Goal: Transaction & Acquisition: Purchase product/service

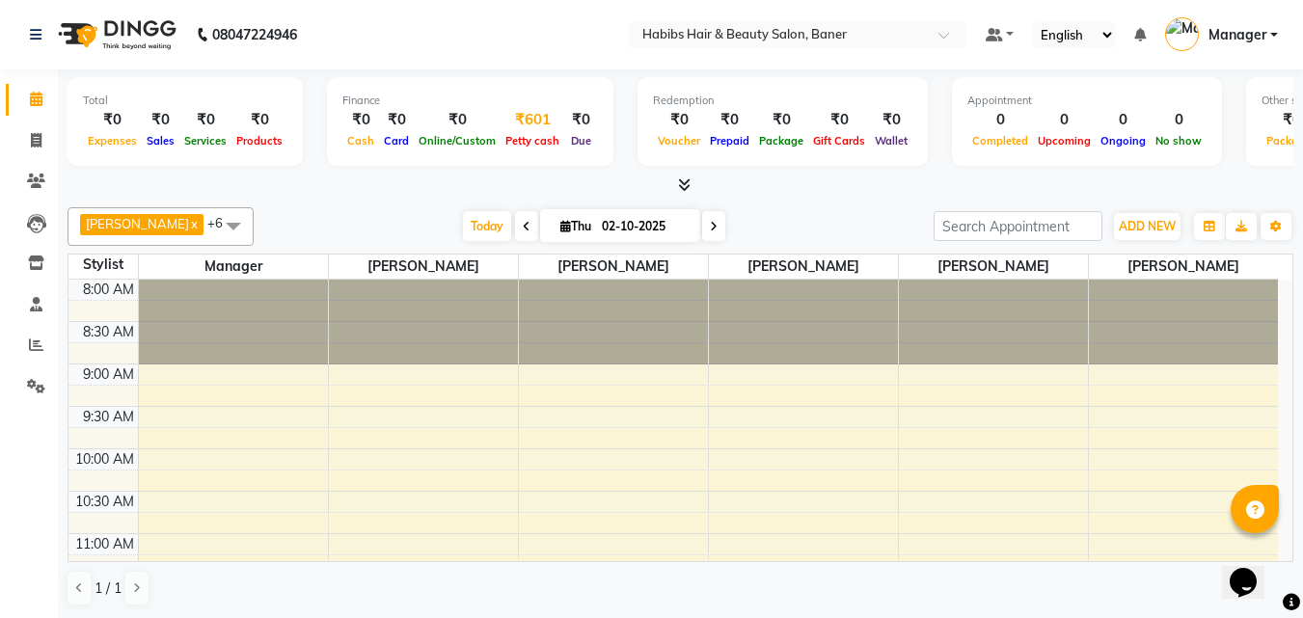
click at [528, 121] on div "₹601" at bounding box center [533, 120] width 64 height 22
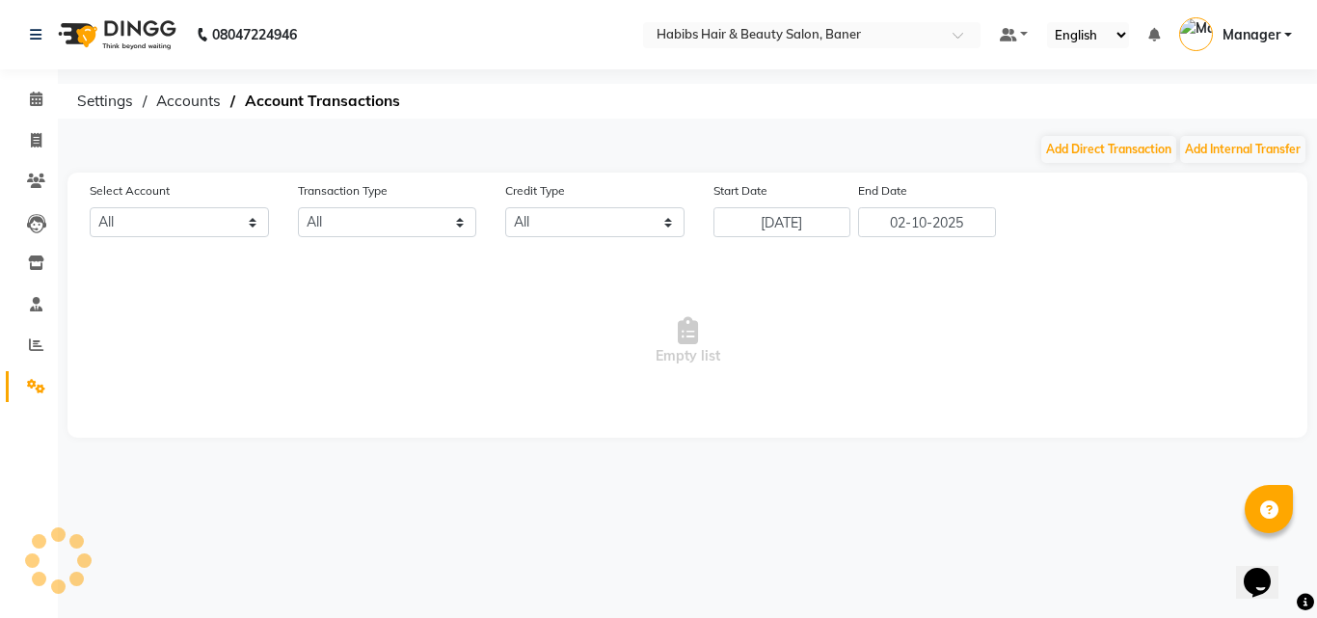
select select "4285"
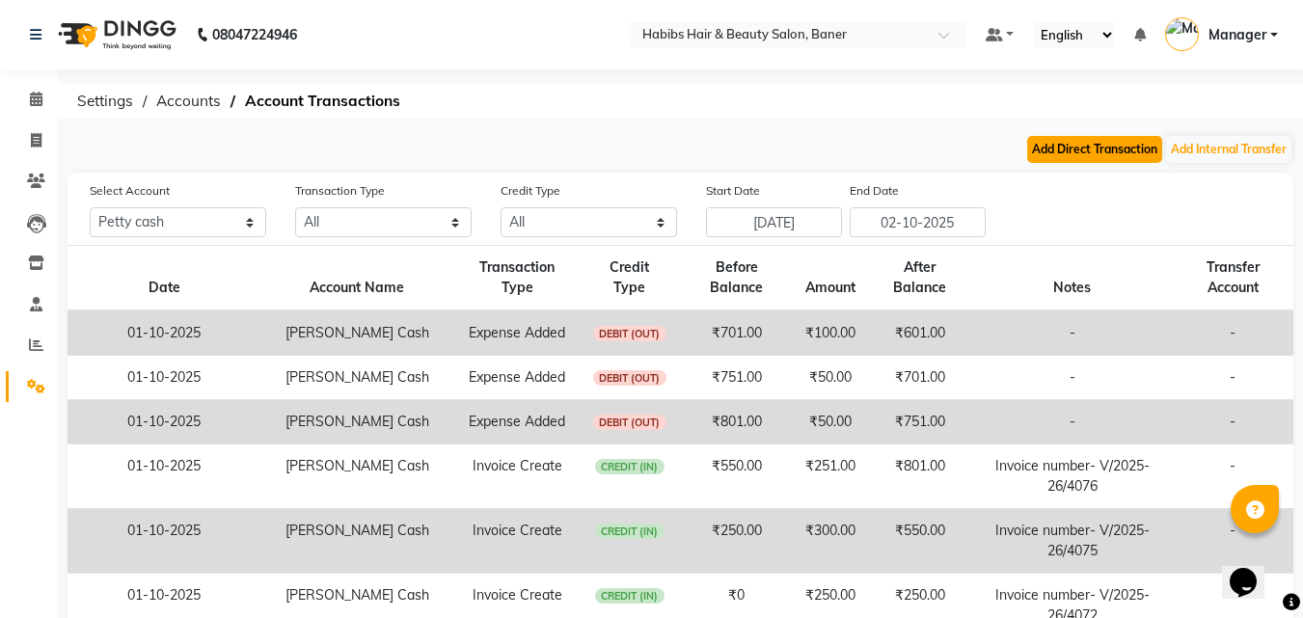
click at [1097, 149] on button "Add Direct Transaction" at bounding box center [1094, 149] width 135 height 27
select select "direct"
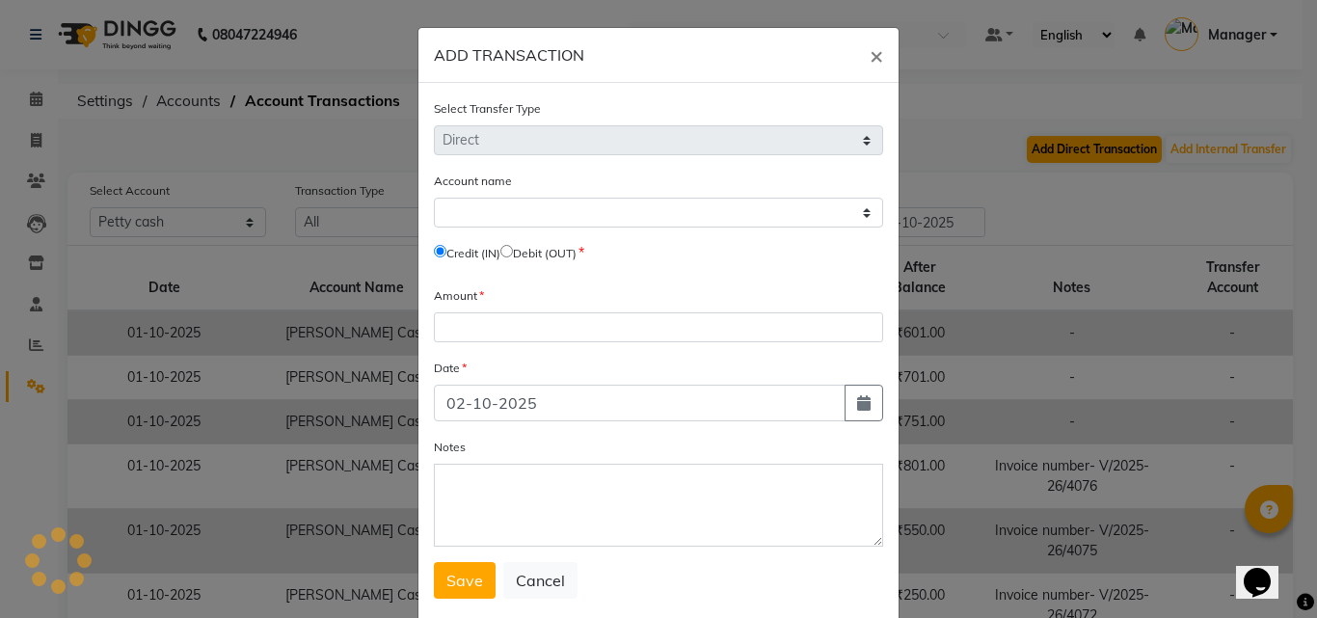
select select "4285"
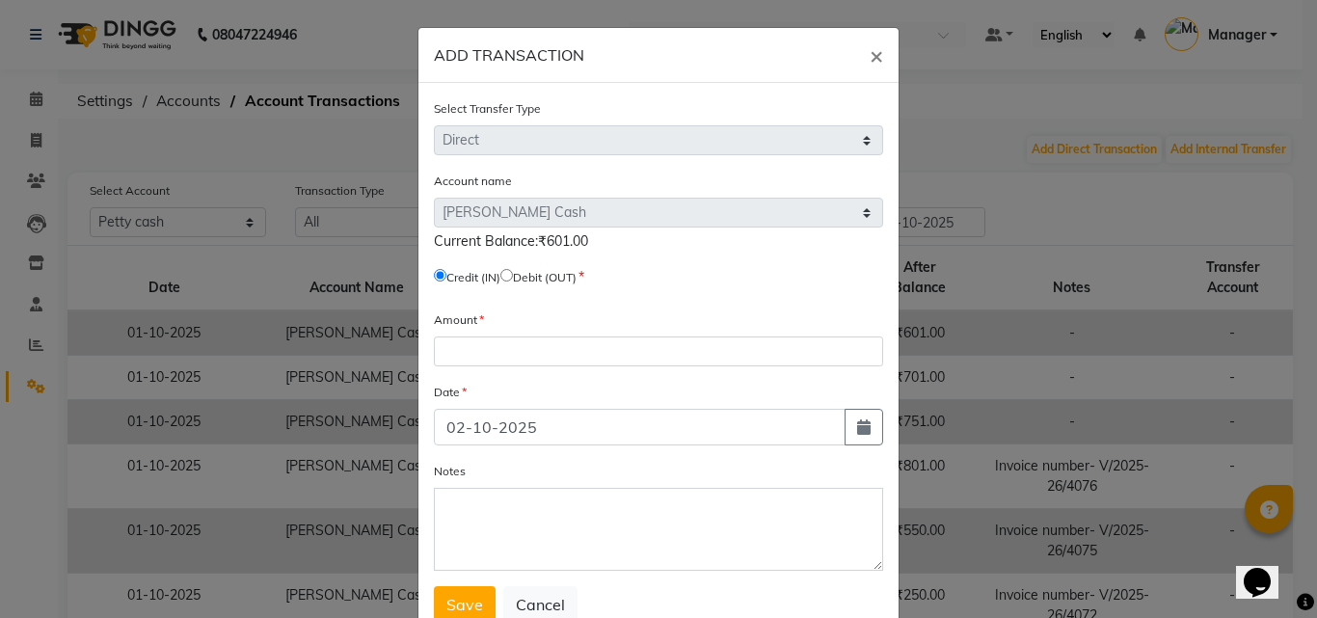
click at [513, 269] on input "radio" at bounding box center [507, 275] width 13 height 13
radio input "true"
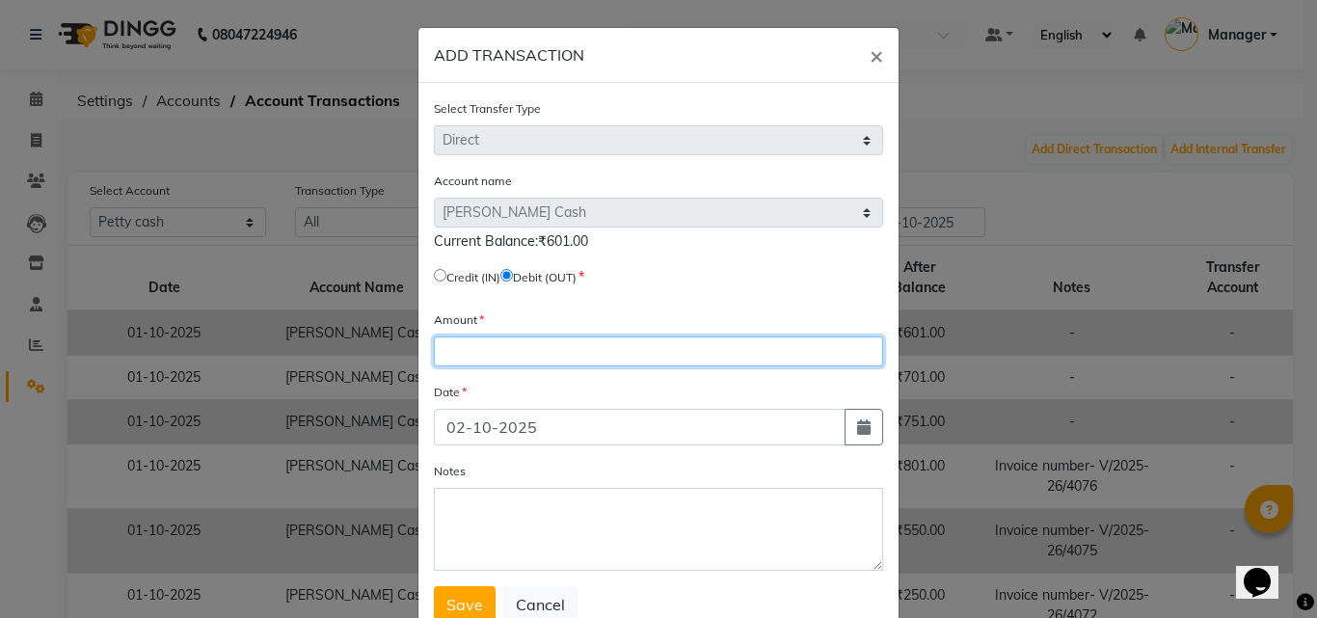
click at [506, 339] on input "number" at bounding box center [658, 352] width 449 height 30
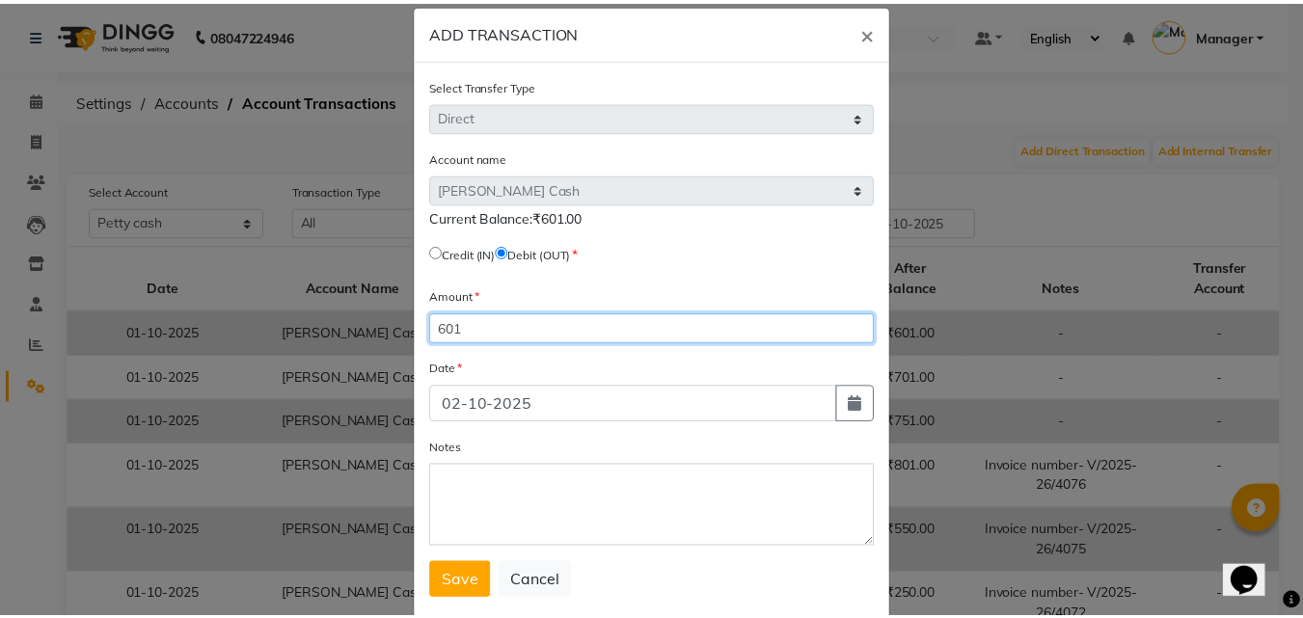
scroll to position [64, 0]
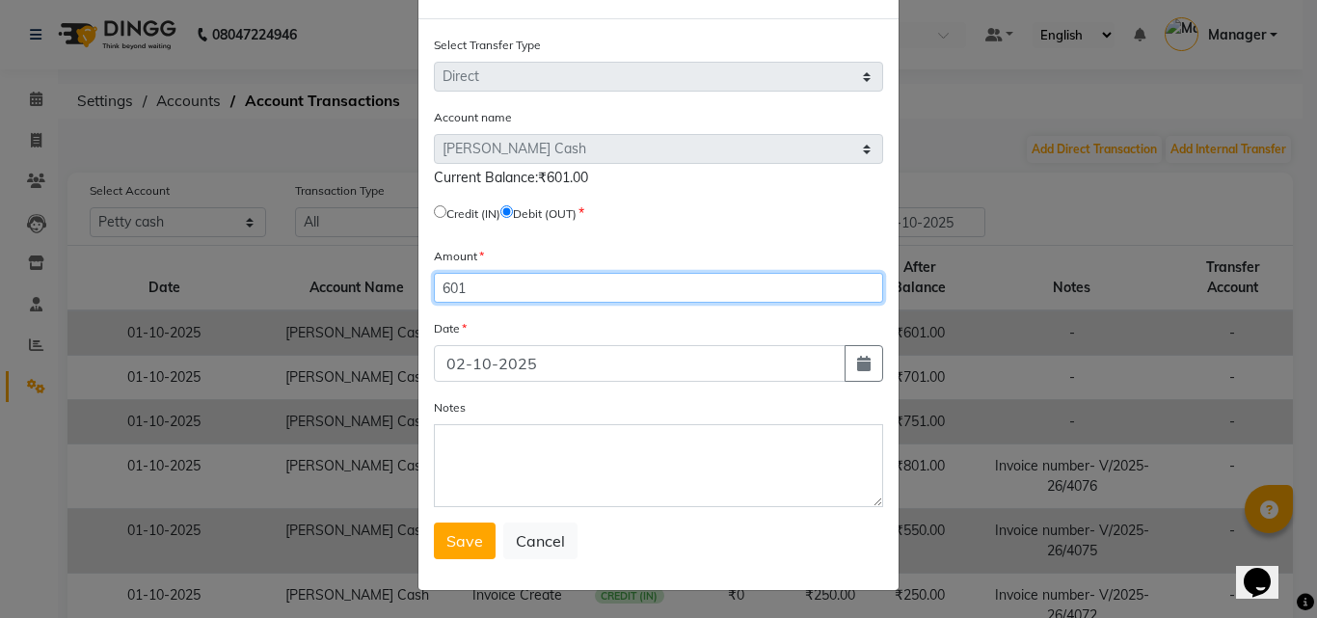
type input "601"
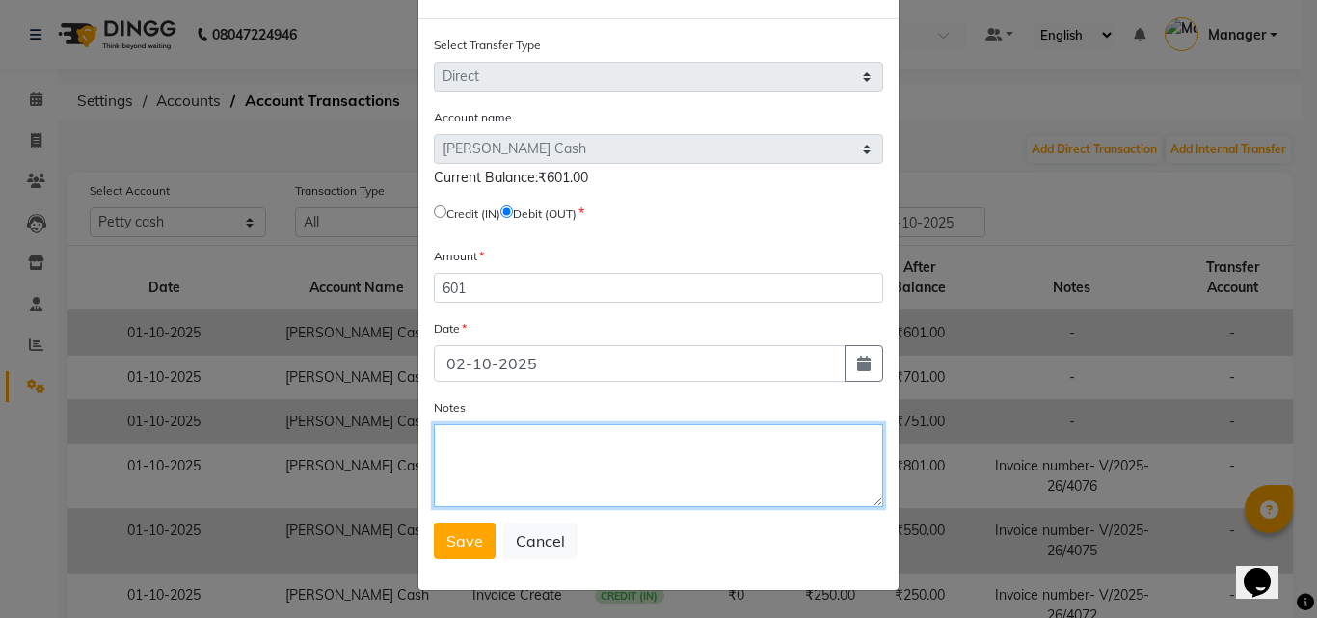
click at [492, 442] on textarea "Notes" at bounding box center [658, 465] width 449 height 83
type textarea "p"
type textarea "petty cash"
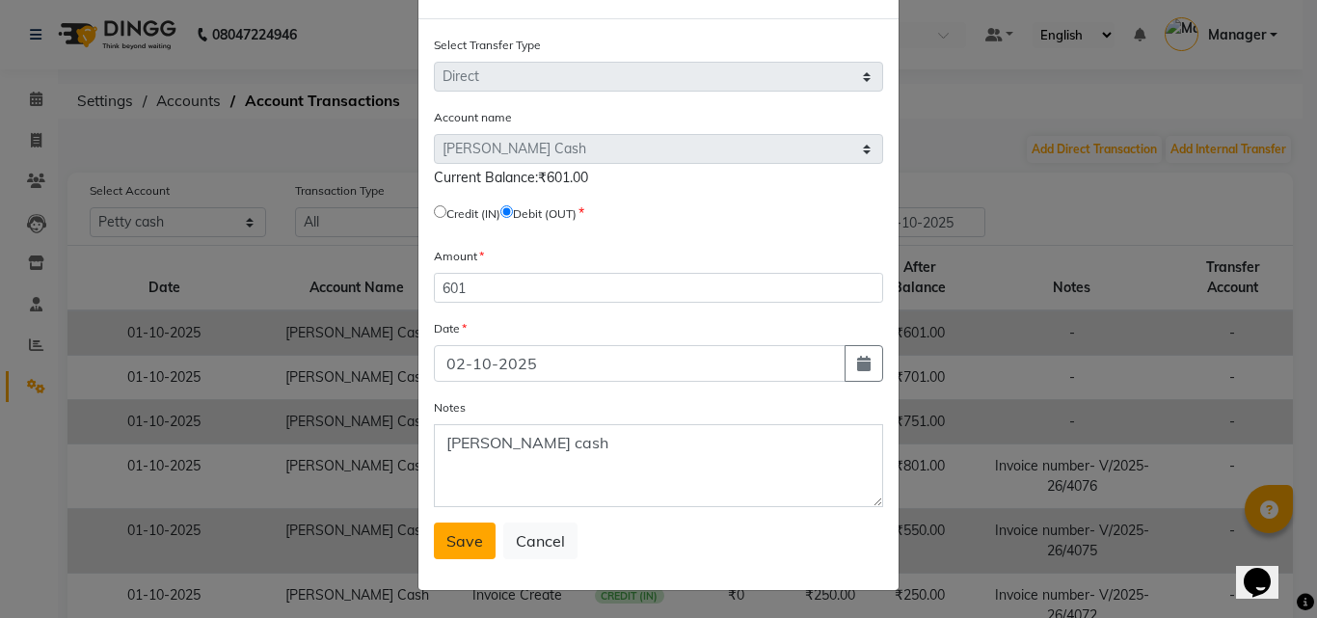
click at [480, 531] on button "Save" at bounding box center [465, 541] width 62 height 37
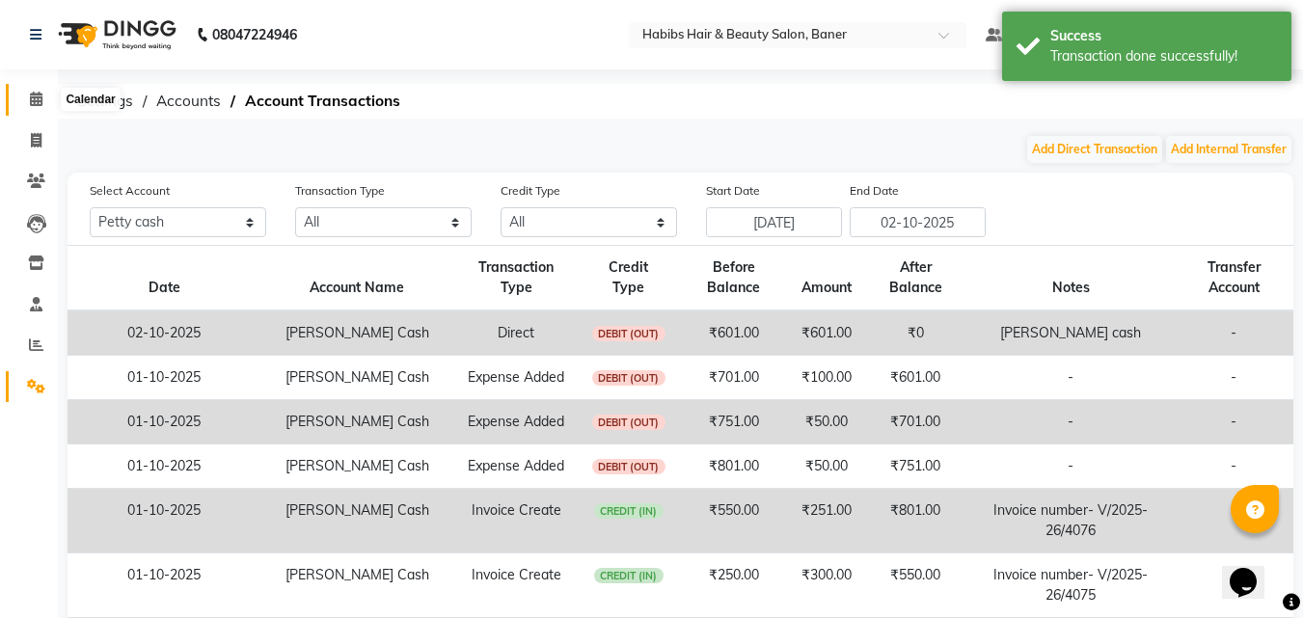
click at [48, 94] on span at bounding box center [36, 100] width 34 height 22
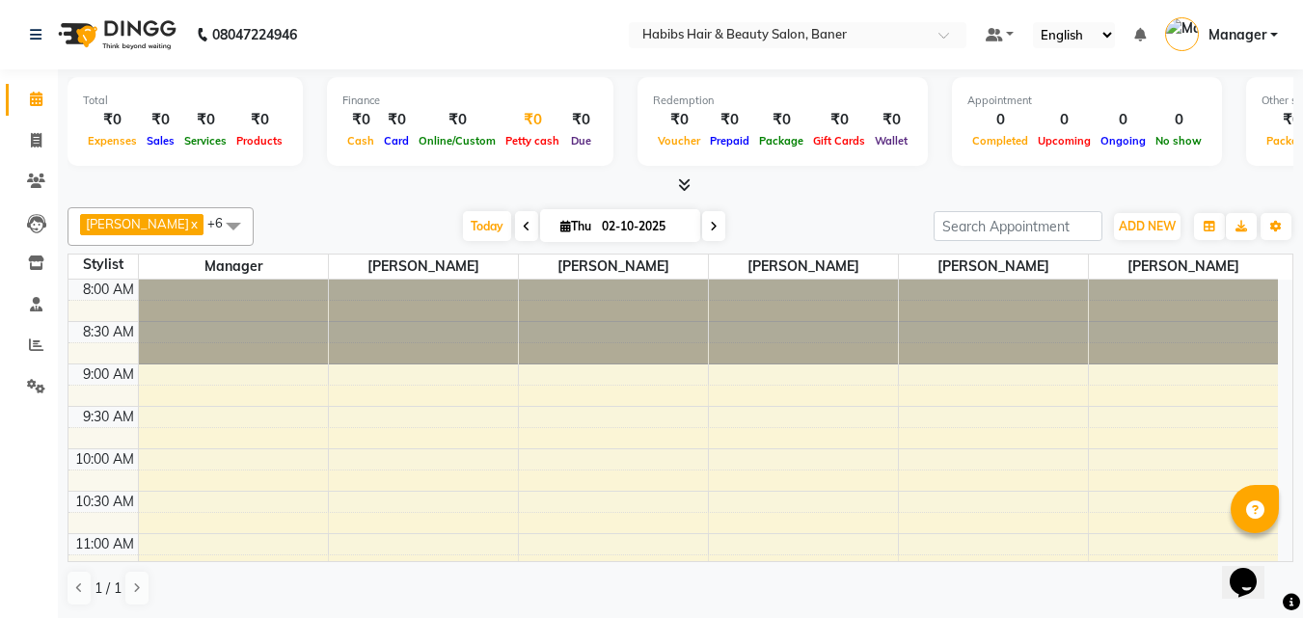
click at [535, 122] on div "₹0" at bounding box center [533, 120] width 64 height 22
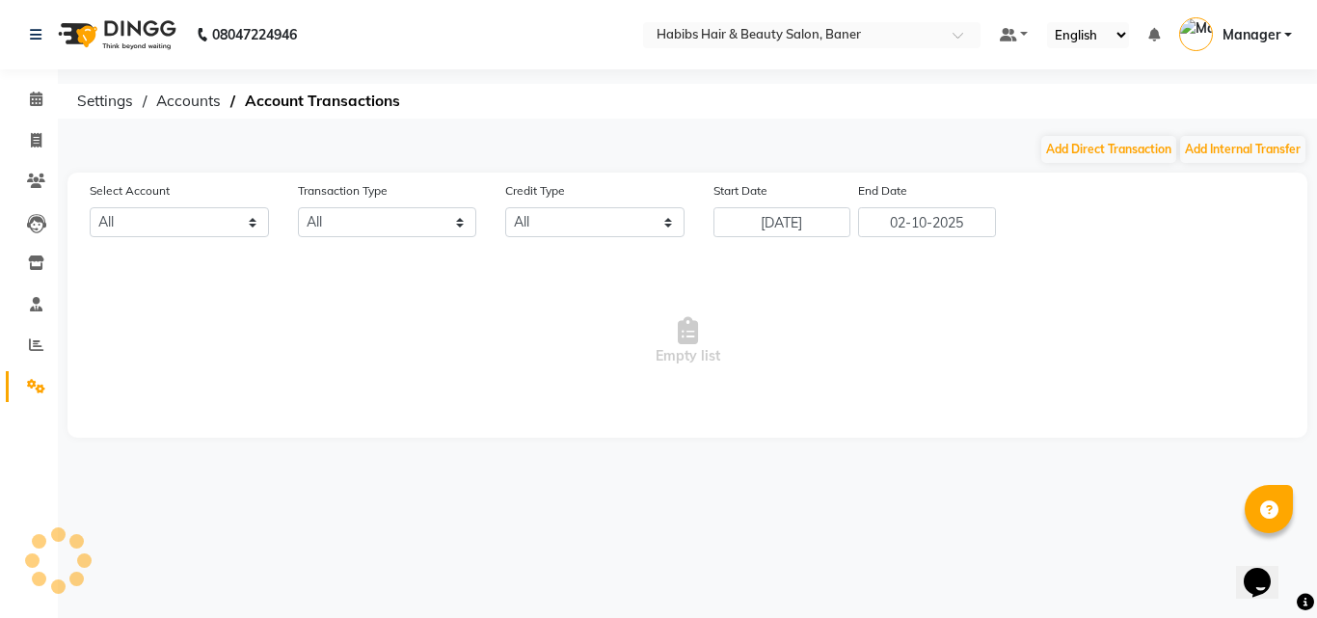
select select "4285"
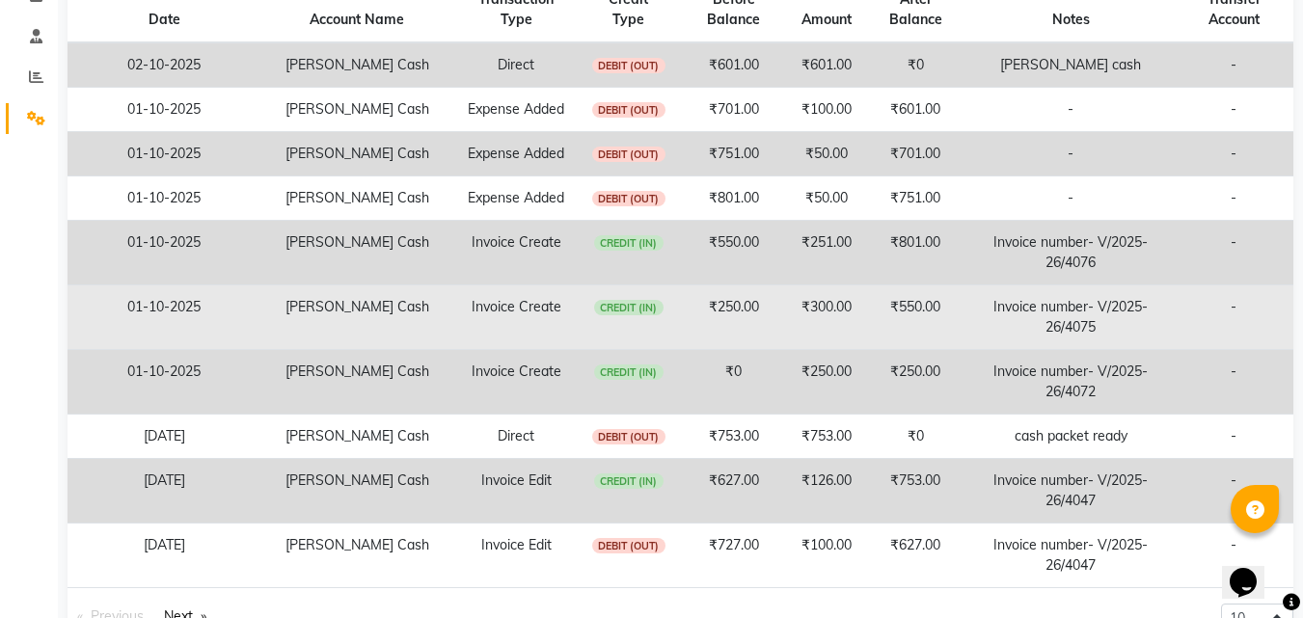
scroll to position [289, 0]
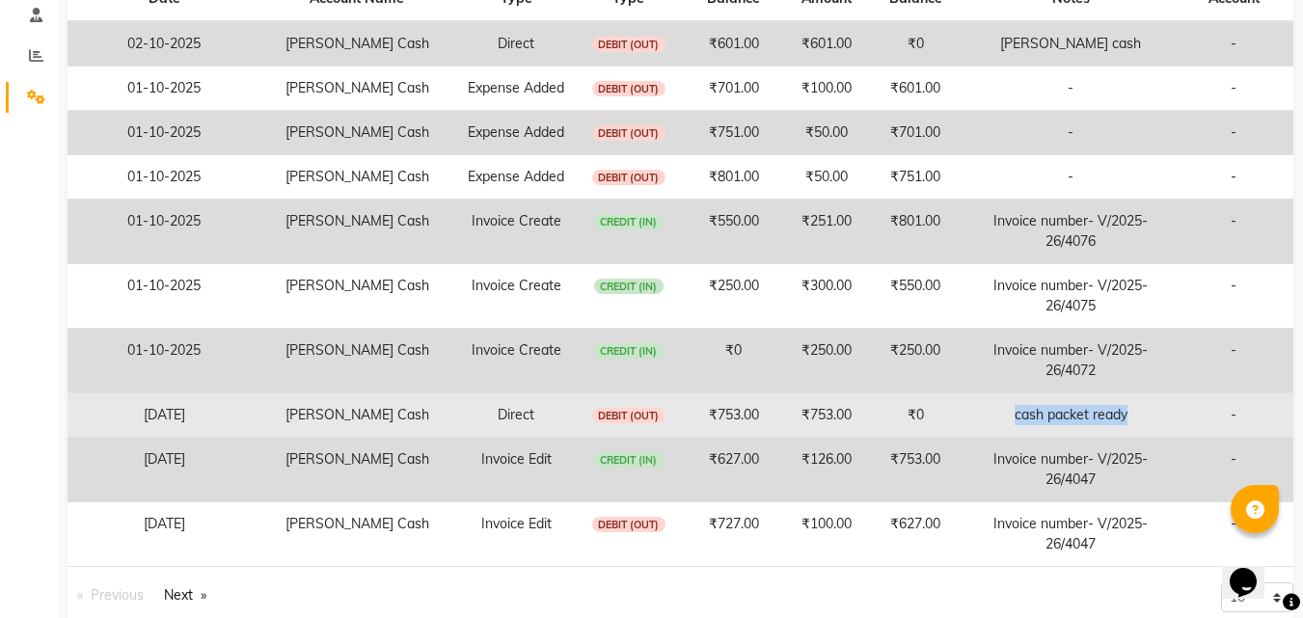
drag, startPoint x: 1010, startPoint y: 412, endPoint x: 1144, endPoint y: 411, distance: 134.1
click at [1144, 411] on td "cash packet ready" at bounding box center [1070, 415] width 206 height 44
click at [1184, 404] on td "-" at bounding box center [1234, 415] width 120 height 44
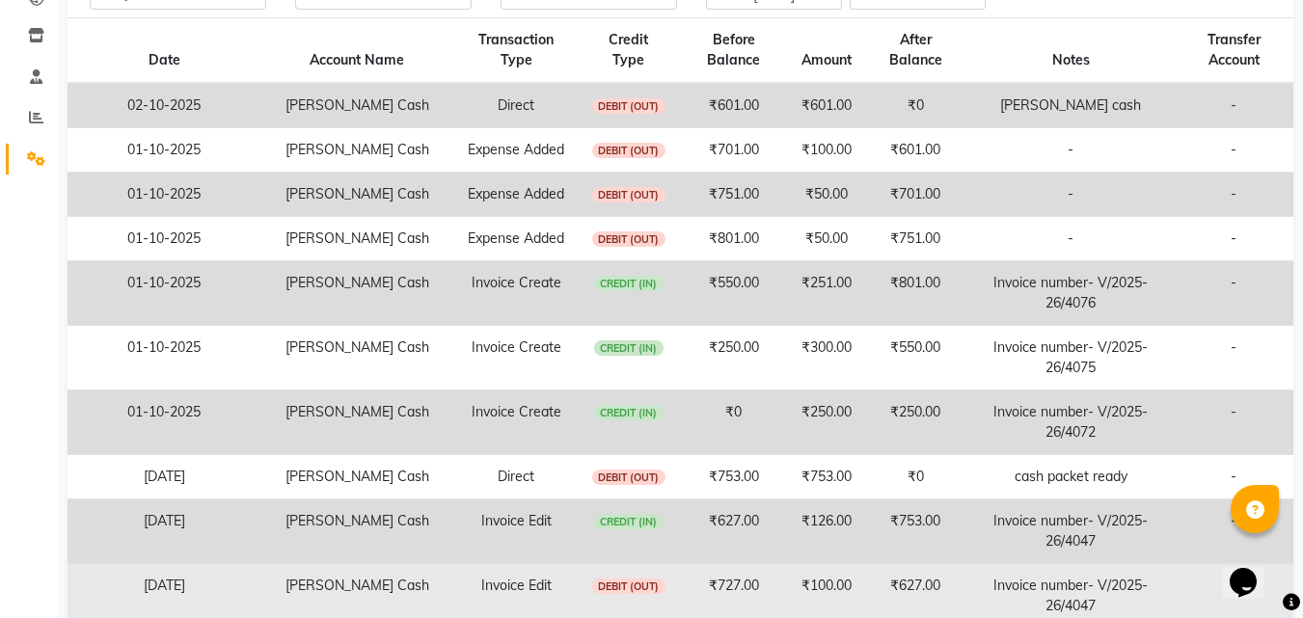
scroll to position [324, 0]
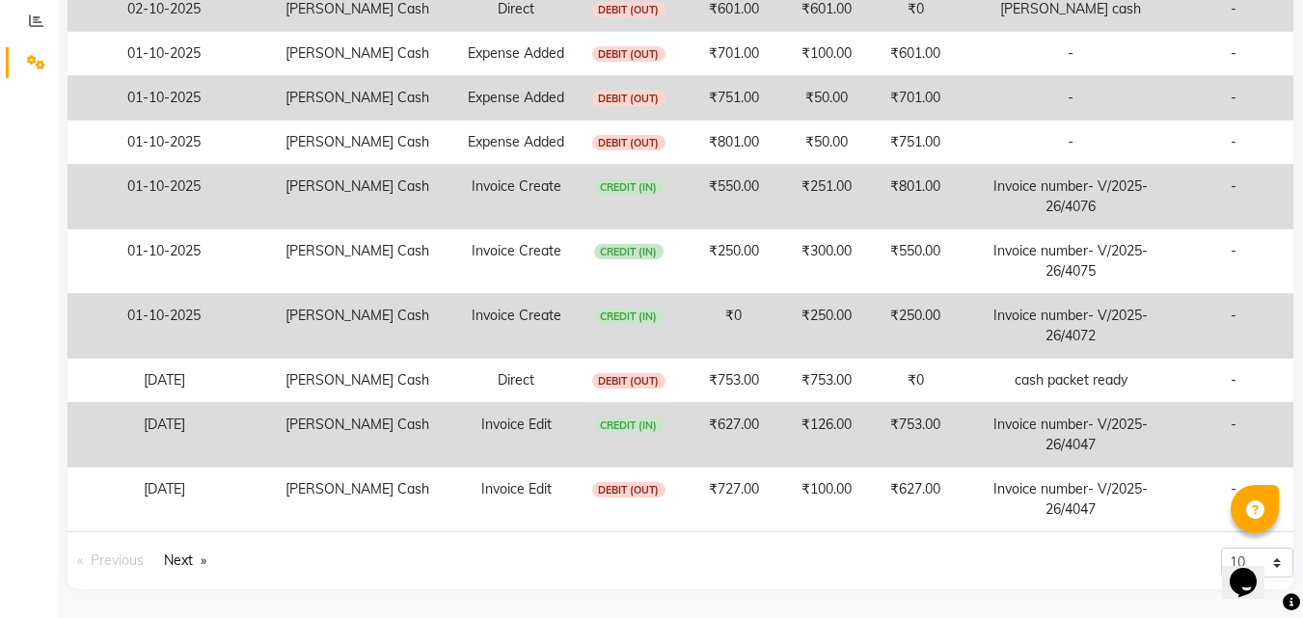
click at [1276, 549] on div "Opens Chat This icon Opens the chat window." at bounding box center [1253, 549] width 46 height 0
click at [1259, 567] on div "Opens Chat This icon Opens the chat window." at bounding box center [1243, 582] width 31 height 31
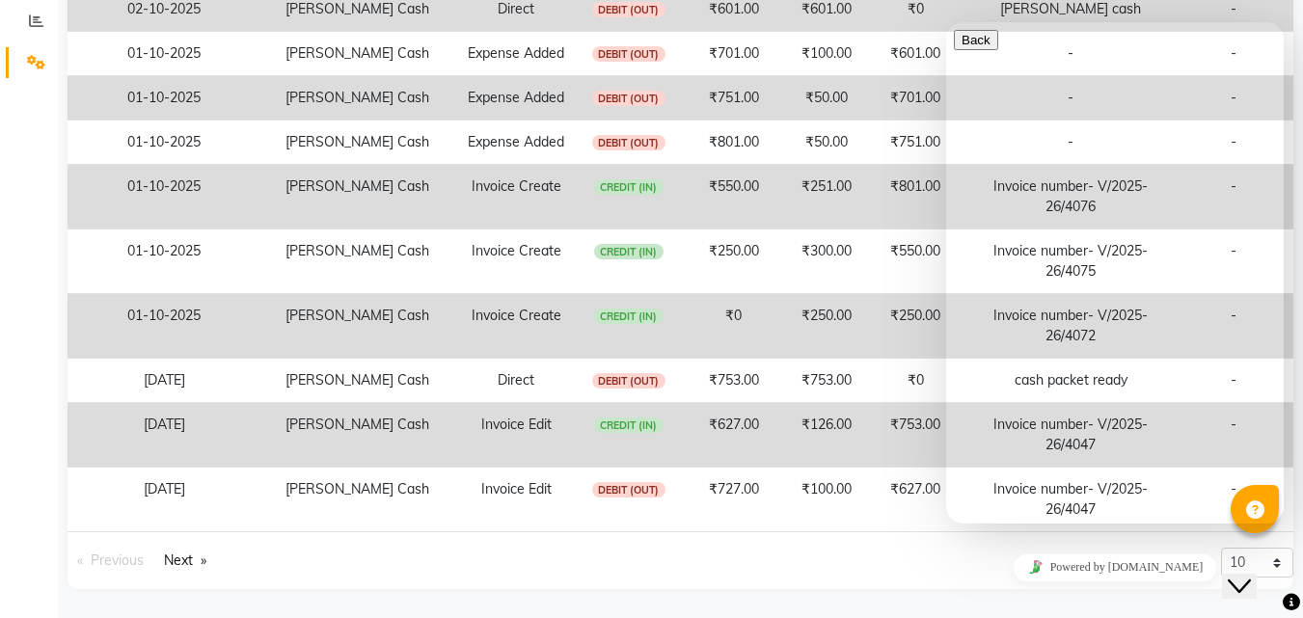
click at [1251, 575] on div "Close Chat This icon closes the chat window." at bounding box center [1239, 586] width 23 height 23
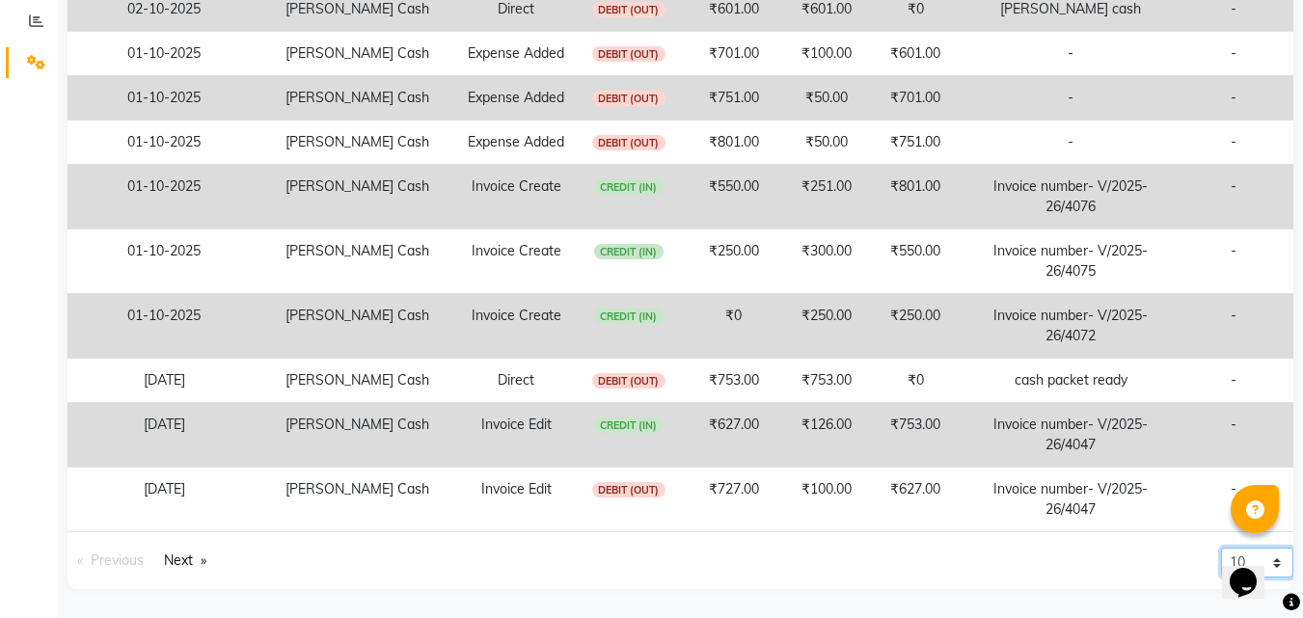
click at [1285, 556] on select "10 20 50 100" at bounding box center [1257, 563] width 72 height 30
select select "100"
click at [1221, 578] on select "10 20 50 100" at bounding box center [1257, 563] width 72 height 30
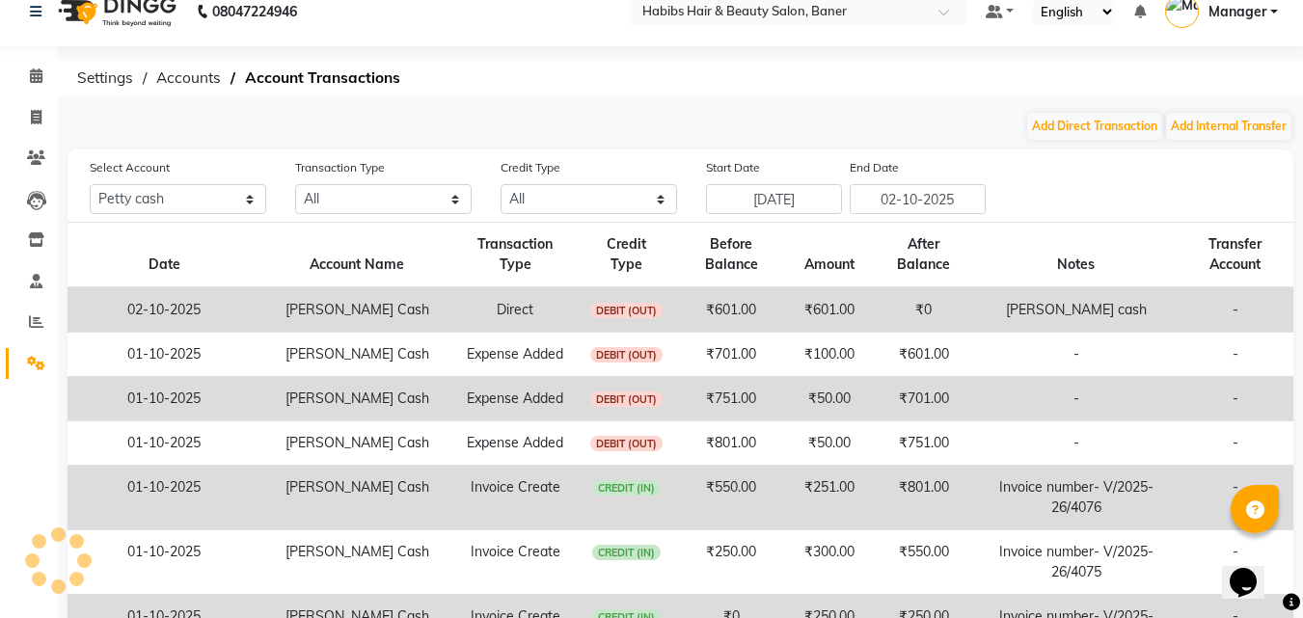
scroll to position [0, 0]
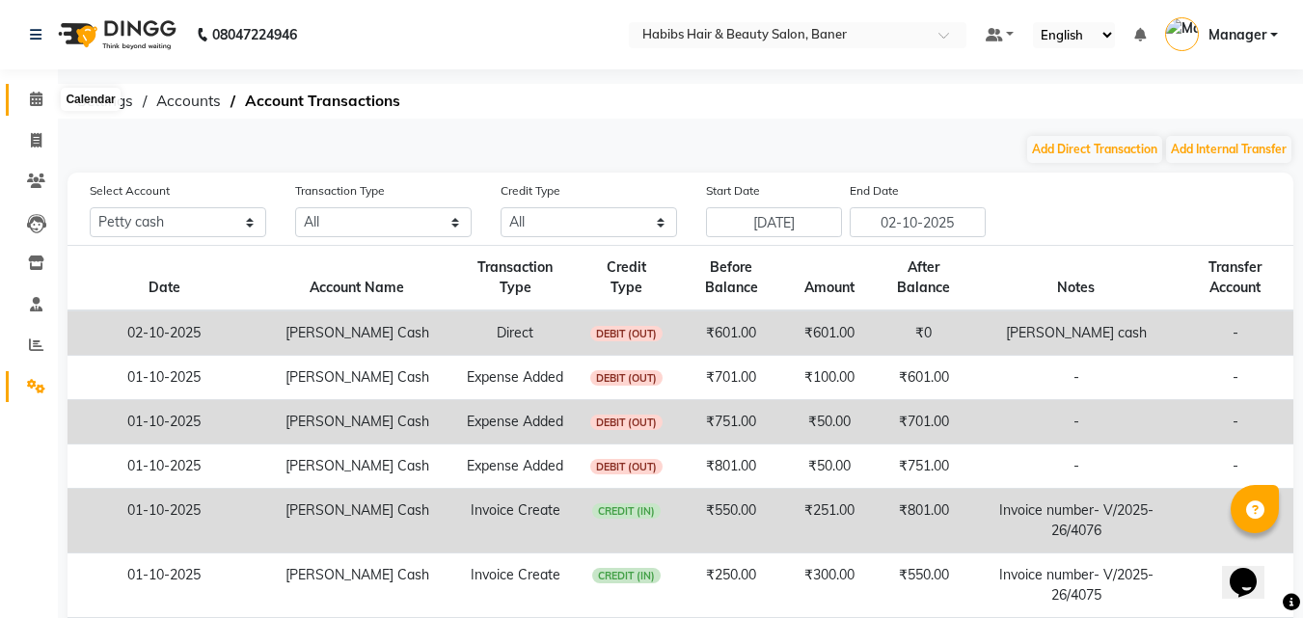
click at [40, 98] on icon at bounding box center [36, 99] width 13 height 14
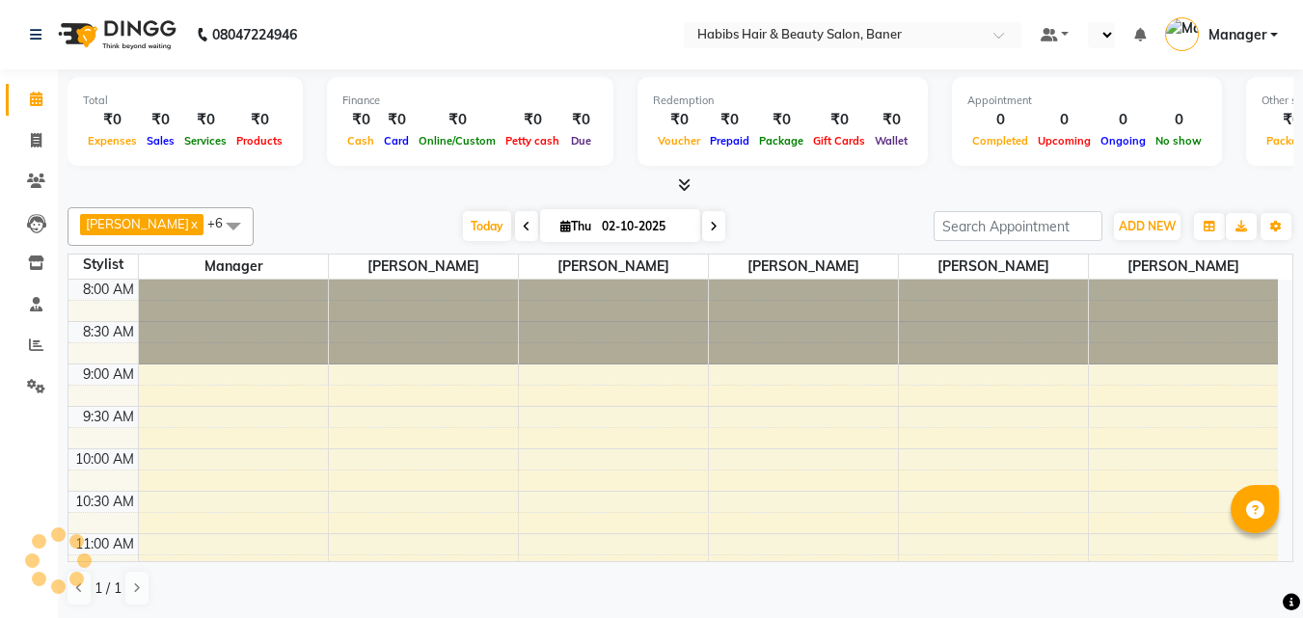
select select "en"
click at [45, 148] on span at bounding box center [36, 141] width 34 height 22
select select "5356"
select select "service"
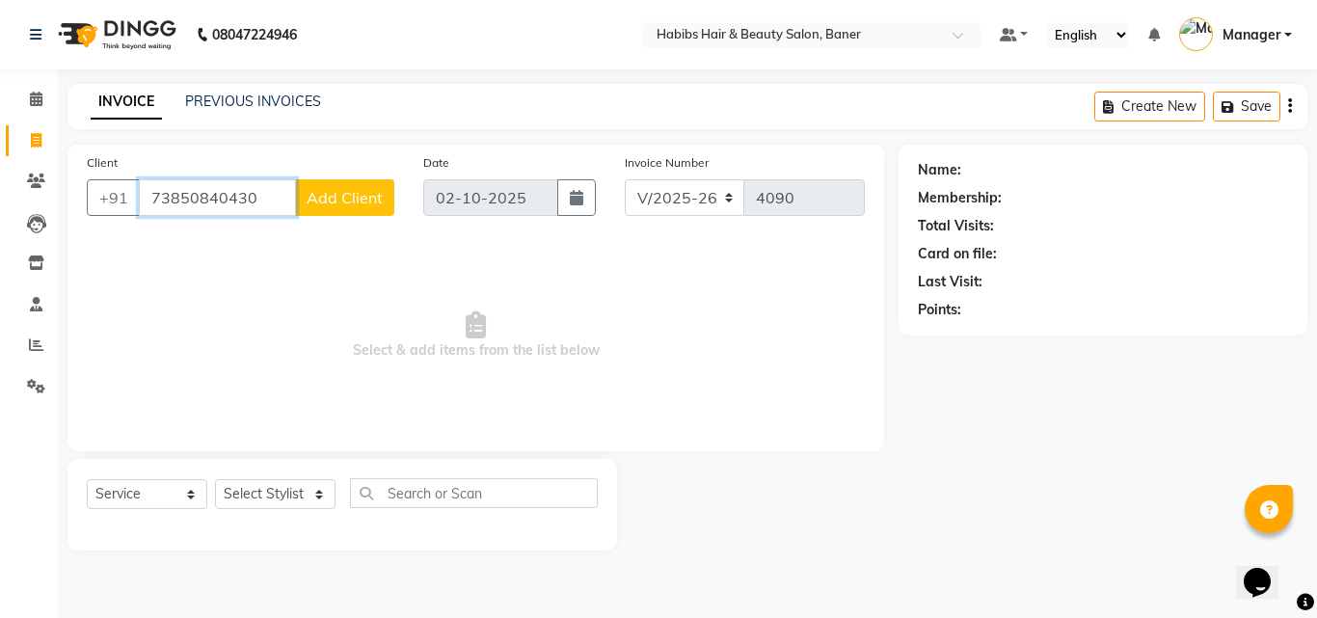
click at [203, 201] on input "73850840430" at bounding box center [217, 197] width 157 height 37
click at [273, 197] on input "7385040430" at bounding box center [217, 197] width 157 height 37
type input "738504043"
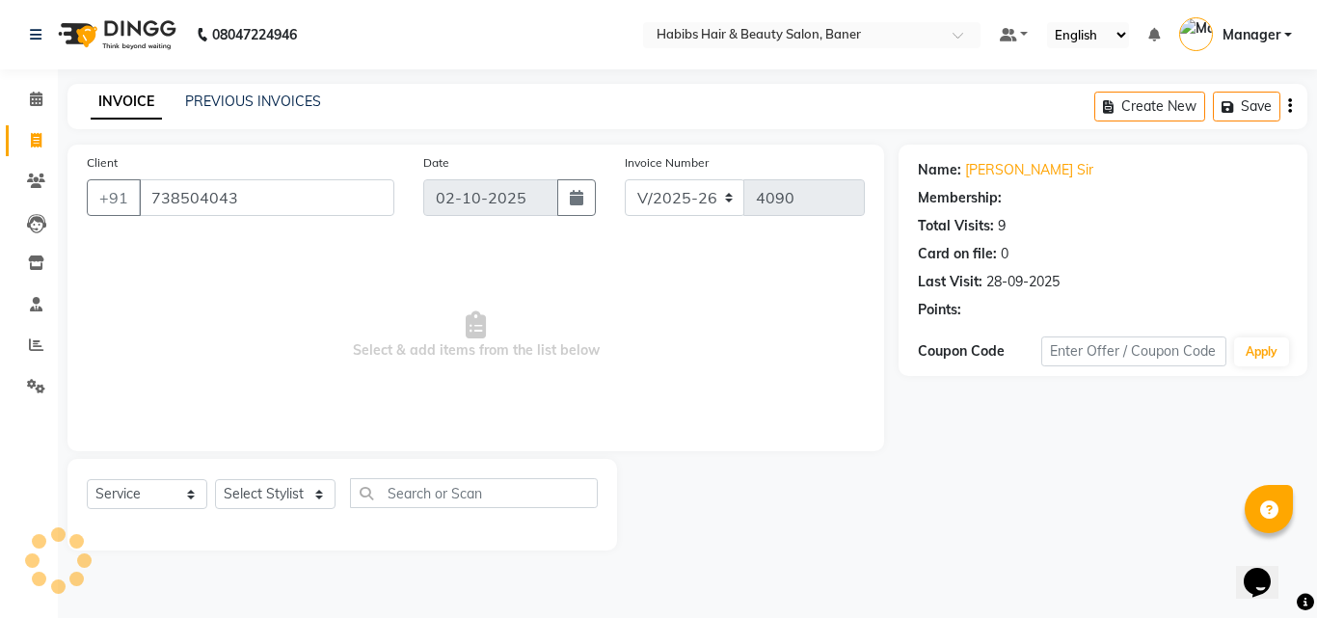
select select "1: Object"
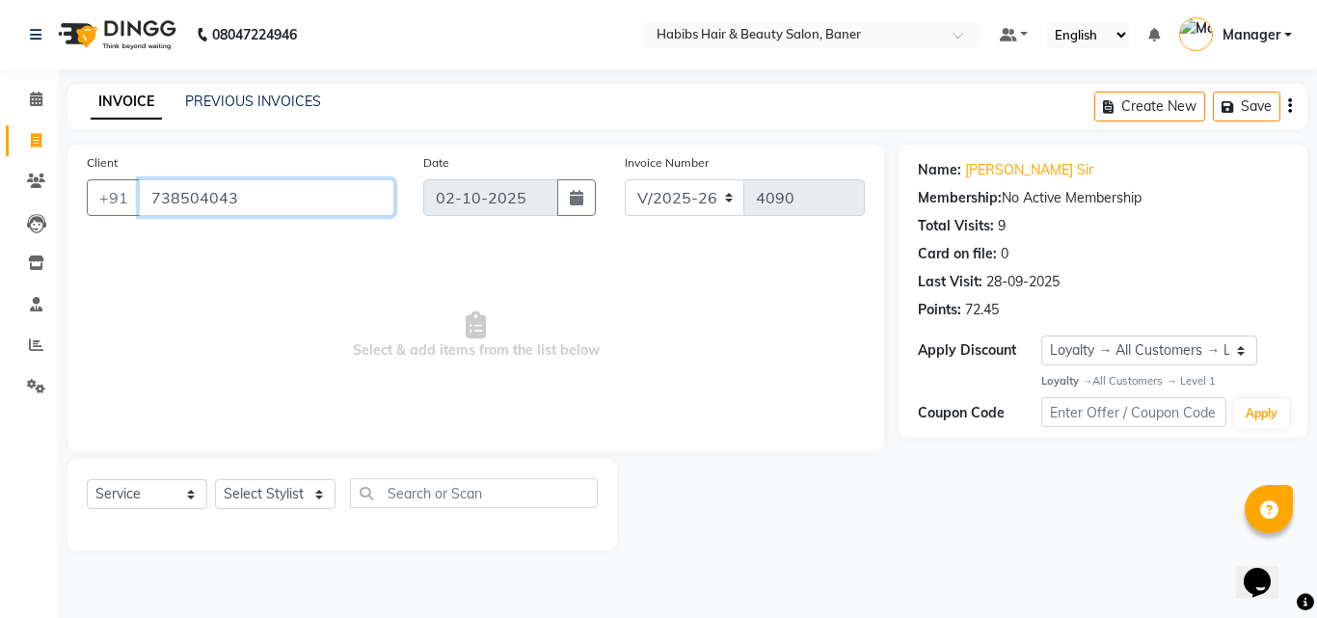
click at [261, 198] on input "738504043" at bounding box center [267, 197] width 256 height 37
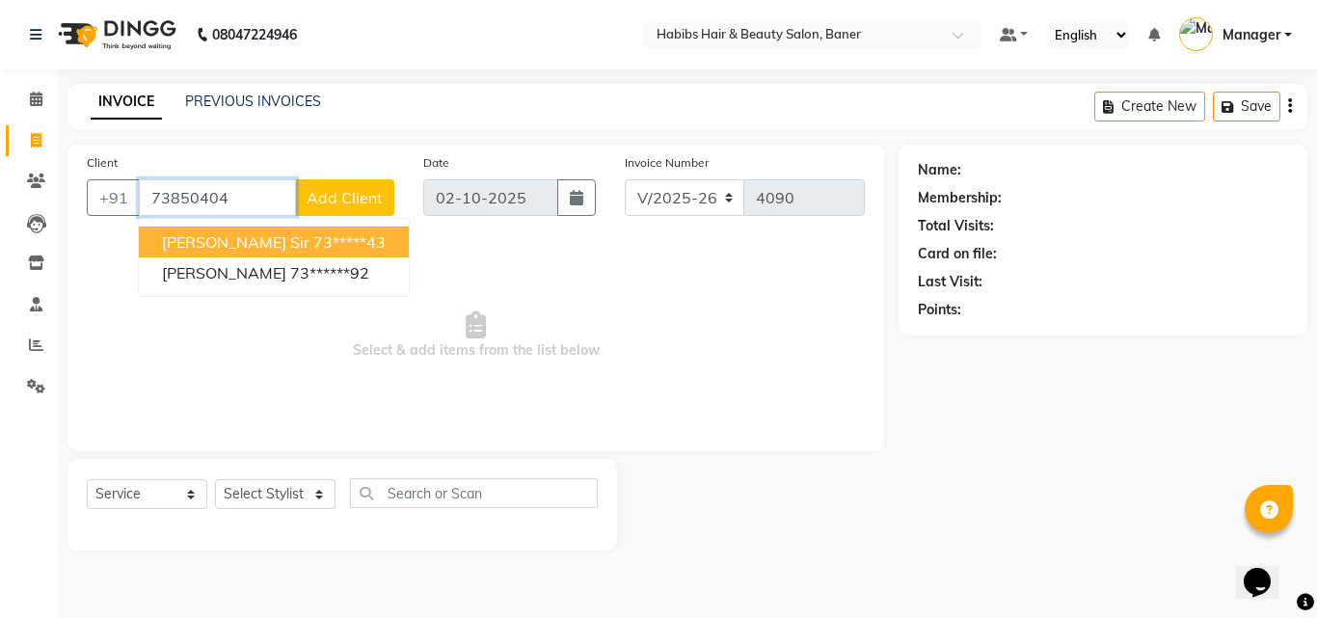
click at [313, 239] on ngb-highlight "73*****43" at bounding box center [349, 241] width 72 height 19
type input "73*****43"
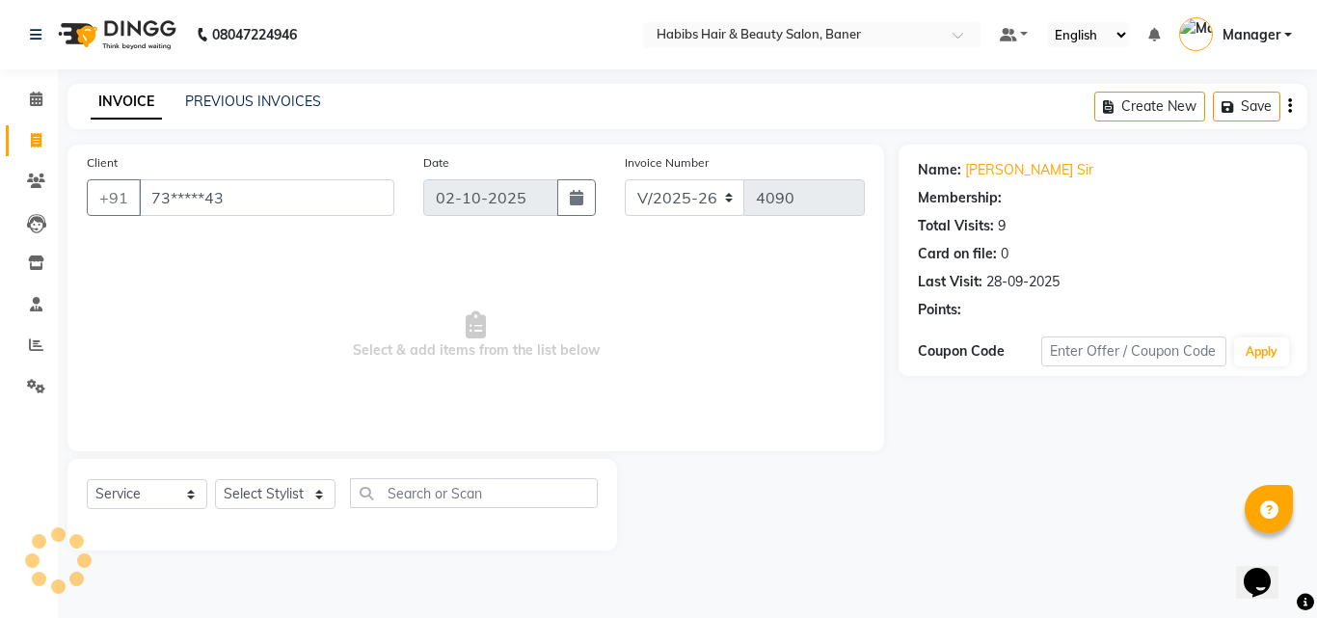
select select "1: Object"
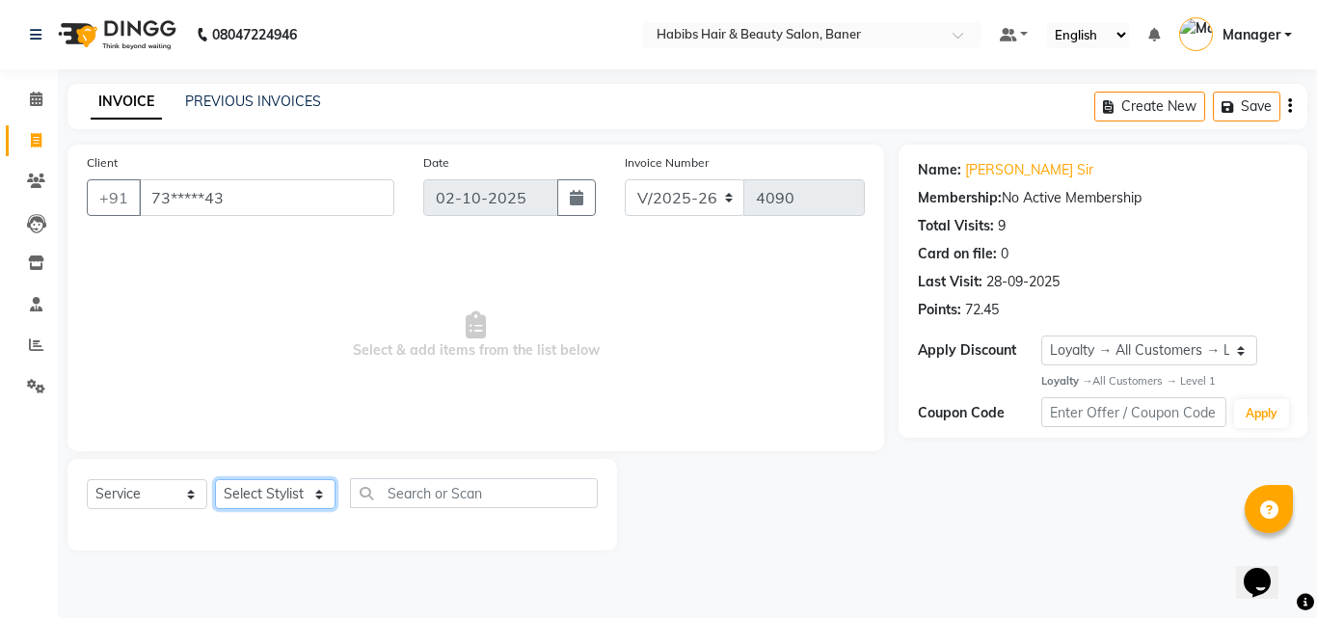
click at [272, 501] on select "Select Stylist Admin Manager Pooja Singh Pratik Bhad Ram Rohan Sonawane Swapnal…" at bounding box center [275, 494] width 121 height 30
select select "90441"
click at [215, 479] on select "Select Stylist Admin Manager Pooja Singh Pratik Bhad Ram Rohan Sonawane Swapnal…" at bounding box center [275, 494] width 121 height 30
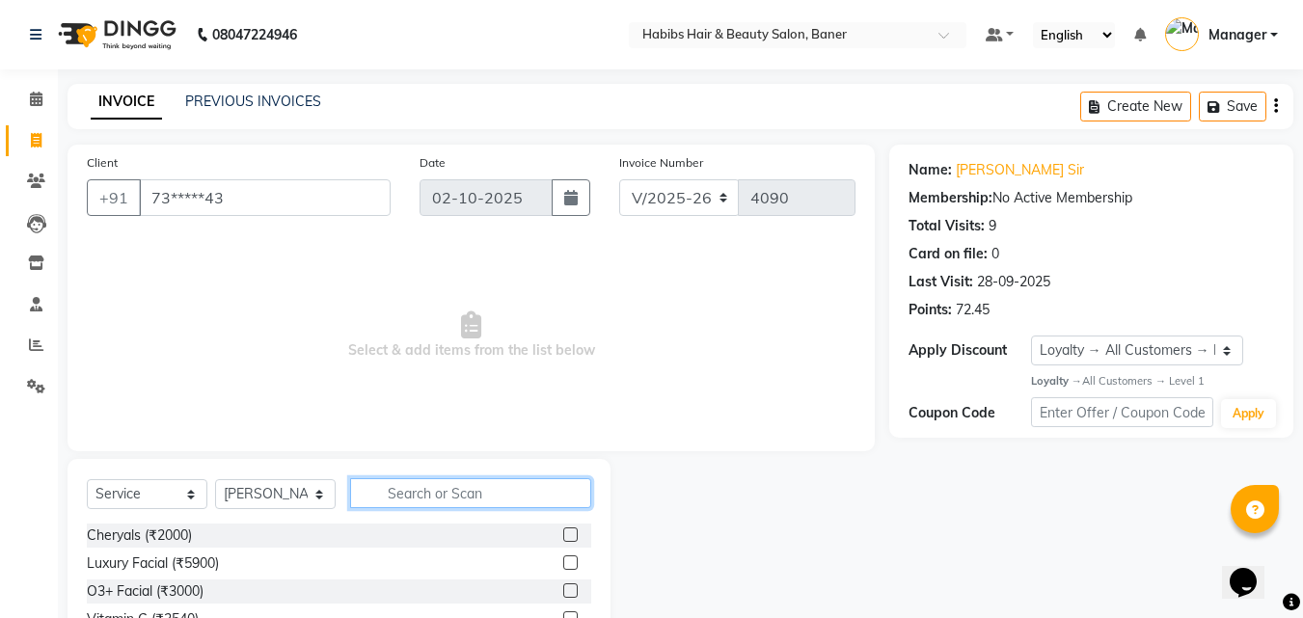
click at [386, 493] on input "text" at bounding box center [470, 493] width 241 height 30
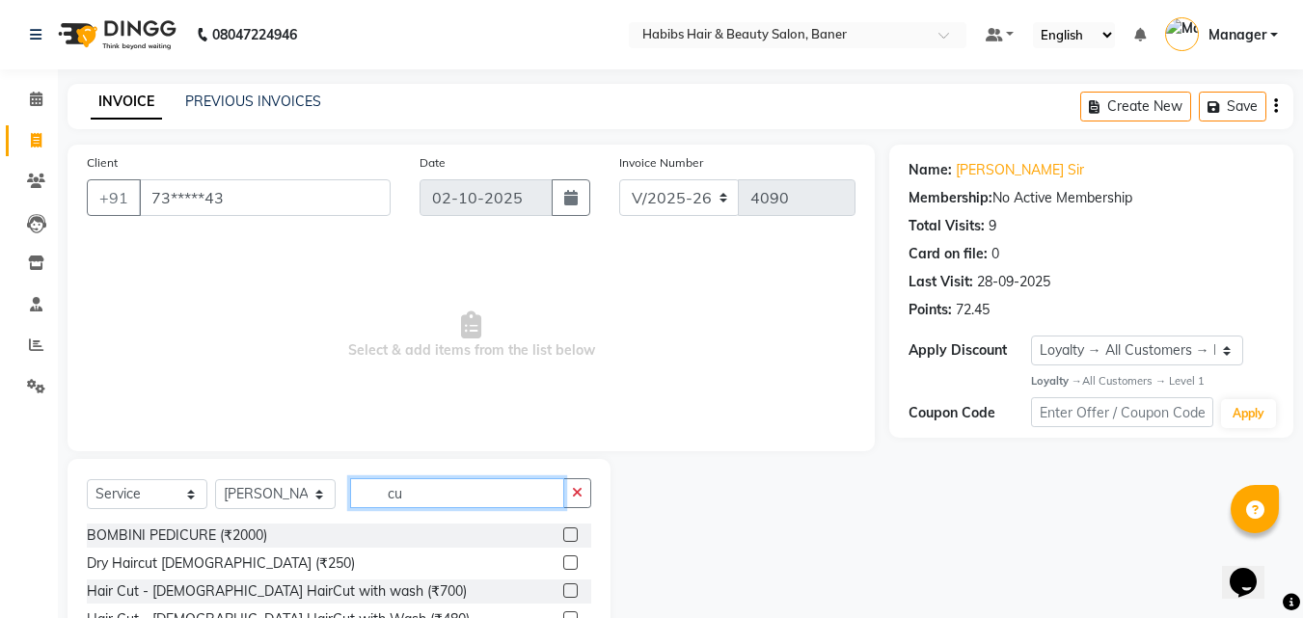
type input "c"
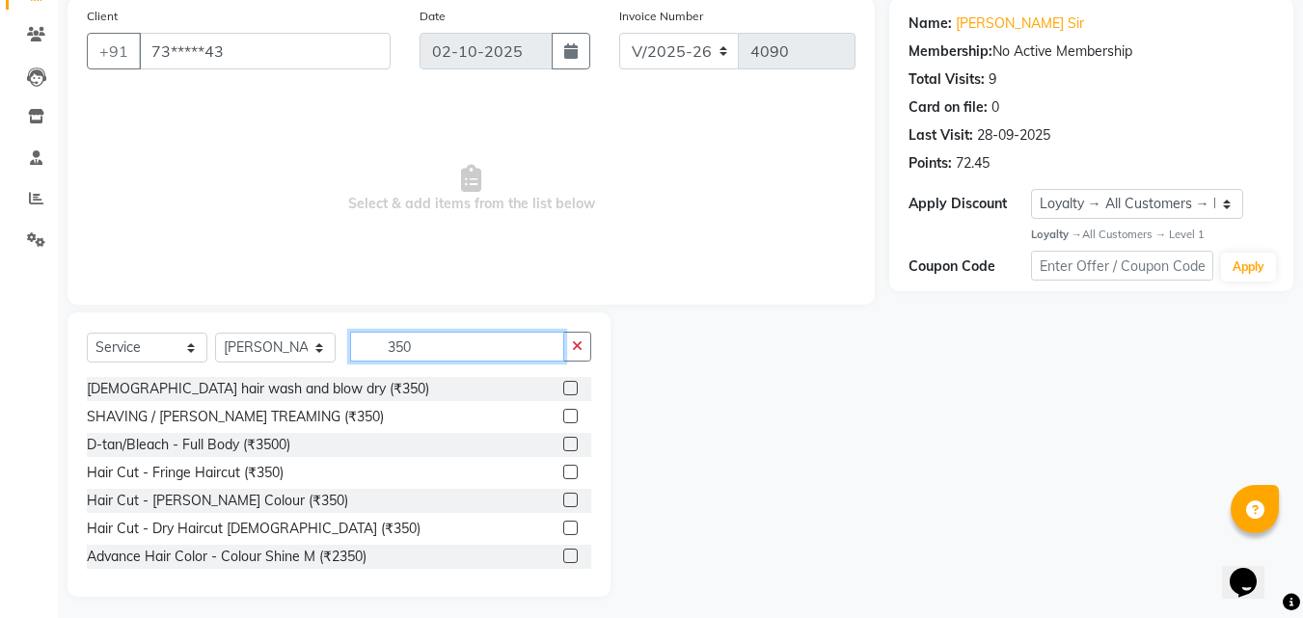
scroll to position [154, 0]
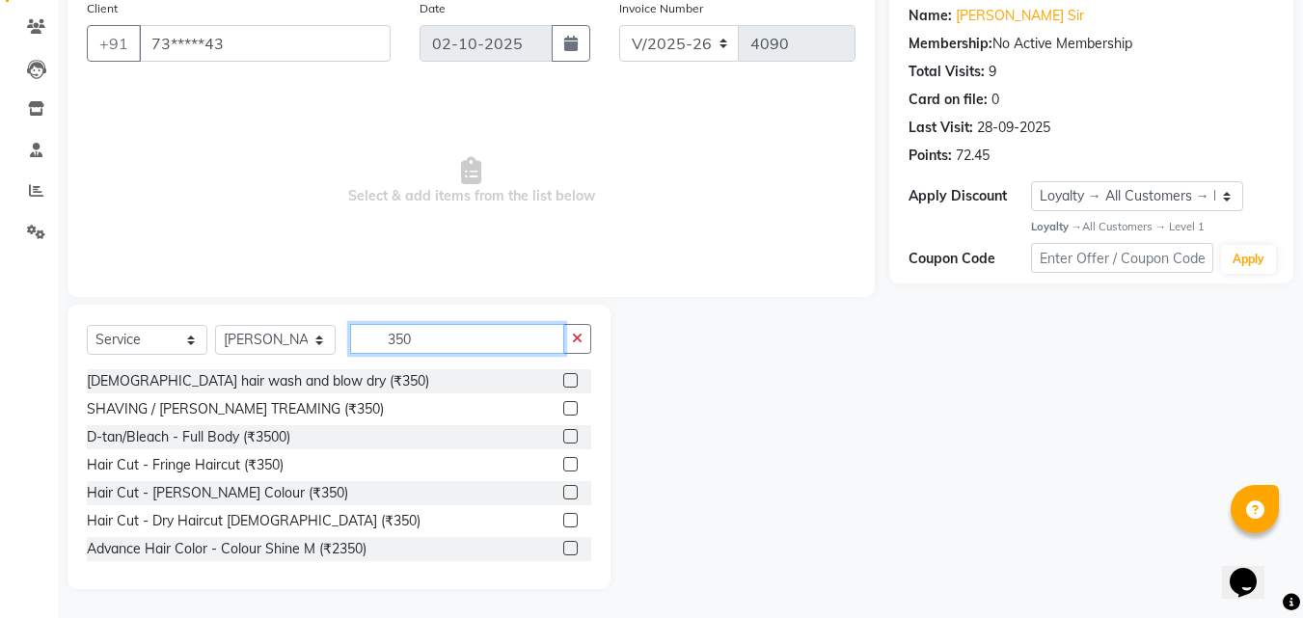
type input "350"
click at [563, 518] on label at bounding box center [570, 520] width 14 height 14
click at [563, 518] on input "checkbox" at bounding box center [569, 521] width 13 height 13
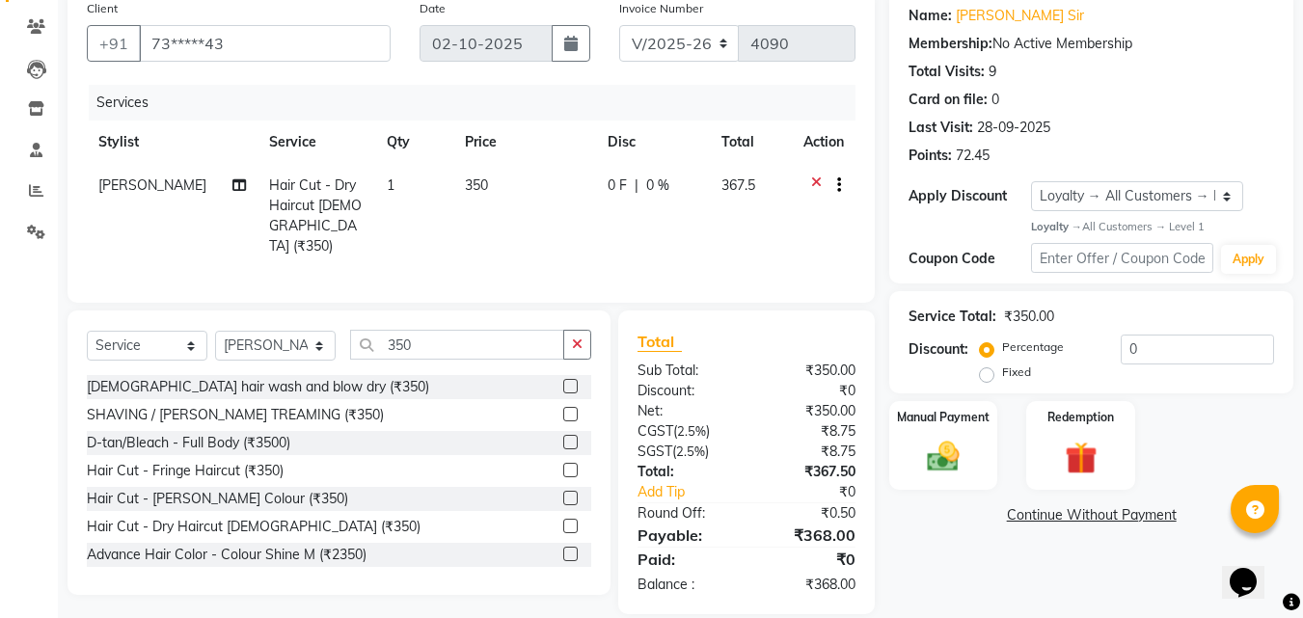
click at [563, 519] on label at bounding box center [570, 526] width 14 height 14
click at [563, 521] on input "checkbox" at bounding box center [569, 527] width 13 height 13
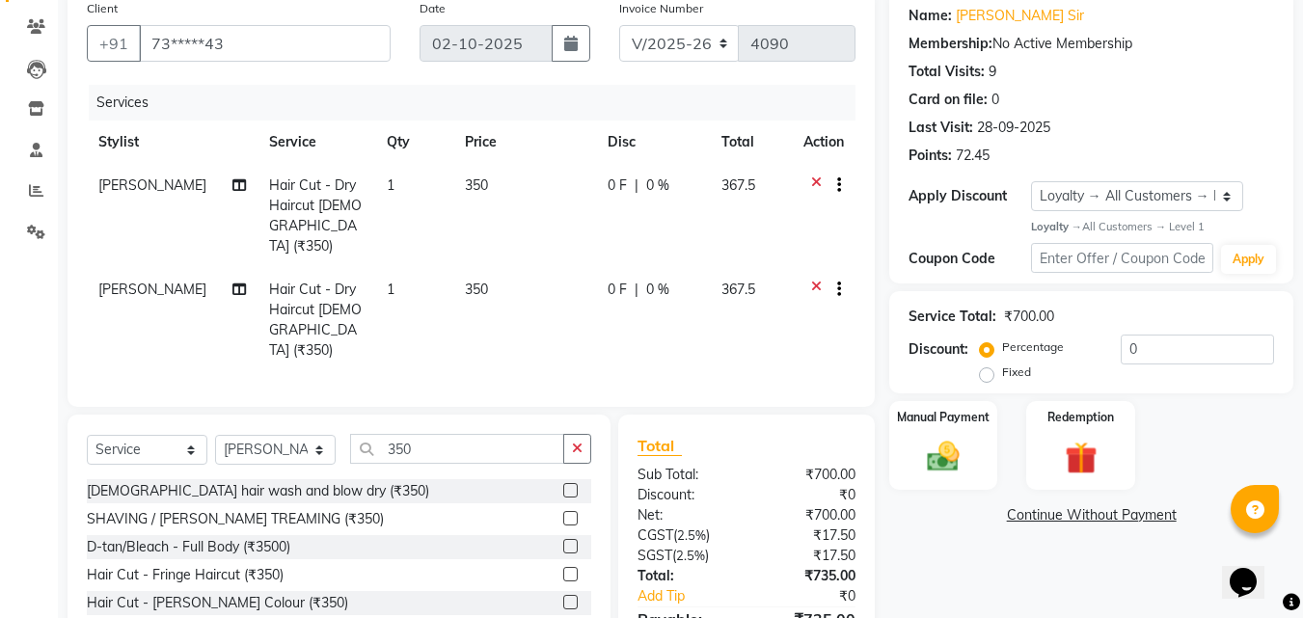
checkbox input "false"
click at [563, 539] on label at bounding box center [570, 546] width 14 height 14
click at [563, 541] on input "checkbox" at bounding box center [569, 547] width 13 height 13
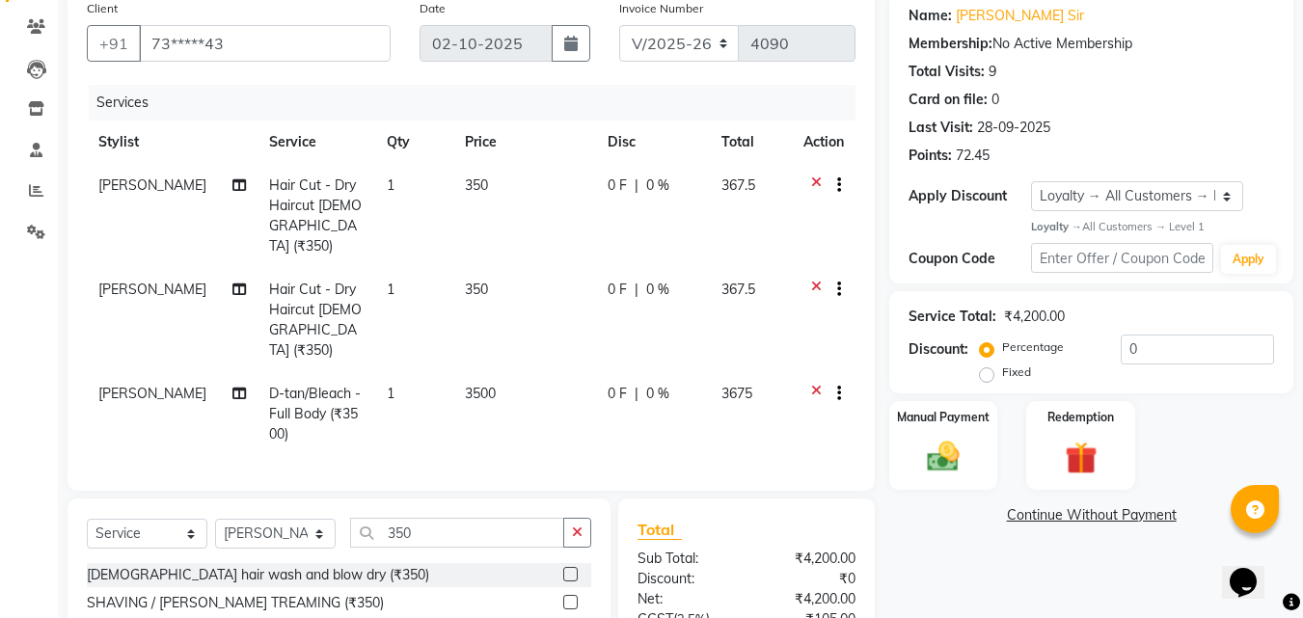
checkbox input "false"
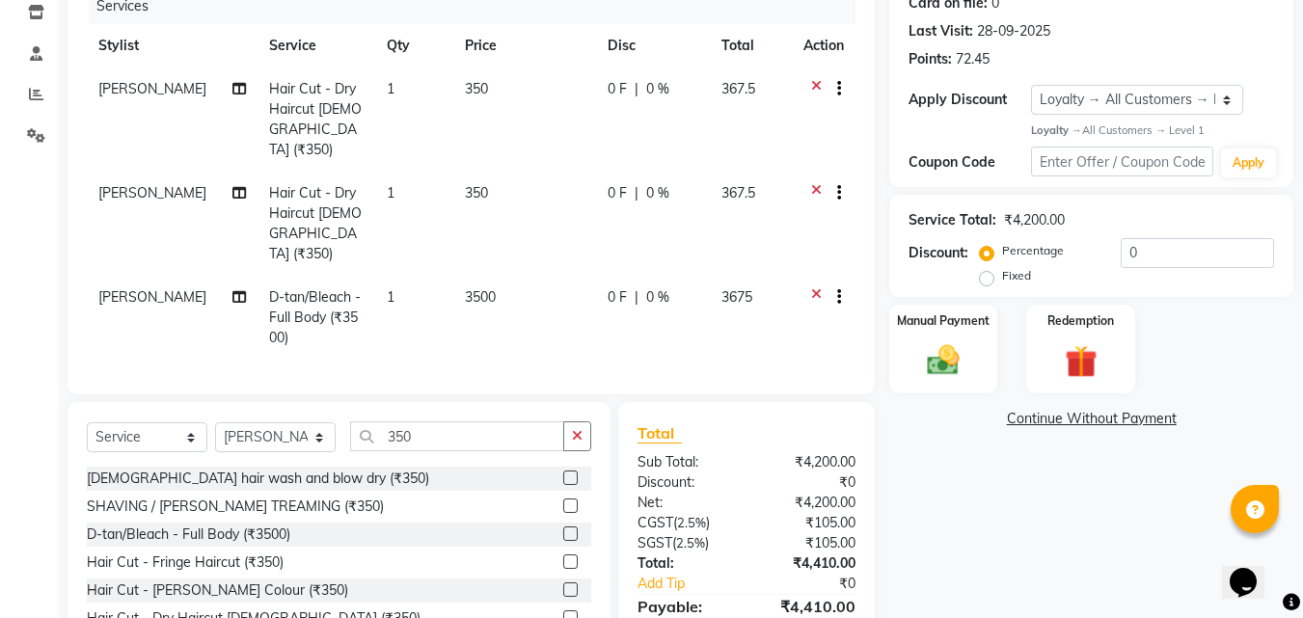
click at [816, 287] on icon at bounding box center [816, 299] width 11 height 24
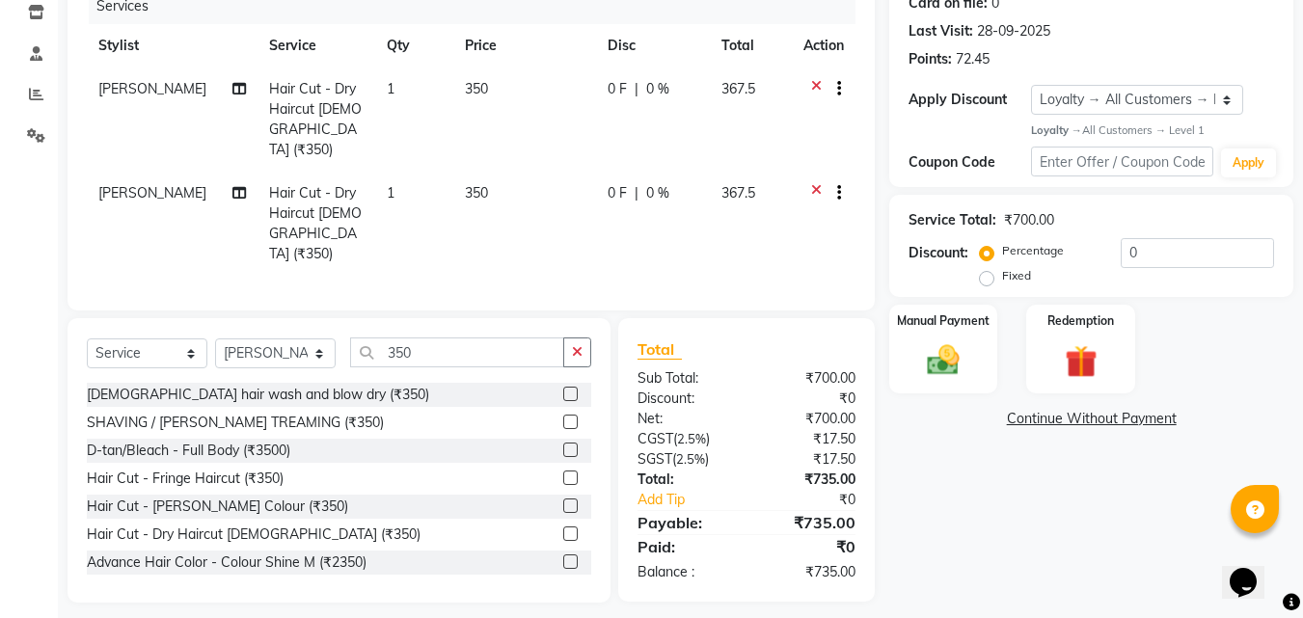
scroll to position [238, 0]
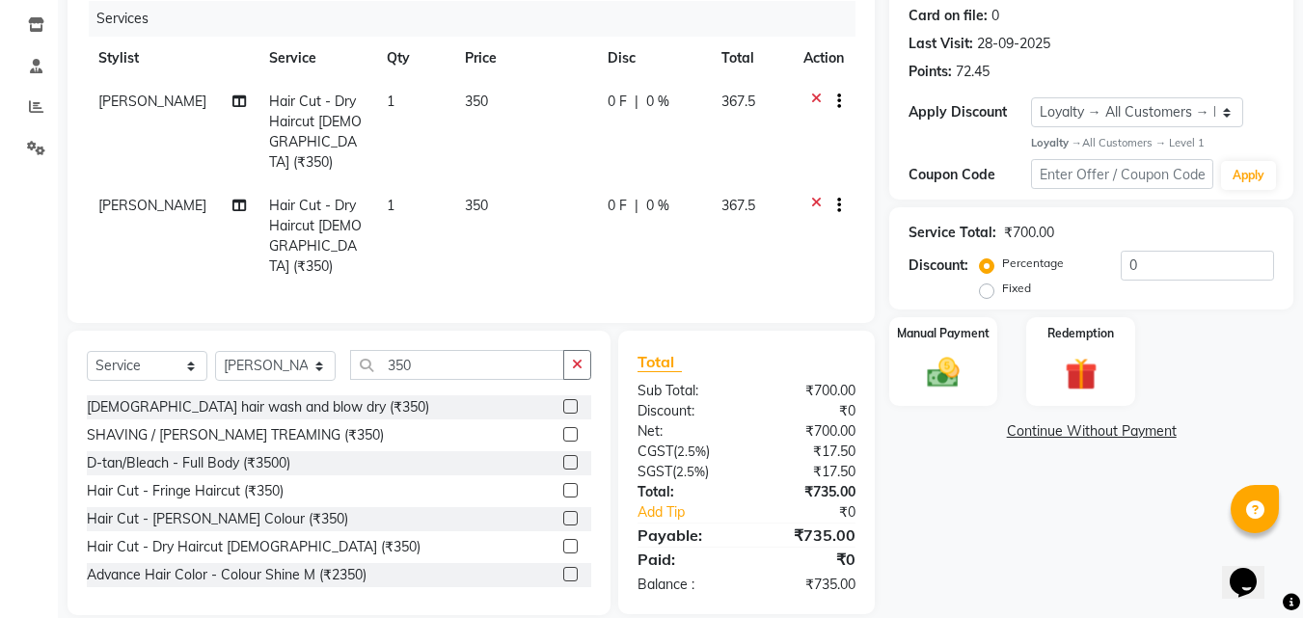
click at [822, 196] on div at bounding box center [831, 208] width 19 height 24
click at [816, 196] on icon at bounding box center [816, 208] width 11 height 24
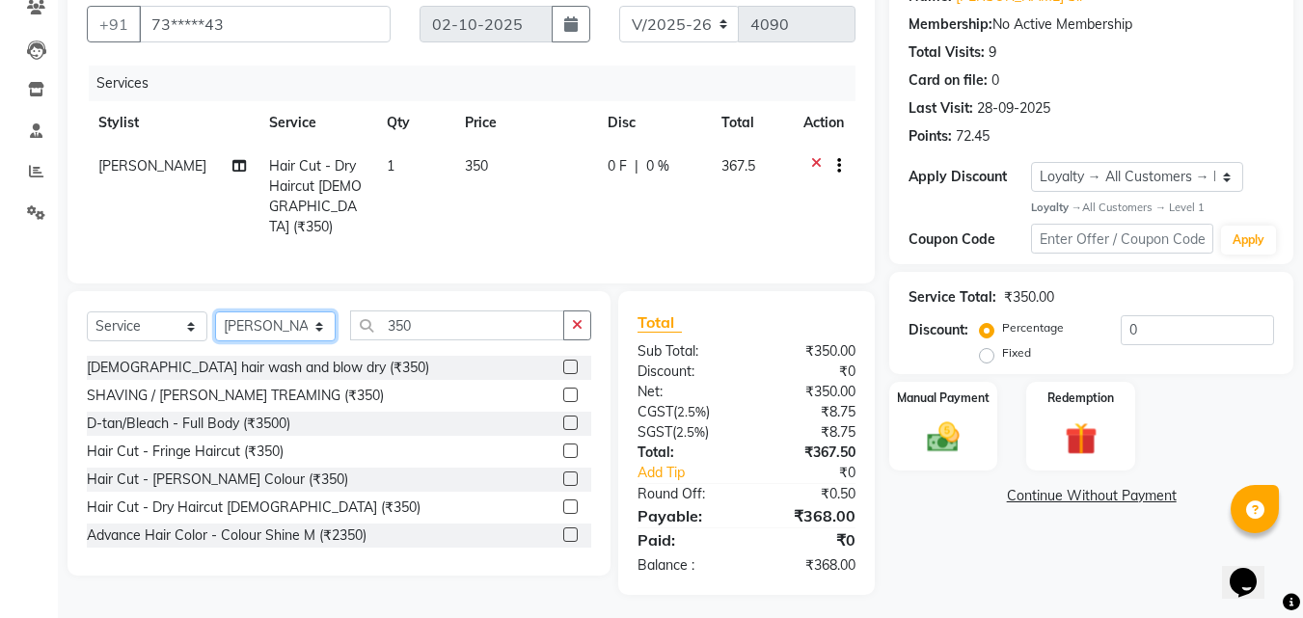
click at [291, 317] on select "Select Stylist Admin Manager [PERSON_NAME] [PERSON_NAME] Ram [PERSON_NAME] [PER…" at bounding box center [275, 326] width 121 height 30
select select "43743"
click at [215, 311] on select "Select Stylist Admin Manager [PERSON_NAME] [PERSON_NAME] Ram [PERSON_NAME] [PER…" at bounding box center [275, 326] width 121 height 30
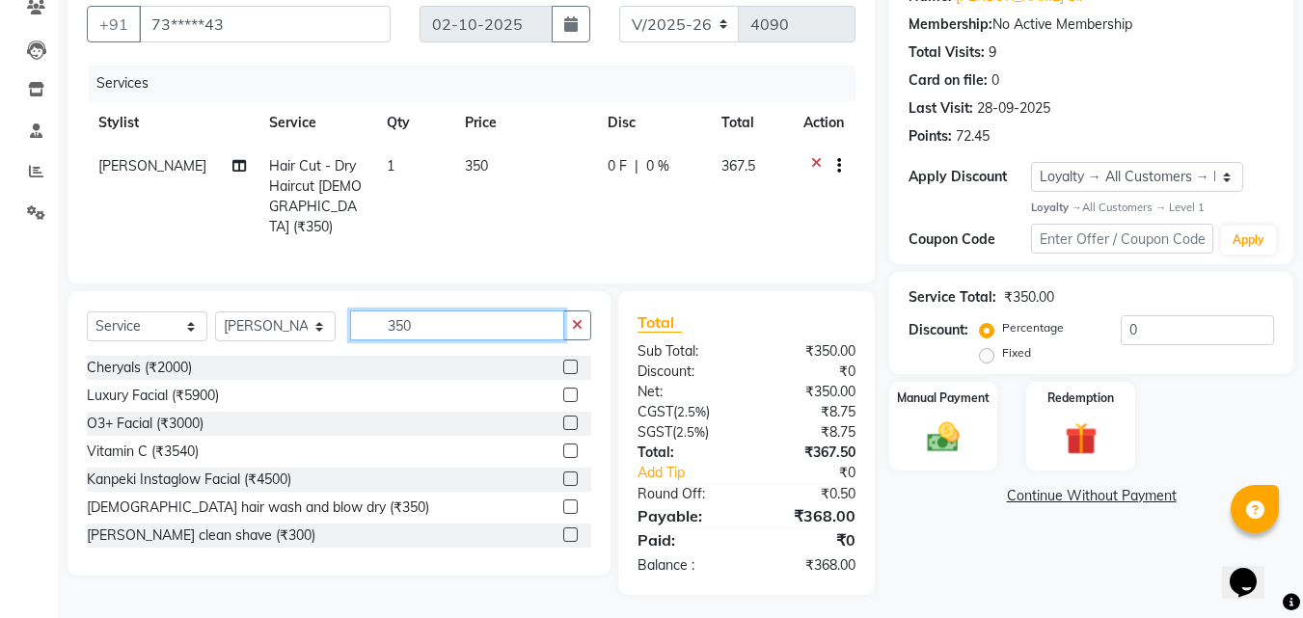
click at [431, 316] on input "350" at bounding box center [457, 326] width 214 height 30
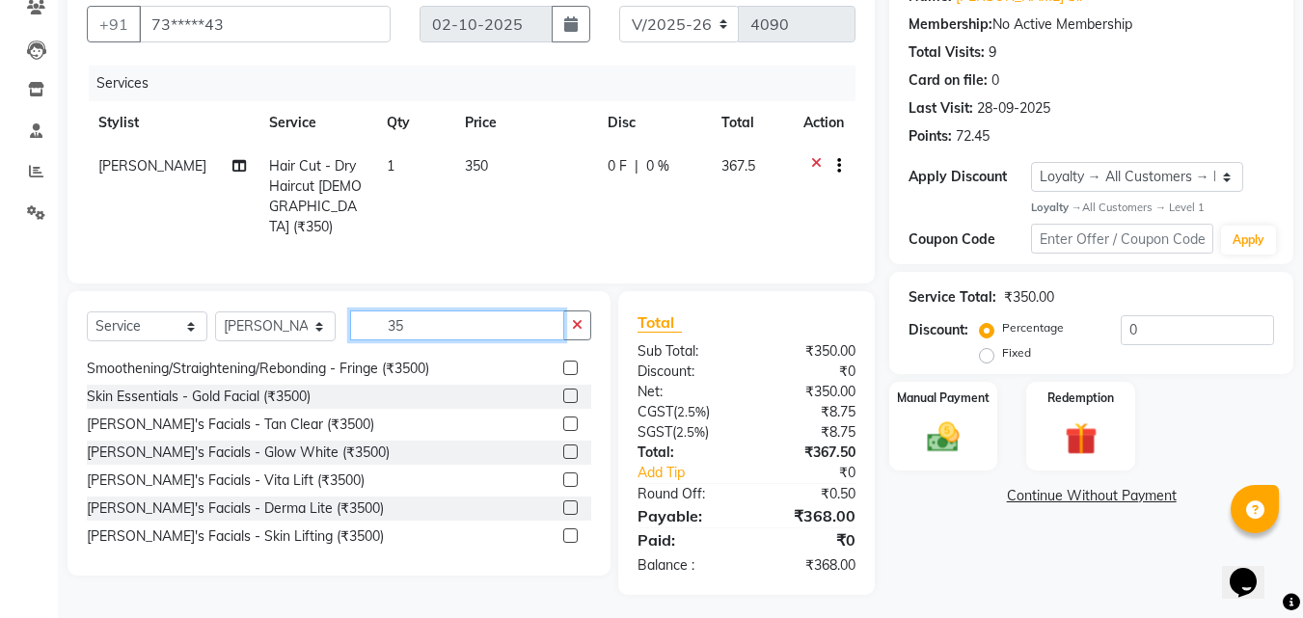
scroll to position [193, 0]
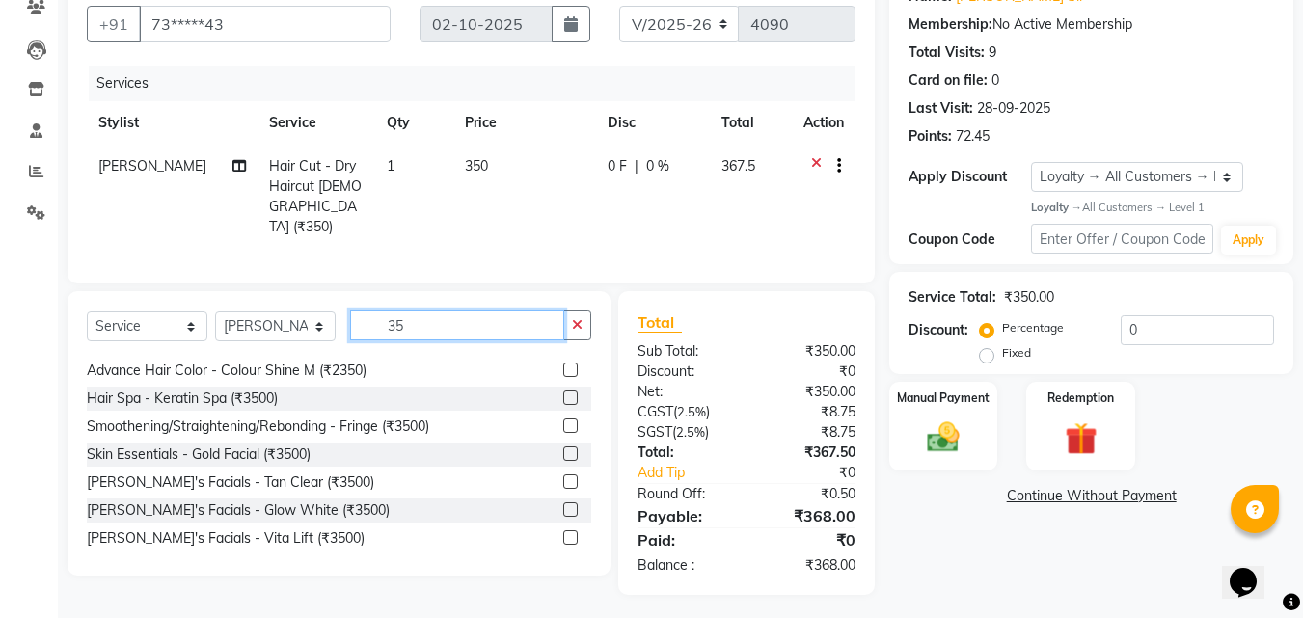
click at [455, 315] on input "35" at bounding box center [457, 326] width 214 height 30
type input "3"
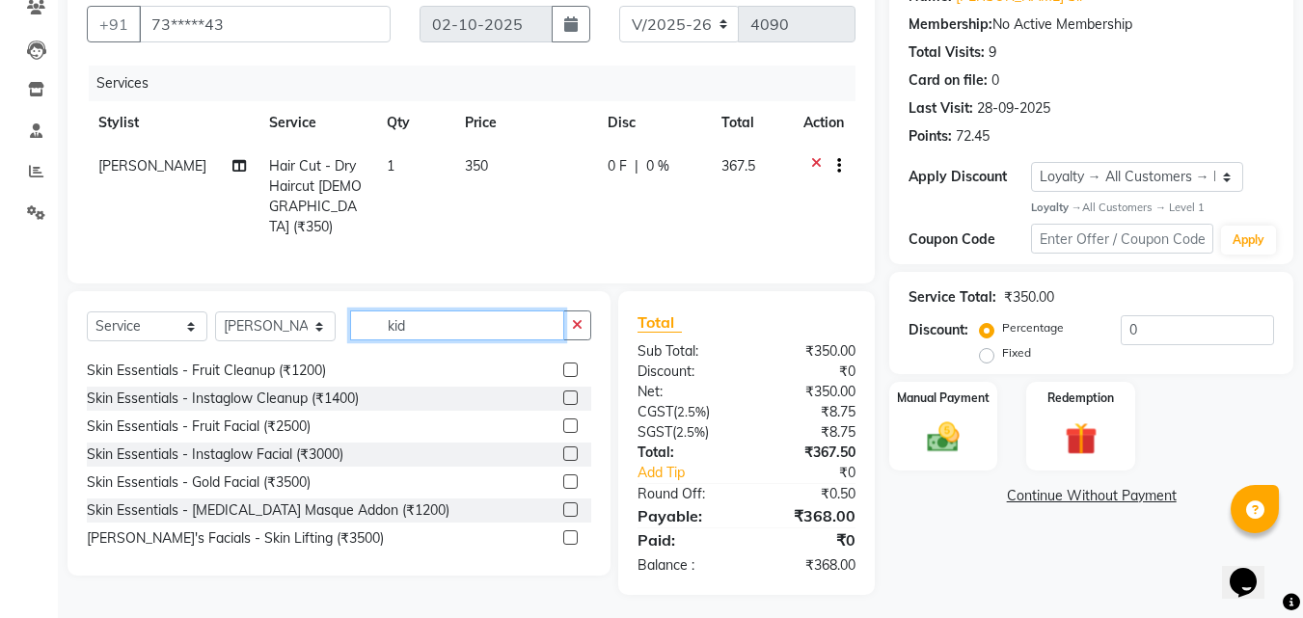
scroll to position [0, 0]
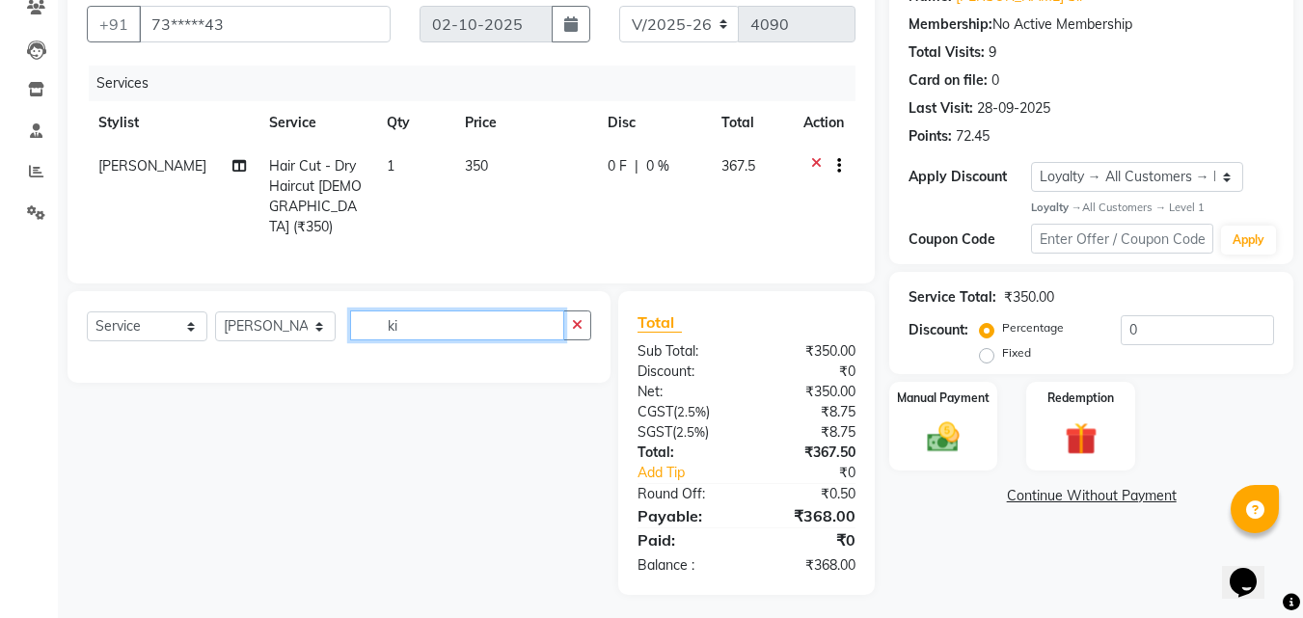
type input "k"
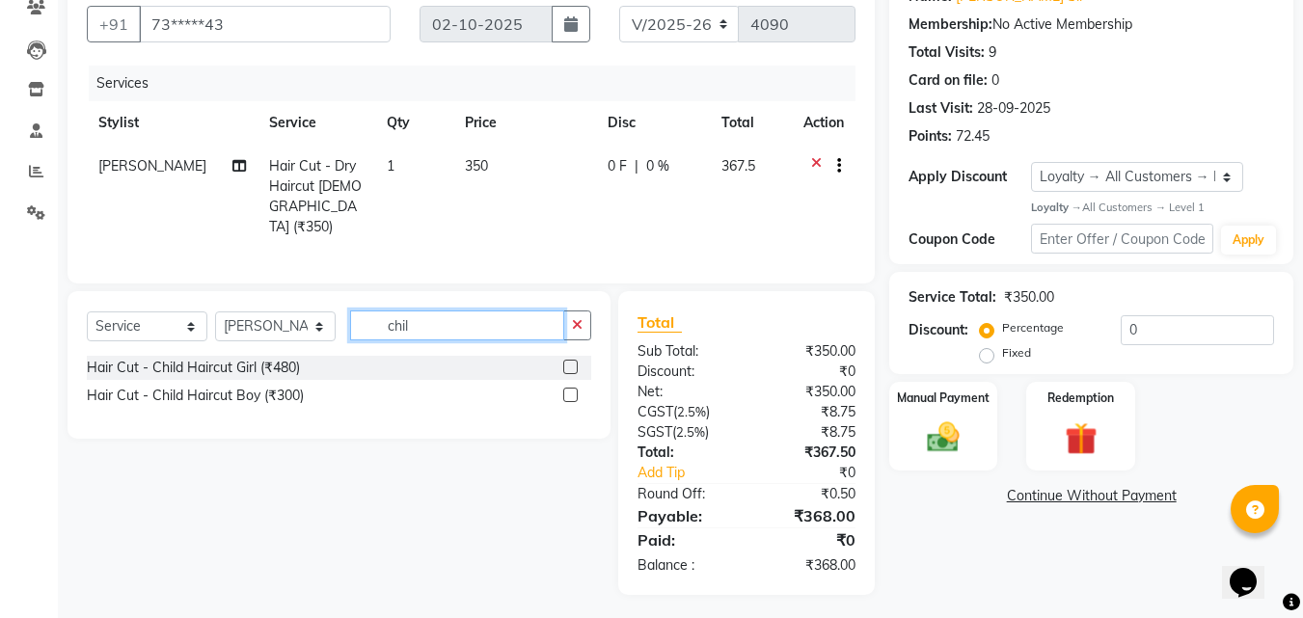
type input "chil"
click at [571, 364] on label at bounding box center [570, 367] width 14 height 14
click at [571, 364] on input "checkbox" at bounding box center [569, 368] width 13 height 13
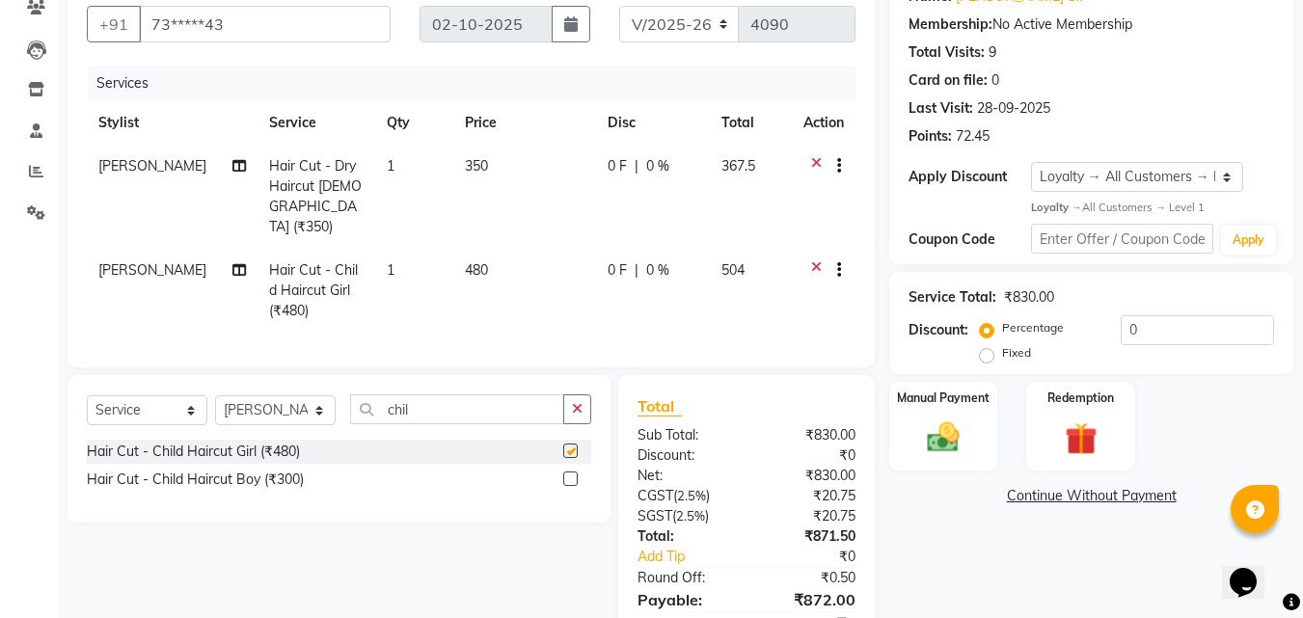
checkbox input "false"
click at [296, 400] on select "Select Stylist Admin Manager Pooja Singh Pratik Bhad Ram Rohan Sonawane Swapnal…" at bounding box center [275, 410] width 121 height 30
select select "91427"
click at [215, 395] on select "Select Stylist Admin Manager Pooja Singh Pratik Bhad Ram Rohan Sonawane Swapnal…" at bounding box center [275, 410] width 121 height 30
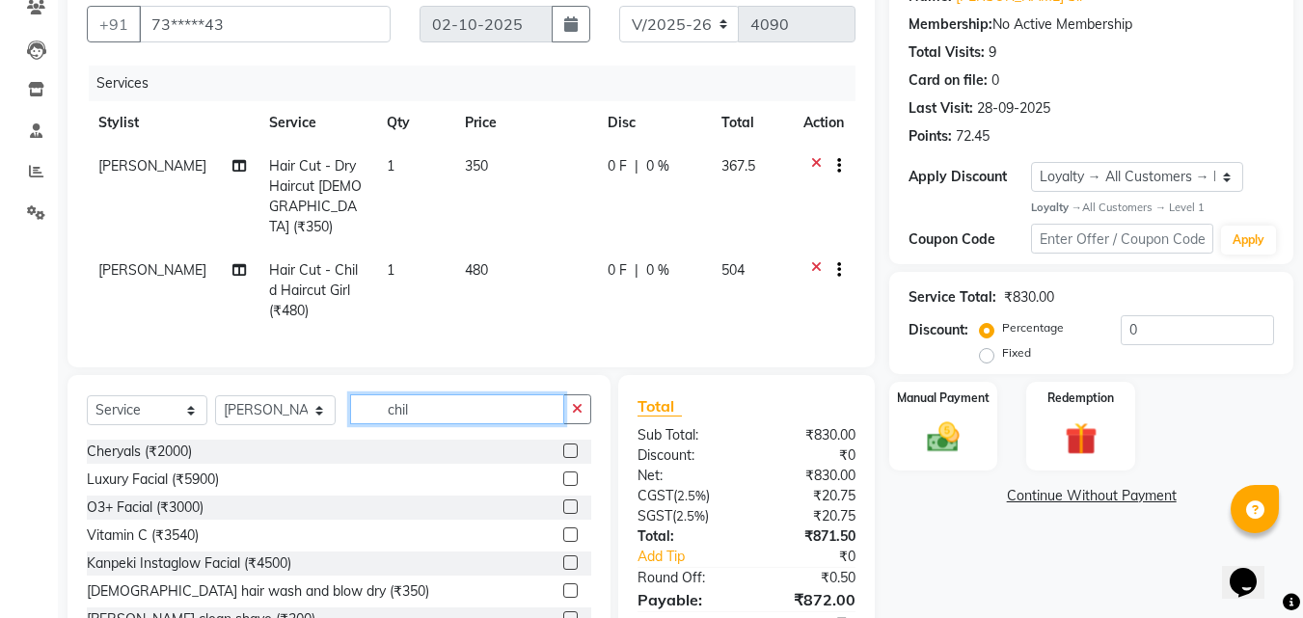
click at [445, 401] on input "chil" at bounding box center [457, 409] width 214 height 30
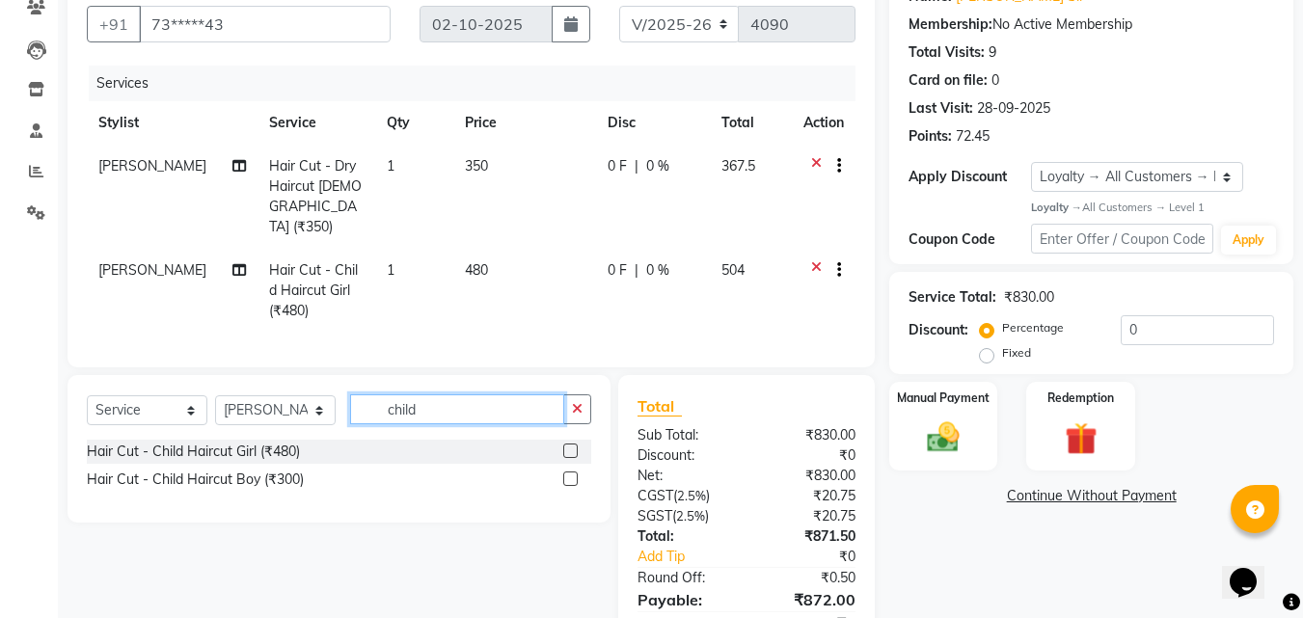
type input "child"
click at [575, 444] on label at bounding box center [570, 451] width 14 height 14
click at [575, 446] on input "checkbox" at bounding box center [569, 452] width 13 height 13
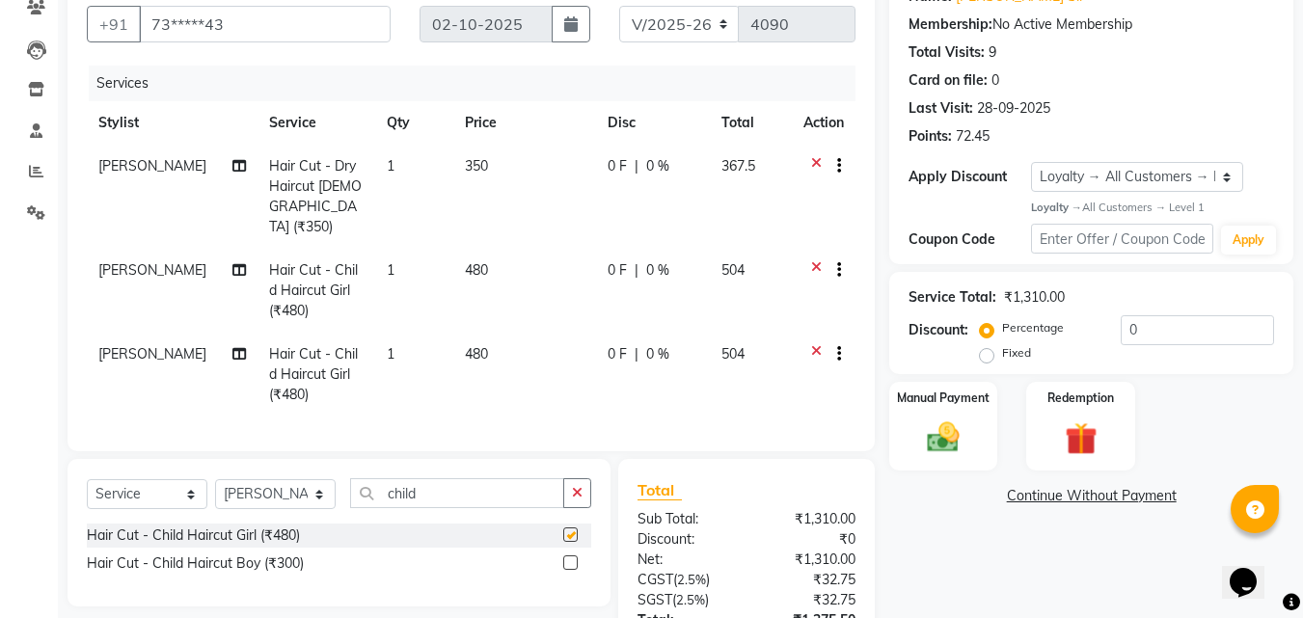
checkbox input "false"
click at [424, 230] on tbody "Rohan Sonawane Hair Cut - Dry Haircut Female (₹350) 1 350 0 F | 0 % 367.5 Swapn…" at bounding box center [471, 281] width 769 height 272
click at [482, 254] on td "480" at bounding box center [524, 291] width 143 height 84
select select "43743"
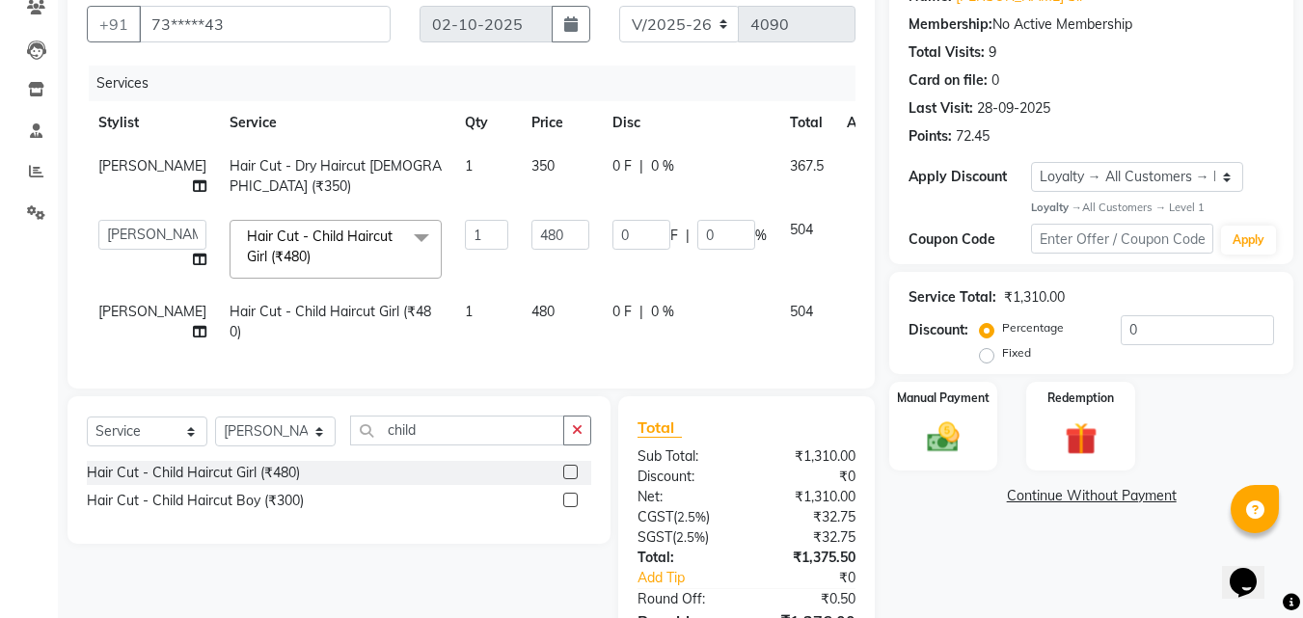
click at [520, 255] on td "480" at bounding box center [560, 249] width 81 height 82
click at [531, 250] on input "480" at bounding box center [560, 235] width 58 height 30
type input "4"
type input "35"
click at [520, 326] on td "480" at bounding box center [560, 322] width 81 height 64
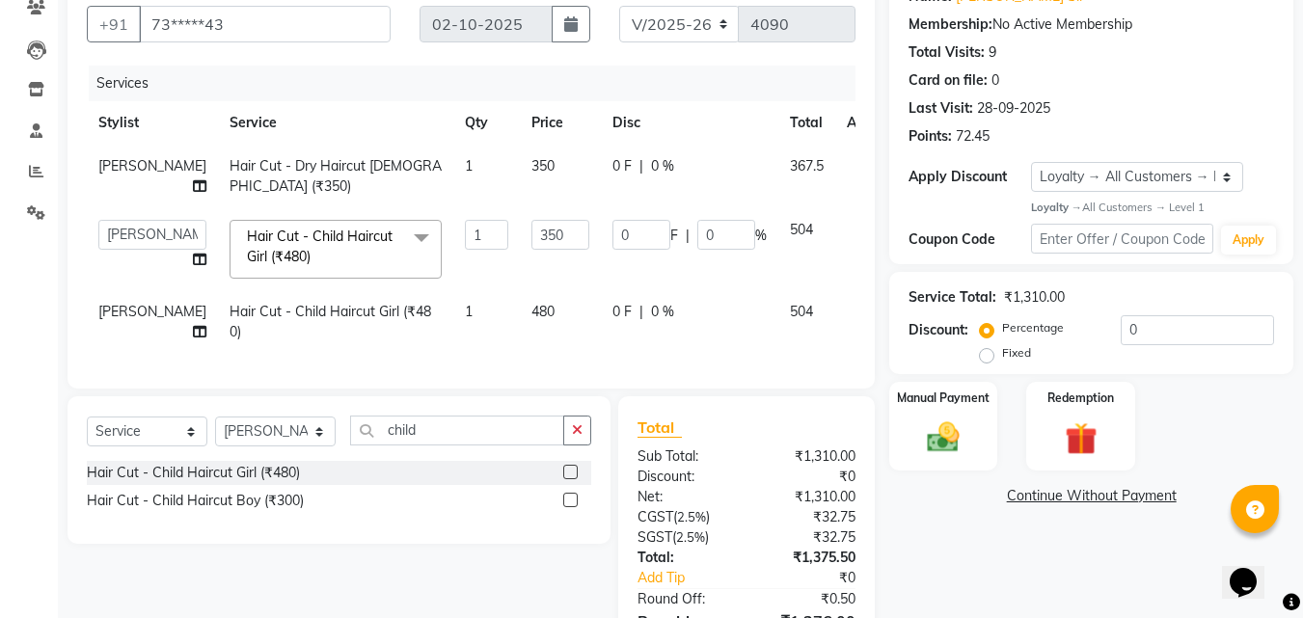
select select "91427"
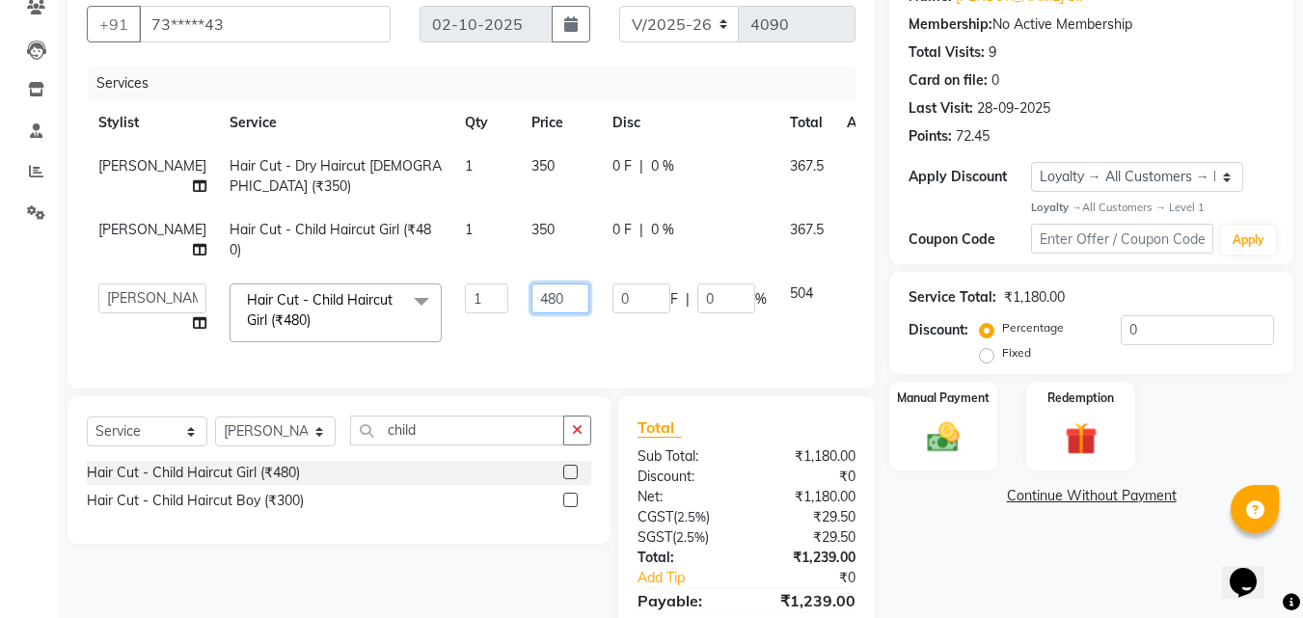
click at [531, 313] on input "480" at bounding box center [560, 299] width 58 height 30
type input "4"
type input "350"
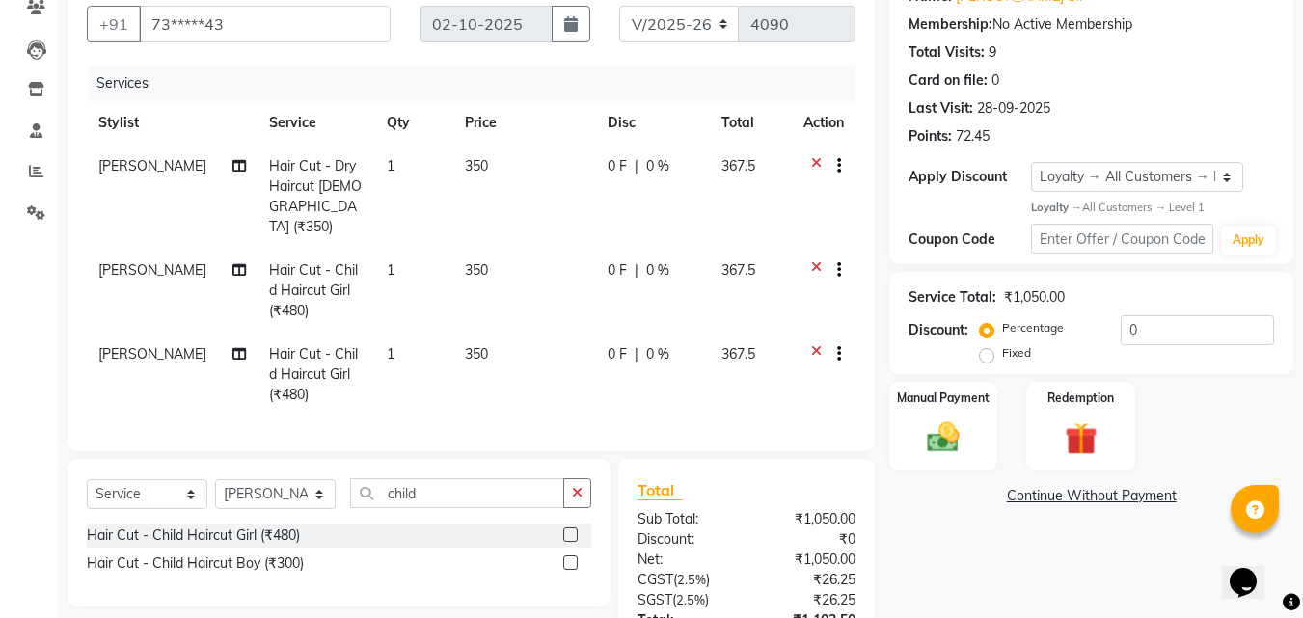
click at [624, 207] on td "0 F | 0 %" at bounding box center [653, 197] width 115 height 104
select select "90441"
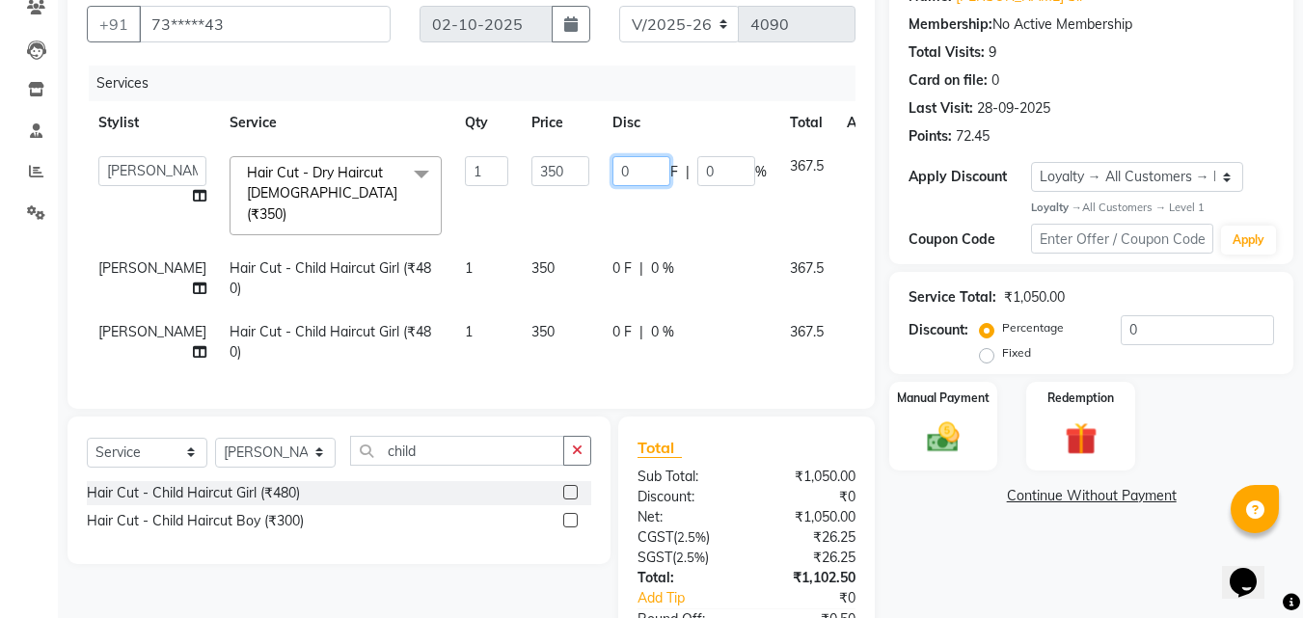
click at [612, 166] on input "0" at bounding box center [641, 171] width 58 height 30
type input "0"
type input "100"
click at [578, 274] on tr "Swapnali Hair Cut - Child Haircut Girl (₹480) 1 350 0 F | 0 % 367.5" at bounding box center [493, 279] width 812 height 64
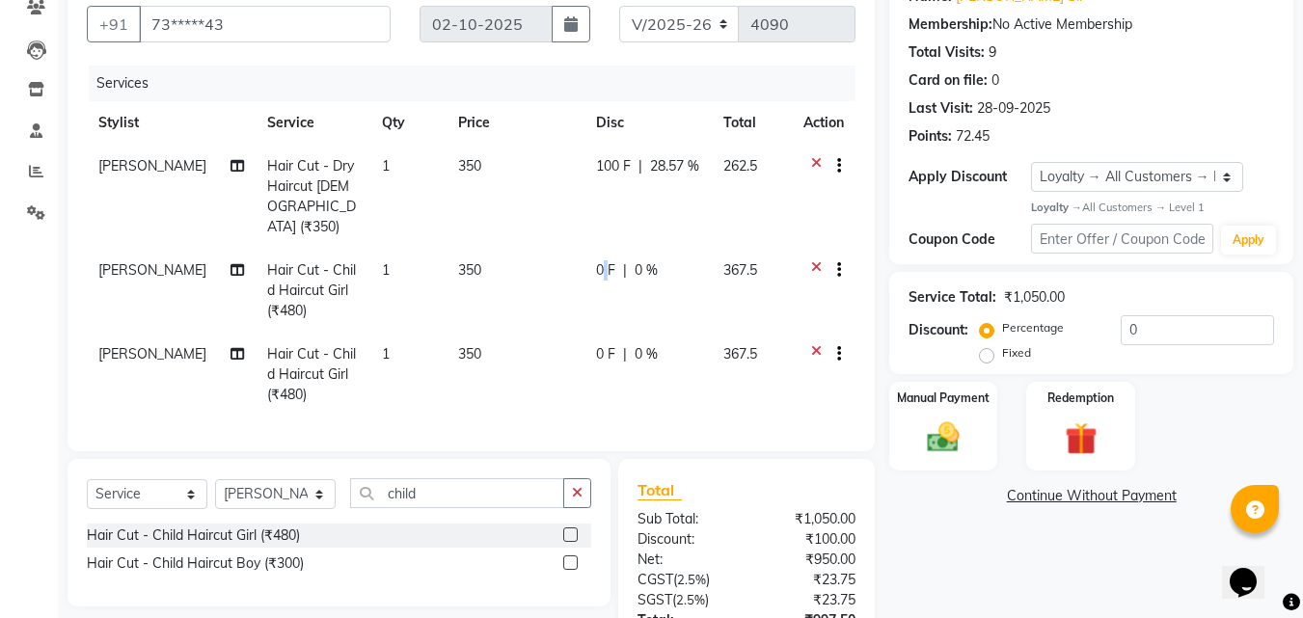
click at [601, 260] on span "0 F" at bounding box center [605, 270] width 19 height 20
select select "43743"
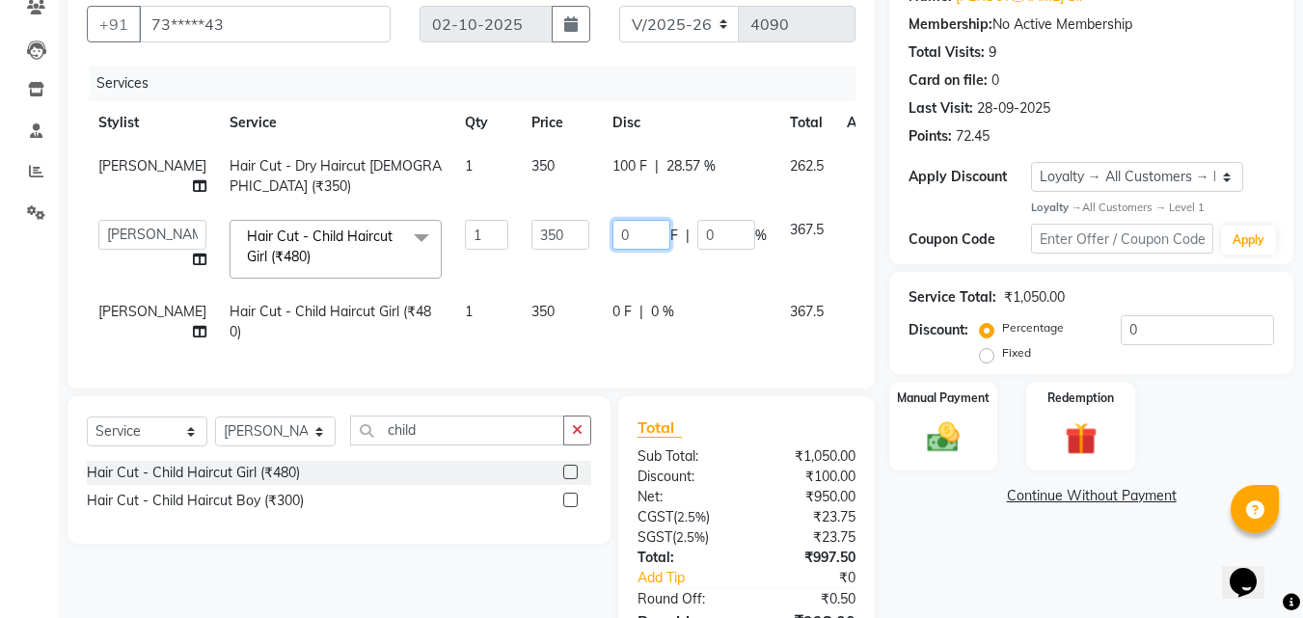
click at [612, 250] on input "0" at bounding box center [641, 235] width 58 height 30
type input "16"
click at [649, 342] on td "0 F | 0 %" at bounding box center [689, 322] width 177 height 64
select select "91427"
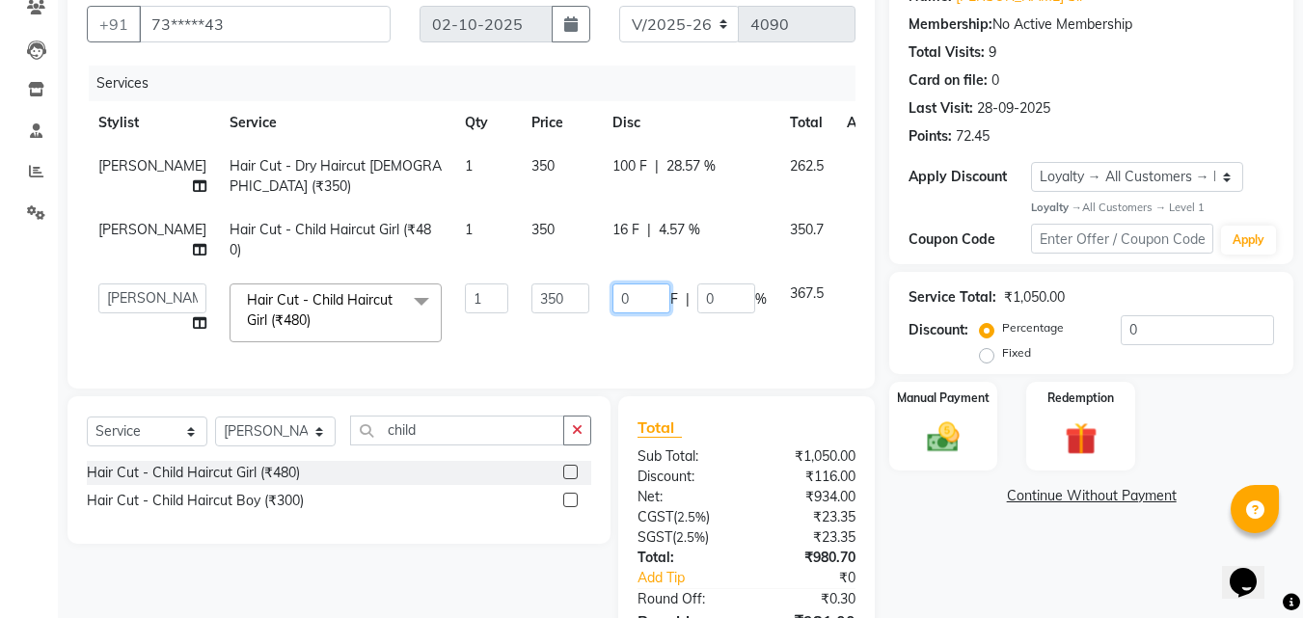
click at [612, 313] on input "0" at bounding box center [641, 299] width 58 height 30
type input "16"
click at [637, 342] on td "16 F | 0 %" at bounding box center [689, 313] width 177 height 82
select select "91427"
click at [666, 172] on span "28.57 %" at bounding box center [690, 166] width 49 height 20
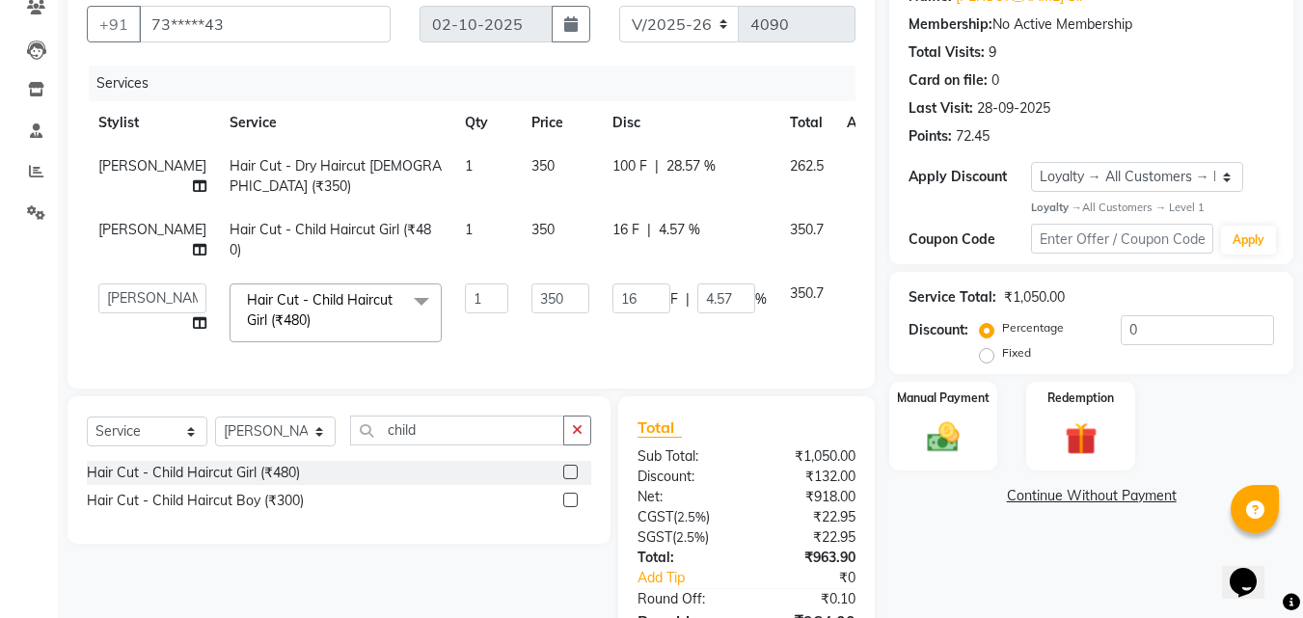
select select "90441"
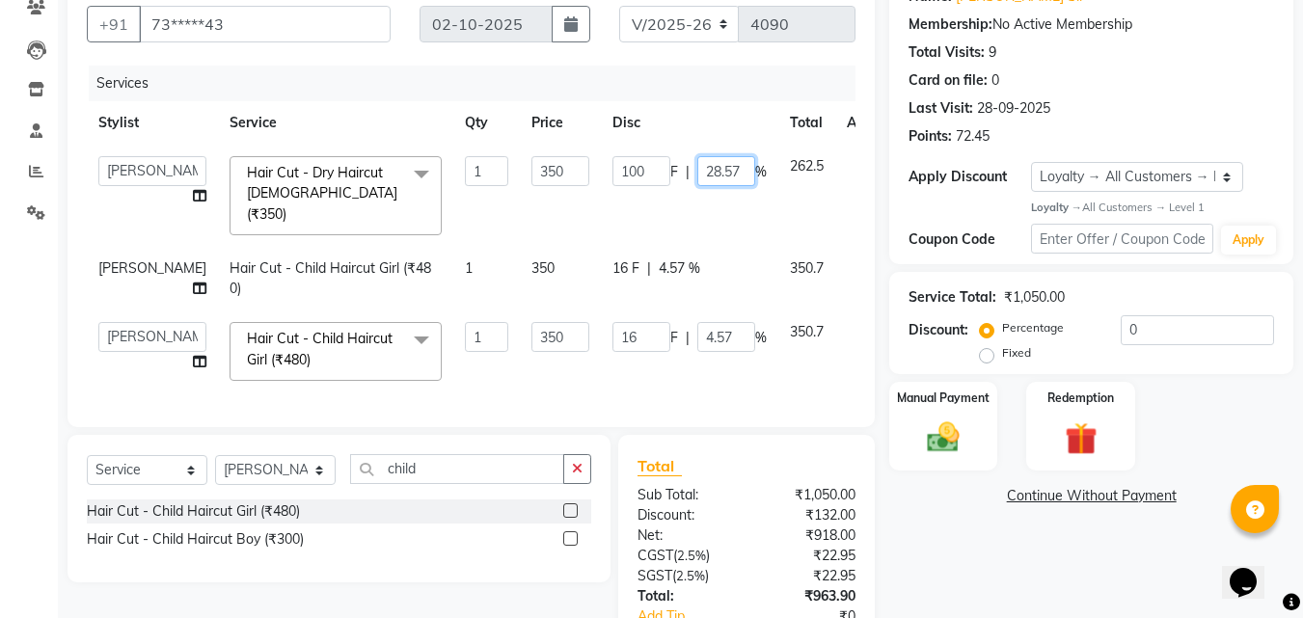
click at [697, 171] on input "28.57" at bounding box center [726, 171] width 58 height 30
type input "2"
type input "100"
click at [616, 187] on td "100 F | 100 %" at bounding box center [689, 196] width 177 height 102
select select "90441"
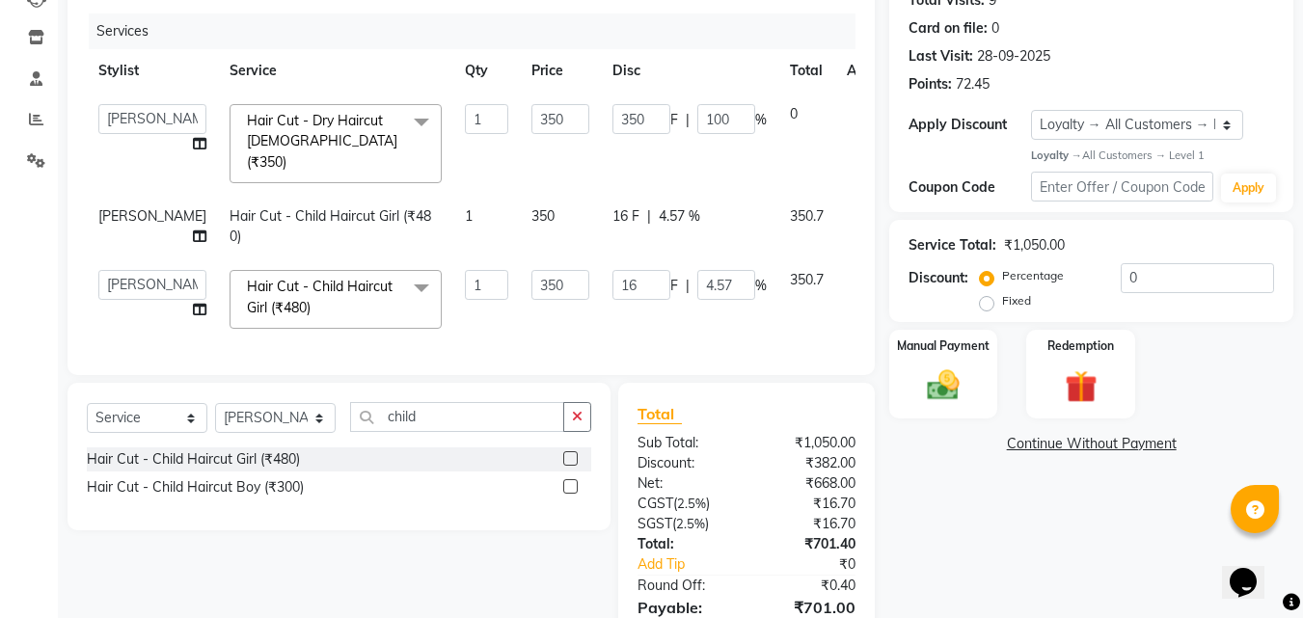
scroll to position [270, 0]
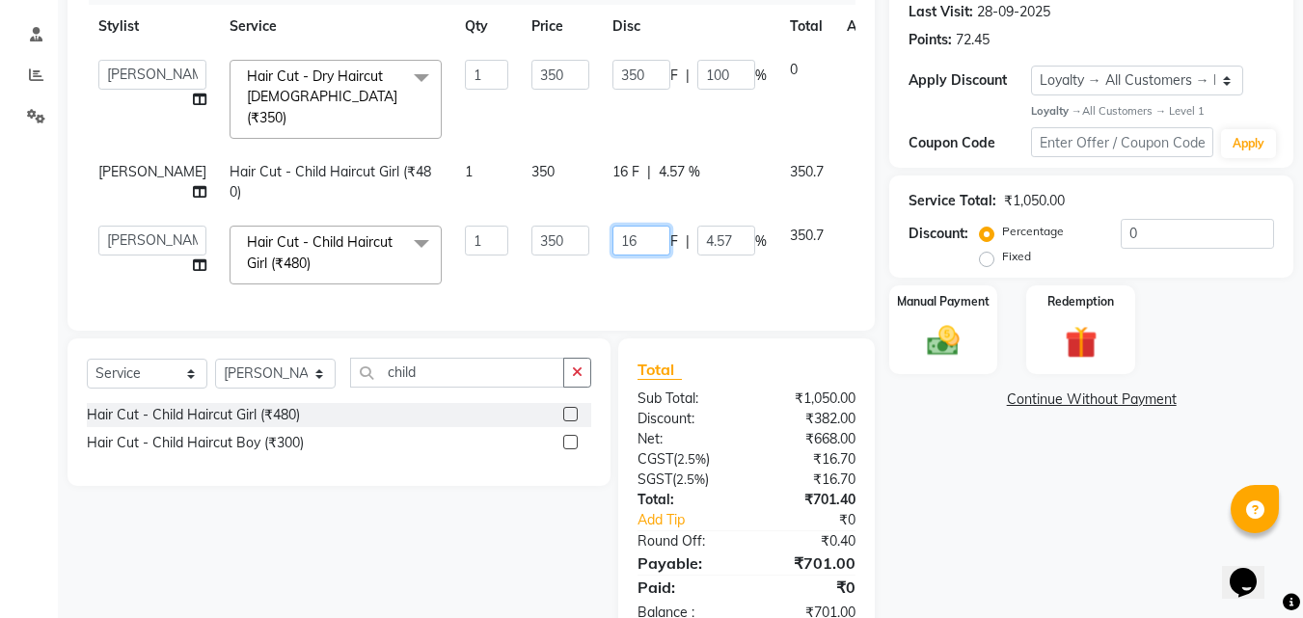
click at [612, 226] on input "16" at bounding box center [641, 241] width 58 height 30
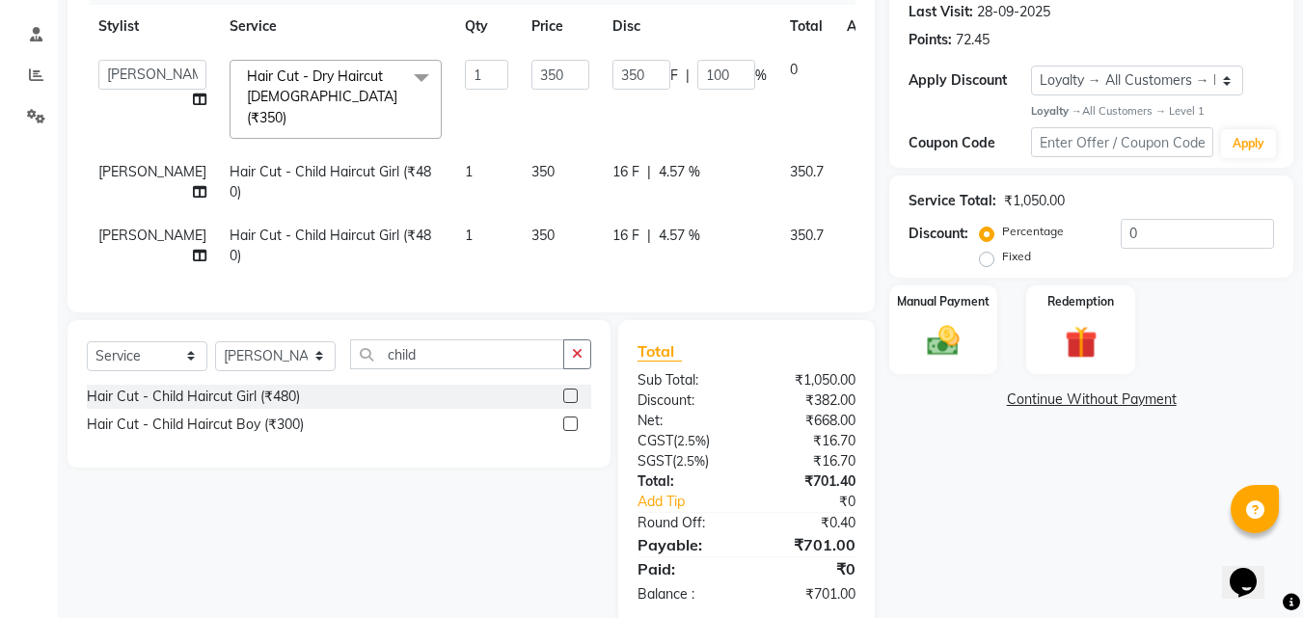
click at [659, 226] on span "4.57 %" at bounding box center [679, 236] width 41 height 20
select select "91427"
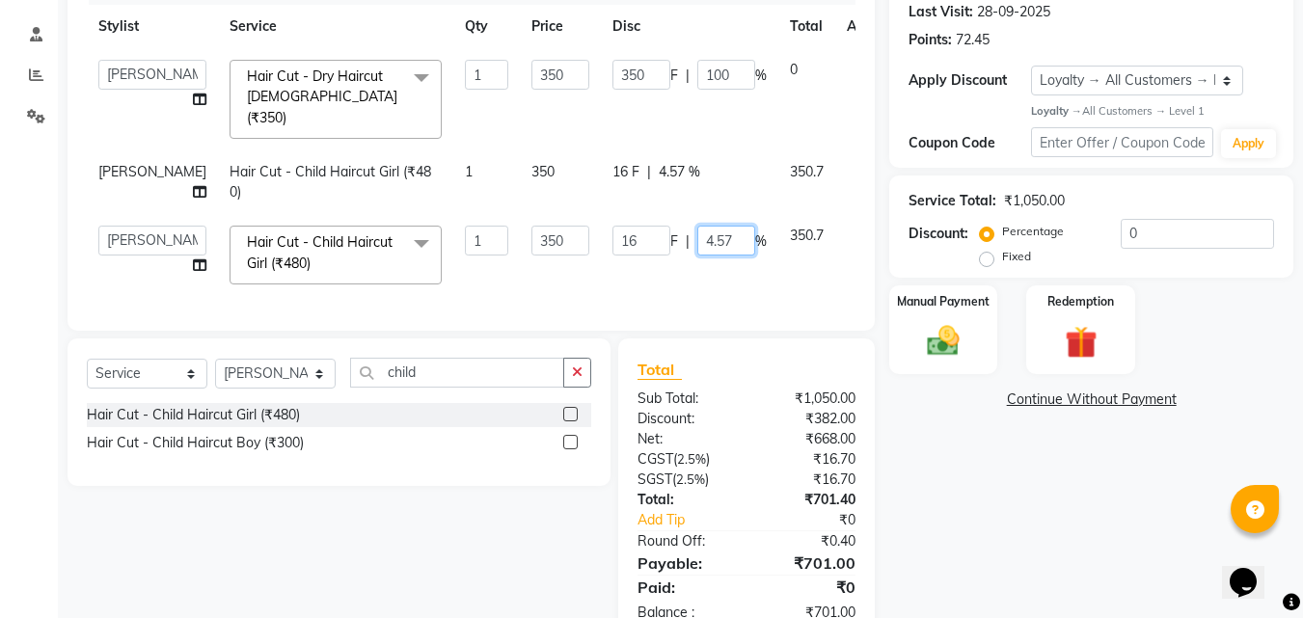
click at [697, 226] on input "4.57" at bounding box center [726, 241] width 58 height 30
type input "4.56"
click at [702, 271] on div "Services Stylist Service Qty Price Disc Total Action Admin Manager Pooja Singh …" at bounding box center [471, 140] width 769 height 342
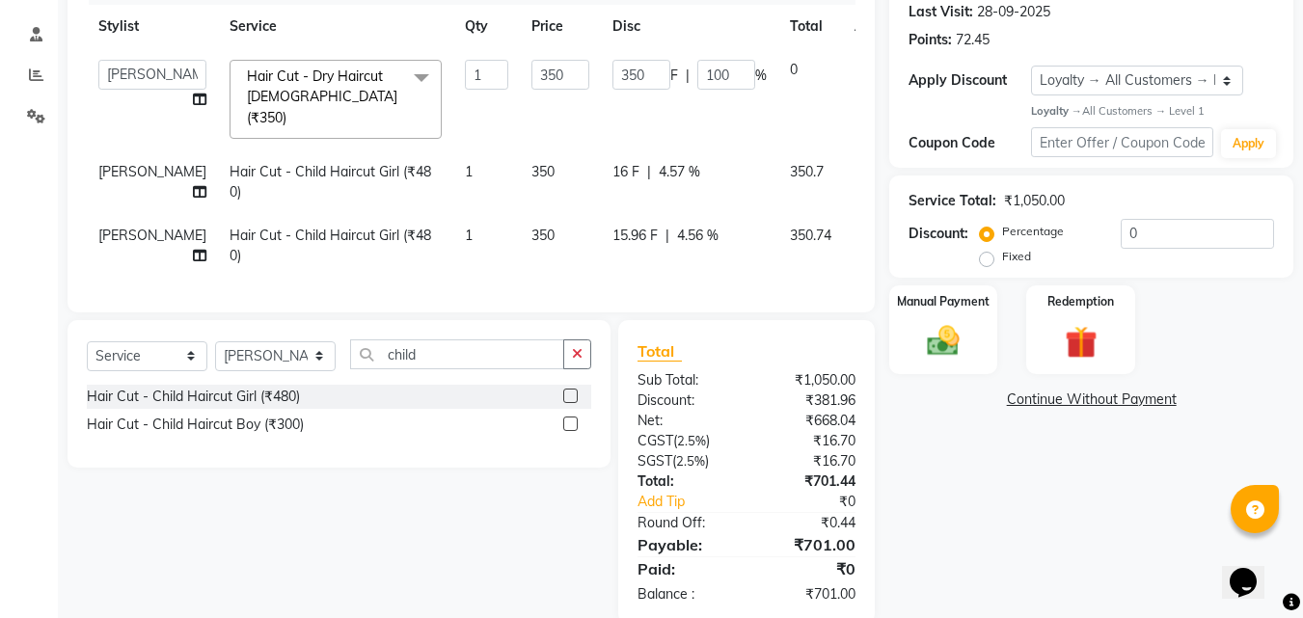
click at [677, 226] on span "4.56 %" at bounding box center [697, 236] width 41 height 20
select select "91427"
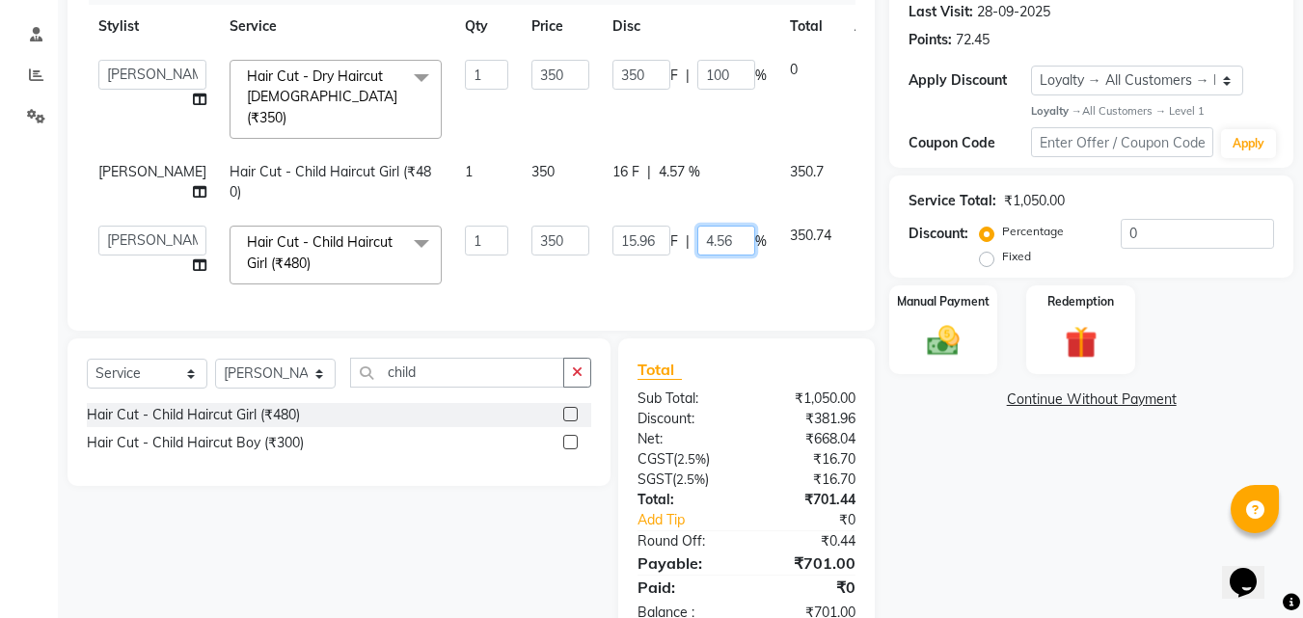
click at [698, 226] on input "4.56" at bounding box center [726, 241] width 58 height 30
type input "4"
type input "4.8"
click at [721, 273] on div "Services Stylist Service Qty Price Disc Total Action Admin Manager Pooja Singh …" at bounding box center [471, 140] width 769 height 342
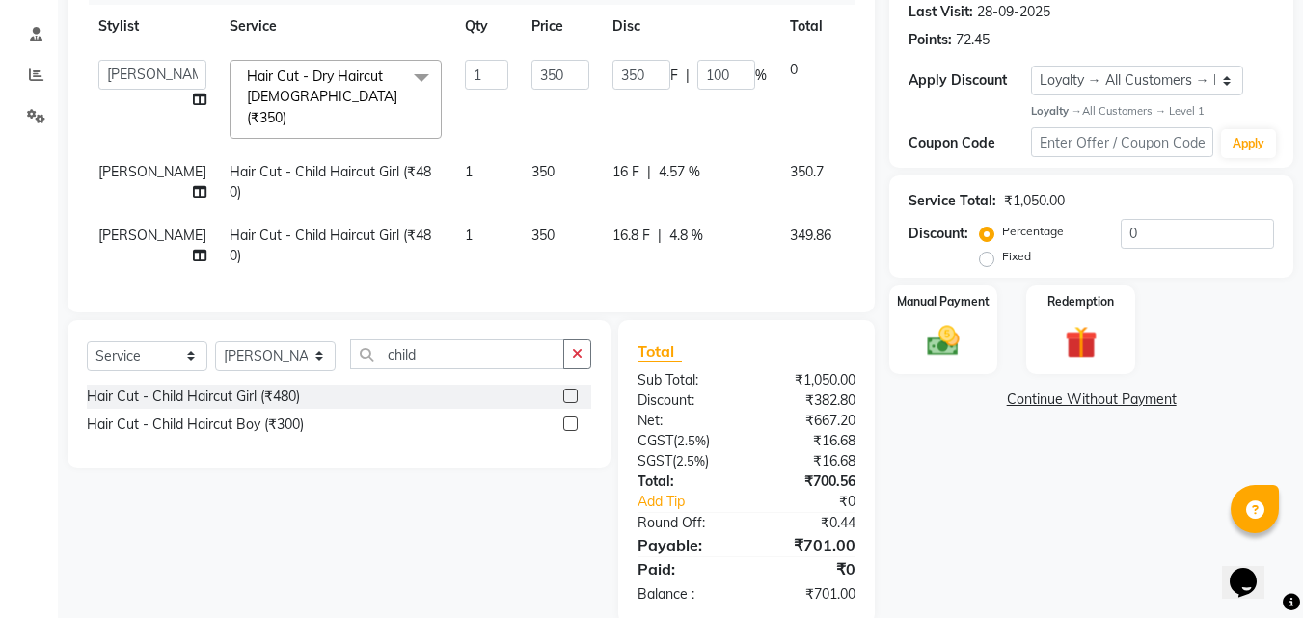
click at [656, 230] on td "16.8 F | 4.8 %" at bounding box center [689, 246] width 177 height 64
select select "91427"
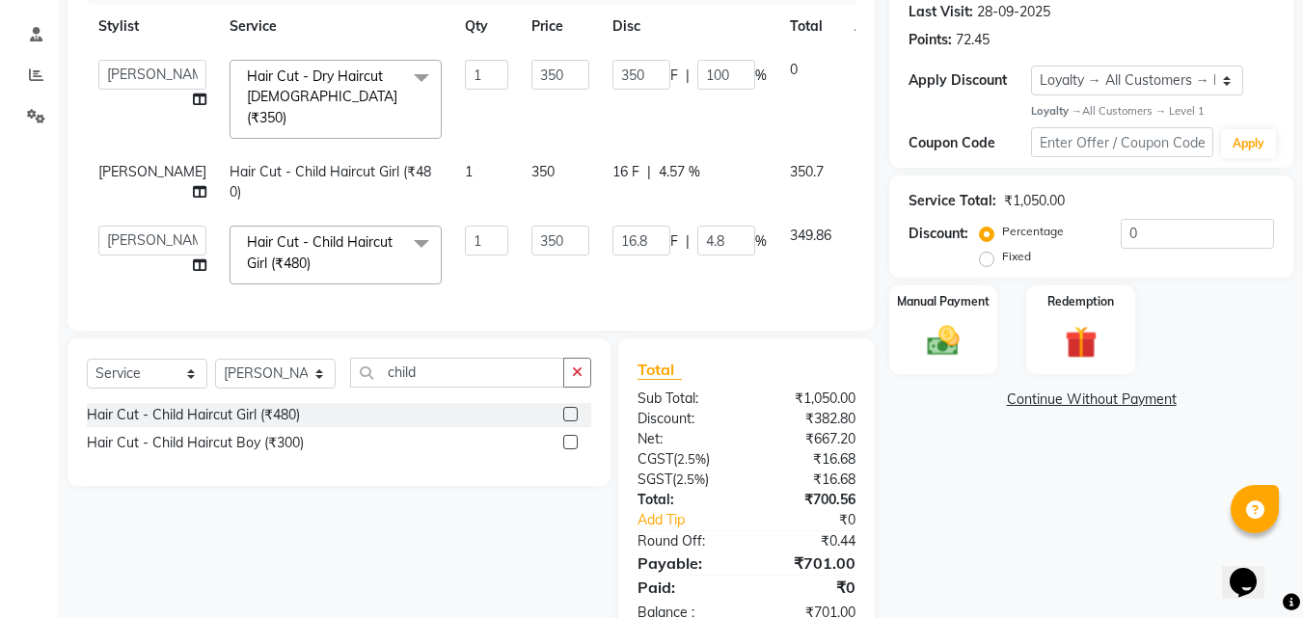
click at [659, 162] on span "4.57 %" at bounding box center [679, 172] width 41 height 20
select select "43743"
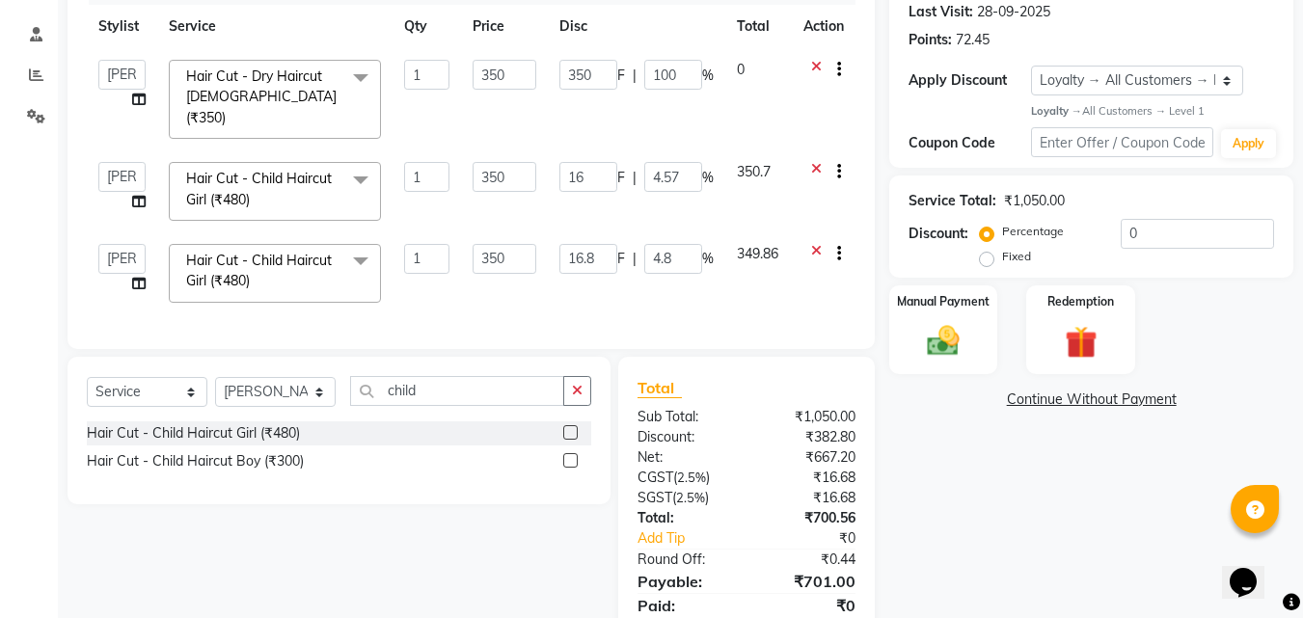
click at [704, 168] on span "%" at bounding box center [708, 178] width 12 height 20
click at [688, 162] on input "4.57" at bounding box center [673, 177] width 58 height 30
type input "4"
type input "4.8"
click at [694, 192] on td "16 F | 4.8 %" at bounding box center [636, 191] width 177 height 82
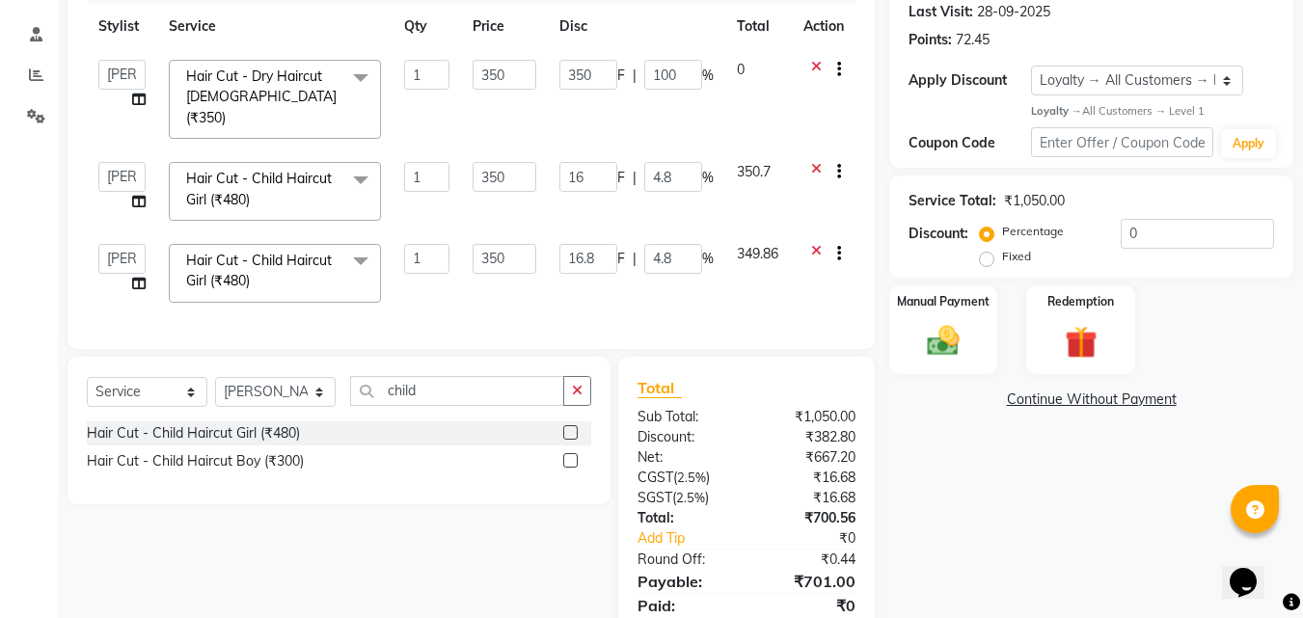
select select "43743"
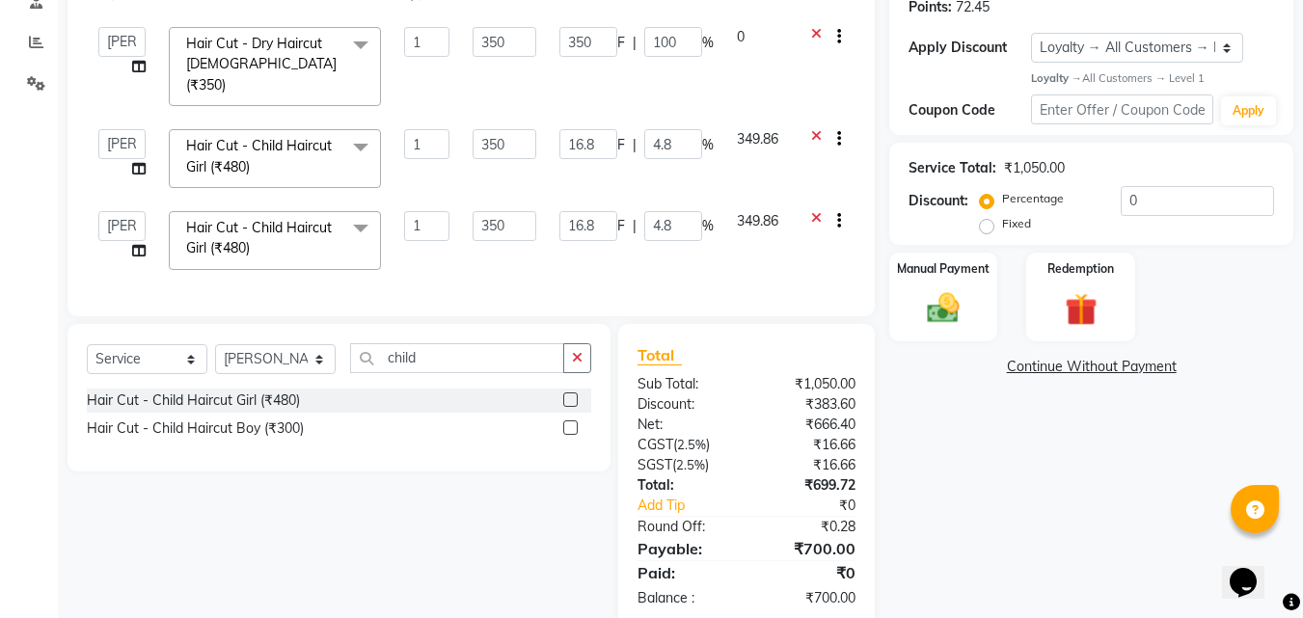
scroll to position [335, 0]
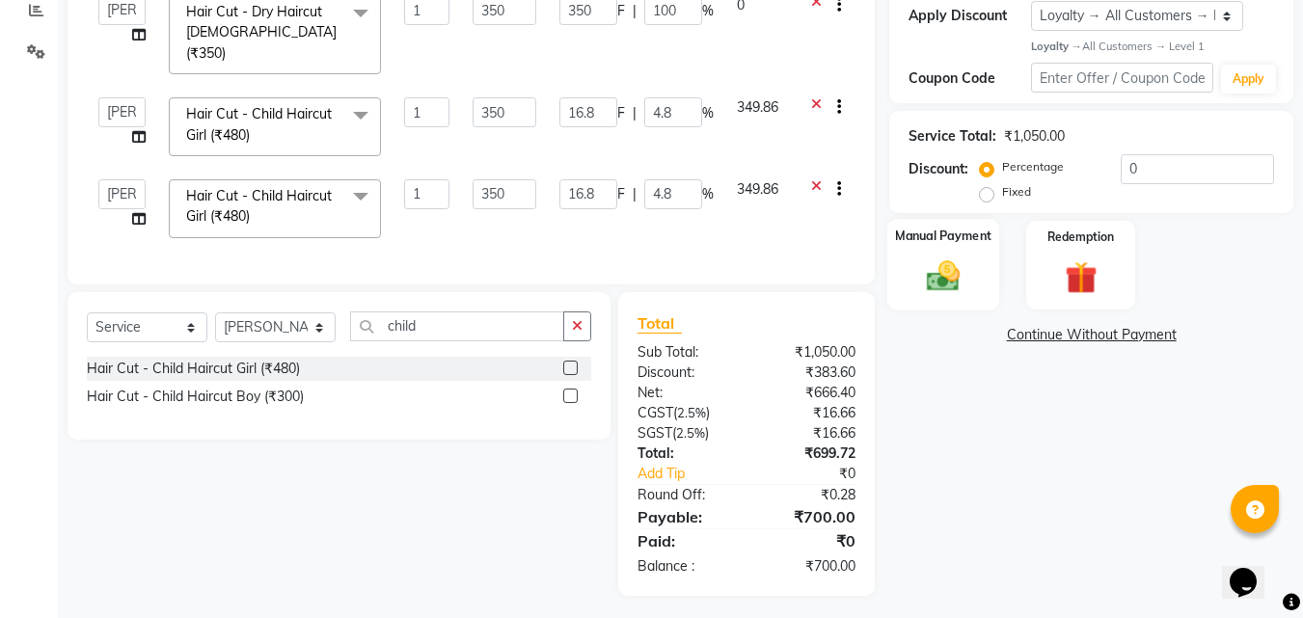
click at [941, 271] on img at bounding box center [943, 276] width 54 height 39
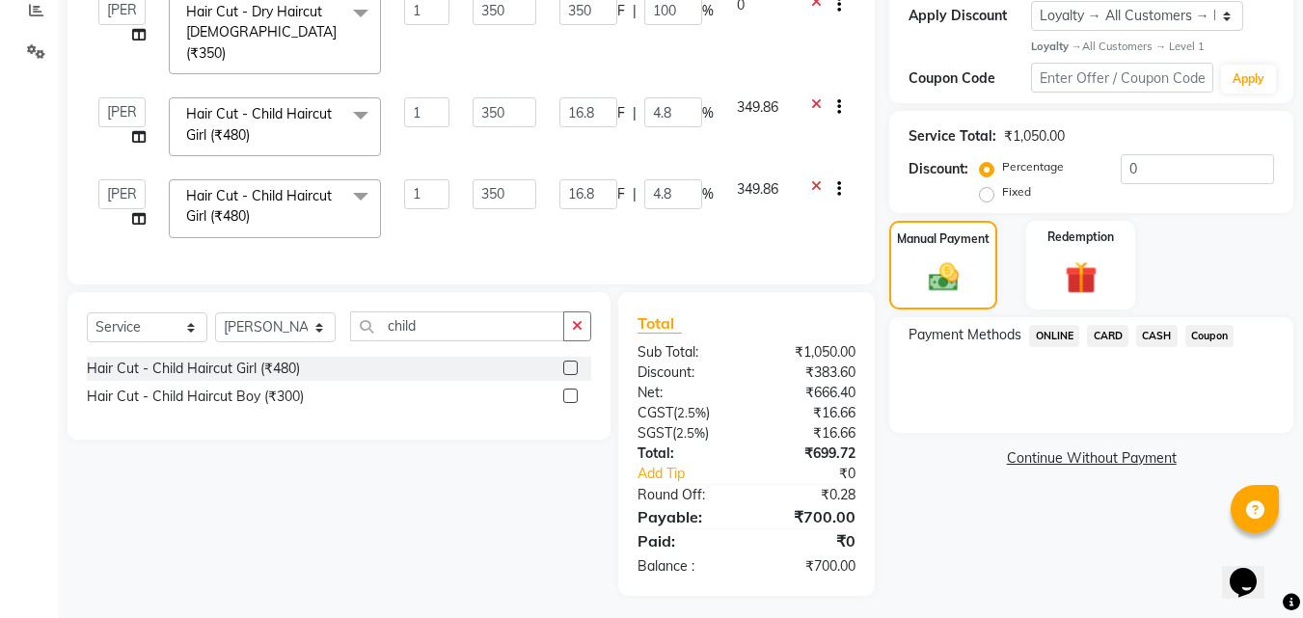
click at [1052, 329] on span "ONLINE" at bounding box center [1054, 336] width 50 height 22
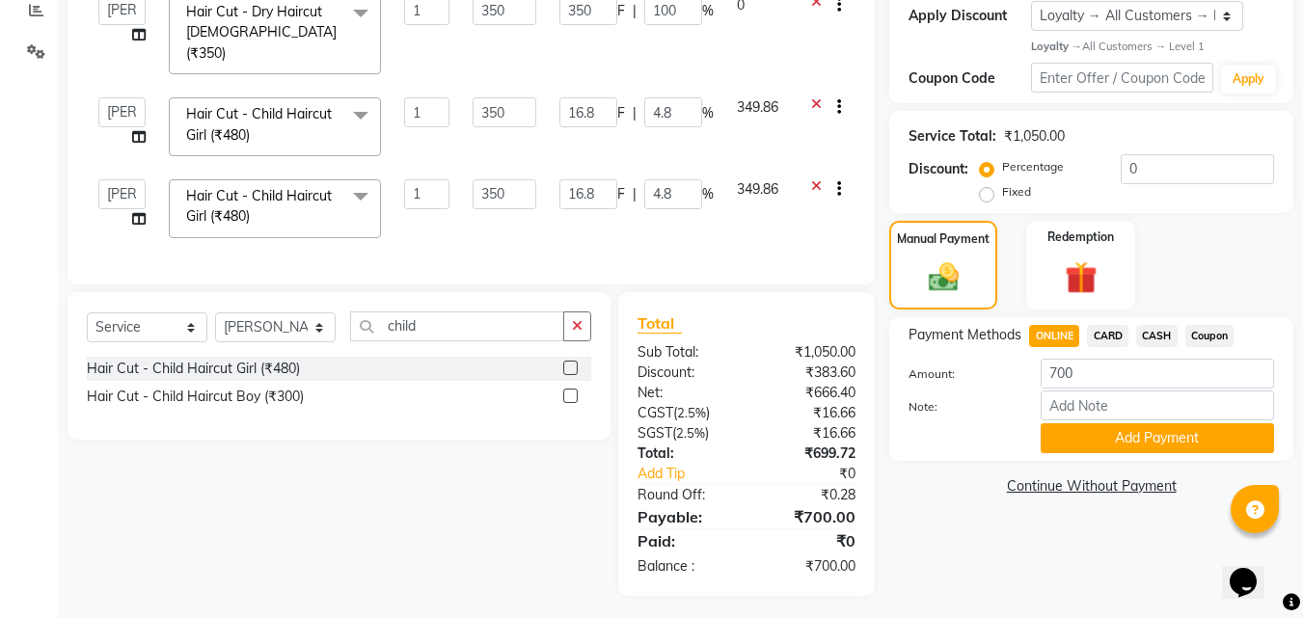
click at [1090, 434] on button "Add Payment" at bounding box center [1157, 438] width 233 height 30
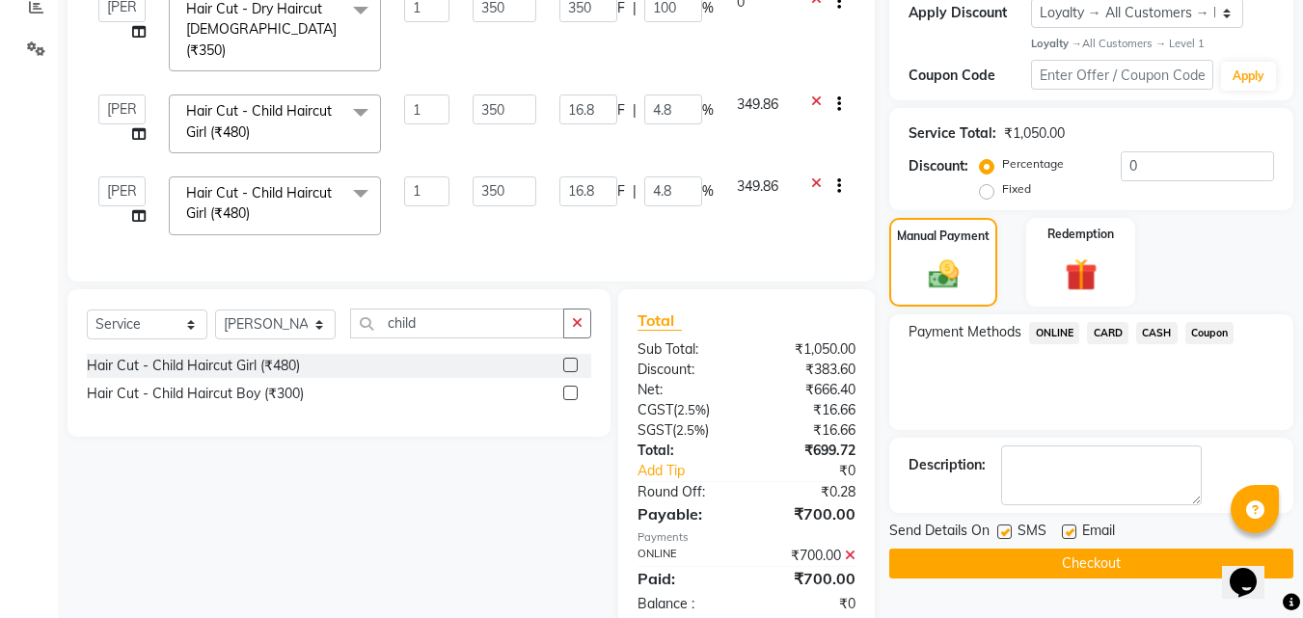
scroll to position [491, 0]
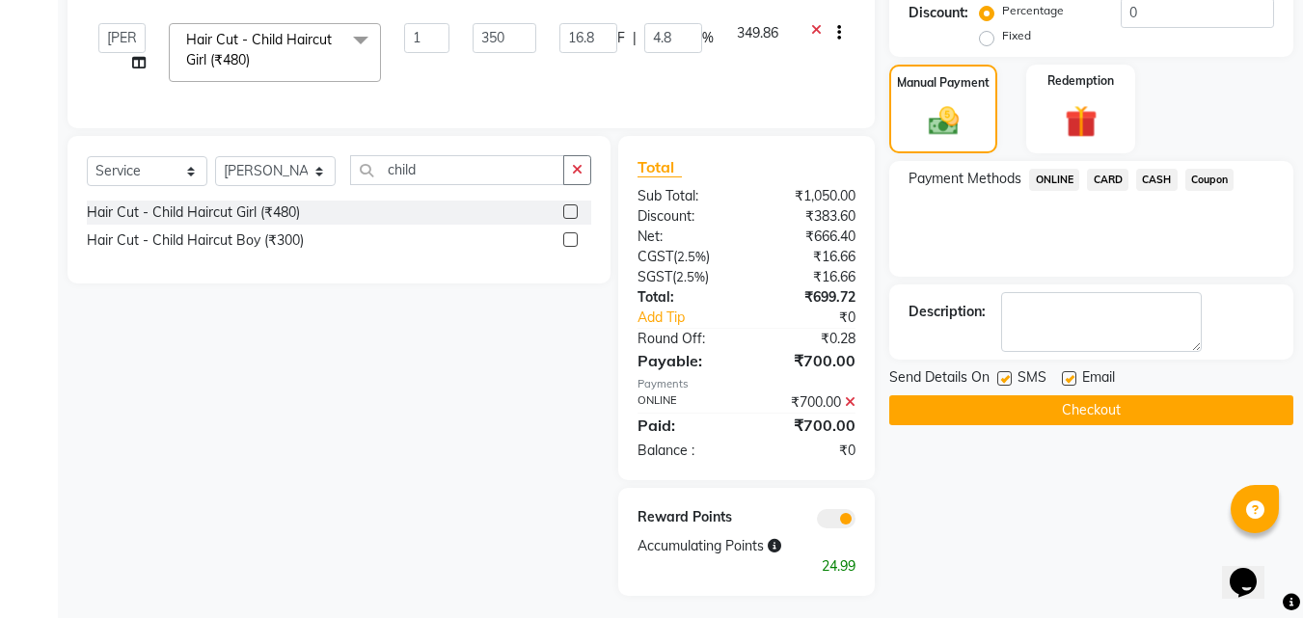
click at [945, 409] on button "Checkout" at bounding box center [1091, 410] width 404 height 30
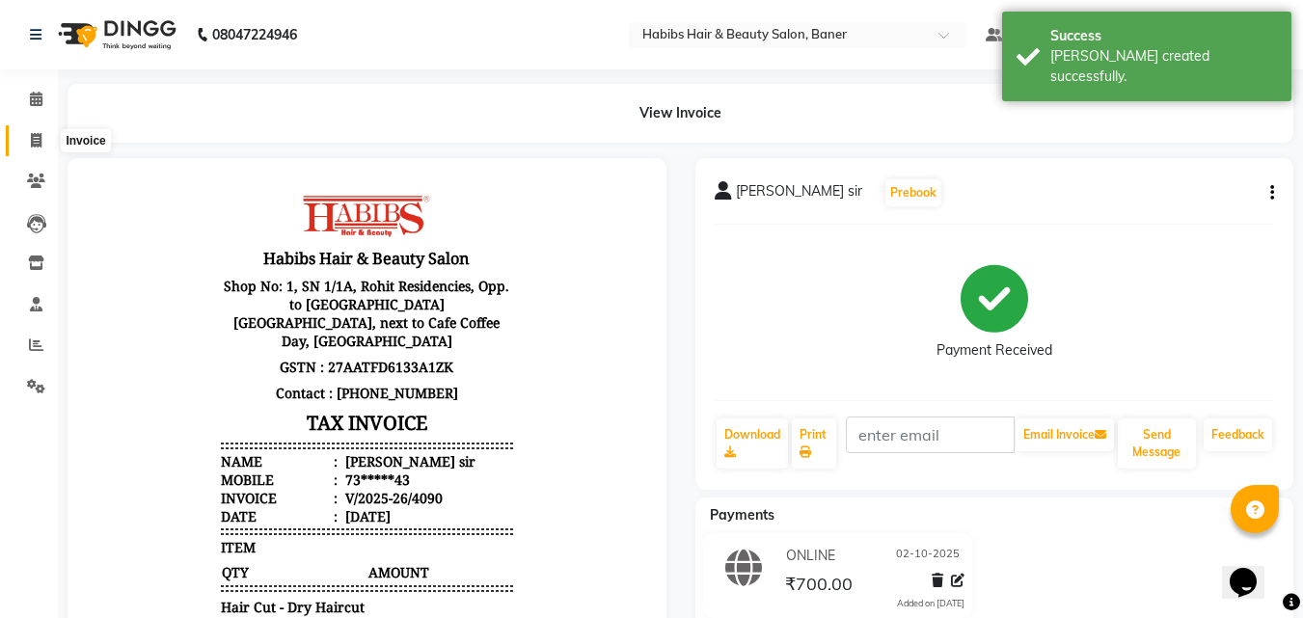
click at [35, 147] on icon at bounding box center [36, 140] width 11 height 14
select select "5356"
select select "service"
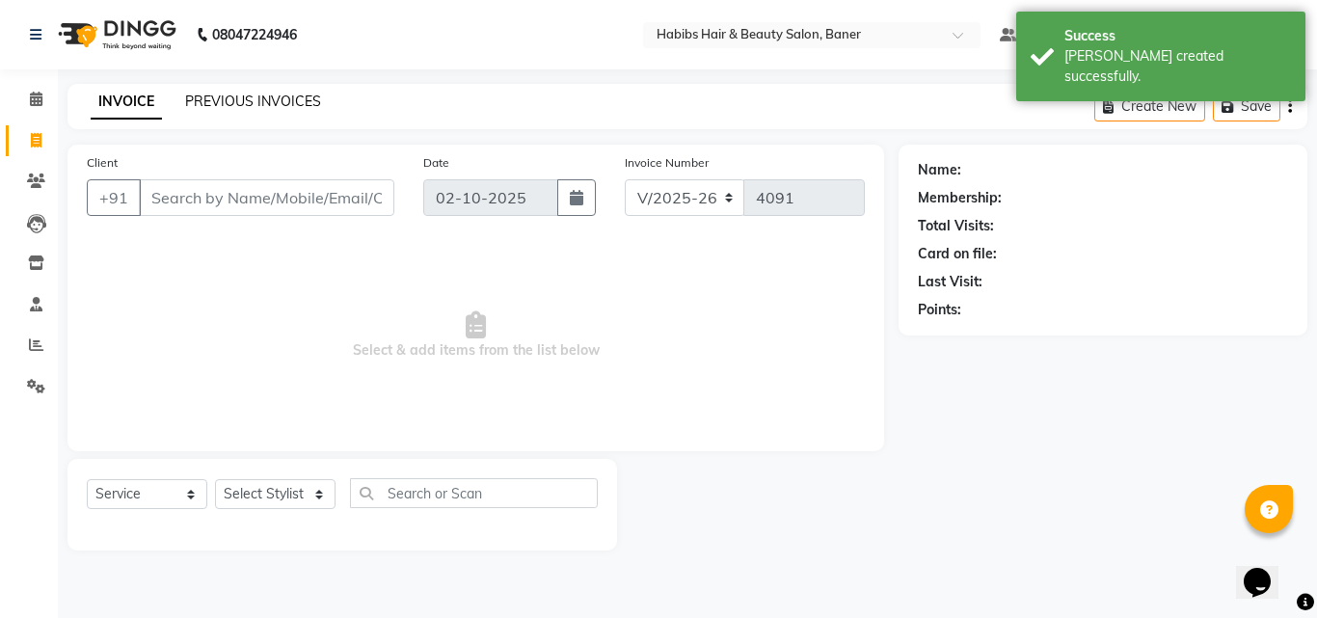
click at [249, 93] on link "PREVIOUS INVOICES" at bounding box center [253, 101] width 136 height 17
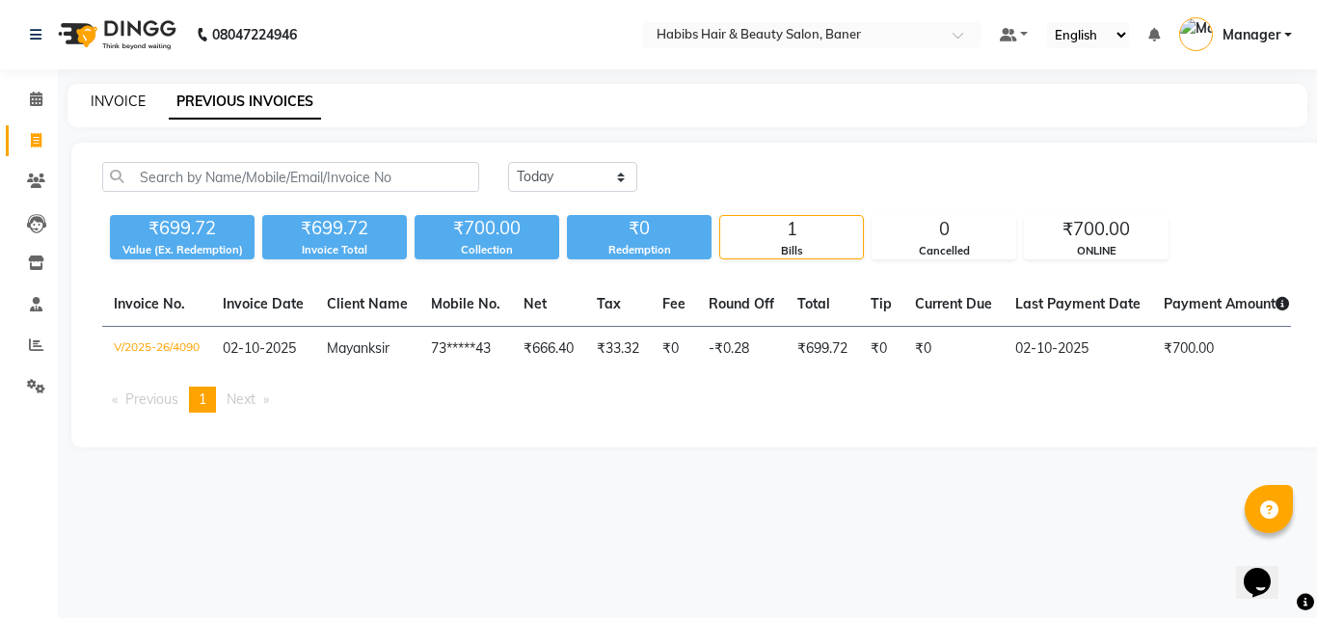
click at [93, 103] on link "INVOICE" at bounding box center [118, 101] width 55 height 17
select select "service"
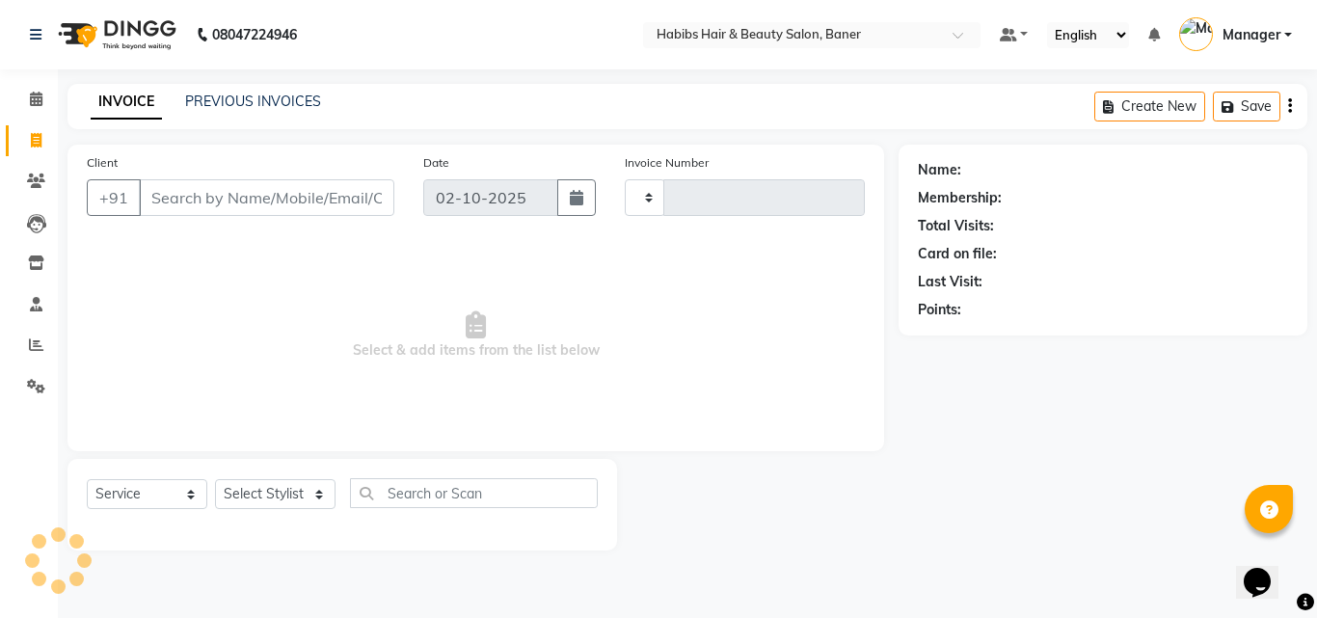
type input "4091"
select select "5356"
click at [291, 199] on input "Client" at bounding box center [267, 197] width 256 height 37
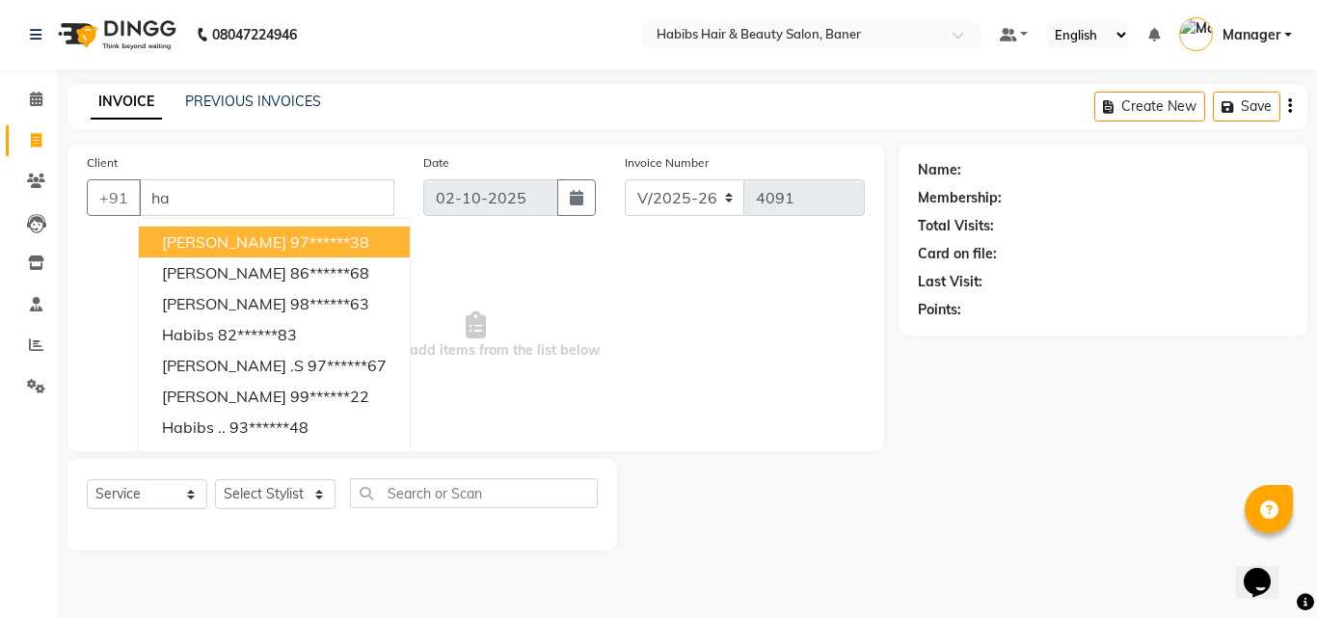
type input "h"
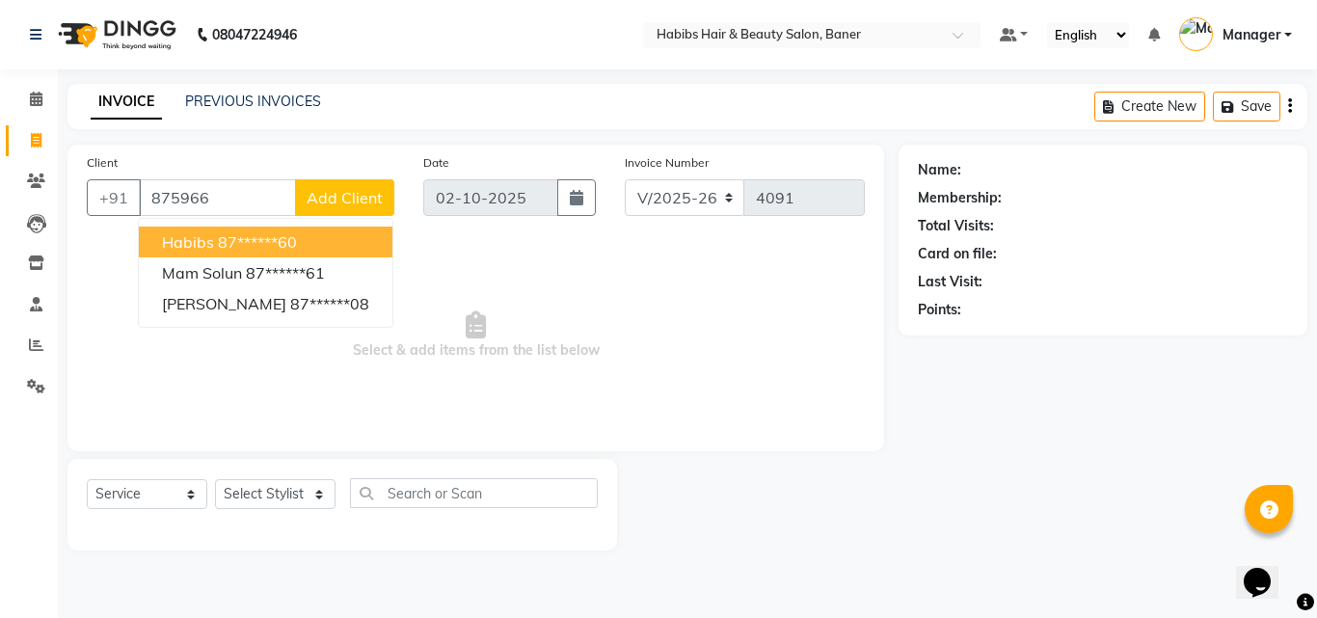
click at [258, 242] on ngb-highlight "87******60" at bounding box center [257, 241] width 79 height 19
type input "87******60"
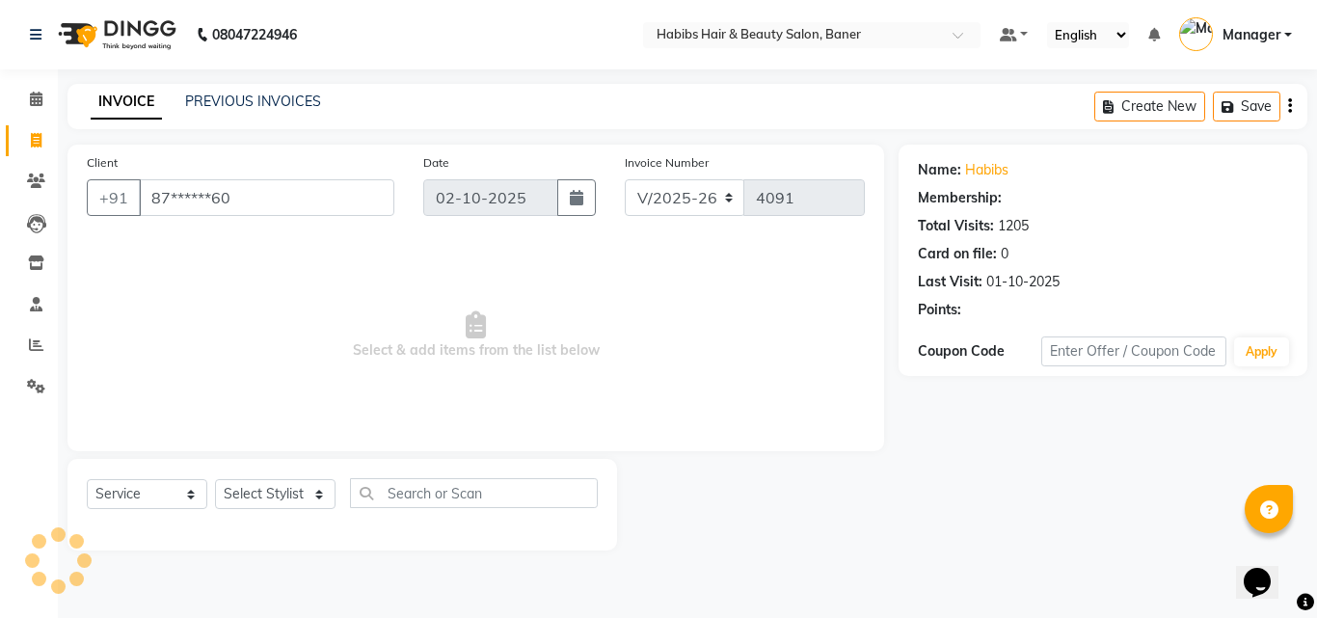
select select "1: Object"
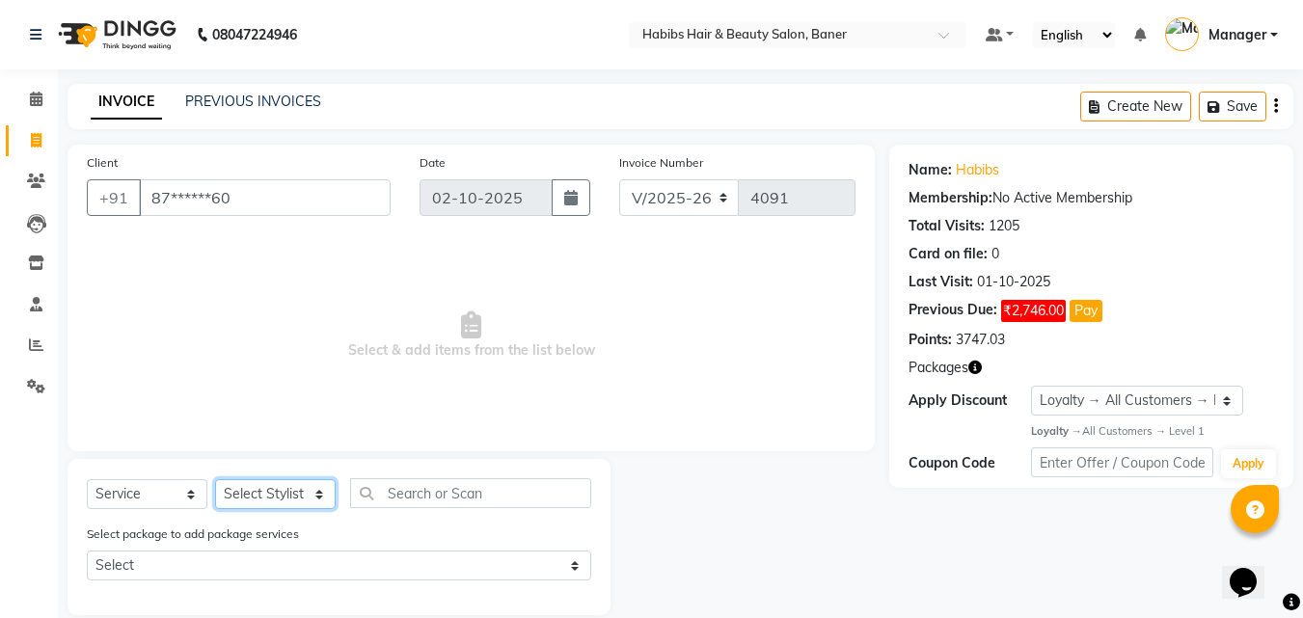
click at [261, 502] on select "Select Stylist Admin Manager Pooja Singh Pratik Bhad Ram Rohan Sonawane Swapnal…" at bounding box center [275, 494] width 121 height 30
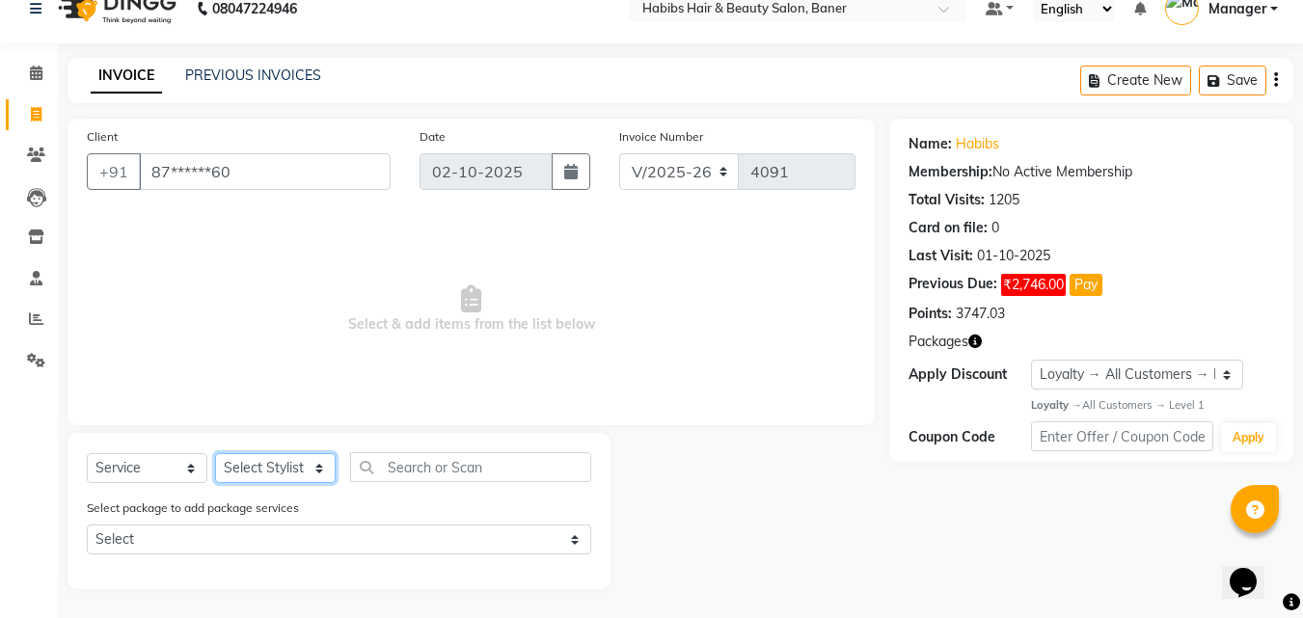
click at [290, 473] on select "Select Stylist Admin Manager Pooja Singh Pratik Bhad Ram Rohan Sonawane Swapnal…" at bounding box center [275, 468] width 121 height 30
select select "90441"
click at [215, 453] on select "Select Stylist Admin Manager Pooja Singh Pratik Bhad Ram Rohan Sonawane Swapnal…" at bounding box center [275, 468] width 121 height 30
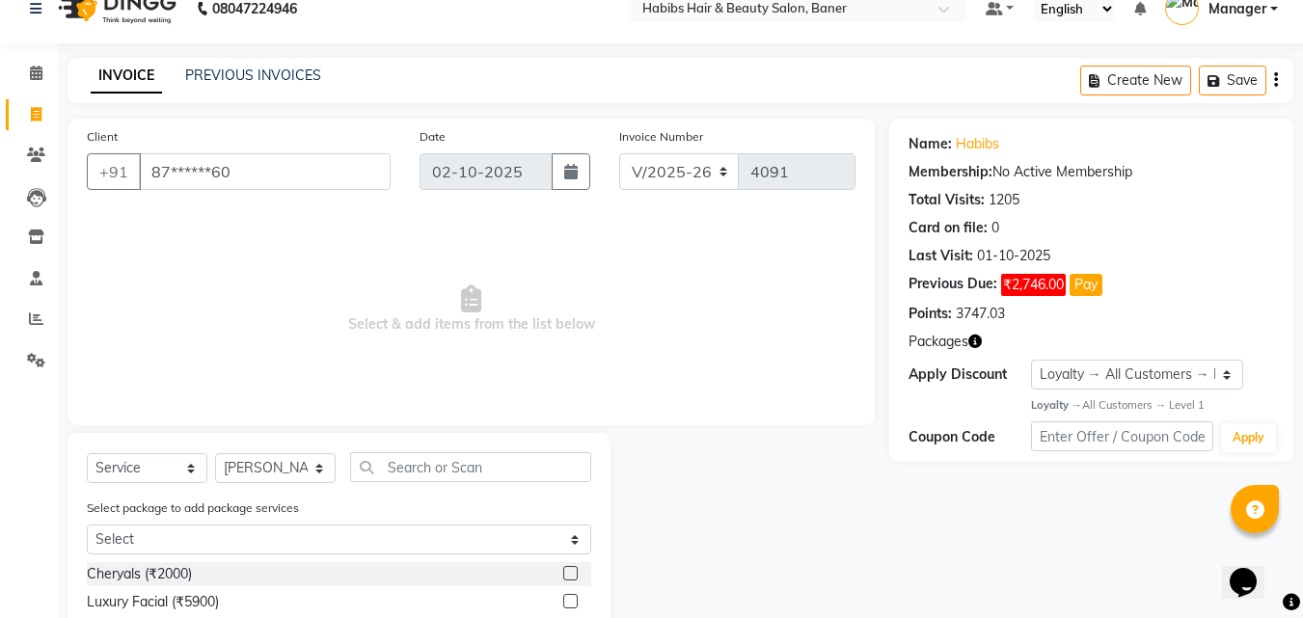
click at [431, 450] on div "Select Service Product Membership Package Voucher Prepaid Gift Card Select Styl…" at bounding box center [339, 607] width 543 height 349
click at [451, 469] on input "text" at bounding box center [470, 467] width 241 height 30
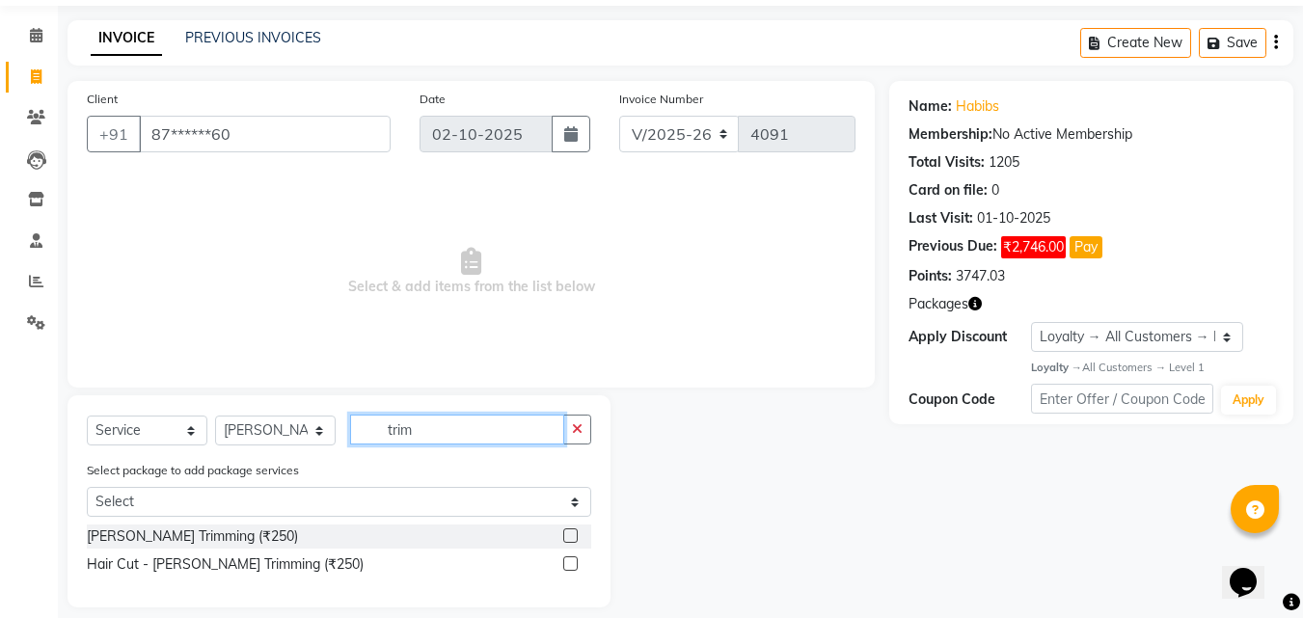
scroll to position [82, 0]
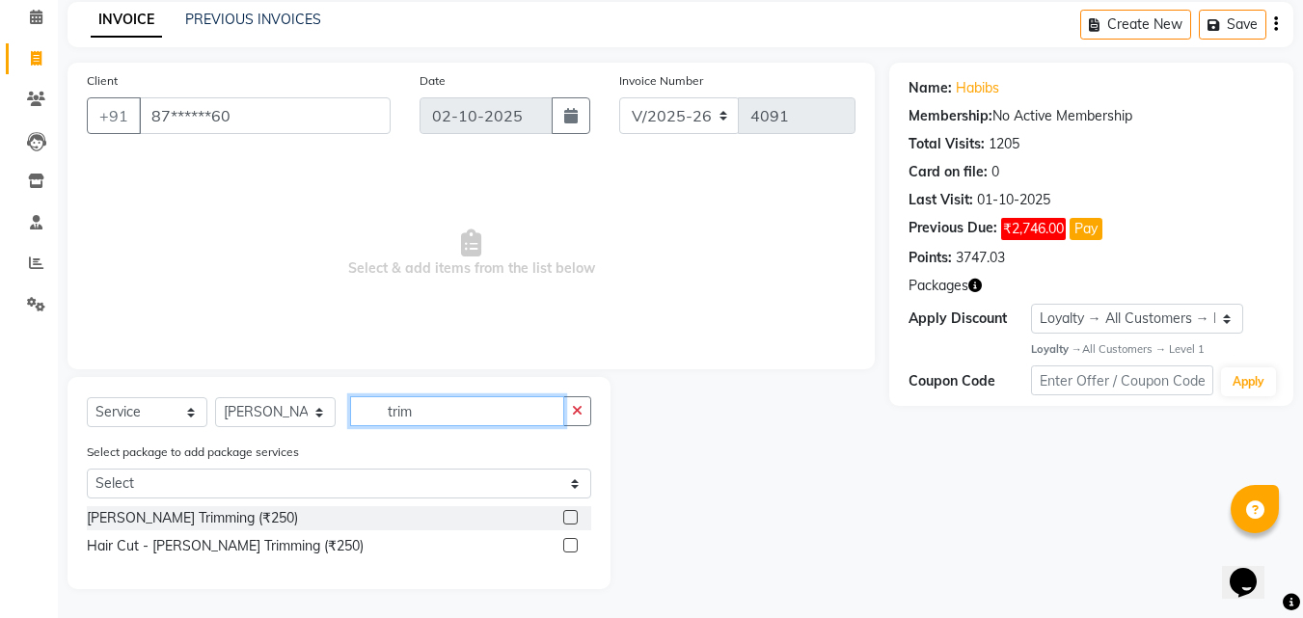
type input "trim"
click at [569, 514] on label at bounding box center [570, 517] width 14 height 14
click at [569, 514] on input "checkbox" at bounding box center [569, 518] width 13 height 13
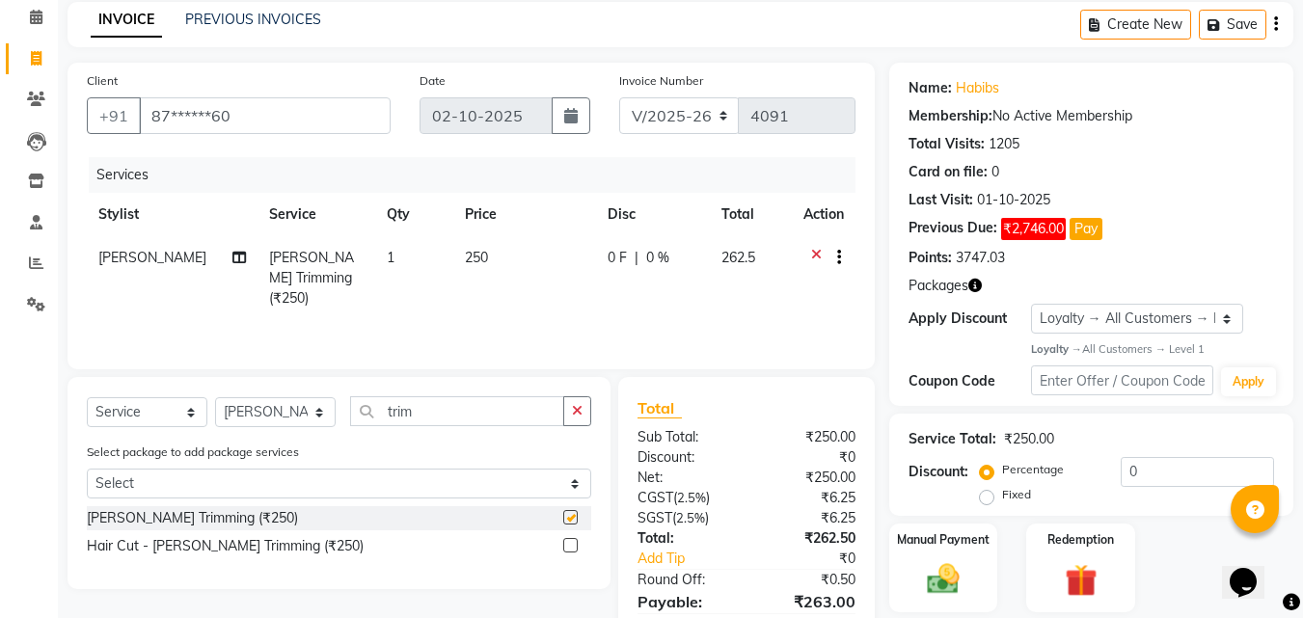
checkbox input "false"
click at [489, 269] on td "250" at bounding box center [524, 278] width 143 height 84
select select "90441"
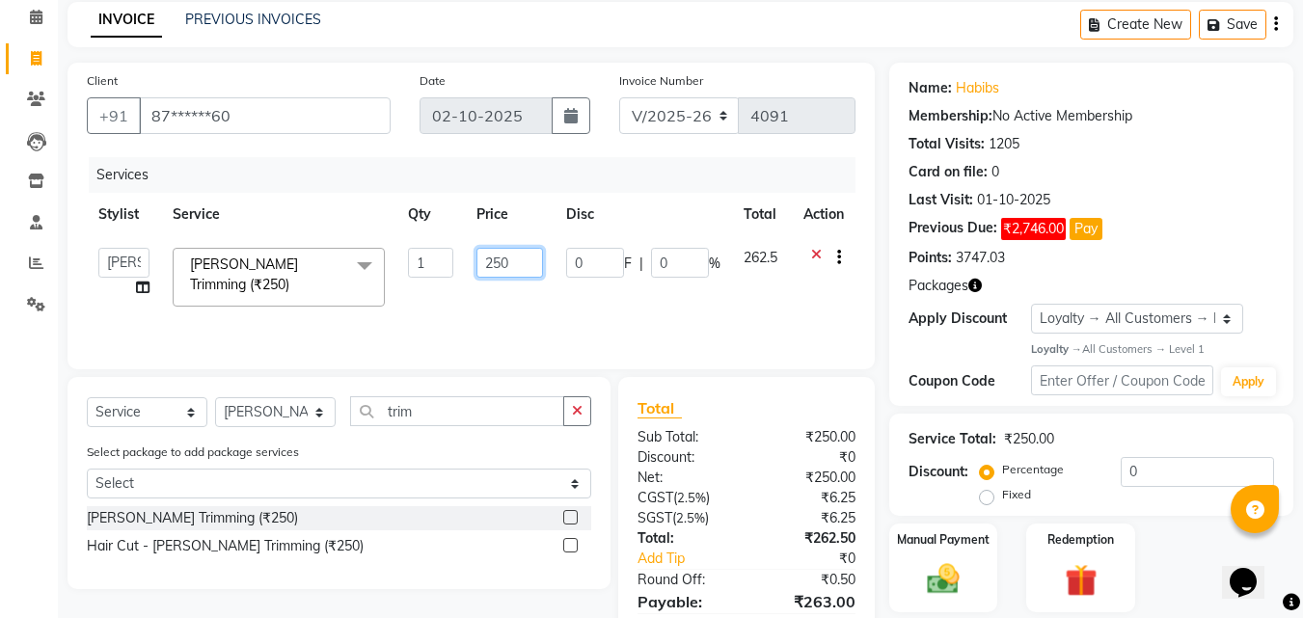
drag, startPoint x: 525, startPoint y: 255, endPoint x: 472, endPoint y: 255, distance: 53.0
click at [472, 255] on td "250" at bounding box center [510, 277] width 90 height 82
type input "50"
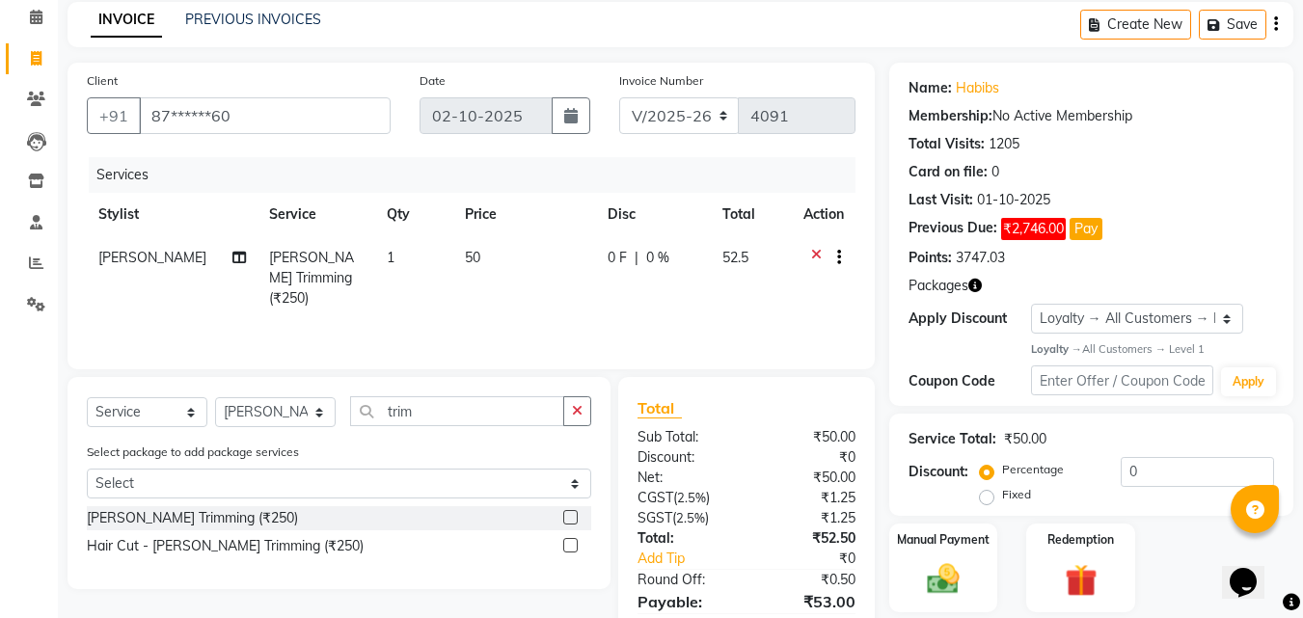
click at [527, 183] on div "Services" at bounding box center [479, 175] width 781 height 36
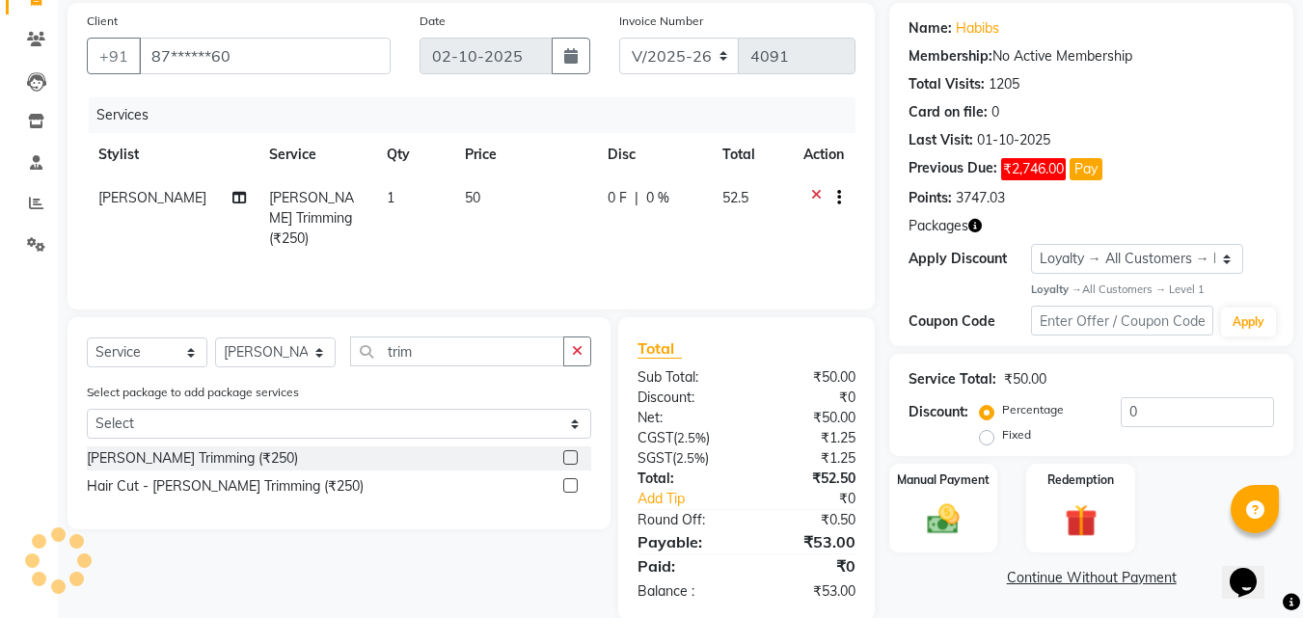
scroll to position [174, 0]
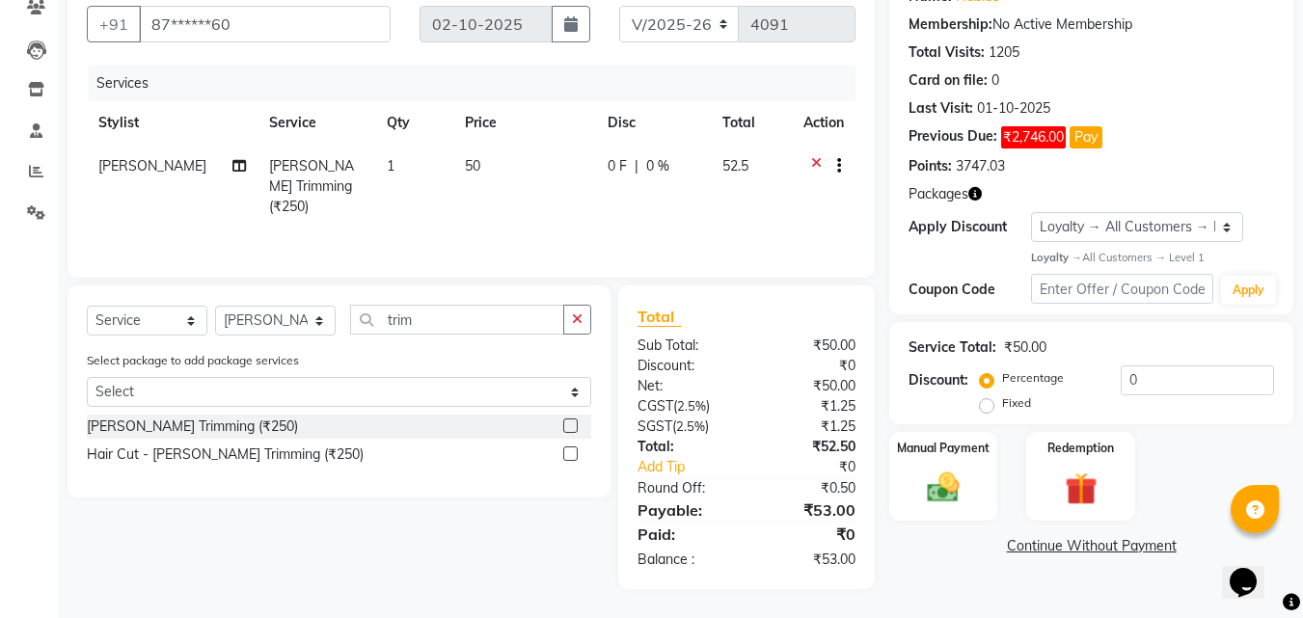
click at [750, 169] on td "52.5" at bounding box center [752, 187] width 82 height 84
select select "90441"
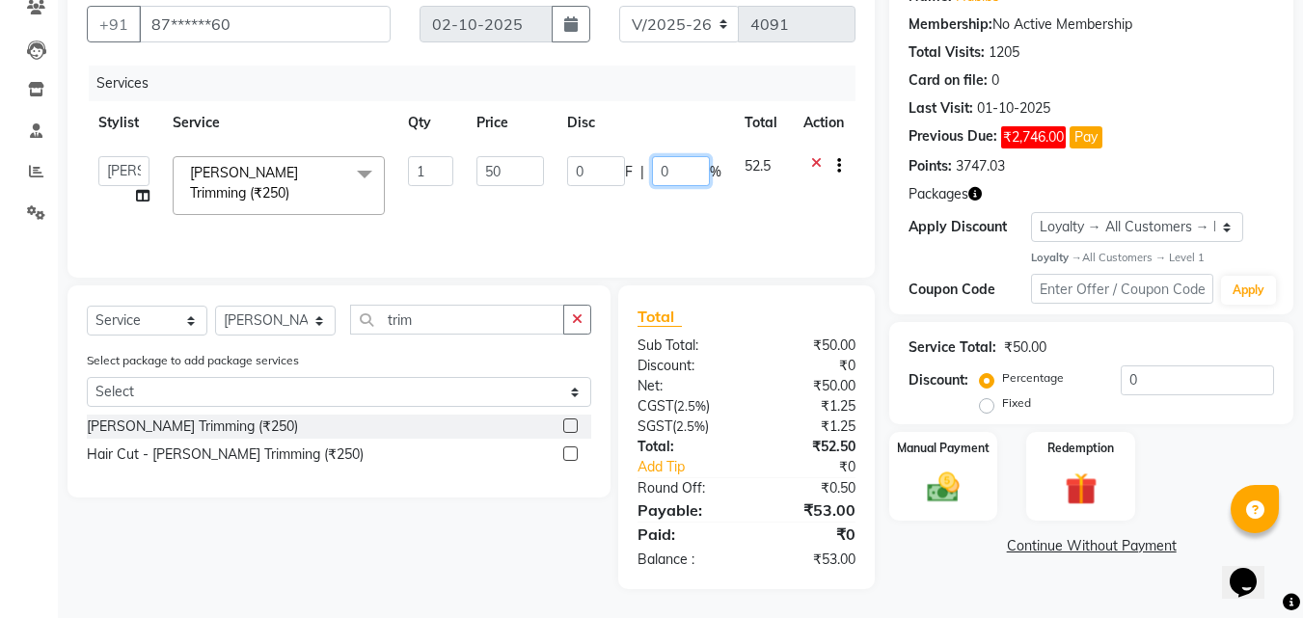
drag, startPoint x: 689, startPoint y: 171, endPoint x: 631, endPoint y: 171, distance: 57.9
click at [631, 171] on div "0 F | 0 %" at bounding box center [644, 171] width 154 height 30
type input "2"
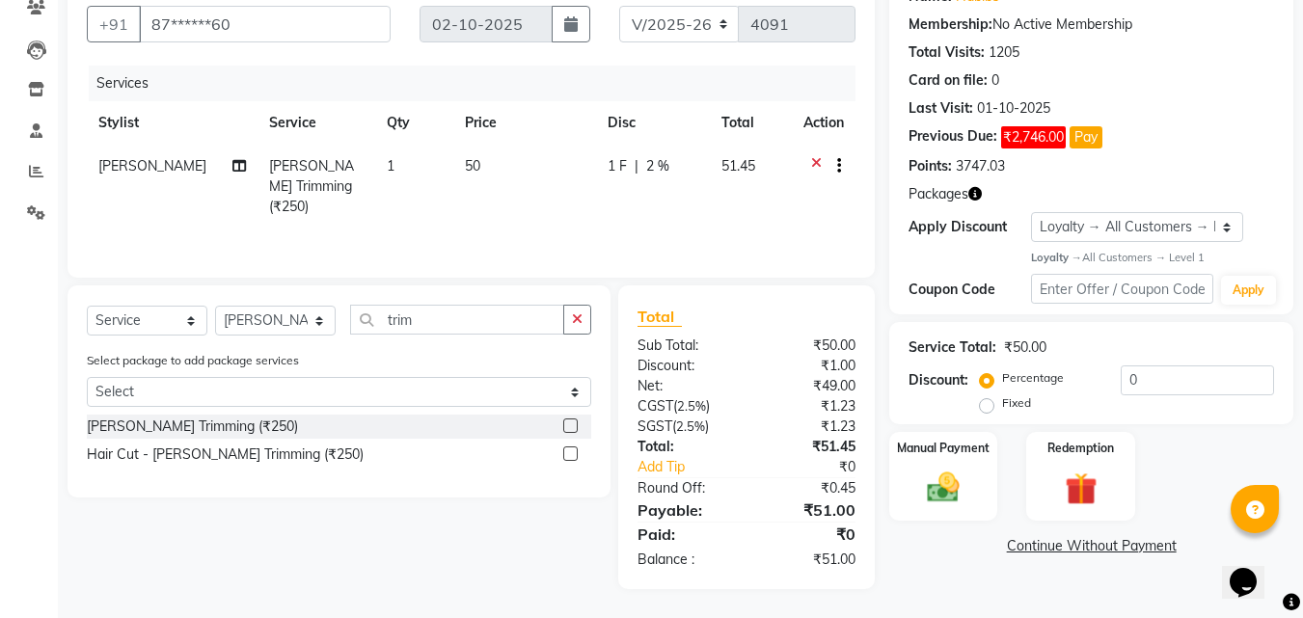
click at [942, 559] on div "Name: Habibs Membership: No Active Membership Total Visits: 1205 Card on file: …" at bounding box center [1098, 280] width 419 height 618
click at [624, 177] on td "1 F | 2 %" at bounding box center [653, 187] width 115 height 84
select select "90441"
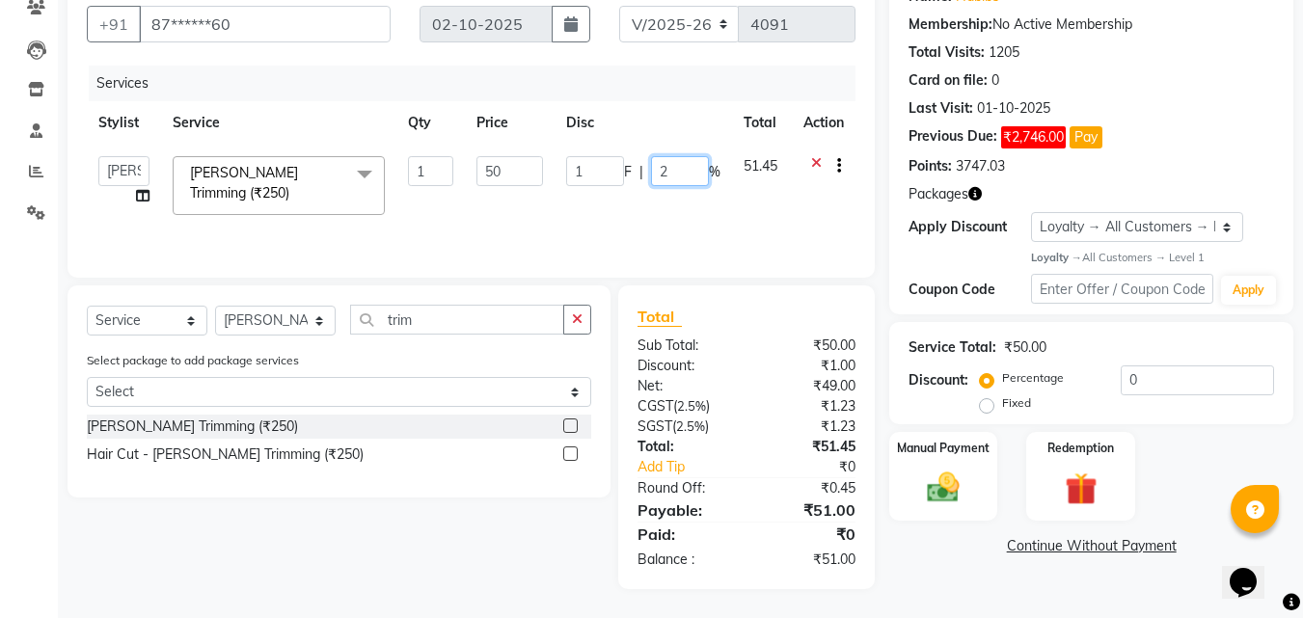
drag, startPoint x: 653, startPoint y: 178, endPoint x: 682, endPoint y: 180, distance: 29.0
click at [682, 180] on input "2" at bounding box center [680, 171] width 58 height 30
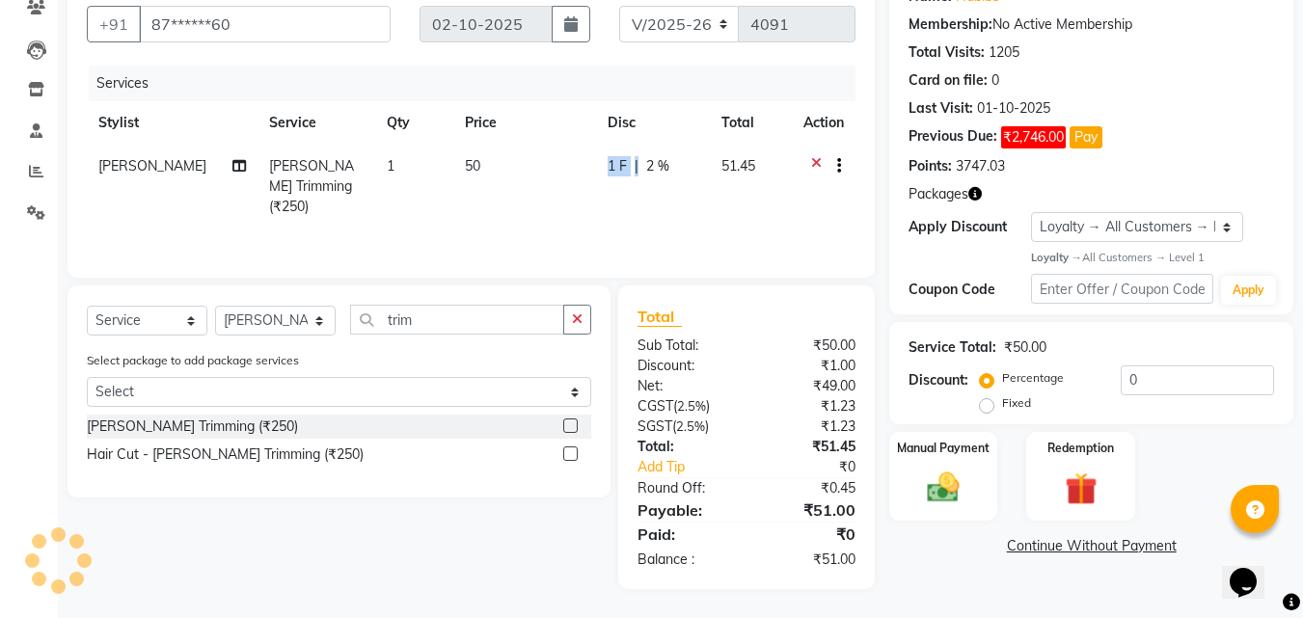
drag, startPoint x: 573, startPoint y: 168, endPoint x: 635, endPoint y: 171, distance: 61.8
click at [612, 199] on td "1 F | 2 %" at bounding box center [653, 187] width 115 height 84
select select "90441"
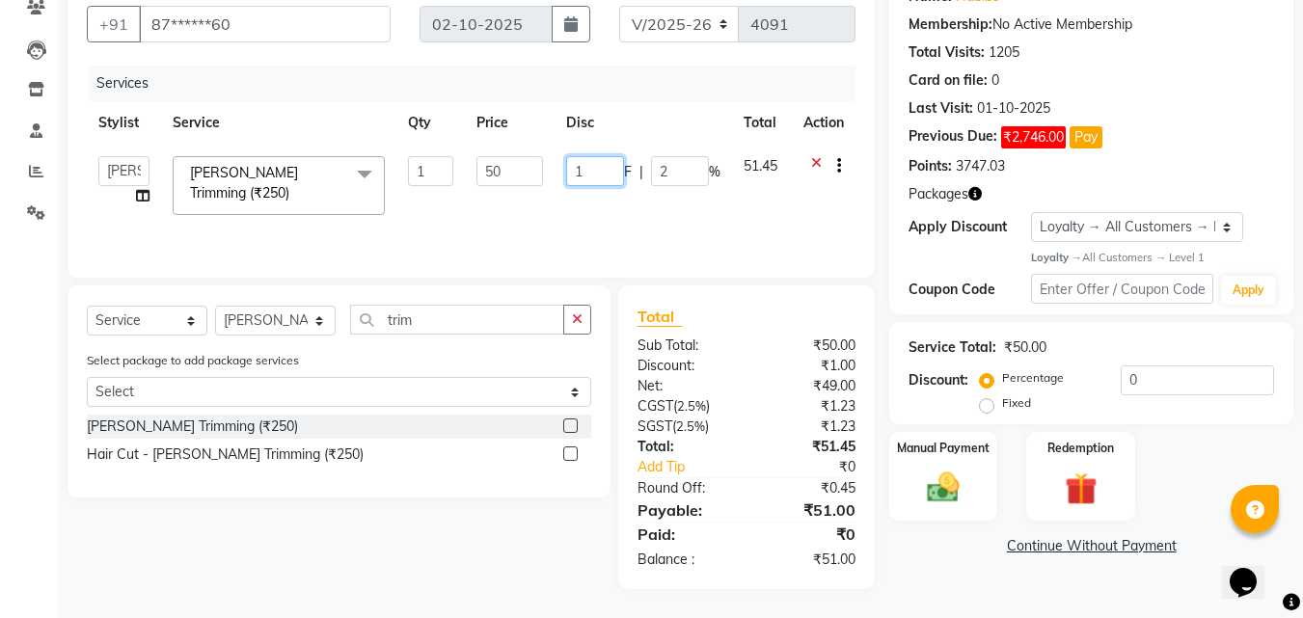
drag, startPoint x: 568, startPoint y: 168, endPoint x: 596, endPoint y: 170, distance: 28.0
click at [596, 170] on input "1" at bounding box center [595, 171] width 58 height 30
type input "3"
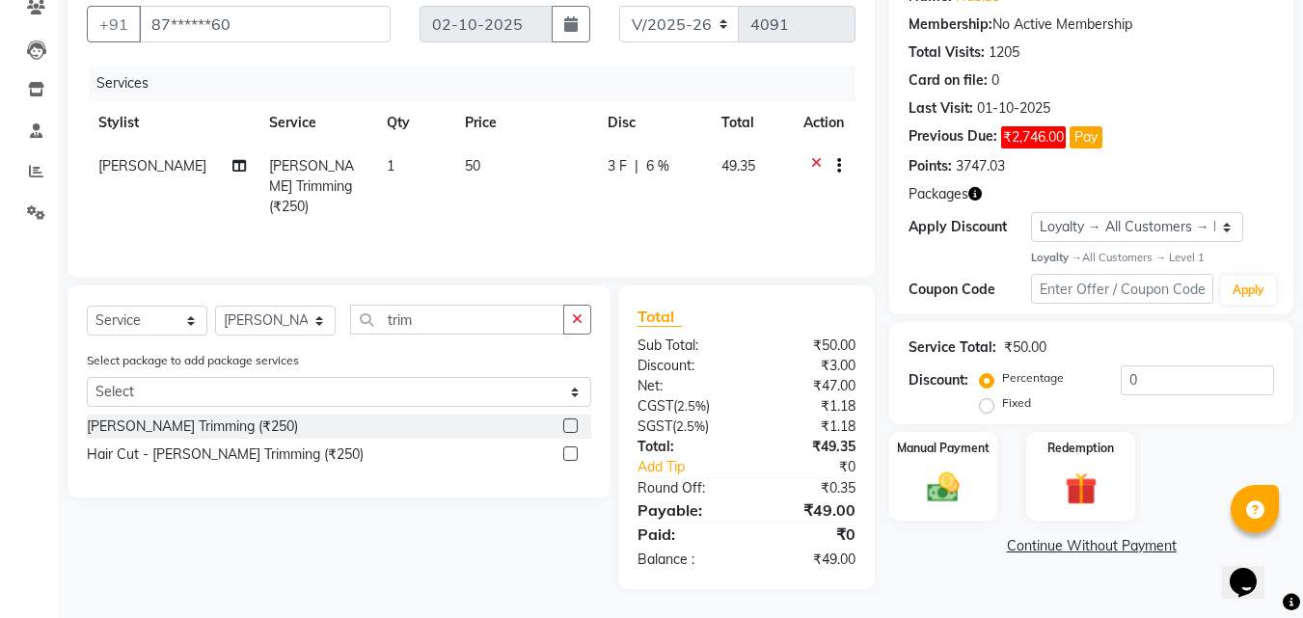
click at [680, 85] on div "Services" at bounding box center [479, 84] width 781 height 36
click at [655, 160] on span "6 %" at bounding box center [657, 166] width 23 height 20
select select "90441"
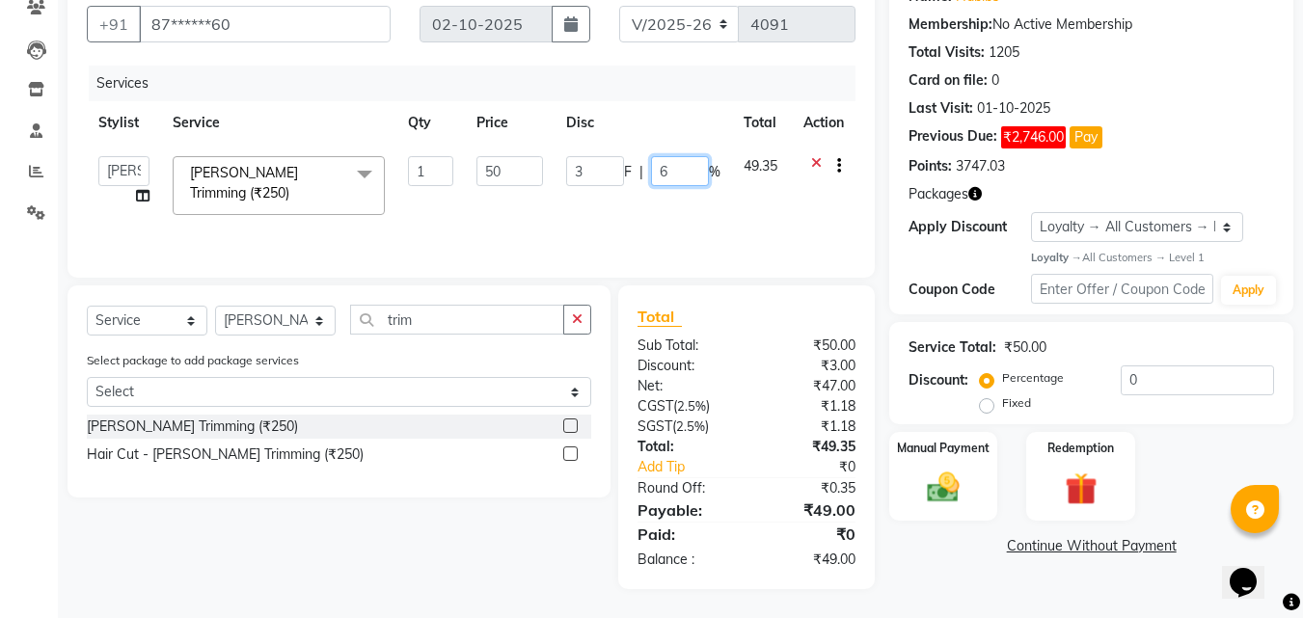
click at [653, 170] on input "6" at bounding box center [680, 171] width 58 height 30
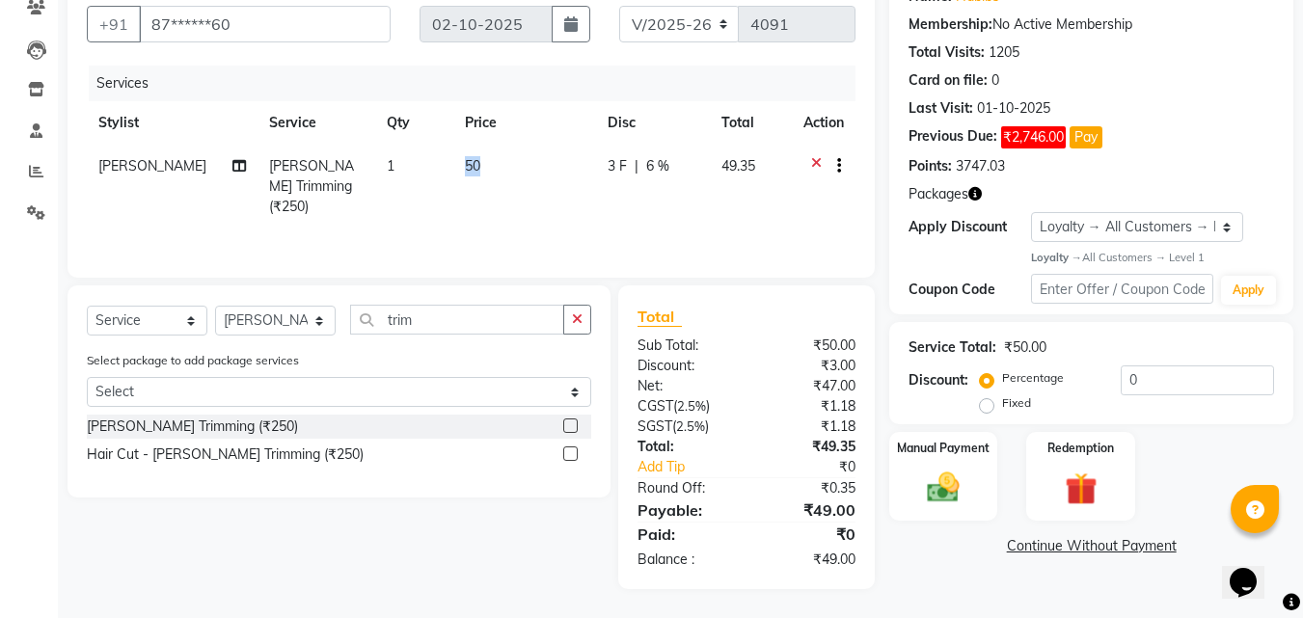
drag, startPoint x: 599, startPoint y: 172, endPoint x: 577, endPoint y: 165, distance: 23.2
click at [581, 171] on td "50" at bounding box center [524, 187] width 143 height 84
select select "90441"
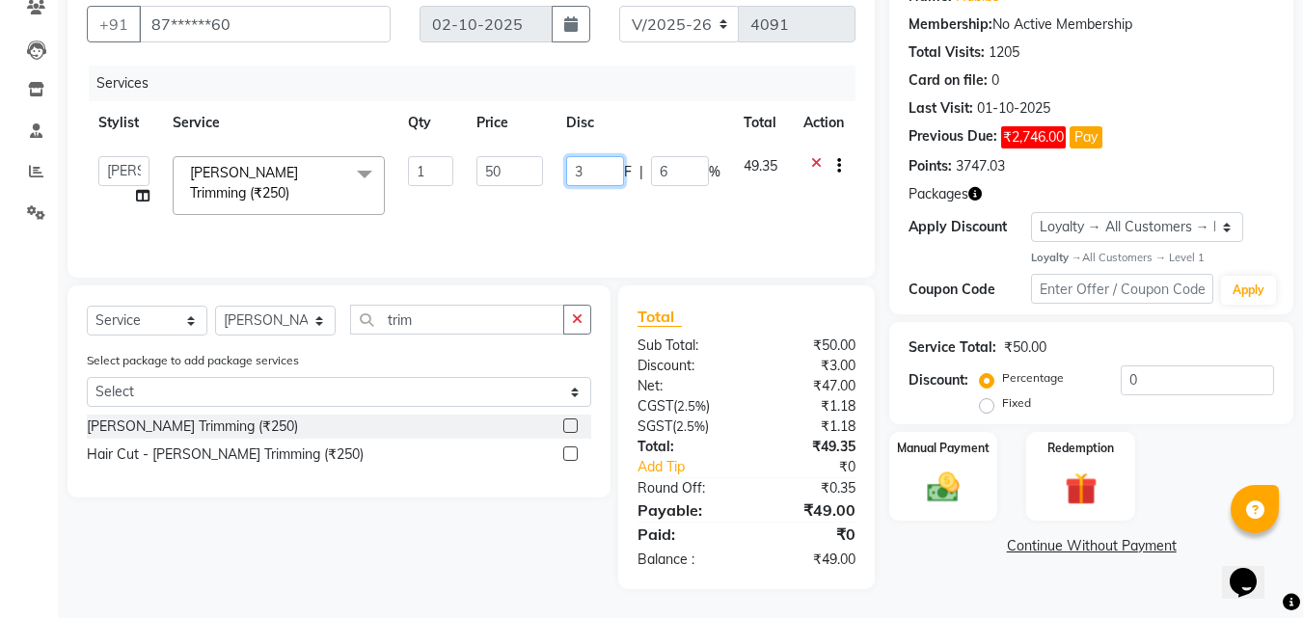
drag, startPoint x: 575, startPoint y: 173, endPoint x: 609, endPoint y: 152, distance: 40.2
click at [603, 170] on input "3" at bounding box center [595, 171] width 58 height 30
type input "2"
click at [626, 93] on div "Services" at bounding box center [479, 84] width 781 height 36
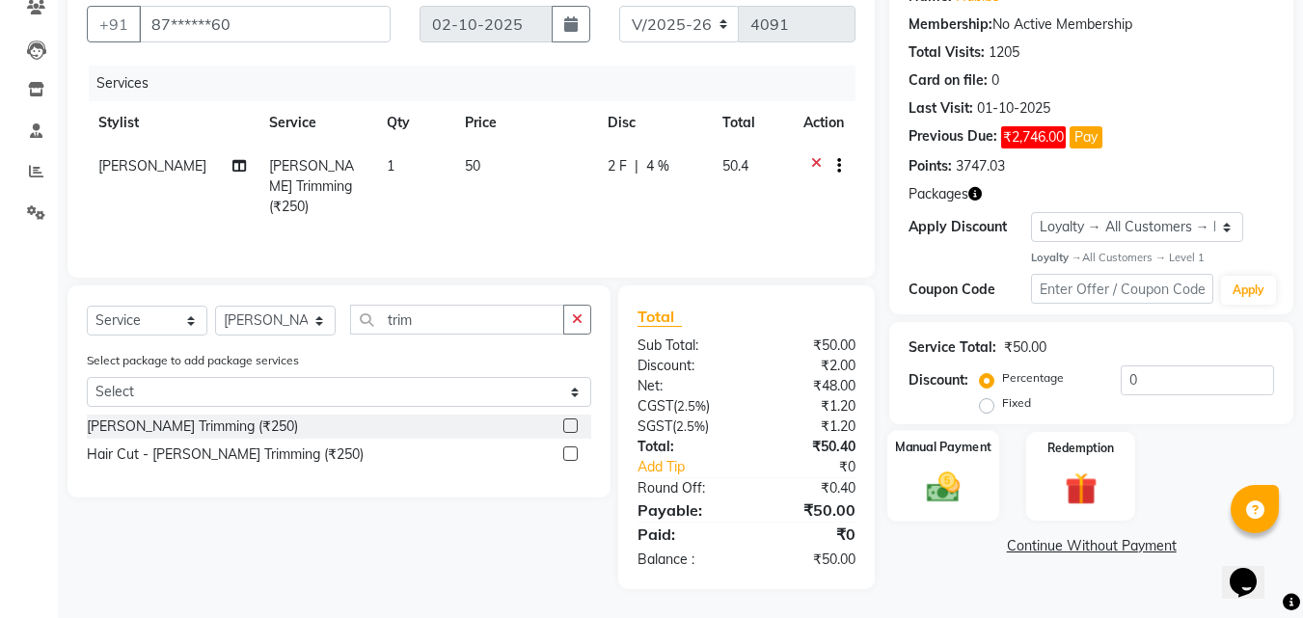
click at [966, 512] on div "Manual Payment" at bounding box center [943, 476] width 113 height 92
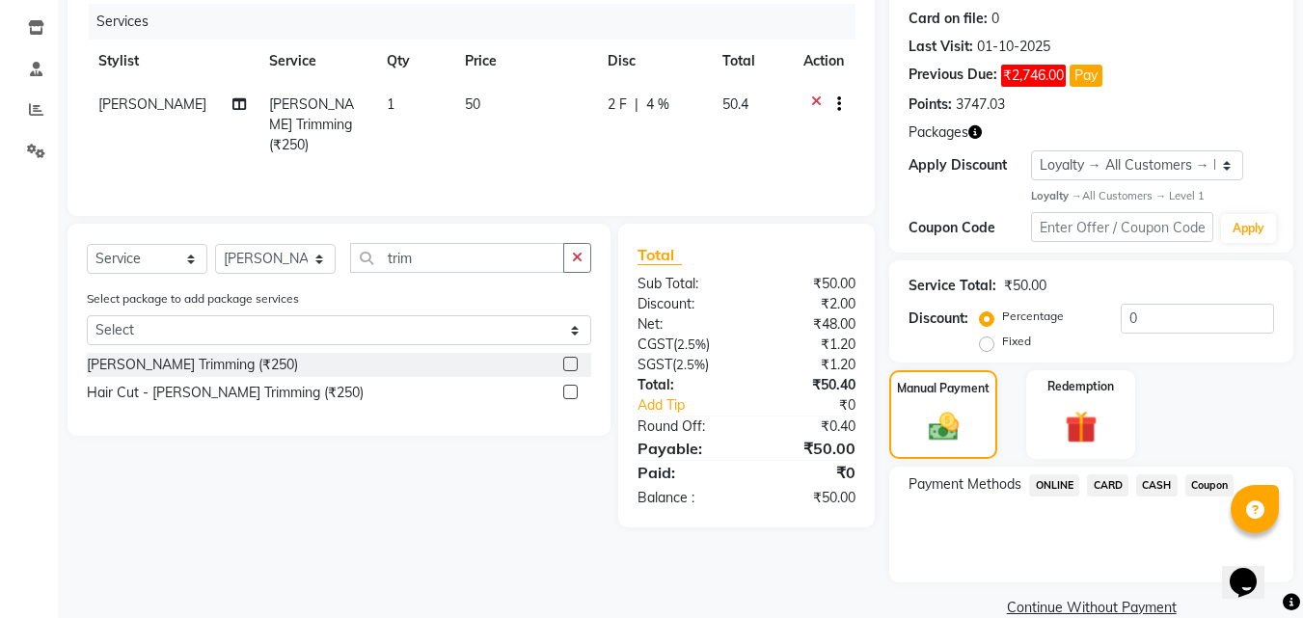
scroll to position [268, 0]
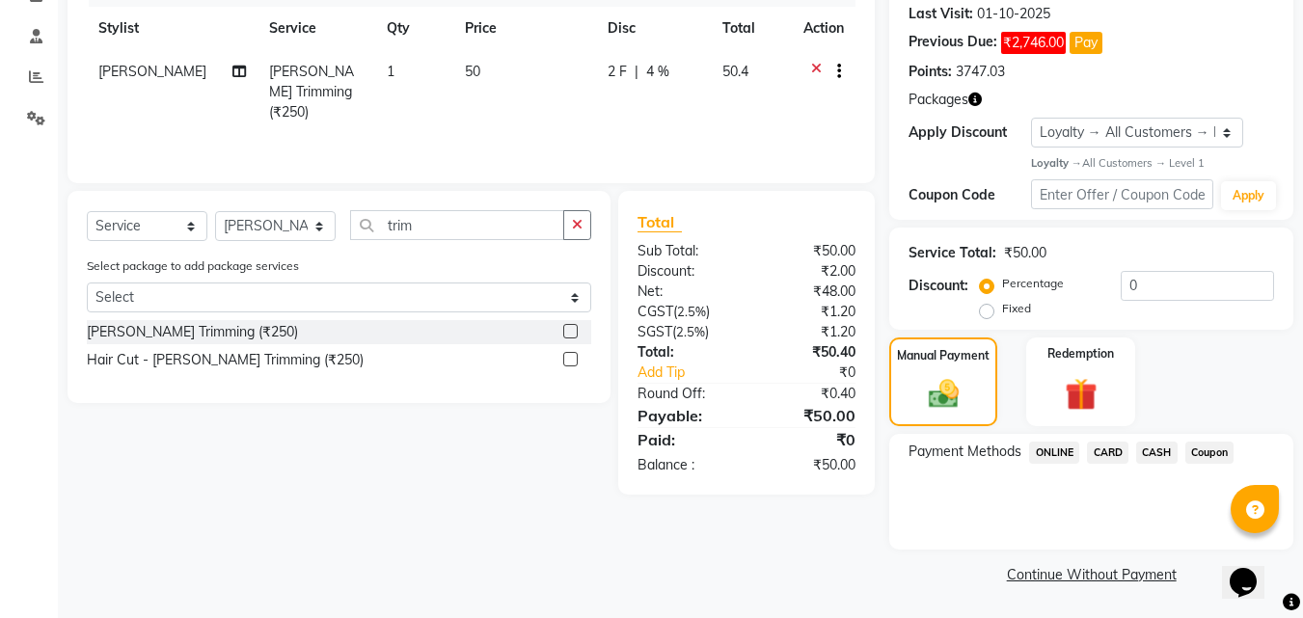
click at [1062, 456] on span "ONLINE" at bounding box center [1054, 453] width 50 height 22
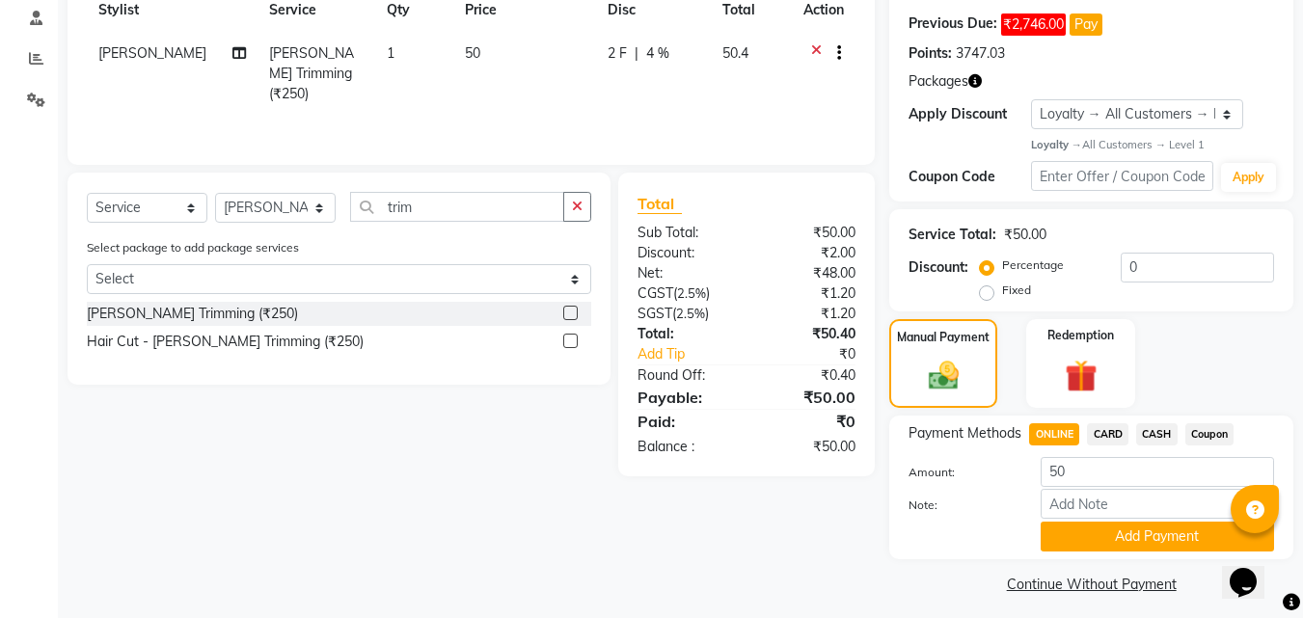
scroll to position [296, 0]
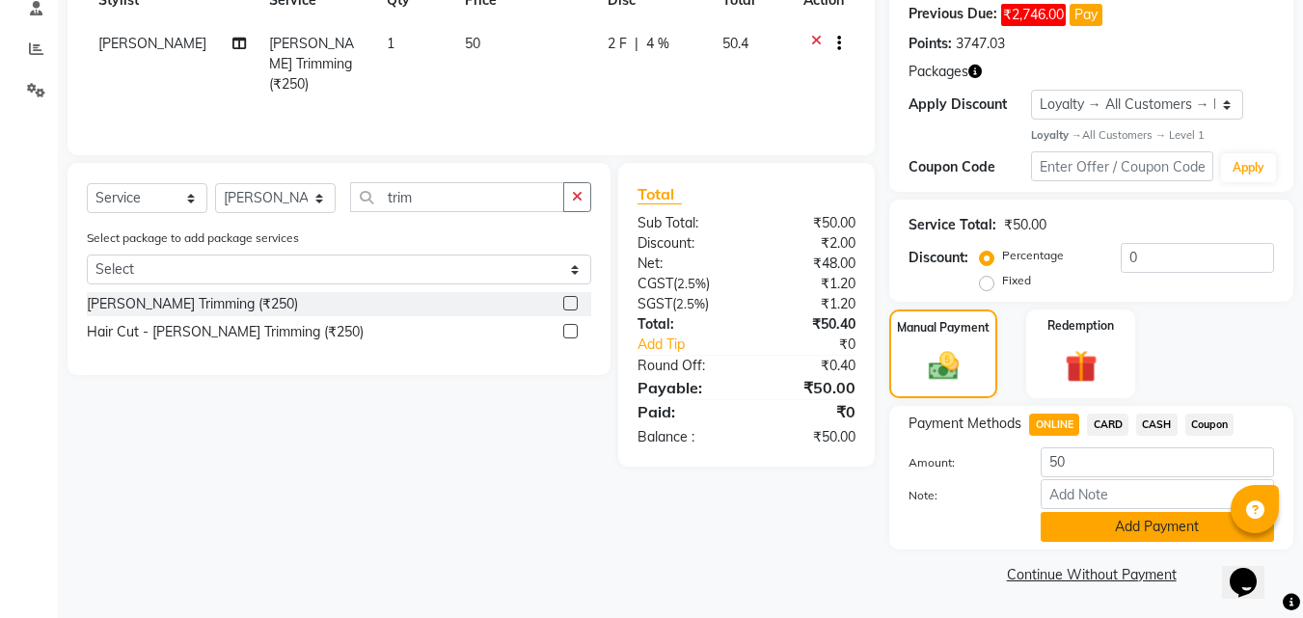
click at [1175, 527] on button "Add Payment" at bounding box center [1157, 527] width 233 height 30
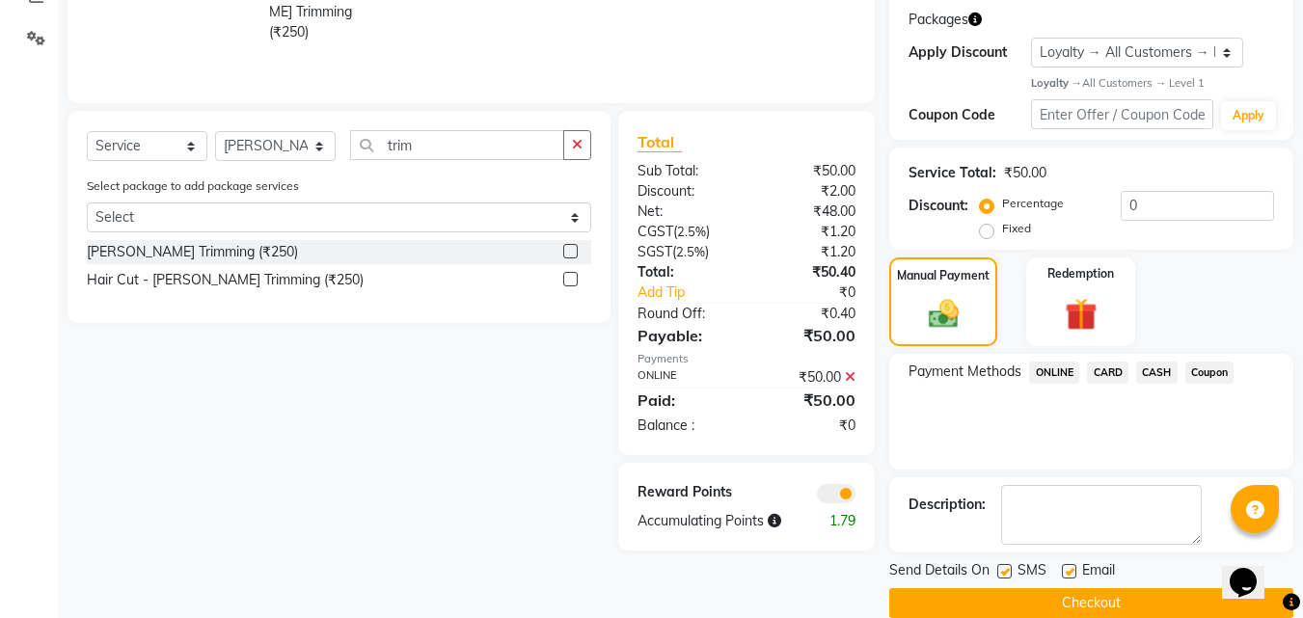
scroll to position [377, 0]
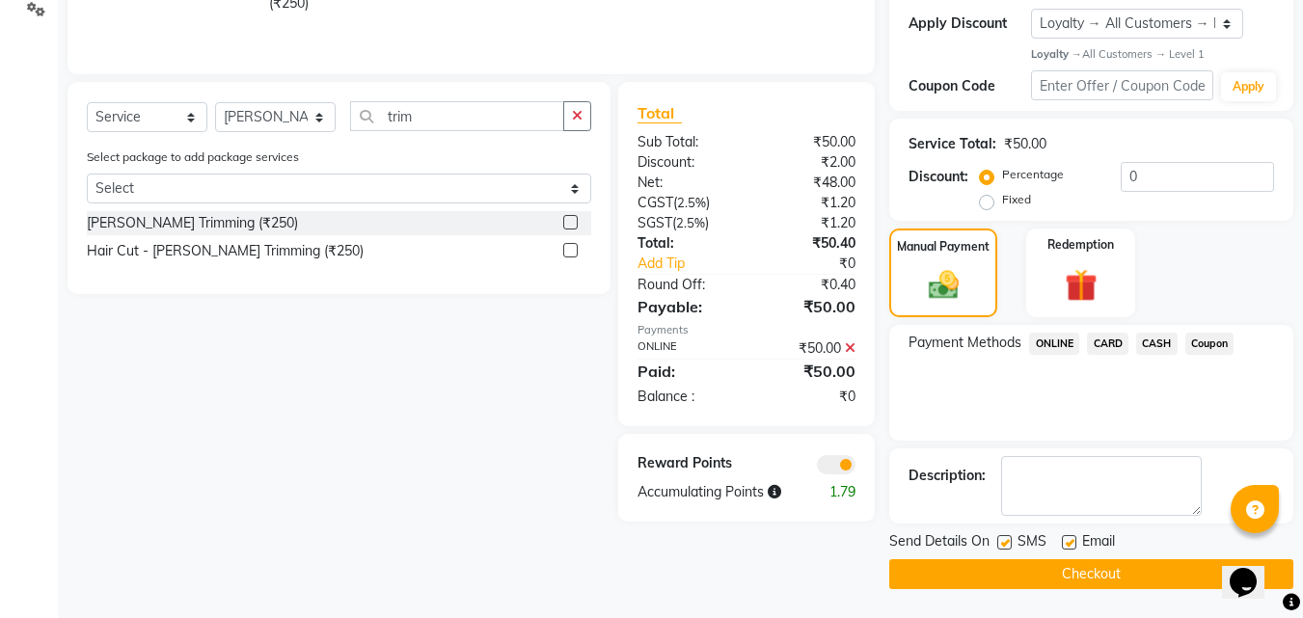
click at [1064, 539] on label at bounding box center [1069, 542] width 14 height 14
click at [1064, 539] on input "checkbox" at bounding box center [1068, 543] width 13 height 13
checkbox input "false"
click at [1003, 537] on label at bounding box center [1004, 542] width 14 height 14
click at [1003, 537] on input "checkbox" at bounding box center [1003, 543] width 13 height 13
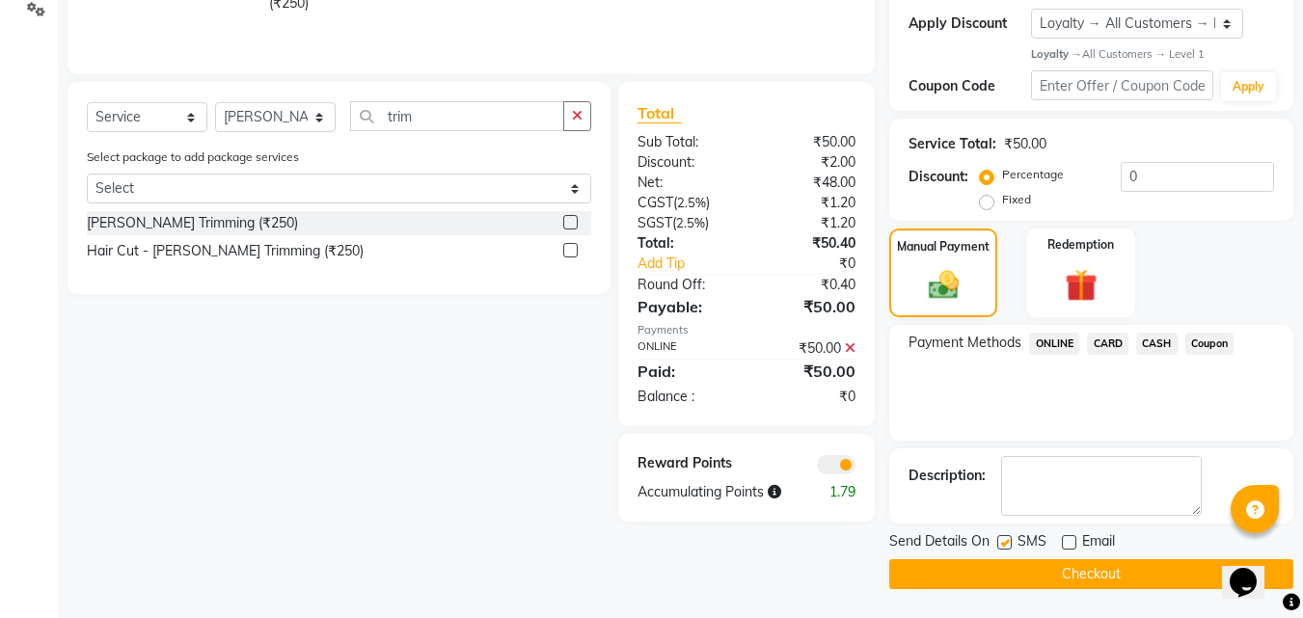
checkbox input "false"
click at [997, 567] on button "Checkout" at bounding box center [1091, 574] width 404 height 30
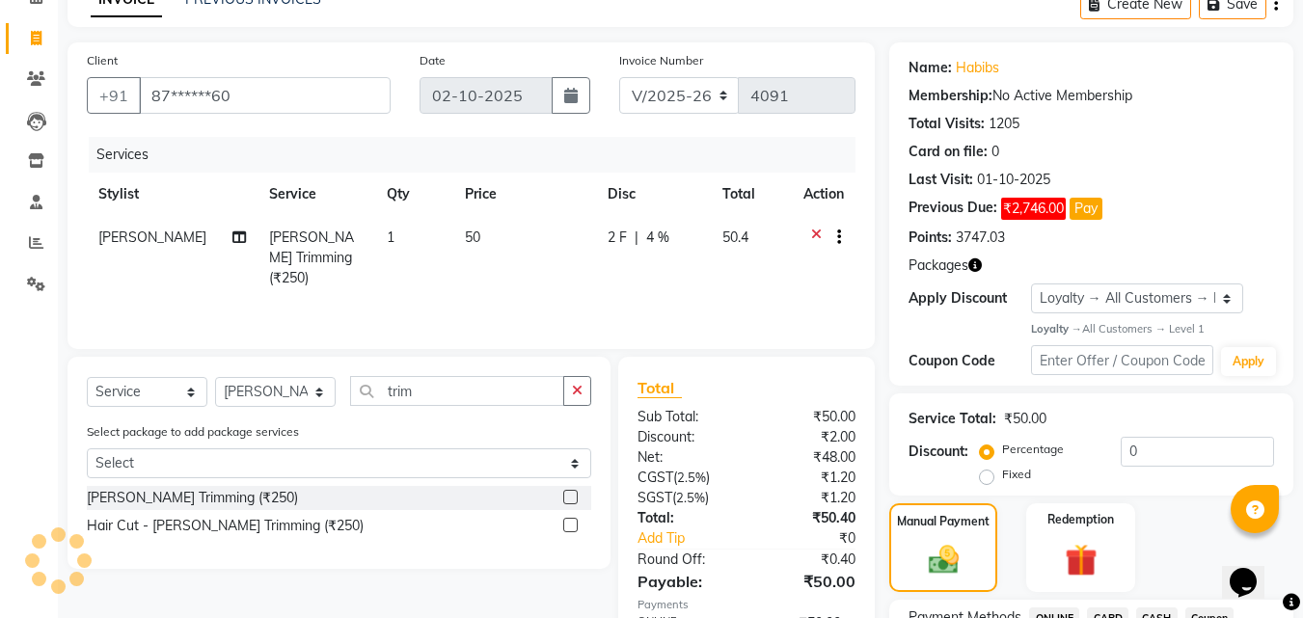
scroll to position [1, 0]
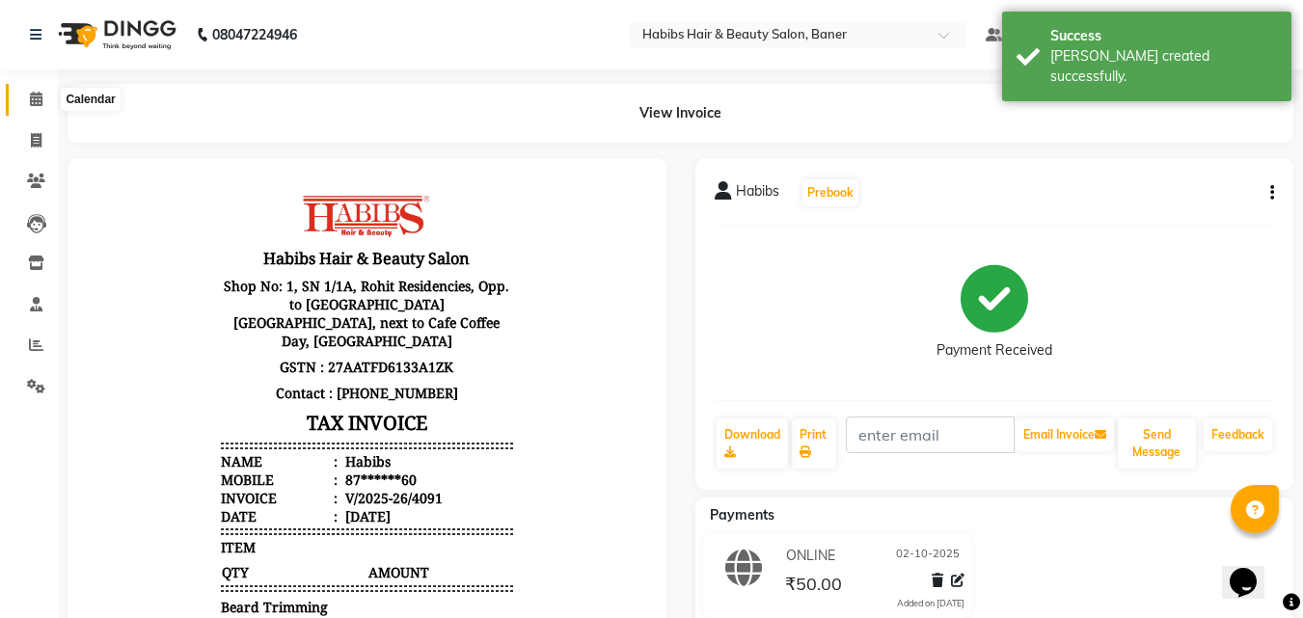
click at [39, 95] on icon at bounding box center [36, 99] width 13 height 14
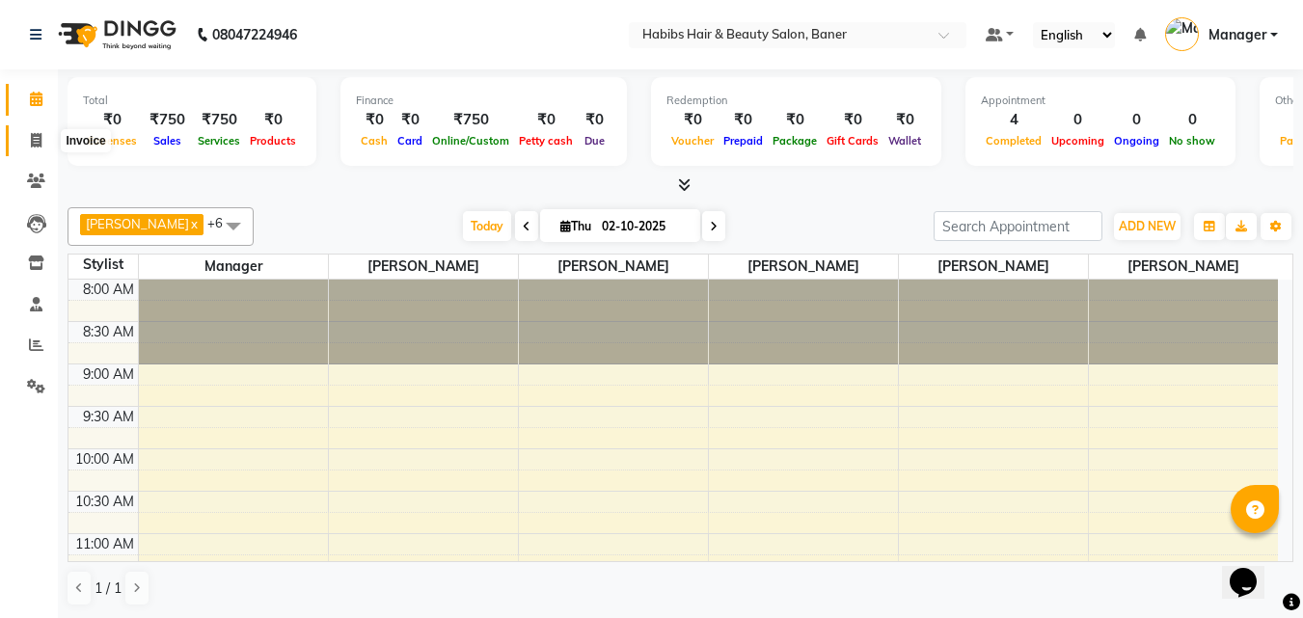
click at [35, 134] on icon at bounding box center [36, 140] width 11 height 14
select select "5356"
select select "service"
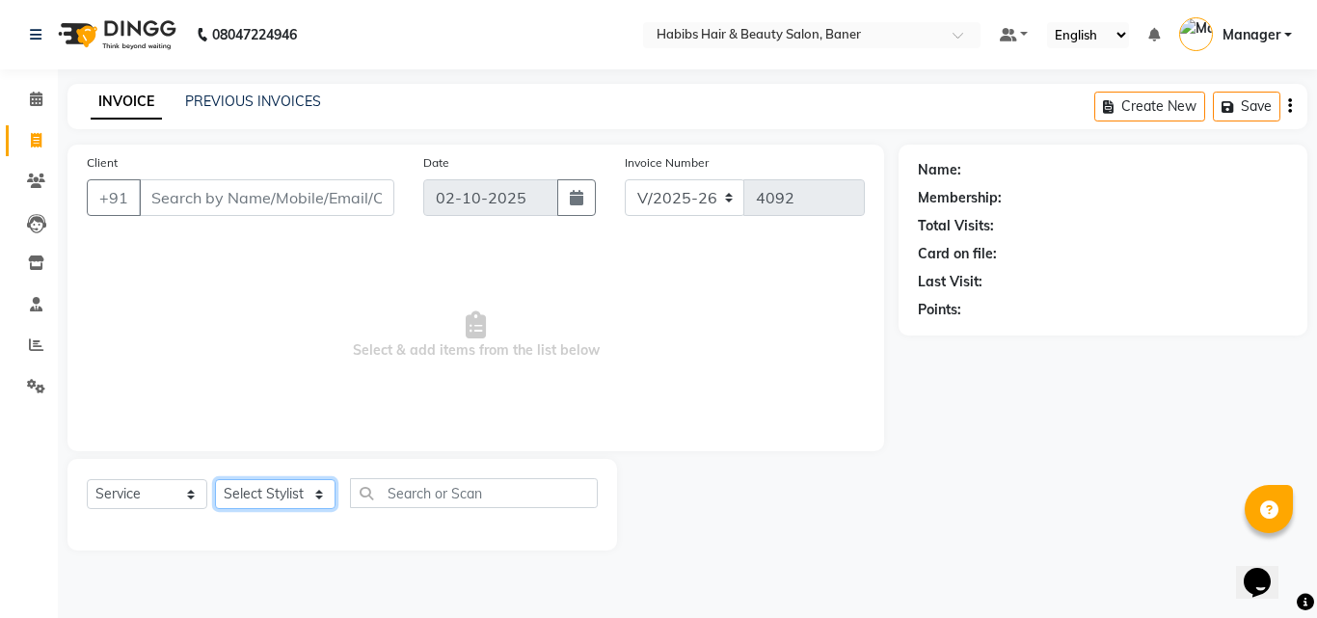
click at [296, 499] on select "Select Stylist Admin Manager Pooja Singh Pratik Bhad Ram Rohan Sonawane Swapnal…" at bounding box center [275, 494] width 121 height 30
select select "88113"
click at [215, 479] on select "Select Stylist Admin Manager Pooja Singh Pratik Bhad Ram Rohan Sonawane Swapnal…" at bounding box center [275, 494] width 121 height 30
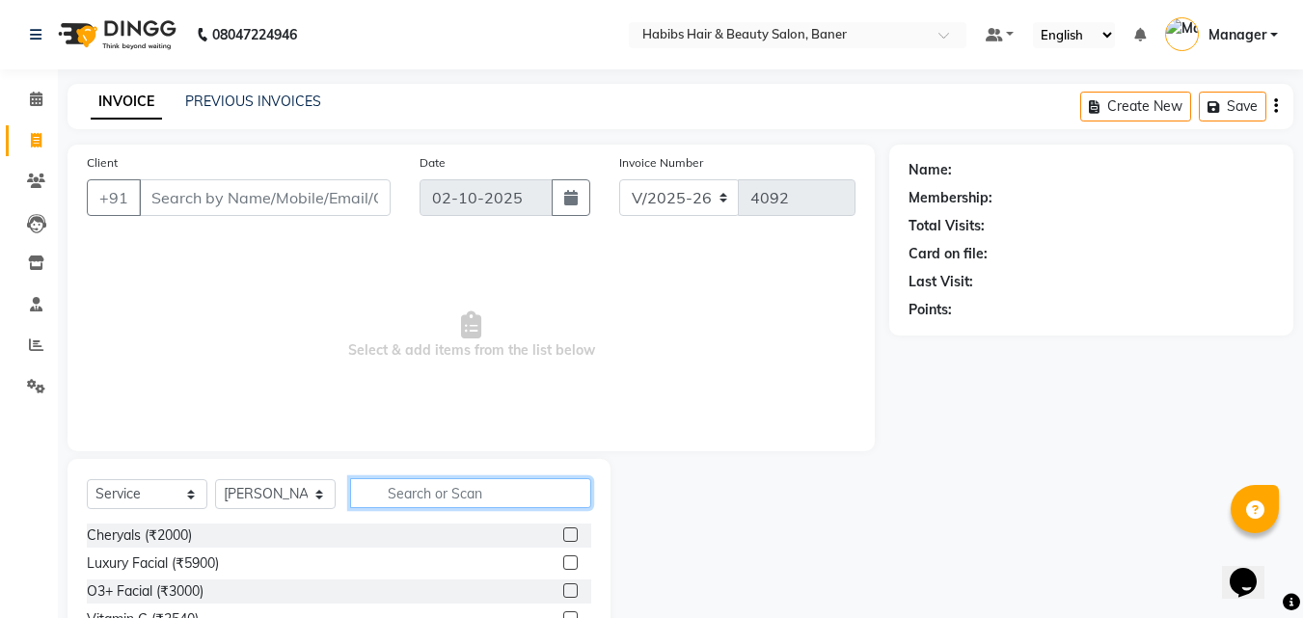
drag, startPoint x: 409, startPoint y: 491, endPoint x: 655, endPoint y: 271, distance: 329.9
click at [488, 450] on div "Client +91 Date 02-10-2025 Invoice Number V/2025 V/2025-26 4092 Select & add it…" at bounding box center [471, 444] width 836 height 599
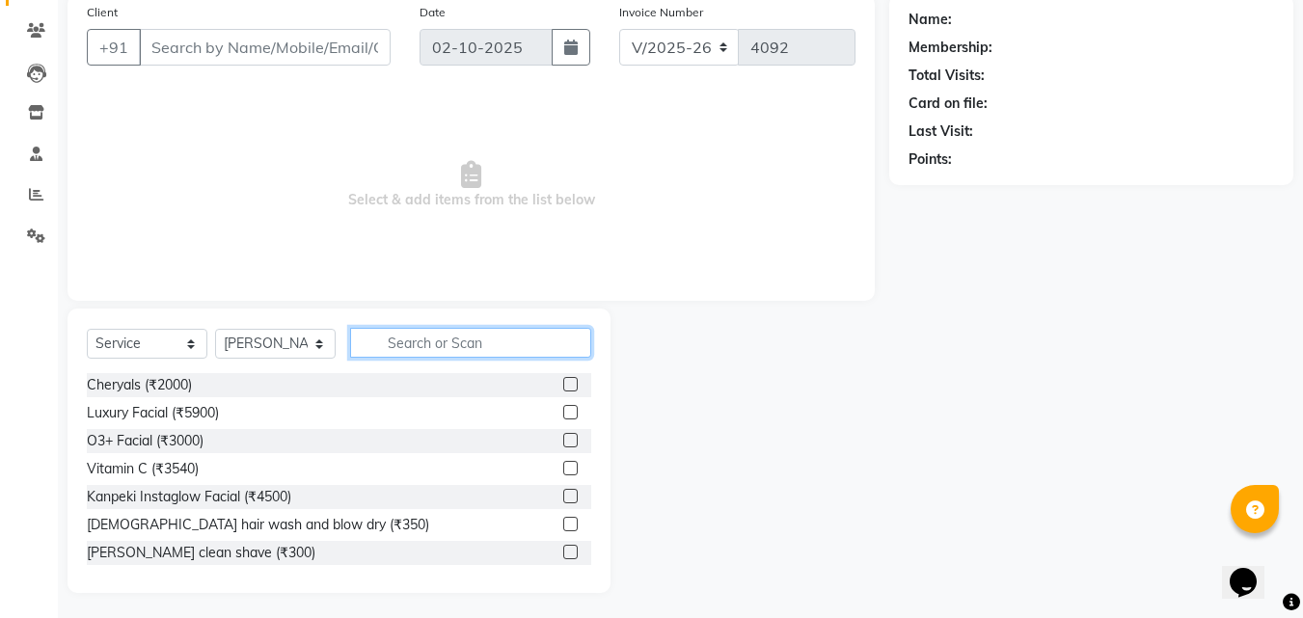
scroll to position [154, 0]
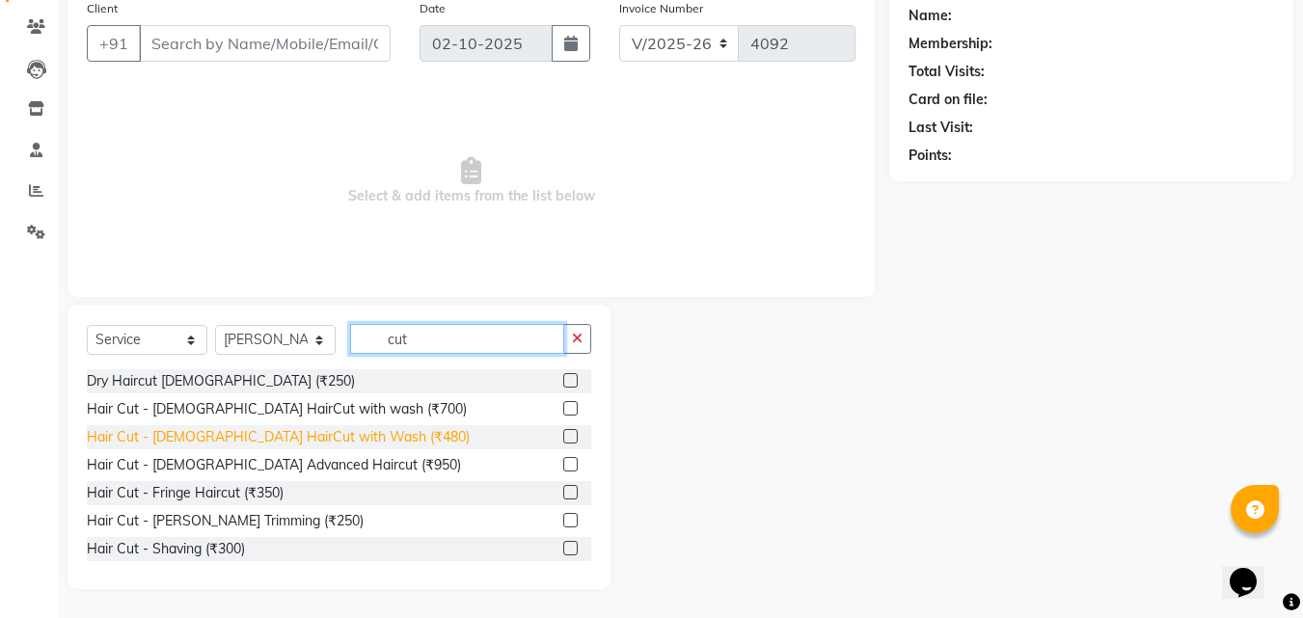
type input "cut"
click at [210, 428] on div "Hair Cut - Male HairCut with Wash (₹480)" at bounding box center [278, 437] width 383 height 20
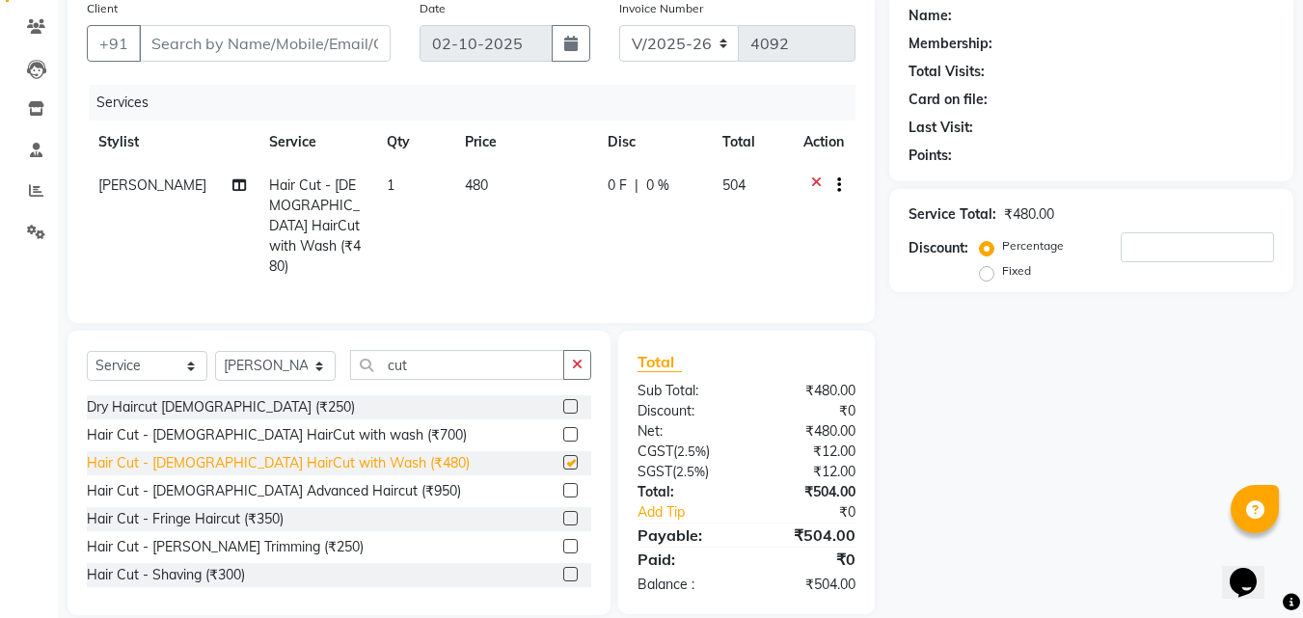
checkbox input "false"
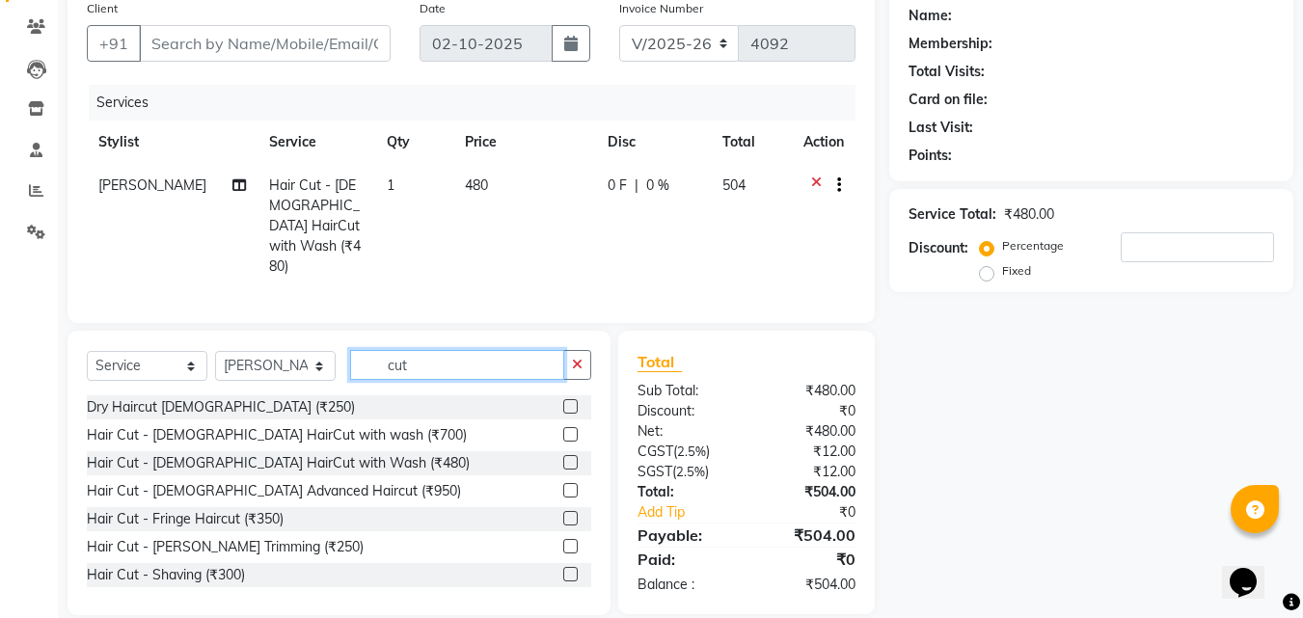
drag, startPoint x: 483, startPoint y: 339, endPoint x: 313, endPoint y: 339, distance: 169.7
click at [315, 350] on div "Select Service Product Membership Package Voucher Prepaid Gift Card Select Styl…" at bounding box center [339, 372] width 504 height 45
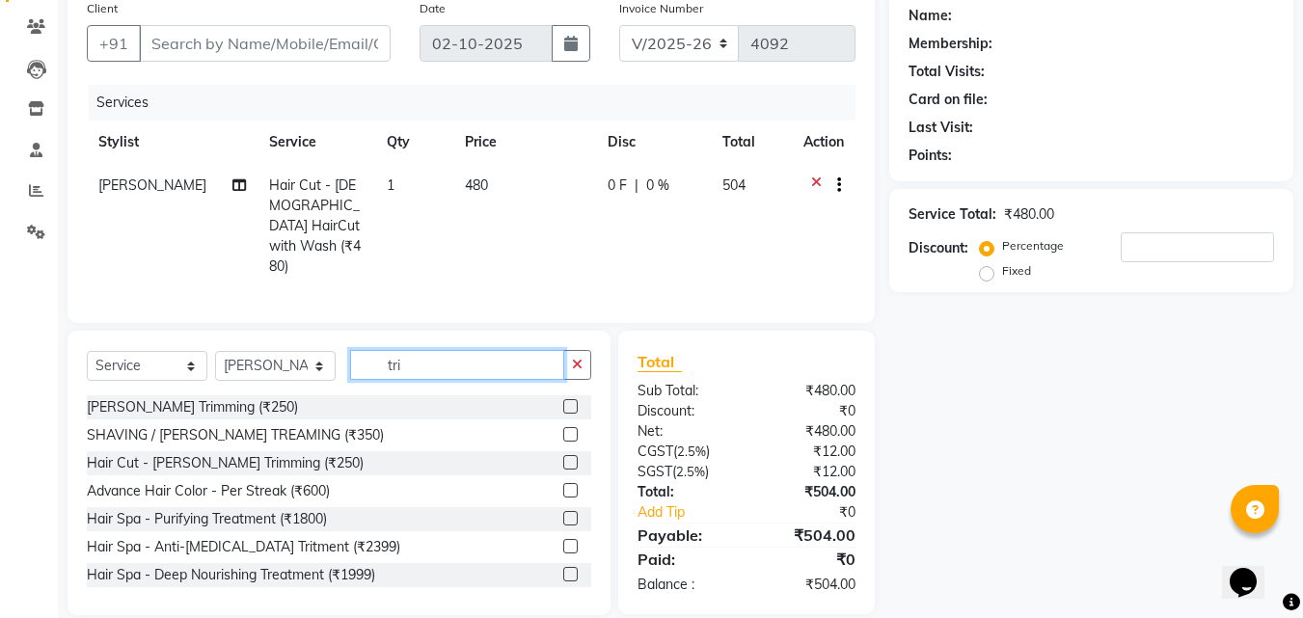
scroll to position [153, 0]
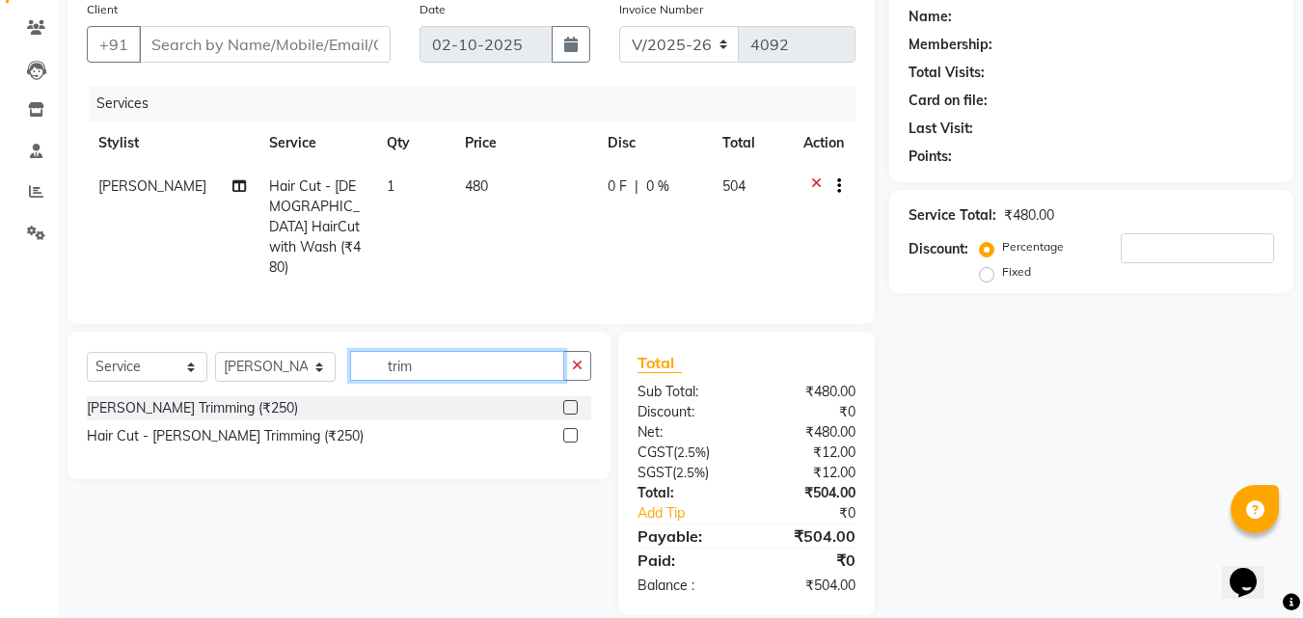
type input "trim"
drag, startPoint x: 572, startPoint y: 377, endPoint x: 562, endPoint y: 365, distance: 15.8
click at [572, 400] on label at bounding box center [570, 407] width 14 height 14
click at [572, 402] on input "checkbox" at bounding box center [569, 408] width 13 height 13
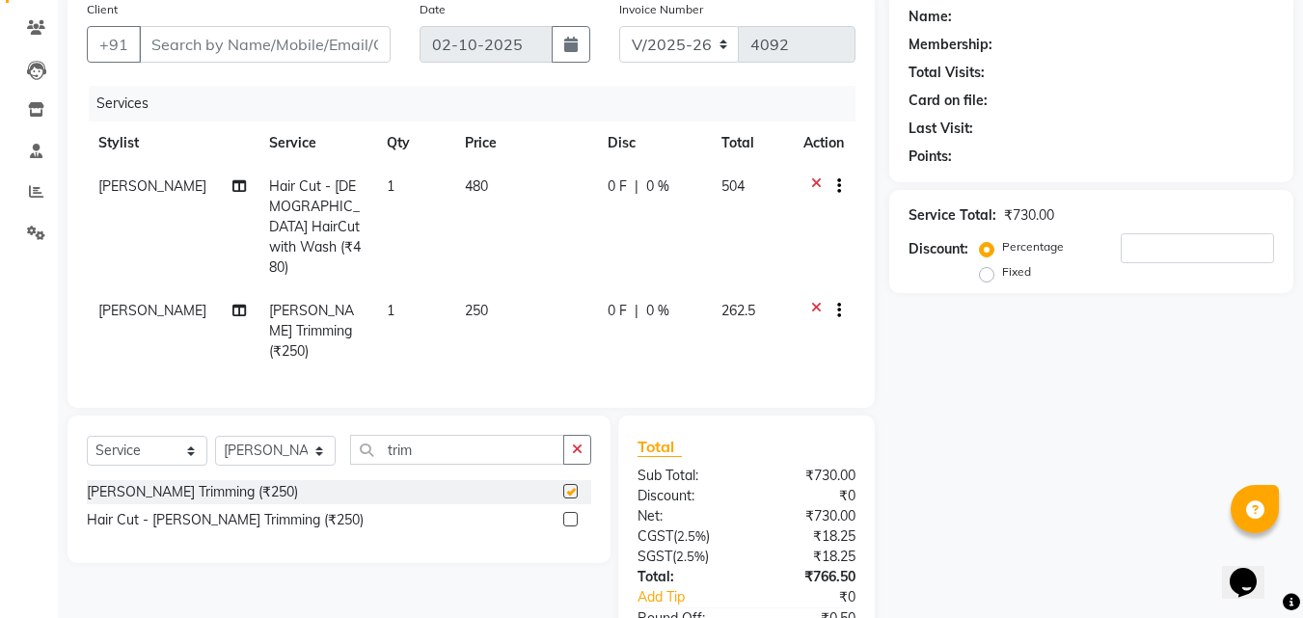
scroll to position [97, 0]
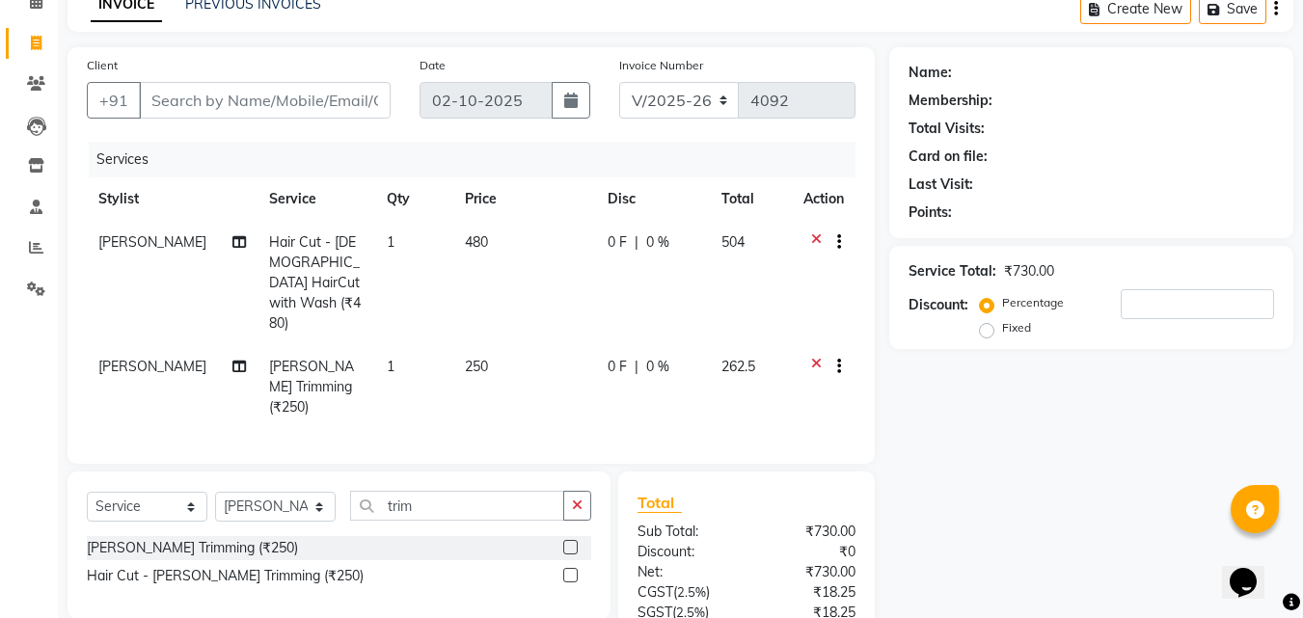
checkbox input "false"
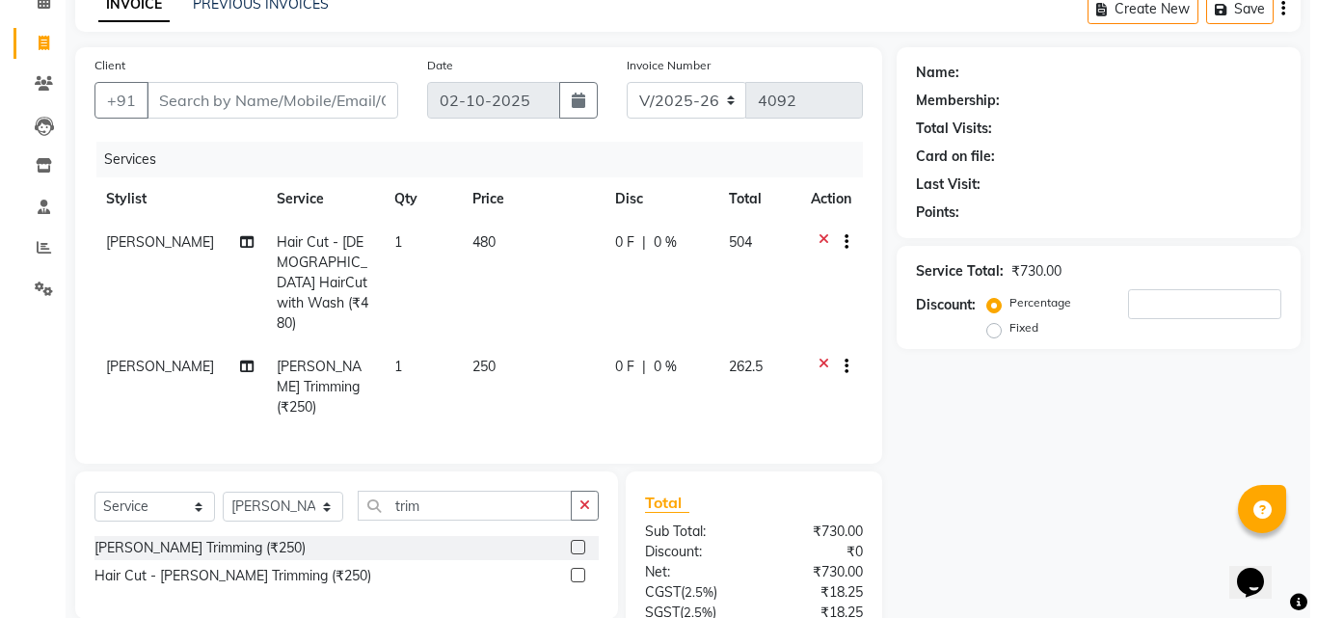
scroll to position [0, 0]
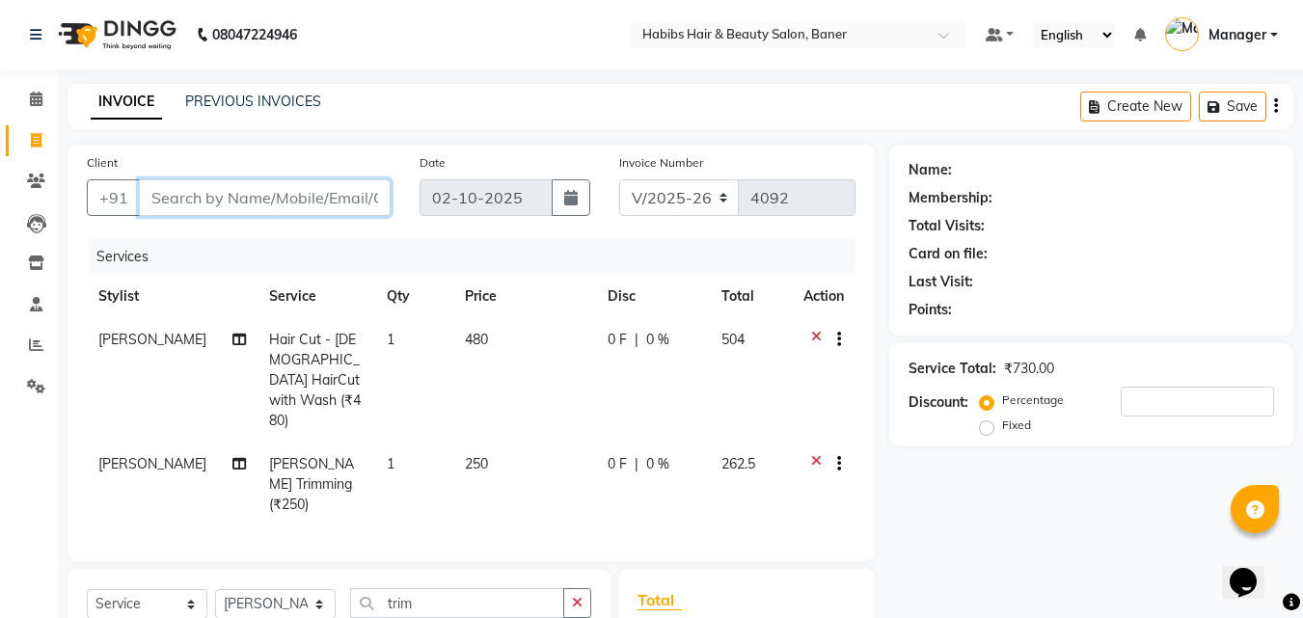
click at [277, 192] on input "Client" at bounding box center [265, 197] width 252 height 37
type input "9"
type input "0"
type input "9028060851"
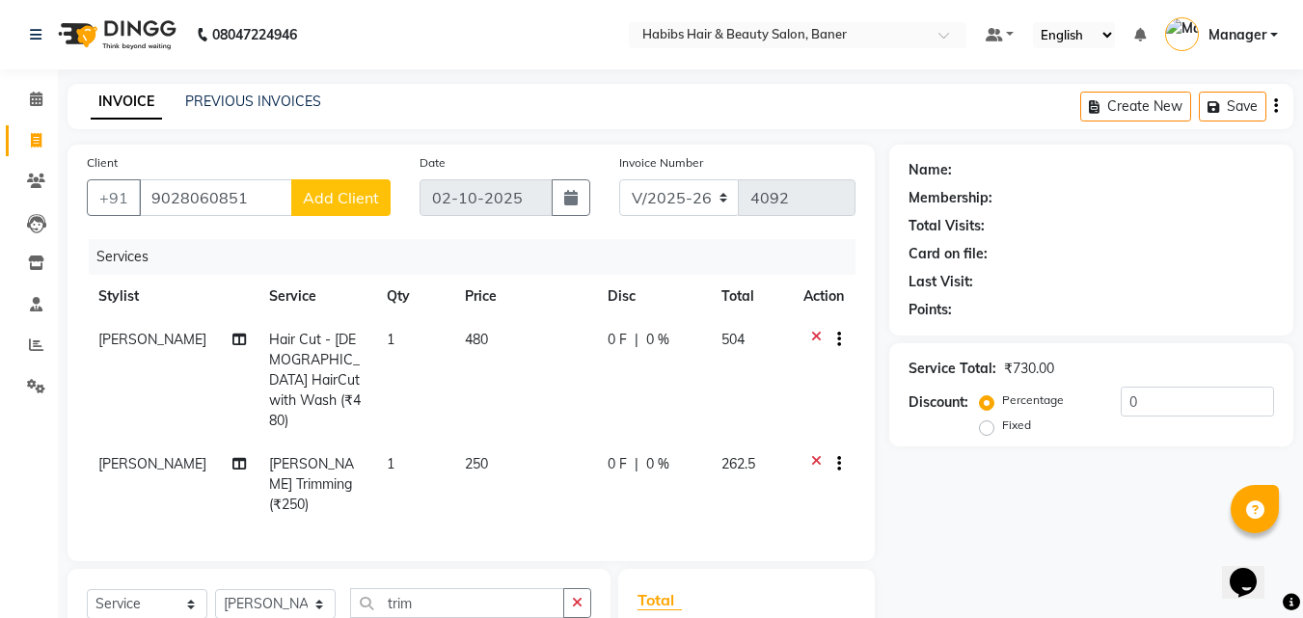
click at [336, 198] on span "Add Client" at bounding box center [341, 197] width 76 height 19
select select "22"
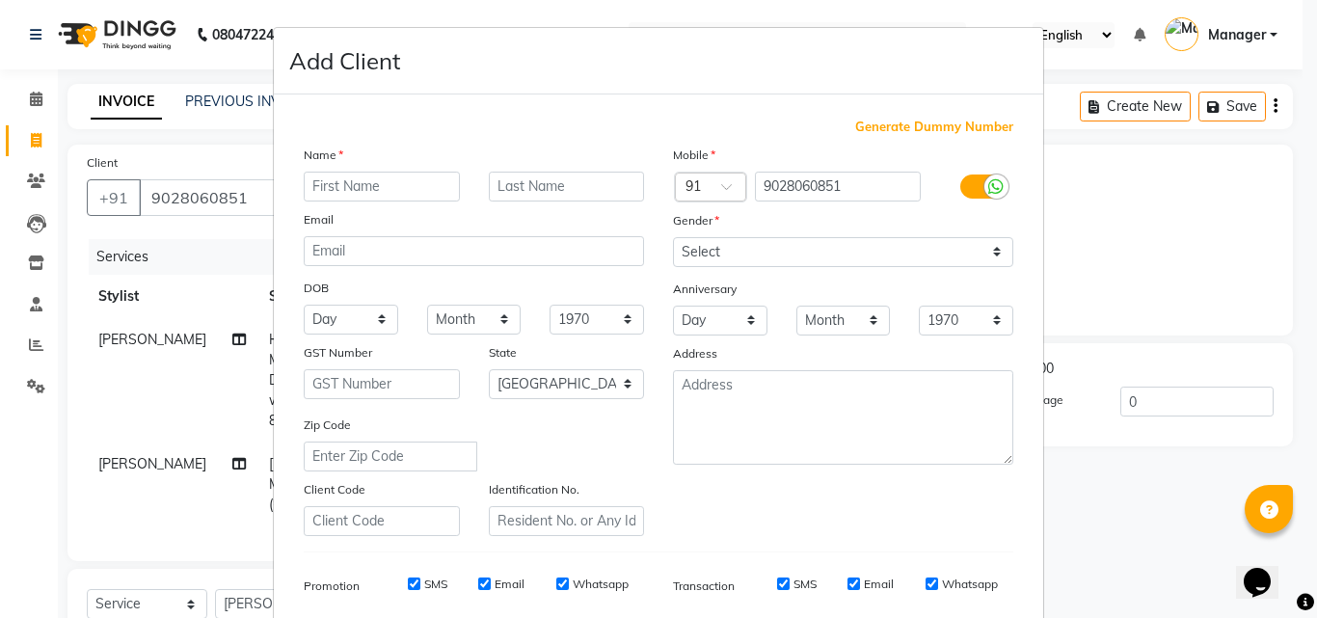
click at [388, 194] on input "text" at bounding box center [382, 187] width 156 height 30
type input "saurabh"
click at [755, 240] on select "Select Male Female Other Prefer Not To Say" at bounding box center [843, 252] width 340 height 30
select select "male"
click at [673, 237] on select "Select Male Female Other Prefer Not To Say" at bounding box center [843, 252] width 340 height 30
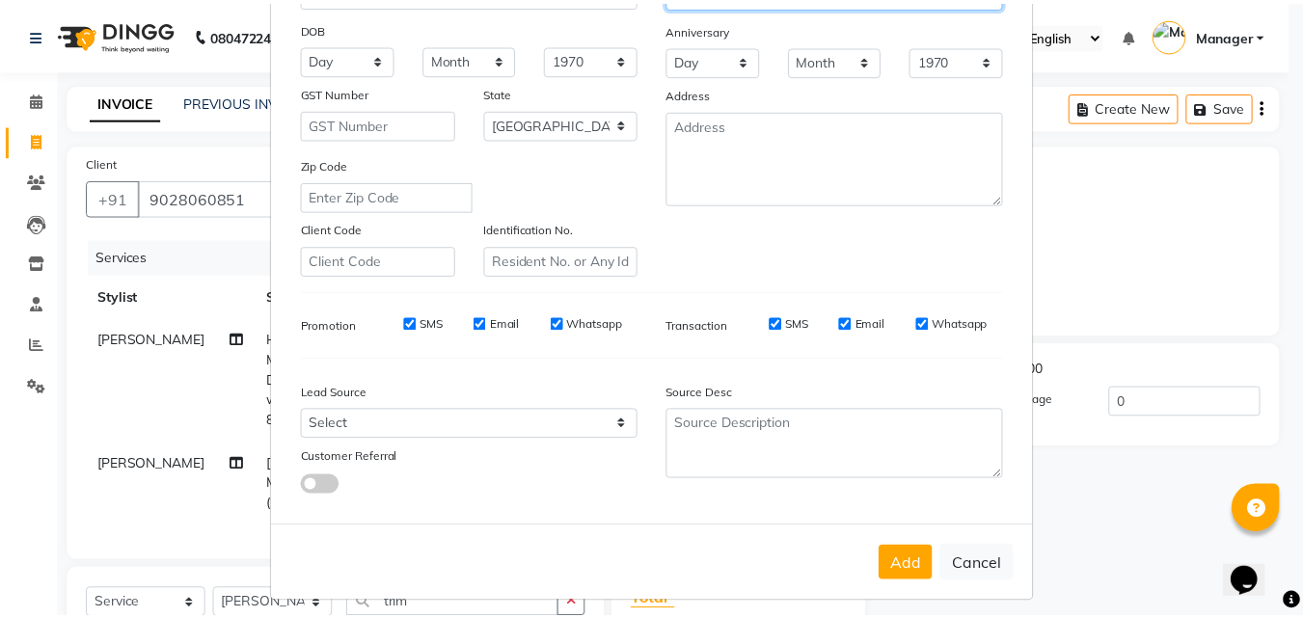
scroll to position [272, 0]
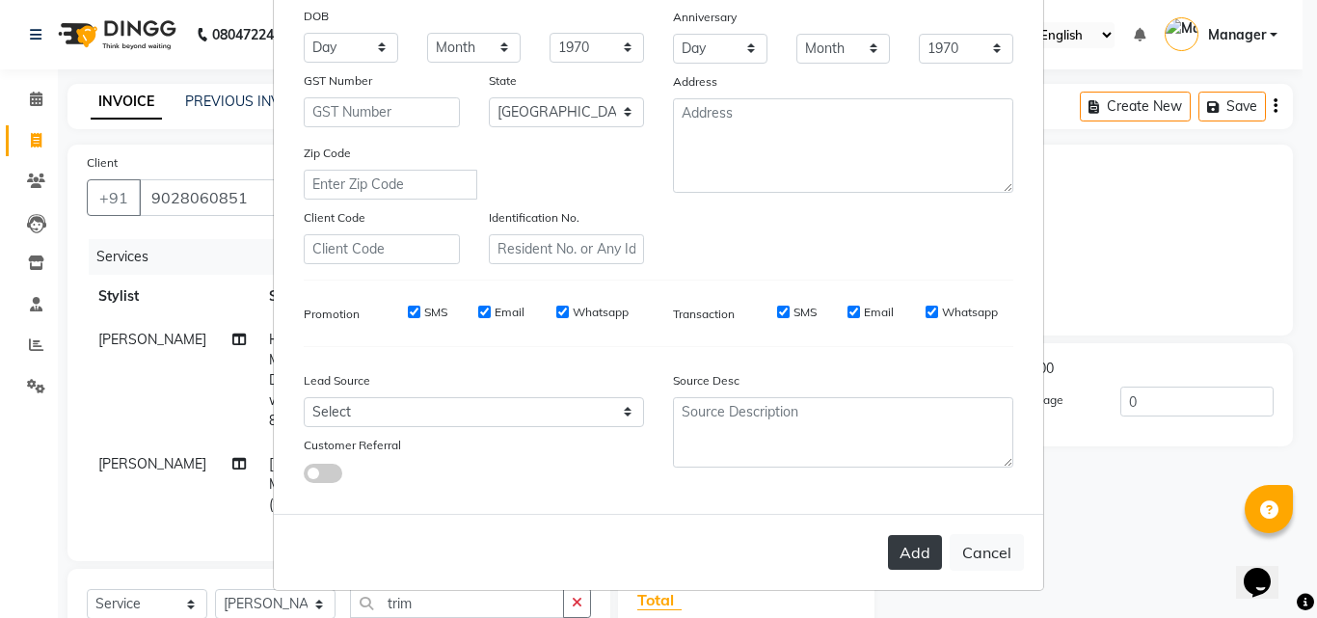
click at [909, 563] on button "Add" at bounding box center [915, 552] width 54 height 35
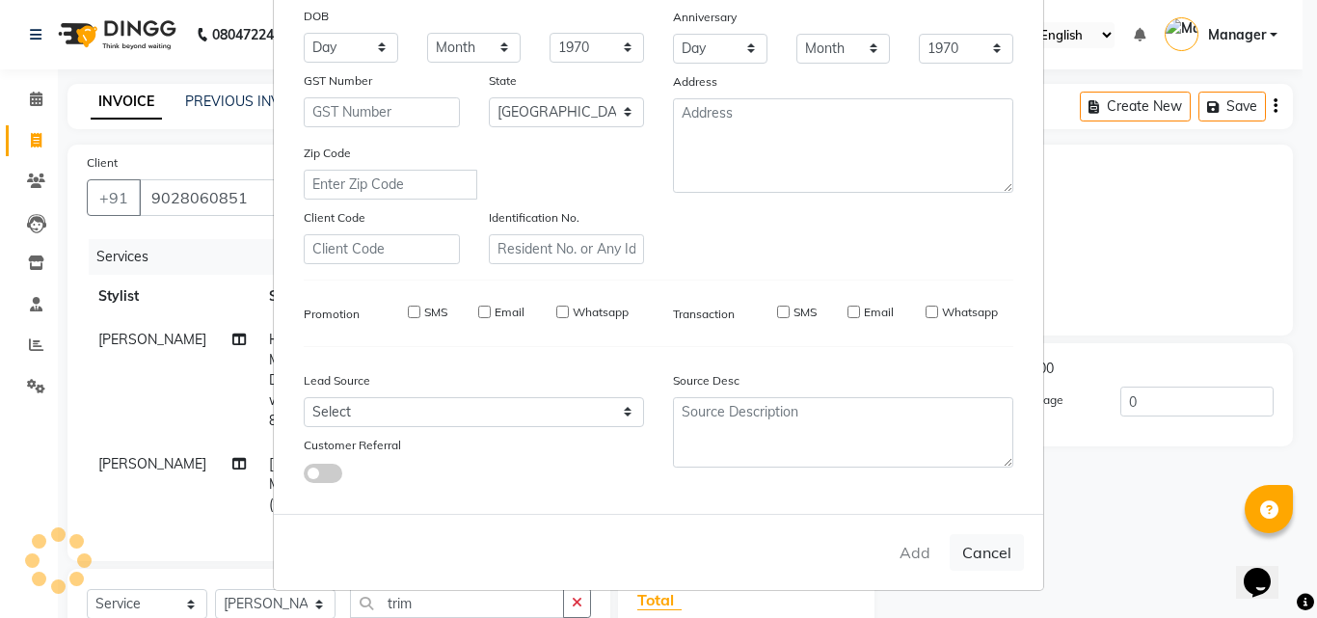
type input "90******51"
select select
select select "null"
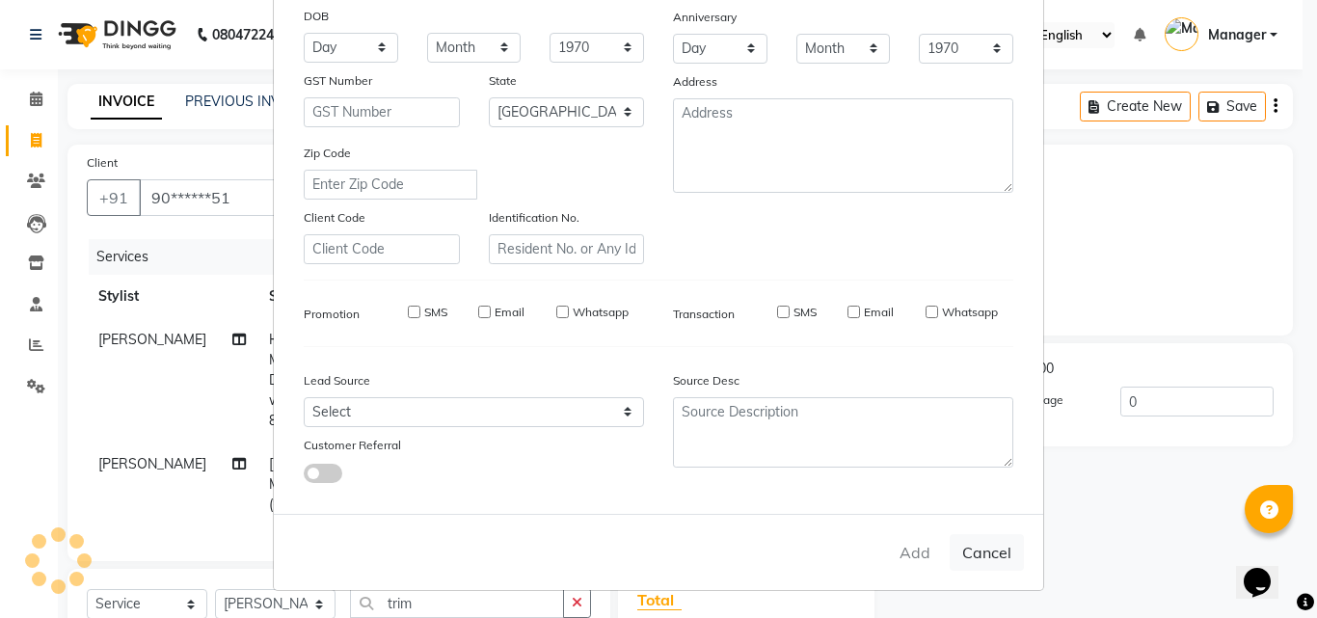
select select
checkbox input "false"
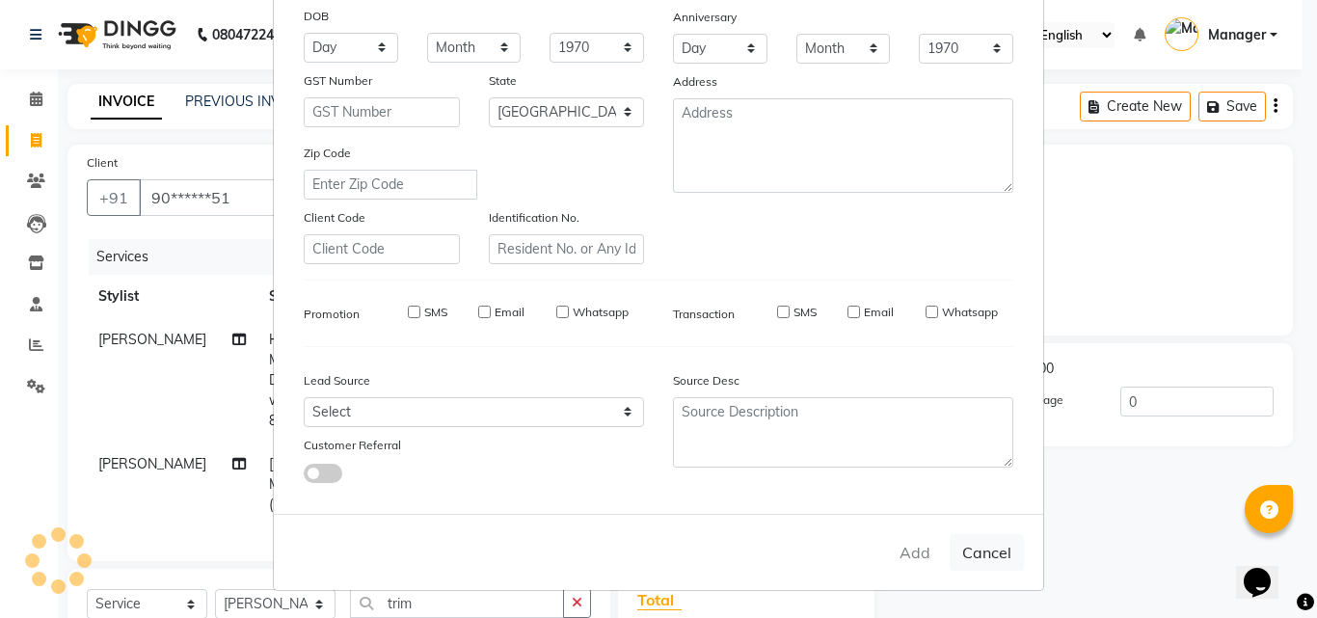
checkbox input "false"
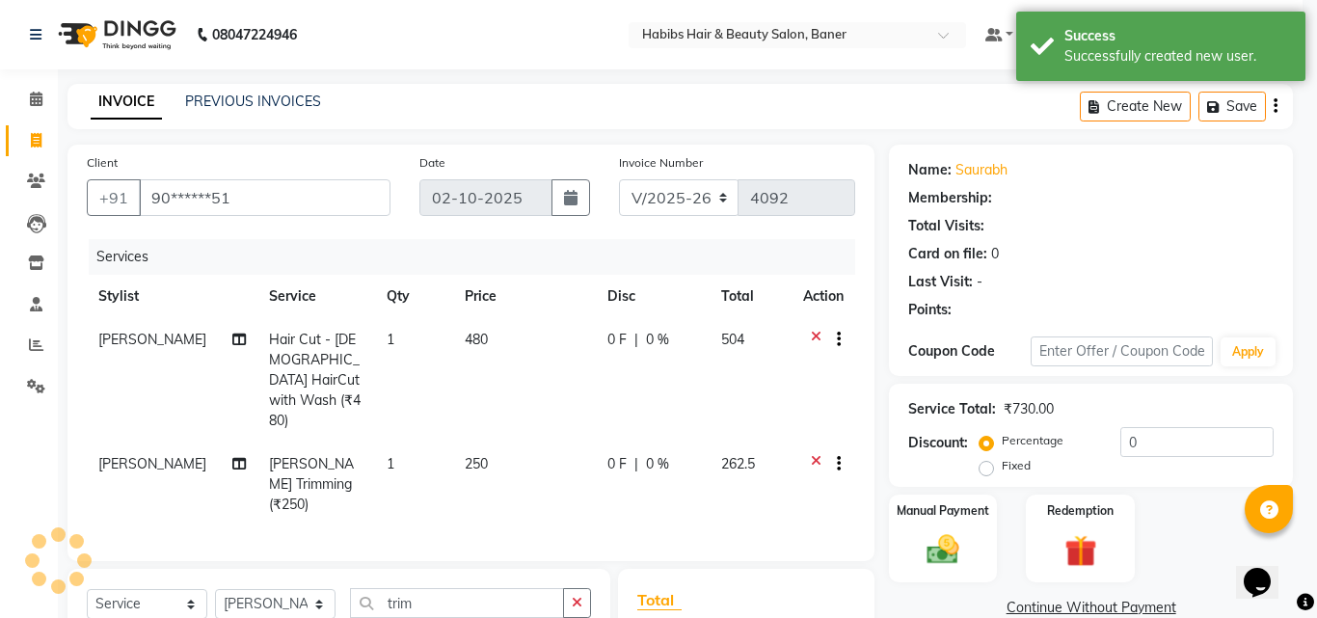
select select "1: Object"
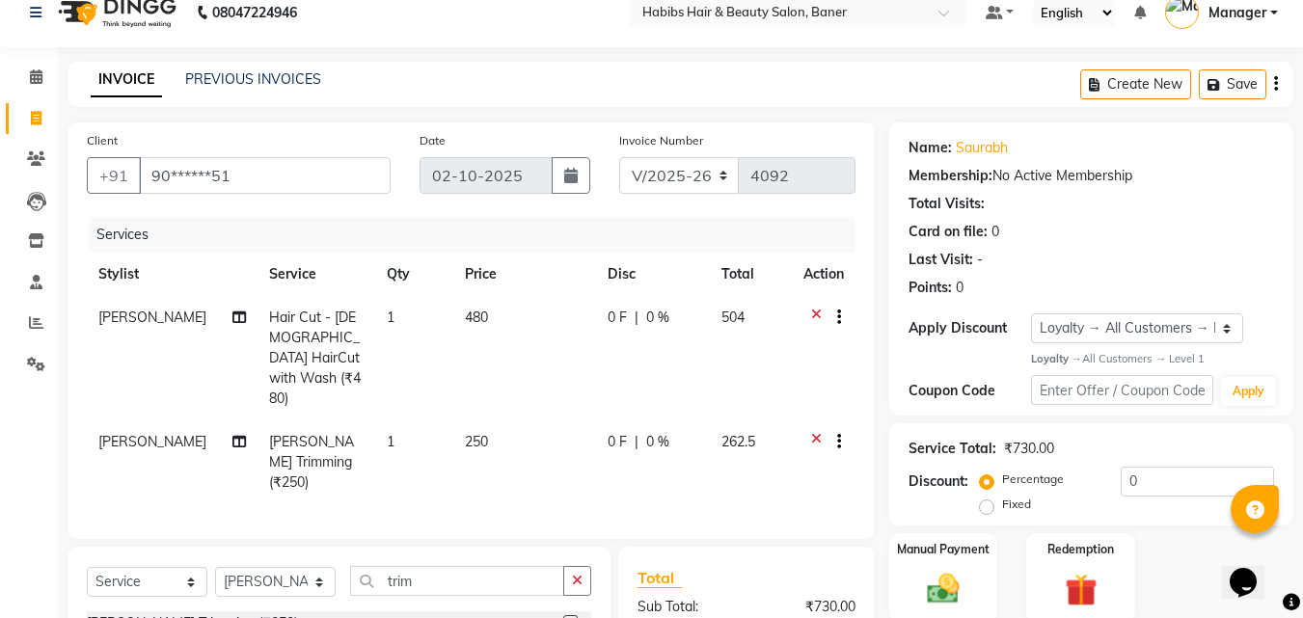
scroll to position [0, 0]
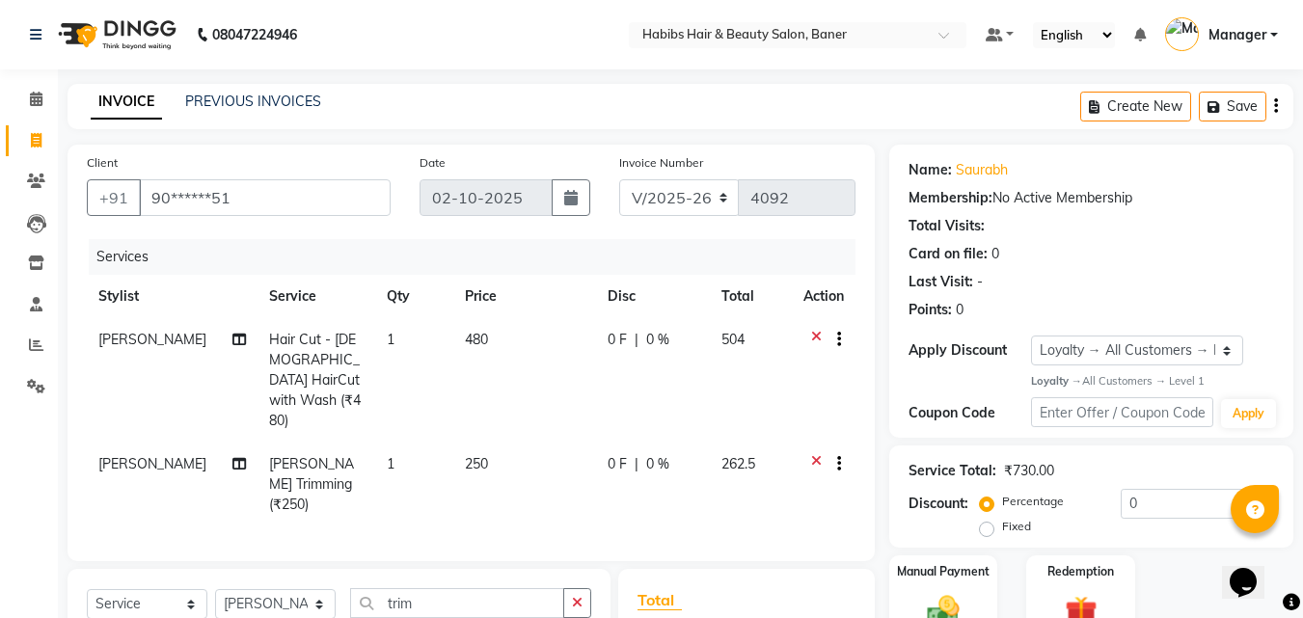
click at [500, 344] on td "480" at bounding box center [524, 380] width 143 height 124
select select "88113"
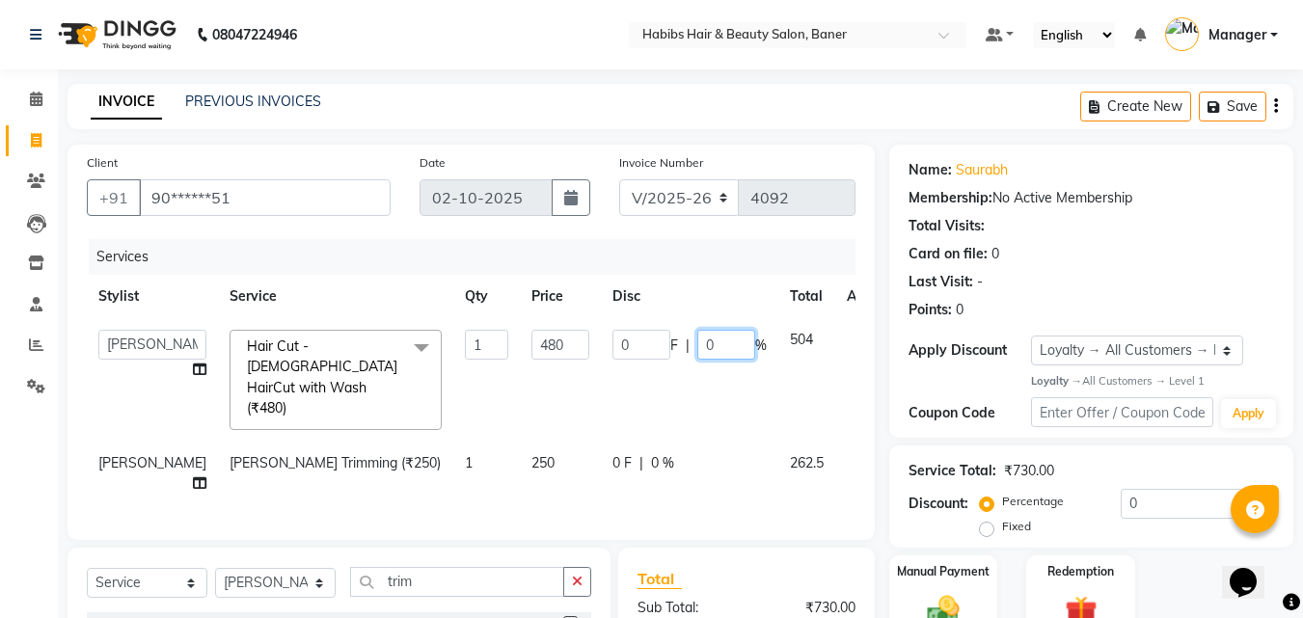
drag, startPoint x: 674, startPoint y: 344, endPoint x: 601, endPoint y: 345, distance: 73.3
click at [612, 345] on div "0 F | 0 %" at bounding box center [689, 345] width 154 height 30
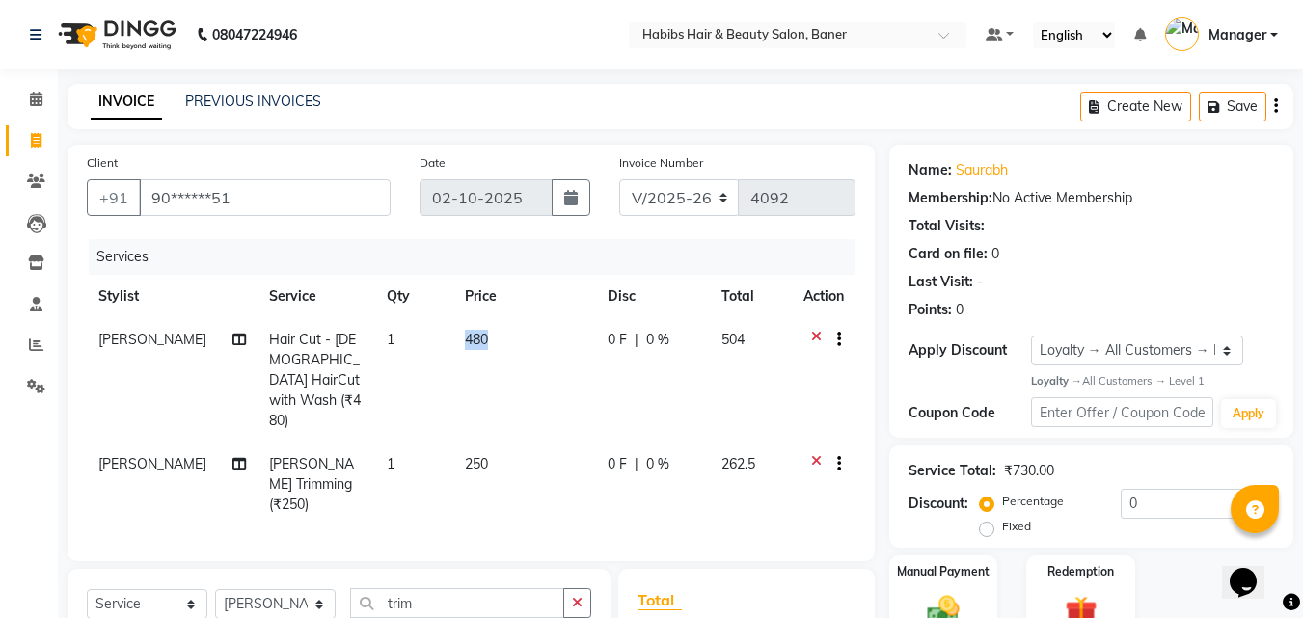
drag, startPoint x: 601, startPoint y: 342, endPoint x: 566, endPoint y: 338, distance: 35.1
click at [685, 284] on th "Disc" at bounding box center [653, 296] width 115 height 43
click at [834, 334] on button "button" at bounding box center [835, 340] width 12 height 20
click at [683, 275] on th "Disc" at bounding box center [653, 296] width 115 height 43
click at [625, 341] on div "0 F | 0 %" at bounding box center [654, 340] width 92 height 20
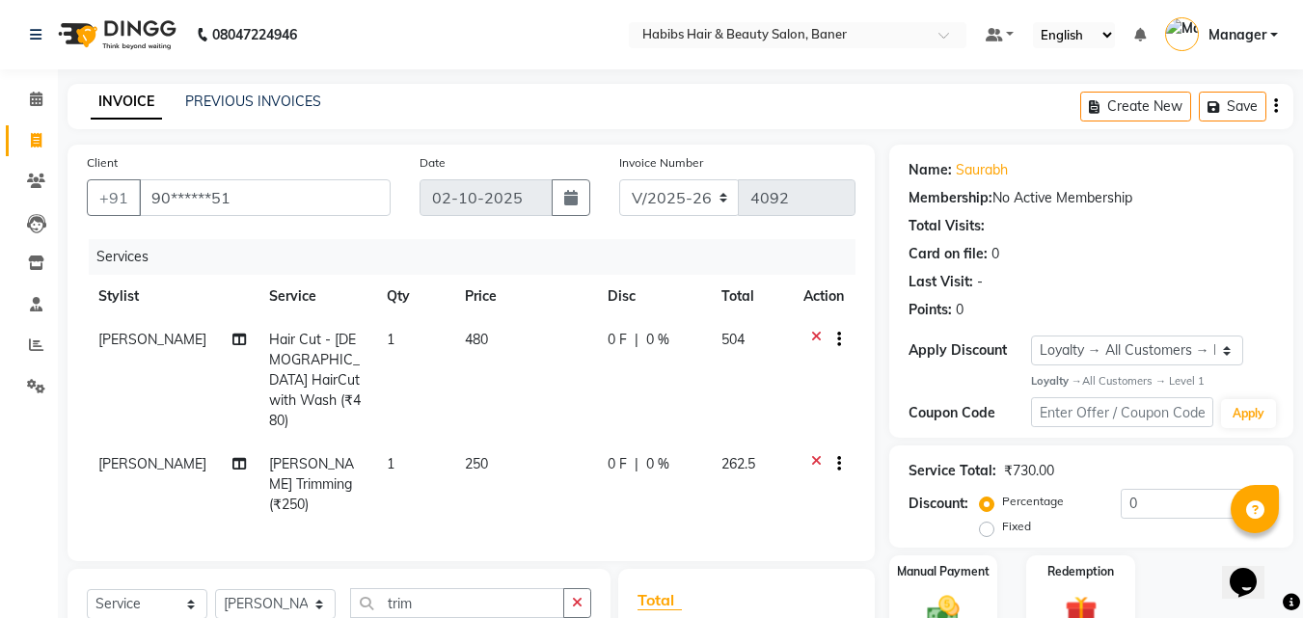
select select "88113"
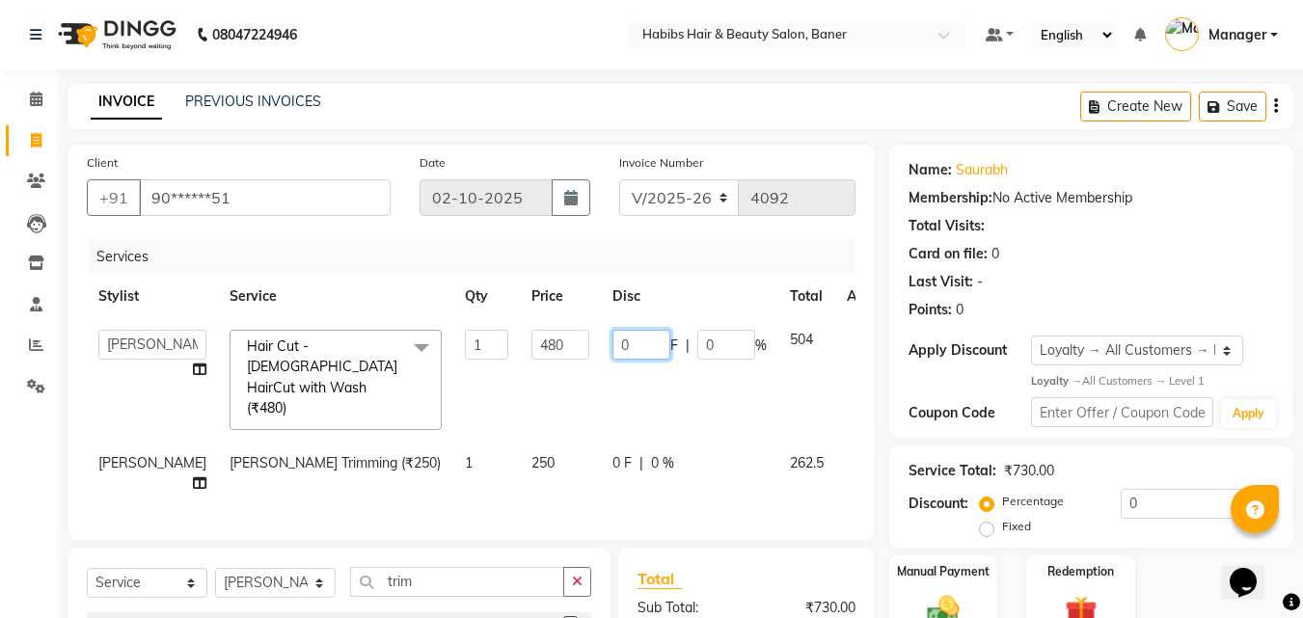
drag, startPoint x: 566, startPoint y: 340, endPoint x: 609, endPoint y: 340, distance: 42.4
click at [612, 340] on input "0" at bounding box center [641, 345] width 58 height 30
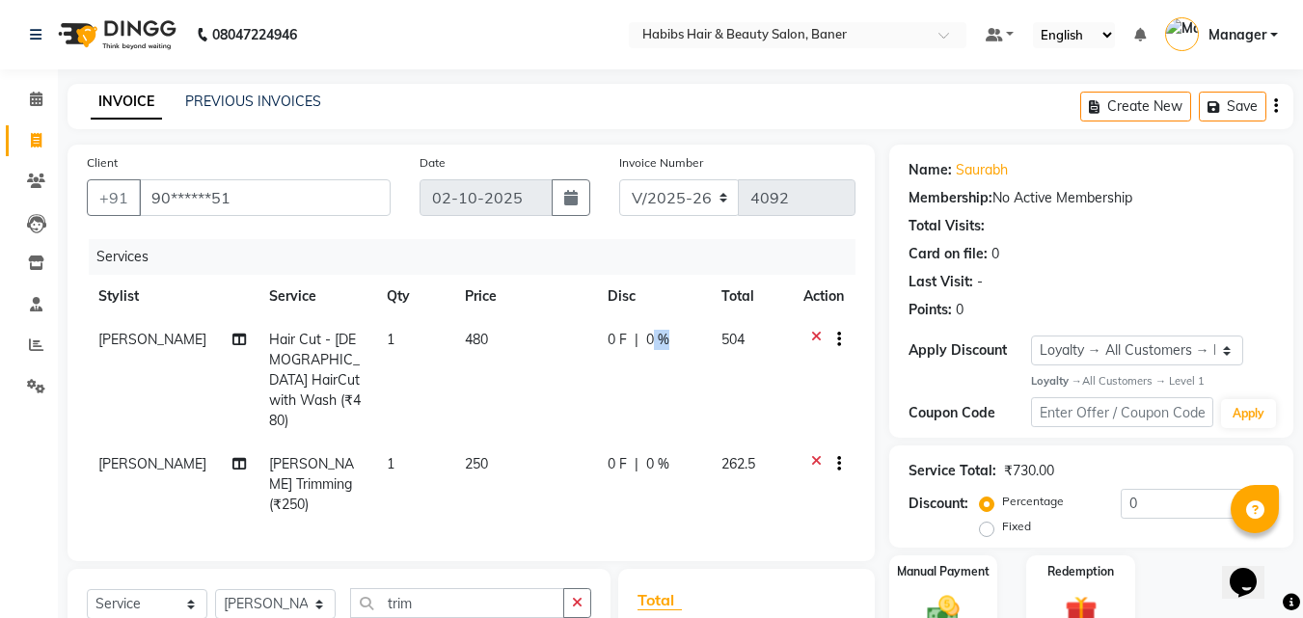
drag, startPoint x: 678, startPoint y: 343, endPoint x: 649, endPoint y: 344, distance: 28.9
click at [664, 282] on th "Disc" at bounding box center [653, 296] width 115 height 43
click at [657, 329] on td "0 F | 0 %" at bounding box center [653, 380] width 115 height 124
select select "88113"
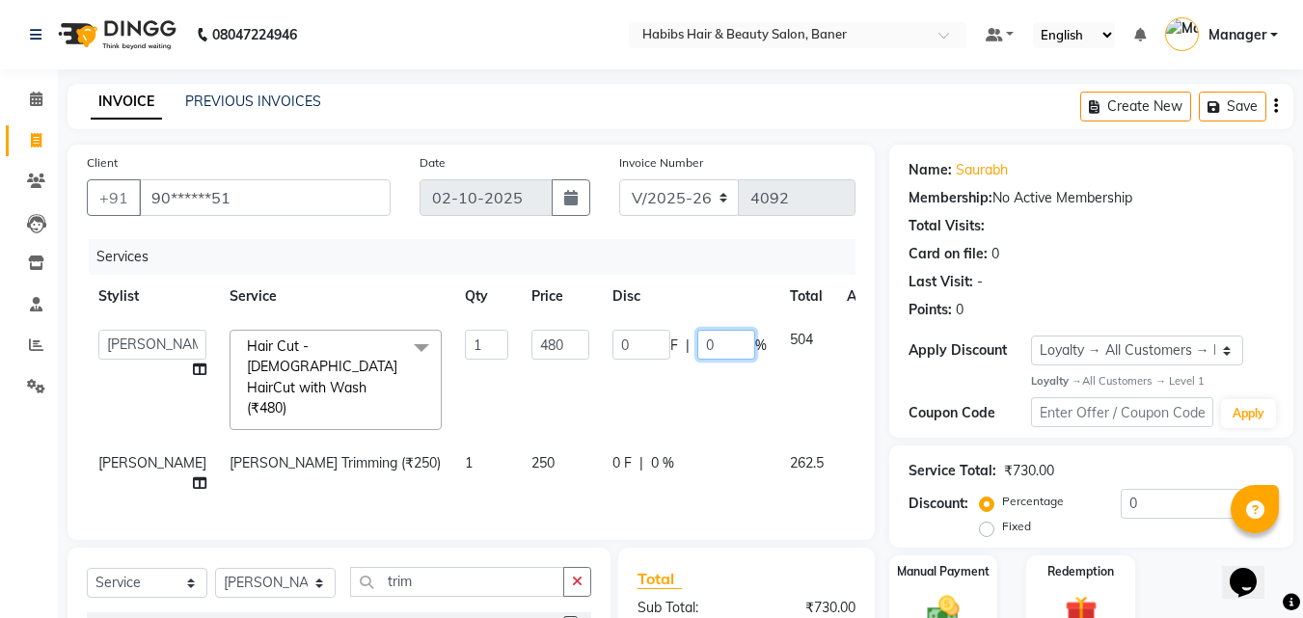
click at [697, 348] on input "0" at bounding box center [726, 345] width 58 height 30
type input "86"
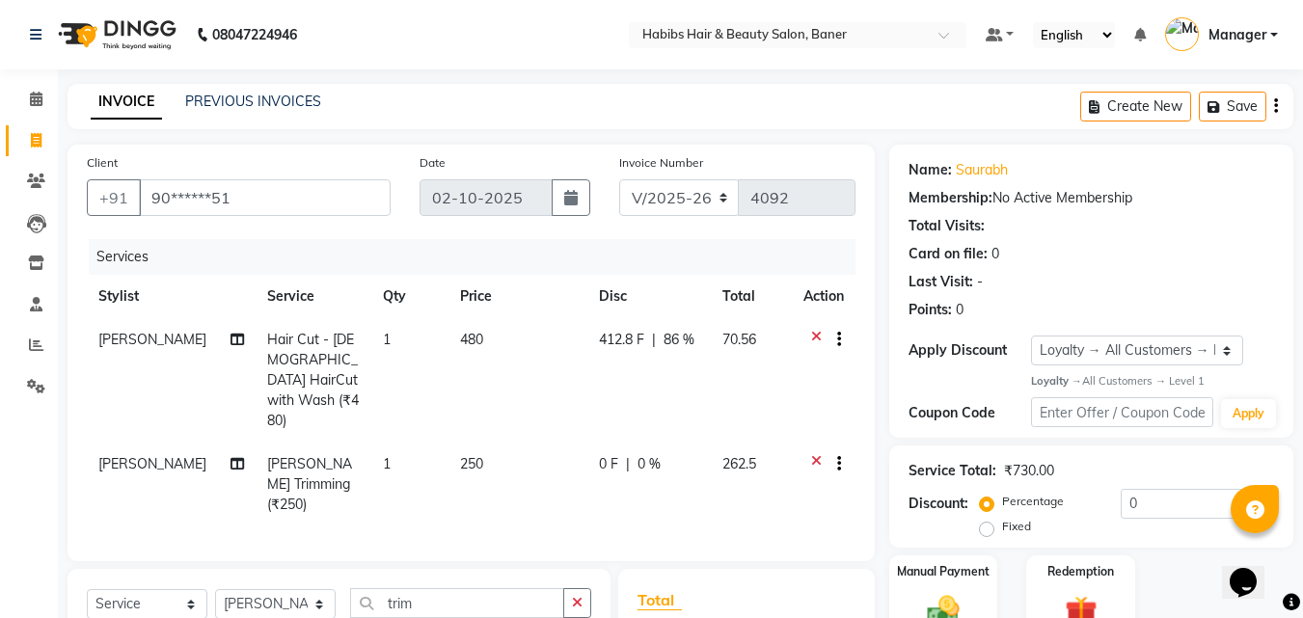
click at [693, 248] on div "Services" at bounding box center [479, 257] width 781 height 36
click at [678, 343] on span "86 %" at bounding box center [679, 340] width 31 height 20
select select "88113"
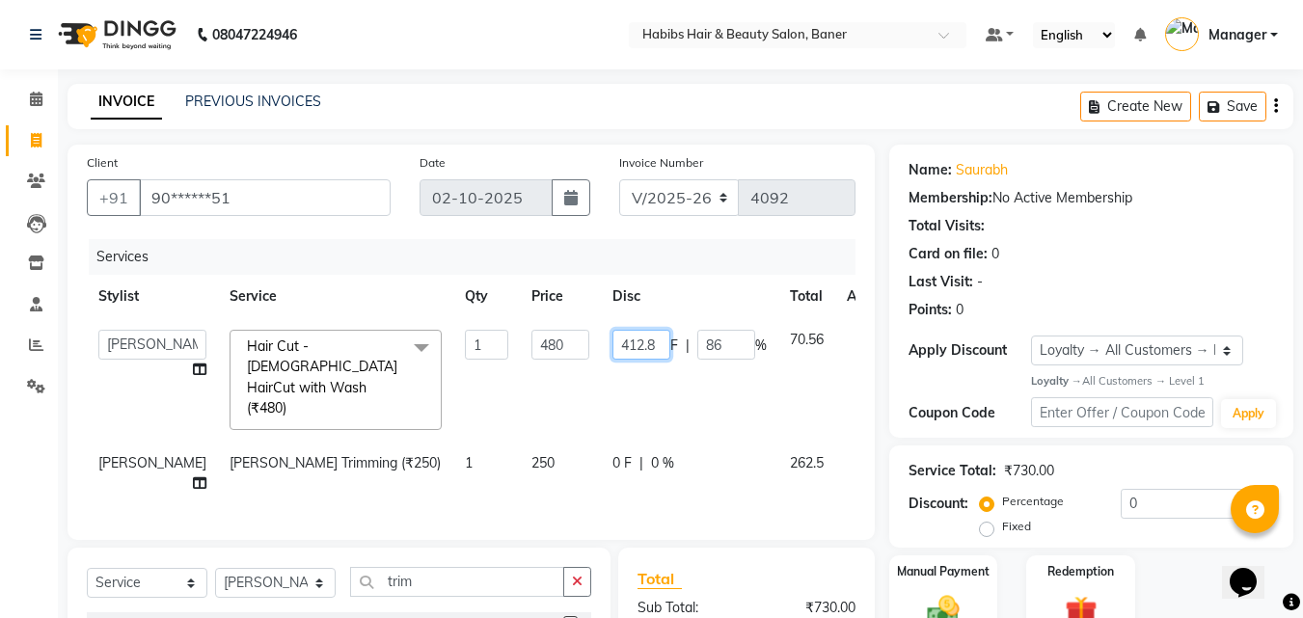
drag, startPoint x: 570, startPoint y: 345, endPoint x: 675, endPoint y: 349, distance: 105.2
click at [644, 346] on div "412.8 F | 86 %" at bounding box center [689, 345] width 154 height 30
type input "86"
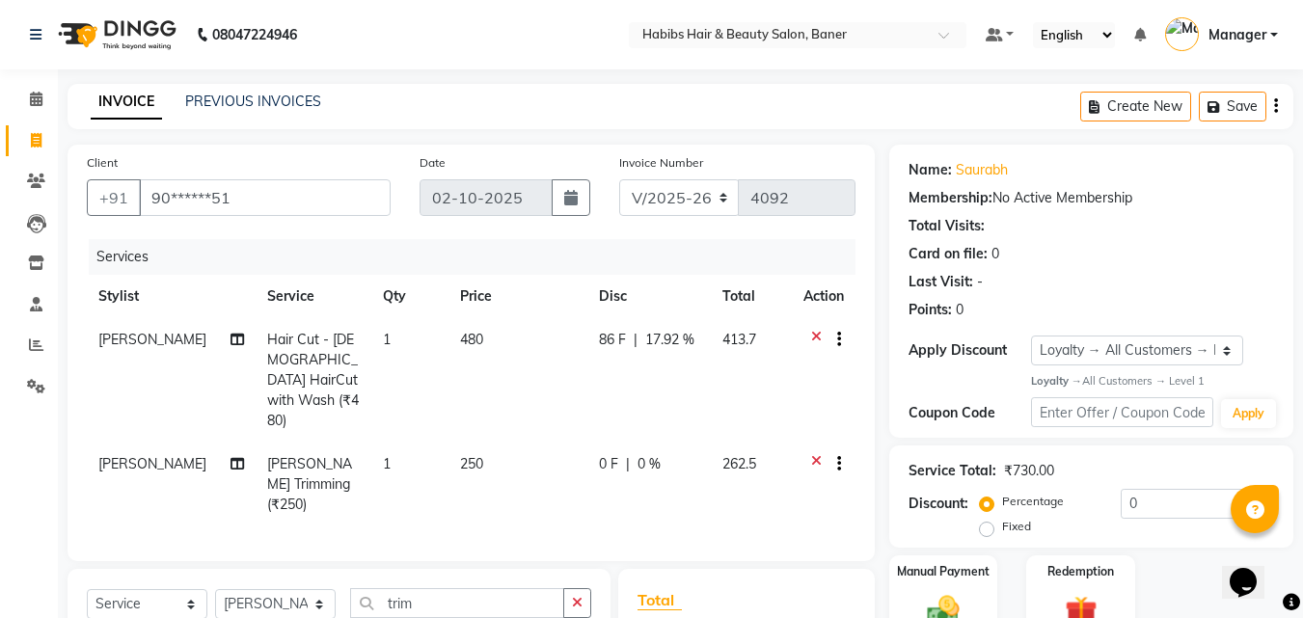
drag, startPoint x: 676, startPoint y: 336, endPoint x: 655, endPoint y: 333, distance: 21.4
click at [659, 339] on span "17.92 %" at bounding box center [669, 340] width 49 height 20
select select "88113"
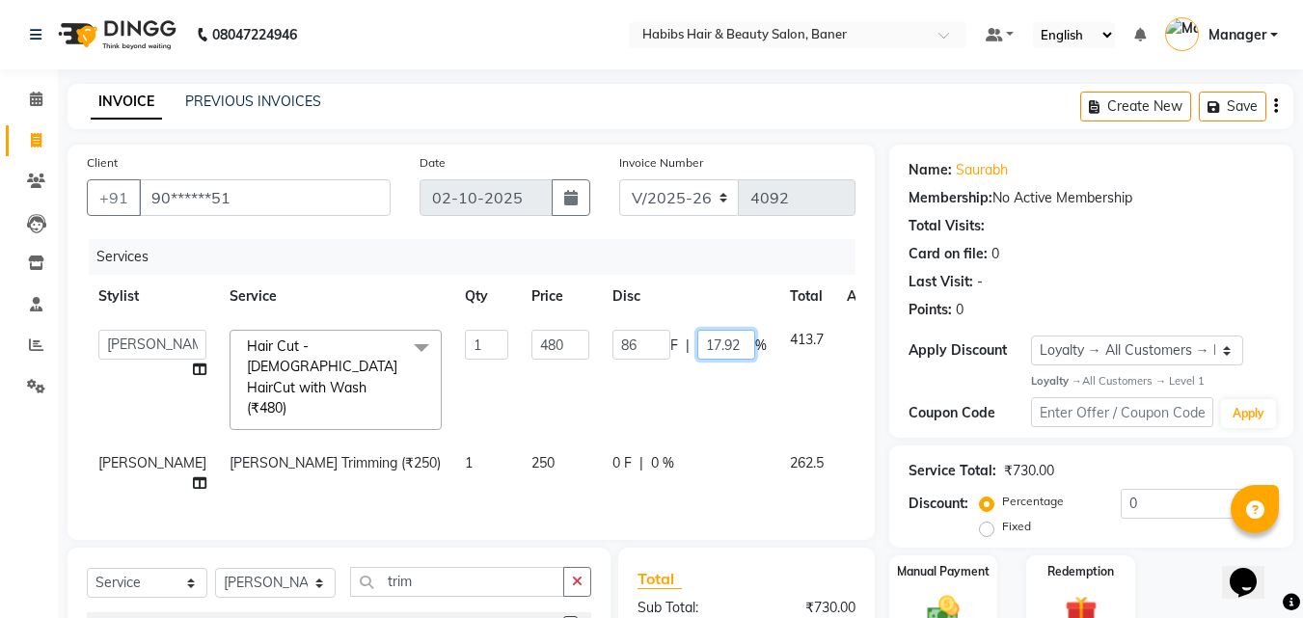
drag, startPoint x: 649, startPoint y: 333, endPoint x: 704, endPoint y: 344, distance: 56.2
click at [704, 344] on input "17.92" at bounding box center [726, 345] width 58 height 30
type input "0"
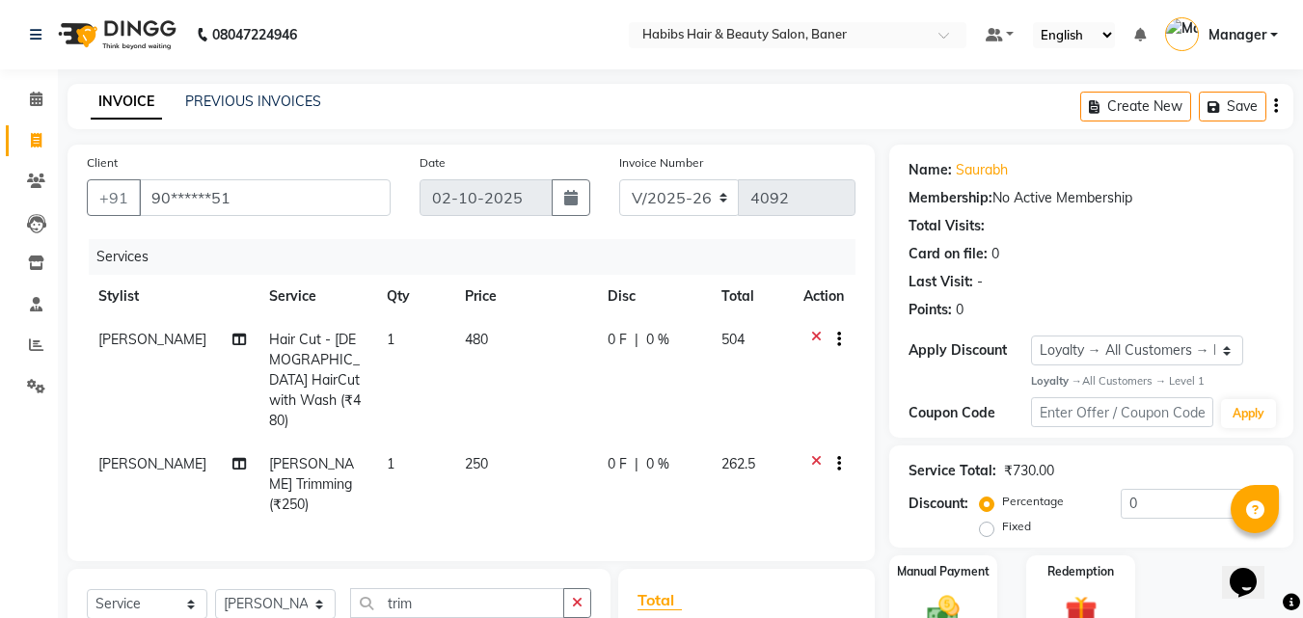
click at [690, 249] on div "Services" at bounding box center [479, 257] width 781 height 36
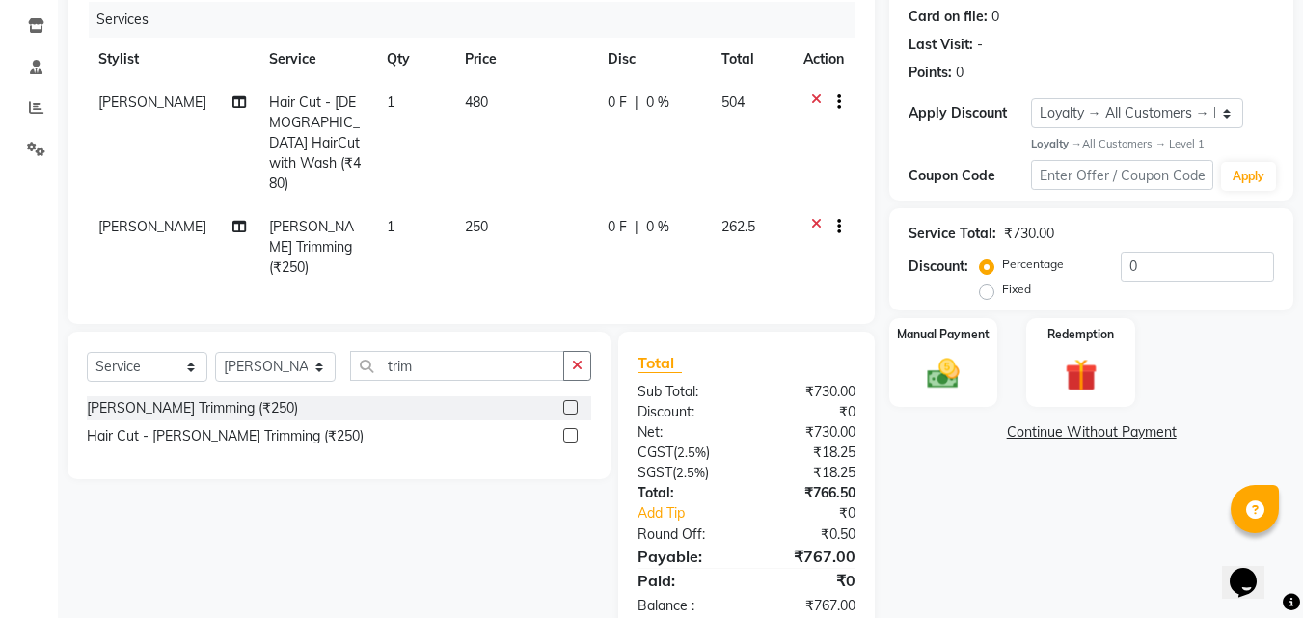
click at [641, 132] on td "0 F | 0 %" at bounding box center [653, 143] width 115 height 124
select select "88113"
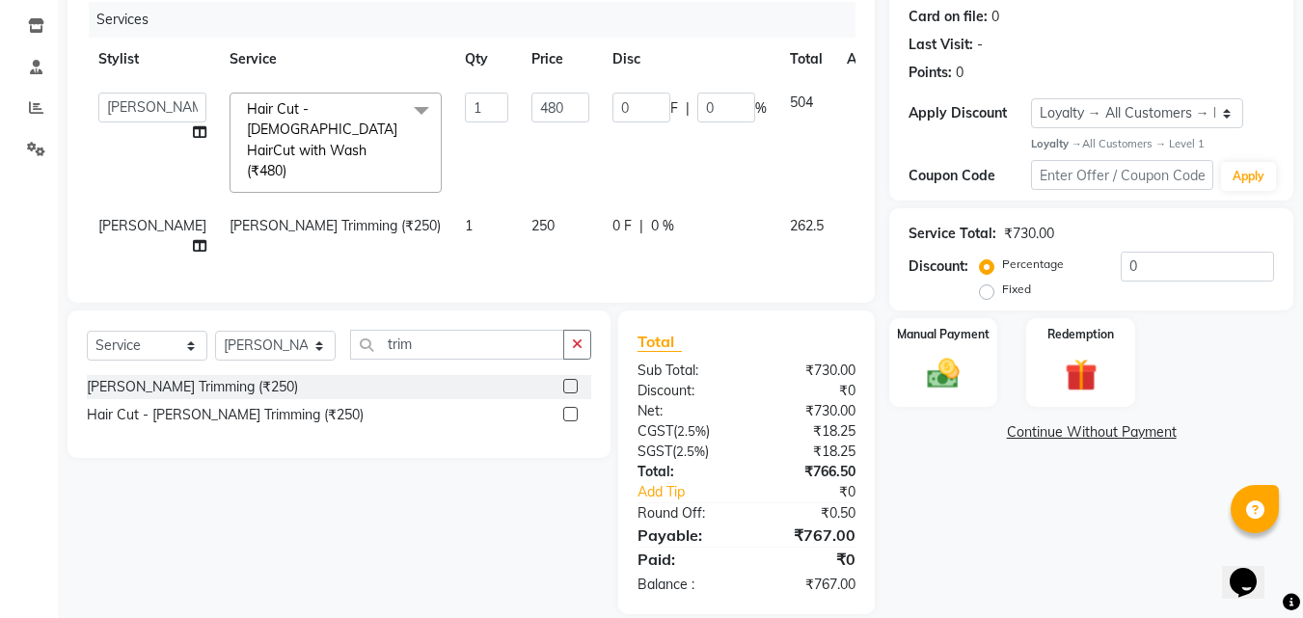
scroll to position [235, 0]
drag, startPoint x: 575, startPoint y: 108, endPoint x: 596, endPoint y: 98, distance: 23.3
click at [612, 108] on input "0" at bounding box center [641, 110] width 58 height 30
type input "86"
click at [1005, 547] on div "Name: Saurabh Membership: No Active Membership Total Visits: Card on file: 0 La…" at bounding box center [1098, 262] width 419 height 707
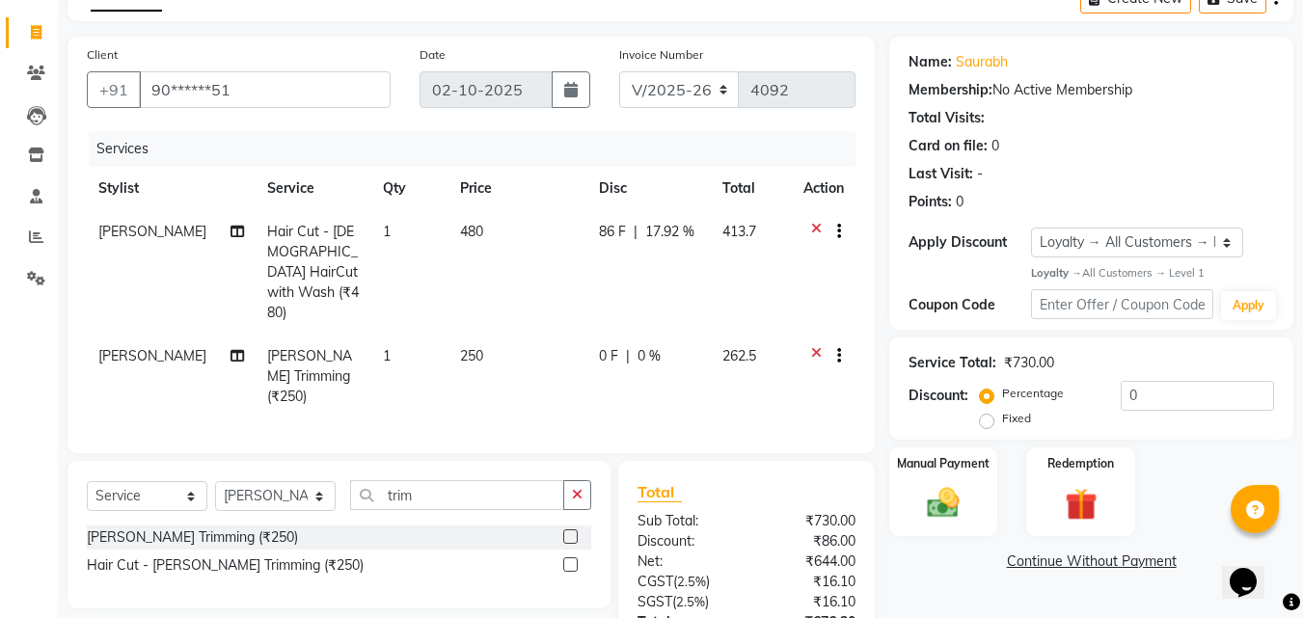
scroll to position [141, 0]
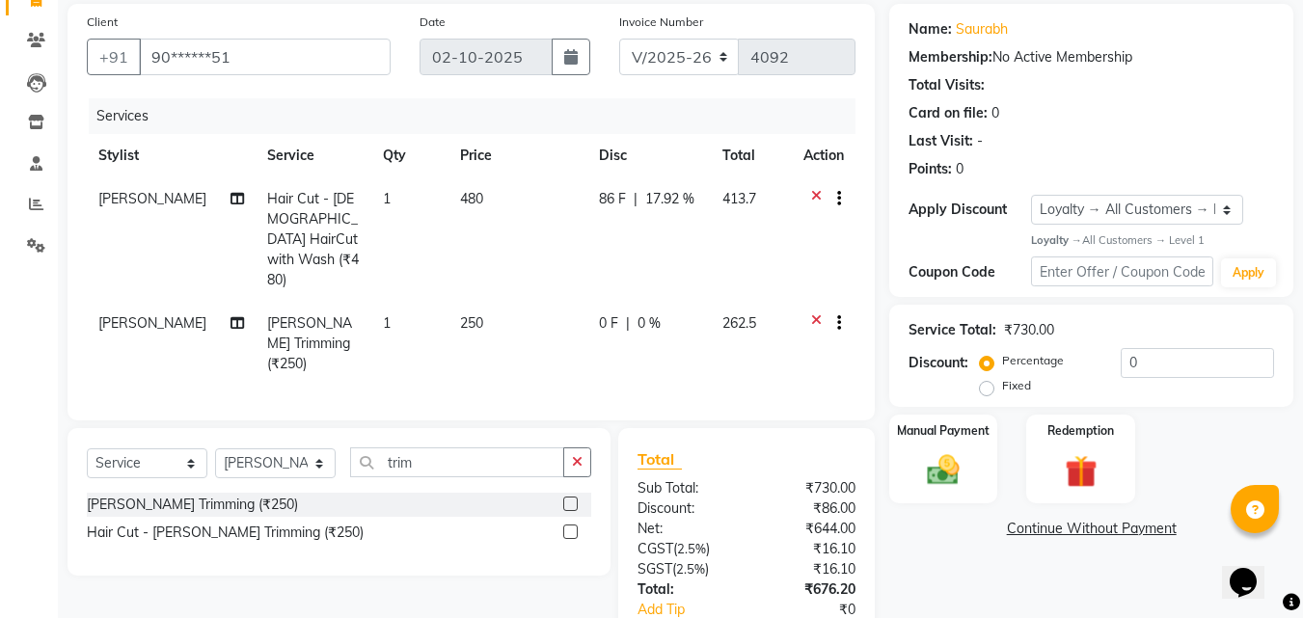
click at [815, 313] on icon at bounding box center [816, 325] width 11 height 24
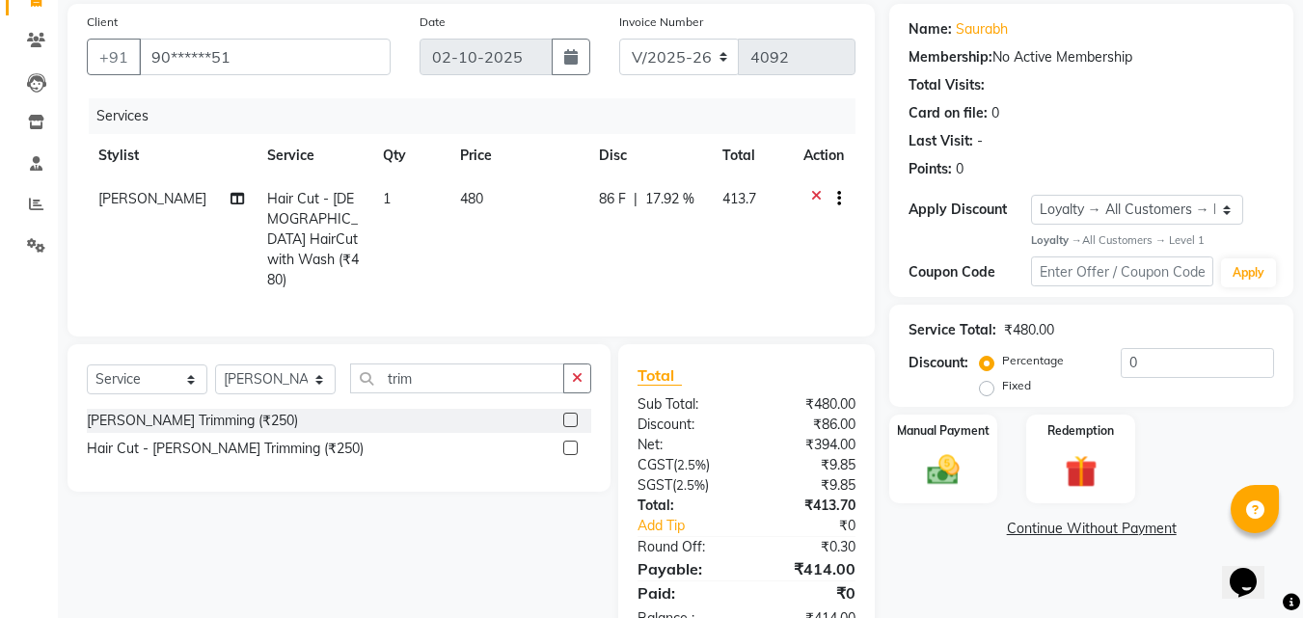
click at [677, 207] on span "17.92 %" at bounding box center [669, 199] width 49 height 20
select select "88113"
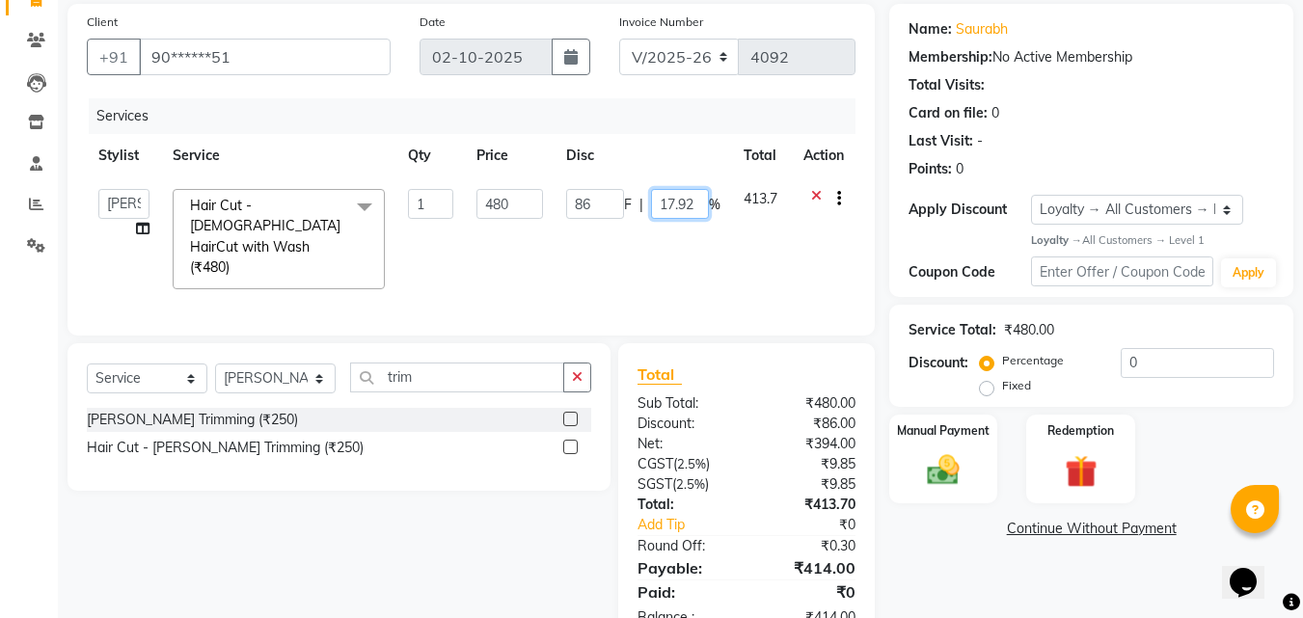
drag, startPoint x: 652, startPoint y: 204, endPoint x: 707, endPoint y: 213, distance: 55.7
click at [707, 213] on div "86 F | 17.92 %" at bounding box center [643, 204] width 154 height 30
type input "0"
click at [693, 121] on div "Services" at bounding box center [479, 116] width 781 height 36
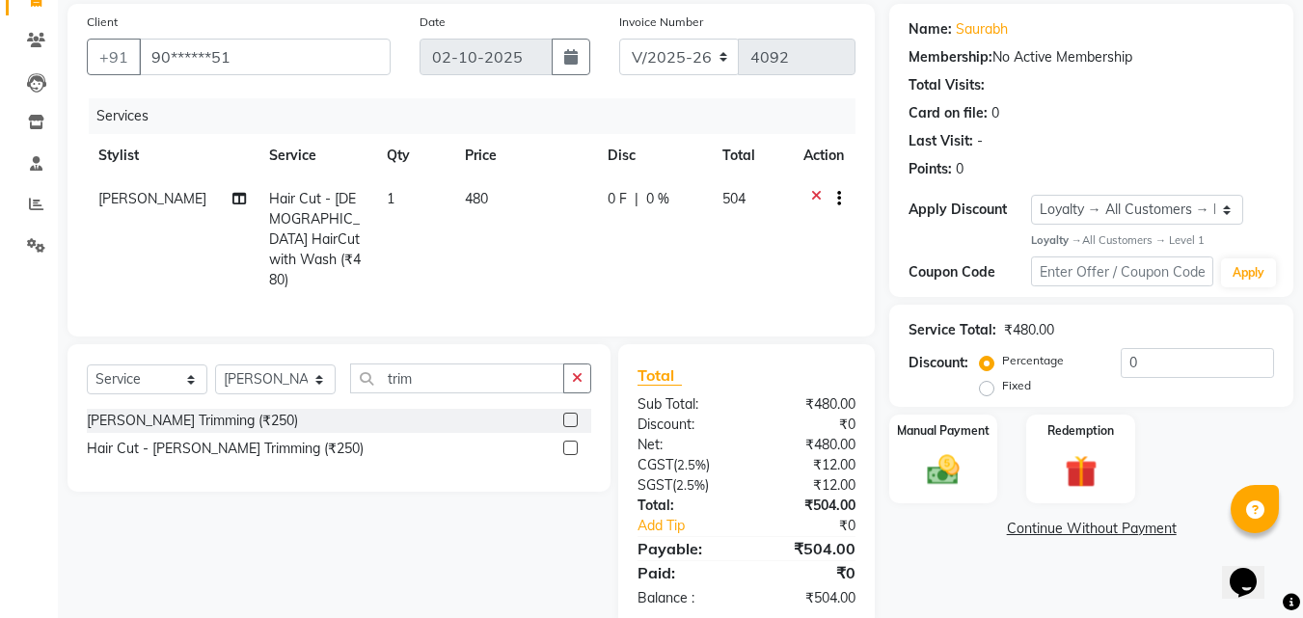
click at [1002, 388] on label "Fixed" at bounding box center [1016, 385] width 29 height 17
click at [986, 388] on input "Fixed" at bounding box center [991, 386] width 14 height 14
radio input "true"
drag, startPoint x: 1153, startPoint y: 371, endPoint x: 1316, endPoint y: 300, distance: 177.9
click at [1113, 369] on div "Percentage Fixed 0" at bounding box center [1129, 374] width 290 height 52
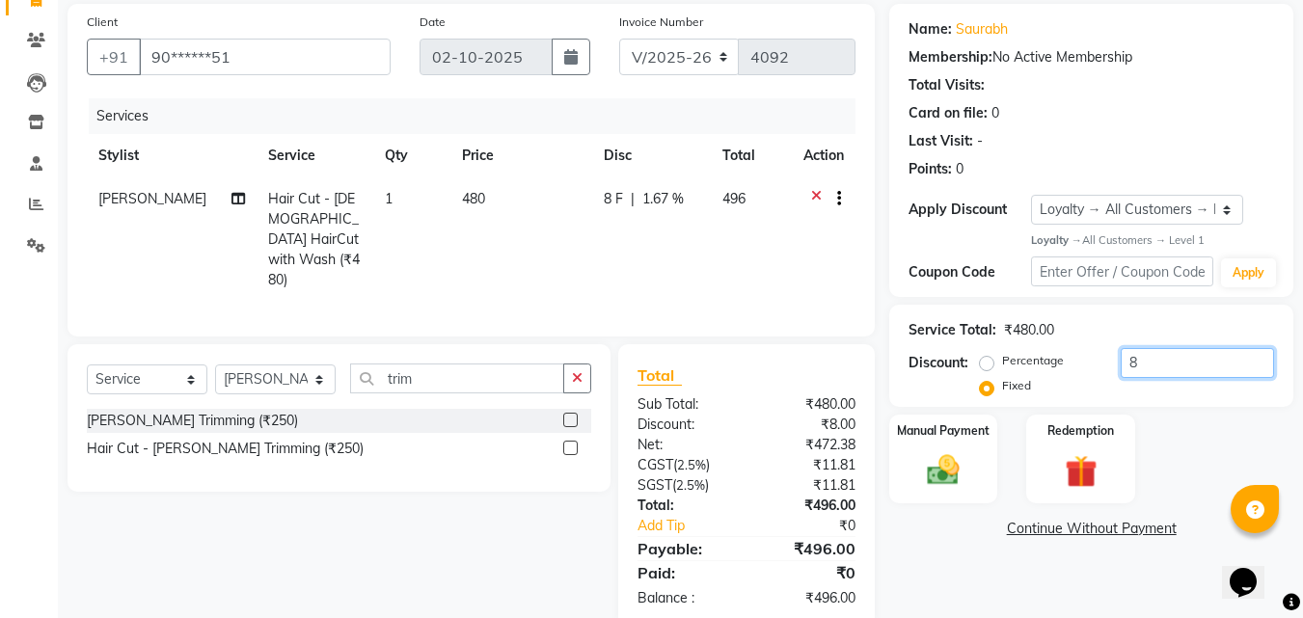
type input "80"
drag, startPoint x: 1156, startPoint y: 358, endPoint x: 1064, endPoint y: 359, distance: 92.6
click at [1064, 359] on div "Percentage Fixed 80" at bounding box center [1129, 374] width 290 height 52
click at [565, 413] on label at bounding box center [570, 420] width 14 height 14
click at [565, 415] on input "checkbox" at bounding box center [569, 421] width 13 height 13
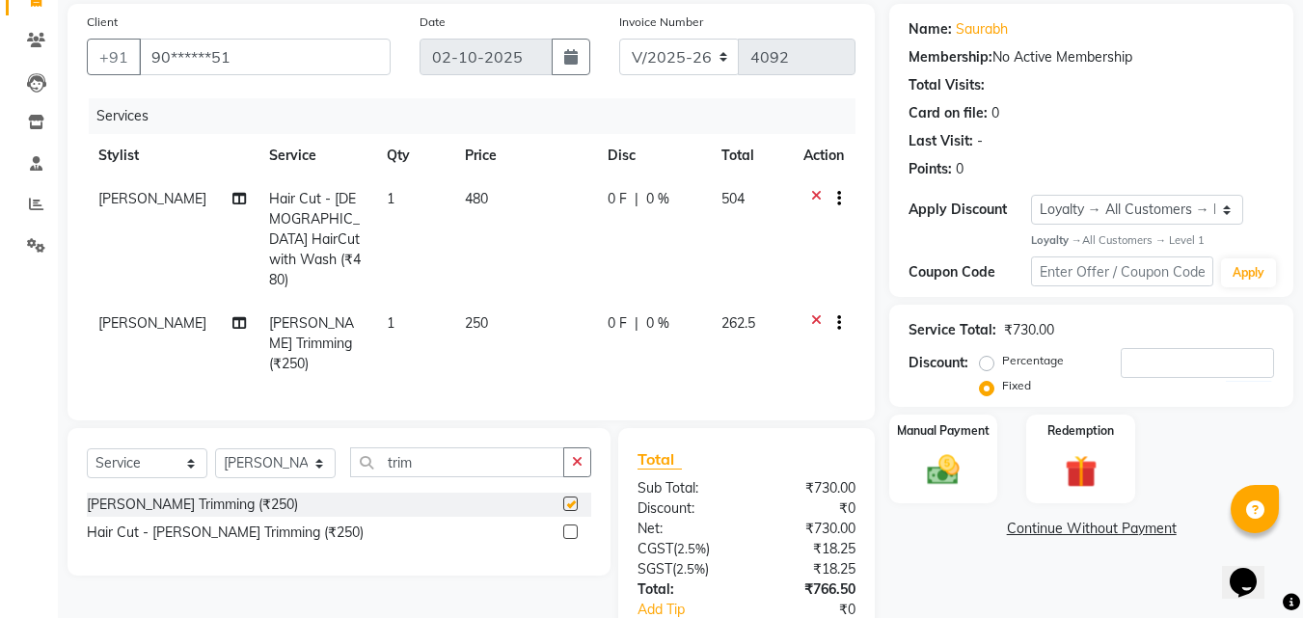
scroll to position [0, 0]
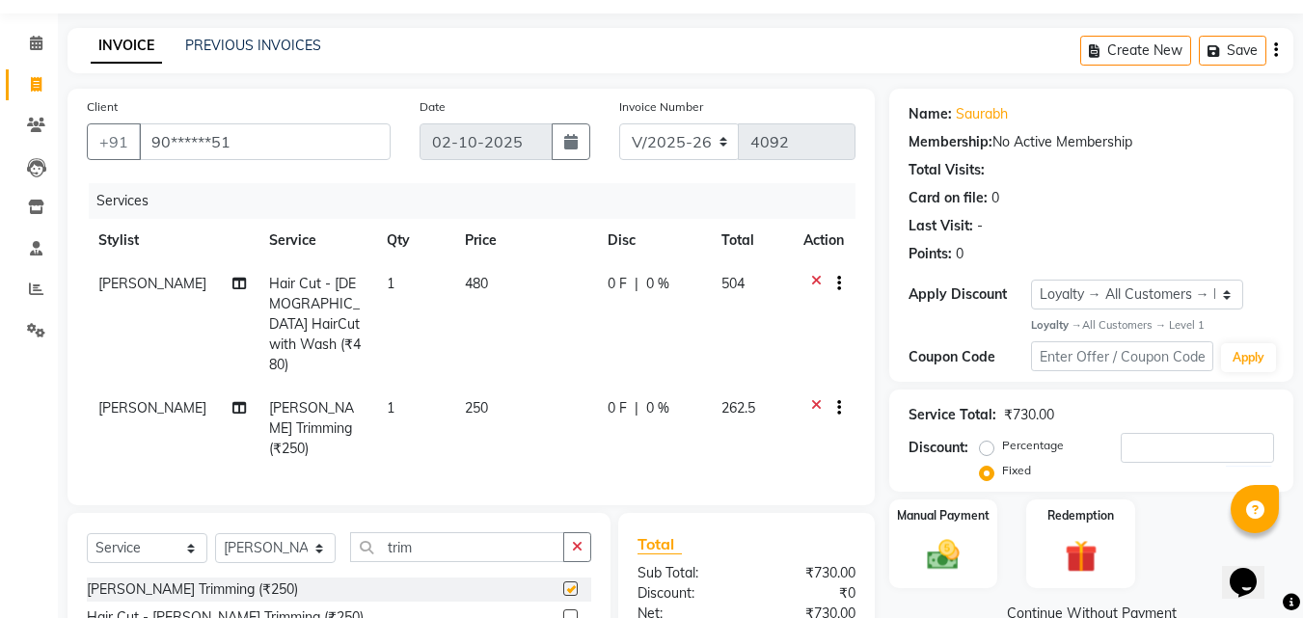
checkbox input "false"
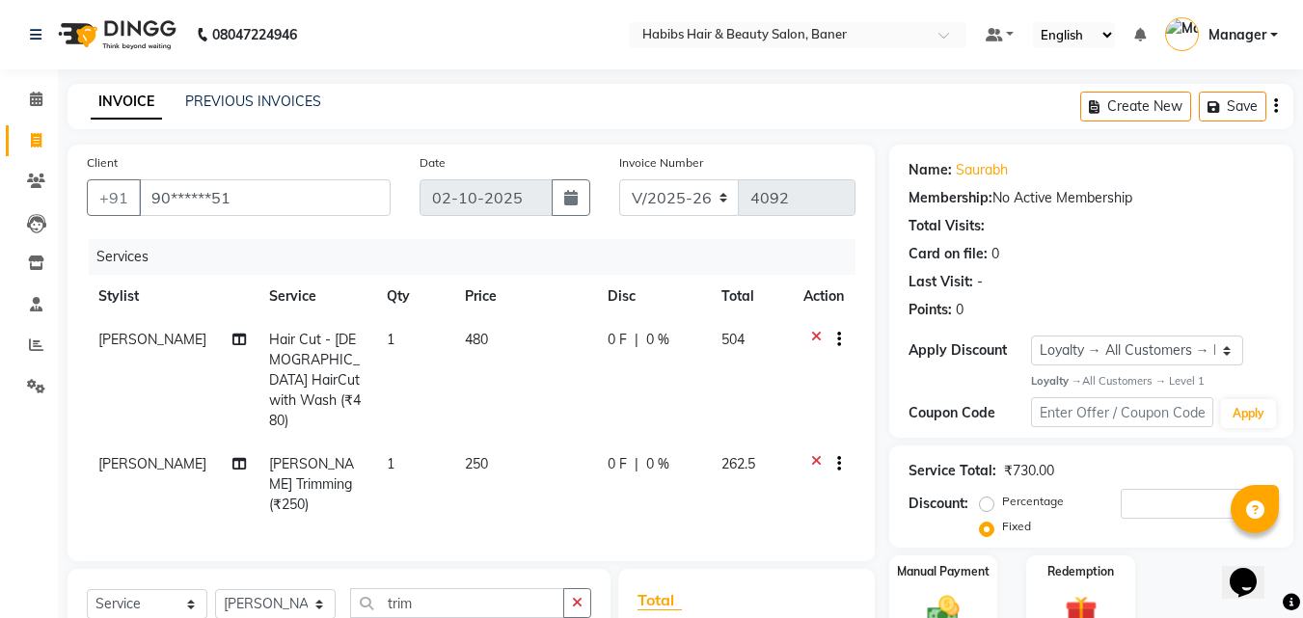
click at [630, 370] on td "0 F | 0 %" at bounding box center [653, 380] width 115 height 124
select select "88113"
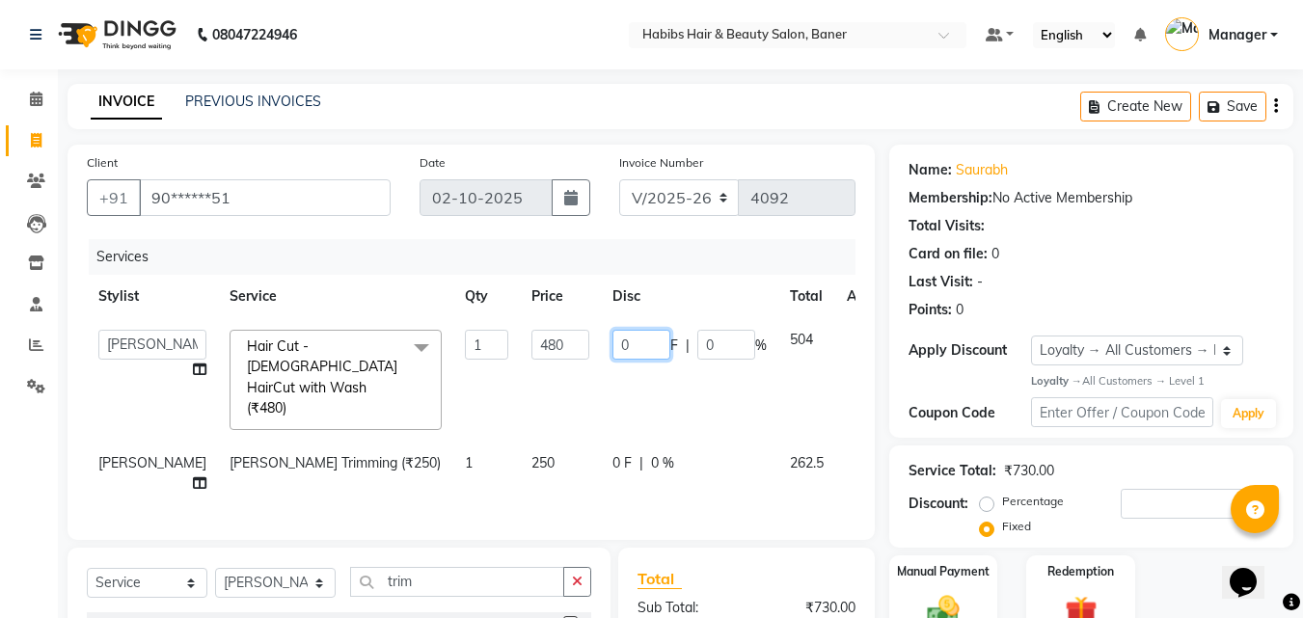
drag, startPoint x: 565, startPoint y: 341, endPoint x: 605, endPoint y: 335, distance: 40.1
click at [604, 339] on td "0 F | 0 %" at bounding box center [689, 379] width 177 height 123
type input "80"
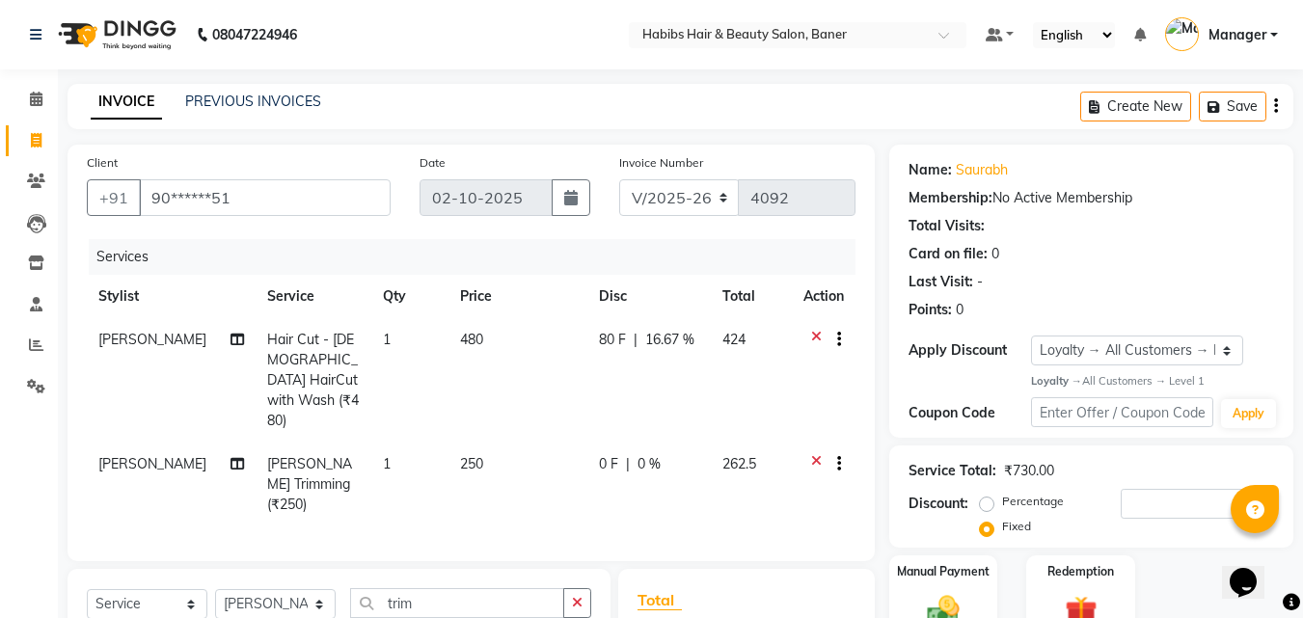
click at [661, 277] on th "Disc" at bounding box center [649, 296] width 124 height 43
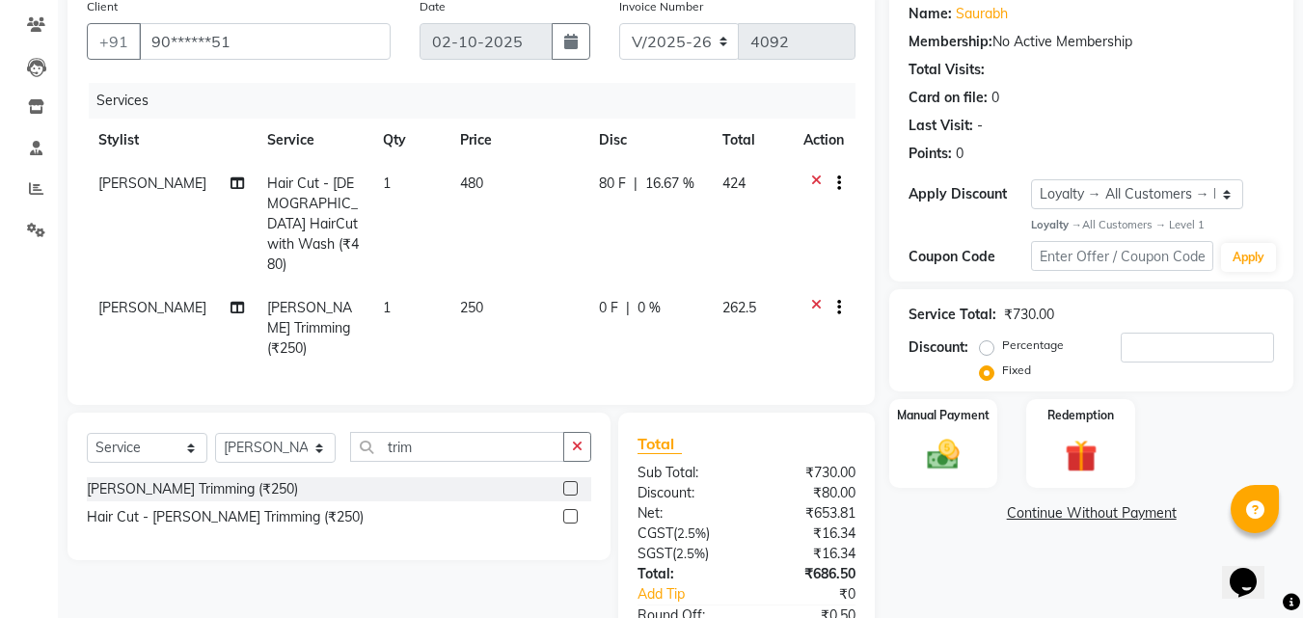
scroll to position [44, 0]
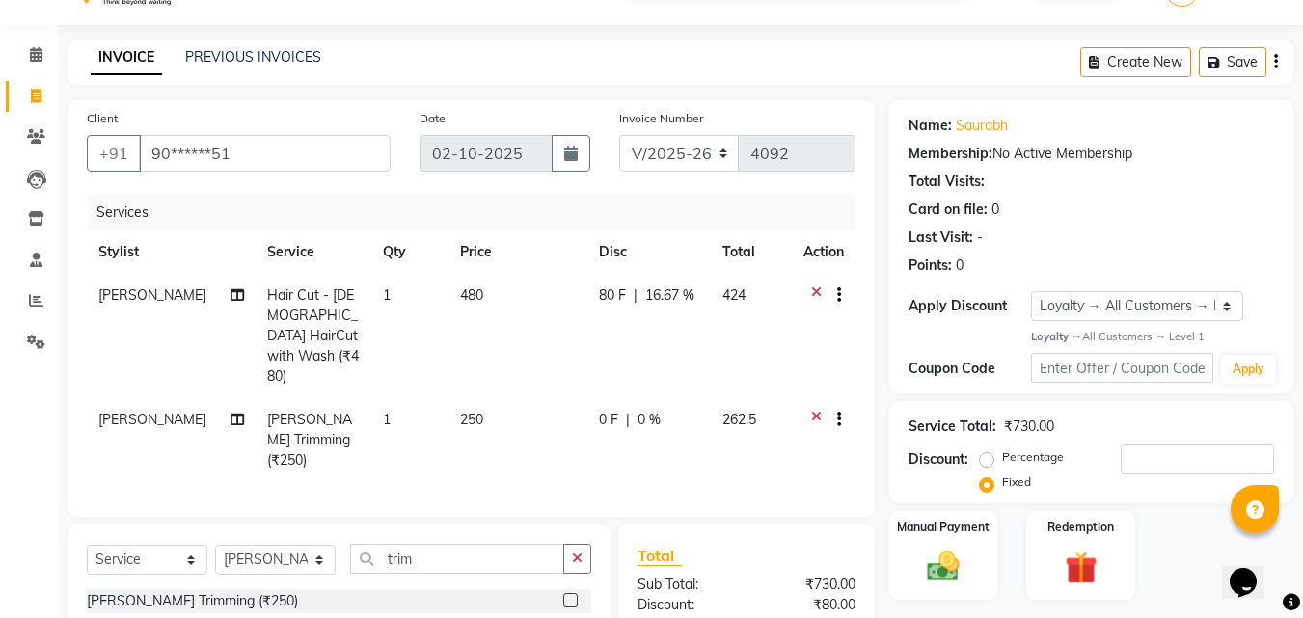
click at [588, 302] on td "80 F | 16.67 %" at bounding box center [649, 336] width 124 height 124
select select "88113"
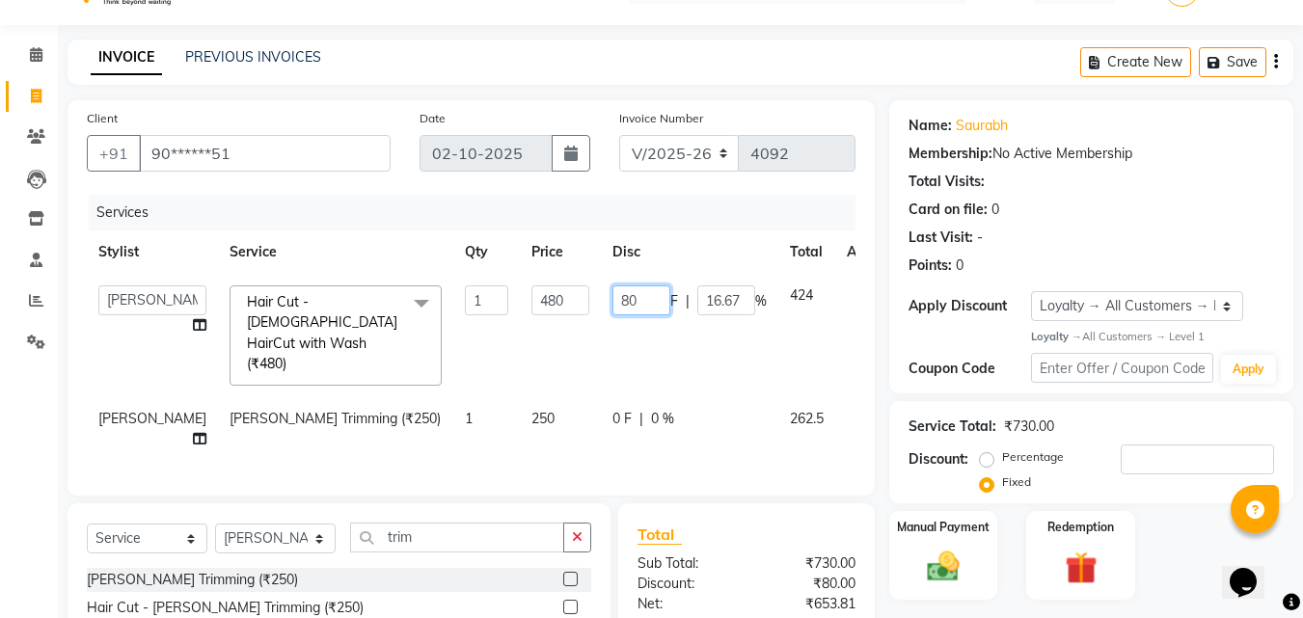
drag, startPoint x: 565, startPoint y: 301, endPoint x: 625, endPoint y: 294, distance: 60.2
click at [614, 295] on input "80" at bounding box center [641, 300] width 58 height 30
type input "60"
click at [580, 233] on tr "Stylist Service Qty Price Disc Total Action" at bounding box center [493, 251] width 812 height 43
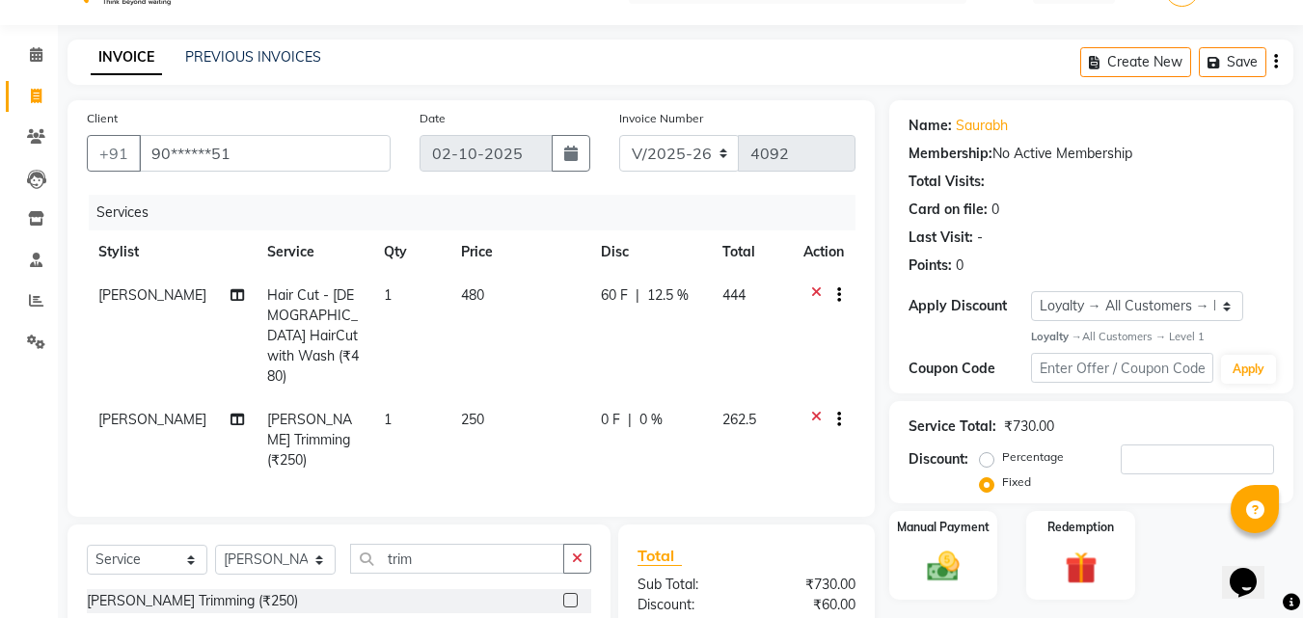
scroll to position [141, 0]
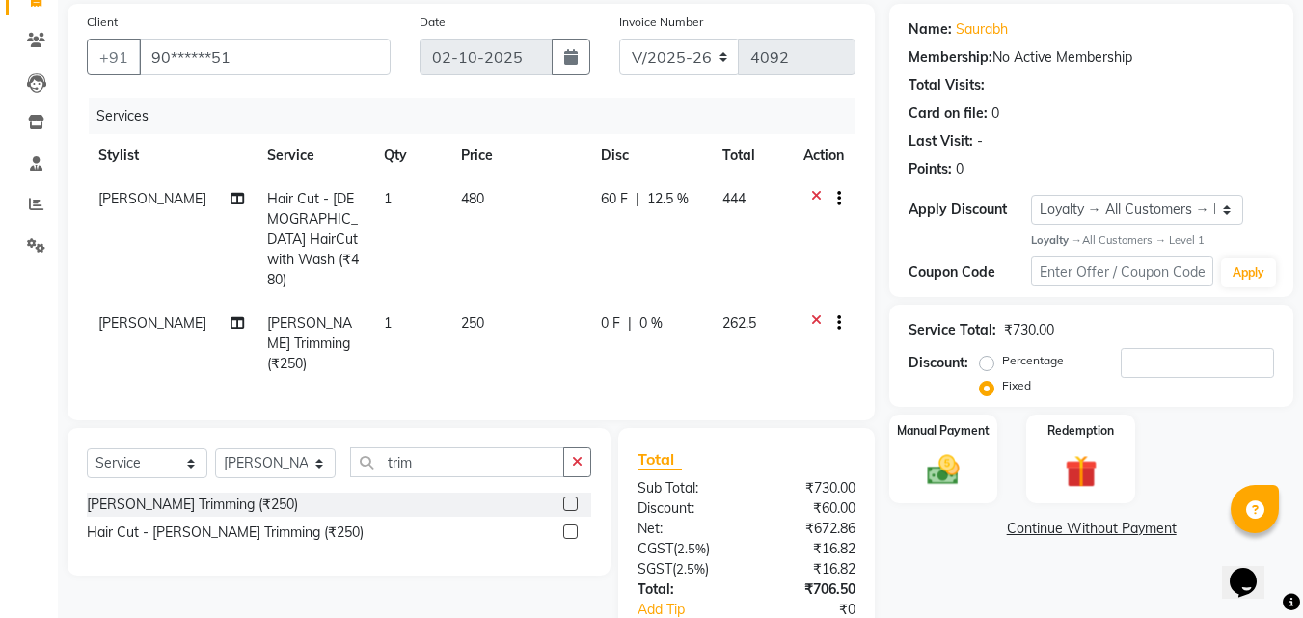
click at [600, 225] on td "60 F | 12.5 %" at bounding box center [650, 239] width 122 height 124
select select "88113"
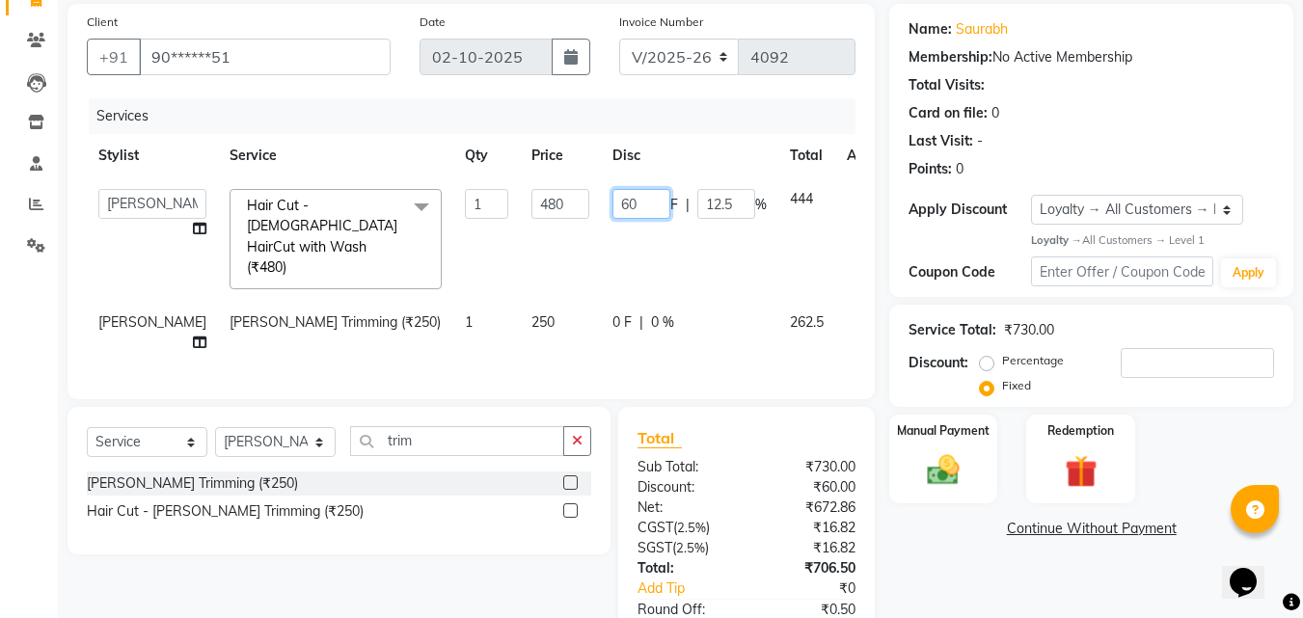
drag, startPoint x: 565, startPoint y: 203, endPoint x: 700, endPoint y: 202, distance: 135.0
click at [633, 202] on div "60 F | 12.5 %" at bounding box center [689, 204] width 154 height 30
type input "40"
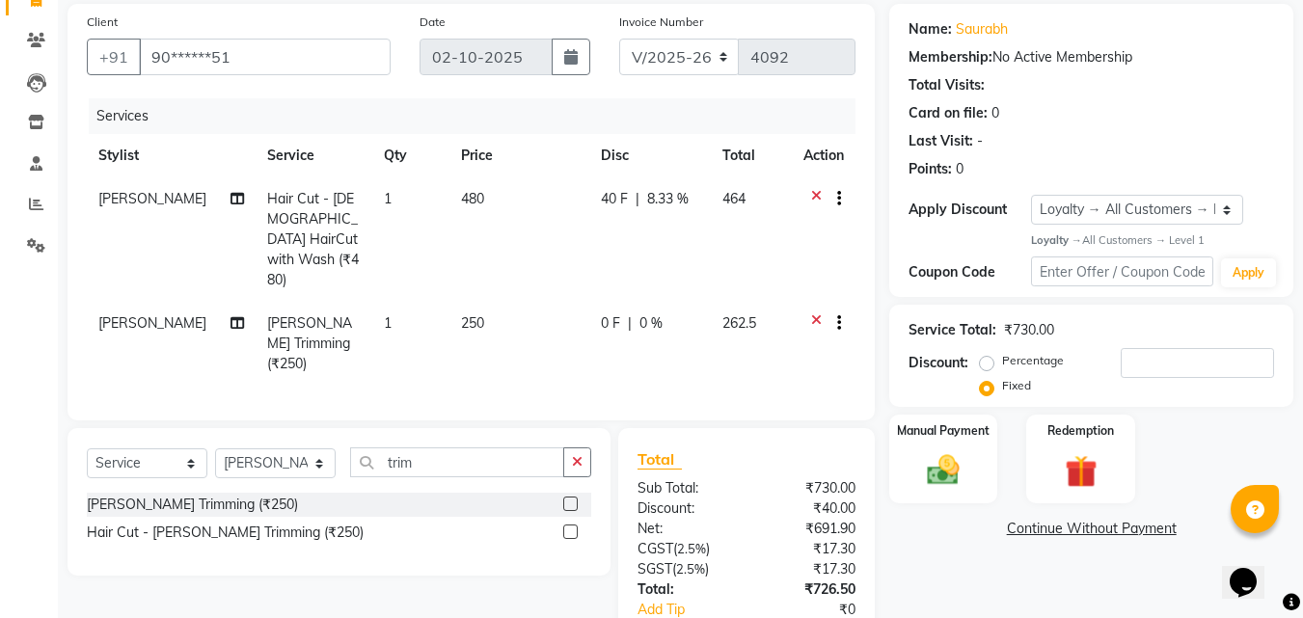
click at [657, 109] on div "Services" at bounding box center [479, 116] width 781 height 36
click at [589, 240] on td "40 F | 8.33 %" at bounding box center [650, 239] width 122 height 124
select select "88113"
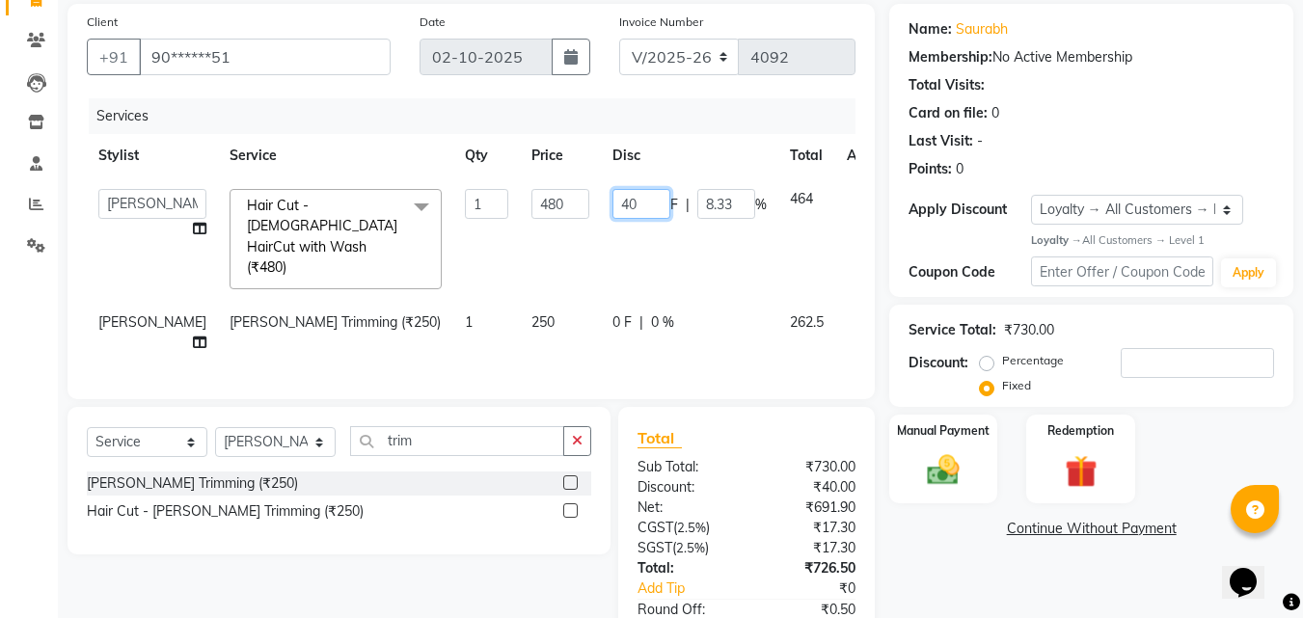
drag, startPoint x: 553, startPoint y: 202, endPoint x: 604, endPoint y: 193, distance: 51.8
click at [604, 193] on td "40 F | 8.33 %" at bounding box center [689, 238] width 177 height 123
type input "25"
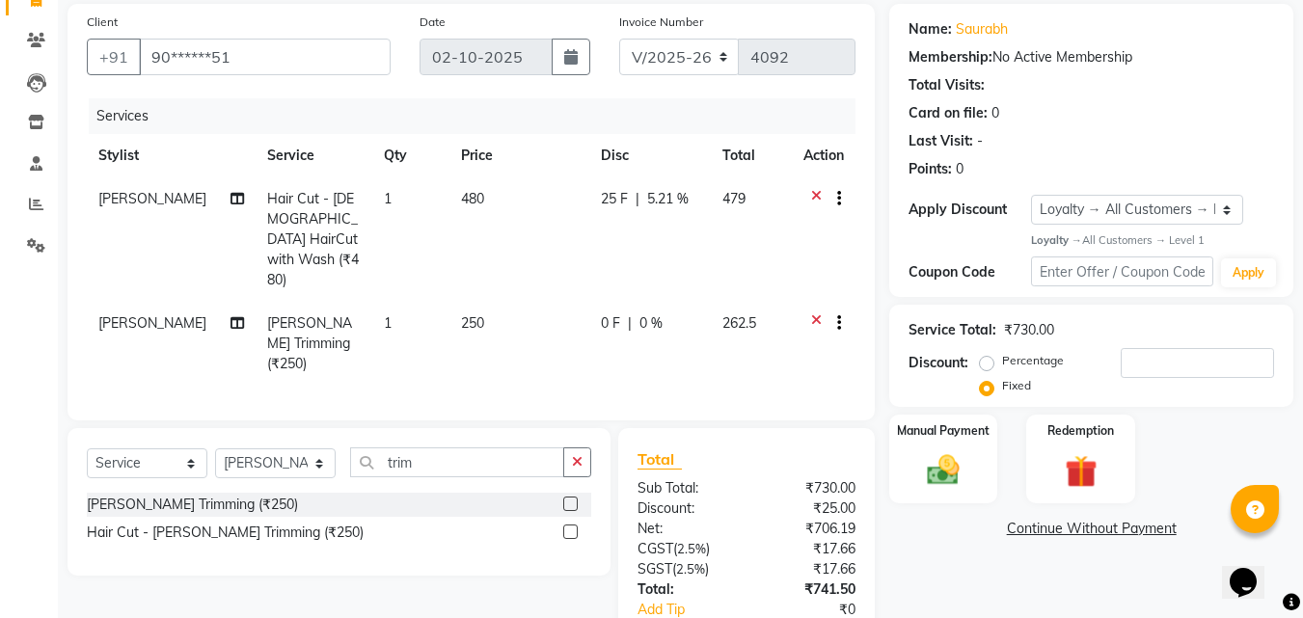
click at [719, 132] on div "Services" at bounding box center [479, 116] width 781 height 36
click at [601, 198] on span "25 F" at bounding box center [614, 199] width 27 height 20
select select "88113"
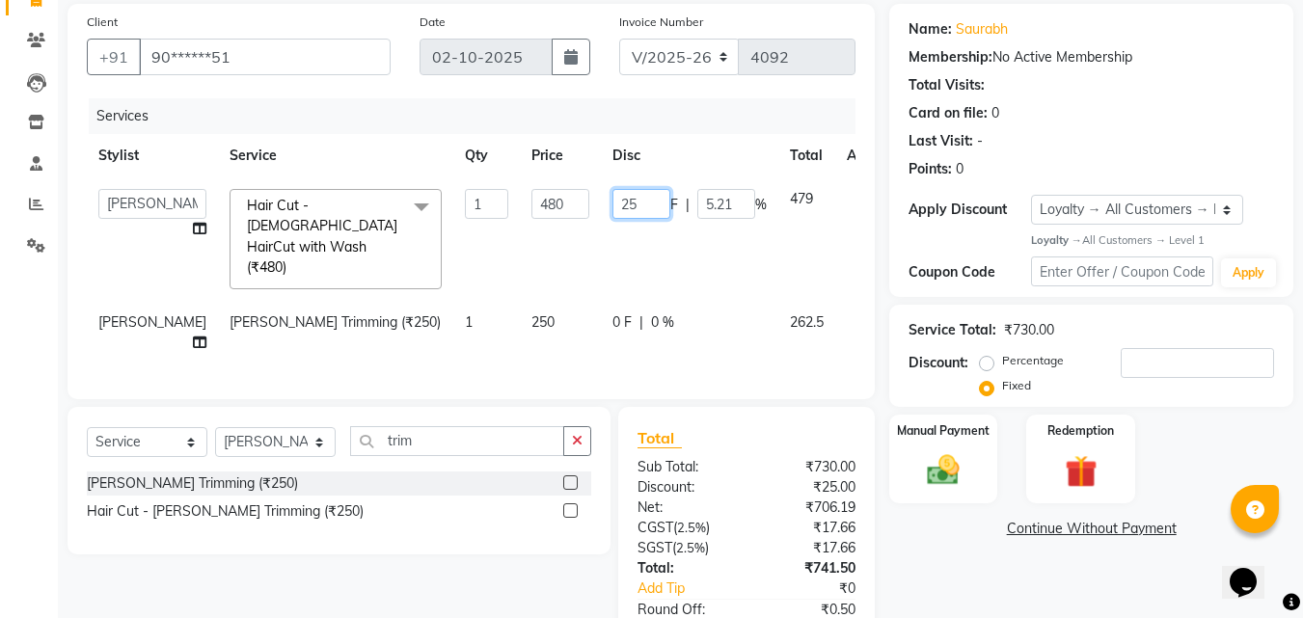
drag, startPoint x: 572, startPoint y: 203, endPoint x: 637, endPoint y: 203, distance: 65.6
click at [637, 203] on div "25 F | 5.21 %" at bounding box center [689, 204] width 154 height 30
type input "25.5"
click at [664, 120] on div "Services" at bounding box center [479, 116] width 781 height 36
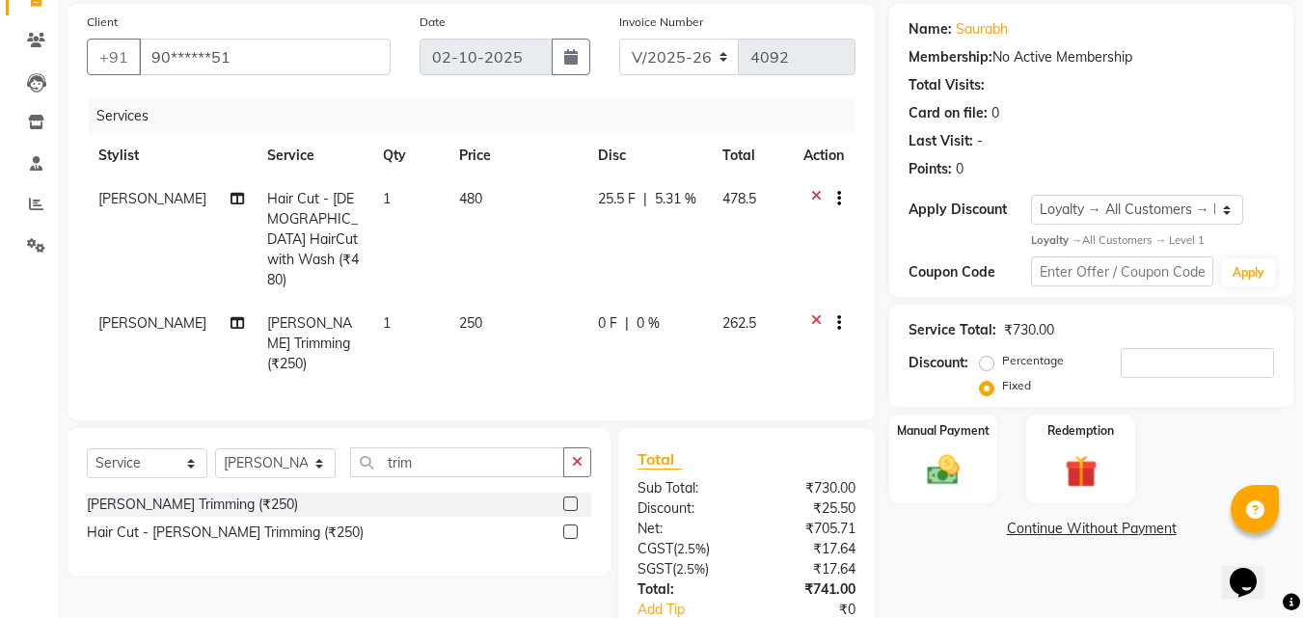
click at [607, 196] on span "25.5 F" at bounding box center [617, 199] width 38 height 20
select select "88113"
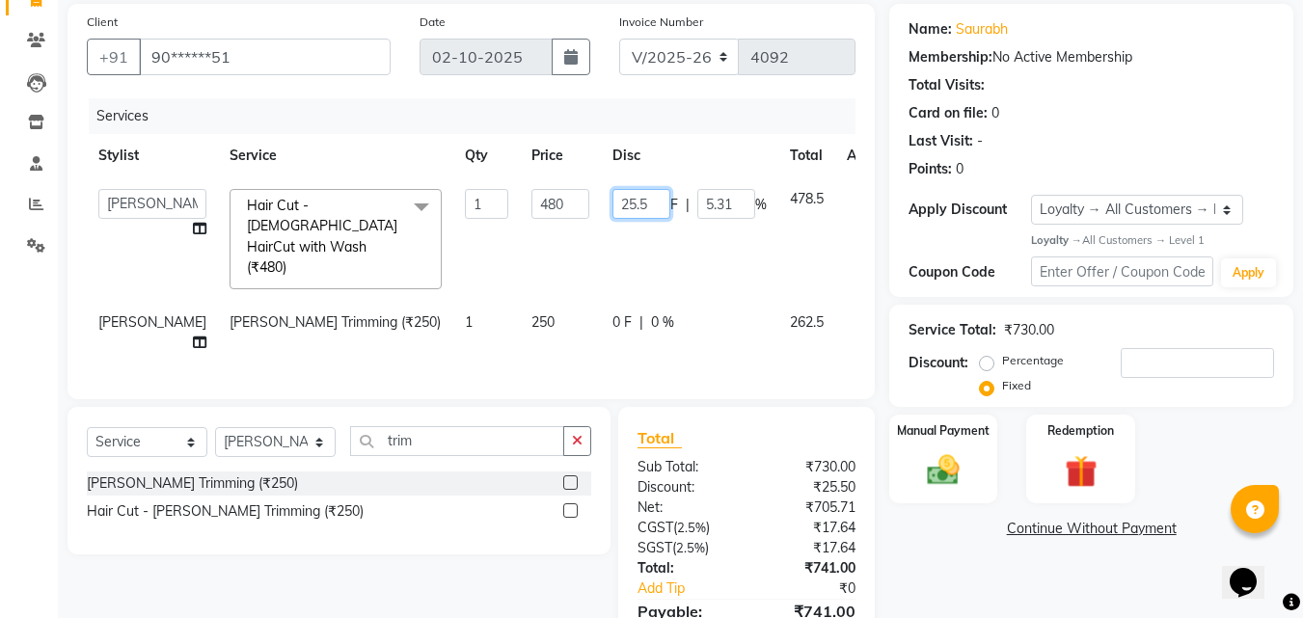
drag, startPoint x: 571, startPoint y: 201, endPoint x: 622, endPoint y: 208, distance: 51.7
click at [620, 208] on input "25.5" at bounding box center [641, 204] width 58 height 30
type input "26"
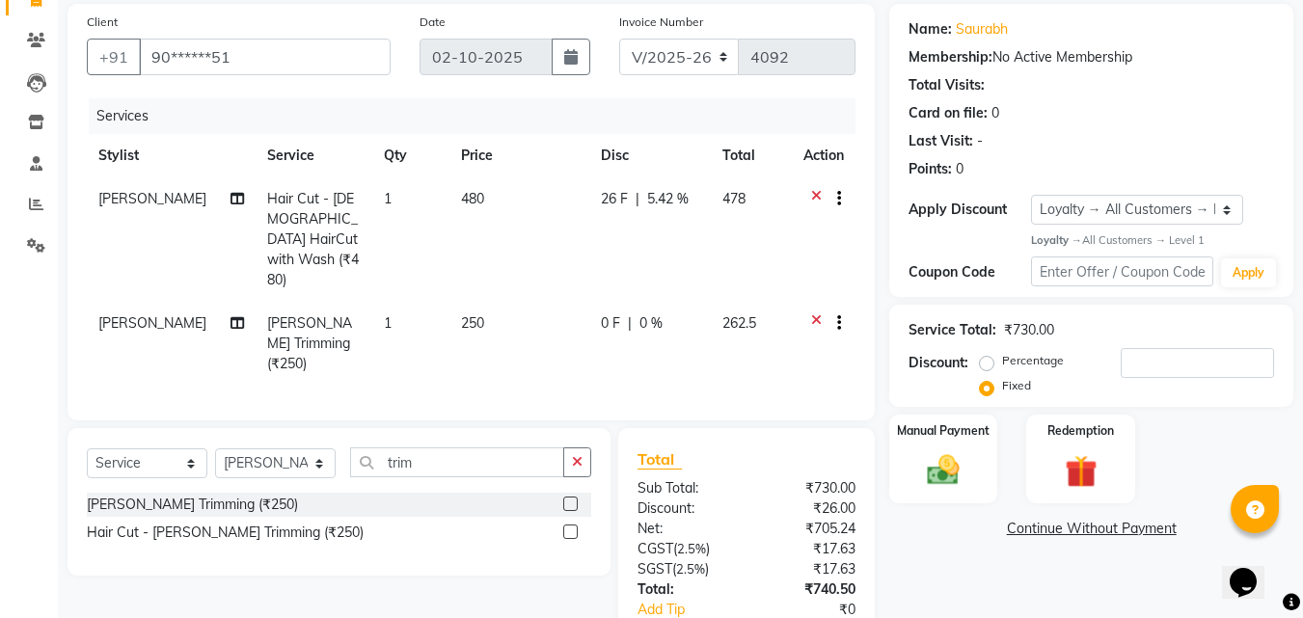
click at [615, 144] on th "Disc" at bounding box center [650, 155] width 122 height 43
click at [601, 196] on span "26 F" at bounding box center [614, 199] width 27 height 20
select select "88113"
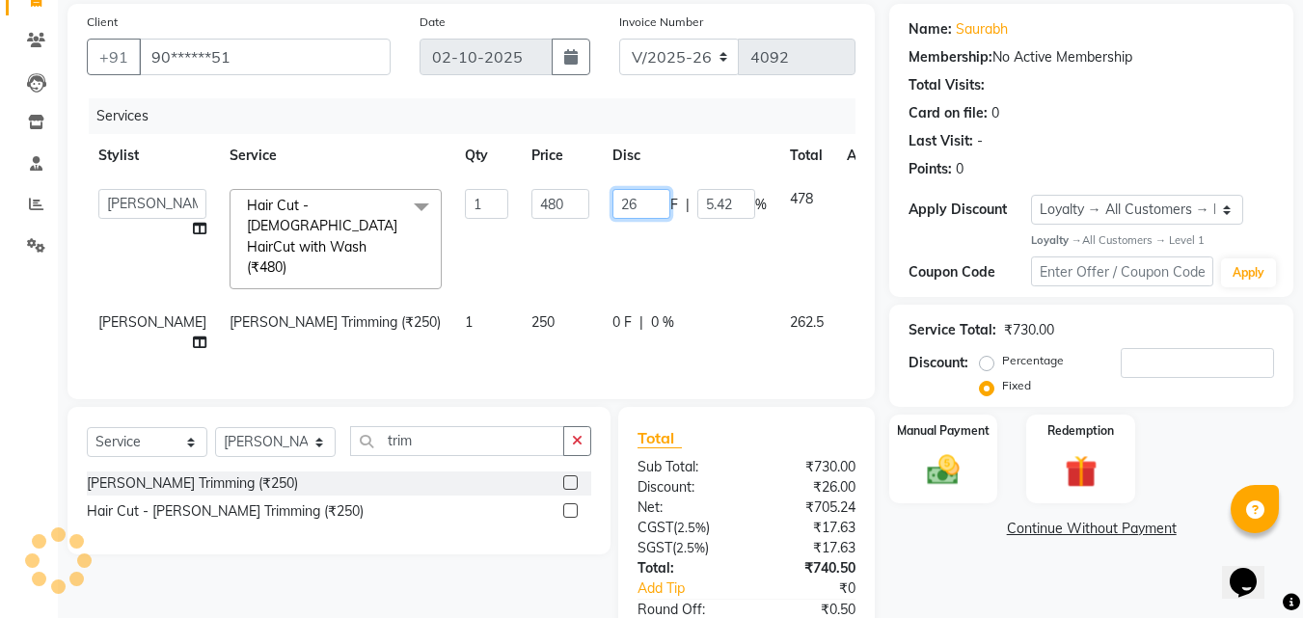
drag, startPoint x: 571, startPoint y: 196, endPoint x: 680, endPoint y: 196, distance: 109.0
click at [672, 196] on div "26 F | 5.42 %" at bounding box center [689, 204] width 154 height 30
type input "25"
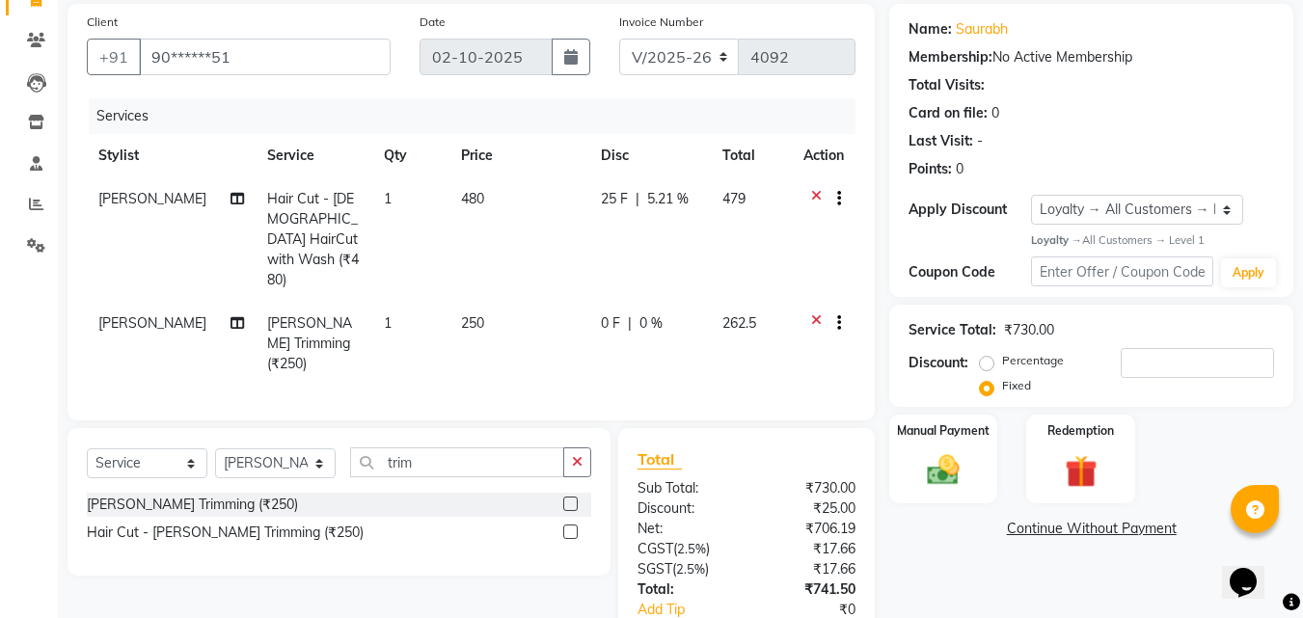
click at [672, 137] on th "Disc" at bounding box center [650, 155] width 122 height 43
click at [648, 199] on span "5.21 %" at bounding box center [667, 199] width 41 height 20
select select "88113"
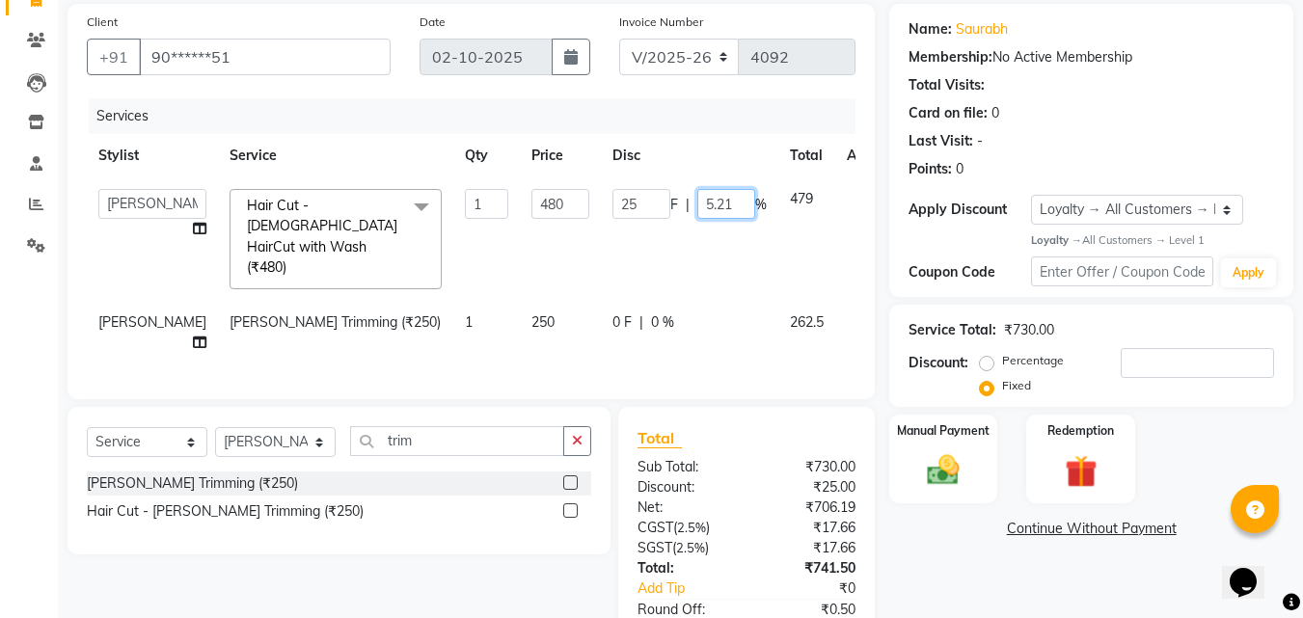
drag, startPoint x: 670, startPoint y: 204, endPoint x: 691, endPoint y: 205, distance: 20.3
click at [697, 205] on input "5.21" at bounding box center [726, 204] width 58 height 30
type input "5.25"
click at [665, 135] on th "Disc" at bounding box center [689, 155] width 177 height 43
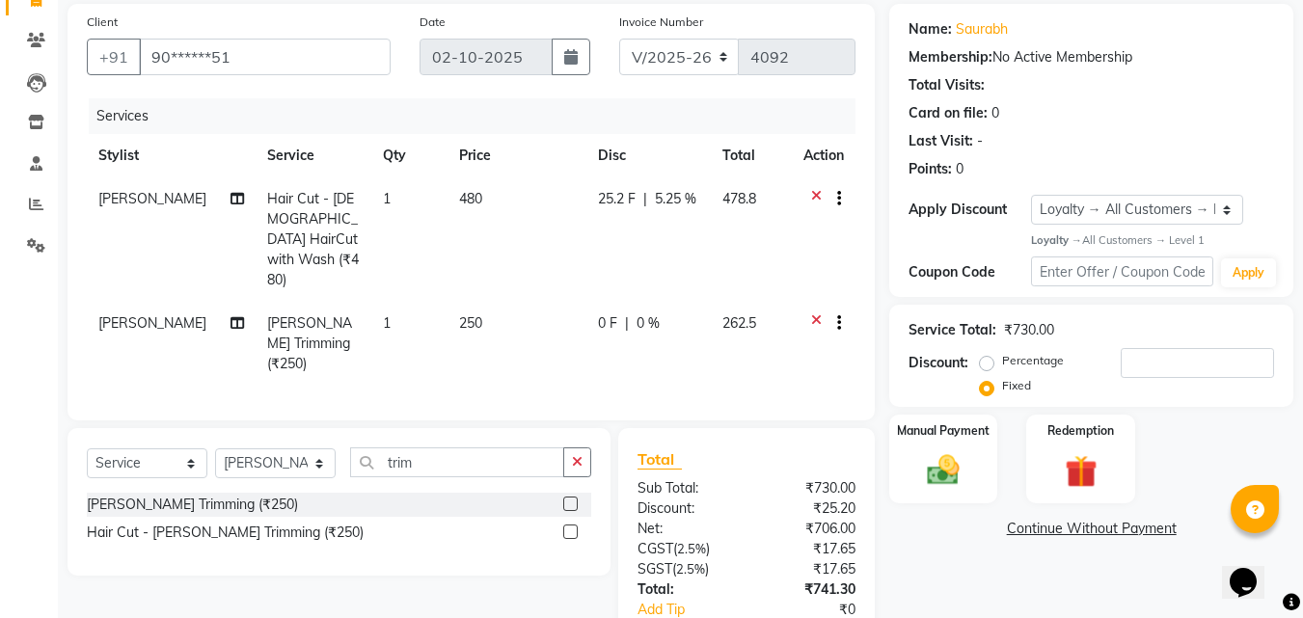
click at [670, 199] on span "5.25 %" at bounding box center [675, 199] width 41 height 20
select select "88113"
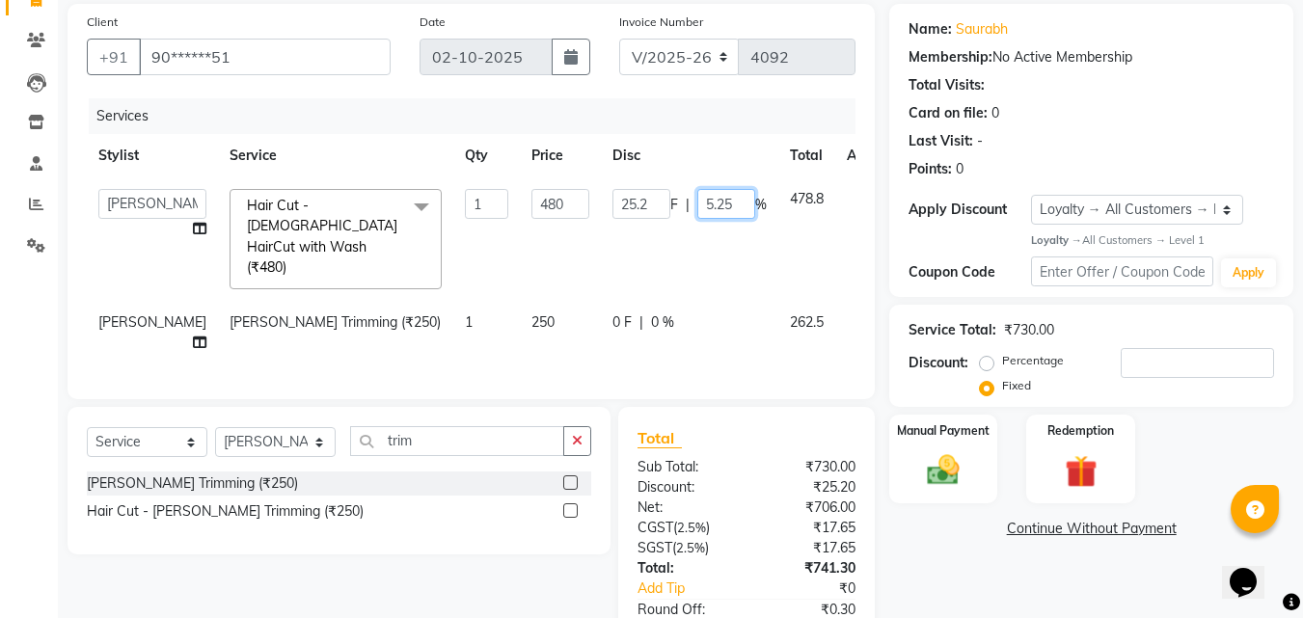
click at [697, 206] on input "5.25" at bounding box center [726, 204] width 58 height 30
click at [697, 201] on input "5.25" at bounding box center [726, 204] width 58 height 30
type input "5.20"
click at [664, 112] on div "Services" at bounding box center [479, 116] width 781 height 36
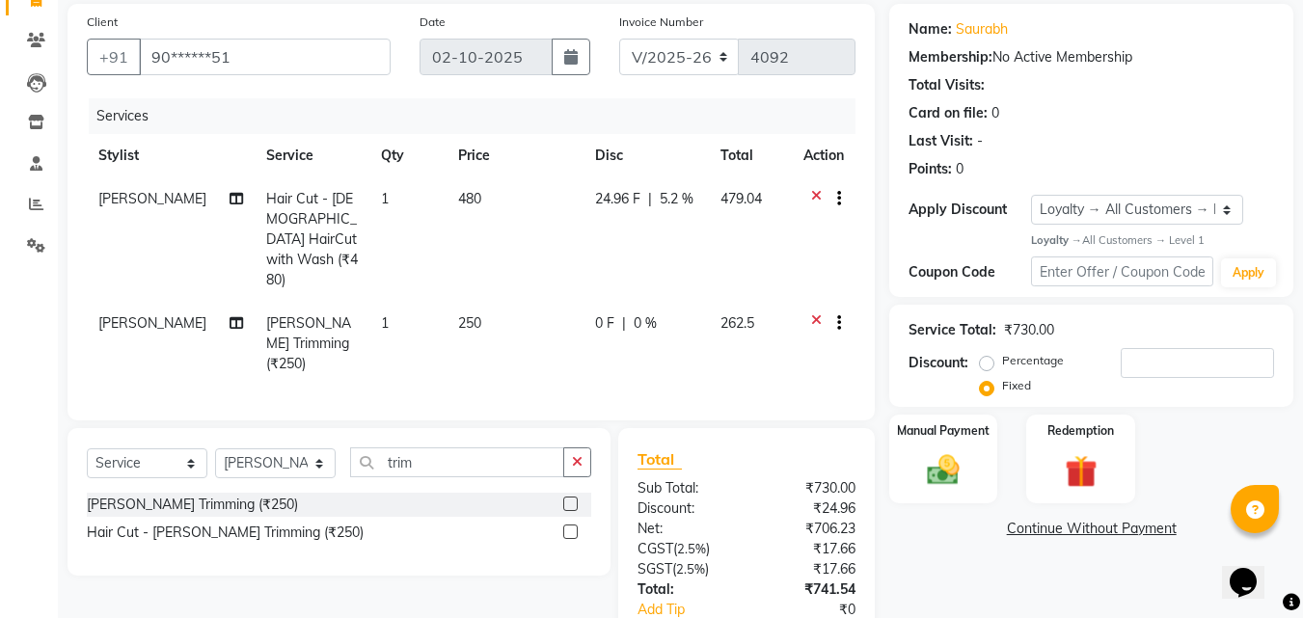
click at [664, 213] on td "24.96 F | 5.2 %" at bounding box center [645, 239] width 124 height 124
select select "88113"
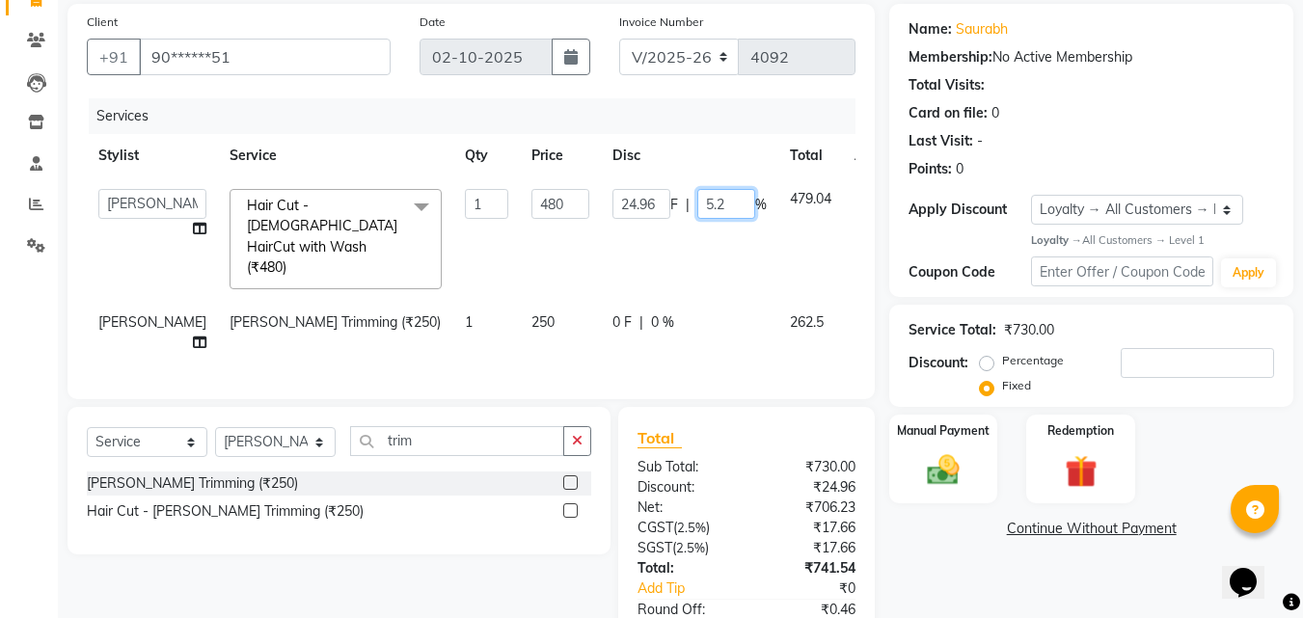
drag, startPoint x: 657, startPoint y: 204, endPoint x: 707, endPoint y: 206, distance: 50.2
click at [707, 206] on div "24.96 F | 5.2 %" at bounding box center [689, 204] width 154 height 30
type input "5"
click at [615, 118] on div "Services" at bounding box center [479, 116] width 781 height 36
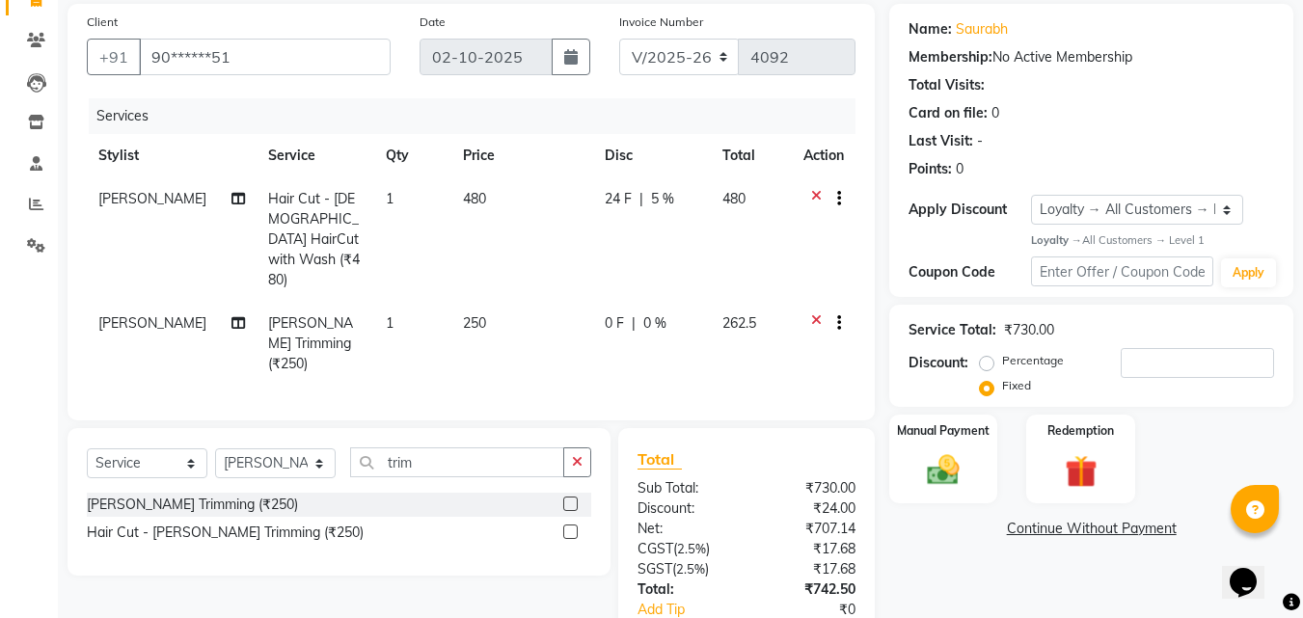
drag, startPoint x: 608, startPoint y: 305, endPoint x: 618, endPoint y: 302, distance: 11.0
click at [610, 305] on td "0 F | 0 %" at bounding box center [651, 344] width 117 height 84
select select "88113"
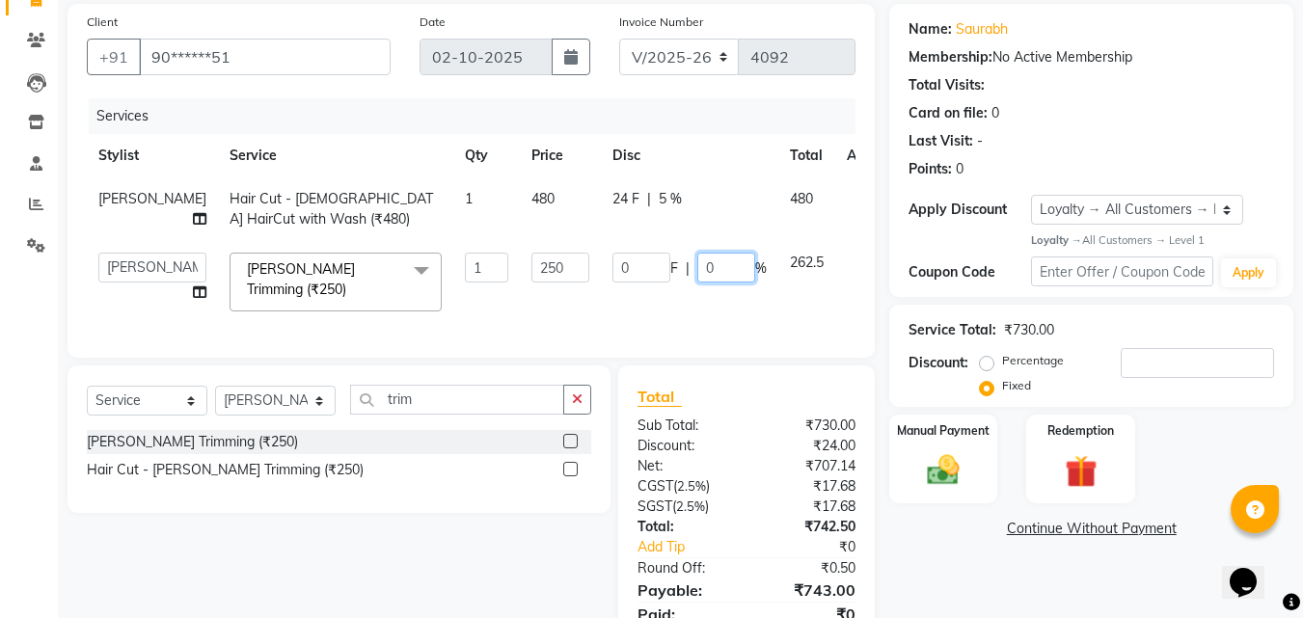
click at [697, 265] on input "0" at bounding box center [726, 268] width 58 height 30
type input "5"
click at [691, 114] on div "Services" at bounding box center [479, 116] width 781 height 36
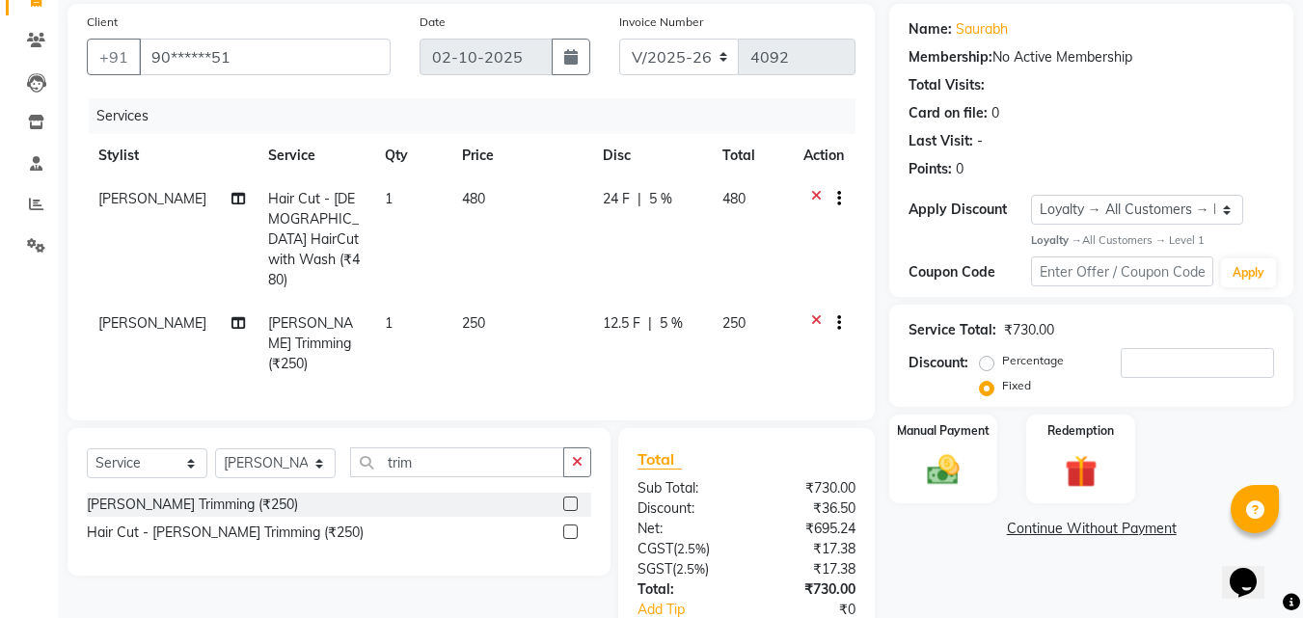
click at [646, 313] on div "12.5 F | 5 %" at bounding box center [651, 323] width 97 height 20
select select "88113"
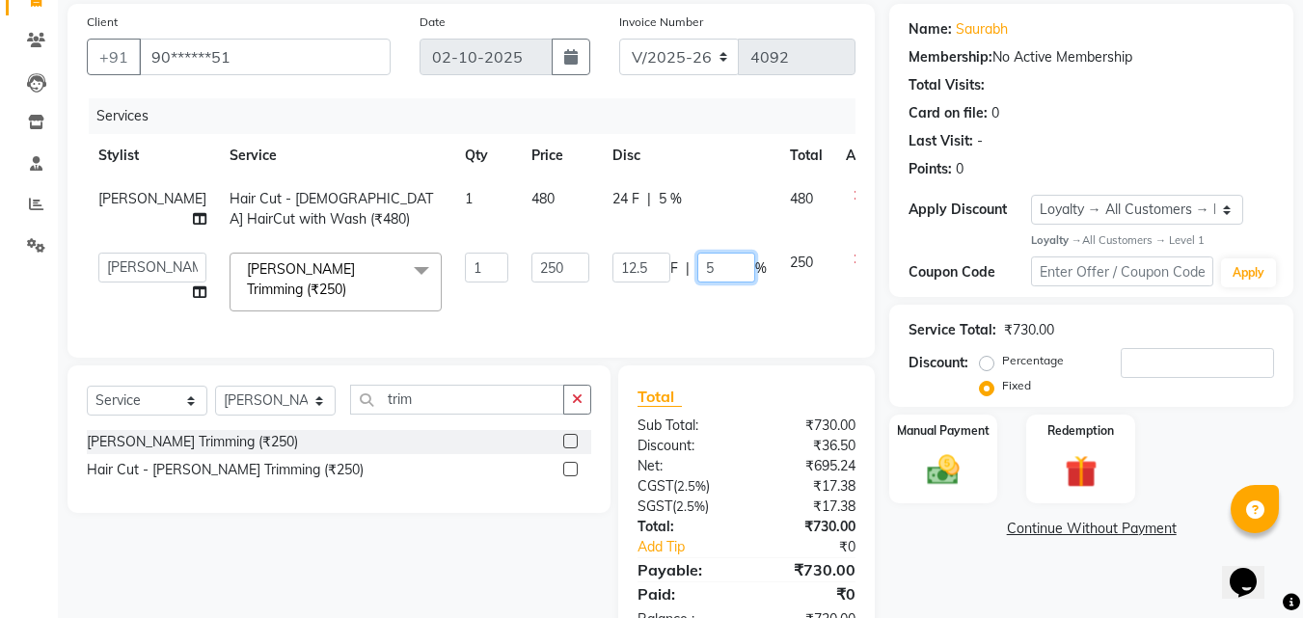
drag, startPoint x: 656, startPoint y: 270, endPoint x: 689, endPoint y: 266, distance: 33.0
click at [697, 268] on input "5" at bounding box center [726, 268] width 58 height 30
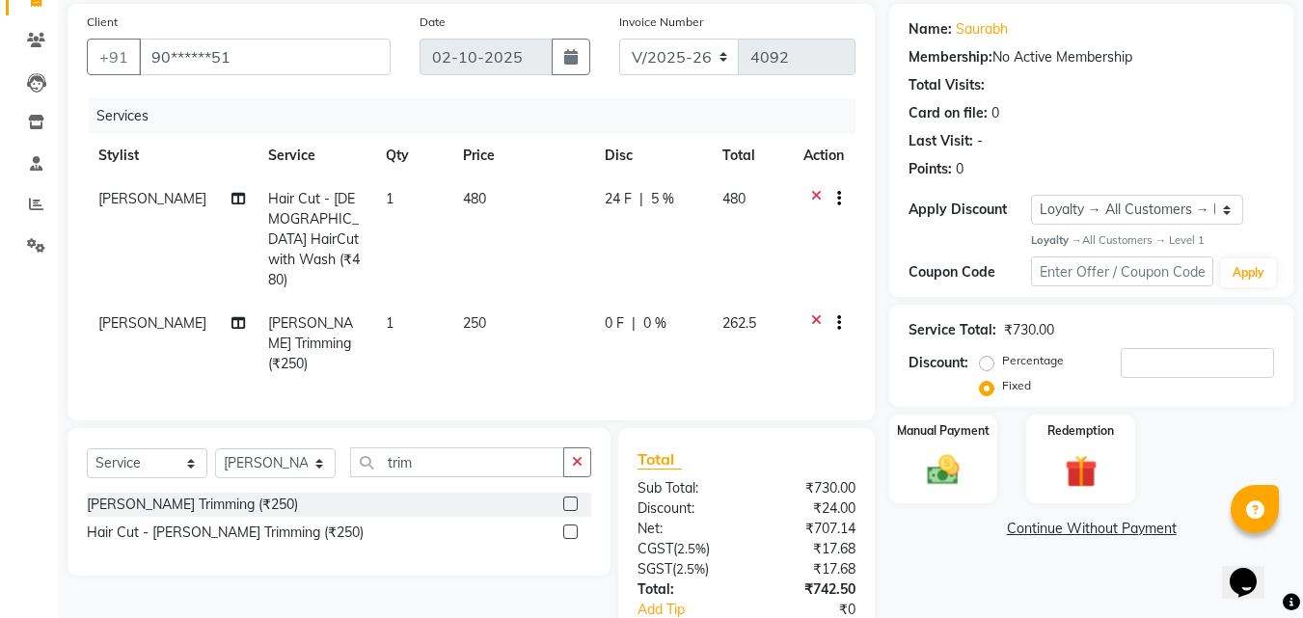
click at [1230, 111] on div "Card on file: 0" at bounding box center [1091, 113] width 366 height 20
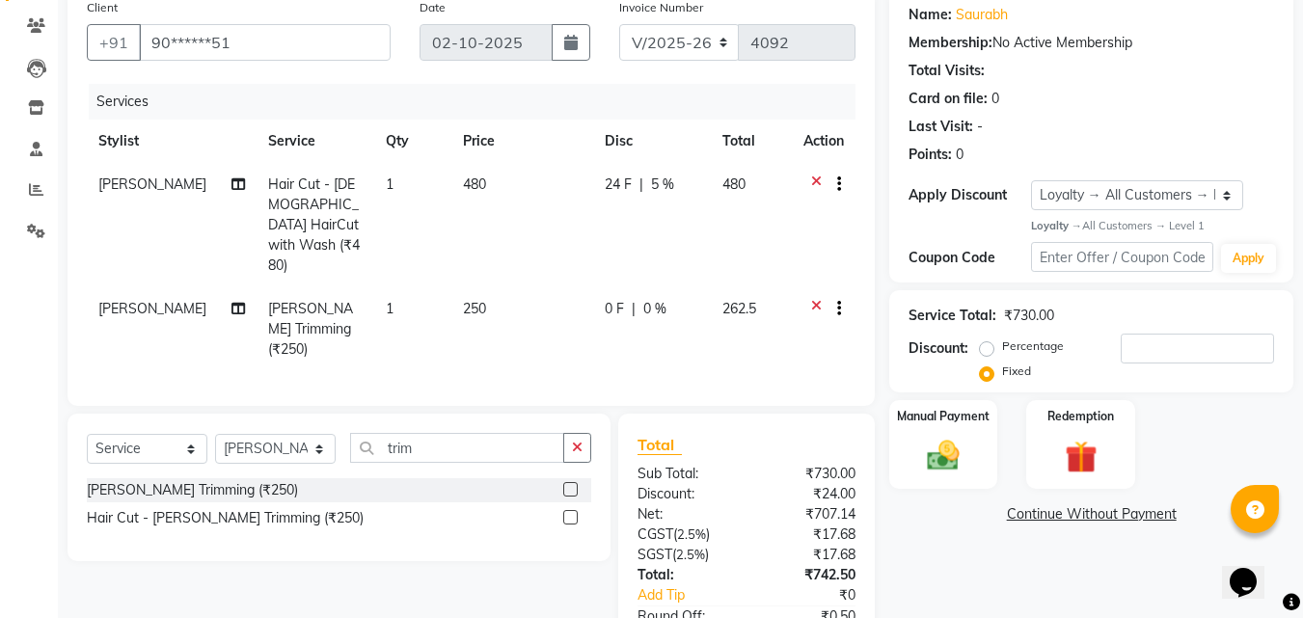
scroll to position [44, 0]
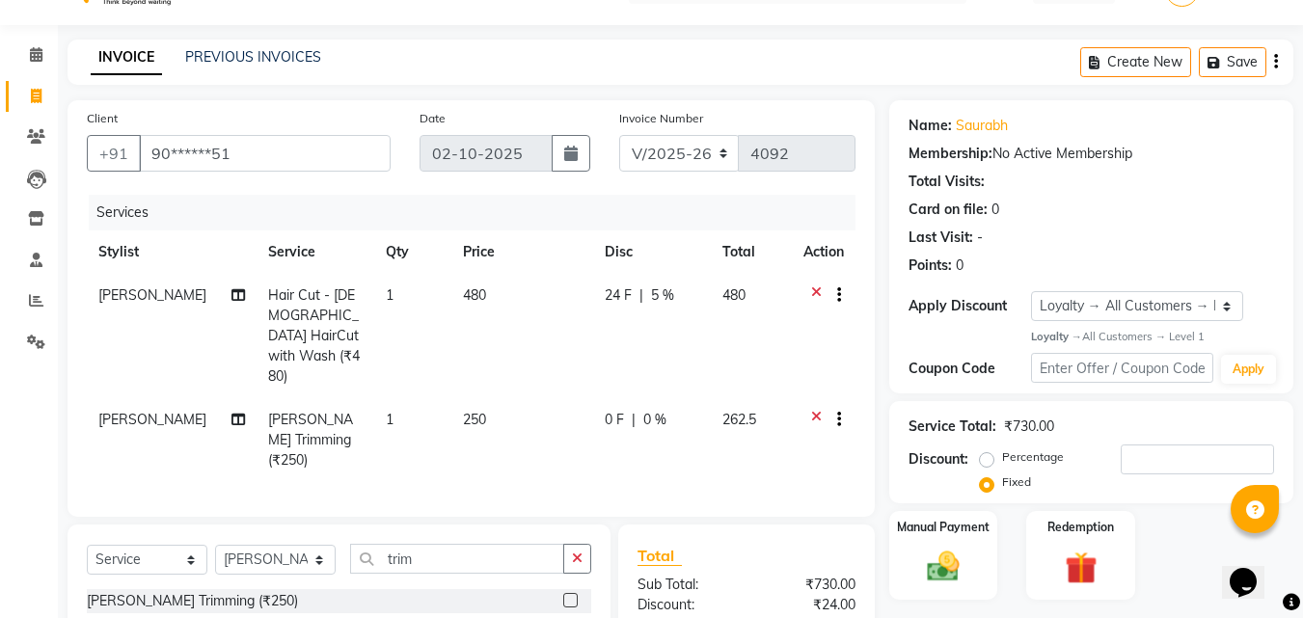
click at [493, 398] on td "250" at bounding box center [522, 440] width 142 height 84
select select "88113"
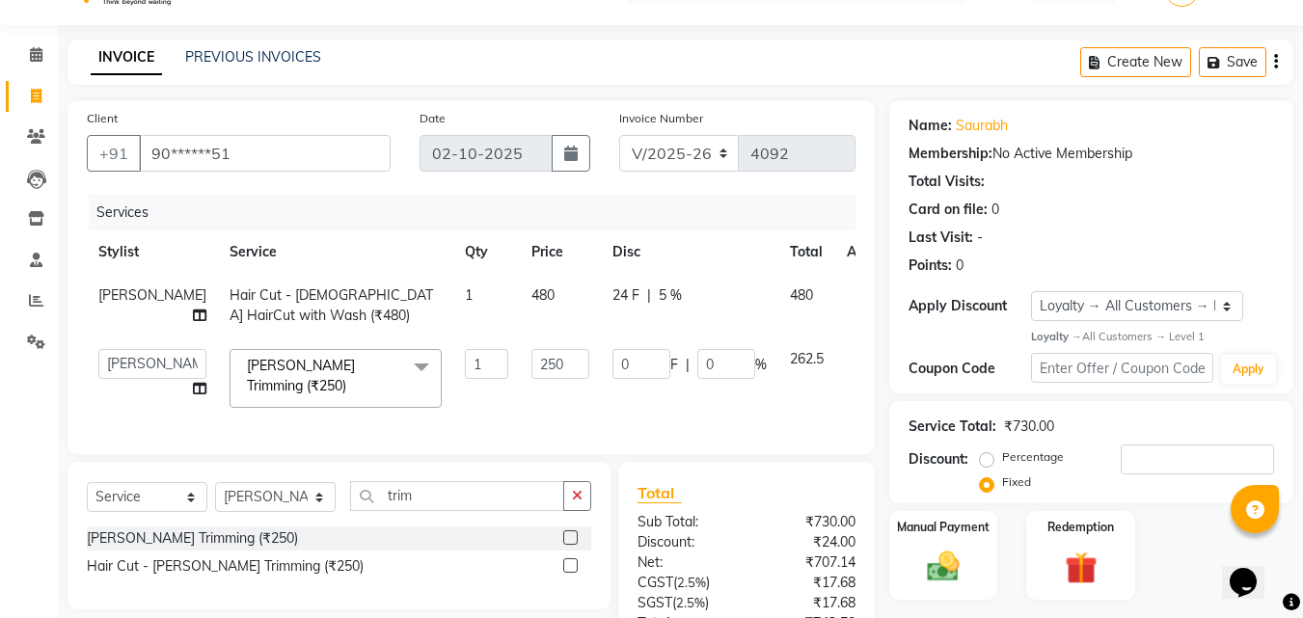
click at [854, 353] on icon at bounding box center [859, 361] width 11 height 24
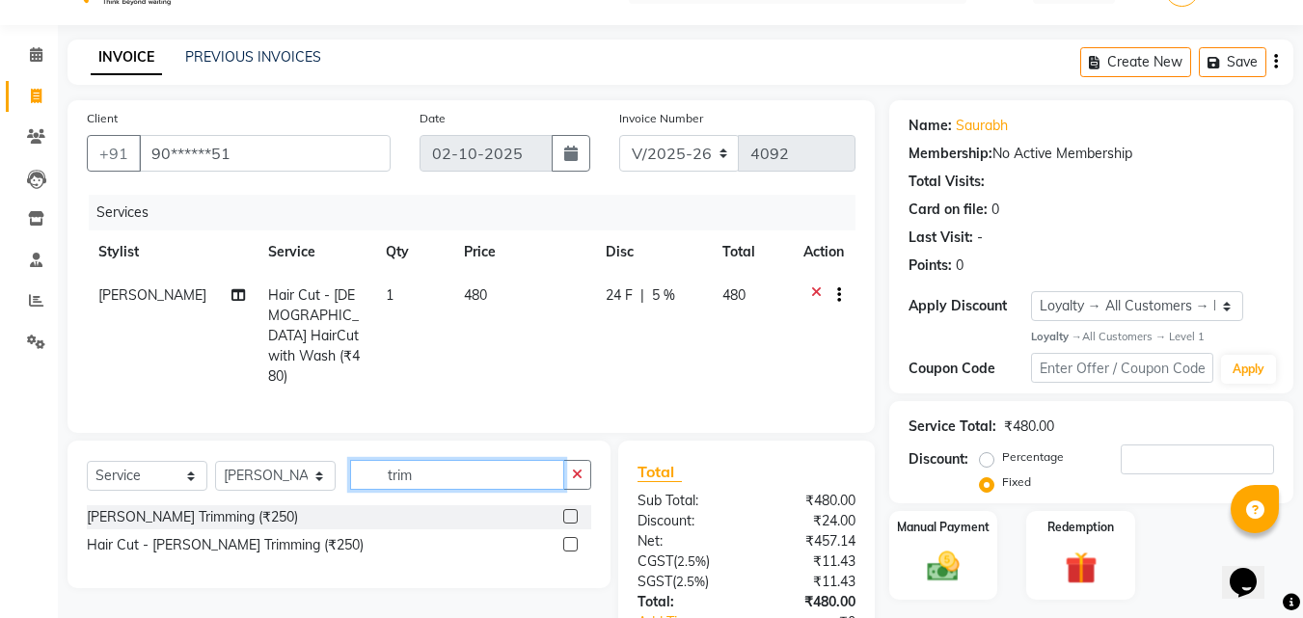
drag, startPoint x: 452, startPoint y: 440, endPoint x: 366, endPoint y: 439, distance: 85.8
click at [366, 460] on input "trim" at bounding box center [457, 475] width 214 height 30
type input "shav"
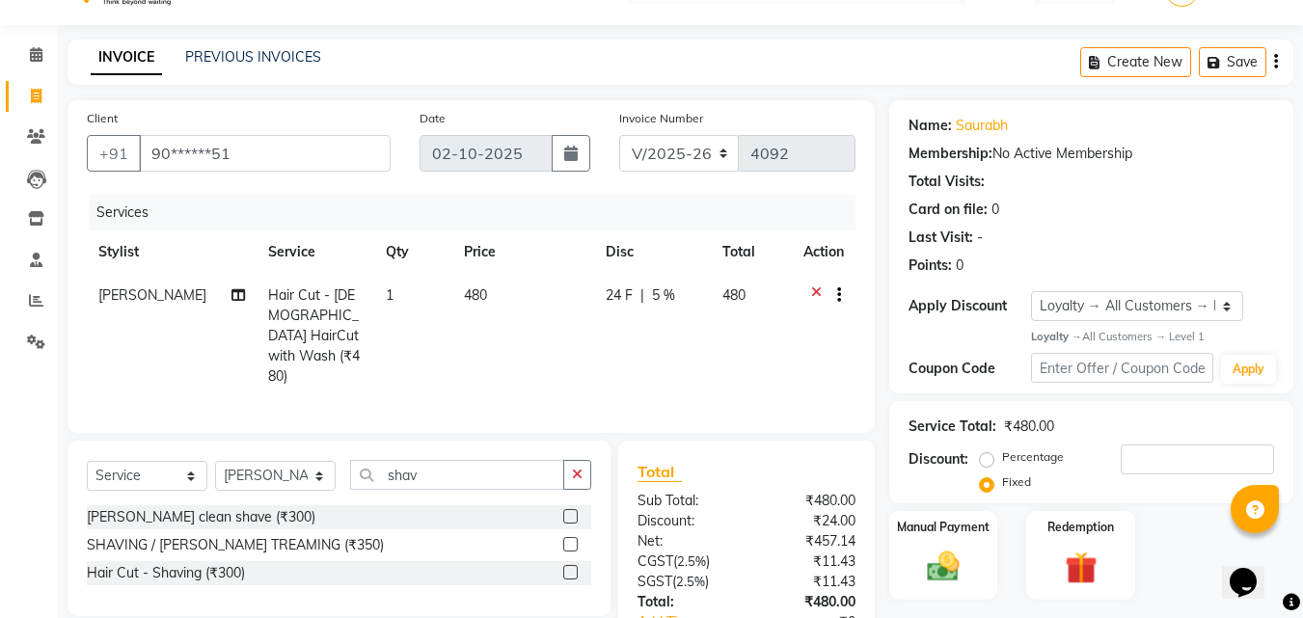
click at [572, 509] on label at bounding box center [570, 516] width 14 height 14
click at [572, 511] on input "checkbox" at bounding box center [569, 517] width 13 height 13
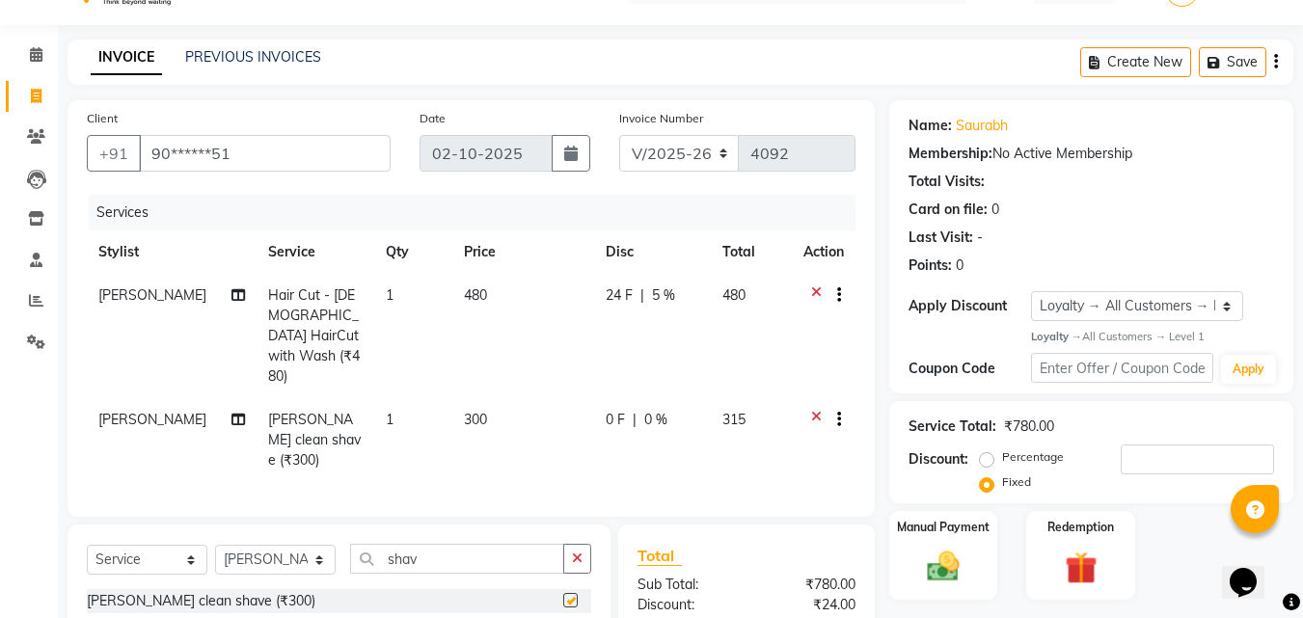
checkbox input "false"
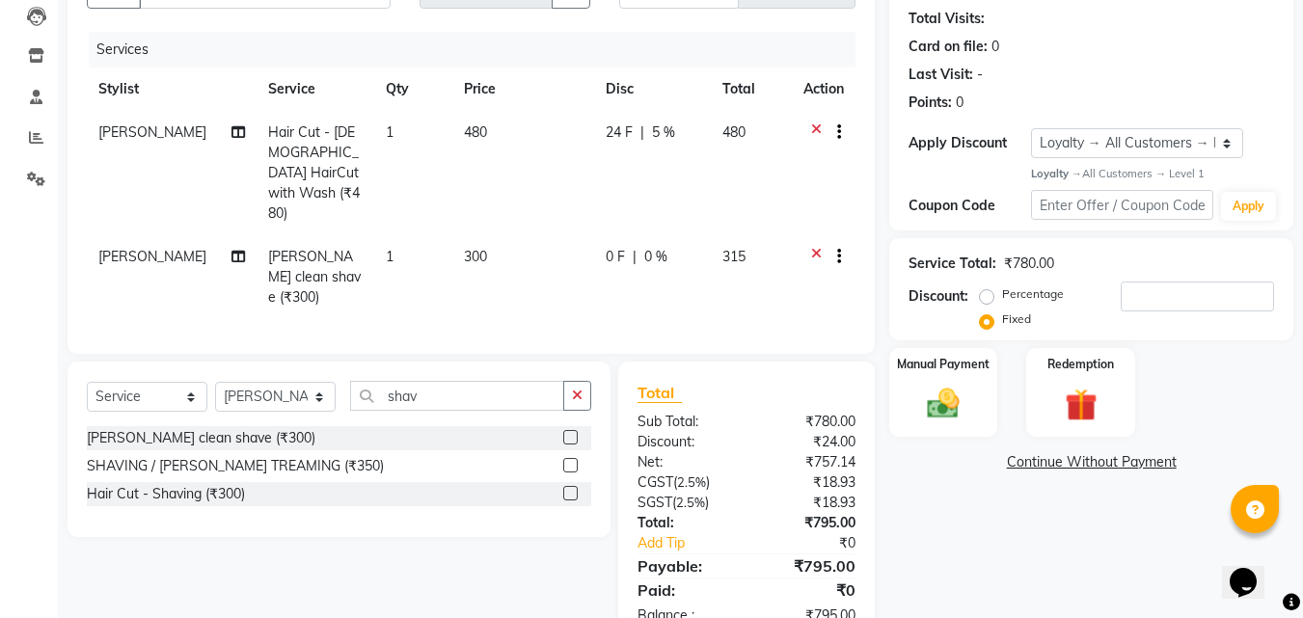
scroll to position [217, 0]
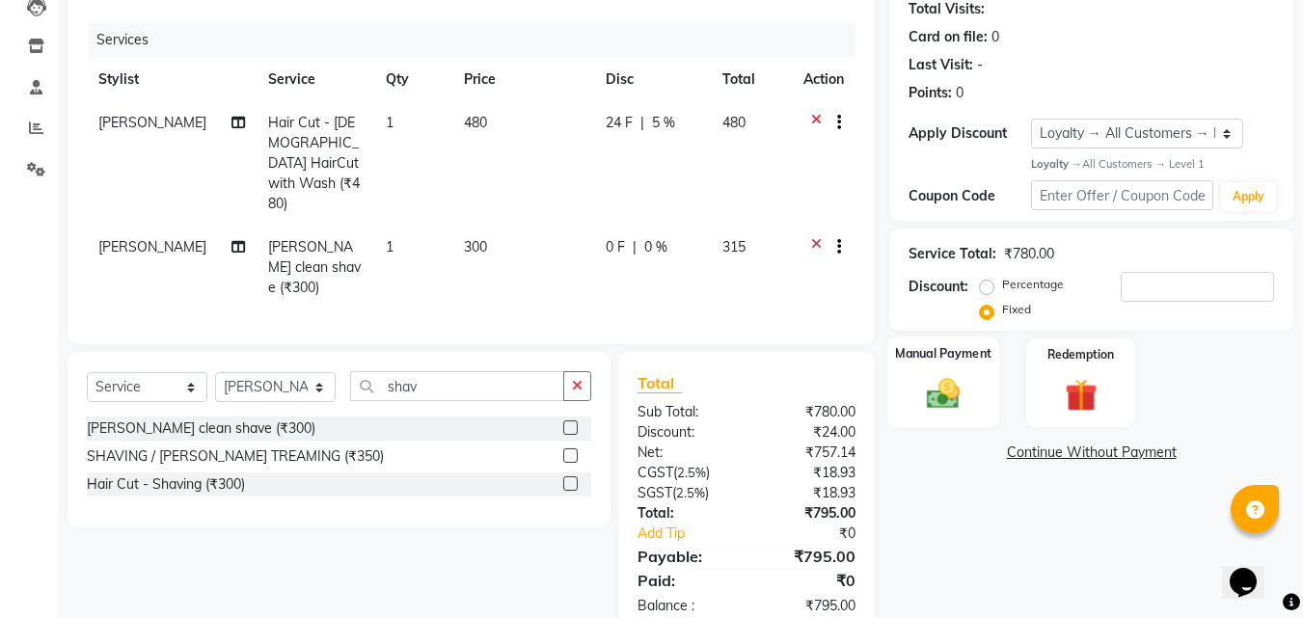
click at [946, 383] on img at bounding box center [943, 394] width 54 height 39
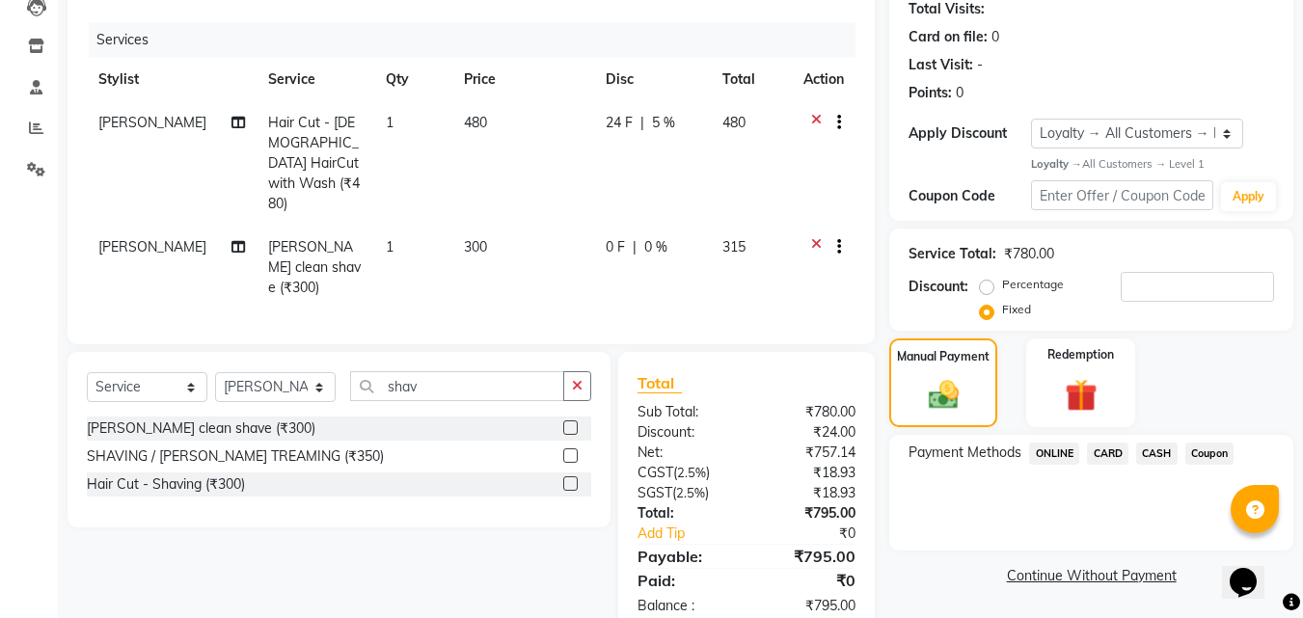
scroll to position [218, 0]
click at [1047, 454] on span "ONLINE" at bounding box center [1054, 453] width 50 height 22
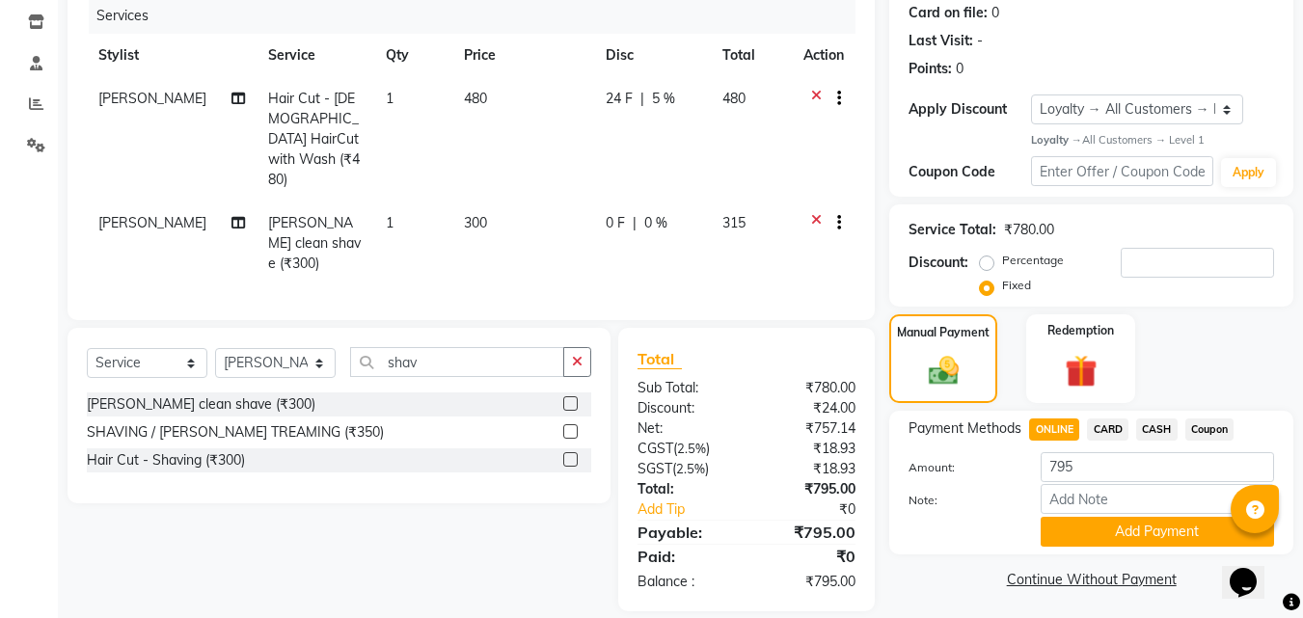
scroll to position [246, 0]
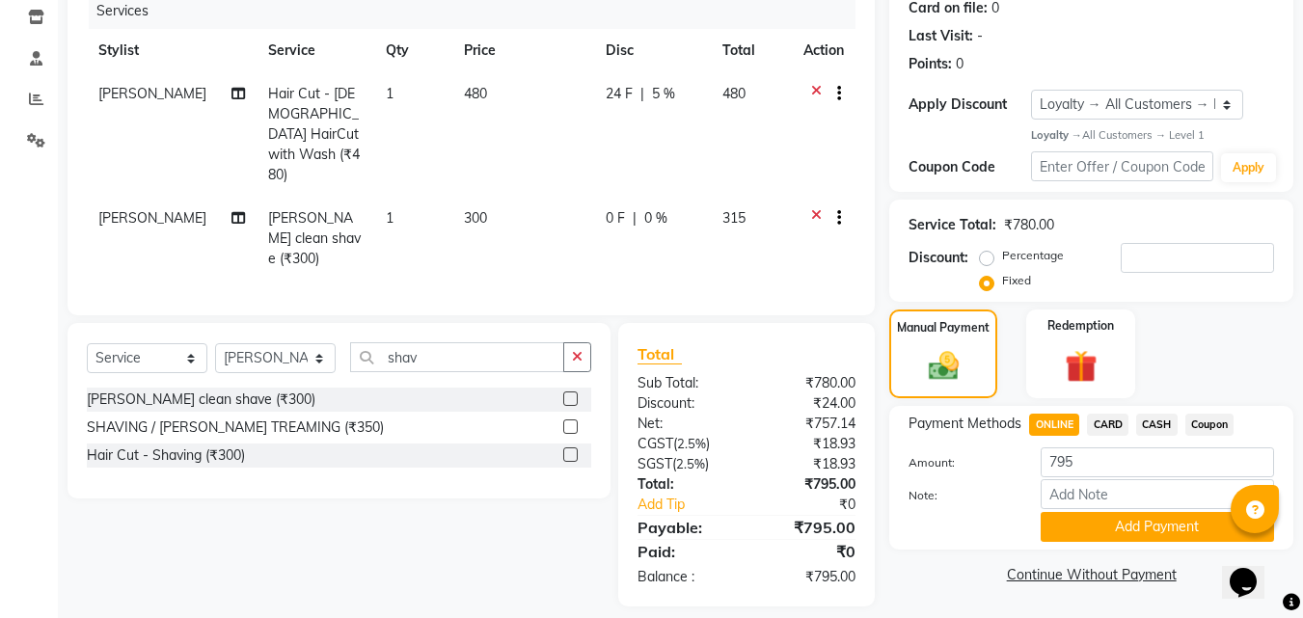
drag, startPoint x: 1121, startPoint y: 529, endPoint x: 1129, endPoint y: 515, distance: 16.9
click at [1121, 528] on button "Add Payment" at bounding box center [1157, 527] width 233 height 30
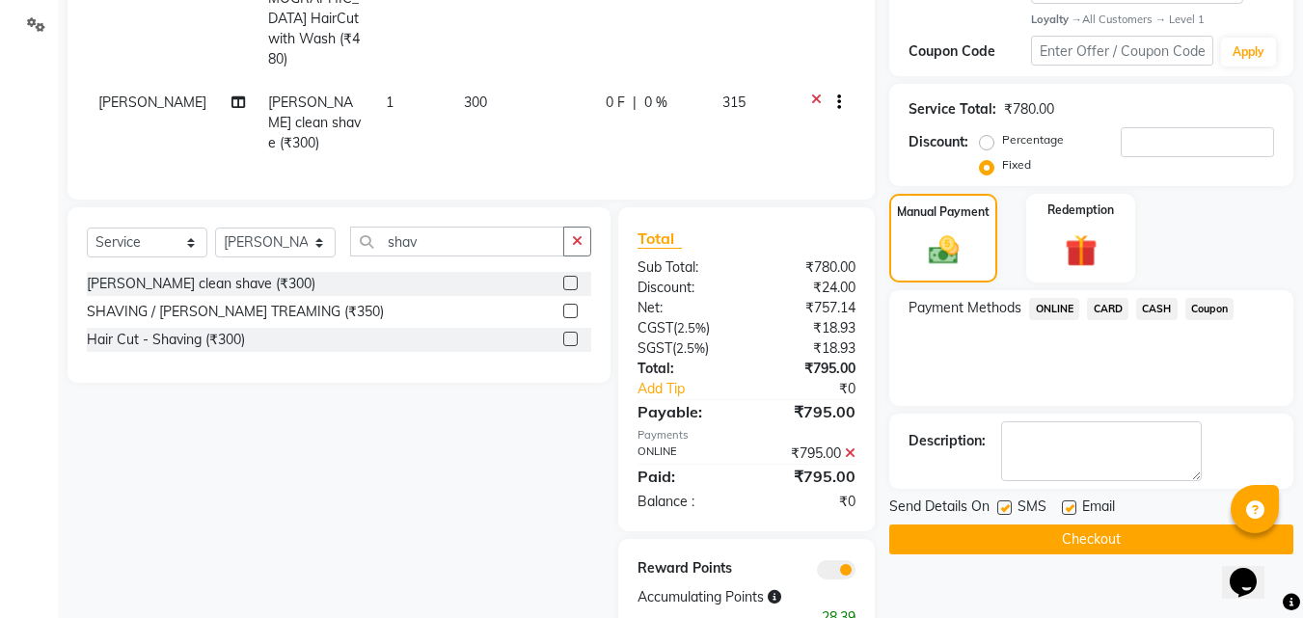
scroll to position [373, 0]
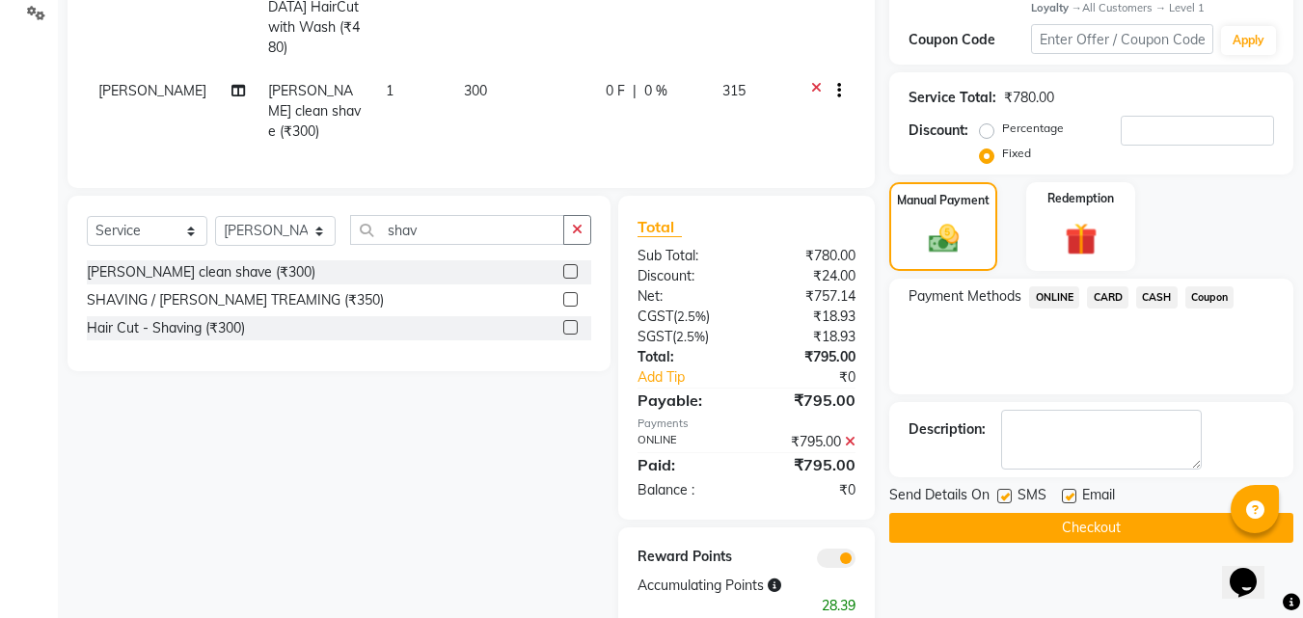
click at [1066, 495] on label at bounding box center [1069, 496] width 14 height 14
click at [1066, 495] on input "checkbox" at bounding box center [1068, 497] width 13 height 13
checkbox input "false"
click at [1001, 495] on label at bounding box center [1004, 496] width 14 height 14
click at [1001, 495] on input "checkbox" at bounding box center [1003, 497] width 13 height 13
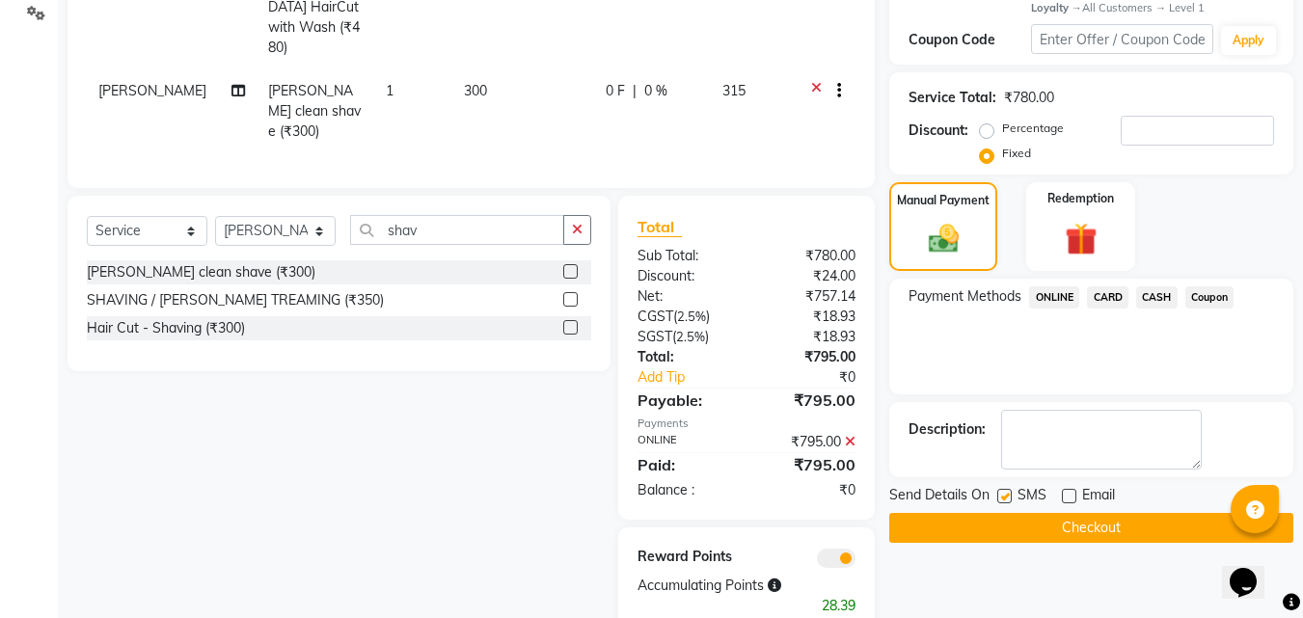
checkbox input "false"
drag, startPoint x: 999, startPoint y: 519, endPoint x: 975, endPoint y: 523, distance: 24.4
click at [984, 523] on button "Checkout" at bounding box center [1091, 528] width 404 height 30
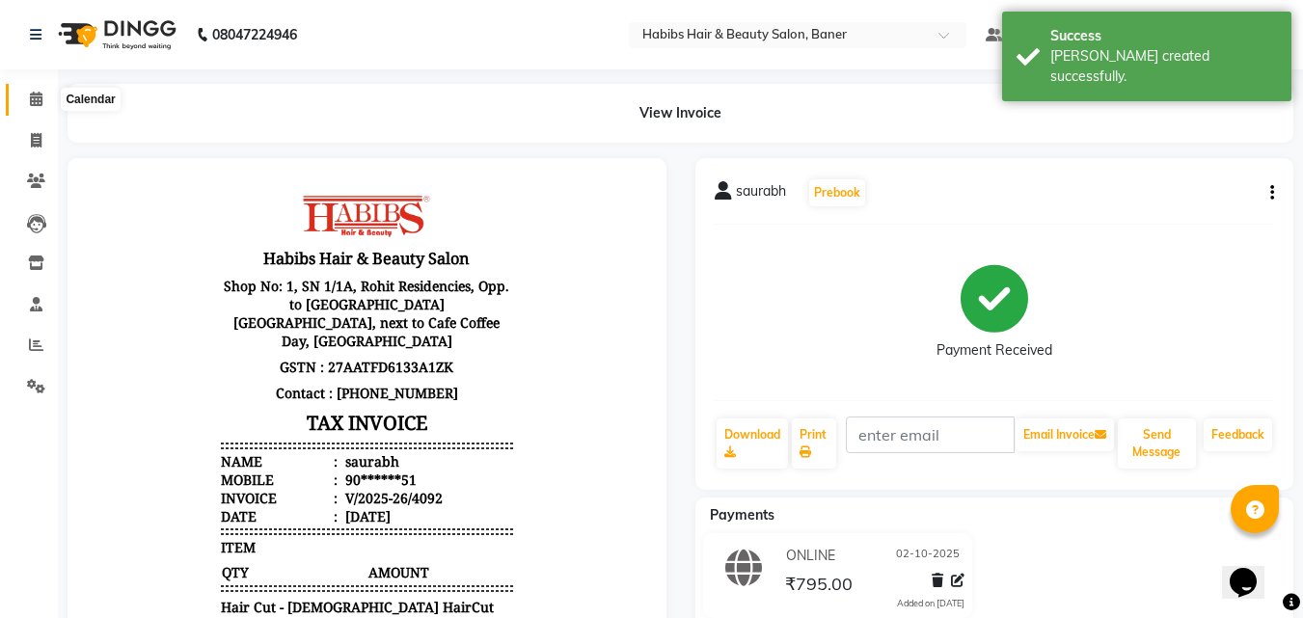
click at [33, 93] on icon at bounding box center [36, 99] width 13 height 14
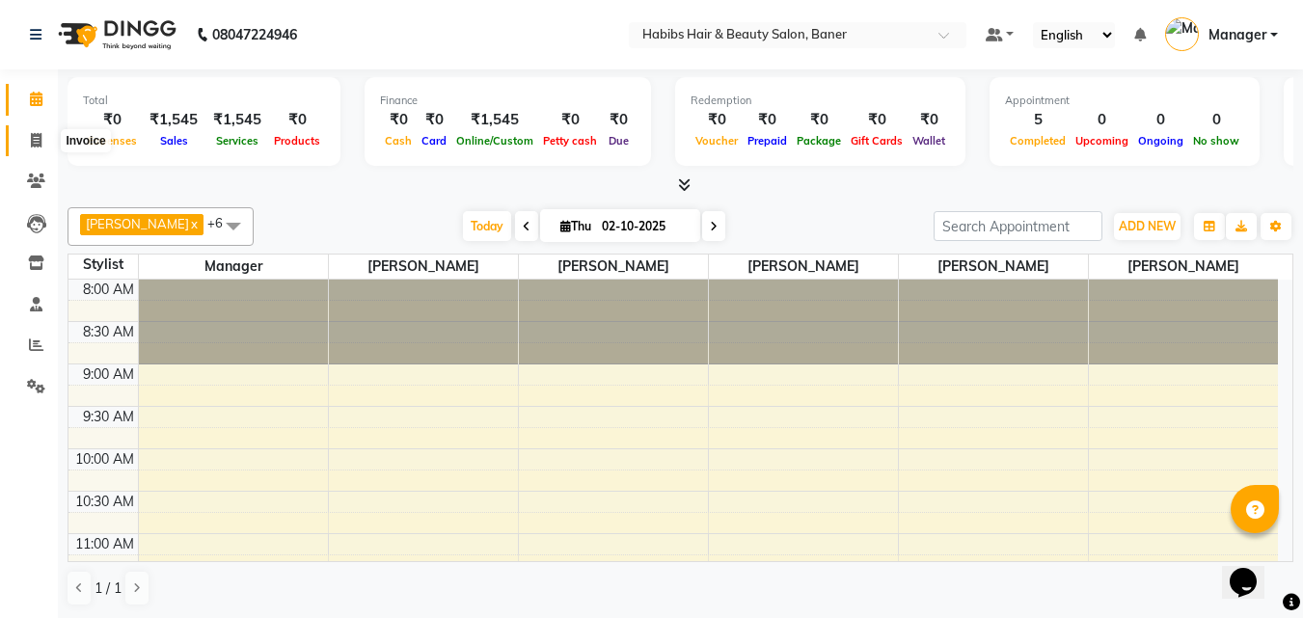
click at [45, 142] on span at bounding box center [36, 141] width 34 height 22
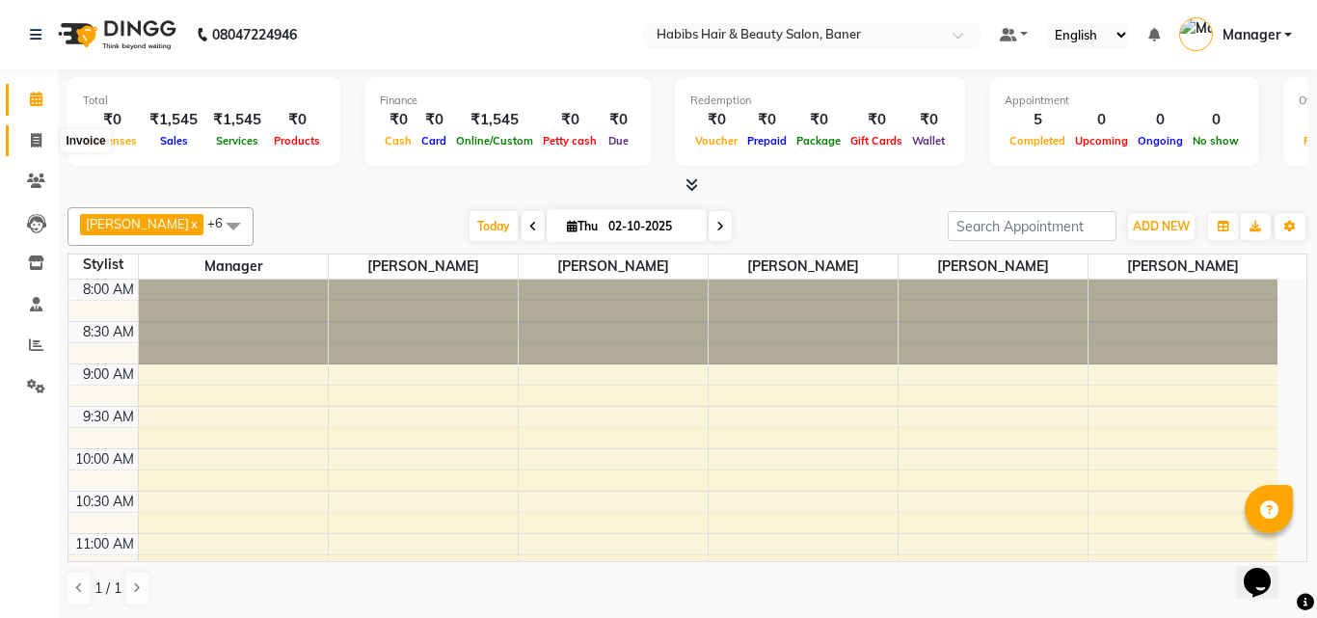
select select "5356"
select select "service"
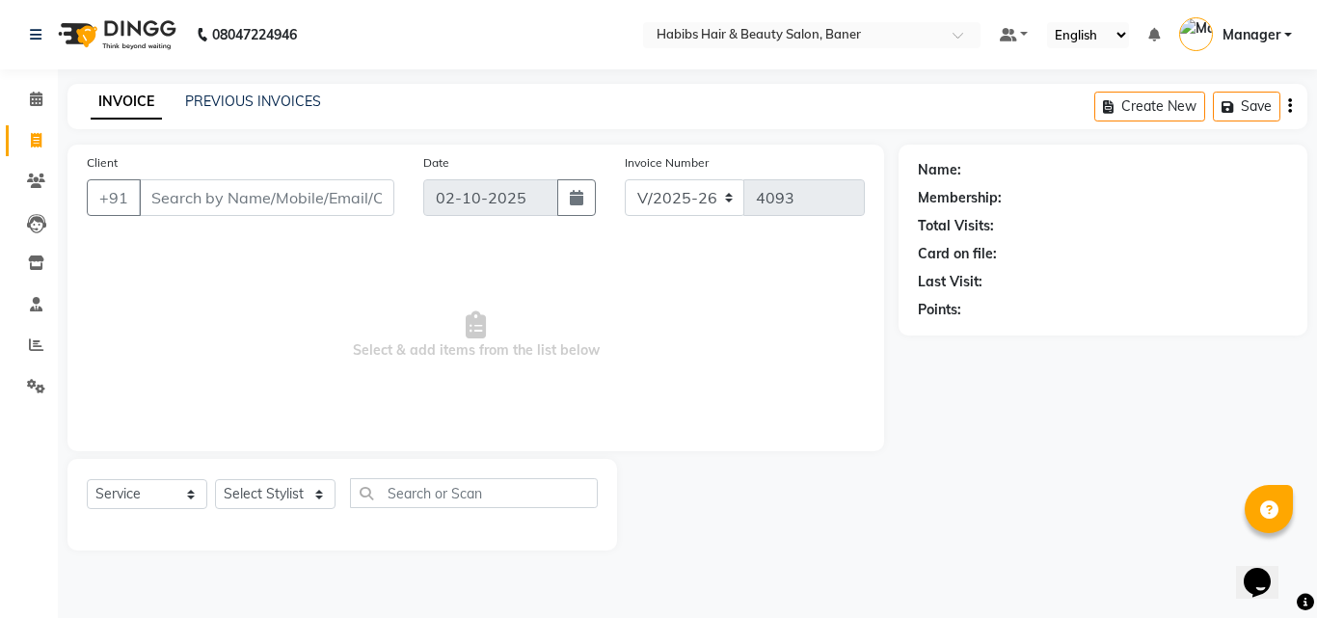
click at [234, 81] on div "08047224946 Select Location × Habibs Hair & Beauty Salon, Baner Default Panel M…" at bounding box center [658, 309] width 1317 height 618
click at [234, 102] on link "PREVIOUS INVOICES" at bounding box center [253, 101] width 136 height 17
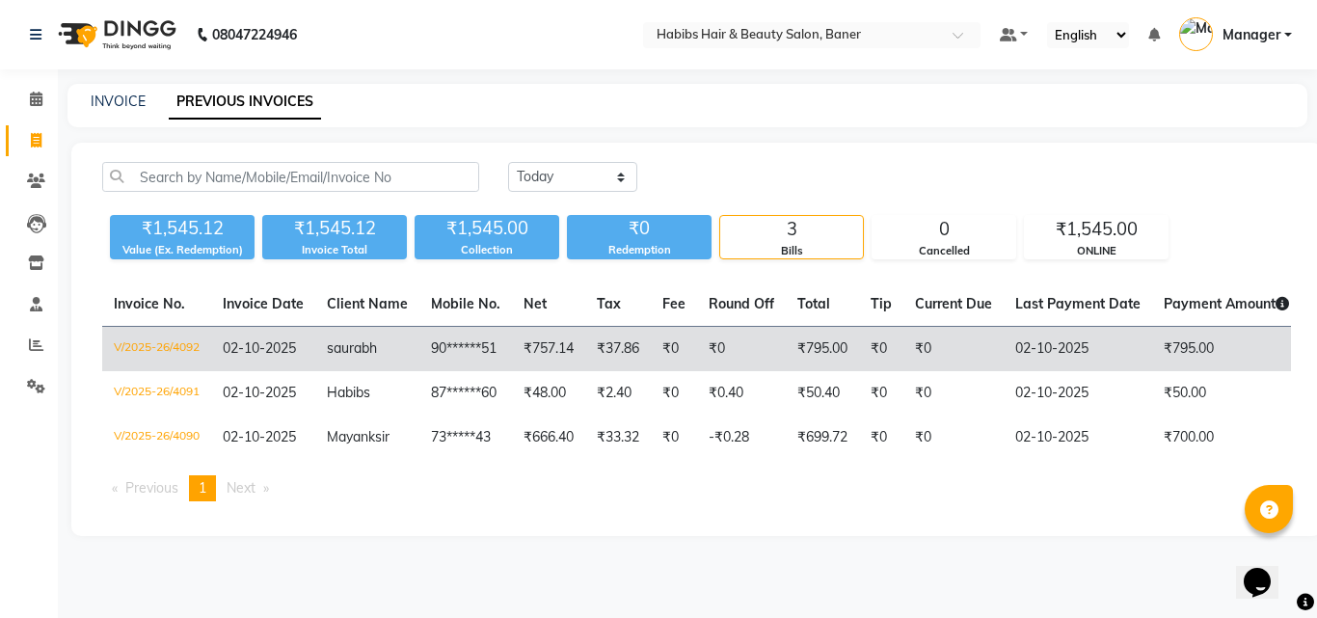
click at [130, 346] on td "V/2025-26/4092" at bounding box center [156, 349] width 109 height 45
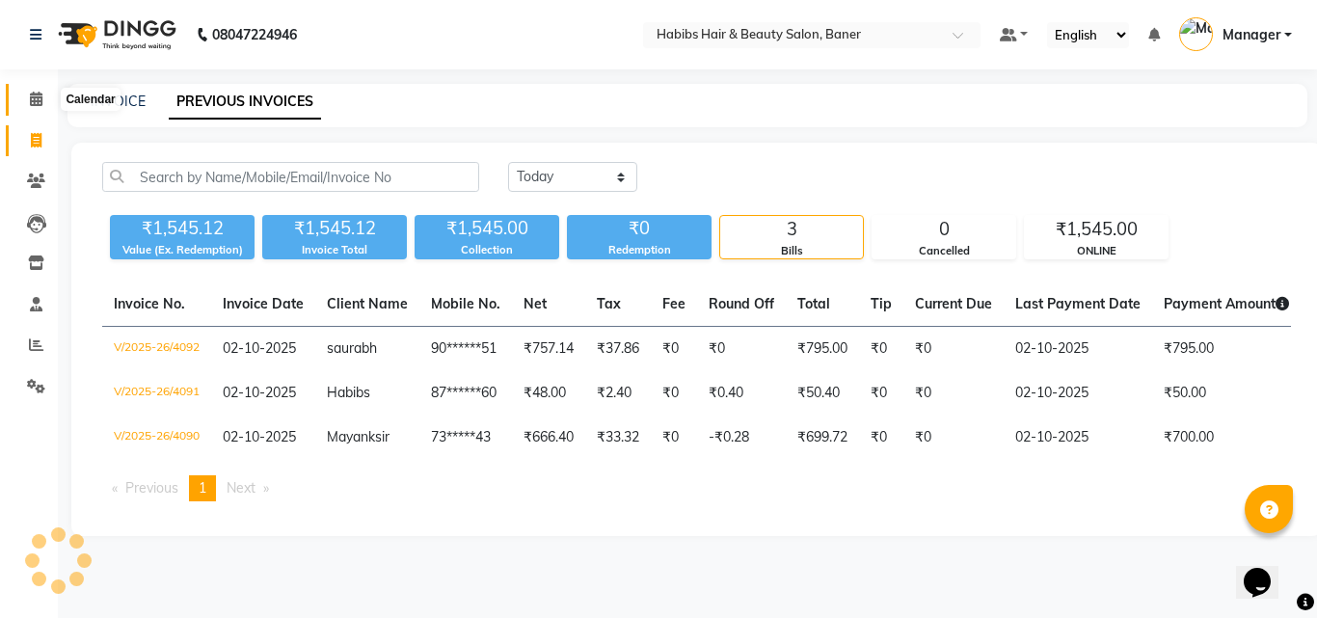
click at [36, 103] on icon at bounding box center [36, 99] width 13 height 14
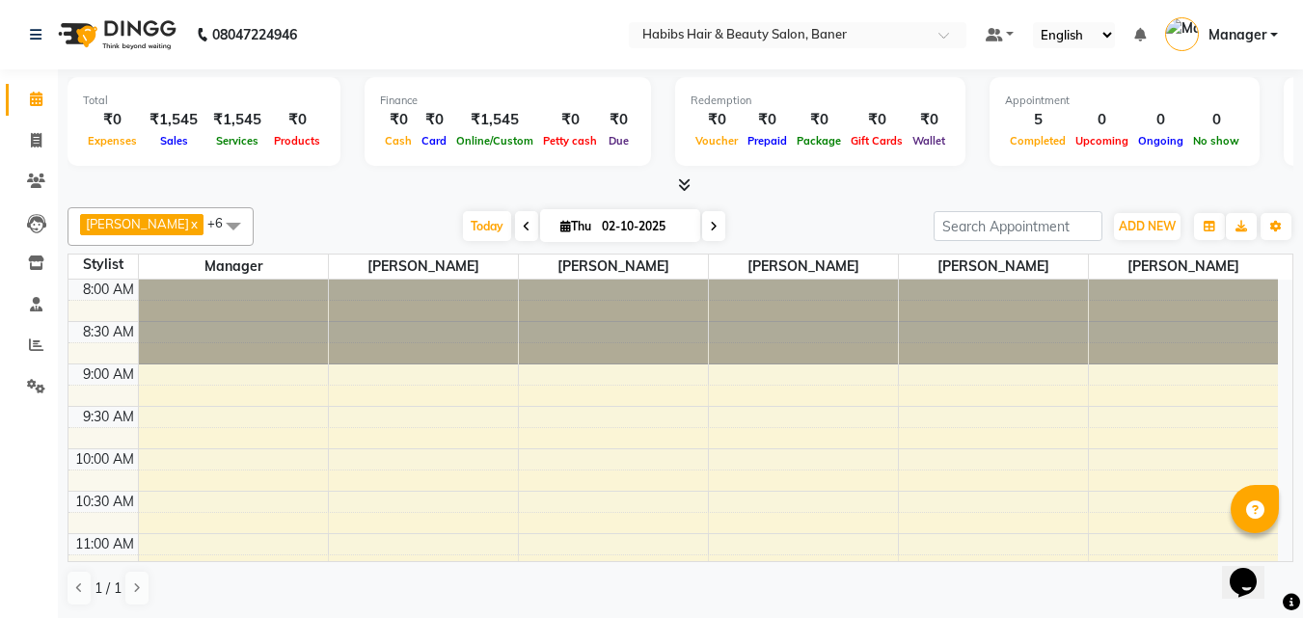
click at [696, 181] on div at bounding box center [681, 186] width 1226 height 20
click at [690, 183] on icon at bounding box center [684, 184] width 13 height 14
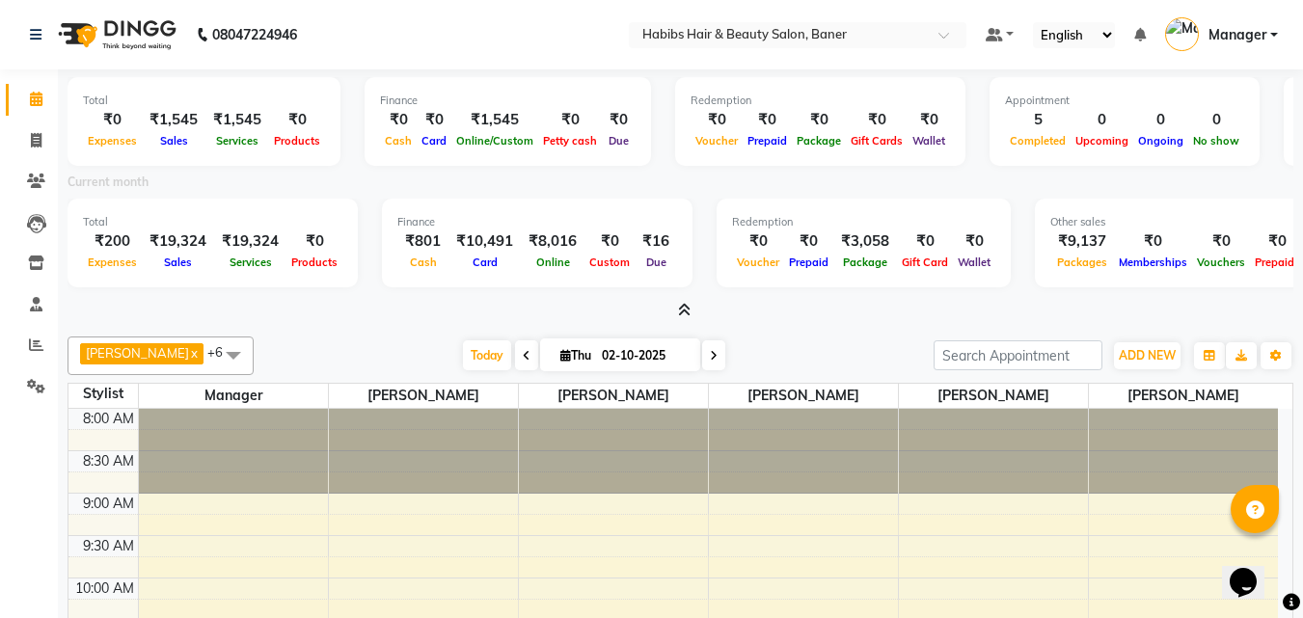
click at [681, 311] on icon at bounding box center [684, 310] width 13 height 14
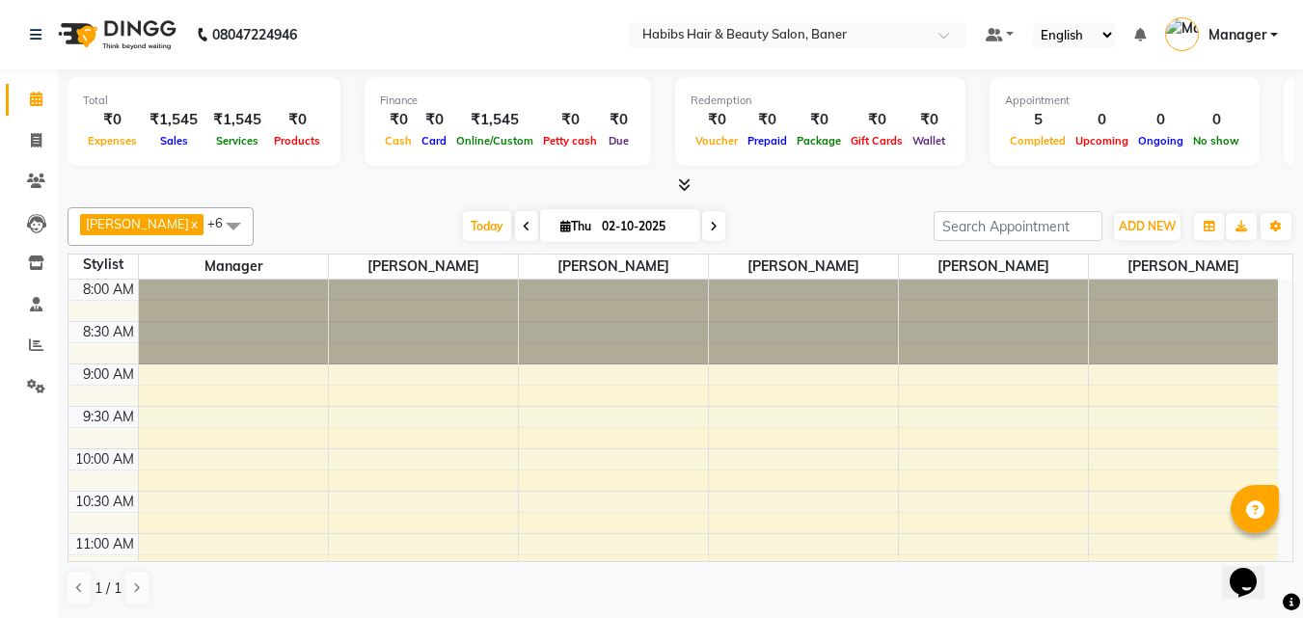
scroll to position [1, 0]
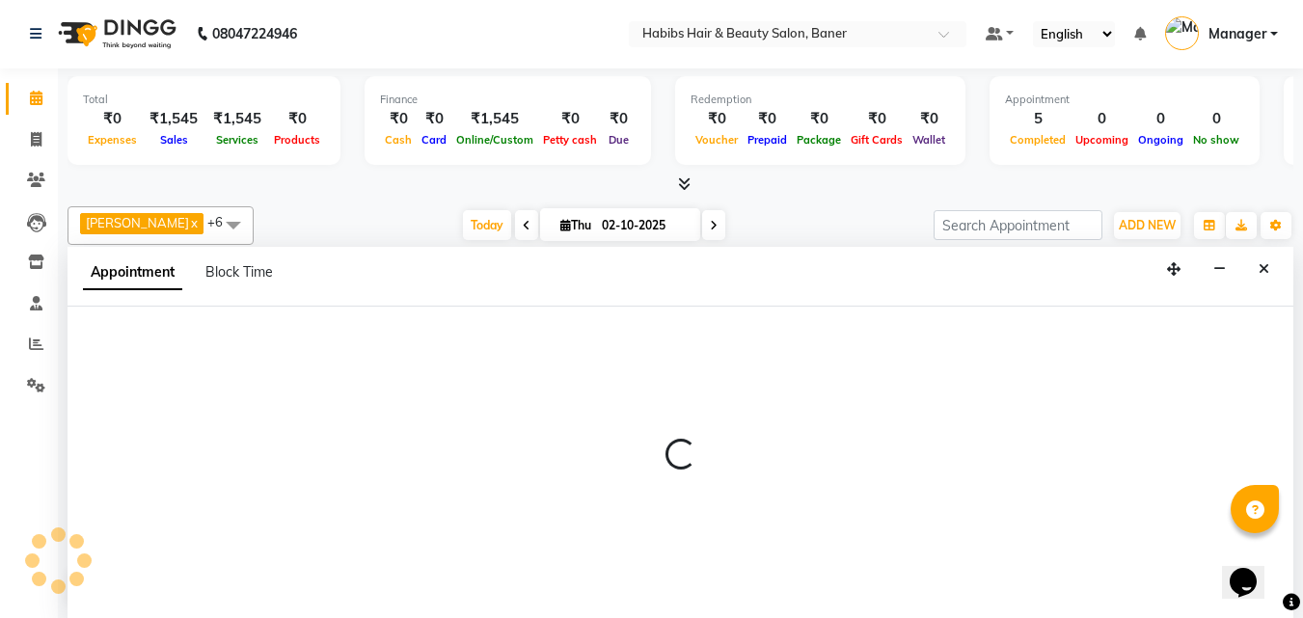
select select "35759"
select select "585"
select select "tentative"
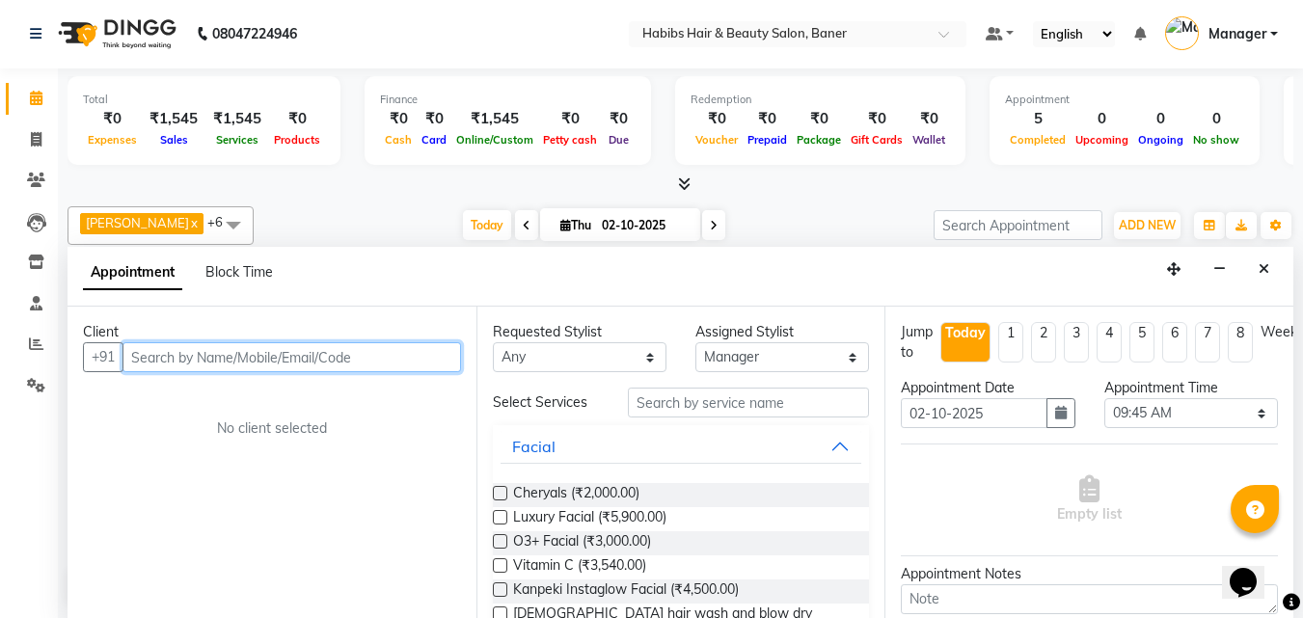
drag, startPoint x: 201, startPoint y: 357, endPoint x: 771, endPoint y: 93, distance: 628.2
click at [204, 351] on input "text" at bounding box center [291, 357] width 339 height 30
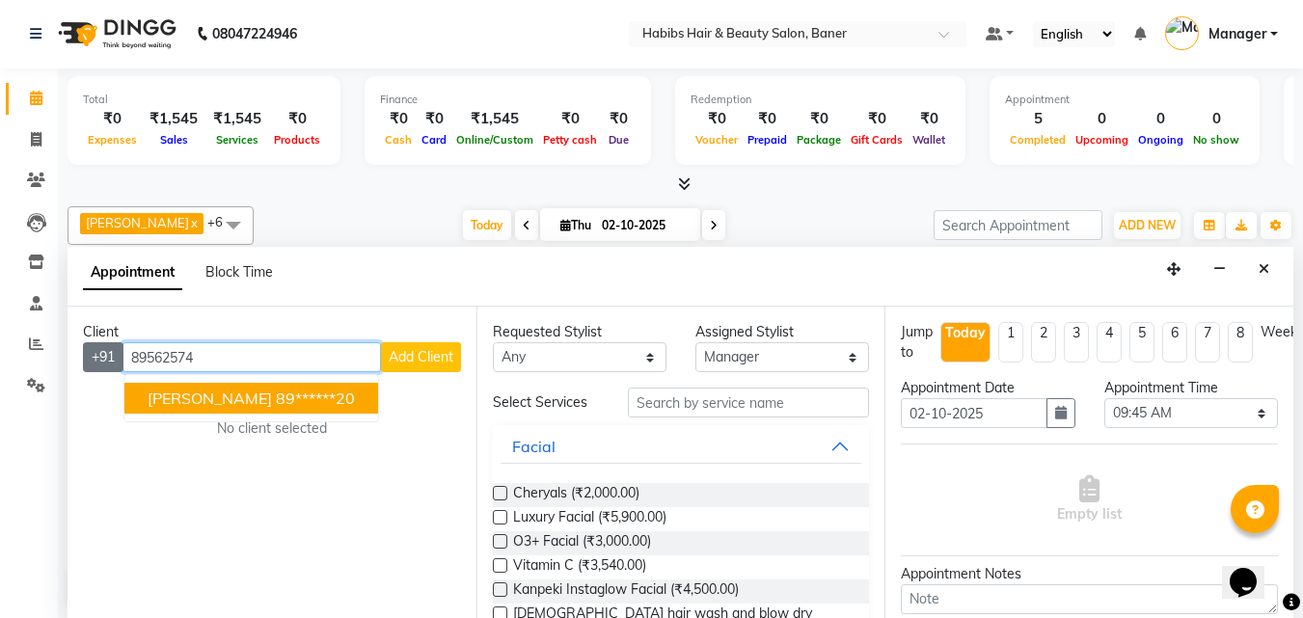
drag, startPoint x: 224, startPoint y: 361, endPoint x: 123, endPoint y: 359, distance: 100.3
click at [123, 359] on div "+91 89562574 krish 89******20 Add Client" at bounding box center [272, 357] width 378 height 30
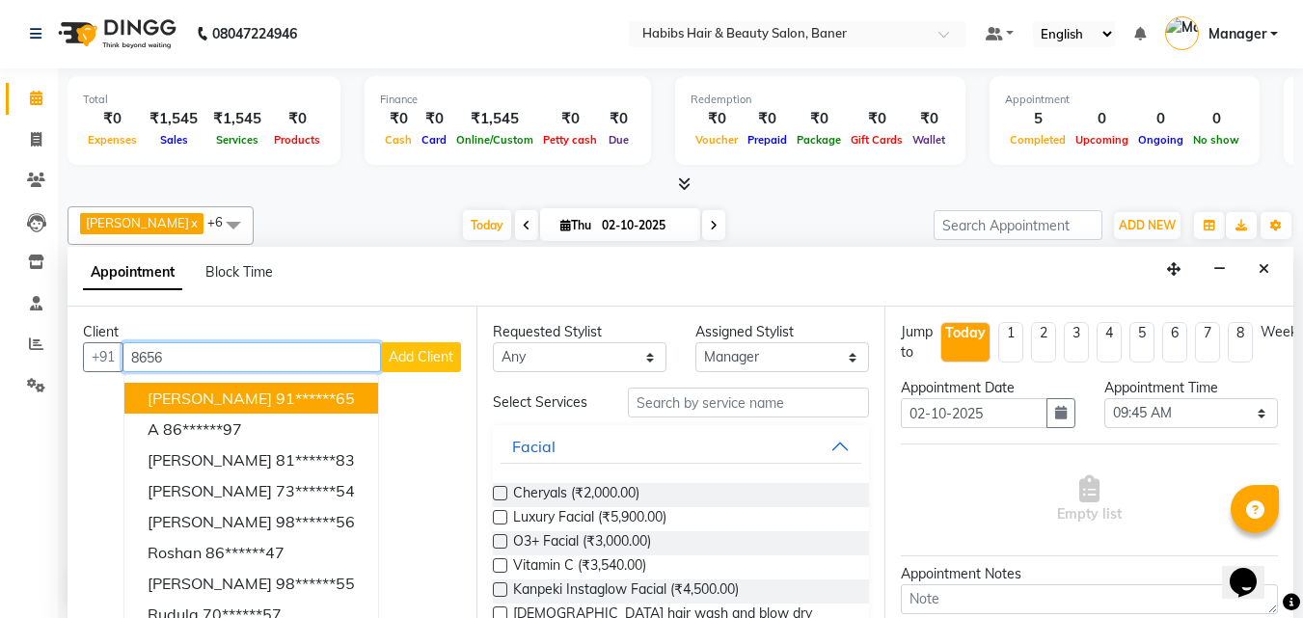
type input "86562"
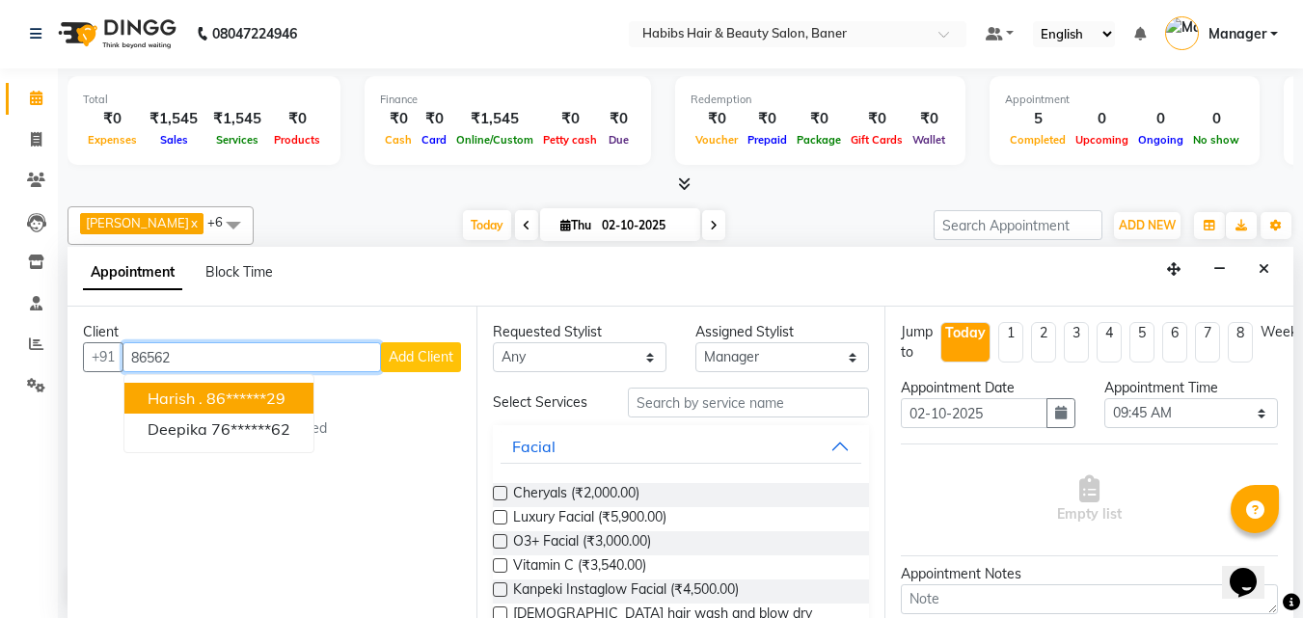
drag, startPoint x: 204, startPoint y: 359, endPoint x: 146, endPoint y: 364, distance: 59.0
click at [118, 354] on div "+91 86562 Harish . 86******29 deepika 76******62 Add Client" at bounding box center [272, 357] width 378 height 30
click at [276, 399] on ngb-highlight "88******82" at bounding box center [315, 398] width 79 height 19
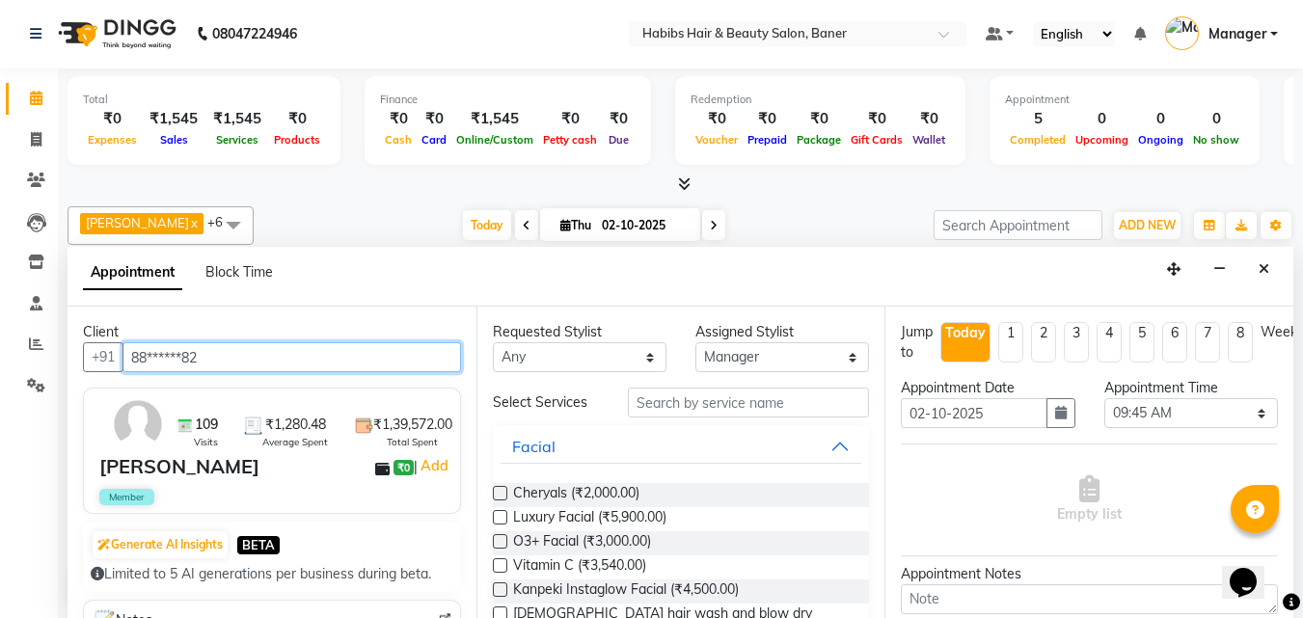
type input "88******82"
drag, startPoint x: 97, startPoint y: 495, endPoint x: 155, endPoint y: 498, distance: 57.9
click at [155, 498] on div "109 Visits ₹1,280.48 Average Spent ₹1,39,572.00 Total Spent gagan raj ₹0 | Add …" at bounding box center [272, 451] width 378 height 126
click at [267, 492] on div "Member" at bounding box center [273, 497] width 349 height 16
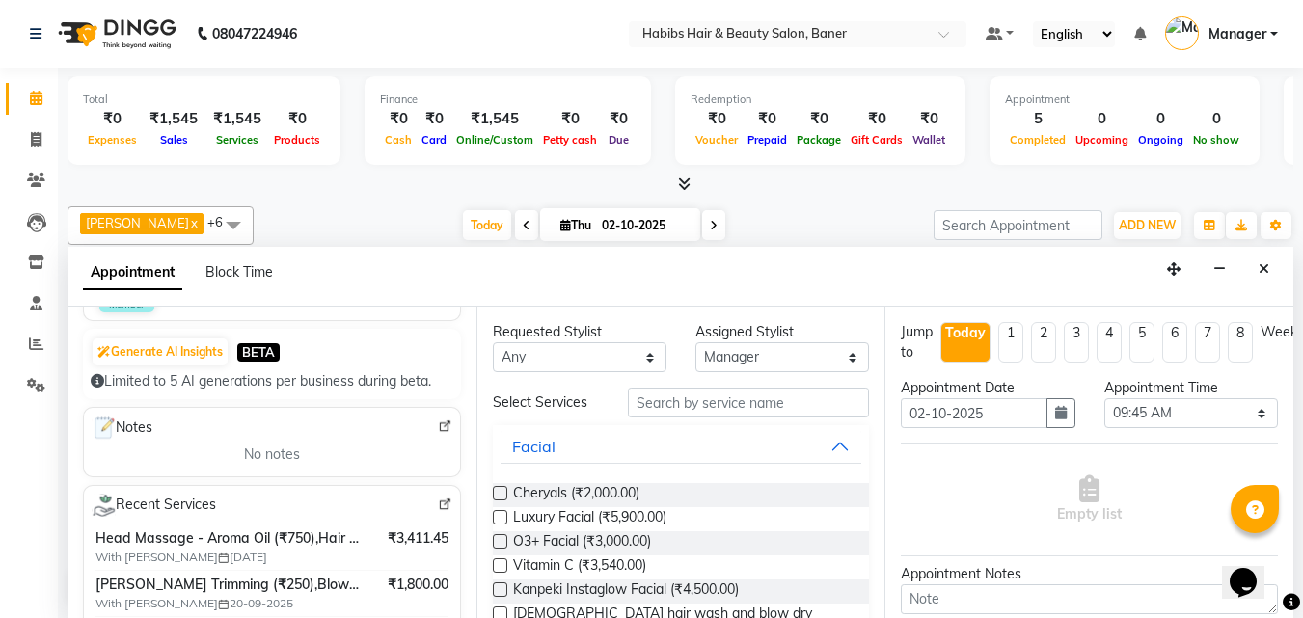
scroll to position [289, 0]
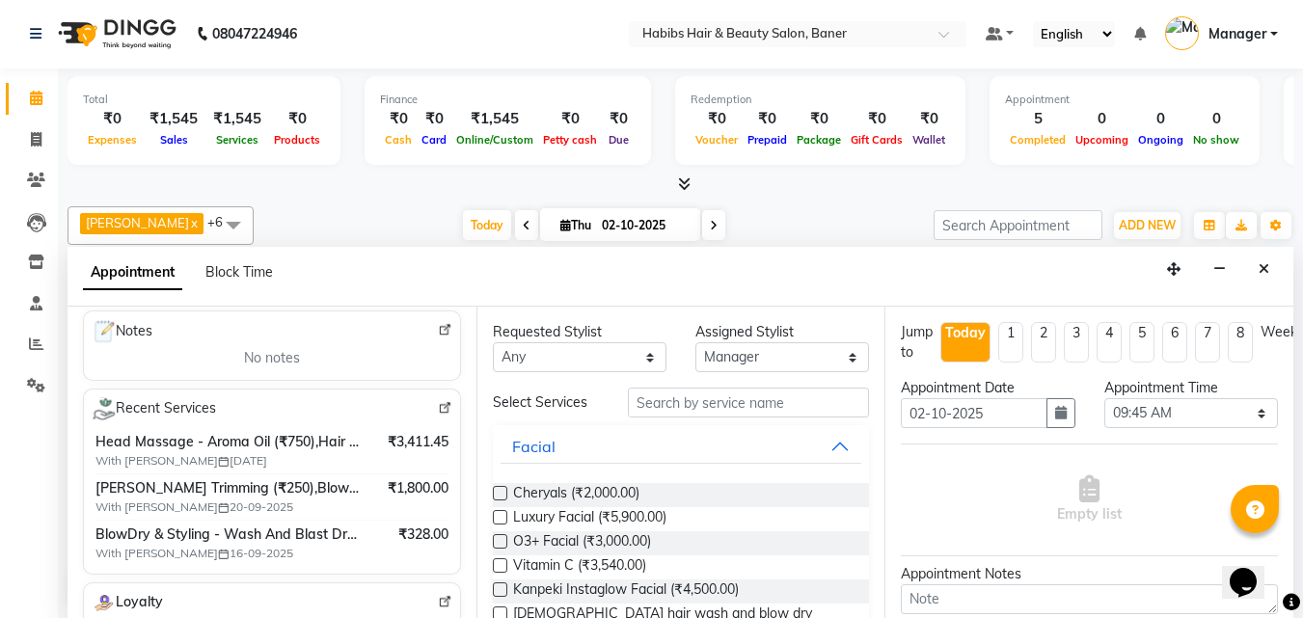
click at [438, 402] on img at bounding box center [445, 408] width 14 height 14
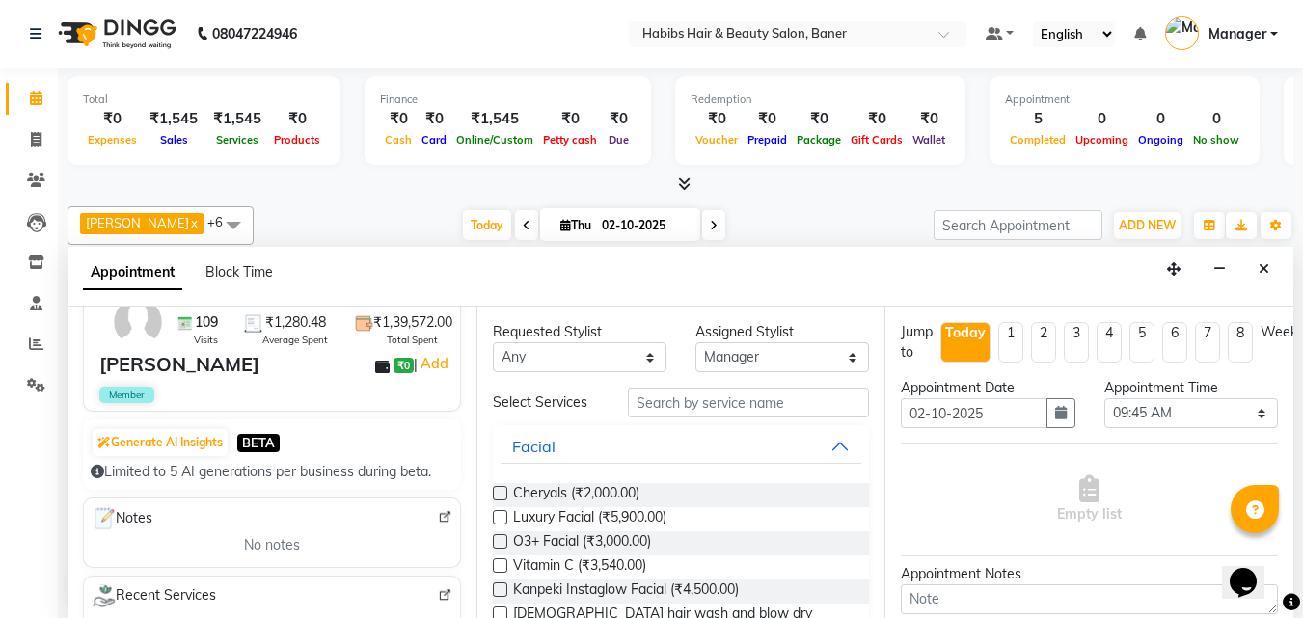
scroll to position [0, 0]
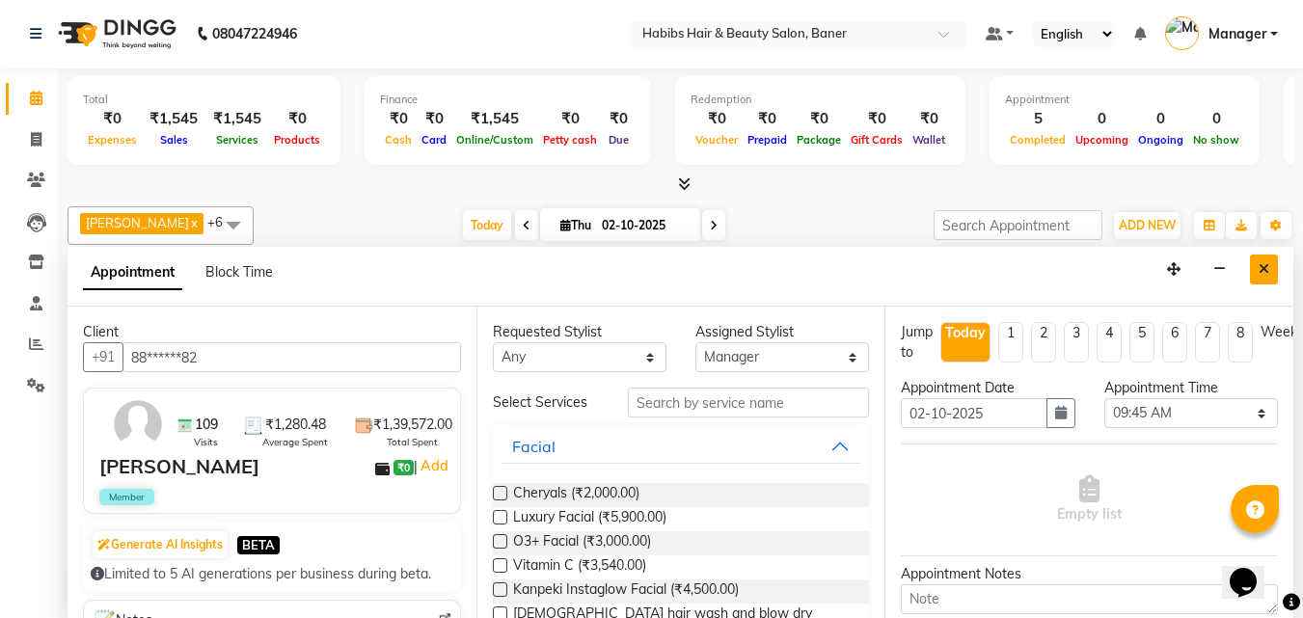
click at [1264, 262] on icon "Close" at bounding box center [1264, 269] width 11 height 14
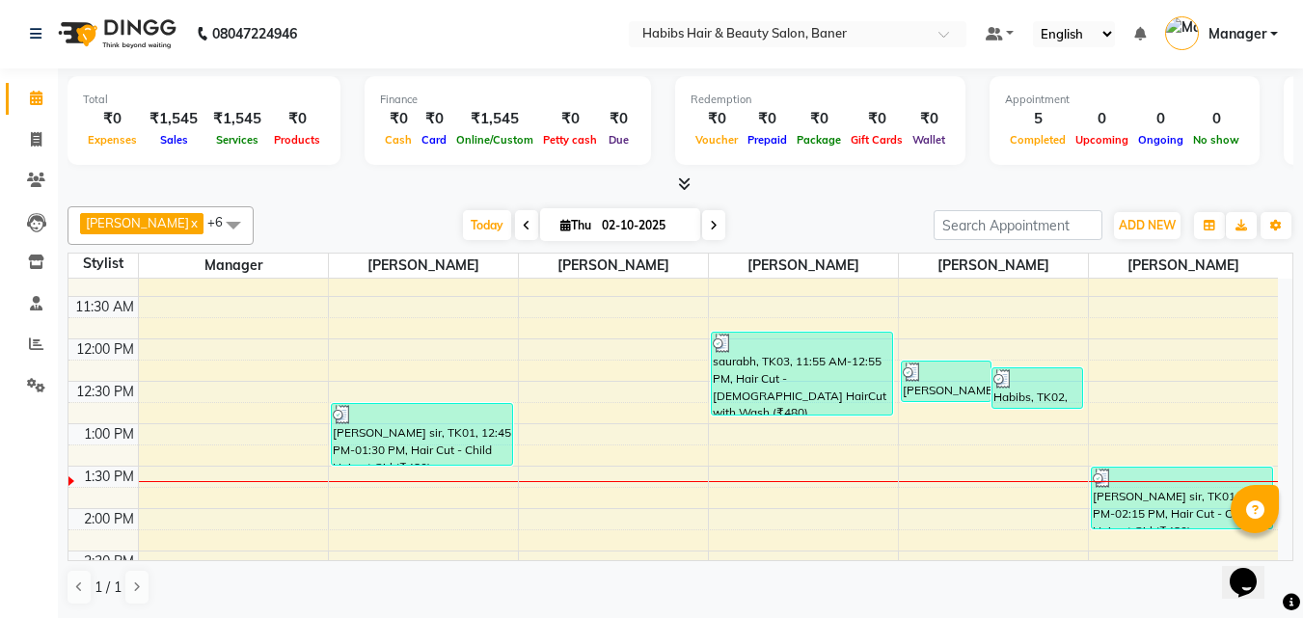
scroll to position [289, 0]
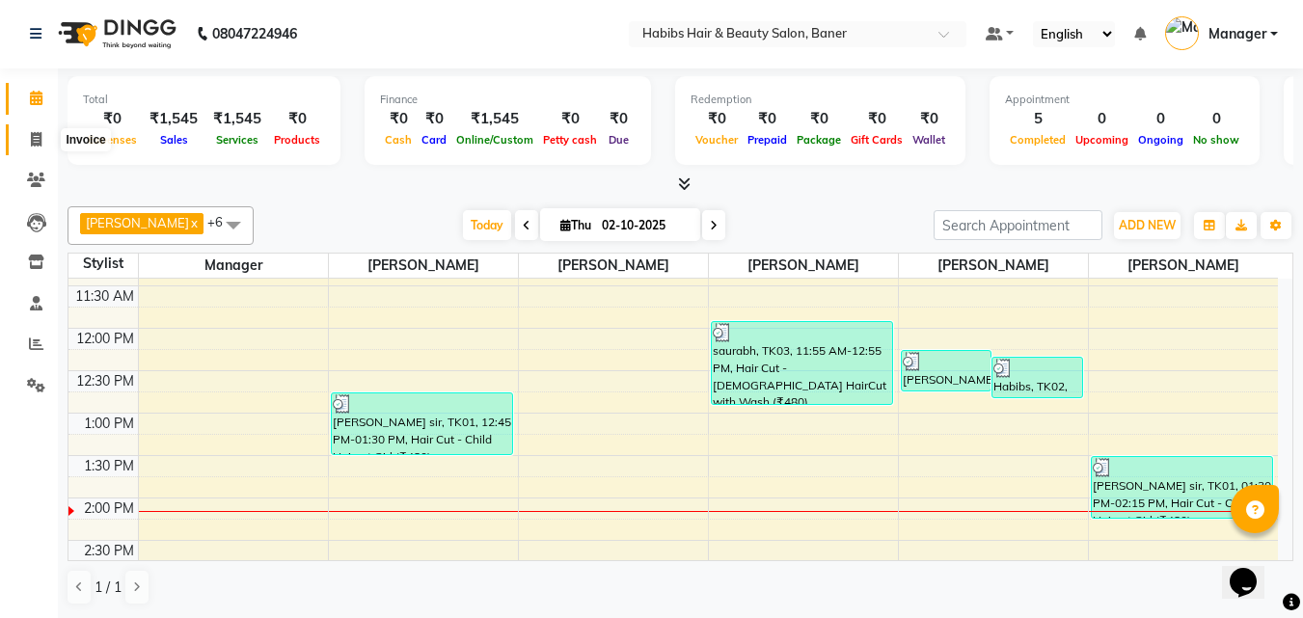
click at [31, 136] on icon at bounding box center [36, 139] width 11 height 14
select select "5356"
select select "service"
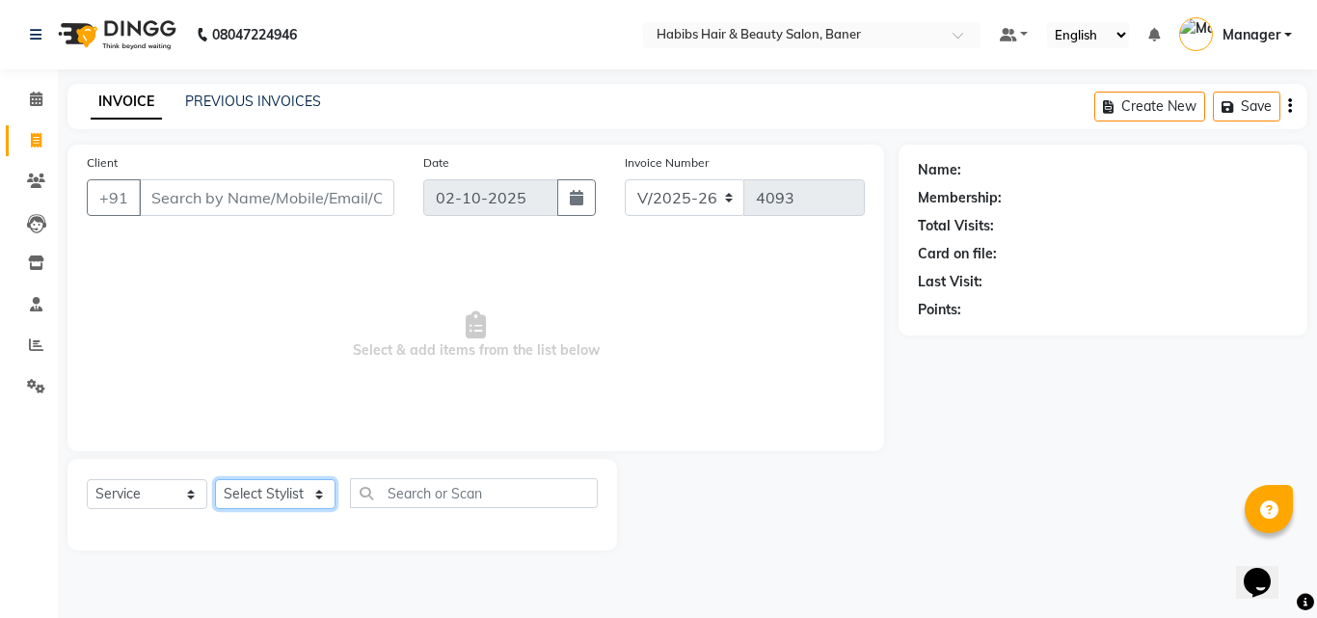
click at [284, 483] on select "Select Stylist Admin Manager Pooja Singh Pratik Bhad Ram Rohan Sonawane Swapnal…" at bounding box center [275, 494] width 121 height 30
select select "67829"
click at [215, 479] on select "Select Stylist Admin Manager Pooja Singh Pratik Bhad Ram Rohan Sonawane Swapnal…" at bounding box center [275, 494] width 121 height 30
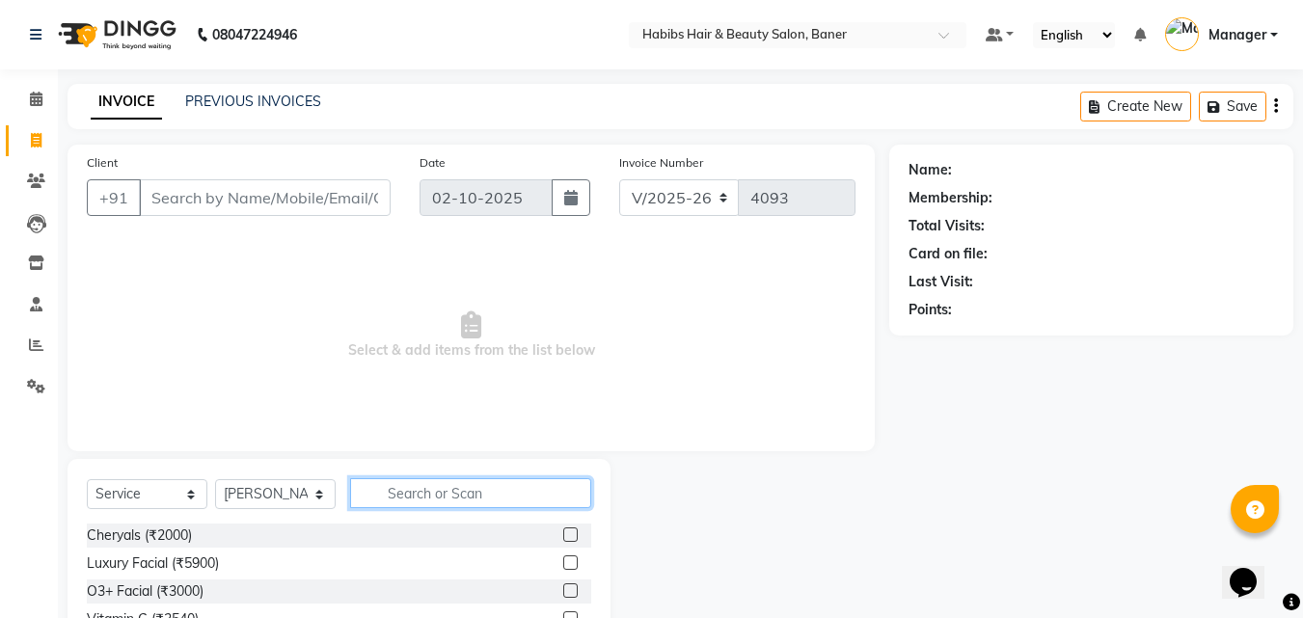
click at [505, 488] on input "text" at bounding box center [470, 493] width 241 height 30
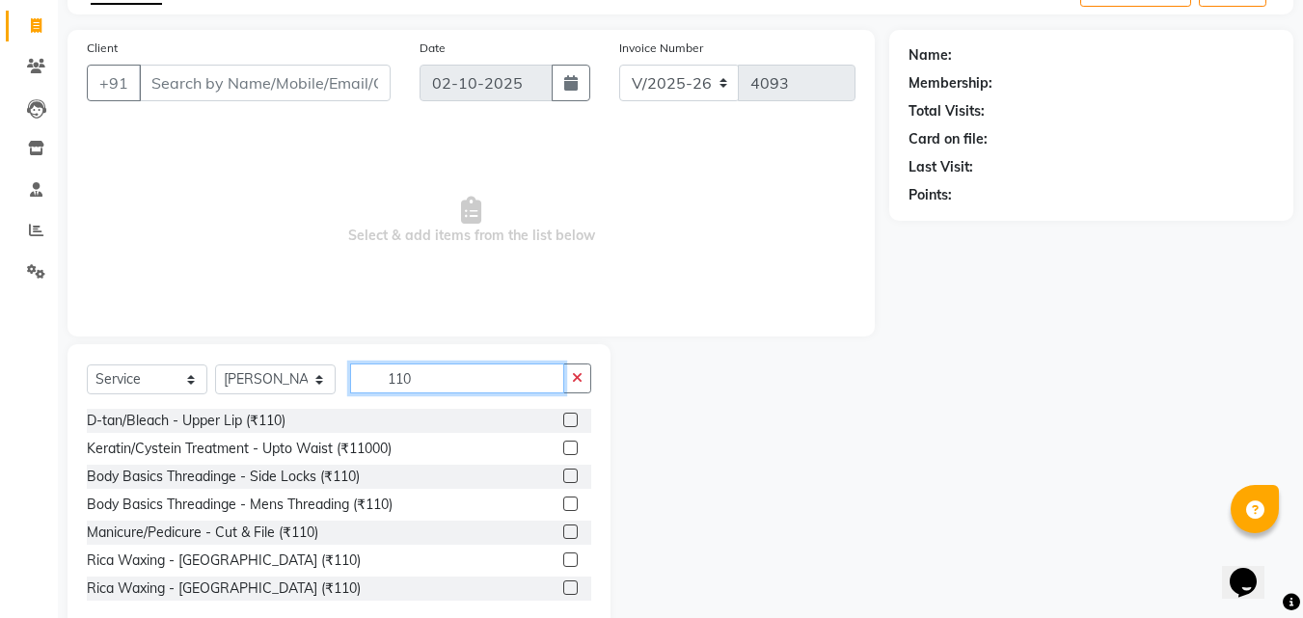
scroll to position [154, 0]
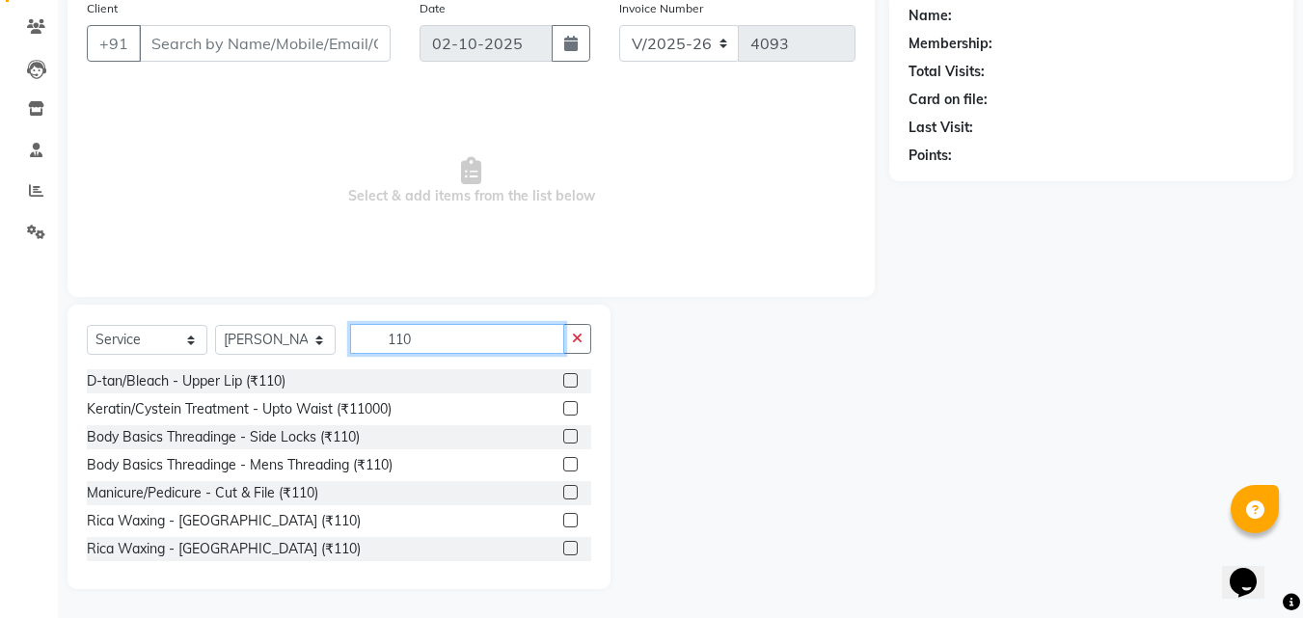
type input "110"
click at [563, 546] on label at bounding box center [570, 548] width 14 height 14
click at [563, 546] on input "checkbox" at bounding box center [569, 549] width 13 height 13
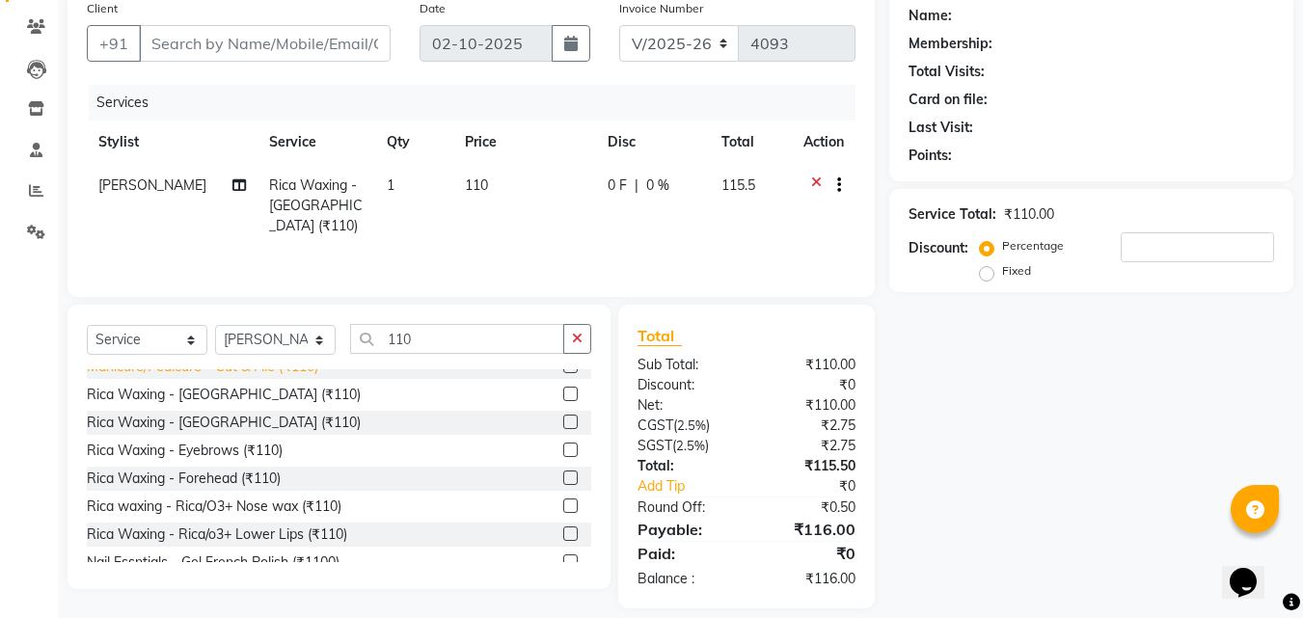
scroll to position [143, 0]
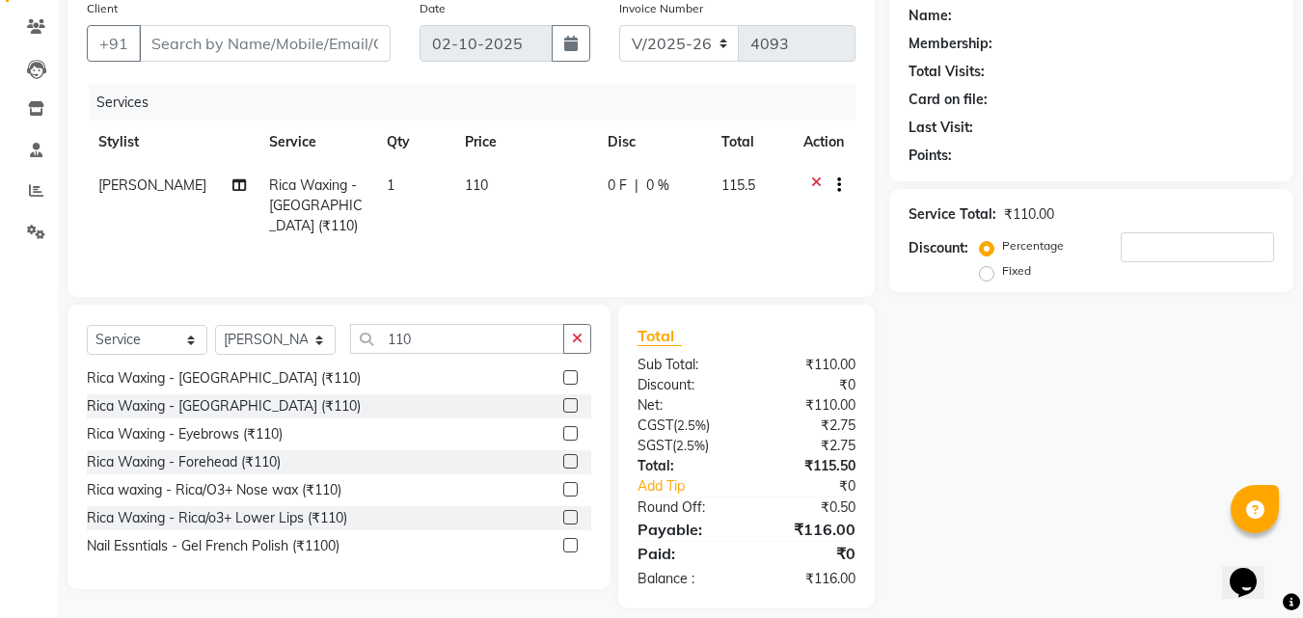
click at [563, 404] on label at bounding box center [570, 405] width 14 height 14
click at [563, 404] on input "checkbox" at bounding box center [569, 406] width 13 height 13
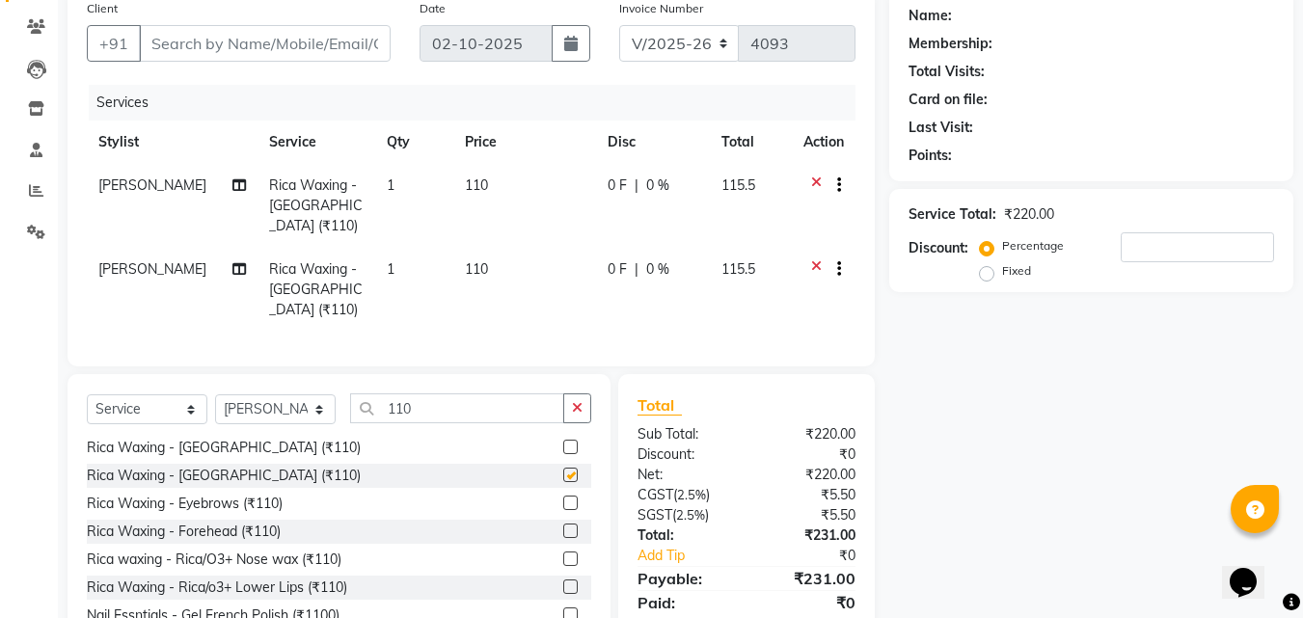
checkbox input "false"
drag, startPoint x: 416, startPoint y: 422, endPoint x: 384, endPoint y: 409, distance: 34.6
click at [321, 421] on div "Select Service Product Membership Package Voucher Prepaid Gift Card Select Styl…" at bounding box center [339, 415] width 504 height 45
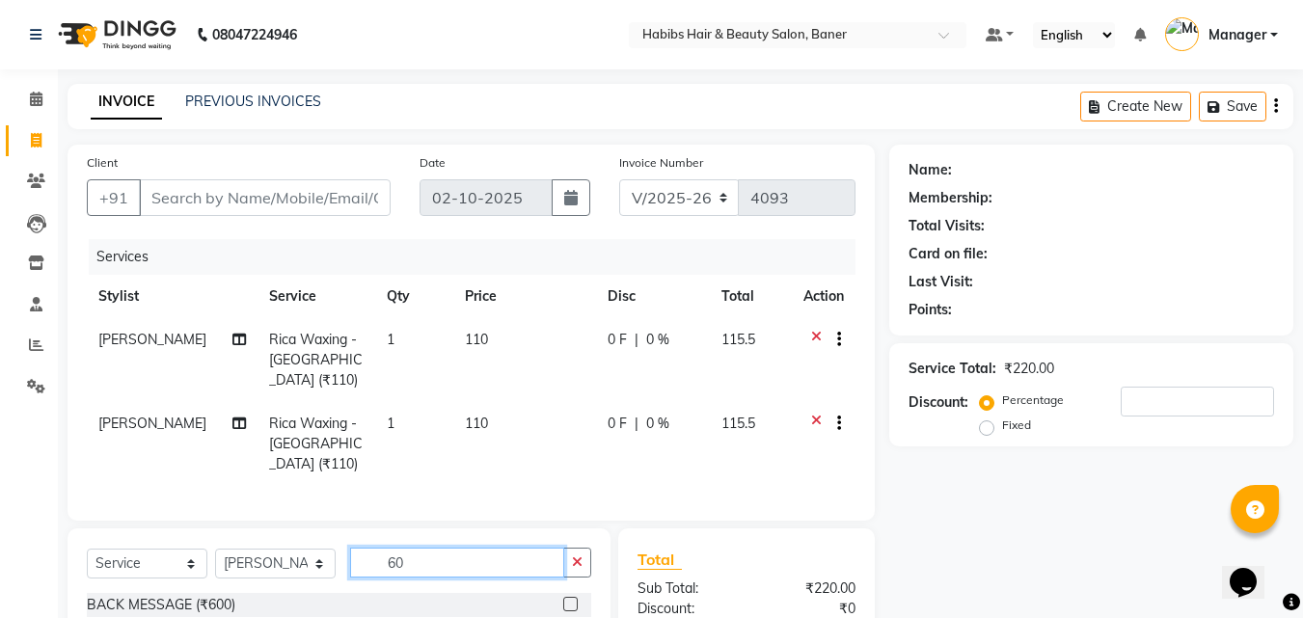
scroll to position [238, 0]
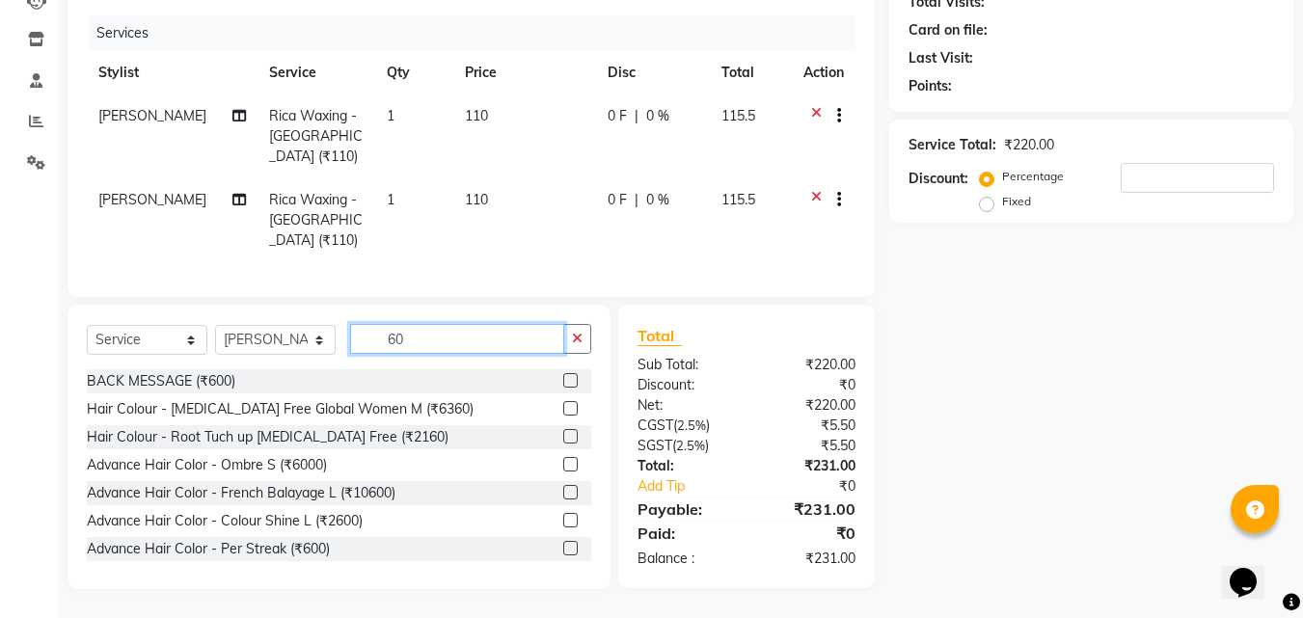
drag, startPoint x: 432, startPoint y: 348, endPoint x: 342, endPoint y: 348, distance: 89.7
click at [342, 348] on div "Select Service Product Membership Package Voucher Prepaid Gift Card Select Styl…" at bounding box center [339, 346] width 504 height 45
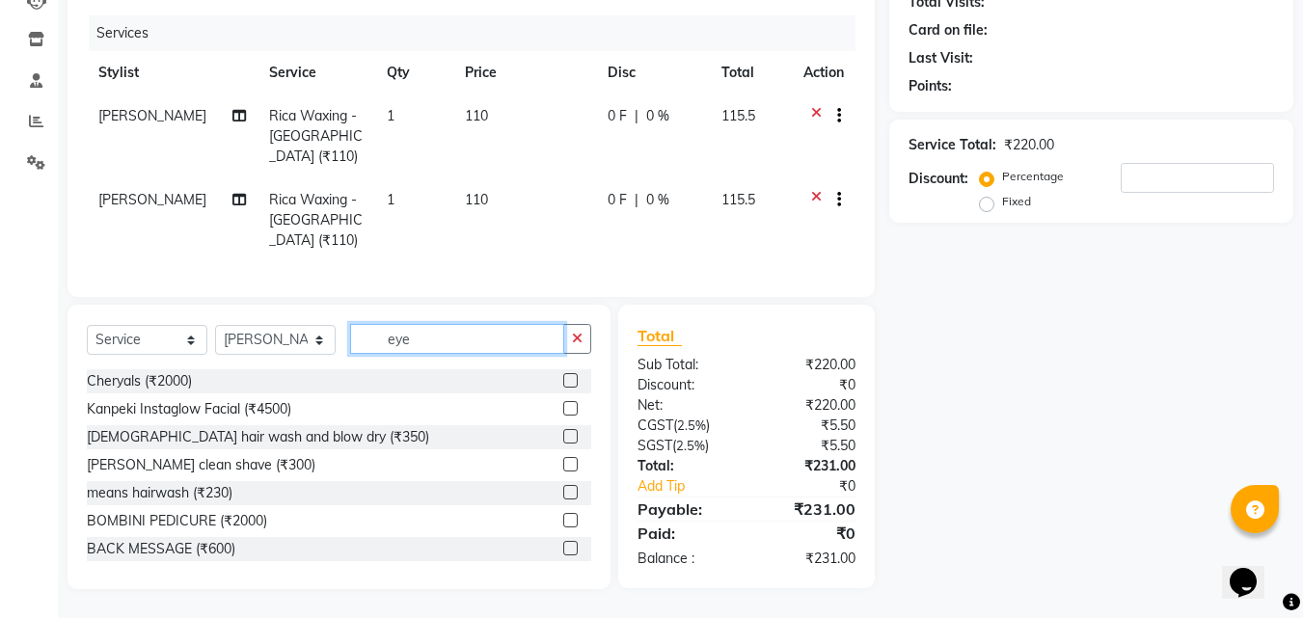
scroll to position [237, 0]
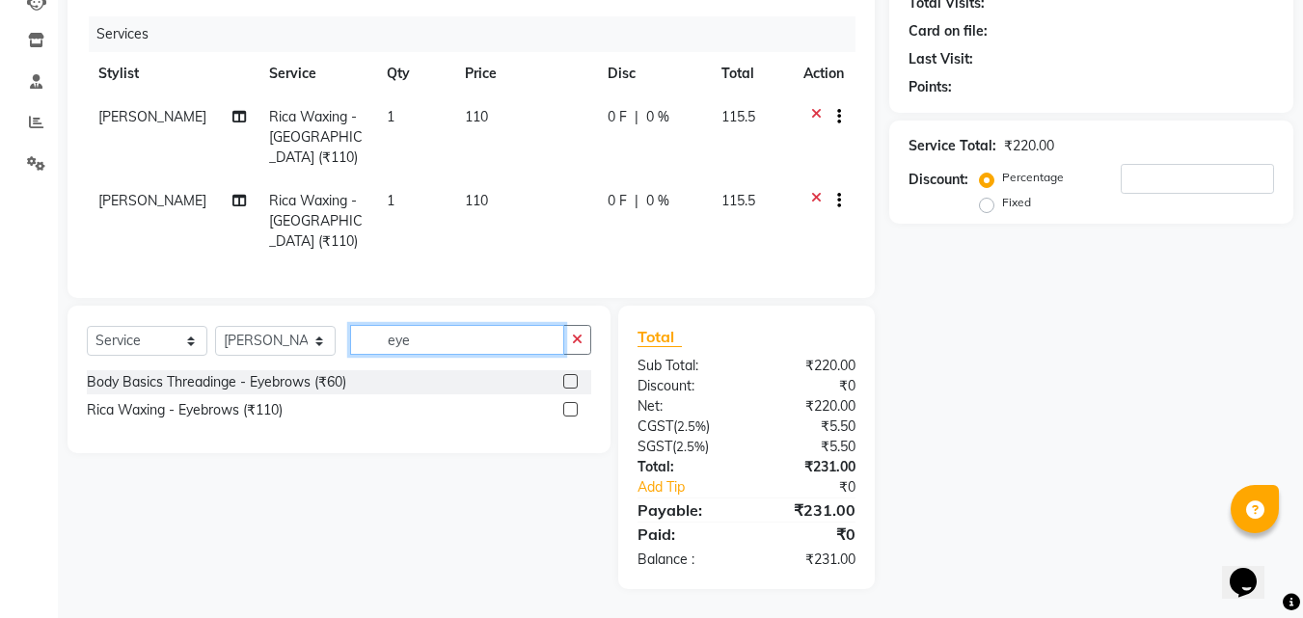
type input "eye"
click at [577, 375] on label at bounding box center [570, 381] width 14 height 14
click at [576, 376] on input "checkbox" at bounding box center [569, 382] width 13 height 13
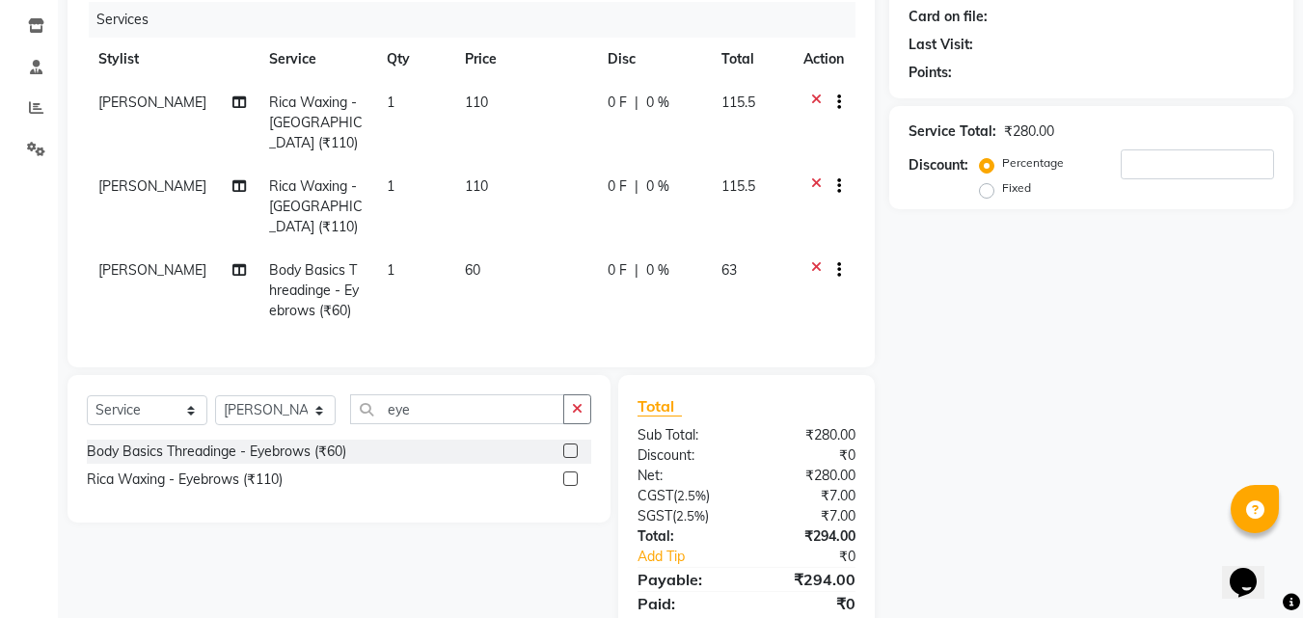
click at [575, 458] on label at bounding box center [570, 451] width 14 height 14
click at [575, 458] on input "checkbox" at bounding box center [569, 452] width 13 height 13
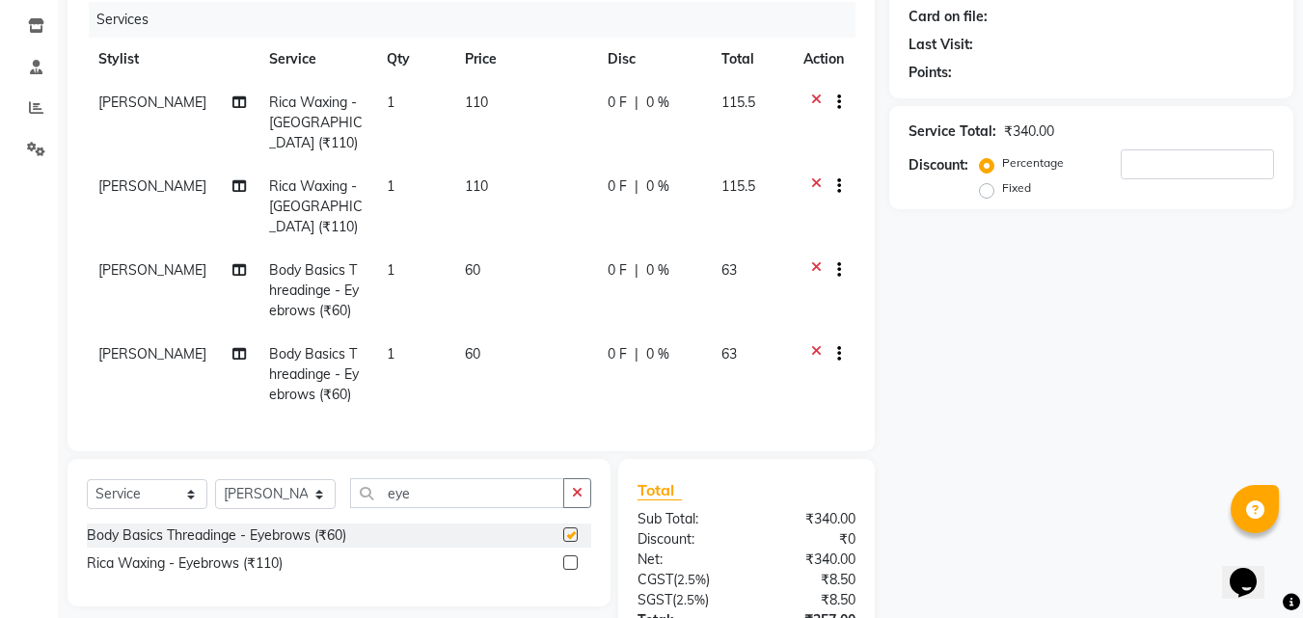
checkbox input "false"
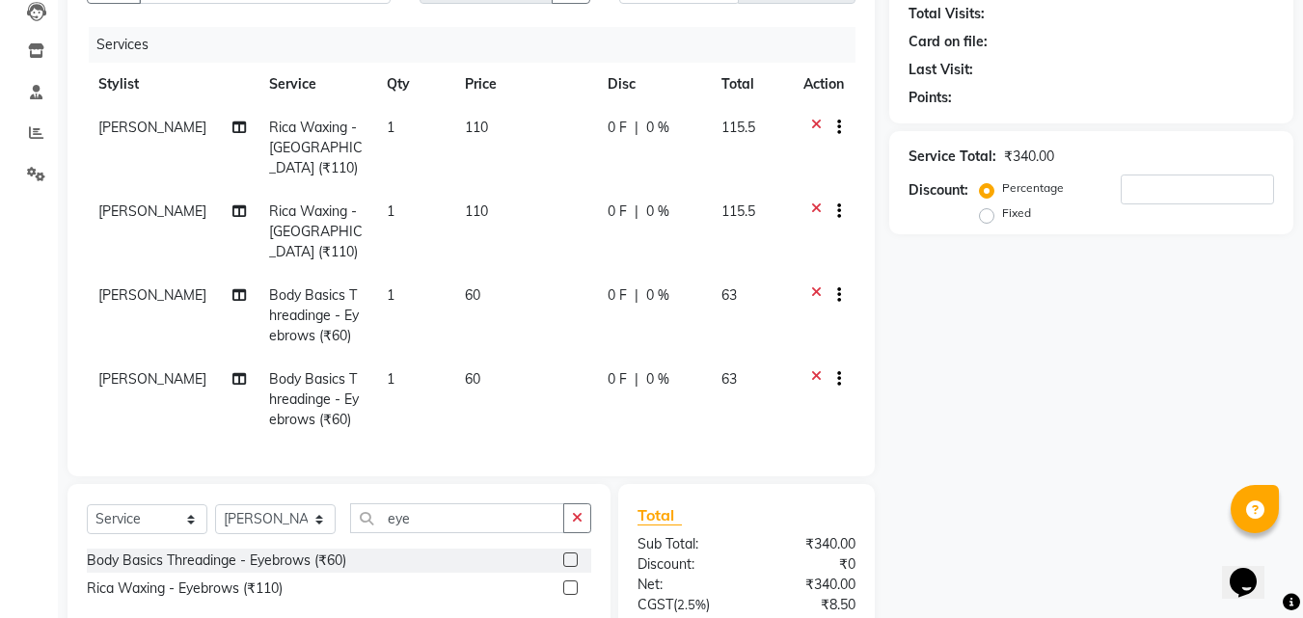
scroll to position [0, 0]
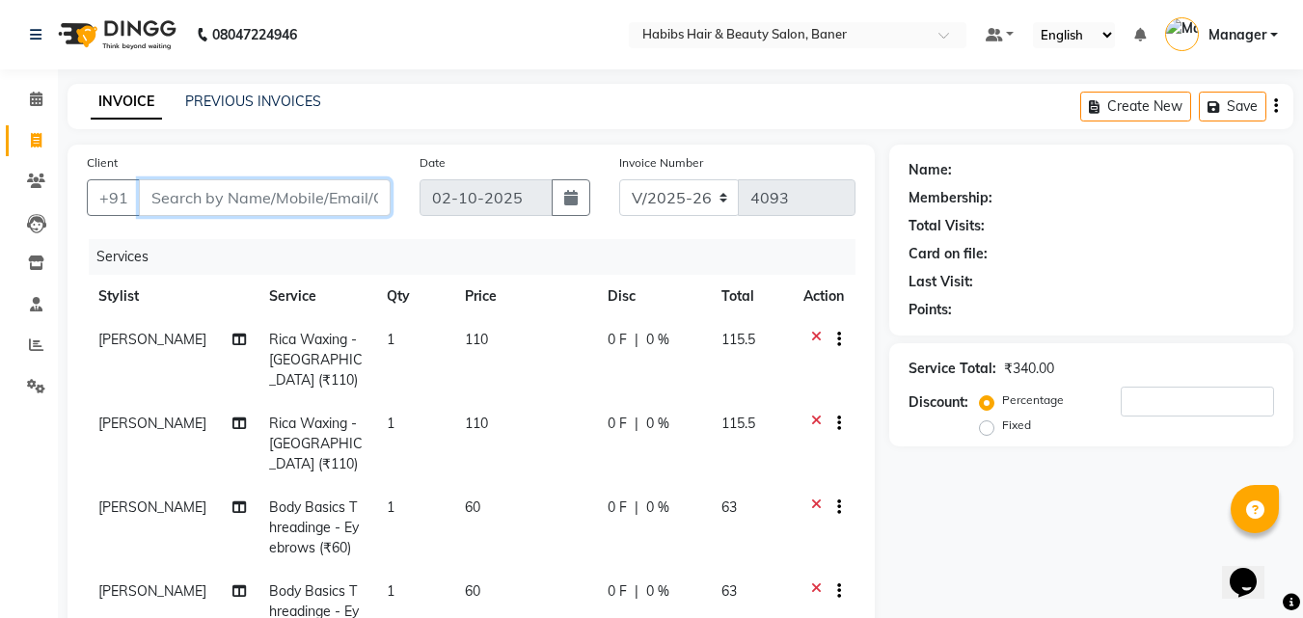
click at [375, 203] on input "Client" at bounding box center [265, 197] width 252 height 37
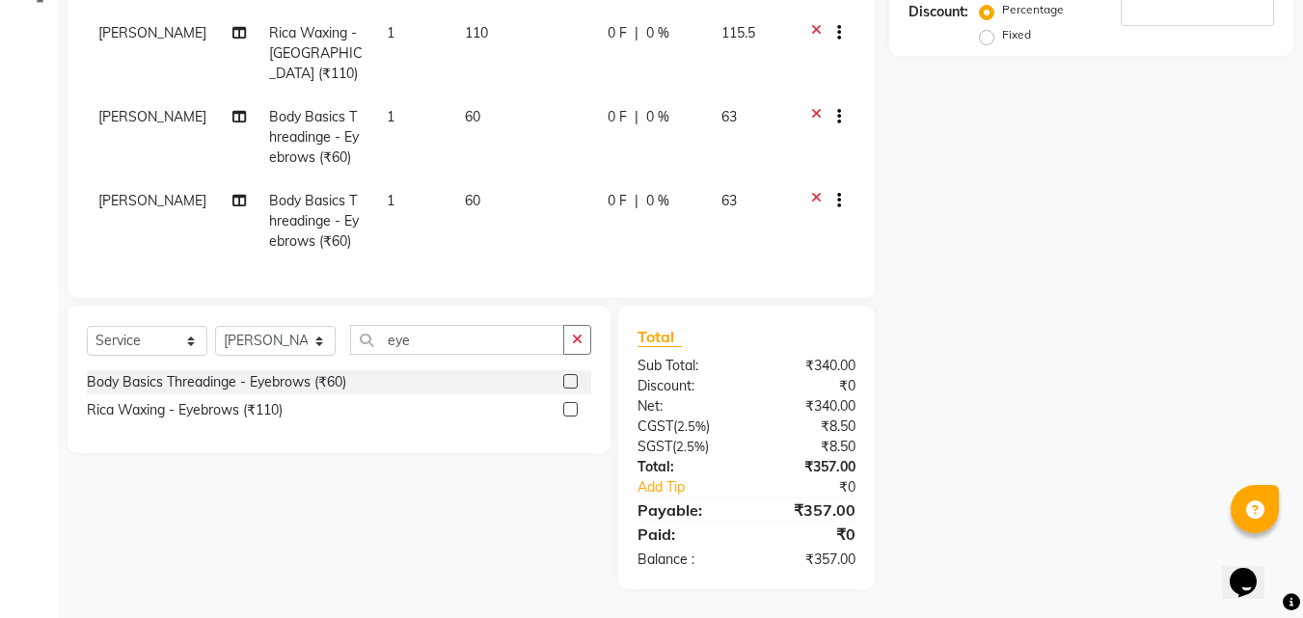
scroll to position [19, 0]
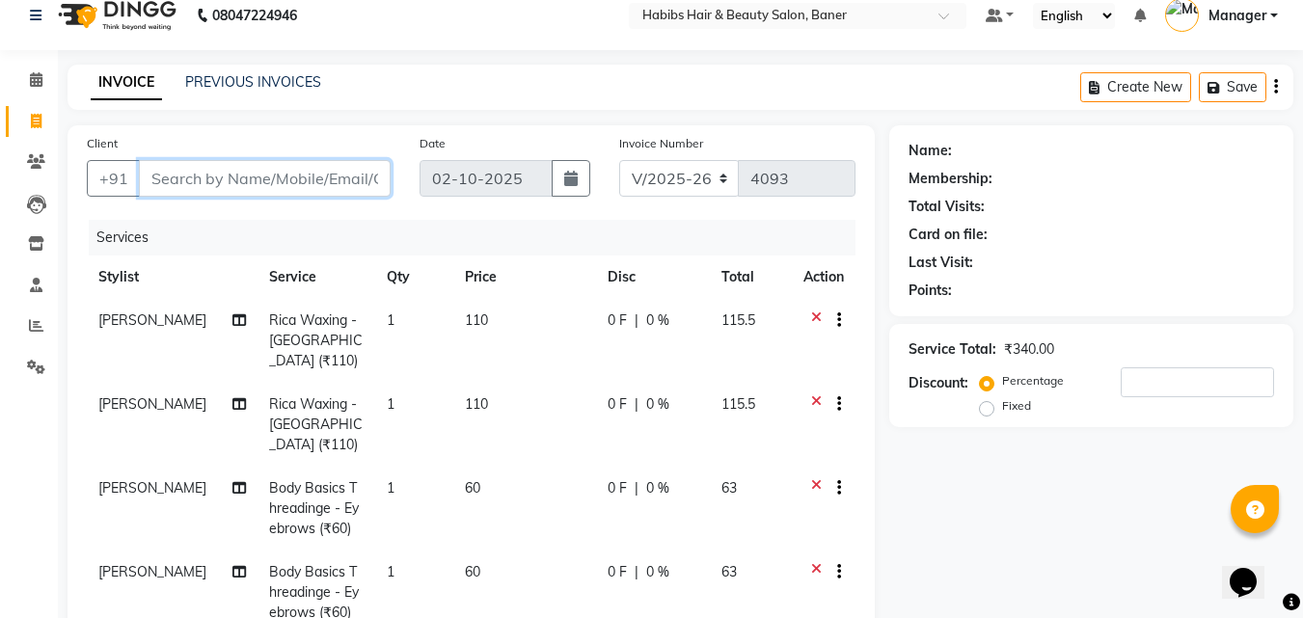
click at [314, 174] on input "Client" at bounding box center [265, 178] width 252 height 37
type input "8"
type input "0"
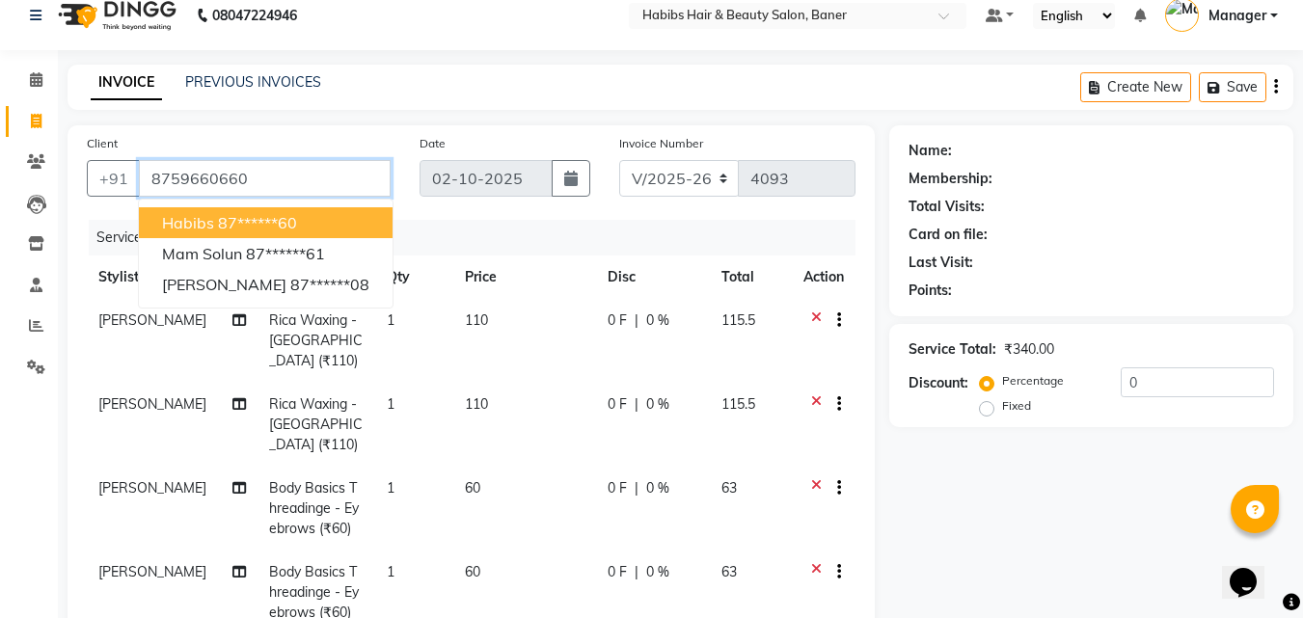
type input "8759660660"
select select "1: Object"
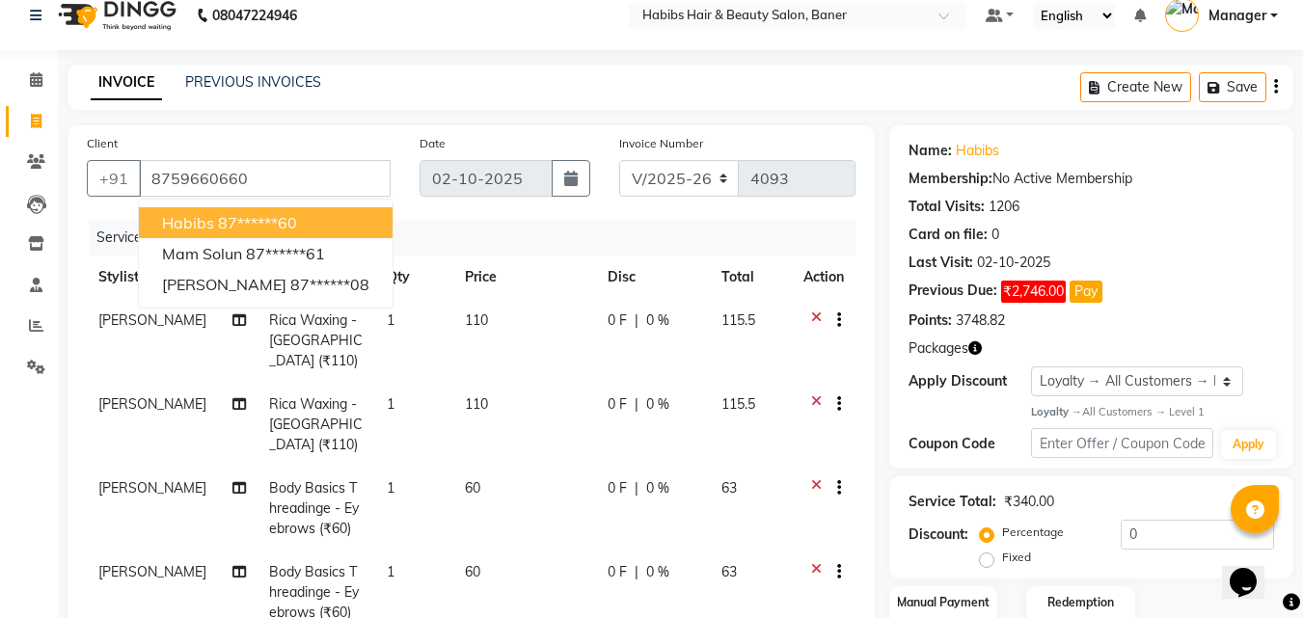
scroll to position [405, 0]
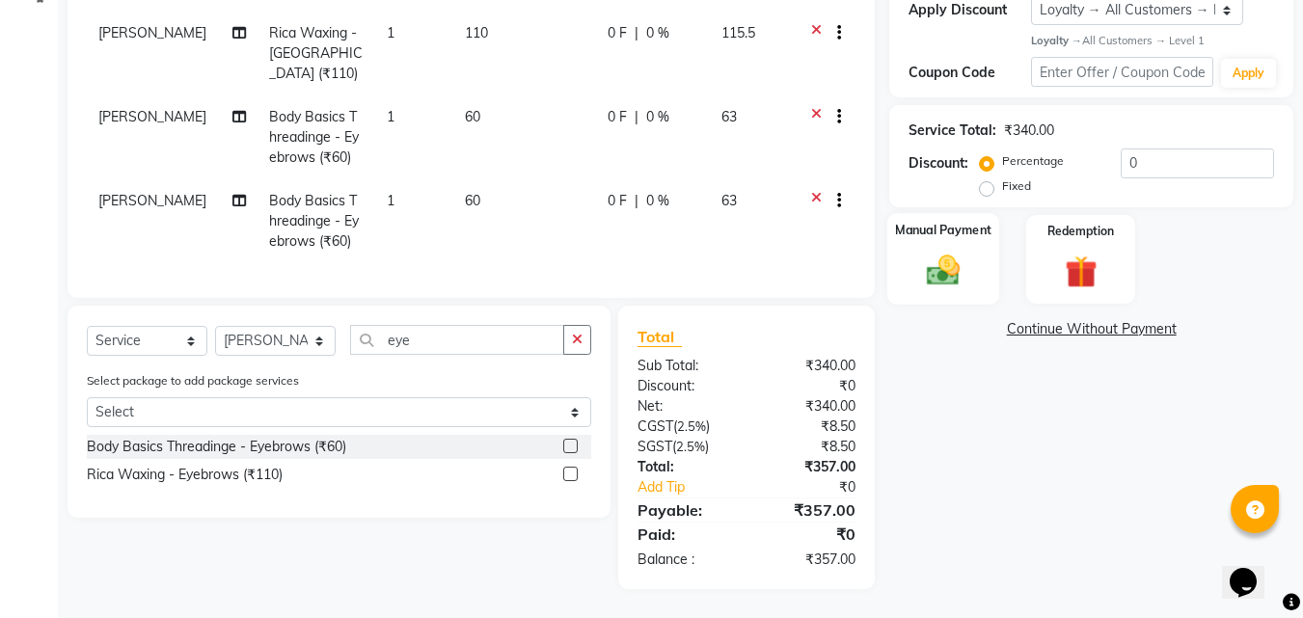
click at [929, 252] on img at bounding box center [943, 271] width 54 height 39
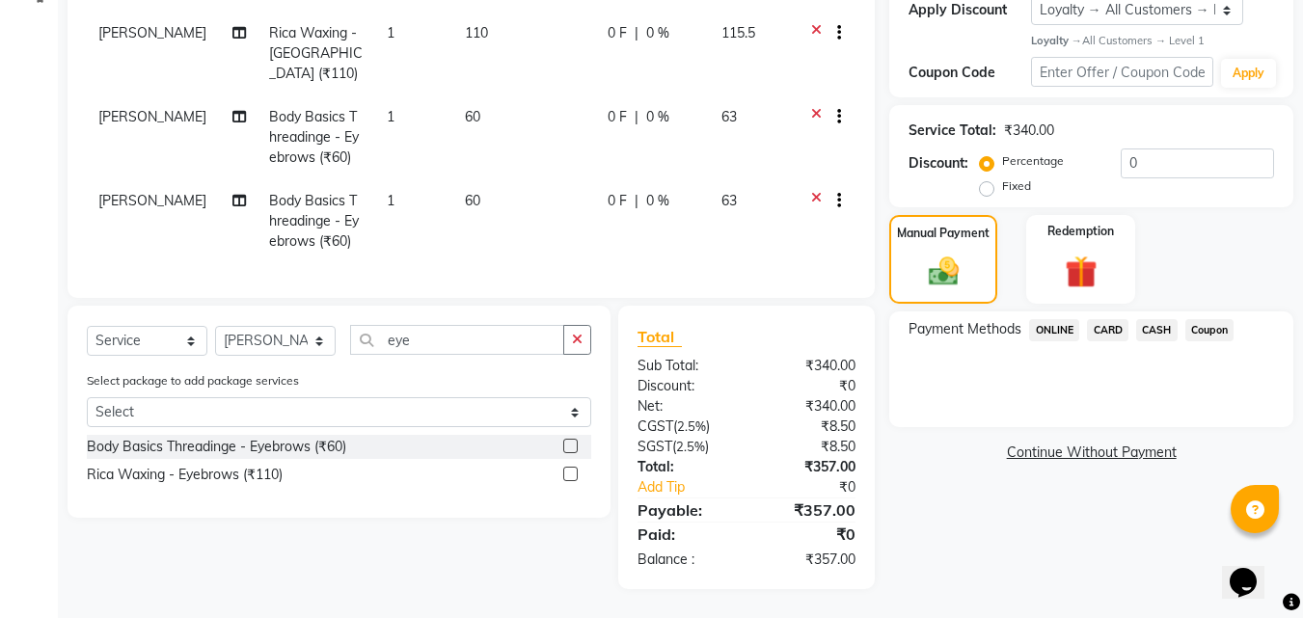
click at [1061, 319] on span "ONLINE" at bounding box center [1054, 330] width 50 height 22
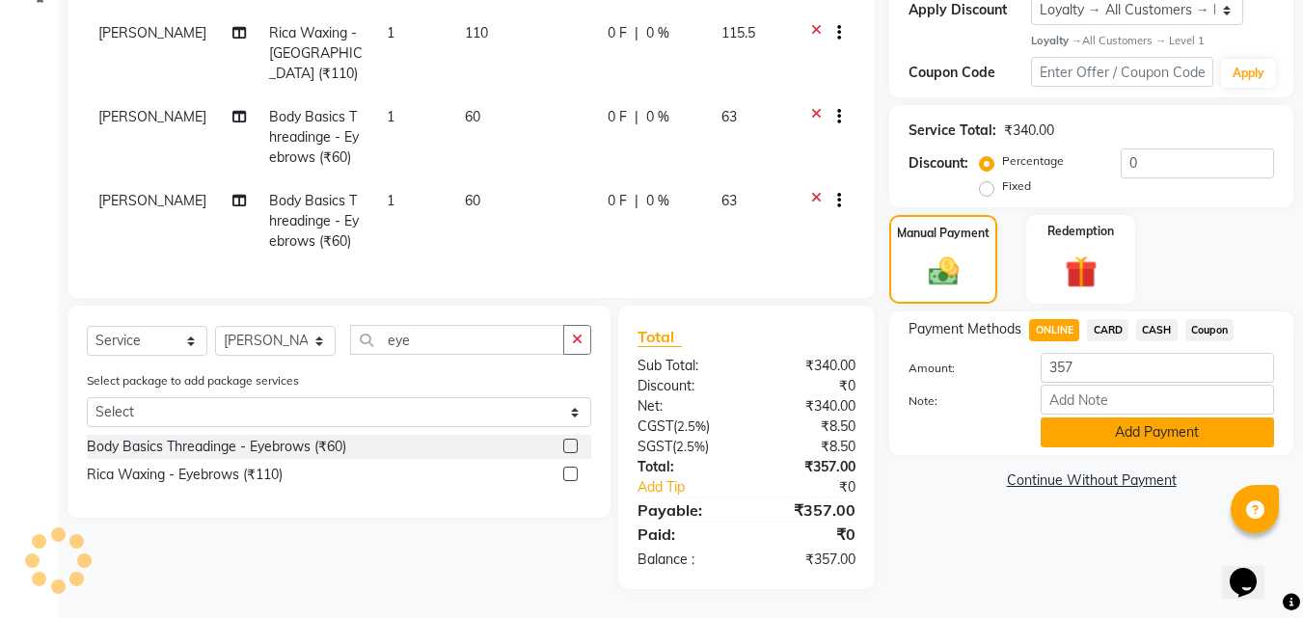
click at [1097, 418] on button "Add Payment" at bounding box center [1157, 433] width 233 height 30
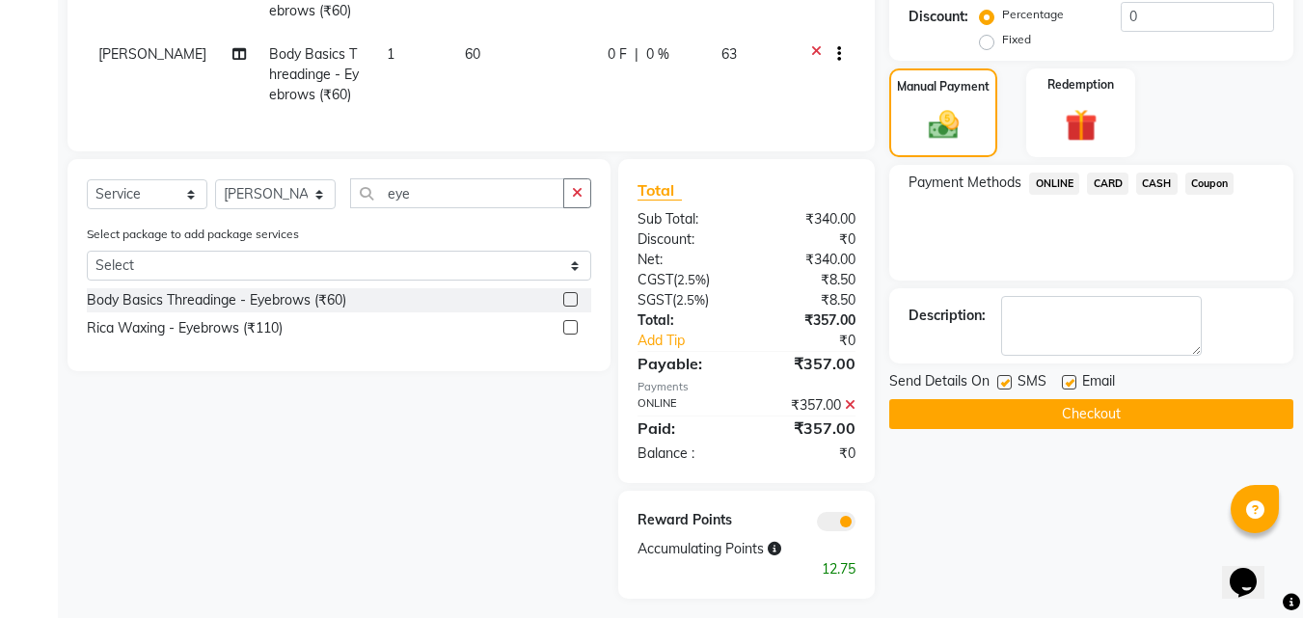
scroll to position [561, 0]
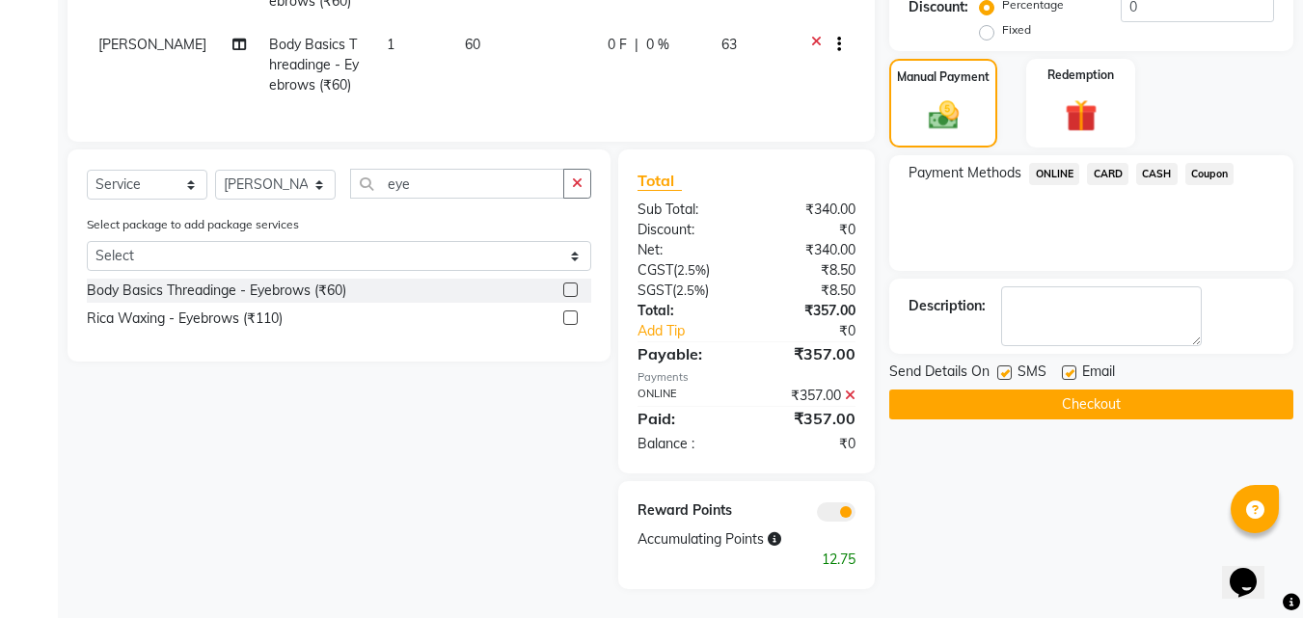
click at [1070, 366] on label at bounding box center [1069, 373] width 14 height 14
click at [1070, 367] on input "checkbox" at bounding box center [1068, 373] width 13 height 13
checkbox input "false"
click at [1009, 366] on label at bounding box center [1004, 373] width 14 height 14
click at [1009, 367] on input "checkbox" at bounding box center [1003, 373] width 13 height 13
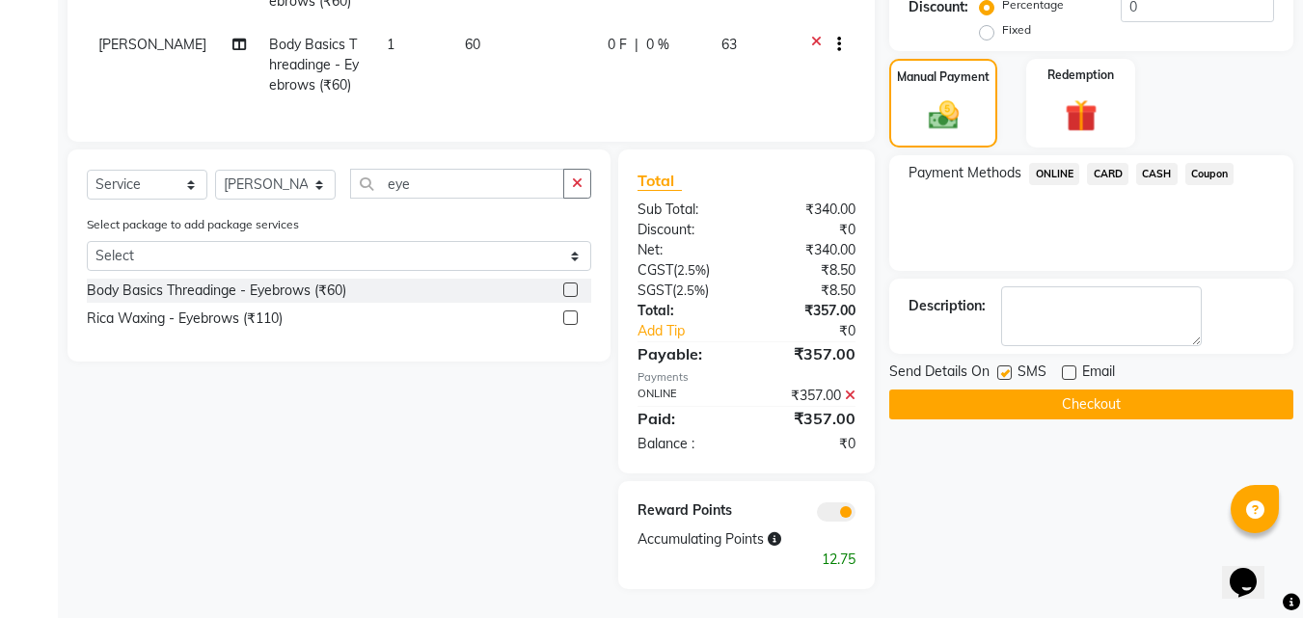
checkbox input "false"
click at [1008, 390] on button "Checkout" at bounding box center [1091, 405] width 404 height 30
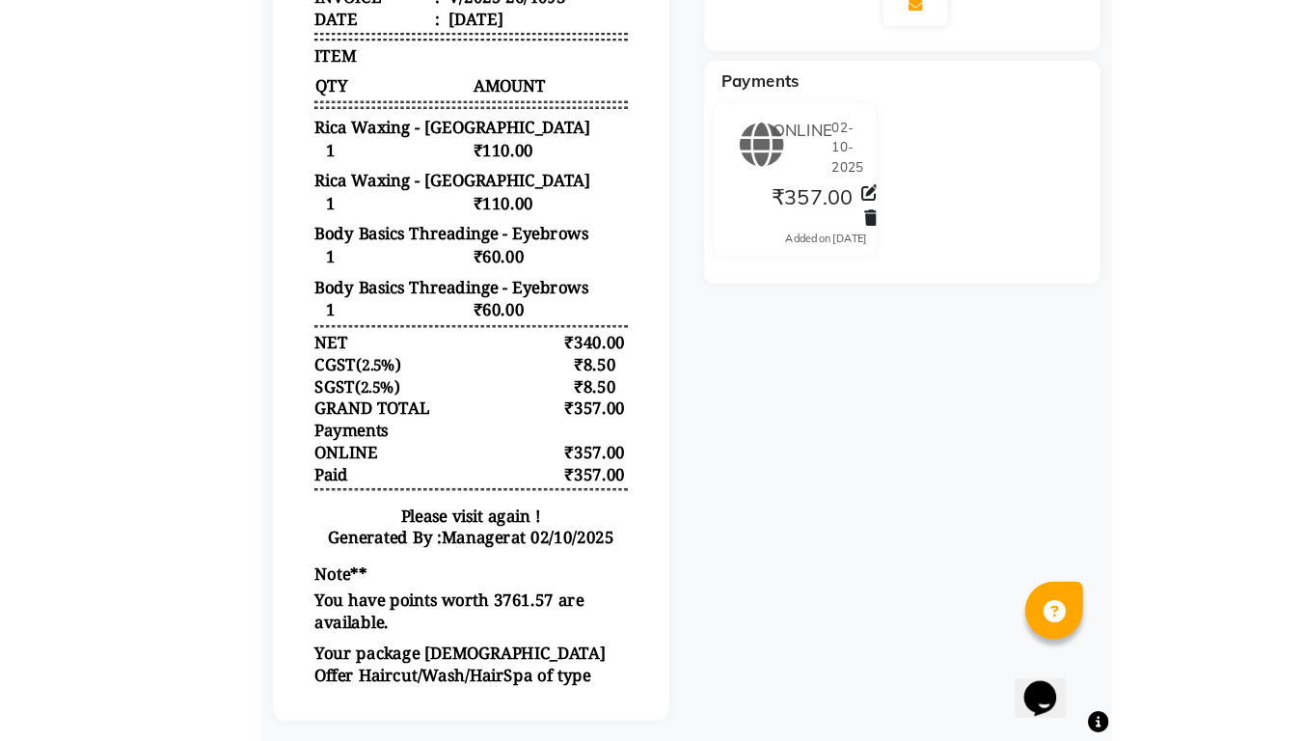
scroll to position [405, 0]
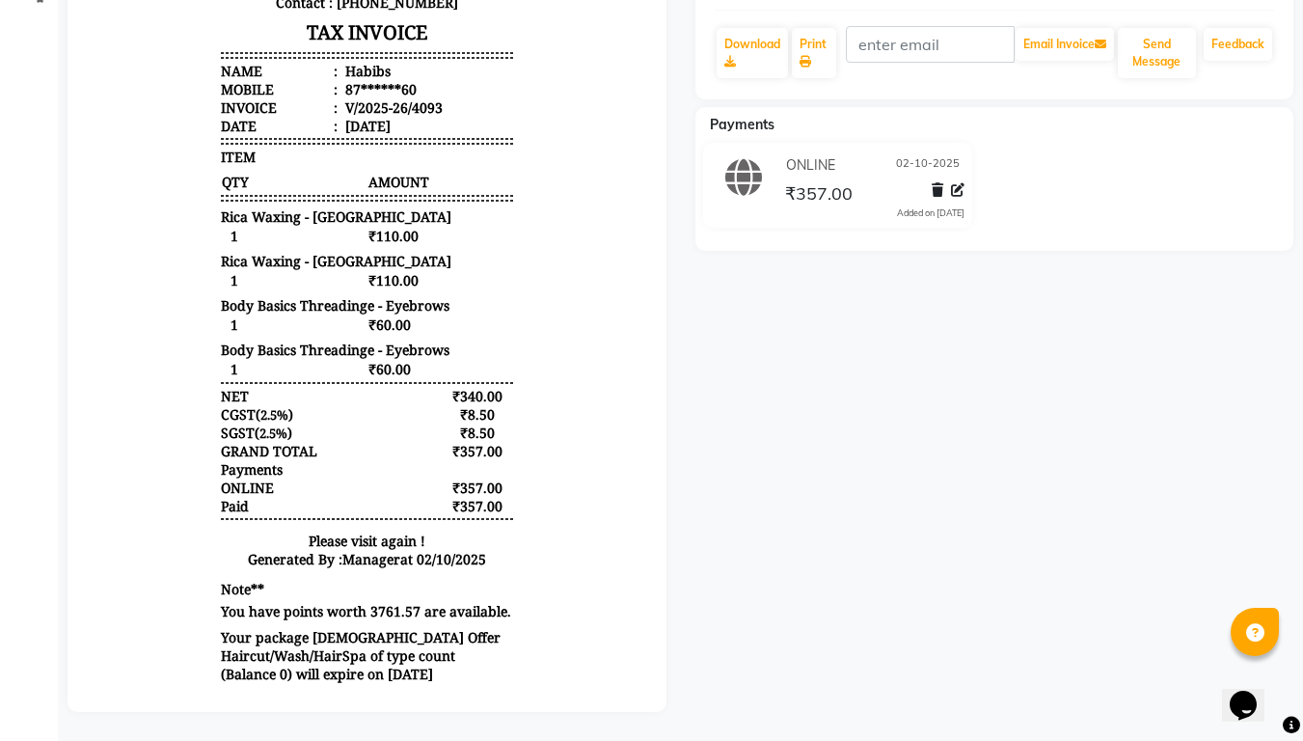
drag, startPoint x: 942, startPoint y: 586, endPoint x: 961, endPoint y: 582, distance: 18.9
click at [942, 586] on div "Habibs Prebook Payment Received Download Print Email Invoice Send Message Feedb…" at bounding box center [995, 240] width 628 height 944
click at [952, 554] on div "Habibs Prebook Payment Received Download Print Email Invoice Send Message Feedb…" at bounding box center [995, 240] width 628 height 944
drag, startPoint x: 950, startPoint y: 544, endPoint x: 939, endPoint y: 534, distance: 14.3
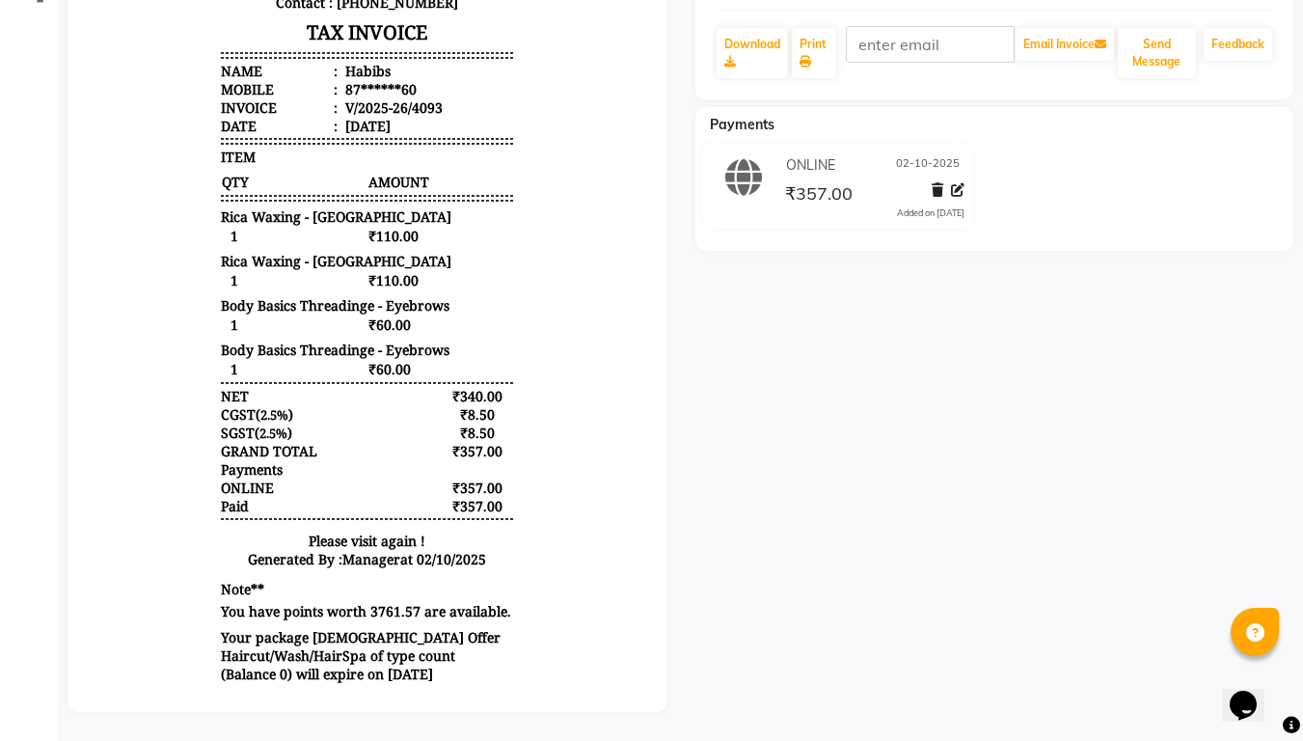
click at [74, 617] on div at bounding box center [367, 240] width 599 height 944
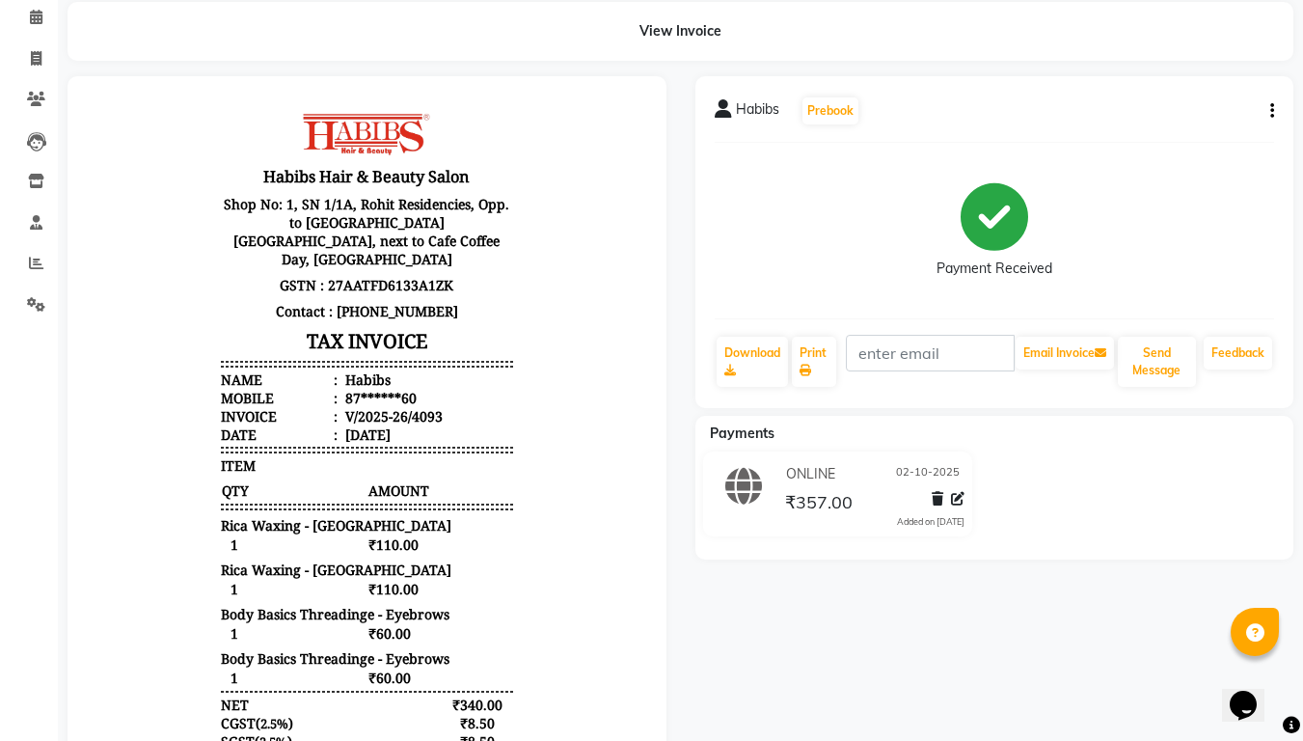
scroll to position [0, 0]
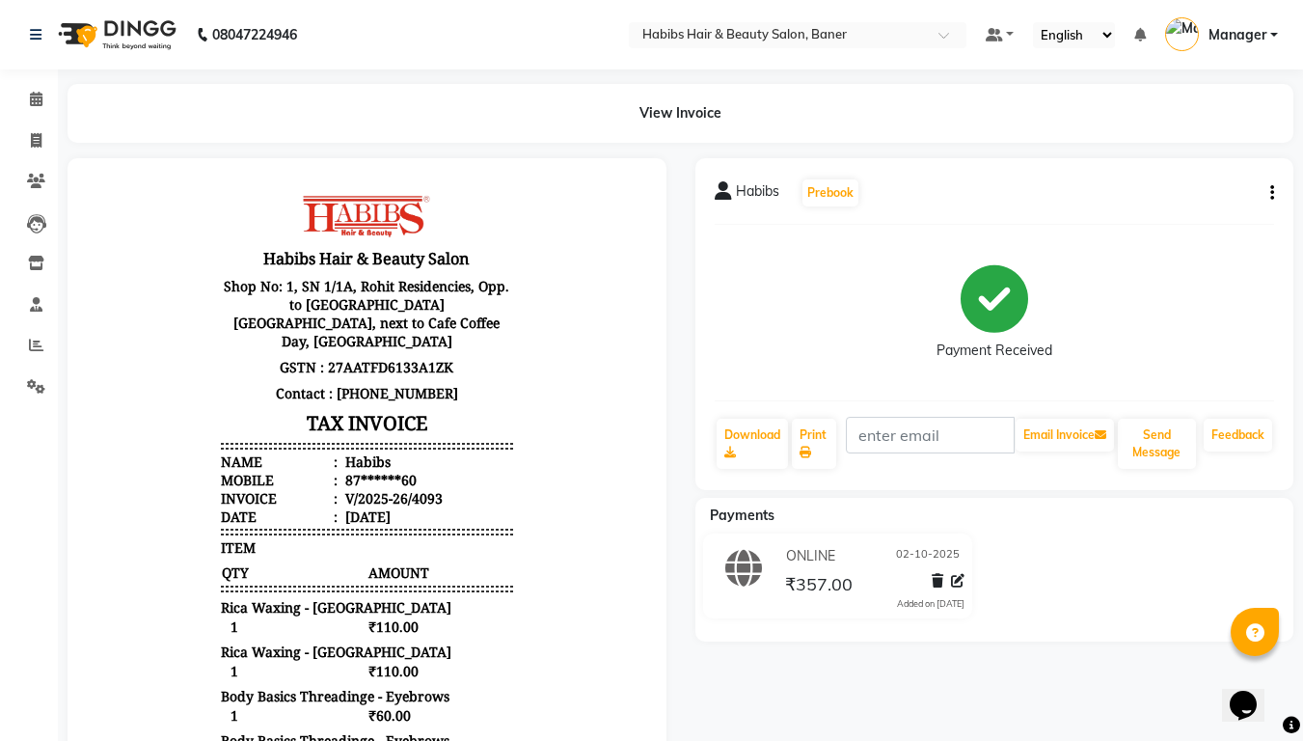
click at [97, 307] on body "Habibs Hair & Beauty Salon Shop No: 1, SN 1/1A, Rohit Residencies, Opp. to Kapi…" at bounding box center [367, 635] width 545 height 900
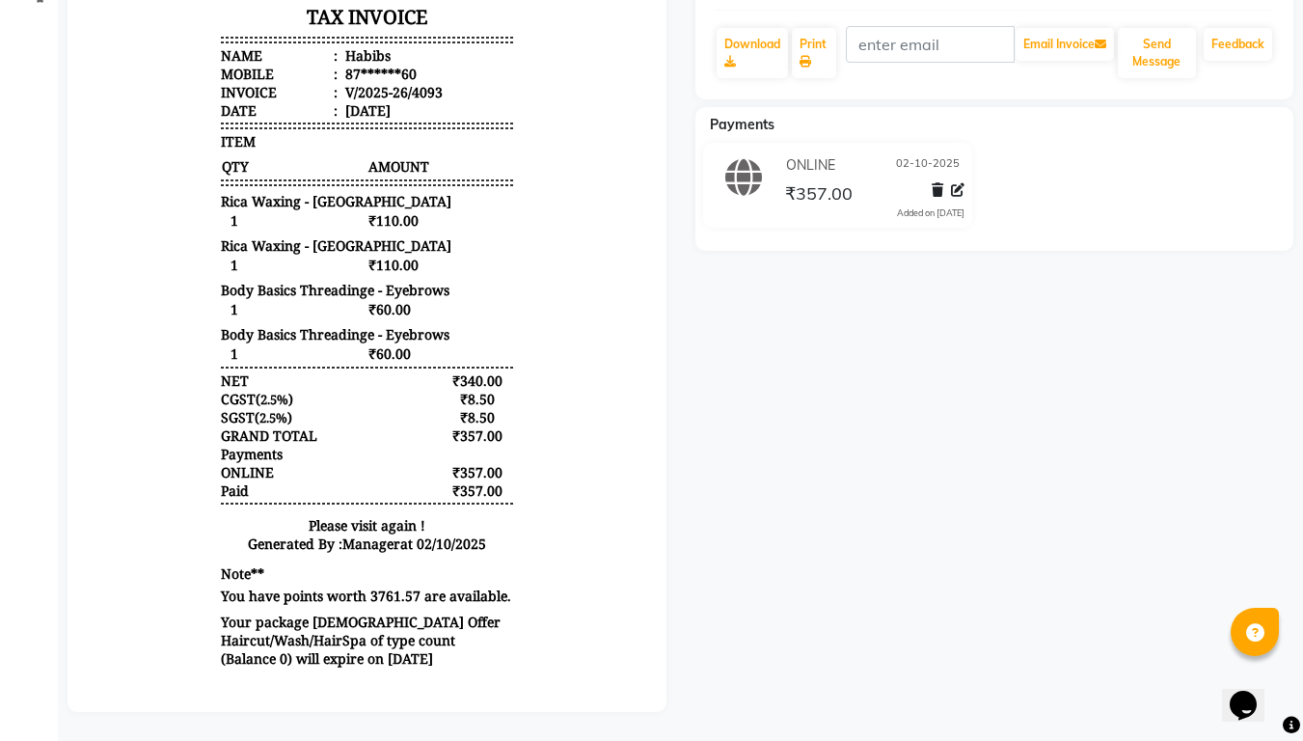
scroll to position [405, 0]
click at [962, 603] on div "Habibs Prebook Payment Received Download Print Email Invoice Send Message Feedb…" at bounding box center [995, 240] width 628 height 944
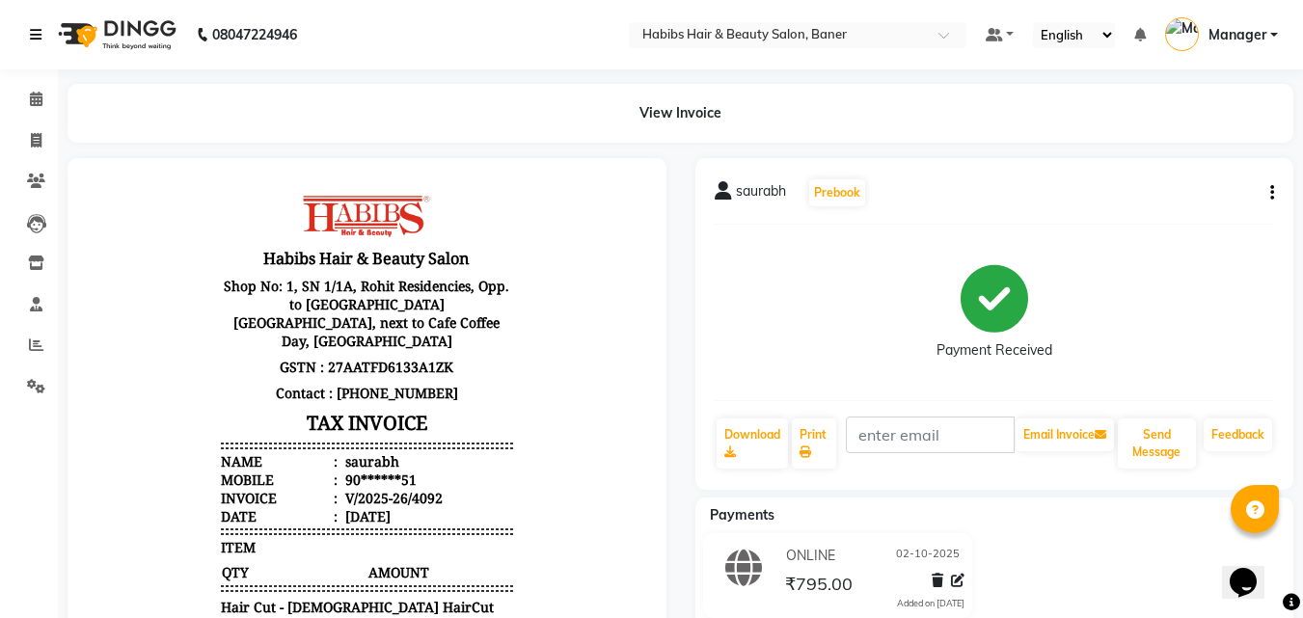
click at [38, 37] on icon at bounding box center [36, 35] width 12 height 14
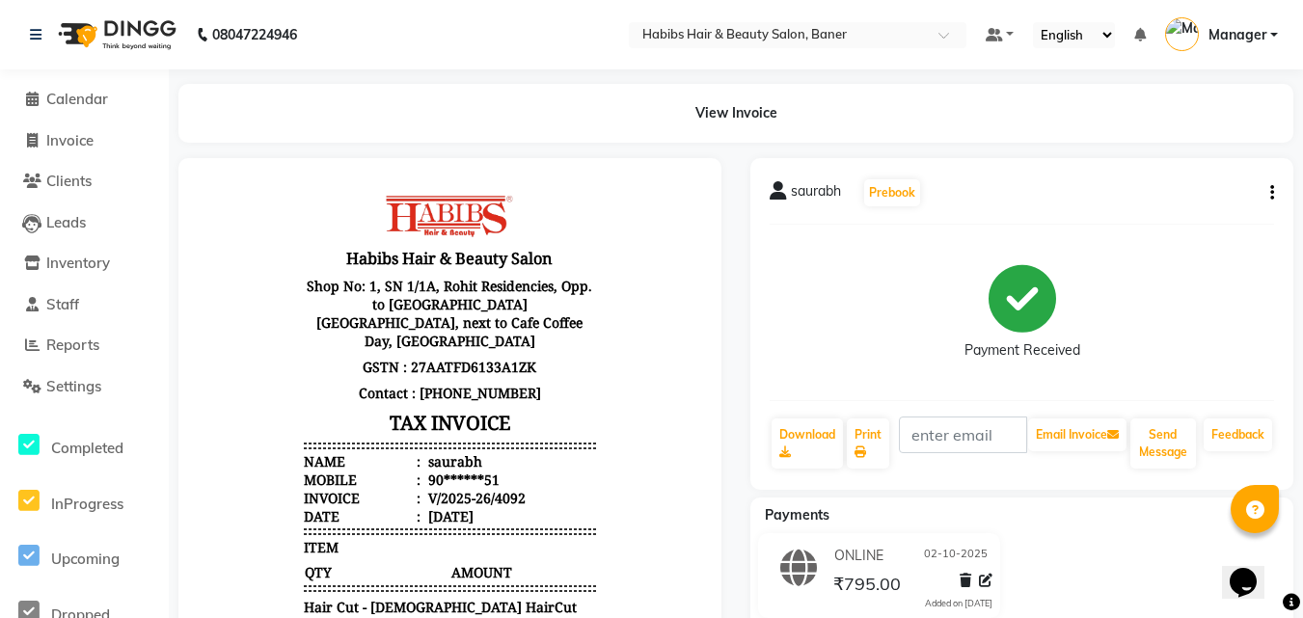
click at [26, 37] on div "08047224946" at bounding box center [163, 35] width 296 height 54
click at [35, 32] on icon at bounding box center [36, 35] width 12 height 14
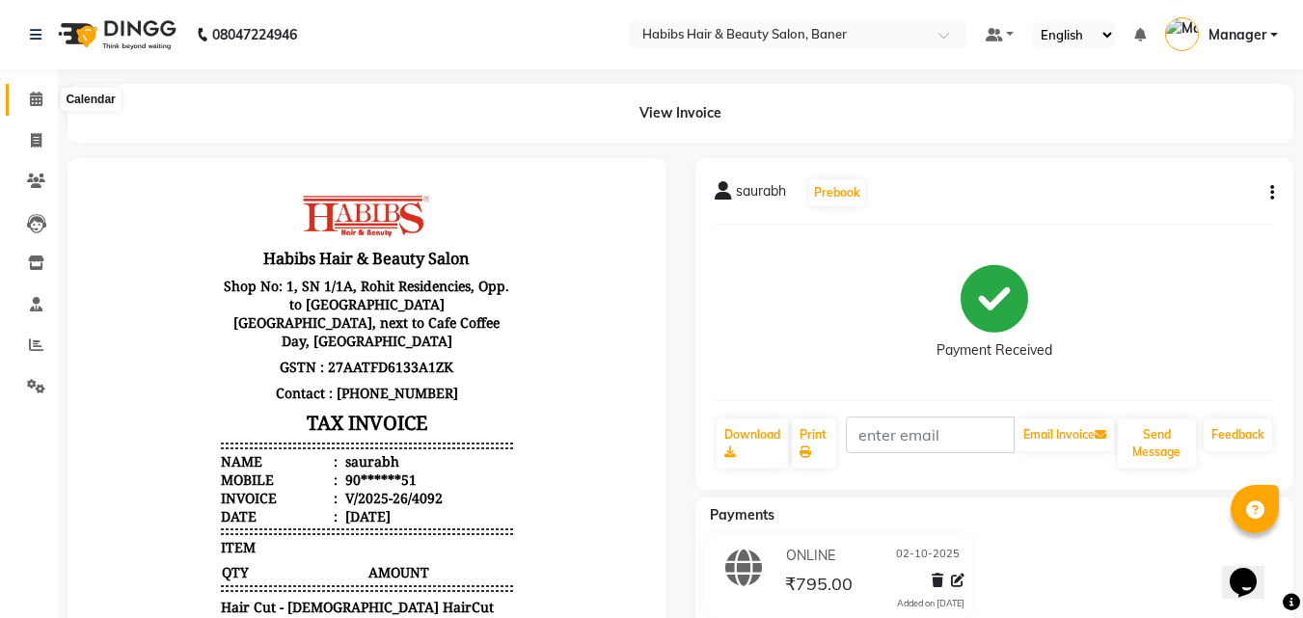
click at [34, 92] on icon at bounding box center [36, 99] width 13 height 14
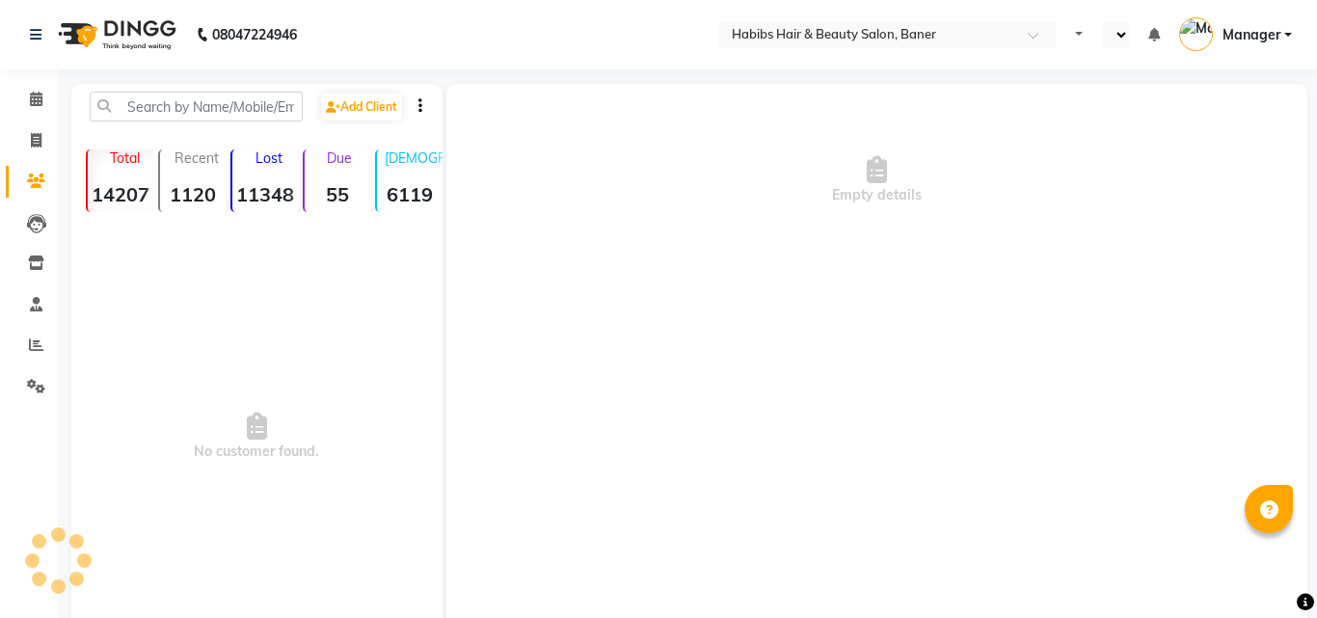
select select "en"
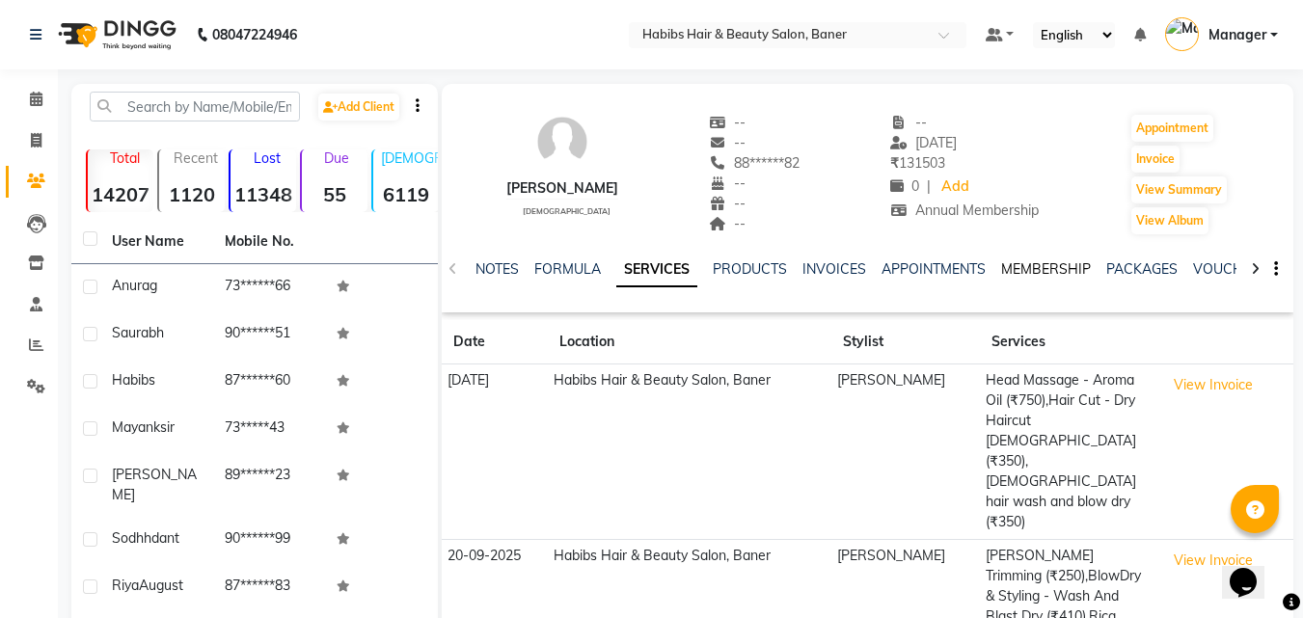
click at [1052, 266] on link "MEMBERSHIP" at bounding box center [1046, 268] width 90 height 17
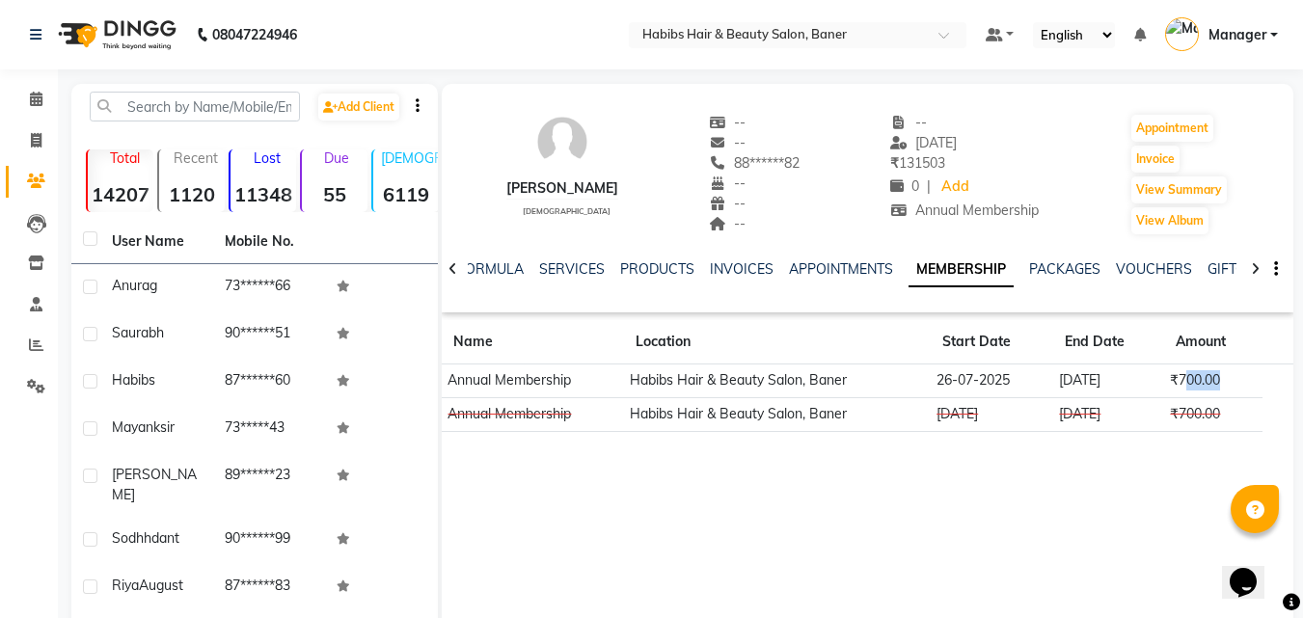
drag, startPoint x: 1179, startPoint y: 374, endPoint x: 1217, endPoint y: 377, distance: 37.7
click at [1217, 377] on td "₹700.00" at bounding box center [1213, 382] width 98 height 34
click at [1020, 521] on div "gagan raj male -- -- 88******82 -- -- -- -- 23-09-2025 ₹ 131503 0 | Add Annual …" at bounding box center [868, 373] width 852 height 579
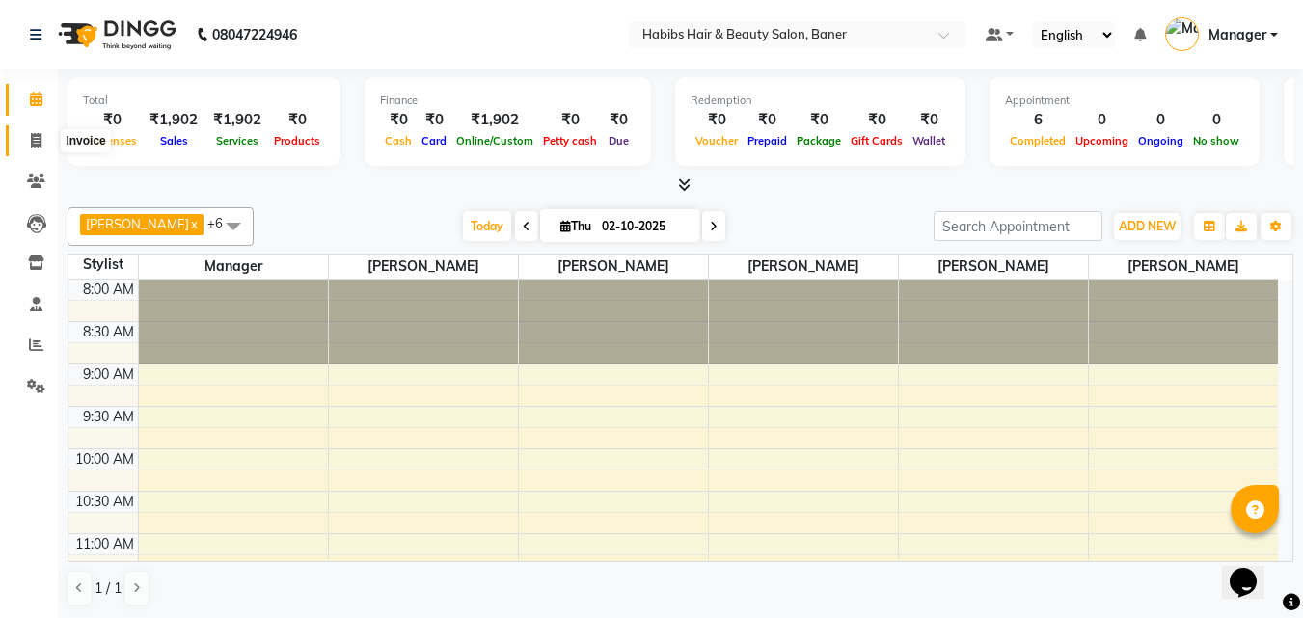
click at [50, 138] on span at bounding box center [36, 141] width 34 height 22
select select "5356"
select select "service"
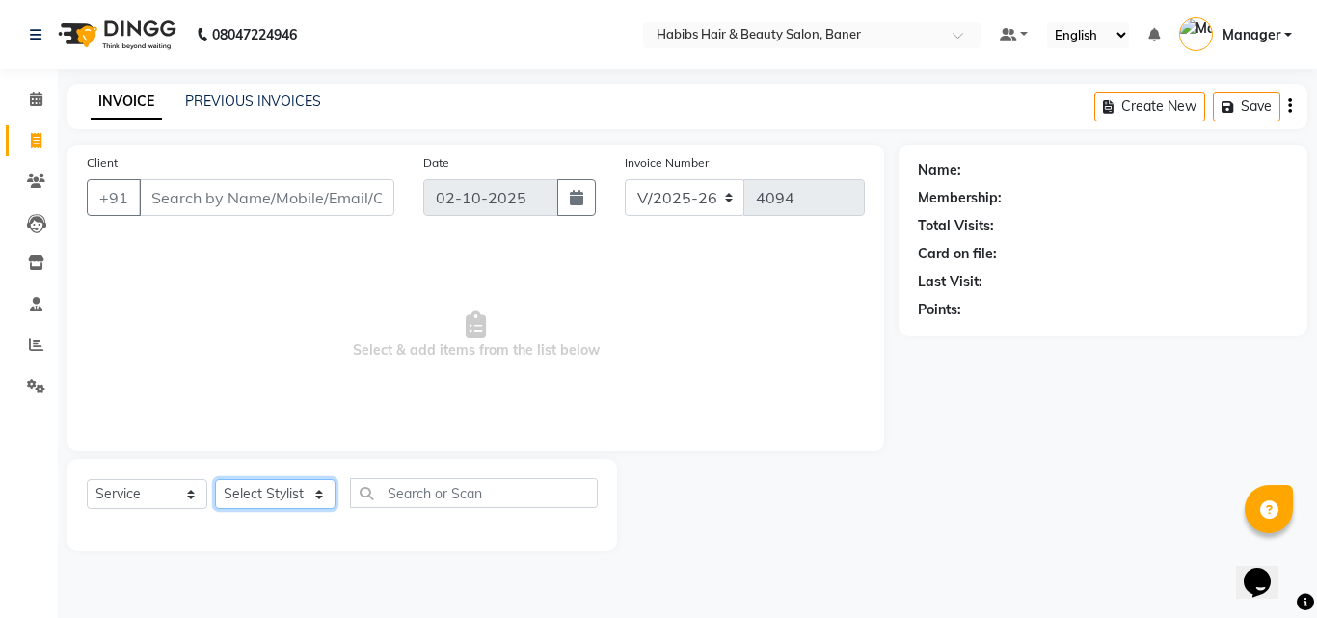
click at [282, 489] on select "Select Stylist Admin Manager [PERSON_NAME] [PERSON_NAME] Ram [PERSON_NAME] [PER…" at bounding box center [275, 494] width 121 height 30
select select "67829"
click at [215, 479] on select "Select Stylist Admin Manager [PERSON_NAME] [PERSON_NAME] Ram [PERSON_NAME] [PER…" at bounding box center [275, 494] width 121 height 30
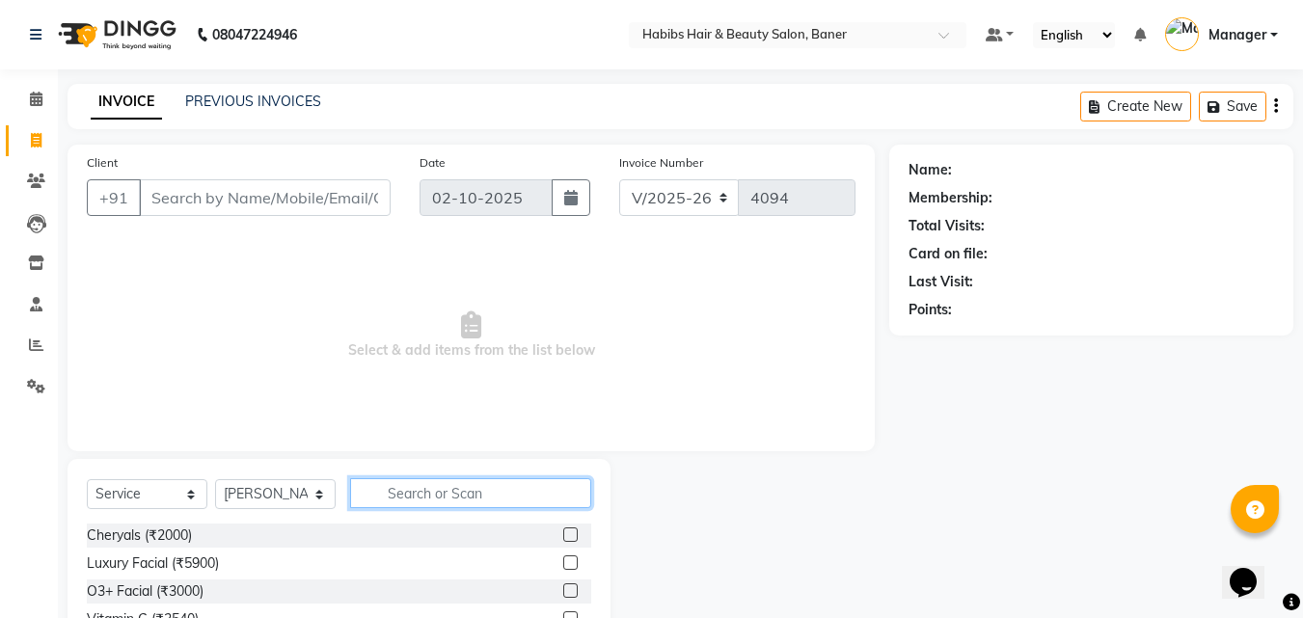
click at [432, 495] on input "text" at bounding box center [470, 493] width 241 height 30
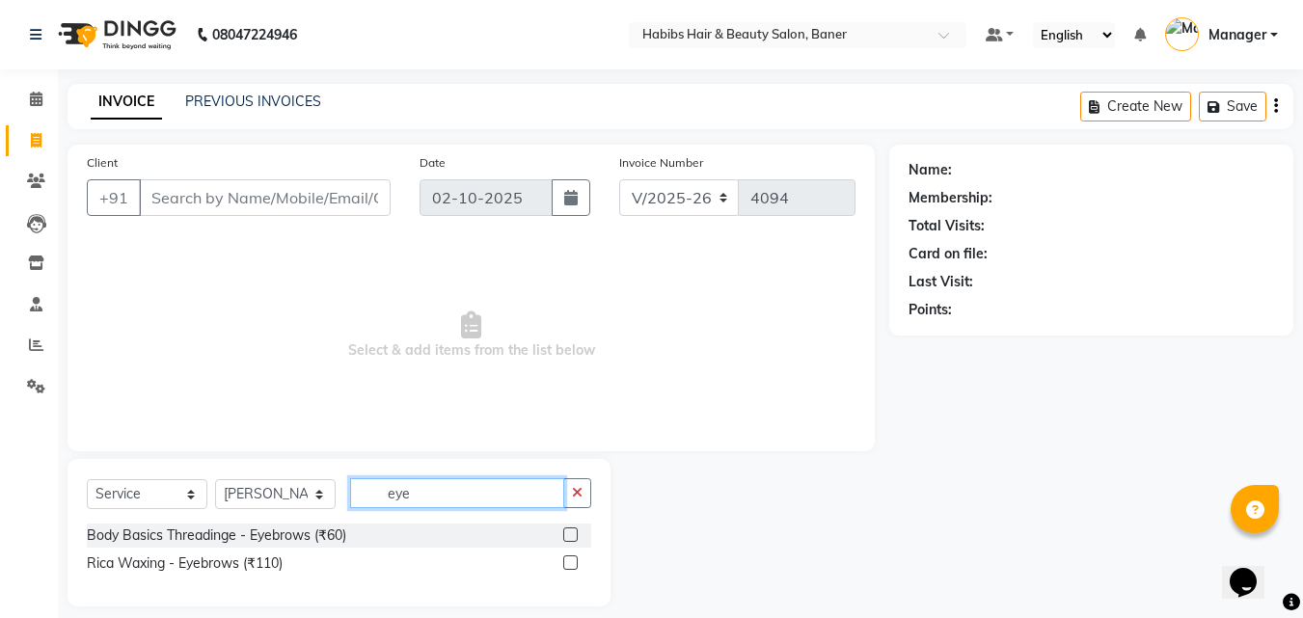
type input "eye"
click at [569, 528] on label at bounding box center [570, 535] width 14 height 14
click at [569, 529] on input "checkbox" at bounding box center [569, 535] width 13 height 13
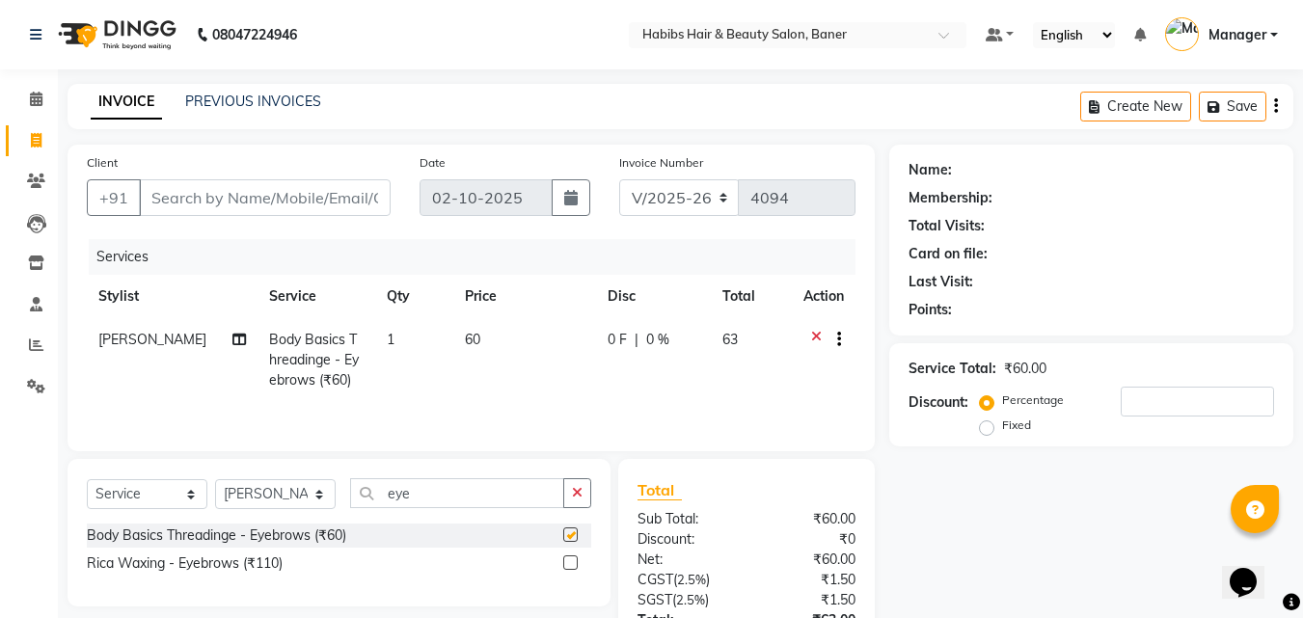
checkbox input "false"
drag, startPoint x: 415, startPoint y: 498, endPoint x: 307, endPoint y: 485, distance: 108.7
click at [313, 493] on div "Select Service Product Membership Package Voucher Prepaid Gift Card Select Styl…" at bounding box center [339, 500] width 504 height 45
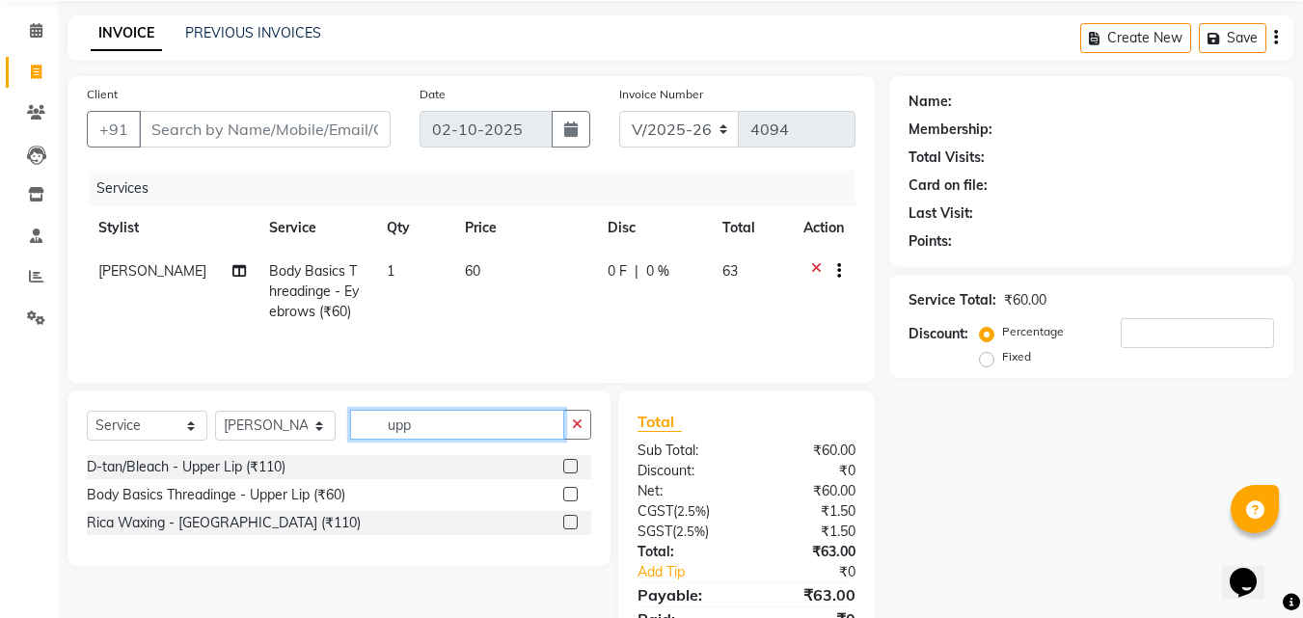
scroll to position [153, 0]
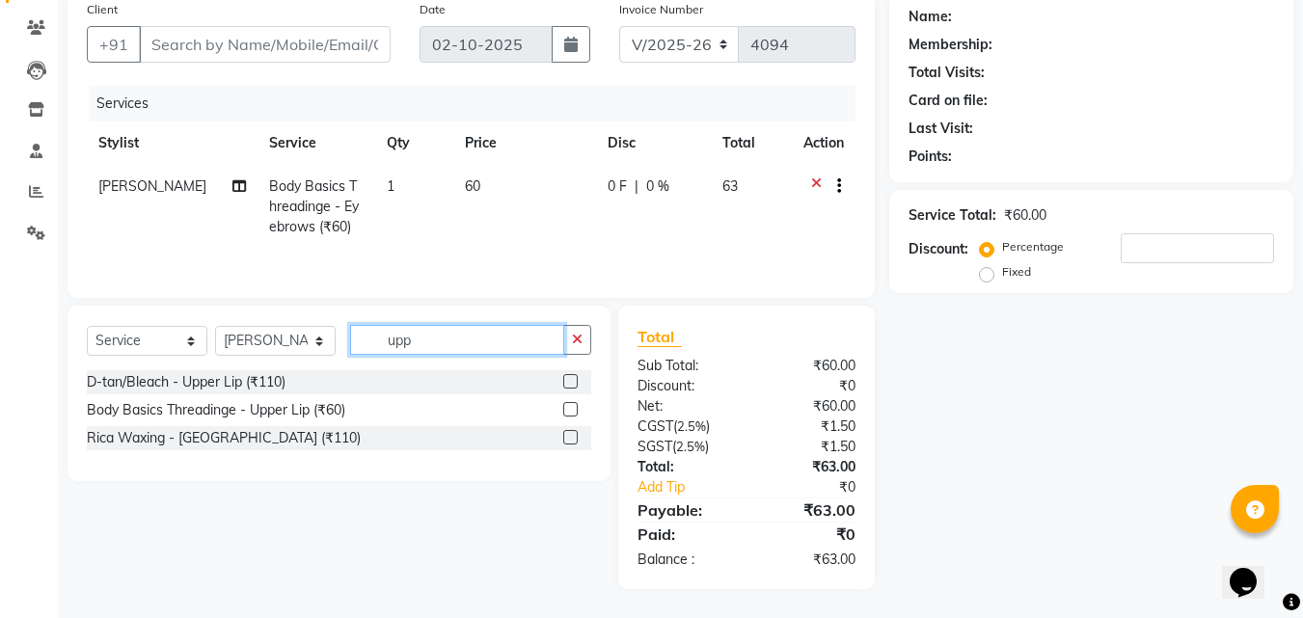
type input "upp"
click at [572, 412] on label at bounding box center [570, 409] width 14 height 14
click at [572, 412] on input "checkbox" at bounding box center [569, 410] width 13 height 13
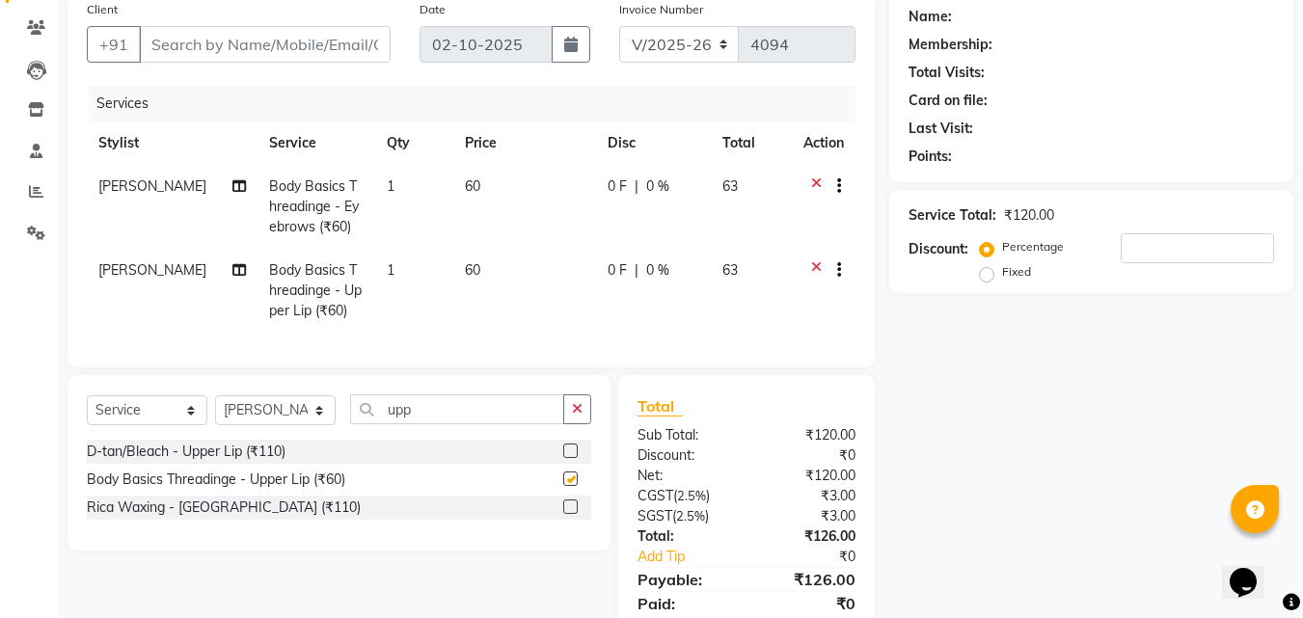
checkbox input "false"
drag, startPoint x: 488, startPoint y: 425, endPoint x: 365, endPoint y: 424, distance: 123.4
click at [366, 424] on input "upp" at bounding box center [457, 409] width 214 height 30
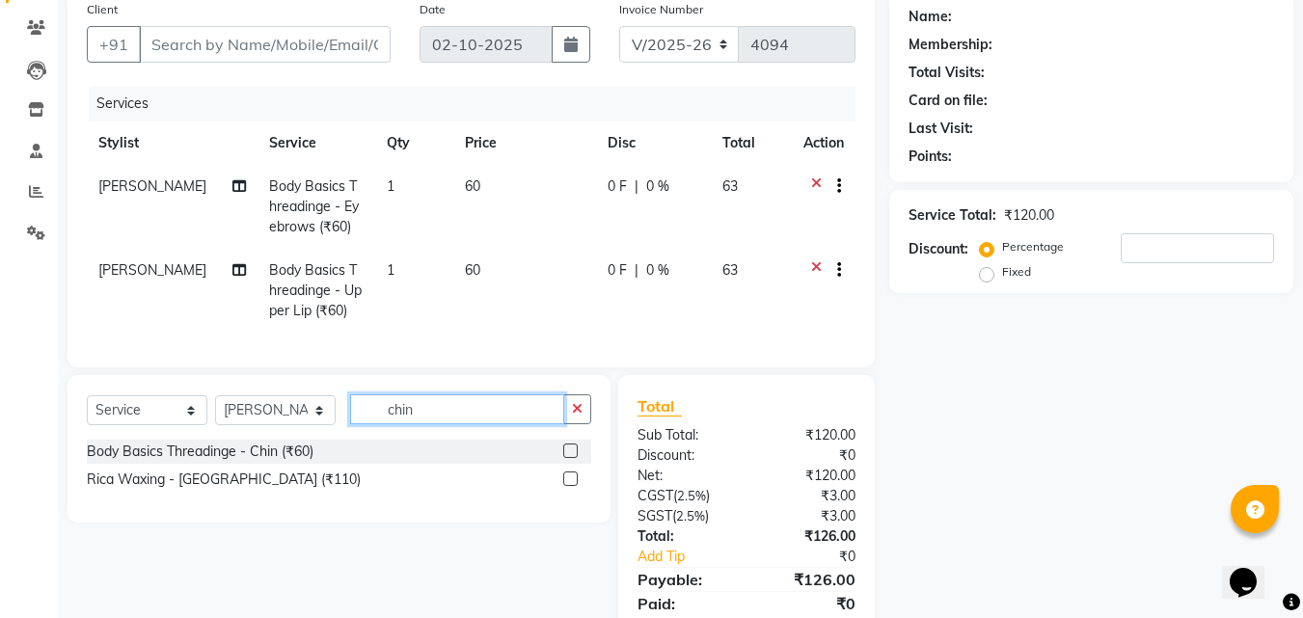
type input "chin"
click at [572, 458] on label at bounding box center [570, 451] width 14 height 14
click at [572, 458] on input "checkbox" at bounding box center [569, 452] width 13 height 13
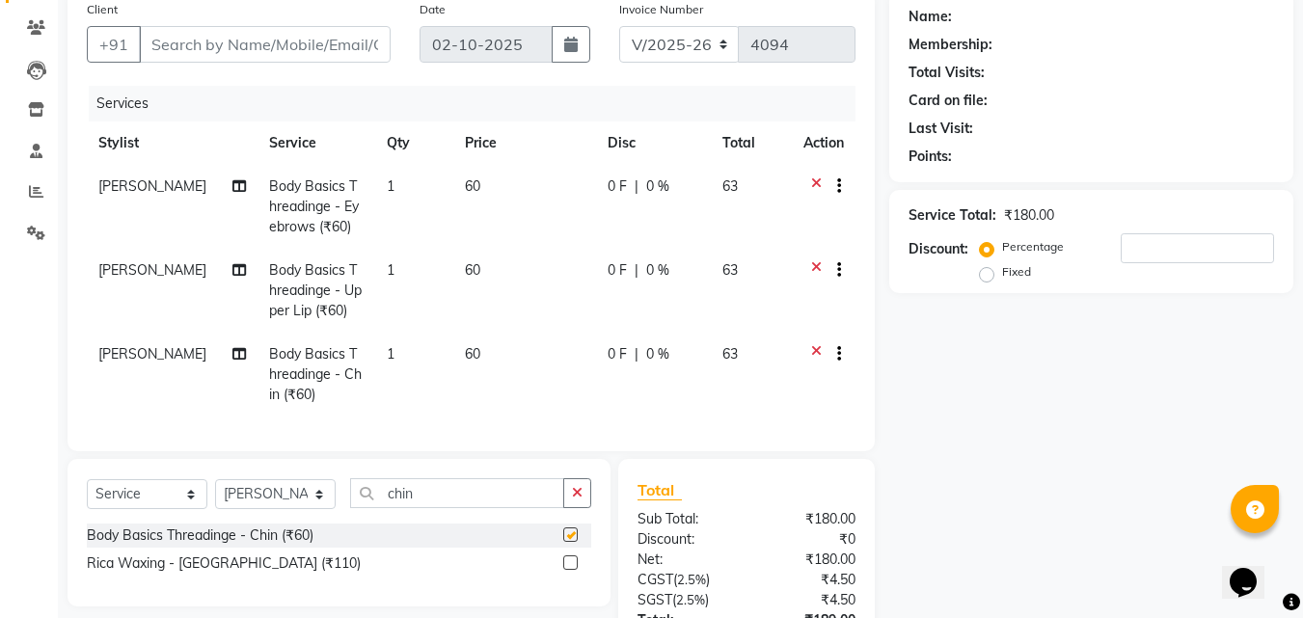
checkbox input "false"
drag, startPoint x: 446, startPoint y: 520, endPoint x: 358, endPoint y: 524, distance: 87.8
click at [358, 524] on div "Select Service Product Membership Package Voucher Prepaid Gift Card Select Styl…" at bounding box center [339, 500] width 504 height 45
type input "fore"
click at [572, 542] on label at bounding box center [570, 535] width 14 height 14
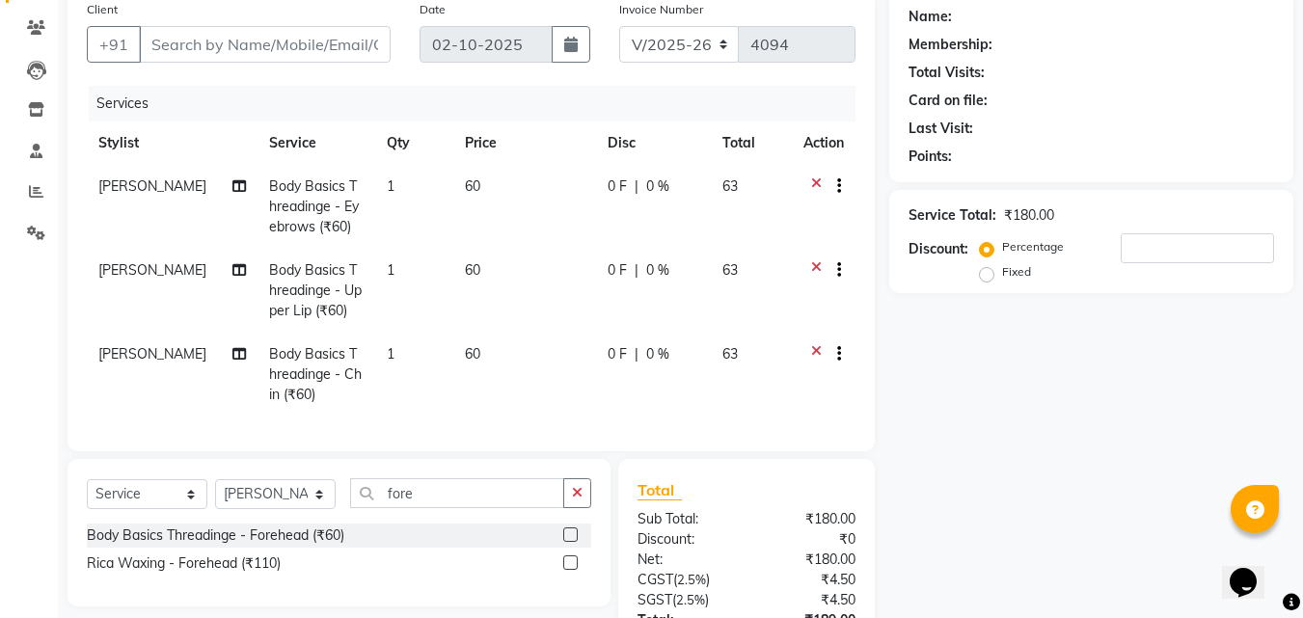
click at [572, 542] on input "checkbox" at bounding box center [569, 535] width 13 height 13
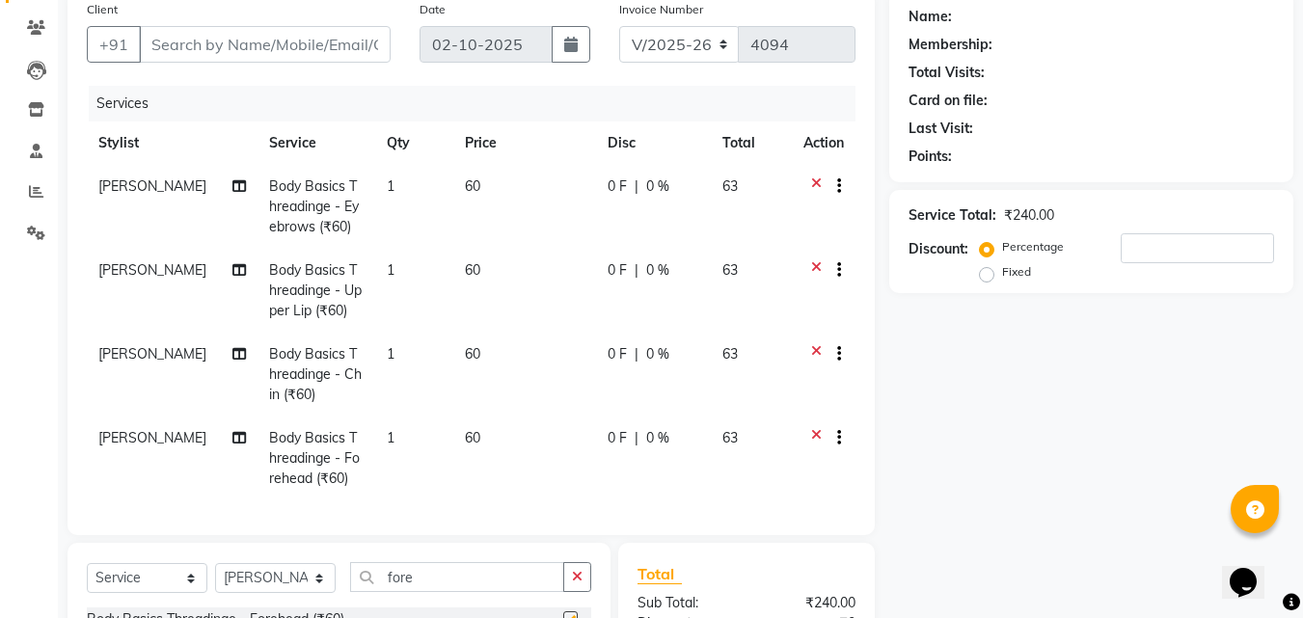
checkbox input "false"
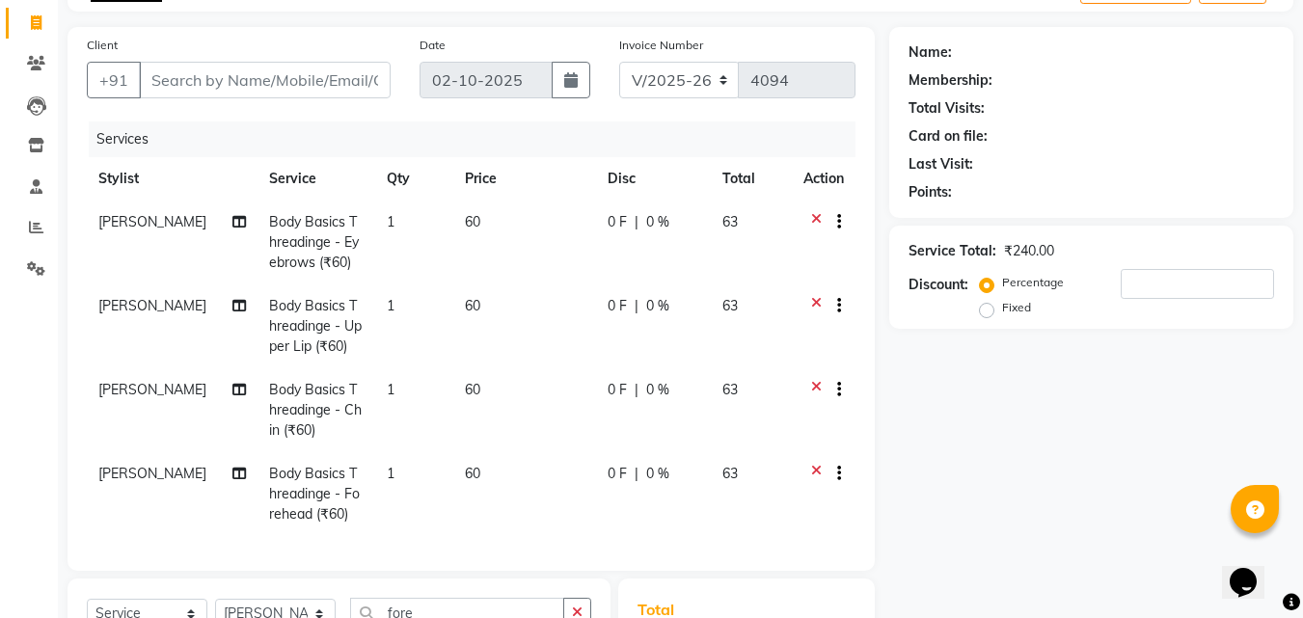
scroll to position [405, 0]
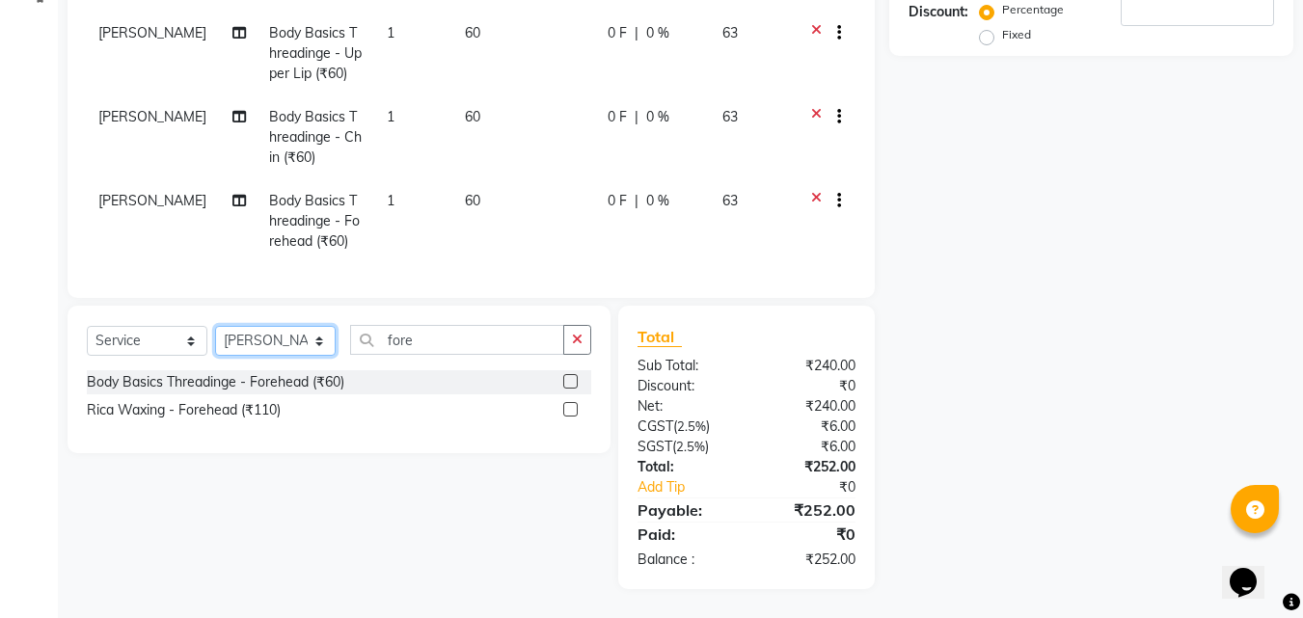
click at [291, 344] on select "Select Stylist Admin Manager Pooja Singh Pratik Bhad Ram Rohan Sonawane Swapnal…" at bounding box center [275, 341] width 121 height 30
select select "43743"
click at [215, 326] on select "Select Stylist Admin Manager Pooja Singh Pratik Bhad Ram Rohan Sonawane Swapnal…" at bounding box center [275, 341] width 121 height 30
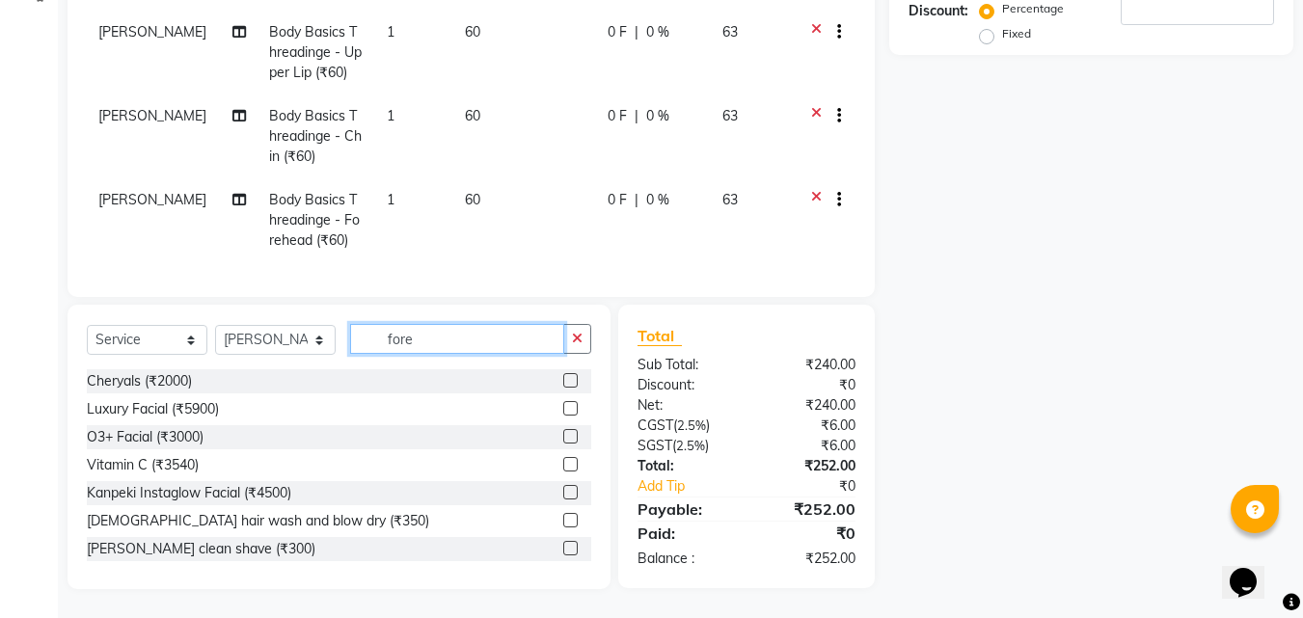
drag, startPoint x: 434, startPoint y: 331, endPoint x: 345, endPoint y: 338, distance: 89.0
click at [346, 341] on div "Select Service Product Membership Package Voucher Prepaid Gift Card Select Styl…" at bounding box center [339, 346] width 504 height 45
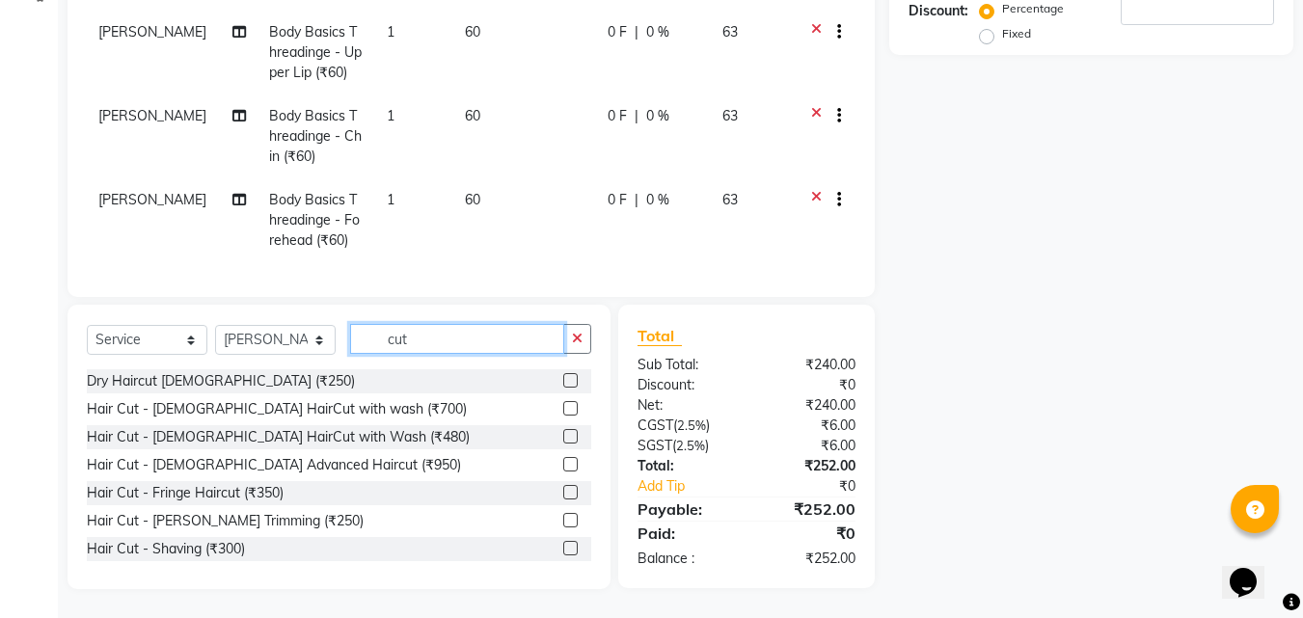
type input "cut"
click at [563, 384] on label at bounding box center [570, 380] width 14 height 14
click at [563, 384] on input "checkbox" at bounding box center [569, 381] width 13 height 13
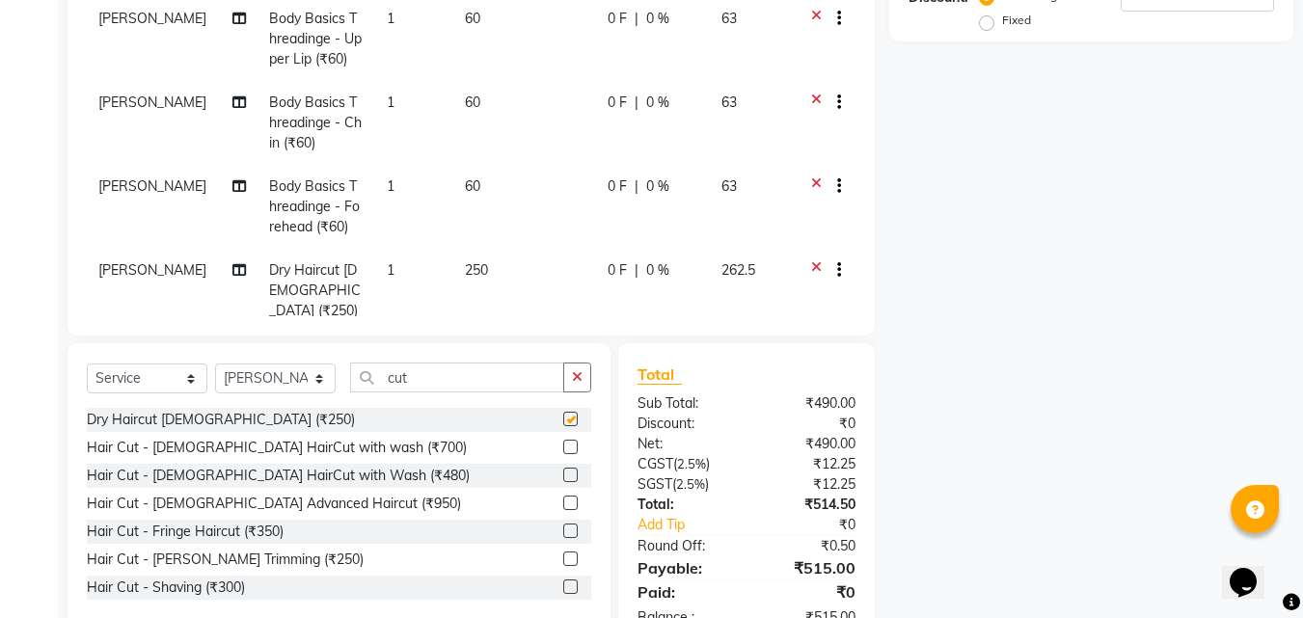
checkbox input "false"
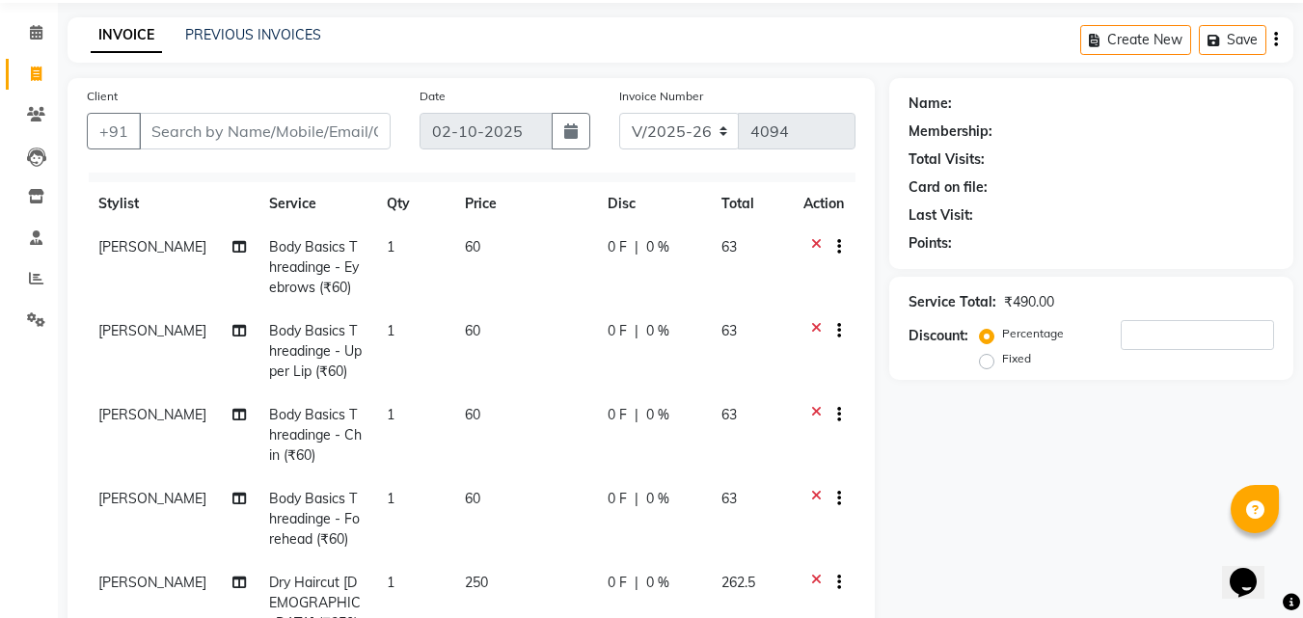
scroll to position [0, 0]
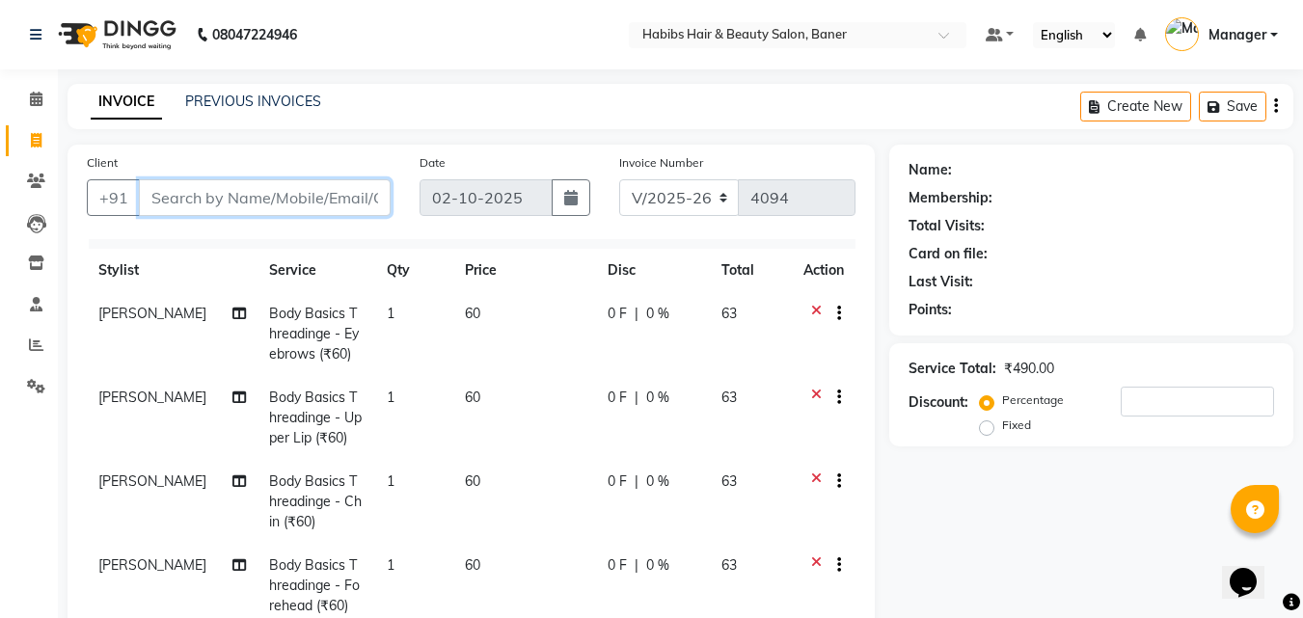
click at [245, 192] on input "Client" at bounding box center [265, 197] width 252 height 37
type input "9"
type input "0"
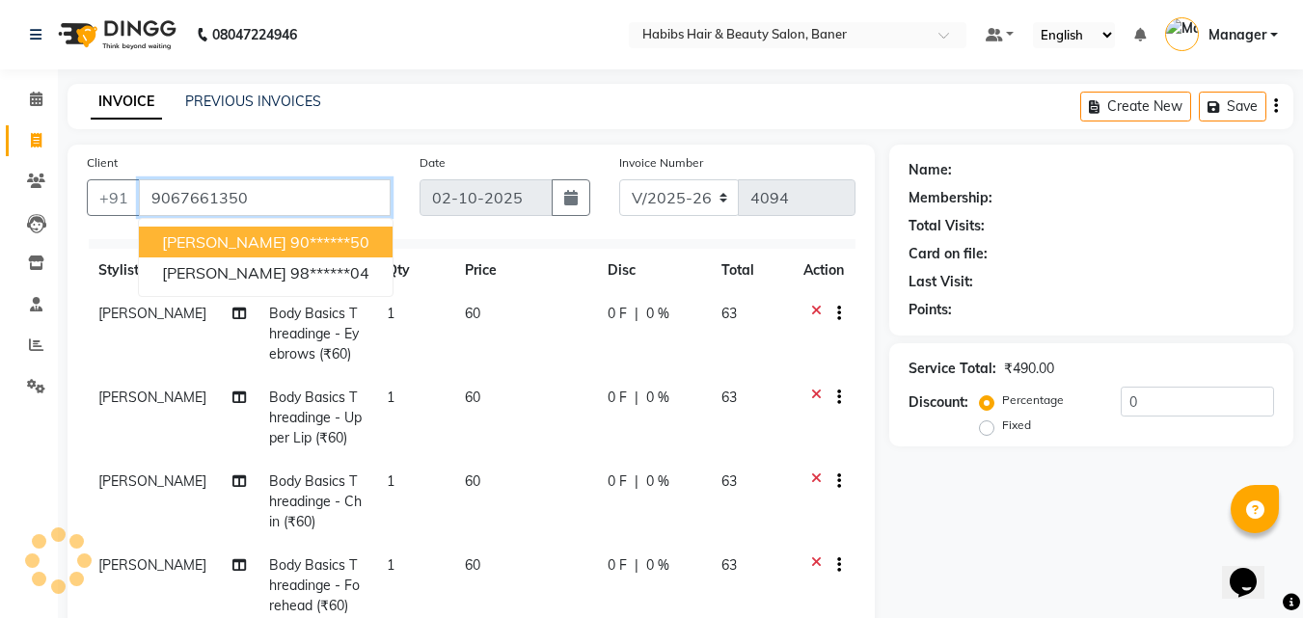
type input "9067661350"
select select "2: Object"
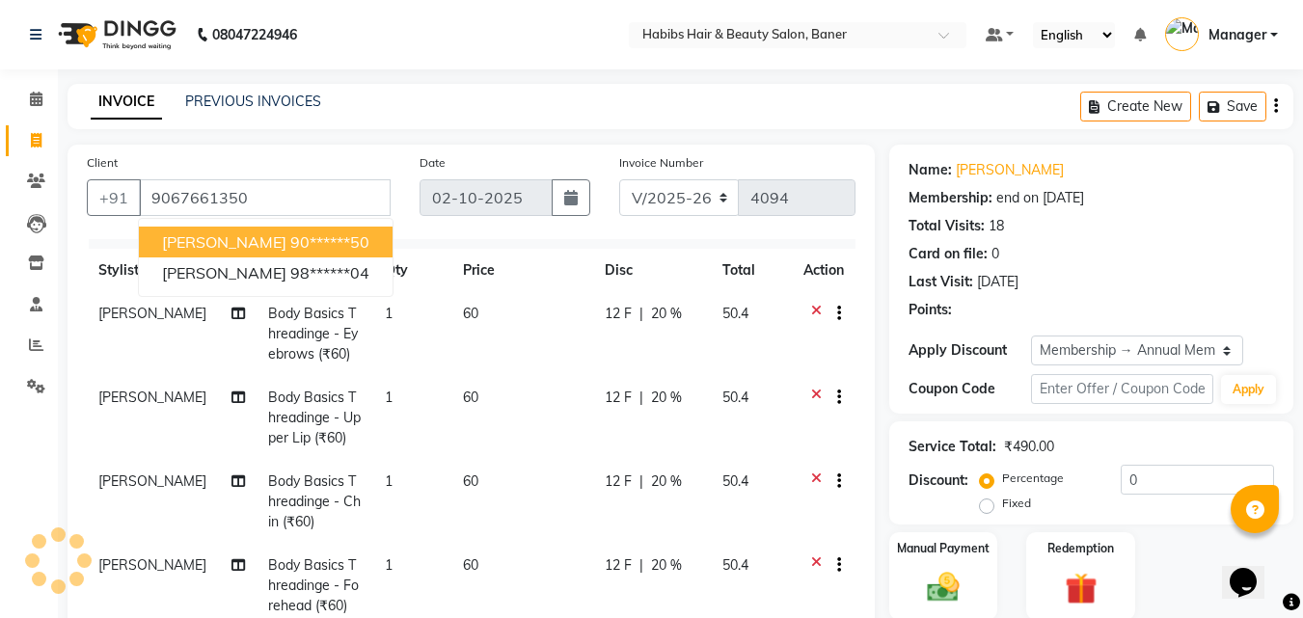
type input "20"
click at [421, 115] on div "INVOICE PREVIOUS INVOICES Create New Save" at bounding box center [681, 106] width 1226 height 45
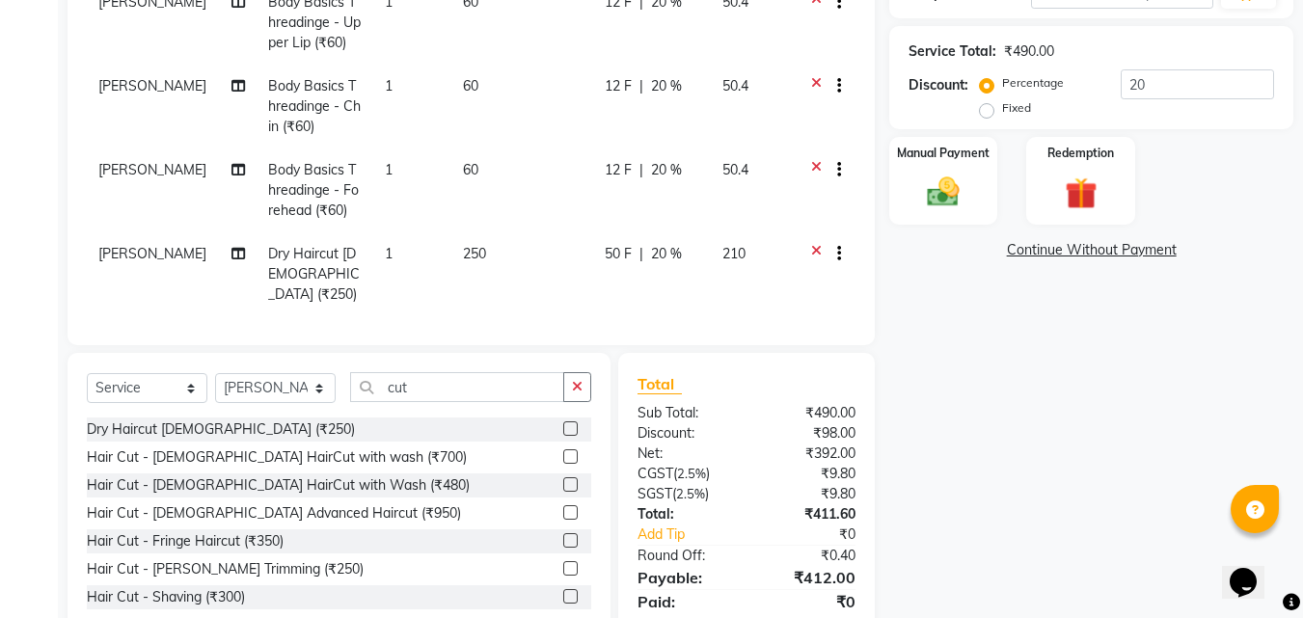
scroll to position [270, 0]
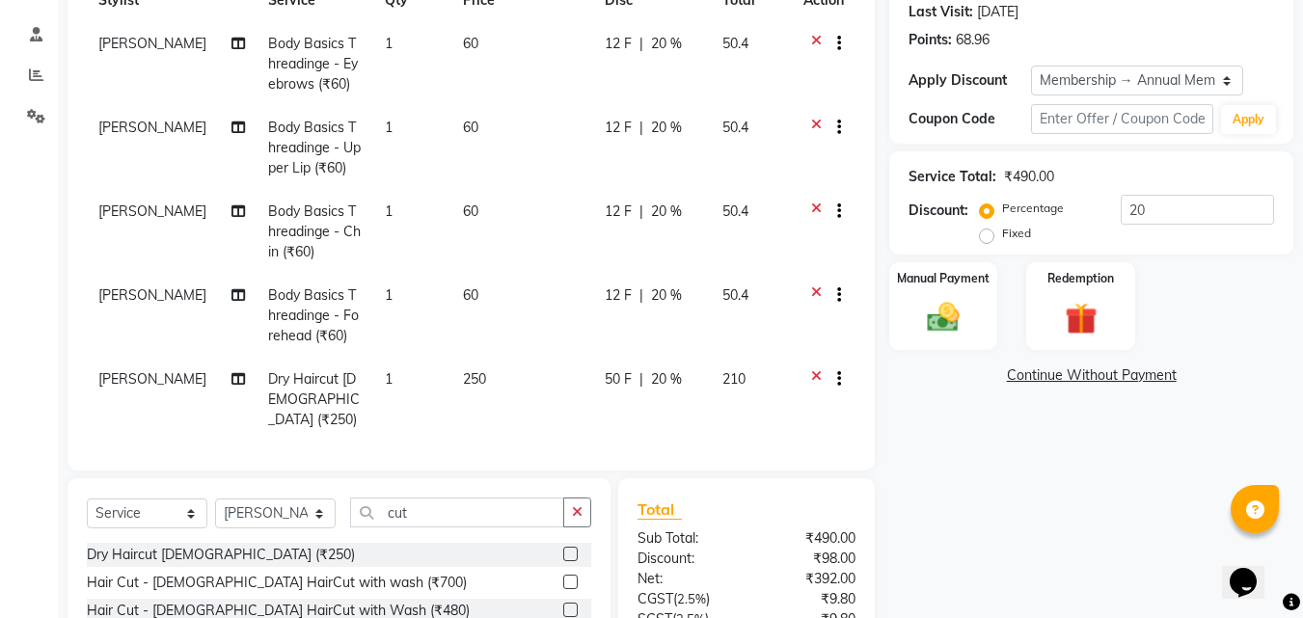
click at [623, 391] on td "50 F | 20 %" at bounding box center [652, 400] width 118 height 84
select select "43743"
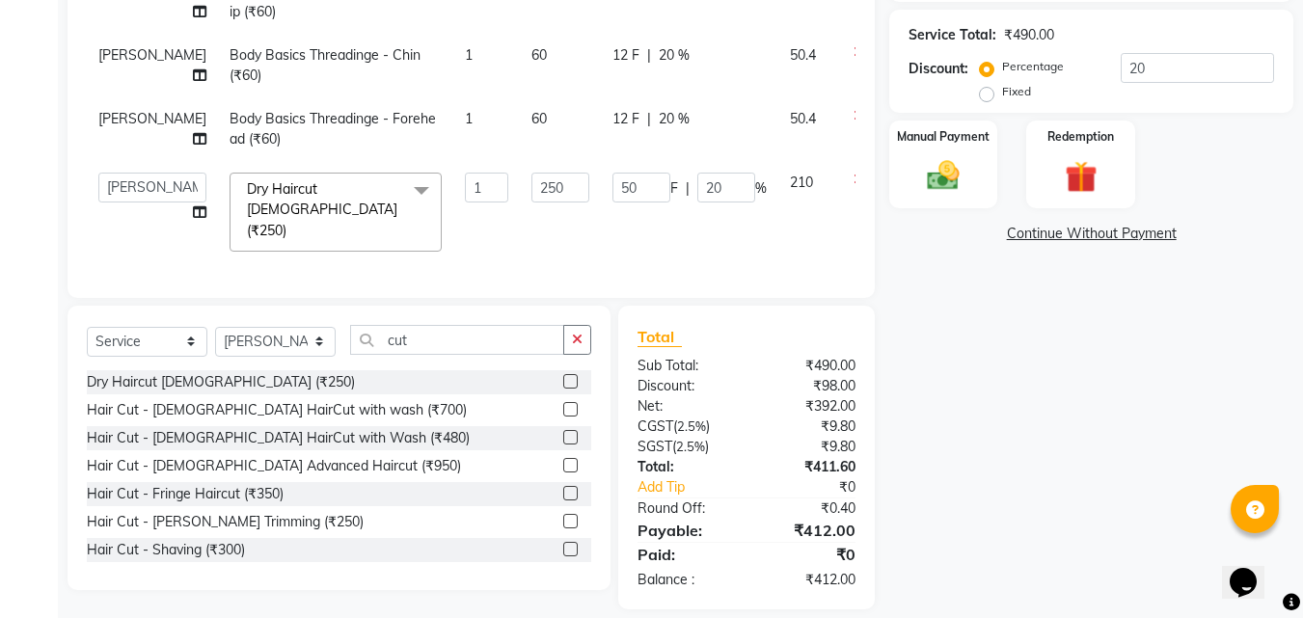
scroll to position [463, 0]
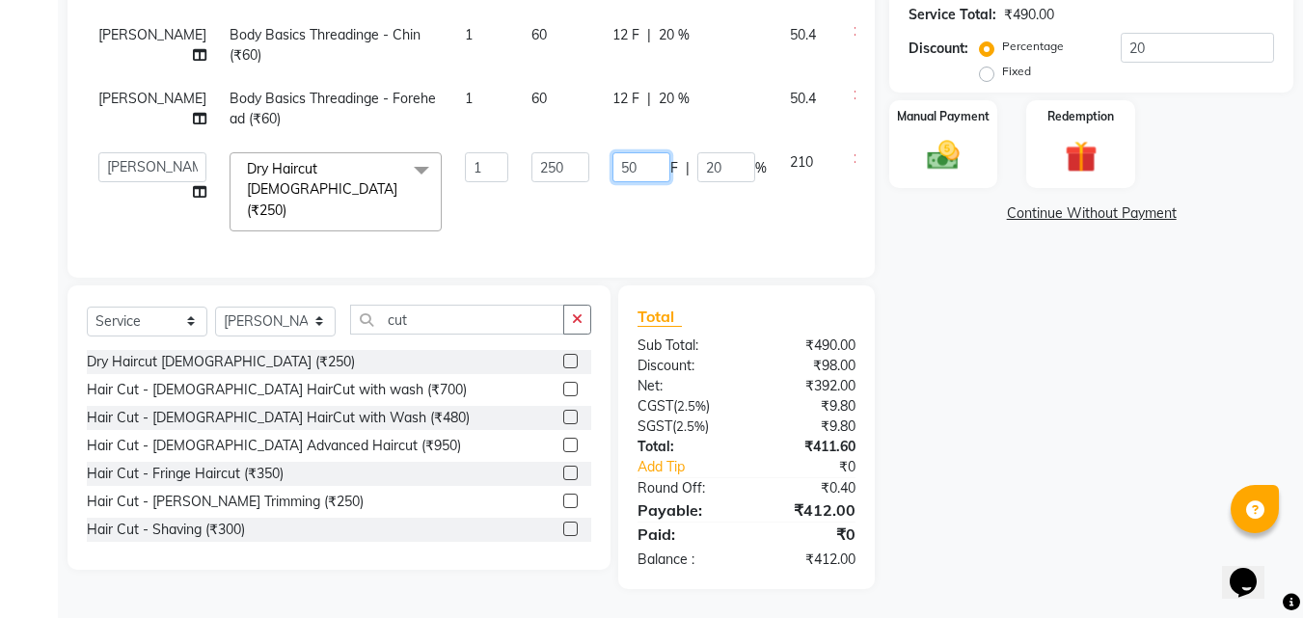
click at [612, 176] on input "50" at bounding box center [641, 167] width 58 height 30
type input "5"
type input "70"
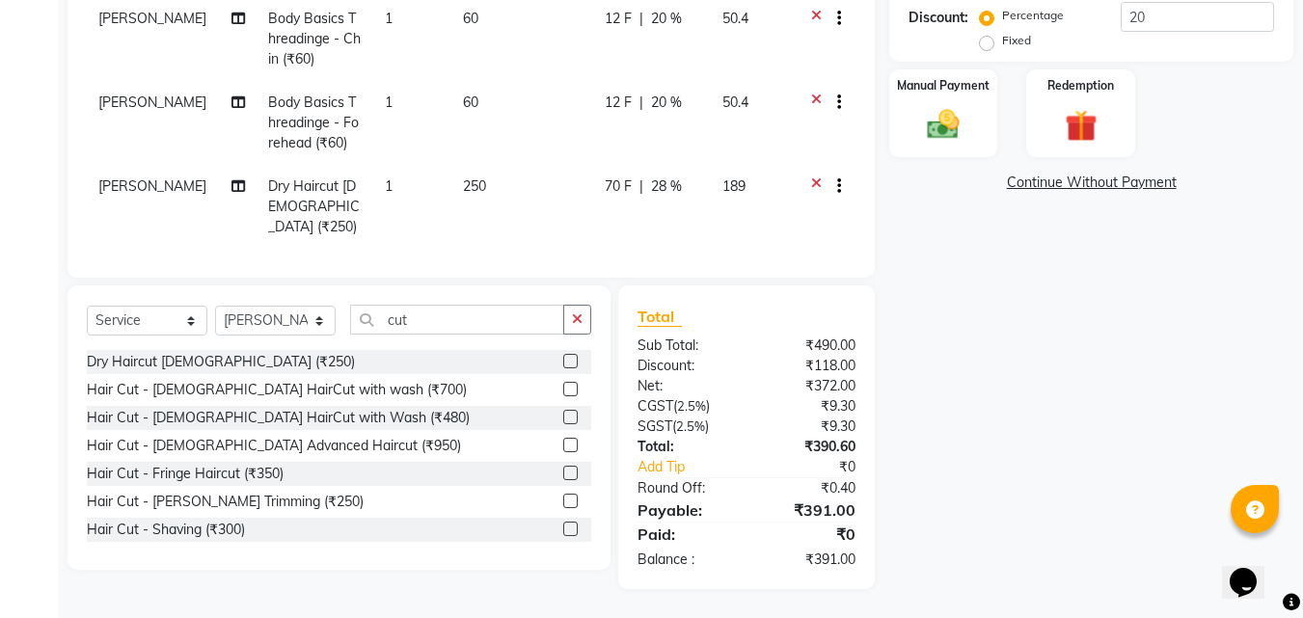
click at [599, 222] on td "70 F | 28 %" at bounding box center [652, 207] width 118 height 84
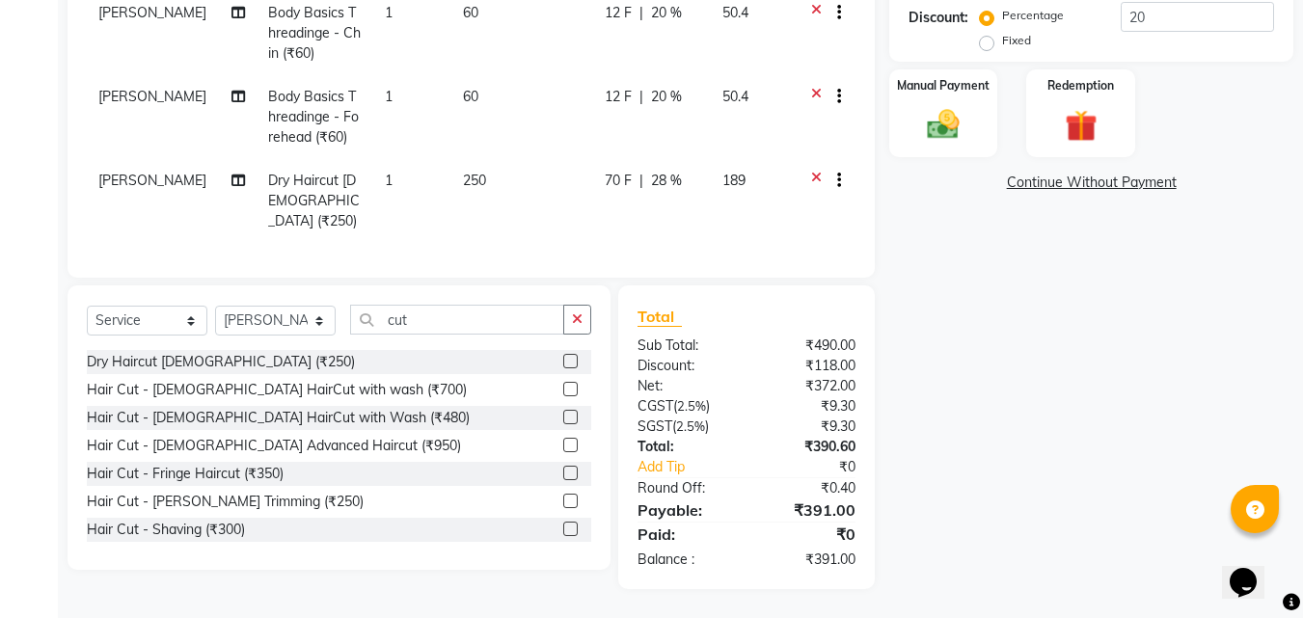
select select "43743"
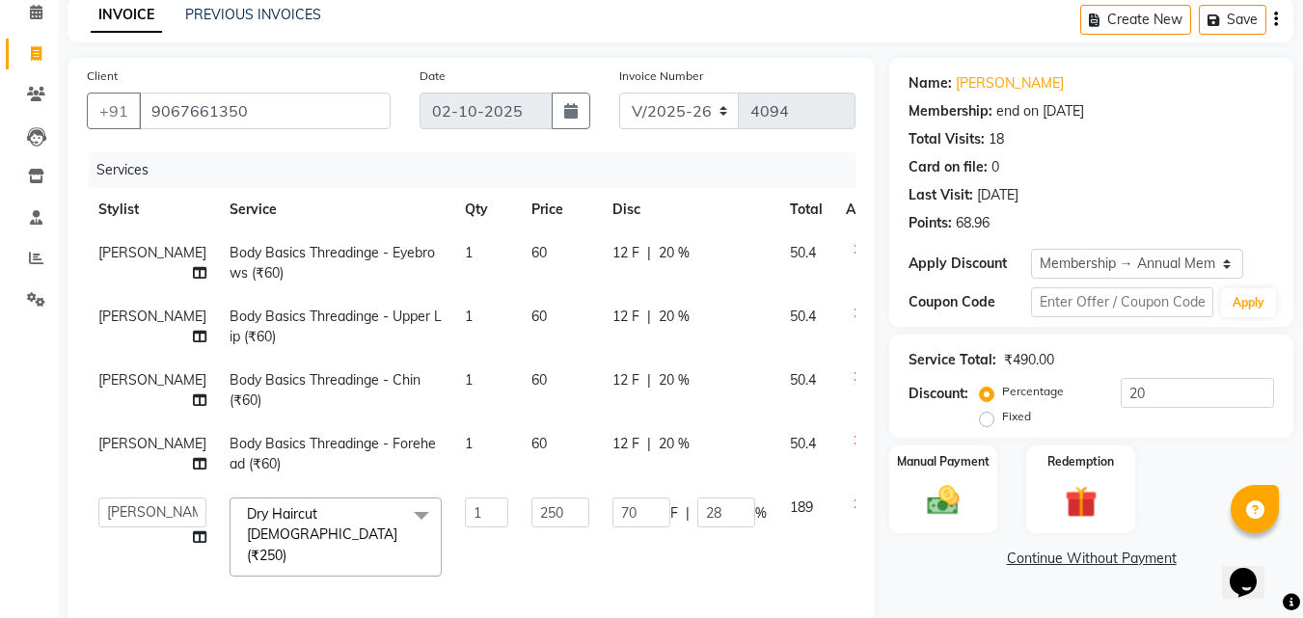
scroll to position [77, 0]
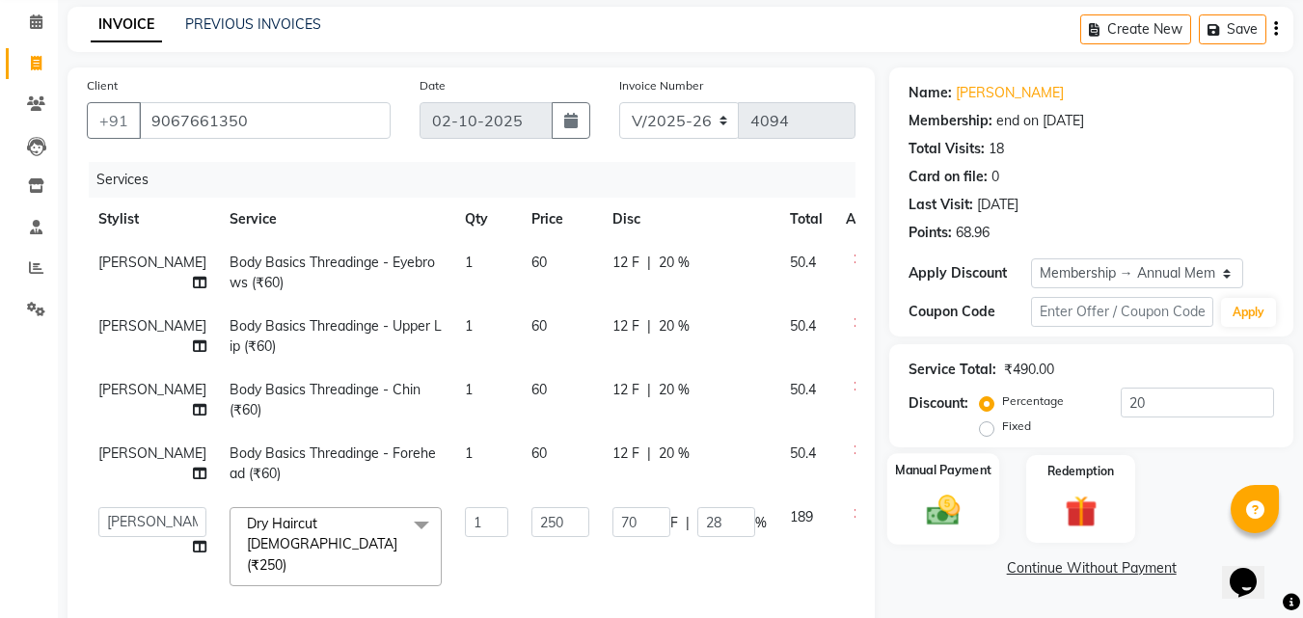
click at [969, 478] on label "Manual Payment" at bounding box center [943, 470] width 96 height 18
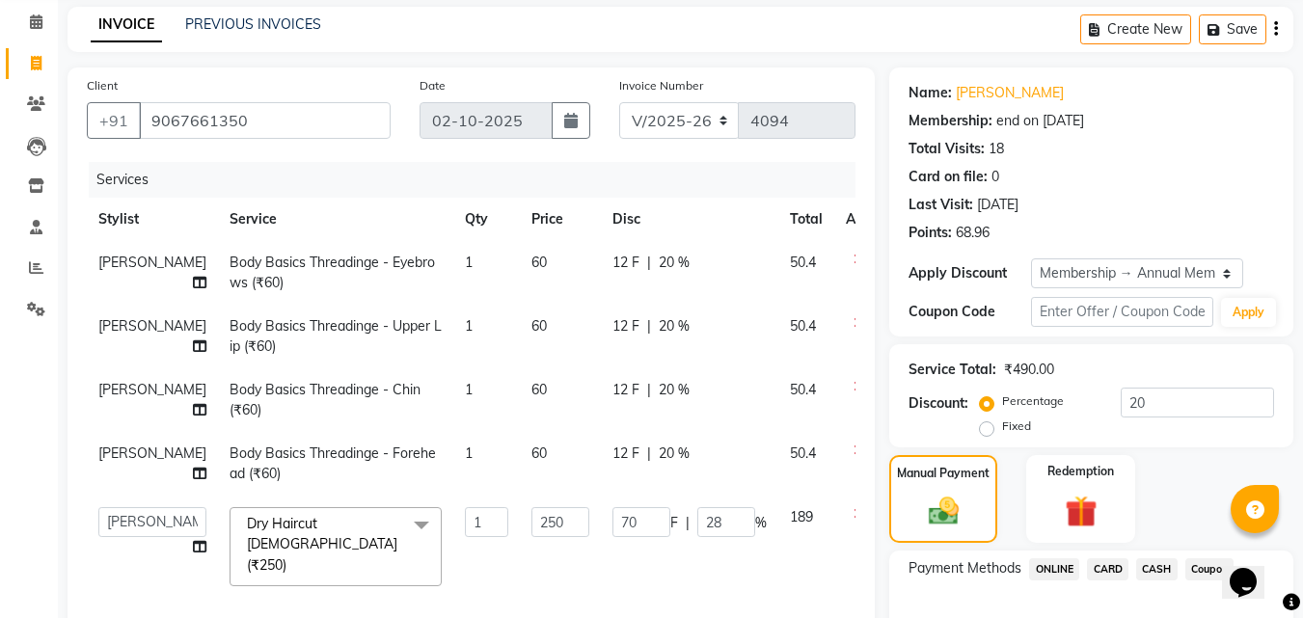
drag, startPoint x: 616, startPoint y: 447, endPoint x: 626, endPoint y: 446, distance: 9.8
click at [619, 432] on td "12 F | 20 %" at bounding box center [689, 400] width 177 height 64
select select "67829"
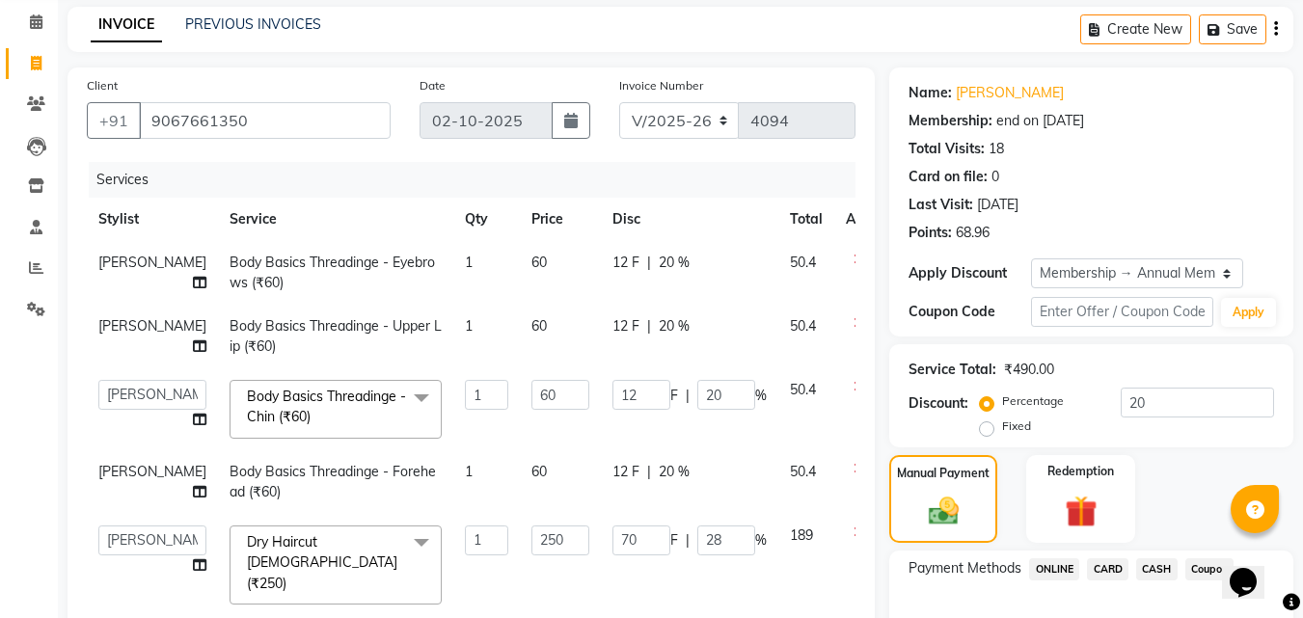
click at [659, 467] on span "20 %" at bounding box center [674, 472] width 31 height 20
select select "67829"
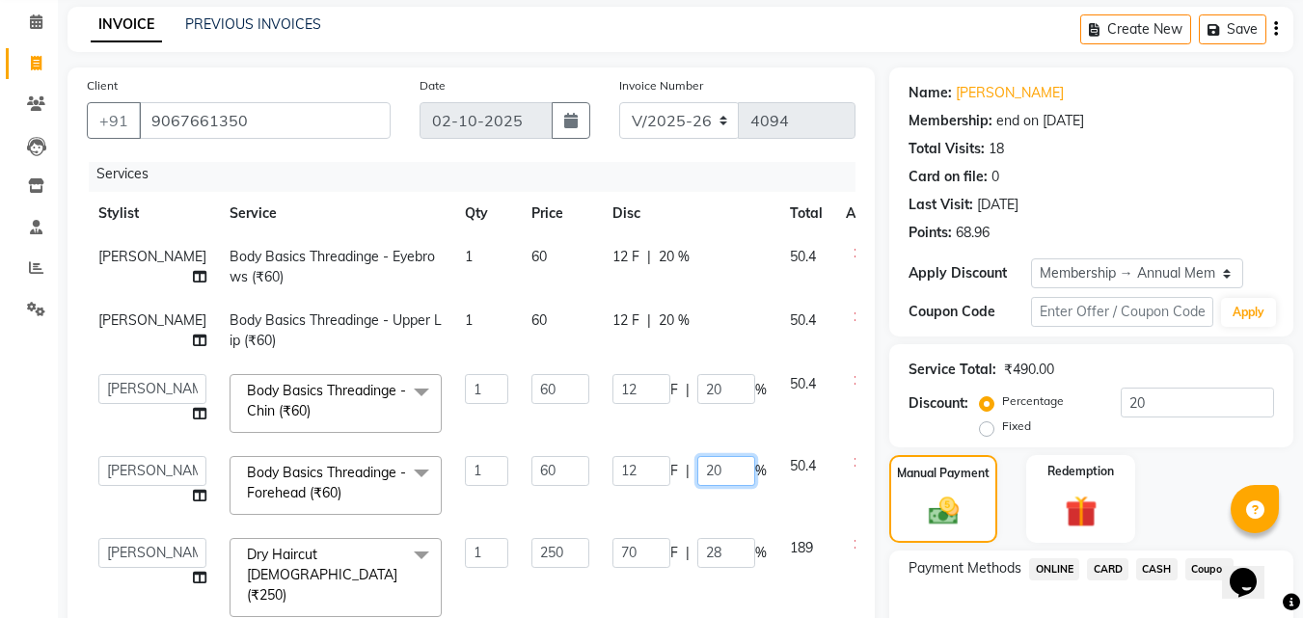
drag, startPoint x: 667, startPoint y: 474, endPoint x: 676, endPoint y: 469, distance: 10.4
click at [697, 474] on input "20" at bounding box center [726, 471] width 58 height 30
type input "2"
type input "30"
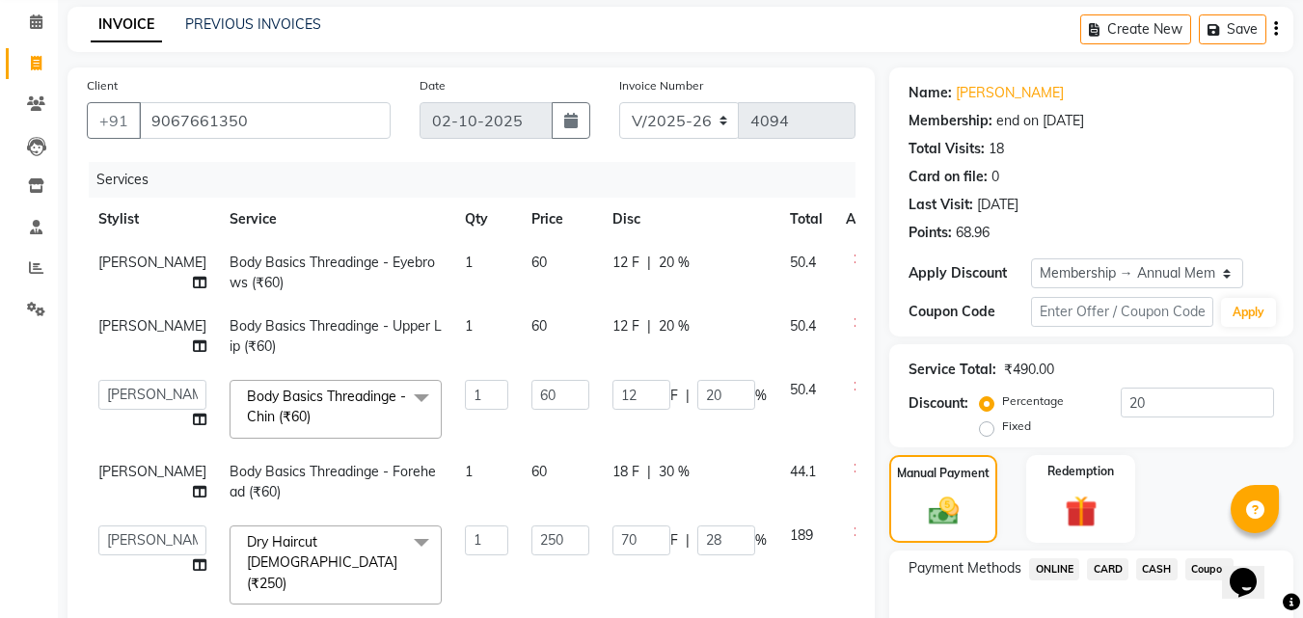
click at [681, 511] on td "18 F | 30 %" at bounding box center [689, 482] width 177 height 64
select select "67829"
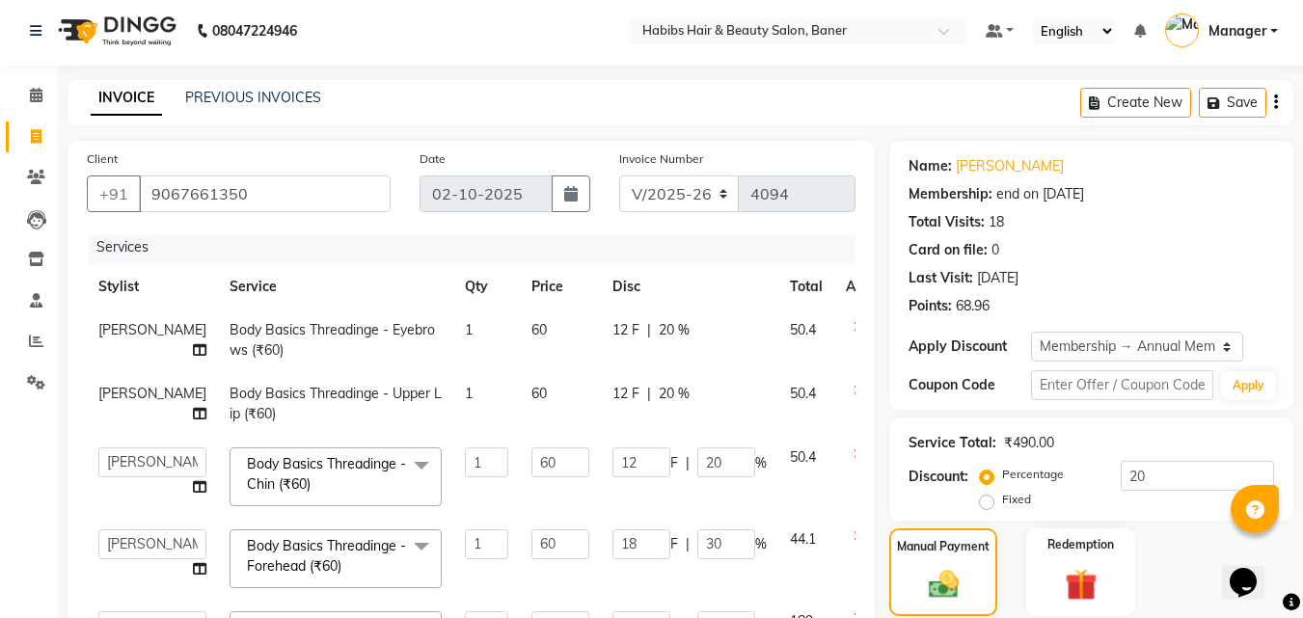
scroll to position [0, 0]
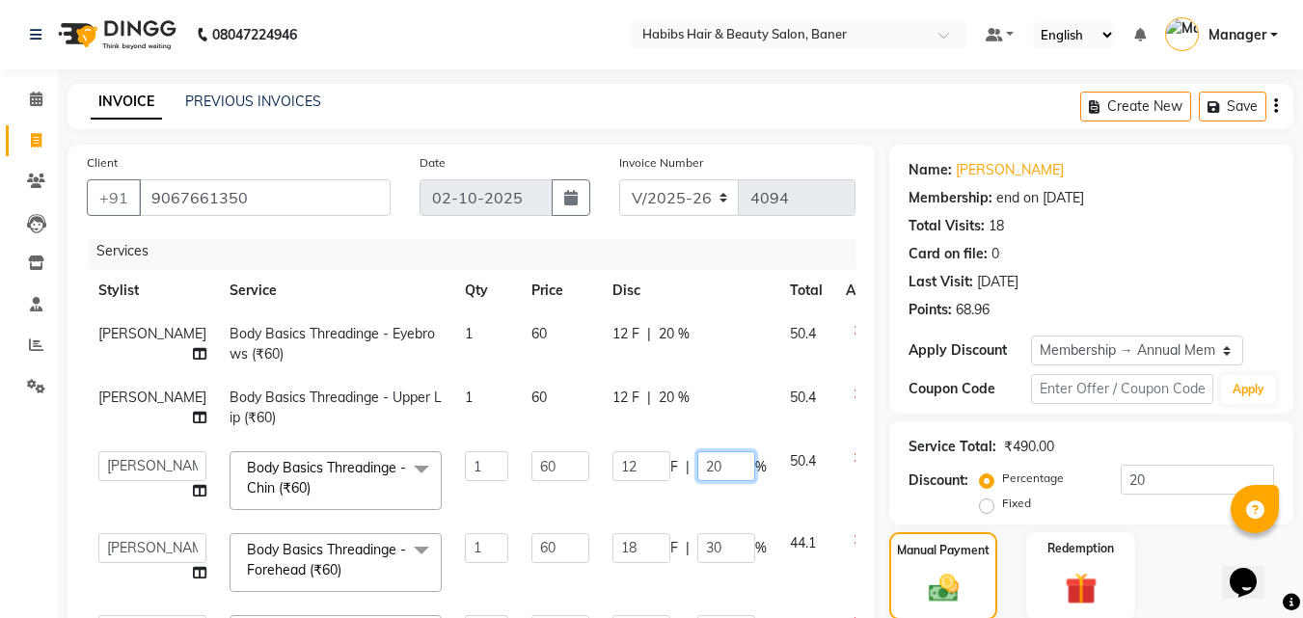
click at [697, 470] on input "20" at bounding box center [726, 466] width 58 height 30
type input "2"
type input "15"
click at [705, 429] on td "12 F | 20 %" at bounding box center [689, 408] width 177 height 64
select select "67829"
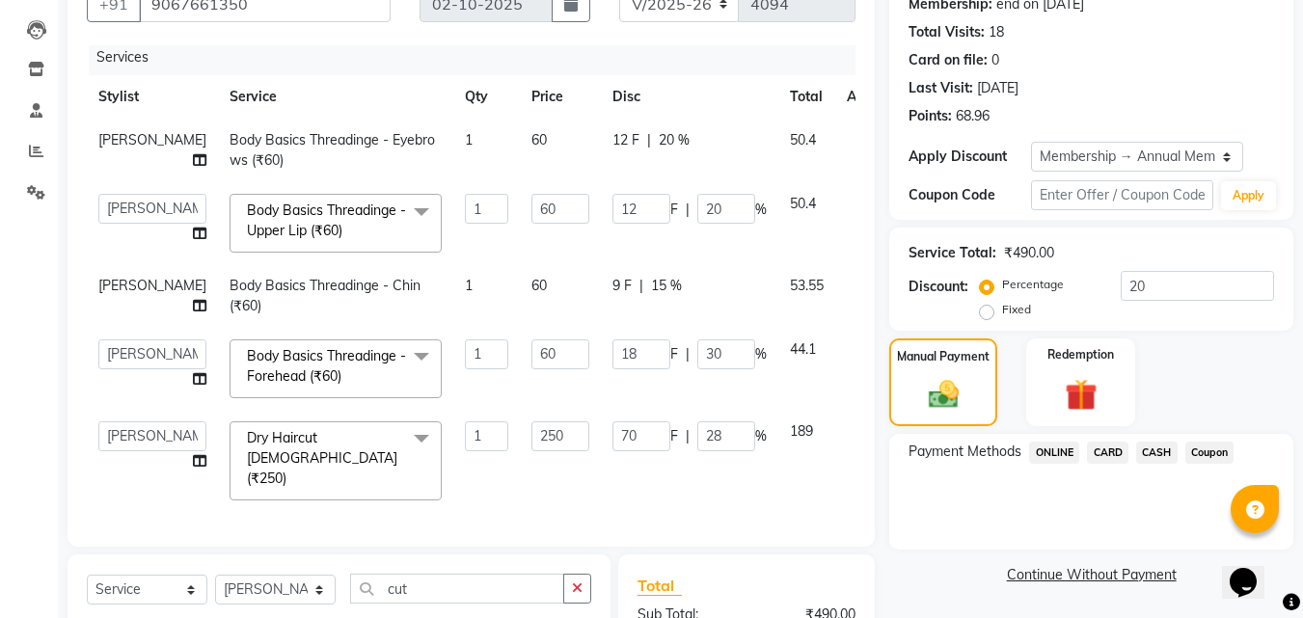
scroll to position [193, 0]
click at [628, 299] on td "9 F | 15 %" at bounding box center [689, 297] width 177 height 64
select select "67829"
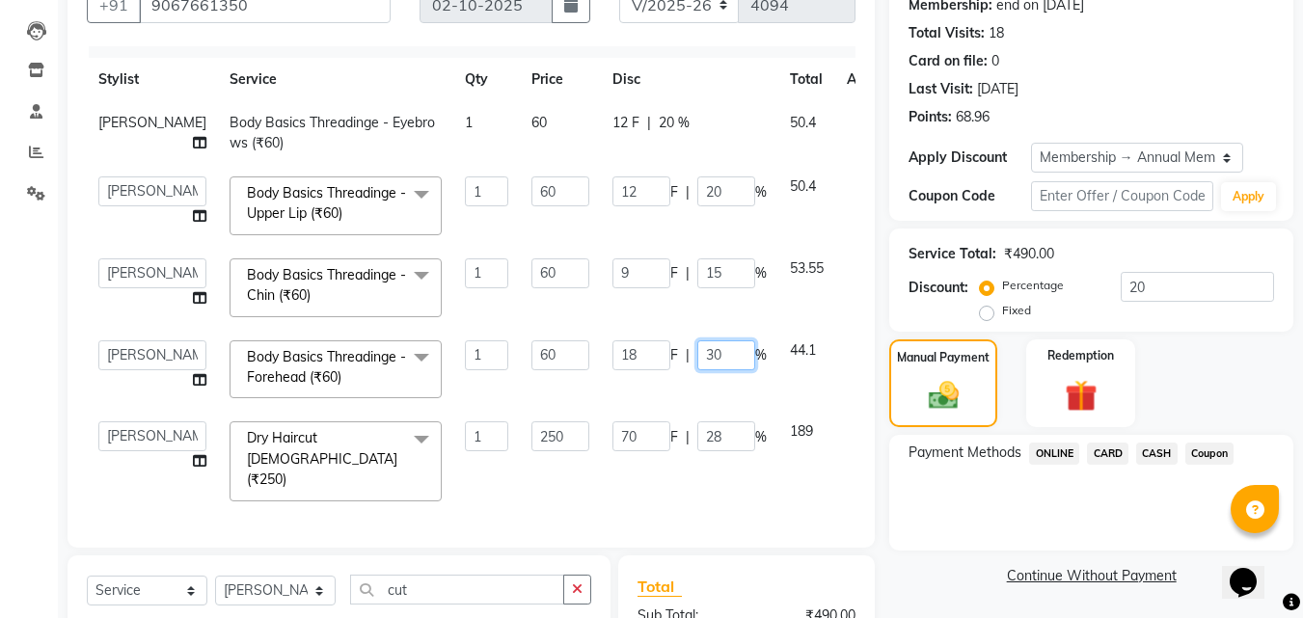
click at [697, 355] on input "30" at bounding box center [726, 355] width 58 height 30
type input "3"
type input "15"
click at [778, 392] on td "44.1" at bounding box center [806, 370] width 57 height 82
select select "67829"
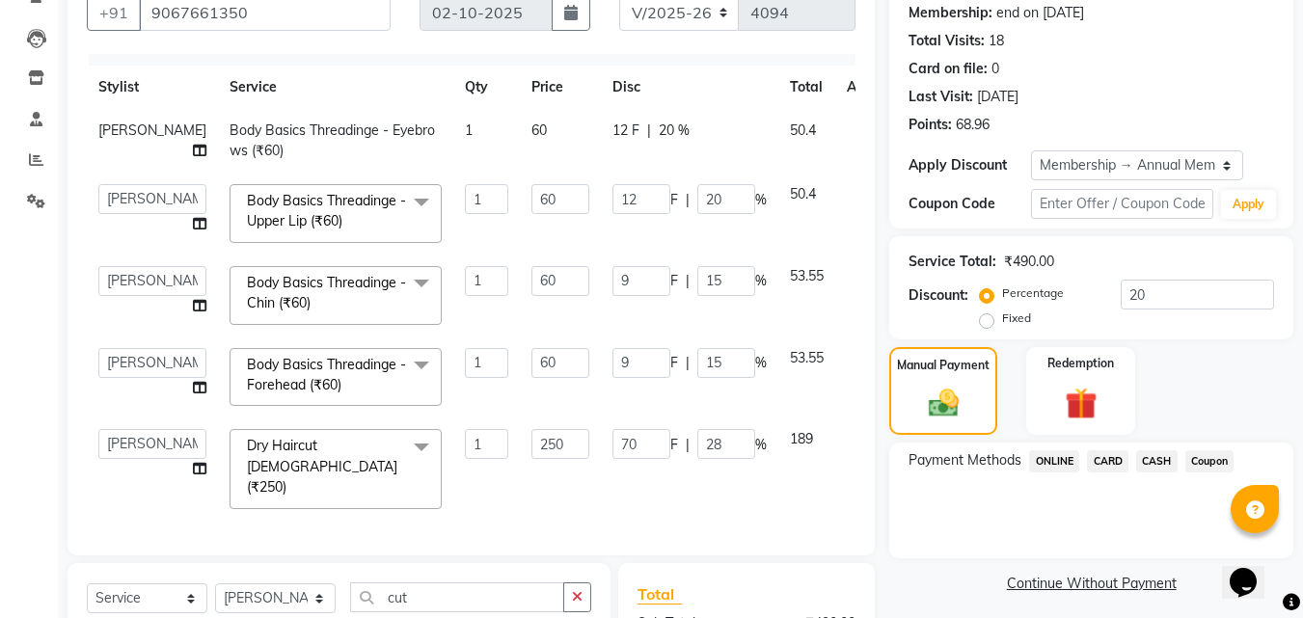
scroll to position [174, 0]
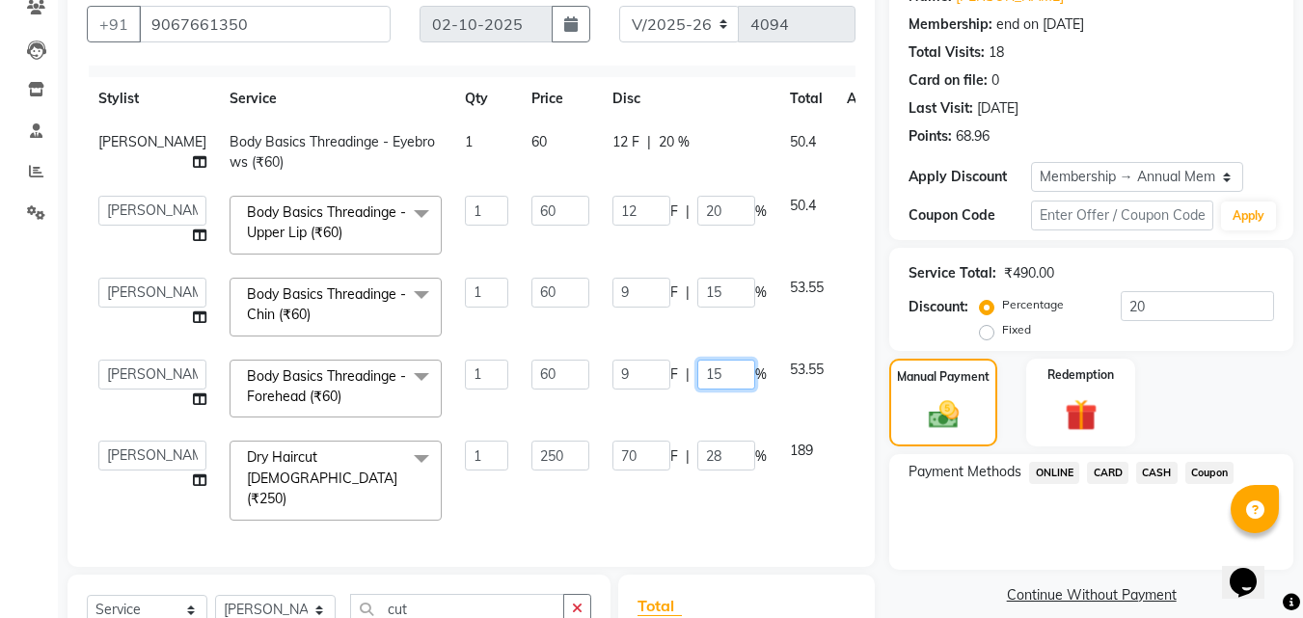
drag, startPoint x: 666, startPoint y: 367, endPoint x: 677, endPoint y: 374, distance: 12.6
click at [697, 370] on input "15" at bounding box center [726, 375] width 58 height 30
type input "1"
type input "25"
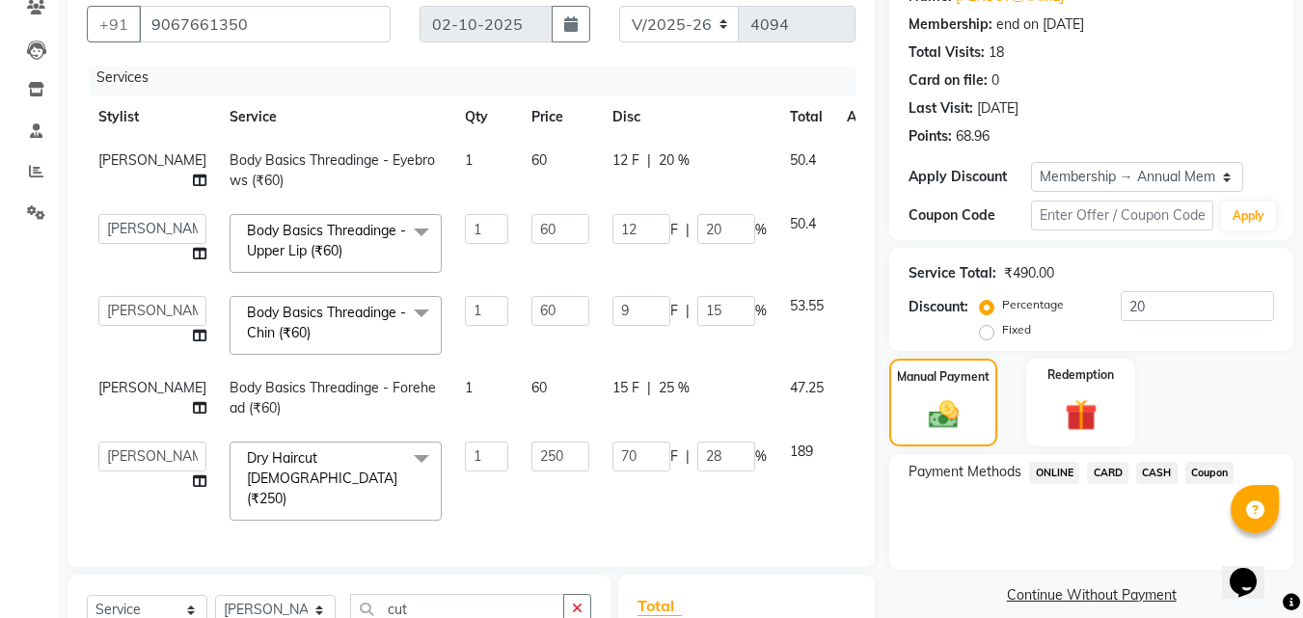
click at [672, 401] on td "15 F | 25 %" at bounding box center [689, 398] width 177 height 64
select select "67829"
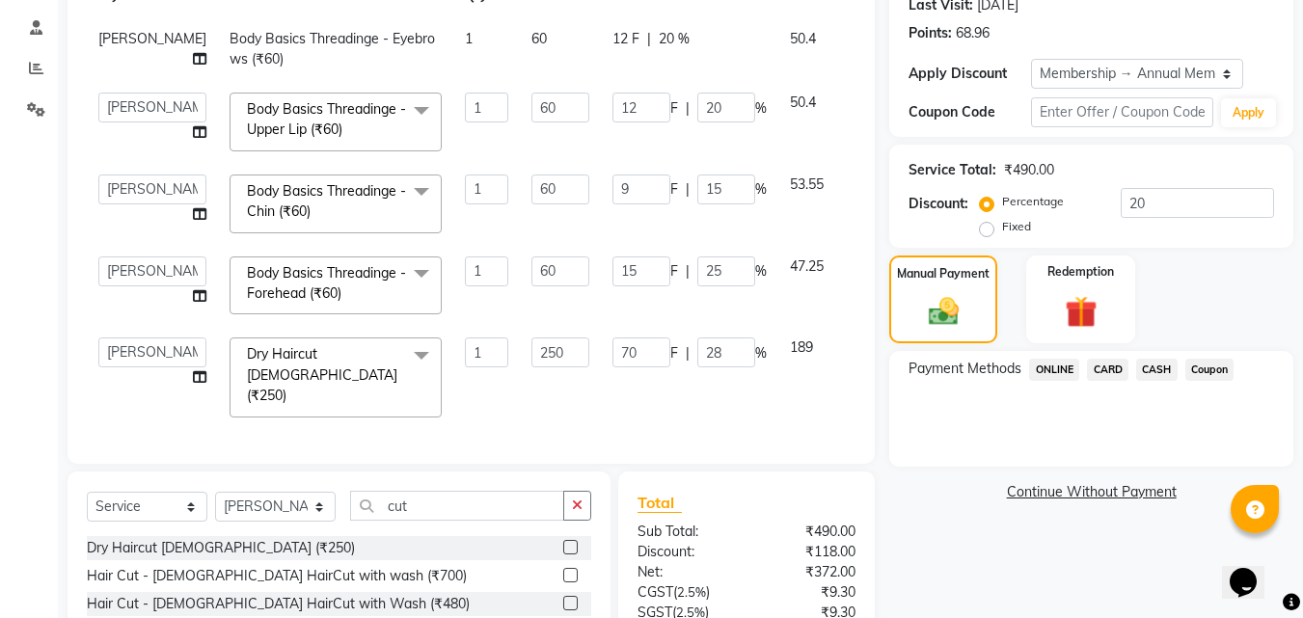
scroll to position [270, 0]
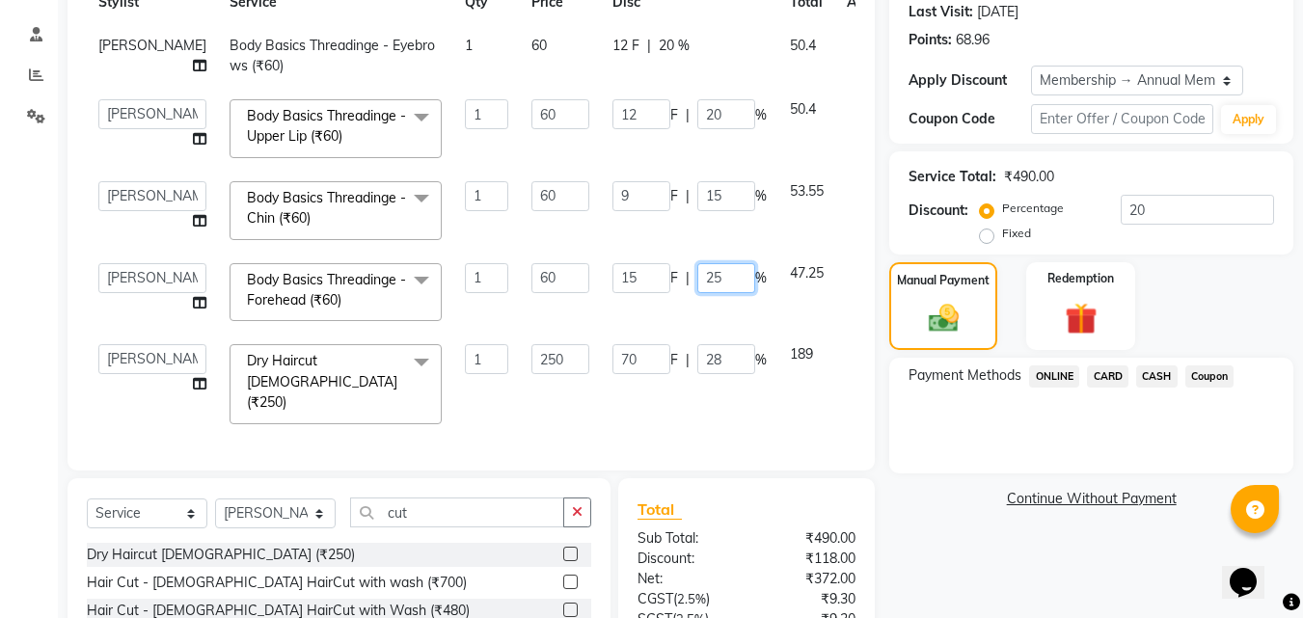
click at [697, 292] on input "25" at bounding box center [726, 278] width 58 height 30
type input "2"
type input "35"
click at [778, 330] on td "47.25" at bounding box center [806, 293] width 57 height 82
select select "67829"
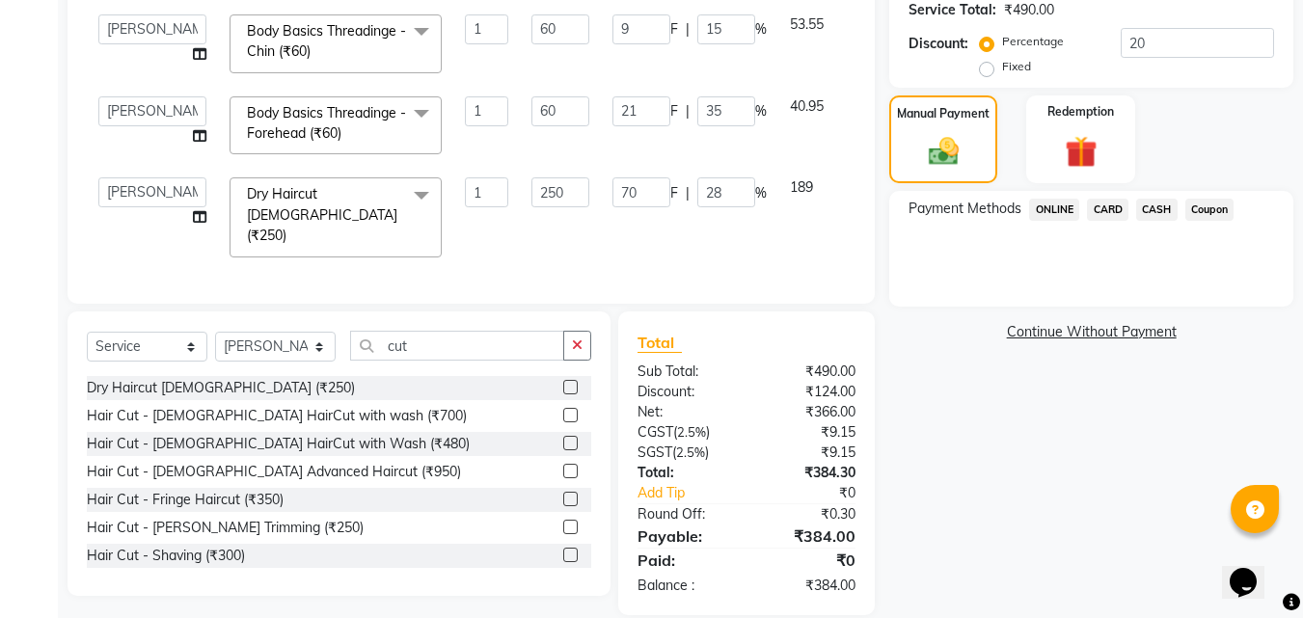
scroll to position [463, 0]
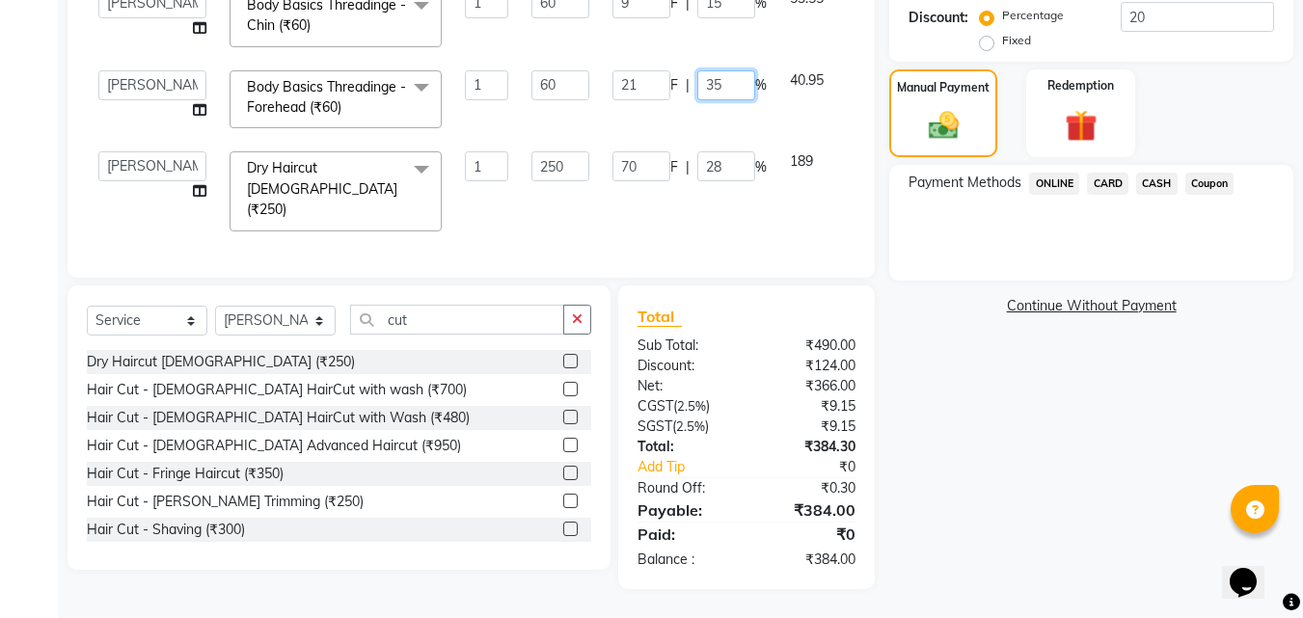
click at [697, 89] on input "35" at bounding box center [726, 85] width 58 height 30
type input "3"
type input "20"
click at [646, 134] on td "21 F | 20 %" at bounding box center [689, 100] width 177 height 82
select select "67829"
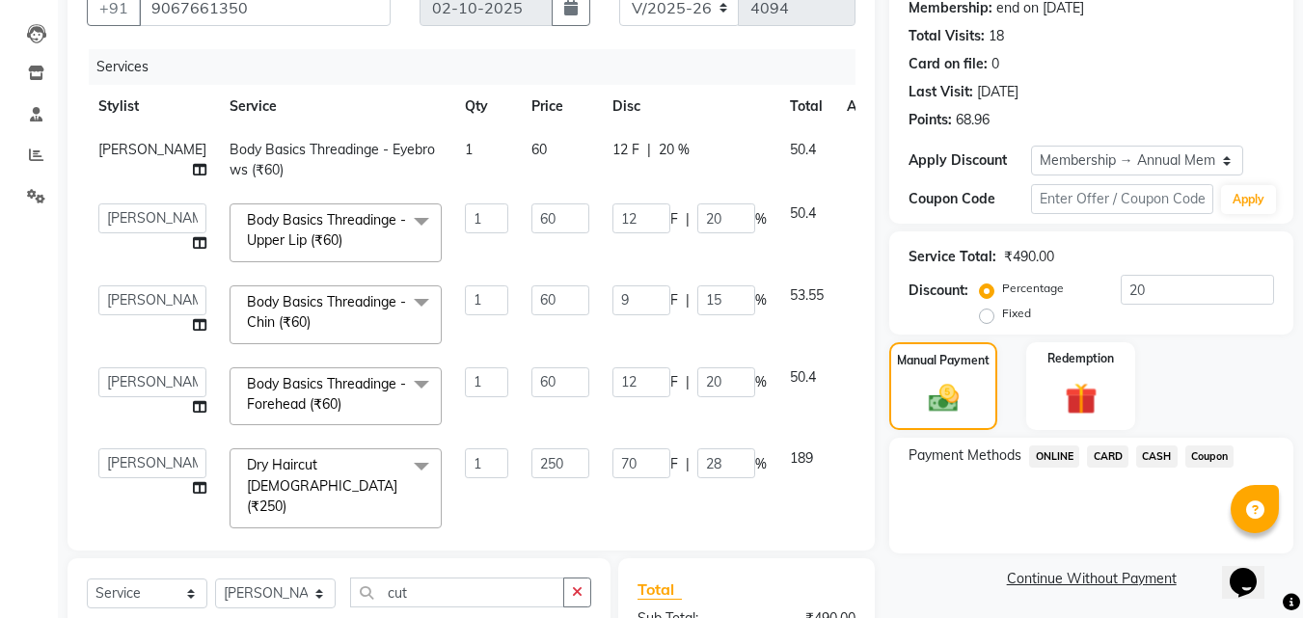
scroll to position [174, 0]
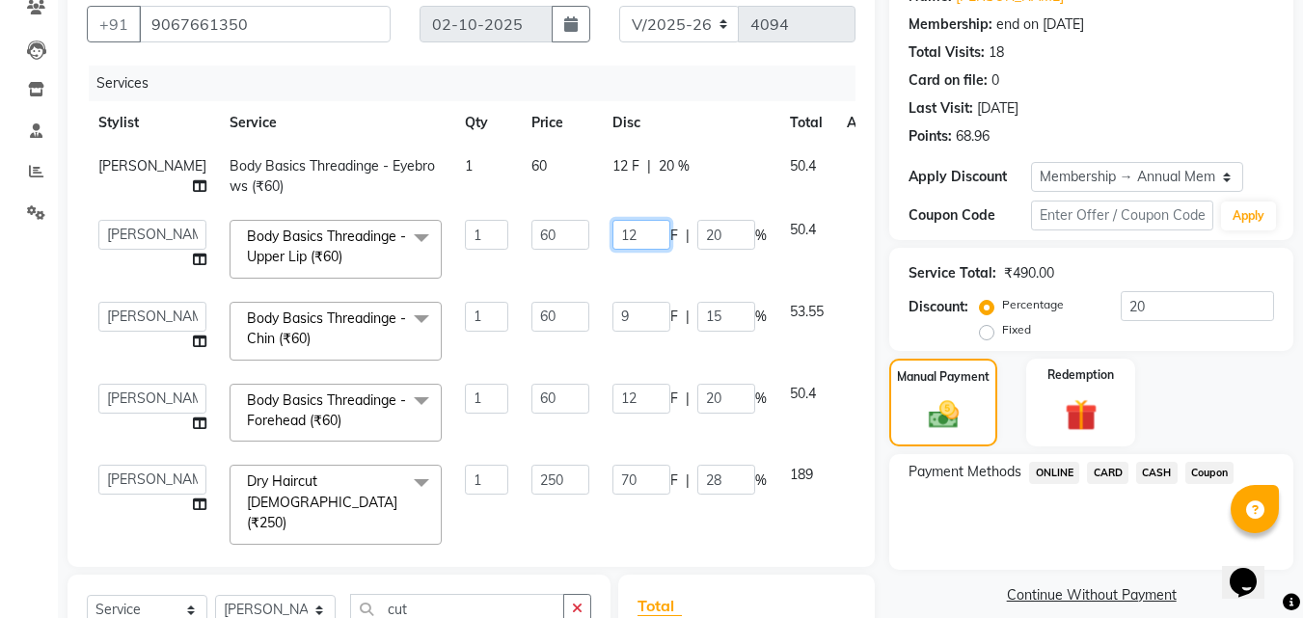
click at [612, 250] on input "12" at bounding box center [641, 235] width 58 height 30
type input "1"
type input "3"
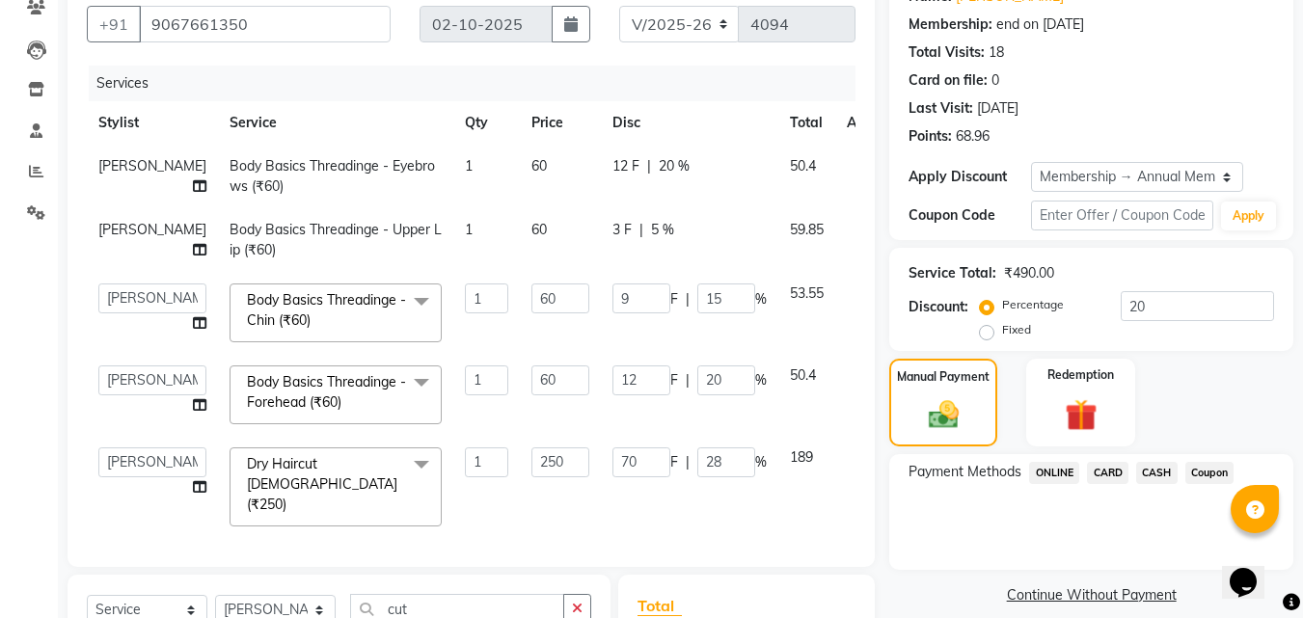
click at [778, 272] on td "59.85" at bounding box center [806, 240] width 57 height 64
select select "67829"
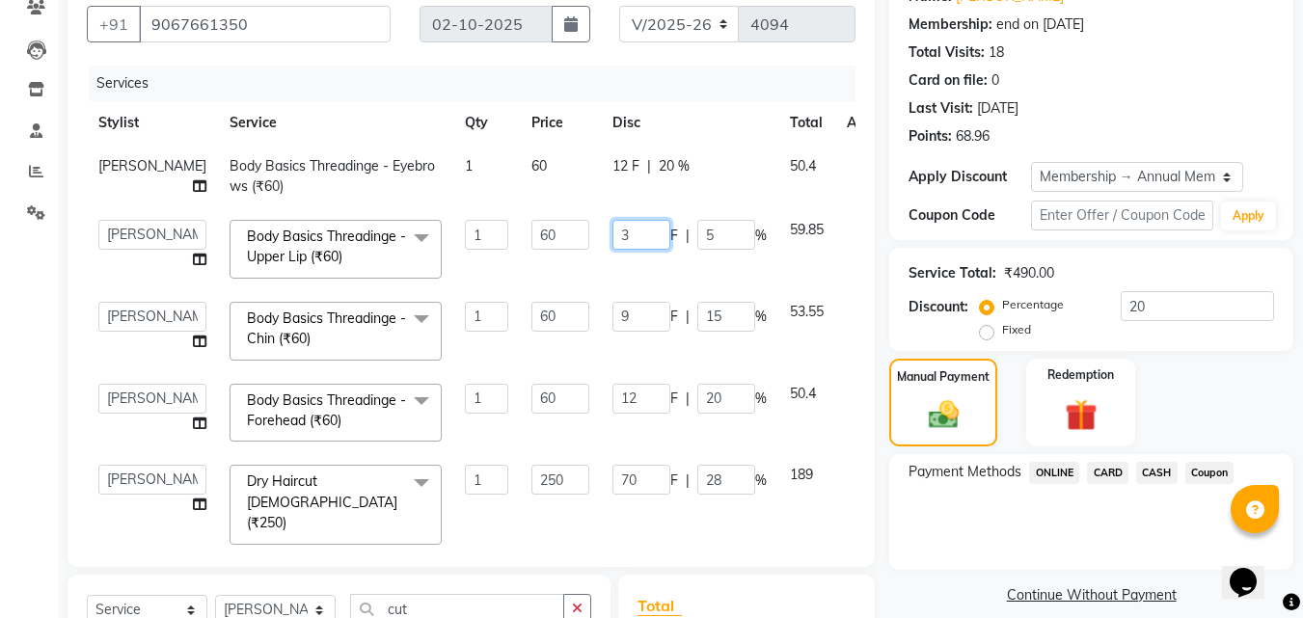
click at [612, 250] on input "3" at bounding box center [641, 235] width 58 height 30
type input "33"
click at [657, 277] on td "33 F | 5 %" at bounding box center [689, 249] width 177 height 82
select select "67829"
click at [612, 332] on input "9" at bounding box center [641, 317] width 58 height 30
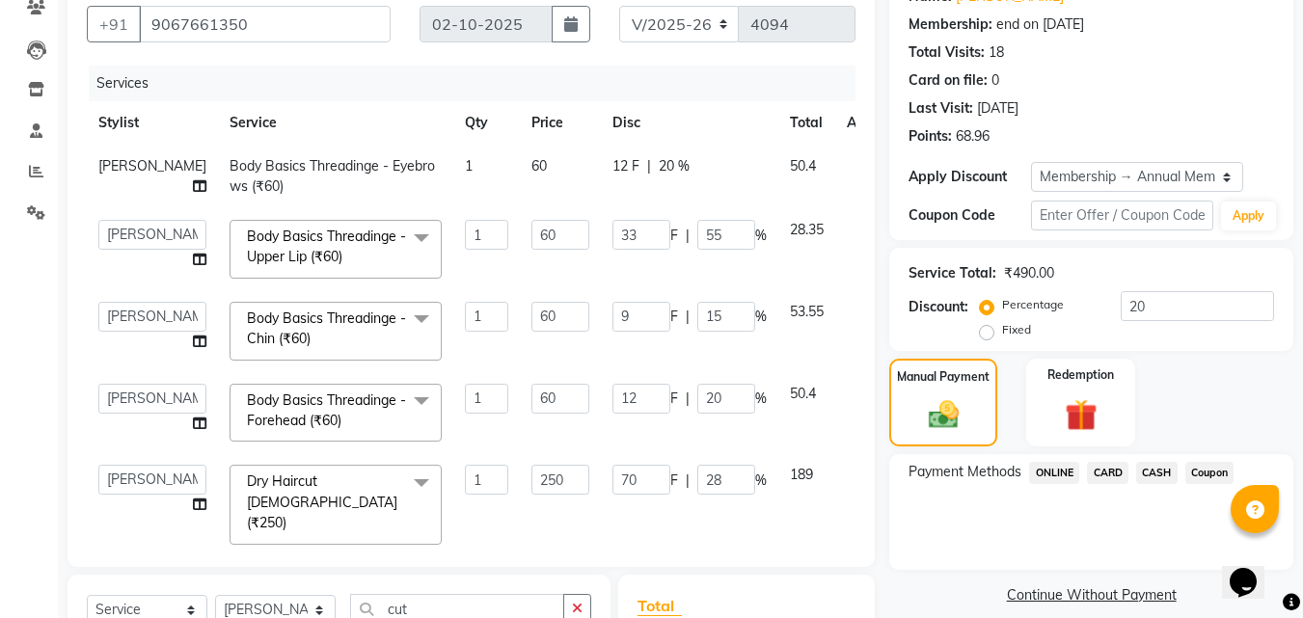
click at [612, 174] on span "12 F" at bounding box center [625, 166] width 27 height 20
select select "67829"
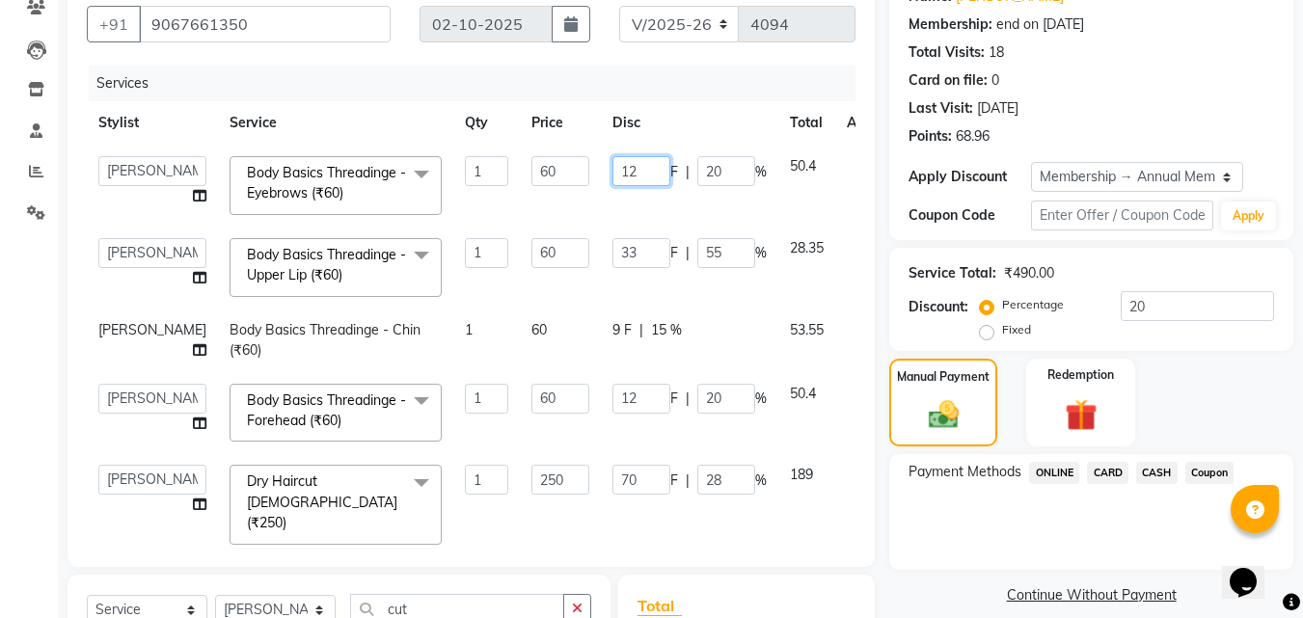
click at [612, 175] on input "12" at bounding box center [641, 171] width 58 height 30
type input "1"
type input "20"
click at [619, 201] on td "20 F | 20 %" at bounding box center [689, 186] width 177 height 82
select select "67829"
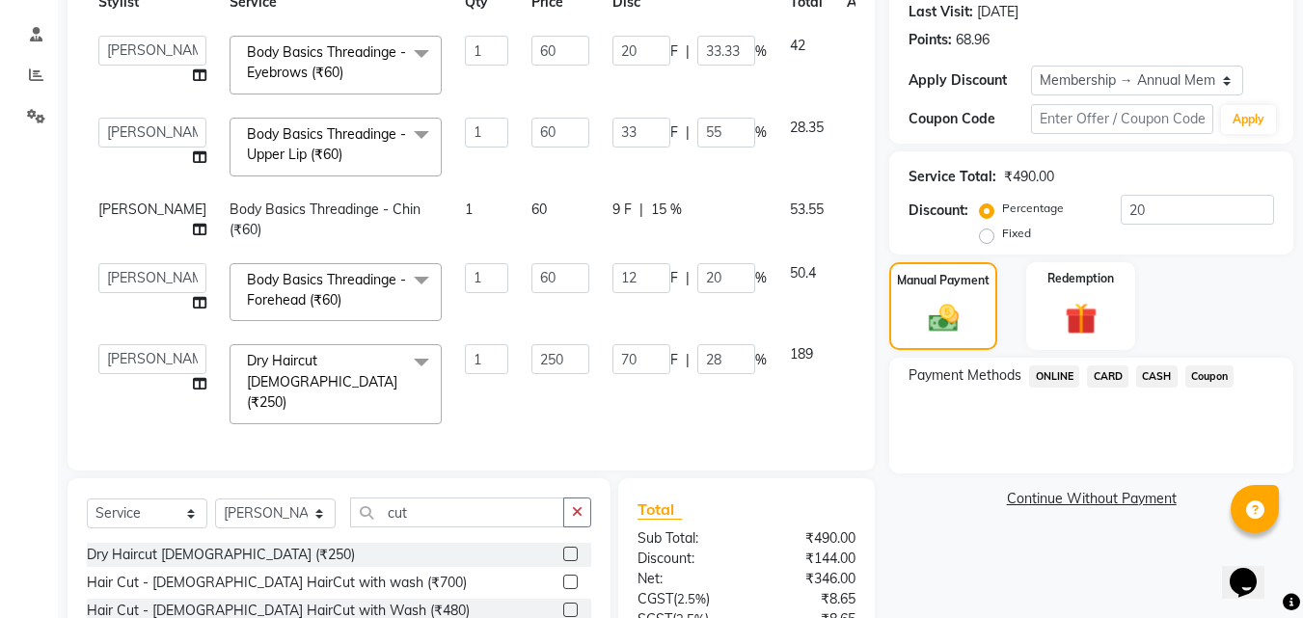
scroll to position [0, 0]
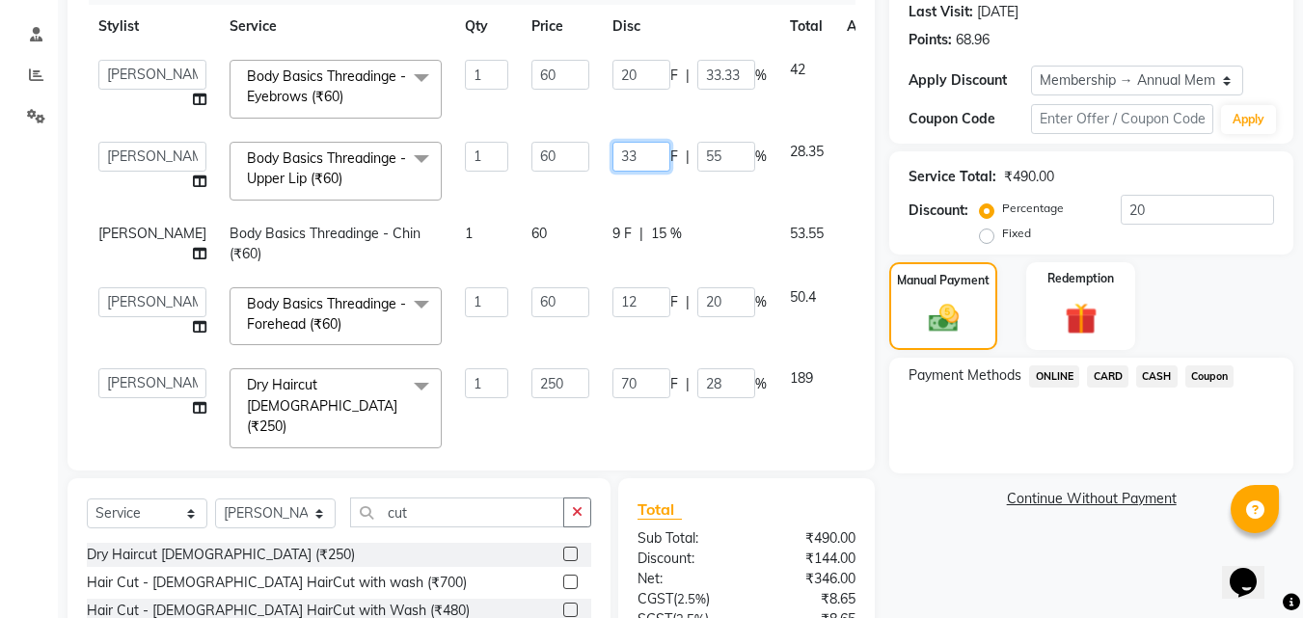
click at [612, 150] on input "33" at bounding box center [641, 157] width 58 height 30
type input "31"
click at [690, 207] on td "31 F | 55 %" at bounding box center [689, 171] width 177 height 82
select select "67829"
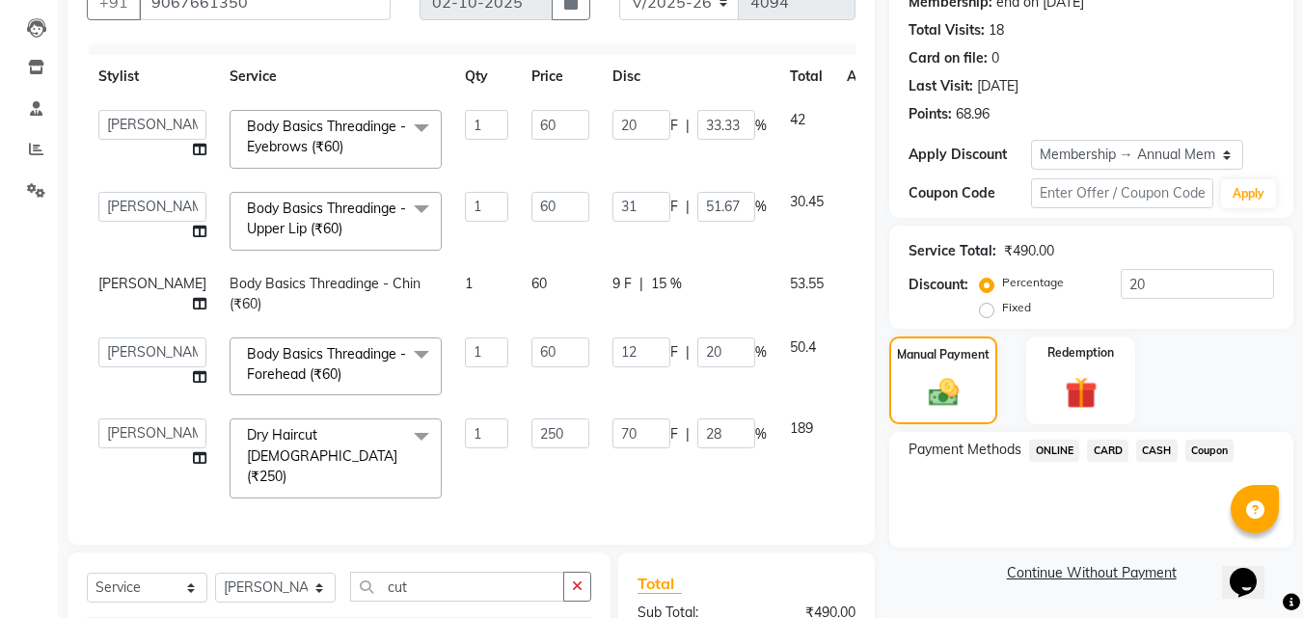
scroll to position [174, 0]
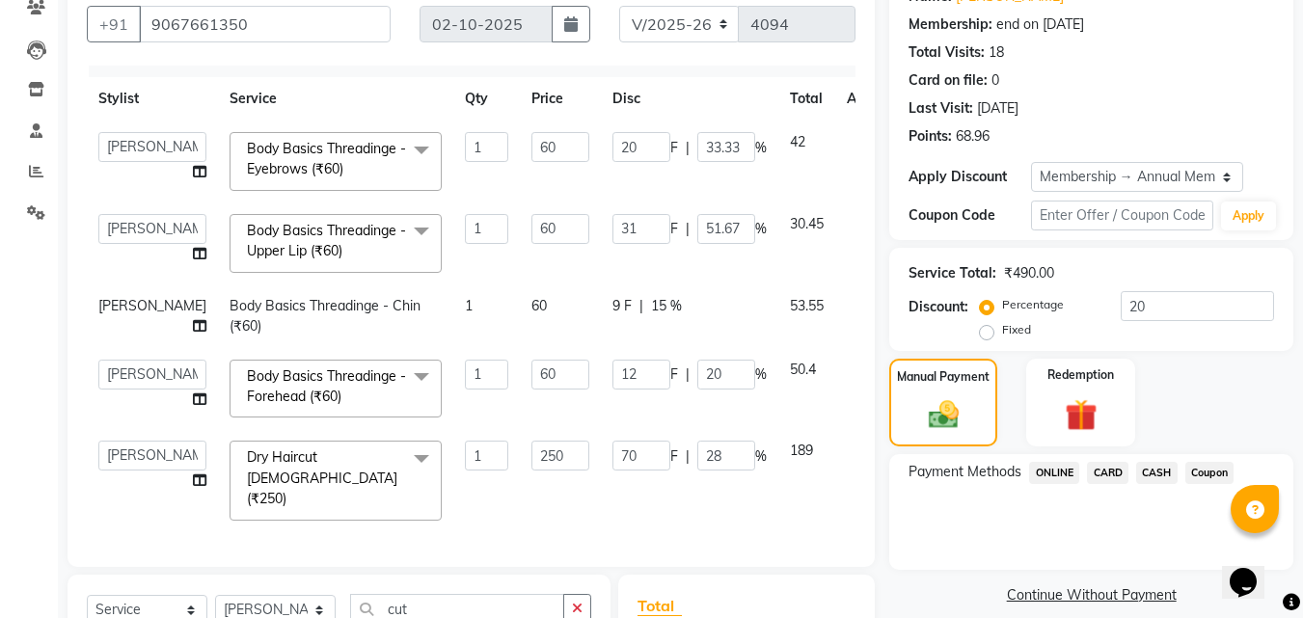
drag, startPoint x: 568, startPoint y: 236, endPoint x: 582, endPoint y: 236, distance: 13.5
click at [601, 236] on td "31 F | 51.67 %" at bounding box center [689, 244] width 177 height 82
click at [612, 214] on input "31" at bounding box center [641, 229] width 58 height 30
type input "35"
click at [653, 243] on td "35 F | 51.67 %" at bounding box center [689, 244] width 177 height 82
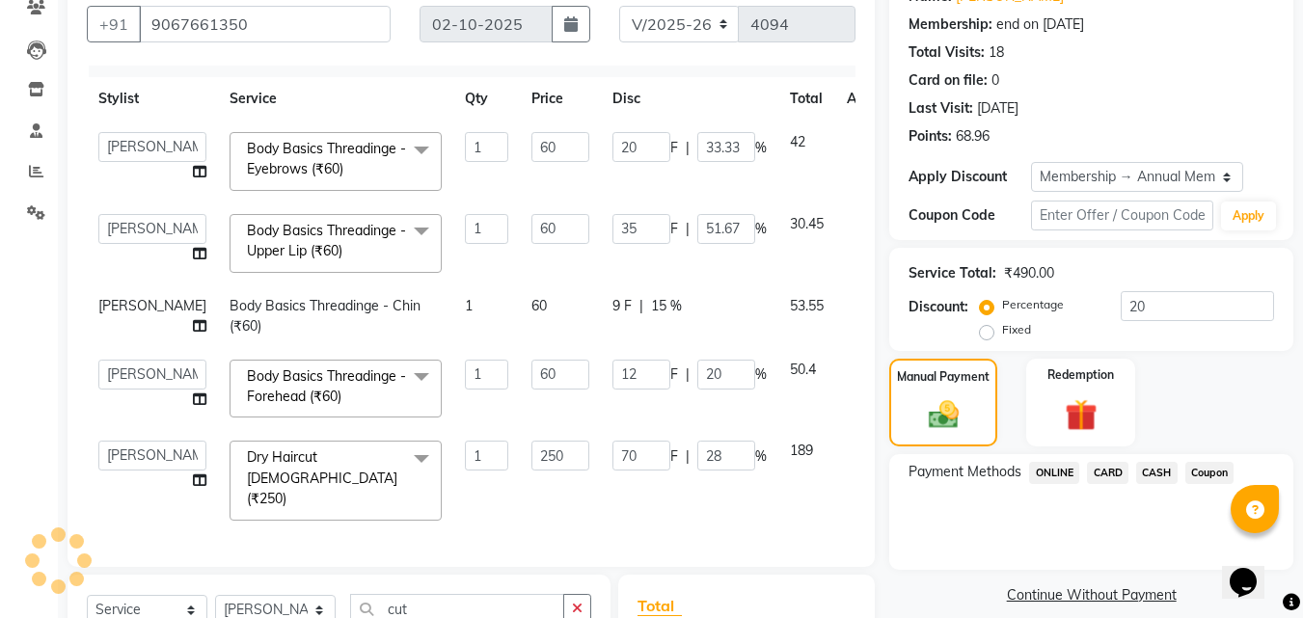
select select "67829"
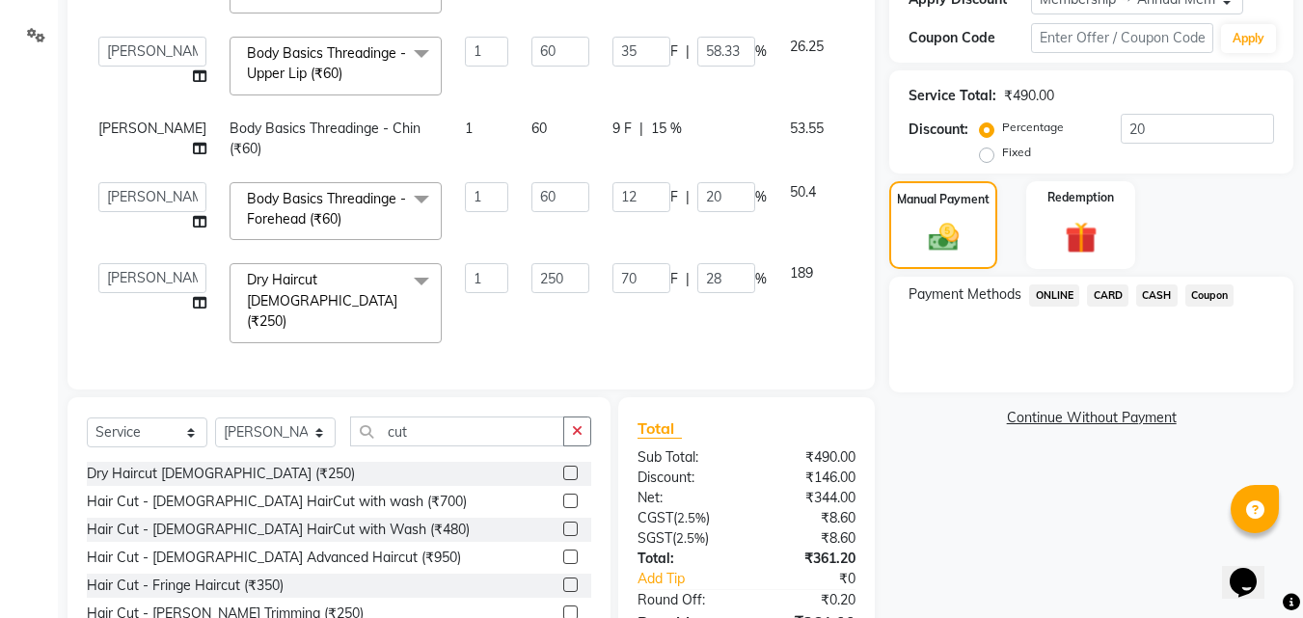
scroll to position [463, 0]
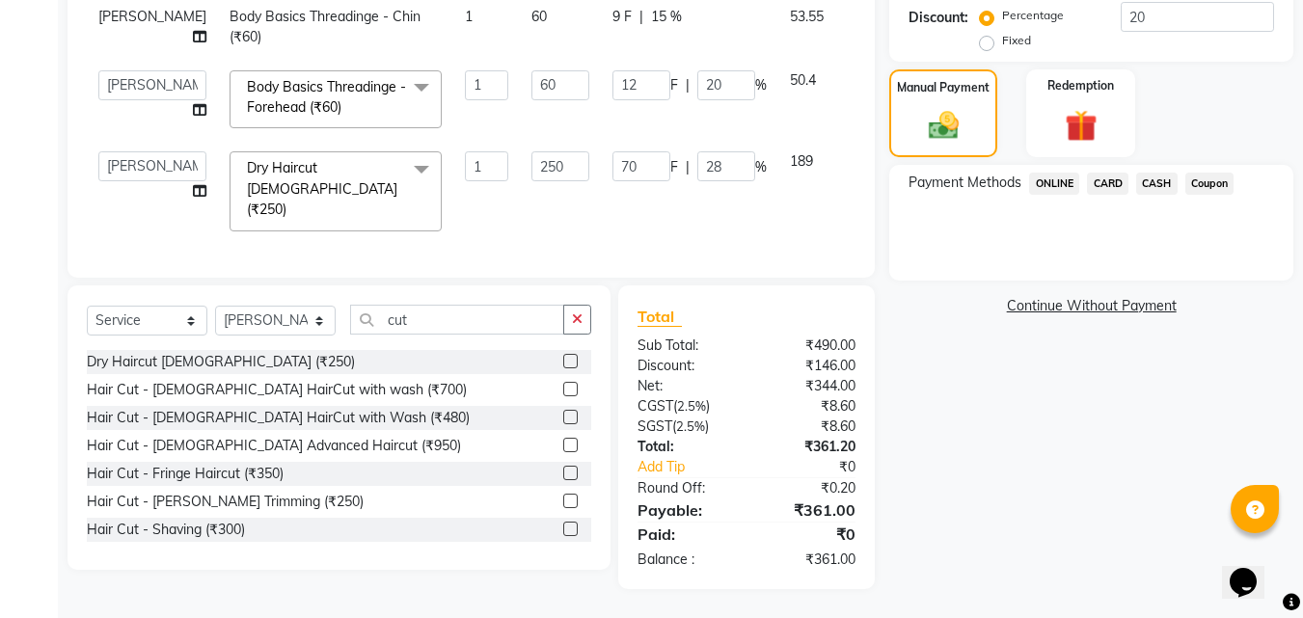
click at [1112, 182] on span "CARD" at bounding box center [1107, 184] width 41 height 22
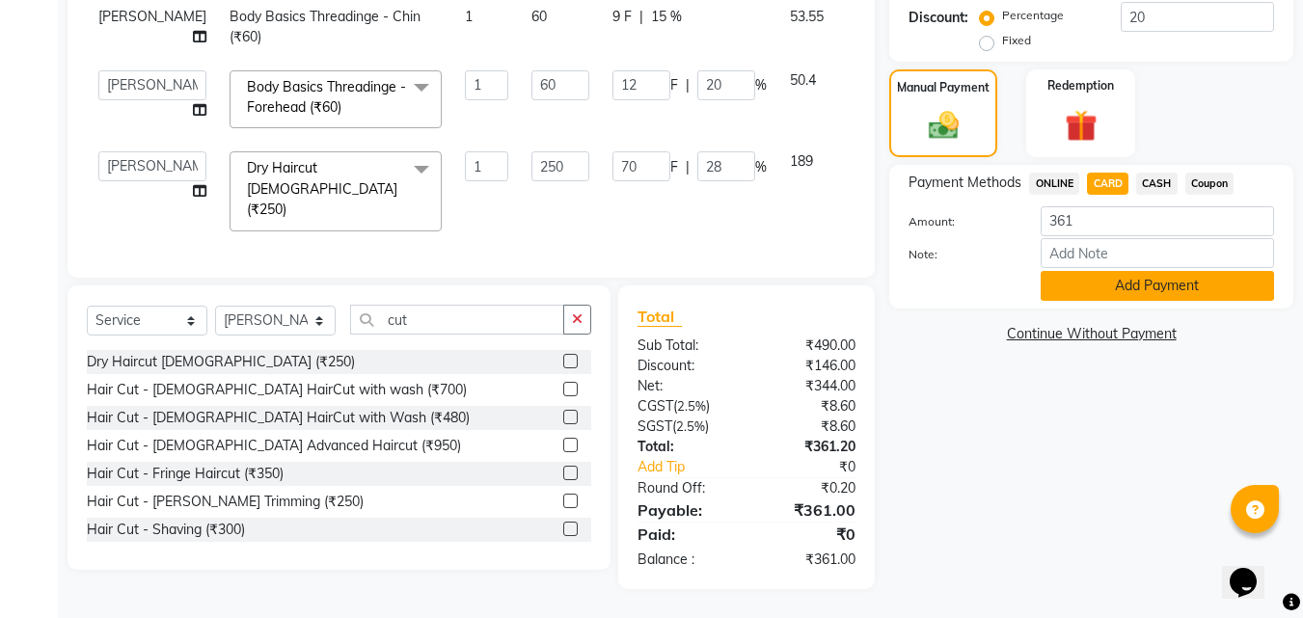
click at [1107, 284] on button "Add Payment" at bounding box center [1157, 286] width 233 height 30
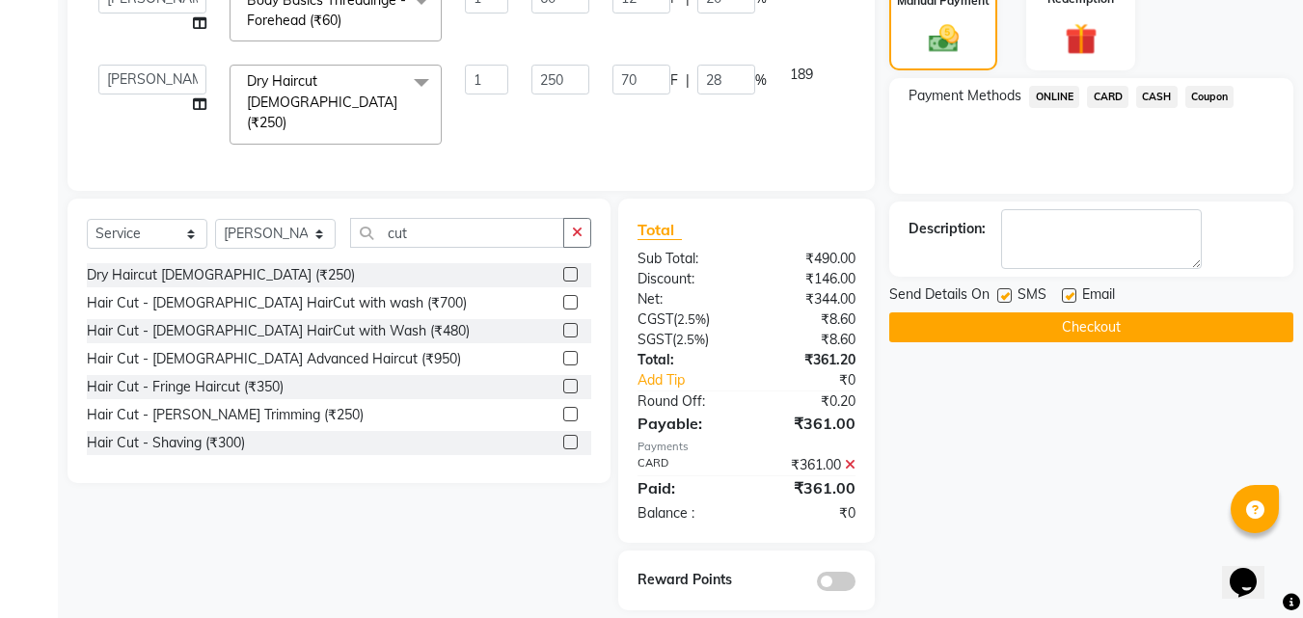
scroll to position [571, 0]
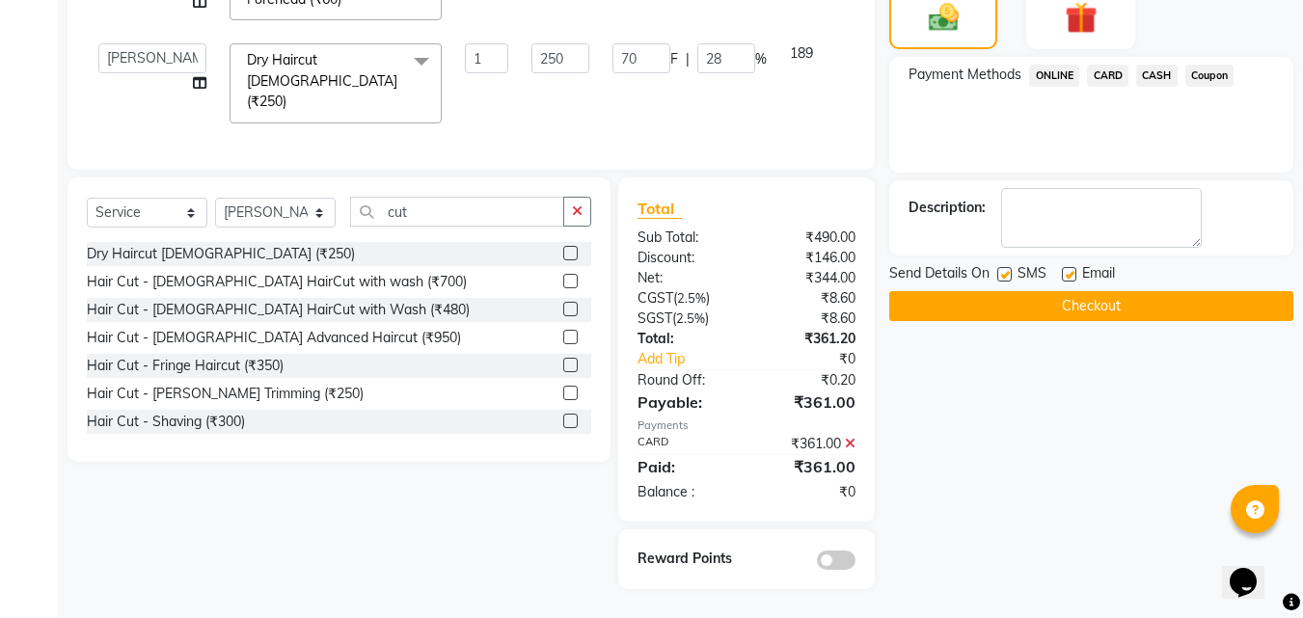
click at [1043, 307] on button "Checkout" at bounding box center [1091, 306] width 404 height 30
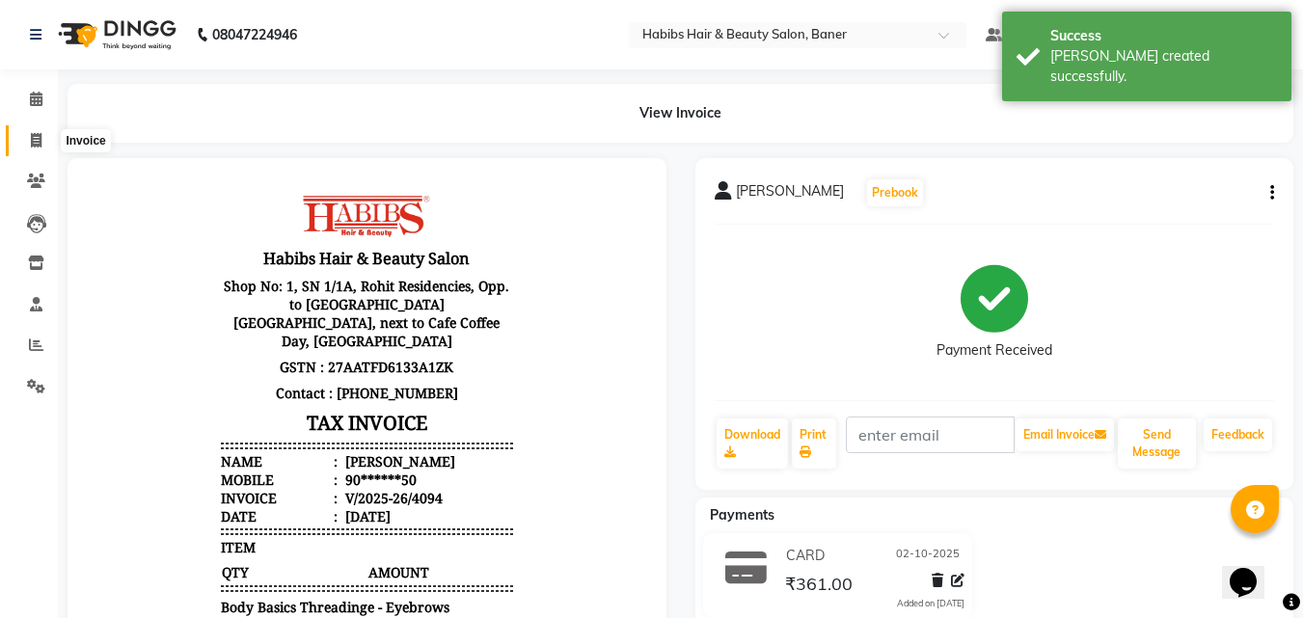
click at [27, 142] on span at bounding box center [36, 141] width 34 height 22
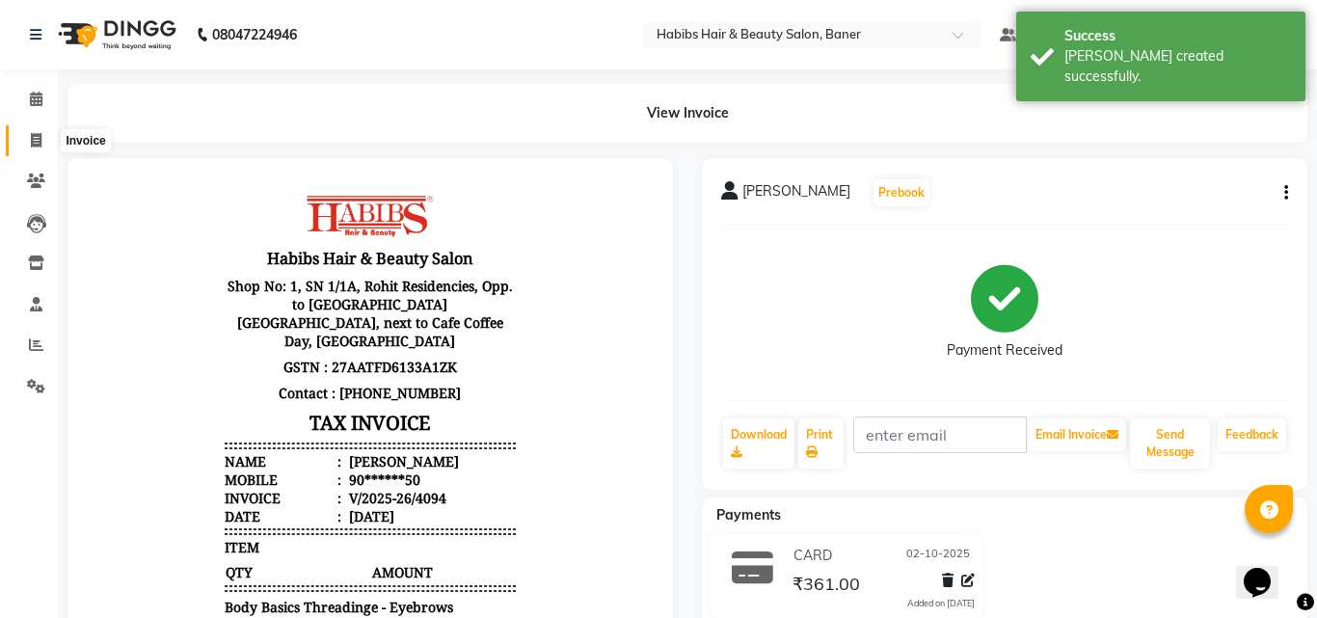
select select "5356"
select select "service"
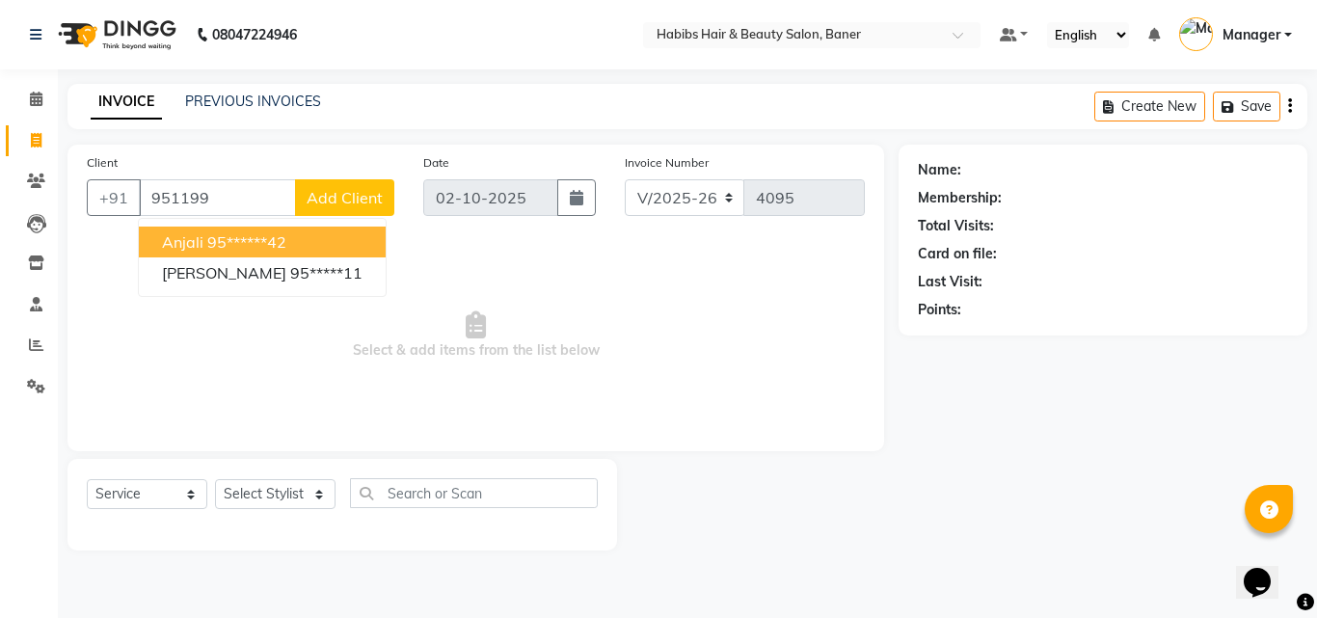
click at [249, 243] on ngb-highlight "95******42" at bounding box center [246, 241] width 79 height 19
type input "95******42"
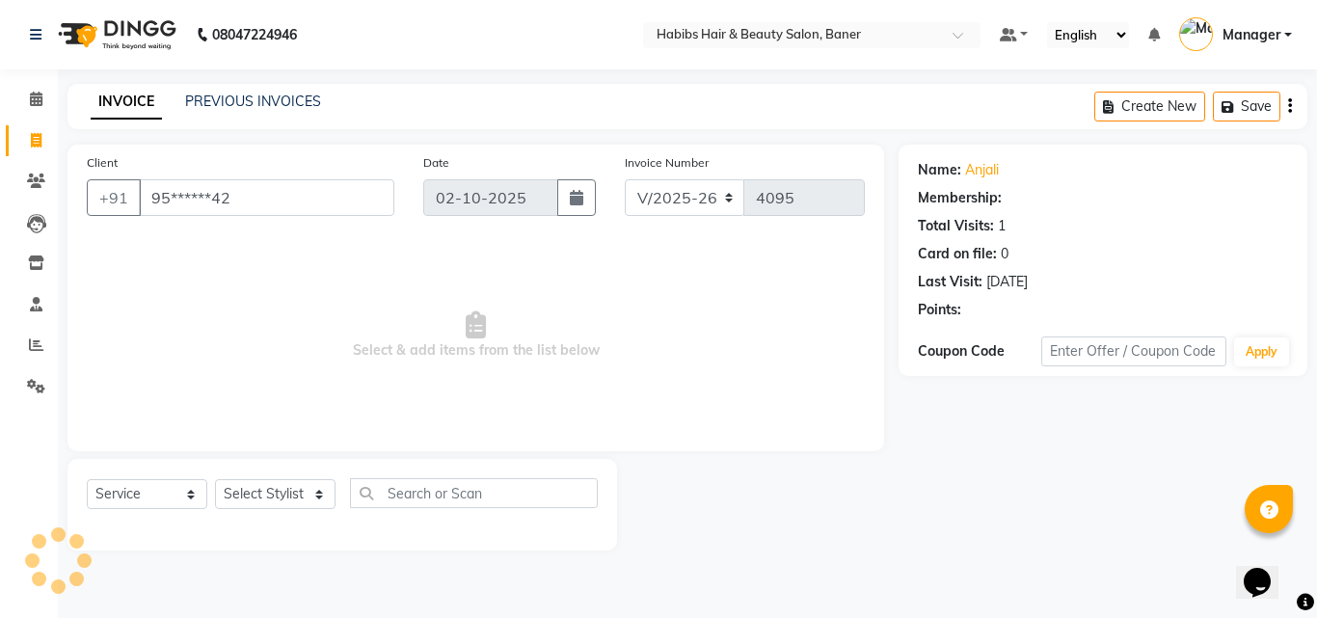
select select "1: Object"
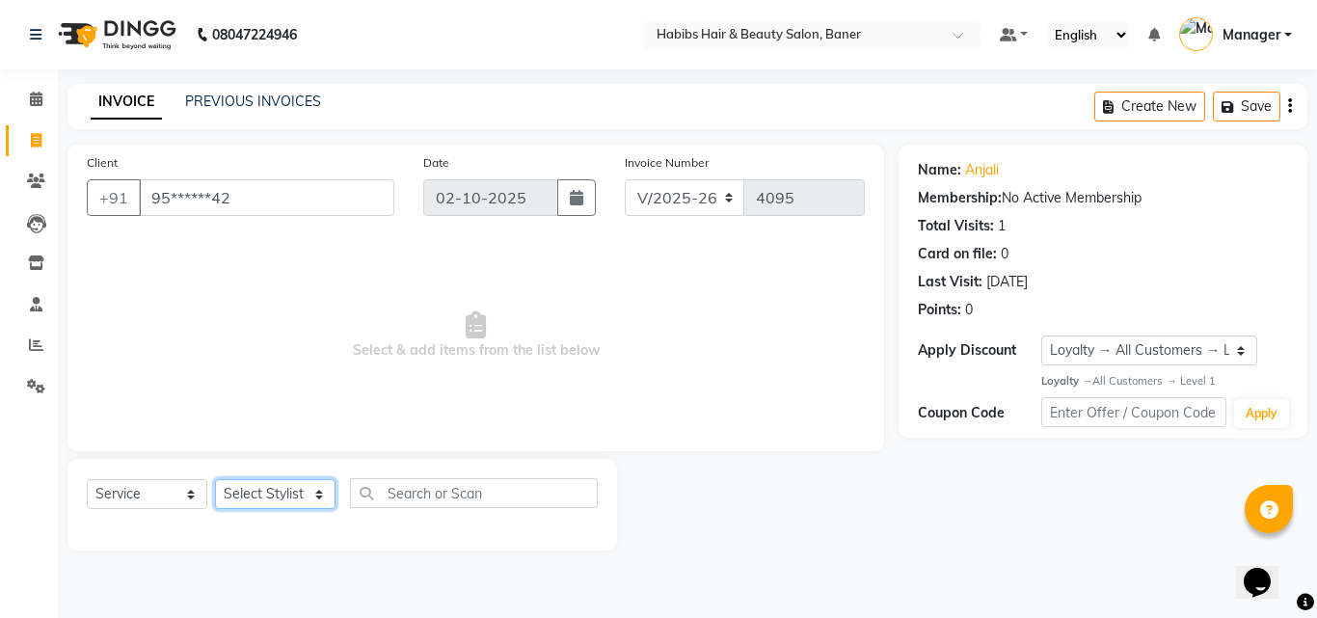
click at [288, 487] on select "Select Stylist Admin Manager Pooja Singh Pratik Bhad Ram Rohan Sonawane Swapnal…" at bounding box center [275, 494] width 121 height 30
select select "67829"
click at [215, 479] on select "Select Stylist Admin Manager Pooja Singh Pratik Bhad Ram Rohan Sonawane Swapnal…" at bounding box center [275, 494] width 121 height 30
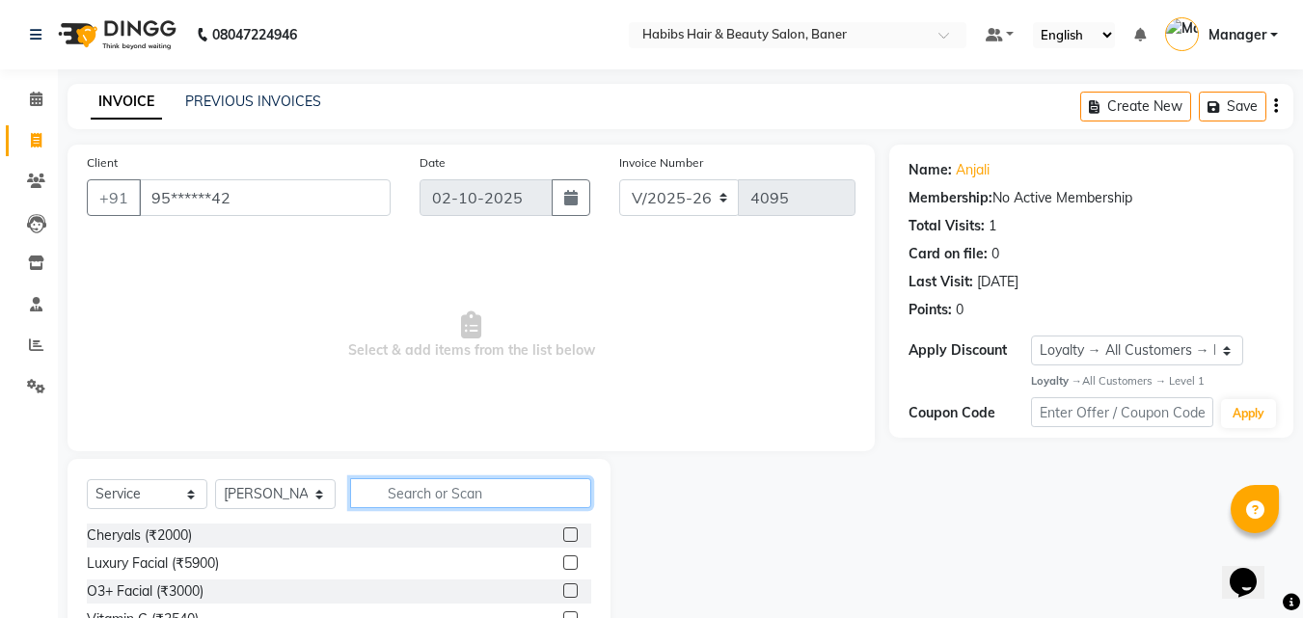
click at [410, 499] on input "text" at bounding box center [470, 493] width 241 height 30
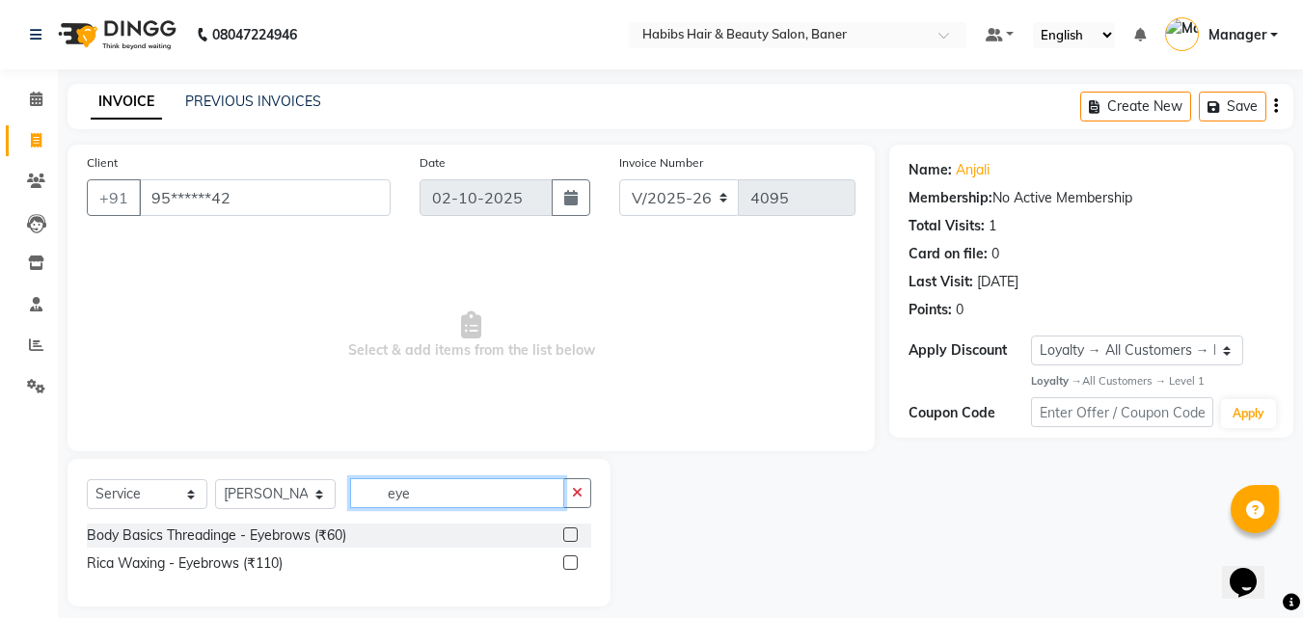
type input "eye"
click at [562, 530] on div "Body Basics Threadinge - Eyebrows (₹60)" at bounding box center [339, 536] width 504 height 24
click at [567, 532] on label at bounding box center [570, 535] width 14 height 14
click at [567, 532] on input "checkbox" at bounding box center [569, 535] width 13 height 13
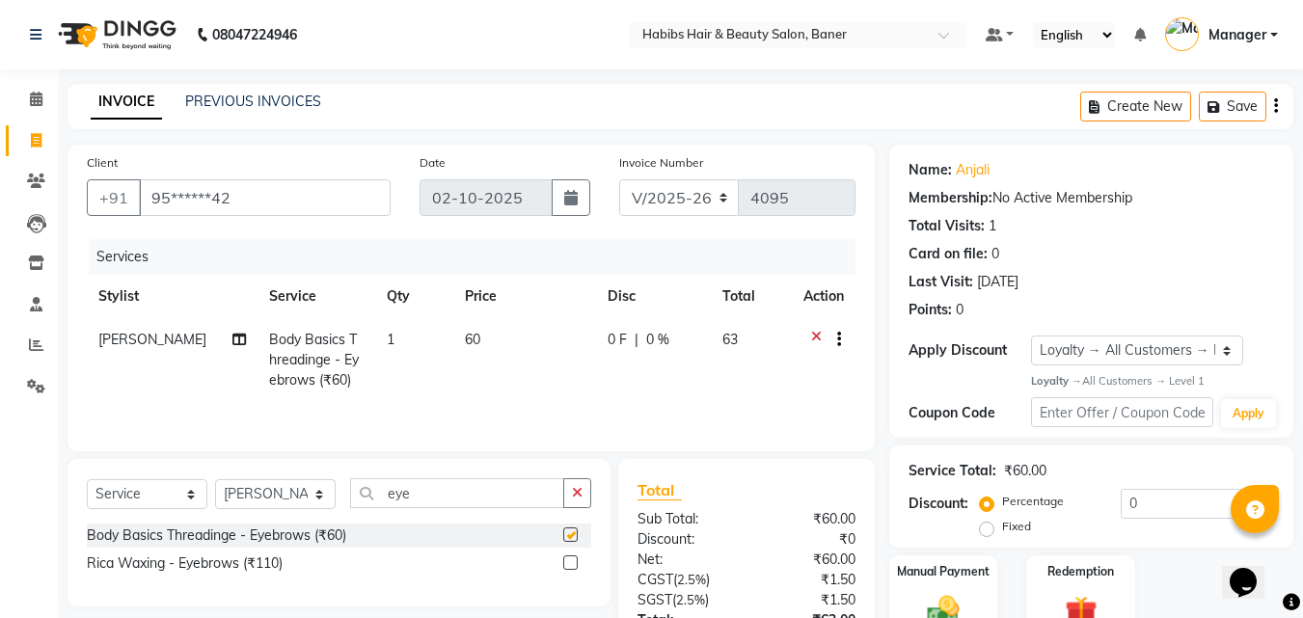
checkbox input "false"
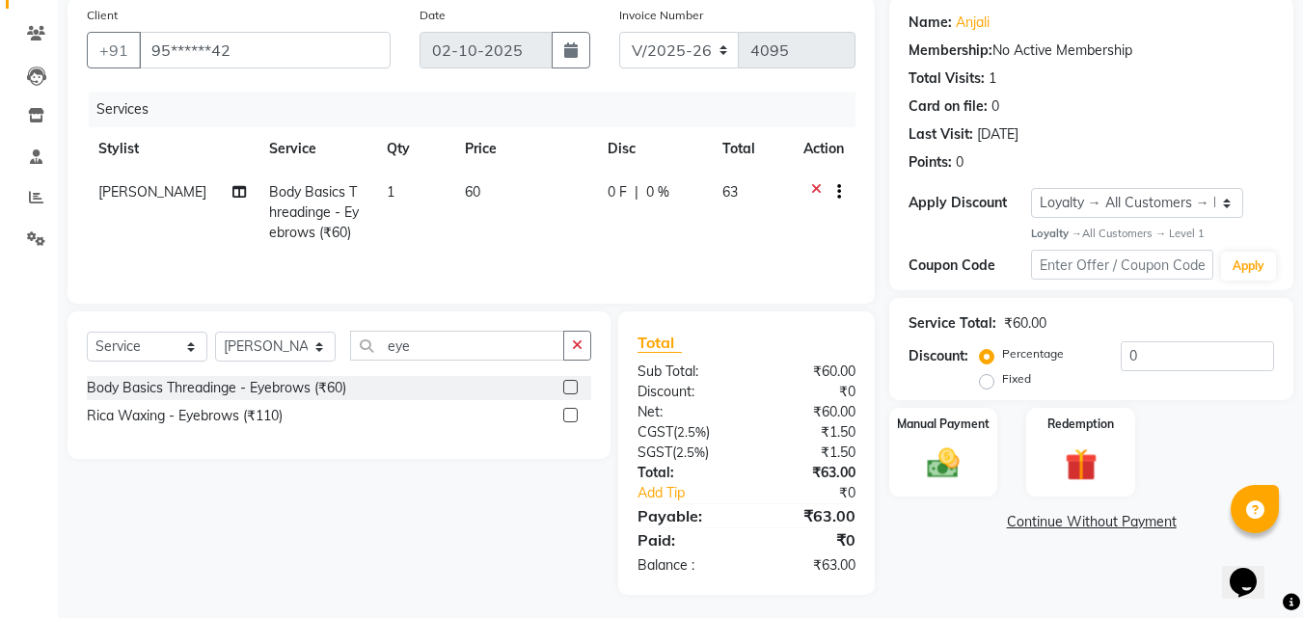
scroll to position [153, 0]
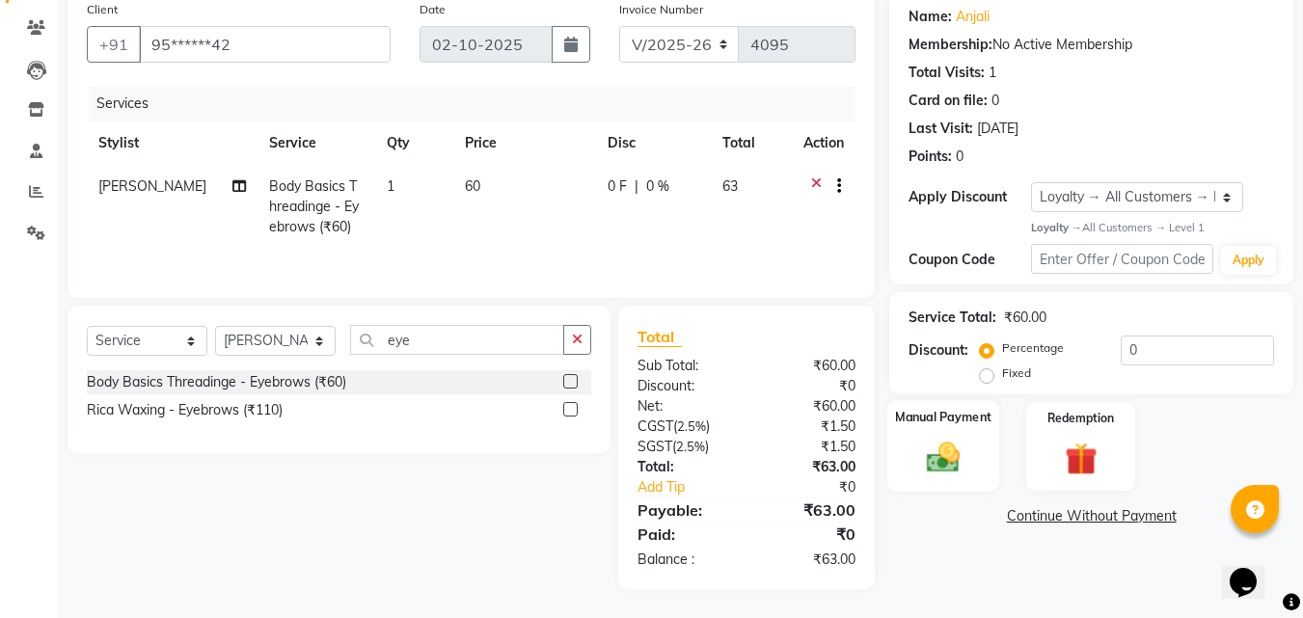
click at [965, 441] on img at bounding box center [943, 458] width 54 height 39
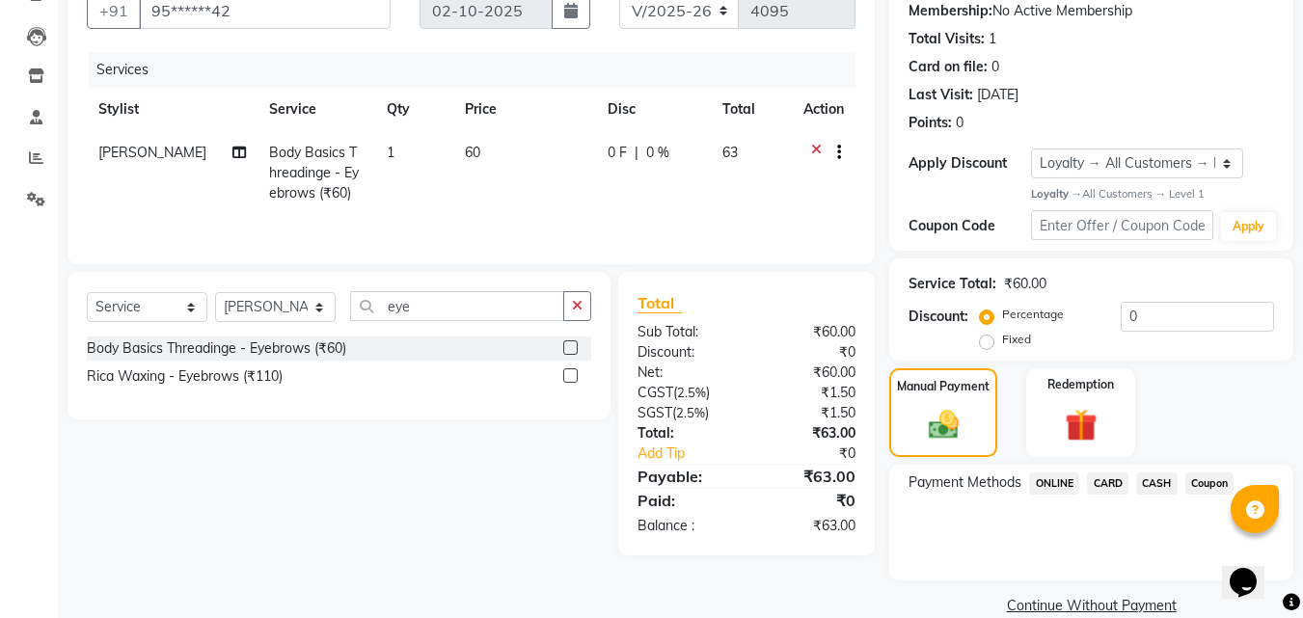
scroll to position [218, 0]
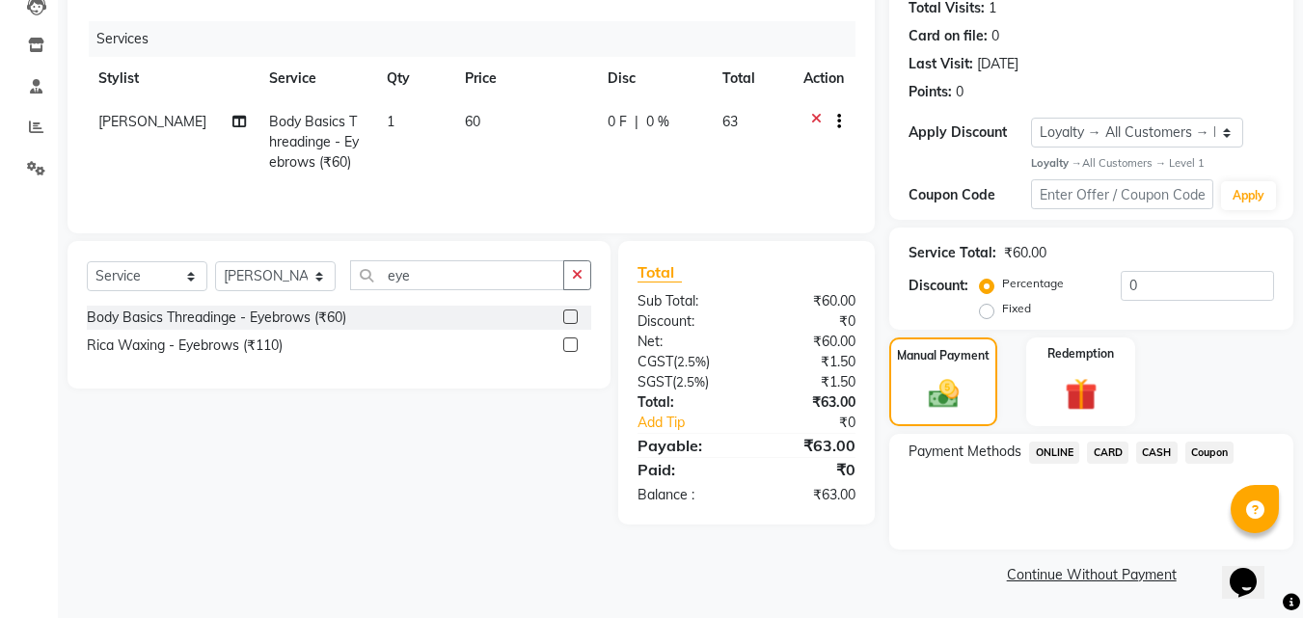
click at [1062, 451] on span "ONLINE" at bounding box center [1054, 453] width 50 height 22
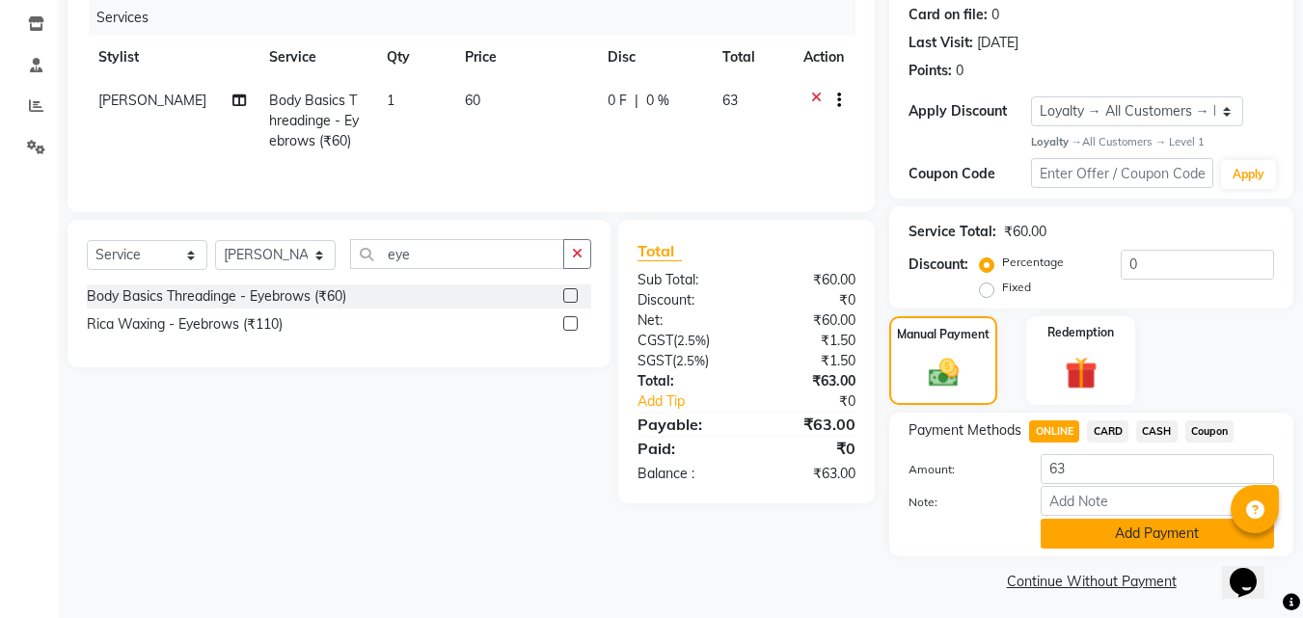
scroll to position [246, 0]
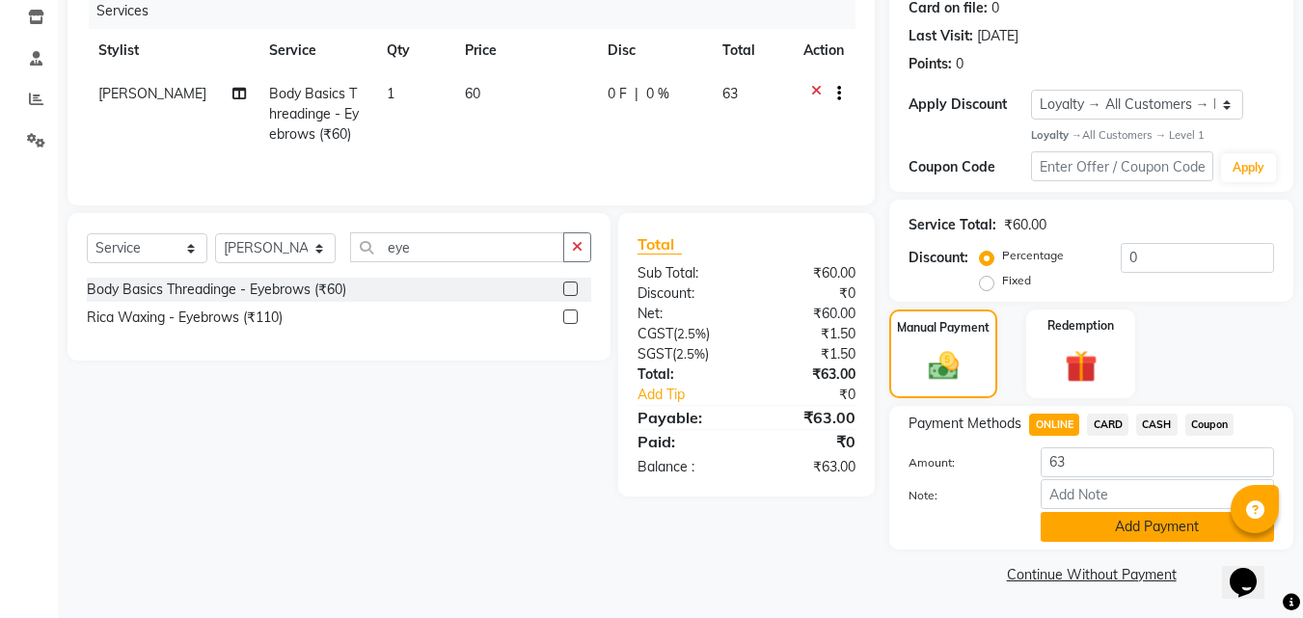
click at [1118, 528] on button "Add Payment" at bounding box center [1157, 527] width 233 height 30
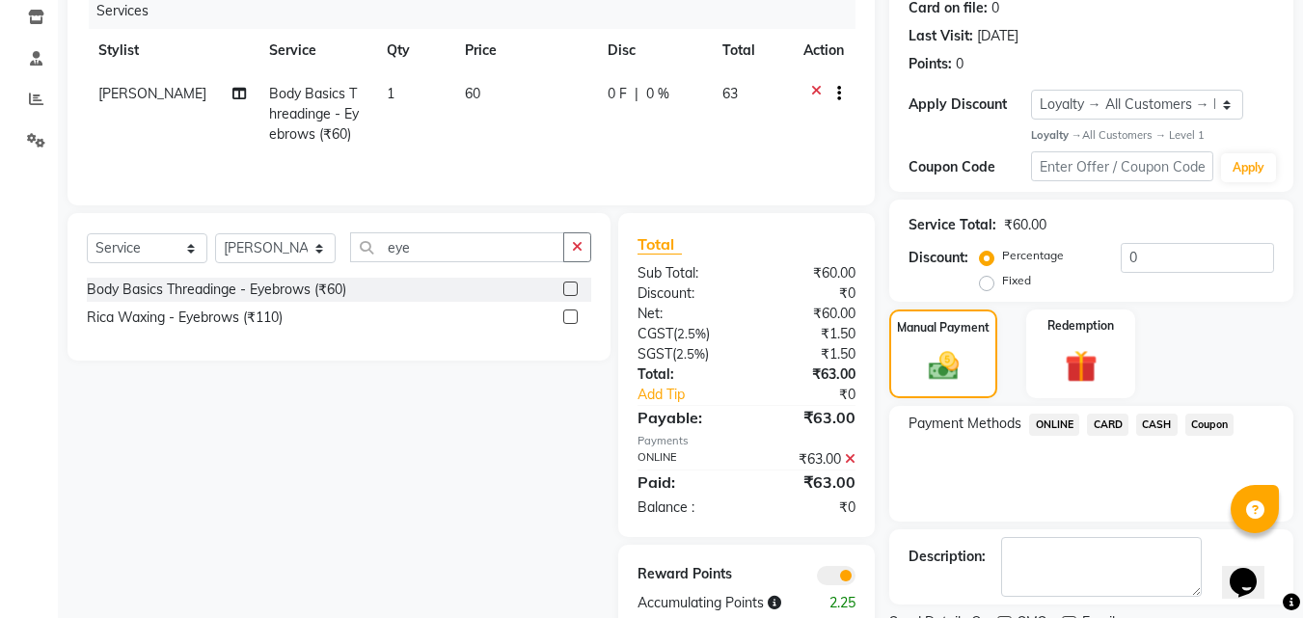
scroll to position [327, 0]
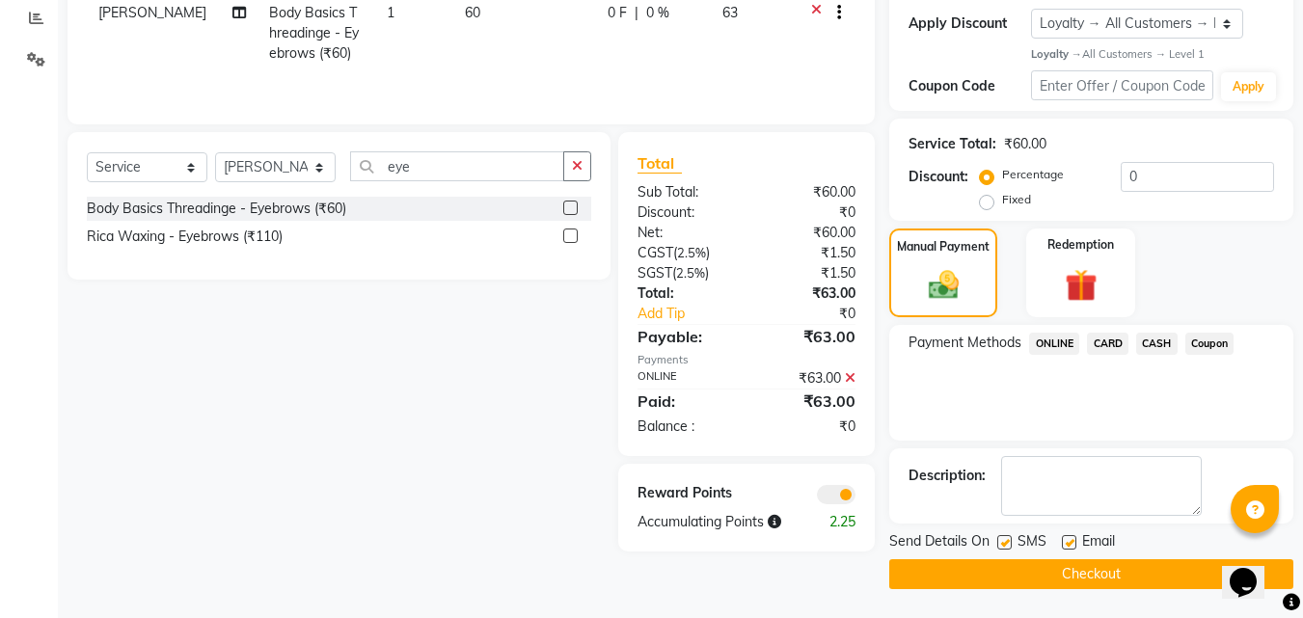
click at [1071, 540] on label at bounding box center [1069, 542] width 14 height 14
click at [1071, 540] on input "checkbox" at bounding box center [1068, 543] width 13 height 13
checkbox input "false"
click at [1001, 546] on label at bounding box center [1004, 542] width 14 height 14
click at [1001, 546] on input "checkbox" at bounding box center [1003, 543] width 13 height 13
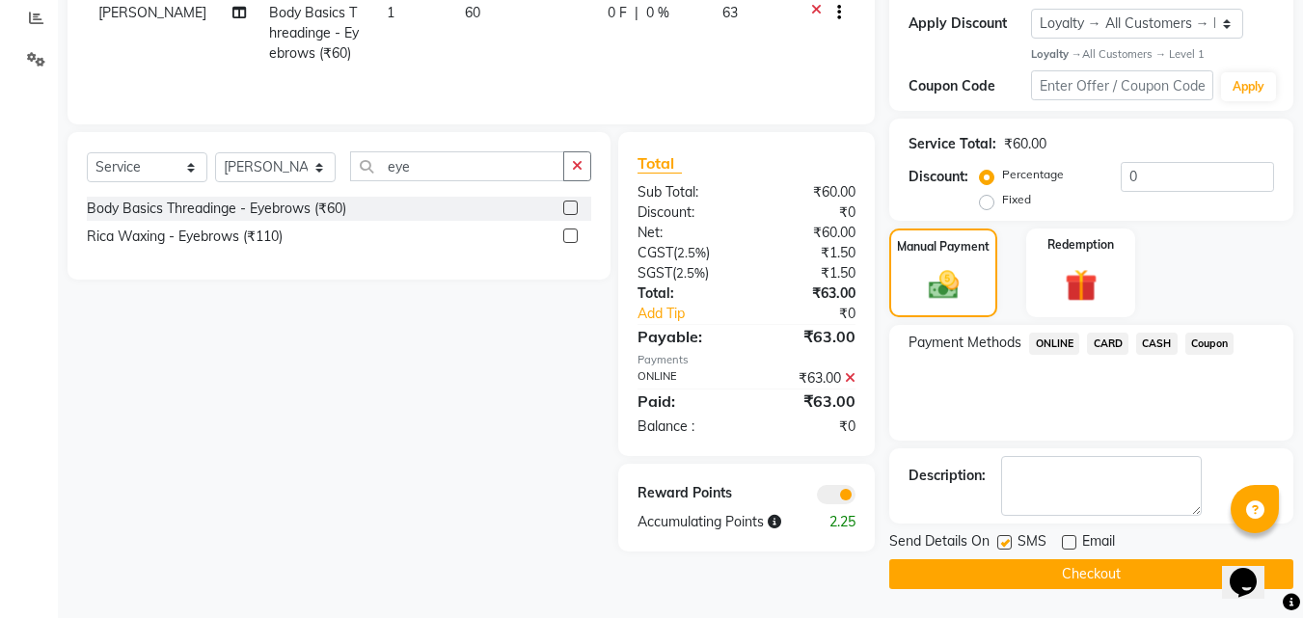
checkbox input "false"
click at [1016, 584] on button "Checkout" at bounding box center [1091, 574] width 404 height 30
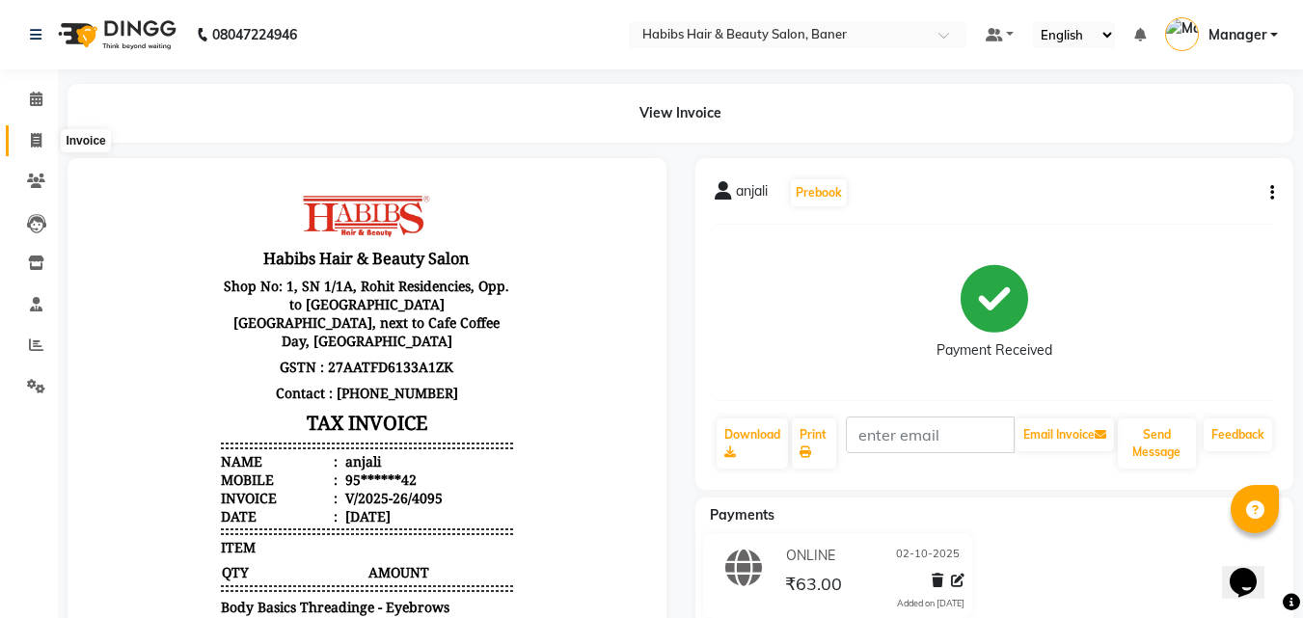
click at [41, 131] on span at bounding box center [36, 141] width 34 height 22
select select "service"
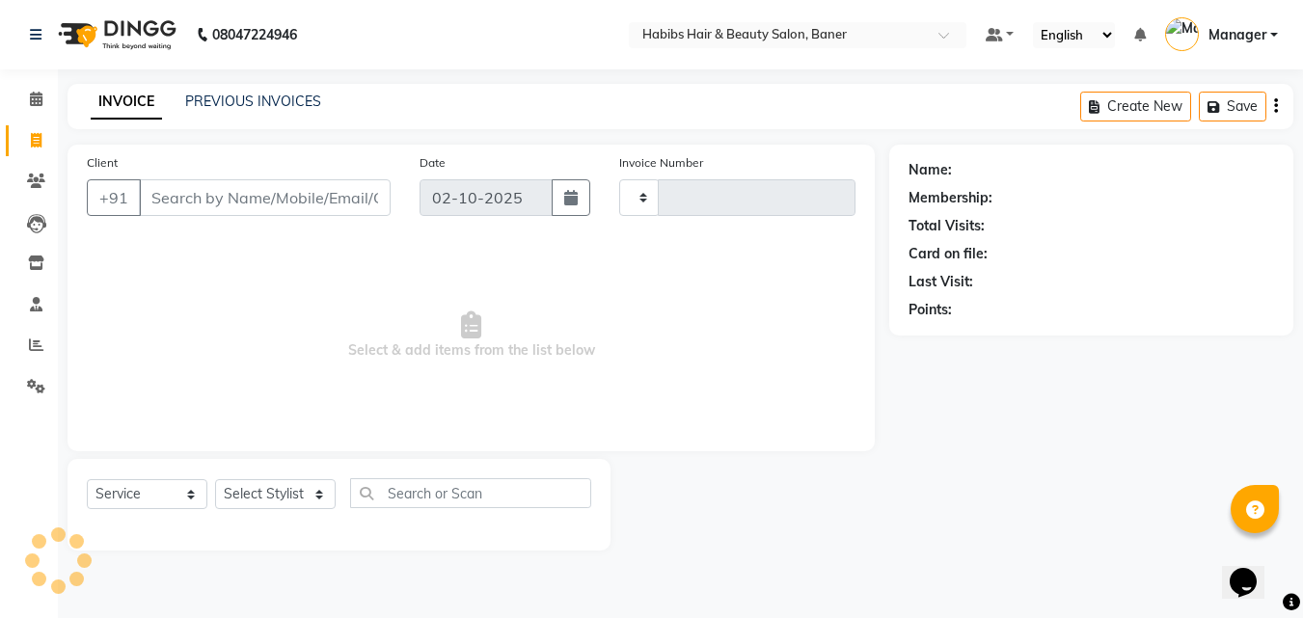
type input "4096"
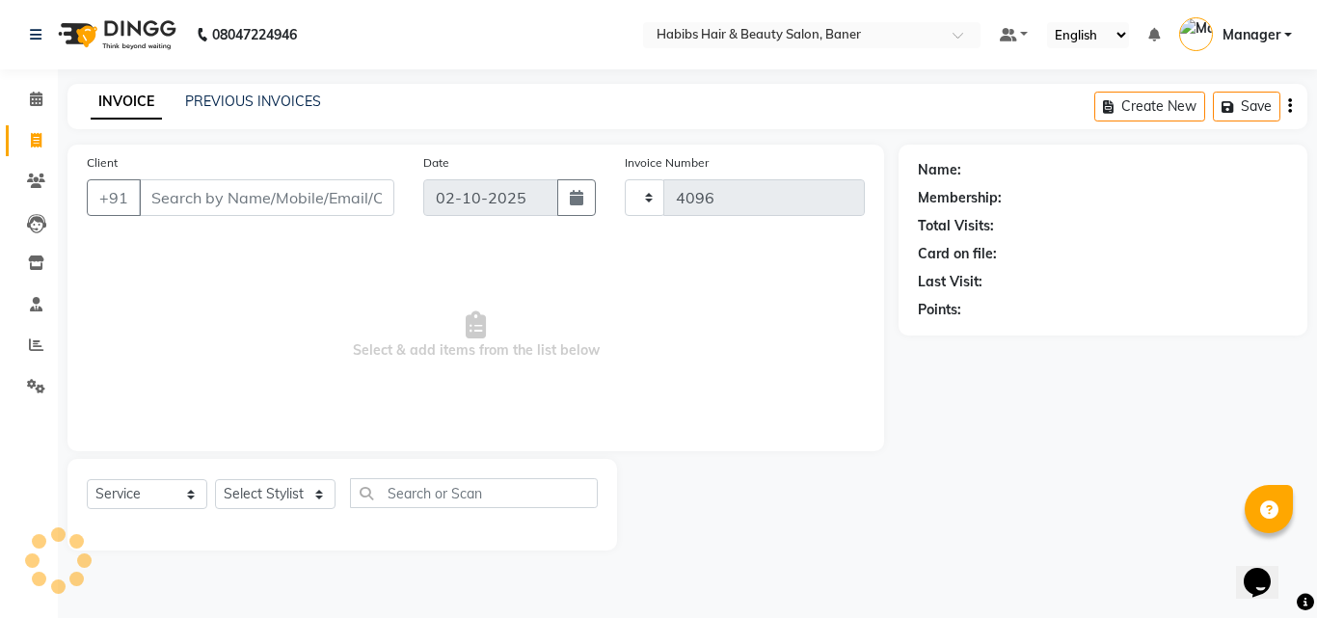
select select "5356"
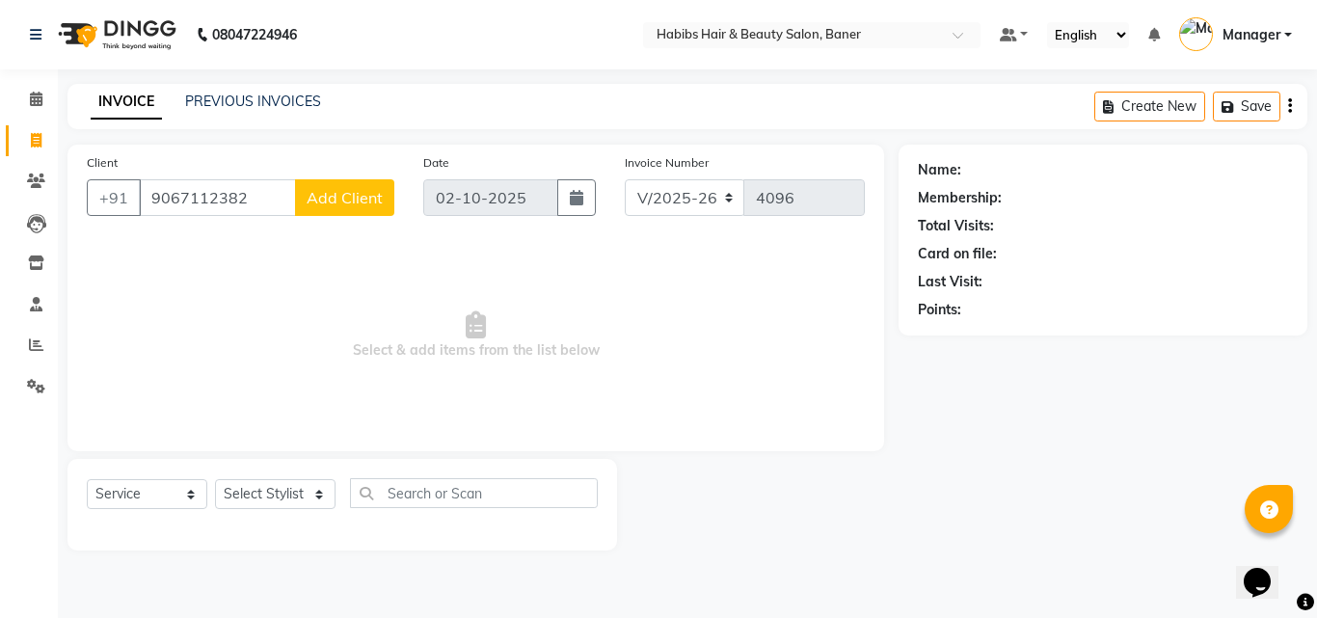
type input "9067112382"
click at [361, 193] on span "Add Client" at bounding box center [345, 197] width 76 height 19
select select "22"
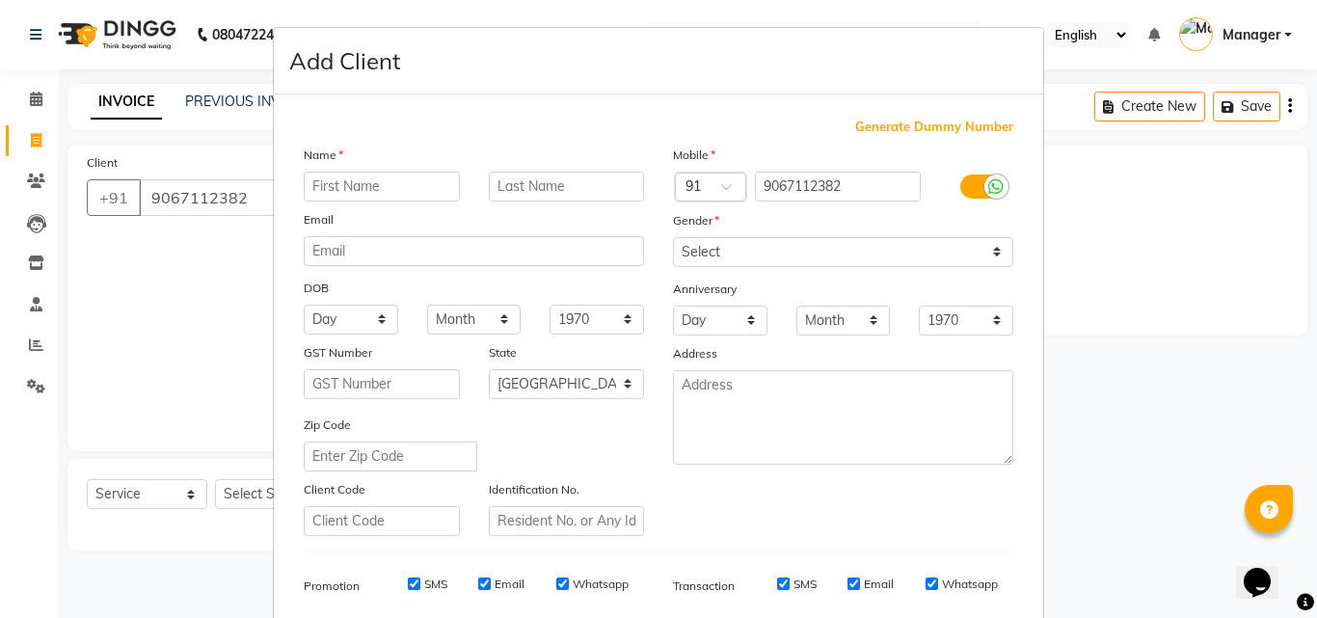
click at [328, 194] on input "text" at bounding box center [382, 187] width 156 height 30
type input "rasad"
drag, startPoint x: 700, startPoint y: 252, endPoint x: 709, endPoint y: 265, distance: 16.1
click at [700, 252] on select "Select Male Female Other Prefer Not To Say" at bounding box center [843, 252] width 340 height 30
select select "male"
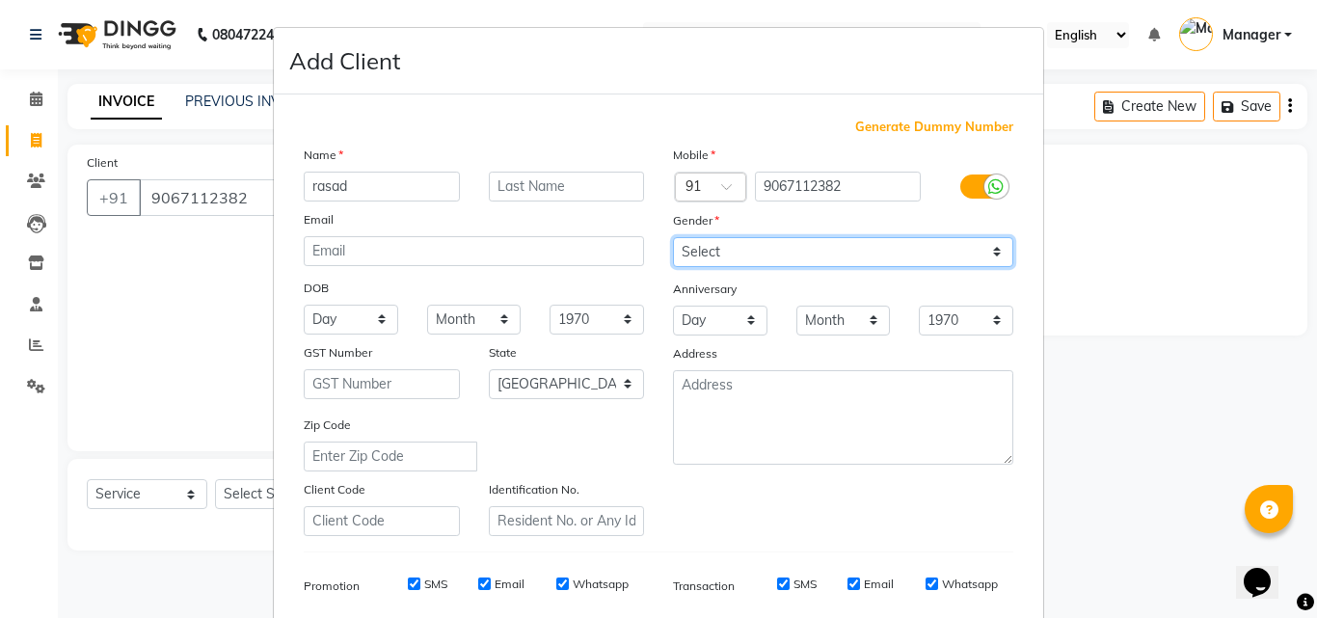
click at [673, 237] on select "Select Male Female Other Prefer Not To Say" at bounding box center [843, 252] width 340 height 30
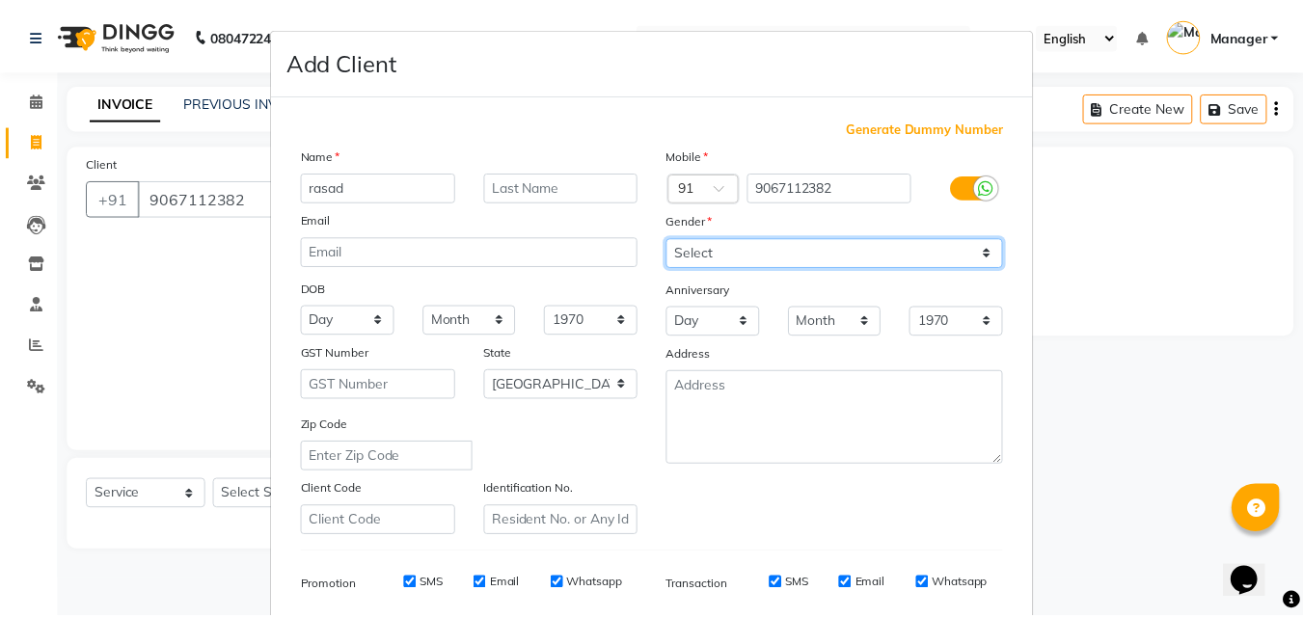
scroll to position [272, 0]
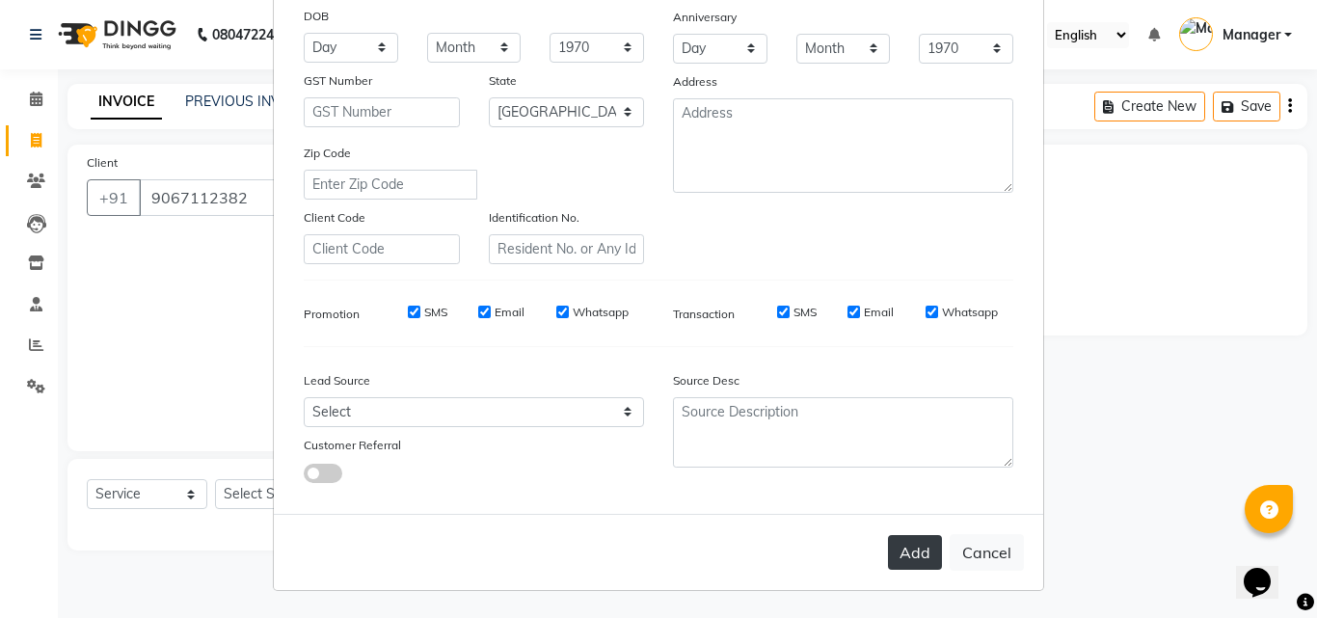
click at [918, 563] on button "Add" at bounding box center [915, 552] width 54 height 35
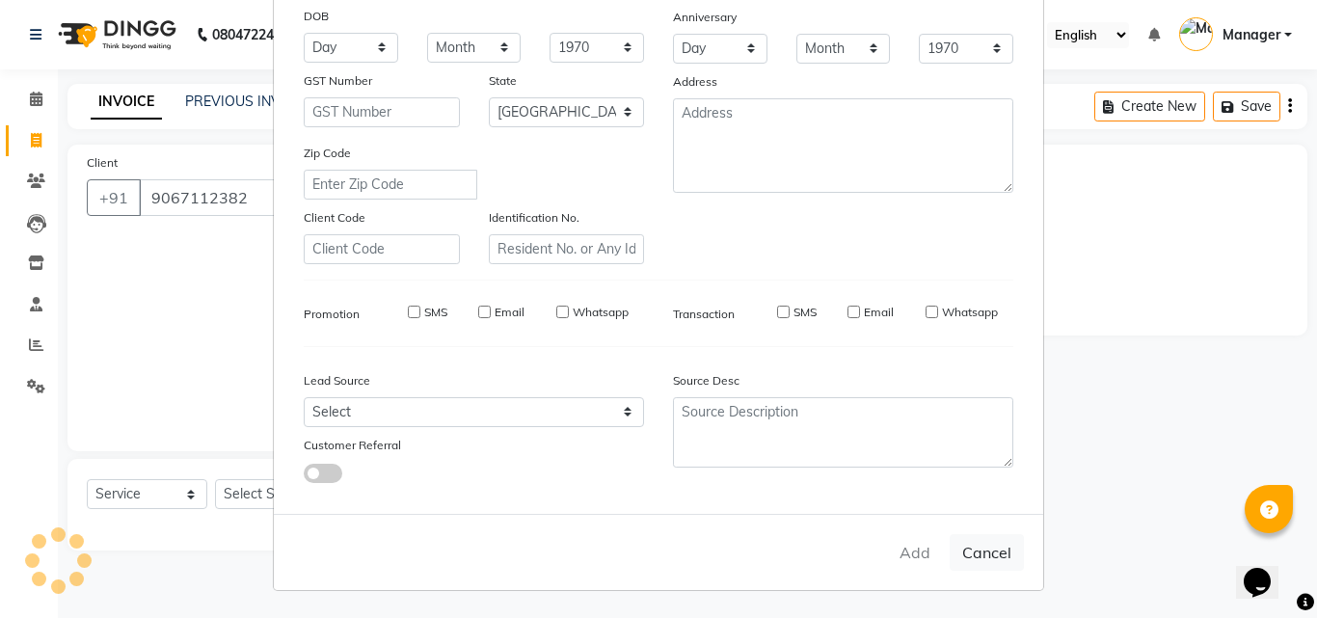
type input "90******82"
select select
select select "null"
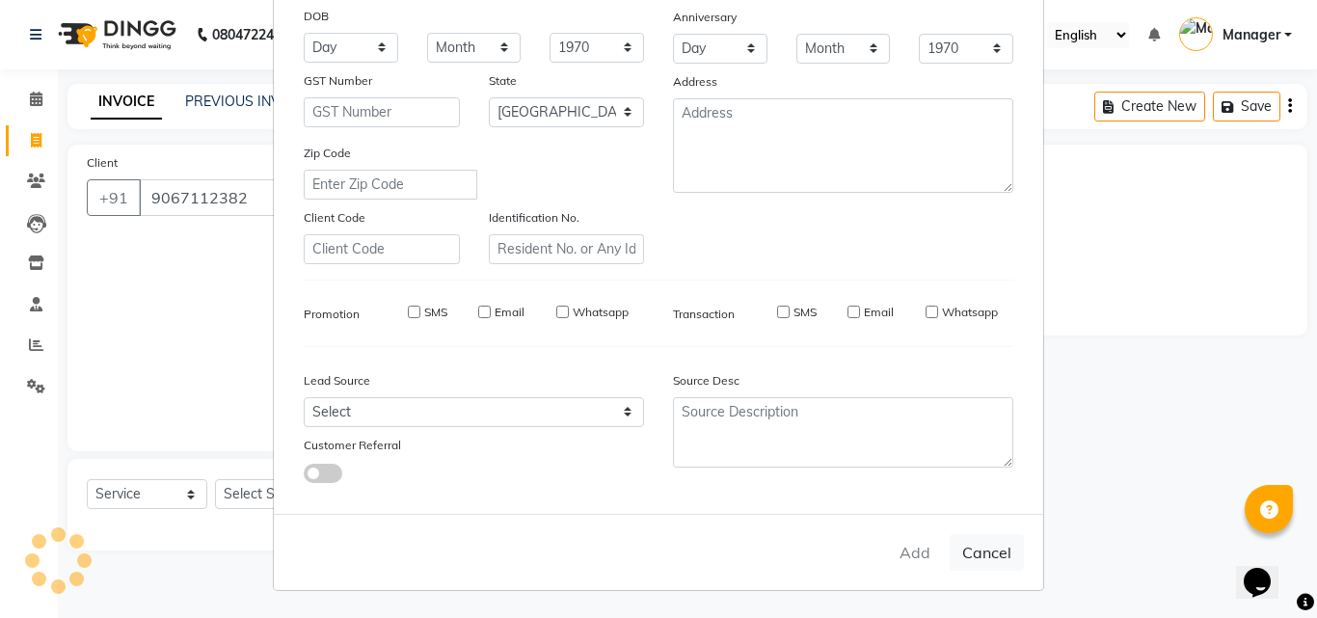
select select
checkbox input "false"
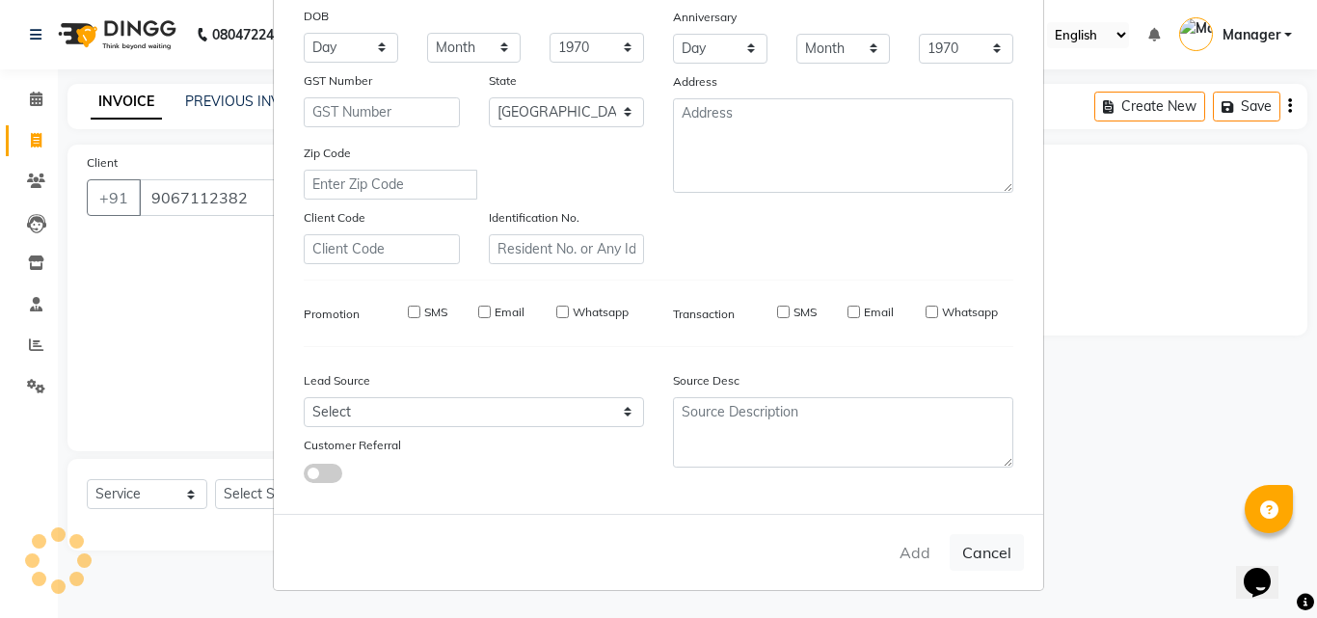
checkbox input "false"
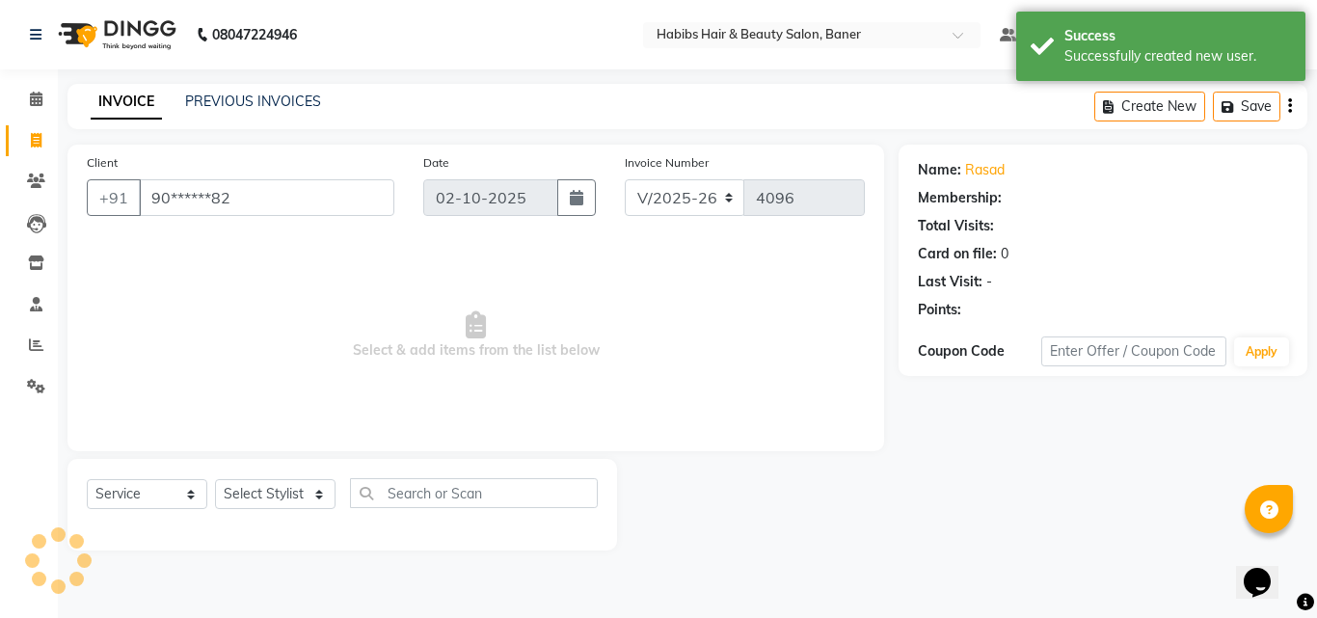
select select "1: Object"
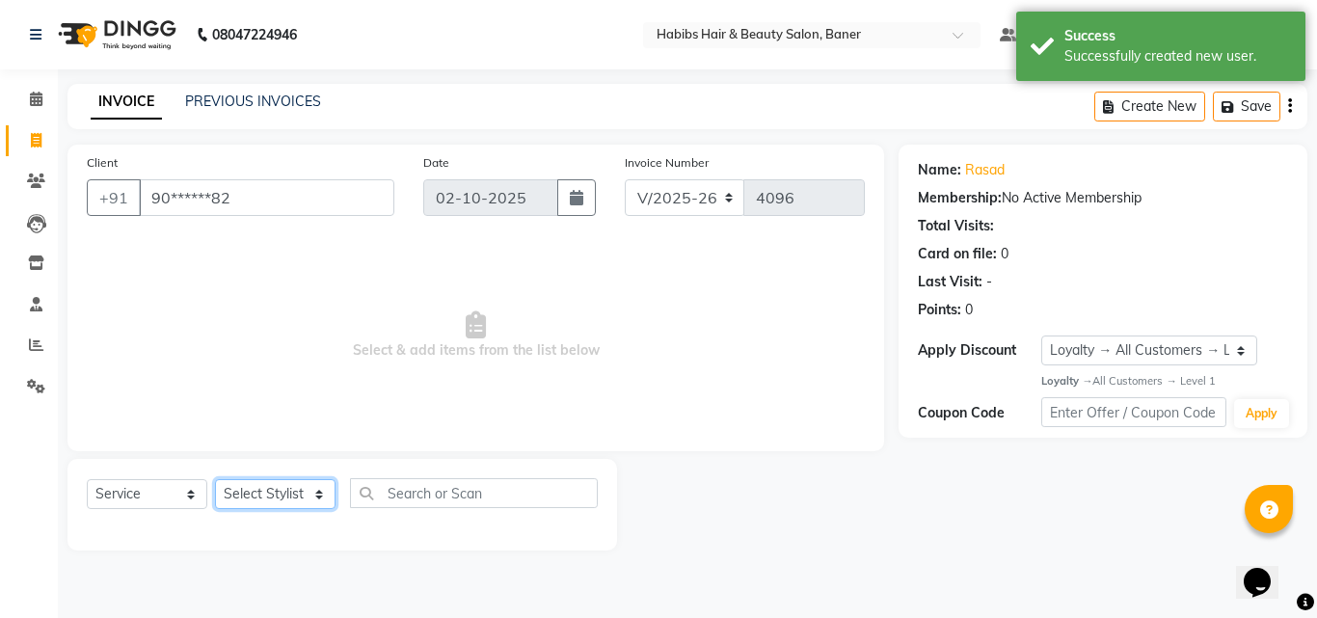
click at [284, 488] on select "Select Stylist Admin Manager Pooja Singh Pratik Bhad Ram Rohan Sonawane Swapnal…" at bounding box center [275, 494] width 121 height 30
select select "90441"
click at [215, 479] on select "Select Stylist Admin Manager Pooja Singh Pratik Bhad Ram Rohan Sonawane Swapnal…" at bounding box center [275, 494] width 121 height 30
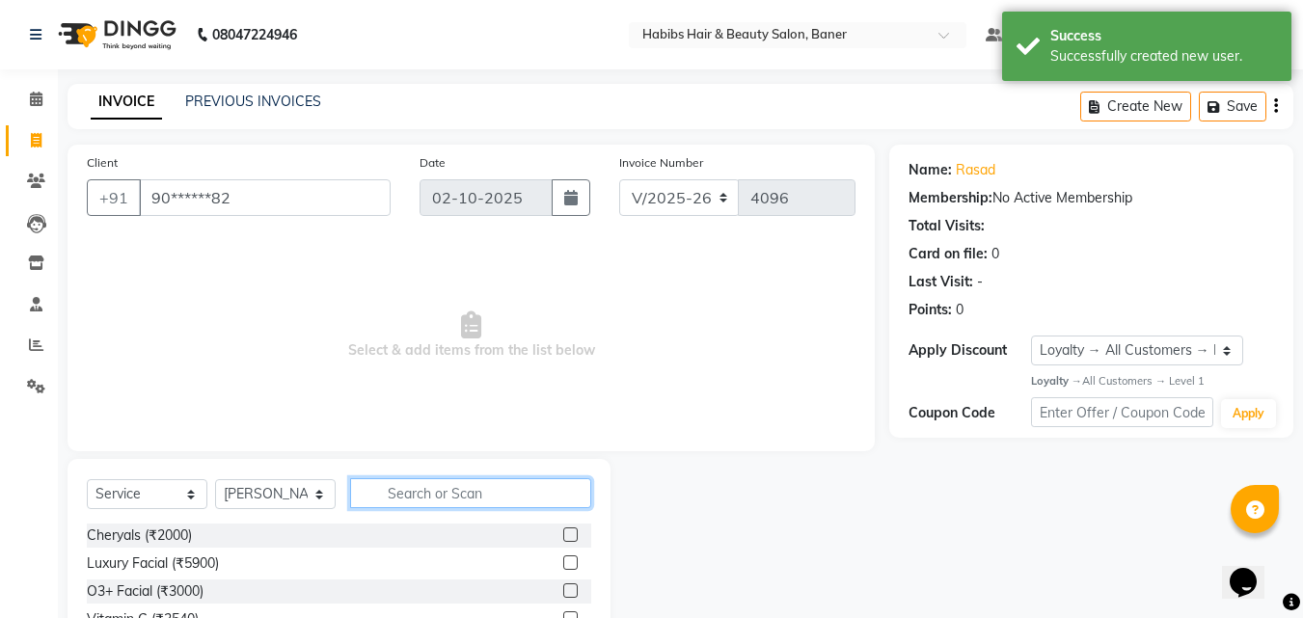
click at [426, 484] on input "text" at bounding box center [470, 493] width 241 height 30
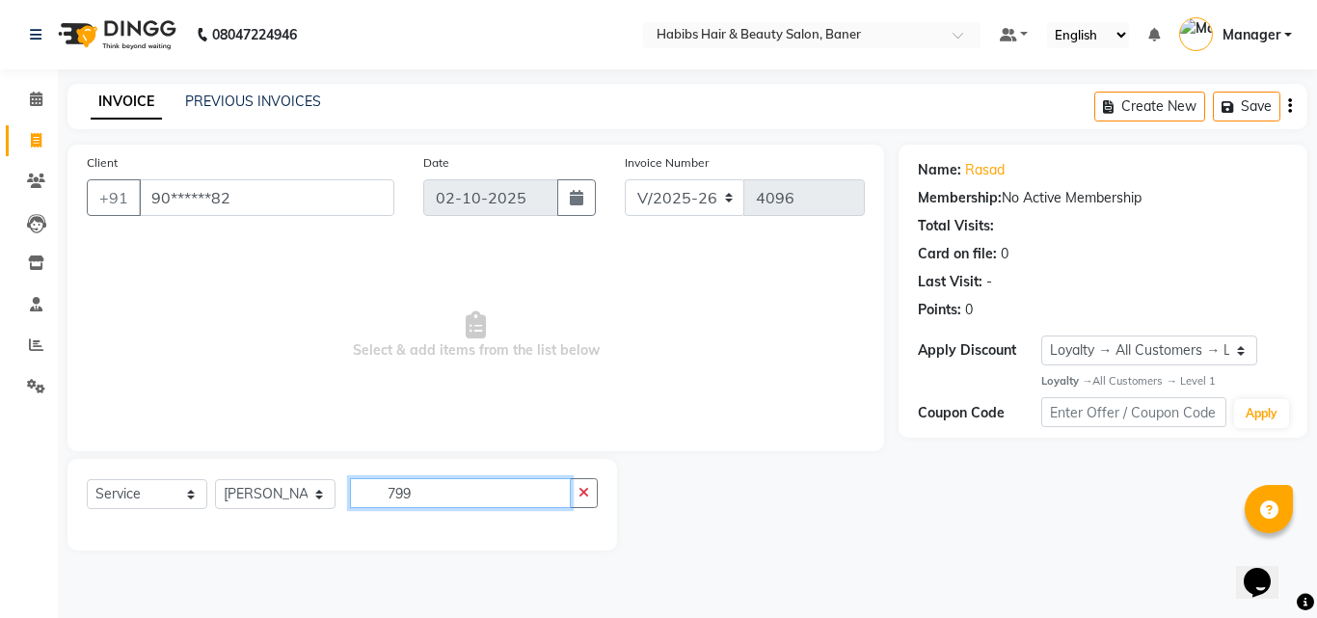
type input "799"
click at [114, 503] on select "Select Service Product Membership Package Voucher Prepaid Gift Card" at bounding box center [147, 494] width 121 height 30
select select "package"
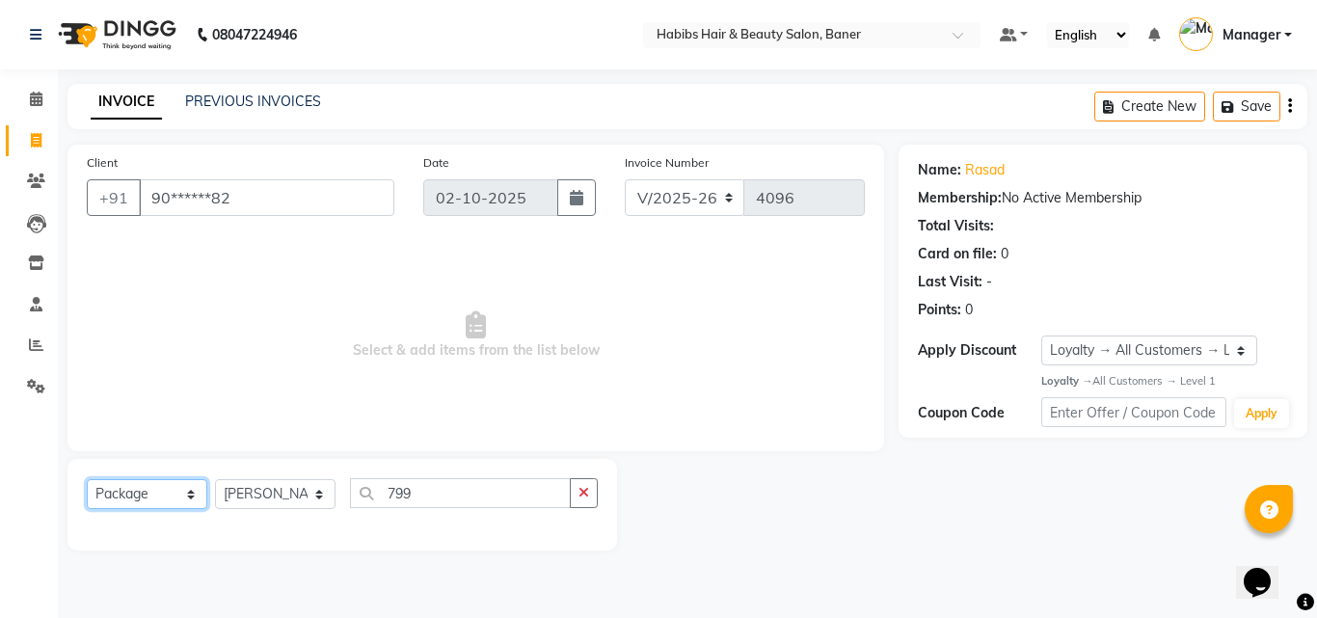
click at [87, 479] on select "Select Service Product Membership Package Voucher Prepaid Gift Card" at bounding box center [147, 494] width 121 height 30
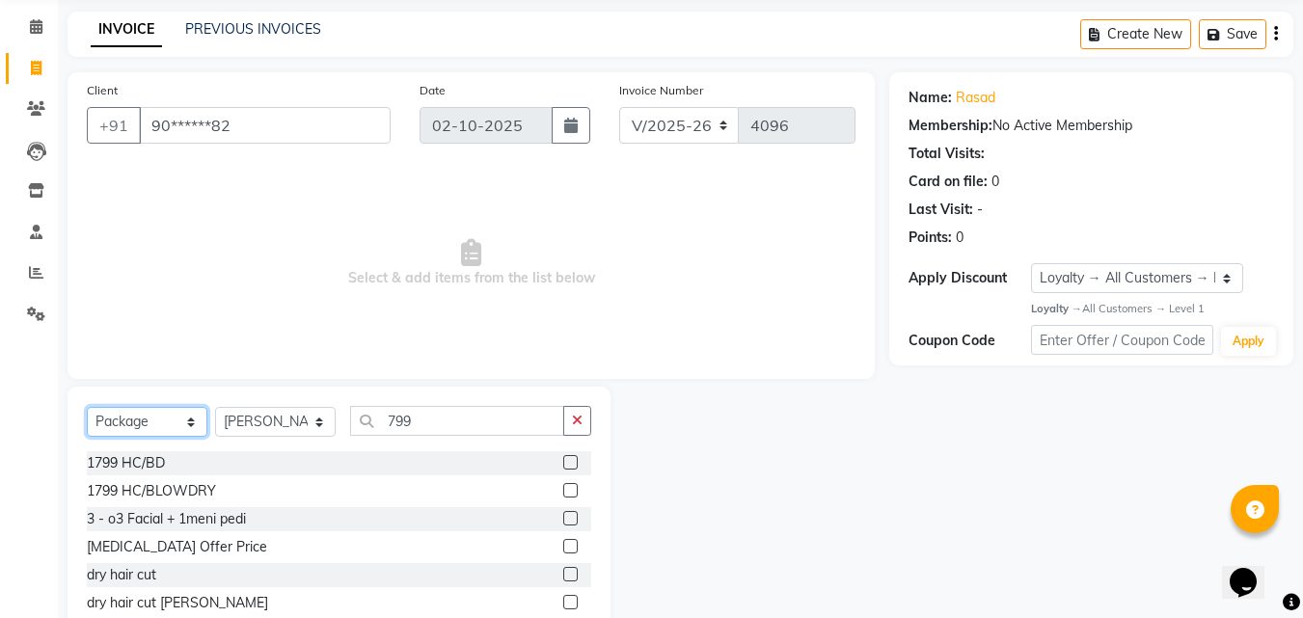
scroll to position [154, 0]
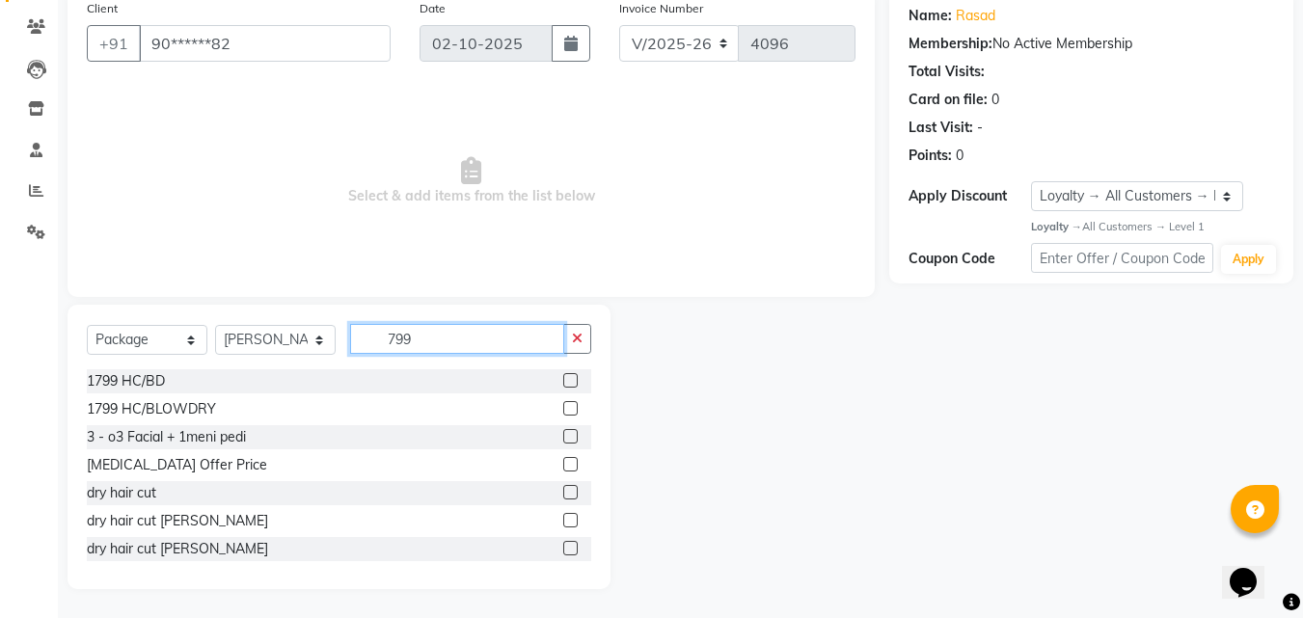
click at [452, 336] on input "799" at bounding box center [457, 339] width 214 height 30
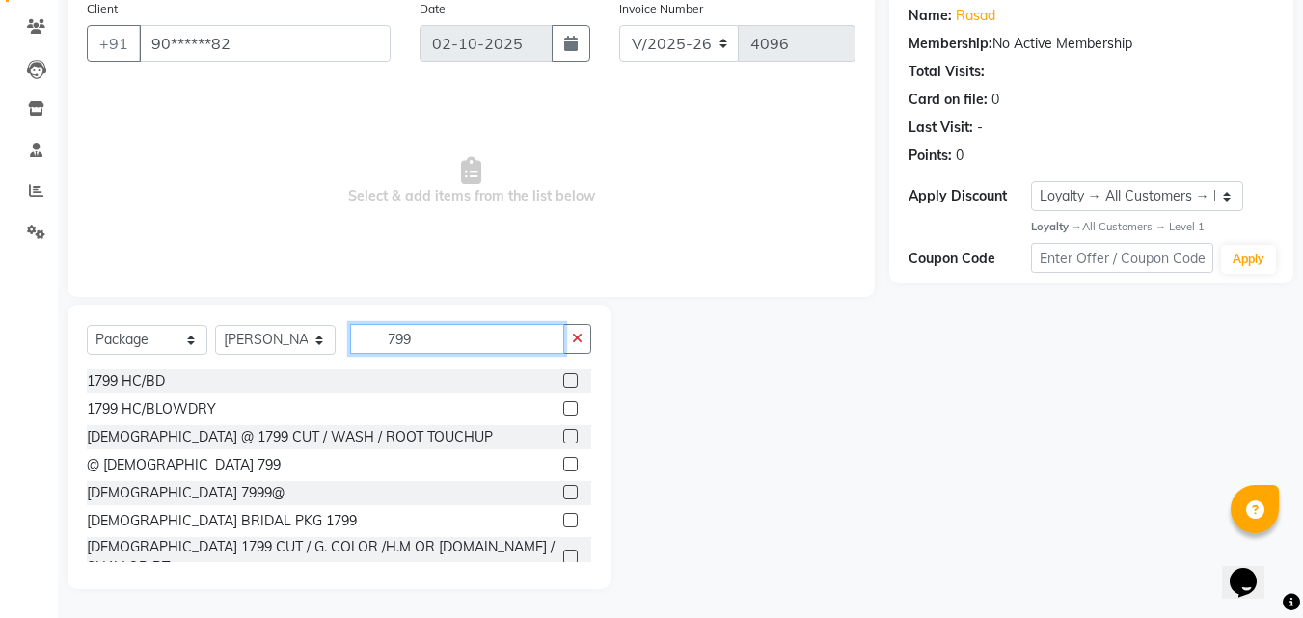
scroll to position [31, 0]
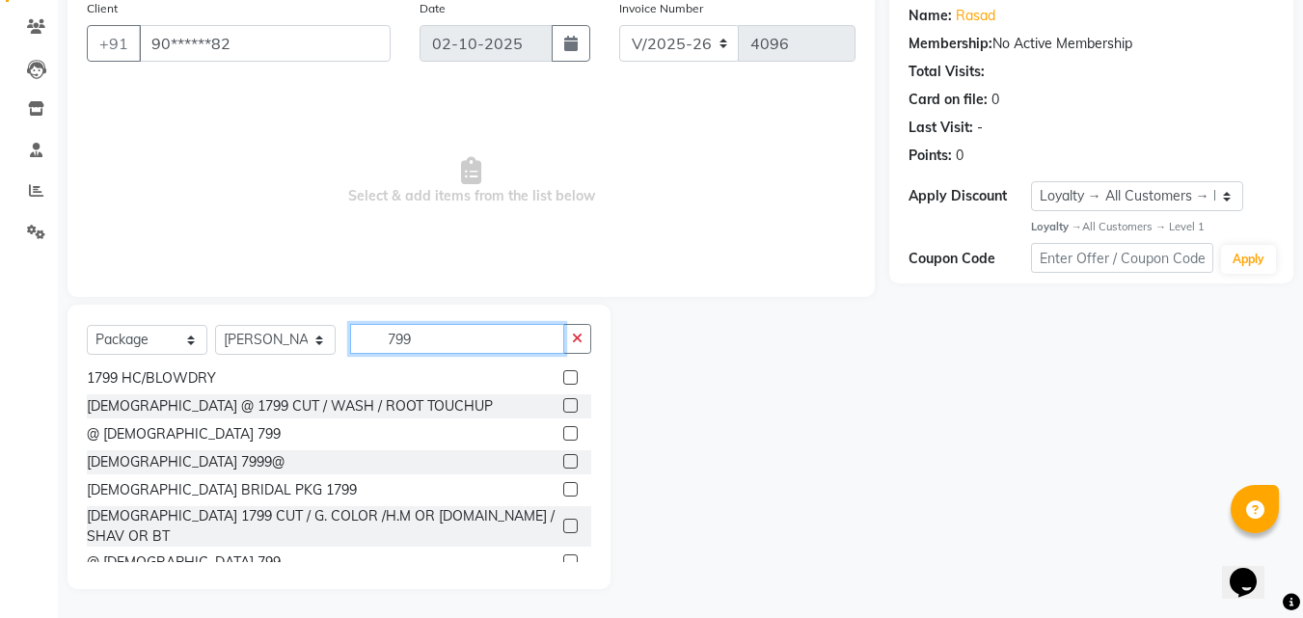
type input "799"
click at [563, 555] on label at bounding box center [570, 562] width 14 height 14
click at [563, 556] on input "checkbox" at bounding box center [569, 562] width 13 height 13
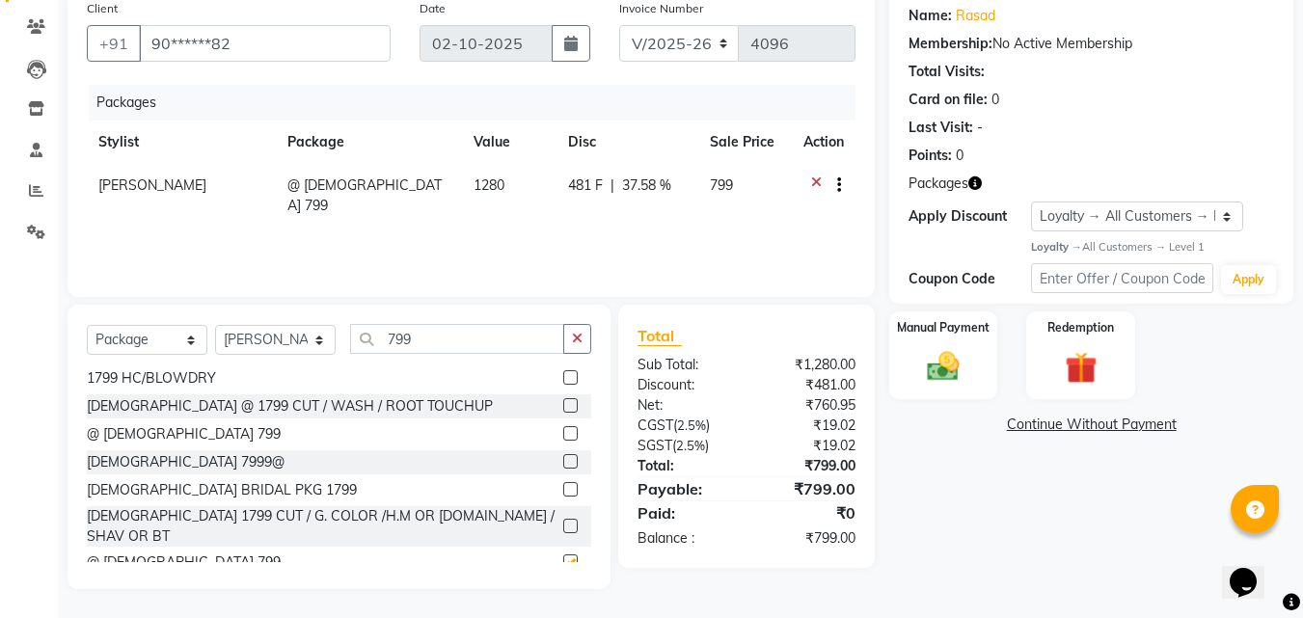
checkbox input "false"
click at [952, 372] on img at bounding box center [943, 366] width 54 height 39
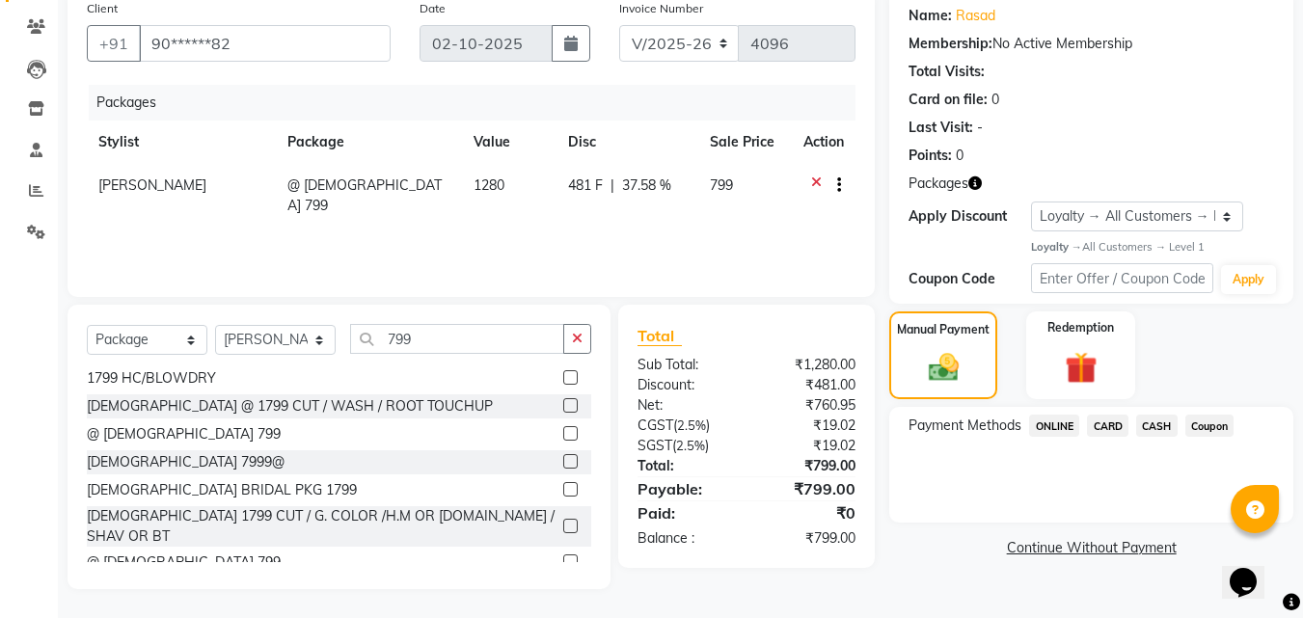
click at [1049, 421] on span "ONLINE" at bounding box center [1054, 426] width 50 height 22
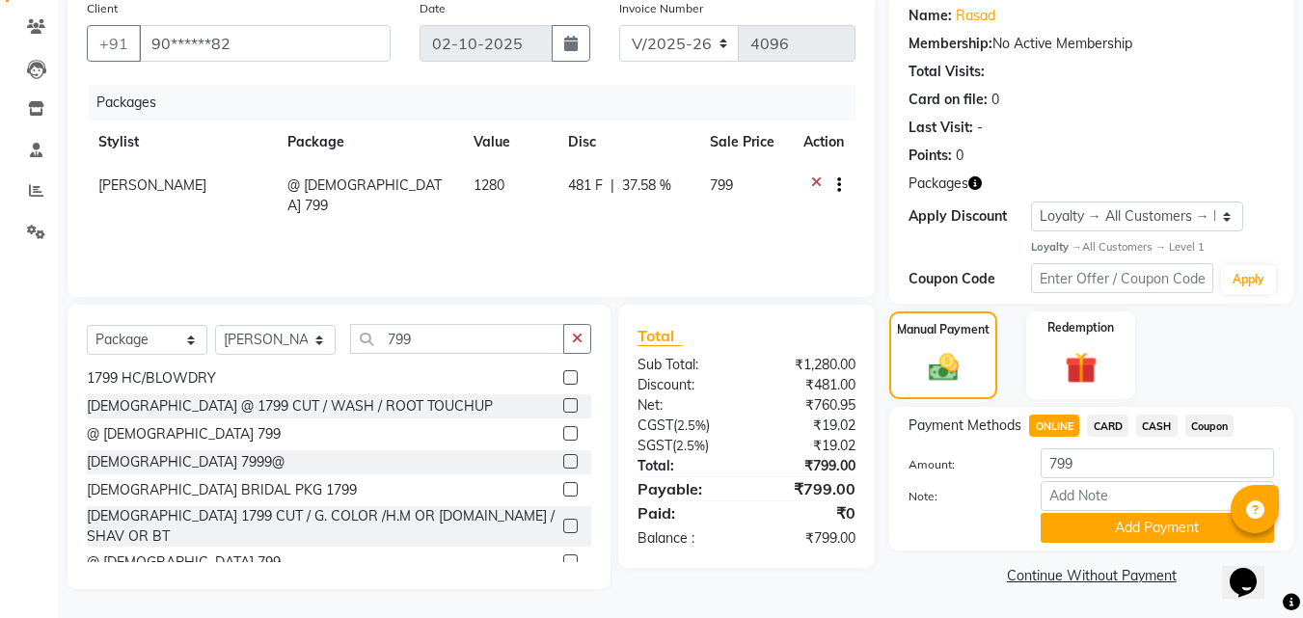
scroll to position [155, 0]
click at [1097, 530] on button "Add Payment" at bounding box center [1157, 527] width 233 height 30
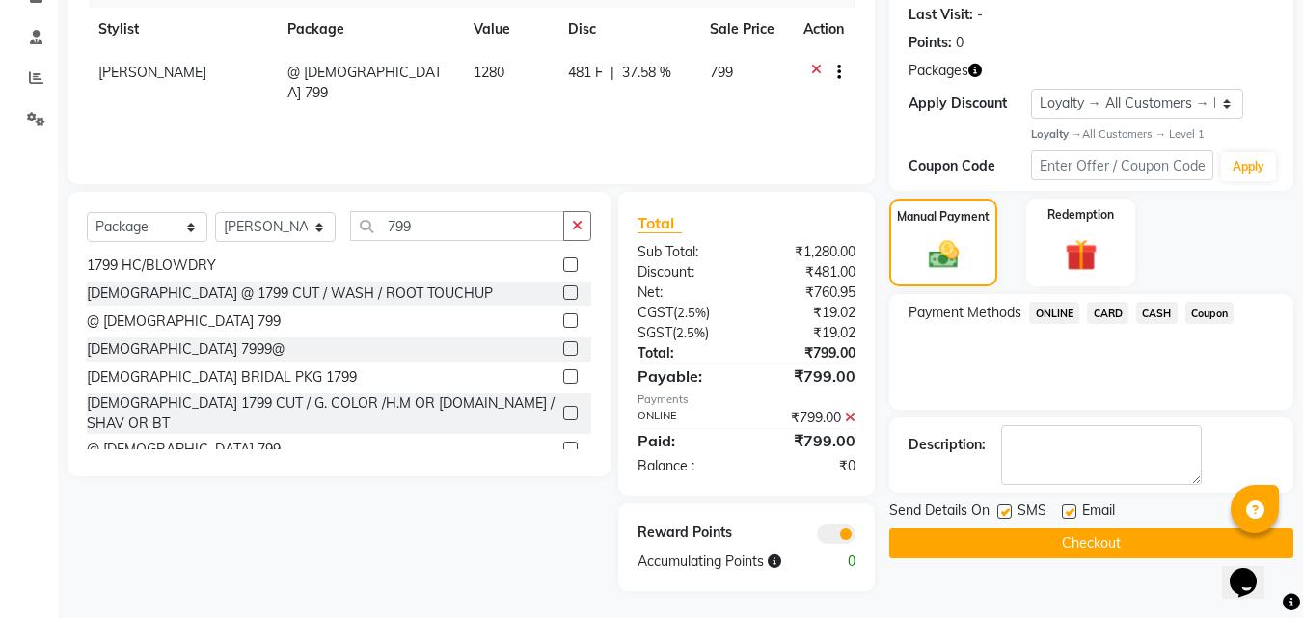
scroll to position [269, 0]
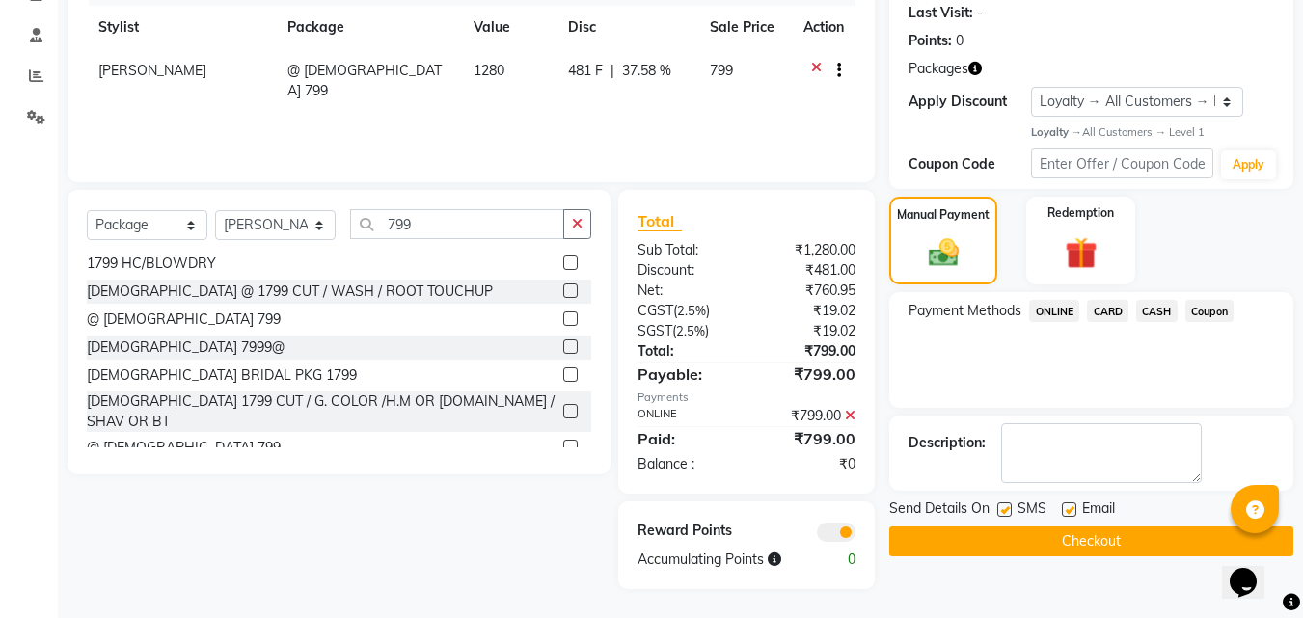
click at [1070, 512] on label at bounding box center [1069, 509] width 14 height 14
click at [1070, 512] on input "checkbox" at bounding box center [1068, 510] width 13 height 13
checkbox input "false"
click at [1007, 505] on label at bounding box center [1004, 509] width 14 height 14
click at [1007, 505] on input "checkbox" at bounding box center [1003, 510] width 13 height 13
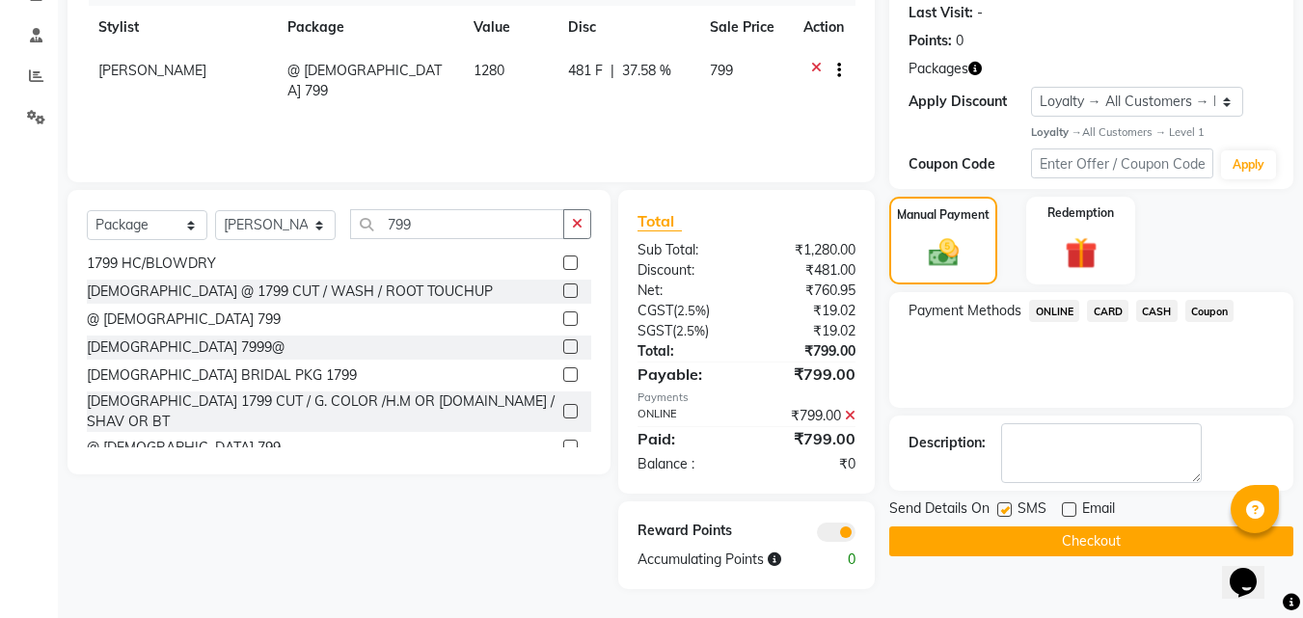
checkbox input "false"
click at [999, 538] on button "Checkout" at bounding box center [1091, 542] width 404 height 30
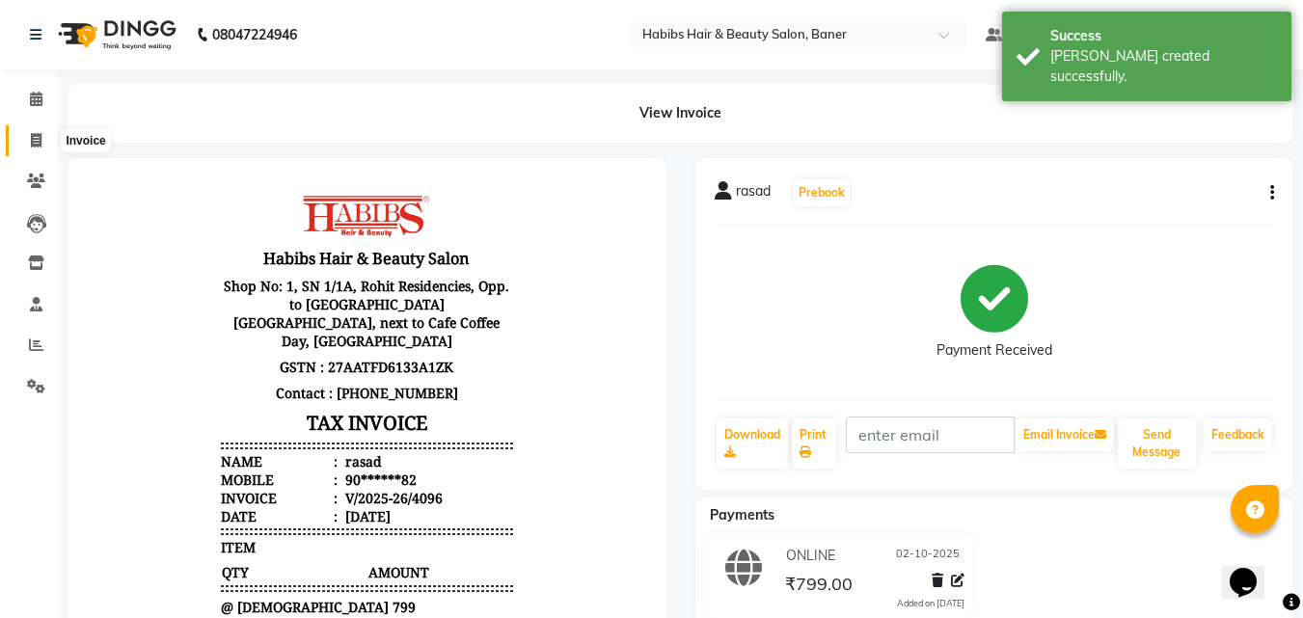
click at [34, 142] on icon at bounding box center [36, 140] width 11 height 14
select select "5356"
select select "service"
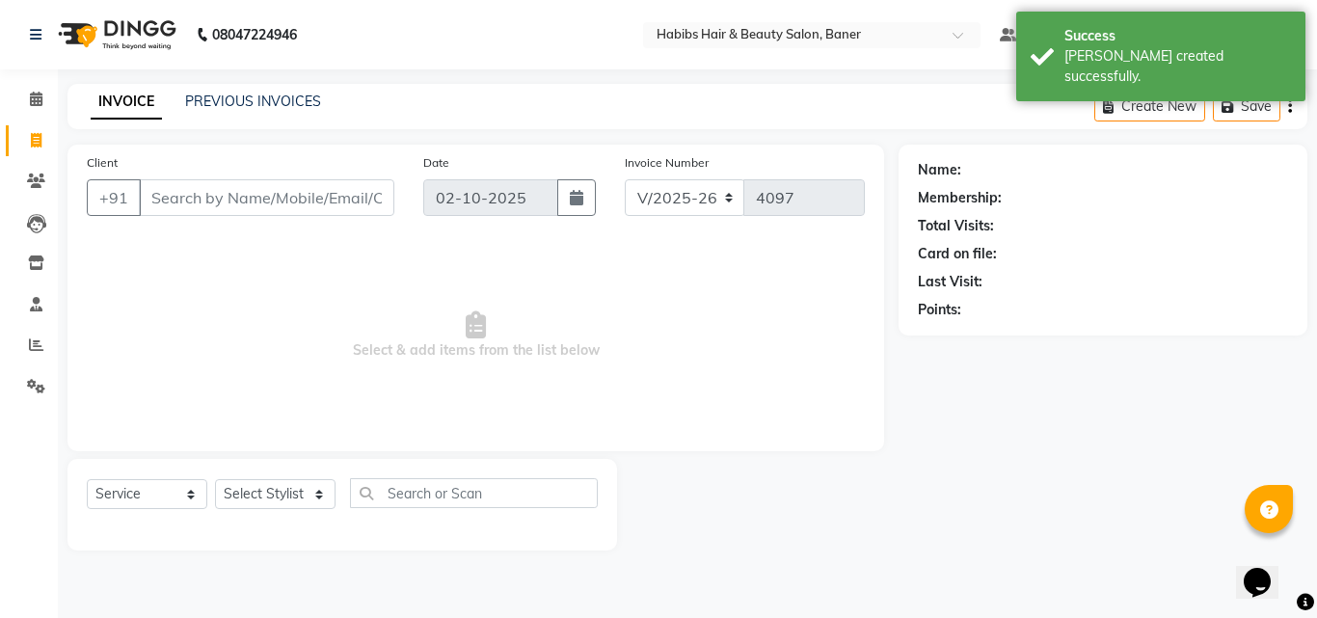
click at [231, 197] on input "Client" at bounding box center [267, 197] width 256 height 37
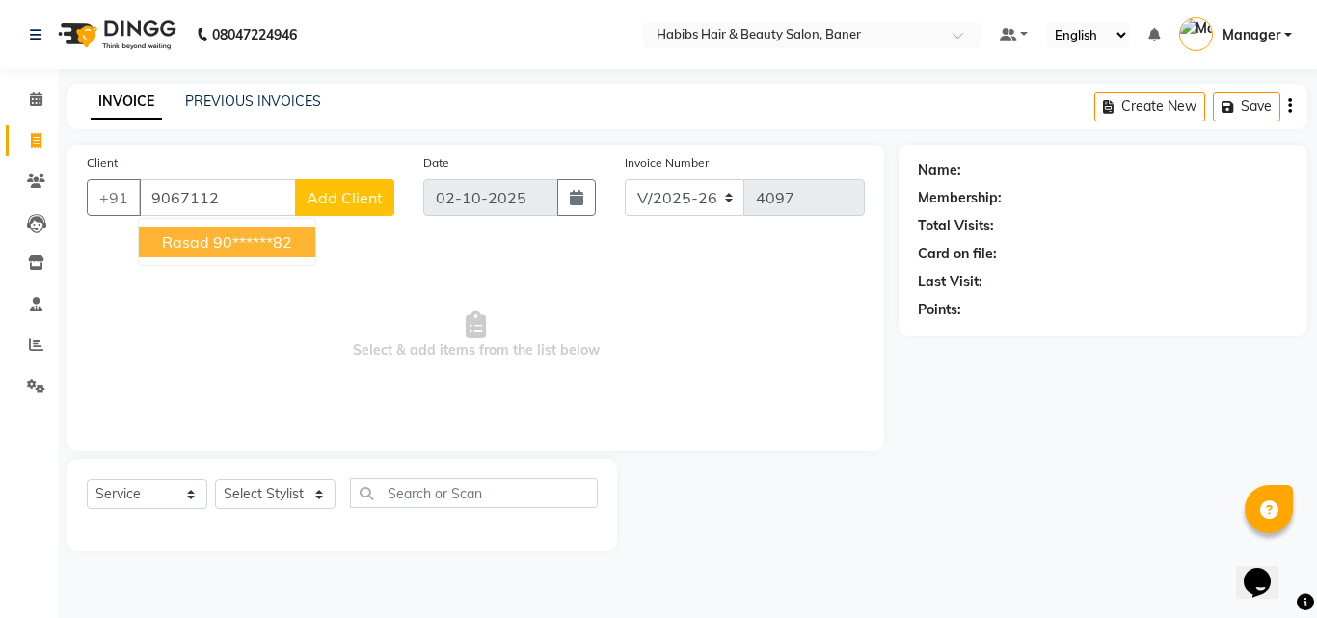
drag, startPoint x: 267, startPoint y: 235, endPoint x: 267, endPoint y: 252, distance: 16.4
click at [267, 237] on ngb-highlight "90******82" at bounding box center [252, 241] width 79 height 19
type input "90******82"
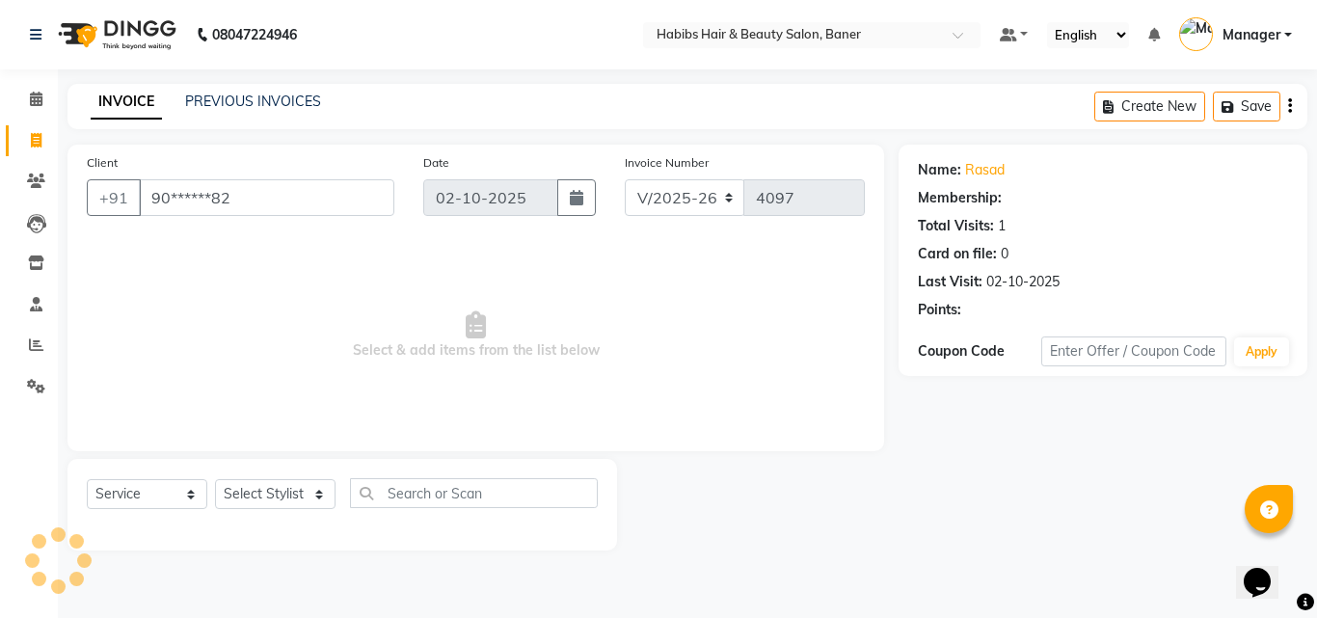
select select "1: Object"
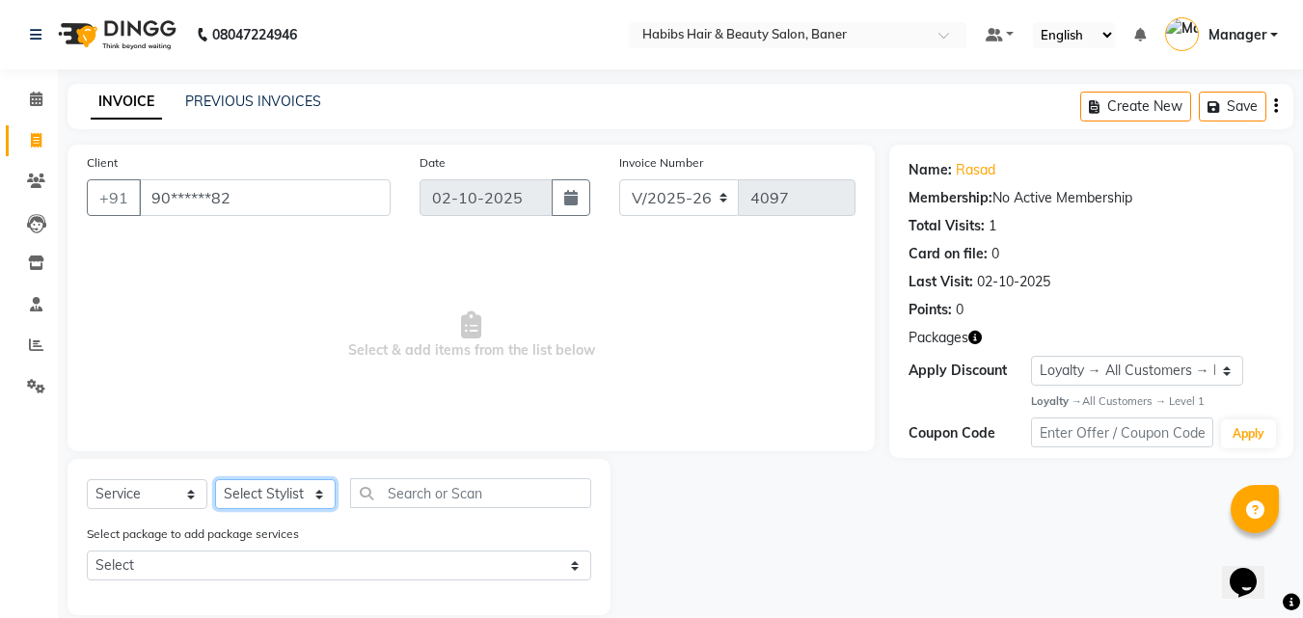
click at [273, 502] on select "Select Stylist Admin Manager Pooja Singh Pratik Bhad Ram Rohan Sonawane Swapnal…" at bounding box center [275, 494] width 121 height 30
select select "67829"
click at [215, 479] on select "Select Stylist Admin Manager Pooja Singh Pratik Bhad Ram Rohan Sonawane Swapnal…" at bounding box center [275, 494] width 121 height 30
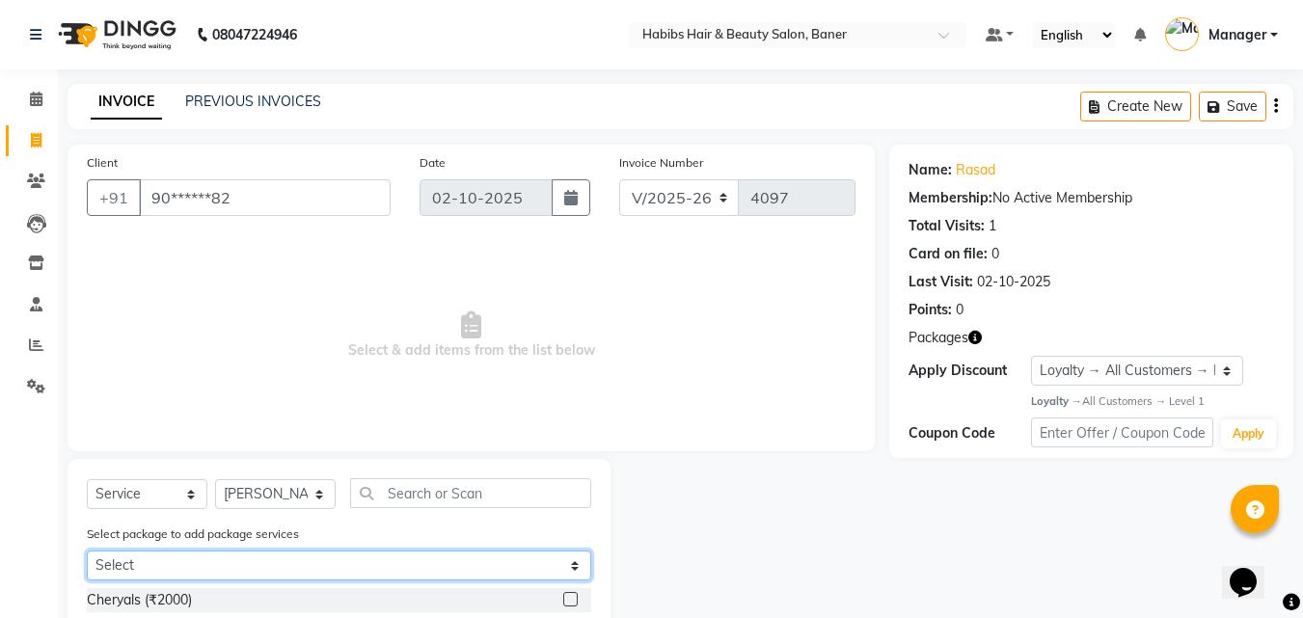
click at [179, 571] on select "Select @ MALE 799" at bounding box center [339, 566] width 504 height 30
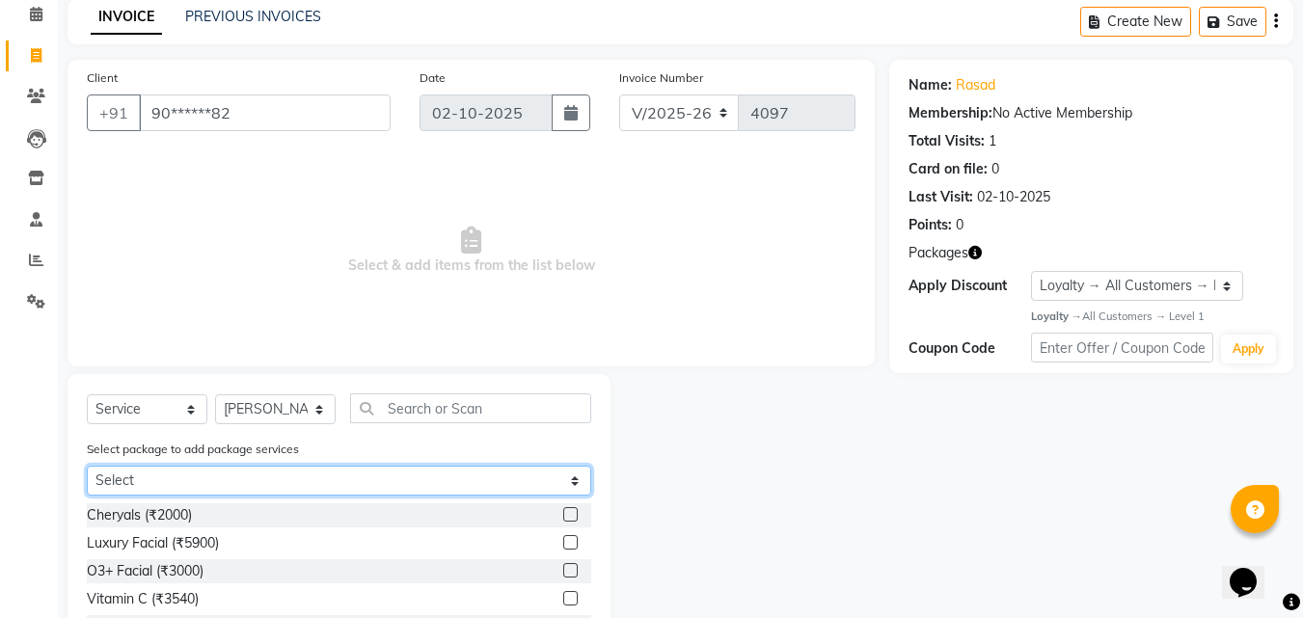
scroll to position [219, 0]
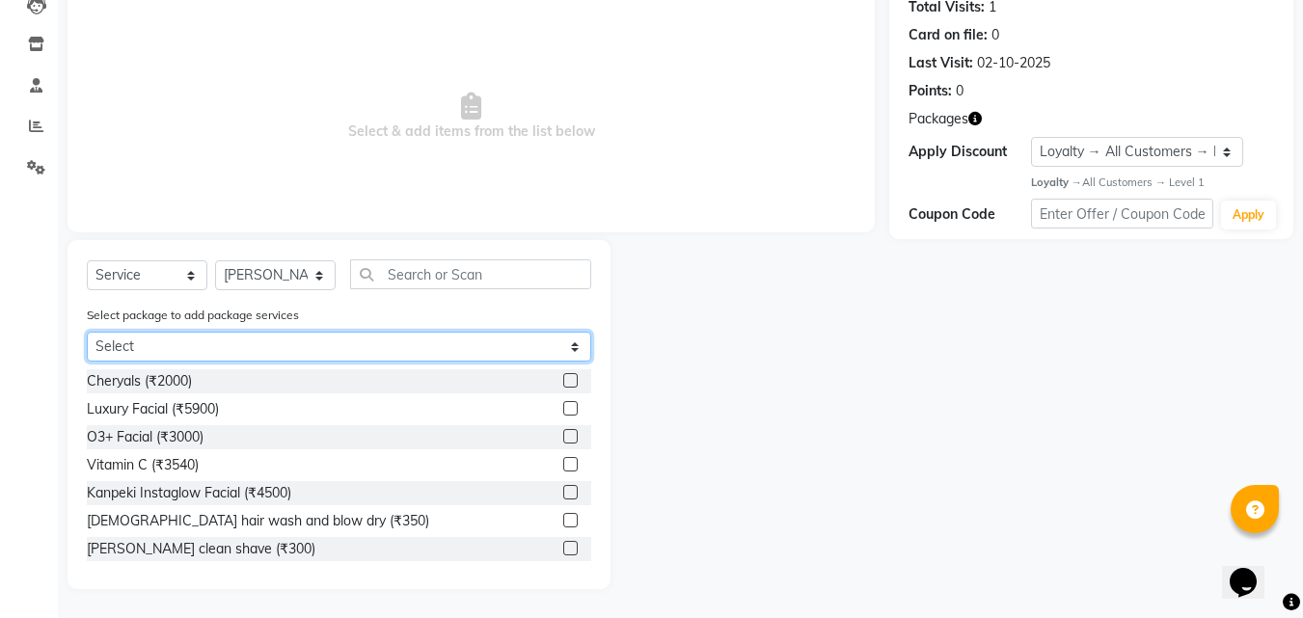
click at [139, 343] on select "Select @ MALE 799" at bounding box center [339, 347] width 504 height 30
select select "1: Object"
click at [87, 362] on select "Select @ MALE 799" at bounding box center [339, 347] width 504 height 30
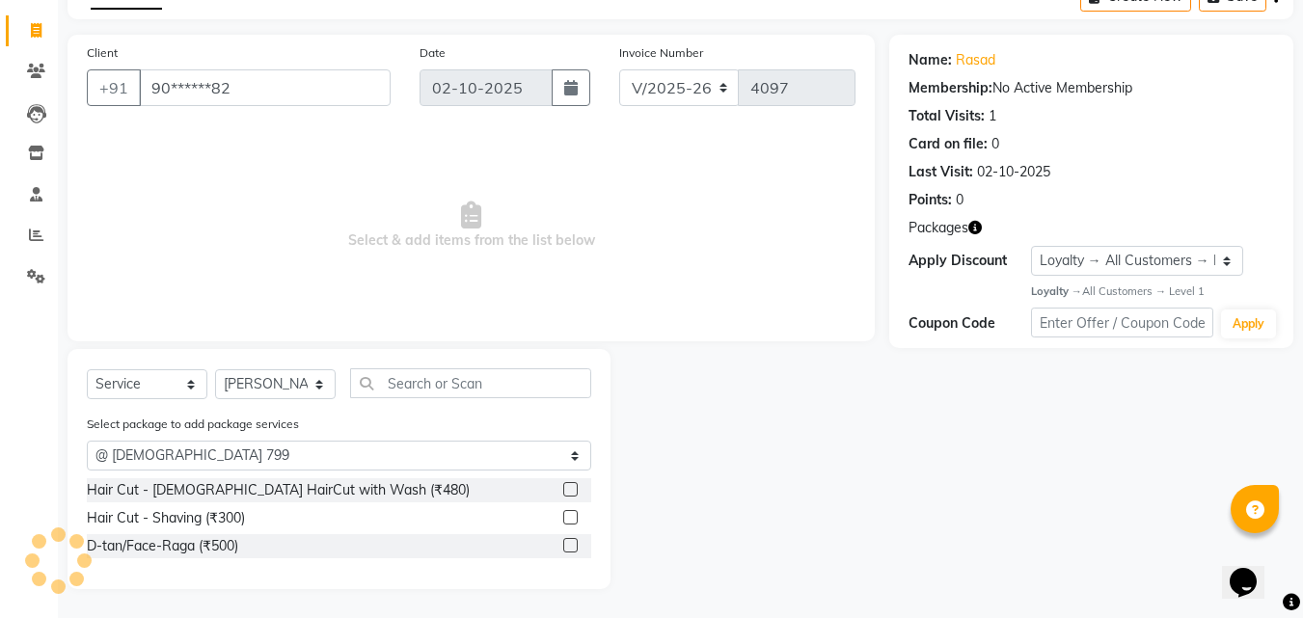
click at [570, 518] on label at bounding box center [570, 517] width 14 height 14
click at [570, 518] on input "checkbox" at bounding box center [569, 518] width 13 height 13
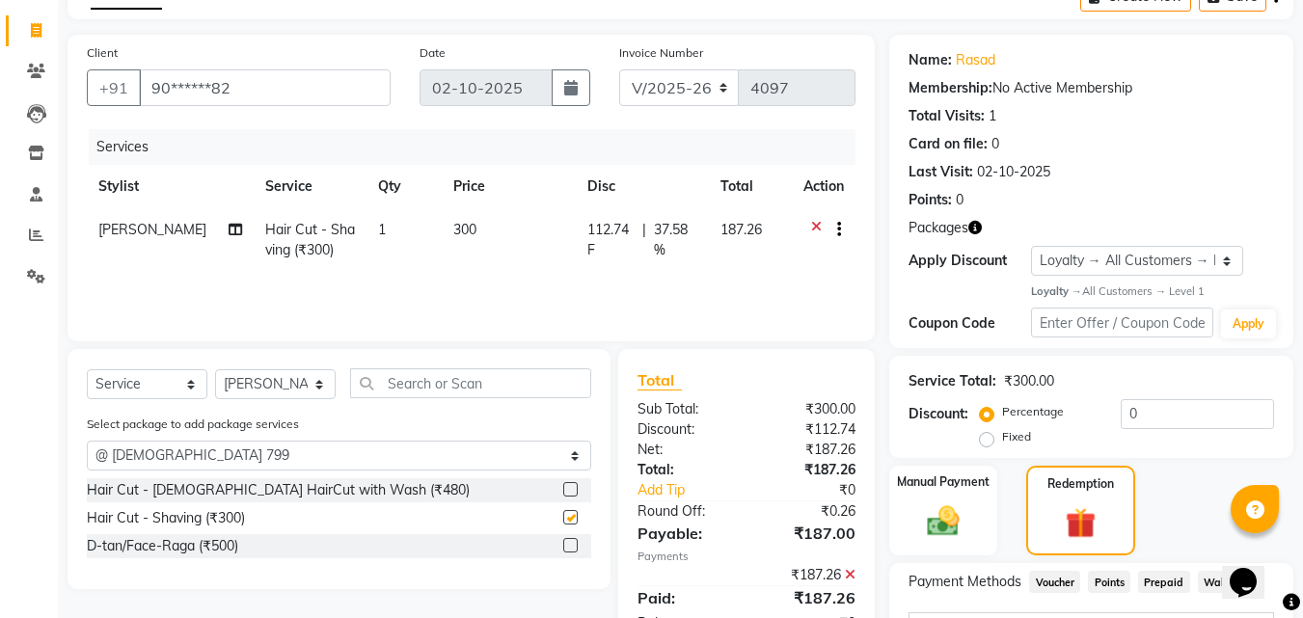
checkbox input "false"
click at [571, 488] on label at bounding box center [570, 489] width 14 height 14
click at [571, 488] on input "checkbox" at bounding box center [569, 490] width 13 height 13
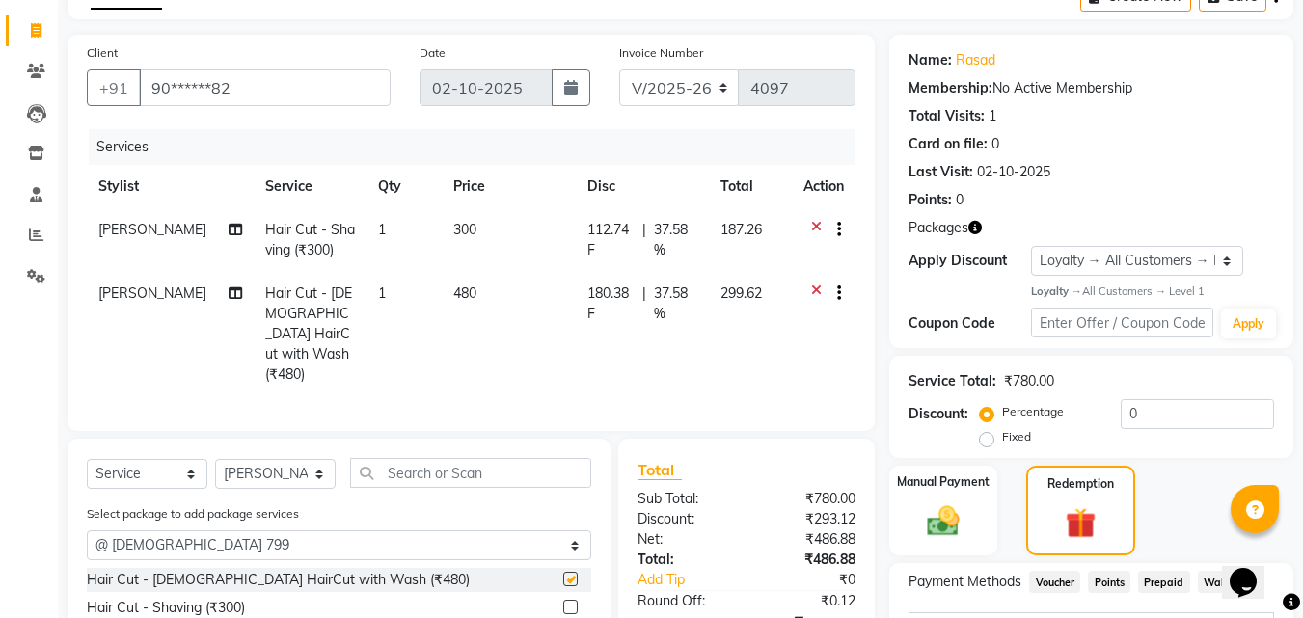
checkbox input "false"
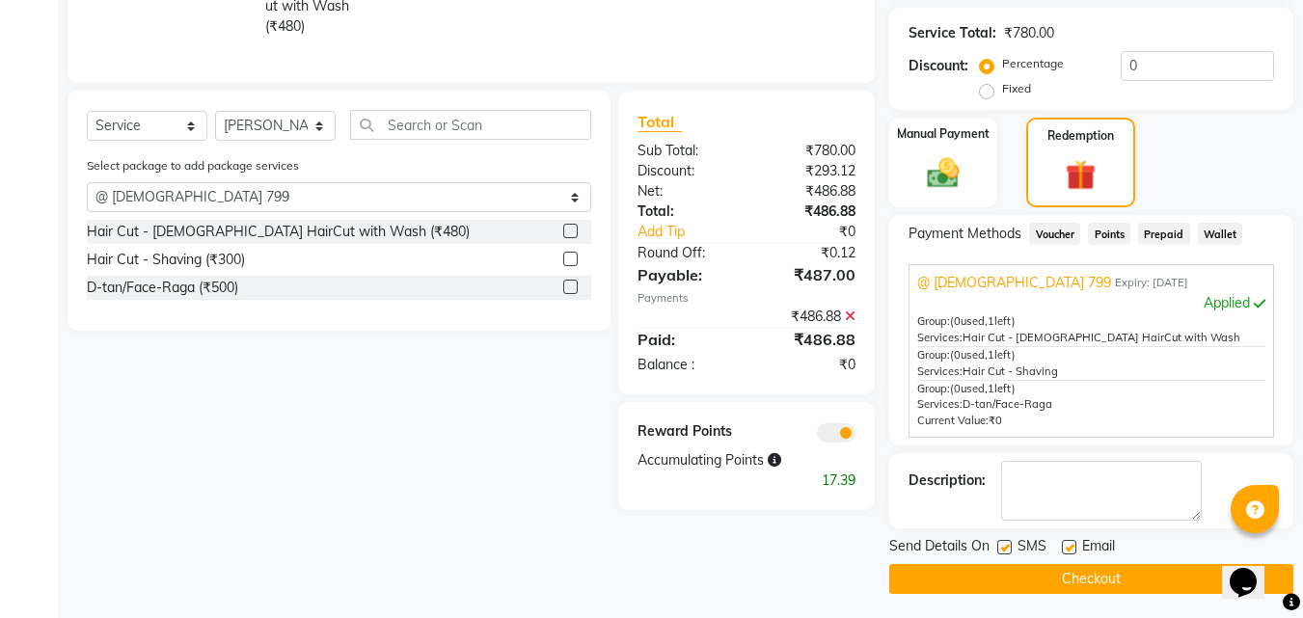
scroll to position [463, 0]
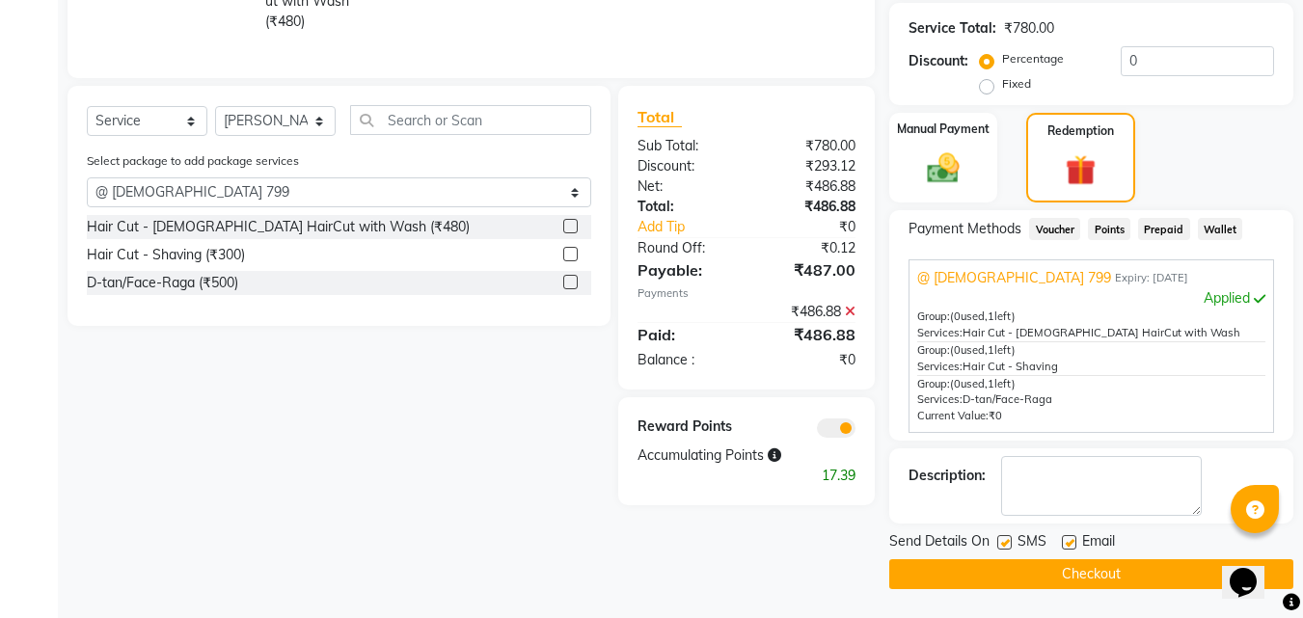
click at [571, 275] on label at bounding box center [570, 282] width 14 height 14
click at [571, 277] on input "checkbox" at bounding box center [569, 283] width 13 height 13
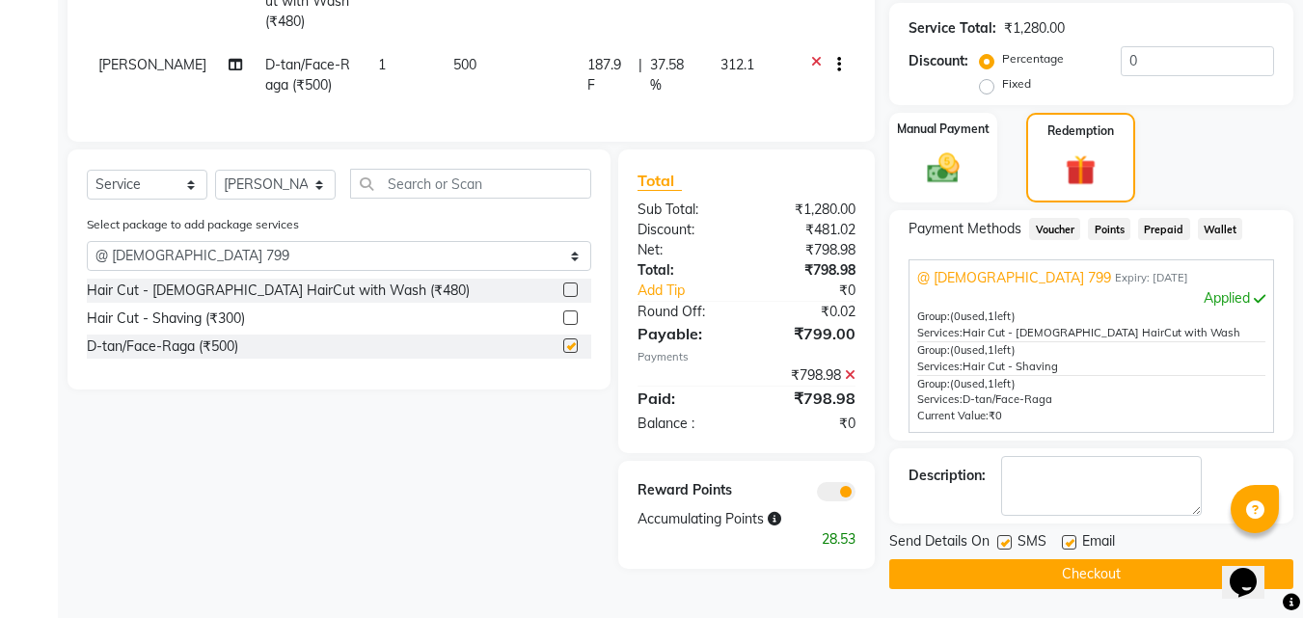
checkbox input "false"
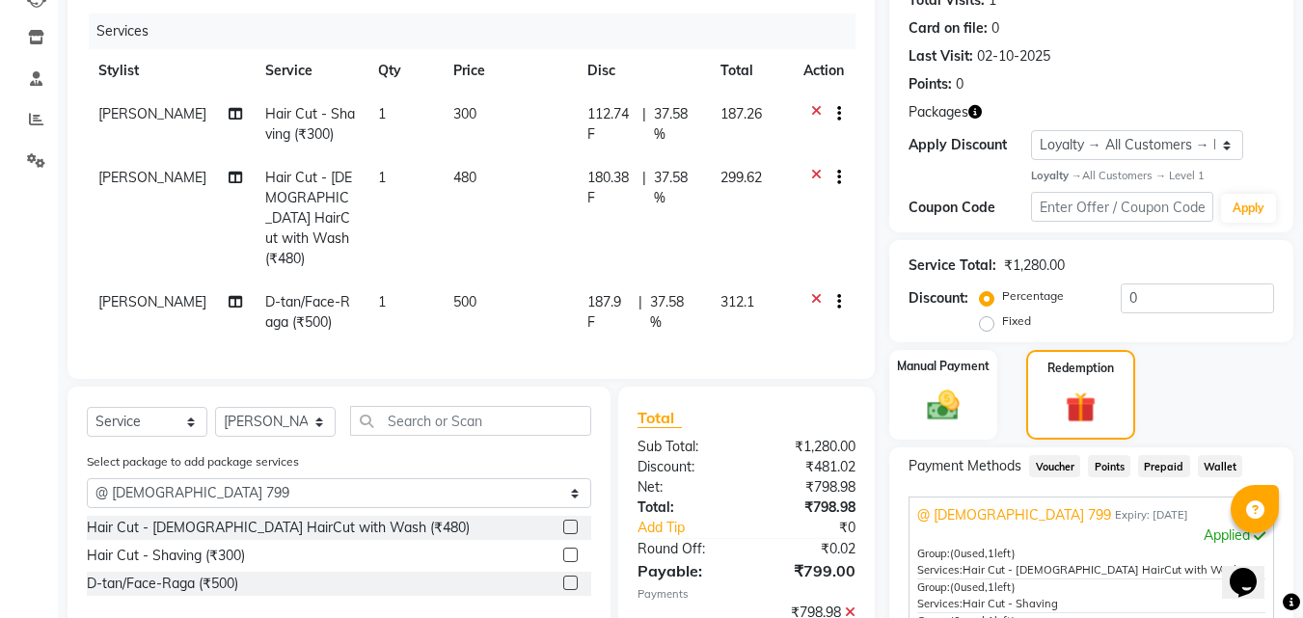
scroll to position [193, 0]
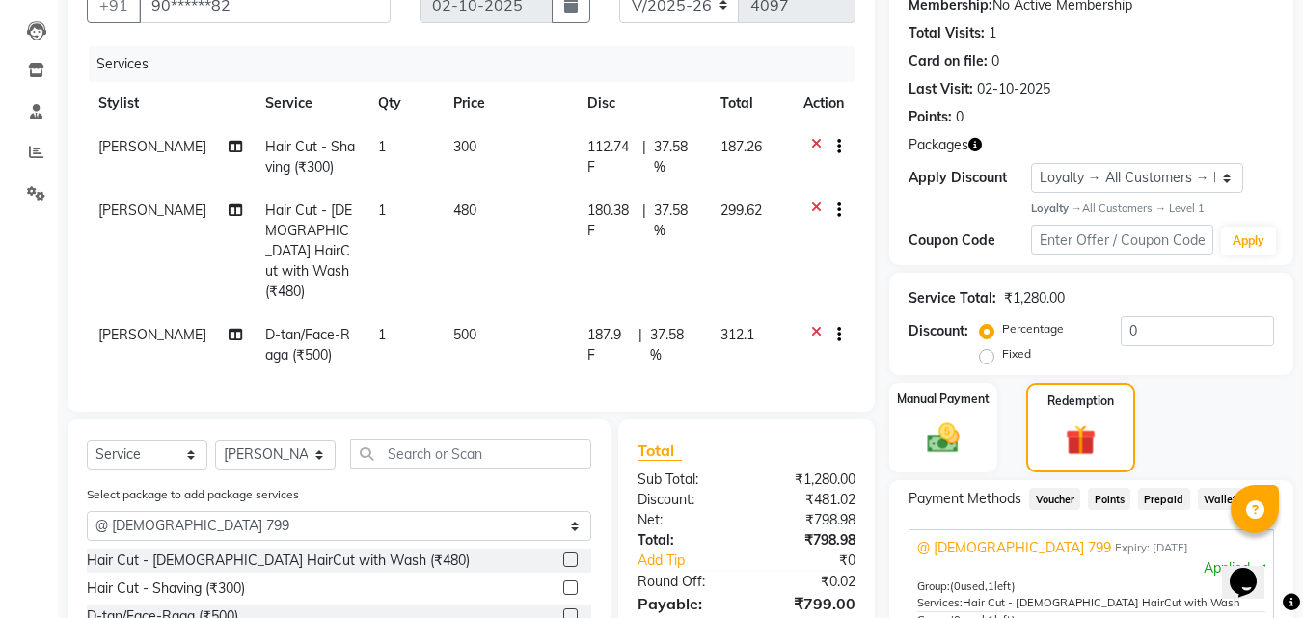
click at [125, 142] on span "[PERSON_NAME]" at bounding box center [152, 146] width 108 height 17
select select "67829"
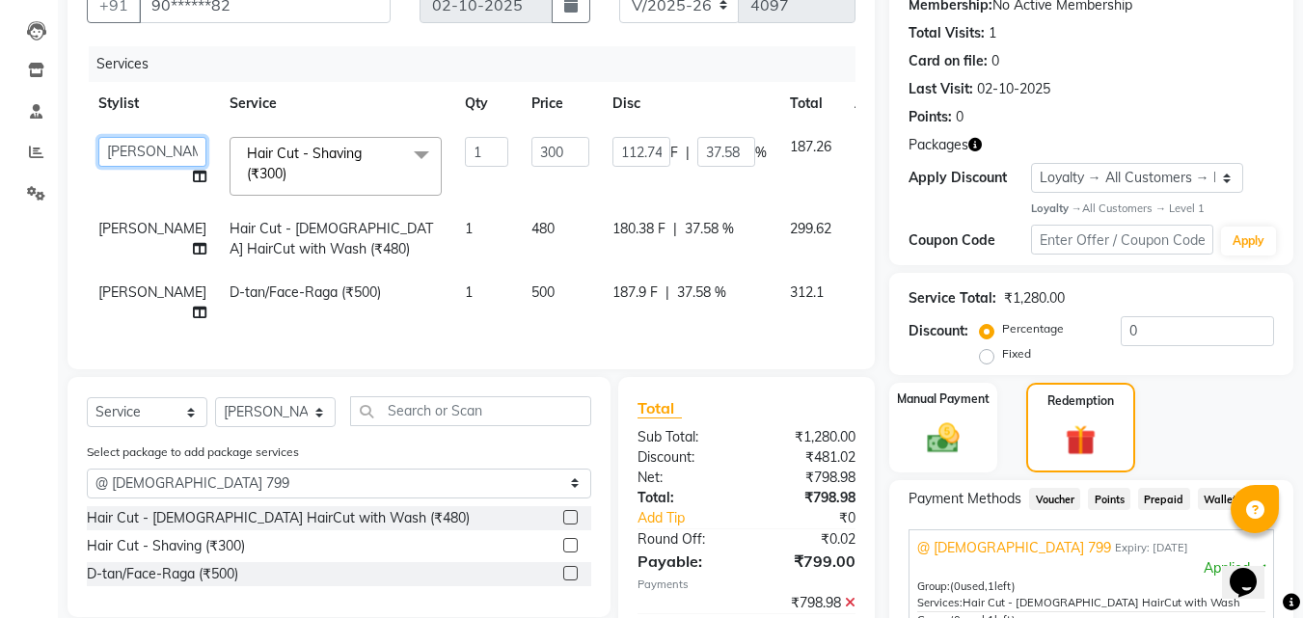
click at [125, 149] on select "Admin Manager Pooja Singh Pratik Bhad Ram Rohan Sonawane Swapnali Swapnil" at bounding box center [152, 152] width 108 height 30
select select "90441"
click at [122, 235] on span "[PERSON_NAME]" at bounding box center [152, 228] width 108 height 17
select select "67829"
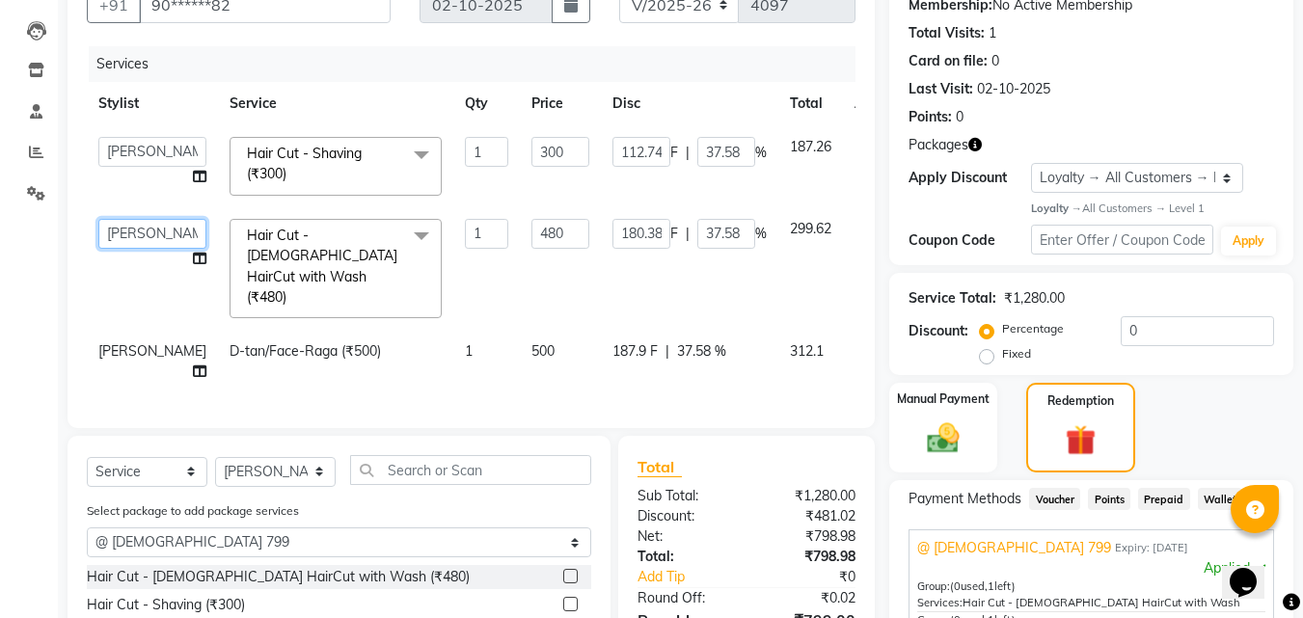
click at [121, 235] on select "Admin Manager Pooja Singh Pratik Bhad Ram Rohan Sonawane Swapnali Swapnil" at bounding box center [152, 234] width 108 height 30
select select "90441"
click at [107, 342] on span "[PERSON_NAME]" at bounding box center [152, 350] width 108 height 17
select select "67829"
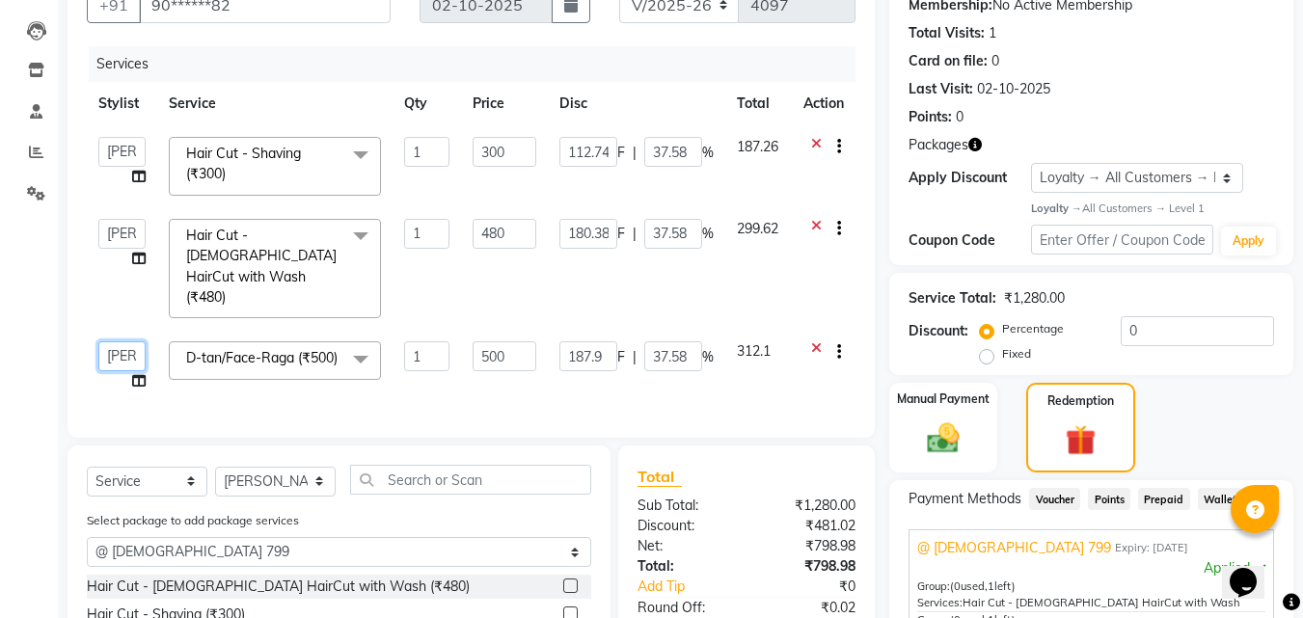
click at [110, 341] on select "Admin Manager Pooja Singh Pratik Bhad Ram Rohan Sonawane Swapnali Swapnil" at bounding box center [121, 356] width 47 height 30
select select "90441"
click at [663, 73] on div "Services" at bounding box center [479, 64] width 781 height 36
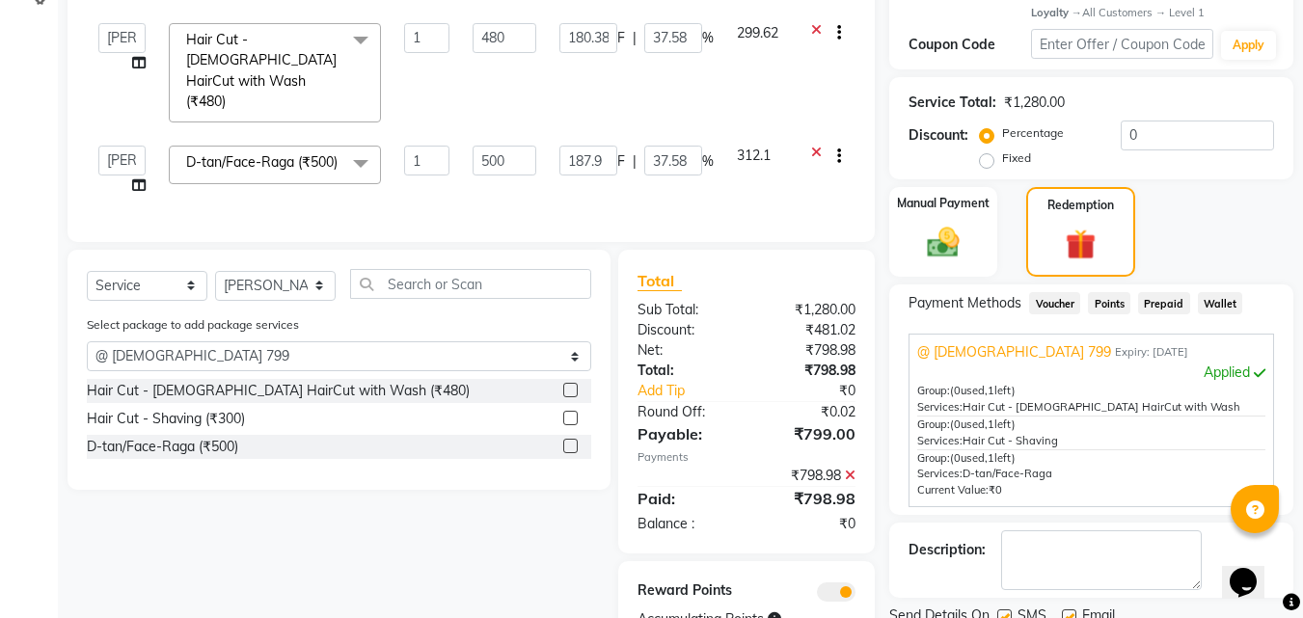
scroll to position [463, 0]
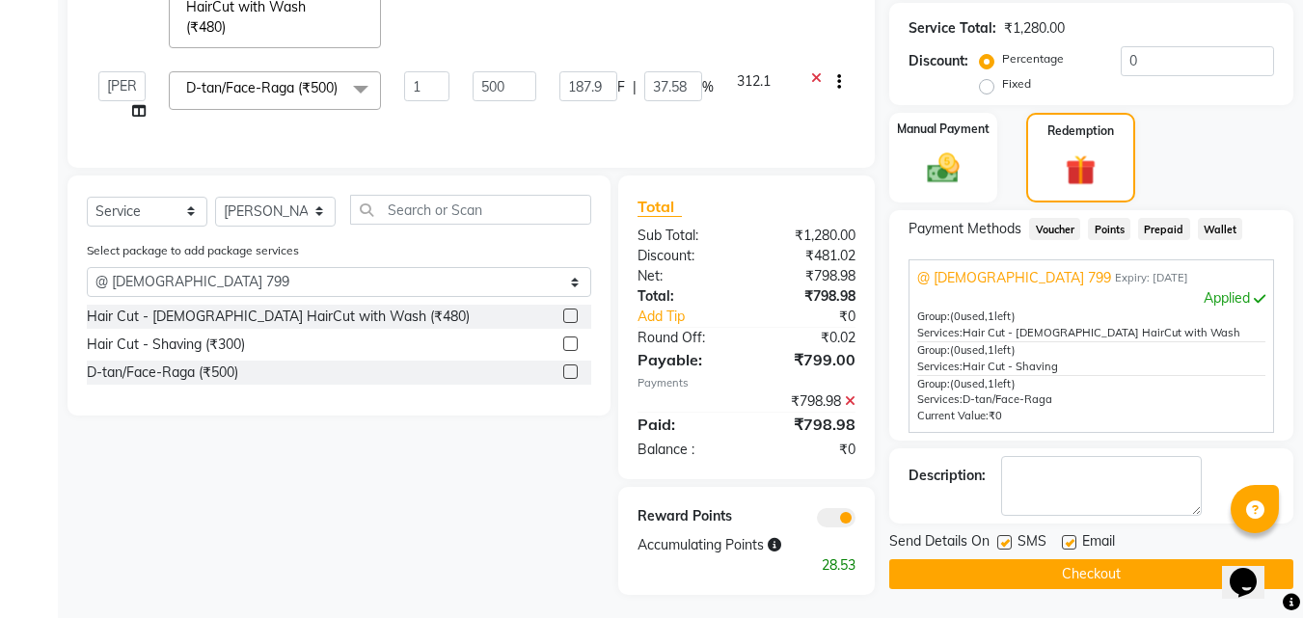
click at [1068, 539] on label at bounding box center [1069, 542] width 14 height 14
click at [1068, 539] on input "checkbox" at bounding box center [1068, 543] width 13 height 13
checkbox input "false"
click at [1002, 543] on label at bounding box center [1004, 542] width 14 height 14
click at [1002, 543] on input "checkbox" at bounding box center [1003, 543] width 13 height 13
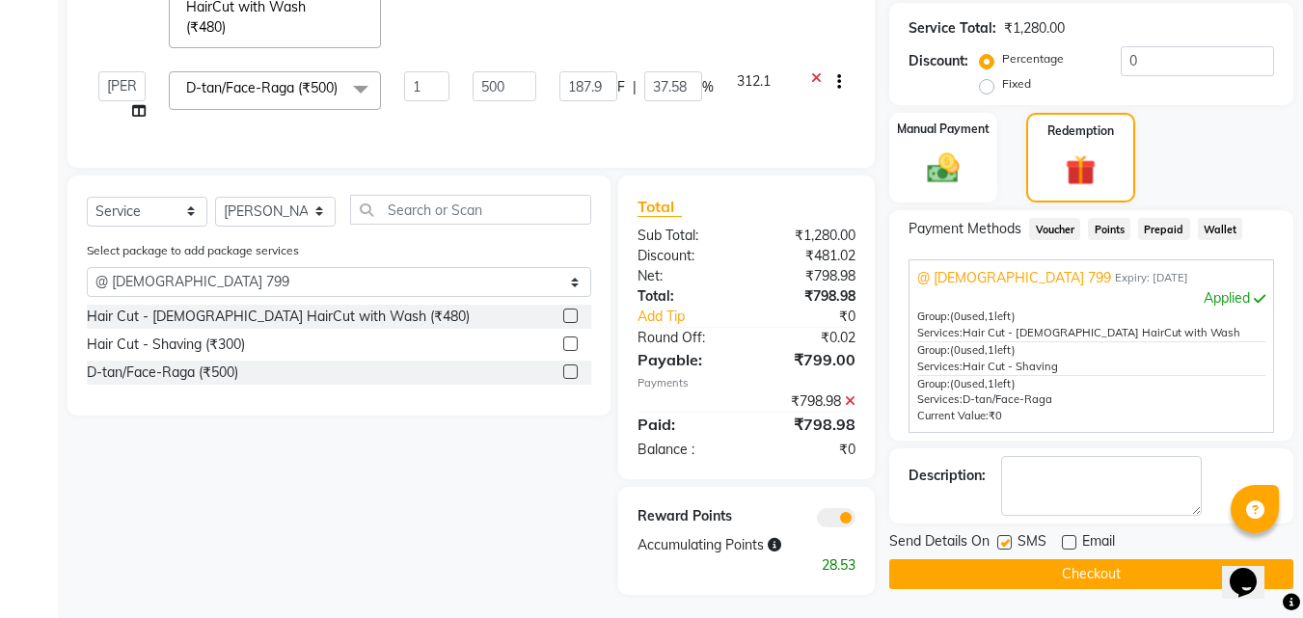
checkbox input "false"
click at [989, 575] on button "Checkout" at bounding box center [1091, 574] width 404 height 30
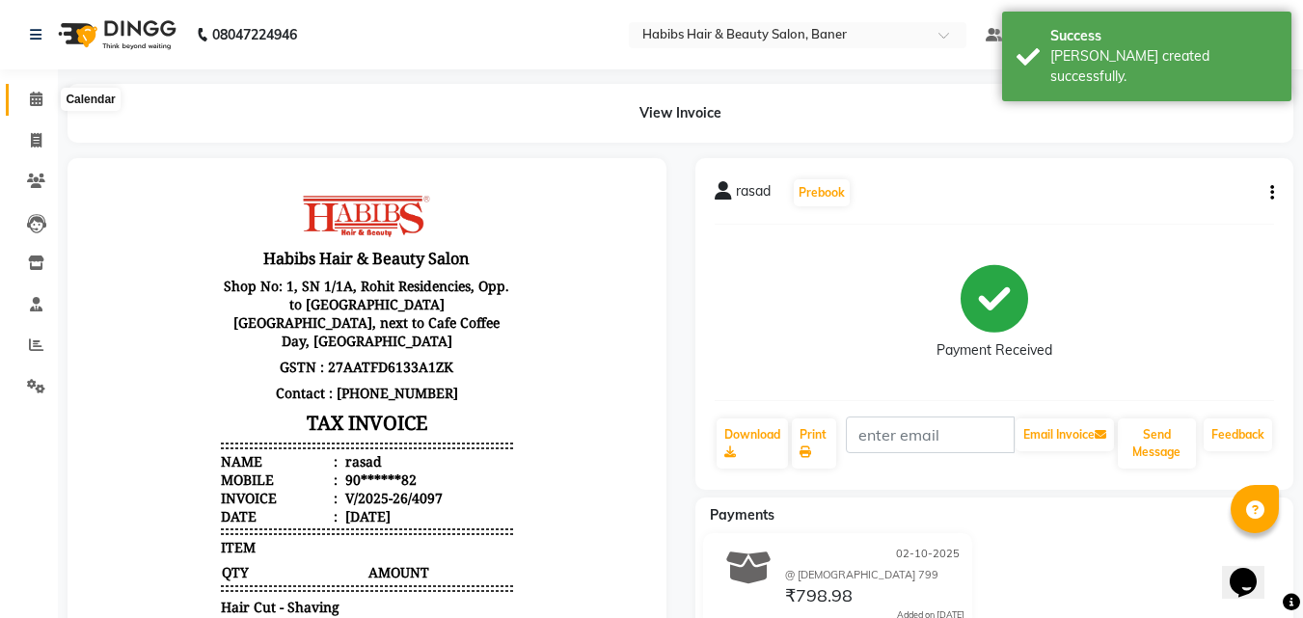
drag, startPoint x: 33, startPoint y: 96, endPoint x: 25, endPoint y: 107, distance: 13.1
click at [34, 96] on icon at bounding box center [36, 99] width 13 height 14
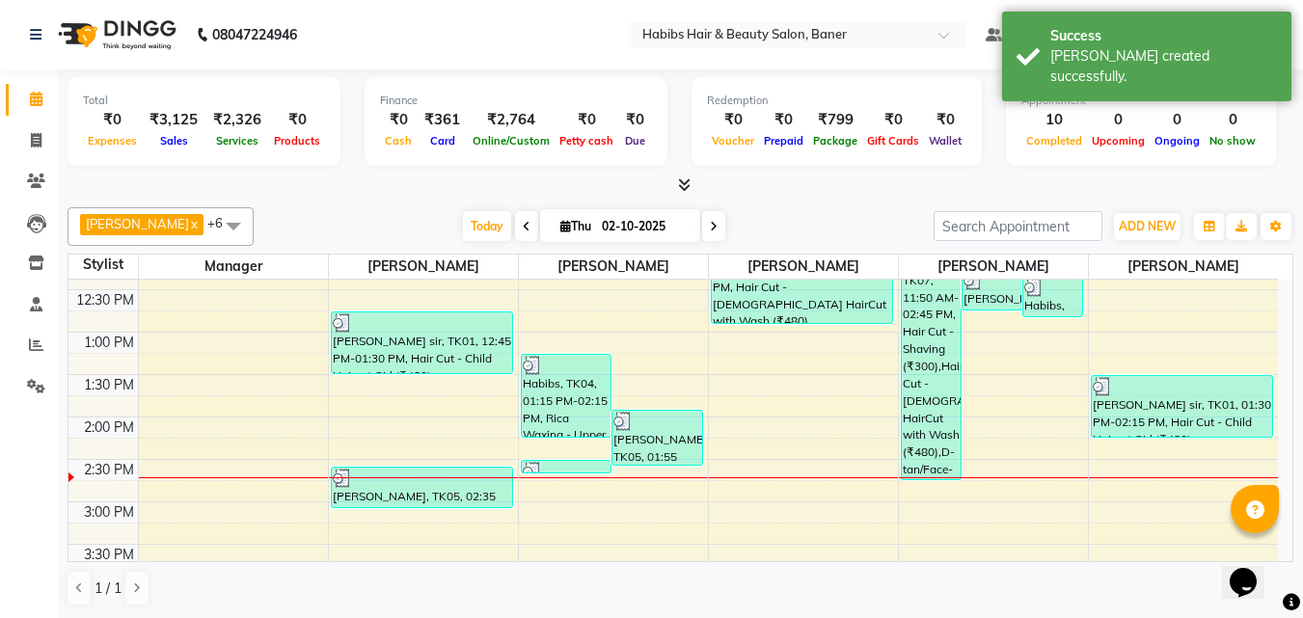
scroll to position [386, 0]
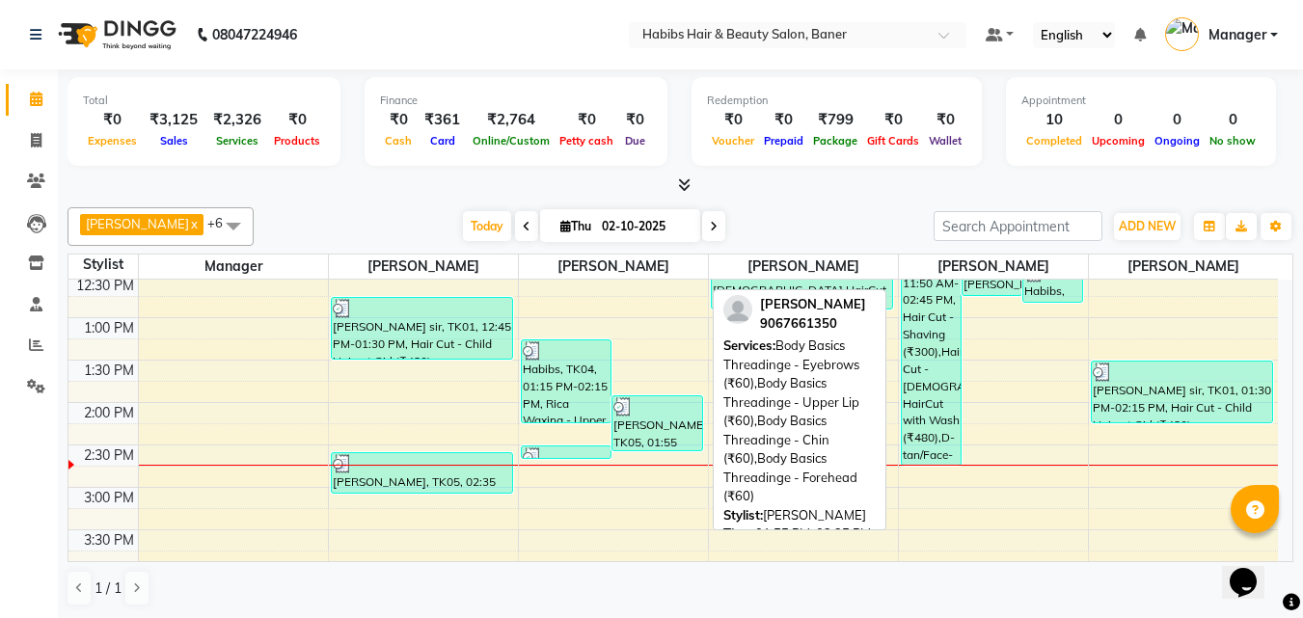
click at [661, 411] on div at bounding box center [657, 406] width 88 height 19
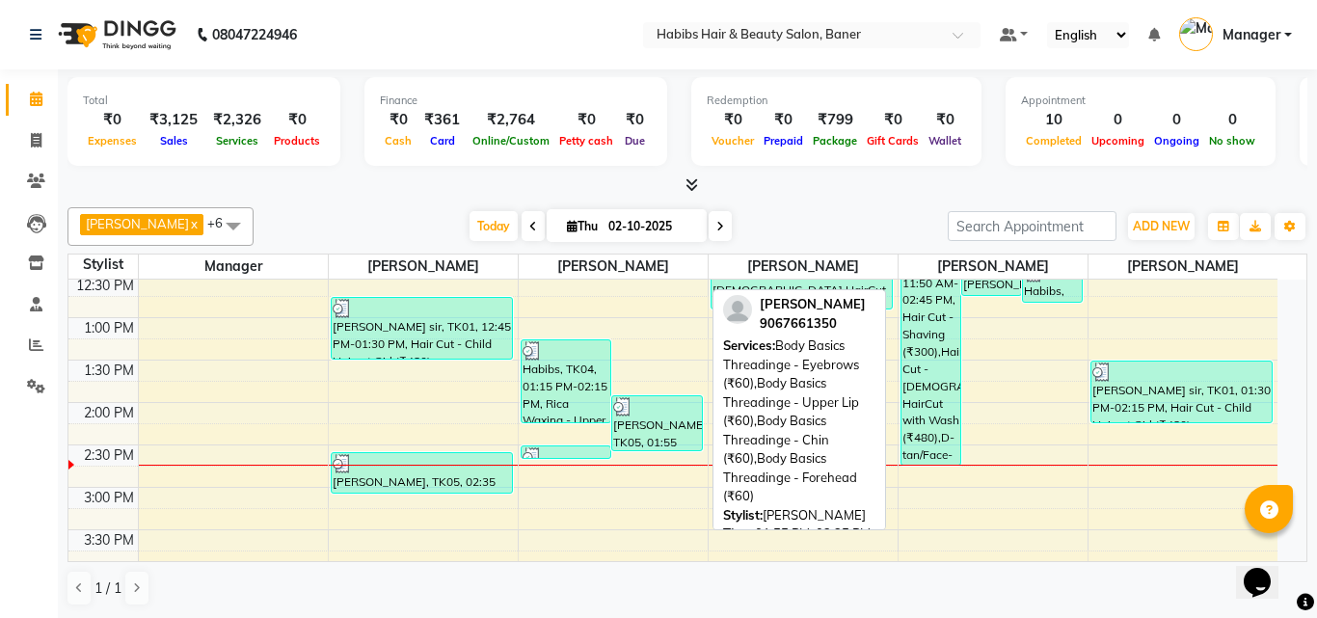
select select "3"
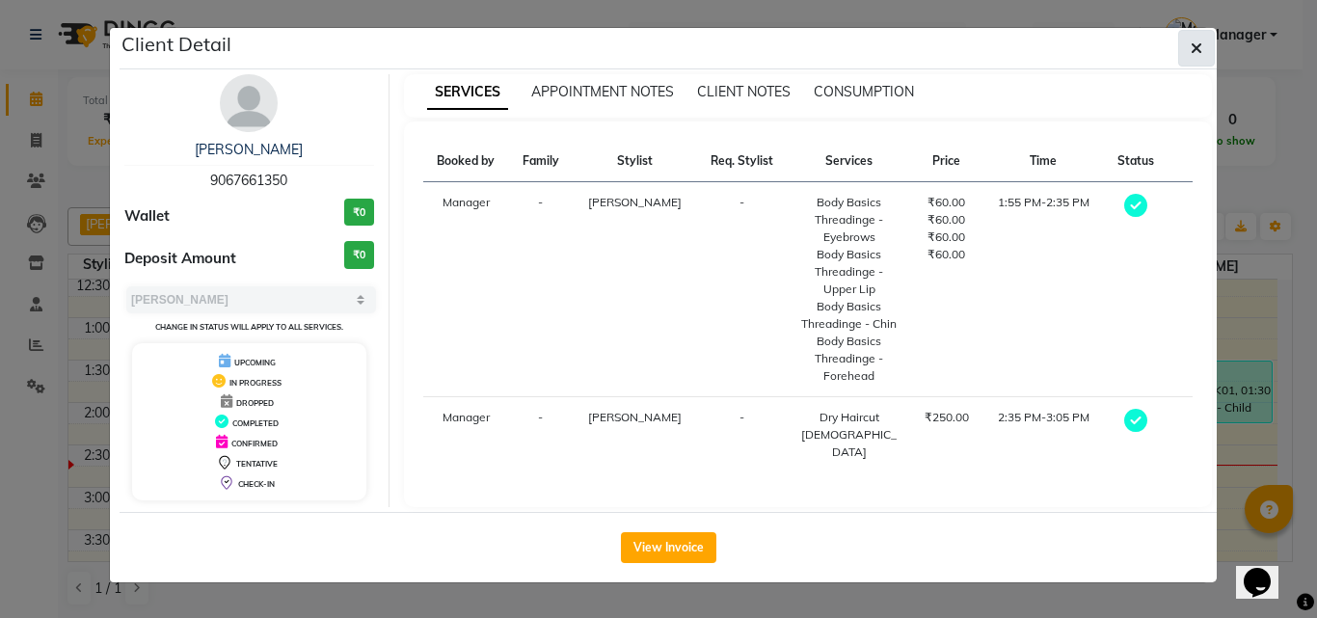
click at [1199, 53] on icon "button" at bounding box center [1197, 48] width 12 height 15
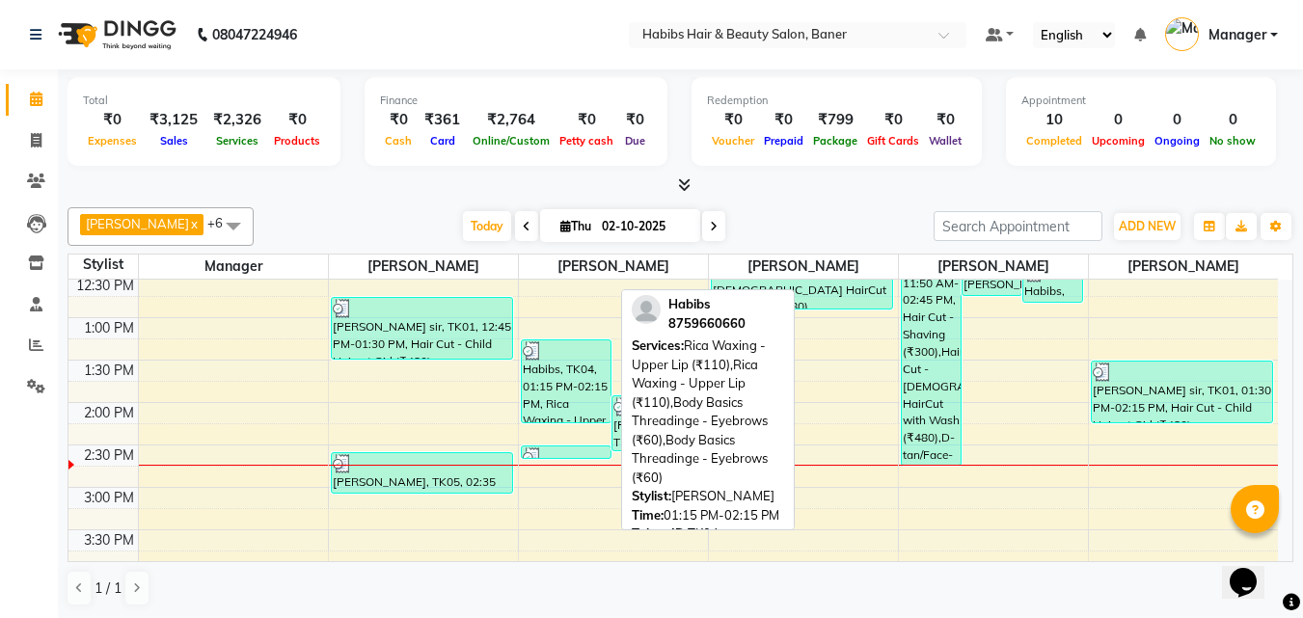
click at [567, 369] on div "Habibs, TK04, 01:15 PM-02:15 PM, Rica Waxing - Upper Lip (₹110),Rica Waxing - U…" at bounding box center [567, 381] width 90 height 82
select select "3"
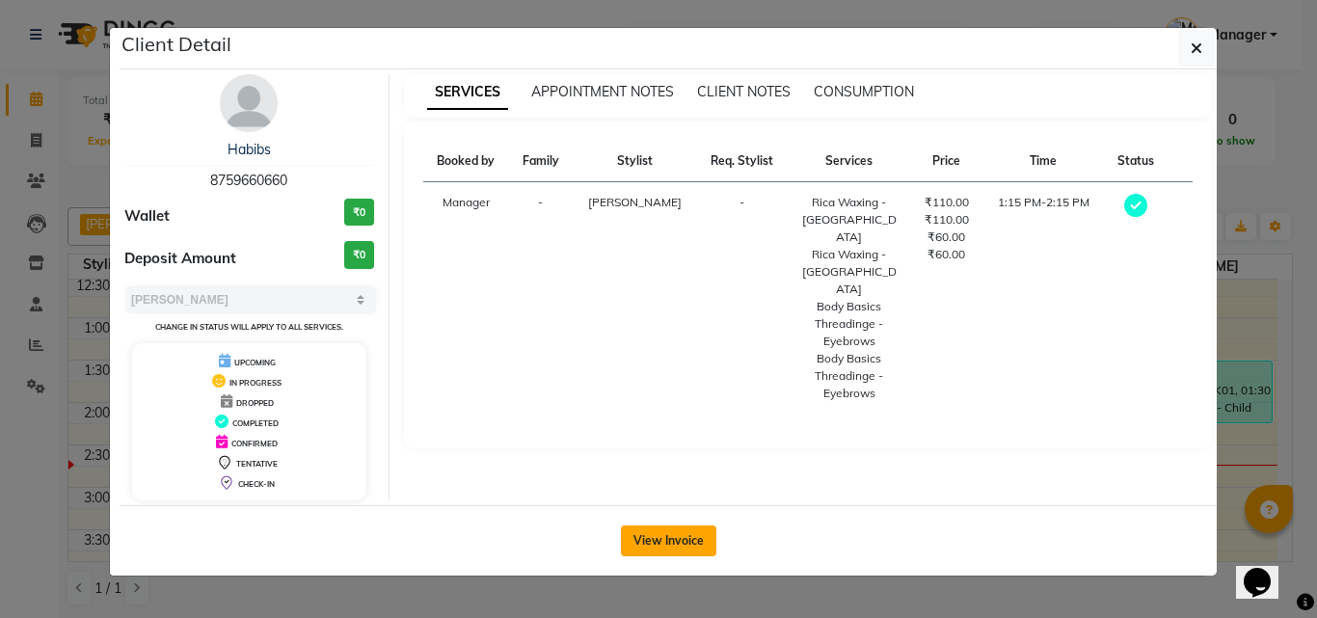
click at [673, 535] on button "View Invoice" at bounding box center [668, 541] width 95 height 31
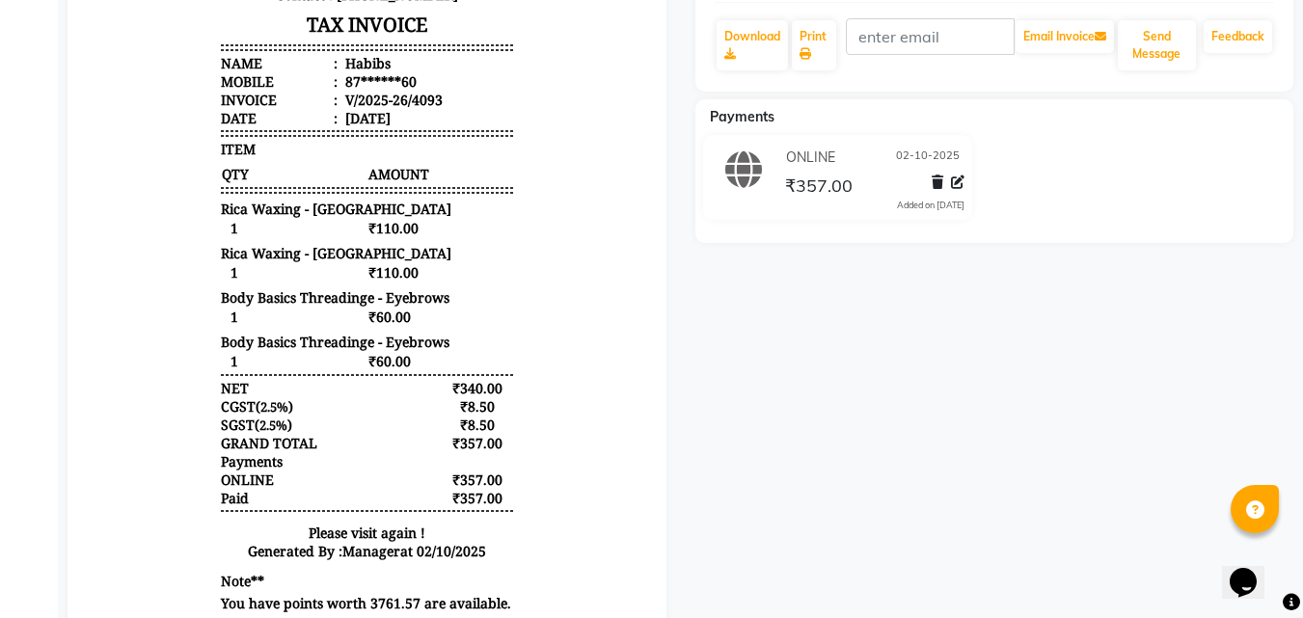
scroll to position [528, 0]
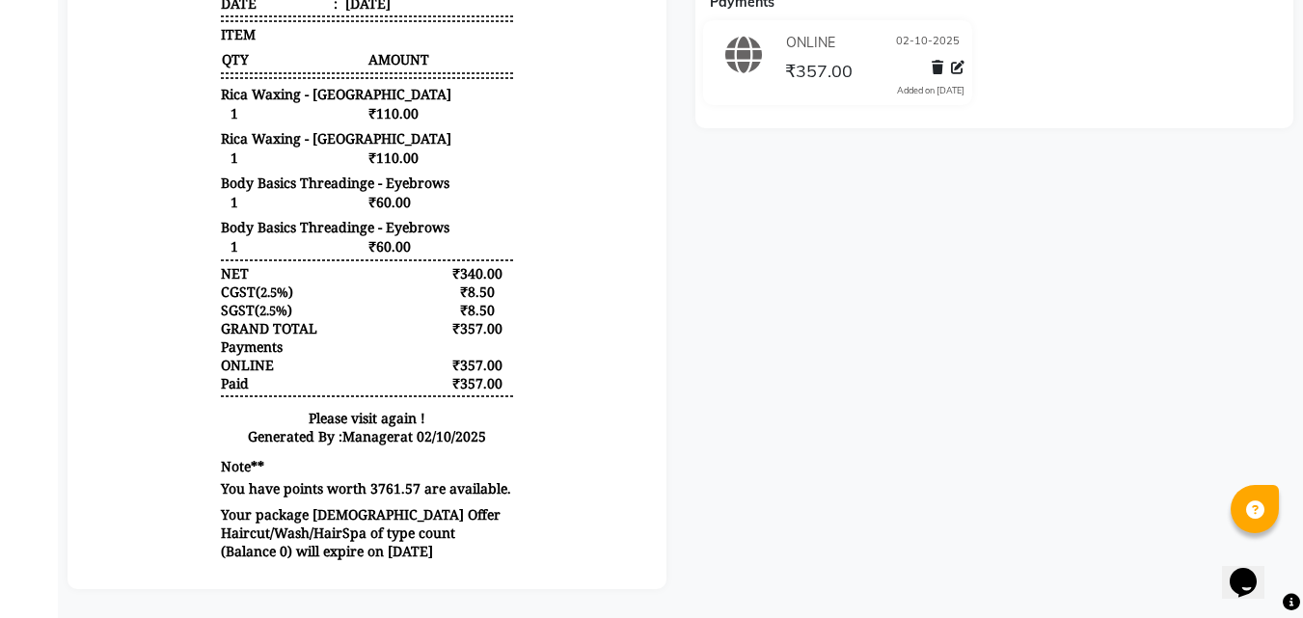
drag, startPoint x: 448, startPoint y: 269, endPoint x: 501, endPoint y: 274, distance: 52.3
click at [501, 274] on div "Habibs Hair & Beauty Salon Shop No: 1, SN 1/1A, Rohit Residencies, Opp. to Kapi…" at bounding box center [366, 122] width 307 height 900
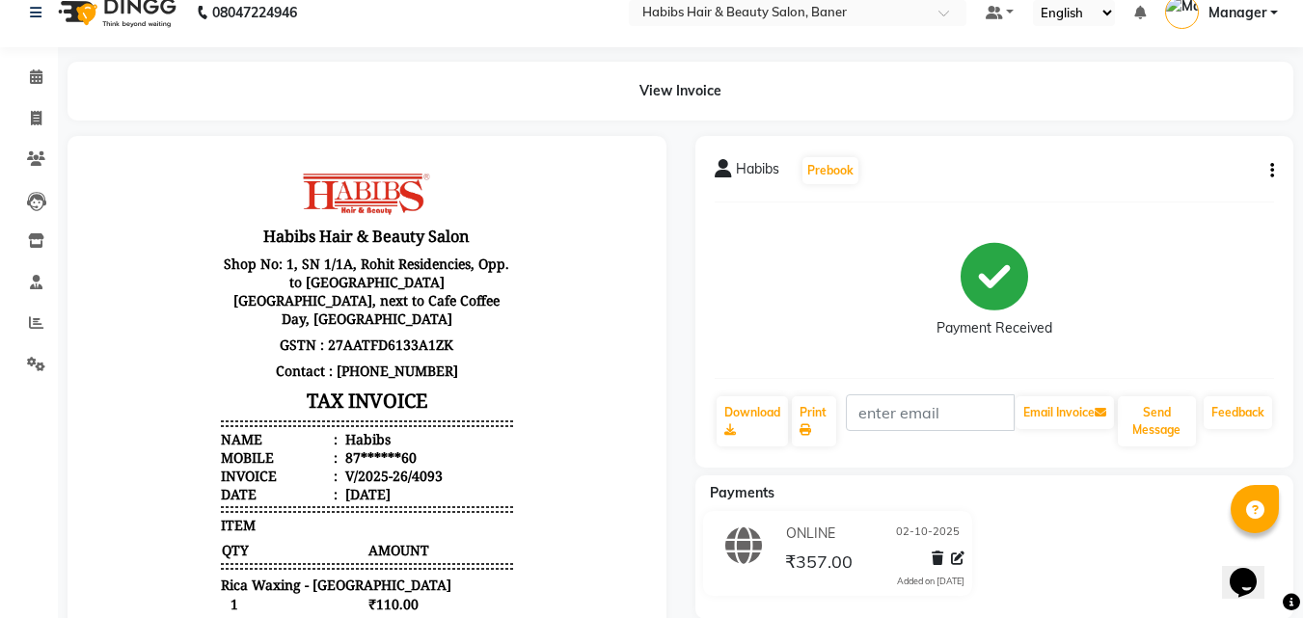
scroll to position [0, 0]
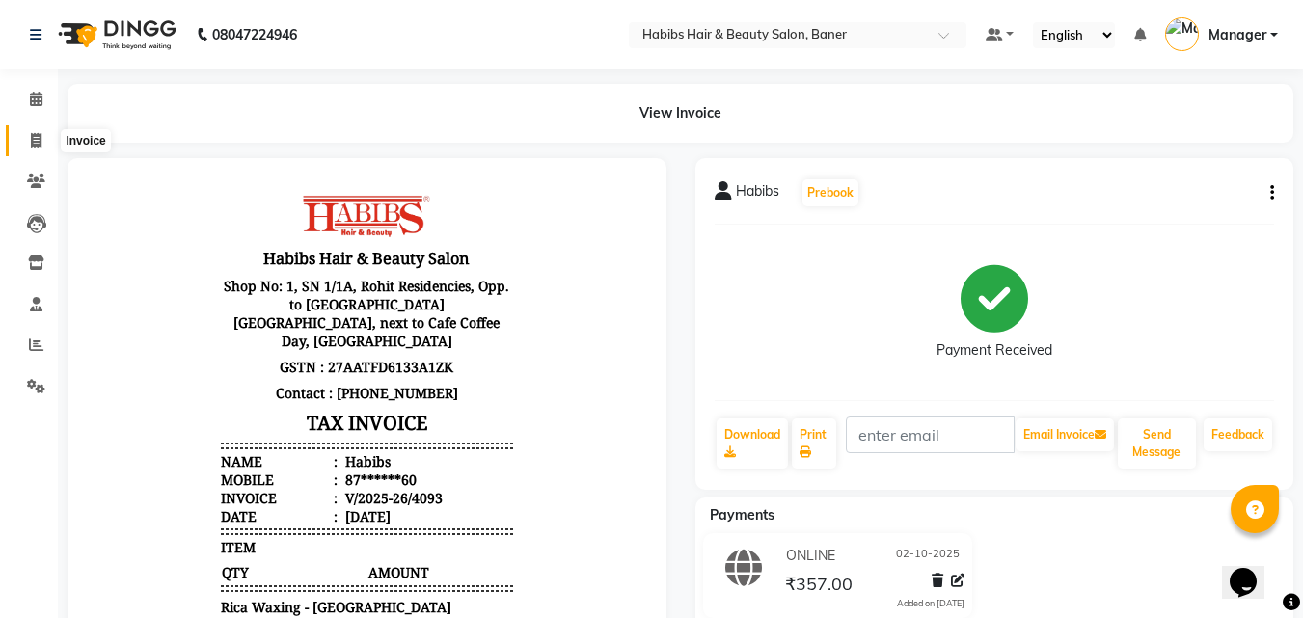
click at [31, 143] on icon at bounding box center [36, 140] width 11 height 14
select select "5356"
select select "service"
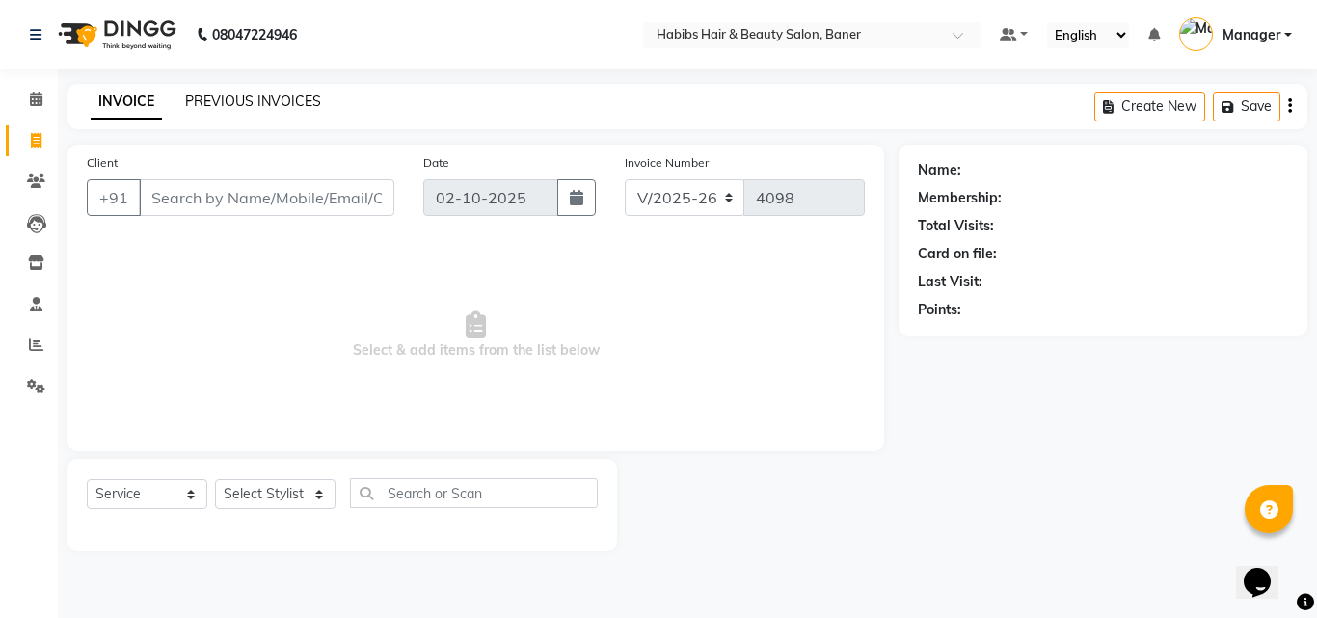
click at [219, 104] on link "PREVIOUS INVOICES" at bounding box center [253, 101] width 136 height 17
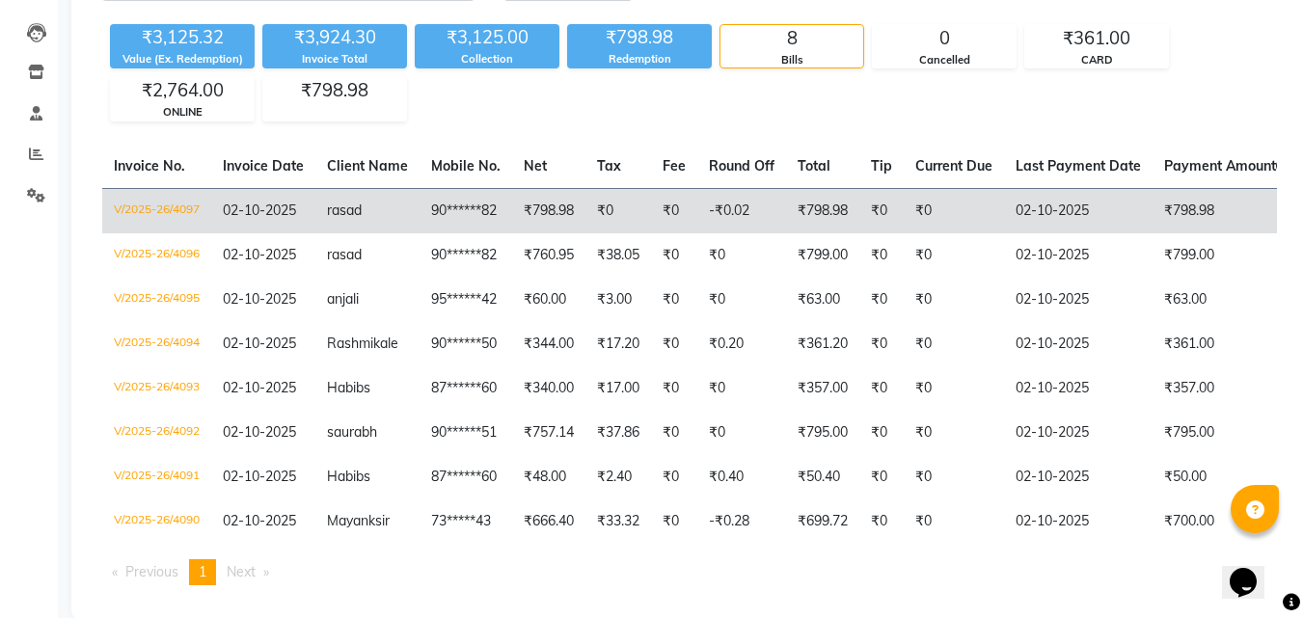
scroll to position [193, 0]
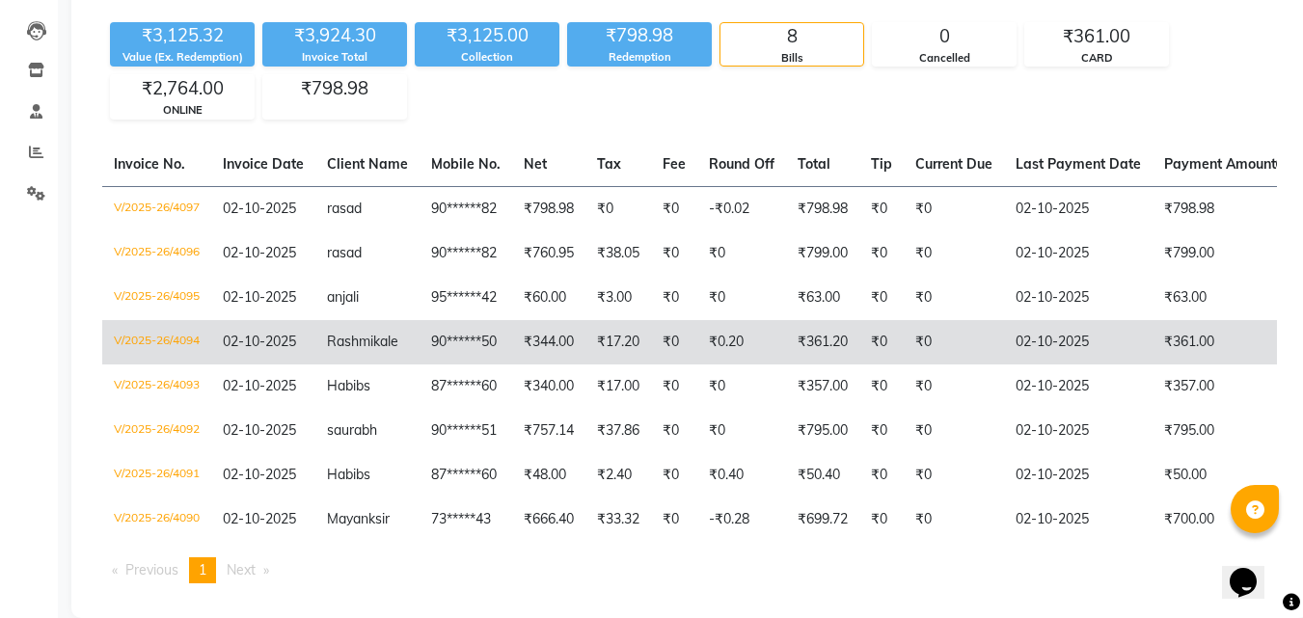
click at [177, 329] on td "V/2025-26/4094" at bounding box center [156, 342] width 109 height 44
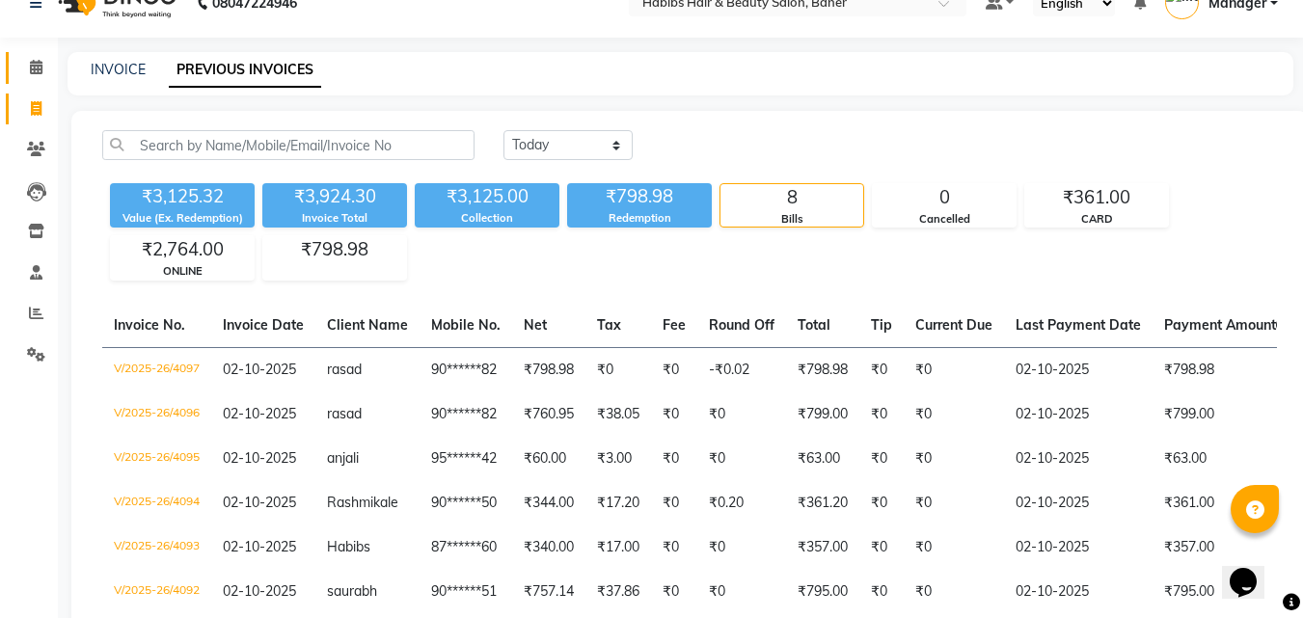
scroll to position [0, 0]
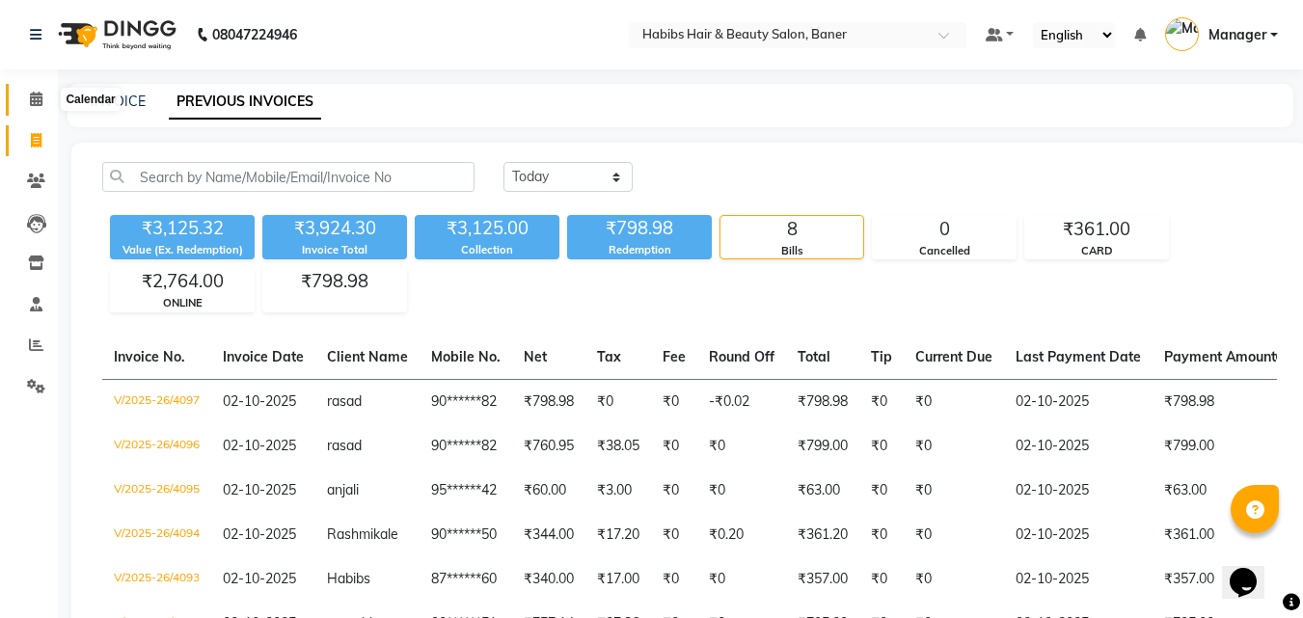
click at [26, 105] on span at bounding box center [36, 100] width 34 height 22
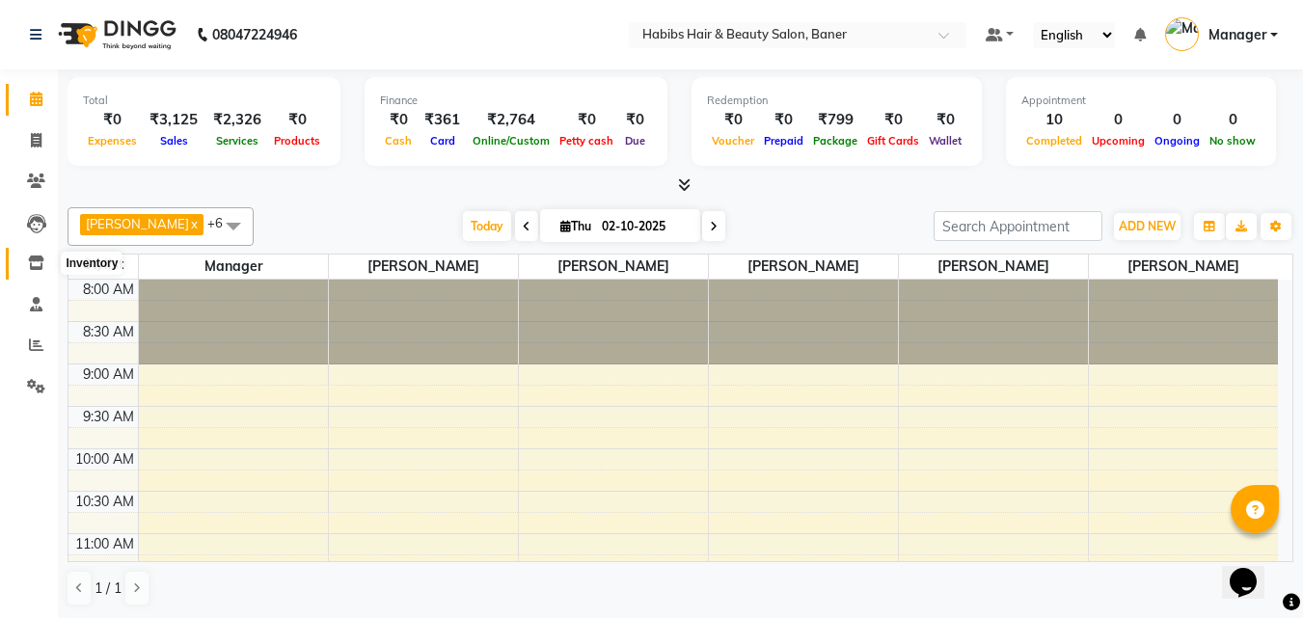
click at [33, 256] on icon at bounding box center [36, 263] width 16 height 14
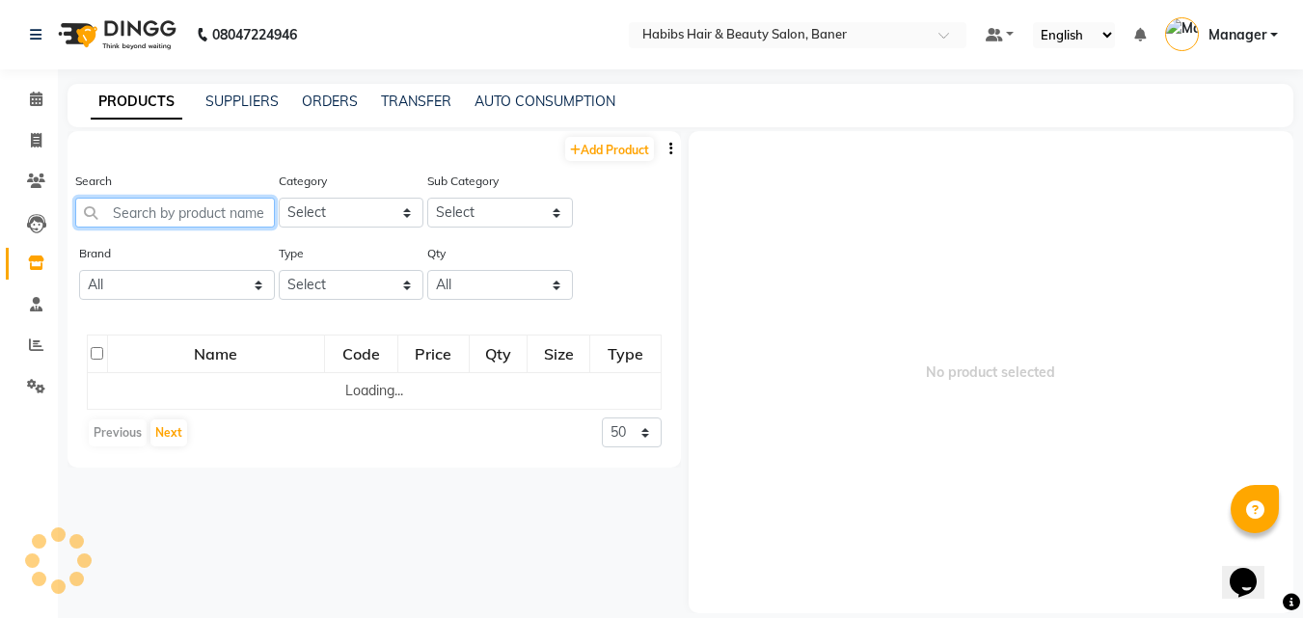
drag, startPoint x: 213, startPoint y: 202, endPoint x: 546, endPoint y: 189, distance: 333.0
click at [213, 203] on input "text" at bounding box center [175, 213] width 200 height 30
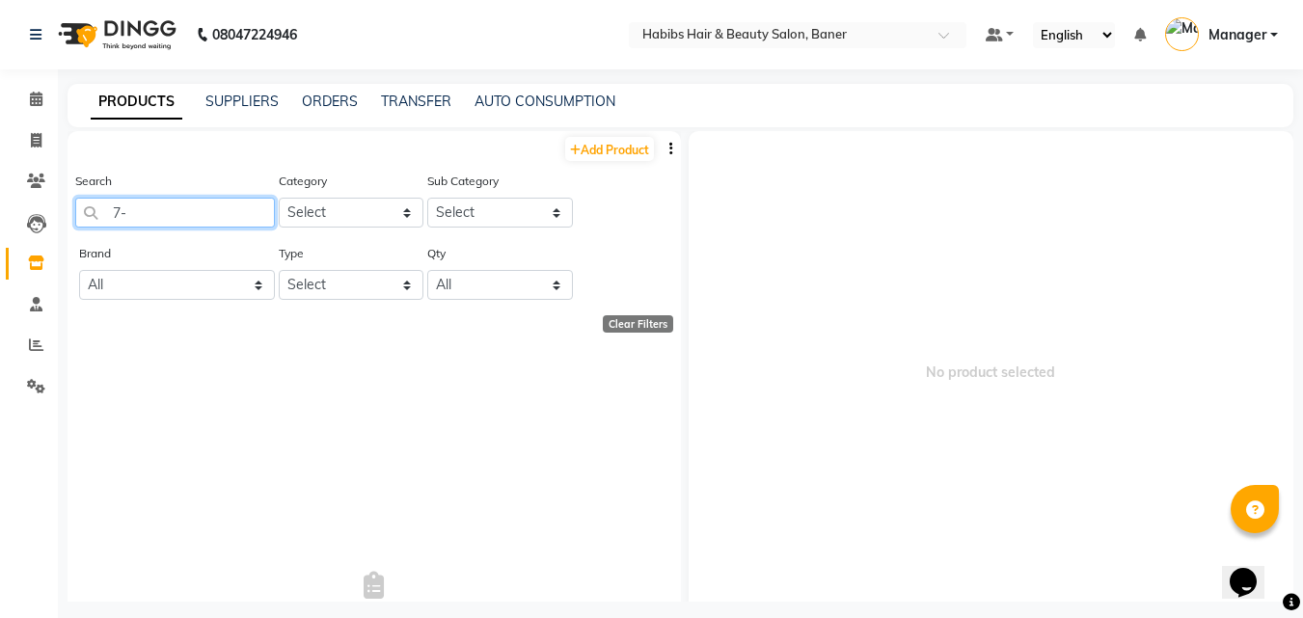
type input "7"
type input "8"
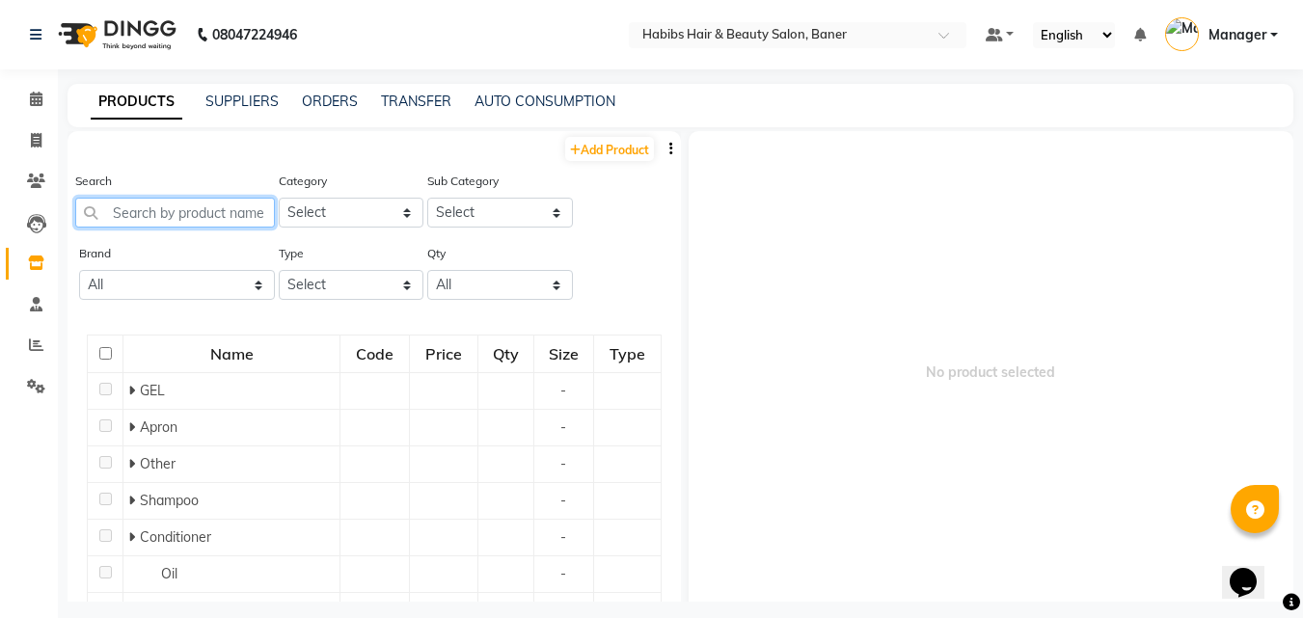
type input "-"
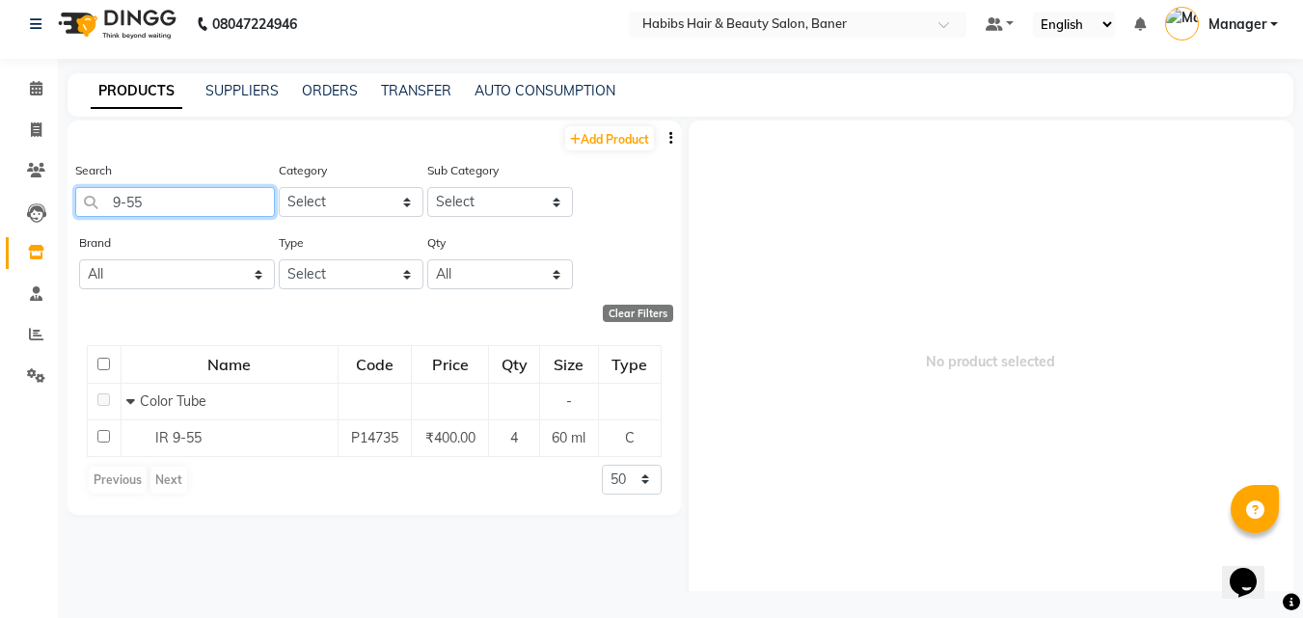
scroll to position [13, 0]
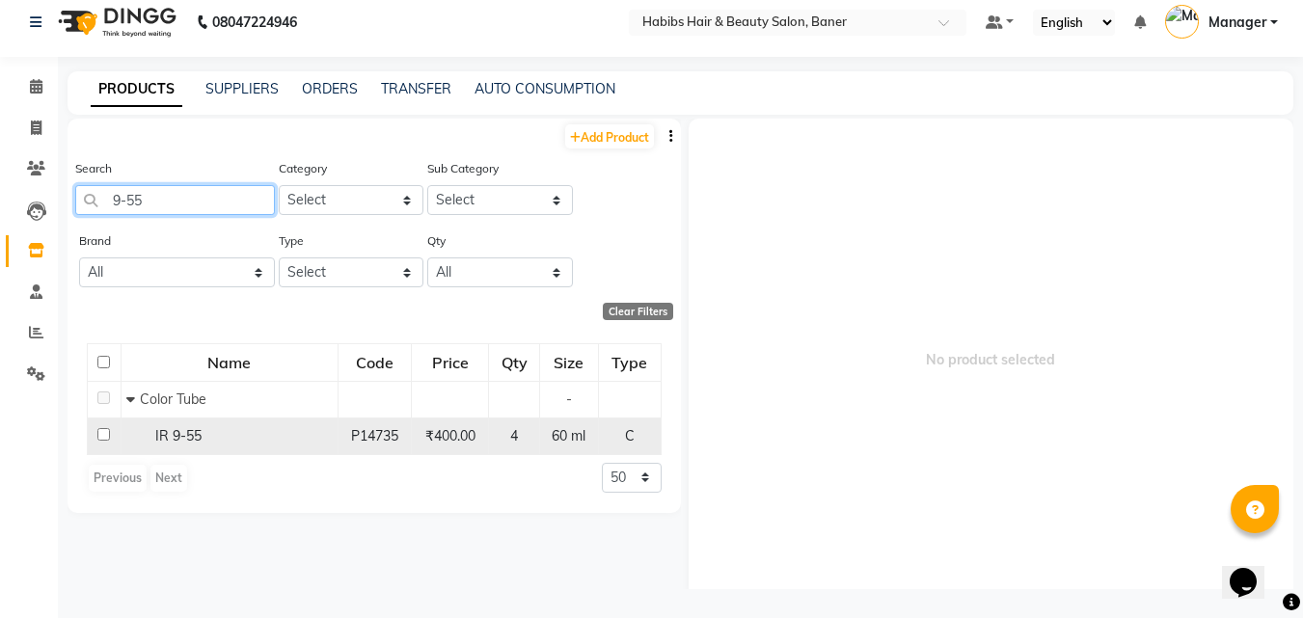
type input "9-55"
click at [103, 433] on input "checkbox" at bounding box center [103, 434] width 13 height 13
checkbox input "true"
select select
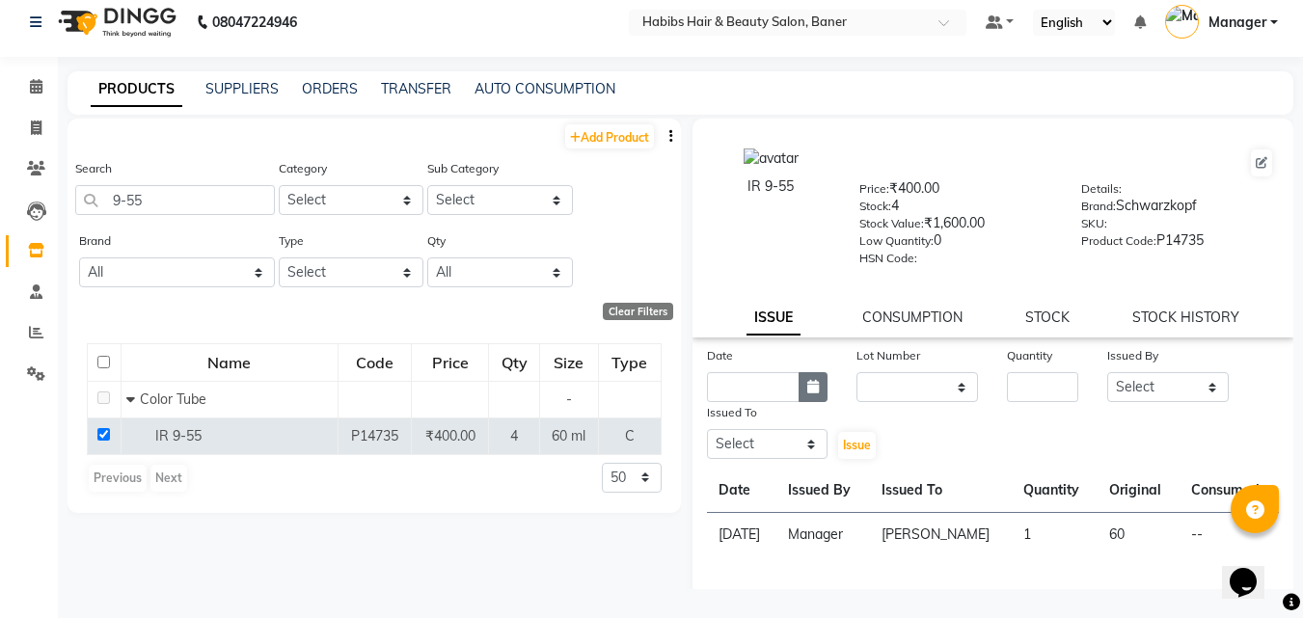
click at [820, 382] on button "button" at bounding box center [813, 387] width 29 height 30
select select "10"
select select "2025"
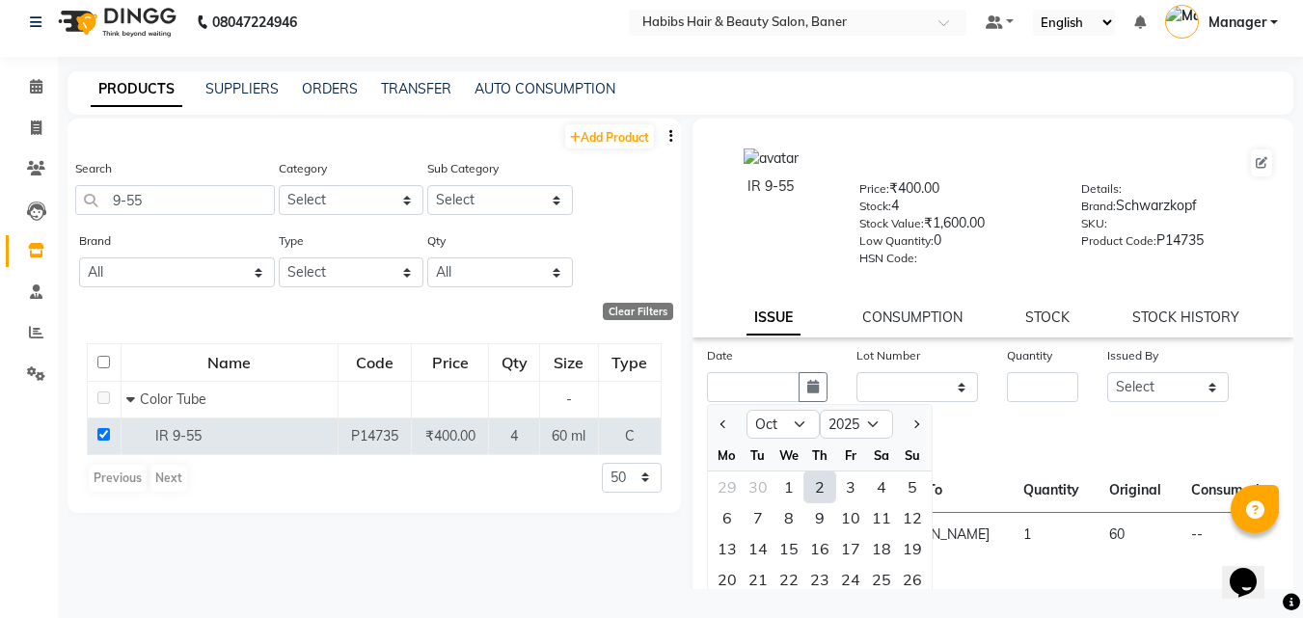
click at [816, 495] on div "2" at bounding box center [819, 487] width 31 height 31
type input "02-10-2025"
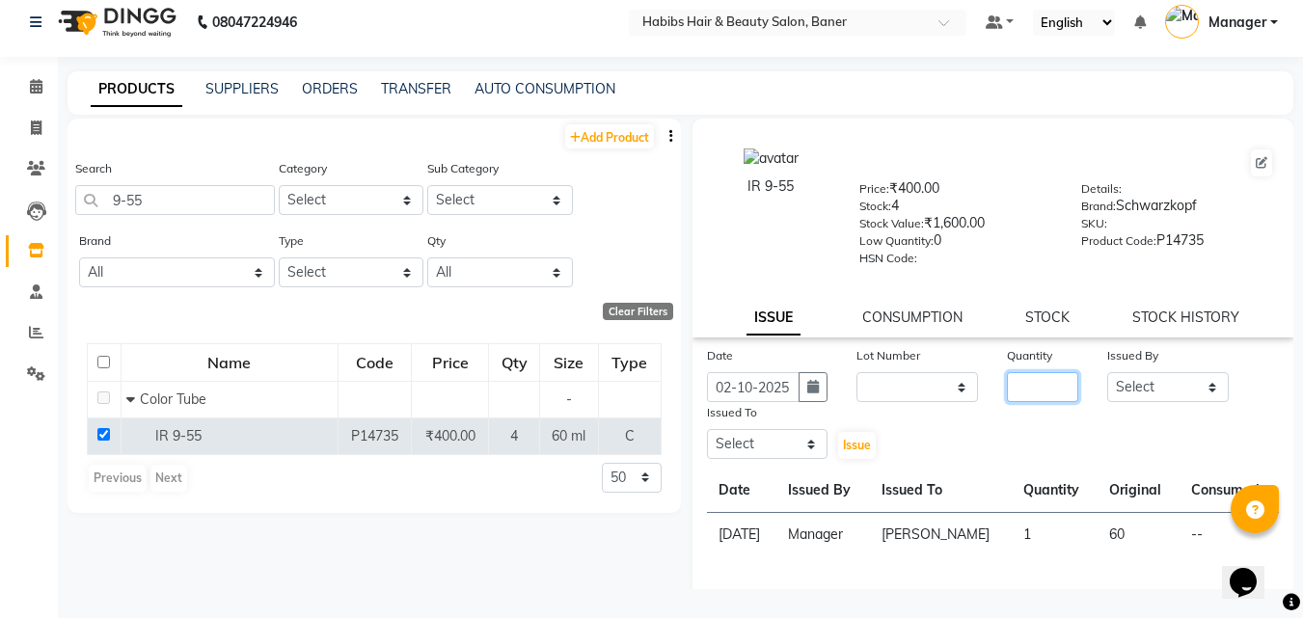
click at [1008, 381] on input "number" at bounding box center [1042, 387] width 71 height 30
type input "1"
click at [1168, 379] on select "Select Admin Manager Pooja Singh Pratik Bhad Ram Rohan Sonawane Swapnali Swapnil" at bounding box center [1168, 387] width 122 height 30
select select "35759"
click at [1107, 372] on select "Select Admin Manager Pooja Singh Pratik Bhad Ram Rohan Sonawane Swapnali Swapnil" at bounding box center [1168, 387] width 122 height 30
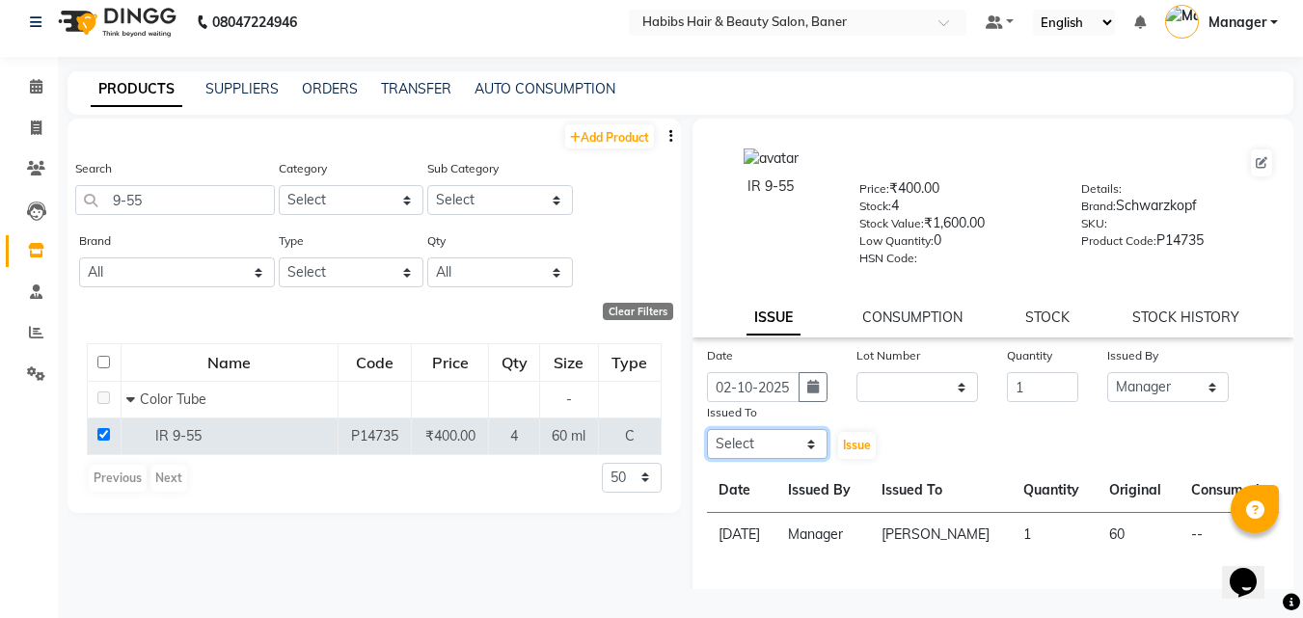
click at [781, 447] on select "Select Admin Manager Pooja Singh Pratik Bhad Ram Rohan Sonawane Swapnali Swapnil" at bounding box center [768, 444] width 122 height 30
select select "35759"
click at [707, 429] on select "Select Admin Manager Pooja Singh Pratik Bhad Ram Rohan Sonawane Swapnali Swapnil" at bounding box center [768, 444] width 122 height 30
click at [863, 446] on span "Issue" at bounding box center [857, 445] width 28 height 14
select select
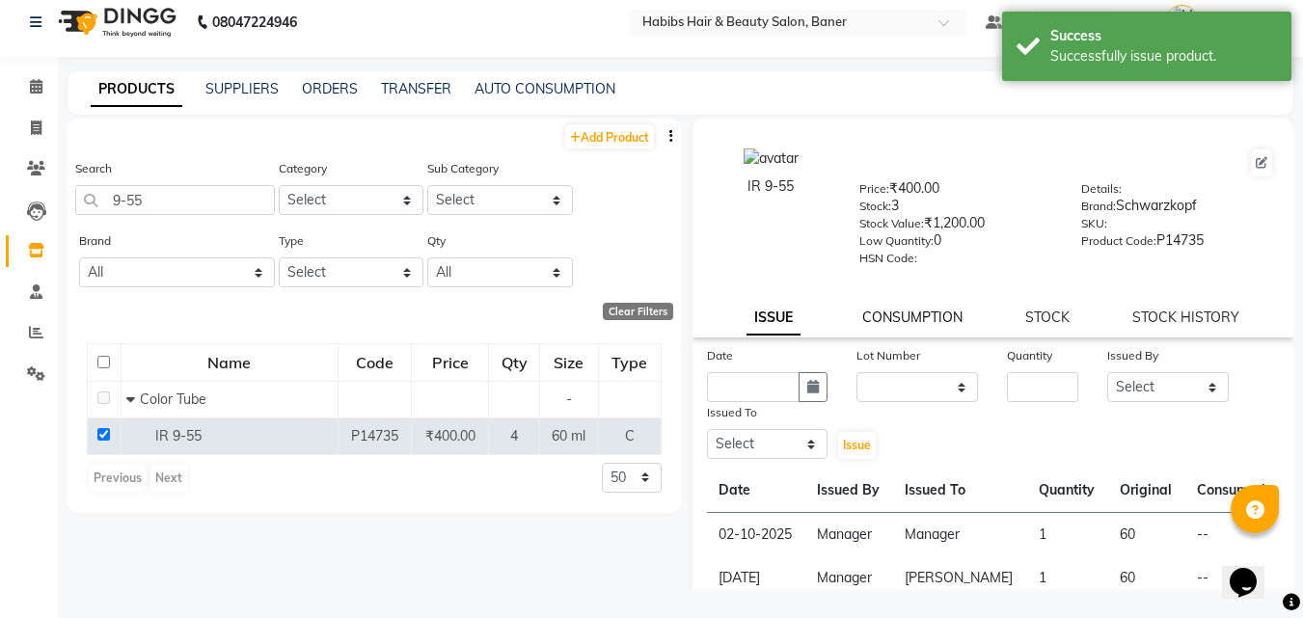
click at [893, 313] on link "CONSUMPTION" at bounding box center [912, 317] width 100 height 17
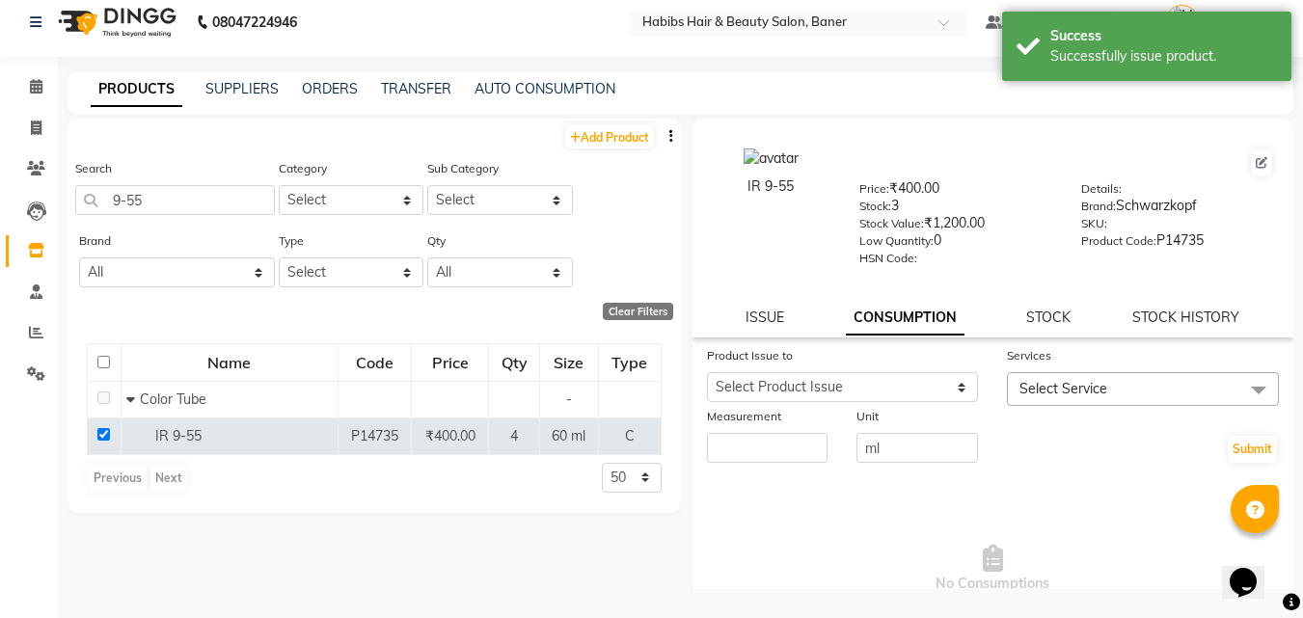
click at [767, 306] on div "IR 9-55 Price: ₹400.00 Stock: 3 Stock Value: ₹1,200.00 Low Quantity: 0 HSN Code…" at bounding box center [993, 228] width 602 height 219
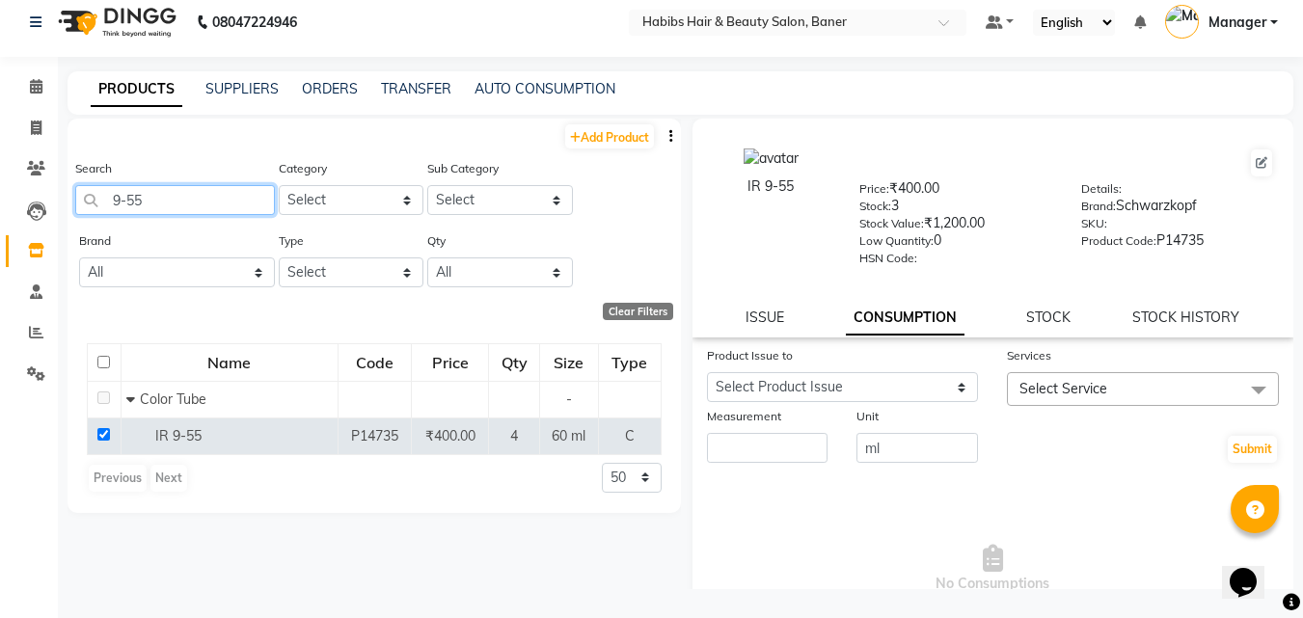
drag, startPoint x: 180, startPoint y: 195, endPoint x: 93, endPoint y: 208, distance: 88.8
click at [93, 208] on input "9-55" at bounding box center [175, 200] width 200 height 30
type input "7-57"
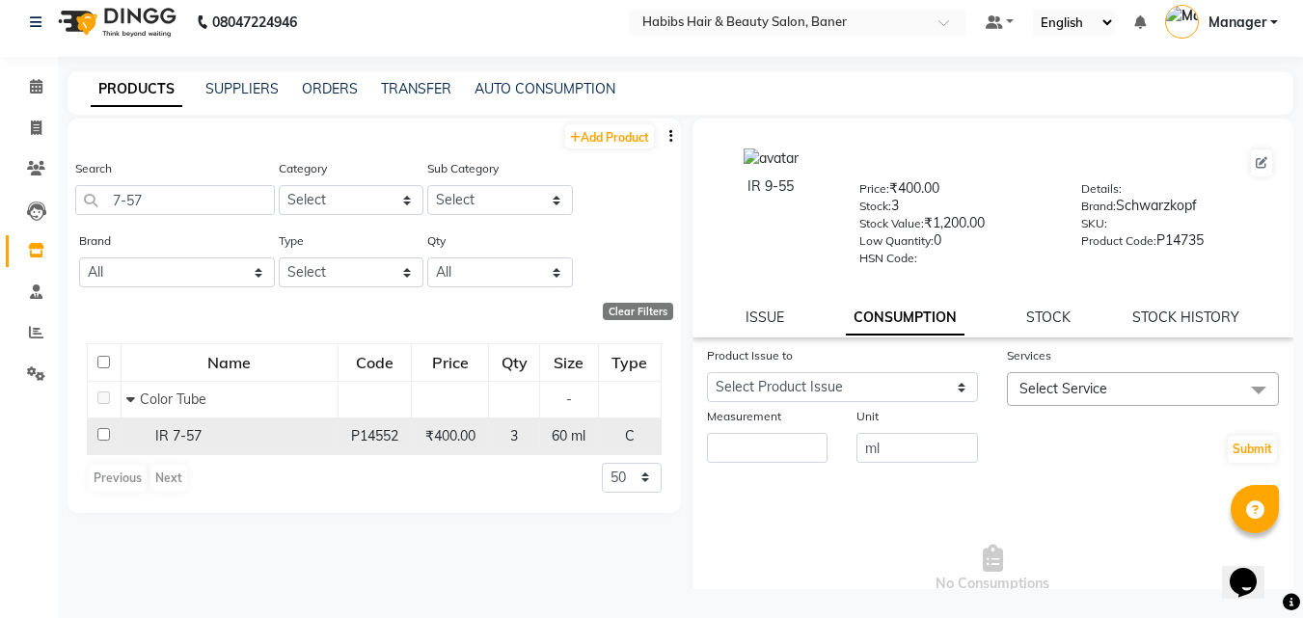
click at [102, 434] on input "checkbox" at bounding box center [103, 434] width 13 height 13
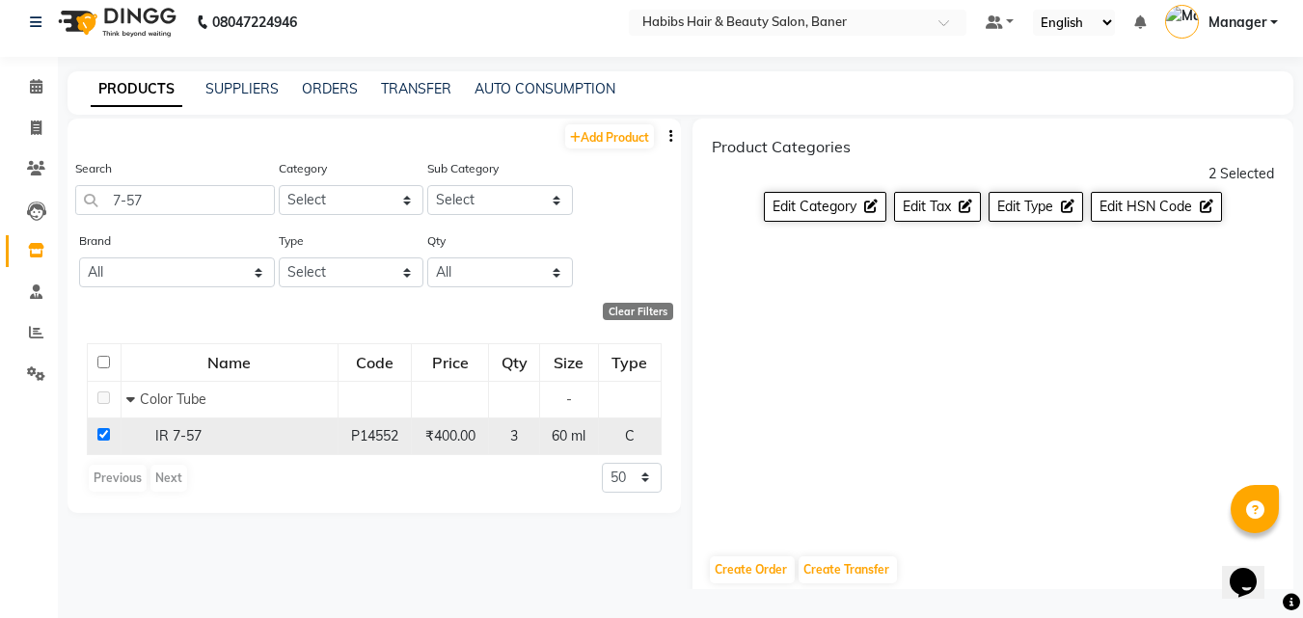
drag, startPoint x: 149, startPoint y: 432, endPoint x: 124, endPoint y: 436, distance: 24.4
click at [149, 434] on div "IR 7-57" at bounding box center [229, 436] width 206 height 20
click at [99, 435] on input "checkbox" at bounding box center [103, 434] width 13 height 13
checkbox input "false"
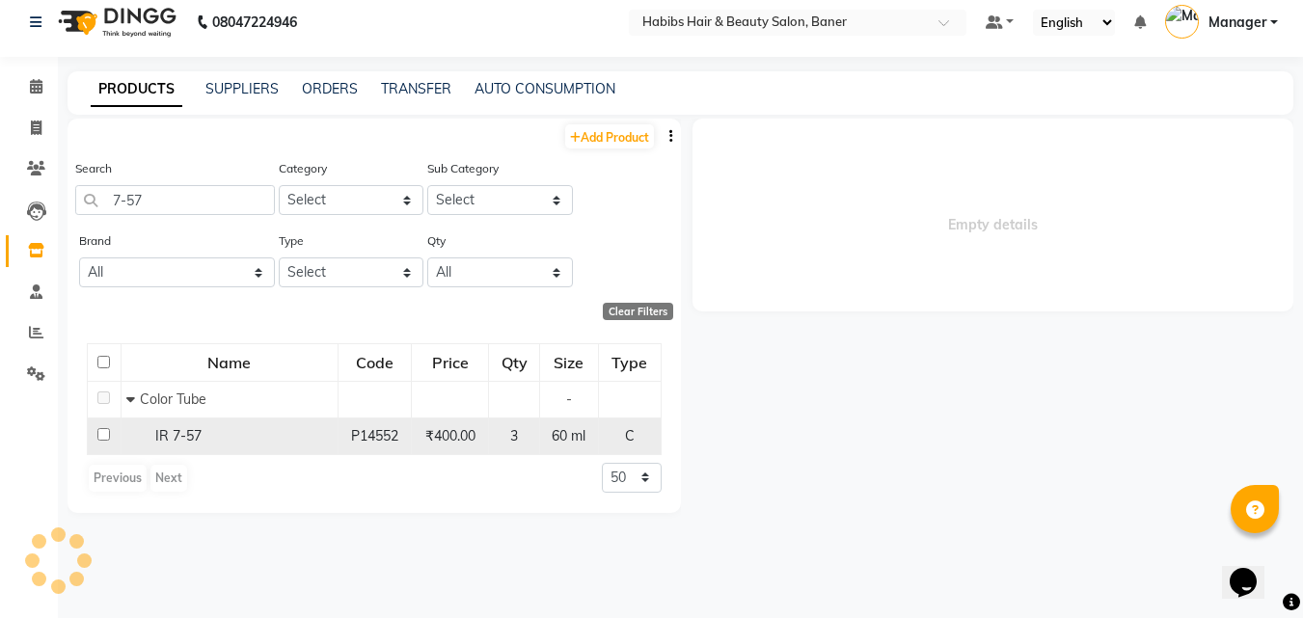
select select
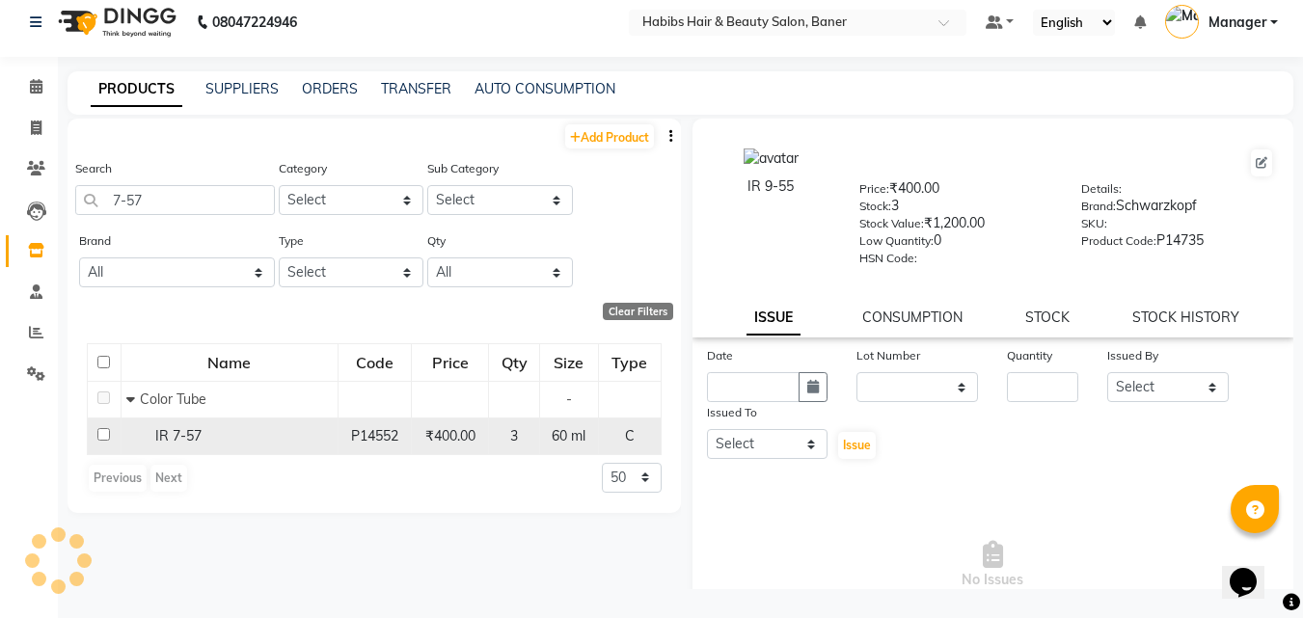
click at [99, 435] on input "checkbox" at bounding box center [103, 434] width 13 height 13
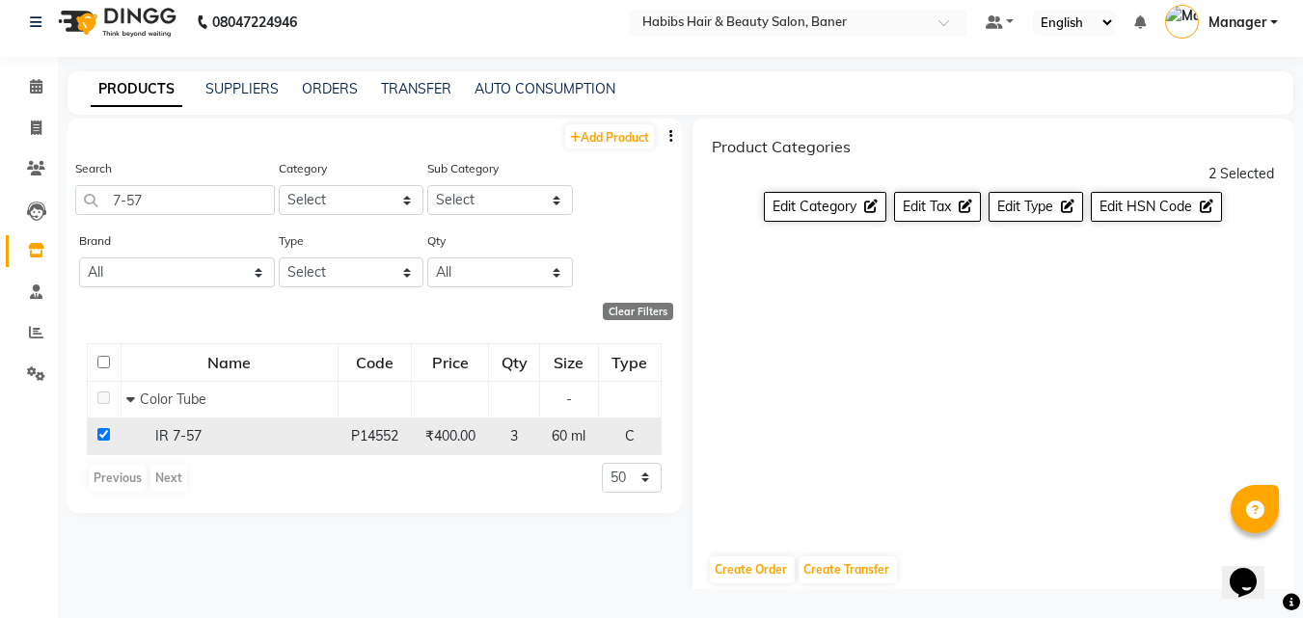
click at [99, 434] on input "checkbox" at bounding box center [103, 434] width 13 height 13
checkbox input "false"
select select
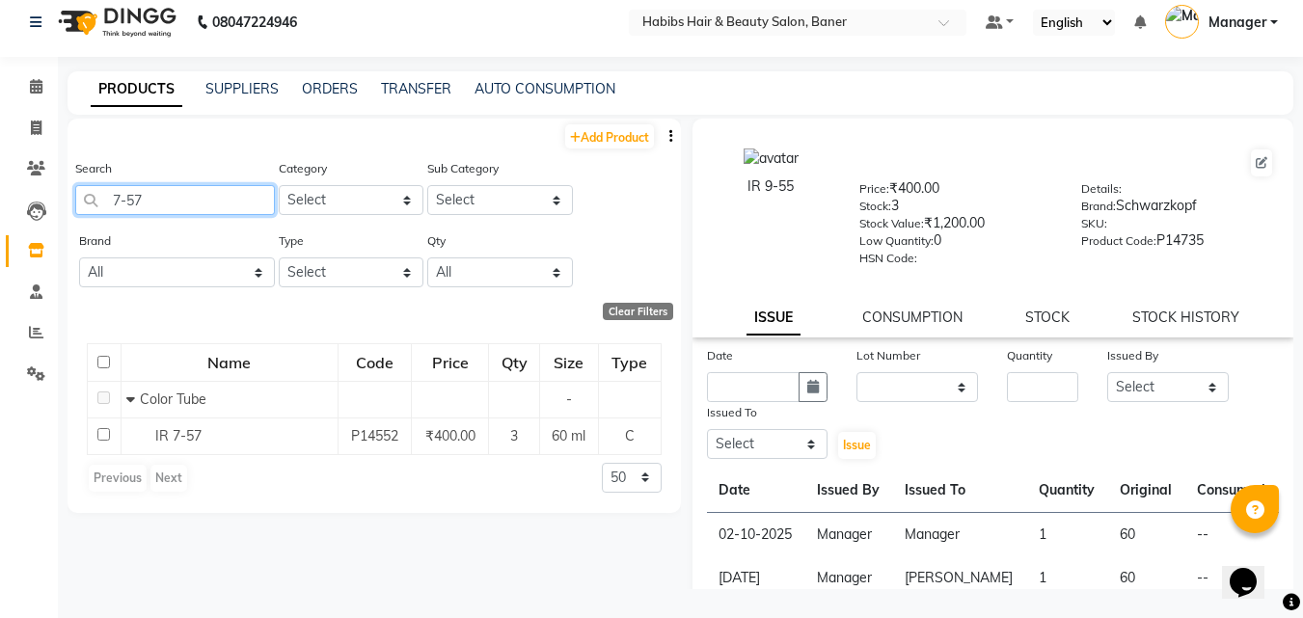
drag, startPoint x: 107, startPoint y: 182, endPoint x: 84, endPoint y: 182, distance: 23.1
click at [85, 181] on div "Search 7-57" at bounding box center [175, 186] width 200 height 57
drag, startPoint x: 158, startPoint y: 200, endPoint x: 576, endPoint y: 287, distance: 426.7
click at [93, 200] on input "7-57" at bounding box center [175, 200] width 200 height 30
type input "7-57"
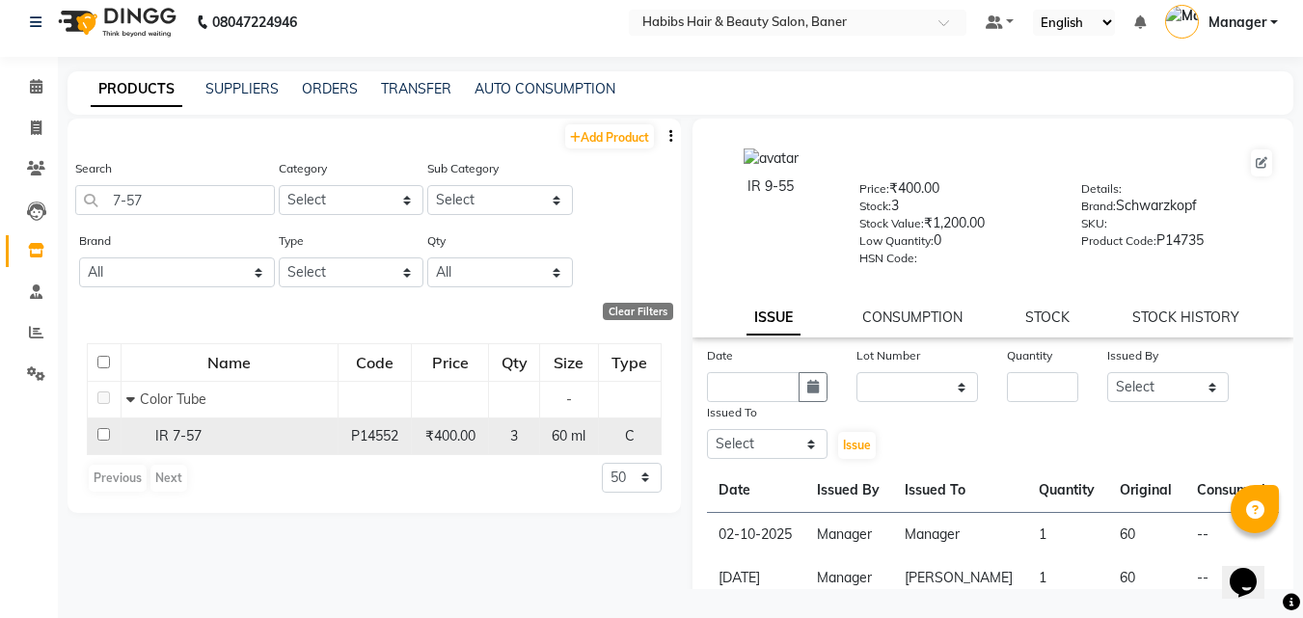
click at [99, 438] on input "checkbox" at bounding box center [103, 434] width 13 height 13
checkbox input "true"
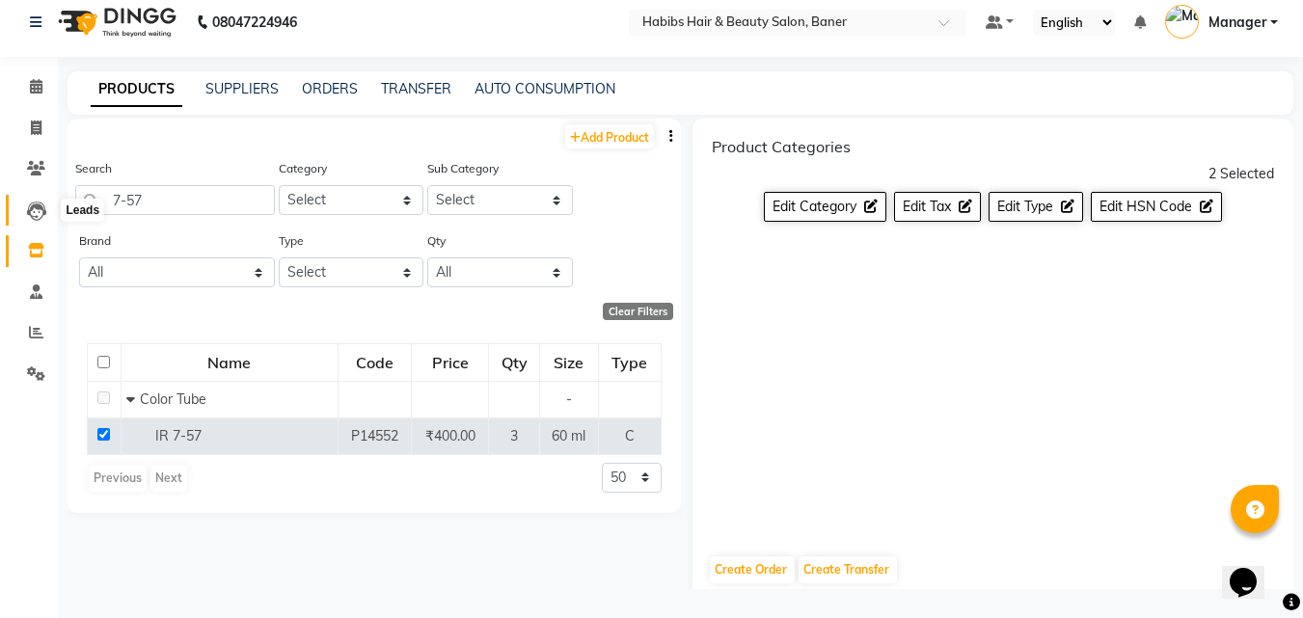
click at [43, 210] on icon at bounding box center [36, 211] width 19 height 19
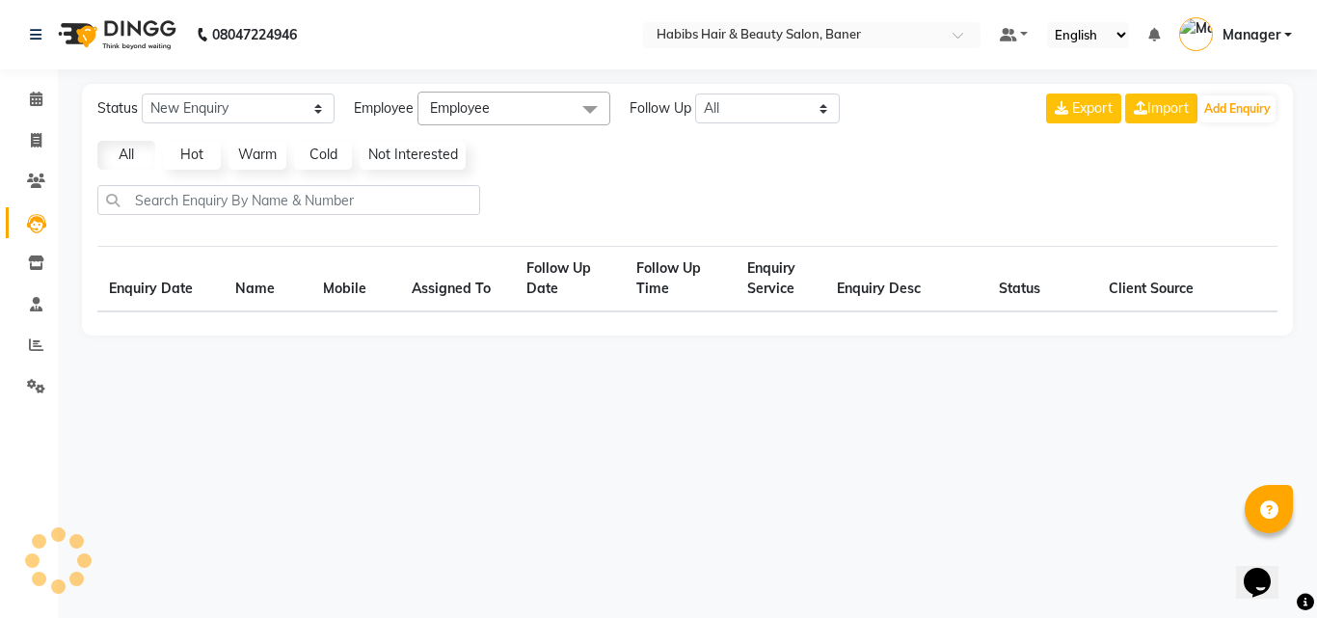
select select "10"
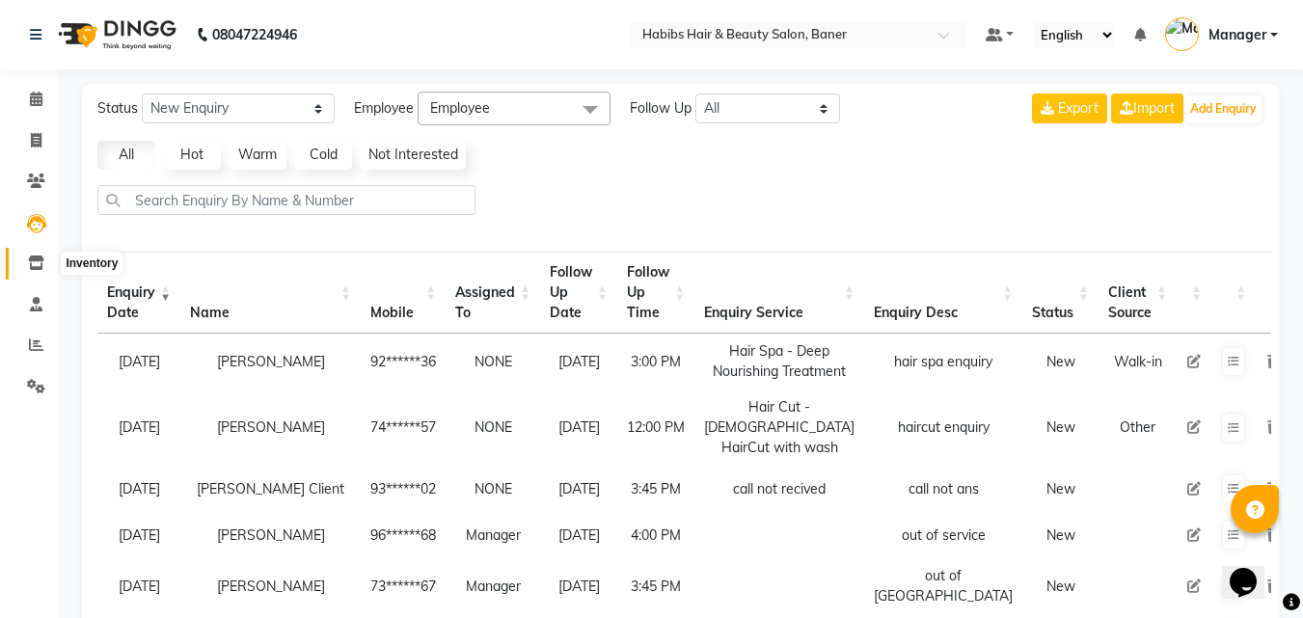
click at [30, 259] on icon at bounding box center [36, 263] width 16 height 14
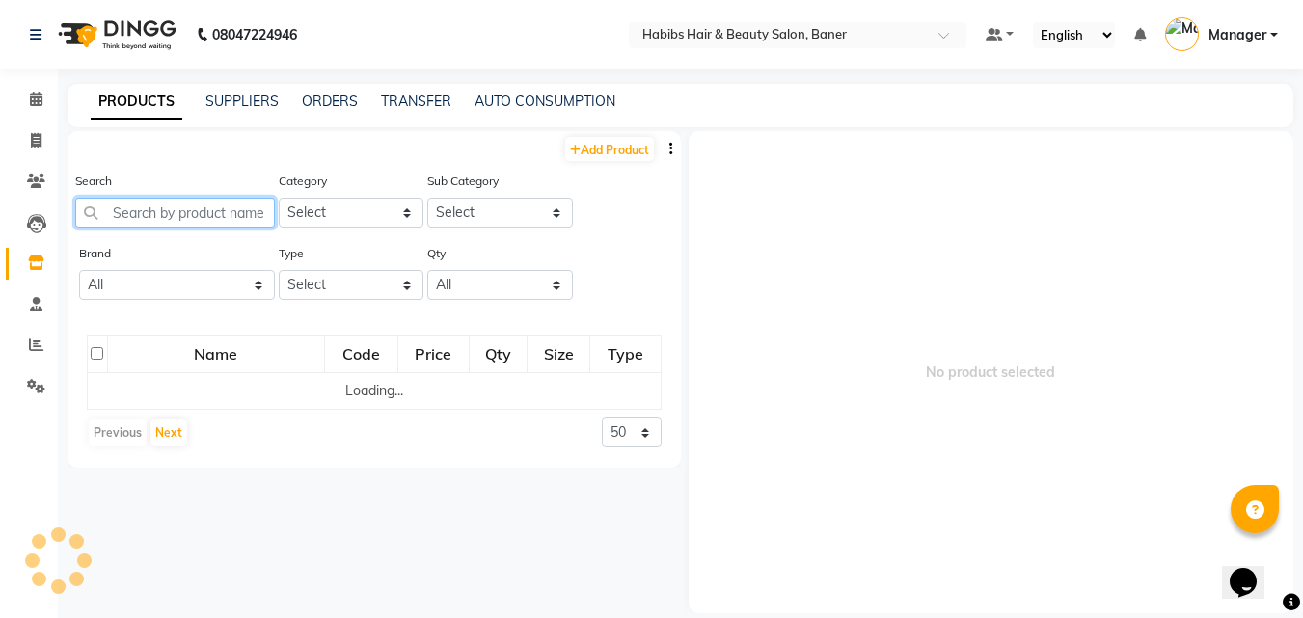
drag, startPoint x: 151, startPoint y: 200, endPoint x: 168, endPoint y: 200, distance: 16.4
click at [151, 200] on input "text" at bounding box center [175, 213] width 200 height 30
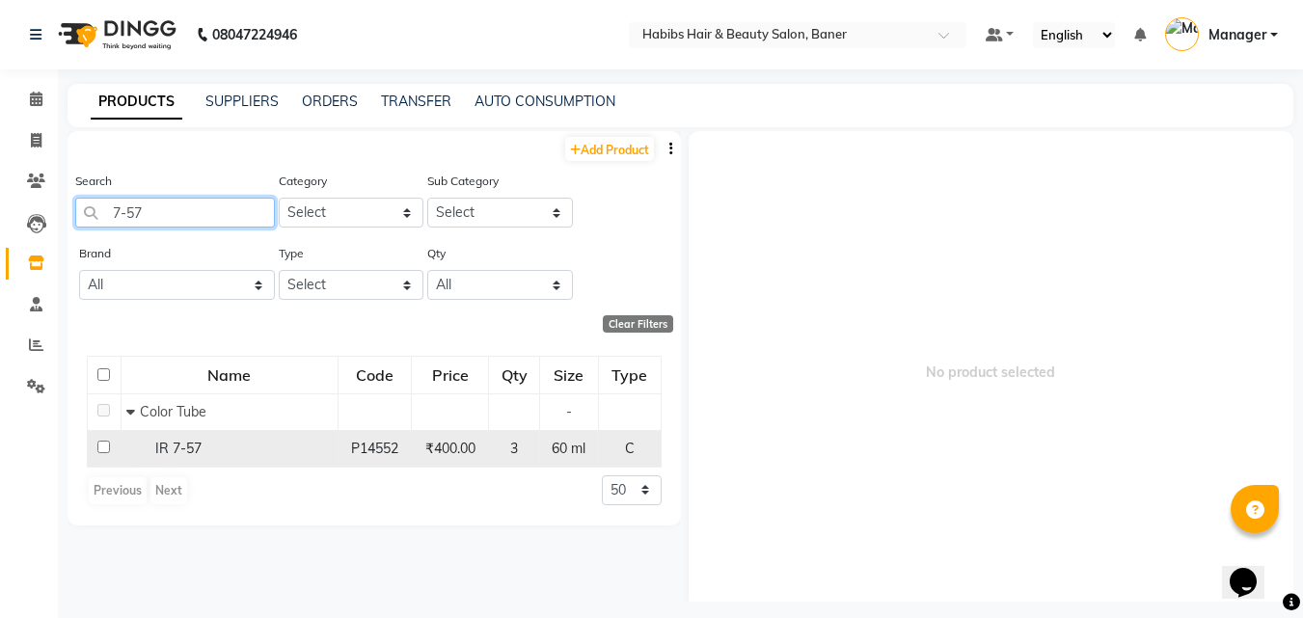
type input "7-57"
click at [334, 450] on td "IR 7-57" at bounding box center [229, 448] width 217 height 37
click at [102, 444] on input "checkbox" at bounding box center [103, 447] width 13 height 13
checkbox input "true"
select select
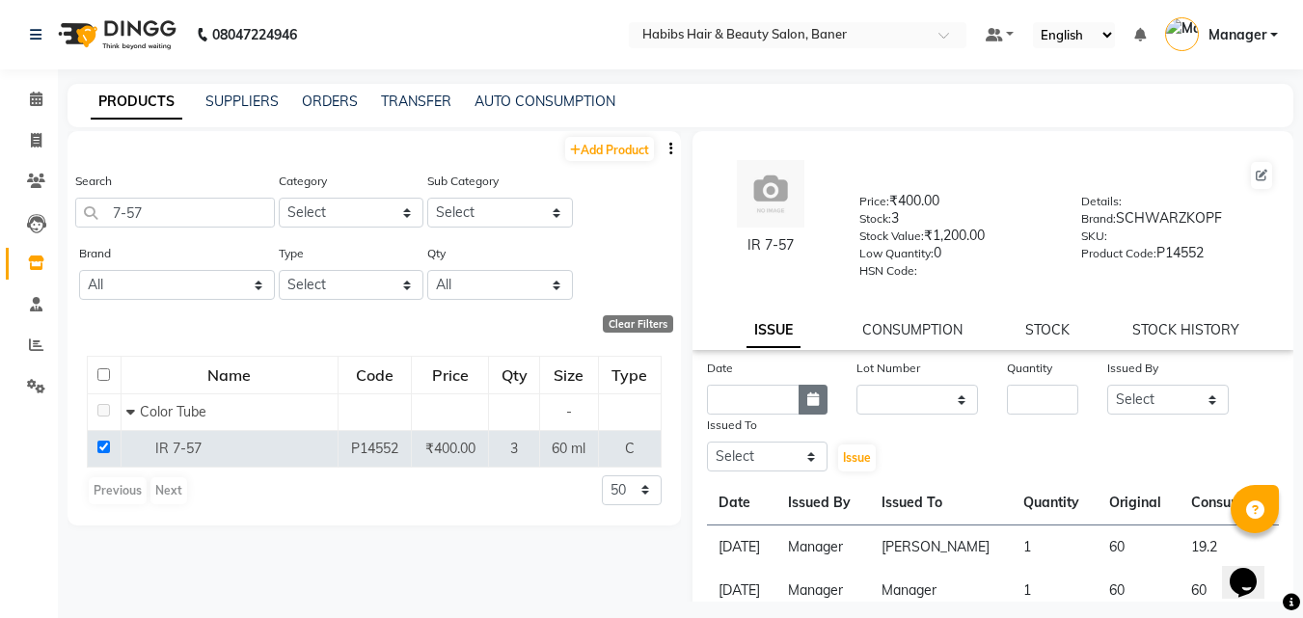
click at [812, 395] on icon "button" at bounding box center [813, 400] width 12 height 14
select select "10"
select select "2025"
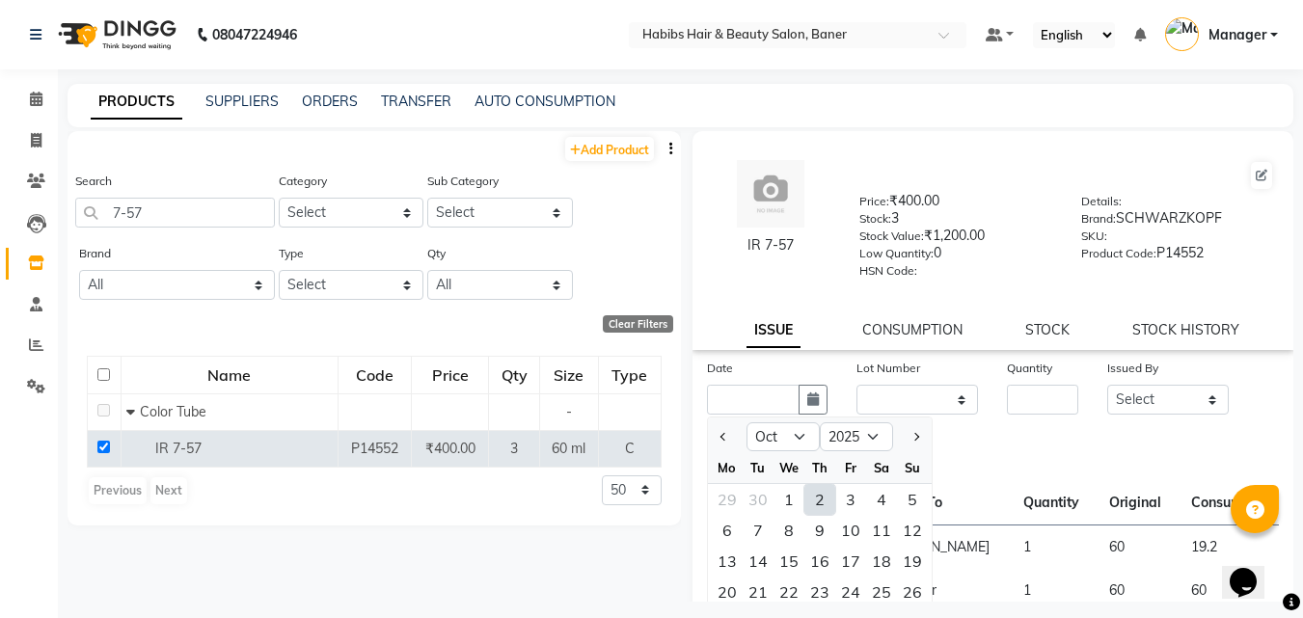
click at [822, 501] on div "2" at bounding box center [819, 499] width 31 height 31
type input "02-10-2025"
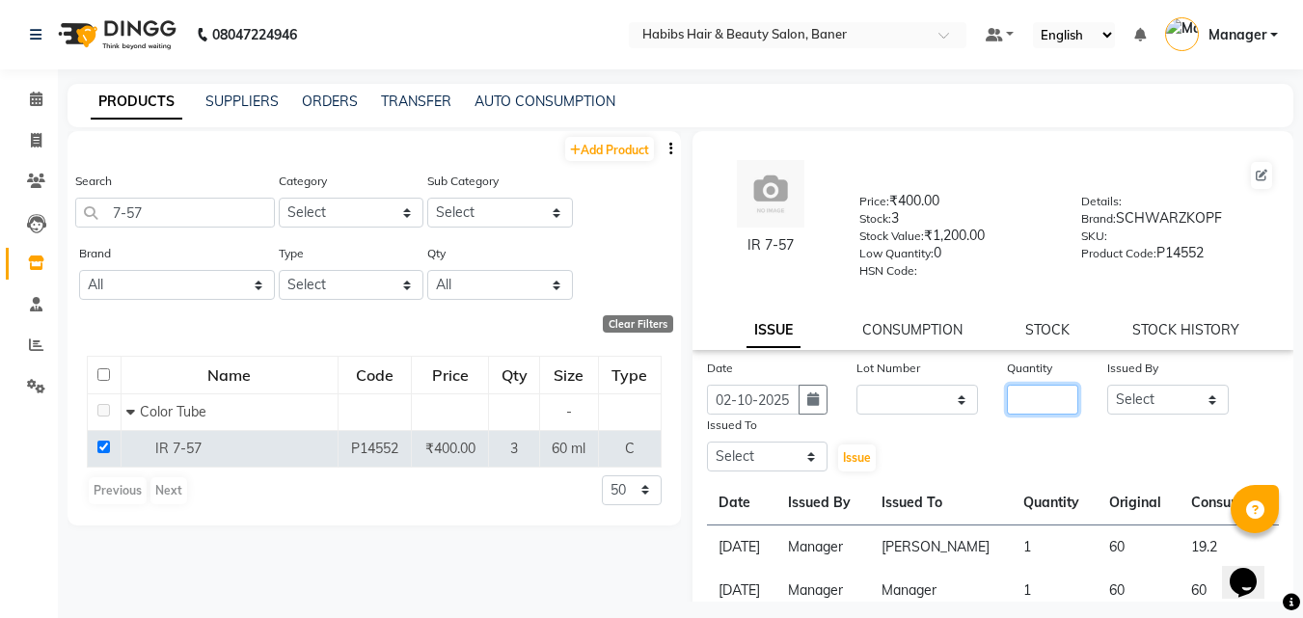
click at [1048, 391] on input "number" at bounding box center [1042, 400] width 71 height 30
type input "1"
click at [1150, 397] on select "Select Admin Manager Pooja Singh Pratik Bhad Ram Rohan Sonawane Swapnali Swapnil" at bounding box center [1168, 400] width 122 height 30
select select "35494"
click at [1107, 385] on select "Select Admin Manager Pooja Singh Pratik Bhad Ram Rohan Sonawane Swapnali Swapnil" at bounding box center [1168, 400] width 122 height 30
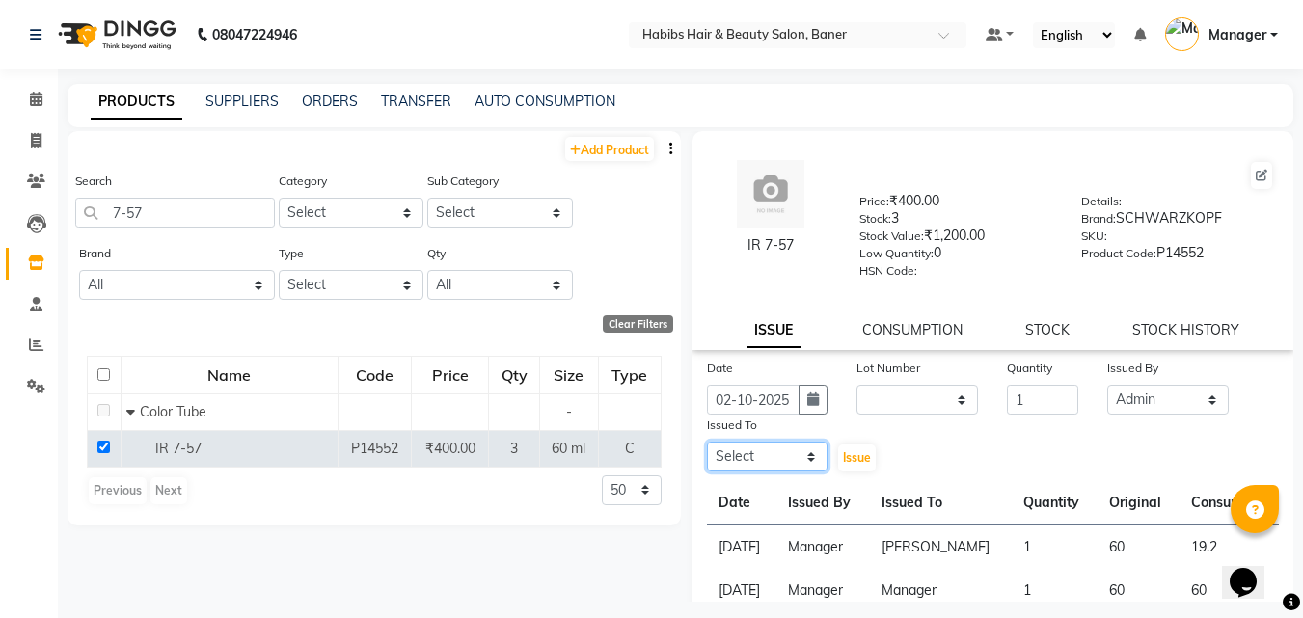
click at [761, 469] on select "Select Admin Manager Pooja Singh Pratik Bhad Ram Rohan Sonawane Swapnali Swapnil" at bounding box center [768, 457] width 122 height 30
select select "35494"
click at [707, 442] on select "Select Admin Manager Pooja Singh Pratik Bhad Ram Rohan Sonawane Swapnali Swapnil" at bounding box center [768, 457] width 122 height 30
click at [838, 459] on button "Issue" at bounding box center [857, 458] width 38 height 27
select select
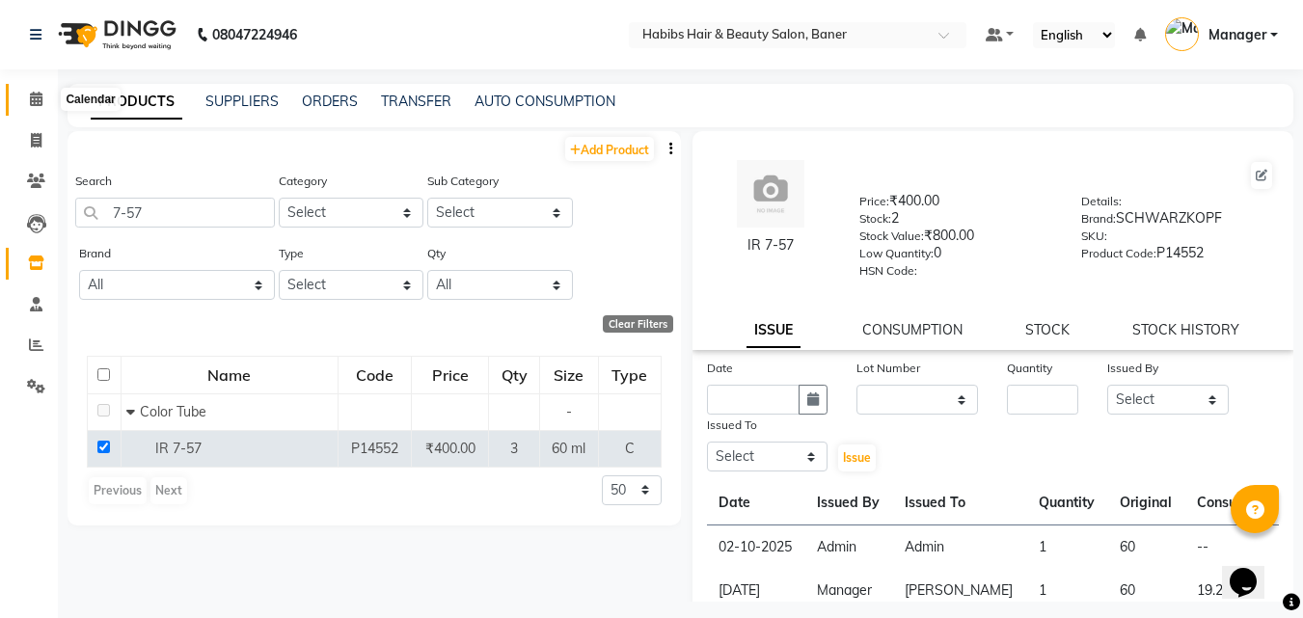
click at [39, 90] on span at bounding box center [36, 100] width 34 height 22
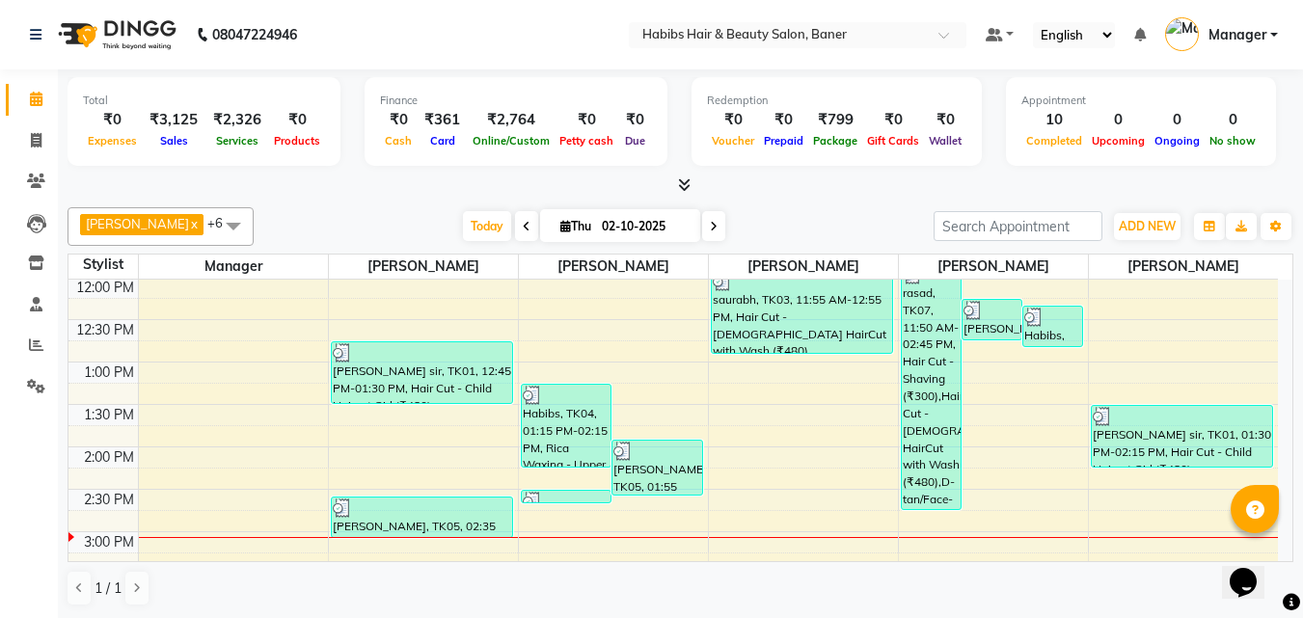
scroll to position [386, 0]
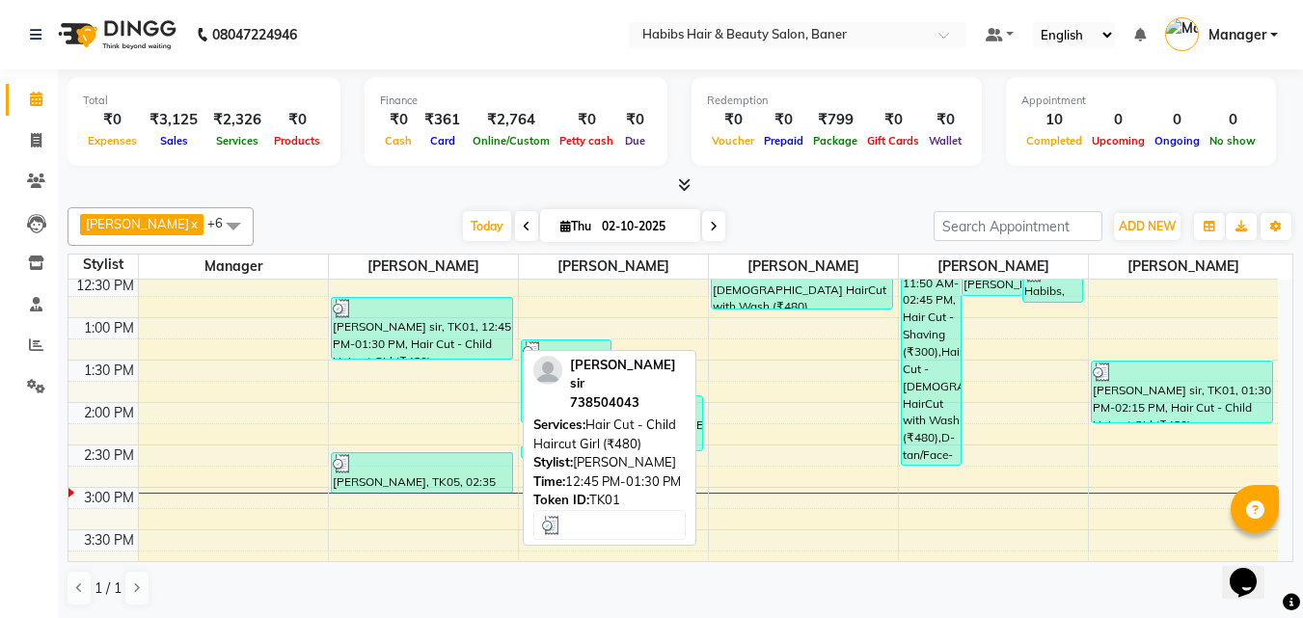
click at [427, 313] on div at bounding box center [422, 308] width 178 height 19
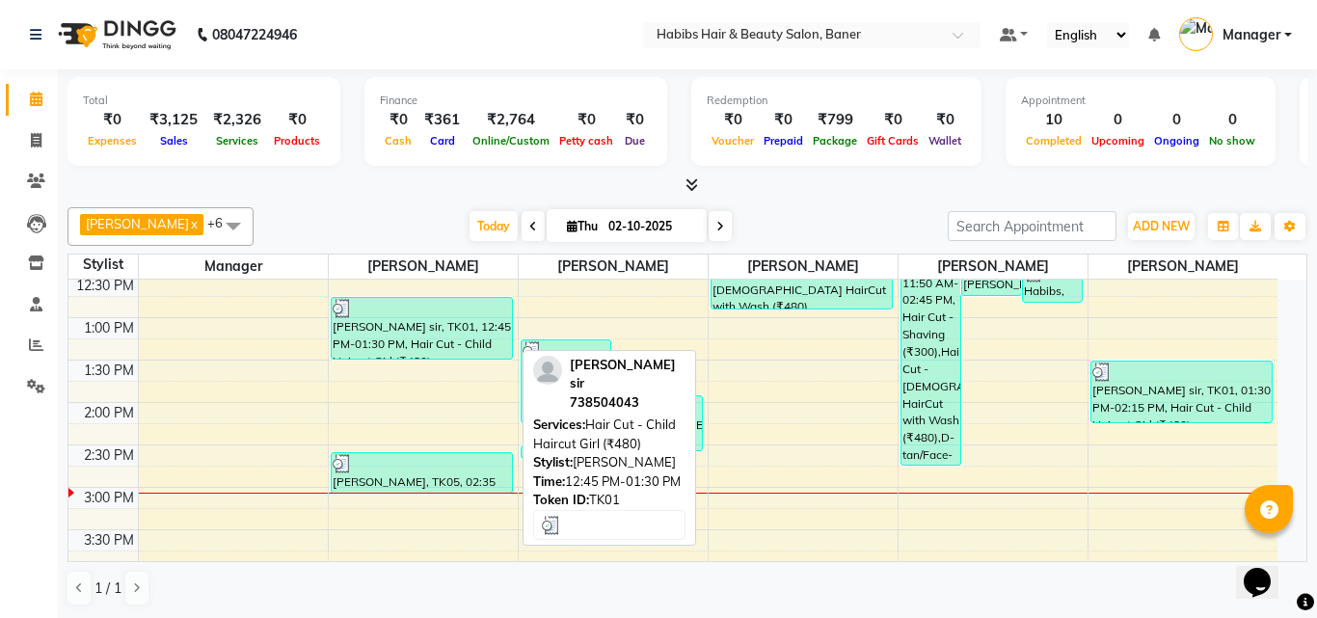
select select "3"
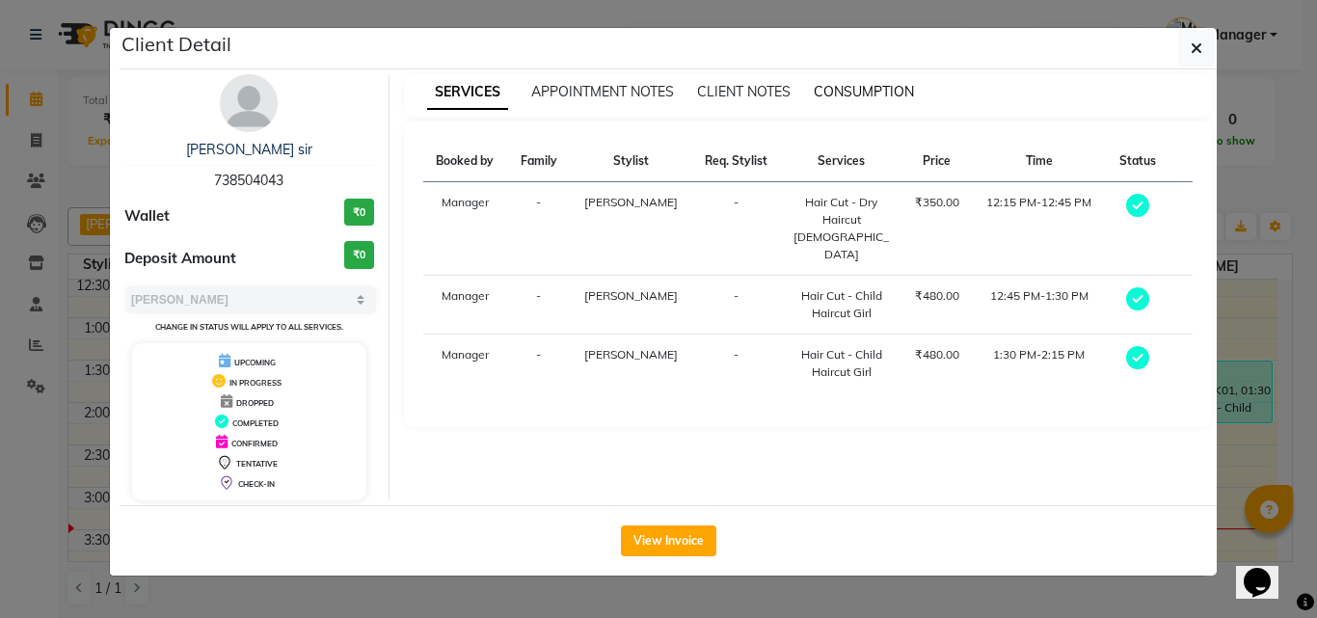
click at [876, 85] on span "CONSUMPTION" at bounding box center [864, 91] width 100 height 17
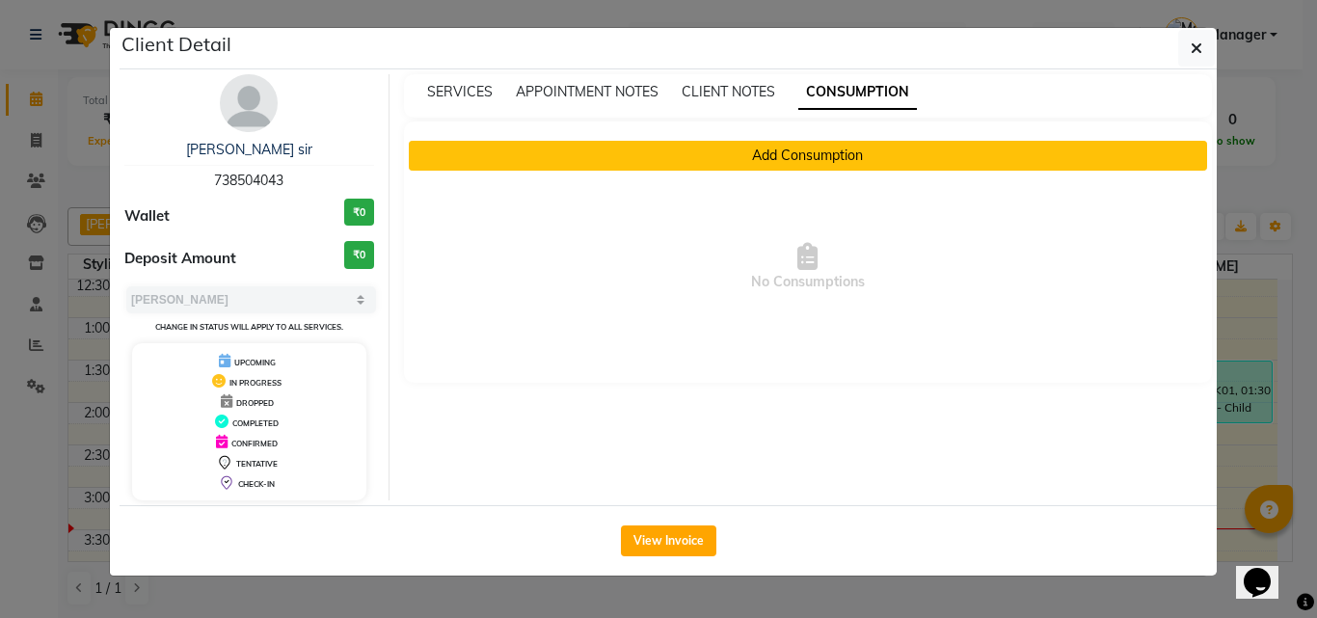
click at [681, 163] on button "Add Consumption" at bounding box center [808, 156] width 799 height 30
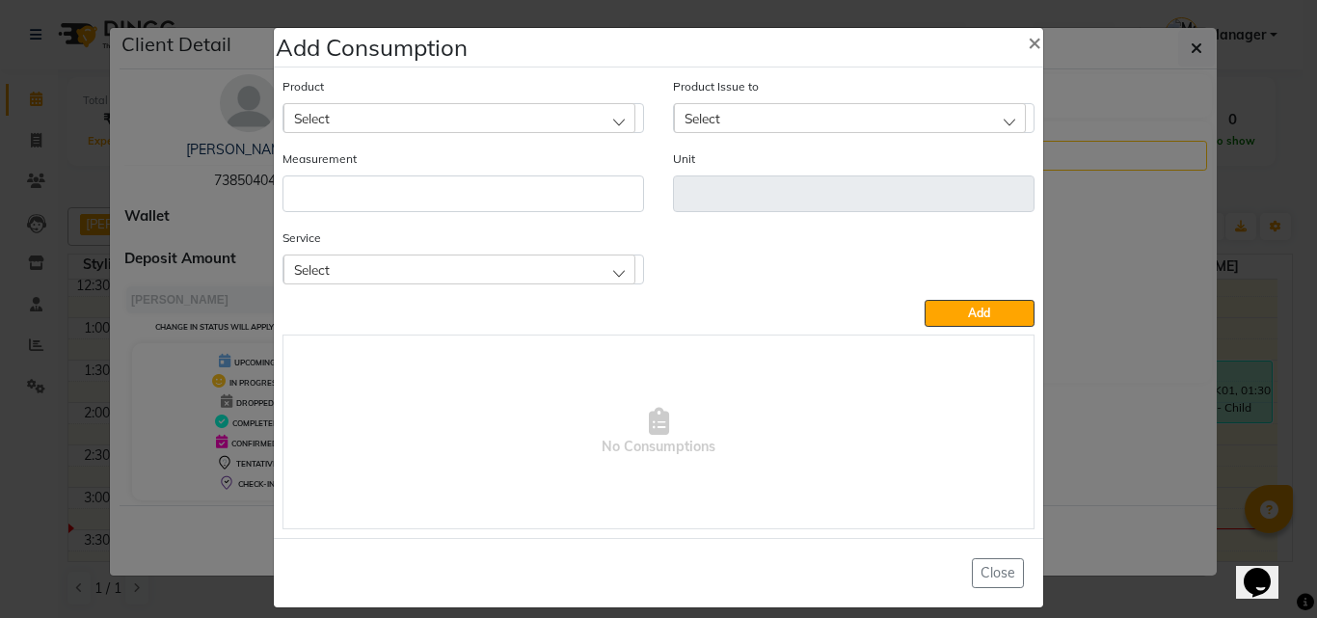
click at [380, 94] on div "Product Select" at bounding box center [464, 104] width 362 height 57
click at [367, 131] on div "Select" at bounding box center [460, 117] width 352 height 29
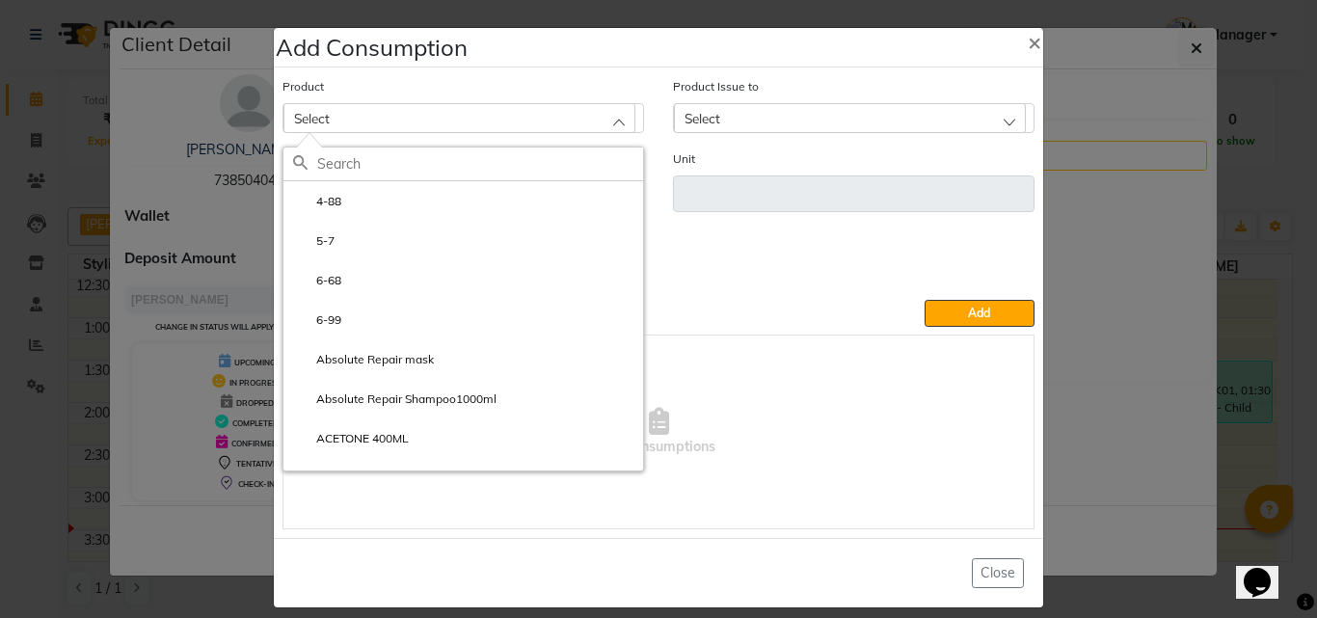
click at [372, 111] on div "Select" at bounding box center [460, 117] width 352 height 29
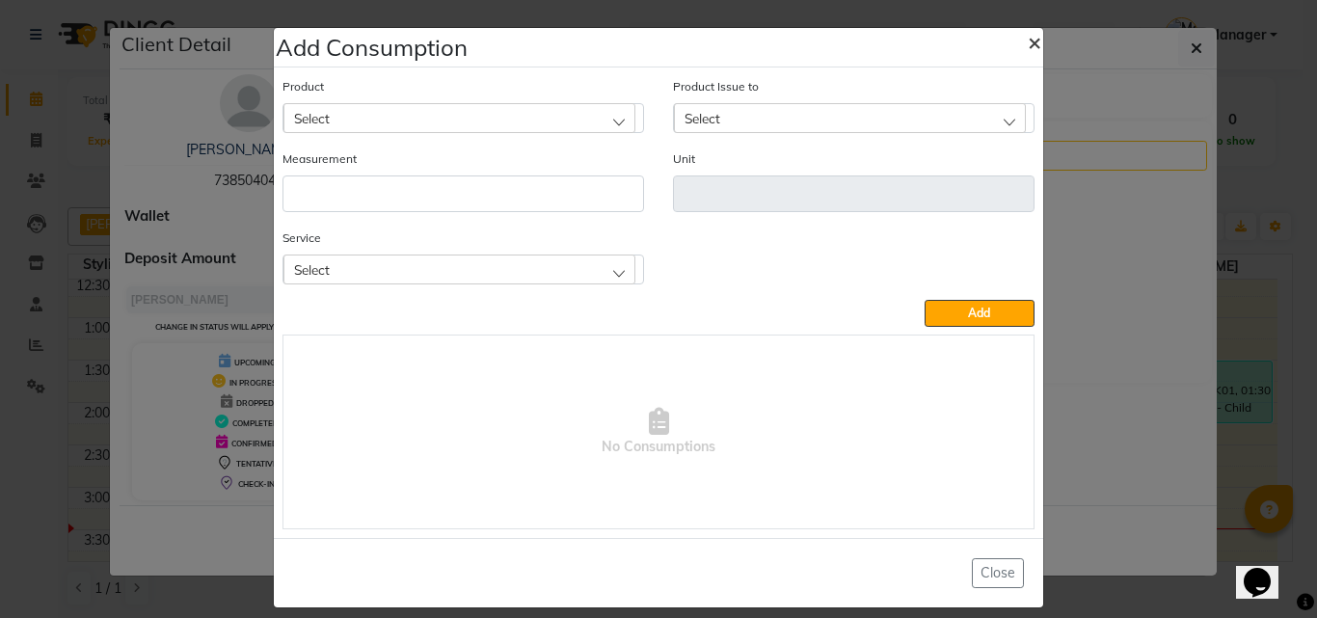
click at [1028, 38] on span "×" at bounding box center [1035, 41] width 14 height 29
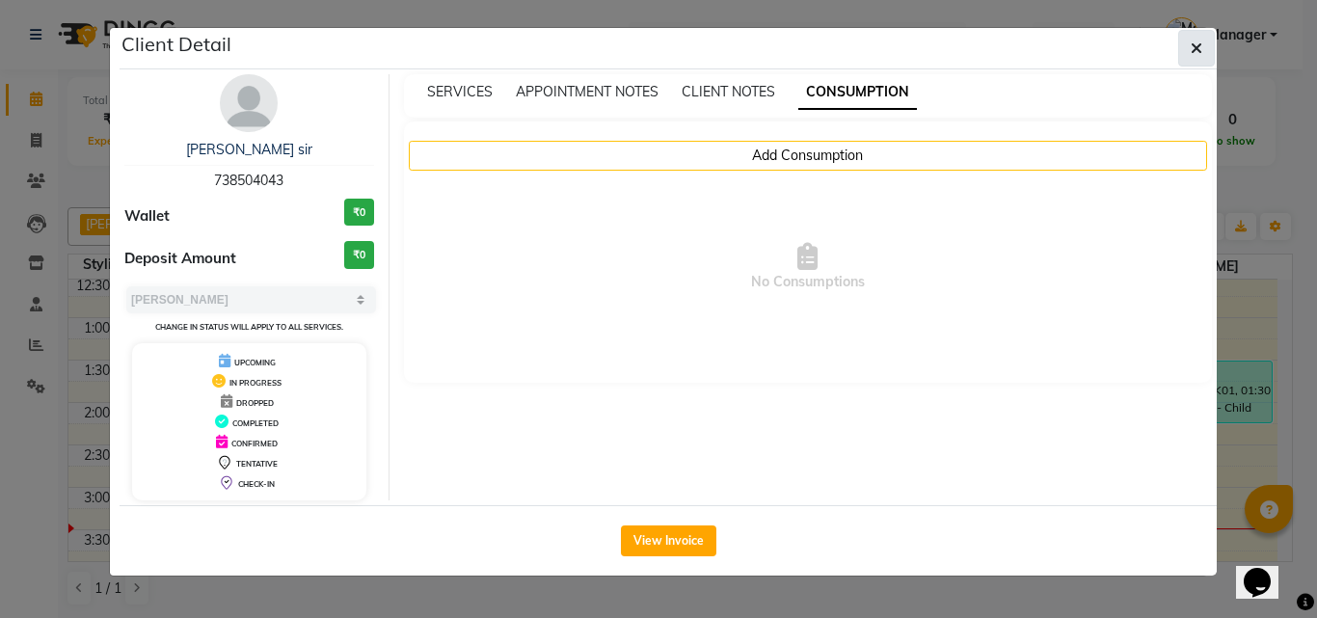
click at [1199, 41] on icon "button" at bounding box center [1197, 48] width 12 height 15
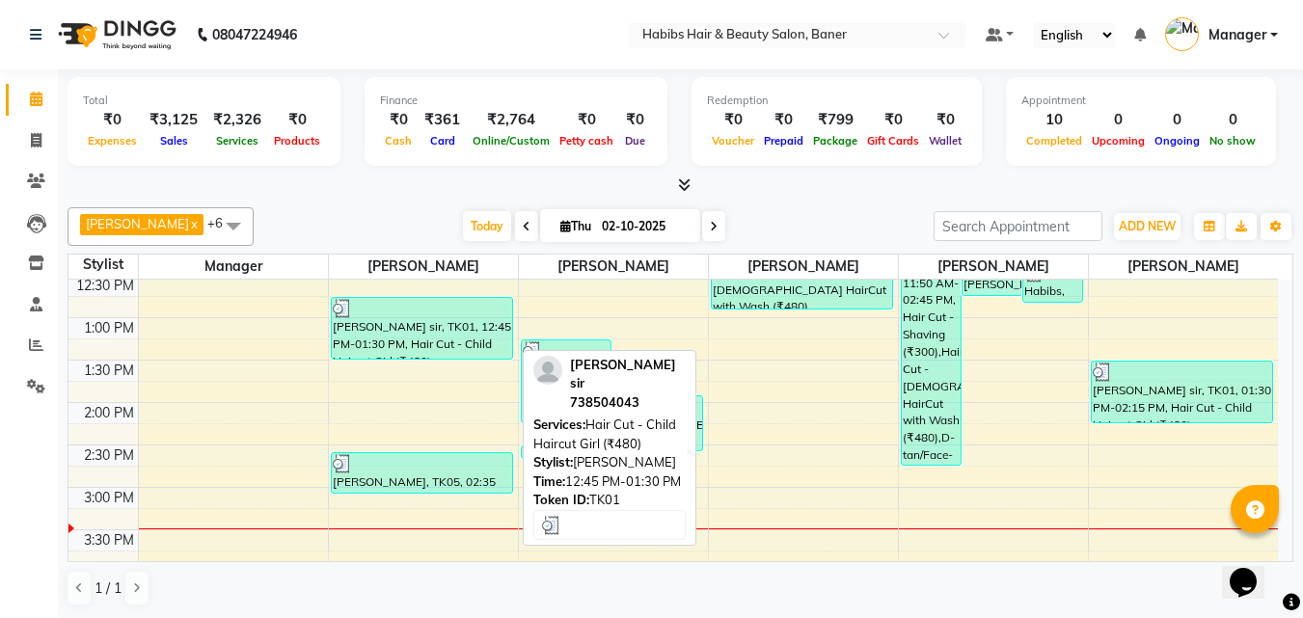
click at [420, 305] on div at bounding box center [422, 308] width 178 height 19
select select "3"
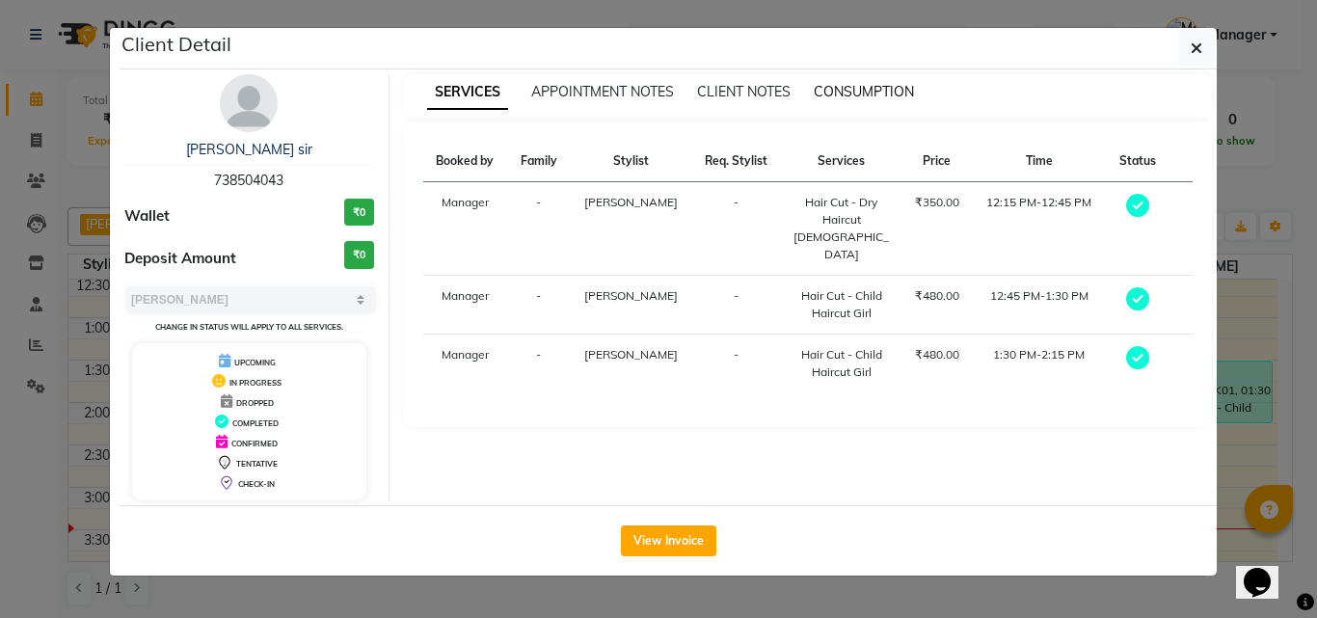
click at [861, 94] on span "CONSUMPTION" at bounding box center [864, 91] width 100 height 17
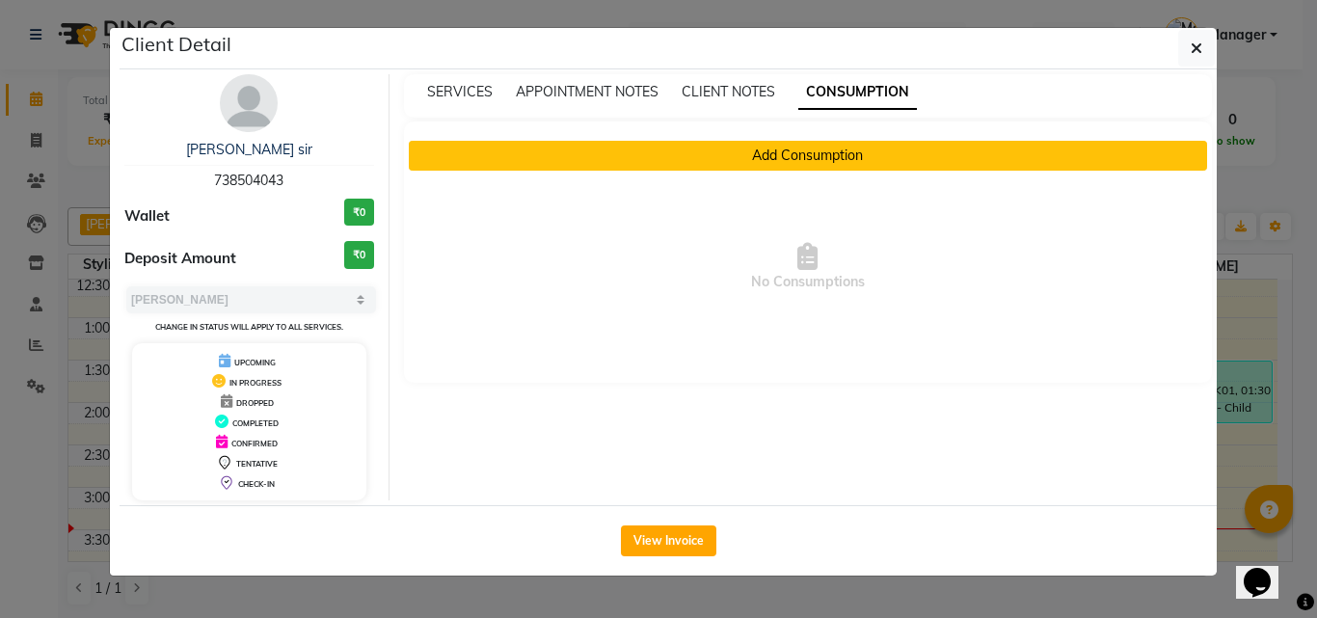
click at [795, 159] on button "Add Consumption" at bounding box center [808, 156] width 799 height 30
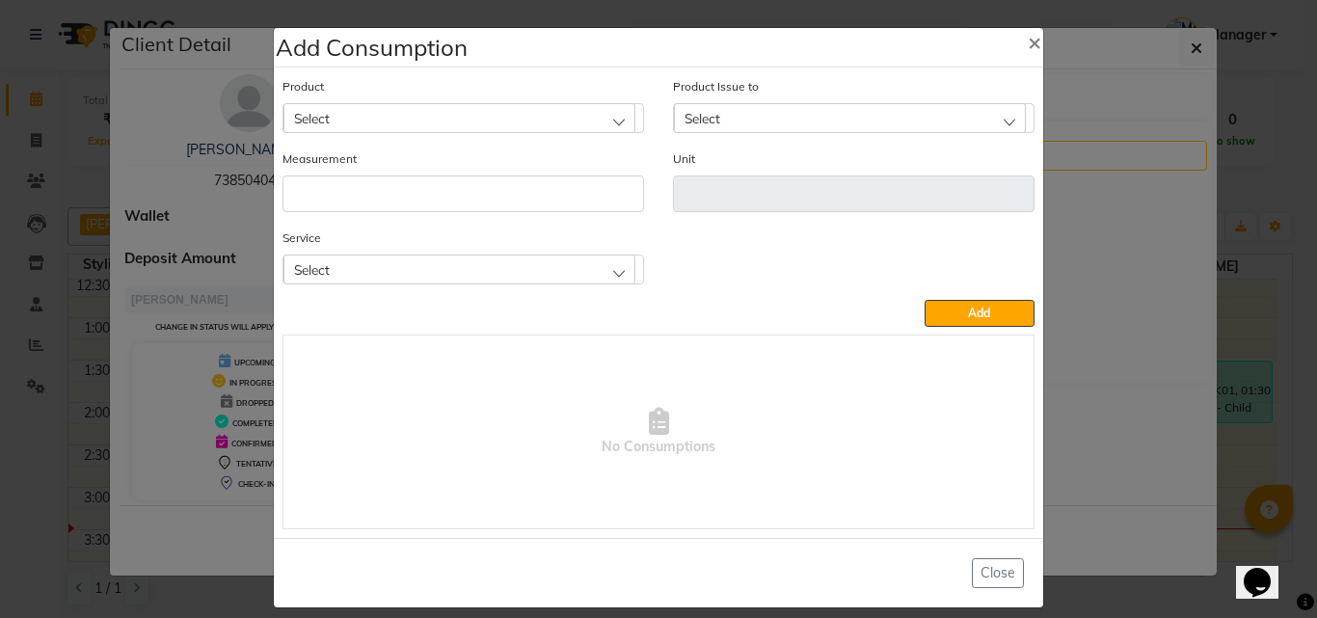
click at [346, 125] on div "Select" at bounding box center [460, 117] width 352 height 29
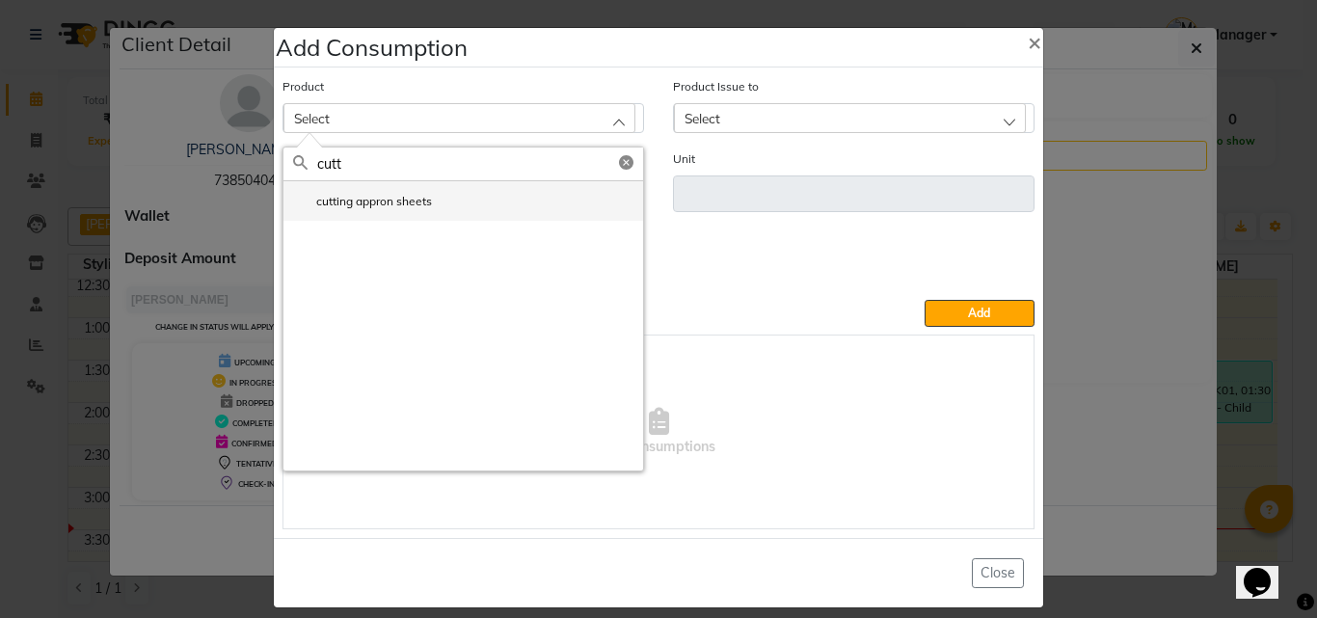
type input "cutt"
click at [427, 195] on li "cutting appron sheets" at bounding box center [464, 201] width 360 height 40
type input "pcs"
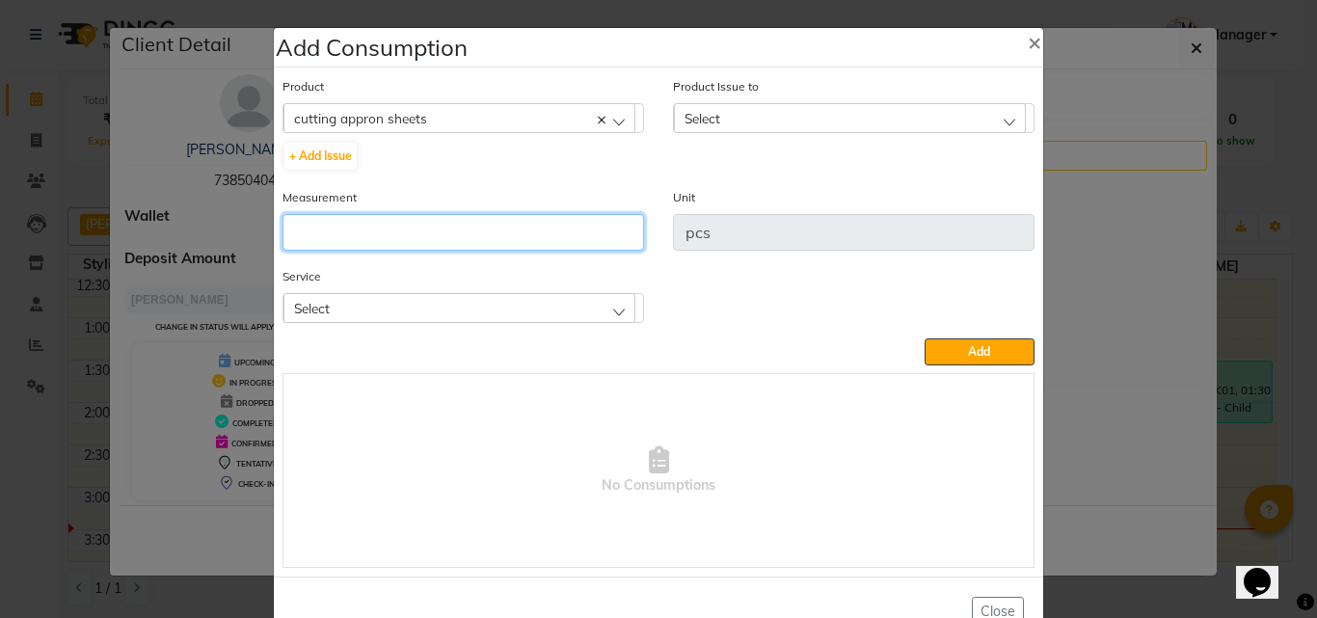
click at [291, 231] on input "number" at bounding box center [464, 232] width 362 height 37
click at [690, 111] on span "Select" at bounding box center [703, 118] width 36 height 16
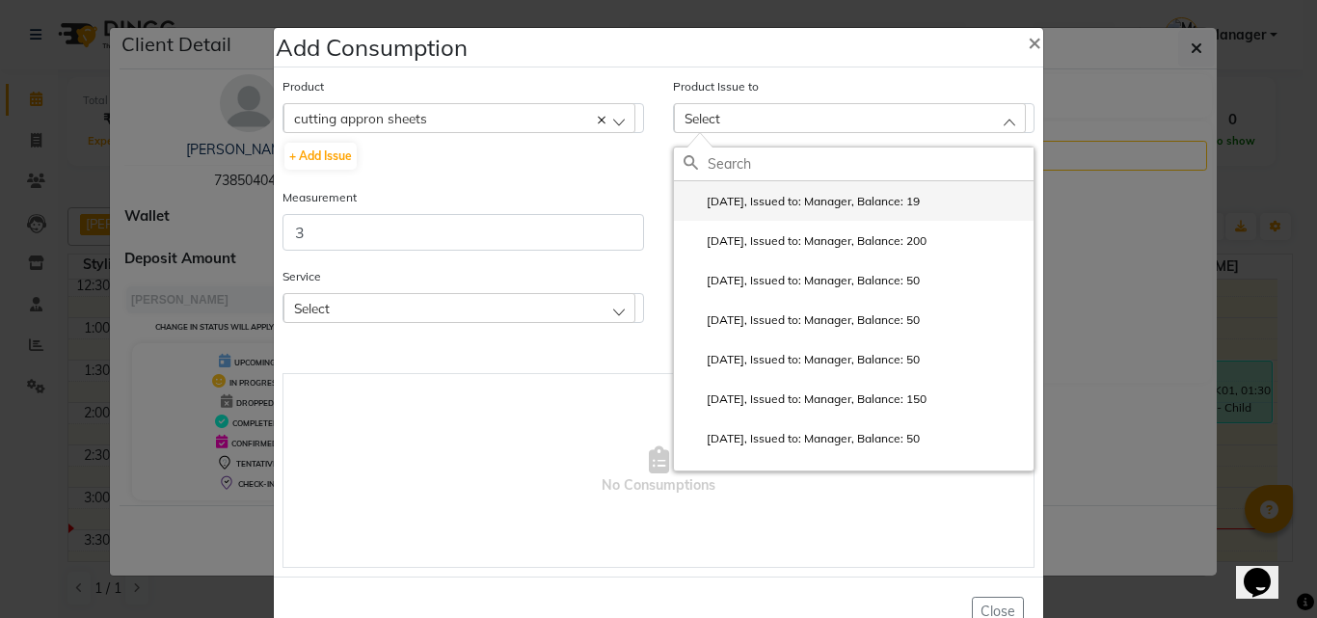
click at [735, 199] on label "2025-06-14, Issued to: Manager, Balance: 19" at bounding box center [802, 201] width 236 height 17
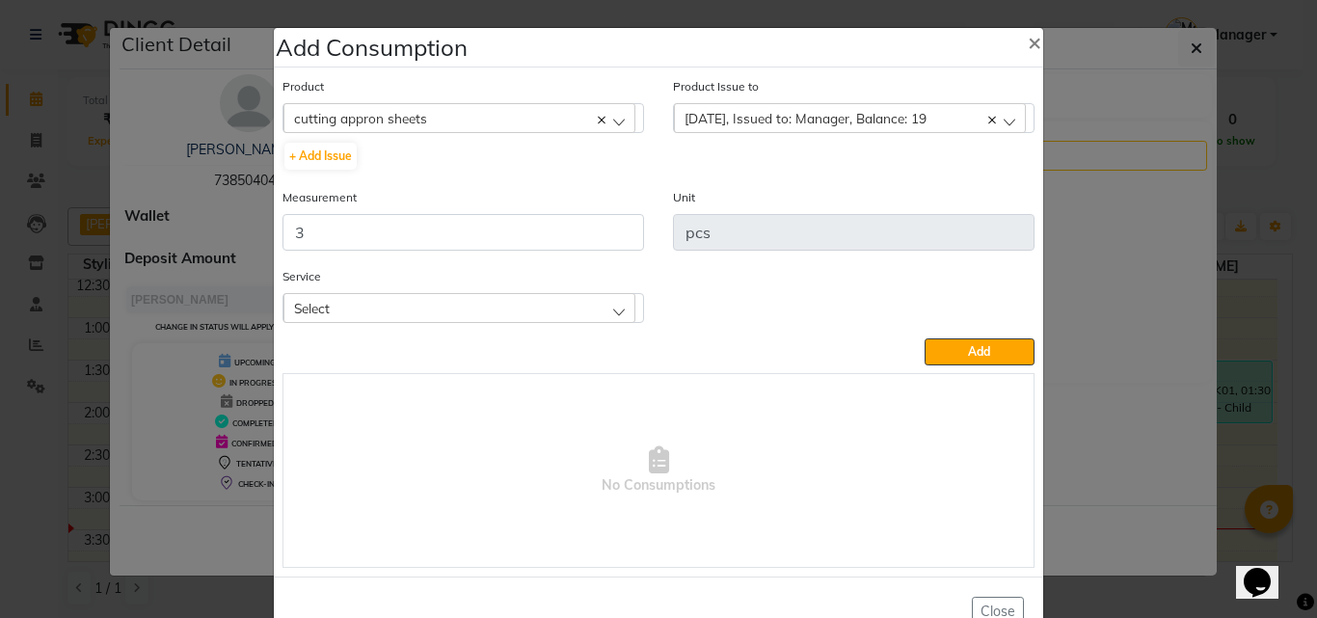
click at [437, 313] on div "Select" at bounding box center [460, 307] width 352 height 29
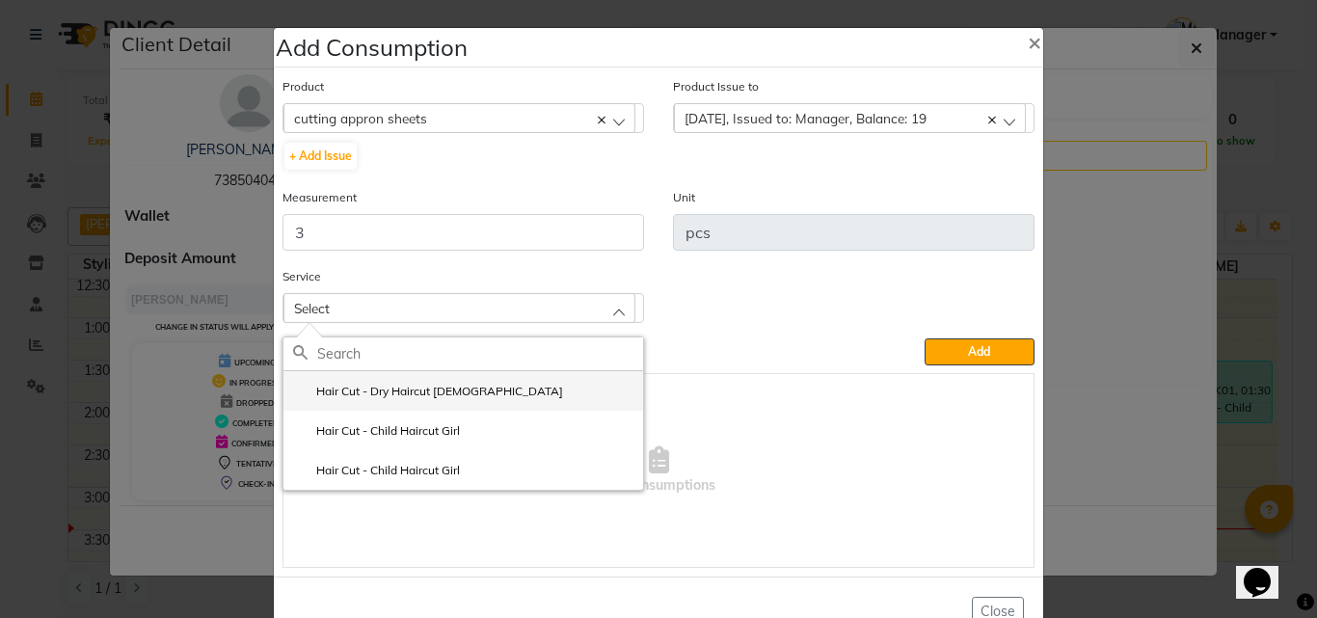
click at [441, 402] on li "Hair Cut - Dry Haircut Female" at bounding box center [464, 391] width 360 height 40
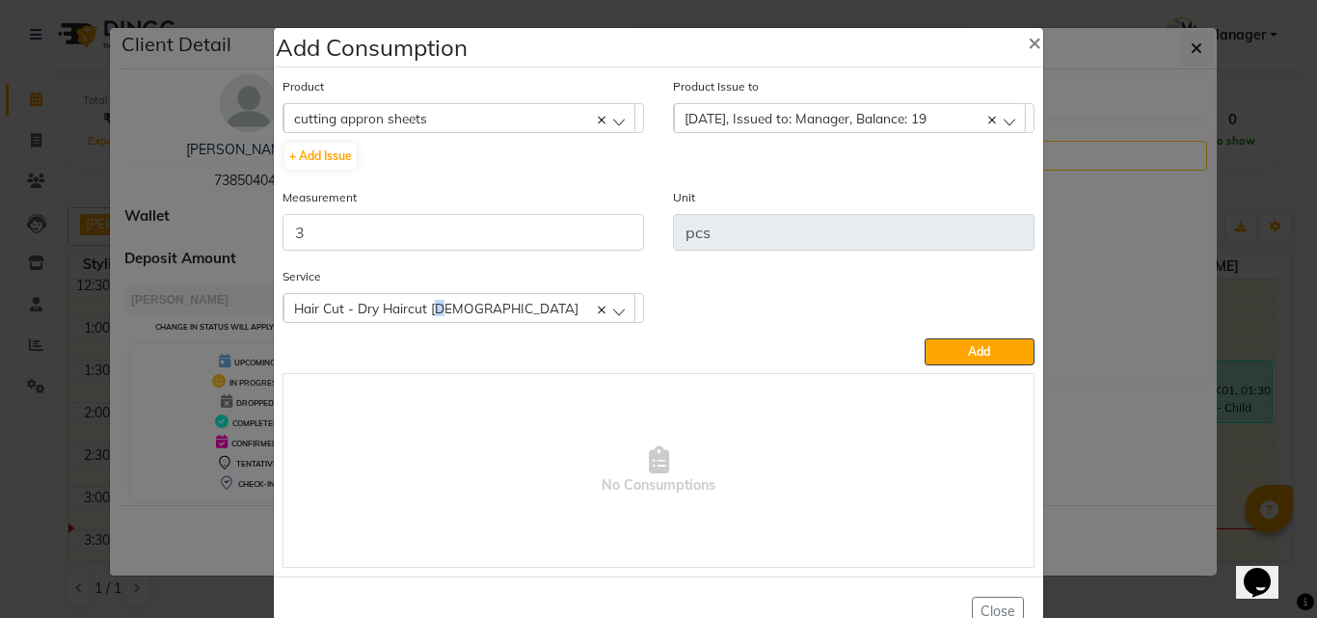
click at [426, 294] on div "Hair Cut - Dry Haircut Female" at bounding box center [460, 307] width 352 height 29
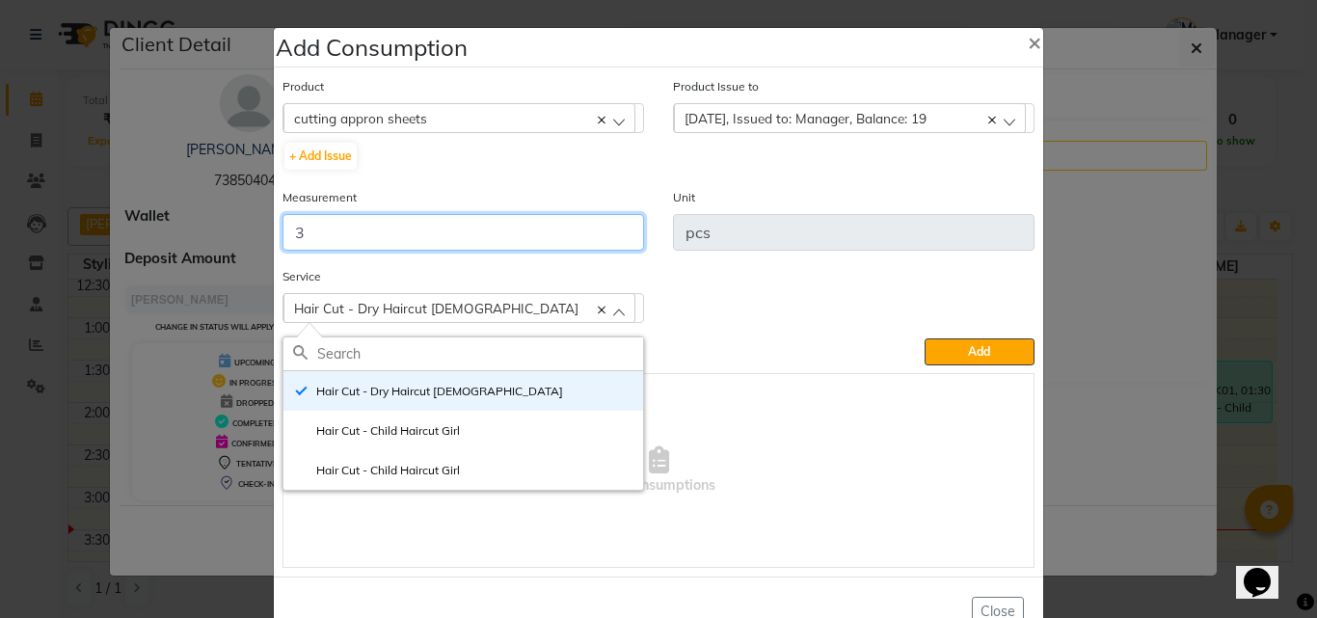
drag, startPoint x: 339, startPoint y: 234, endPoint x: 250, endPoint y: 246, distance: 90.4
click at [230, 246] on ngb-modal-window "Add Consumption × Product cutting appron sheets 4-88 + Add Issue Product Issue …" at bounding box center [658, 309] width 1317 height 618
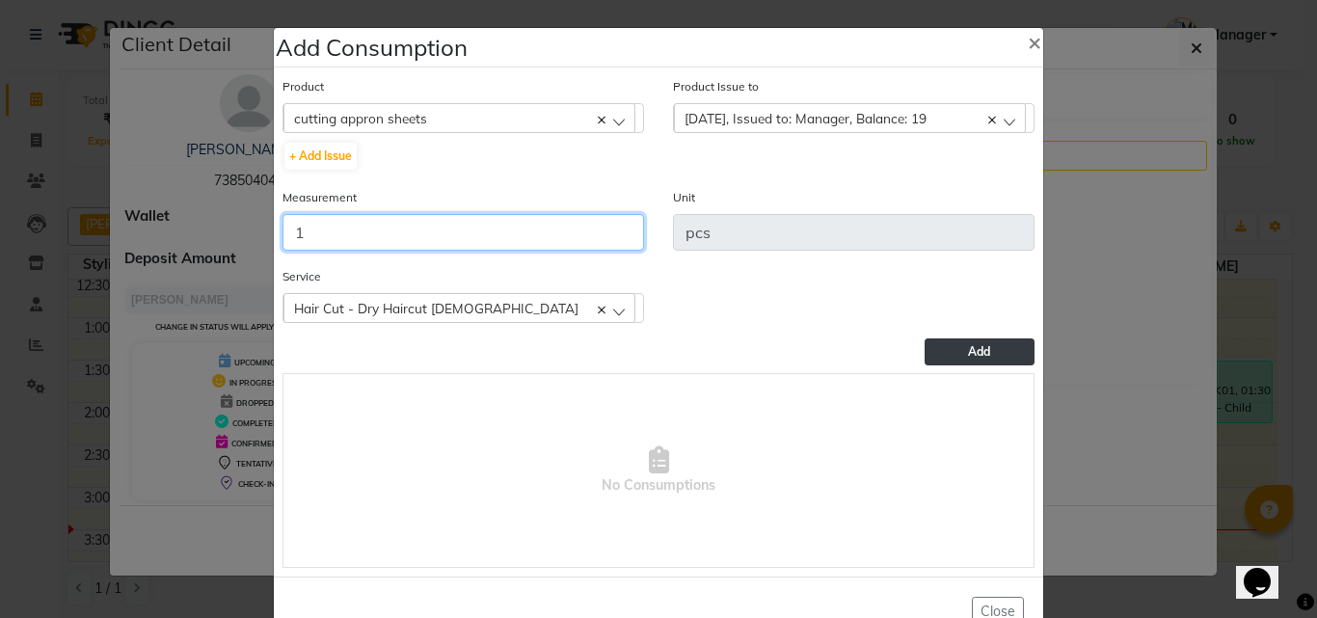
type input "1"
click at [972, 339] on button "Add" at bounding box center [980, 352] width 110 height 27
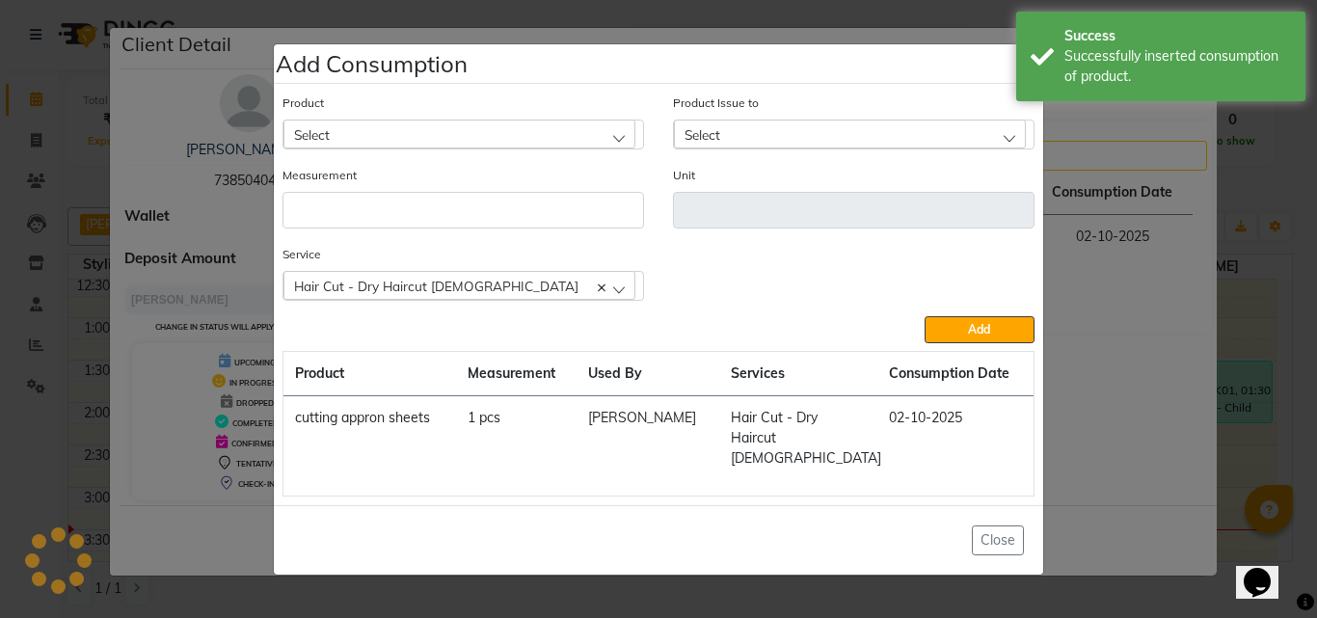
click at [1147, 378] on ngb-modal-window "Add Consumption × Product Select 4-88 Product Issue to Select 2025-06-14, Issue…" at bounding box center [658, 309] width 1317 height 618
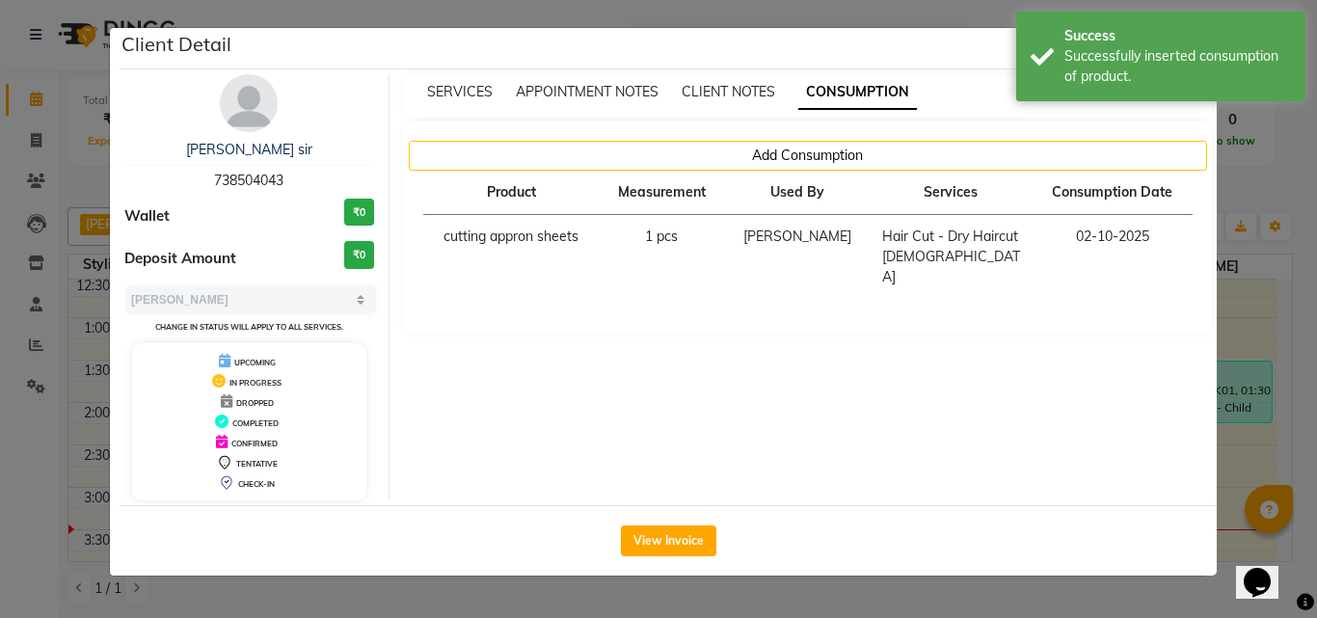
click at [1273, 194] on ngb-modal-window "Client Detail Mayank sir 738504043 Wallet ₹0 Deposit Amount ₹0 Select MARK DONE…" at bounding box center [658, 309] width 1317 height 618
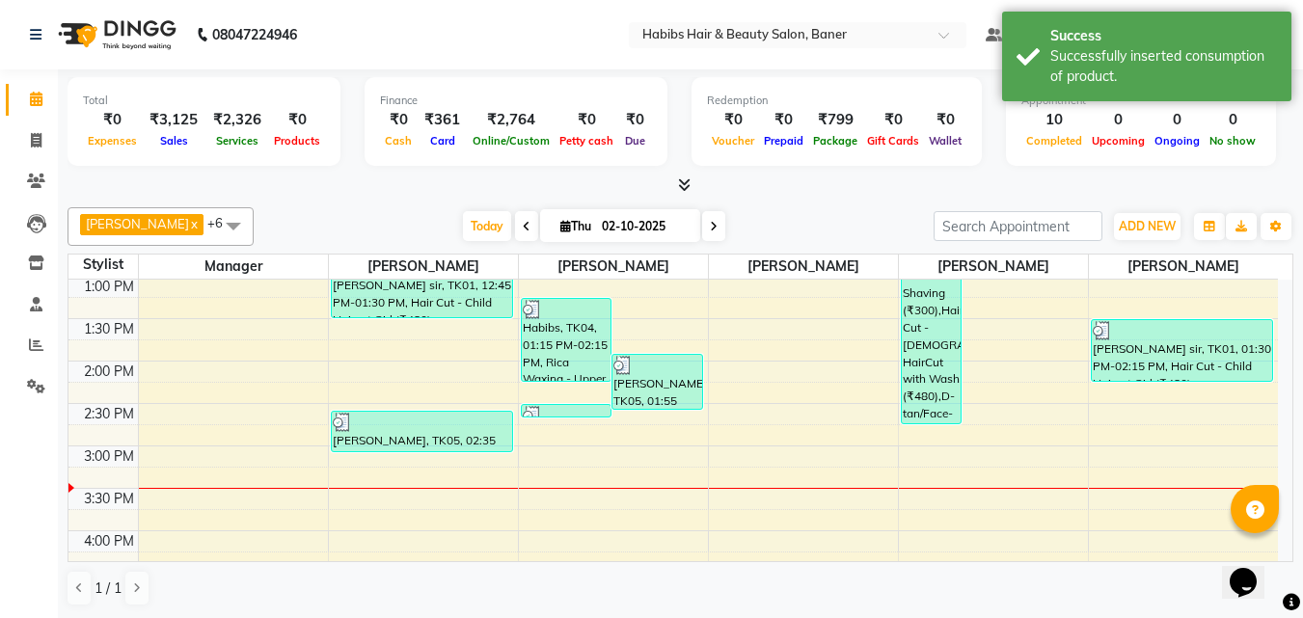
scroll to position [482, 0]
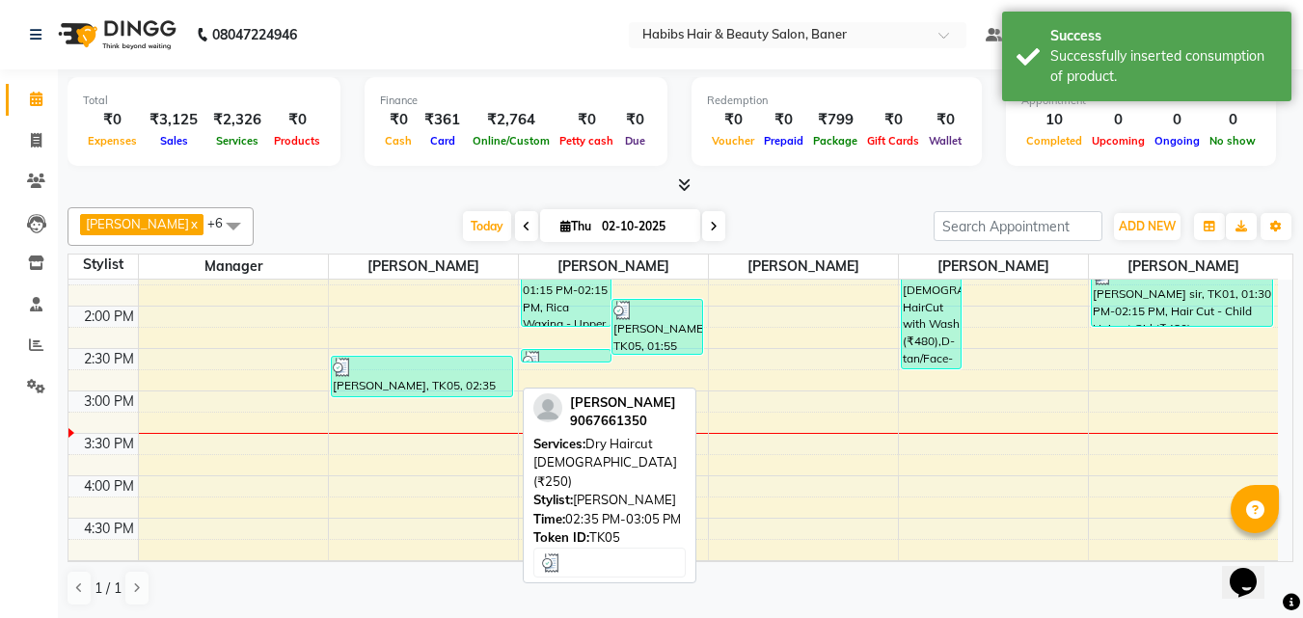
click at [432, 383] on div "[PERSON_NAME], TK05, 02:35 PM-03:05 PM, Dry Haircut [DEMOGRAPHIC_DATA] (₹250)" at bounding box center [422, 377] width 180 height 40
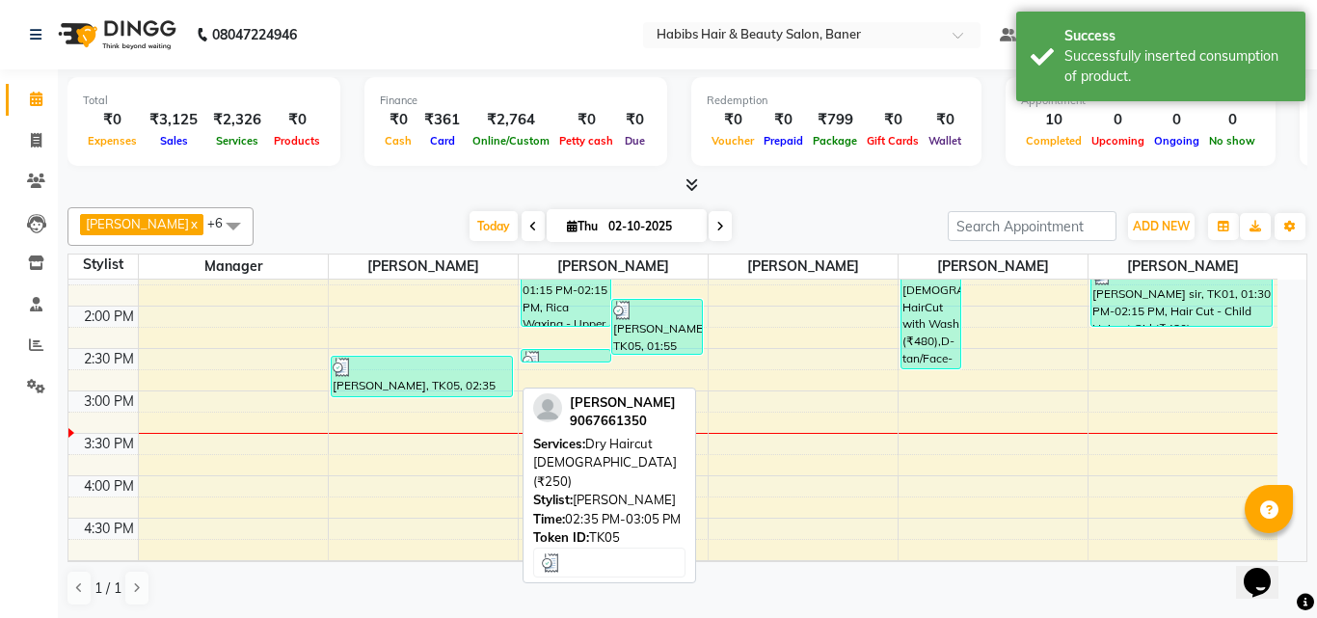
select select "3"
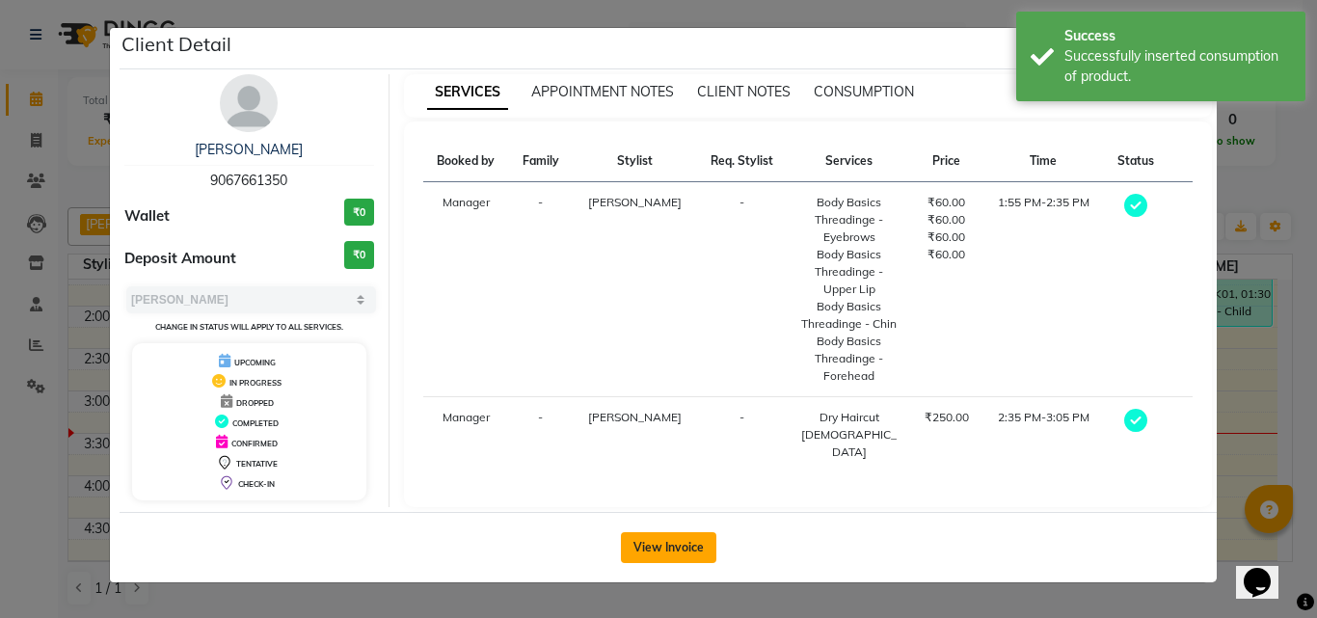
click at [658, 534] on button "View Invoice" at bounding box center [668, 547] width 95 height 31
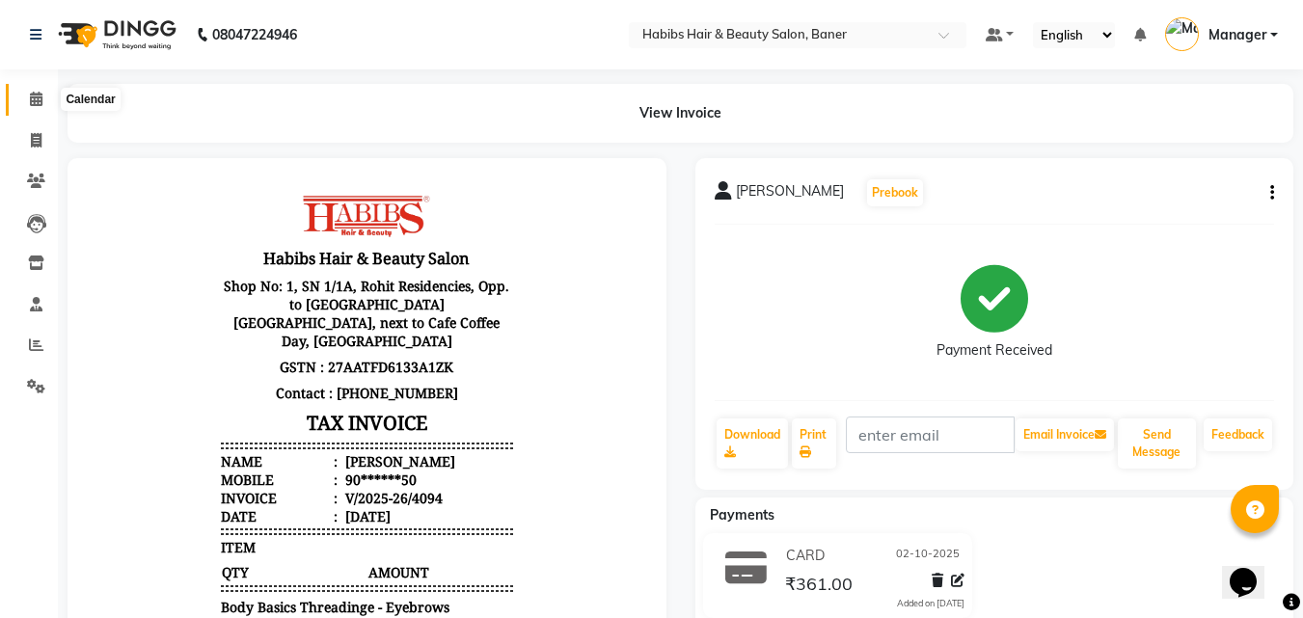
click at [30, 95] on icon at bounding box center [36, 99] width 13 height 14
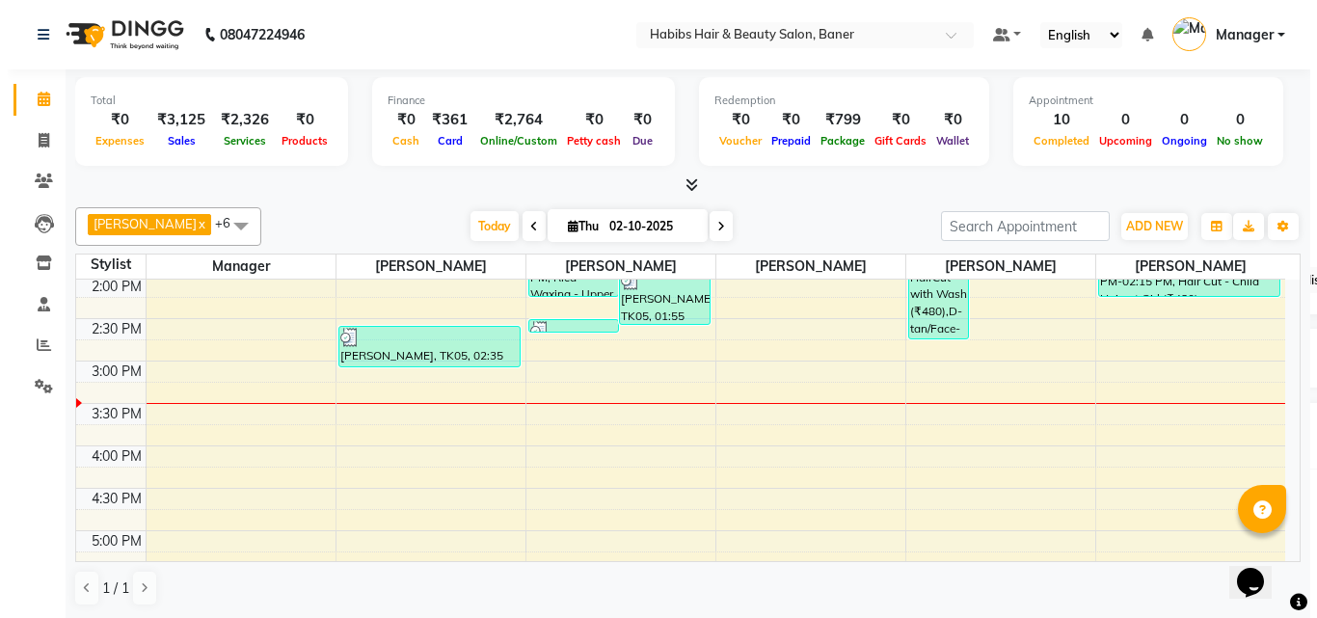
scroll to position [386, 0]
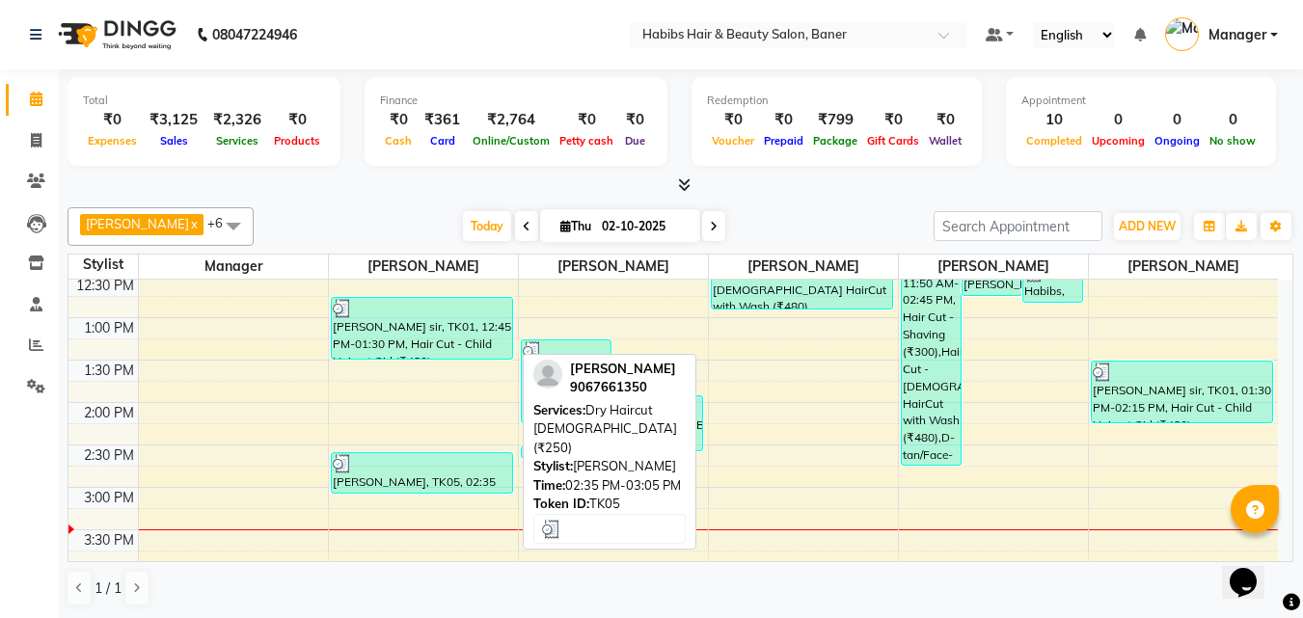
click at [464, 468] on div at bounding box center [422, 463] width 178 height 19
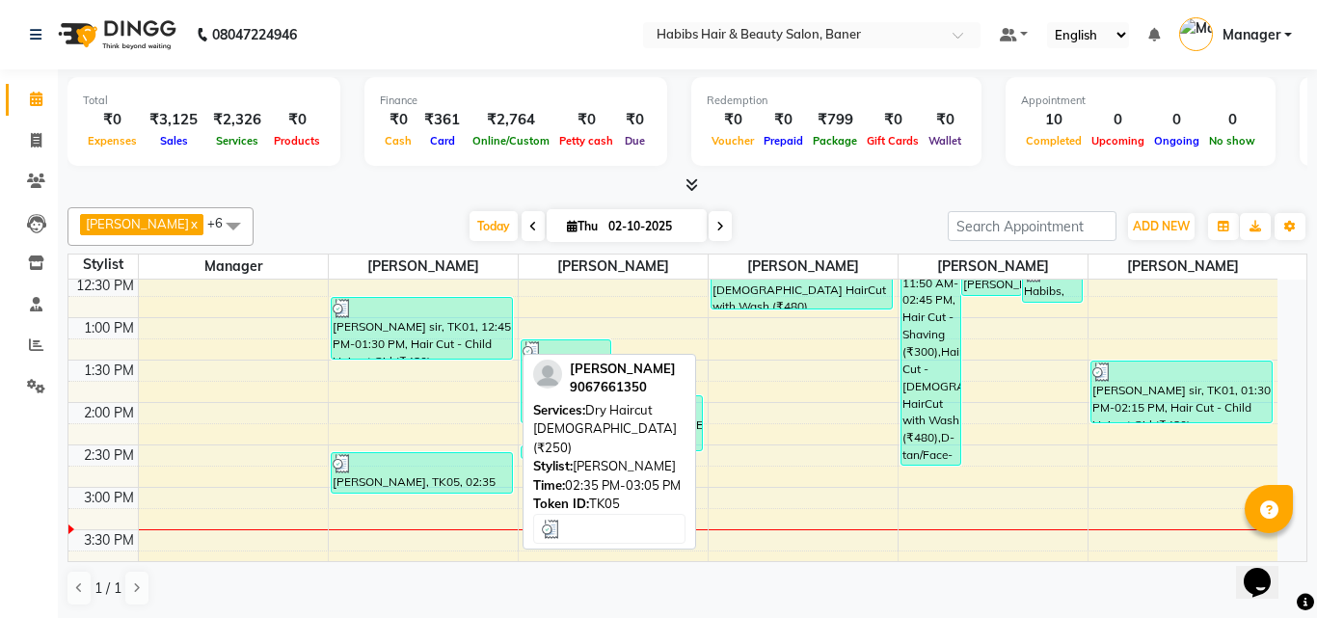
select select "3"
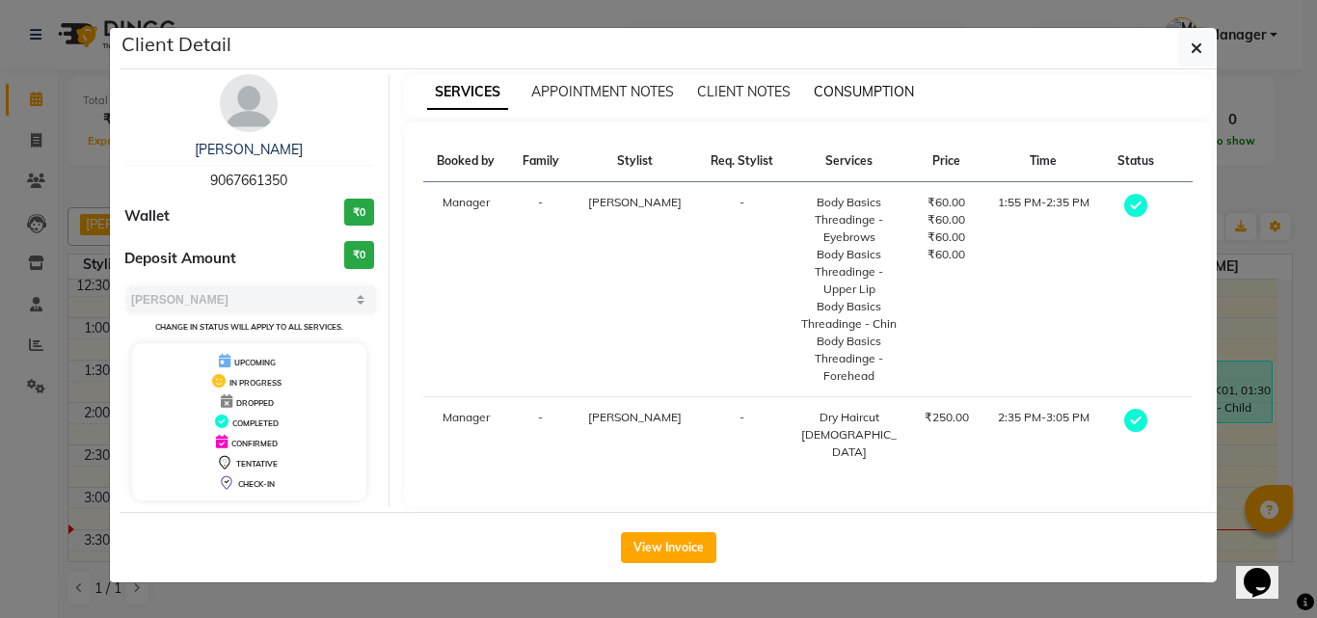
click at [848, 99] on span "CONSUMPTION" at bounding box center [864, 91] width 100 height 17
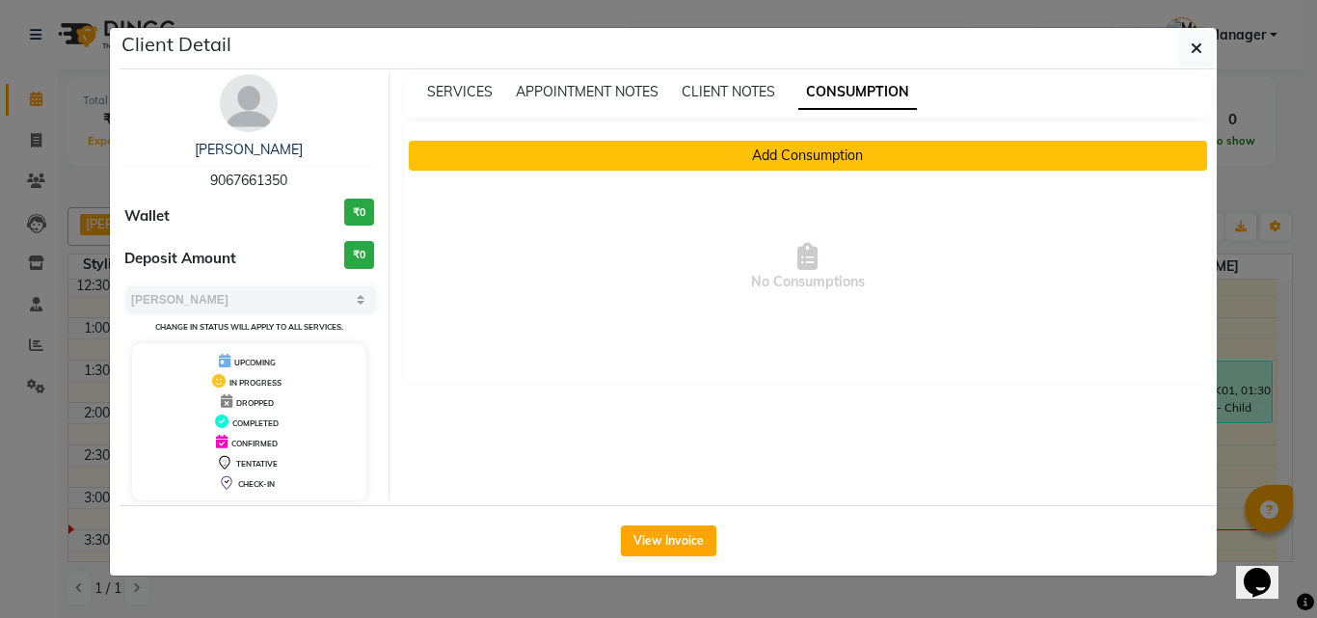
click at [772, 149] on button "Add Consumption" at bounding box center [808, 156] width 799 height 30
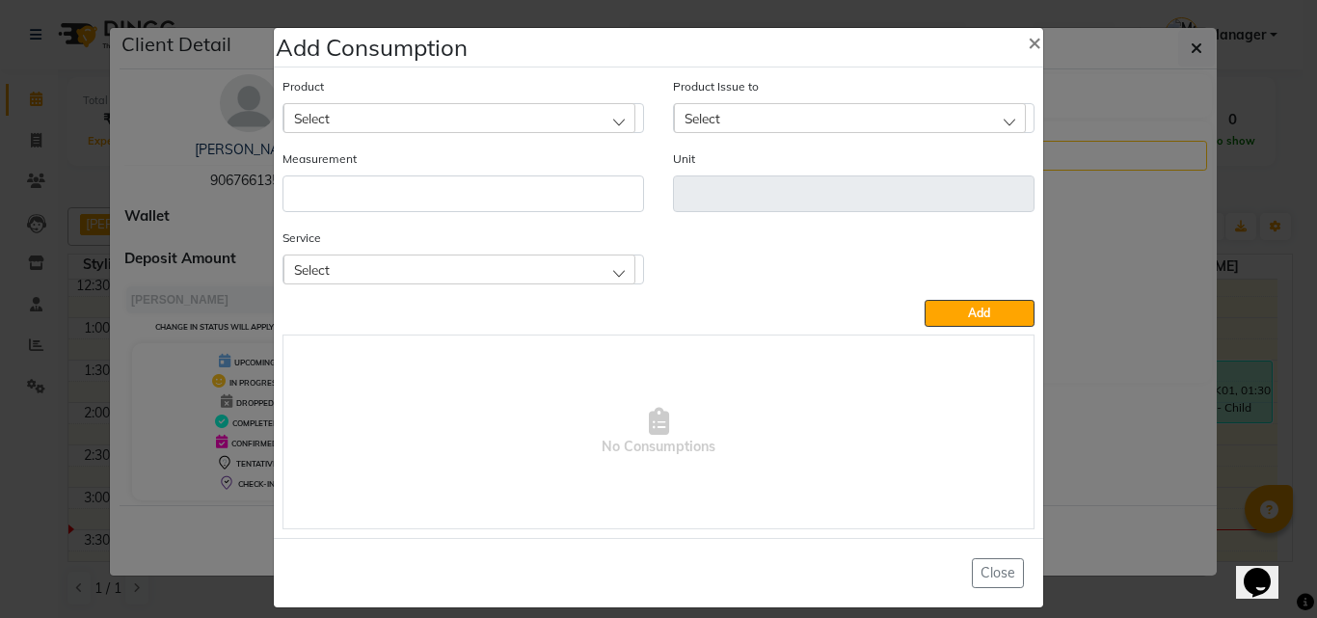
click at [415, 117] on div "Select" at bounding box center [460, 117] width 352 height 29
drag, startPoint x: 348, startPoint y: 151, endPoint x: 290, endPoint y: 158, distance: 58.3
click at [290, 158] on div "apro" at bounding box center [464, 165] width 360 height 34
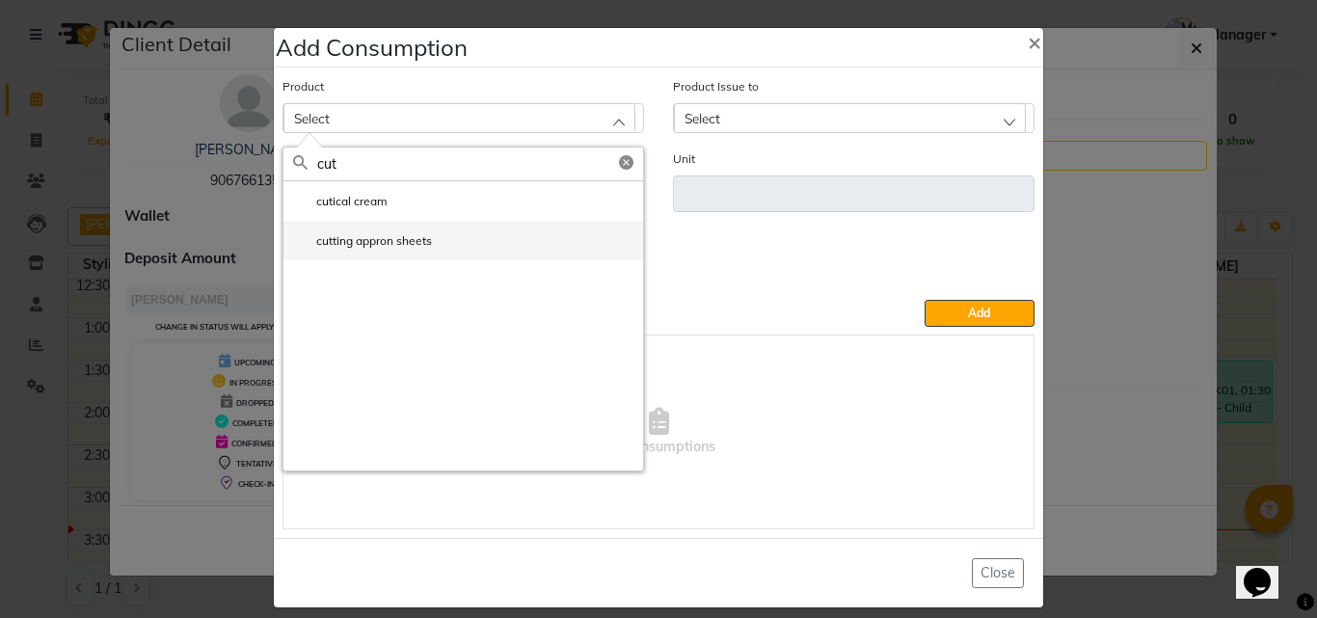
type input "cut"
click at [347, 237] on label "cutting appron sheets" at bounding box center [362, 240] width 139 height 17
type input "pcs"
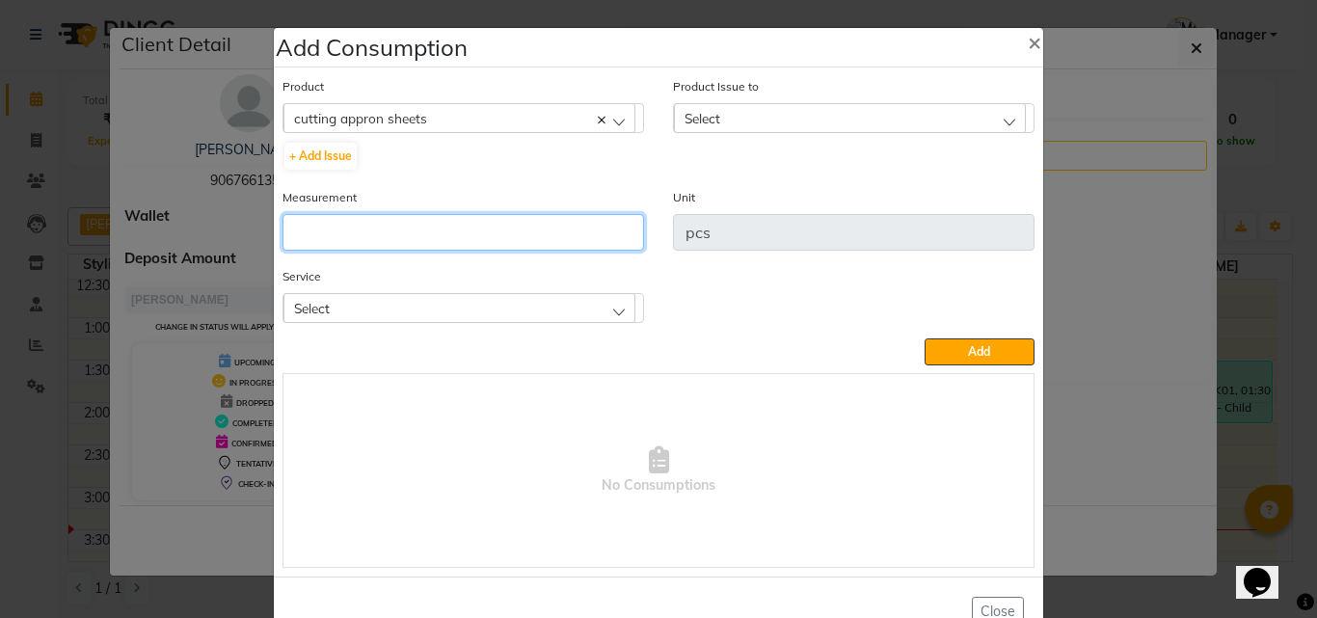
click at [343, 243] on input "number" at bounding box center [464, 232] width 362 height 37
type input "1"
click at [399, 294] on div "Select" at bounding box center [460, 307] width 352 height 29
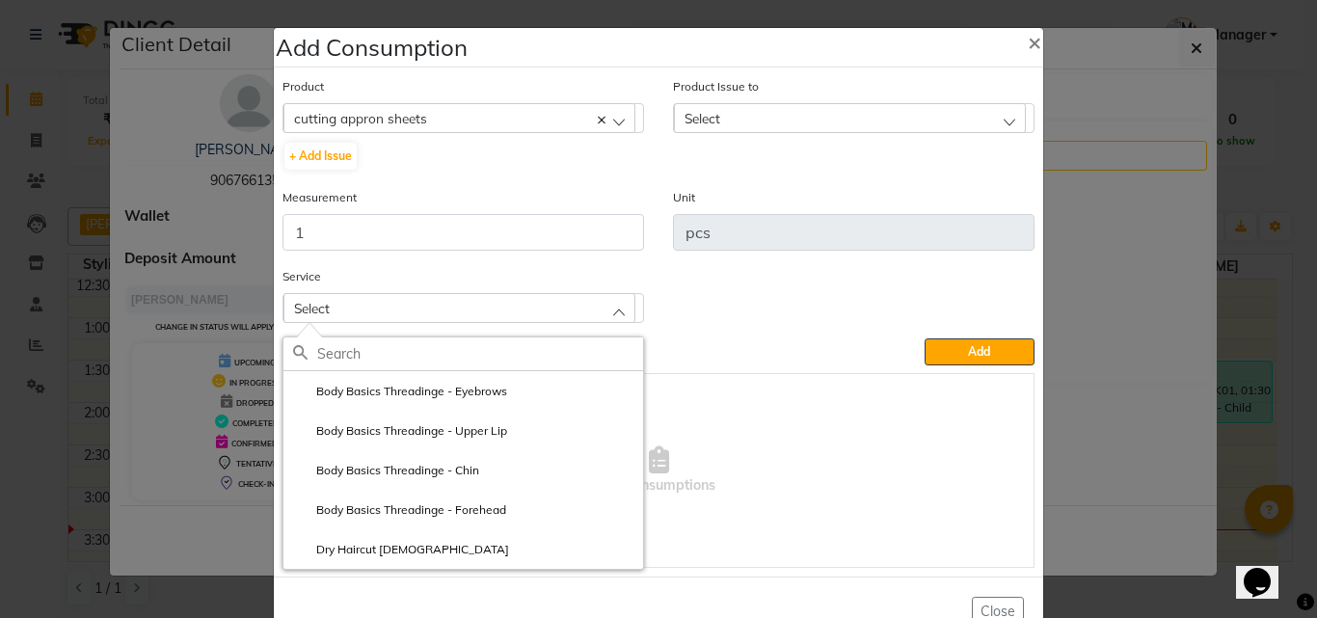
click at [341, 358] on input "text" at bounding box center [480, 354] width 326 height 33
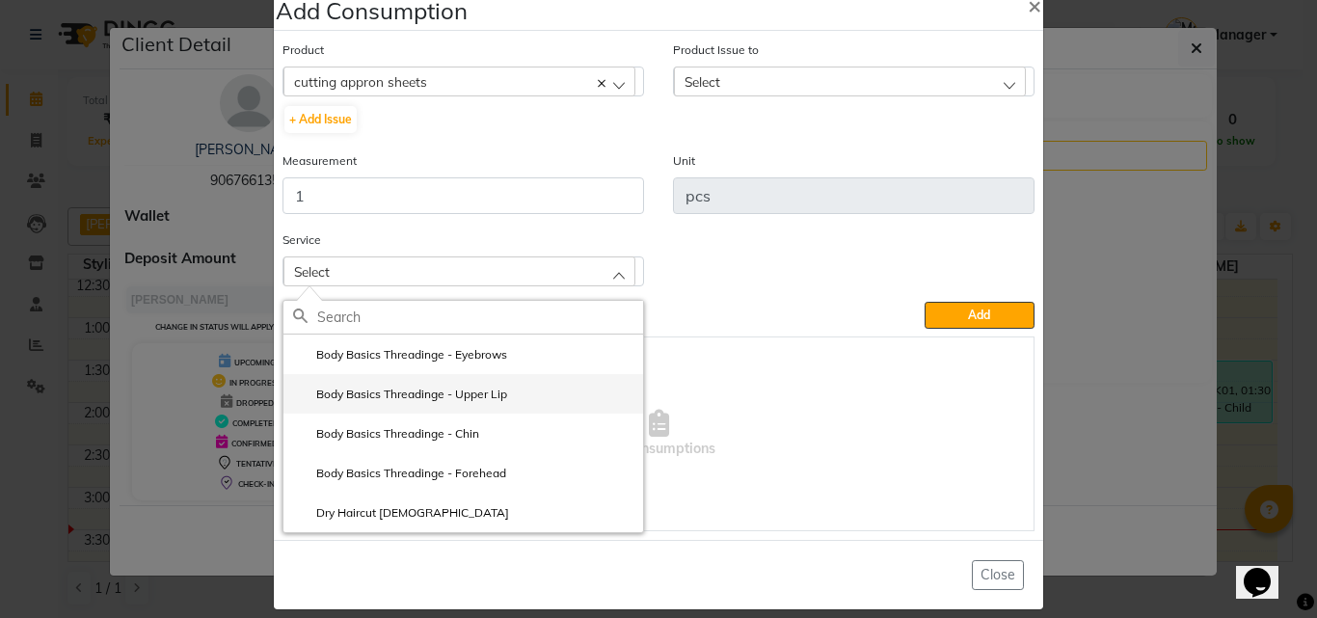
scroll to position [56, 0]
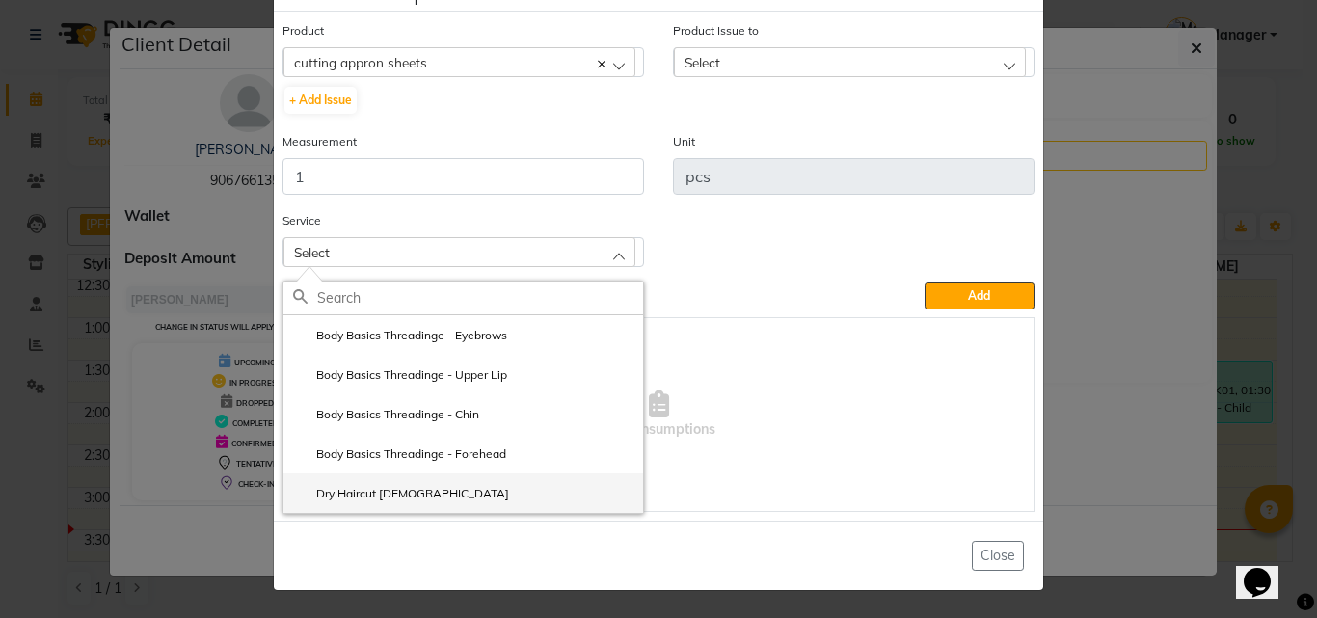
click at [390, 510] on li "Dry Haircut [DEMOGRAPHIC_DATA]" at bounding box center [464, 494] width 360 height 40
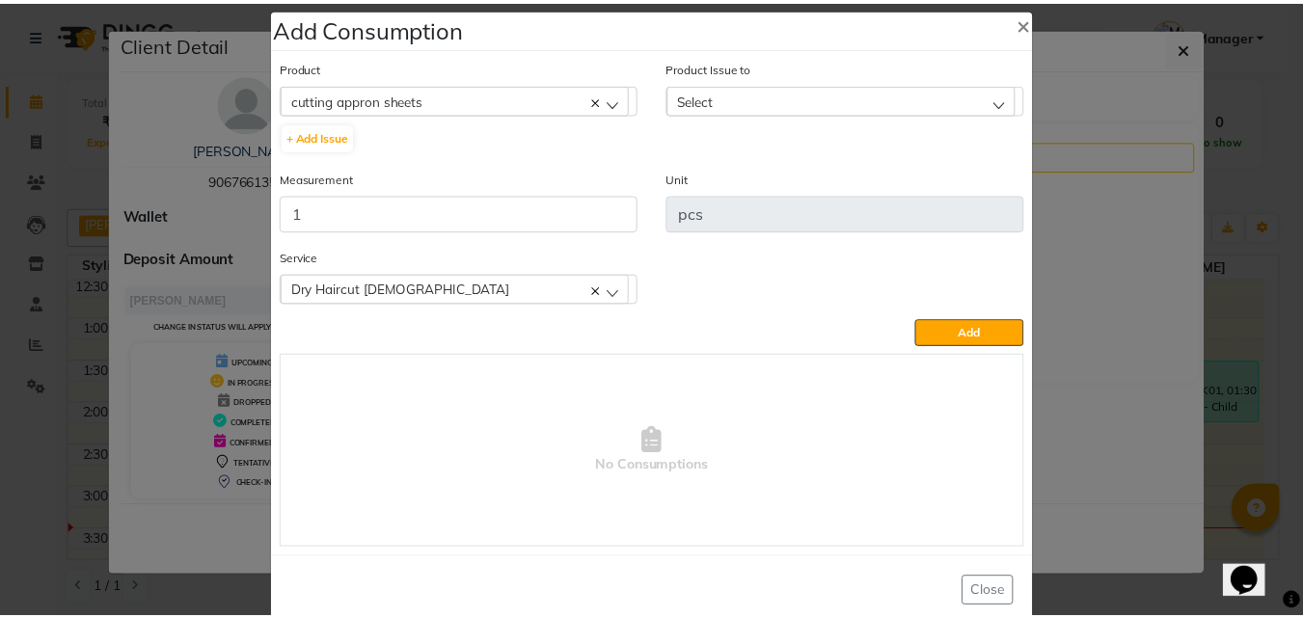
scroll to position [0, 0]
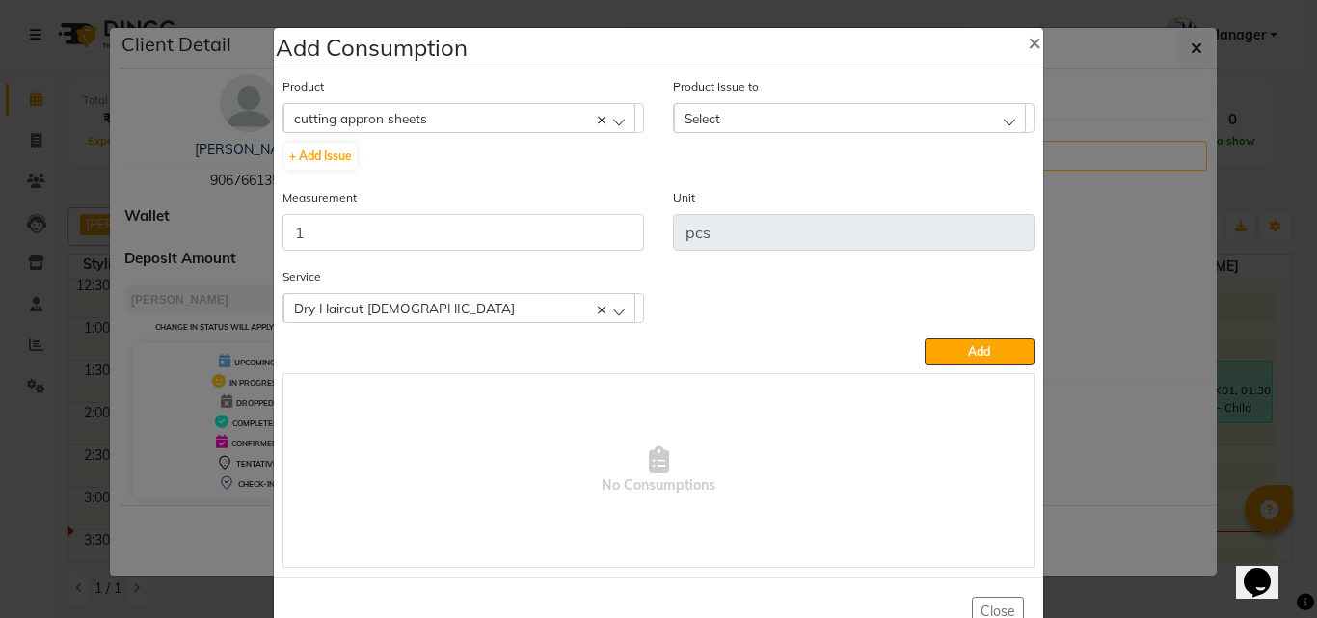
click at [704, 119] on span "Select" at bounding box center [703, 118] width 36 height 16
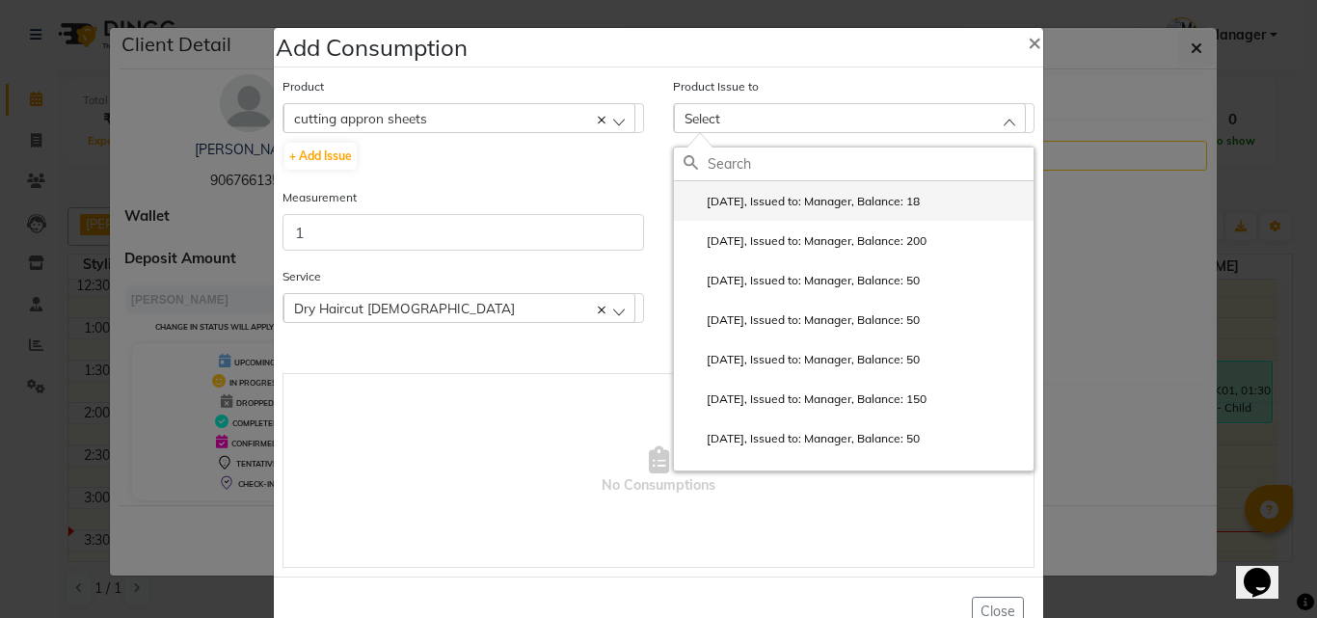
click at [745, 203] on label "2025-06-14, Issued to: Manager, Balance: 18" at bounding box center [802, 201] width 236 height 17
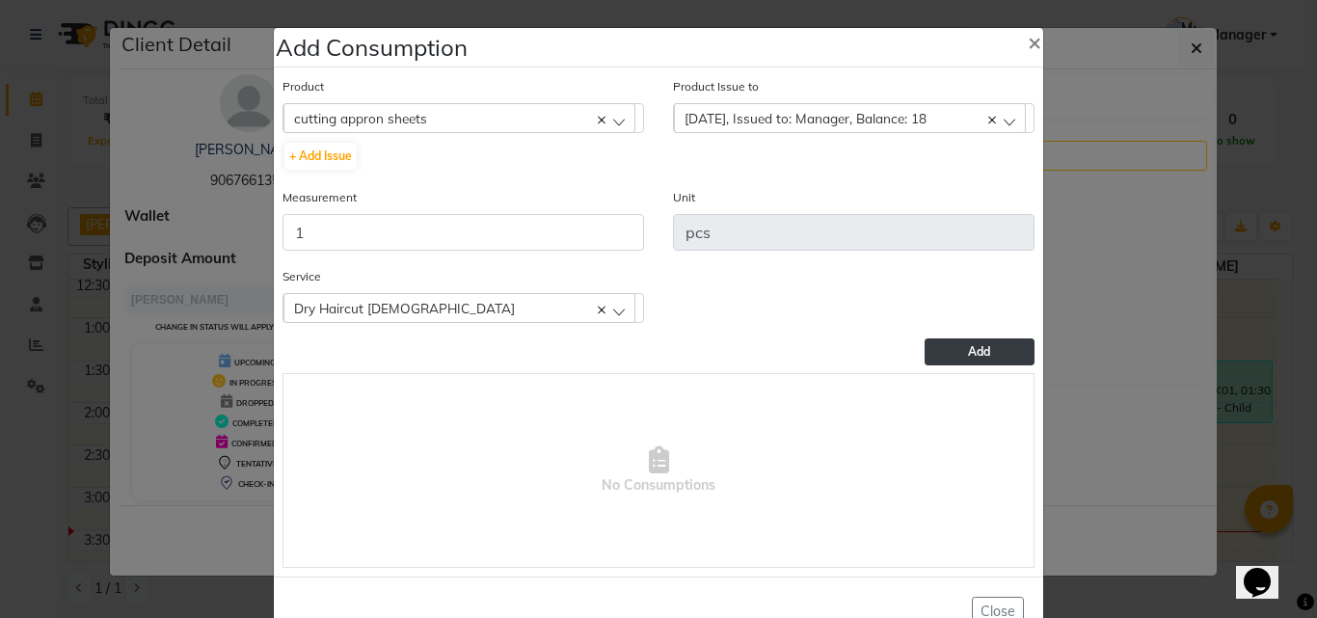
click at [952, 341] on button "Add" at bounding box center [980, 352] width 110 height 27
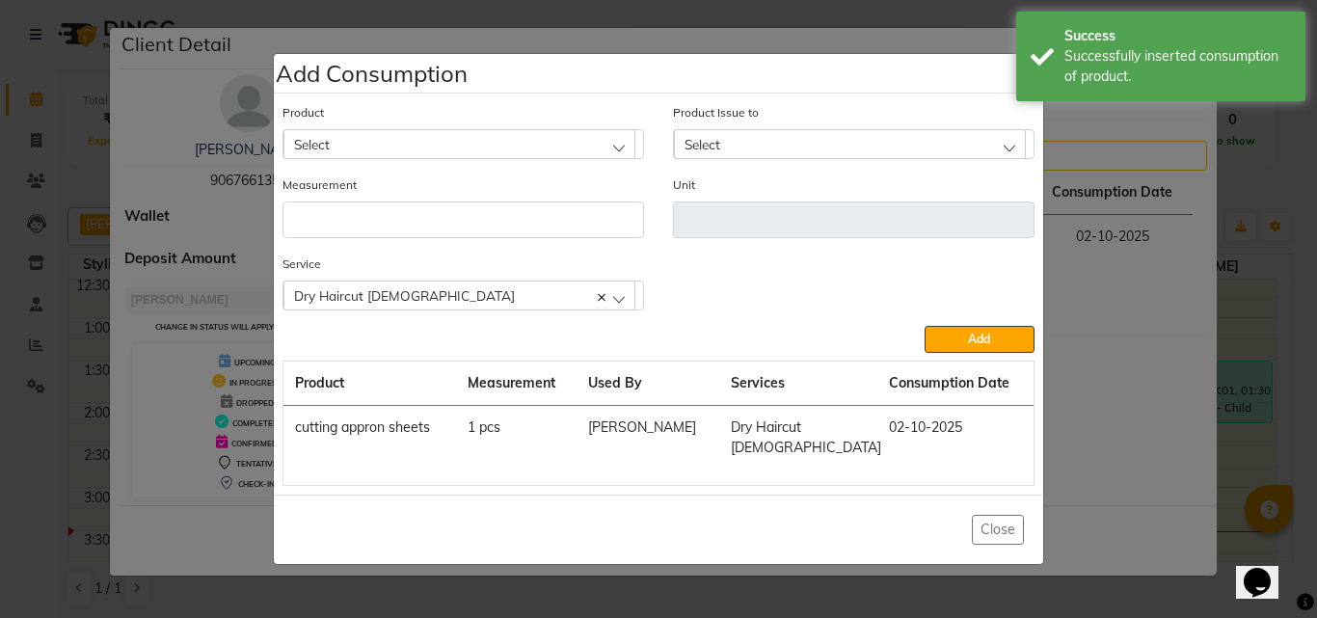
click at [1104, 333] on ngb-modal-window "Add Consumption × Product Select 4-88 Product Issue to Select 2025-06-14, Issue…" at bounding box center [658, 309] width 1317 height 618
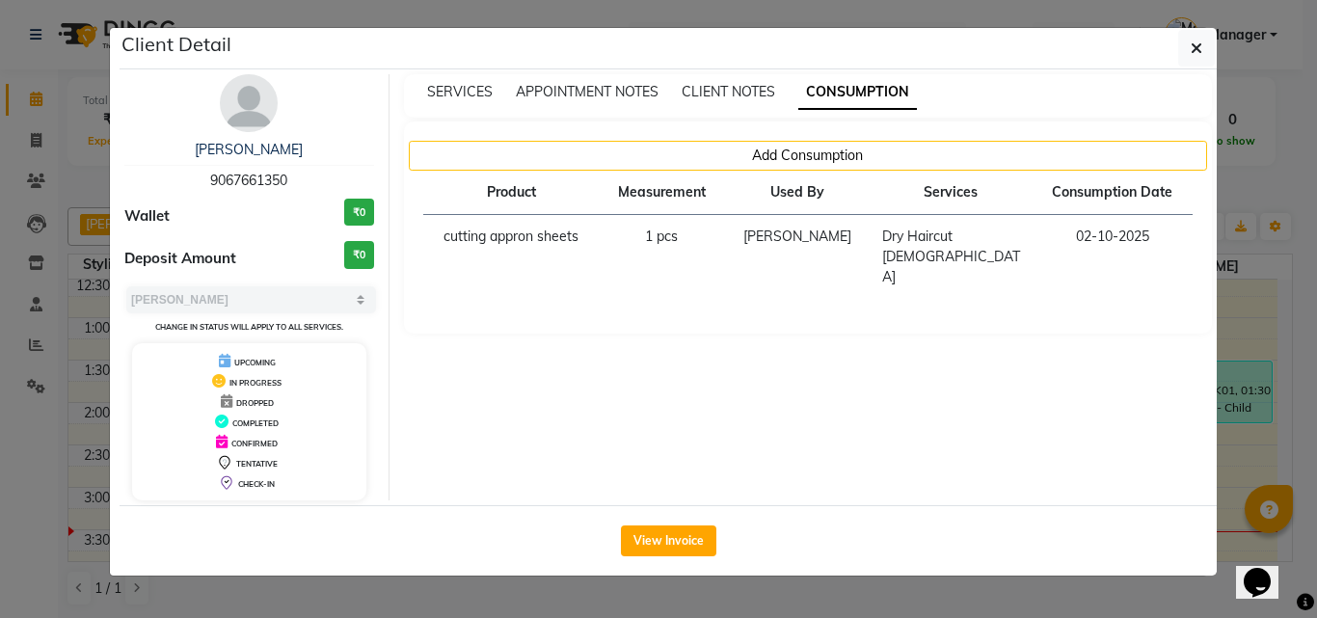
click at [1279, 201] on ngb-modal-window "Client Detail Rashmi kale 9067661350 Wallet ₹0 Deposit Amount ₹0 Select MARK DO…" at bounding box center [658, 309] width 1317 height 618
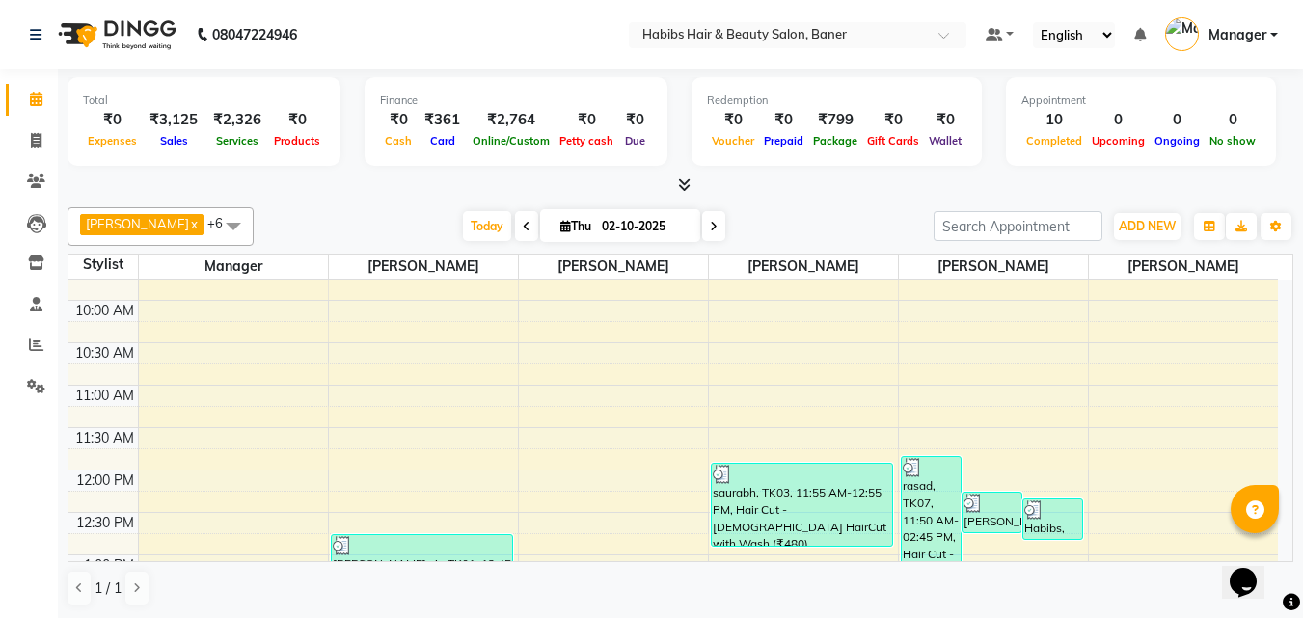
scroll to position [193, 0]
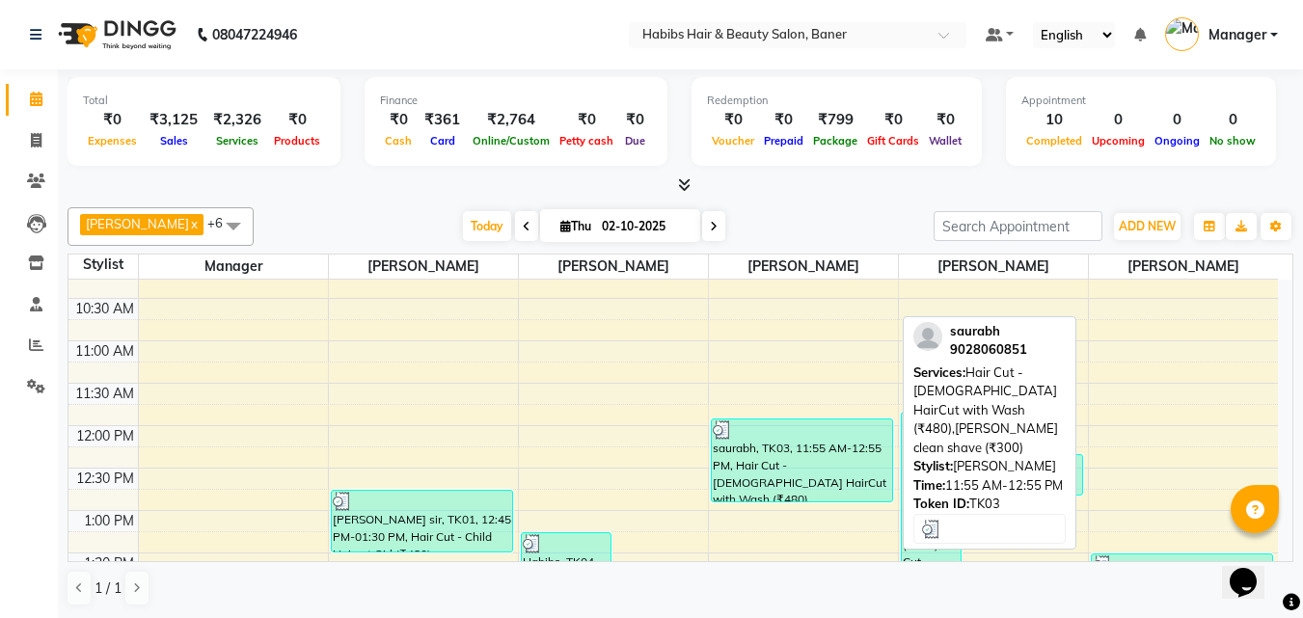
click at [799, 427] on div at bounding box center [802, 429] width 178 height 19
select select "3"
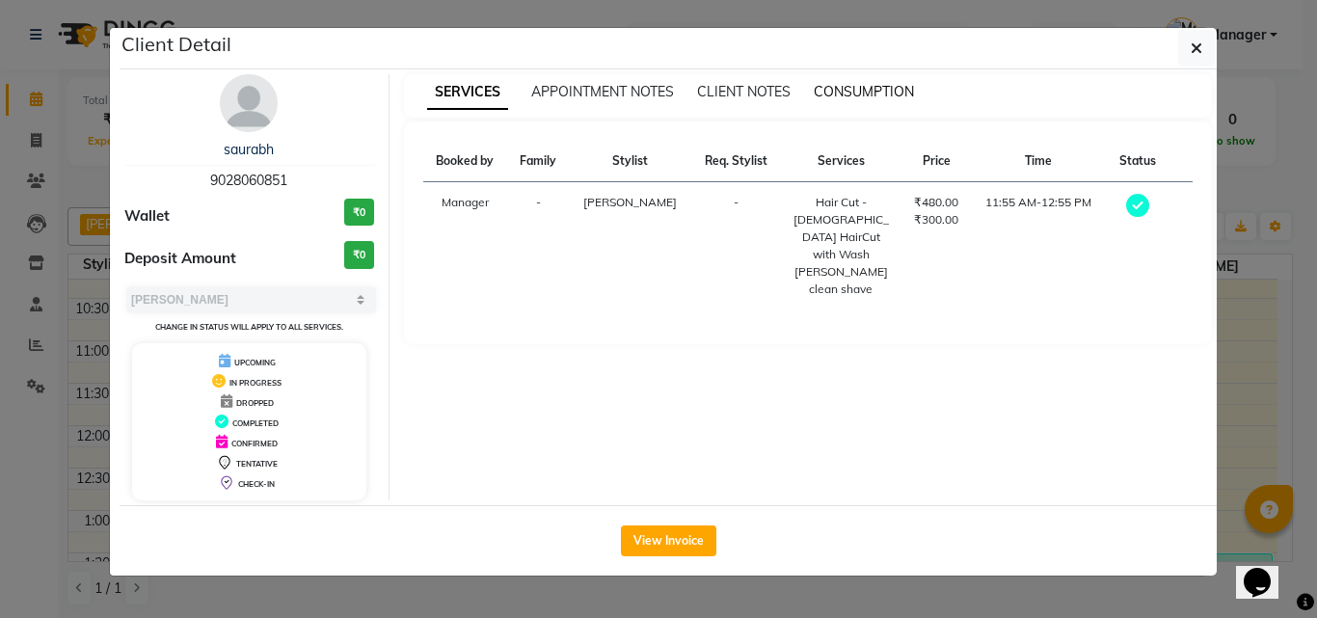
click at [859, 98] on span "CONSUMPTION" at bounding box center [864, 91] width 100 height 17
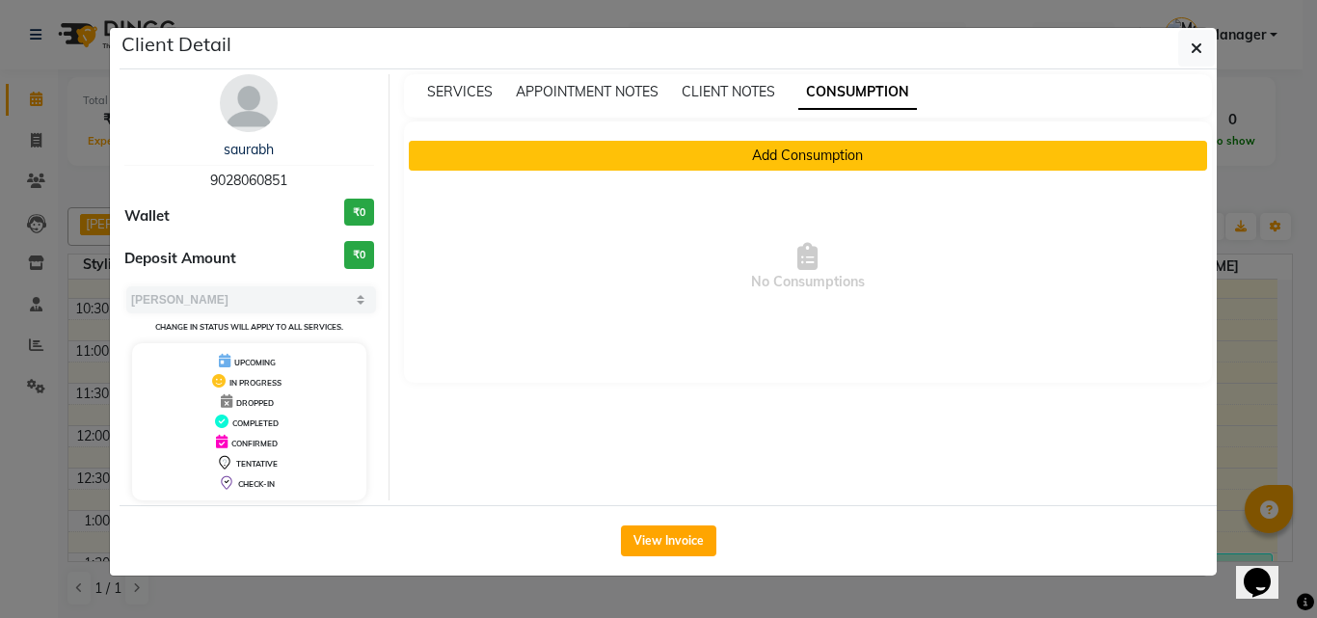
click at [818, 159] on button "Add Consumption" at bounding box center [808, 156] width 799 height 30
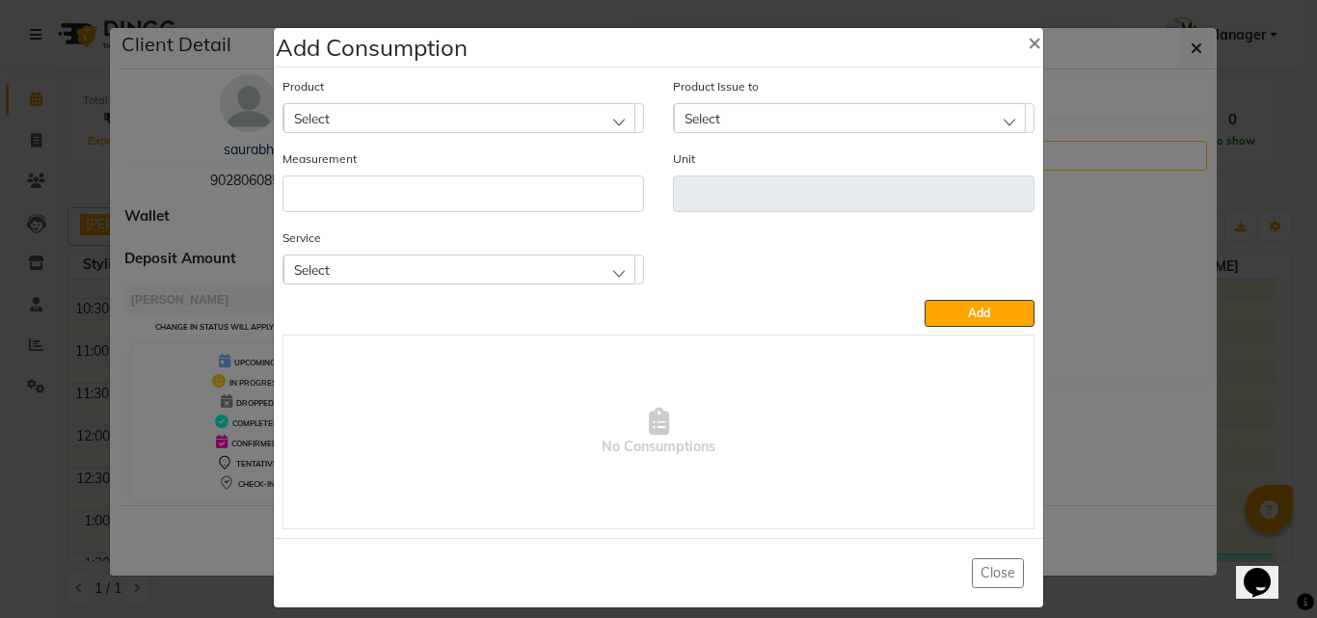
click at [344, 114] on div "Select" at bounding box center [460, 117] width 352 height 29
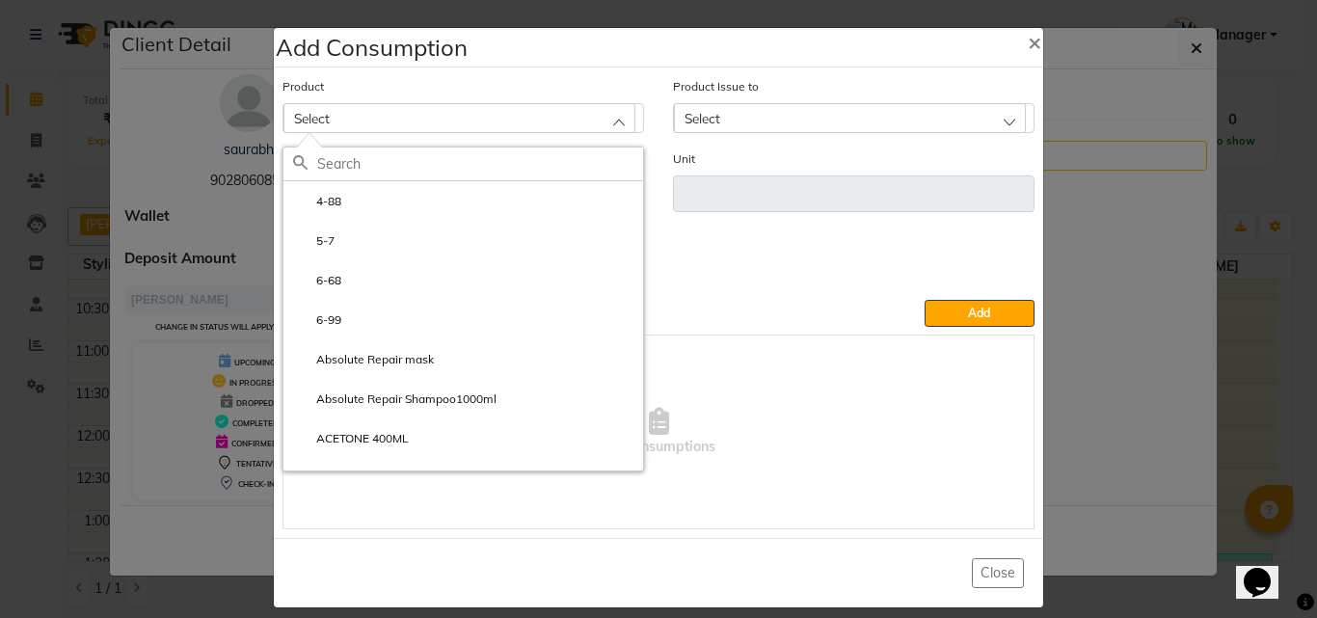
click at [348, 164] on input "text" at bounding box center [480, 164] width 326 height 33
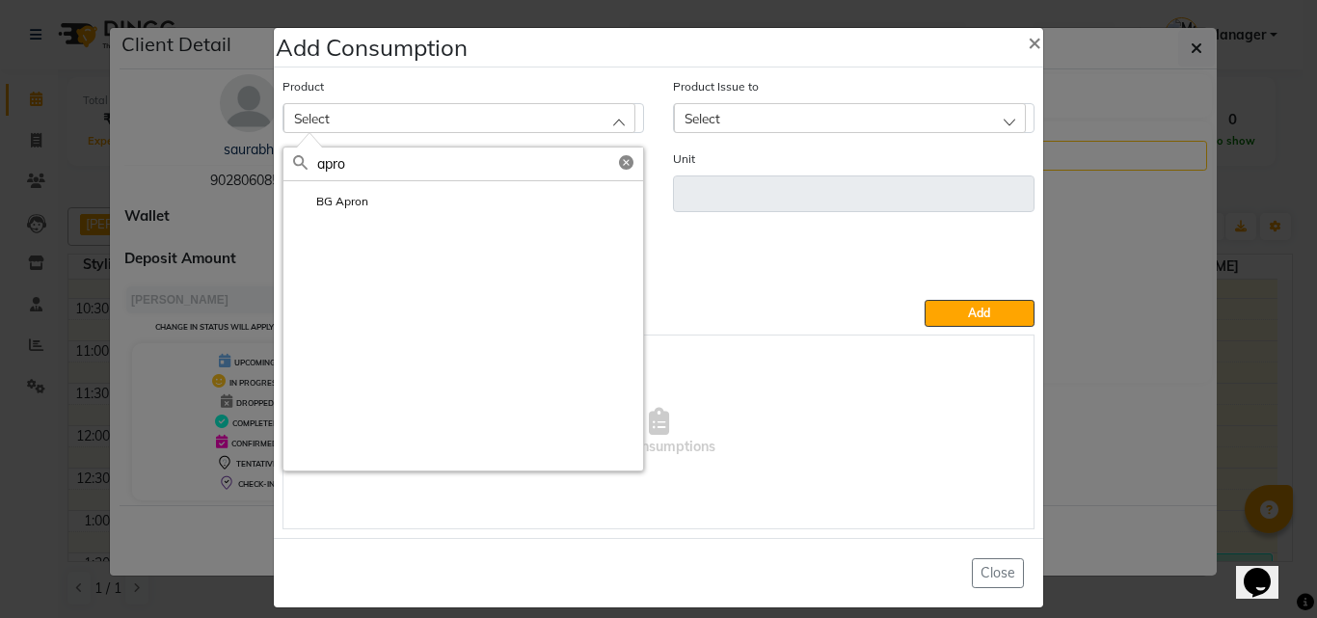
drag, startPoint x: 359, startPoint y: 154, endPoint x: 299, endPoint y: 161, distance: 60.2
click at [299, 161] on div "apro" at bounding box center [464, 165] width 360 height 34
type input "cutt"
click at [379, 197] on label "cutting appron sheets" at bounding box center [362, 201] width 139 height 17
type input "pcs"
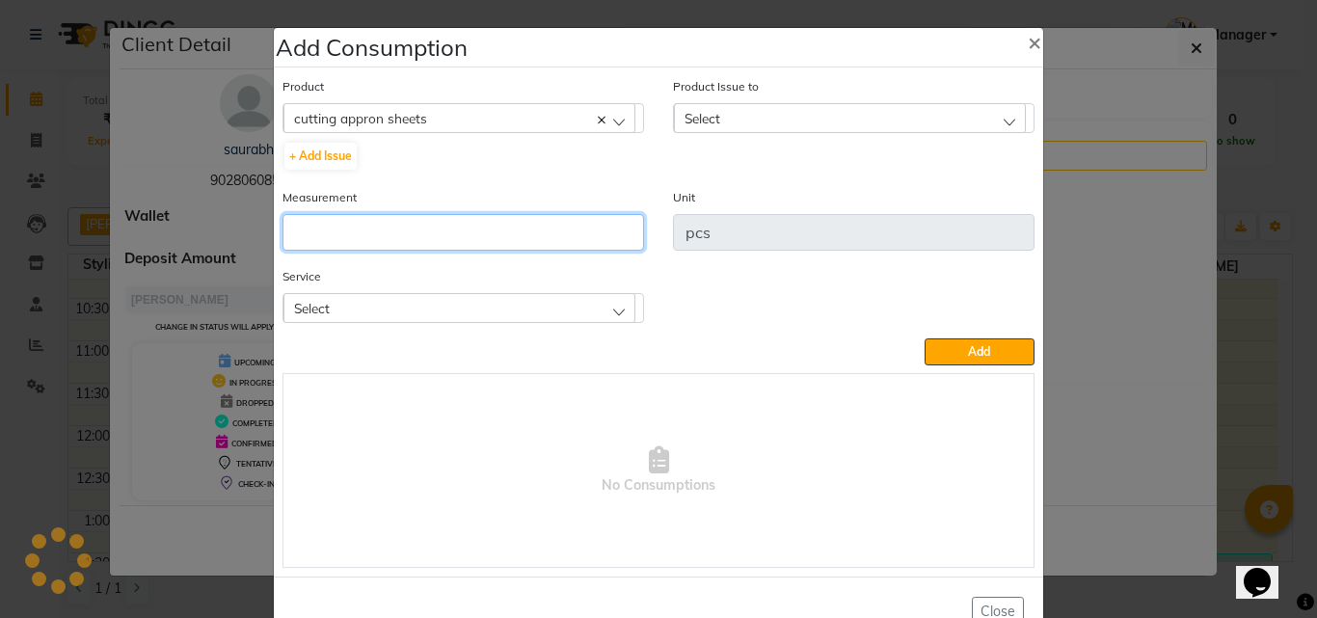
click at [366, 232] on input "number" at bounding box center [464, 232] width 362 height 37
type input "1"
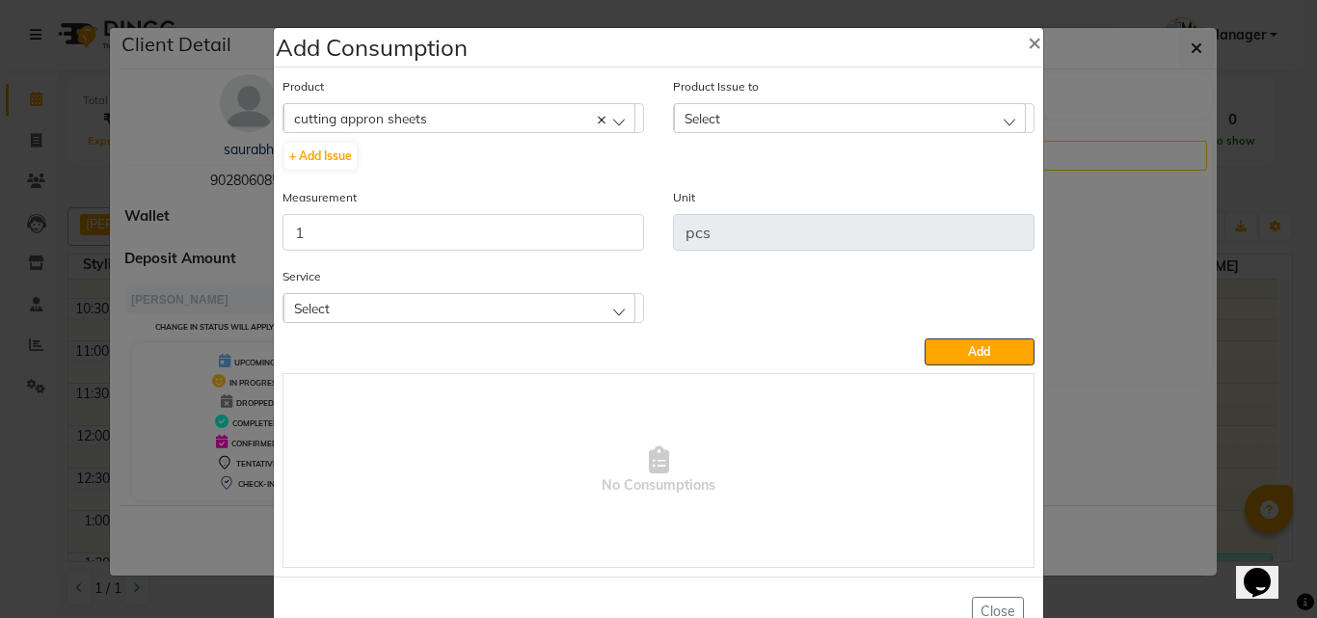
drag, startPoint x: 349, startPoint y: 302, endPoint x: 345, endPoint y: 311, distance: 10.4
click at [348, 303] on div "Select" at bounding box center [460, 307] width 352 height 29
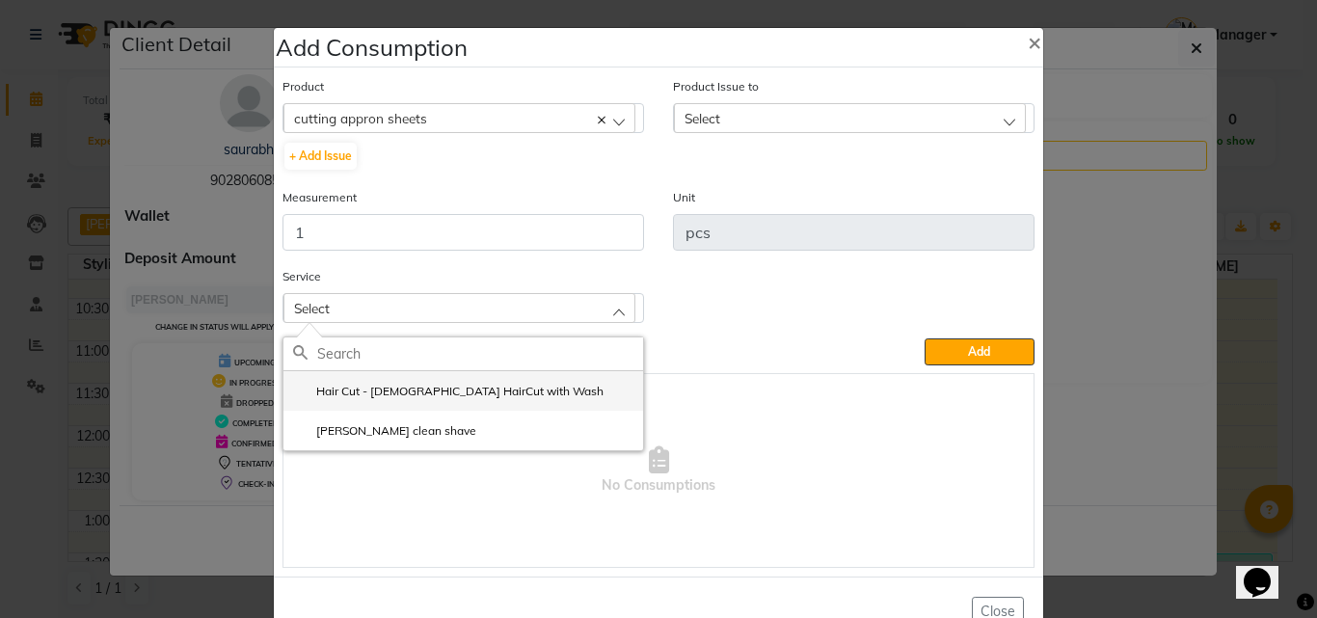
click at [370, 393] on label "Hair Cut - Male HairCut with Wash" at bounding box center [448, 391] width 311 height 17
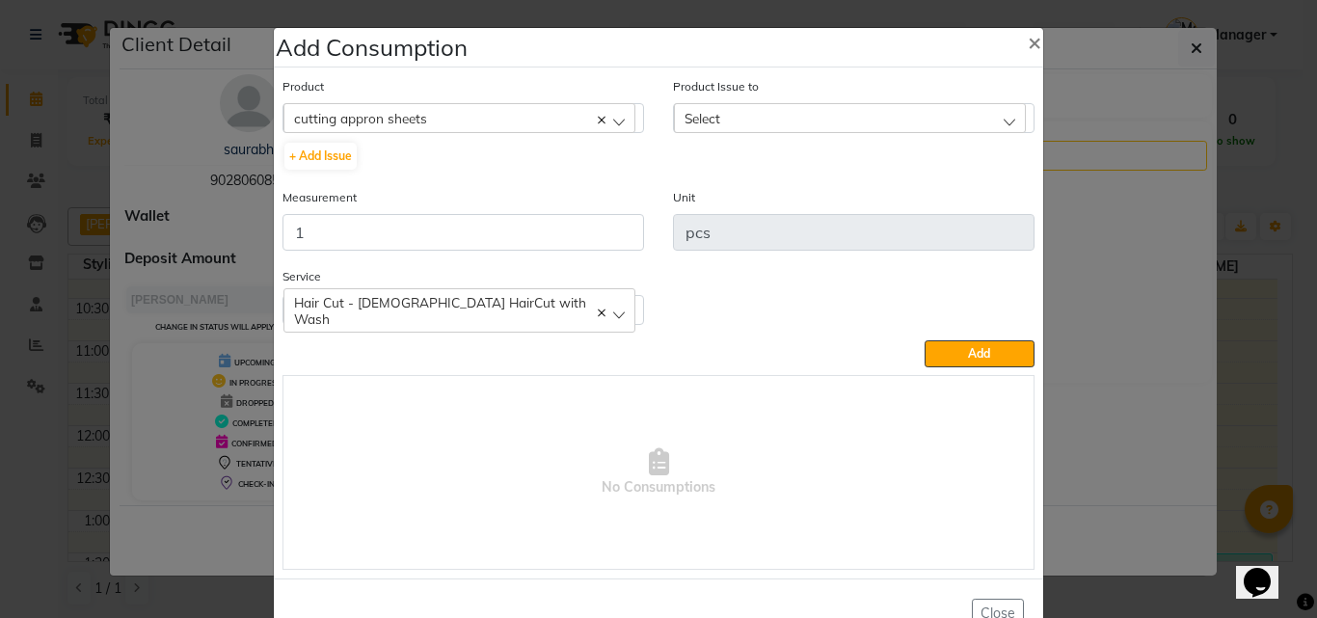
click at [685, 116] on span "Select" at bounding box center [703, 118] width 36 height 16
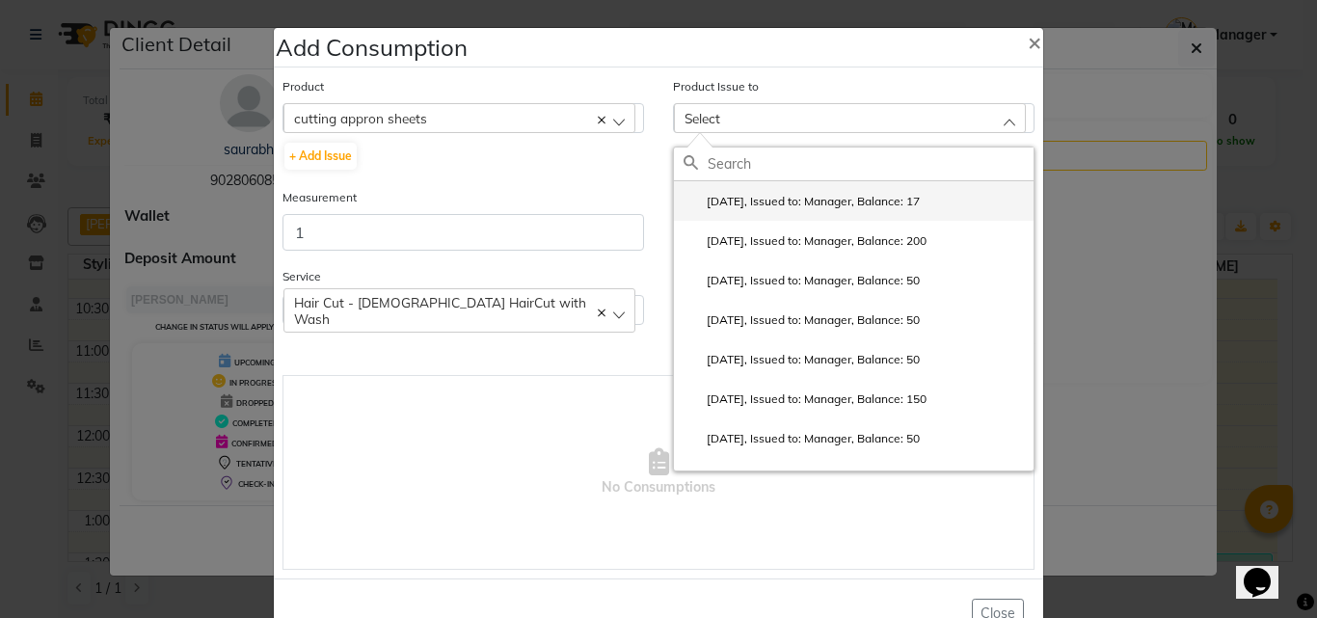
click at [734, 203] on label "2025-06-14, Issued to: Manager, Balance: 17" at bounding box center [802, 201] width 236 height 17
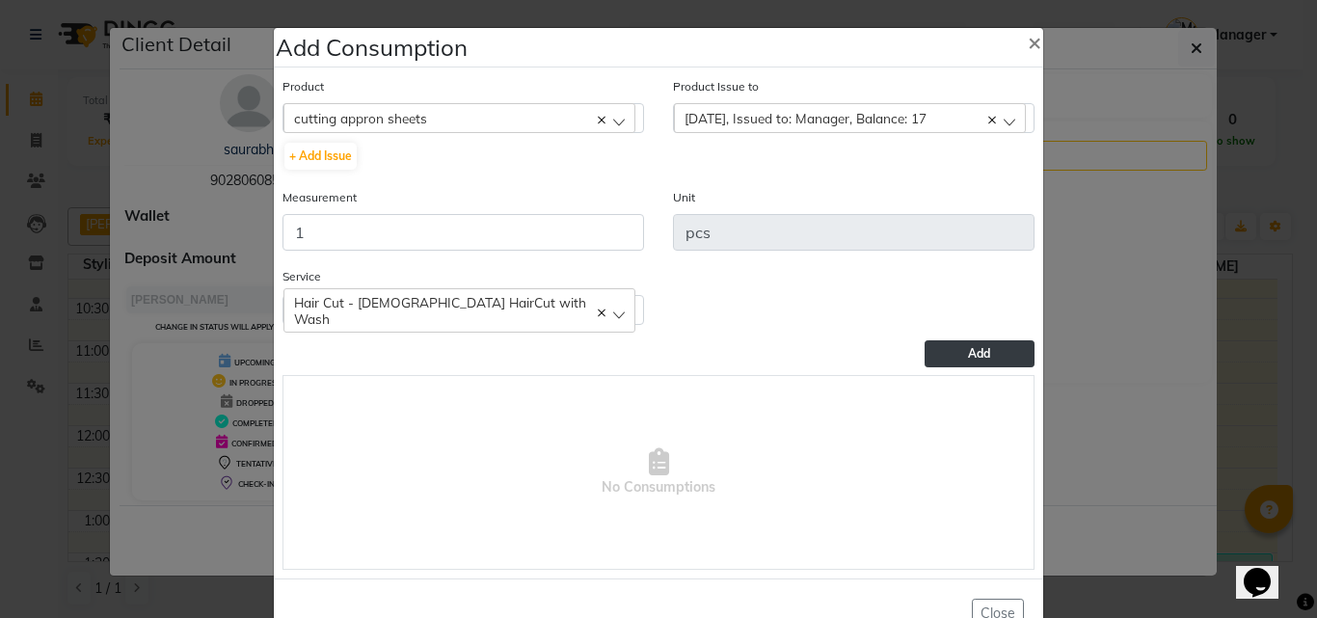
click at [960, 350] on button "Add" at bounding box center [980, 353] width 110 height 27
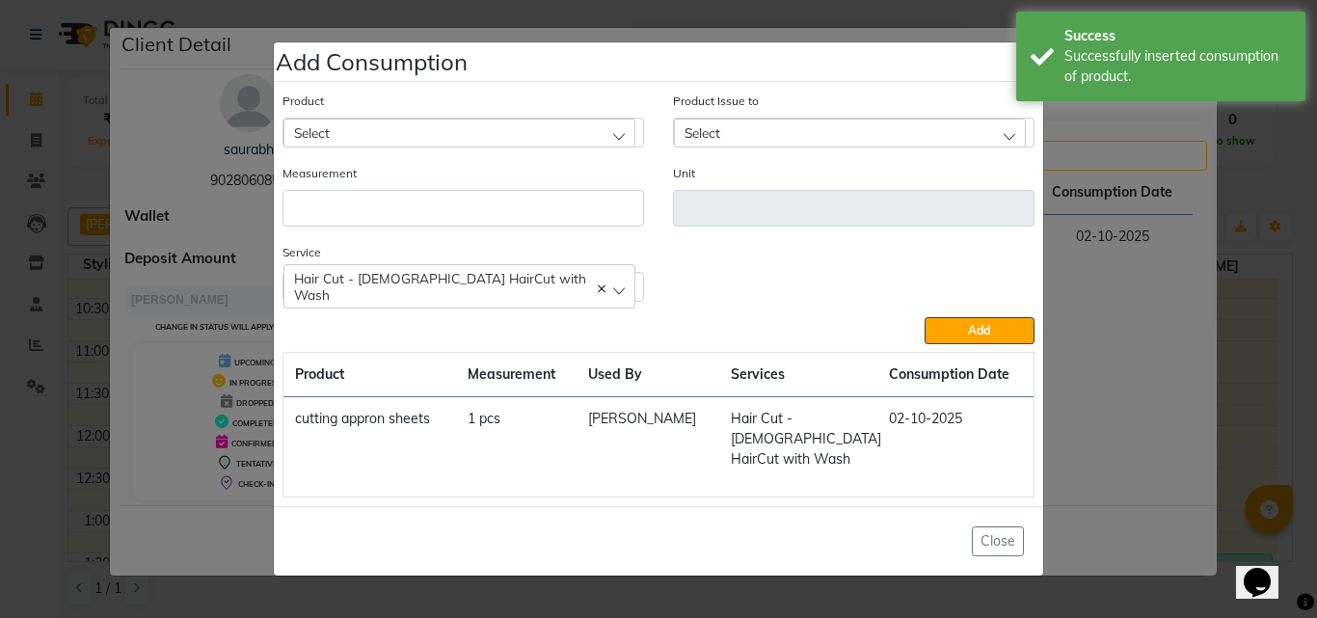
click at [339, 147] on div "Select" at bounding box center [460, 133] width 352 height 29
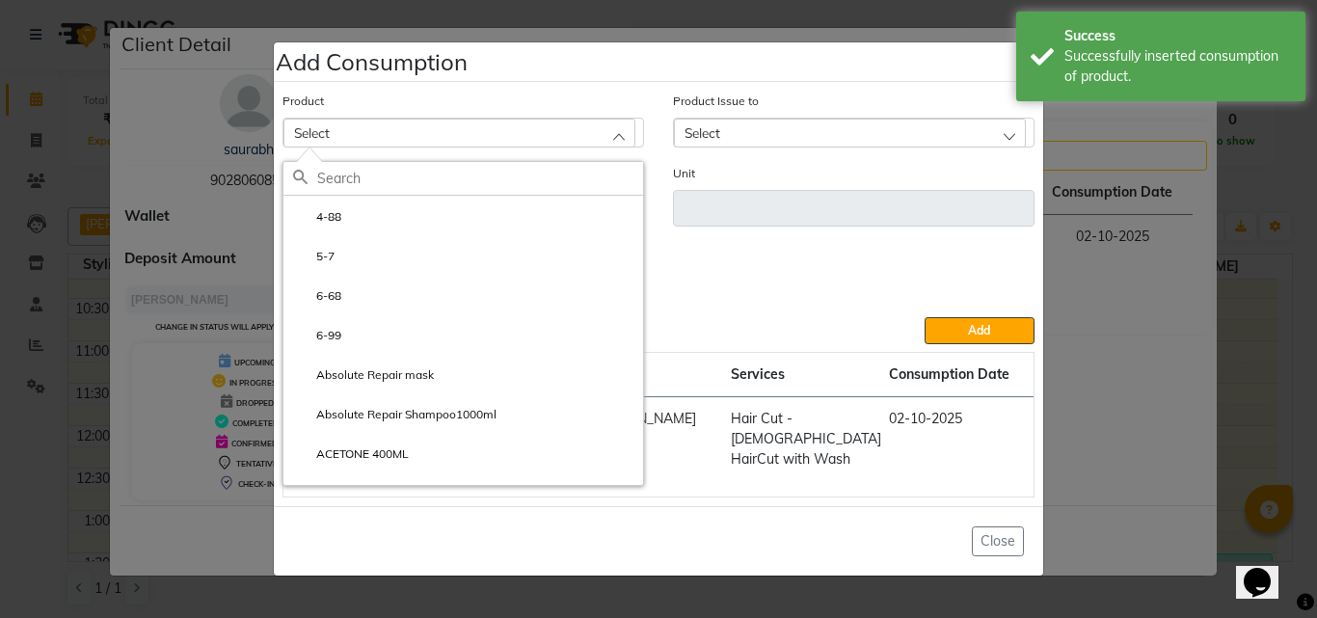
click at [354, 188] on input "text" at bounding box center [480, 178] width 326 height 33
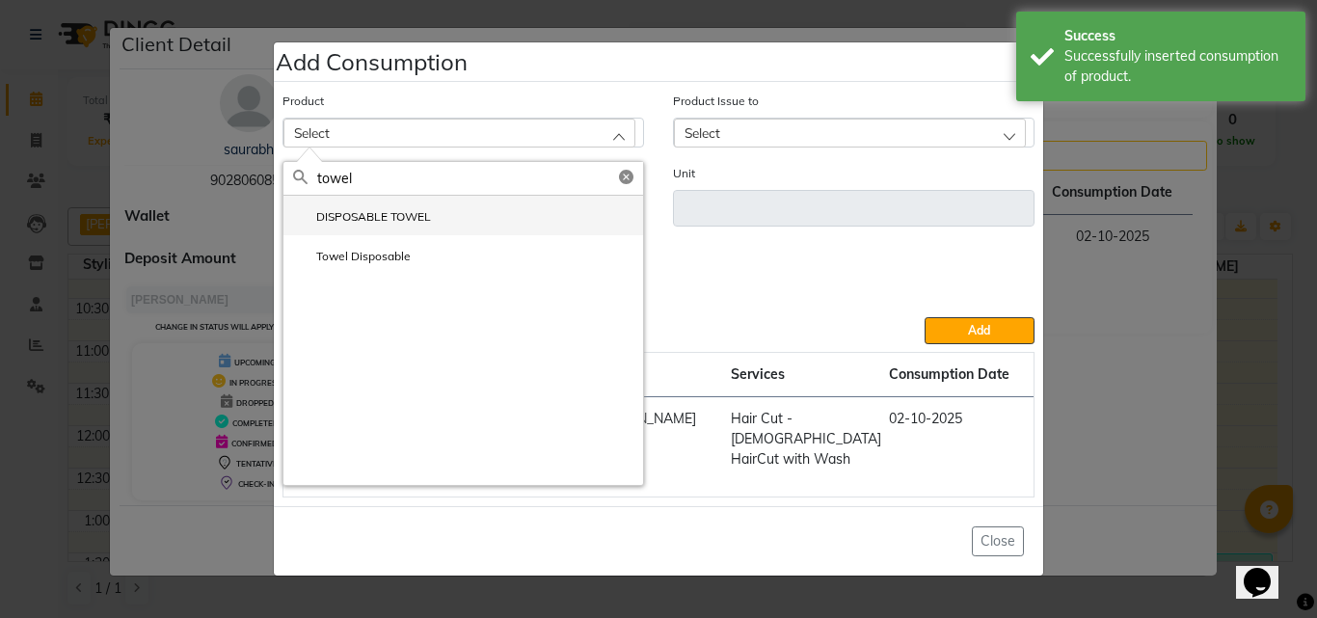
type input "towel"
click at [397, 218] on li "DISPOSABLE TOWEL" at bounding box center [464, 216] width 360 height 40
type input "ml"
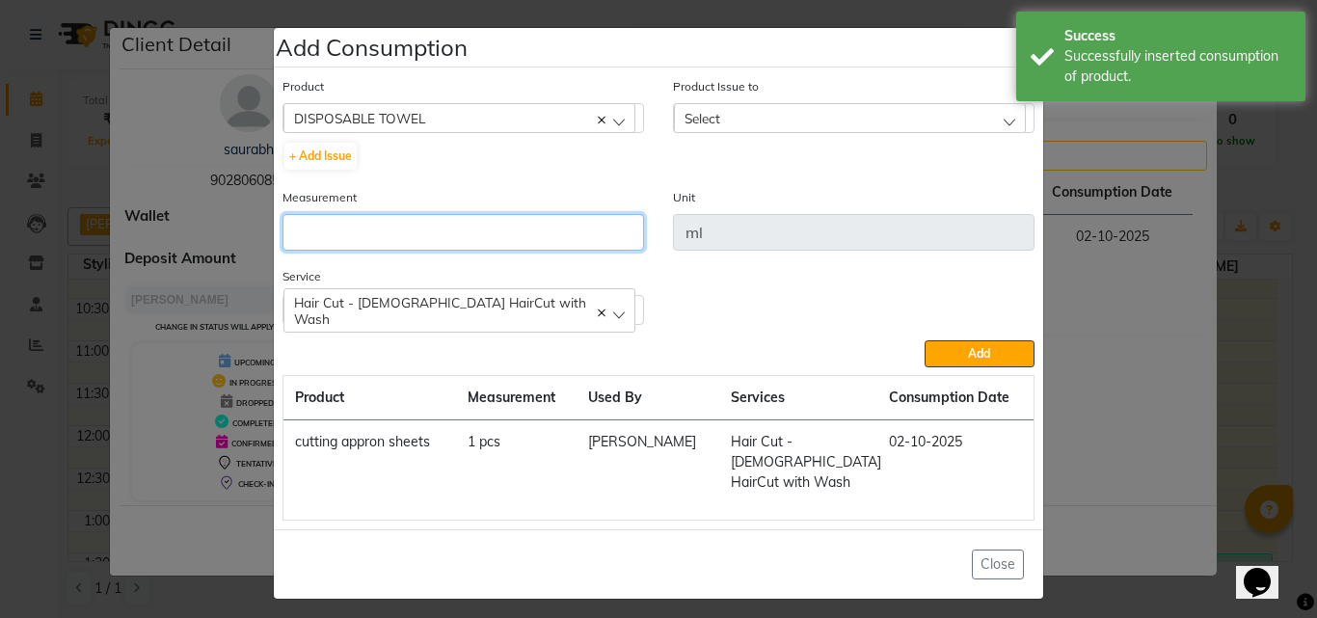
click at [332, 221] on input "number" at bounding box center [464, 232] width 362 height 37
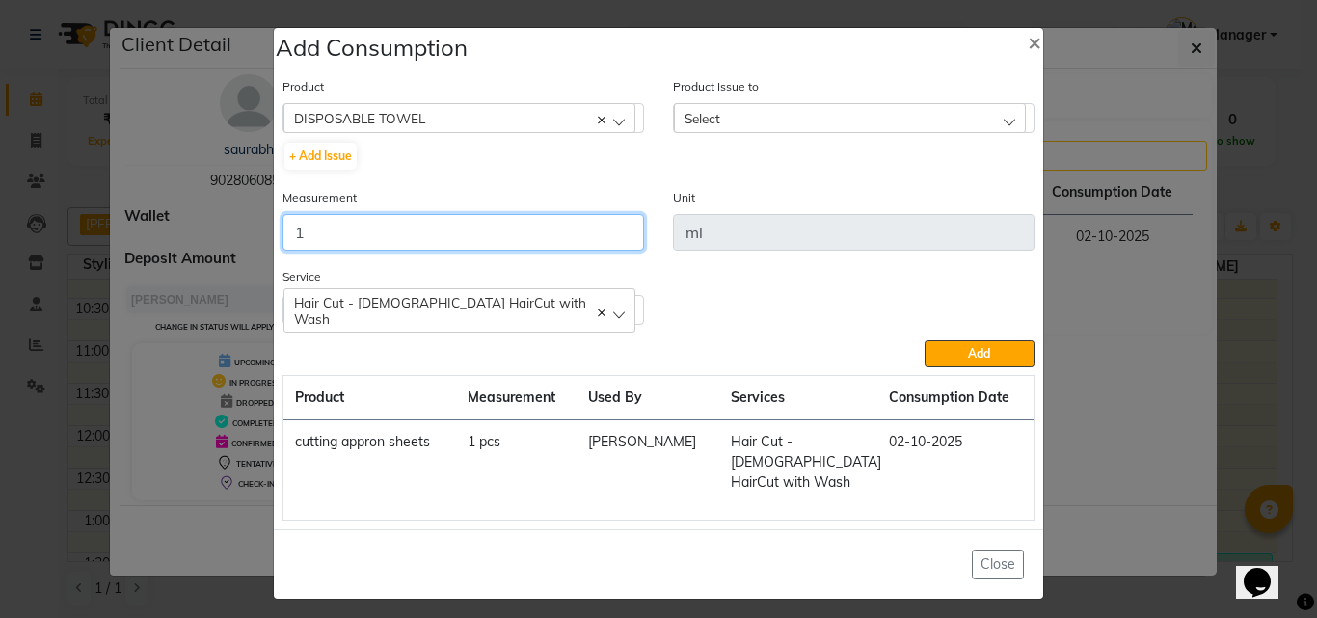
type input "1"
drag, startPoint x: 749, startPoint y: 109, endPoint x: 748, endPoint y: 145, distance: 35.7
click at [749, 110] on div "Product Issue to Select 2025-09-29, Issued to: Manager, Balance: 49984 2025-09-…" at bounding box center [854, 104] width 362 height 57
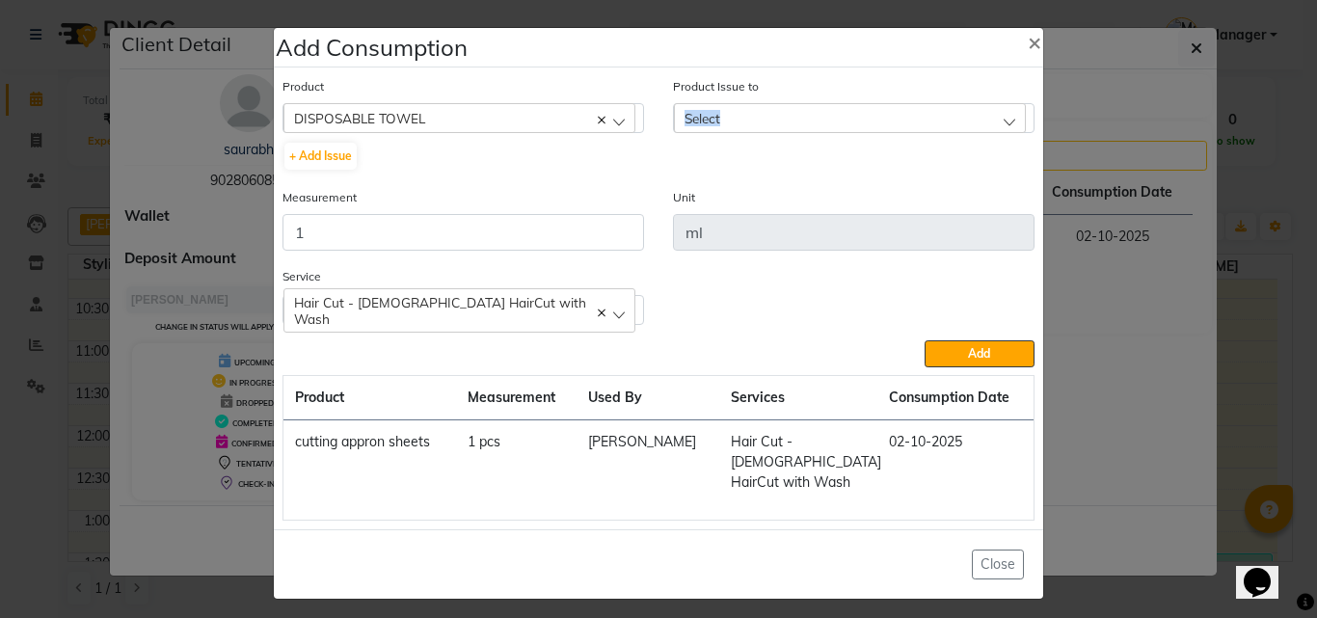
click at [702, 126] on span "Select" at bounding box center [703, 118] width 36 height 16
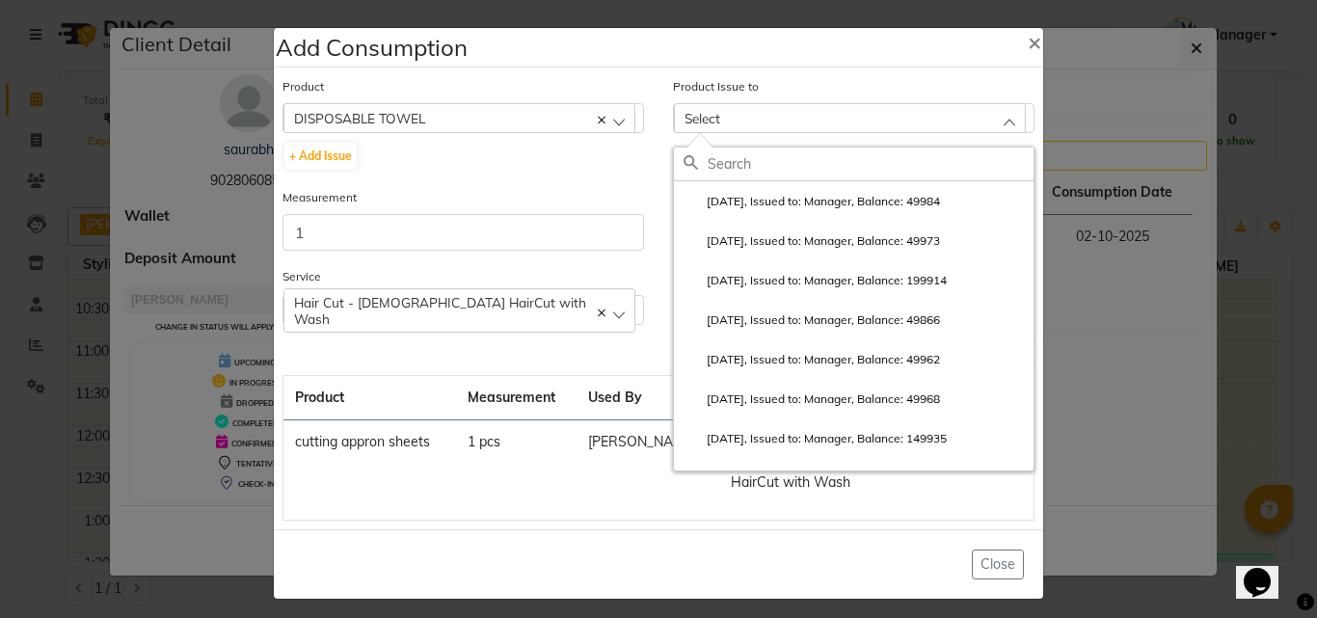
click at [708, 164] on input "text" at bounding box center [871, 164] width 326 height 33
click at [745, 197] on li "2025-09-29, Issued to: Manager, Balance: 49984" at bounding box center [854, 201] width 360 height 40
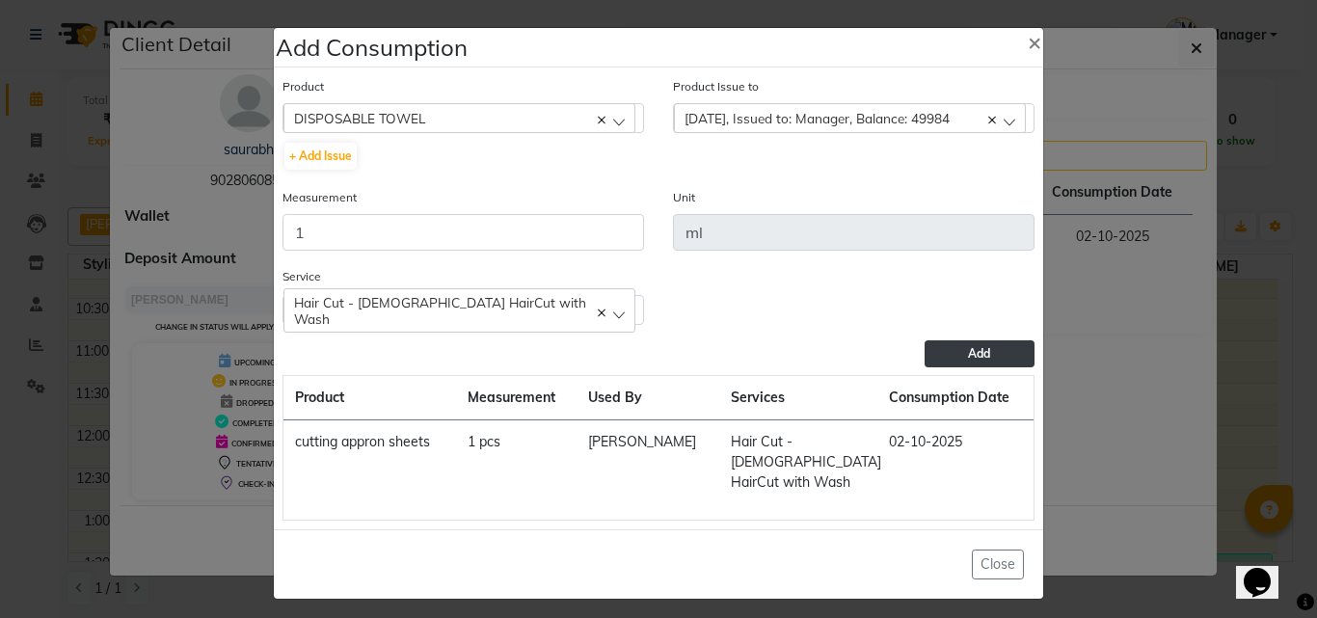
click at [949, 367] on button "Add" at bounding box center [980, 353] width 110 height 27
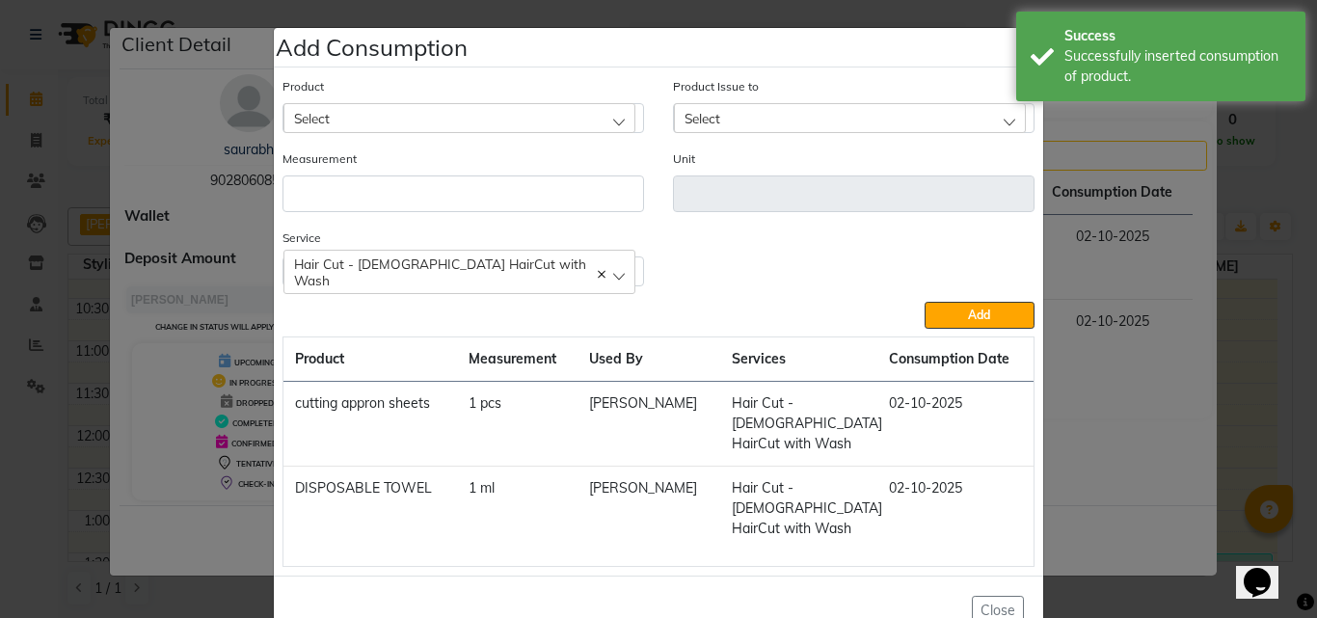
click at [1281, 321] on ngb-modal-window "Add Consumption × Product Select 4-88 Product Issue to Select 2025-09-29, Issue…" at bounding box center [658, 309] width 1317 height 618
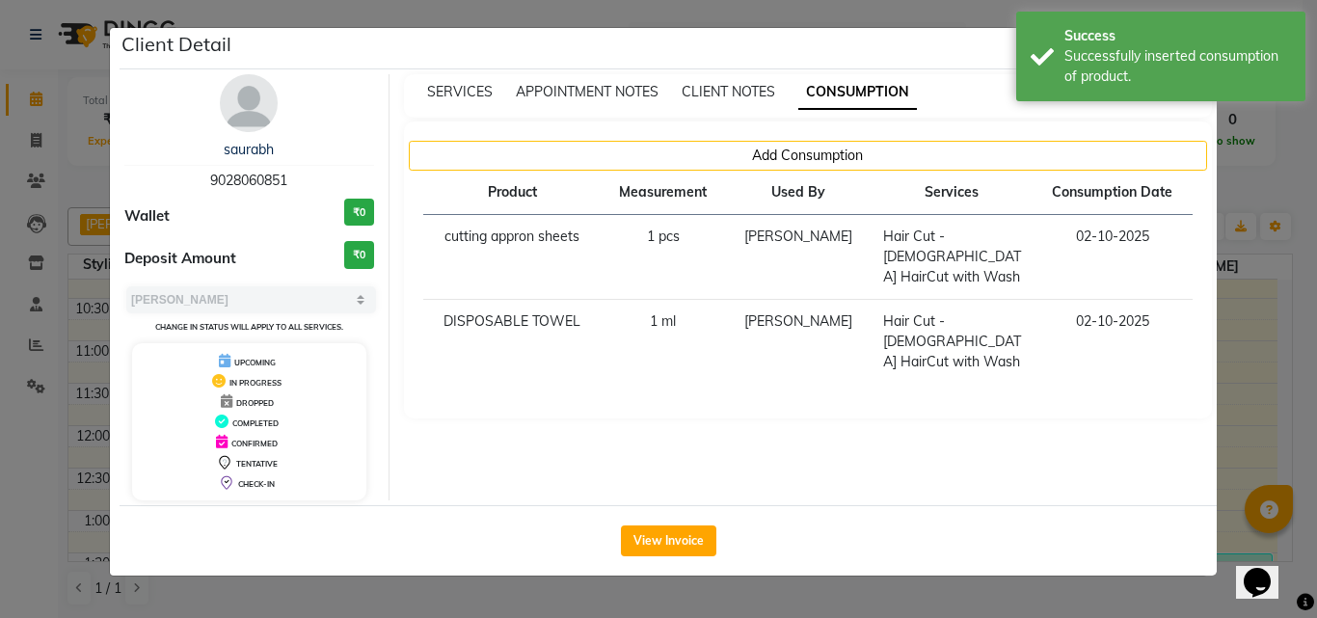
click at [1238, 256] on ngb-modal-window "Client Detail saurabh 9028060851 Wallet ₹0 Deposit Amount ₹0 Select MARK DONE U…" at bounding box center [658, 309] width 1317 height 618
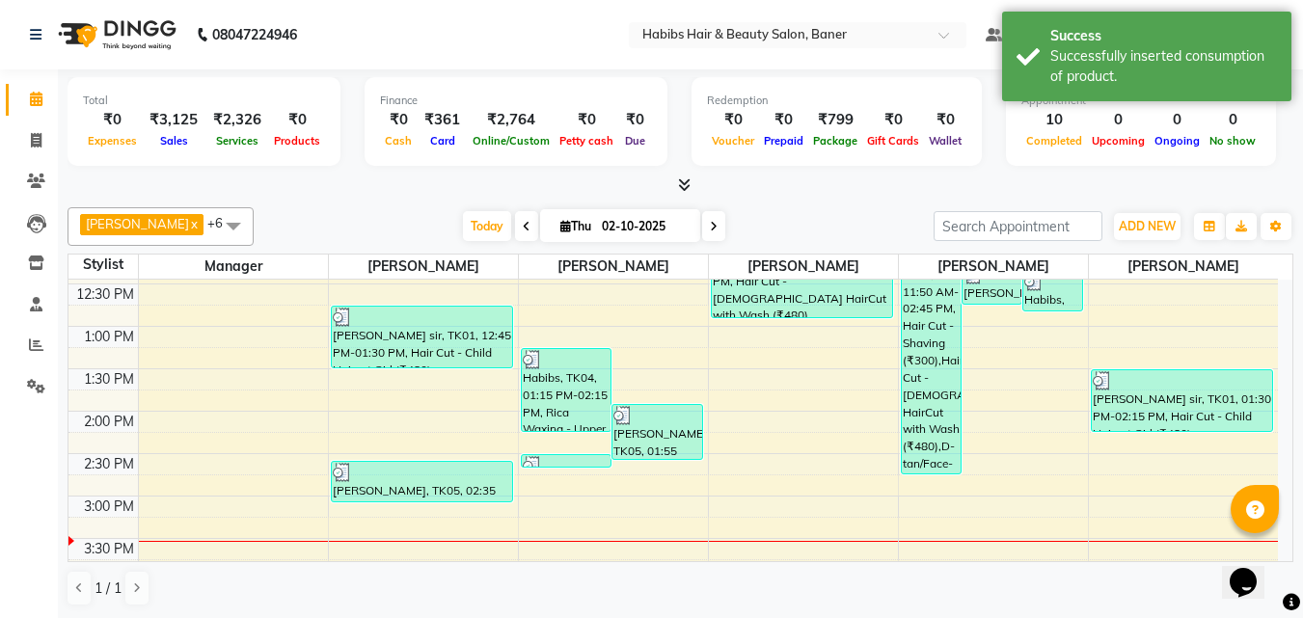
scroll to position [482, 0]
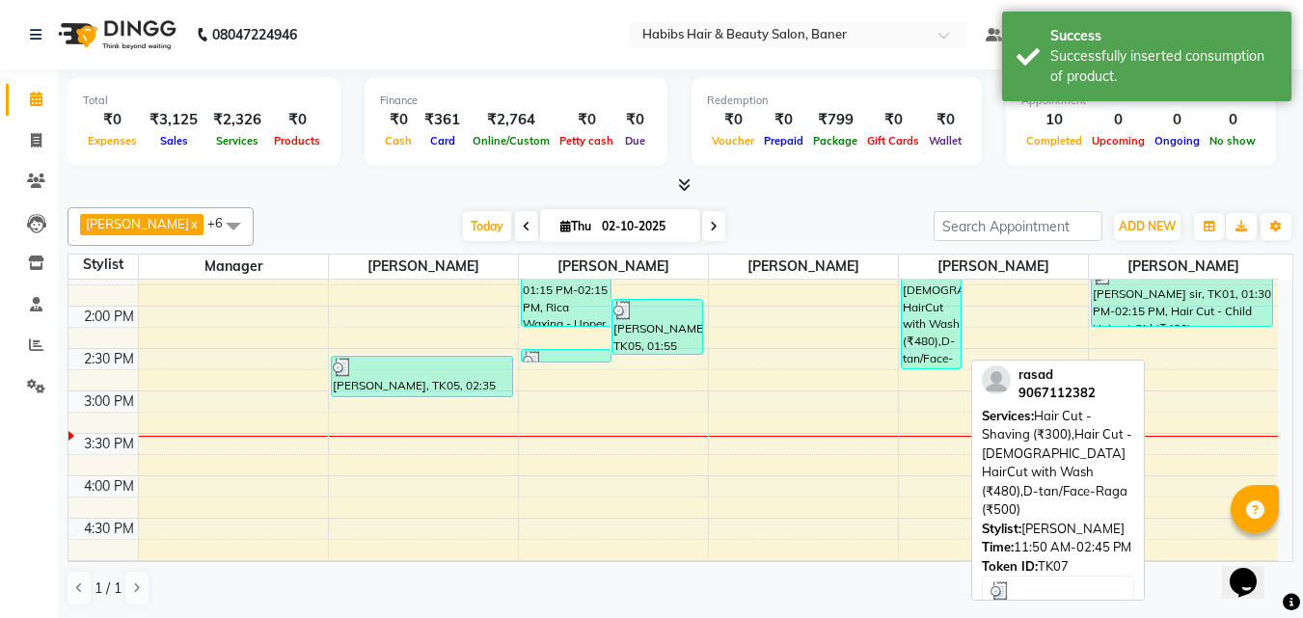
click at [935, 342] on div "rasad, TK07, 11:50 AM-02:45 PM, Hair Cut - Shaving (₹300),Hair Cut - [DEMOGRAPH…" at bounding box center [931, 245] width 59 height 245
select select "3"
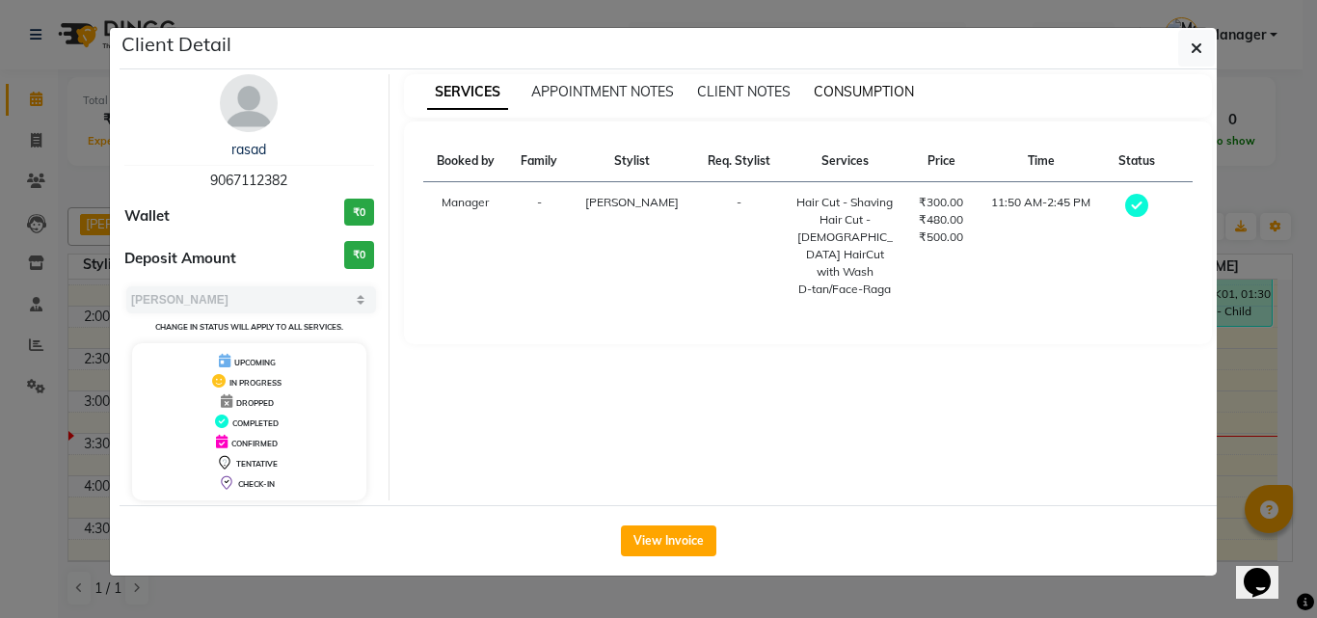
click at [841, 95] on span "CONSUMPTION" at bounding box center [864, 91] width 100 height 17
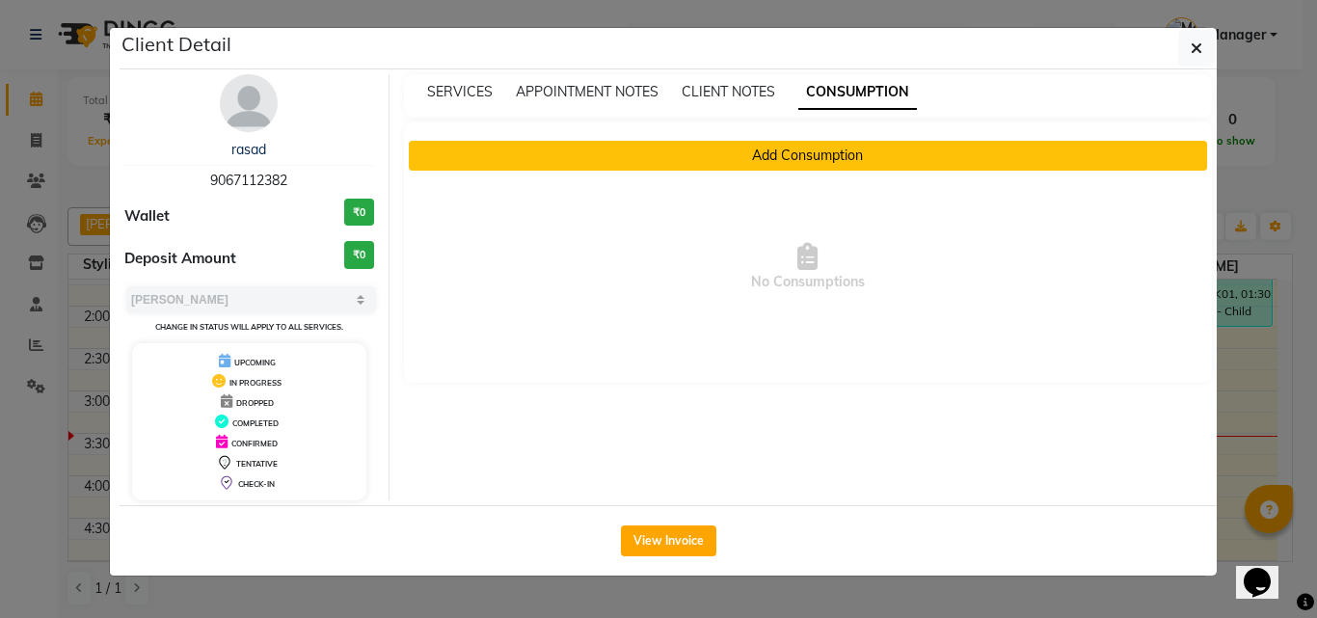
click at [464, 161] on button "Add Consumption" at bounding box center [808, 156] width 799 height 30
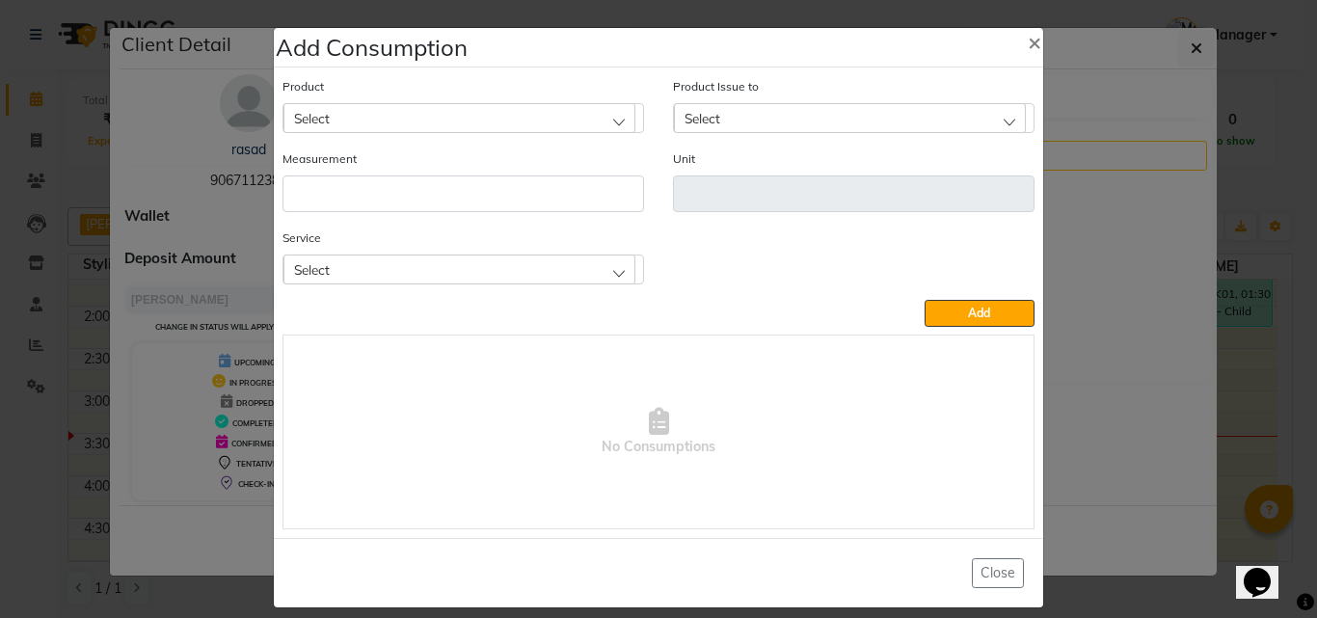
click at [398, 120] on div "Select" at bounding box center [460, 117] width 352 height 29
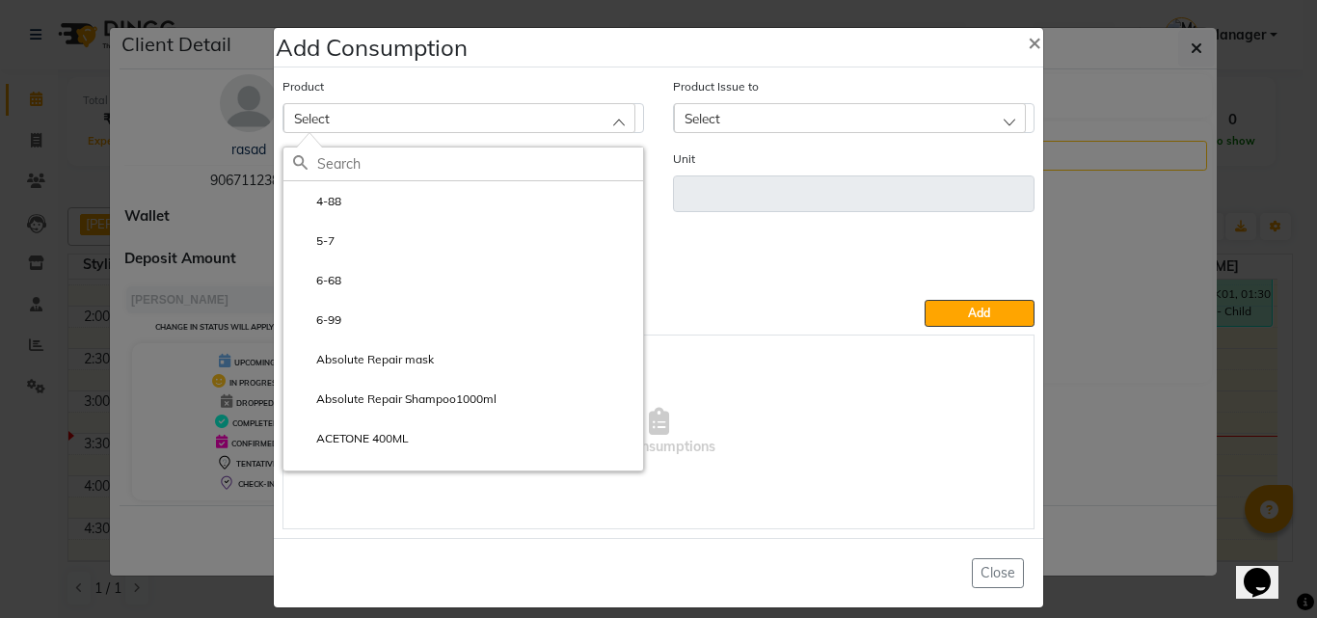
click at [401, 117] on div "Select" at bounding box center [460, 117] width 352 height 29
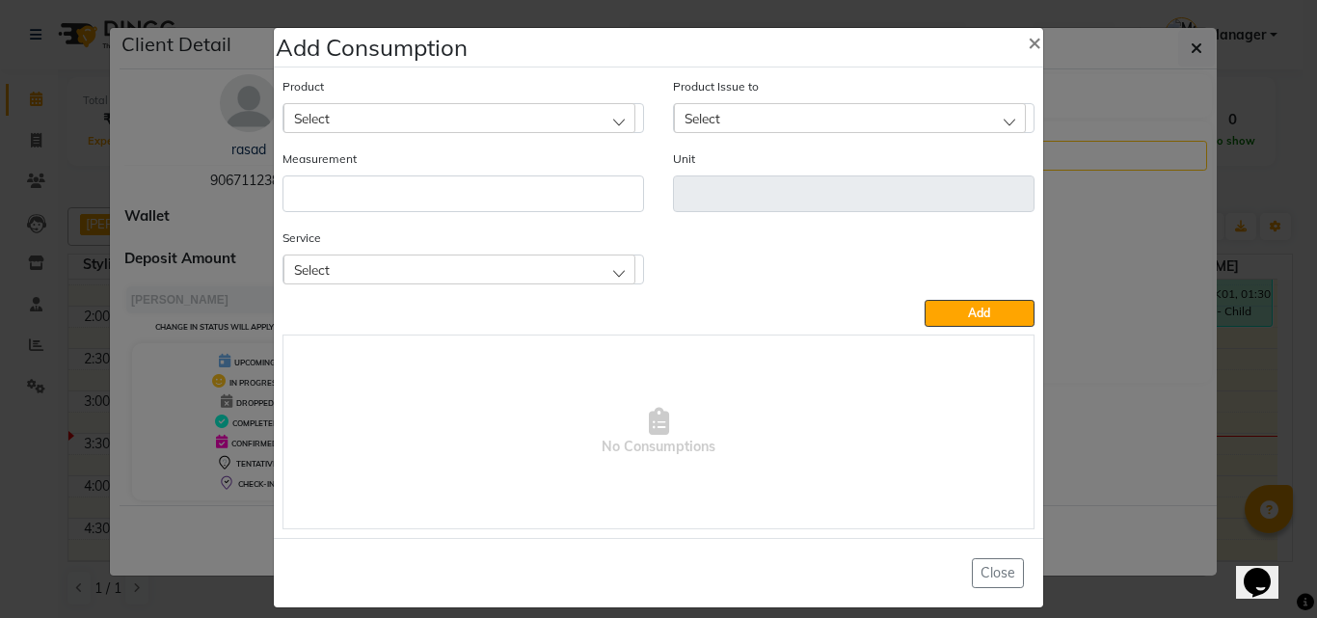
click at [325, 117] on div "Select" at bounding box center [460, 117] width 352 height 29
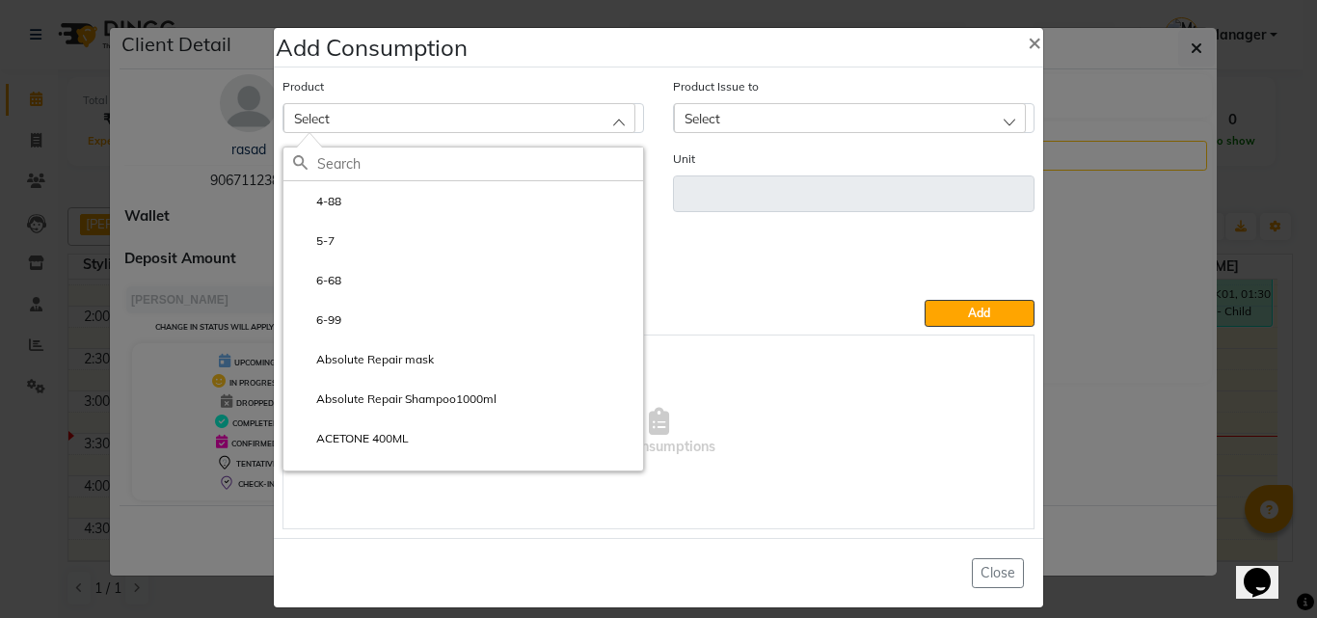
click at [336, 166] on input "text" at bounding box center [480, 164] width 326 height 33
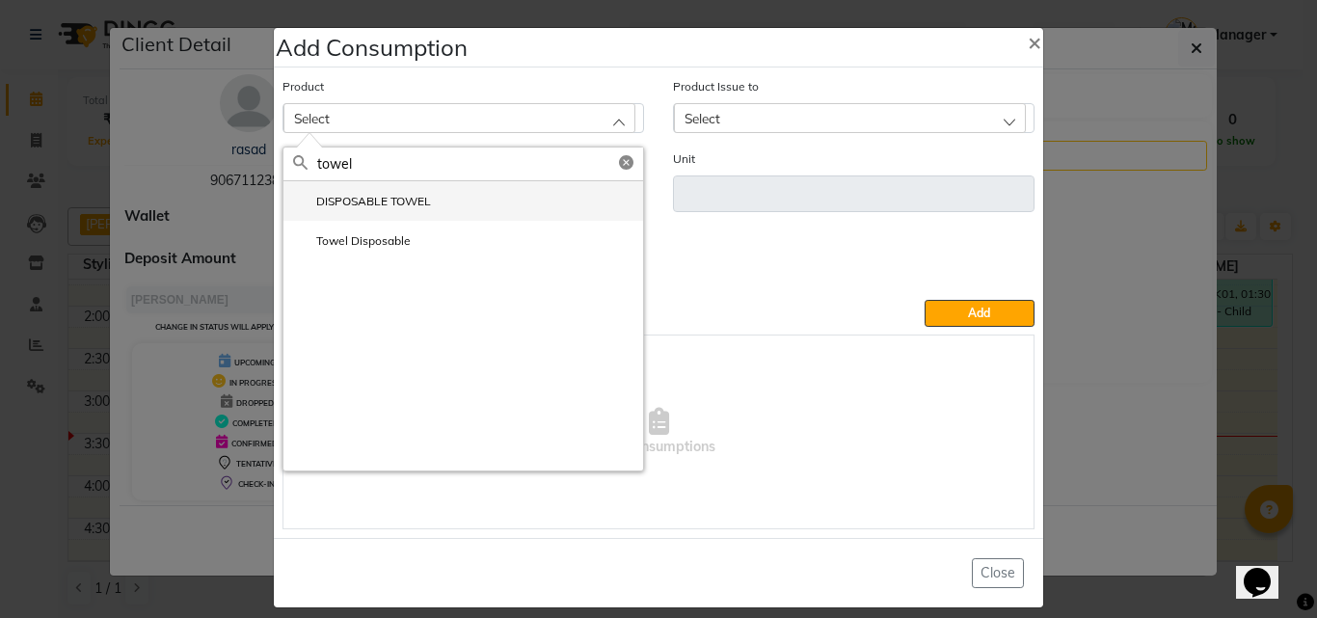
type input "towel"
click at [348, 196] on label "DISPOSABLE TOWEL" at bounding box center [362, 201] width 138 height 17
type input "ml"
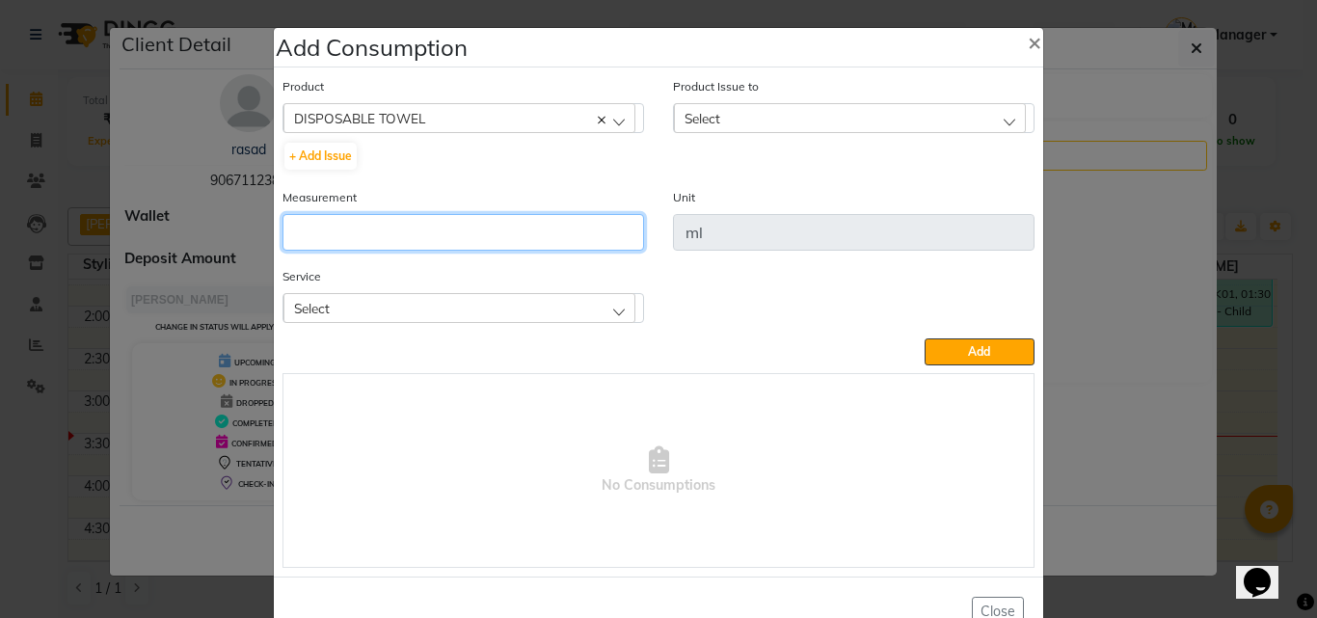
click at [361, 243] on input "number" at bounding box center [464, 232] width 362 height 37
type input "1"
click at [329, 314] on div "Select" at bounding box center [460, 307] width 352 height 29
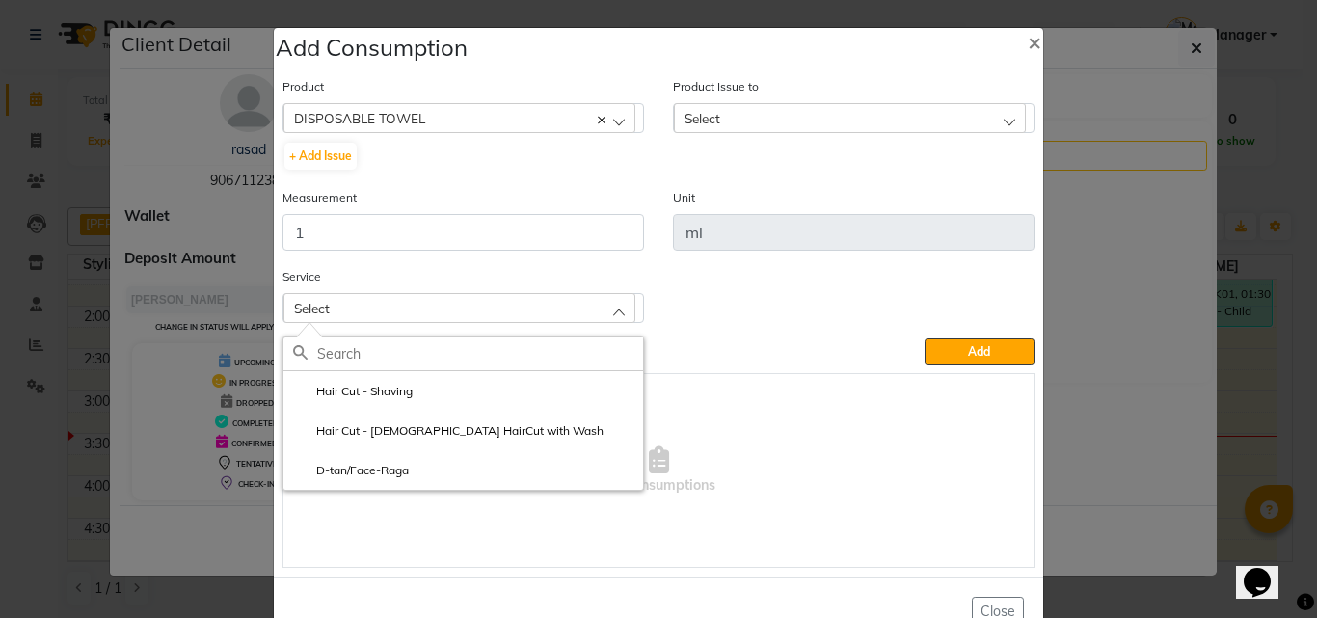
click at [351, 355] on input "text" at bounding box center [480, 354] width 326 height 33
click at [385, 430] on label "Hair Cut - Male HairCut with Wash" at bounding box center [448, 430] width 311 height 17
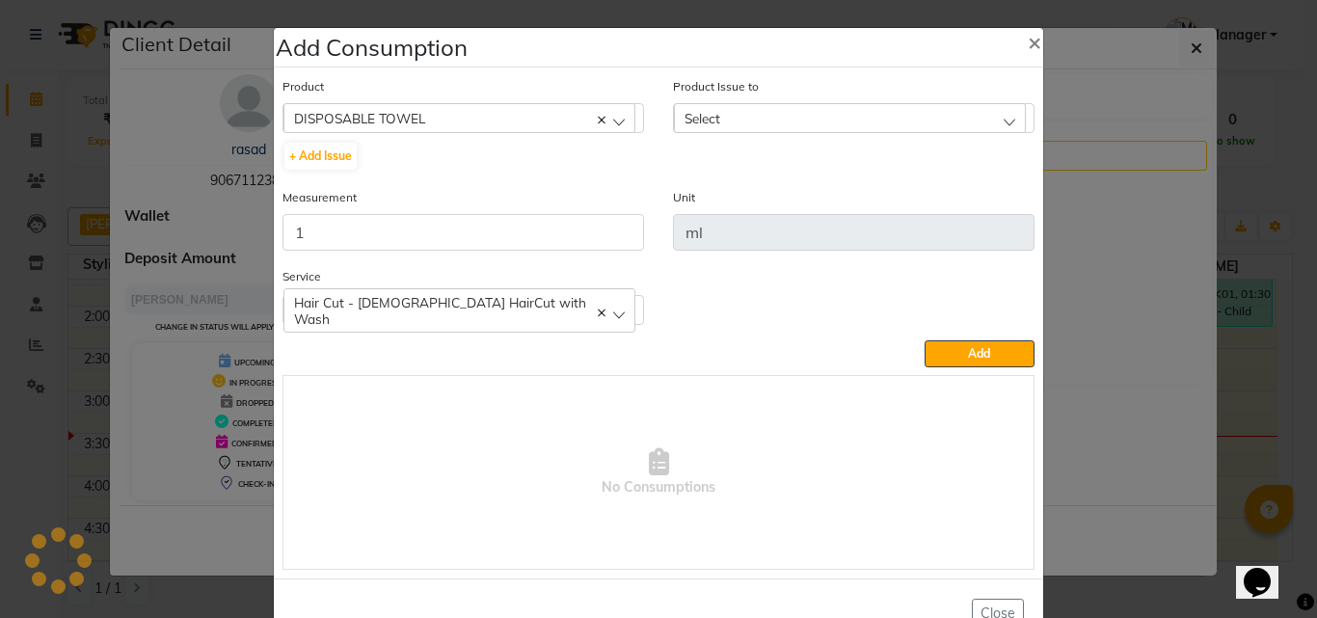
click at [708, 118] on span "Select" at bounding box center [703, 118] width 36 height 16
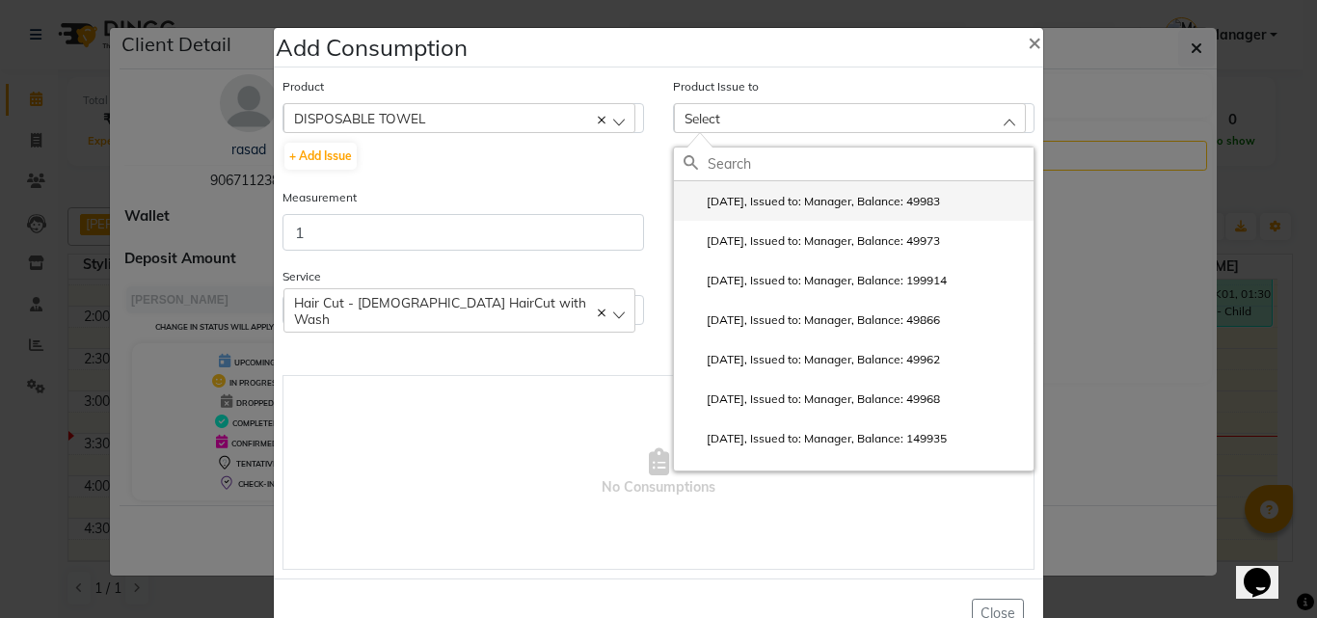
click at [744, 219] on li "2025-09-29, Issued to: Manager, Balance: 49983" at bounding box center [854, 201] width 360 height 40
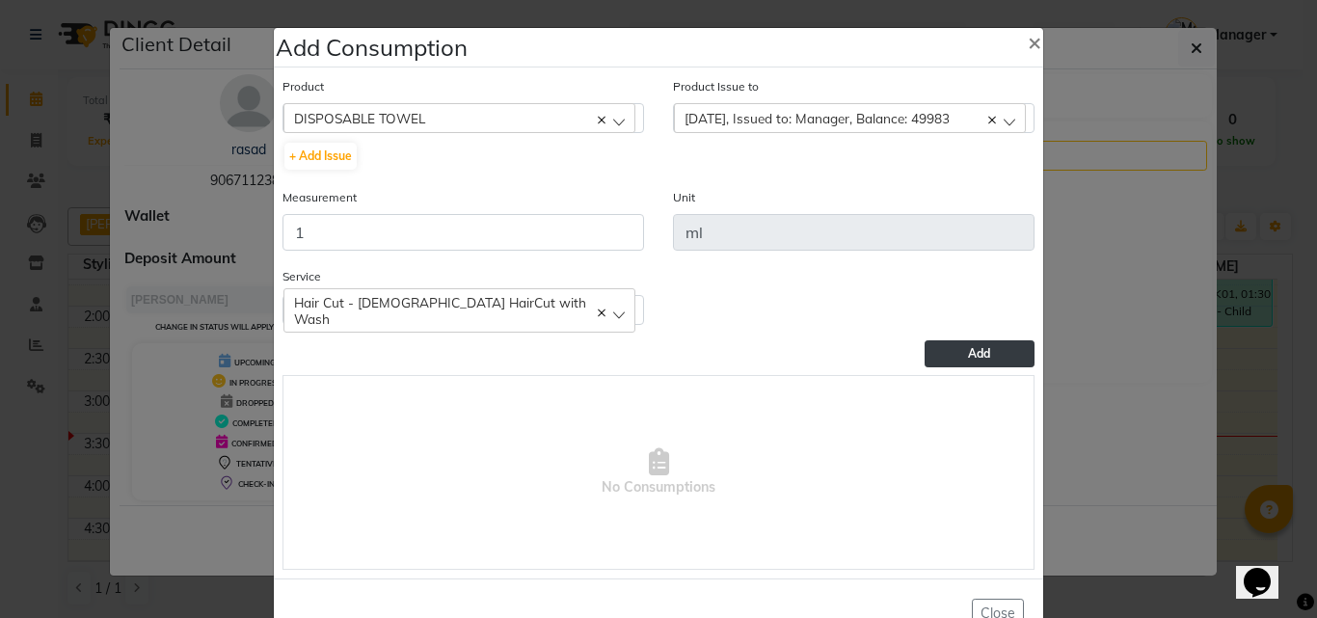
click at [968, 356] on span "Add" at bounding box center [979, 353] width 22 height 14
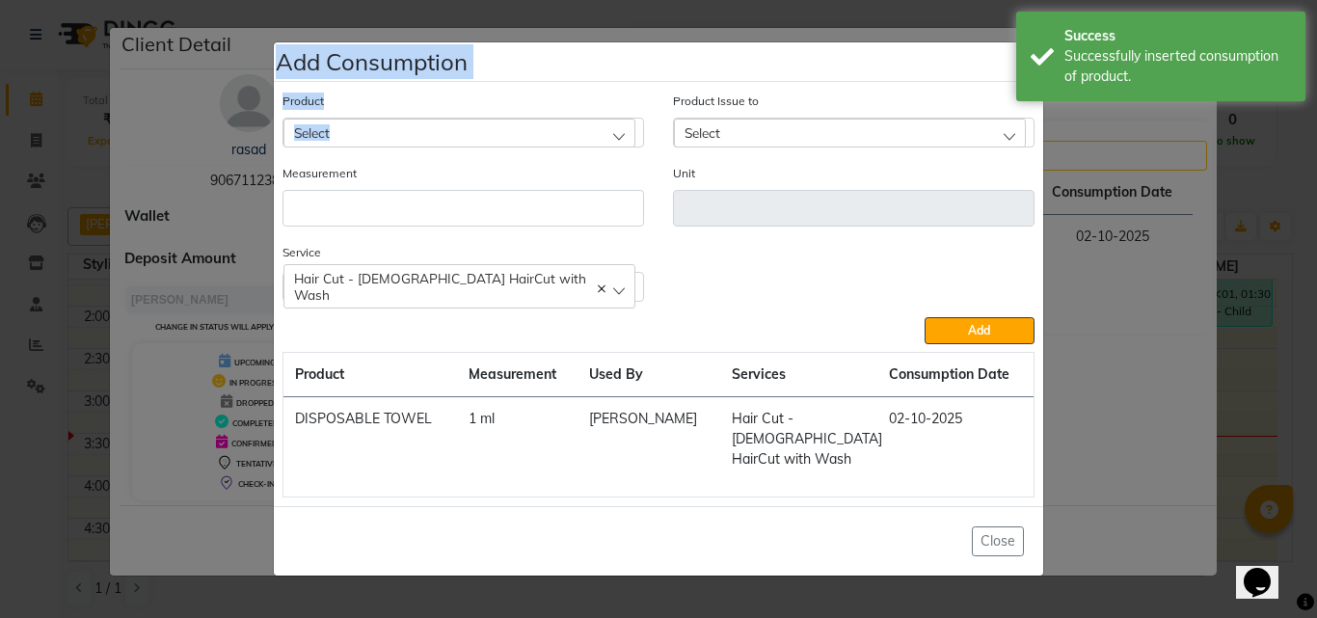
drag, startPoint x: 366, startPoint y: 149, endPoint x: 263, endPoint y: 151, distance: 103.2
click at [263, 151] on ngb-modal-window "Add Consumption × Product Select 4-88 Product Issue to Select 2025-09-29, Issue…" at bounding box center [658, 309] width 1317 height 618
click at [405, 133] on div "Select" at bounding box center [460, 133] width 352 height 29
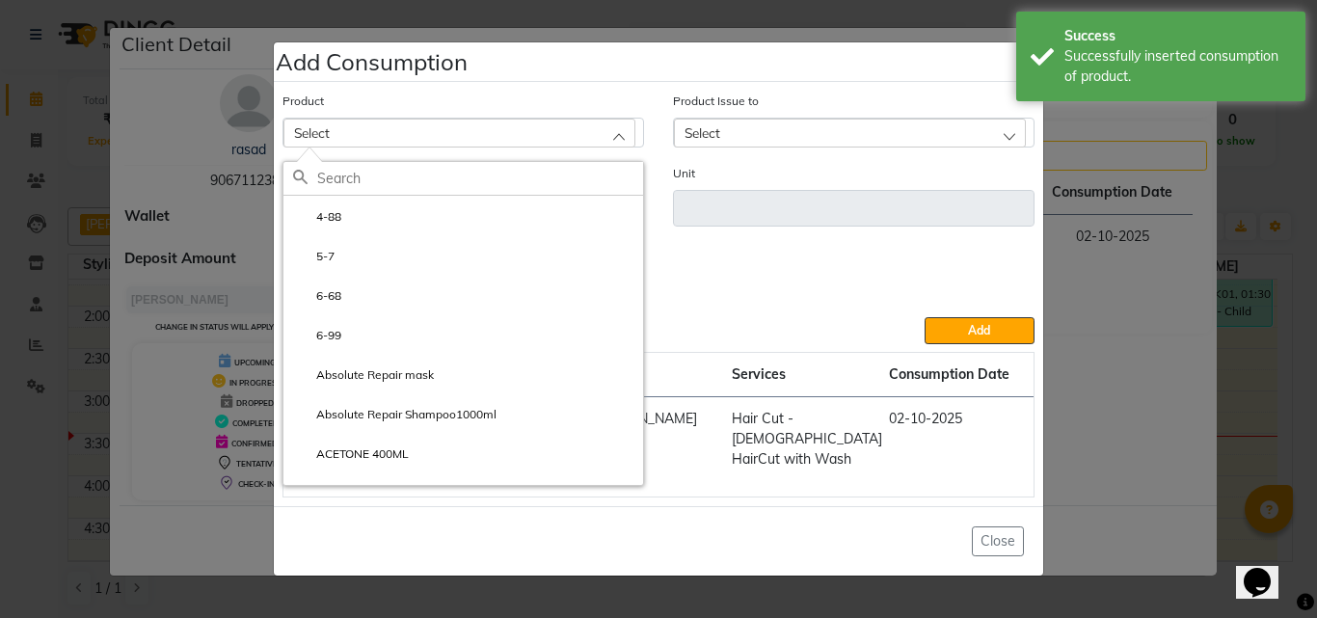
click at [330, 195] on input "text" at bounding box center [480, 178] width 326 height 33
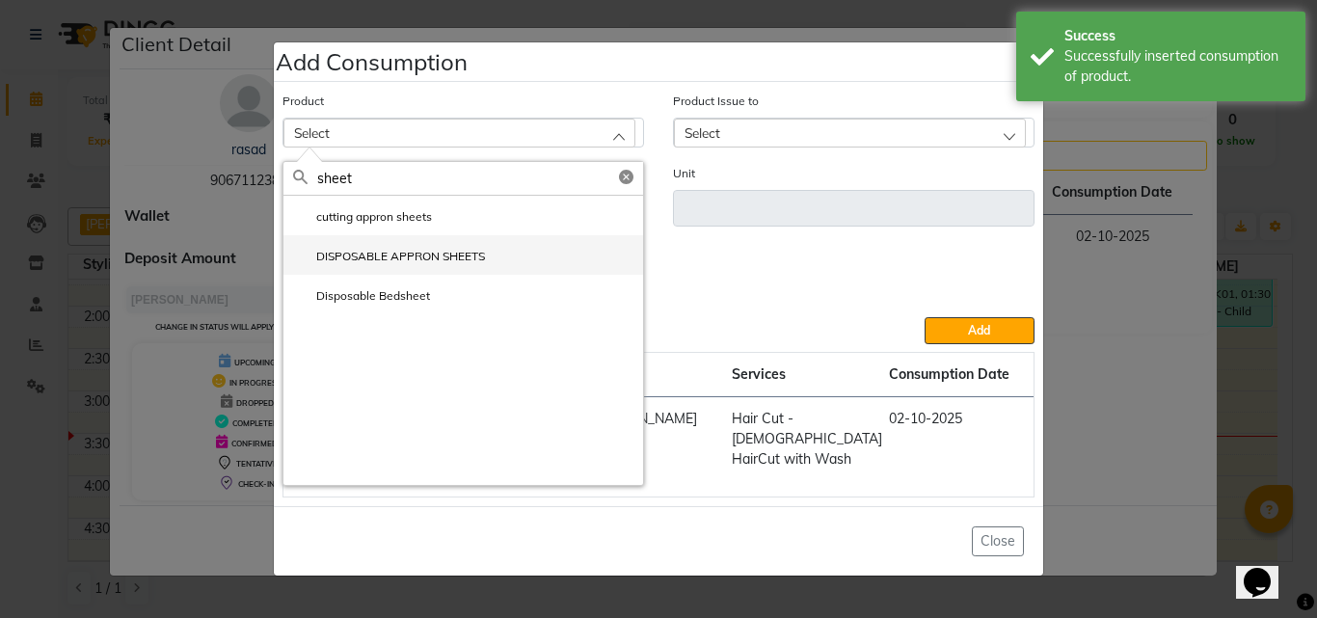
type input "sheet"
click at [339, 252] on li "DISPOSABLE APPRON SHEETS" at bounding box center [464, 255] width 360 height 40
type input "ml"
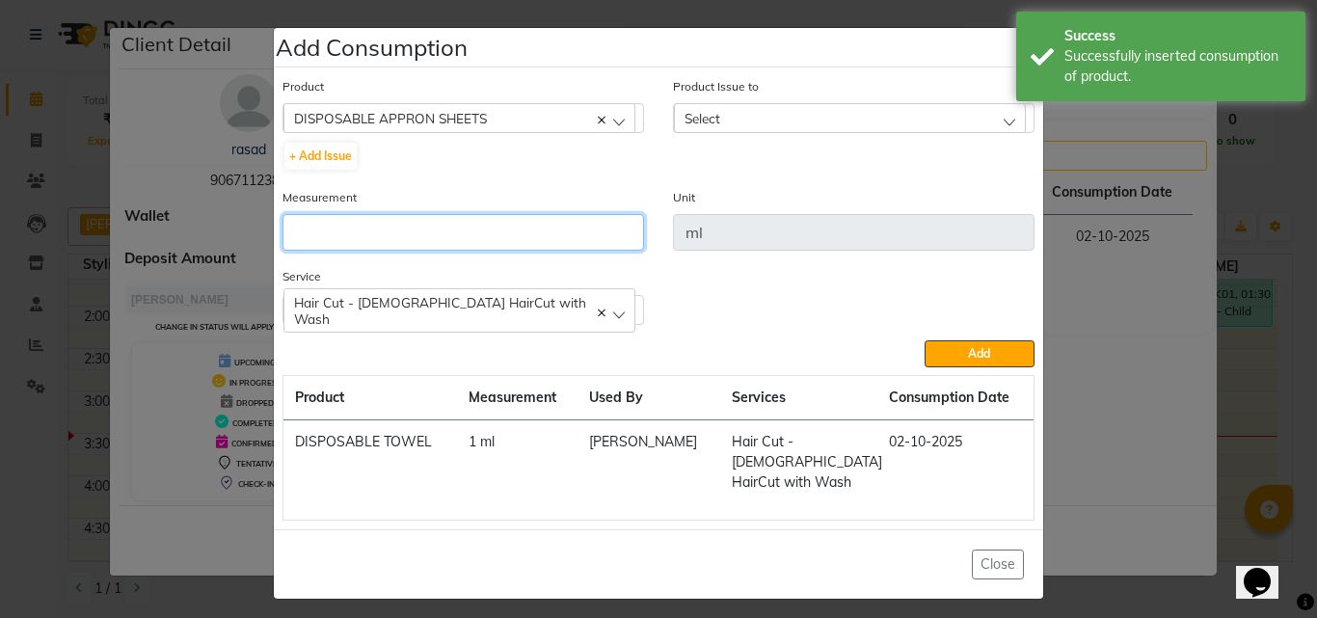
click at [293, 221] on input "number" at bounding box center [464, 232] width 362 height 37
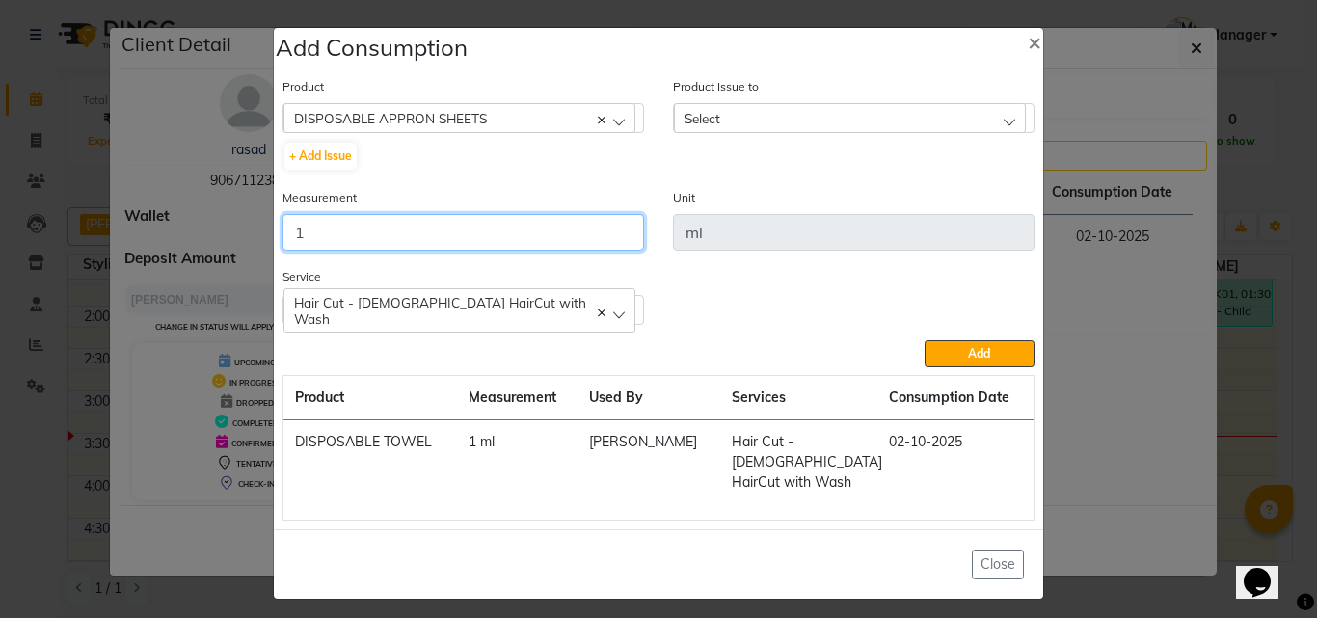
type input "1"
click at [718, 116] on div "Select" at bounding box center [850, 117] width 352 height 29
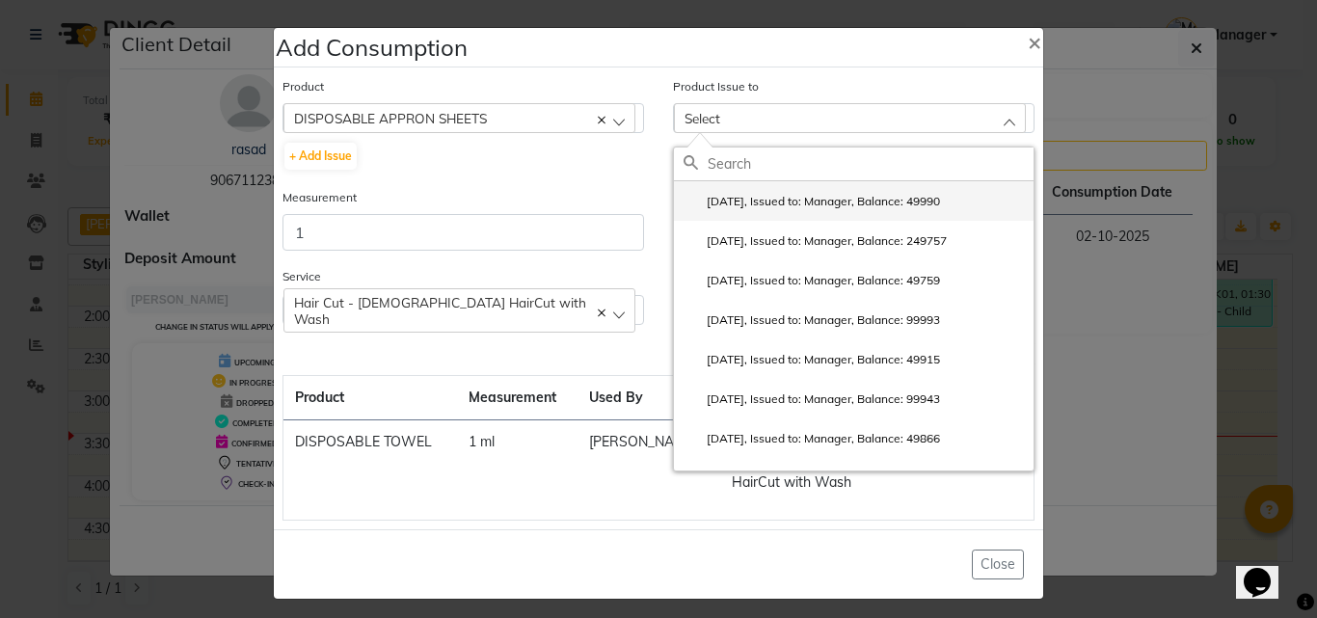
click at [727, 202] on label "2025-10-01, Issued to: Manager, Balance: 49990" at bounding box center [812, 201] width 257 height 17
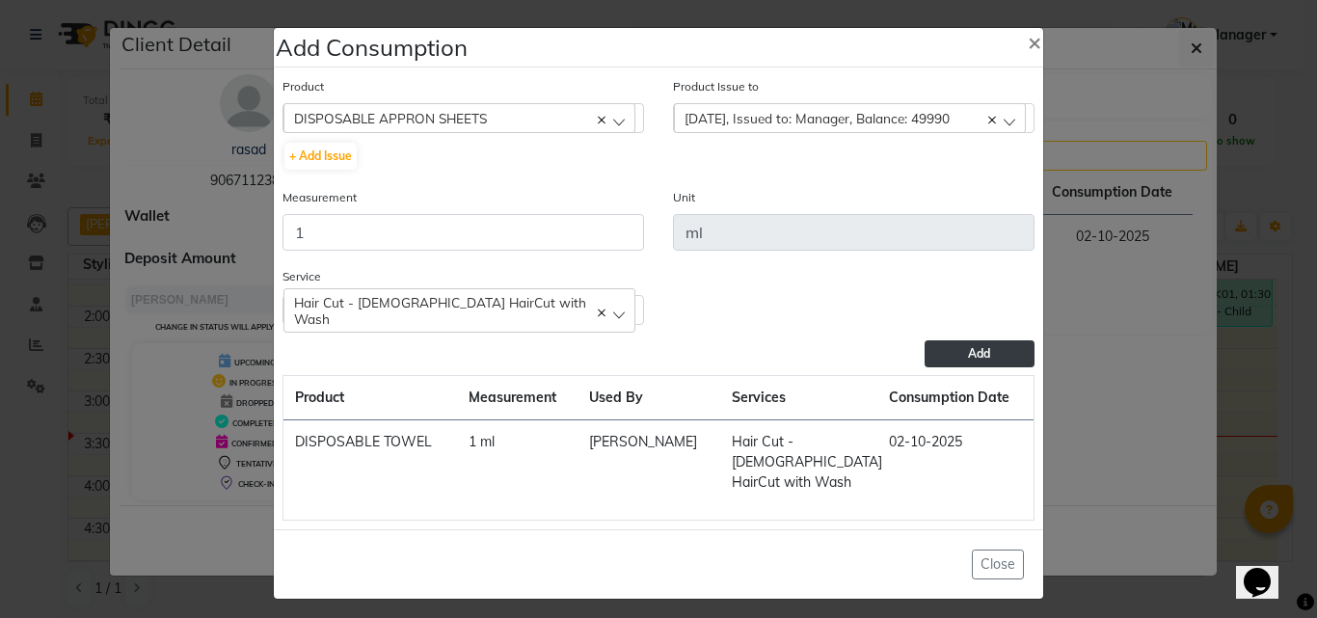
click at [1007, 352] on button "Add" at bounding box center [980, 353] width 110 height 27
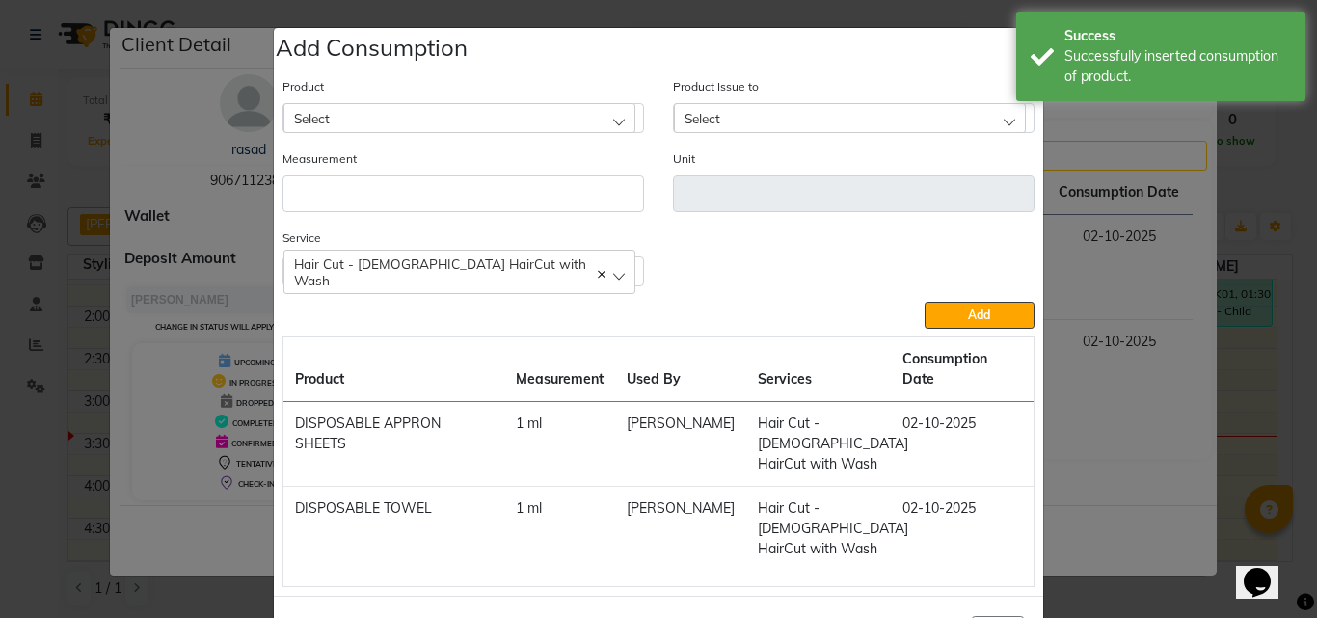
click at [1134, 353] on ngb-modal-window "Add Consumption × Product Select 4-88 Product Issue to Select 2025-10-01, Issue…" at bounding box center [658, 309] width 1317 height 618
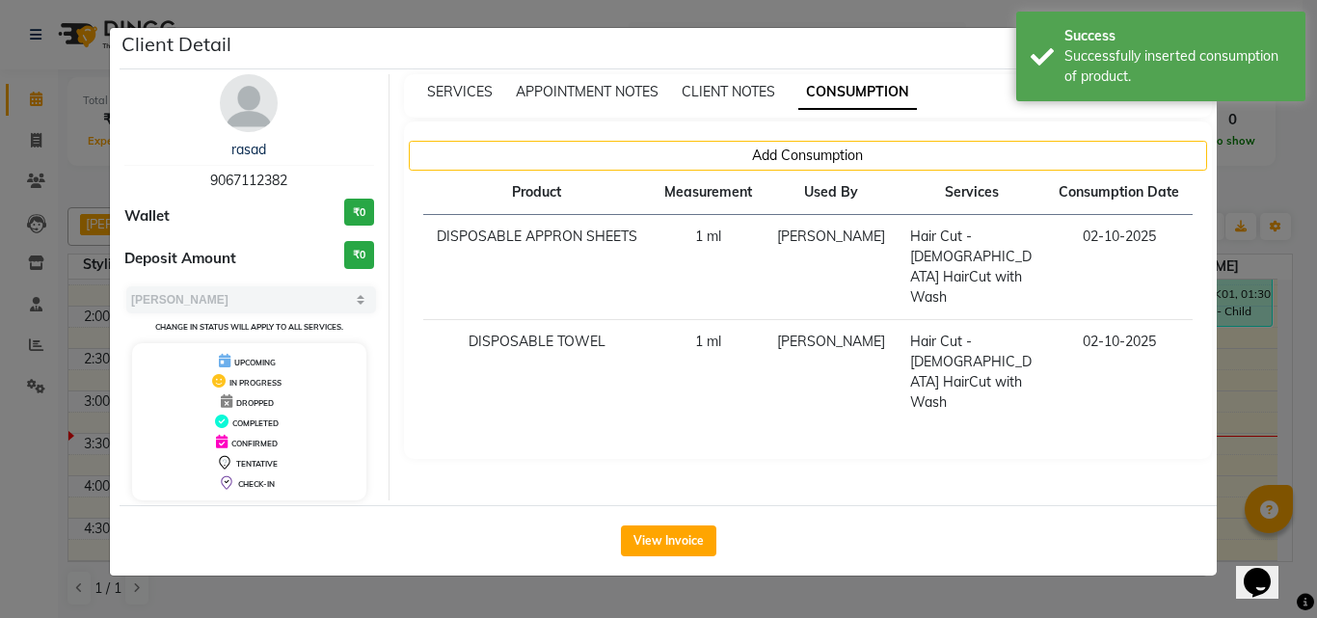
click at [1242, 311] on ngb-modal-window "Client Detail rasad 9067112382 Wallet ₹0 Deposit Amount ₹0 Select MARK DONE UPC…" at bounding box center [658, 309] width 1317 height 618
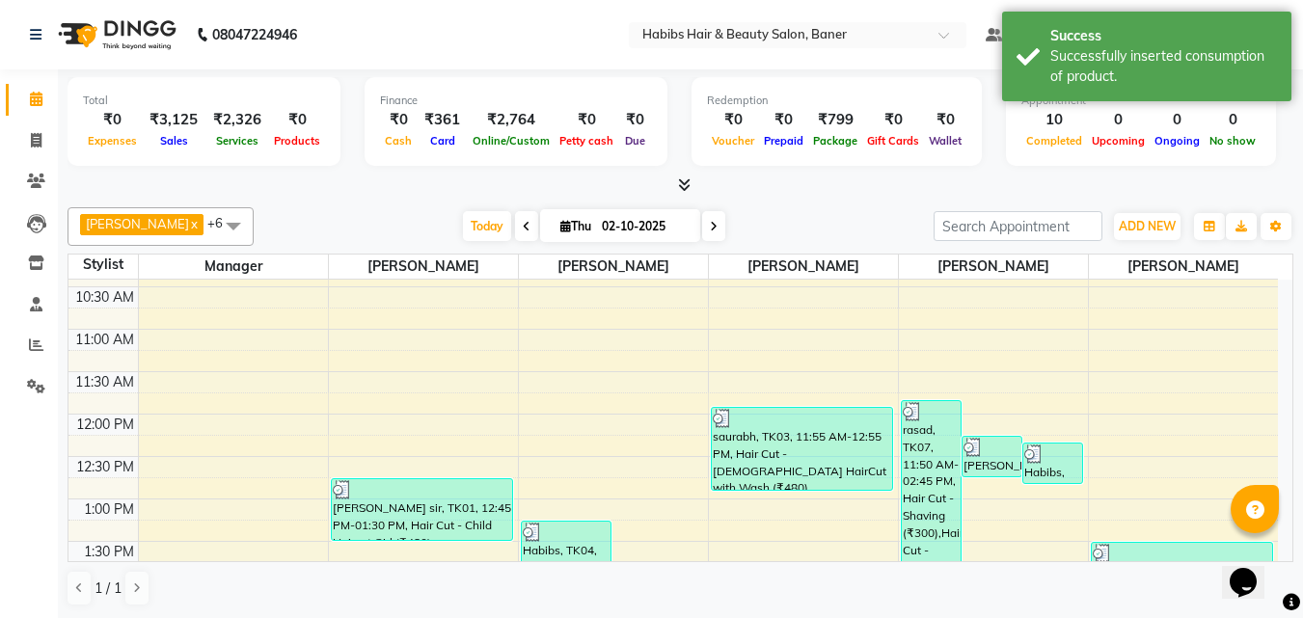
scroll to position [193, 0]
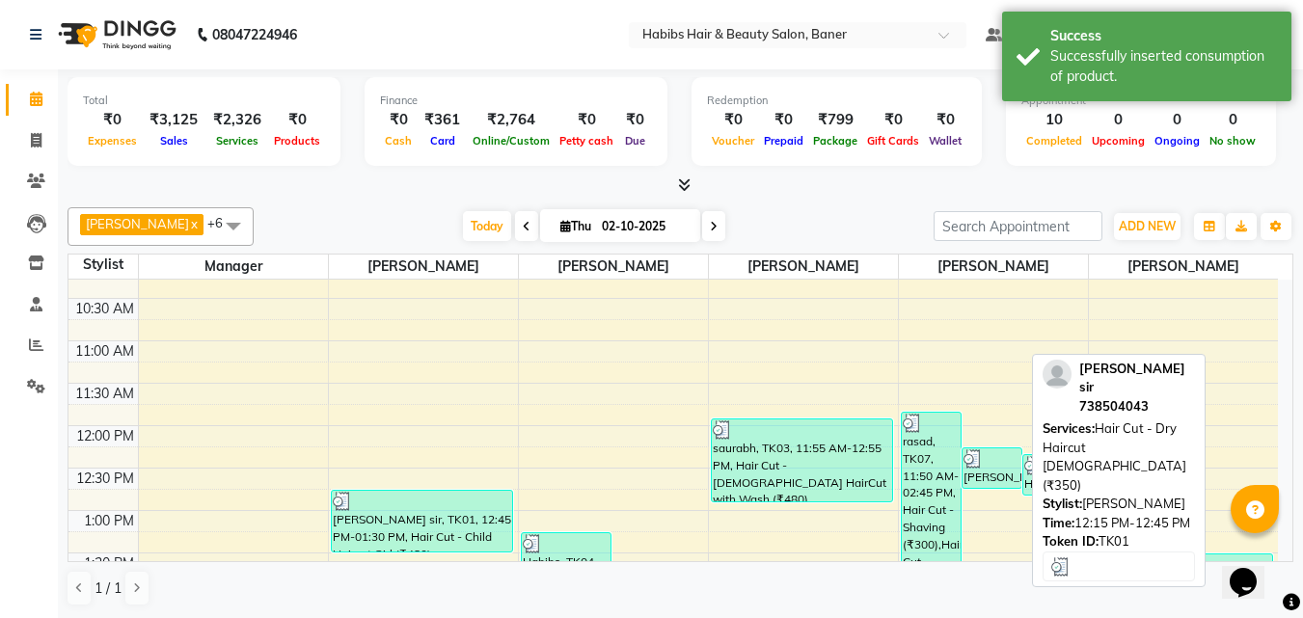
click at [991, 474] on div "[PERSON_NAME] sir, TK01, 12:15 PM-12:45 PM, Hair Cut - Dry Haircut [DEMOGRAPHIC…" at bounding box center [991, 468] width 59 height 40
select select "3"
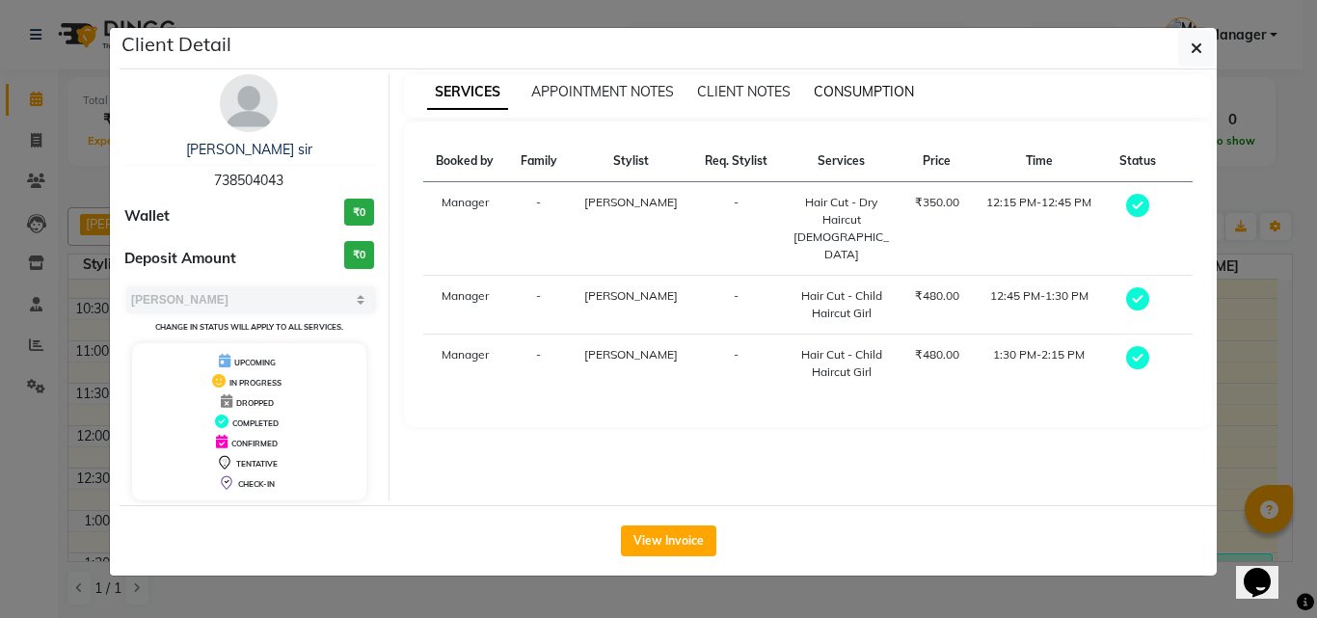
click at [871, 84] on span "CONSUMPTION" at bounding box center [864, 91] width 100 height 17
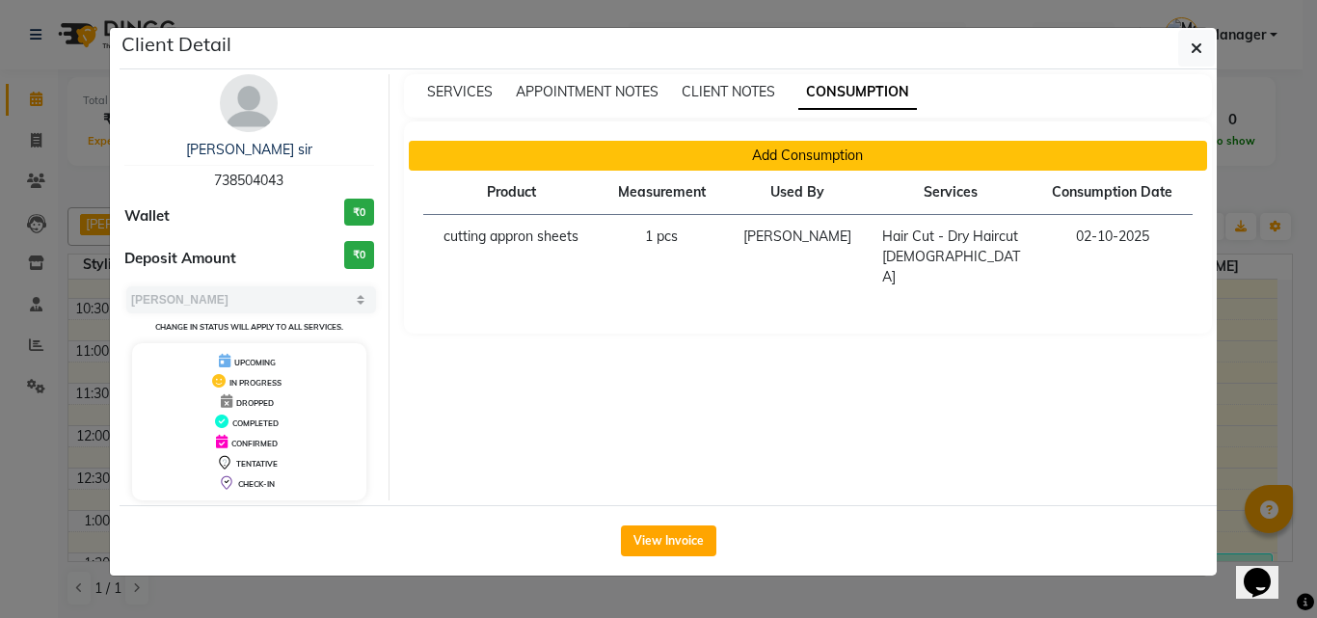
click at [871, 148] on button "Add Consumption" at bounding box center [808, 156] width 799 height 30
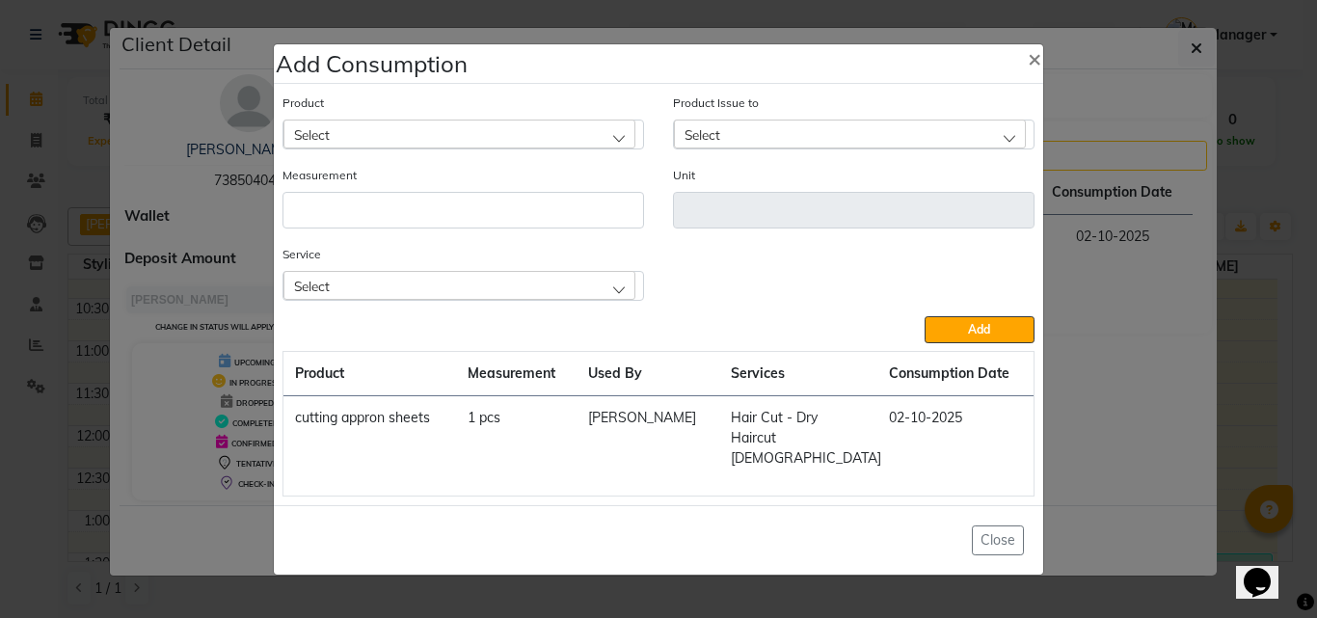
click at [400, 141] on div "Select" at bounding box center [460, 134] width 352 height 29
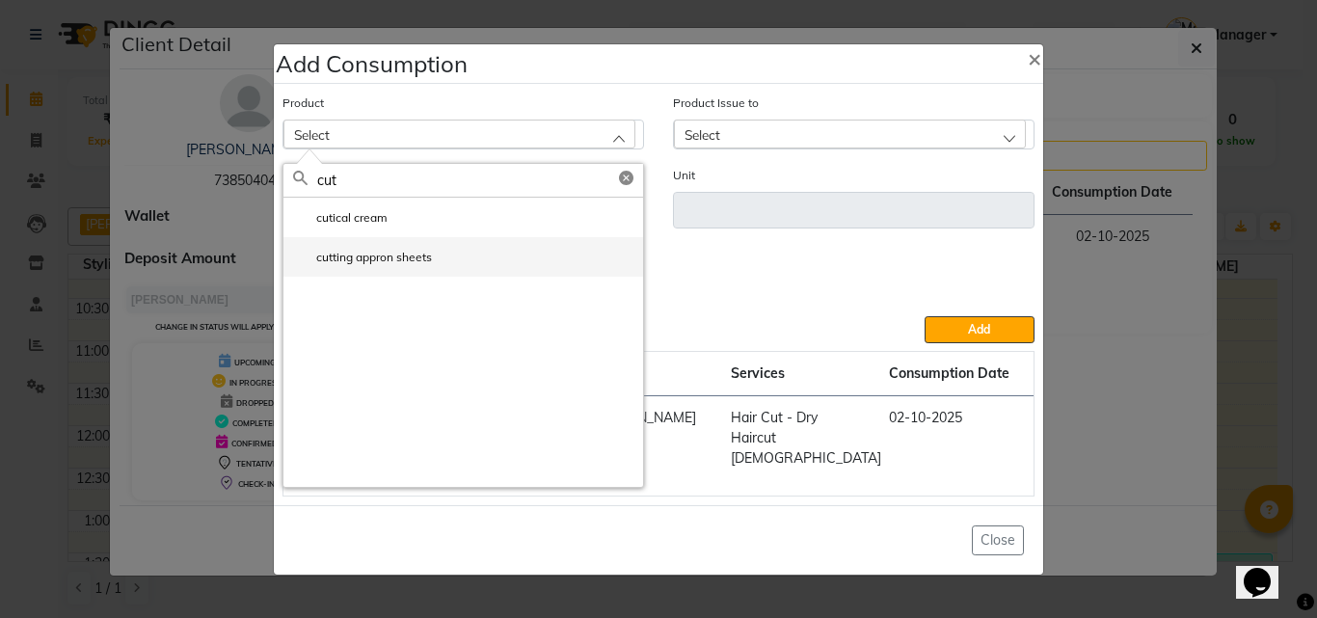
type input "cut"
click at [401, 266] on label "cutting appron sheets" at bounding box center [362, 257] width 139 height 17
type input "pcs"
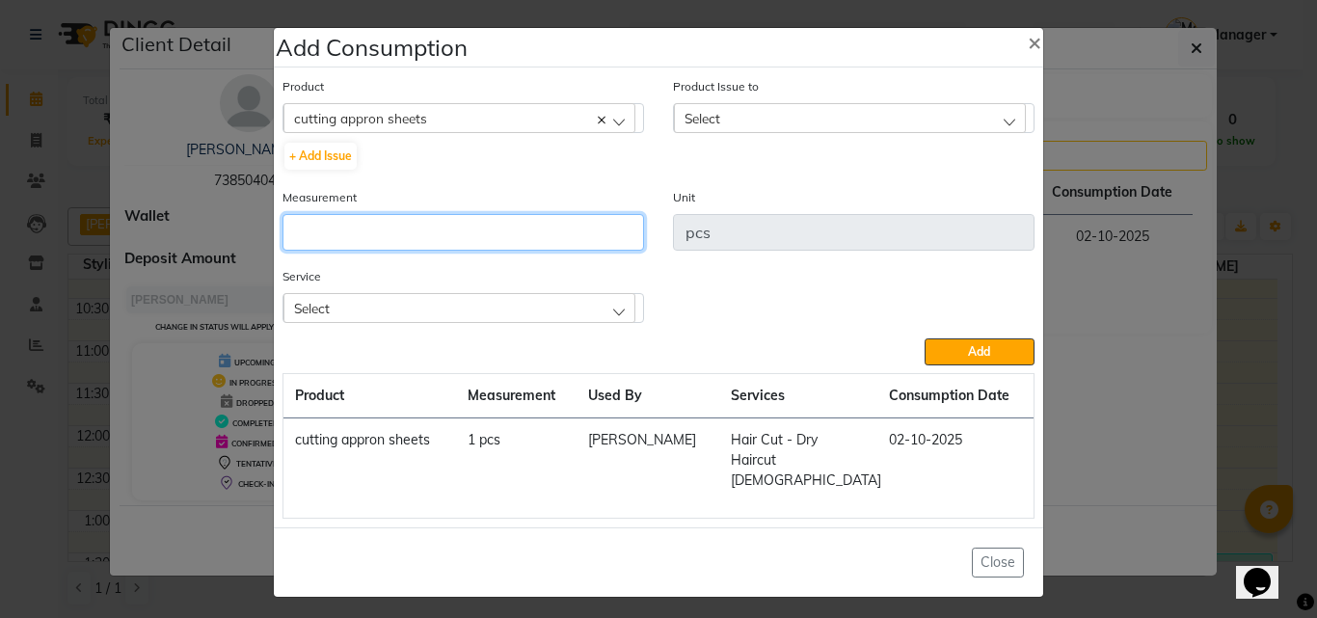
click at [358, 227] on input "number" at bounding box center [464, 232] width 362 height 37
type input "2"
click at [394, 310] on div "Select" at bounding box center [460, 307] width 352 height 29
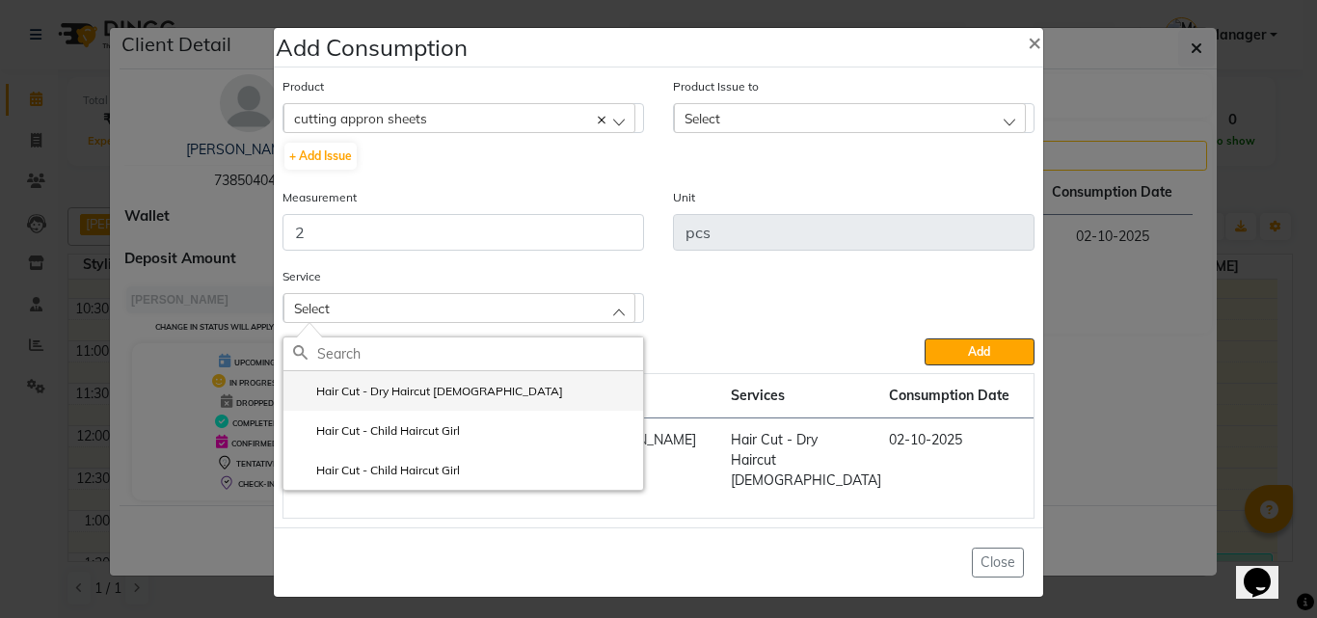
click at [417, 400] on label "Hair Cut - Dry Haircut Female" at bounding box center [428, 391] width 270 height 17
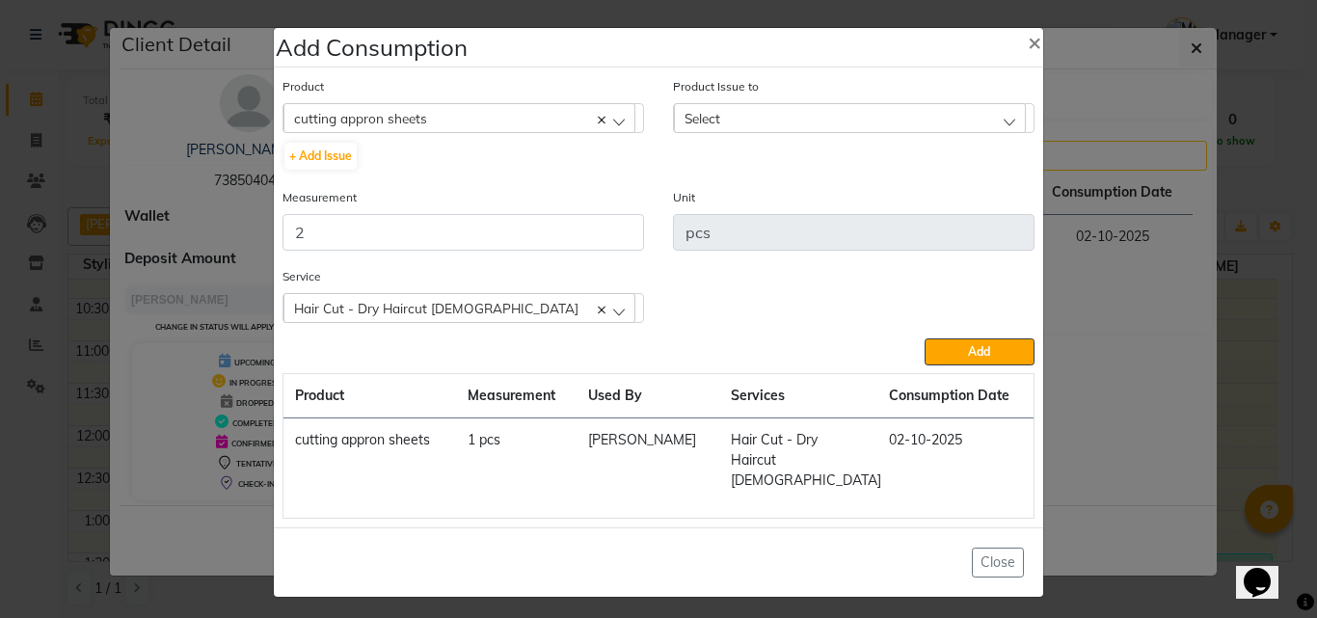
click at [702, 123] on span "Select" at bounding box center [703, 118] width 36 height 16
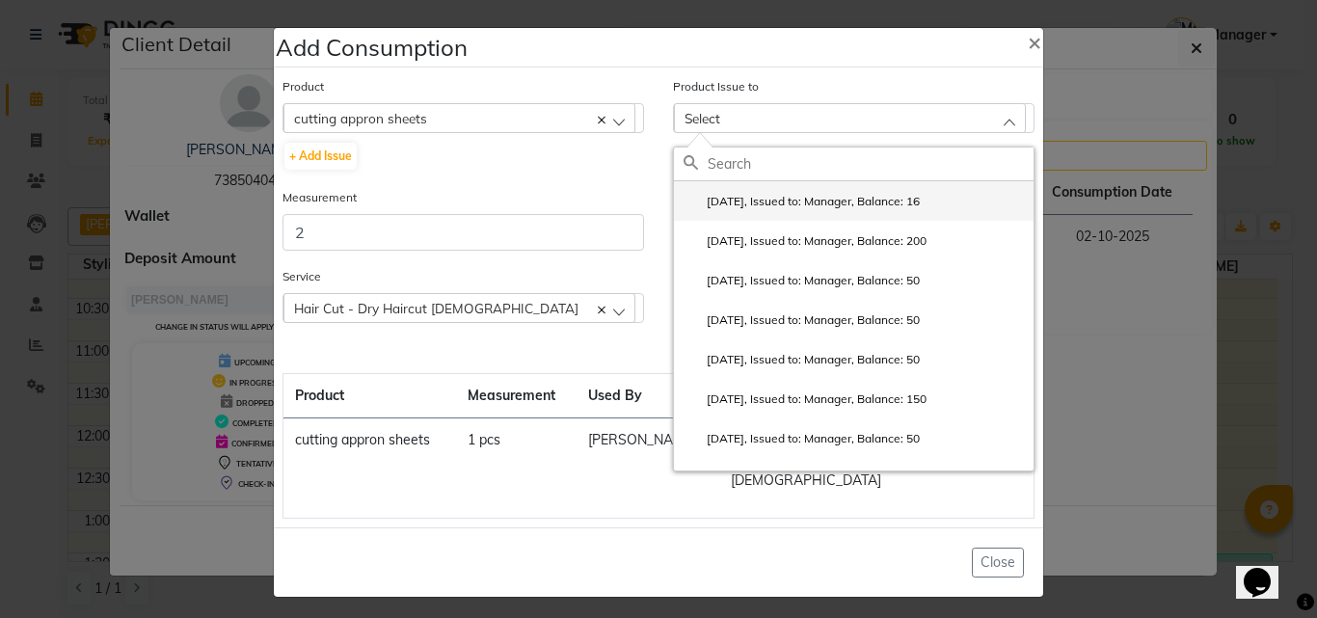
click at [744, 203] on label "2025-06-14, Issued to: Manager, Balance: 16" at bounding box center [802, 201] width 236 height 17
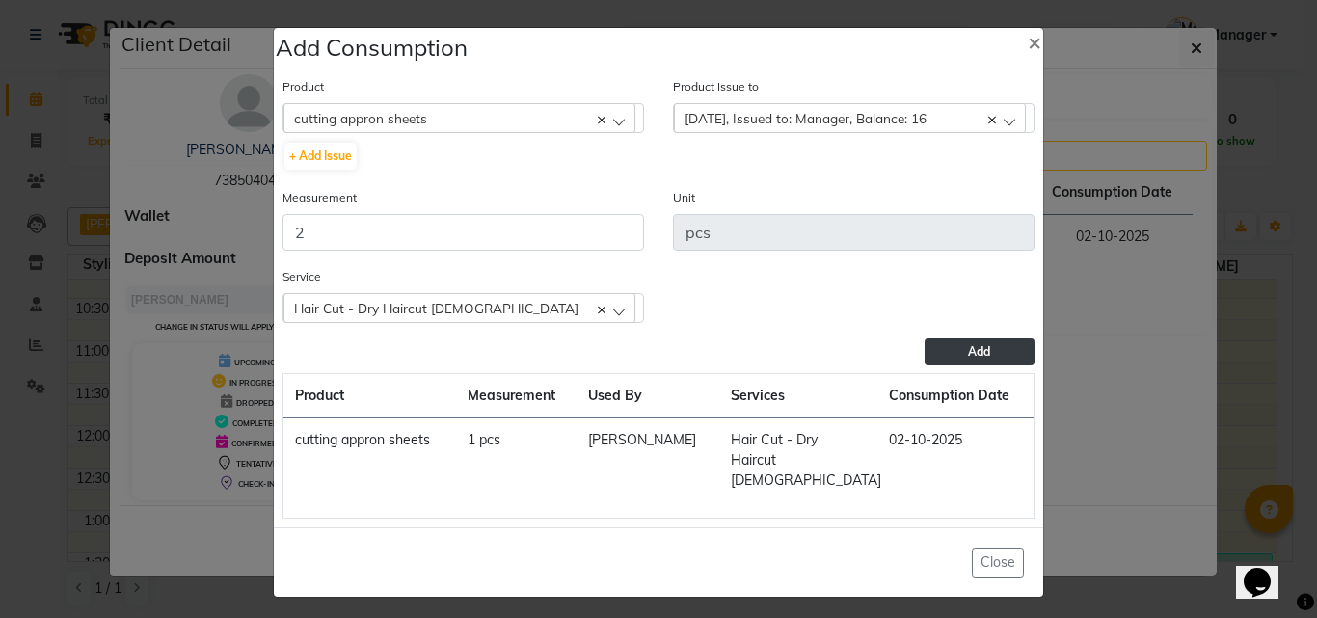
click at [969, 353] on span "Add" at bounding box center [979, 351] width 22 height 14
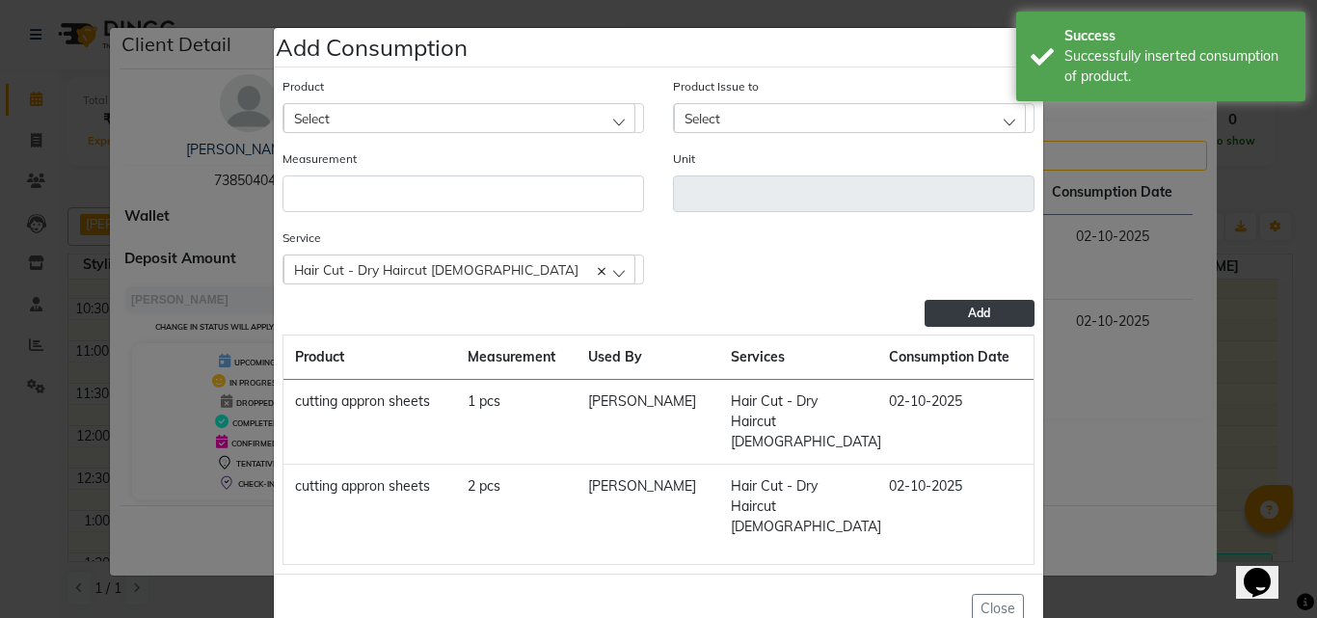
click at [1176, 250] on ngb-modal-window "Add Consumption × Product Select 4-88 Product Issue to Select 2025-06-14, Issue…" at bounding box center [658, 309] width 1317 height 618
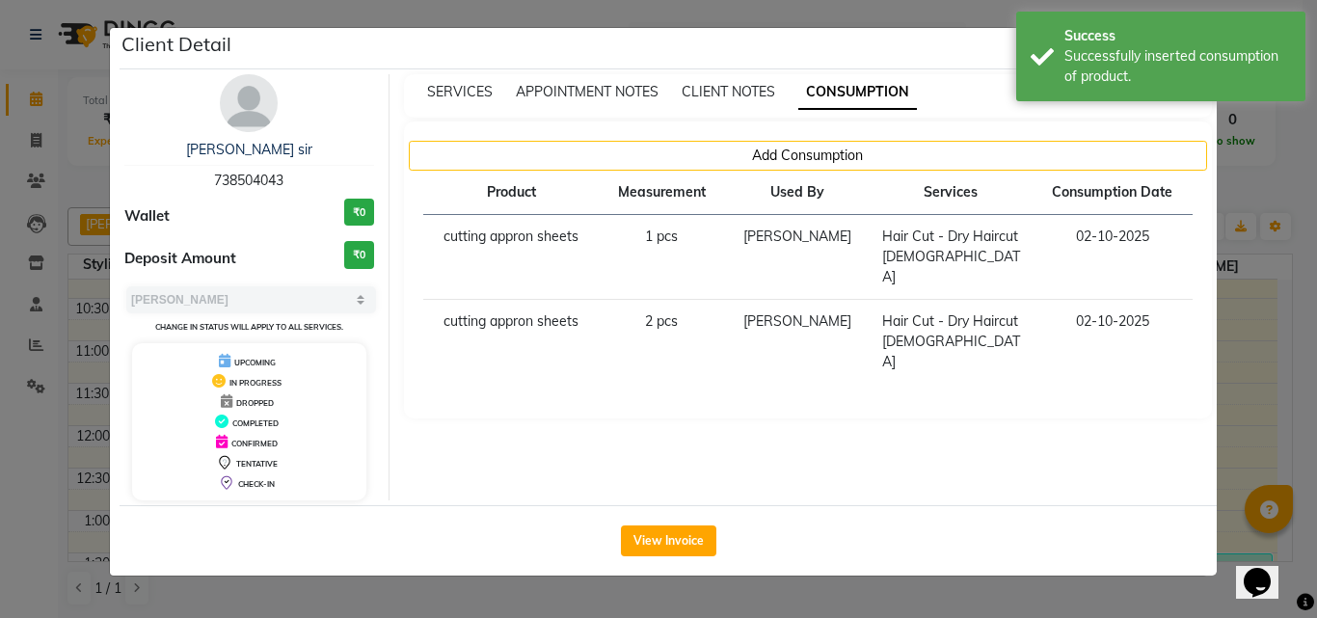
click at [1245, 222] on ngb-modal-window "Client Detail Mayank sir 738504043 Wallet ₹0 Deposit Amount ₹0 Select MARK DONE…" at bounding box center [658, 309] width 1317 height 618
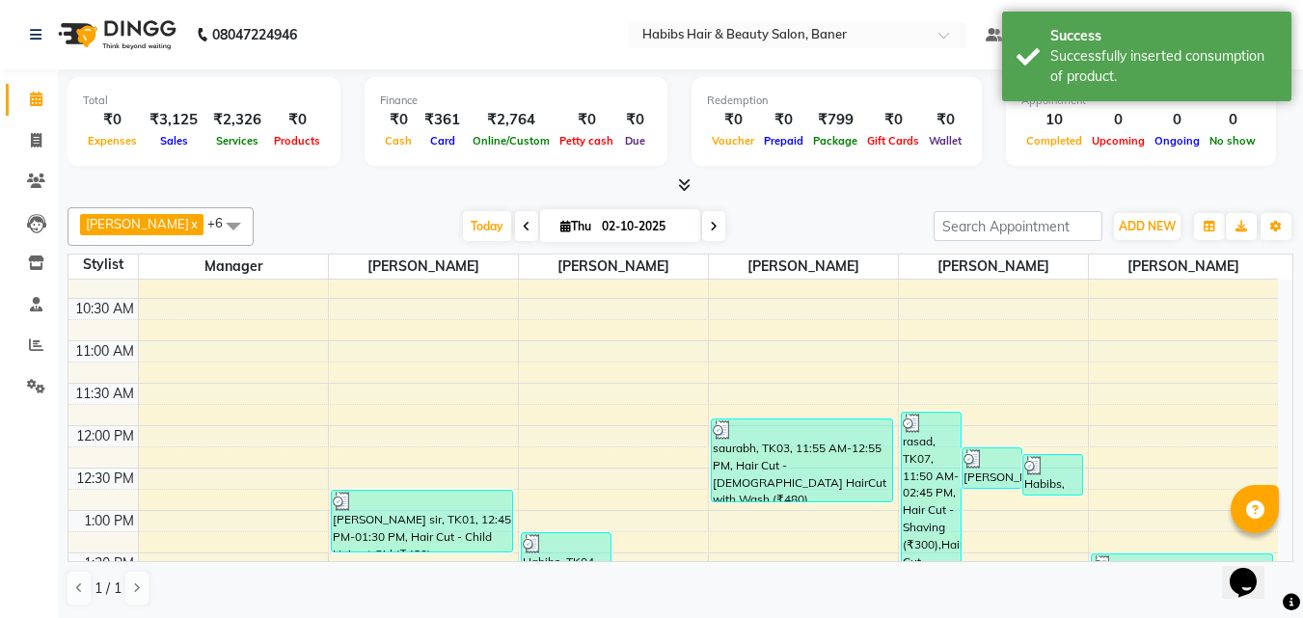
scroll to position [289, 0]
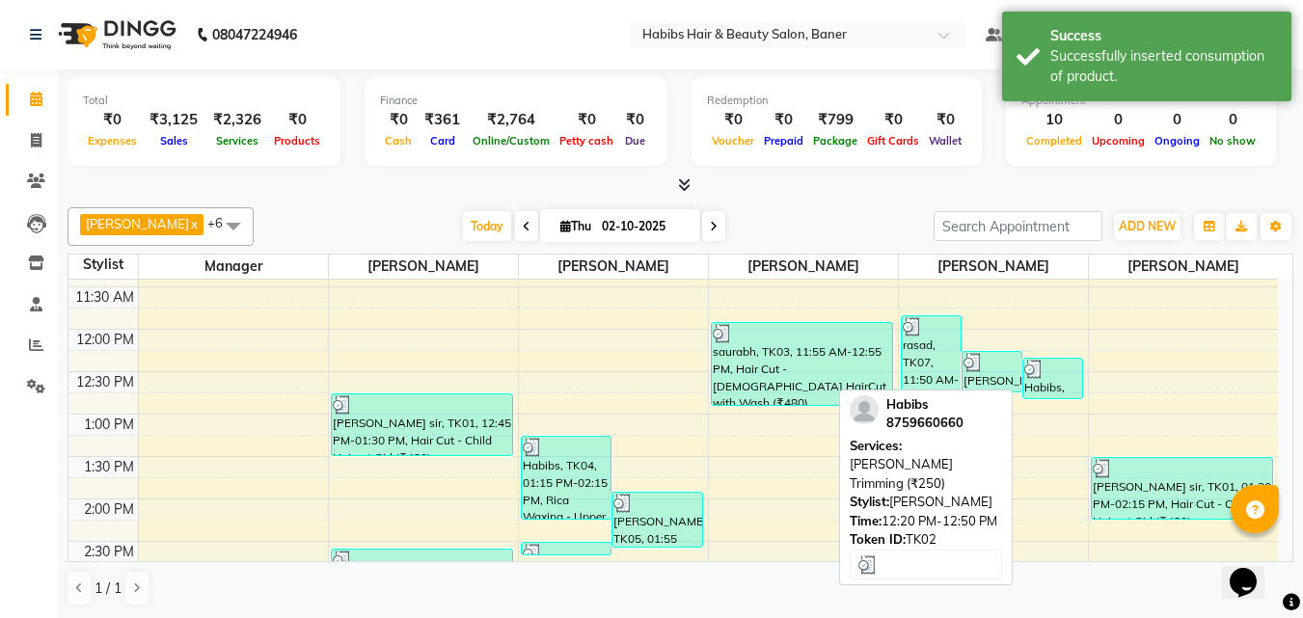
click at [1059, 386] on div "Habibs, TK02, 12:20 PM-12:50 PM, [PERSON_NAME] Trimming (₹250)" at bounding box center [1052, 379] width 59 height 40
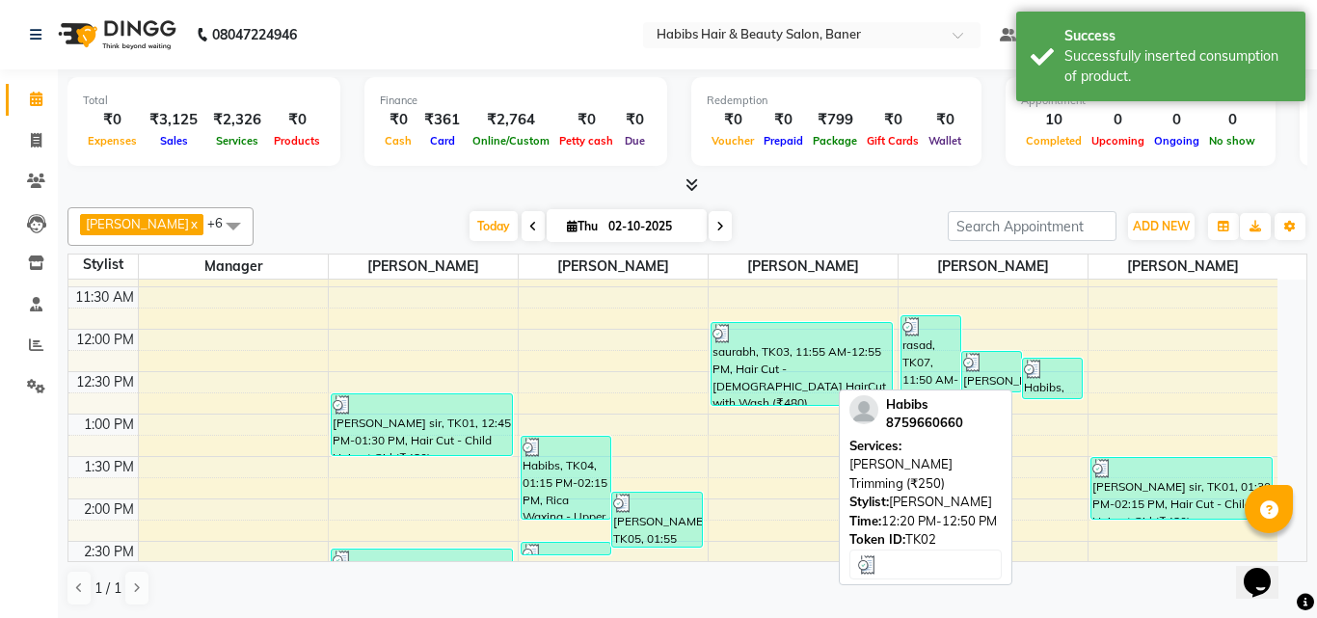
select select "3"
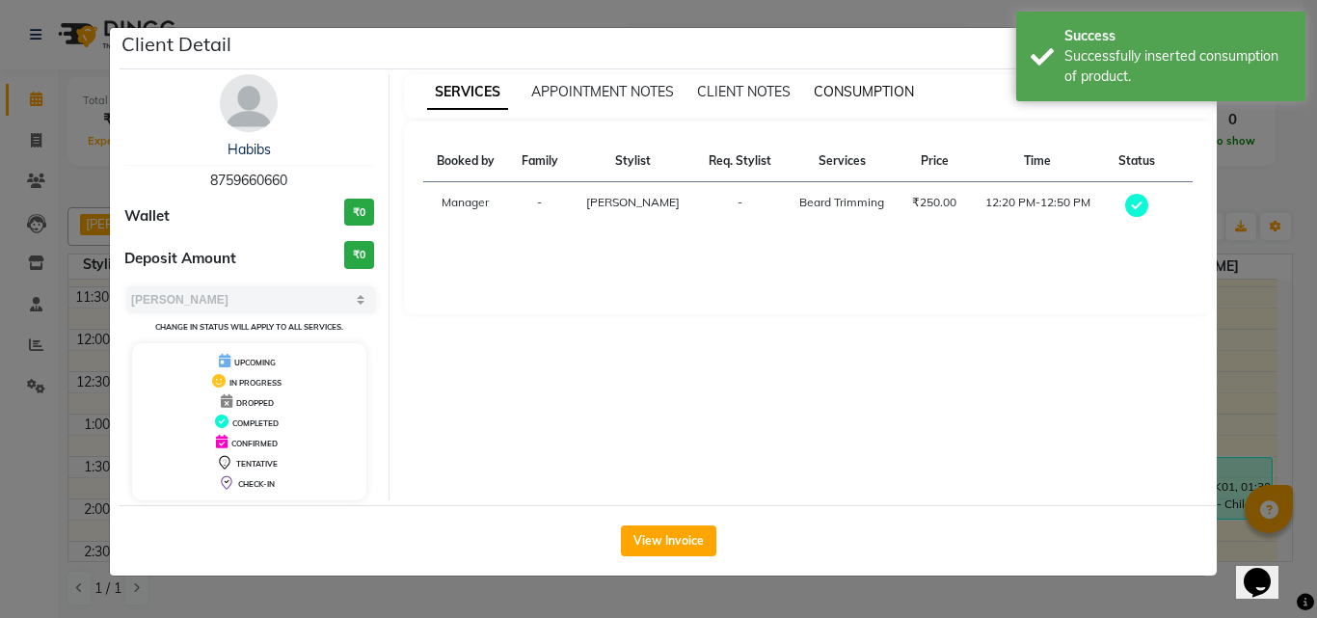
click at [855, 91] on span "CONSUMPTION" at bounding box center [864, 91] width 100 height 17
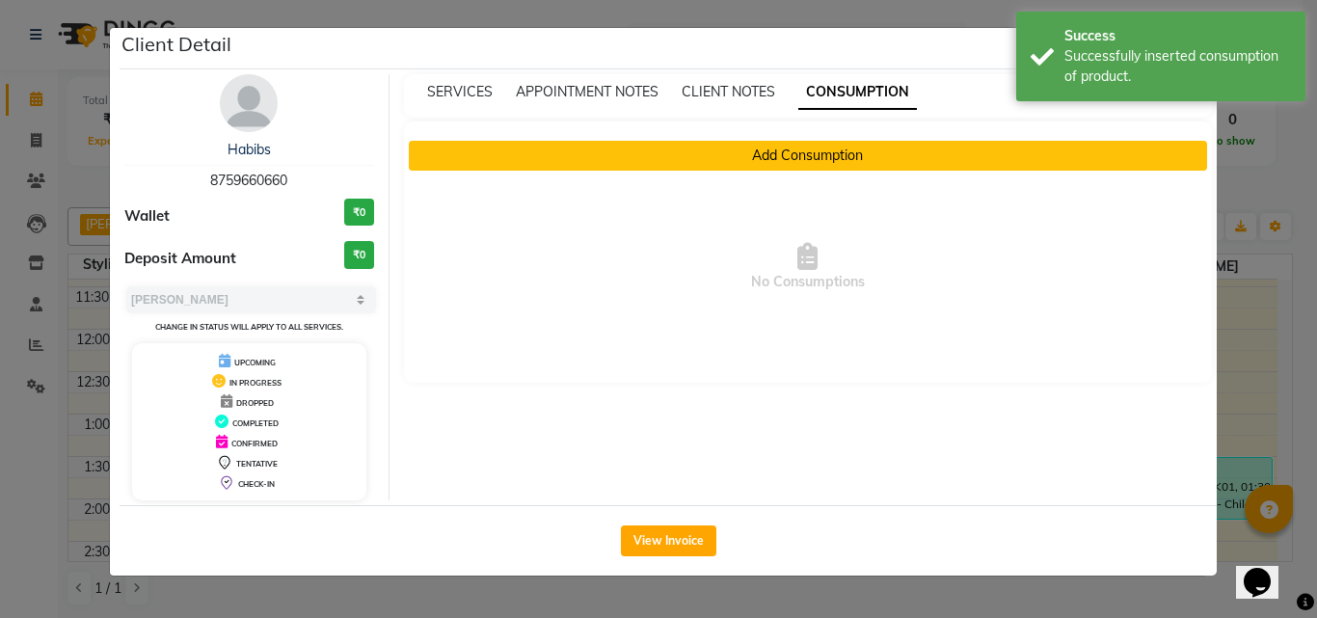
click at [798, 143] on button "Add Consumption" at bounding box center [808, 156] width 799 height 30
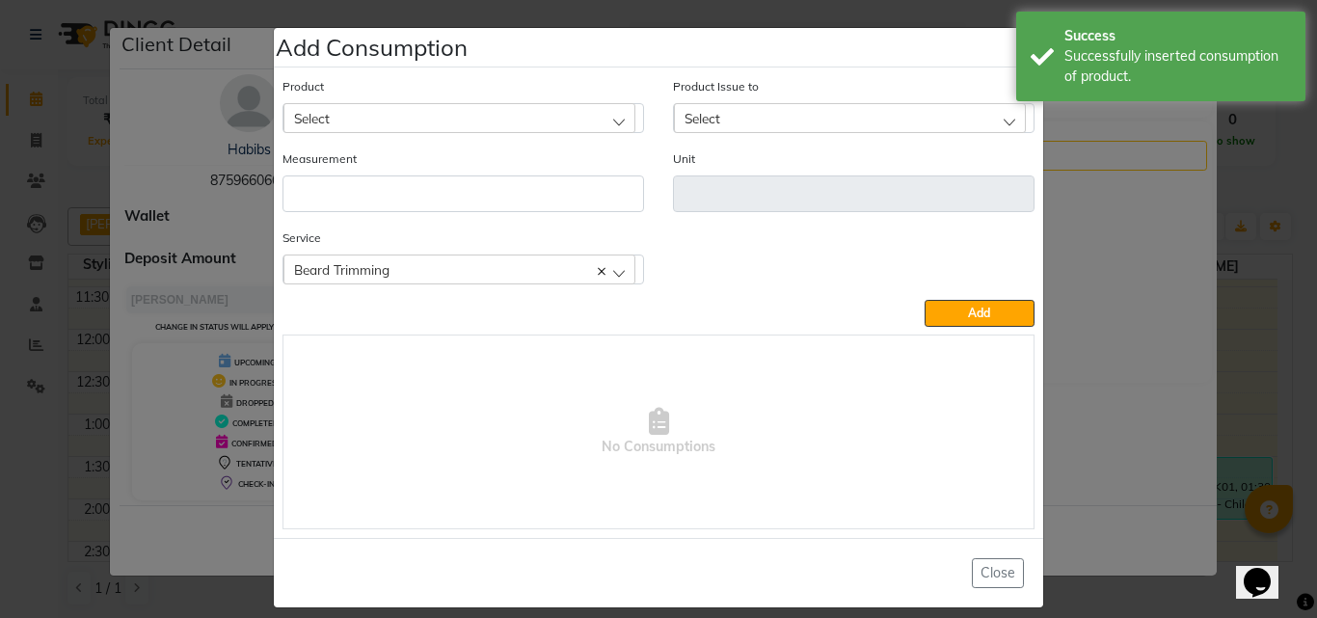
click at [465, 122] on div "Select" at bounding box center [460, 117] width 352 height 29
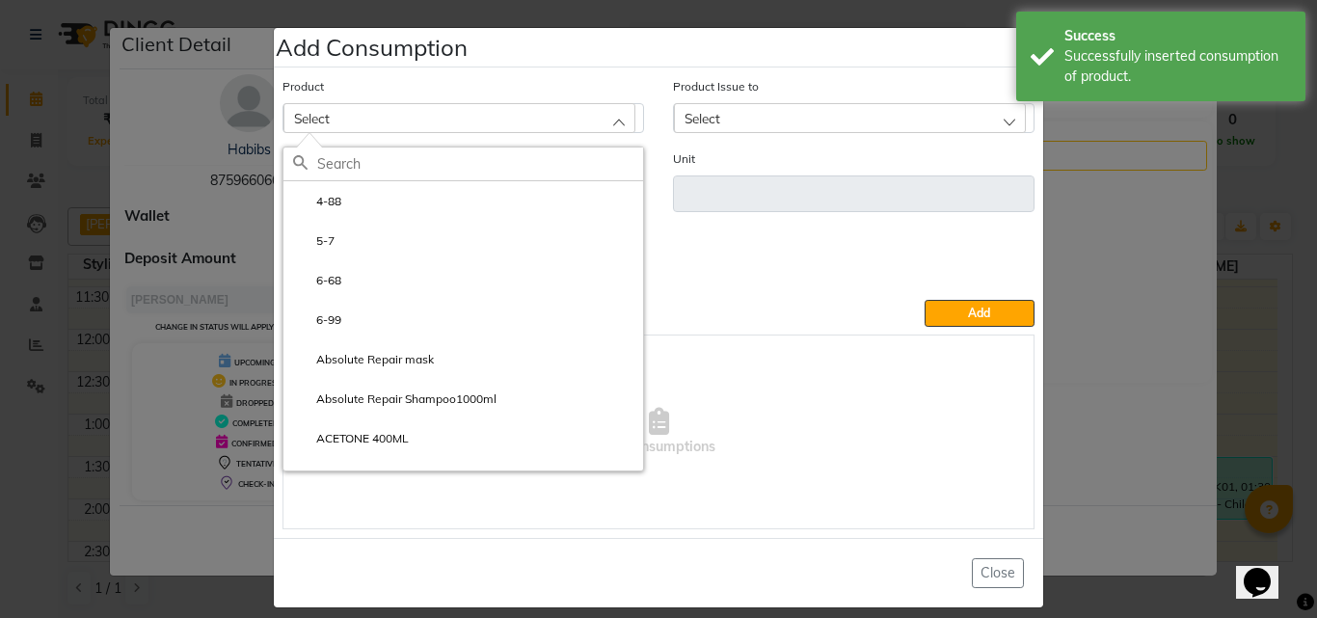
click at [471, 113] on div "Select" at bounding box center [460, 117] width 352 height 29
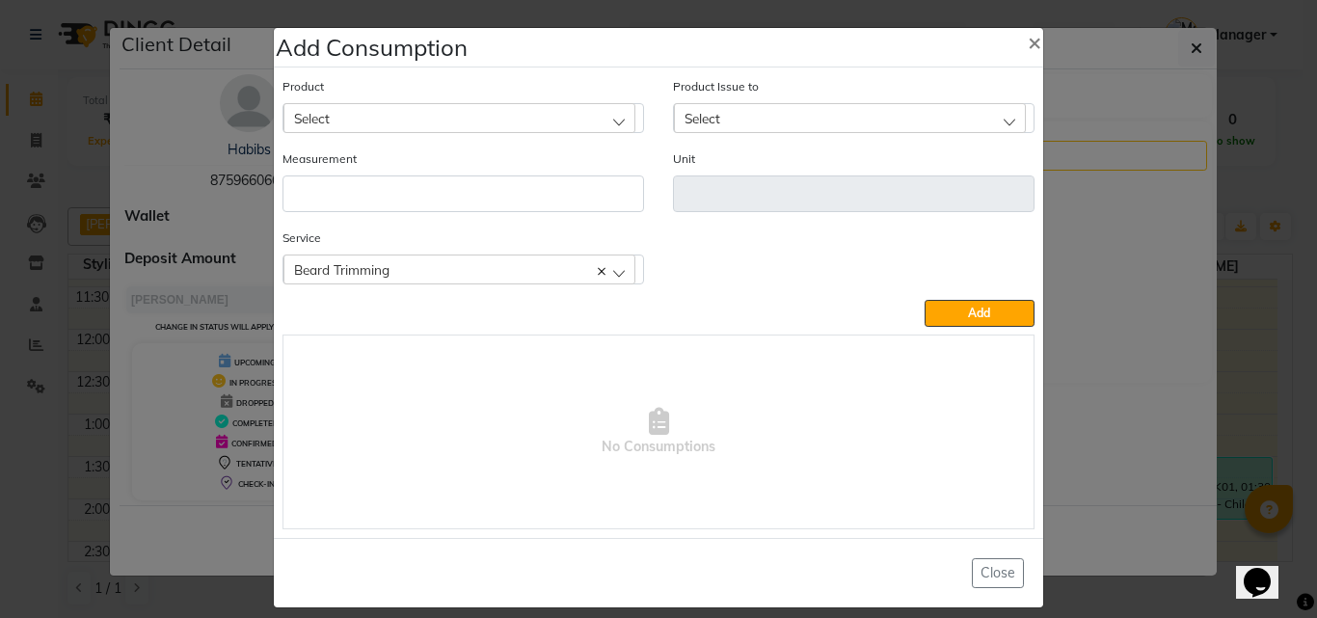
click at [499, 122] on div "Select" at bounding box center [460, 117] width 352 height 29
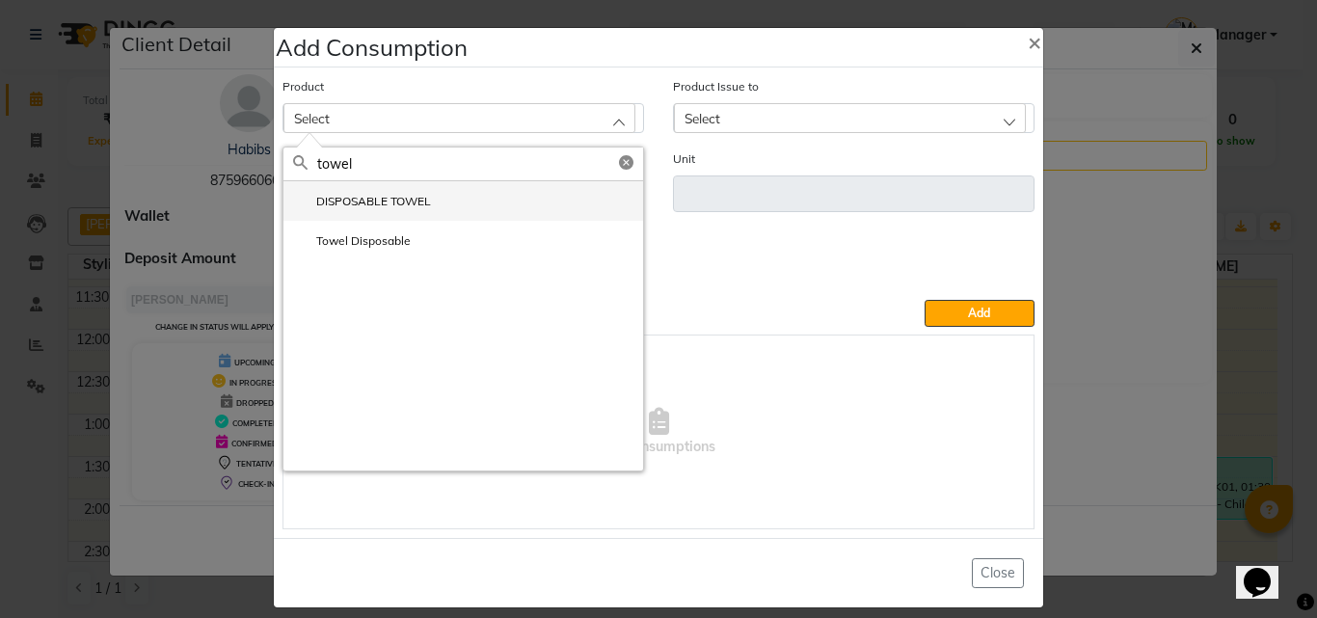
type input "towel"
click at [339, 209] on li "DISPOSABLE TOWEL" at bounding box center [464, 201] width 360 height 40
type input "ml"
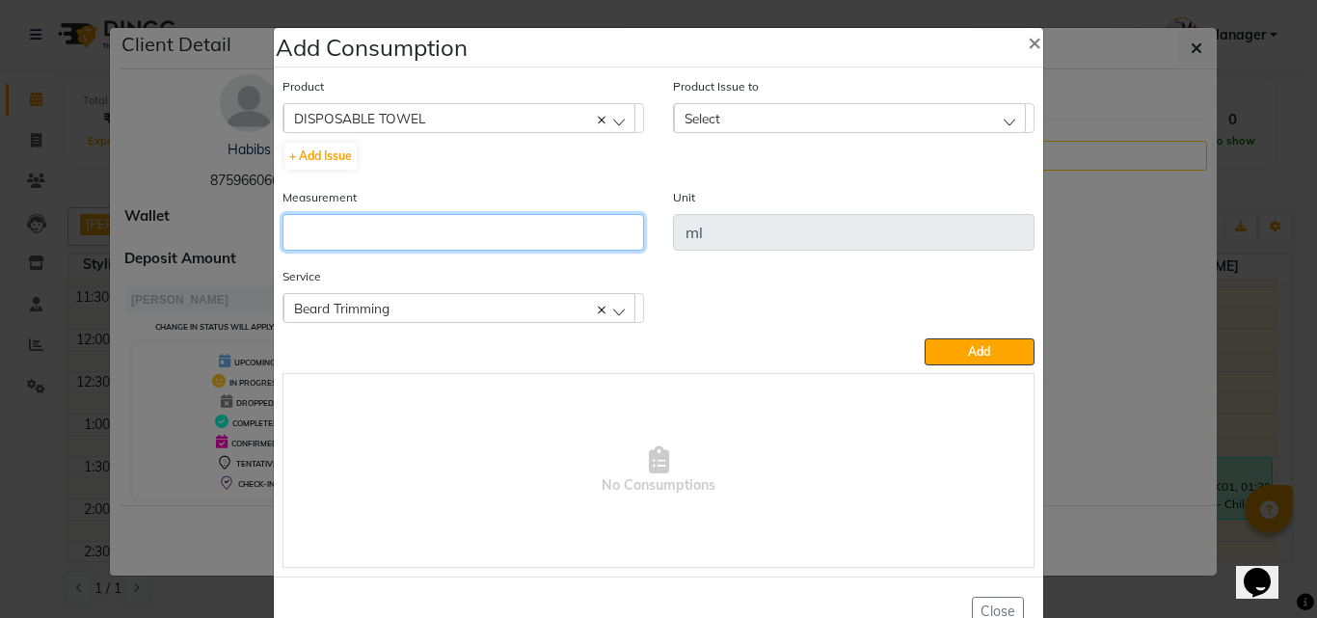
click at [347, 232] on input "number" at bounding box center [464, 232] width 362 height 37
type input "1"
click at [707, 119] on span "Select" at bounding box center [703, 118] width 36 height 16
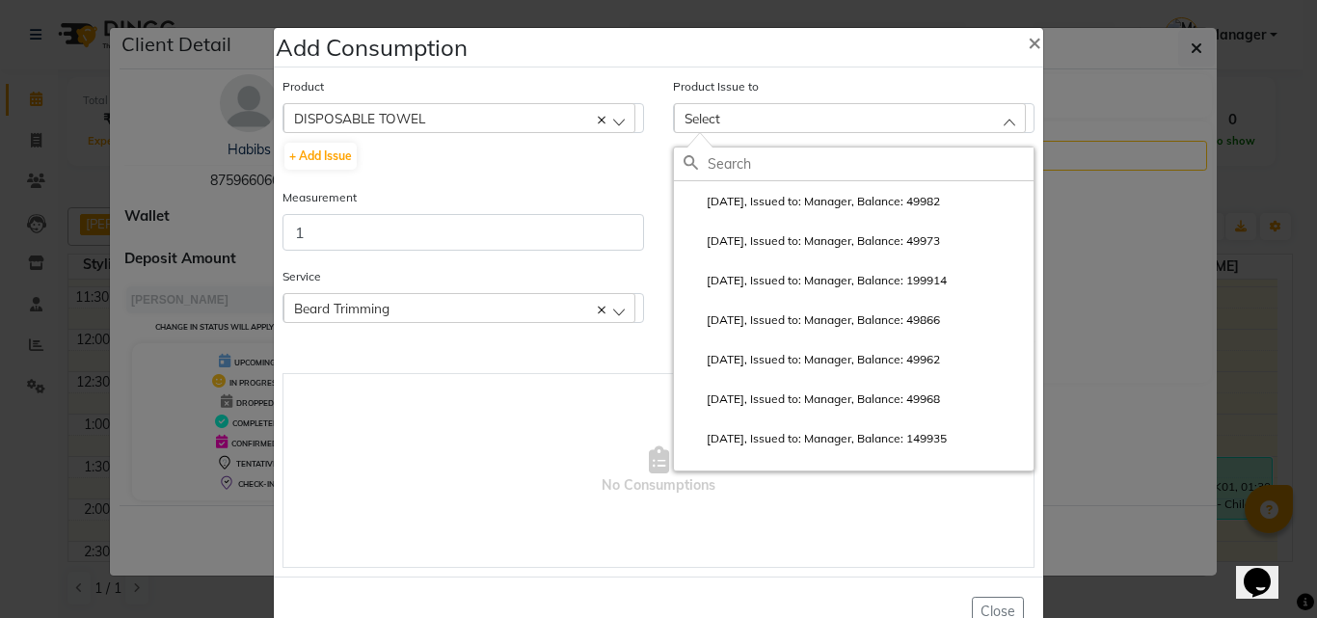
click at [718, 167] on input "text" at bounding box center [871, 164] width 326 height 33
click at [727, 186] on li "2025-09-29, Issued to: Manager, Balance: 49982" at bounding box center [854, 201] width 360 height 40
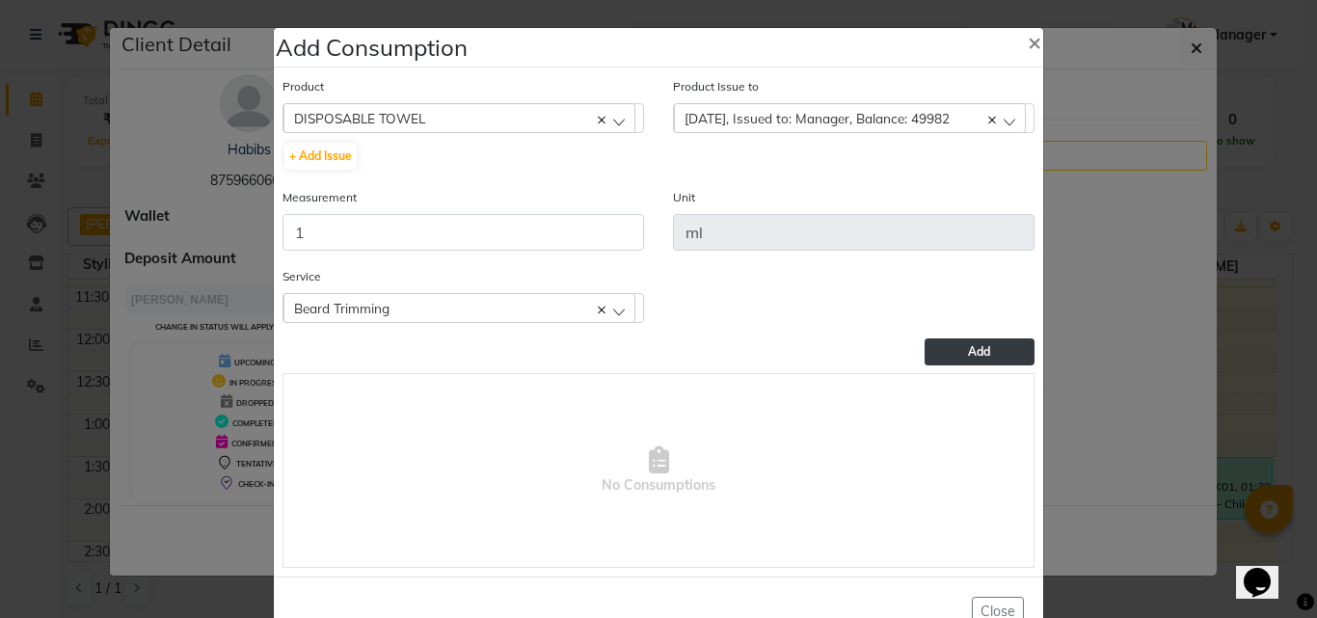
click at [952, 351] on button "Add" at bounding box center [980, 352] width 110 height 27
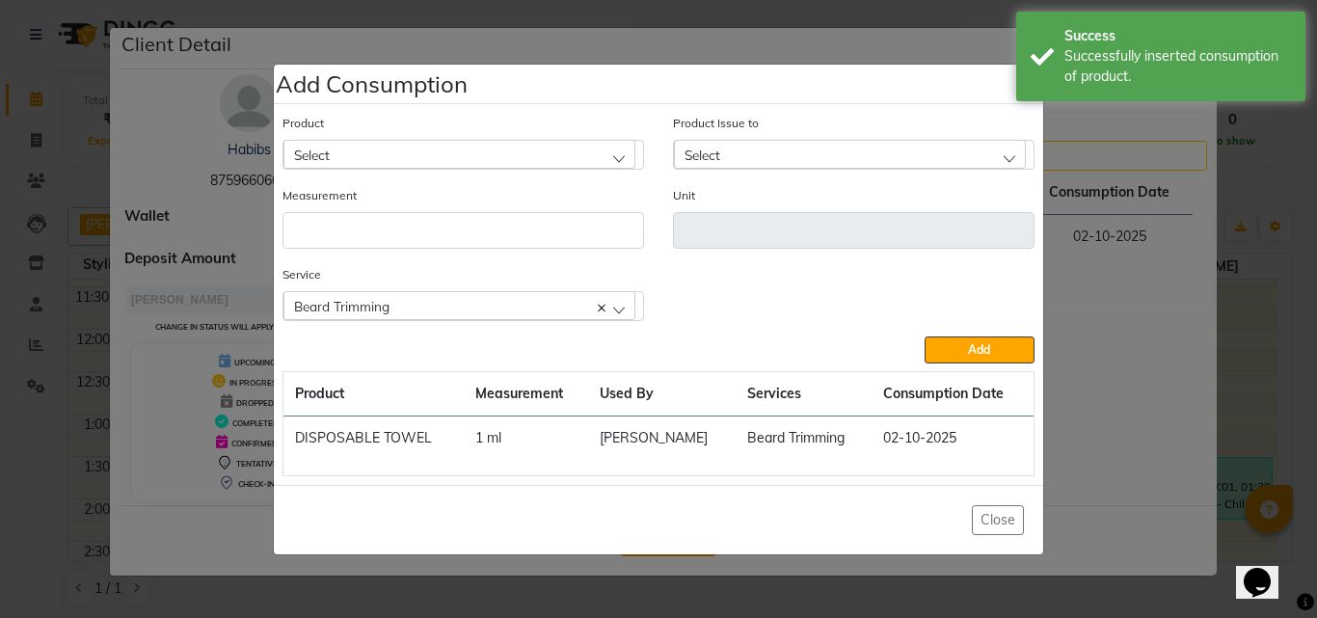
click at [1262, 278] on ngb-modal-window "Add Consumption × Product Select 4-88 Product Issue to Select 2025-09-29, Issue…" at bounding box center [658, 309] width 1317 height 618
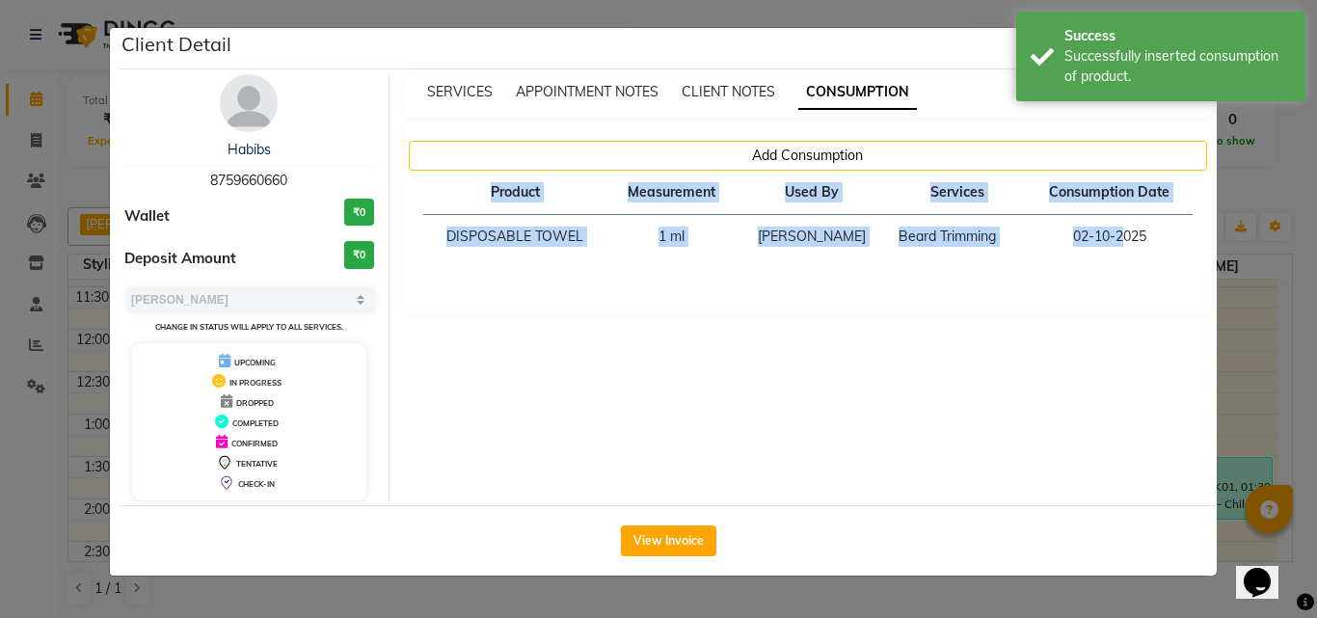
click at [1262, 278] on ngb-modal-window "Client Detail Habibs 8759660660 Wallet ₹0 Deposit Amount ₹0 Select MARK DONE UP…" at bounding box center [658, 309] width 1317 height 618
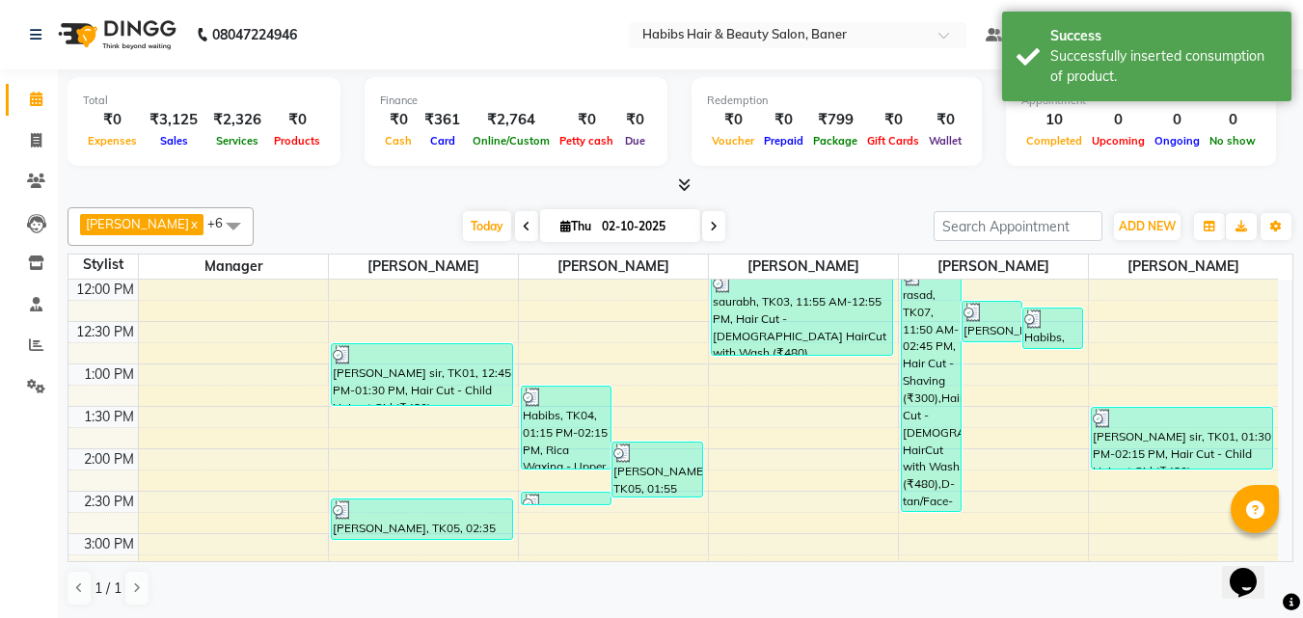
scroll to position [386, 0]
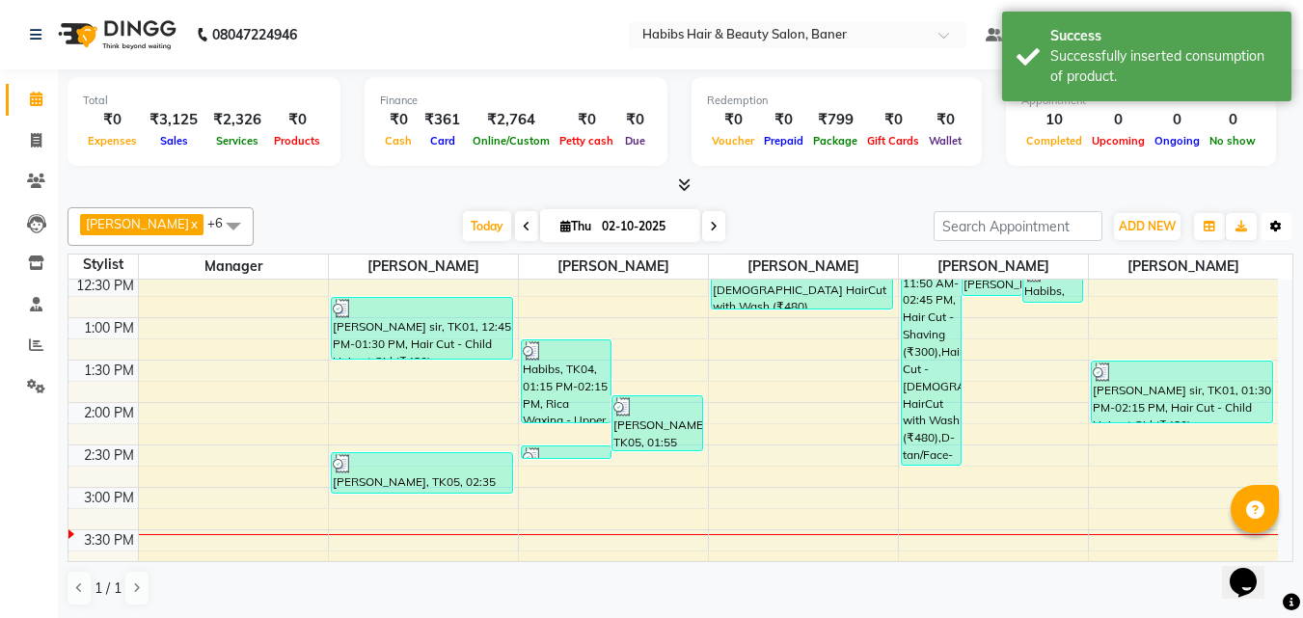
click at [1283, 215] on button "Toggle Dropdown" at bounding box center [1275, 226] width 31 height 27
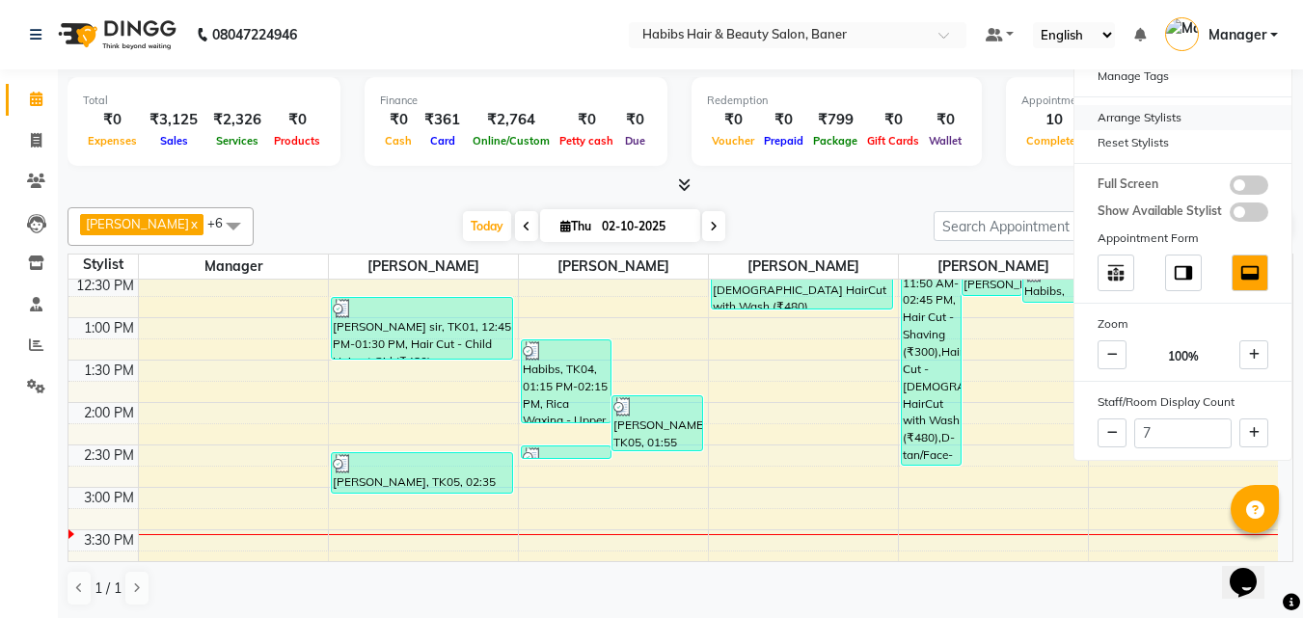
click at [1119, 121] on div "Arrange Stylists" at bounding box center [1182, 117] width 217 height 25
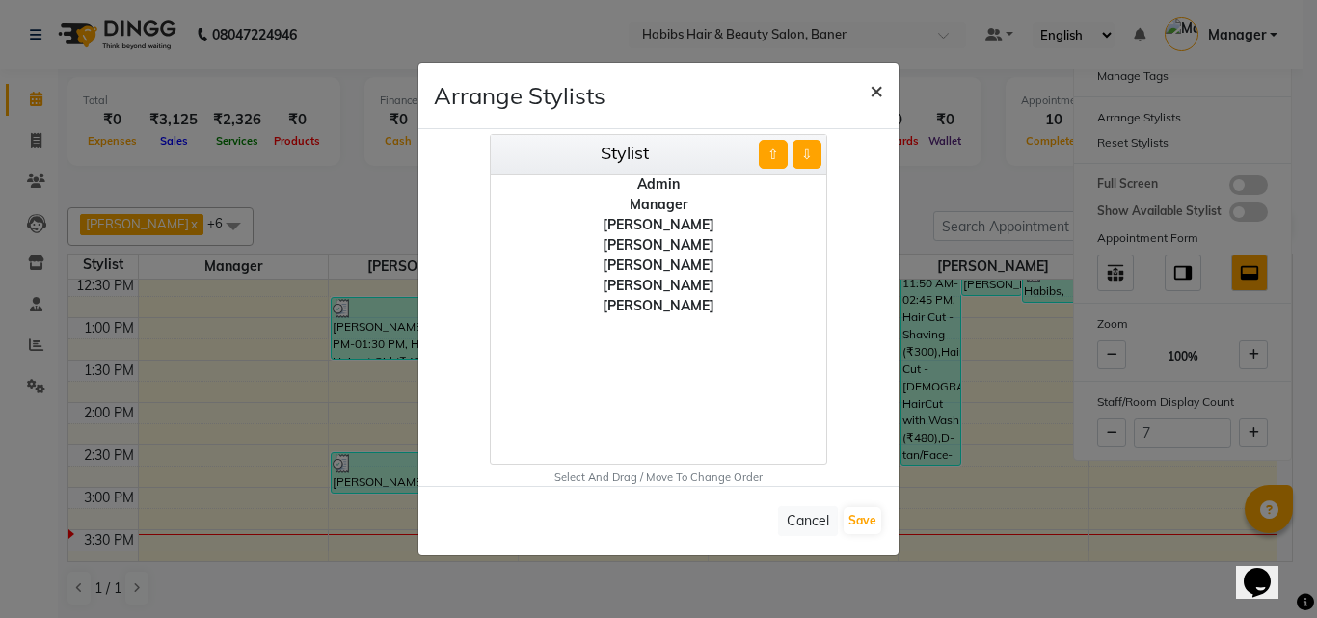
click at [880, 92] on span "×" at bounding box center [877, 89] width 14 height 29
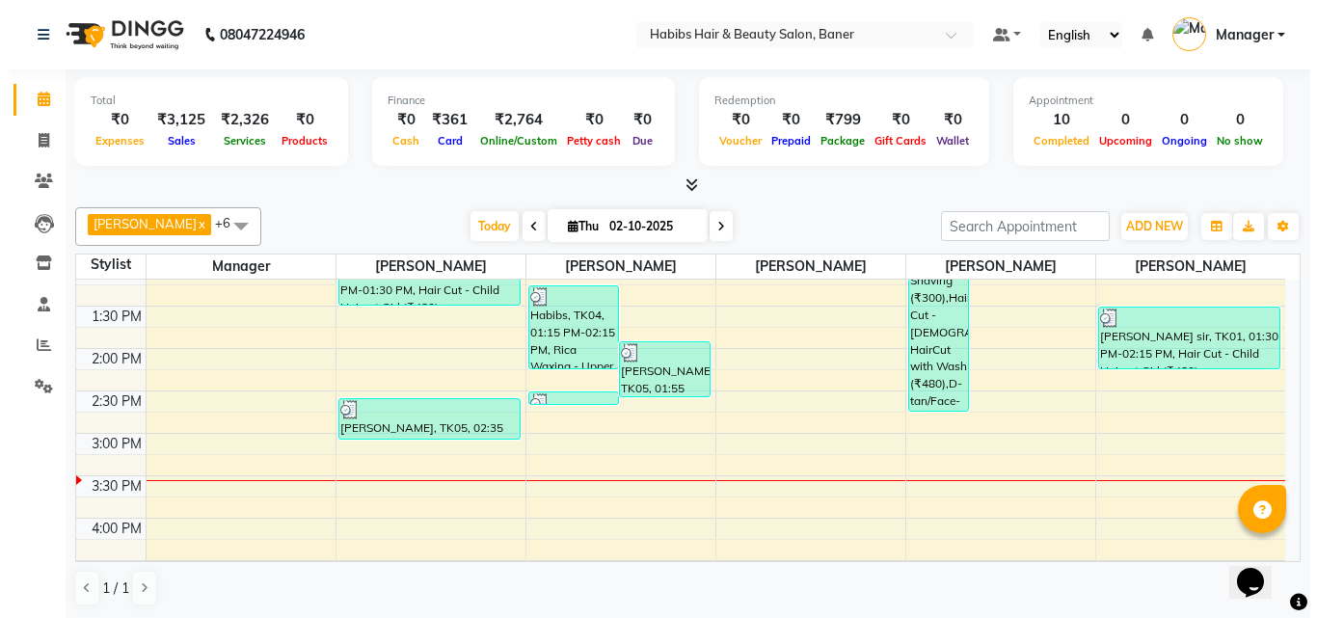
scroll to position [482, 0]
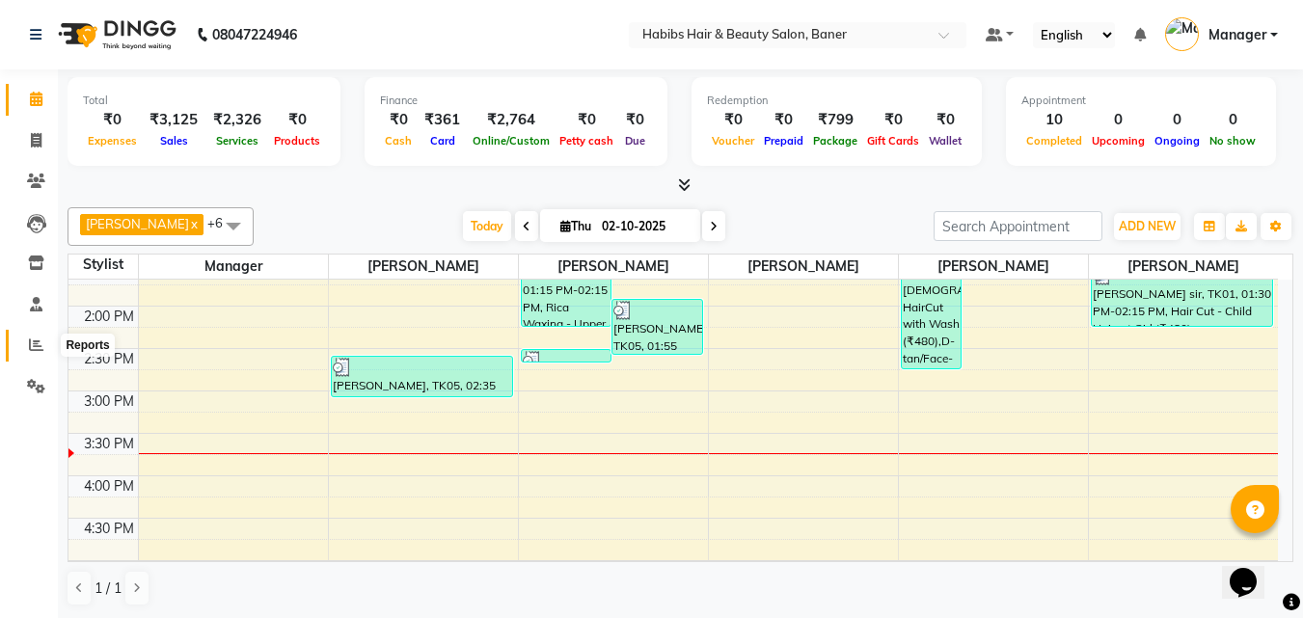
click at [24, 347] on span at bounding box center [36, 346] width 34 height 22
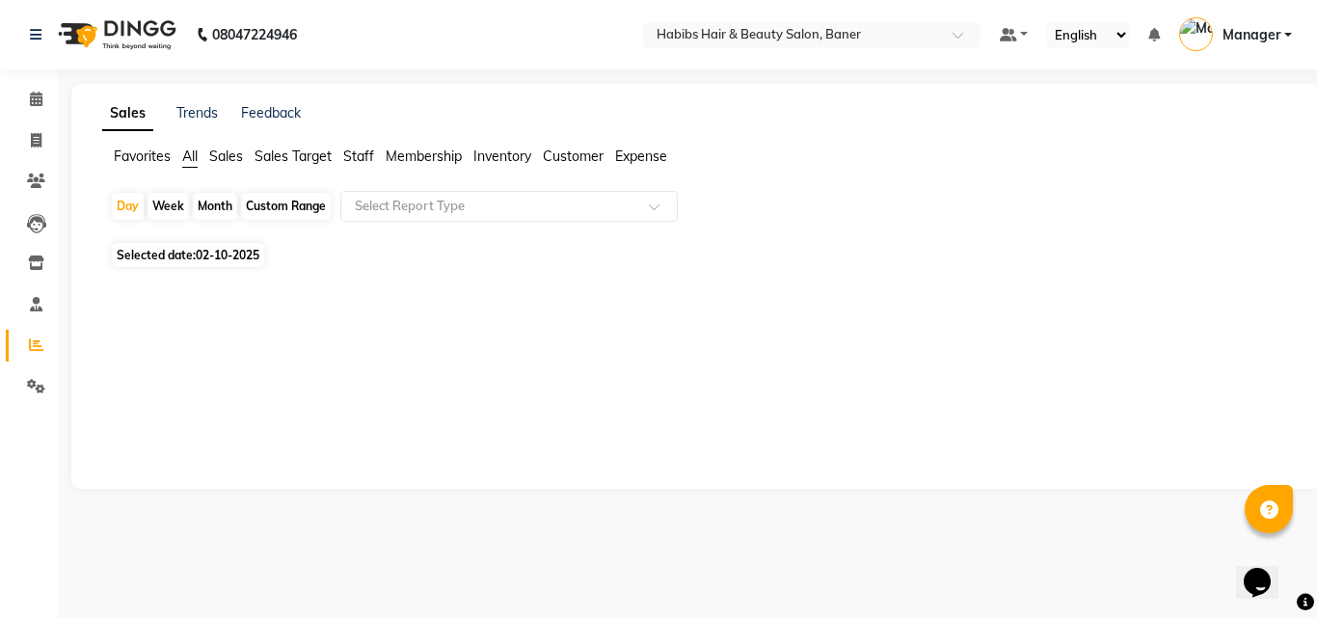
click at [585, 158] on span "Customer" at bounding box center [573, 156] width 61 height 17
click at [635, 155] on span "Expense" at bounding box center [641, 156] width 52 height 17
click at [570, 155] on span "Customer" at bounding box center [573, 156] width 61 height 17
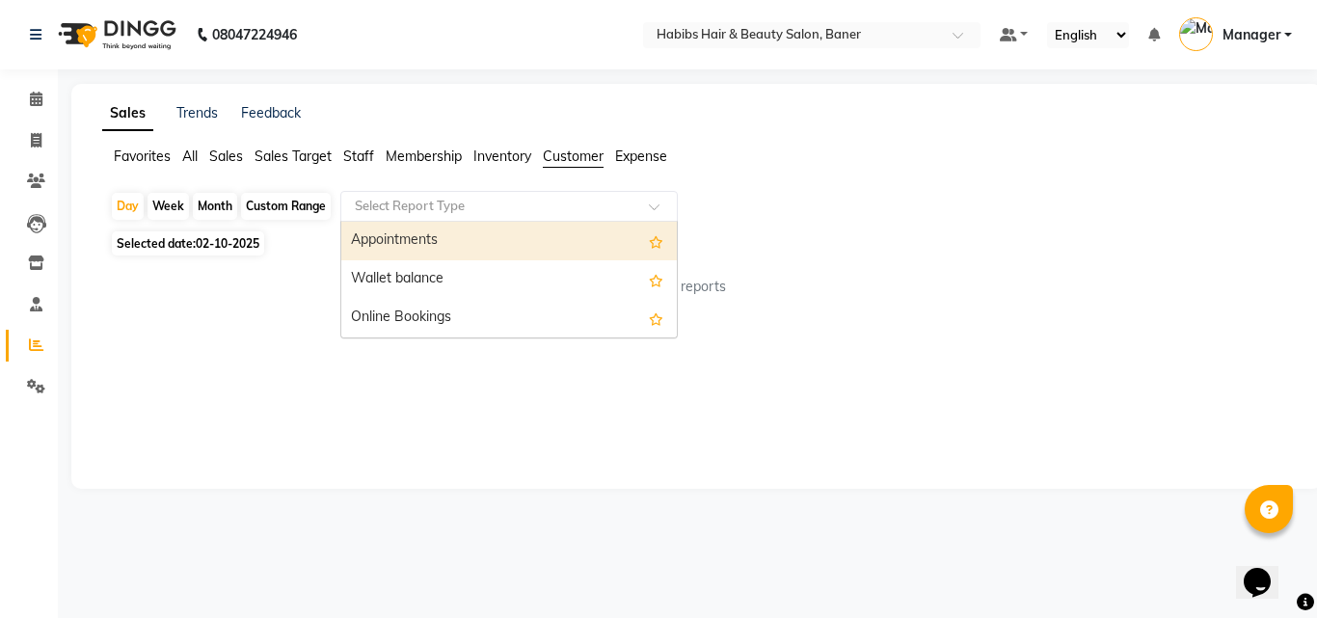
click at [529, 203] on input "text" at bounding box center [490, 206] width 278 height 19
click at [497, 162] on span "Inventory" at bounding box center [503, 156] width 58 height 17
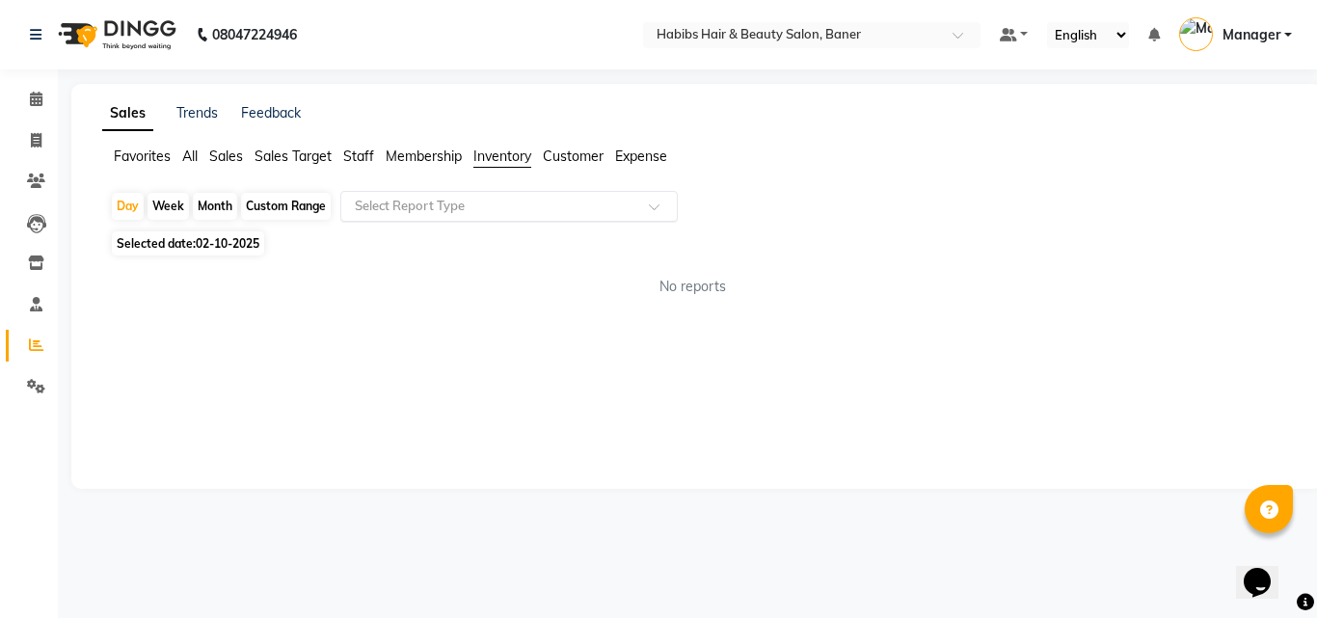
click at [467, 206] on input "text" at bounding box center [490, 206] width 278 height 19
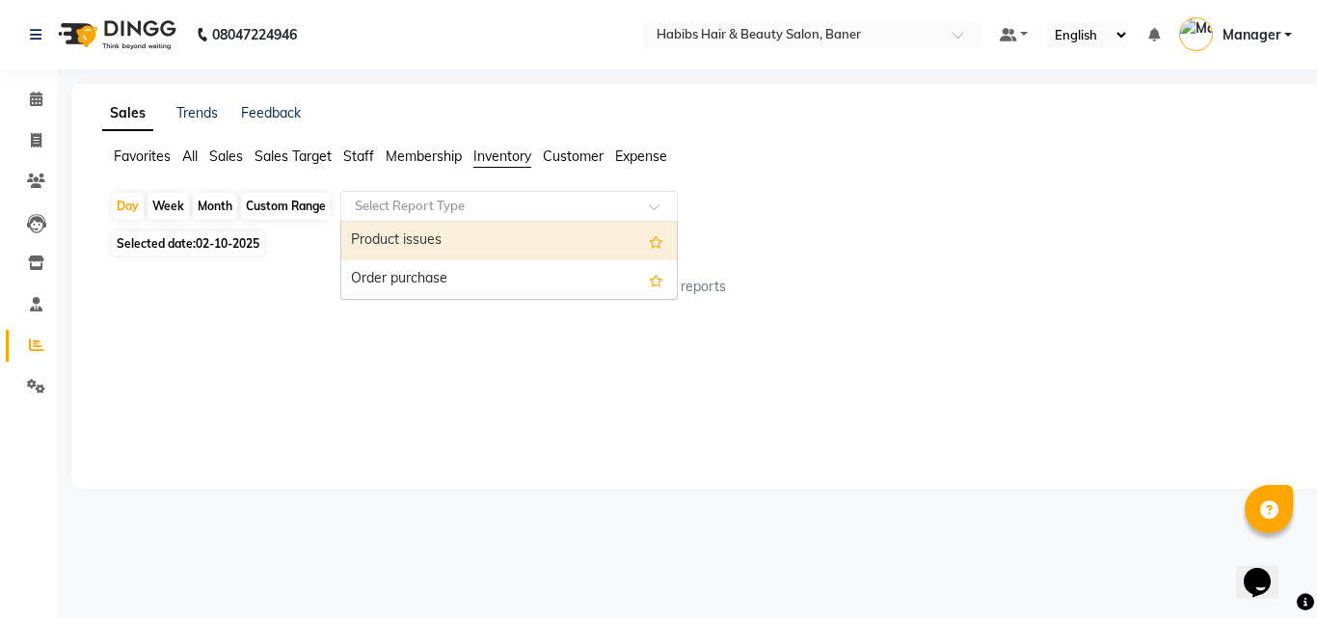
click at [409, 149] on span "Membership" at bounding box center [424, 156] width 76 height 17
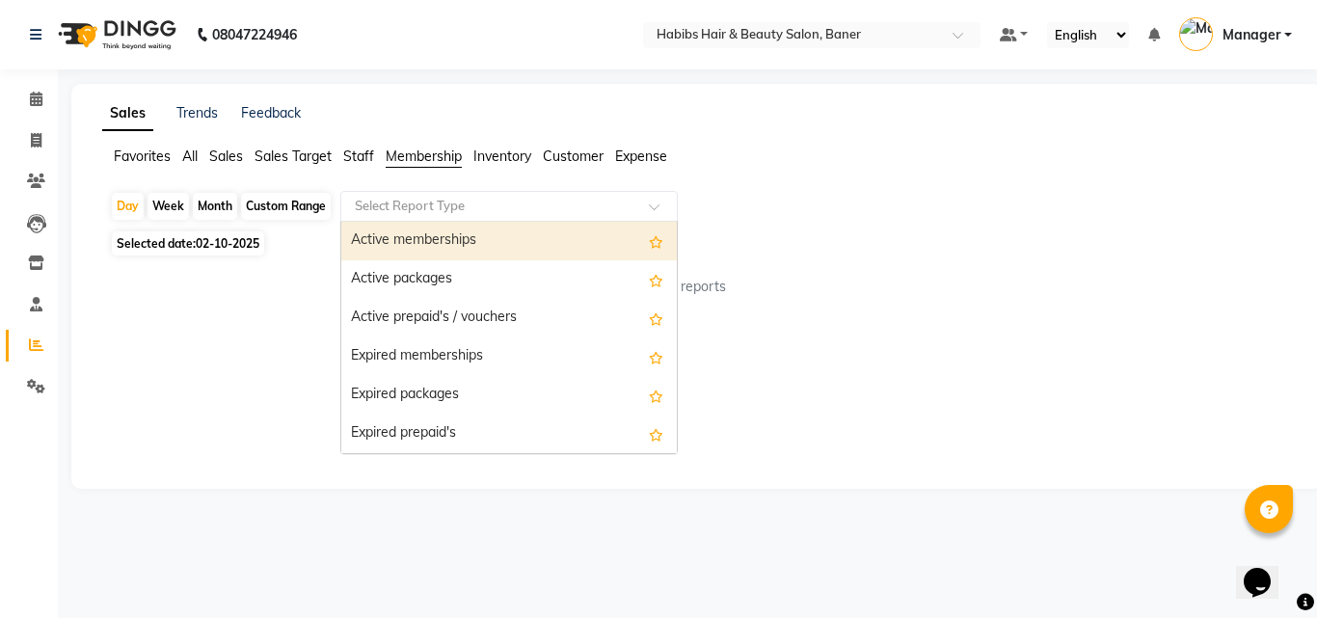
click at [393, 221] on ng-select "Select Report Type Active memberships Active packages Active prepaid's / vouche…" at bounding box center [509, 206] width 338 height 31
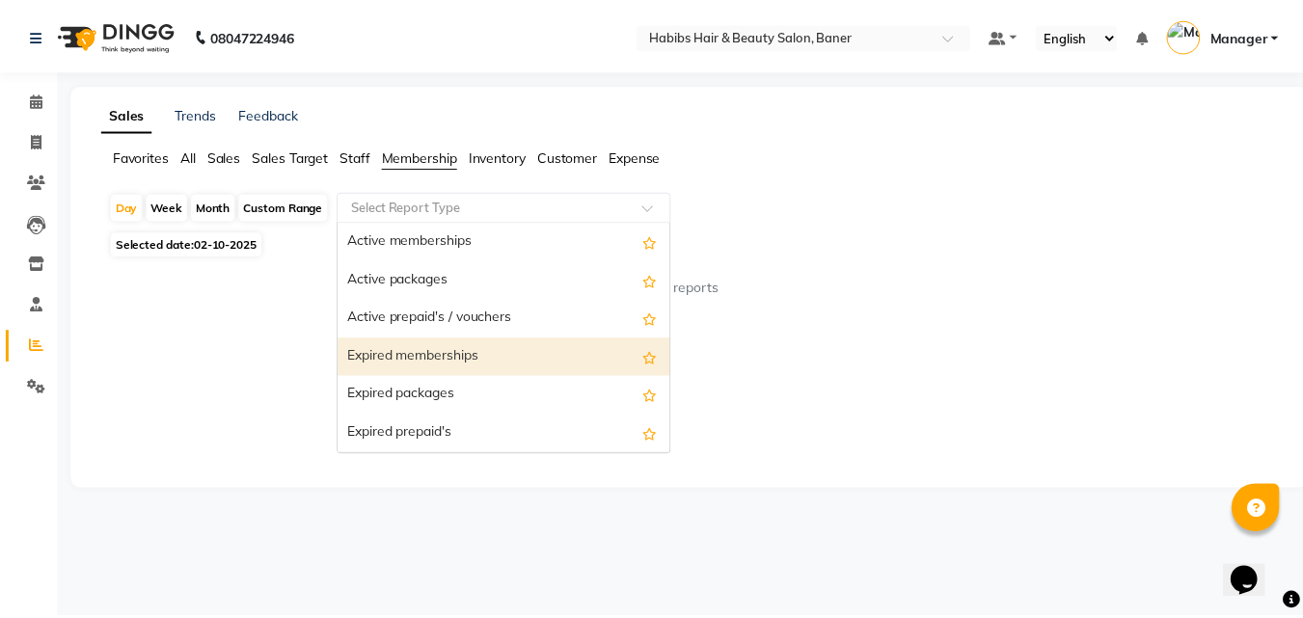
scroll to position [39, 0]
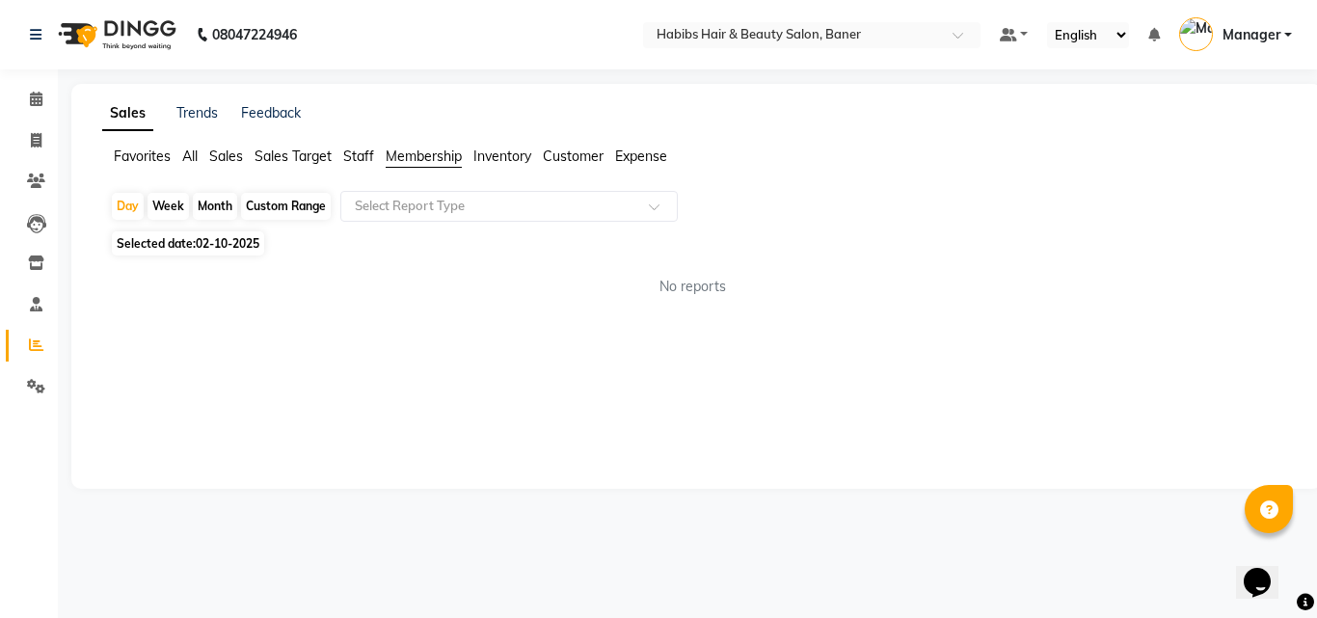
drag, startPoint x: 229, startPoint y: 372, endPoint x: 284, endPoint y: 279, distance: 109.0
click at [230, 373] on div "Sales Trends Feedback Favorites All Sales Sales Target Staff Membership Invento…" at bounding box center [696, 286] width 1251 height 405
click at [351, 156] on span "Staff" at bounding box center [358, 156] width 31 height 17
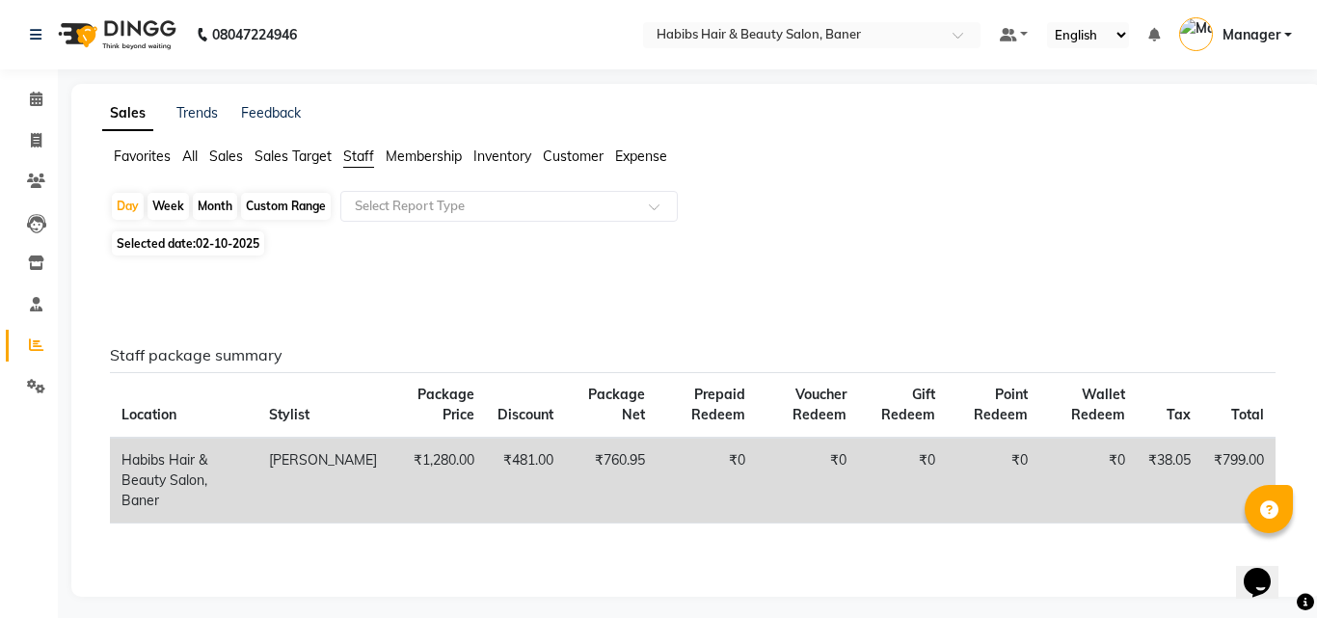
click at [154, 152] on span "Favorites" at bounding box center [142, 156] width 57 height 17
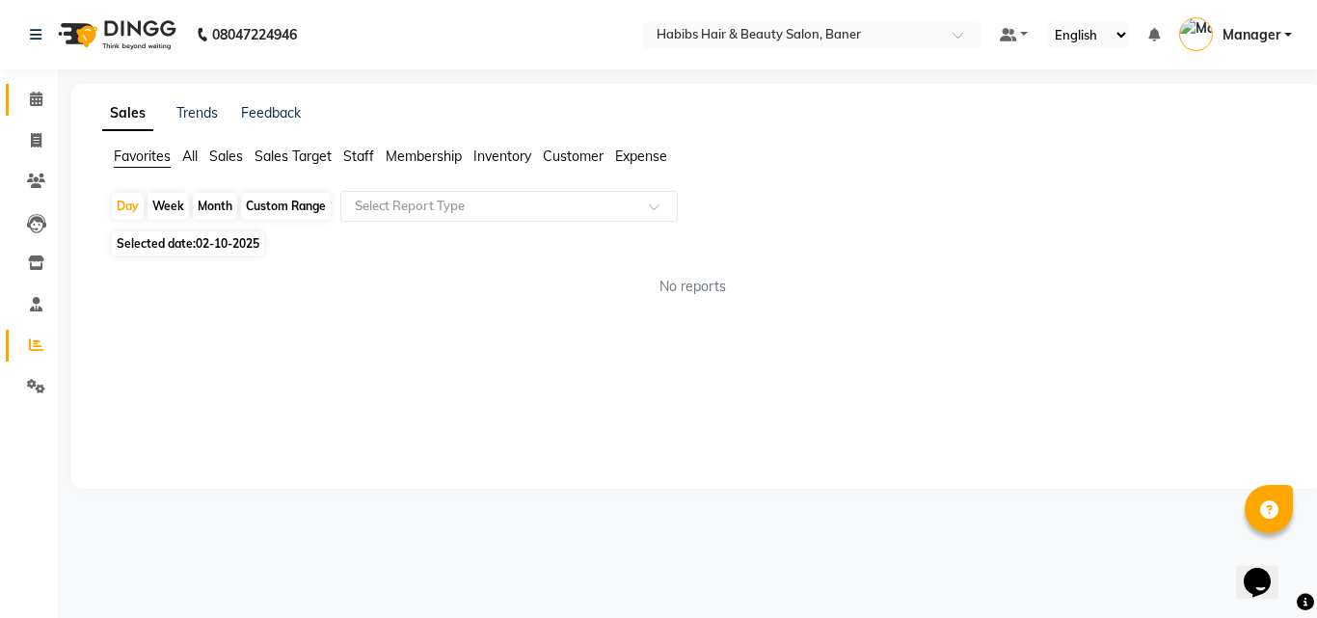
drag, startPoint x: 36, startPoint y: 92, endPoint x: 29, endPoint y: 60, distance: 32.5
click at [37, 89] on span at bounding box center [36, 100] width 34 height 22
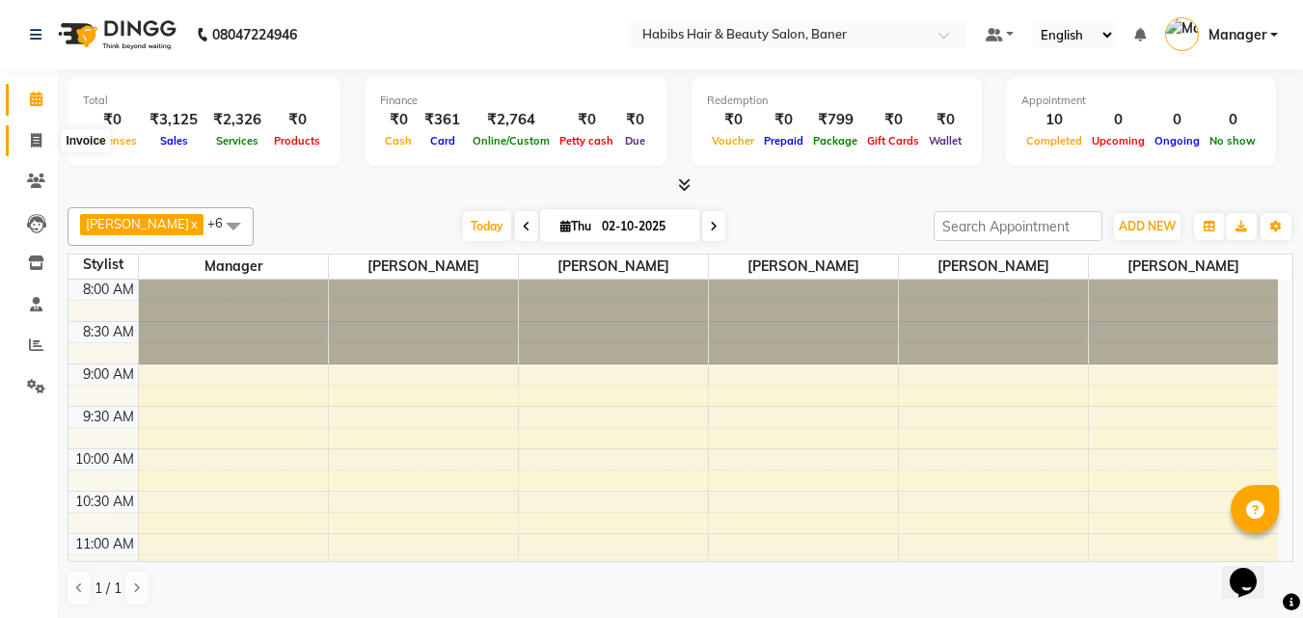
click at [40, 139] on icon at bounding box center [36, 140] width 11 height 14
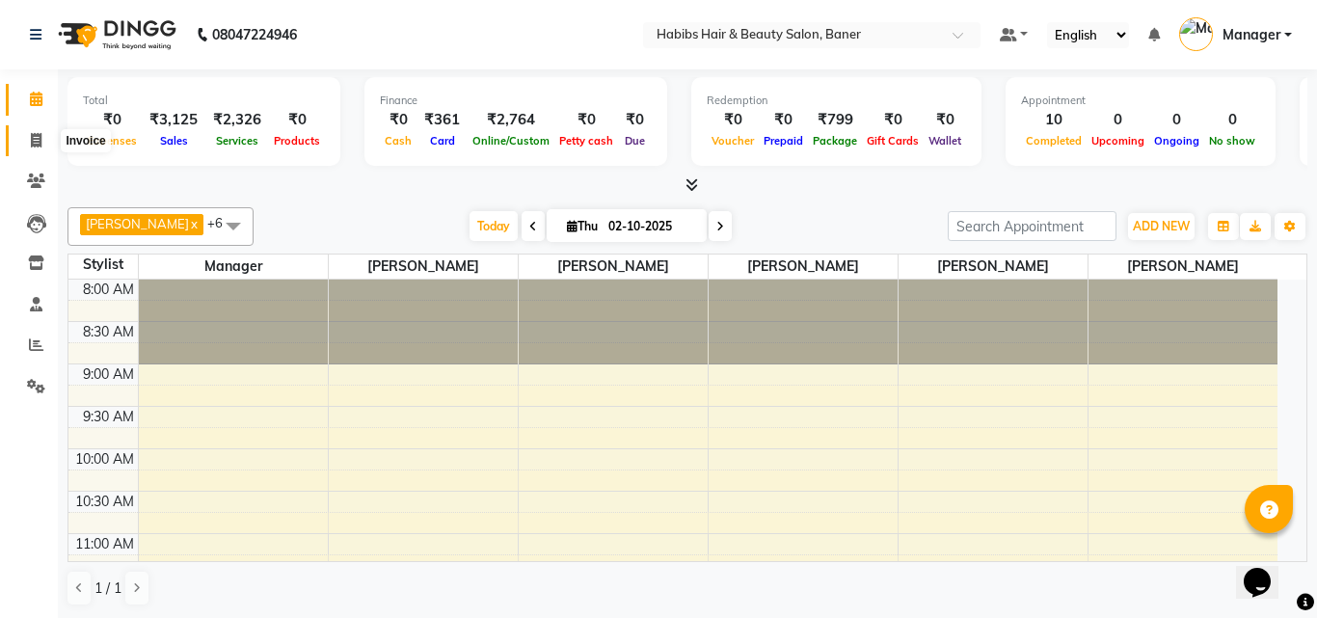
select select "5356"
select select "service"
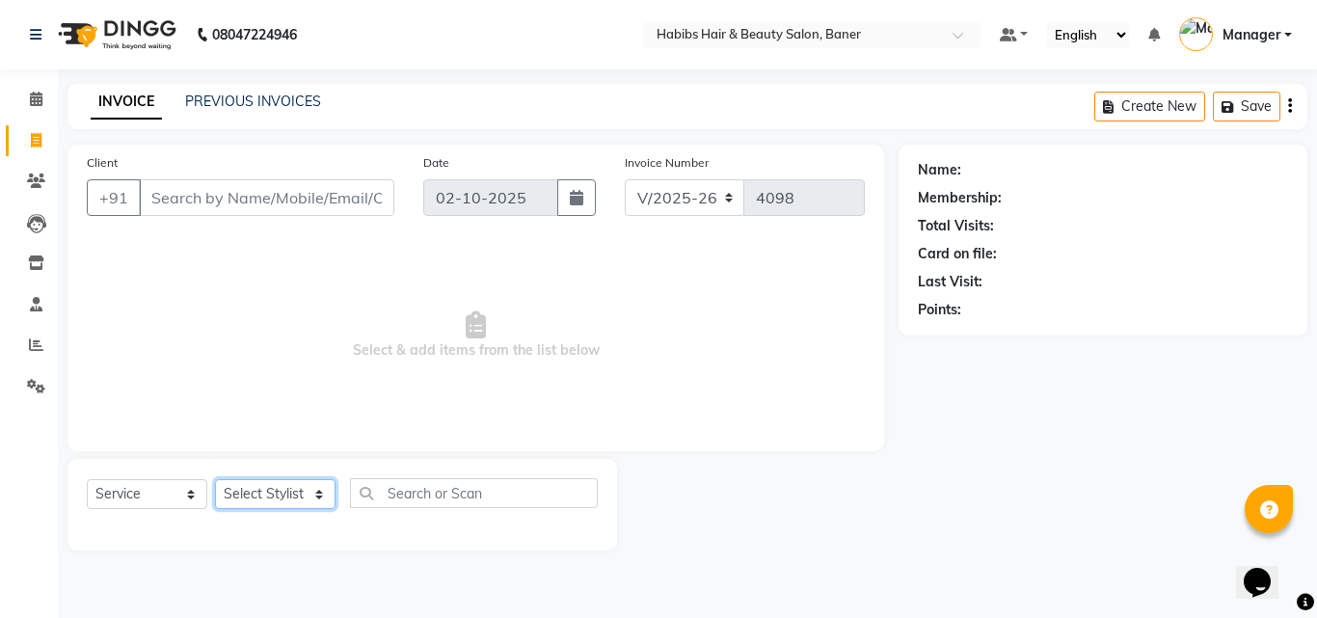
drag, startPoint x: 264, startPoint y: 495, endPoint x: 257, endPoint y: 484, distance: 12.6
click at [264, 495] on select "Select Stylist Admin Manager Pooja Singh Pratik Bhad Ram Rohan Sonawane Swapnal…" at bounding box center [275, 494] width 121 height 30
select select "91427"
click at [215, 479] on select "Select Stylist Admin Manager Pooja Singh Pratik Bhad Ram Rohan Sonawane Swapnal…" at bounding box center [275, 494] width 121 height 30
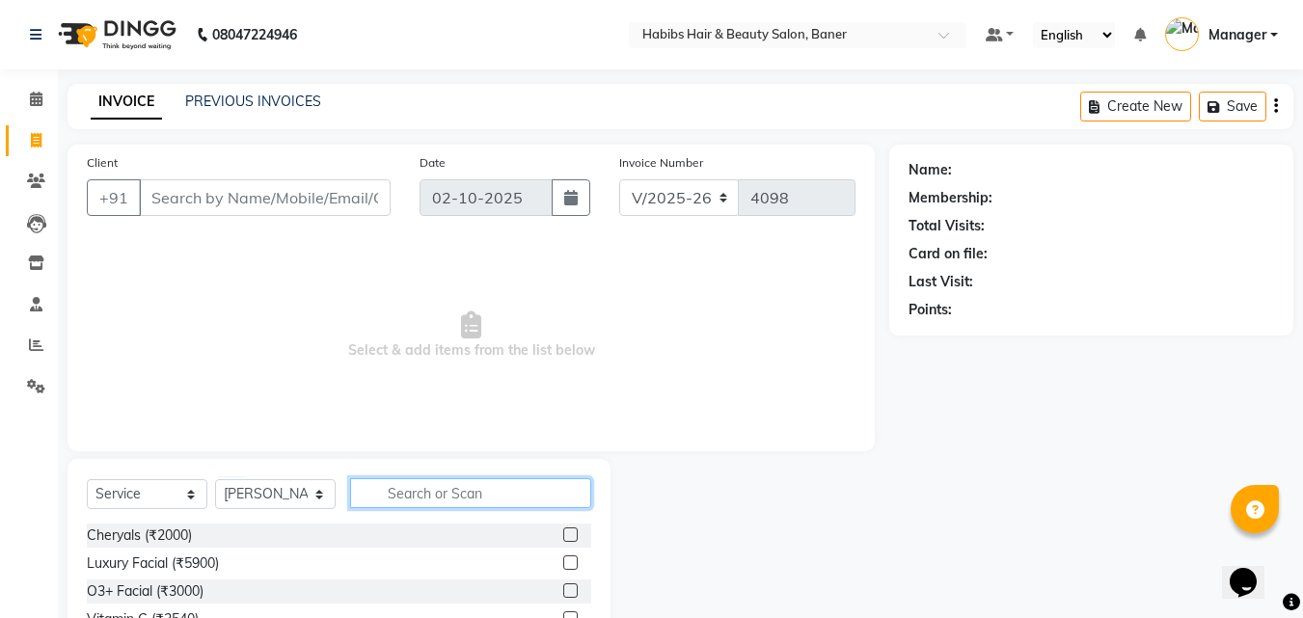
click at [481, 495] on input "text" at bounding box center [470, 493] width 241 height 30
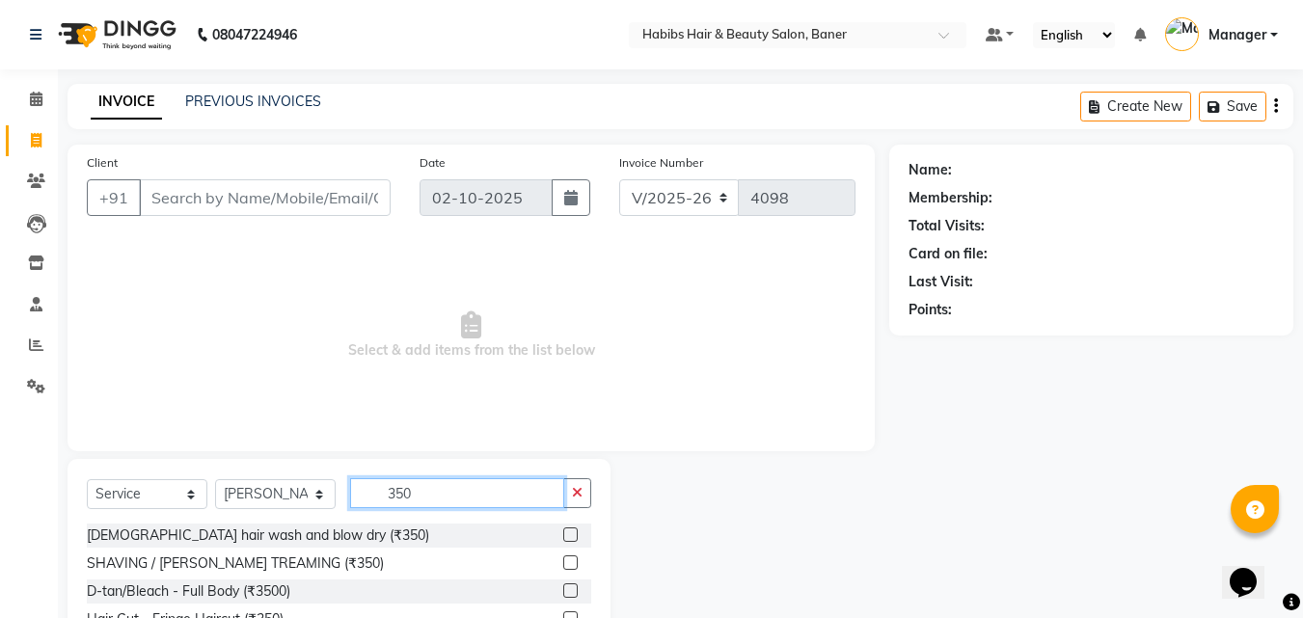
type input "350"
drag, startPoint x: 555, startPoint y: 539, endPoint x: 520, endPoint y: 543, distance: 35.9
click at [563, 540] on label at bounding box center [570, 535] width 14 height 14
click at [563, 540] on input "checkbox" at bounding box center [569, 535] width 13 height 13
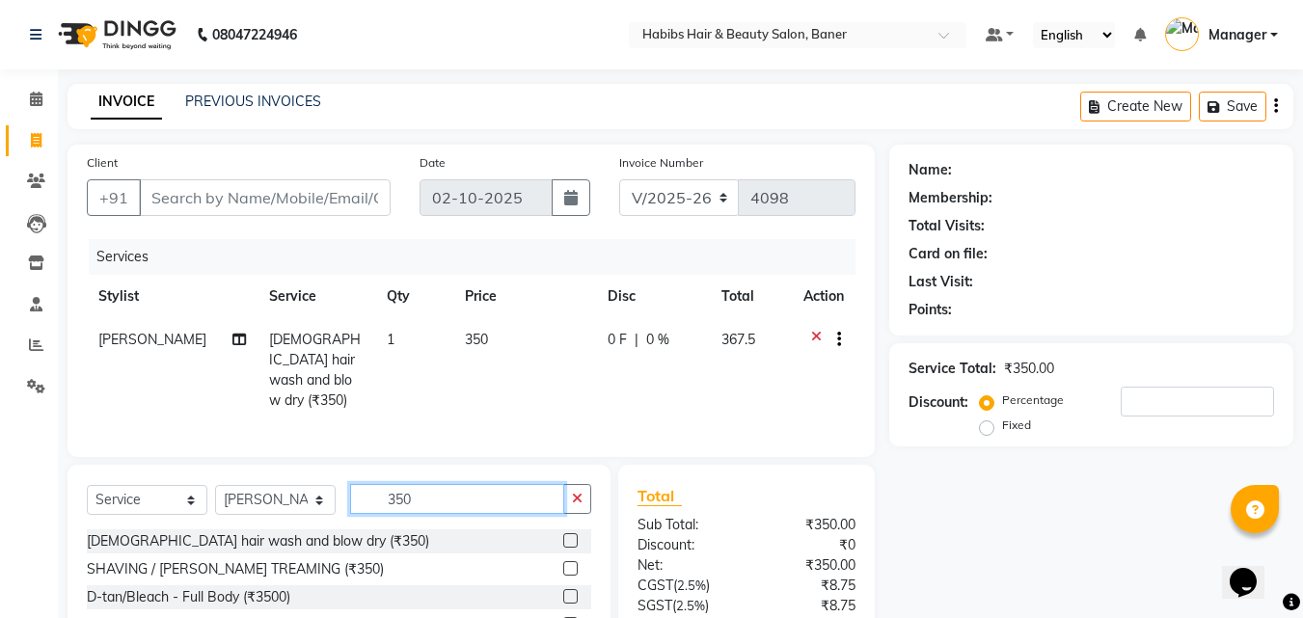
drag, startPoint x: 447, startPoint y: 491, endPoint x: 322, endPoint y: 504, distance: 125.1
click at [322, 504] on div "Select Service Product Membership Package Voucher Prepaid Gift Card Select Styl…" at bounding box center [339, 506] width 504 height 45
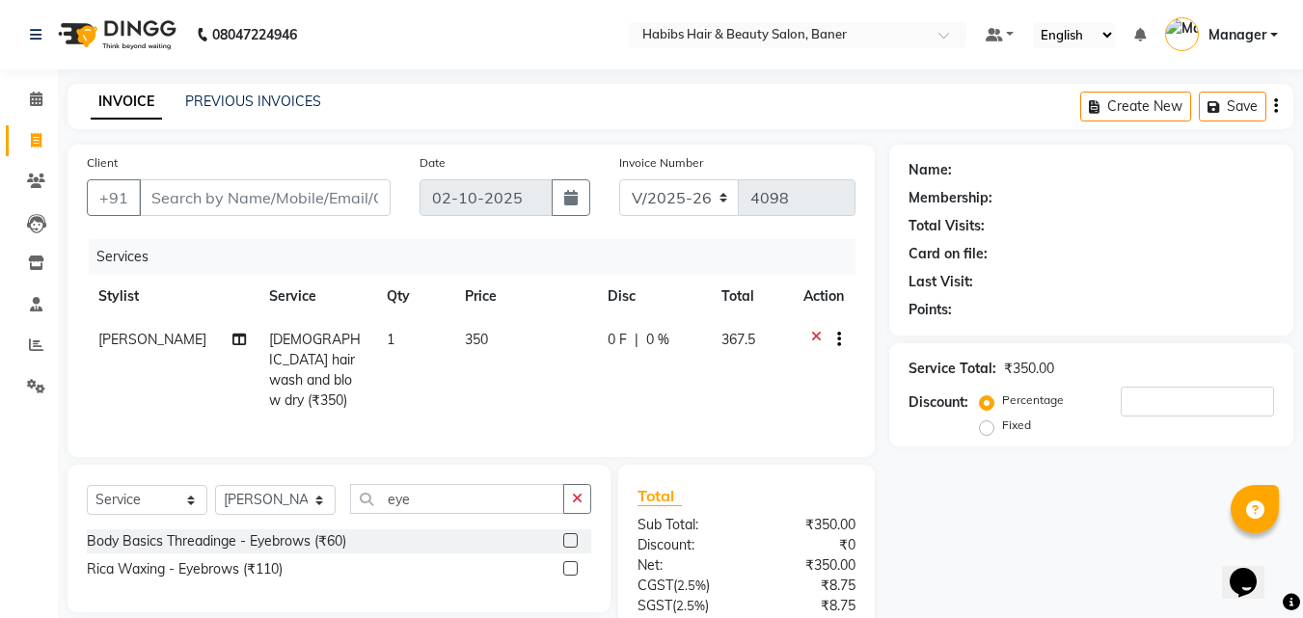
click at [569, 533] on label at bounding box center [570, 540] width 14 height 14
click at [569, 535] on input "checkbox" at bounding box center [569, 541] width 13 height 13
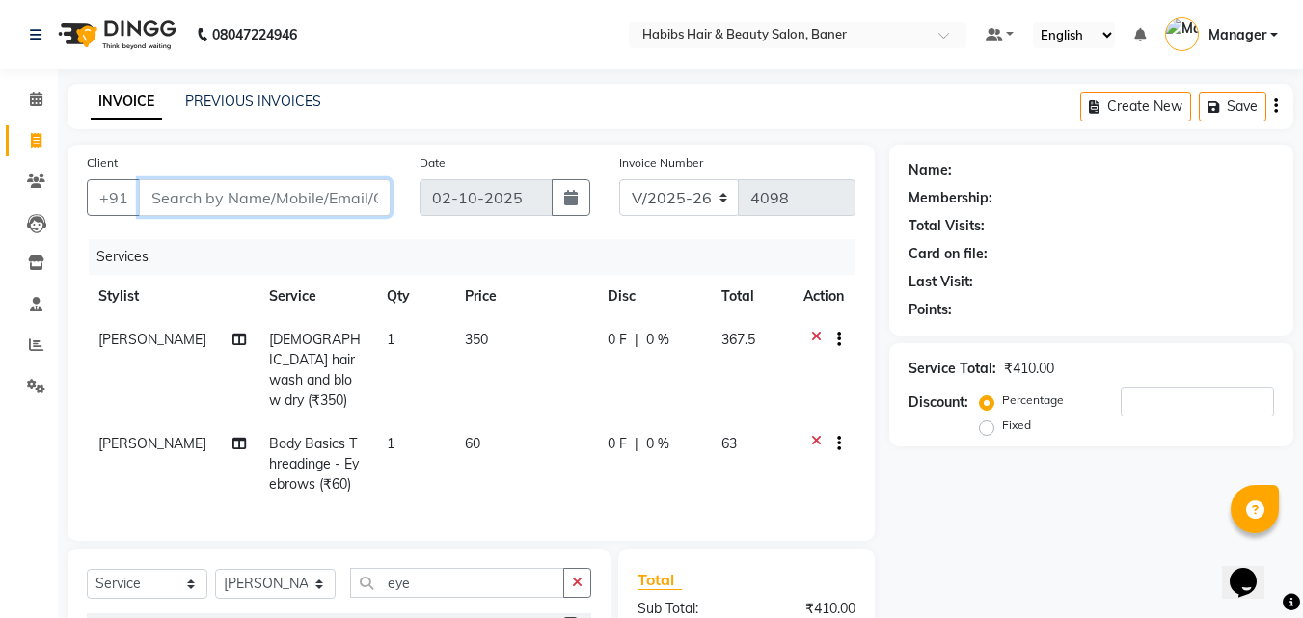
click at [292, 189] on input "Client" at bounding box center [265, 197] width 252 height 37
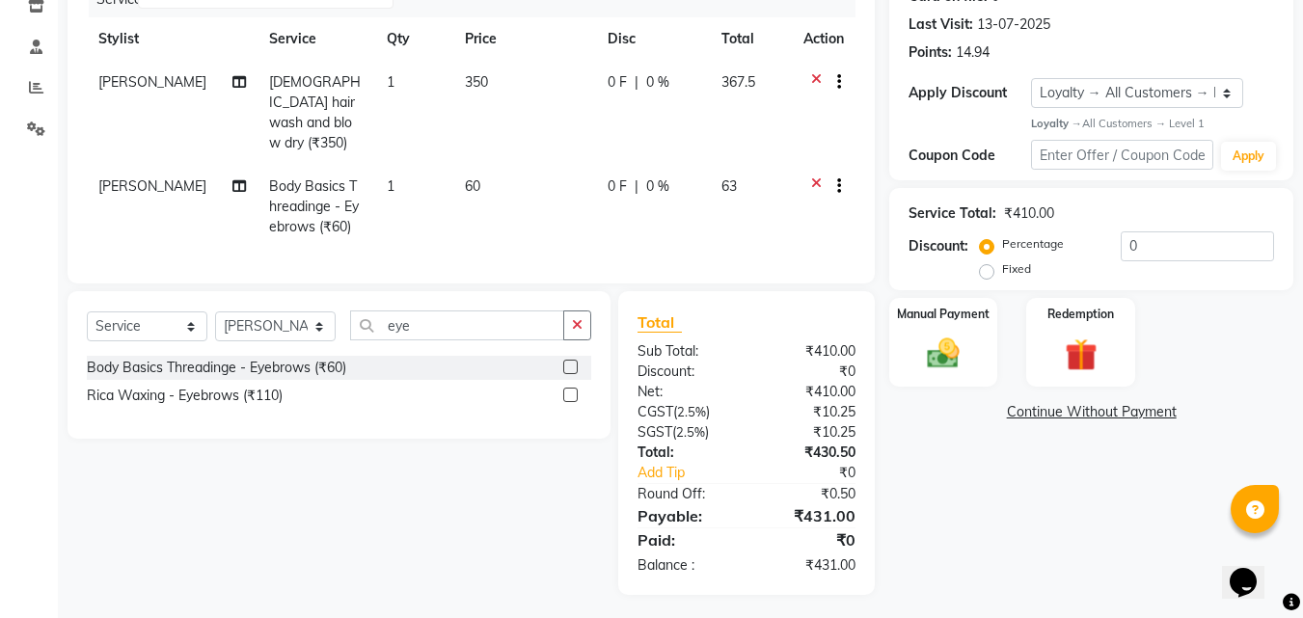
scroll to position [65, 0]
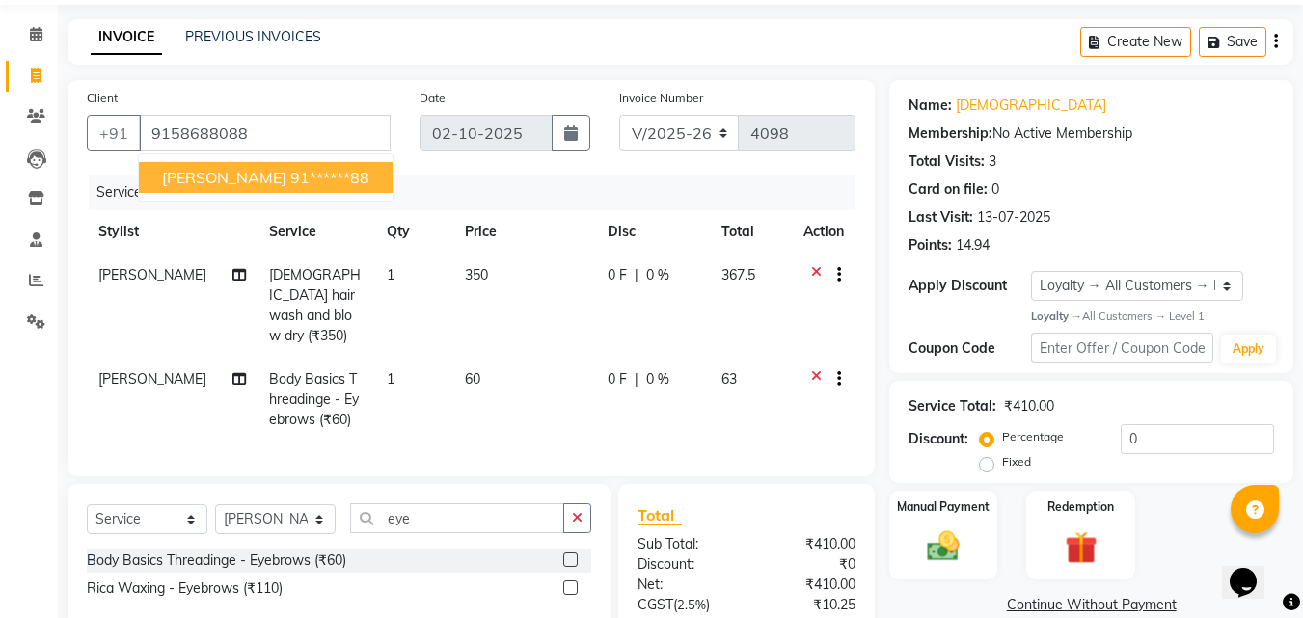
click at [736, 274] on span "367.5" at bounding box center [738, 274] width 34 height 17
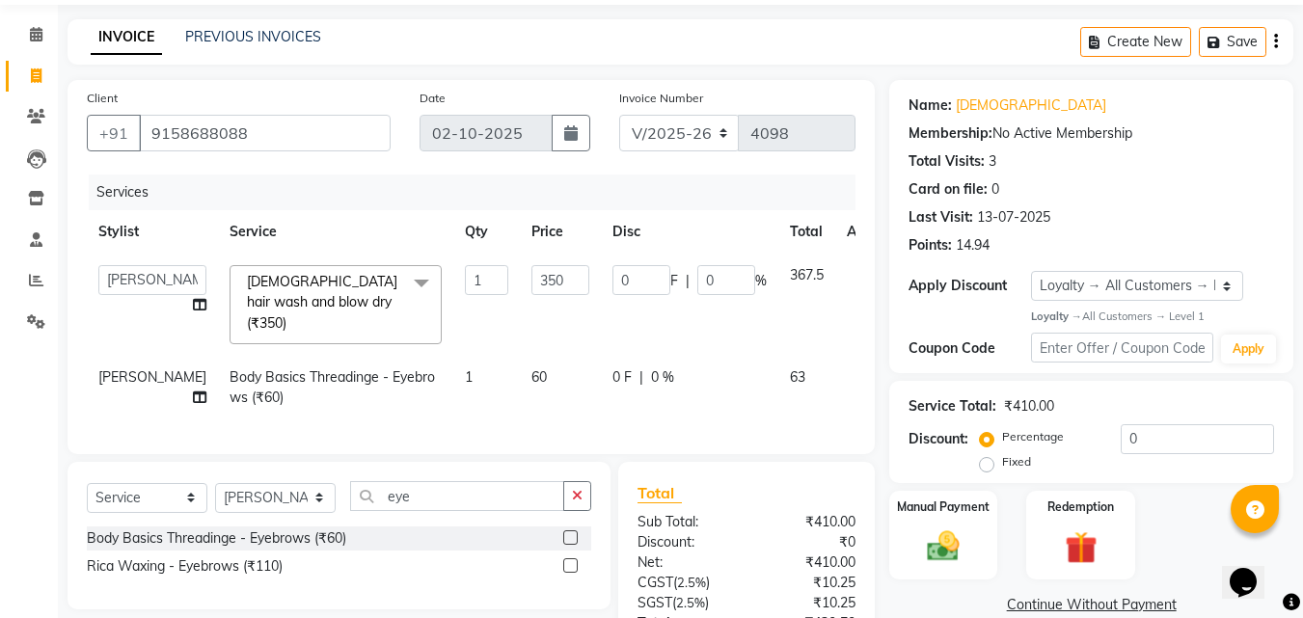
scroll to position [161, 0]
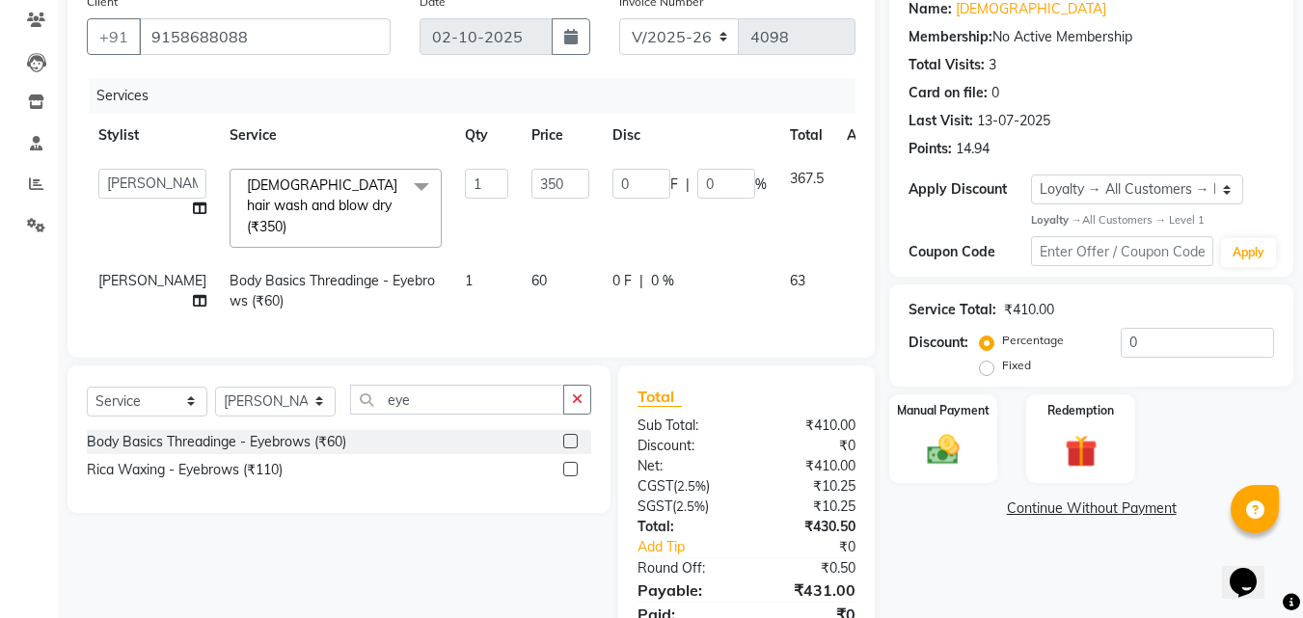
click at [790, 177] on span "367.5" at bounding box center [807, 178] width 34 height 17
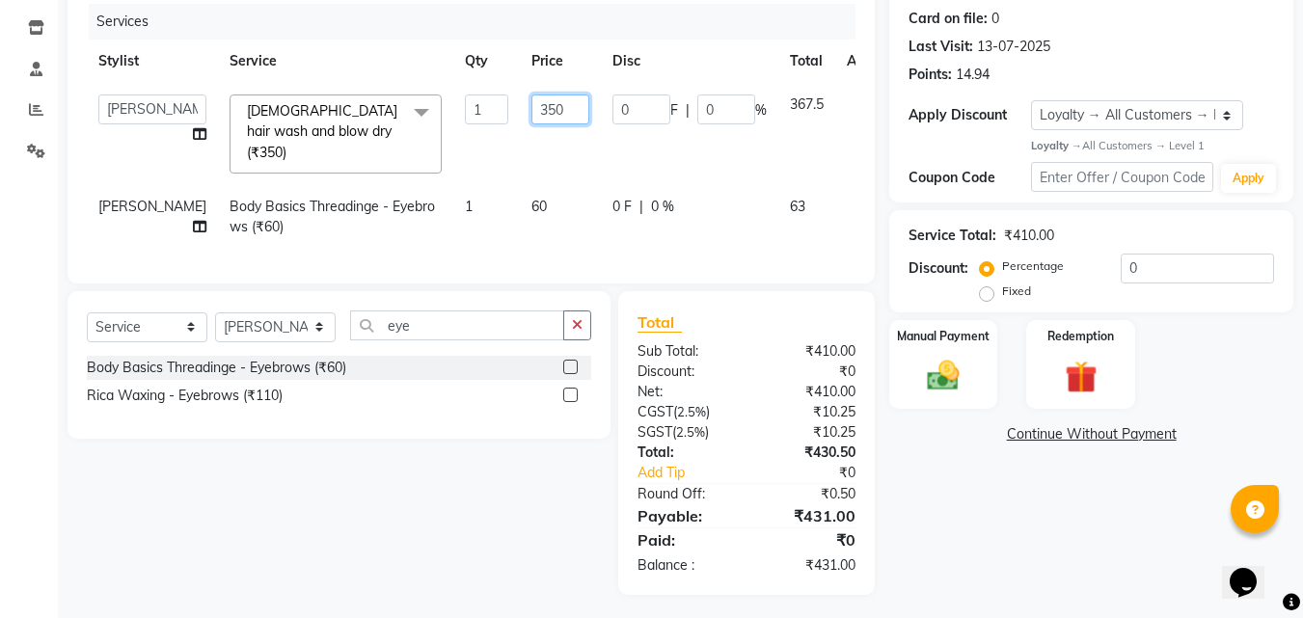
drag, startPoint x: 536, startPoint y: 112, endPoint x: 476, endPoint y: 111, distance: 59.8
click at [520, 111] on td "350" at bounding box center [560, 134] width 81 height 102
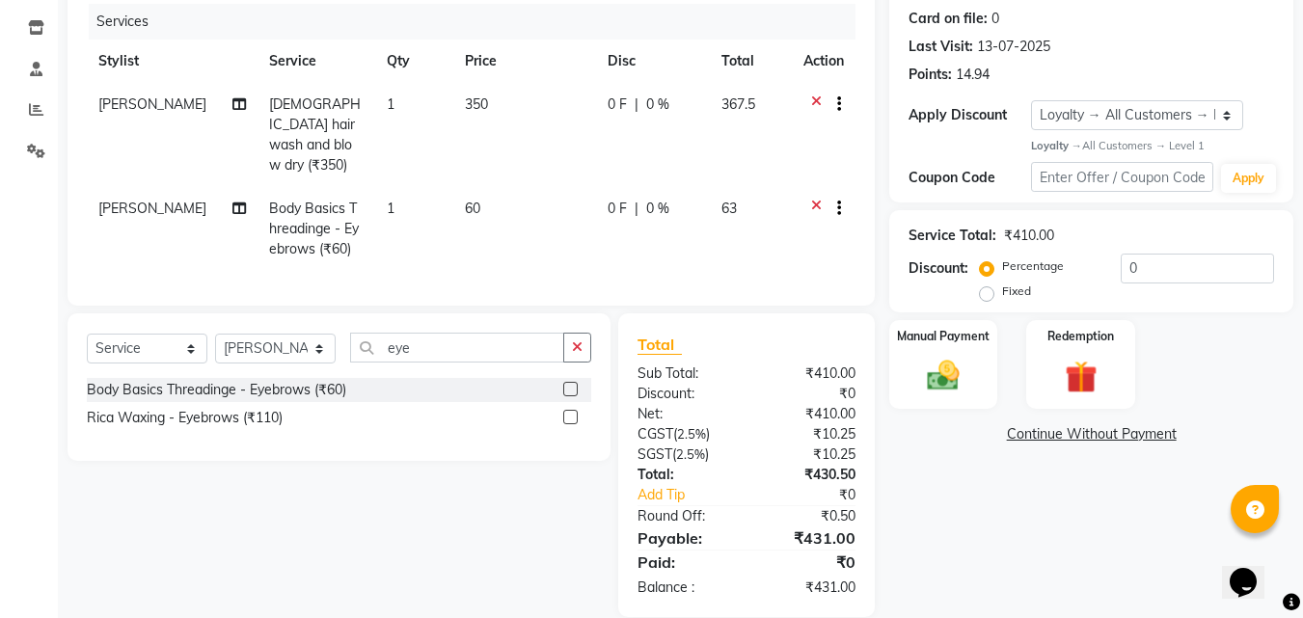
click at [755, 100] on td "367.5" at bounding box center [751, 135] width 82 height 104
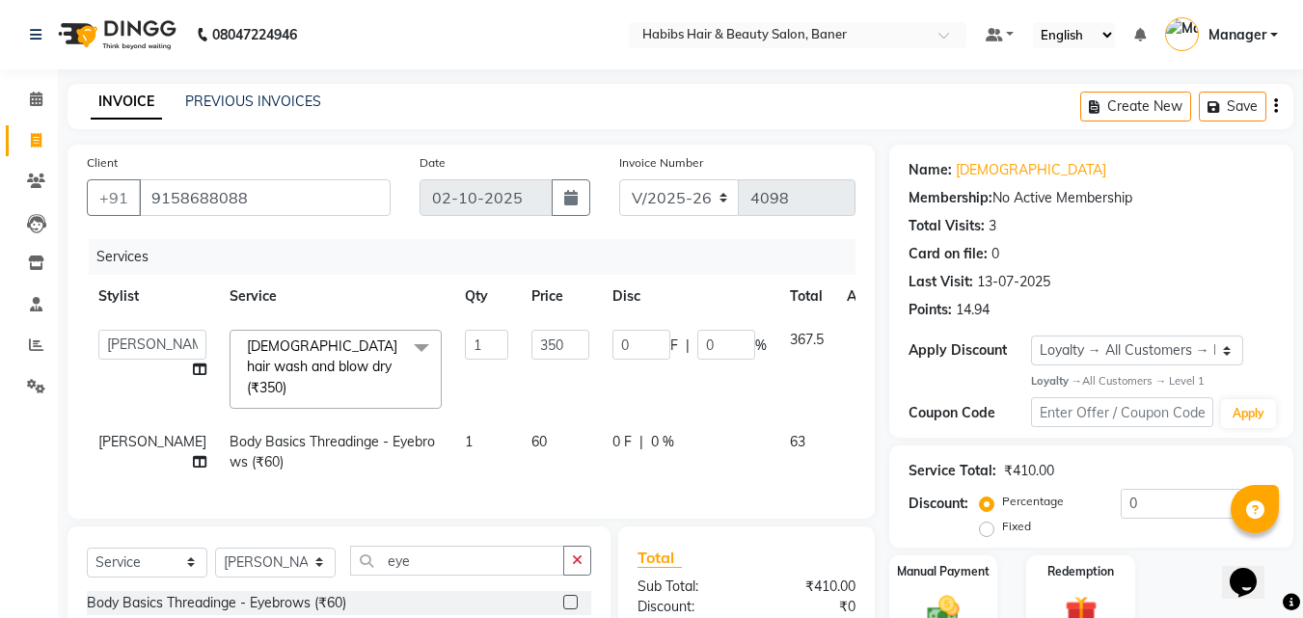
scroll to position [96, 0]
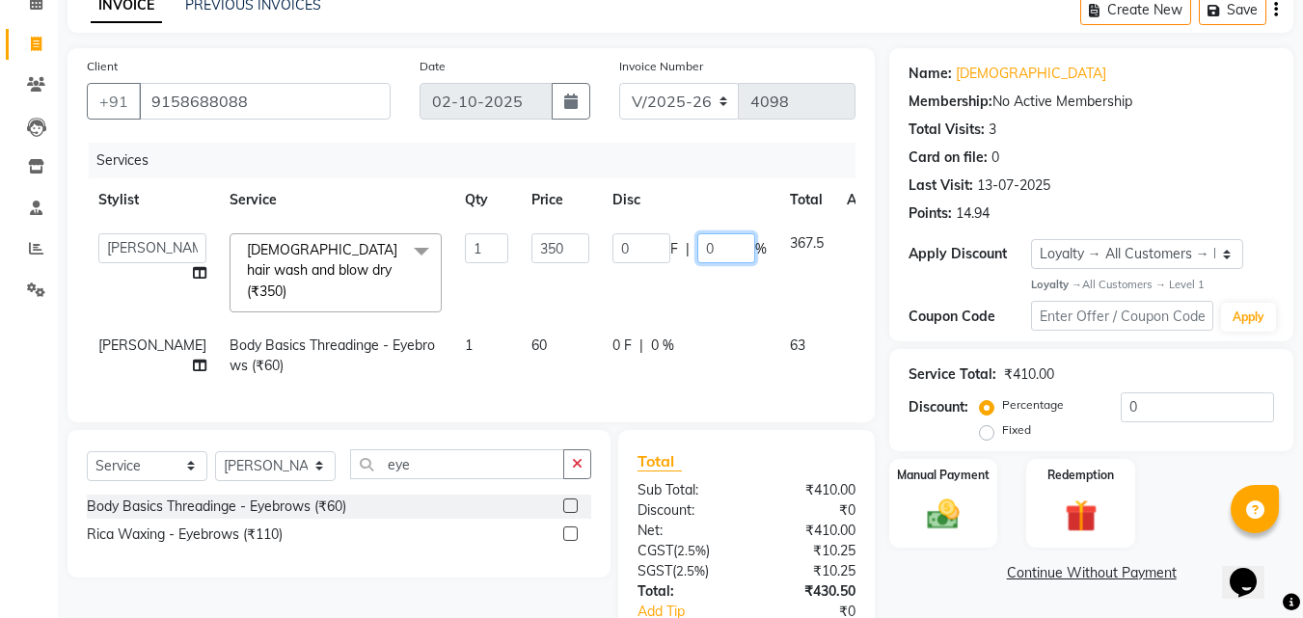
click at [697, 249] on input "0" at bounding box center [726, 248] width 58 height 30
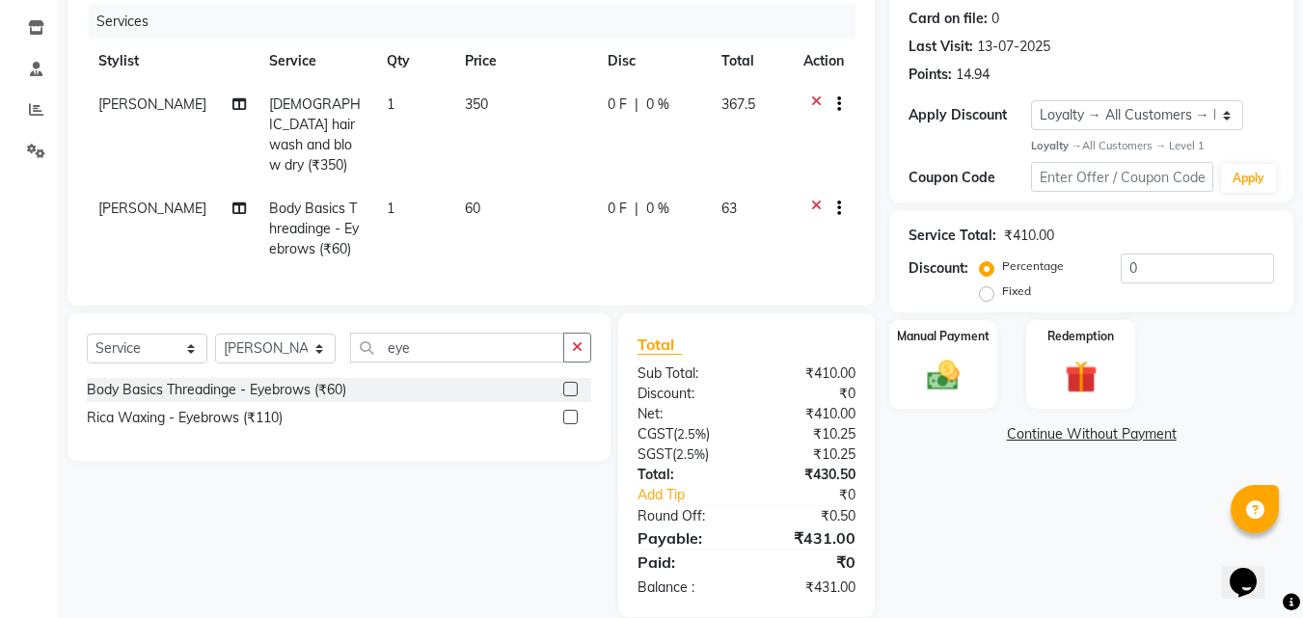
drag, startPoint x: 597, startPoint y: 112, endPoint x: 551, endPoint y: 90, distance: 51.3
click at [614, 100] on span "0 F" at bounding box center [617, 105] width 19 height 20
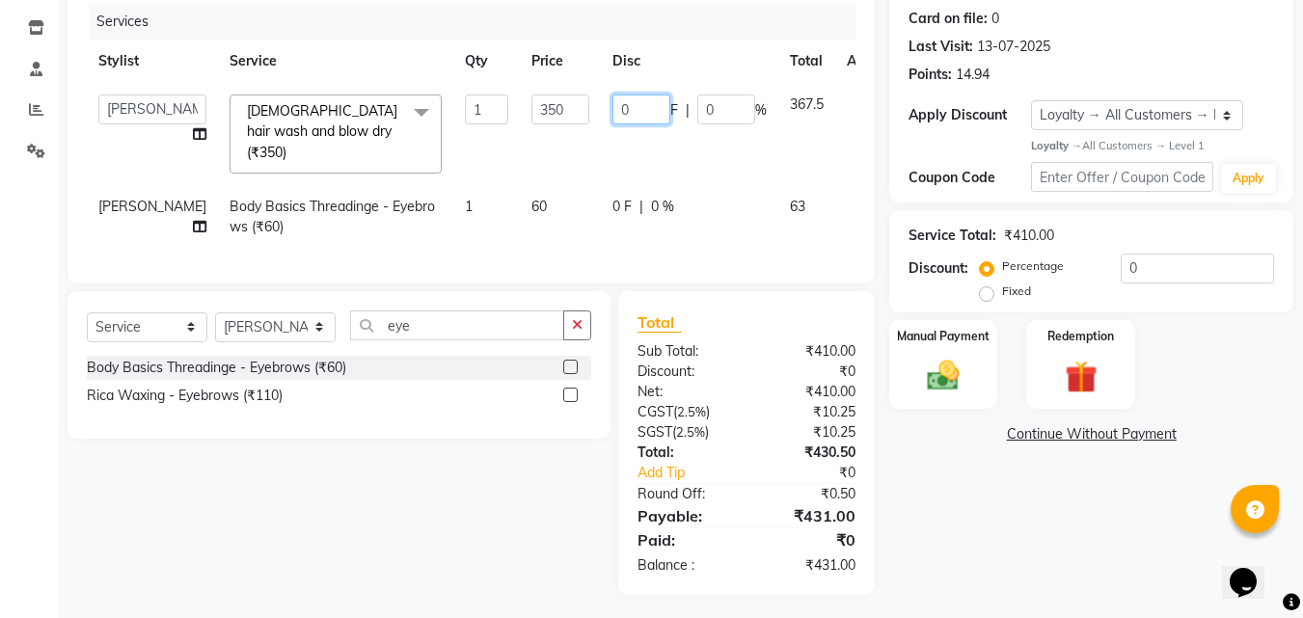
drag, startPoint x: 575, startPoint y: 102, endPoint x: 586, endPoint y: 109, distance: 13.4
click at [612, 108] on input "0" at bounding box center [641, 110] width 58 height 30
drag, startPoint x: 1071, startPoint y: 565, endPoint x: 1092, endPoint y: 567, distance: 20.3
click at [1075, 565] on div "Name: Rashami Membership: No Active Membership Total Visits: 3 Card on file: 0 …" at bounding box center [1098, 252] width 419 height 686
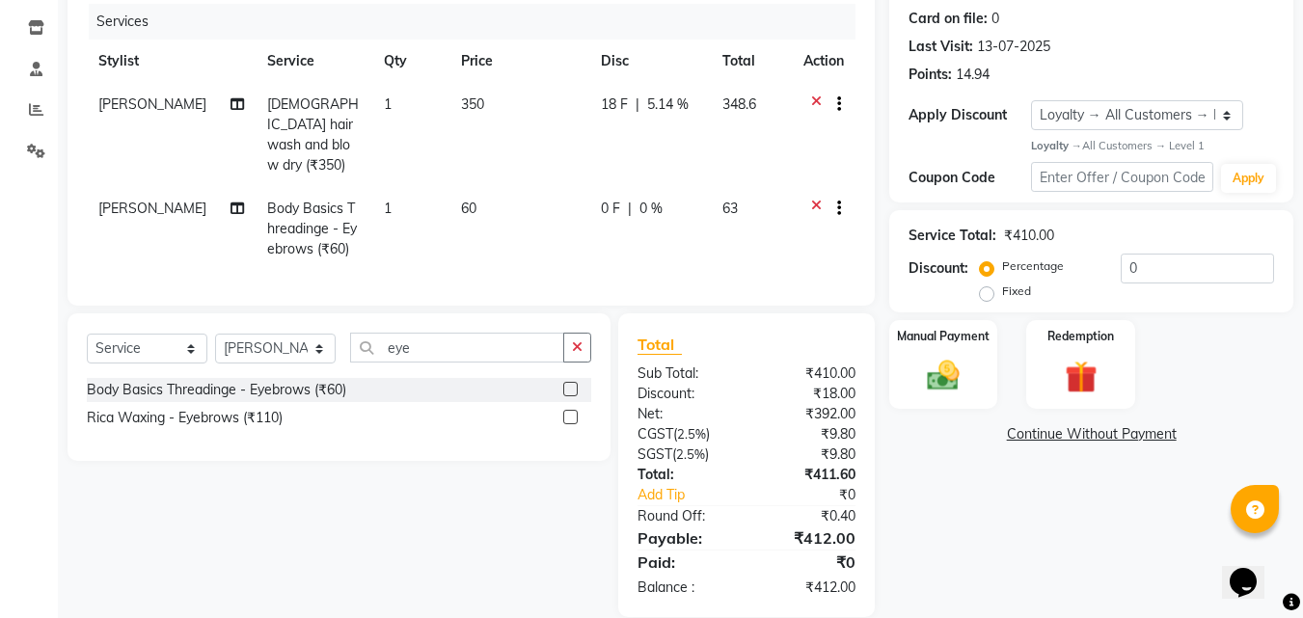
click at [662, 107] on span "5.14 %" at bounding box center [667, 105] width 41 height 20
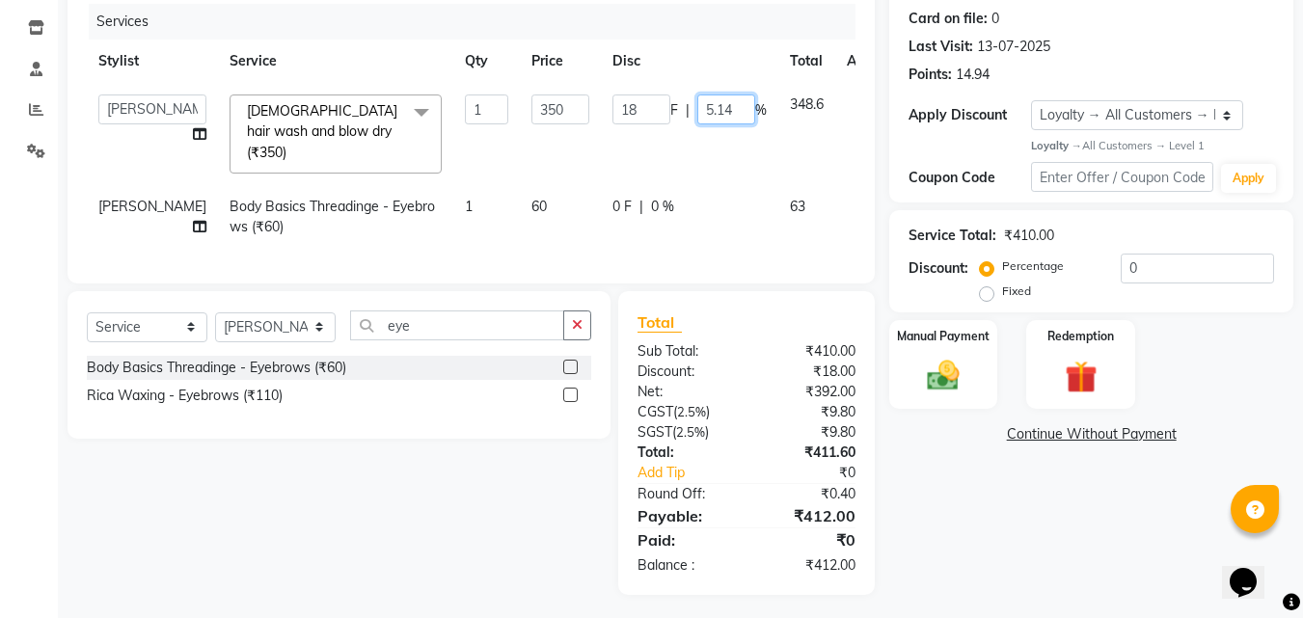
drag, startPoint x: 661, startPoint y: 106, endPoint x: 705, endPoint y: 112, distance: 44.7
click at [705, 116] on input "5.14" at bounding box center [726, 110] width 58 height 30
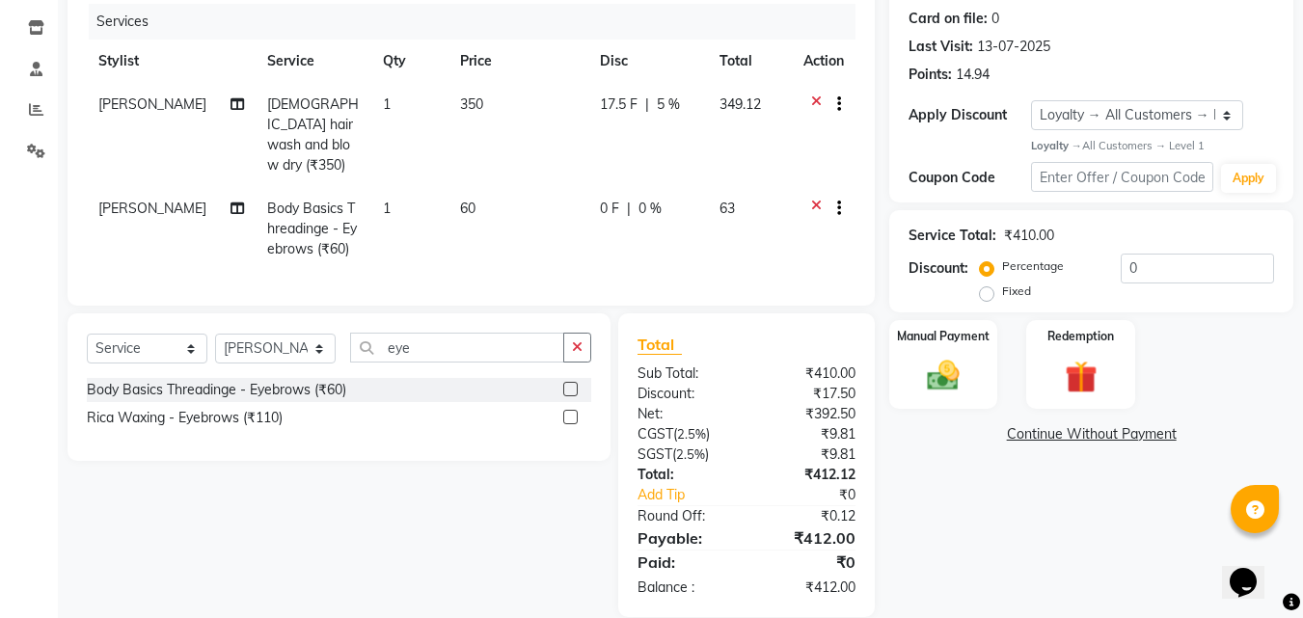
click at [1113, 514] on div "Name: Rashami Membership: No Active Membership Total Visits: 3 Card on file: 0 …" at bounding box center [1098, 263] width 419 height 708
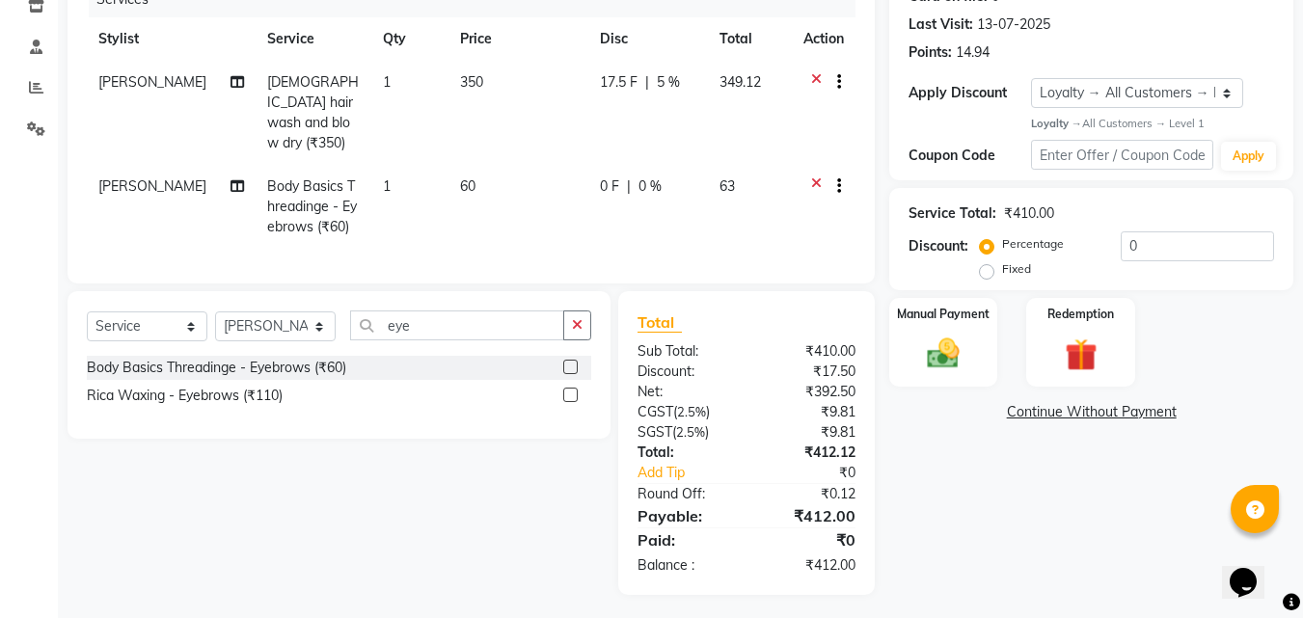
click at [657, 83] on span "5 %" at bounding box center [668, 82] width 23 height 20
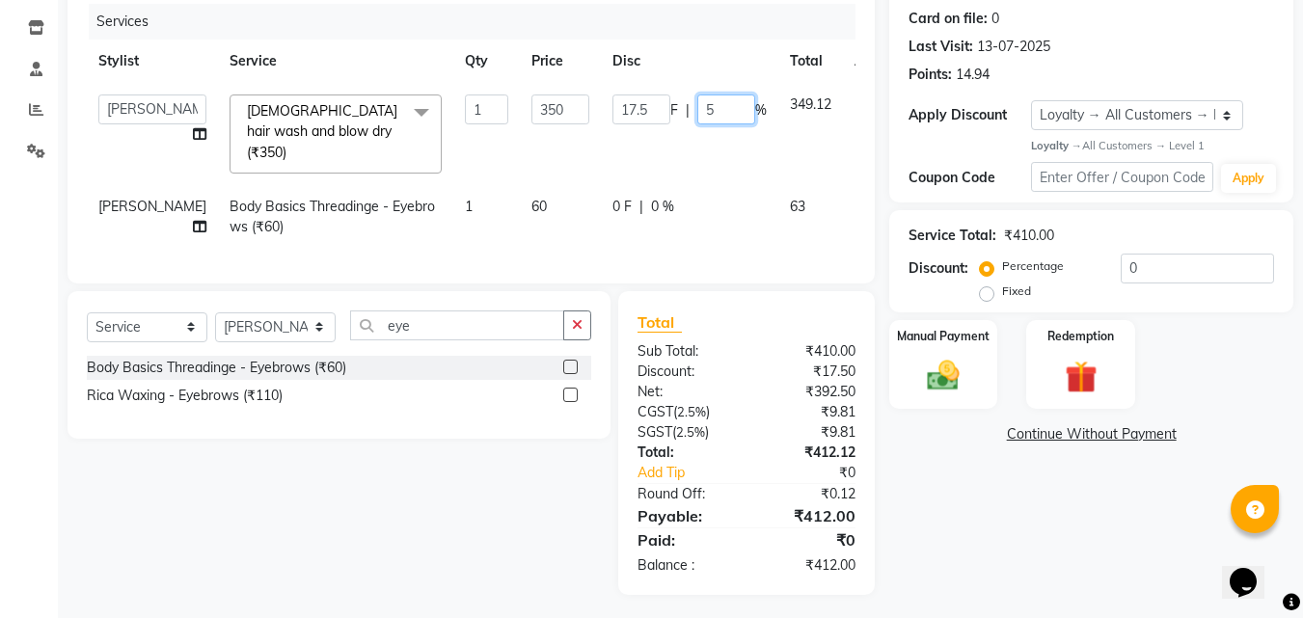
drag, startPoint x: 651, startPoint y: 108, endPoint x: 687, endPoint y: 105, distance: 35.8
click at [697, 108] on input "5" at bounding box center [726, 110] width 58 height 30
click at [680, 25] on div "Services" at bounding box center [479, 22] width 781 height 36
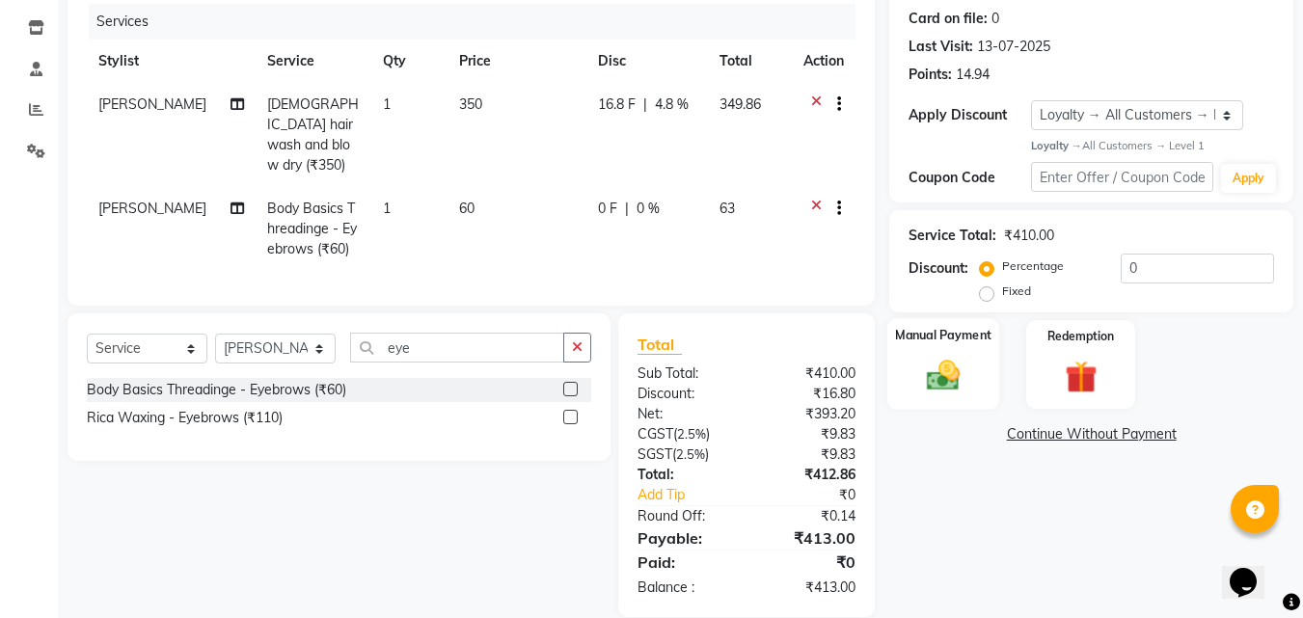
click at [966, 378] on img at bounding box center [943, 376] width 54 height 39
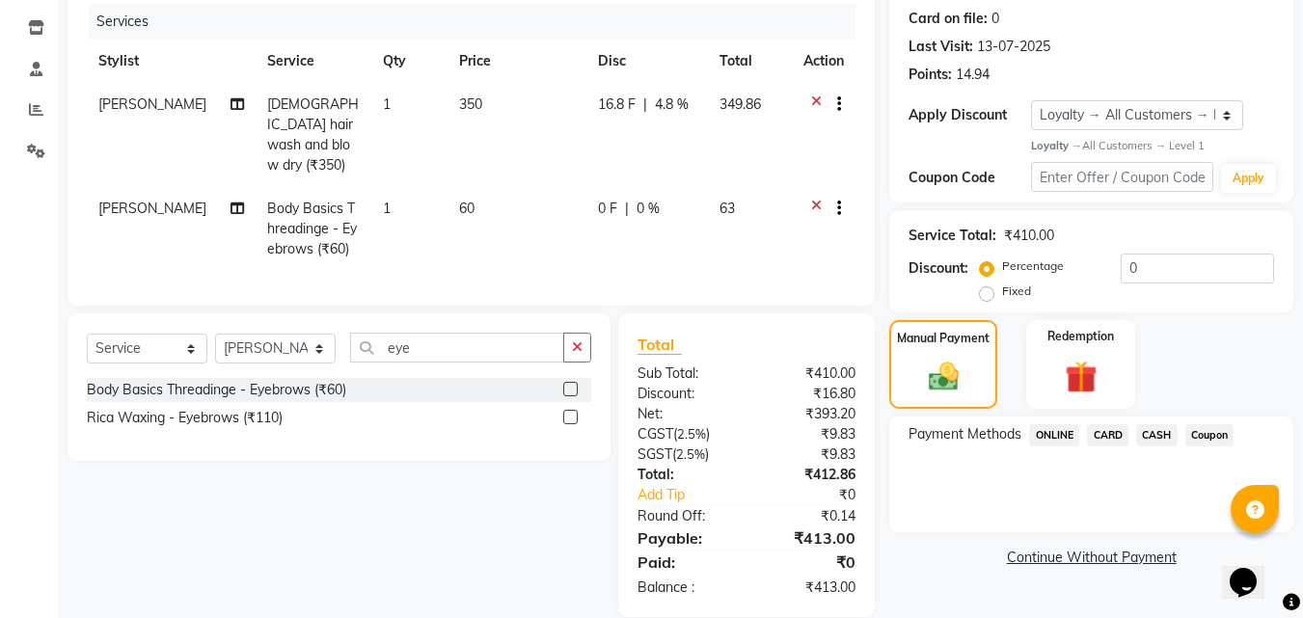
scroll to position [257, 0]
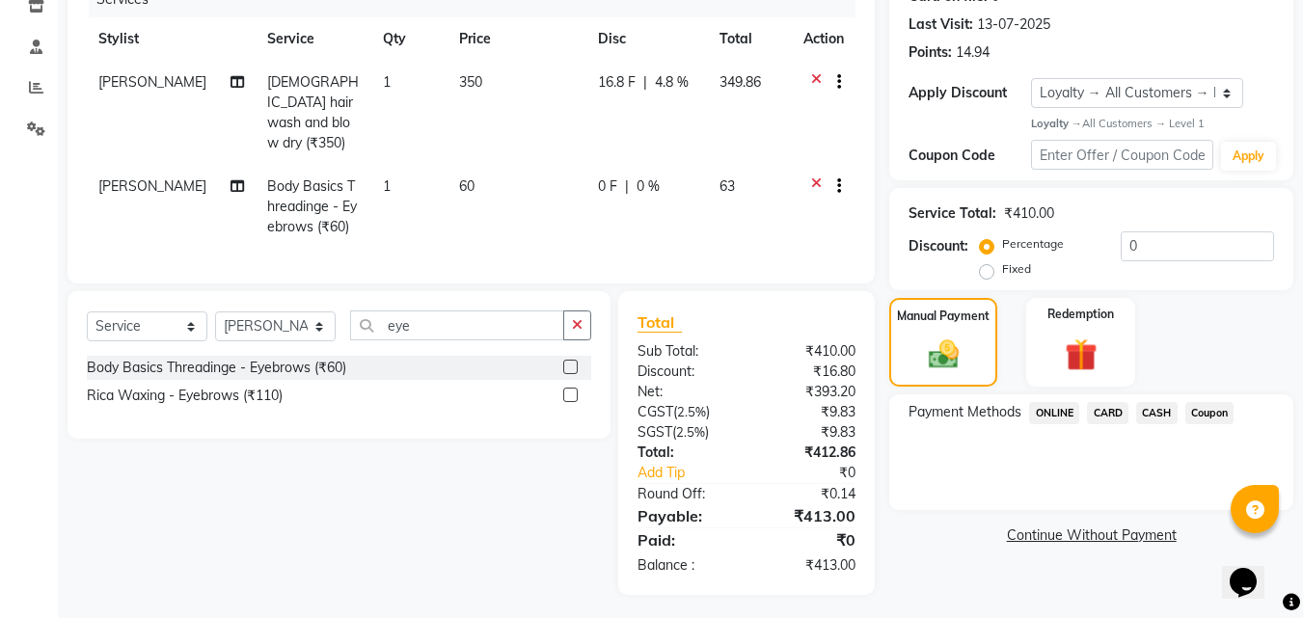
click at [1042, 412] on span "ONLINE" at bounding box center [1054, 413] width 50 height 22
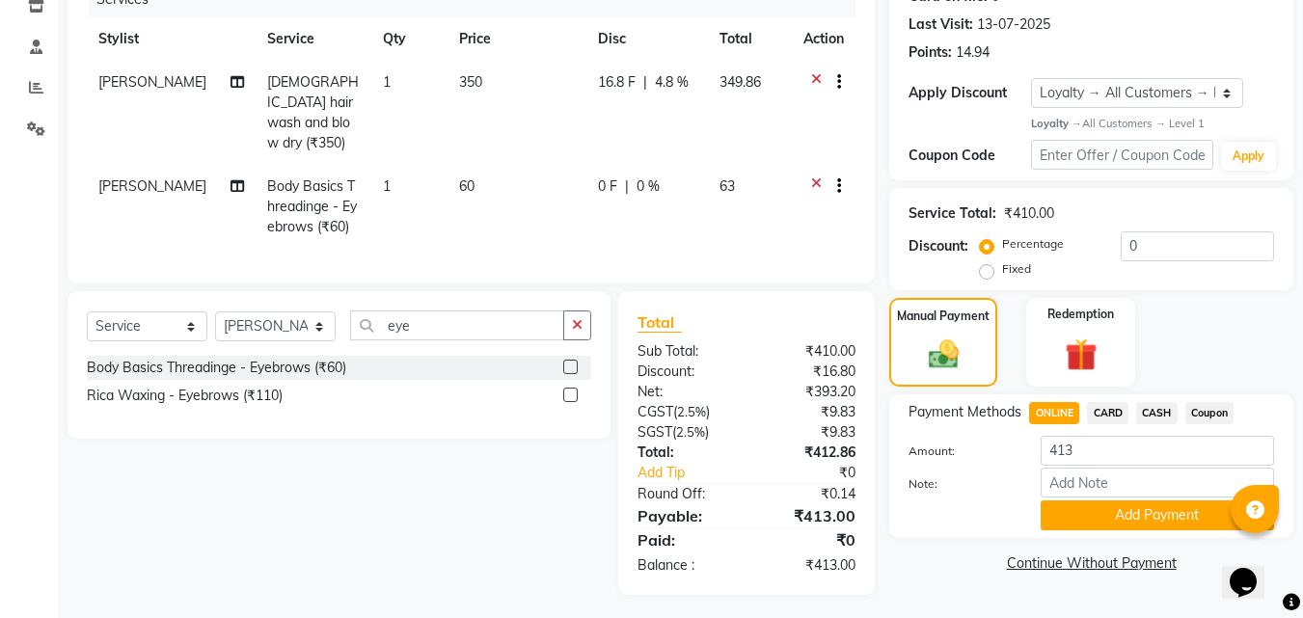
click at [122, 177] on span "[PERSON_NAME]" at bounding box center [152, 185] width 108 height 17
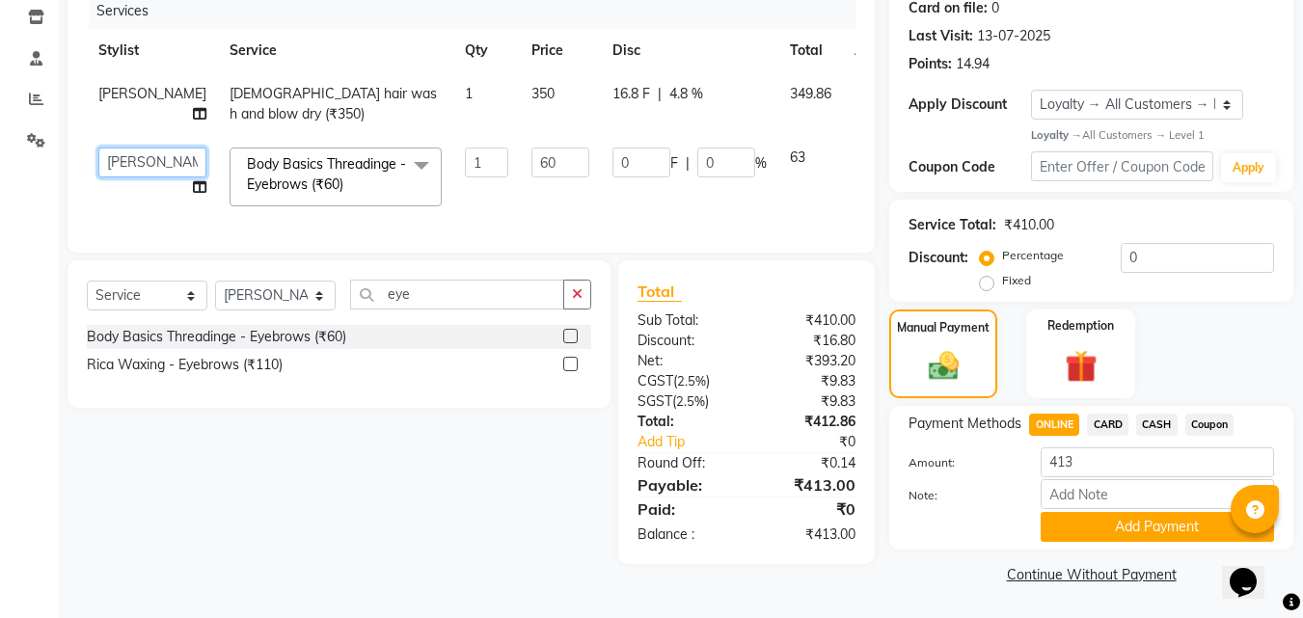
click at [122, 164] on select "Admin Manager Pooja Singh Pratik Bhad Ram Rohan Sonawane Swapnali Swapnil" at bounding box center [152, 163] width 108 height 30
click at [1047, 416] on span "ONLINE" at bounding box center [1054, 425] width 50 height 22
click at [1106, 518] on button "Add Payment" at bounding box center [1157, 527] width 233 height 30
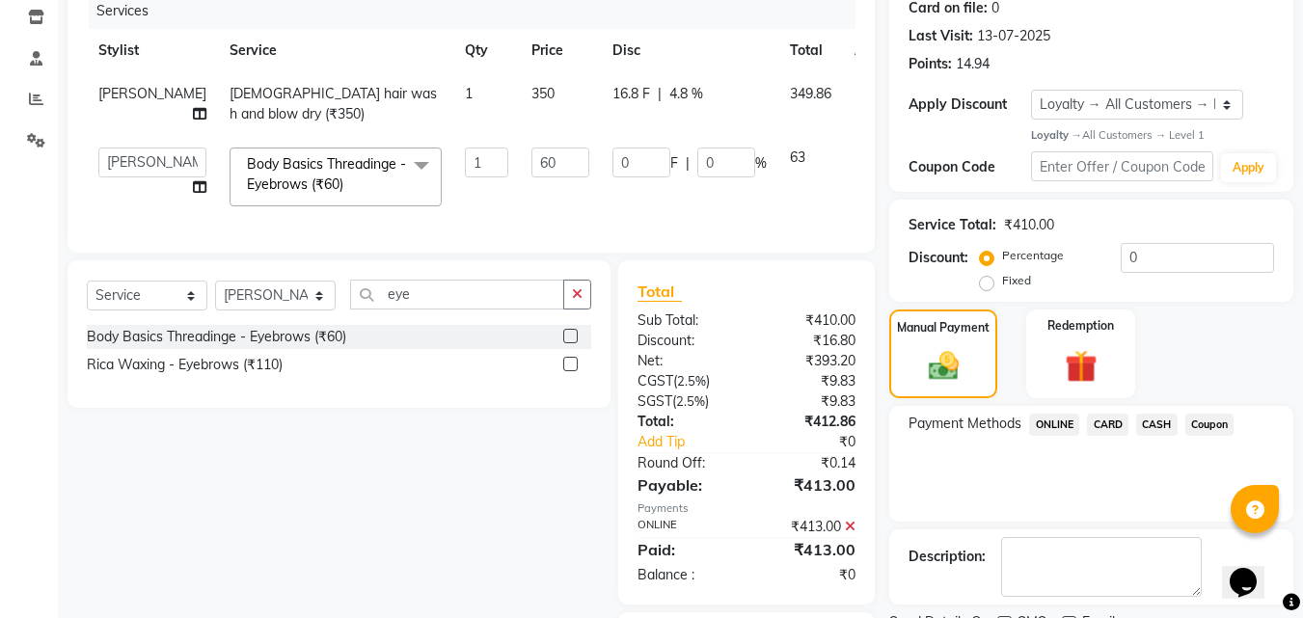
scroll to position [392, 0]
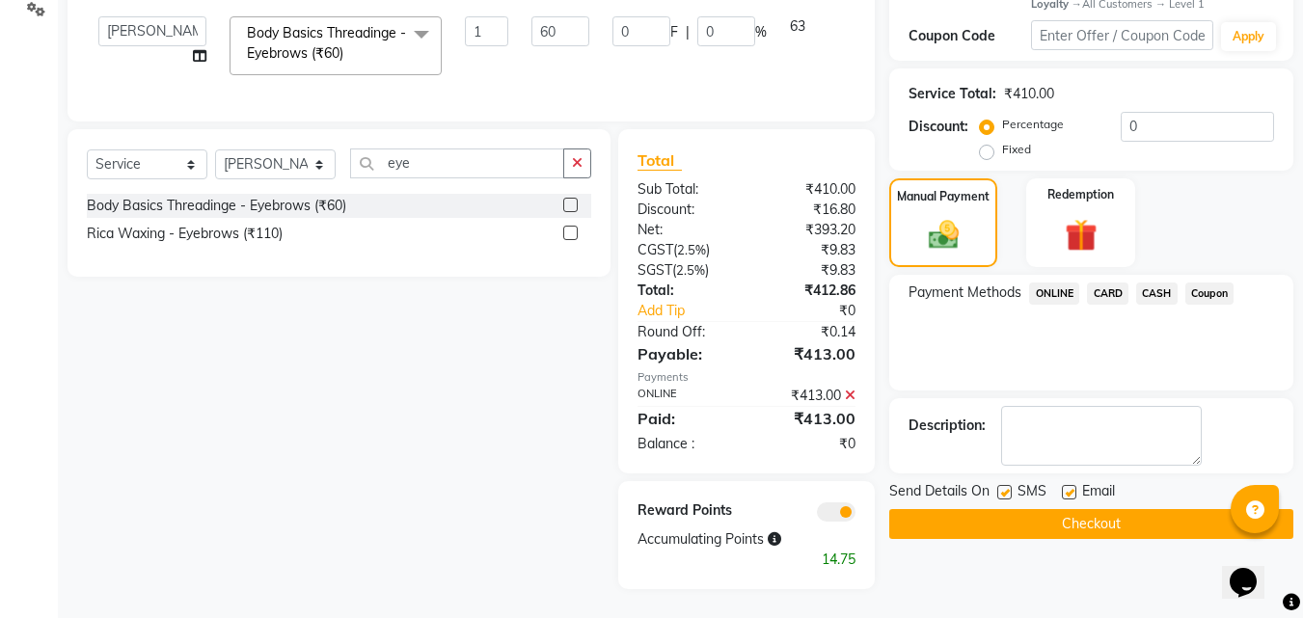
click at [1062, 485] on label at bounding box center [1069, 492] width 14 height 14
click at [1062, 487] on input "checkbox" at bounding box center [1068, 493] width 13 height 13
click at [1009, 485] on label at bounding box center [1004, 492] width 14 height 14
click at [1009, 487] on input "checkbox" at bounding box center [1003, 493] width 13 height 13
click at [995, 520] on button "Checkout" at bounding box center [1091, 524] width 404 height 30
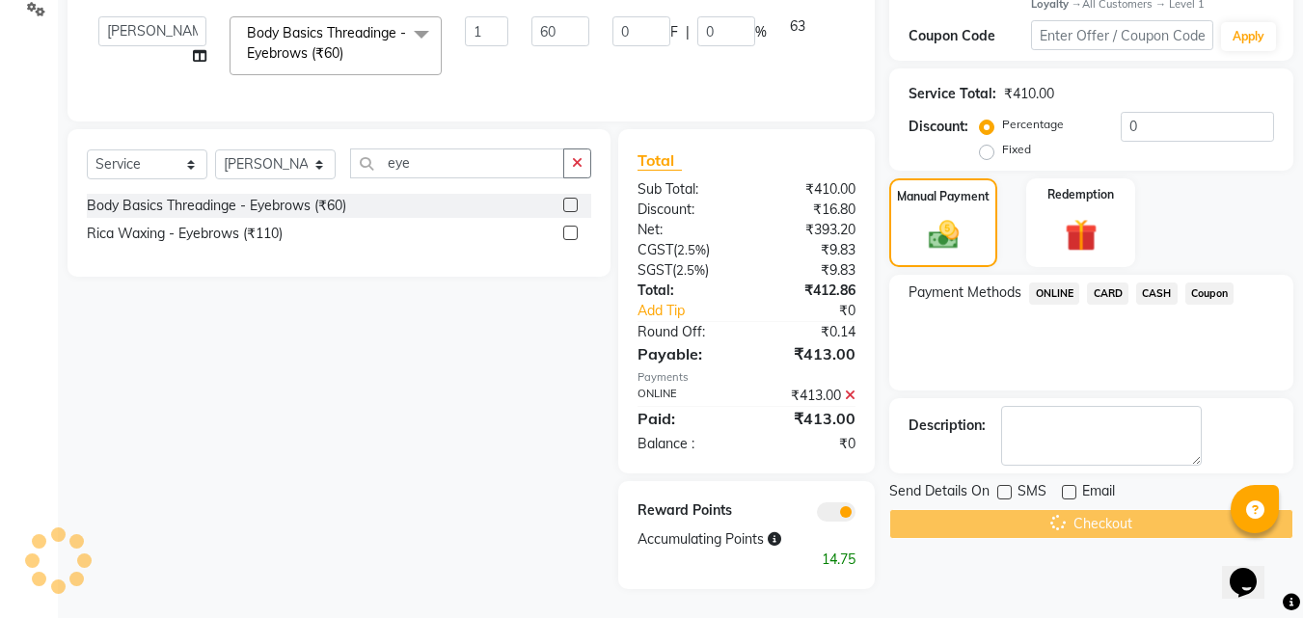
scroll to position [68, 0]
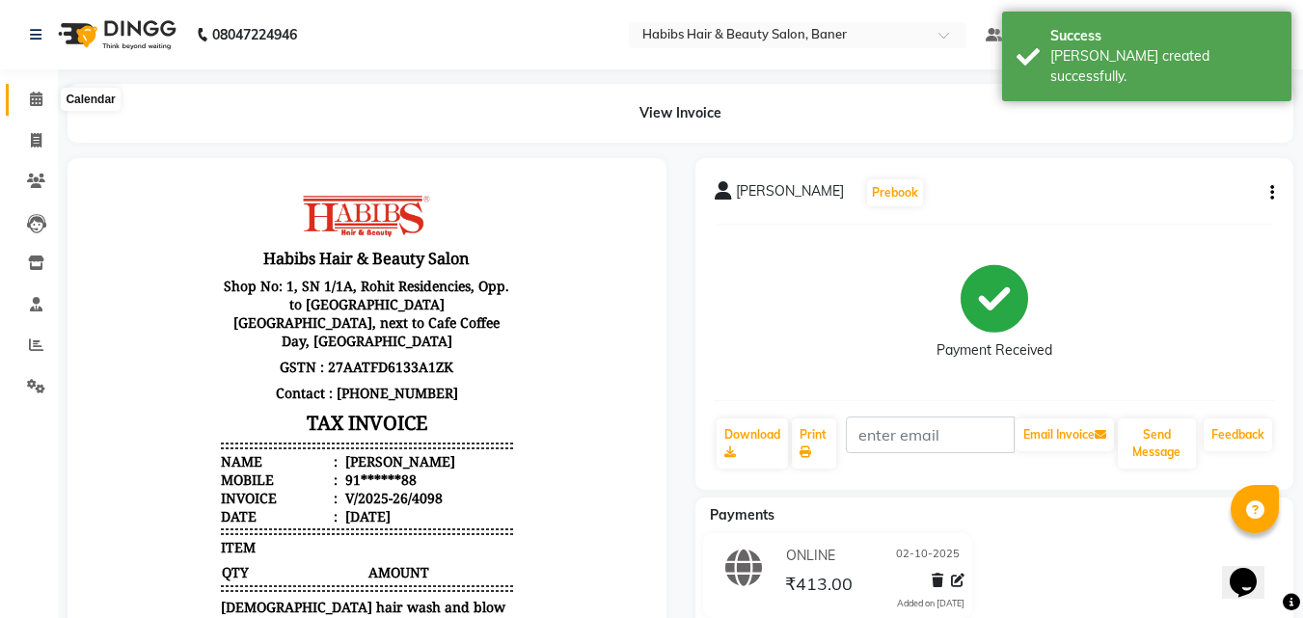
drag, startPoint x: 42, startPoint y: 95, endPoint x: 44, endPoint y: 64, distance: 30.9
click at [42, 94] on icon at bounding box center [36, 99] width 13 height 14
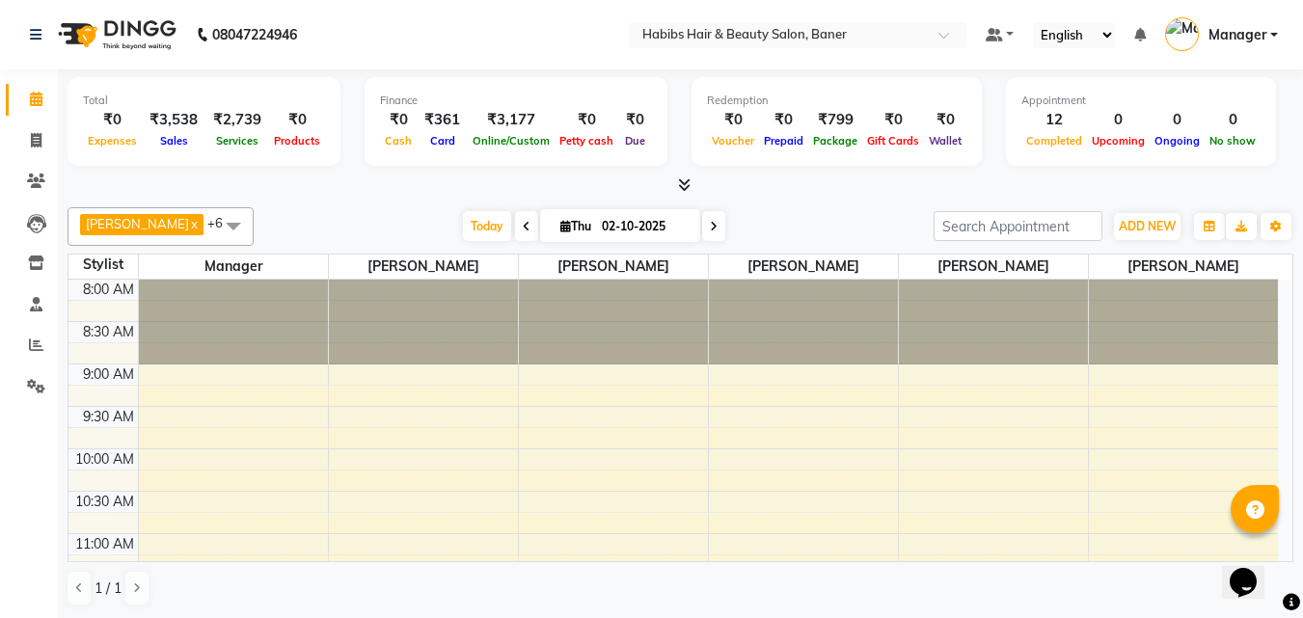
scroll to position [1, 0]
click at [24, 145] on span at bounding box center [36, 140] width 34 height 22
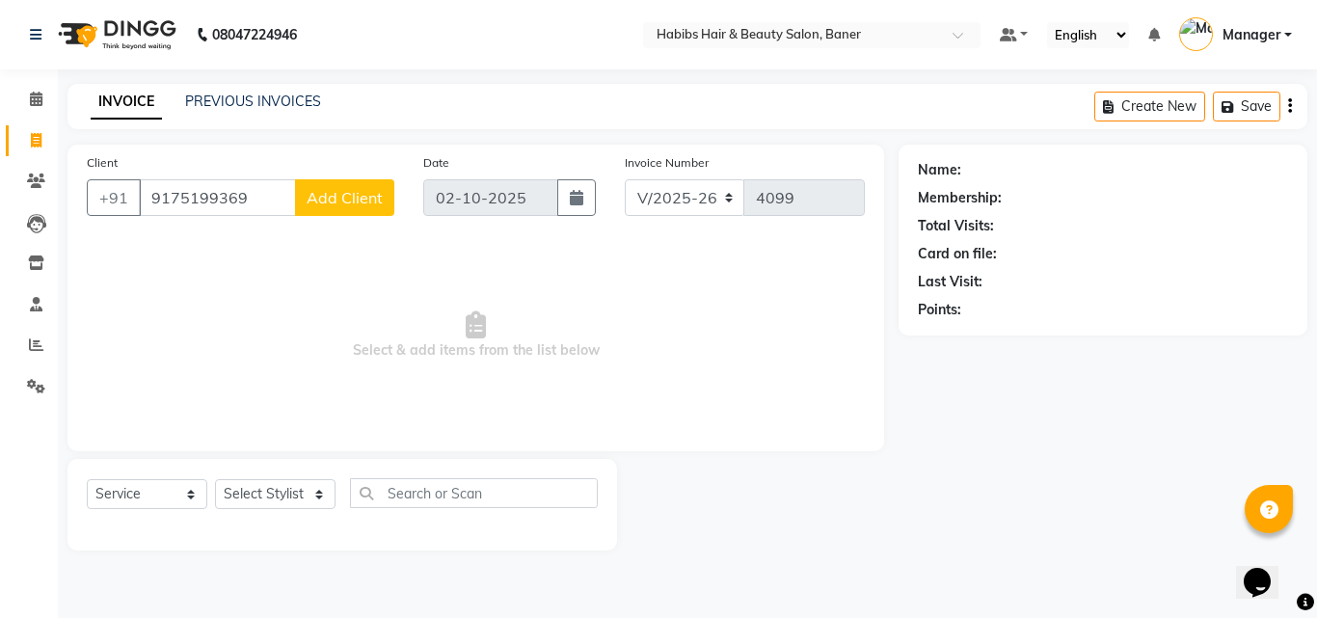
click at [361, 205] on span "Add Client" at bounding box center [345, 197] width 76 height 19
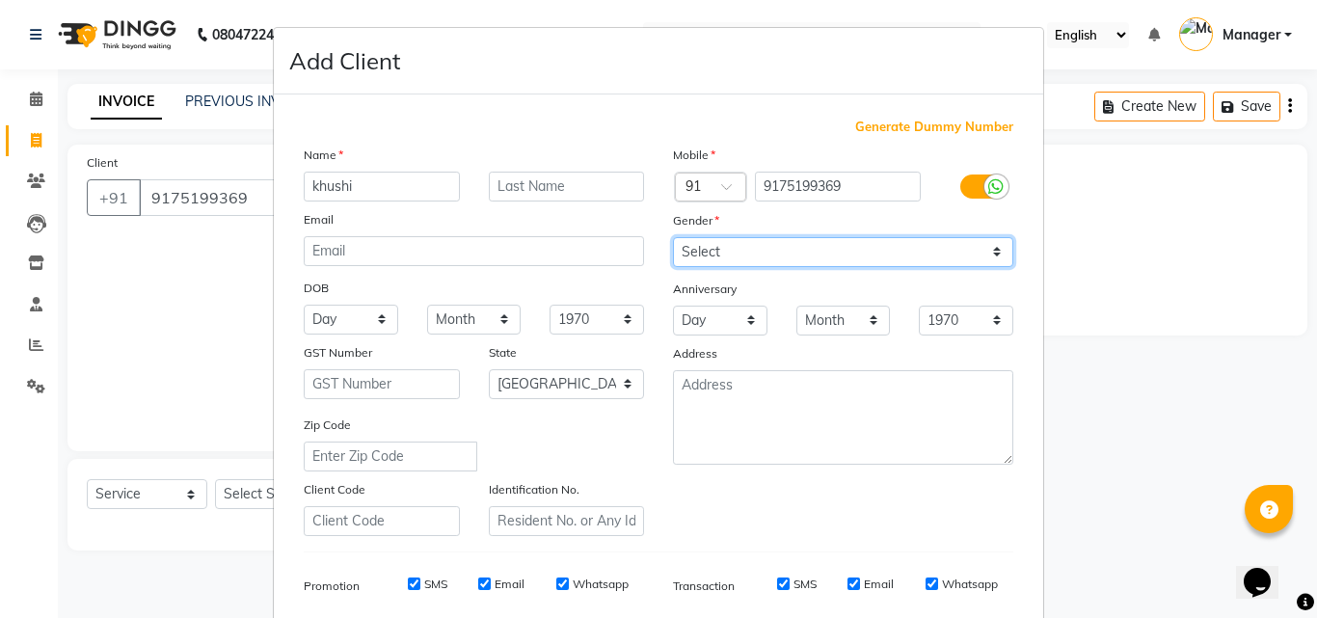
click at [695, 255] on select "Select Male Female Other Prefer Not To Say" at bounding box center [843, 252] width 340 height 30
click at [673, 237] on select "Select Male Female Other Prefer Not To Say" at bounding box center [843, 252] width 340 height 30
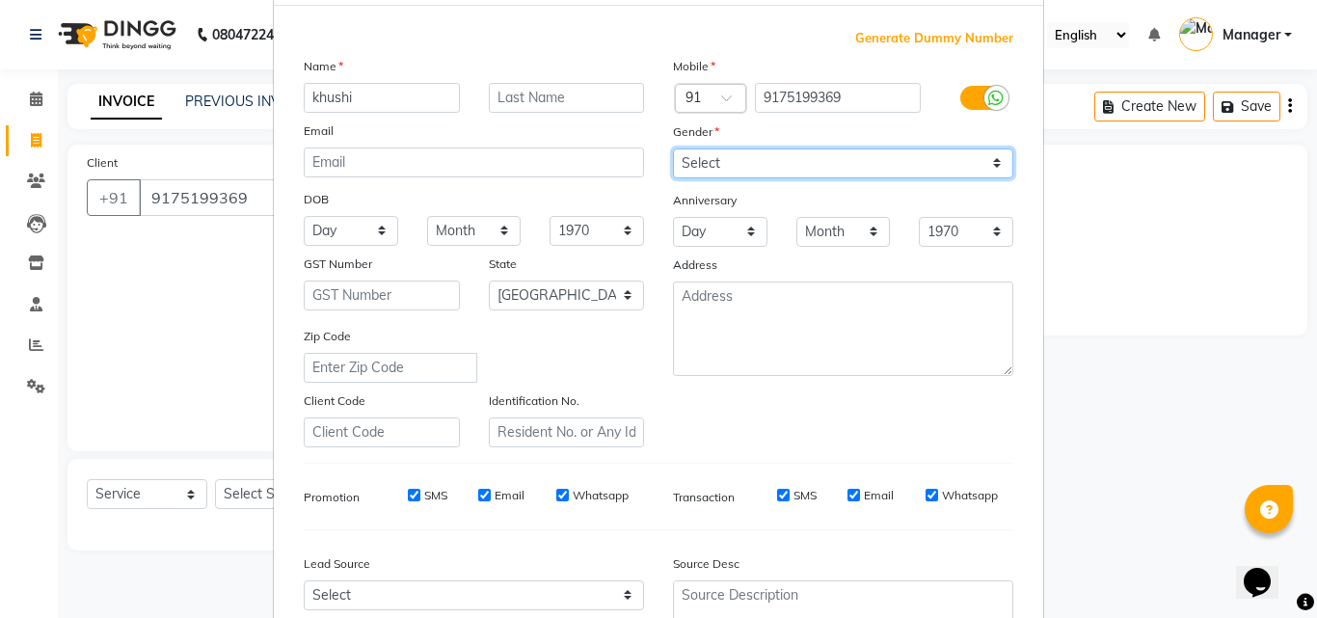
scroll to position [272, 0]
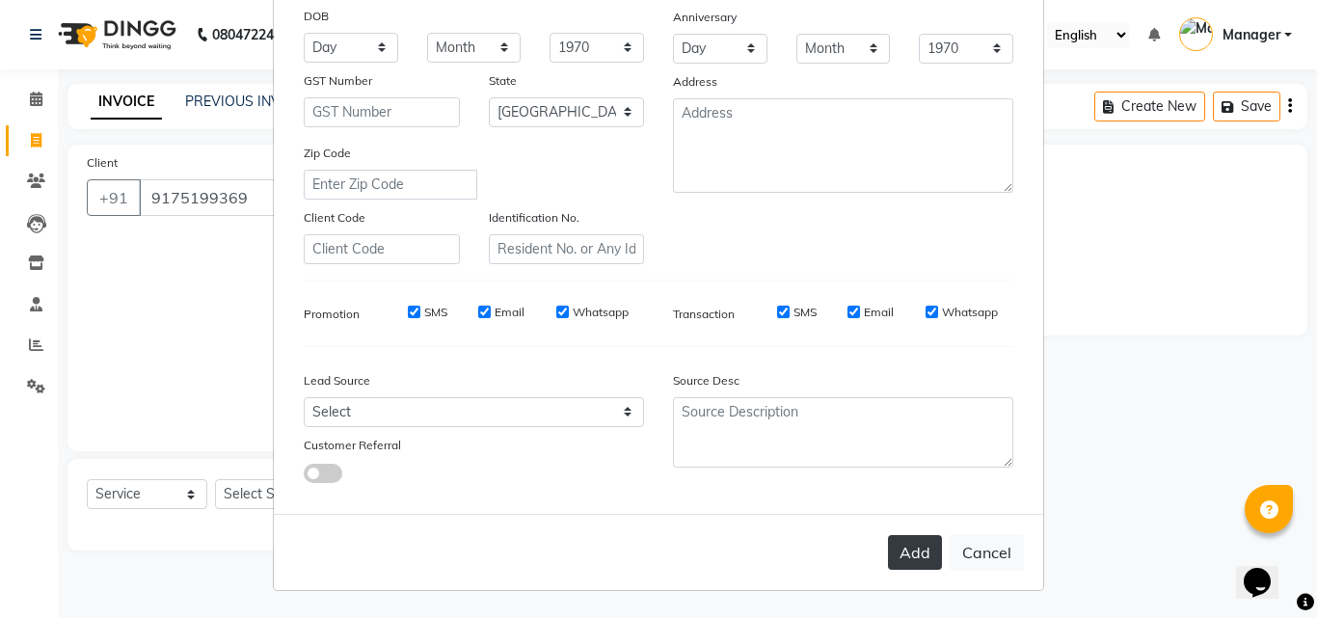
click at [892, 569] on button "Add" at bounding box center [915, 552] width 54 height 35
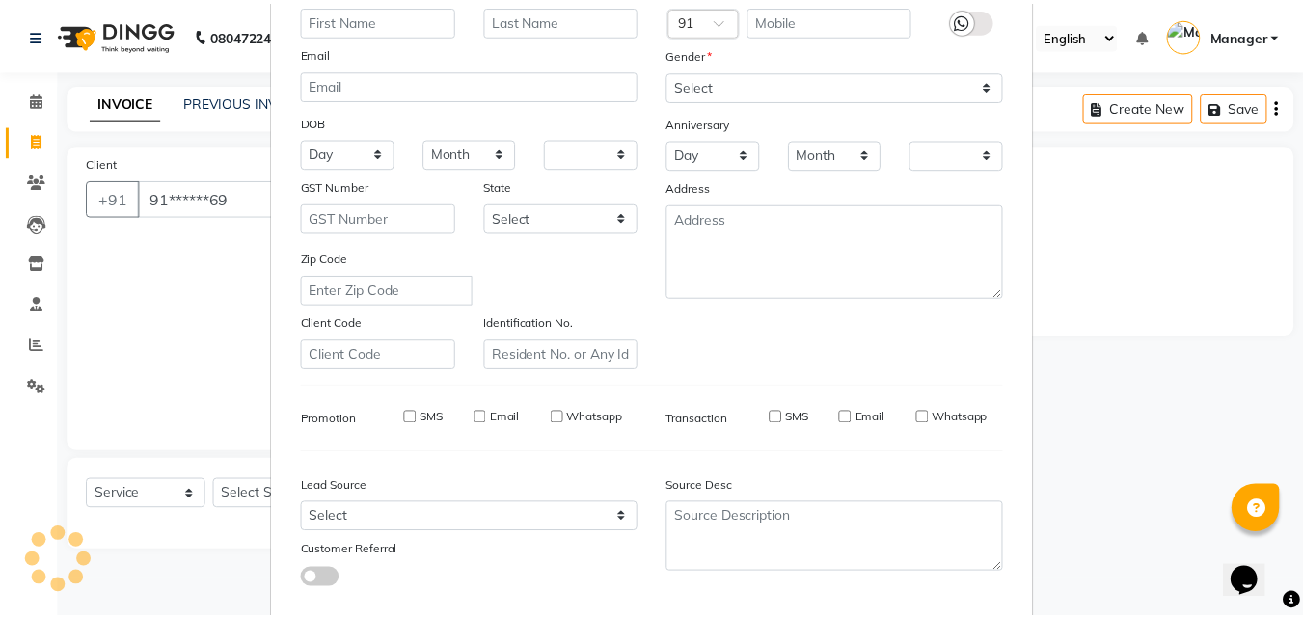
scroll to position [0, 0]
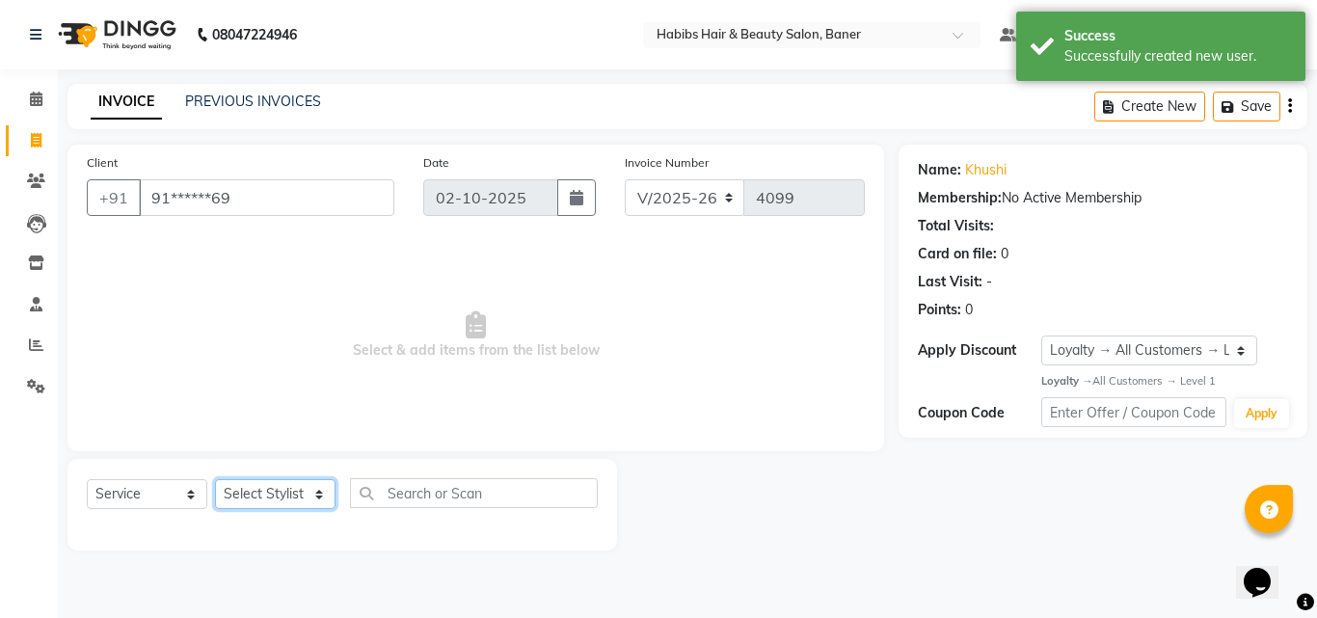
click at [267, 488] on select "Select Stylist Admin Manager Pooja Singh Pratik Bhad Ram Rohan Sonawane Swapnal…" at bounding box center [275, 494] width 121 height 30
click at [215, 479] on select "Select Stylist Admin Manager Pooja Singh Pratik Bhad Ram Rohan Sonawane Swapnal…" at bounding box center [275, 494] width 121 height 30
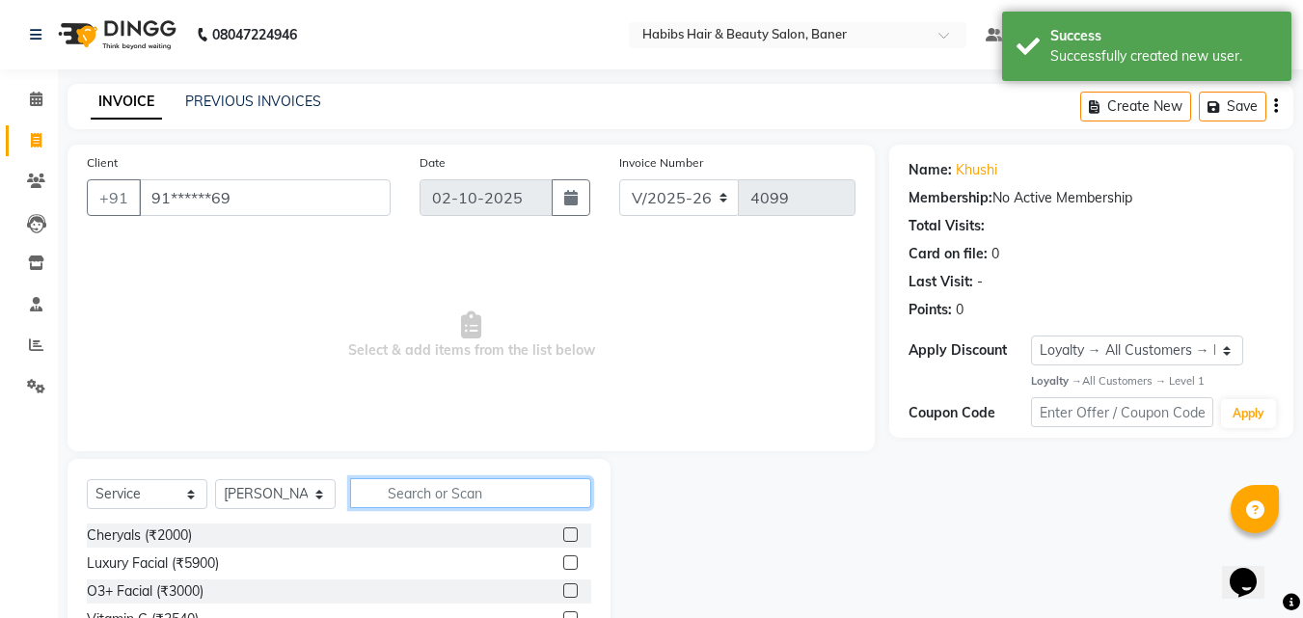
click at [437, 491] on input "text" at bounding box center [470, 493] width 241 height 30
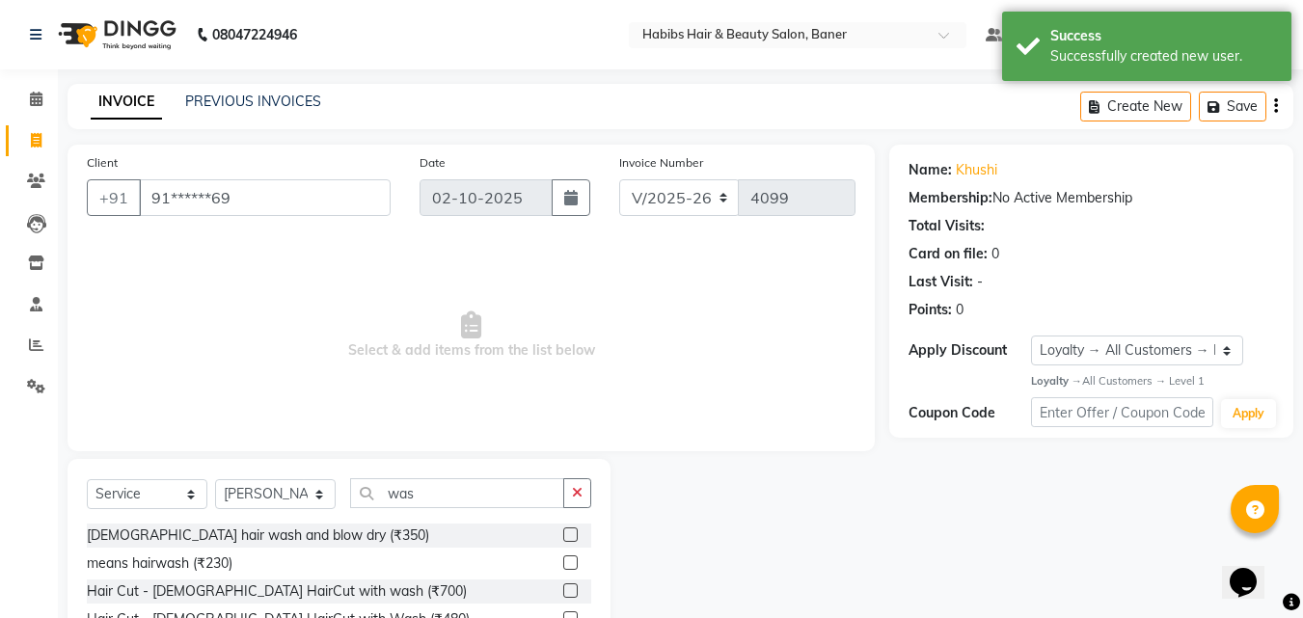
click at [565, 532] on label at bounding box center [570, 535] width 14 height 14
click at [565, 532] on input "checkbox" at bounding box center [569, 535] width 13 height 13
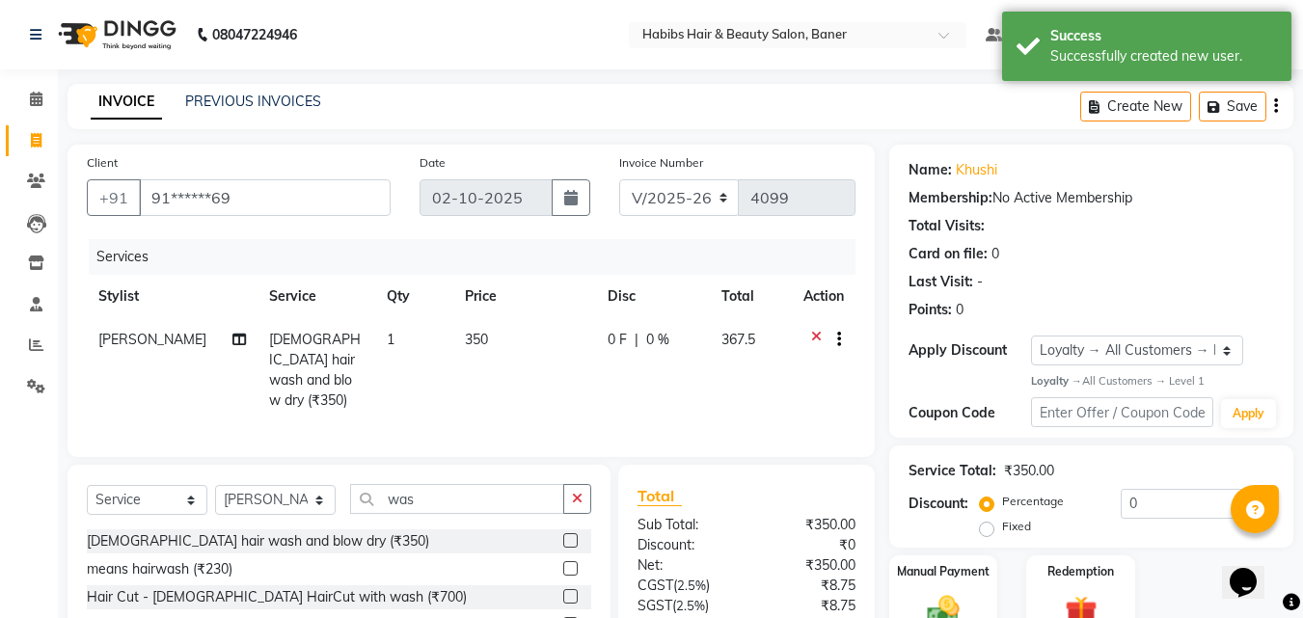
scroll to position [174, 0]
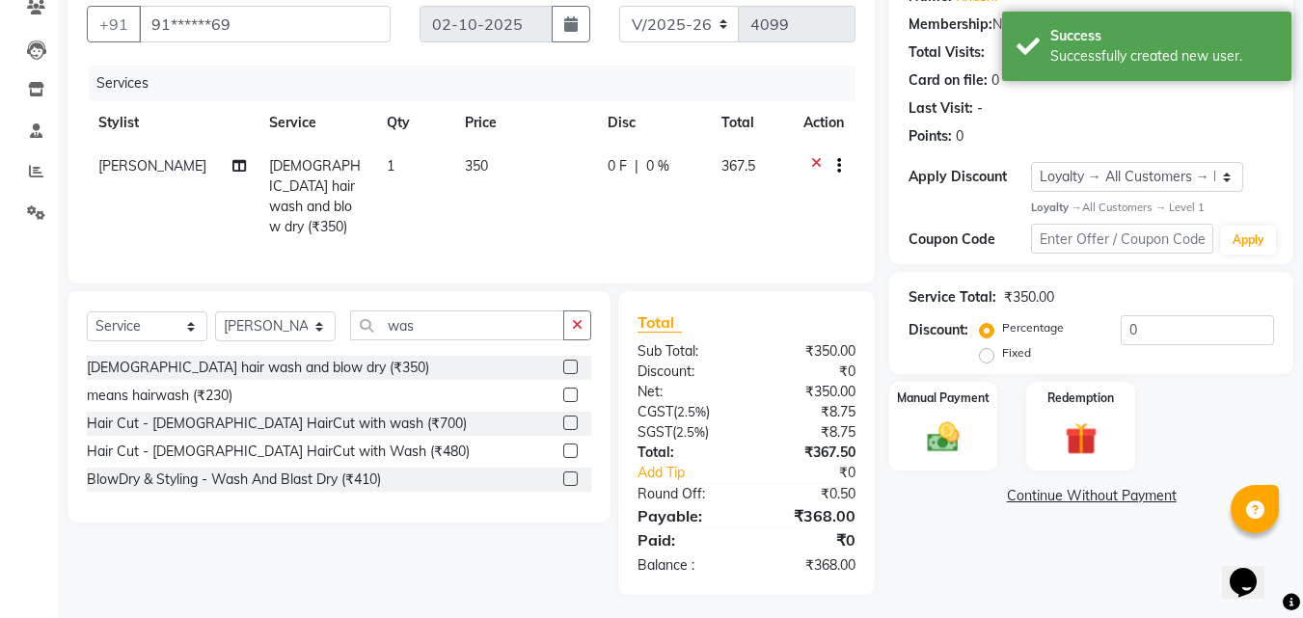
click at [606, 182] on td "0 F | 0 %" at bounding box center [653, 197] width 115 height 104
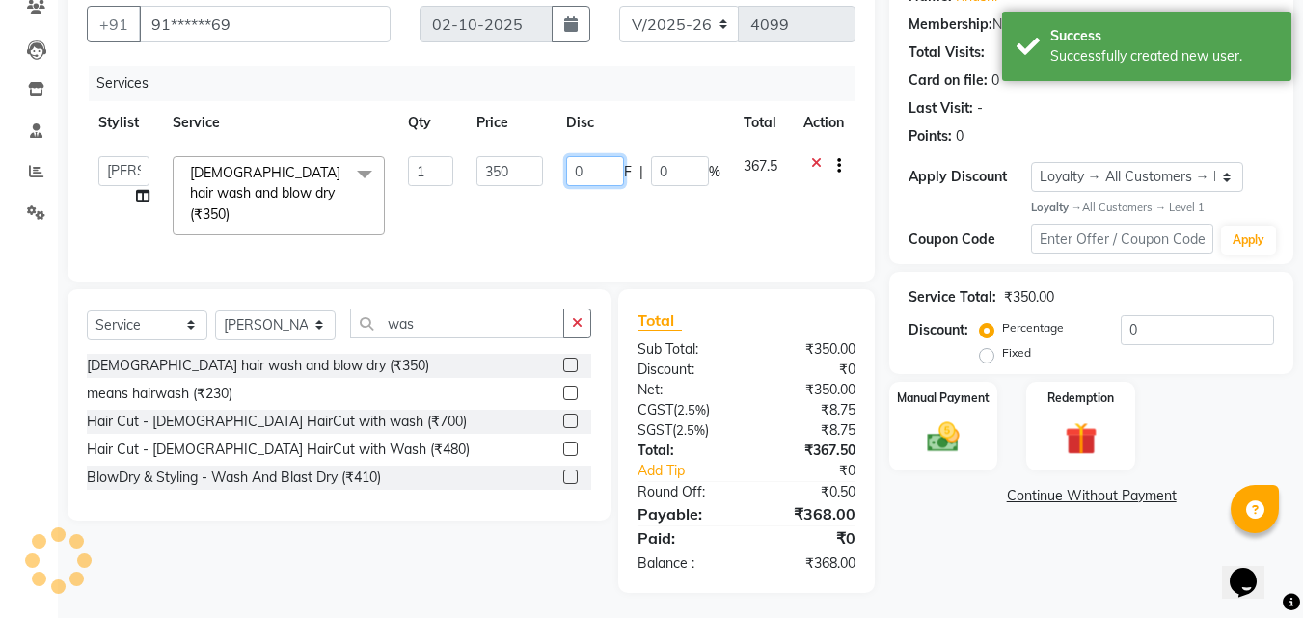
click at [617, 165] on input "0" at bounding box center [595, 171] width 58 height 30
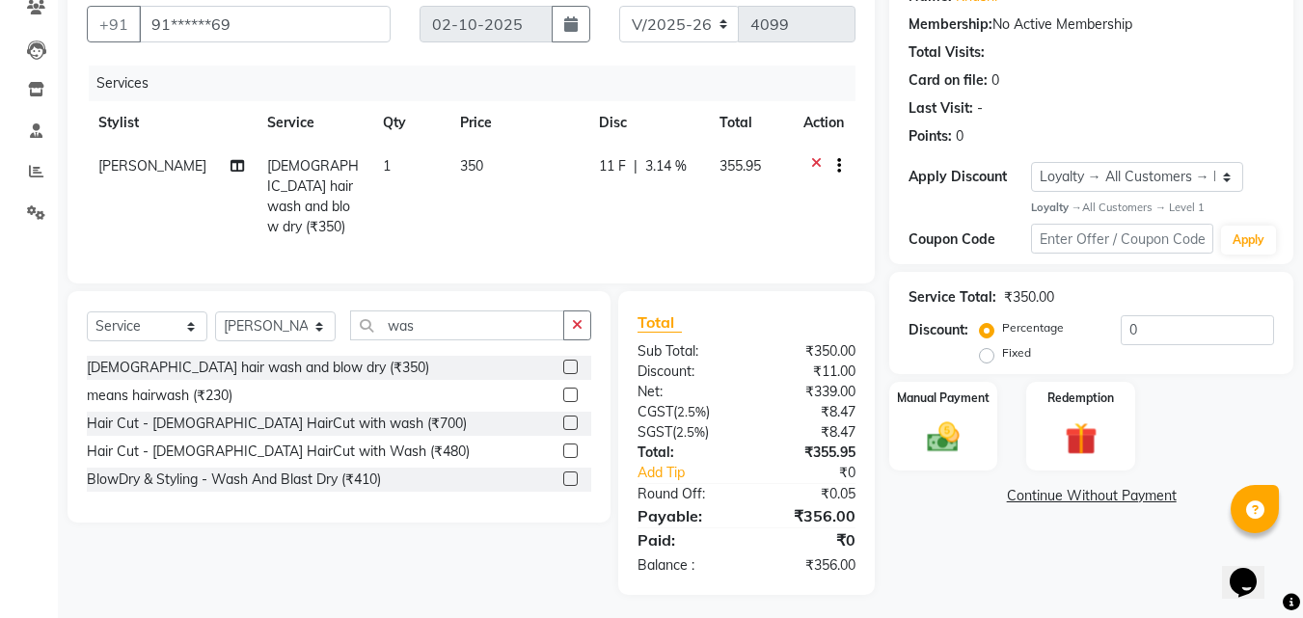
click at [557, 213] on tr "Swapnali female hair wash and blow dry (₹350) 1 350 11 F | 3.14 % 355.95" at bounding box center [471, 197] width 769 height 104
click at [612, 172] on span "11 F" at bounding box center [612, 166] width 27 height 20
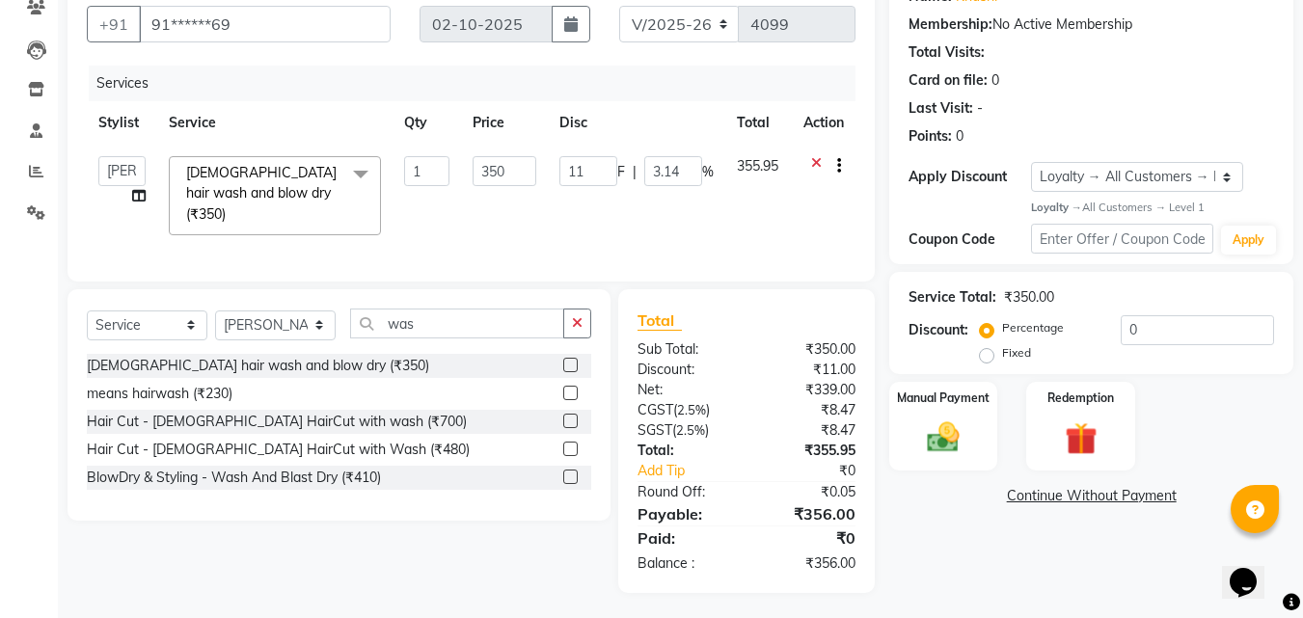
click at [617, 168] on span "F" at bounding box center [621, 172] width 8 height 20
click at [603, 172] on input "11" at bounding box center [588, 171] width 58 height 30
click at [558, 211] on tr "Admin Manager Pooja Singh Pratik Bhad Ram Rohan Sonawane Swapnali Swapnil femal…" at bounding box center [471, 196] width 769 height 102
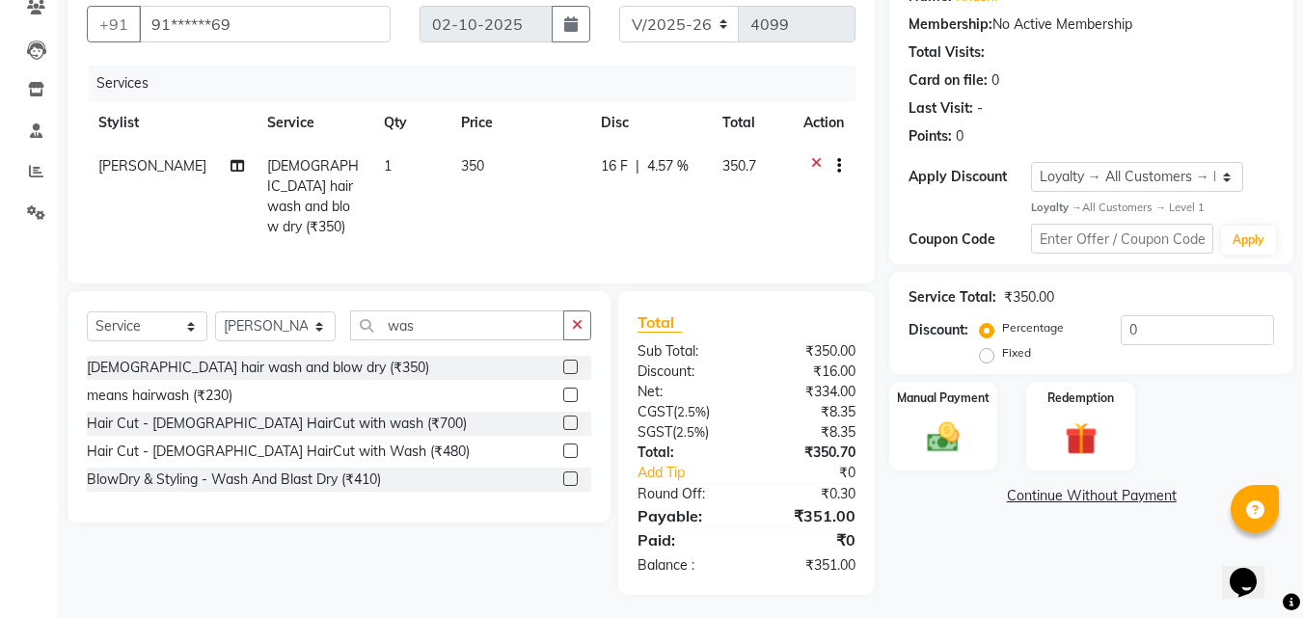
click at [610, 164] on span "16 F" at bounding box center [614, 166] width 27 height 20
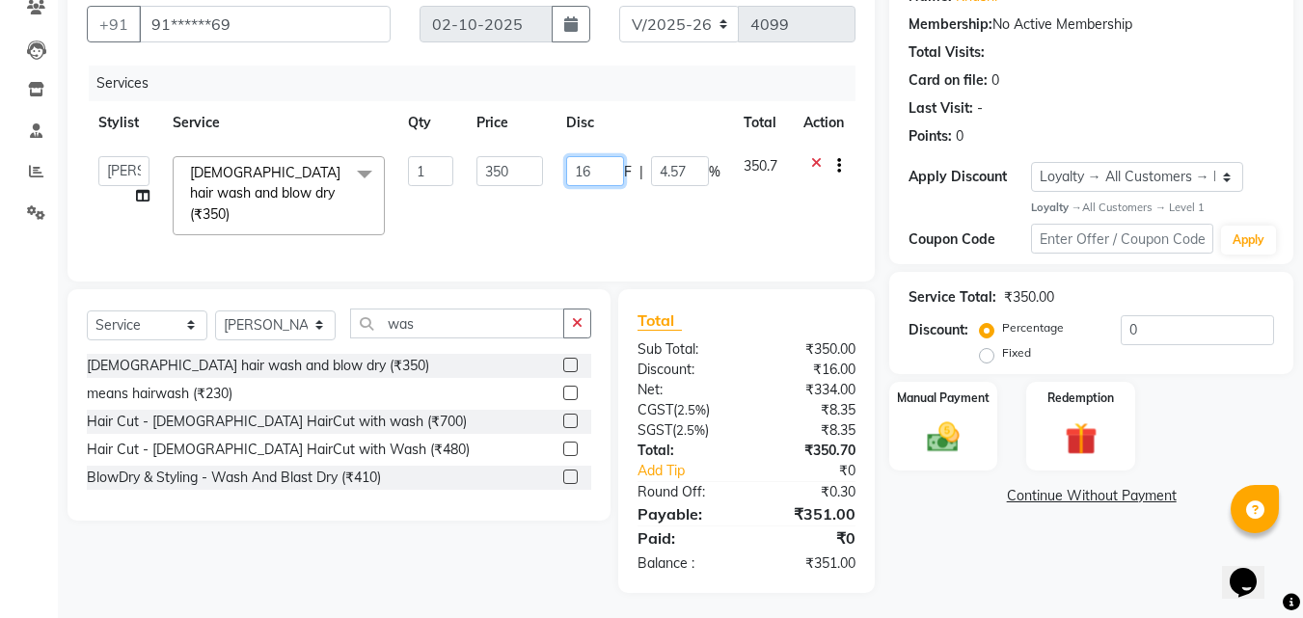
click at [607, 169] on input "16" at bounding box center [595, 171] width 58 height 30
click at [604, 201] on td "16.5 F | 4.57 %" at bounding box center [643, 196] width 177 height 102
click at [962, 432] on img at bounding box center [943, 438] width 54 height 39
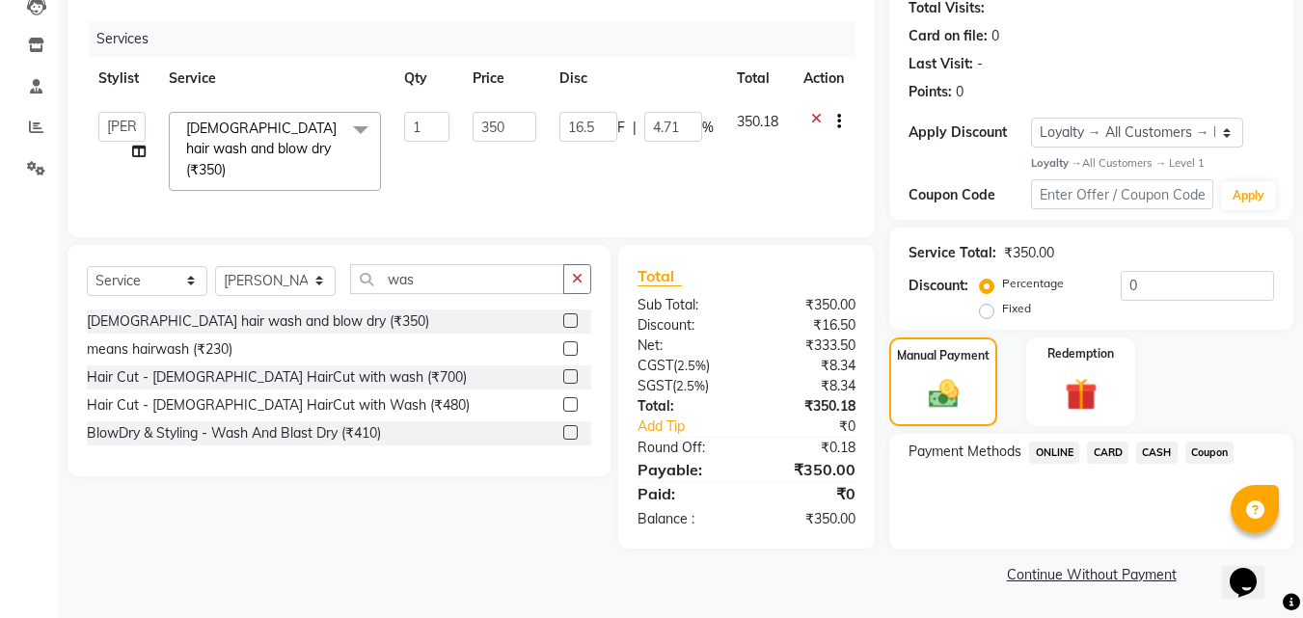
click at [1059, 452] on span "ONLINE" at bounding box center [1054, 453] width 50 height 22
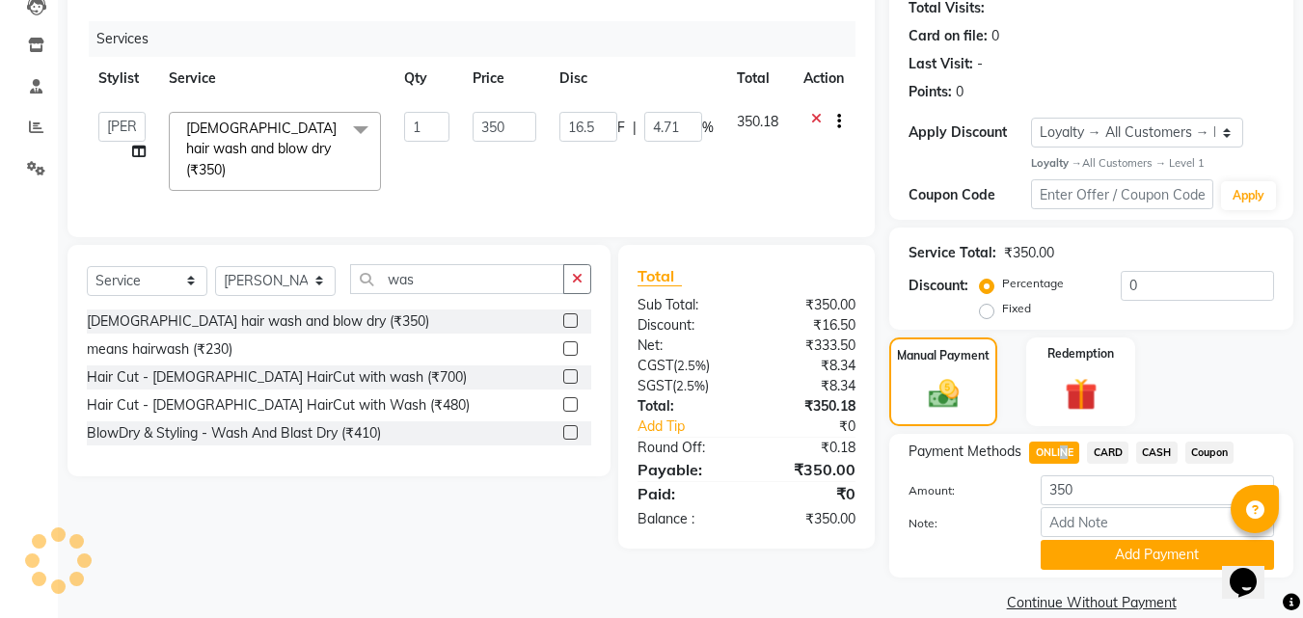
scroll to position [246, 0]
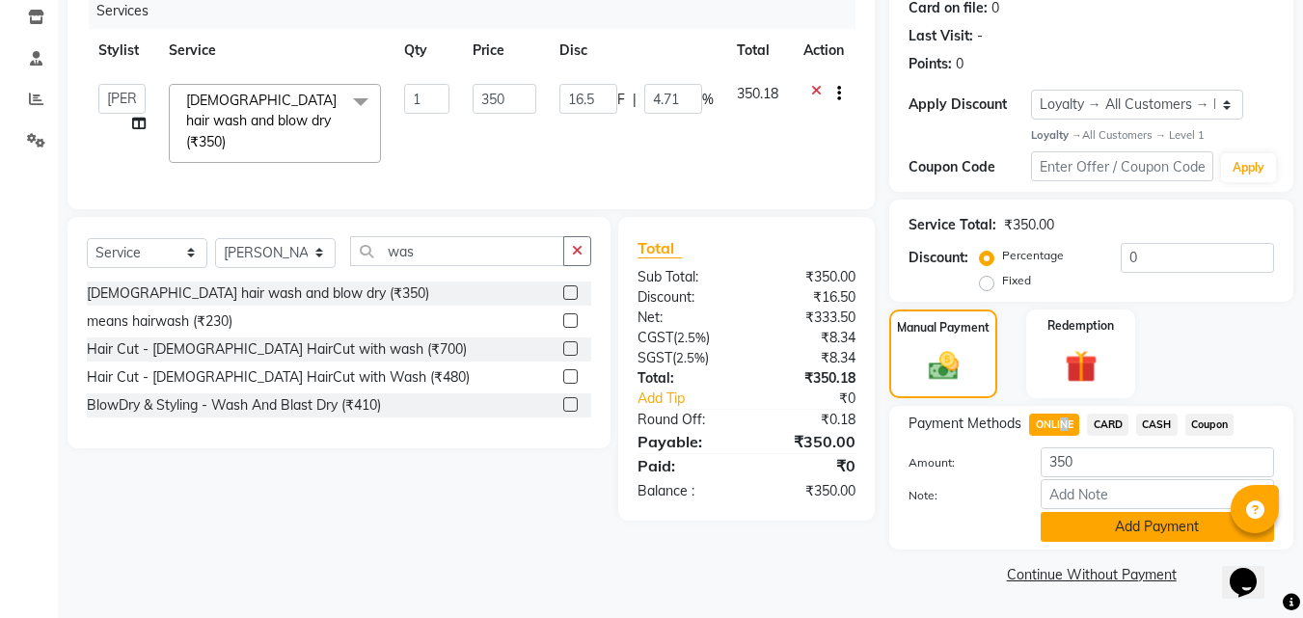
click at [1100, 532] on button "Add Payment" at bounding box center [1157, 527] width 233 height 30
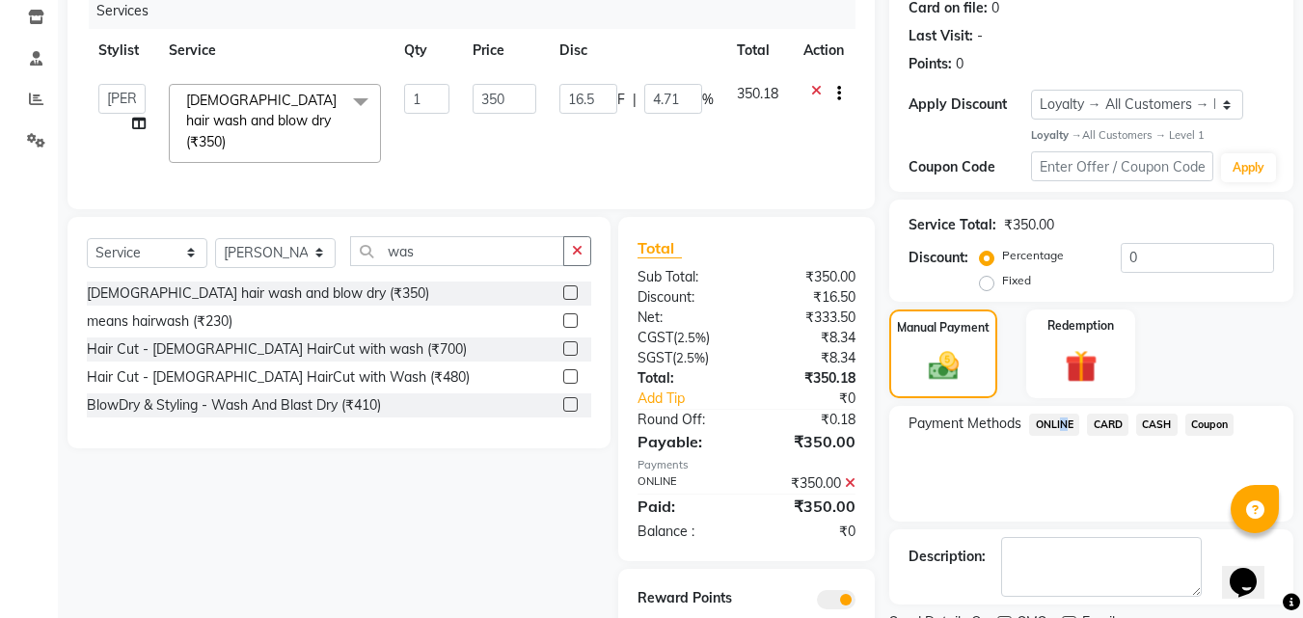
scroll to position [327, 0]
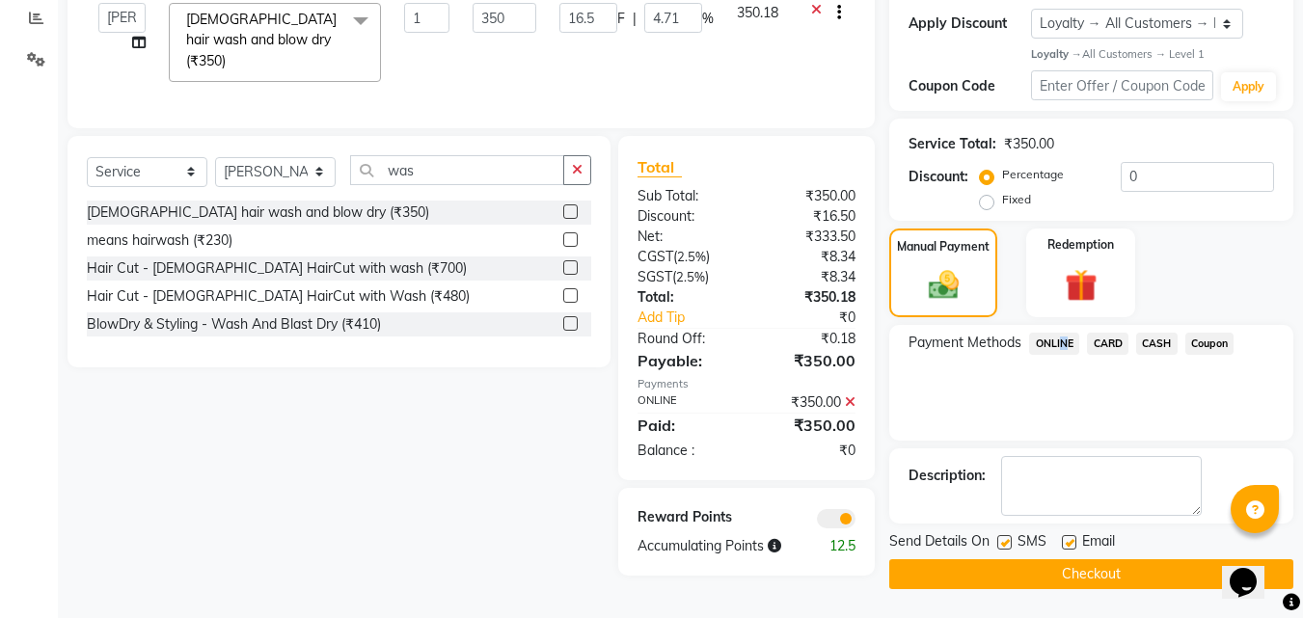
click at [1023, 570] on button "Checkout" at bounding box center [1091, 574] width 404 height 30
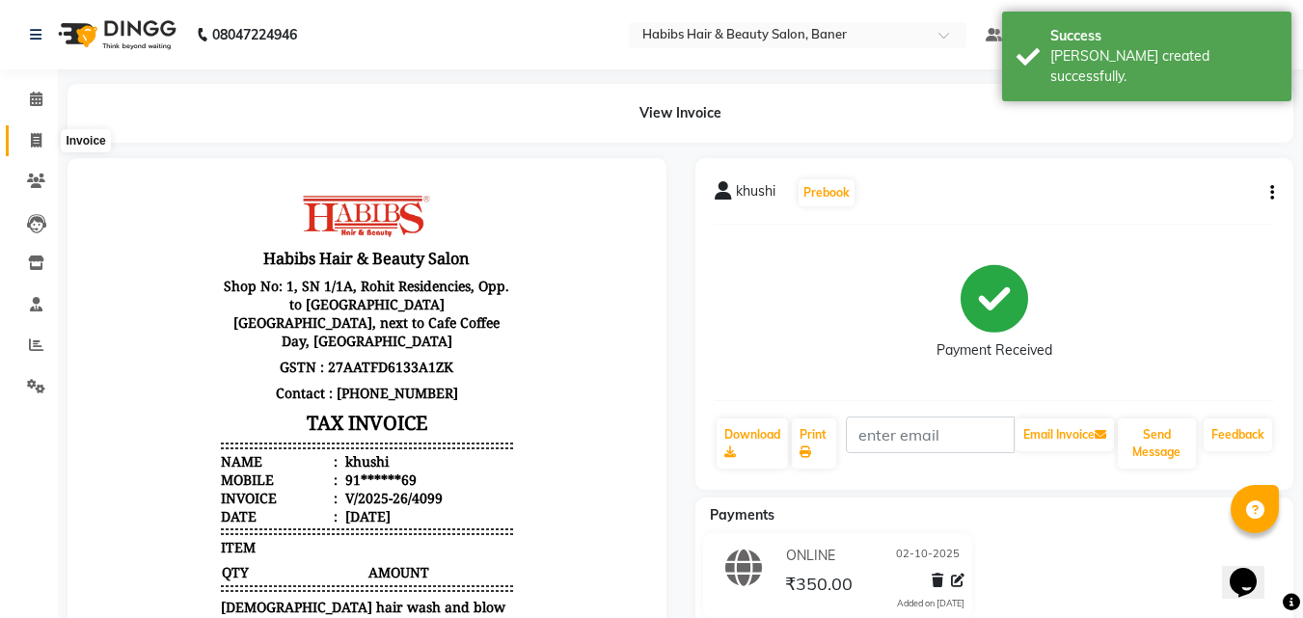
click at [36, 138] on icon at bounding box center [36, 140] width 11 height 14
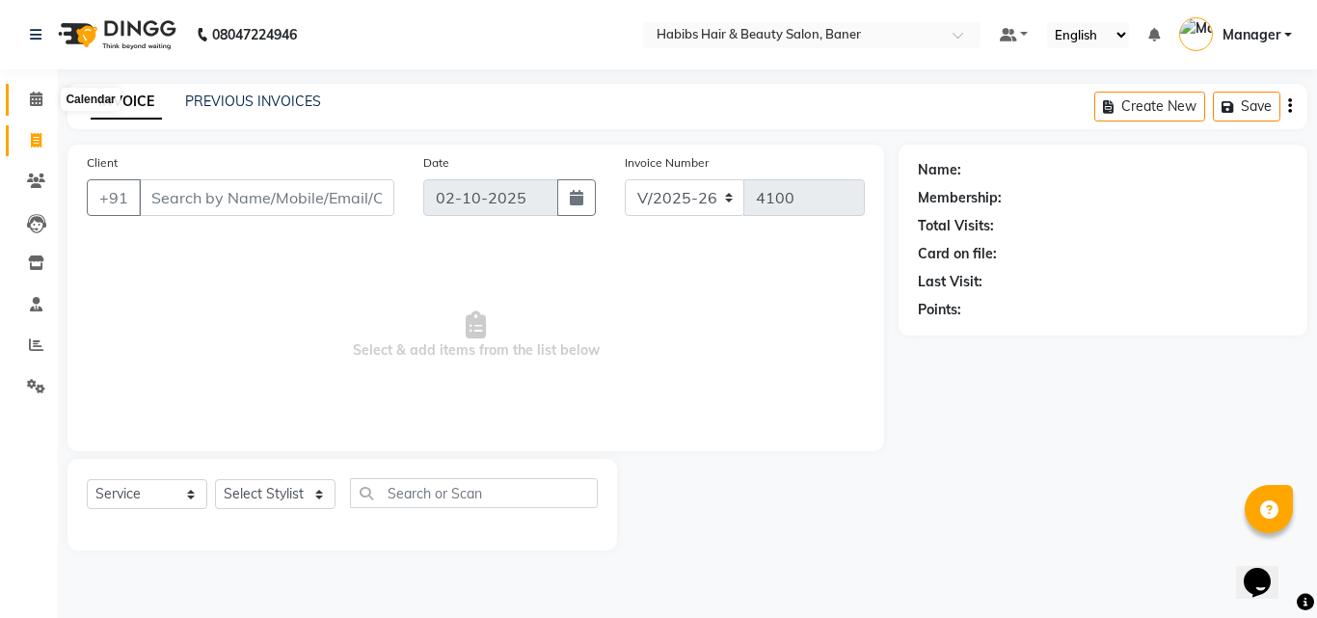
drag, startPoint x: 32, startPoint y: 96, endPoint x: 48, endPoint y: 90, distance: 17.7
click at [33, 96] on icon at bounding box center [36, 99] width 13 height 14
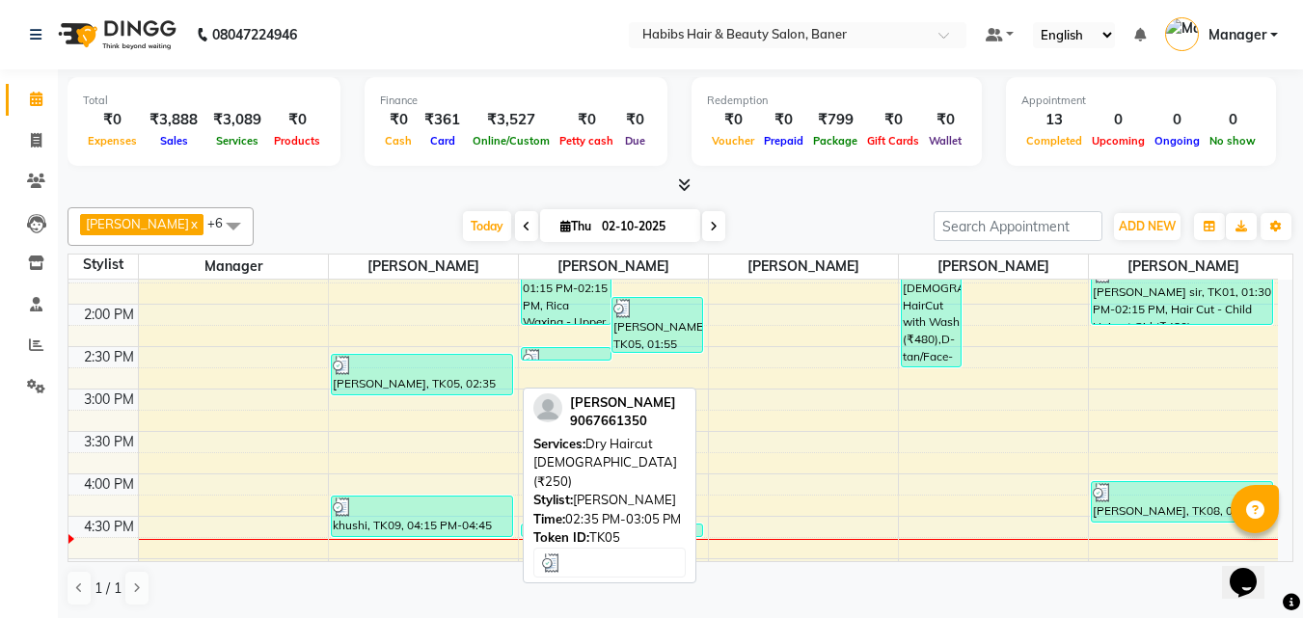
scroll to position [482, 0]
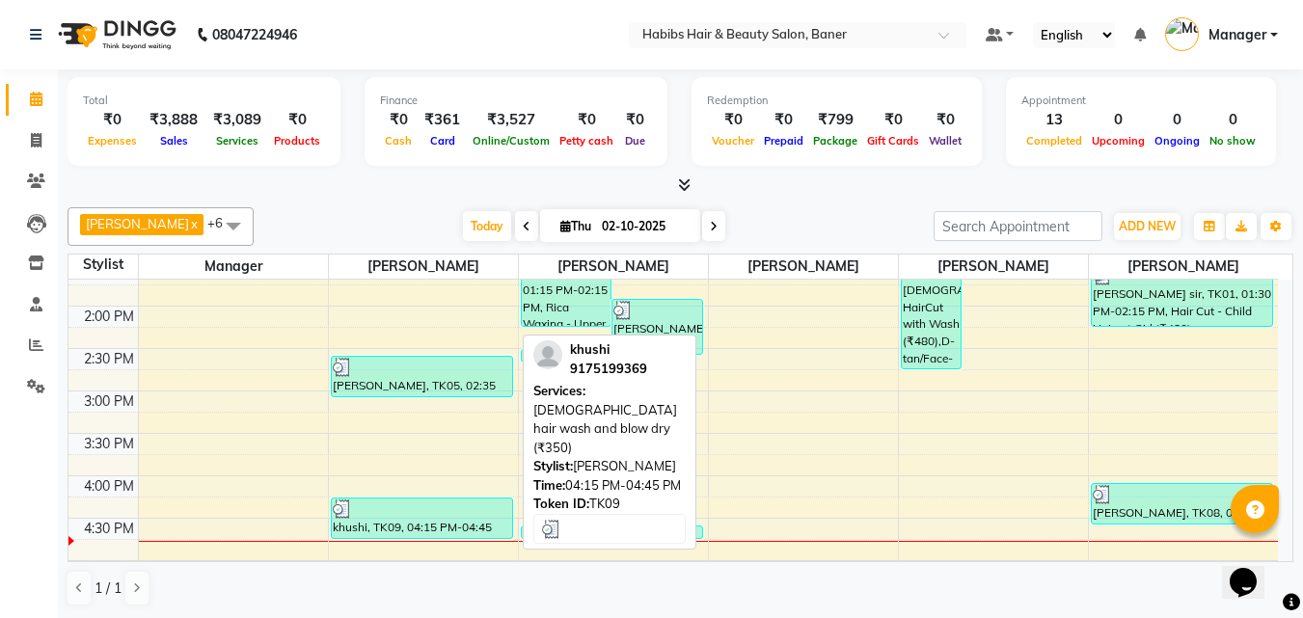
click at [416, 507] on div at bounding box center [422, 509] width 178 height 19
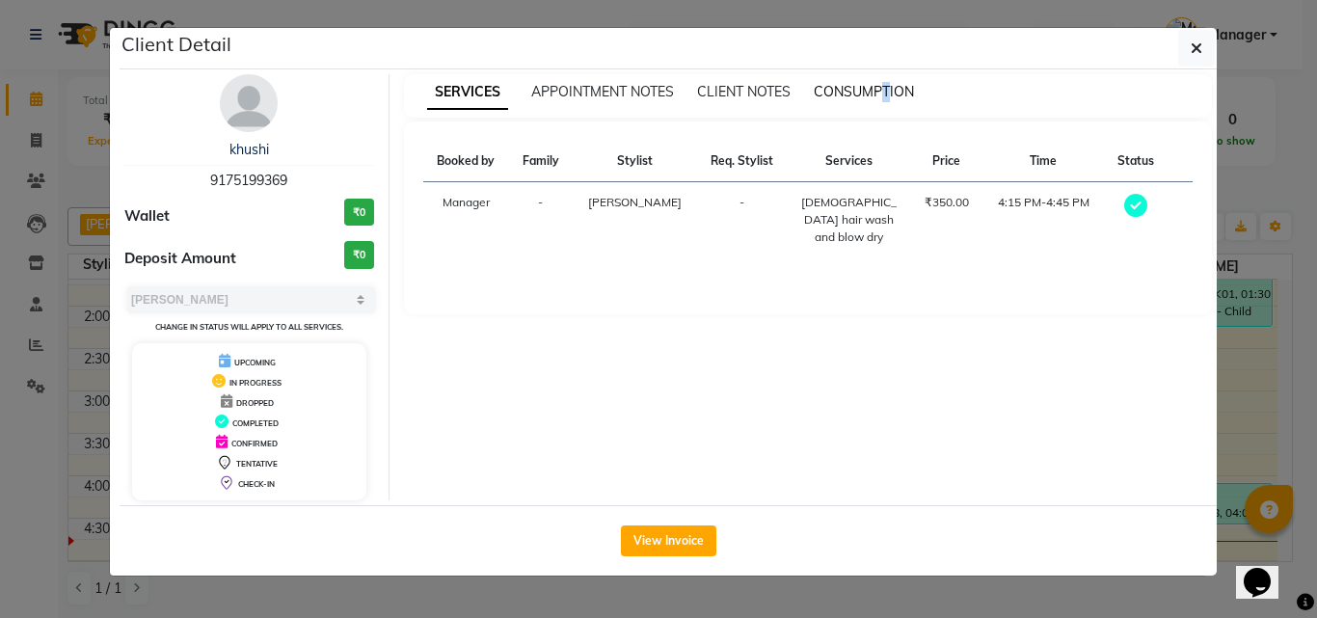
click at [889, 91] on span "CONSUMPTION" at bounding box center [864, 91] width 100 height 17
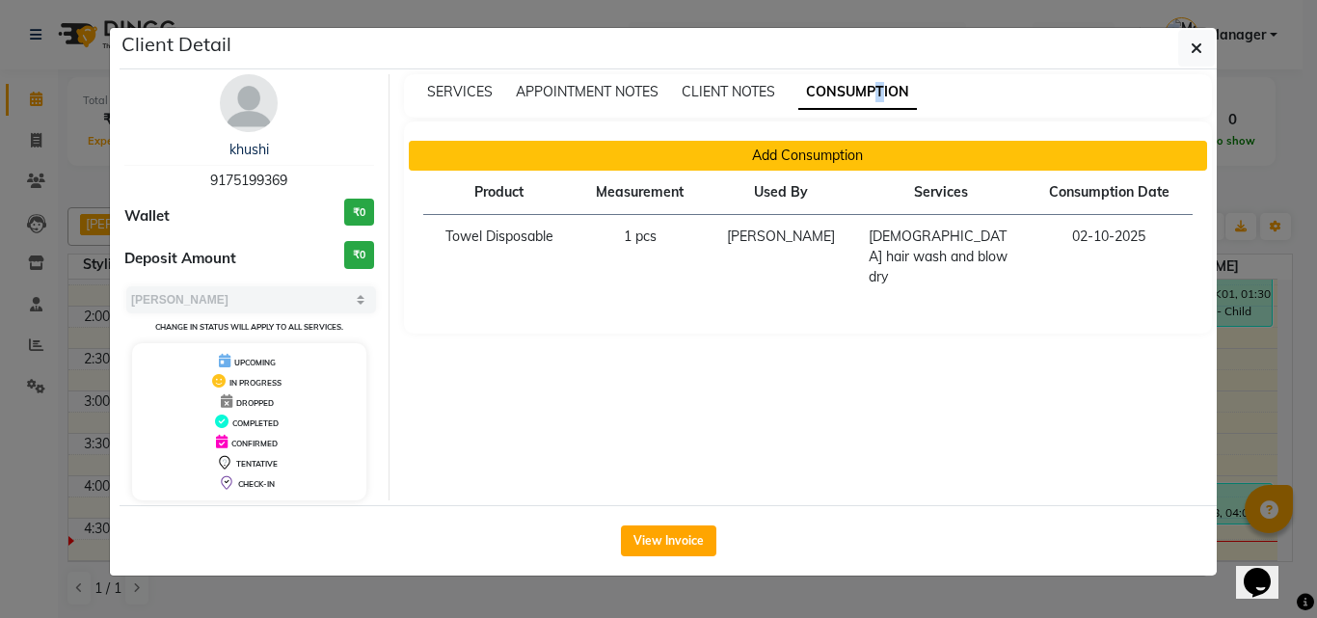
click at [766, 154] on button "Add Consumption" at bounding box center [808, 156] width 799 height 30
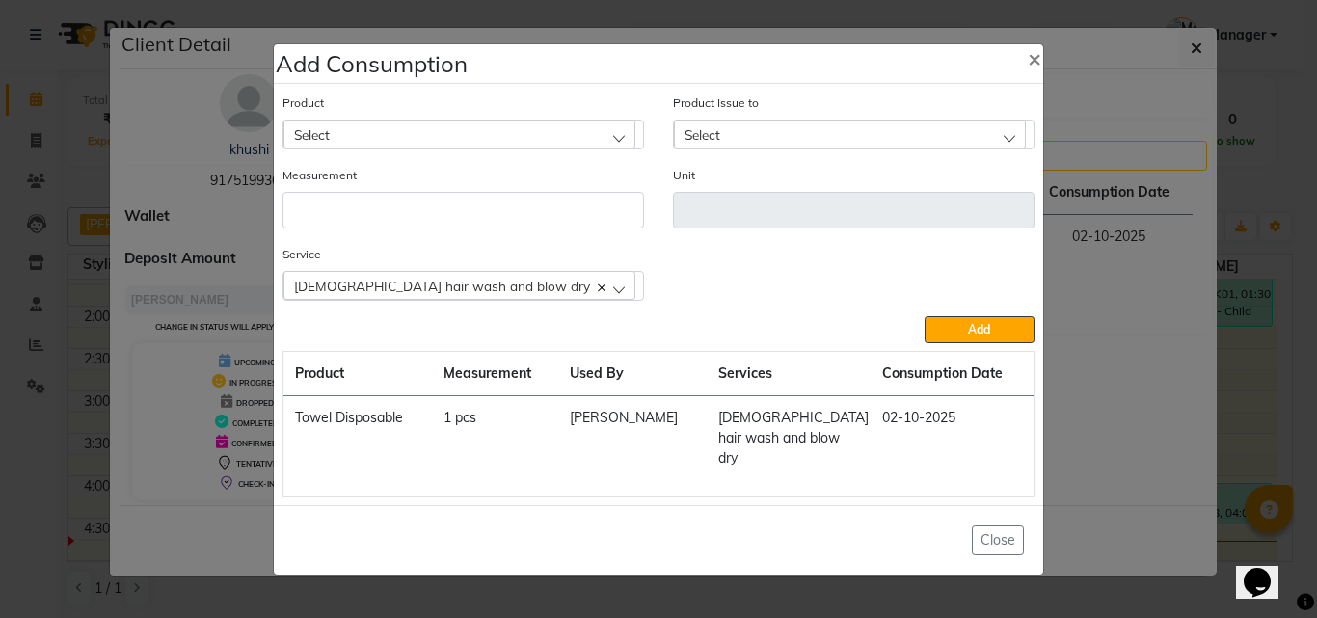
click at [529, 144] on div "Select" at bounding box center [460, 134] width 352 height 29
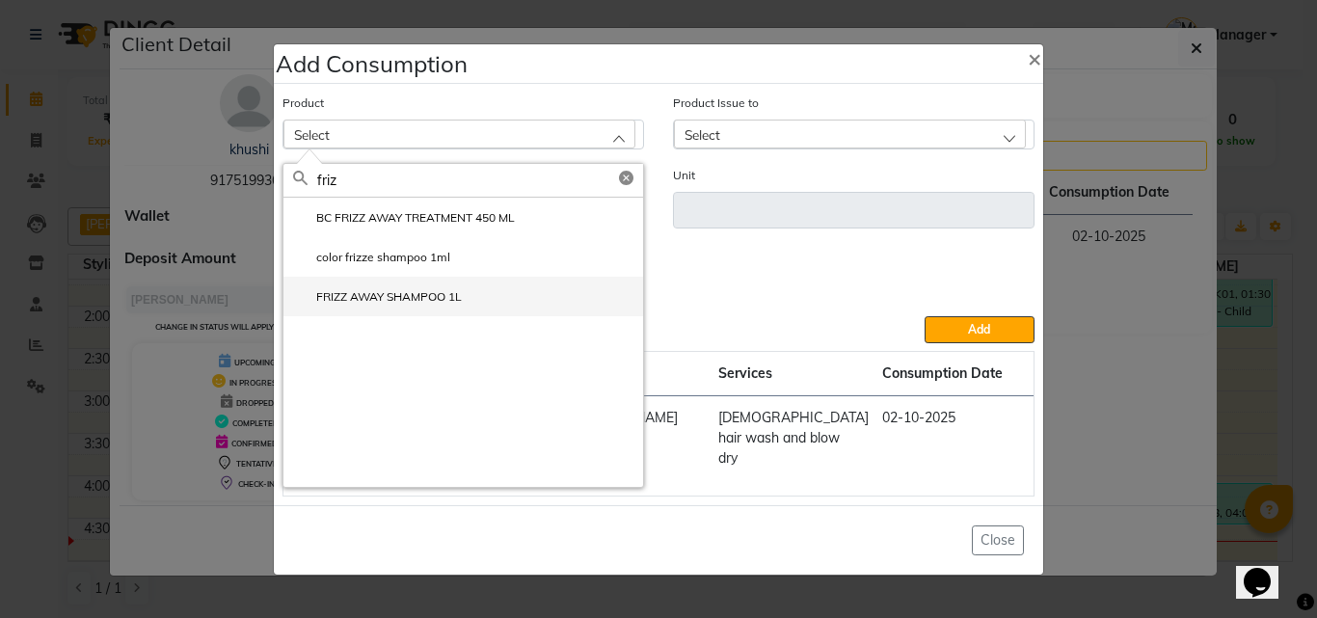
click at [383, 306] on label "FRIZZ AWAY SHAMPOO 1L" at bounding box center [377, 296] width 169 height 17
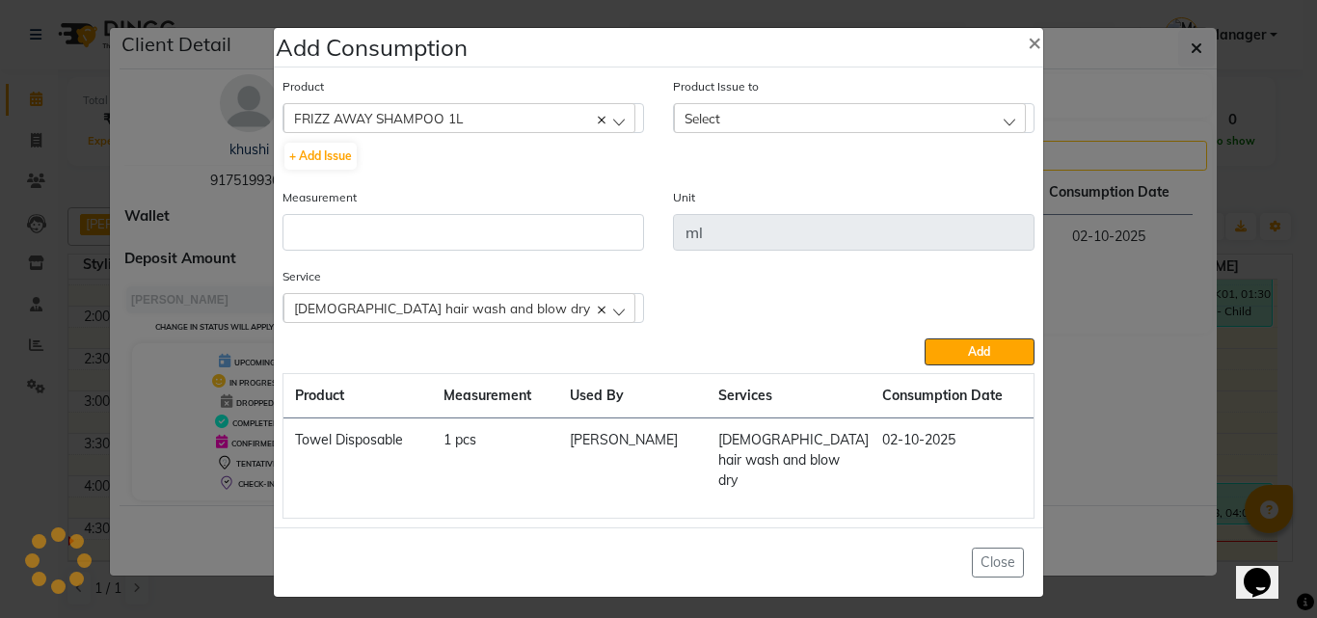
click at [399, 279] on div "Service female hair wash and blow dry female hair wash and blow dry" at bounding box center [464, 294] width 362 height 57
click at [412, 258] on div "Measurement" at bounding box center [463, 226] width 391 height 79
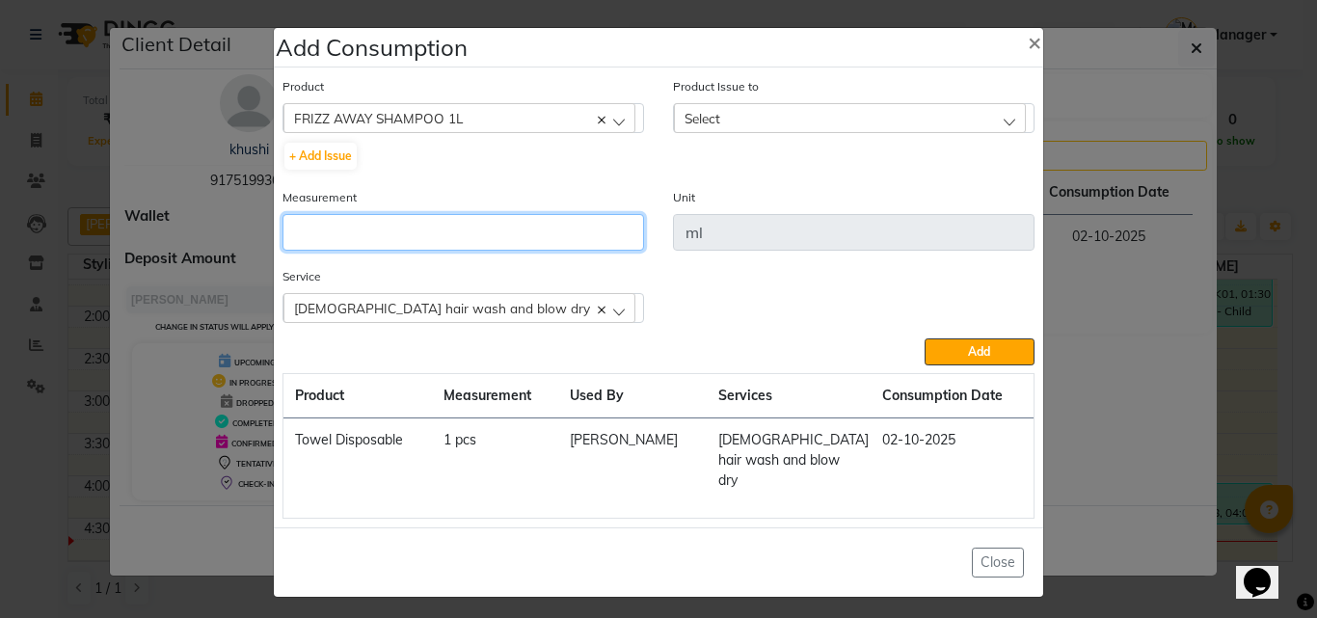
click at [430, 244] on input "number" at bounding box center [464, 232] width 362 height 37
click at [737, 104] on div "Product Issue to Select 2025-09-18, Issued to: Manager, Balance: 469" at bounding box center [854, 104] width 362 height 57
click at [762, 130] on div "Select" at bounding box center [850, 117] width 352 height 29
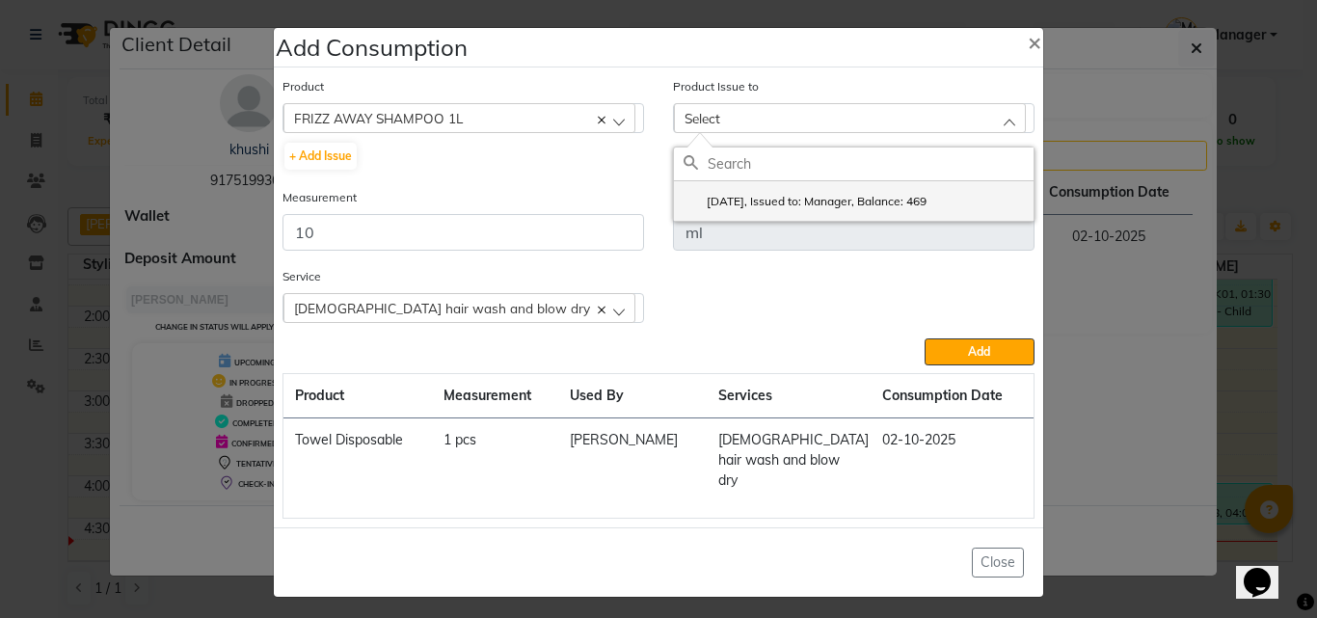
click at [781, 208] on label "2025-09-18, Issued to: Manager, Balance: 469" at bounding box center [805, 201] width 243 height 17
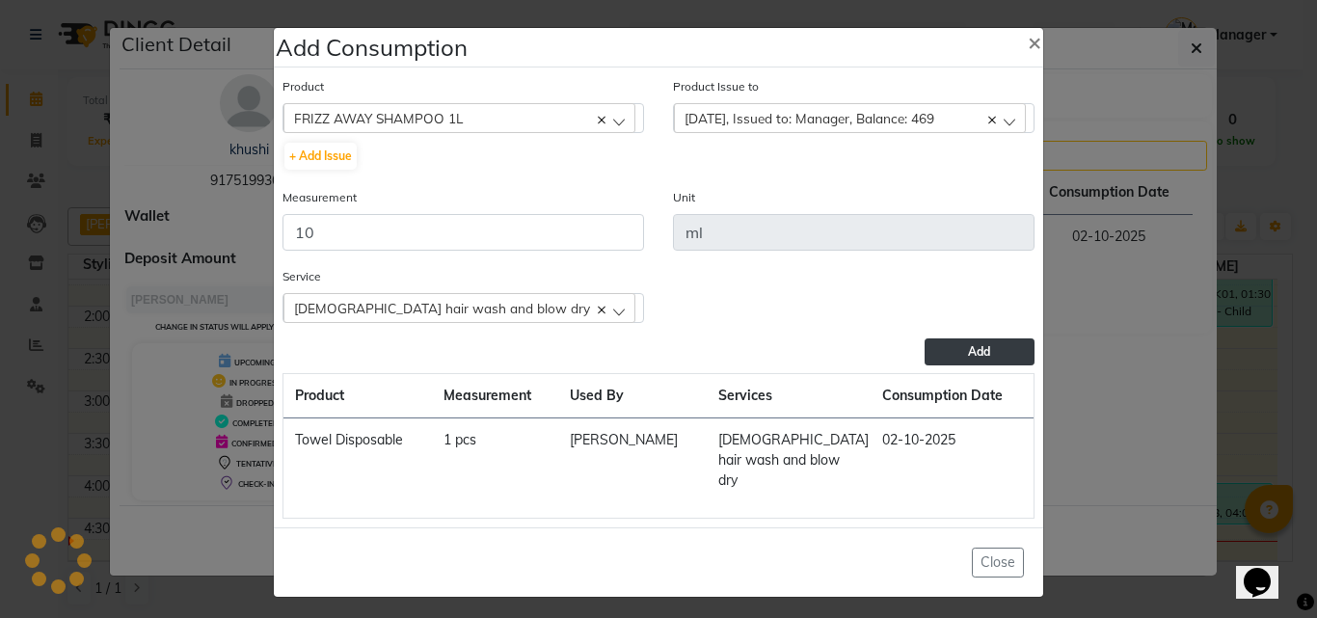
click at [937, 356] on button "Add" at bounding box center [980, 352] width 110 height 27
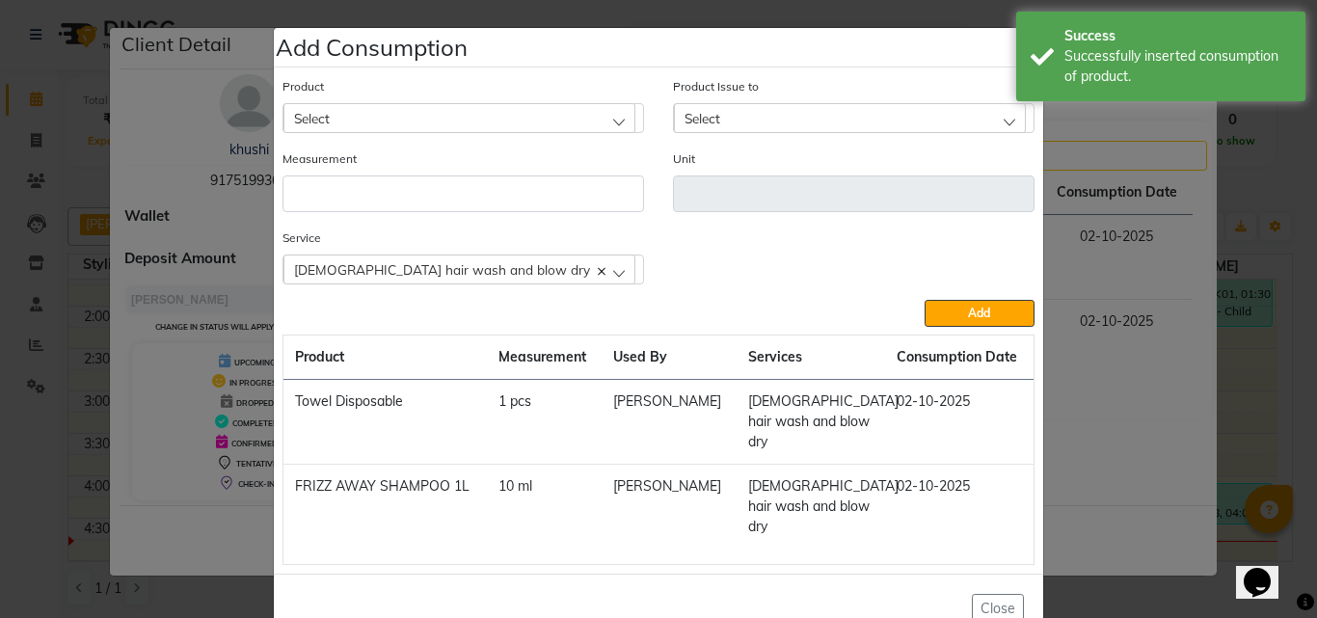
click at [1262, 368] on ngb-modal-window "Add Consumption × Product Select 4-88 Product Issue to Select 2025-09-18, Issue…" at bounding box center [658, 309] width 1317 height 618
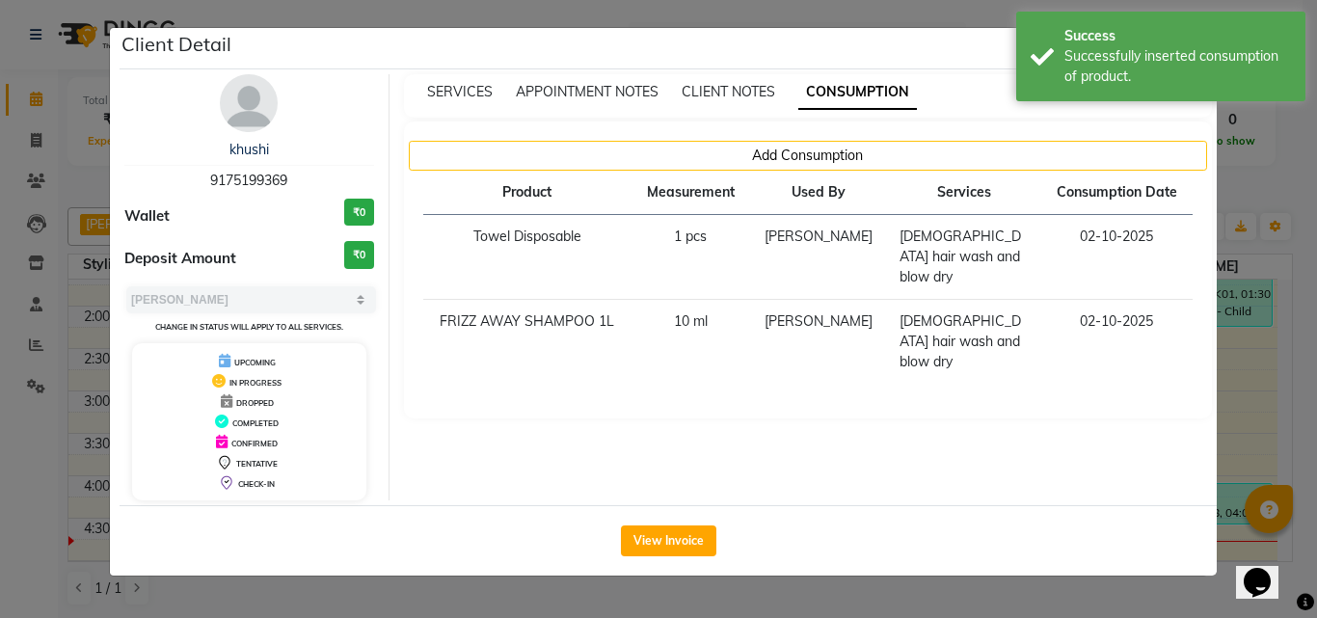
click at [1260, 374] on ngb-modal-window "Client Detail khushi 9175199369 Wallet ₹0 Deposit Amount ₹0 Select MARK DONE UP…" at bounding box center [658, 309] width 1317 height 618
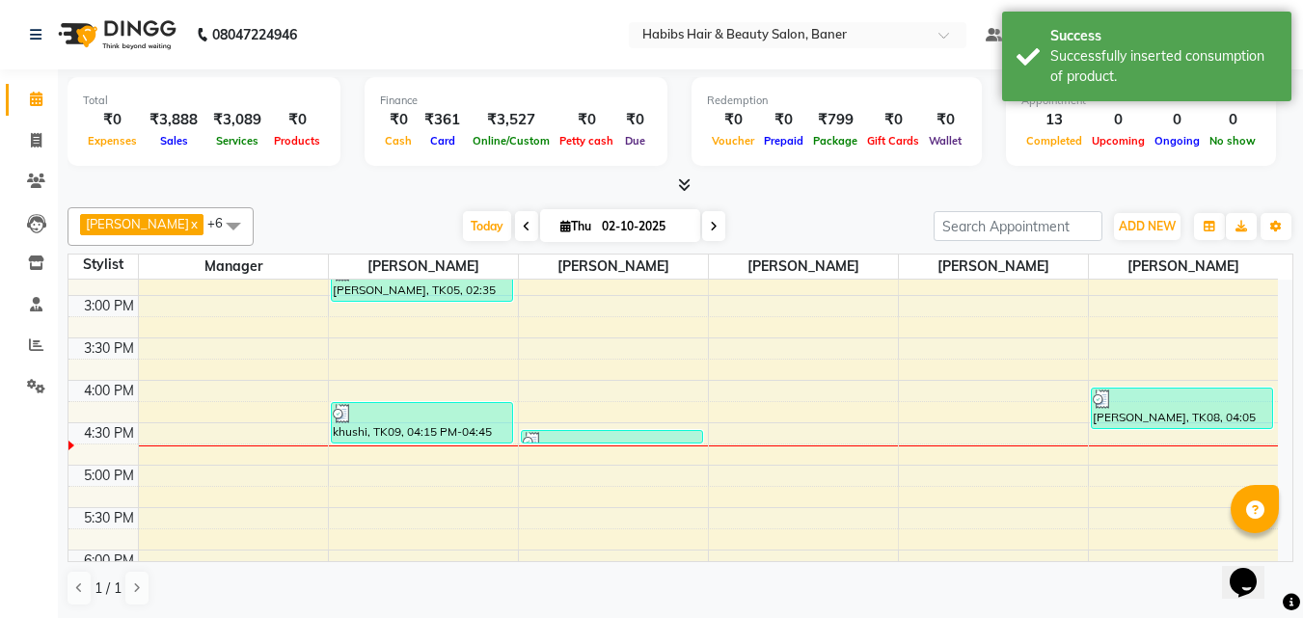
scroll to position [579, 0]
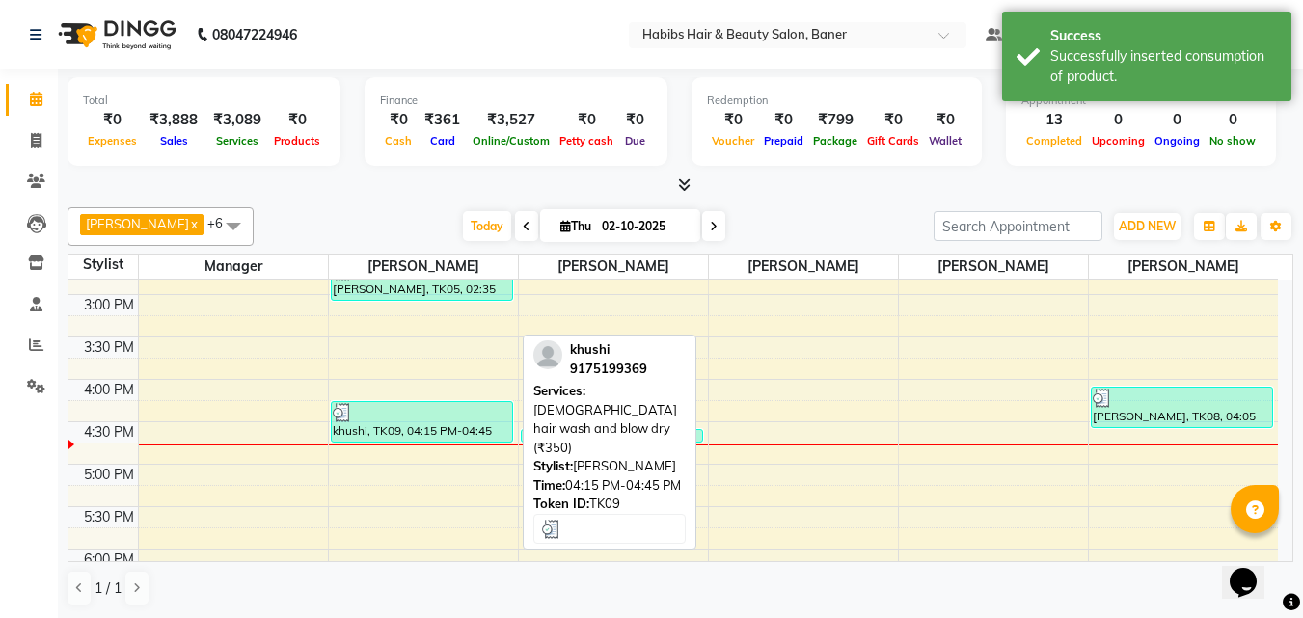
click at [459, 410] on div at bounding box center [422, 412] width 178 height 19
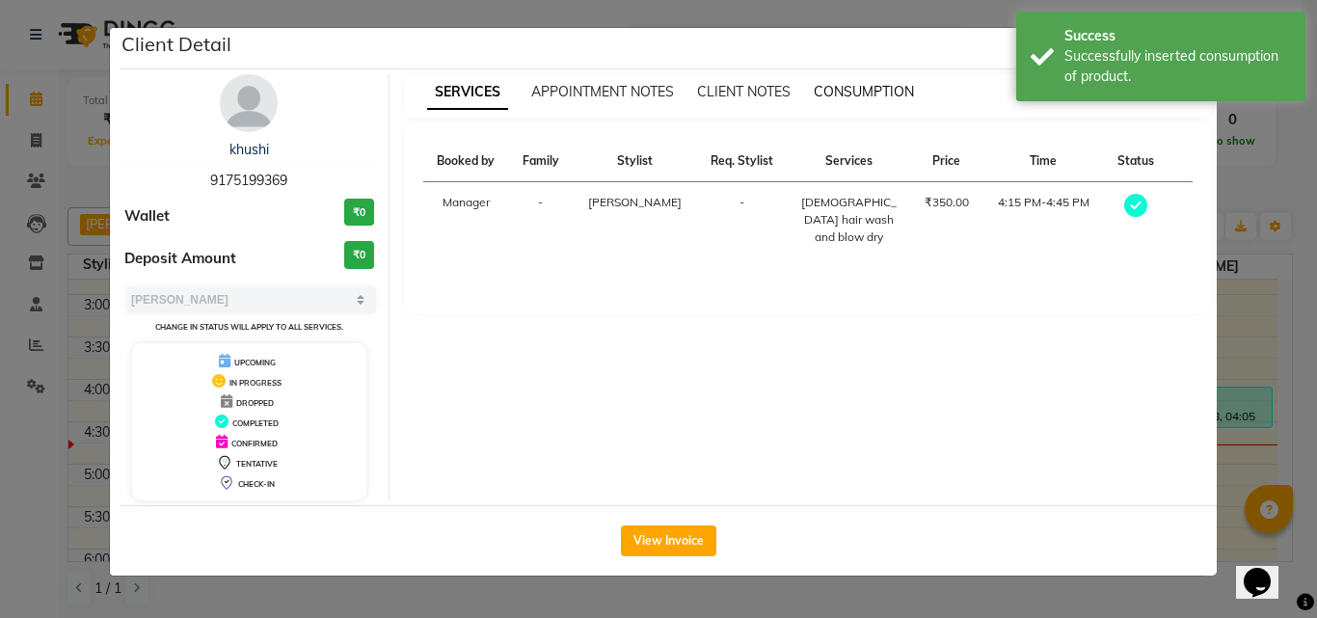
click at [858, 92] on span "CONSUMPTION" at bounding box center [864, 91] width 100 height 17
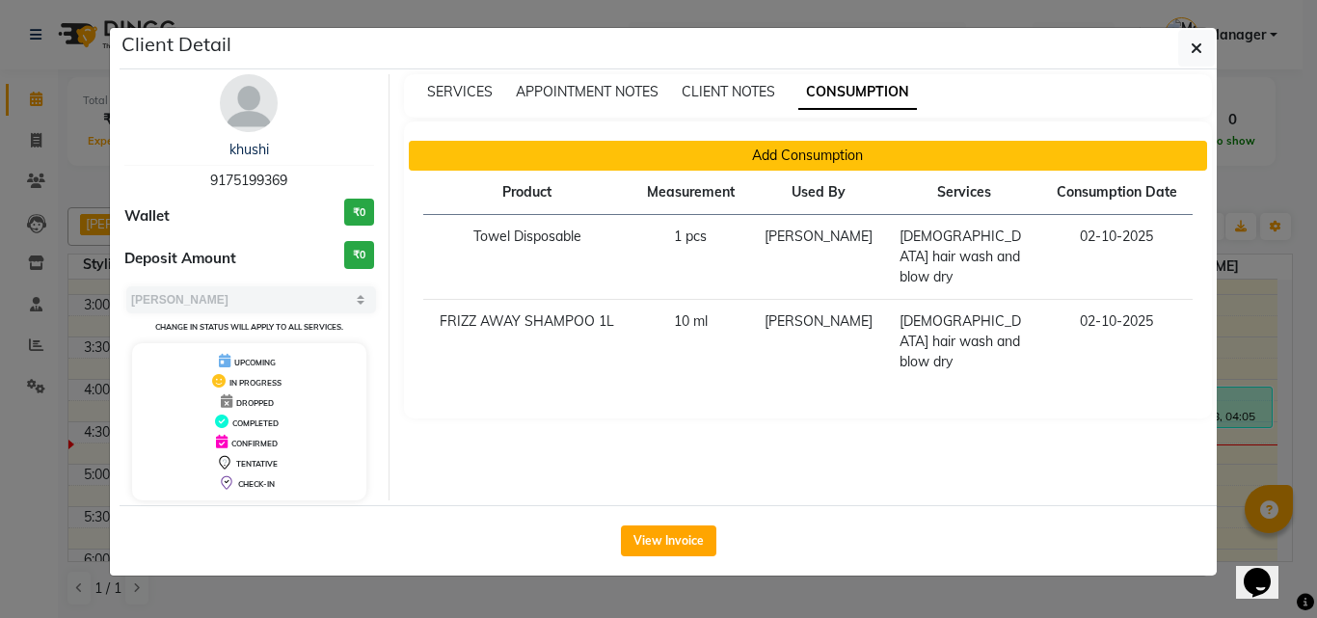
click at [808, 152] on button "Add Consumption" at bounding box center [808, 156] width 799 height 30
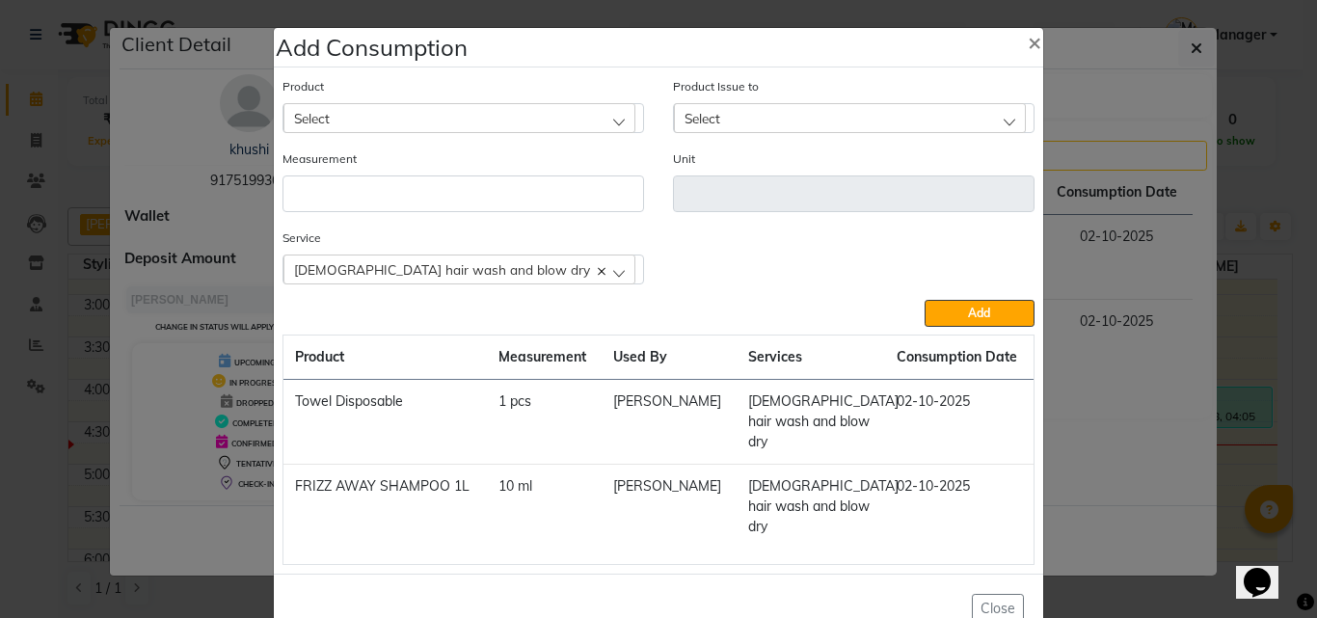
click at [1259, 365] on ngb-modal-window "Add Consumption × Product Select Product Issue to Select Measurement Unit Servi…" at bounding box center [658, 309] width 1317 height 618
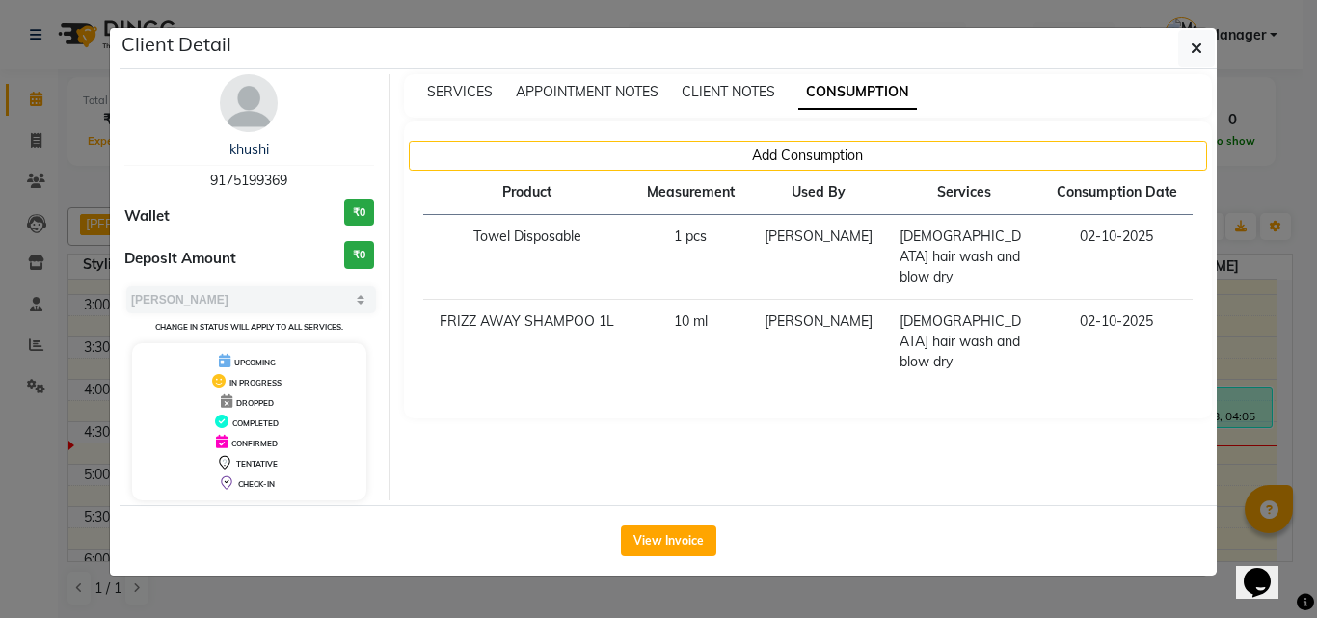
click at [1233, 365] on ngb-modal-window "Client Detail khushi 9175199369 Wallet ₹0 Deposit Amount ₹0 Select MARK DONE UP…" at bounding box center [658, 309] width 1317 height 618
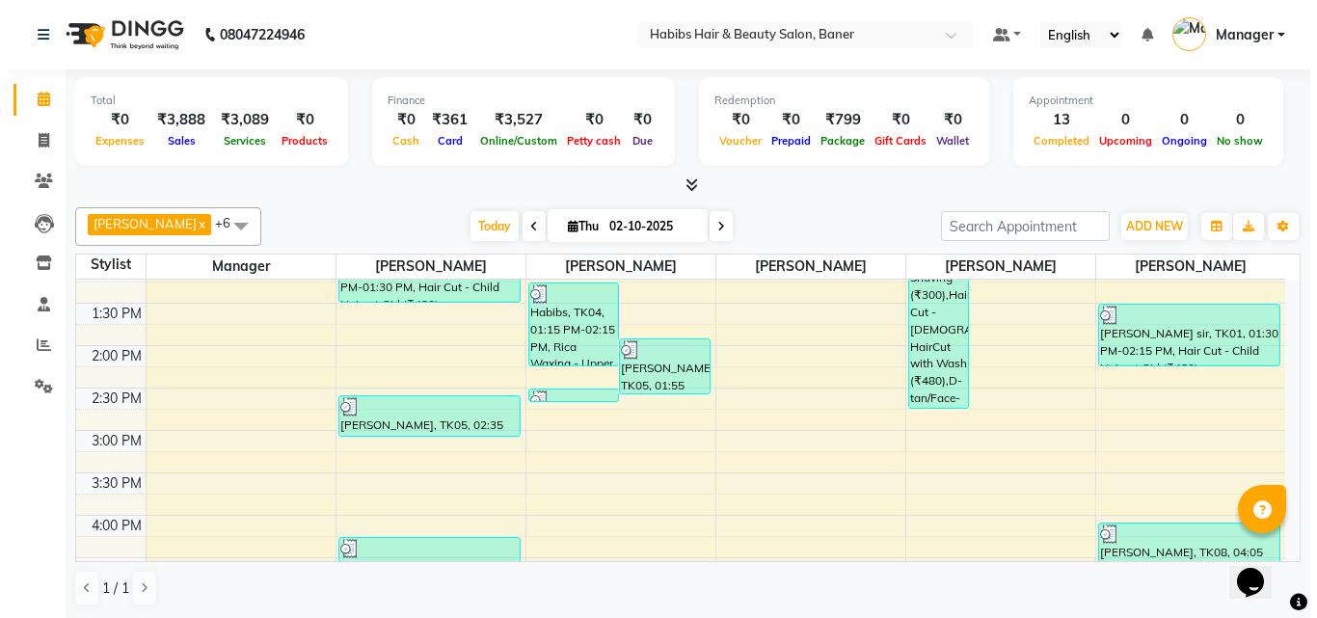
scroll to position [386, 0]
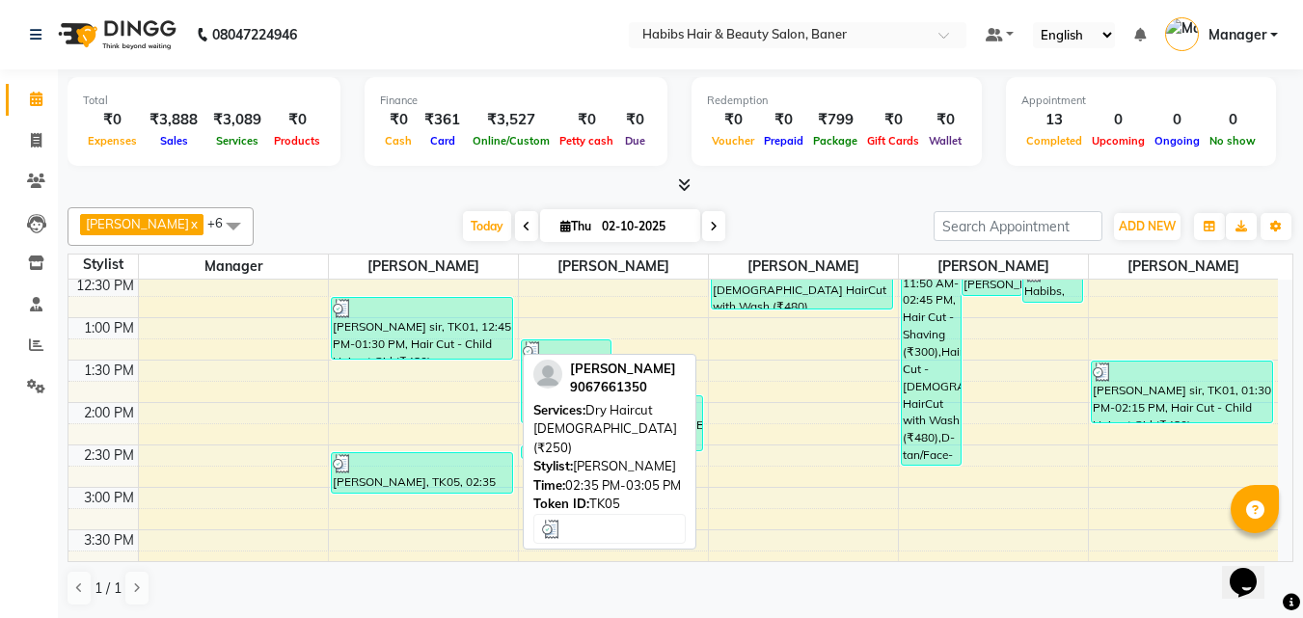
click at [420, 462] on div at bounding box center [422, 463] width 178 height 19
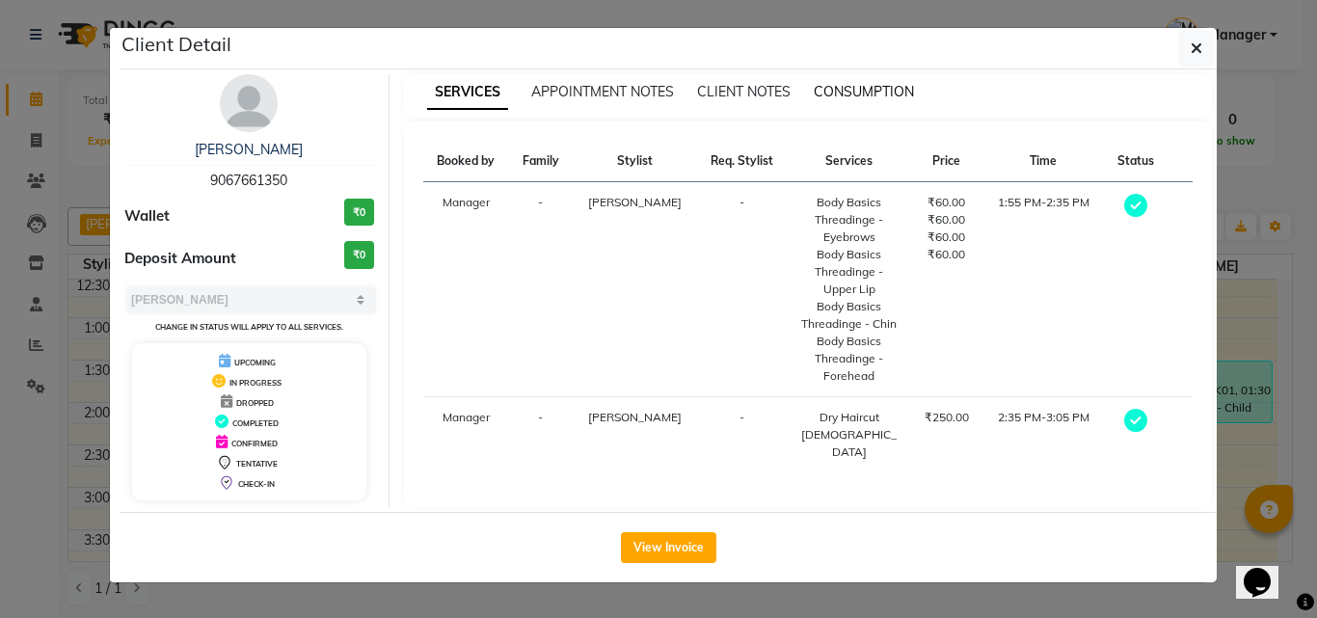
click at [867, 86] on span "CONSUMPTION" at bounding box center [864, 91] width 100 height 17
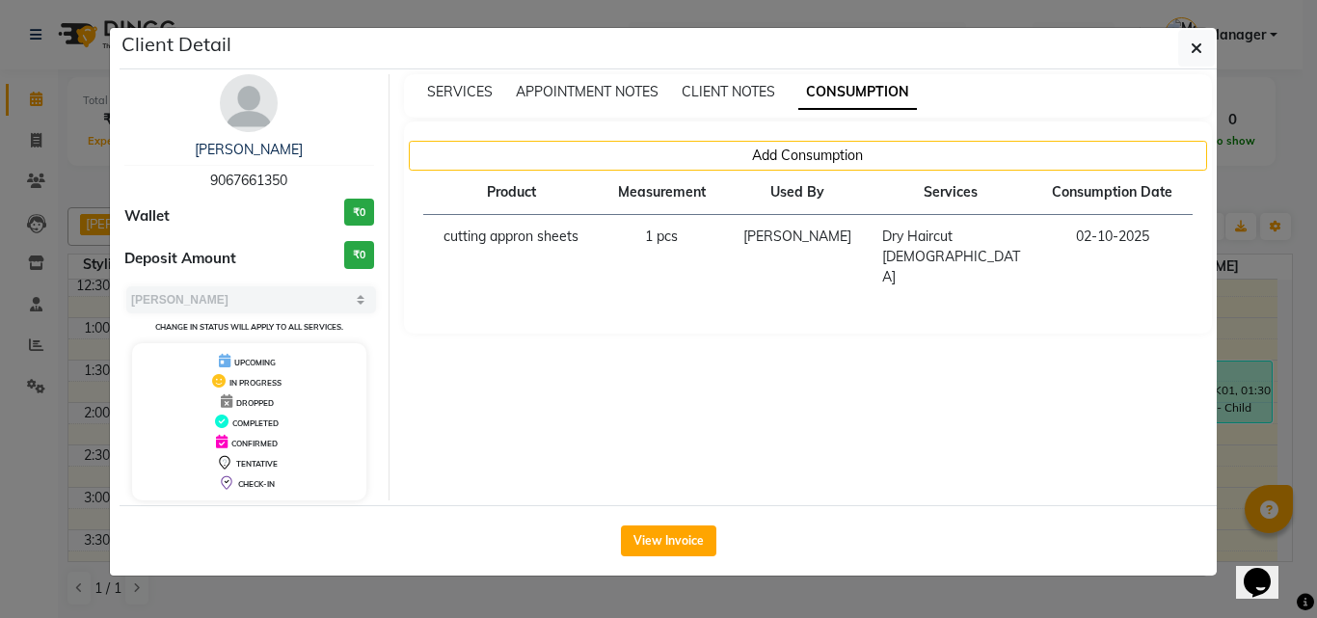
click at [1257, 285] on ngb-modal-window "Client Detail Rashmi kale 9067661350 Wallet ₹0 Deposit Amount ₹0 Select MARK DO…" at bounding box center [658, 309] width 1317 height 618
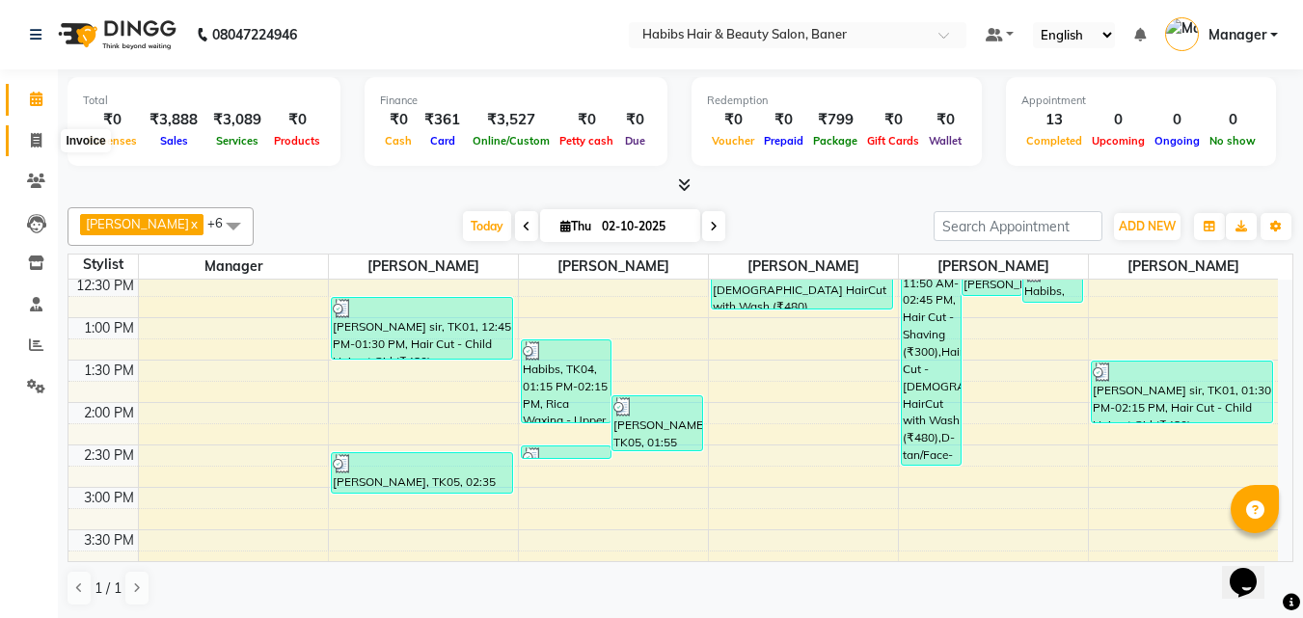
click at [36, 130] on span at bounding box center [36, 141] width 34 height 22
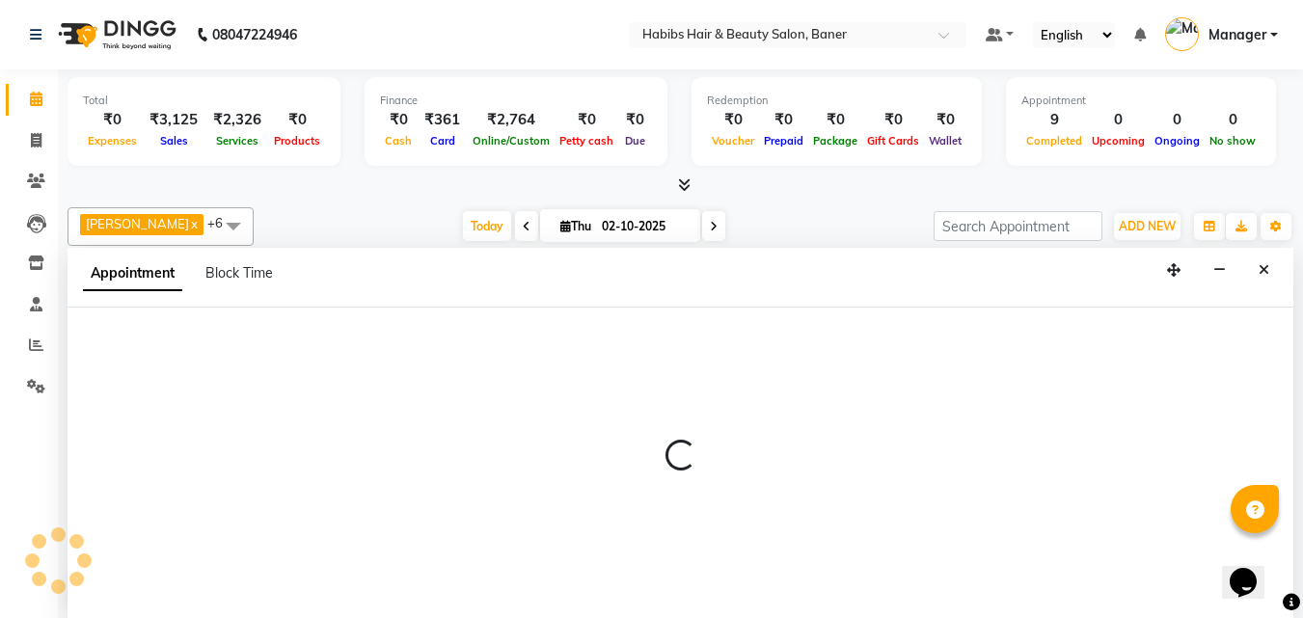
scroll to position [1, 0]
select select "35759"
select select "600"
select select "tentative"
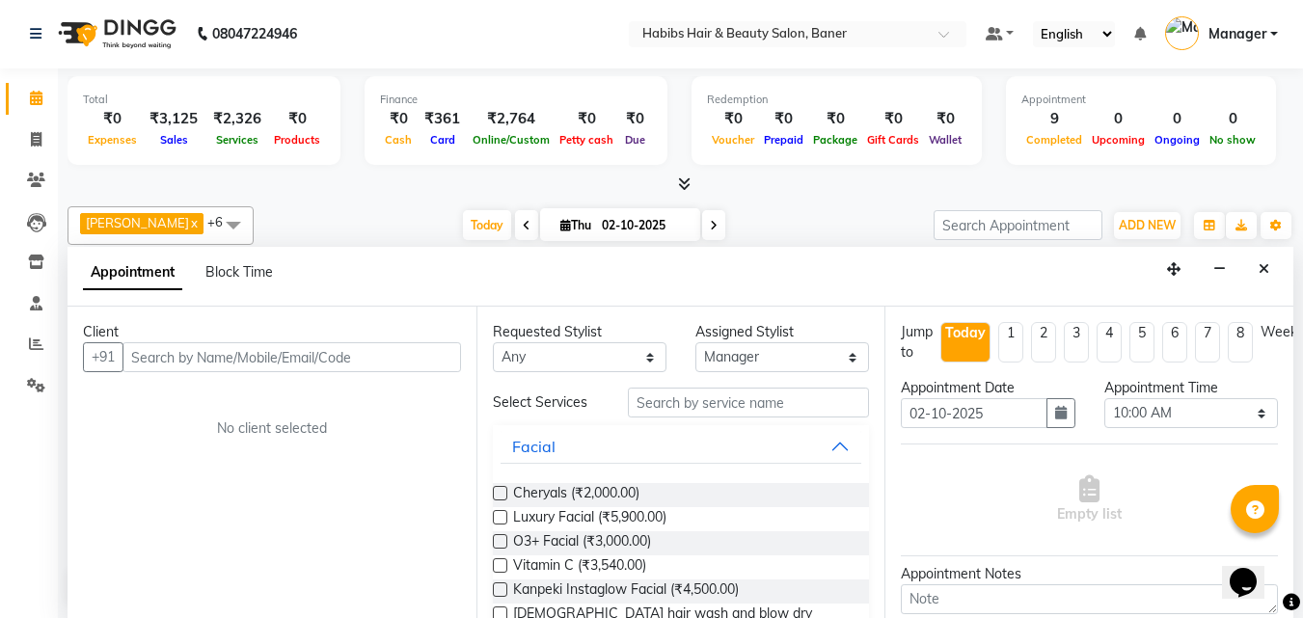
click at [254, 360] on input "text" at bounding box center [291, 357] width 339 height 30
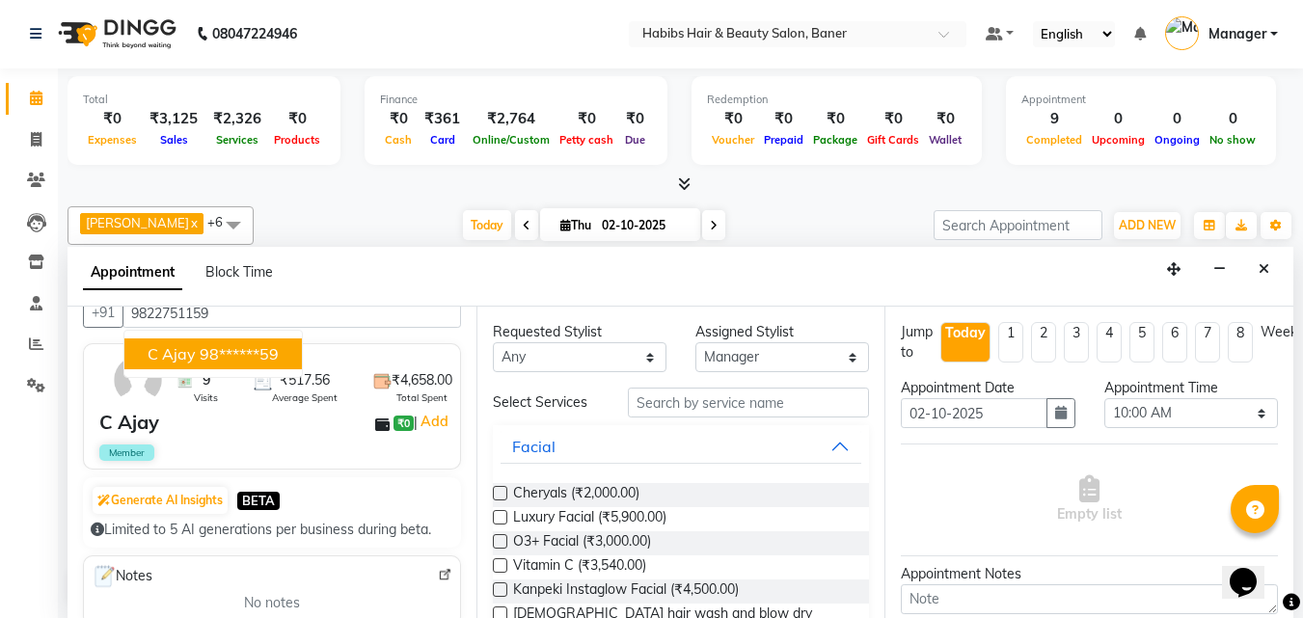
scroll to position [0, 0]
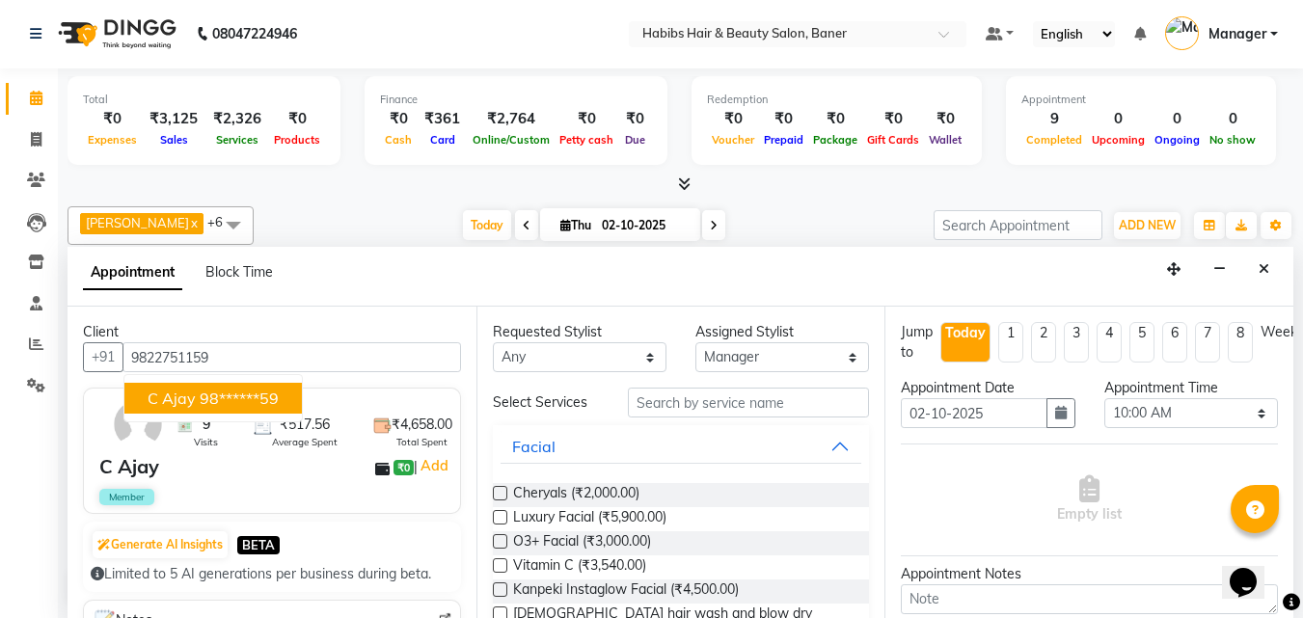
type input "9822751159"
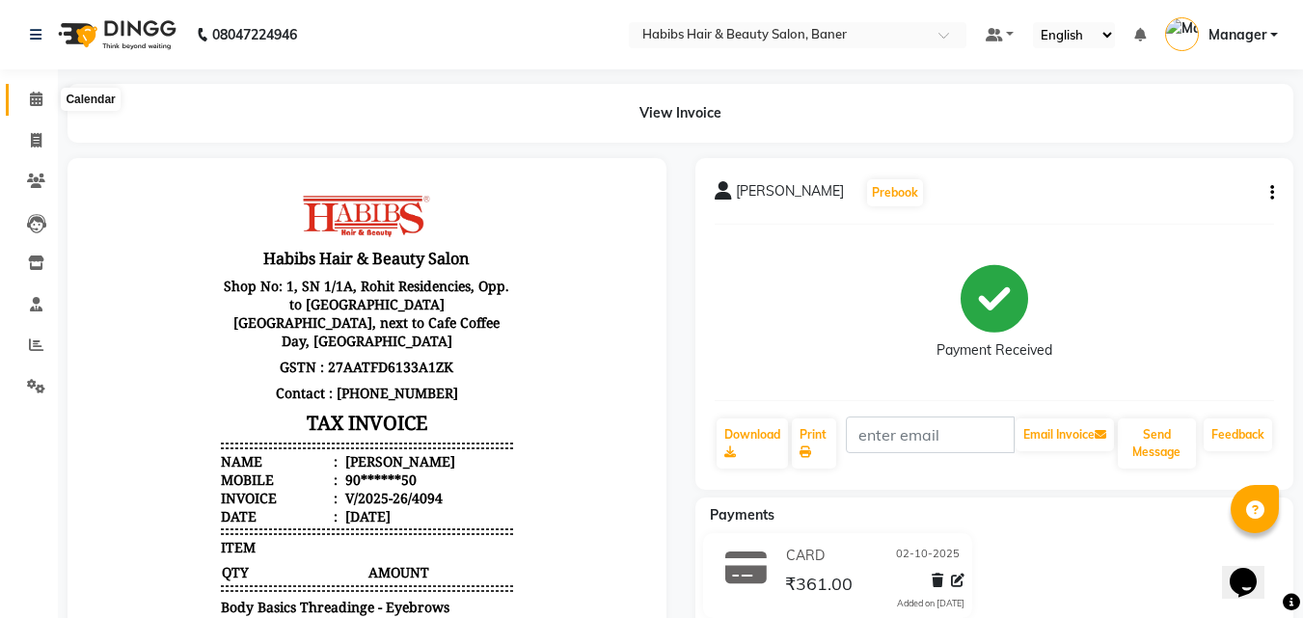
click at [34, 97] on icon at bounding box center [36, 99] width 13 height 14
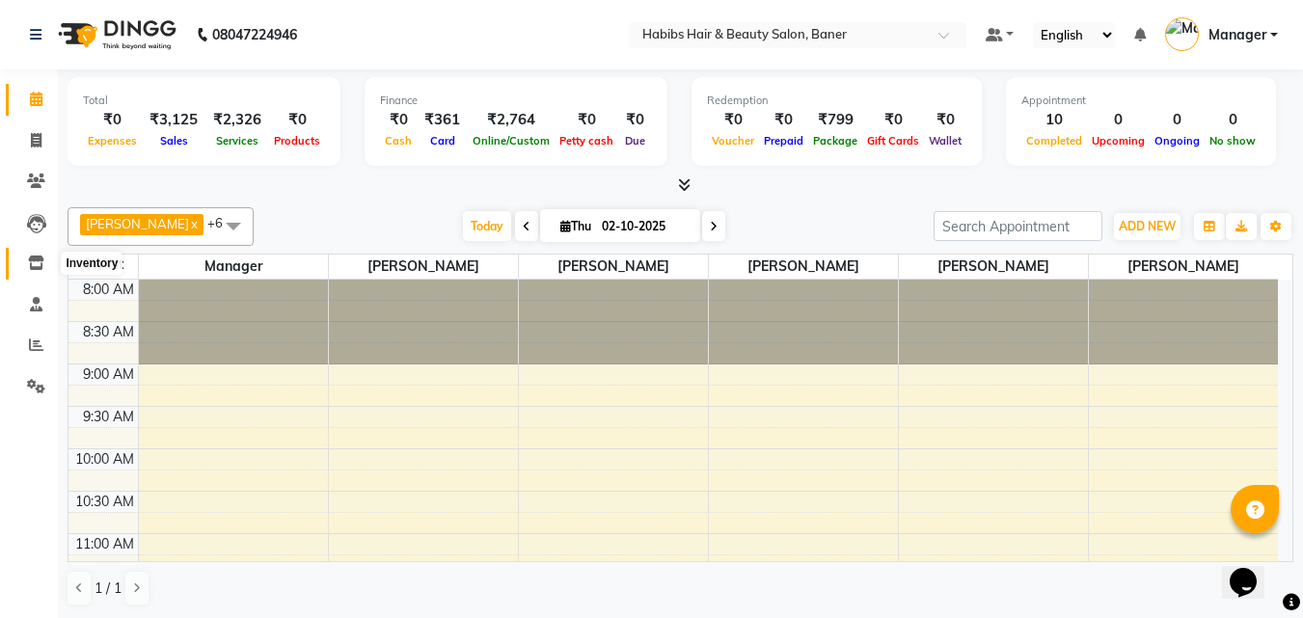
click at [40, 255] on span at bounding box center [36, 264] width 34 height 22
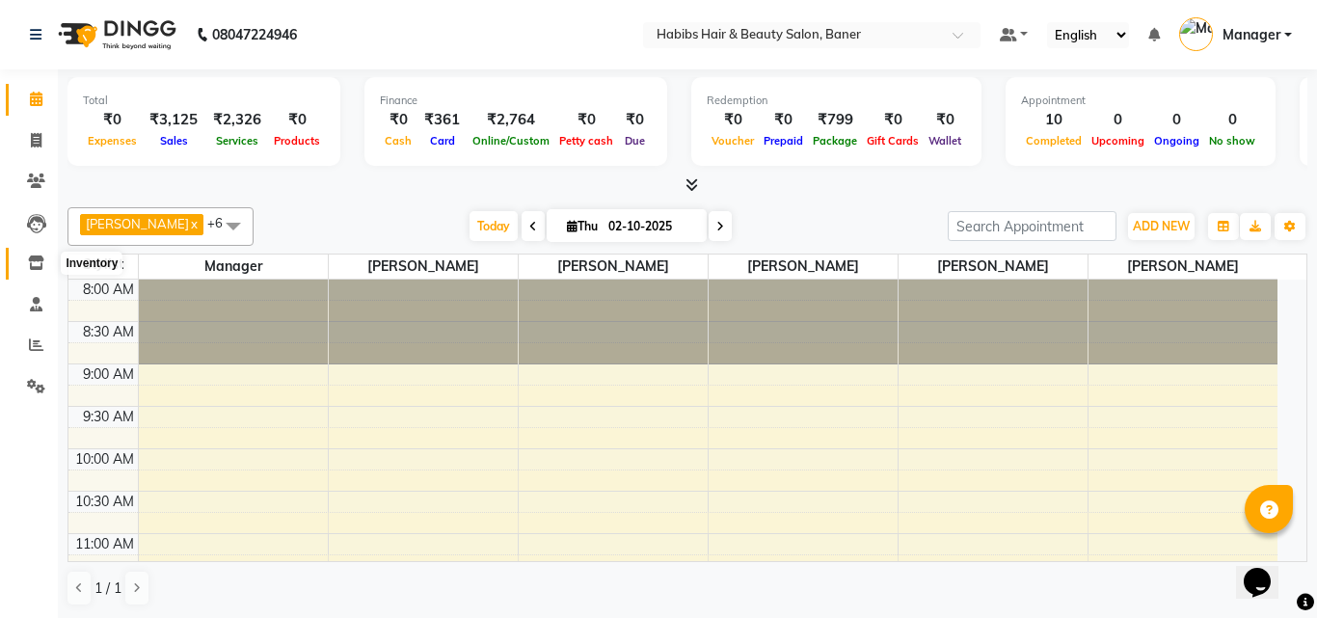
select select
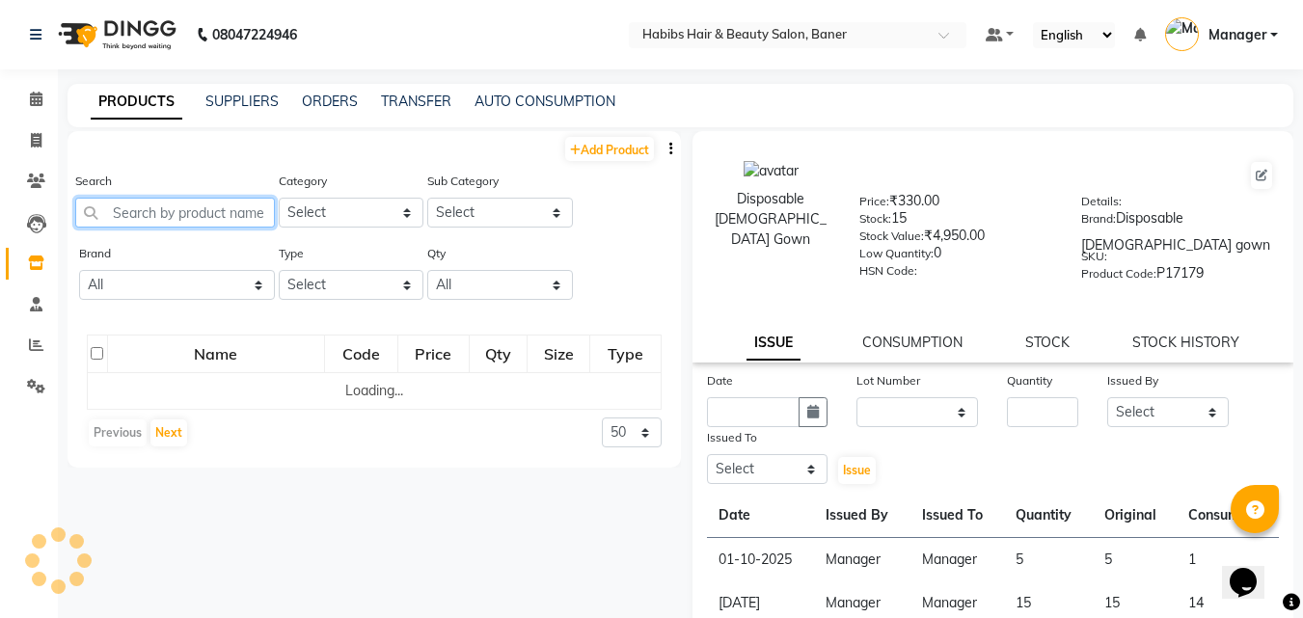
click at [165, 220] on input "text" at bounding box center [175, 213] width 200 height 30
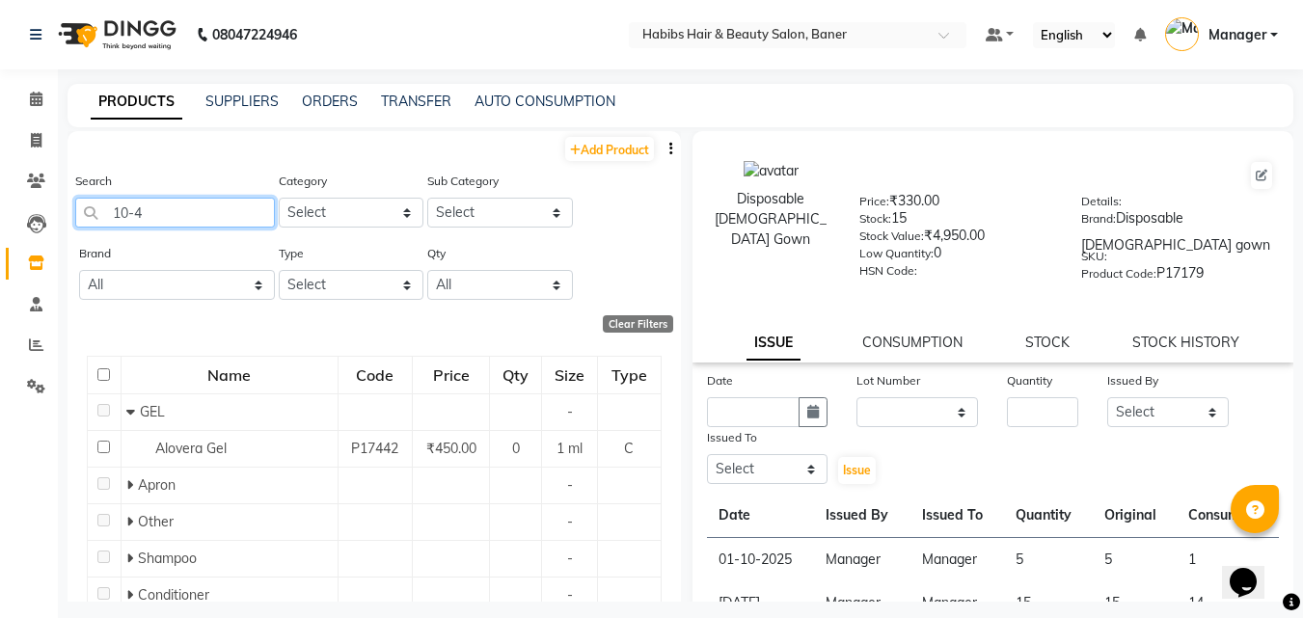
type input "10-49"
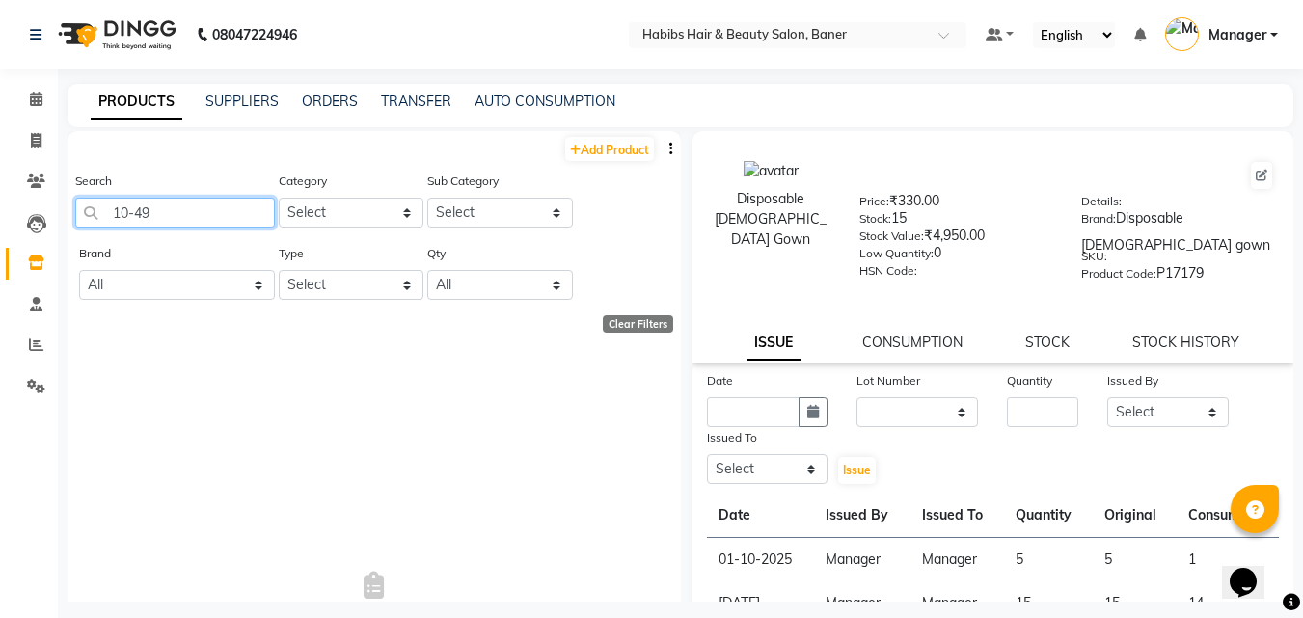
drag, startPoint x: 189, startPoint y: 205, endPoint x: 100, endPoint y: 210, distance: 88.9
click at [100, 210] on input "10-49" at bounding box center [175, 213] width 200 height 30
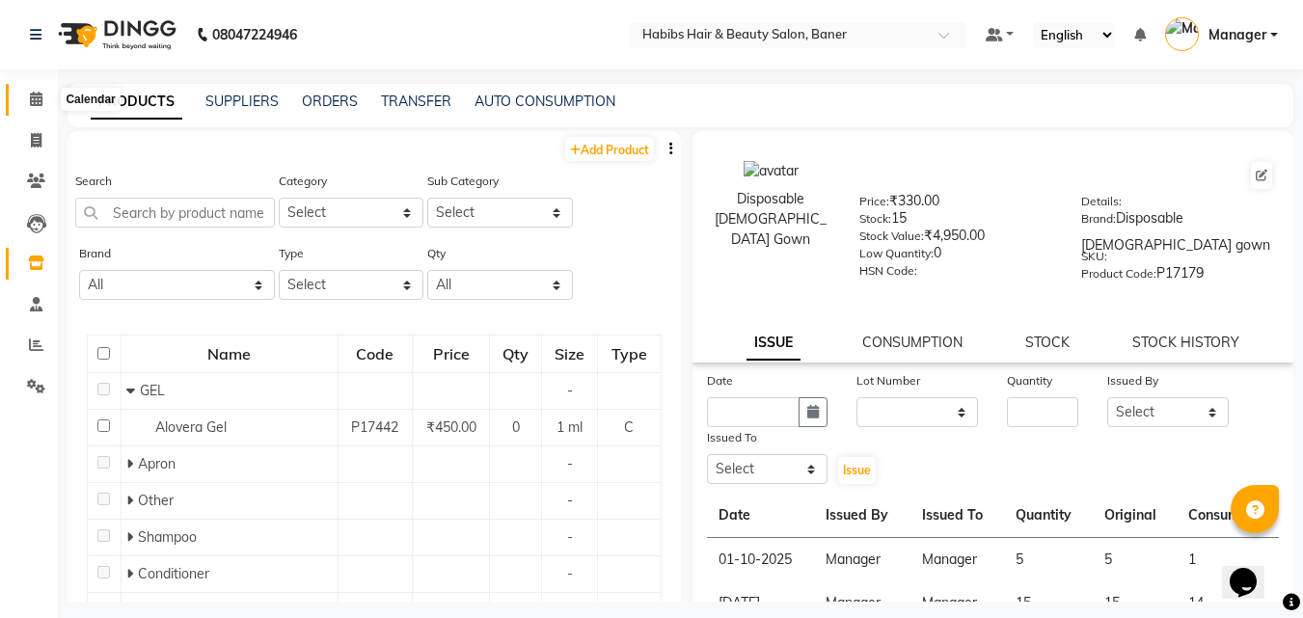
click at [37, 97] on icon at bounding box center [36, 99] width 13 height 14
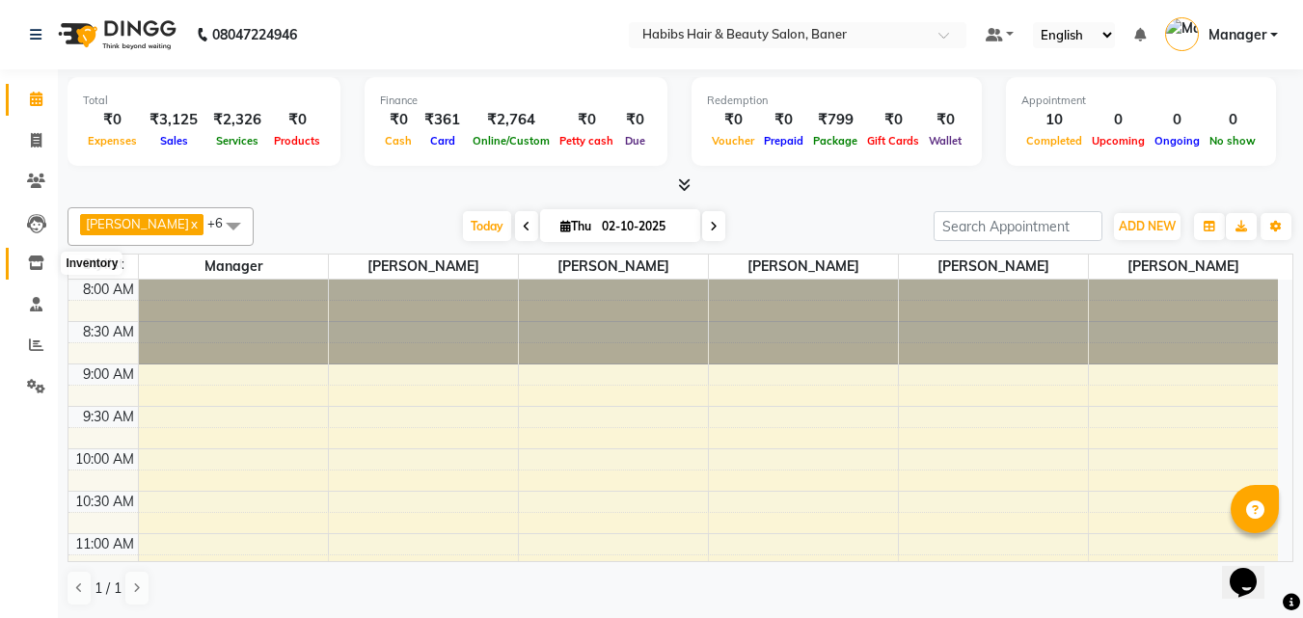
drag, startPoint x: 37, startPoint y: 268, endPoint x: 63, endPoint y: 272, distance: 26.3
click at [37, 271] on span at bounding box center [36, 264] width 34 height 22
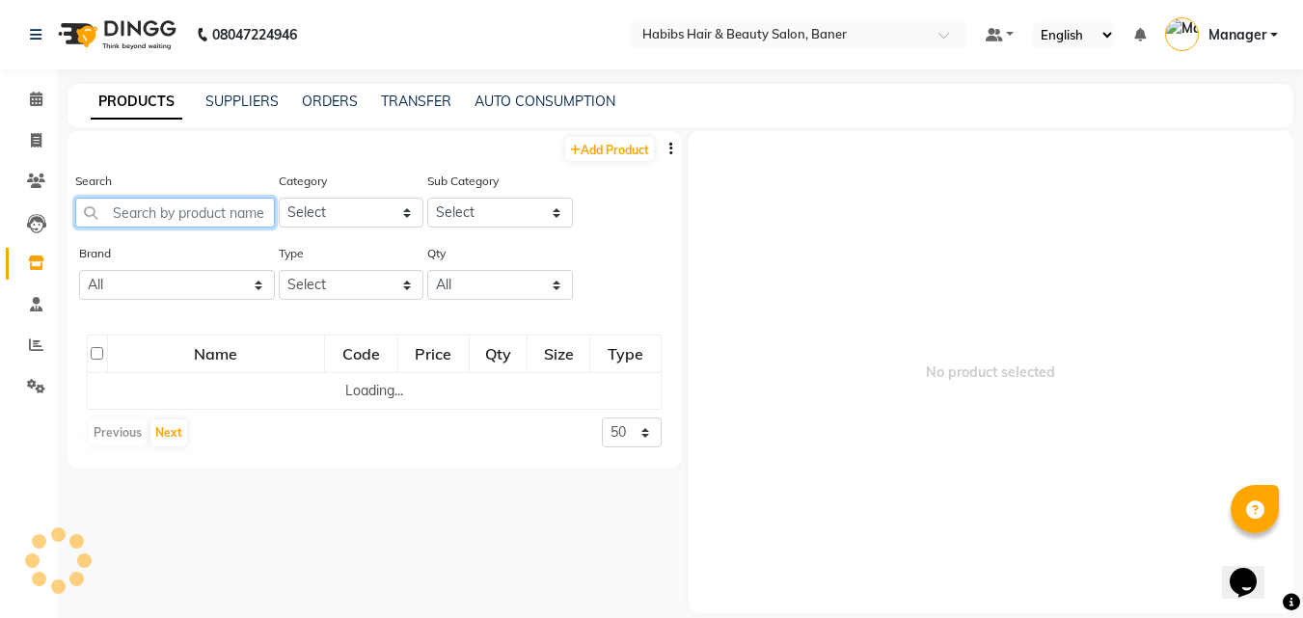
click at [273, 203] on input "text" at bounding box center [175, 213] width 200 height 30
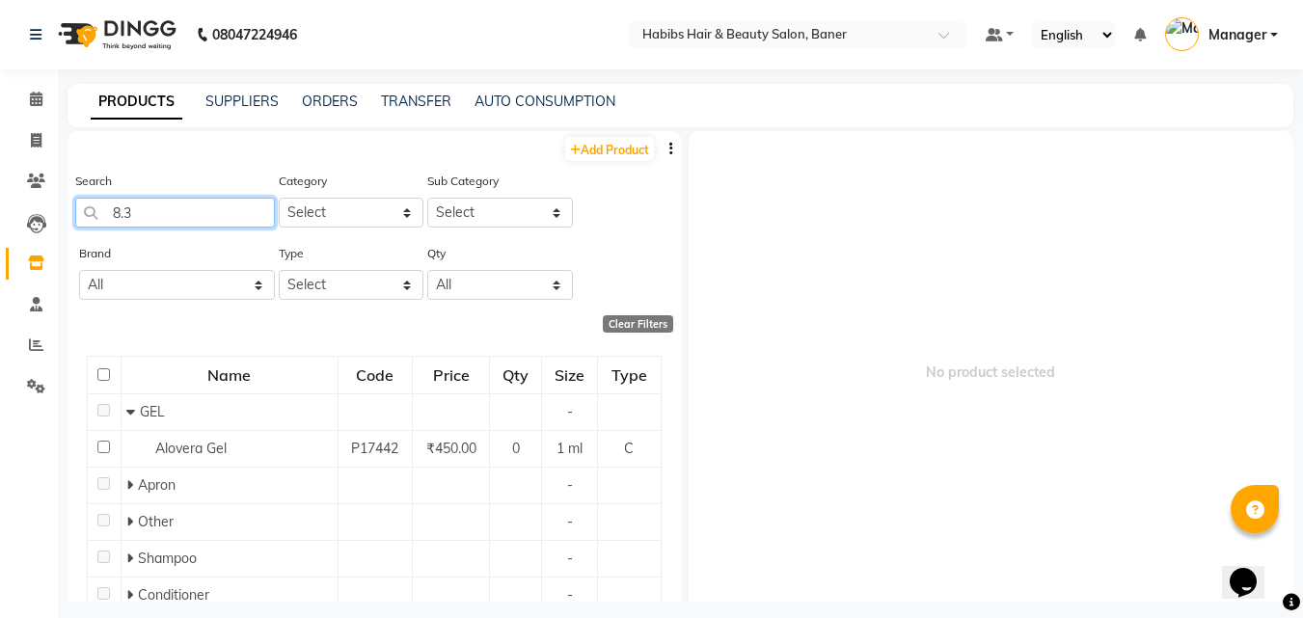
type input "8.34"
